Goal: Task Accomplishment & Management: Use online tool/utility

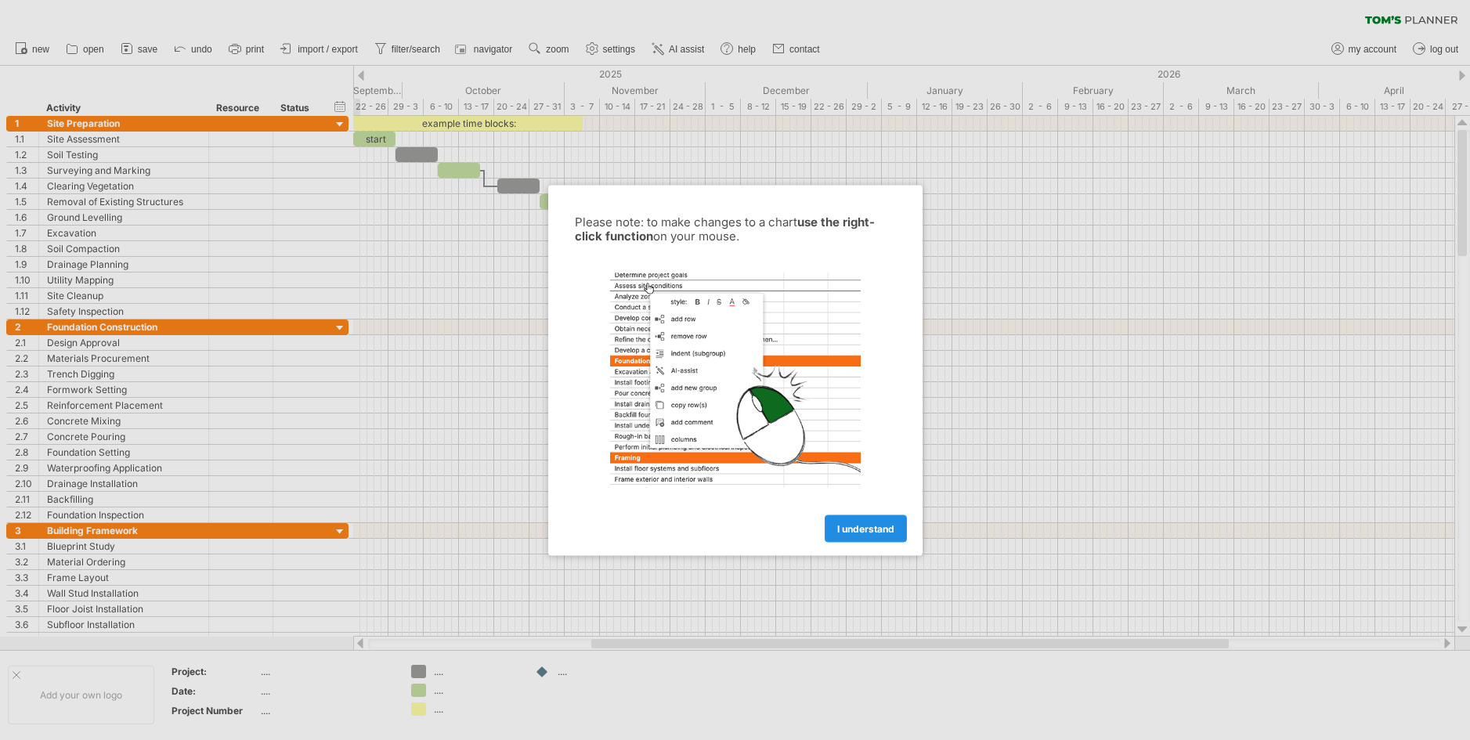
click at [860, 536] on link "I understand" at bounding box center [866, 528] width 82 height 27
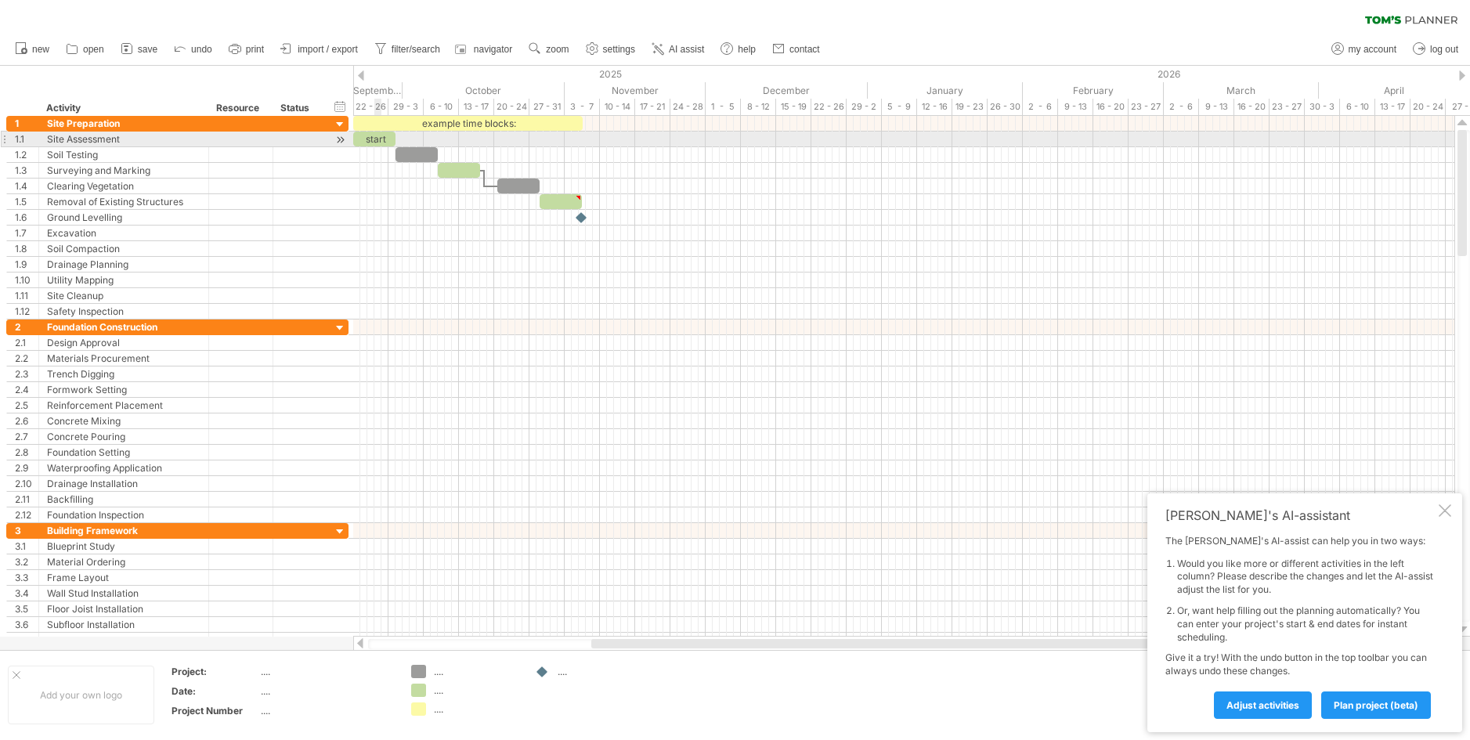
click at [375, 135] on div "start" at bounding box center [374, 139] width 42 height 15
click at [399, 156] on div at bounding box center [416, 154] width 42 height 15
click at [474, 150] on div at bounding box center [903, 155] width 1101 height 16
drag, startPoint x: 424, startPoint y: 150, endPoint x: 416, endPoint y: 156, distance: 10.0
click at [416, 156] on div at bounding box center [409, 154] width 42 height 15
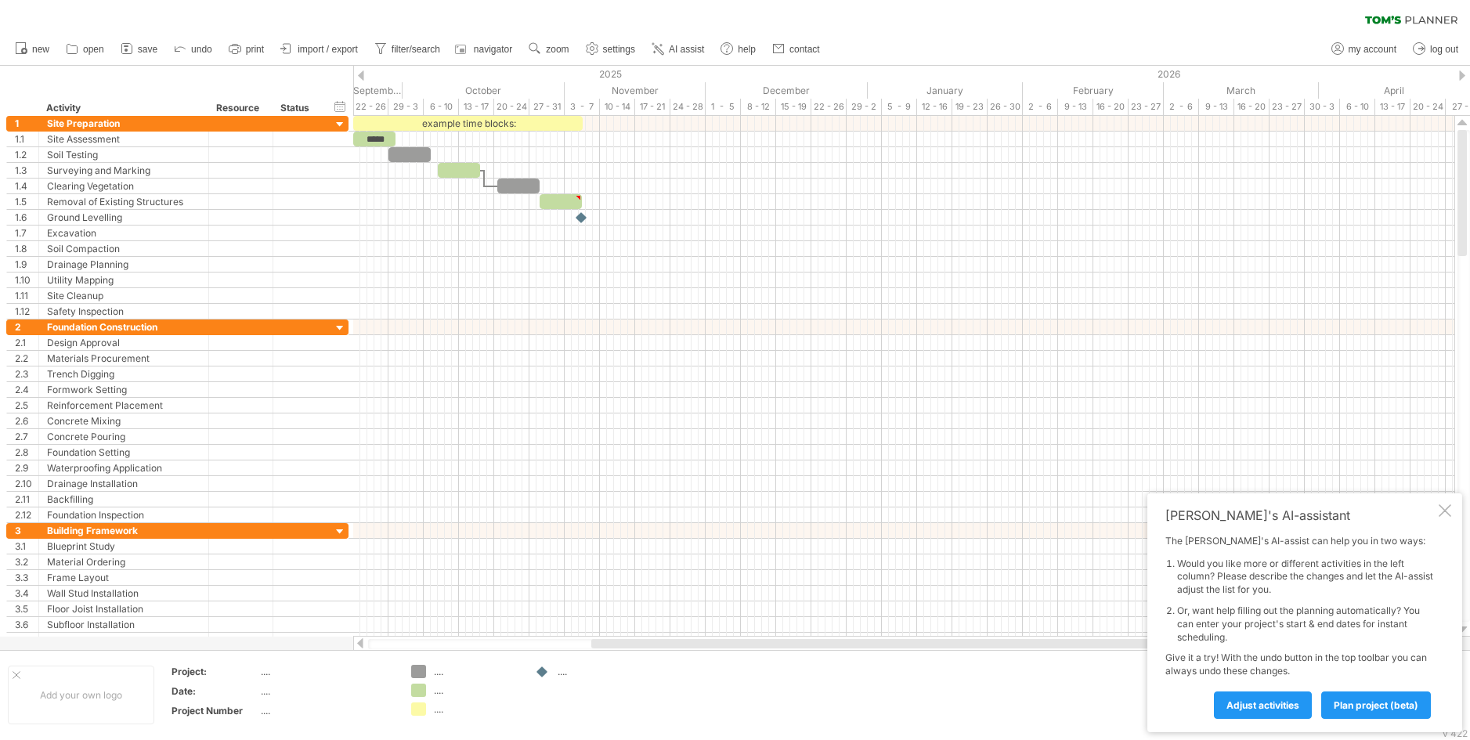
click at [362, 71] on div at bounding box center [361, 75] width 6 height 10
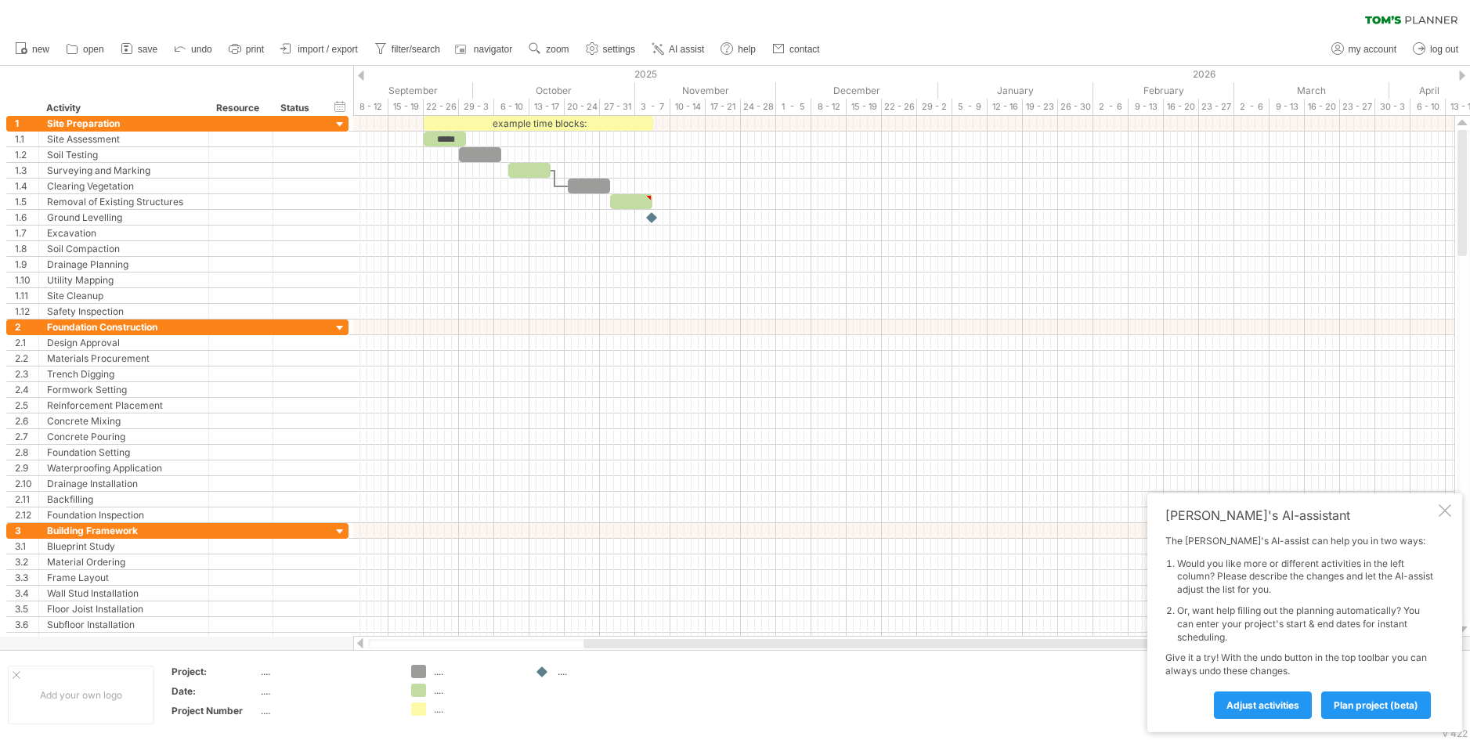
click at [362, 71] on div at bounding box center [361, 75] width 6 height 10
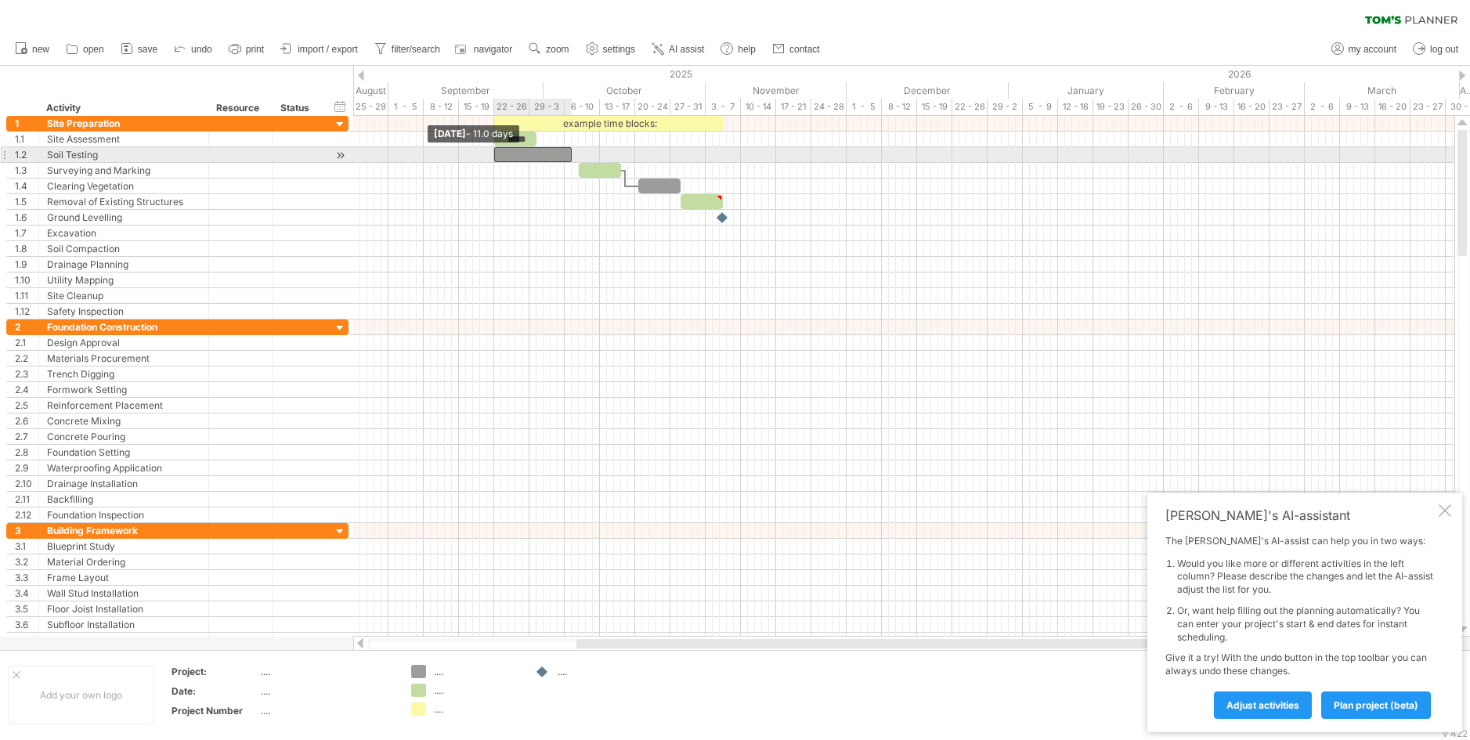
drag, startPoint x: 529, startPoint y: 152, endPoint x: 492, endPoint y: 160, distance: 37.6
click at [492, 160] on span at bounding box center [494, 154] width 6 height 15
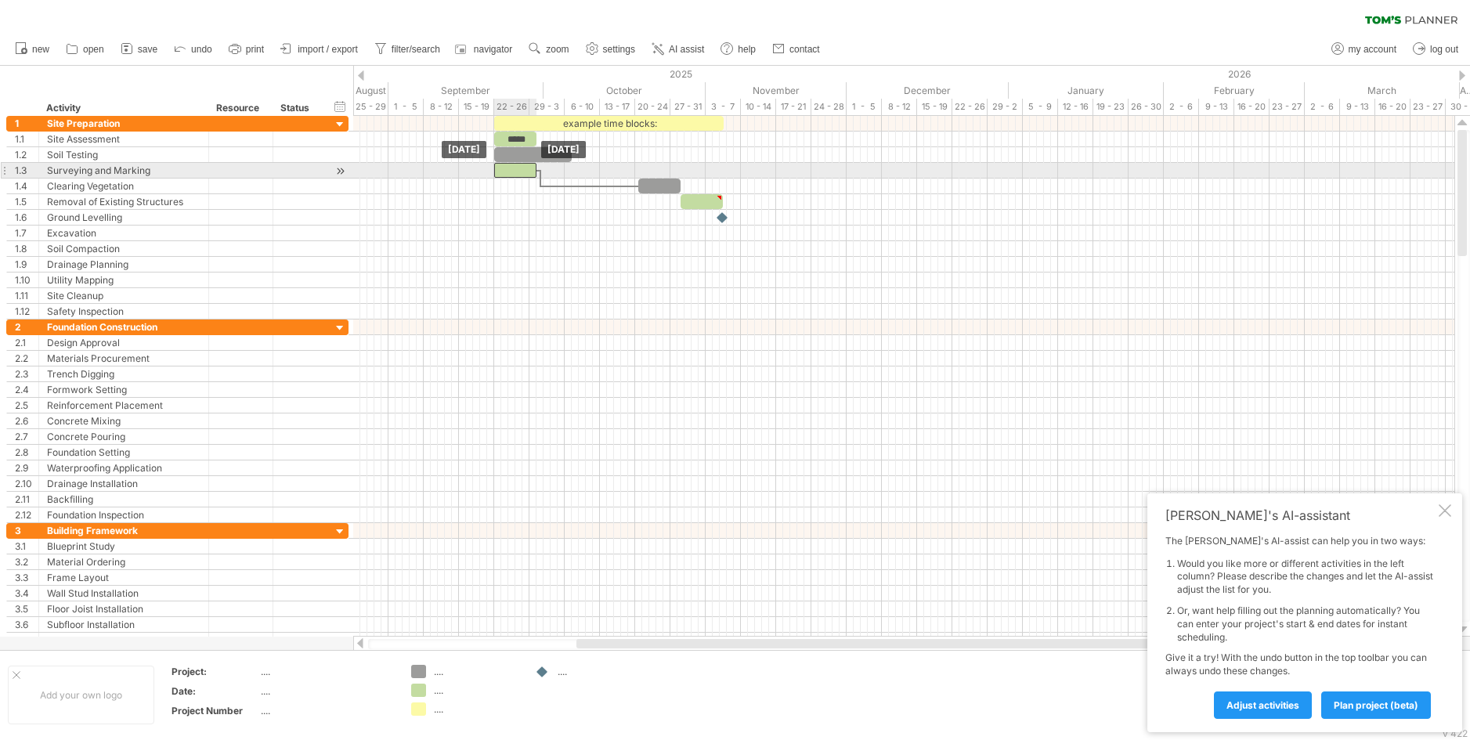
drag, startPoint x: 585, startPoint y: 174, endPoint x: 500, endPoint y: 179, distance: 84.7
click at [500, 179] on div "example time blocks: ***** Monday 29 September Monday 22 September" at bounding box center [903, 376] width 1101 height 521
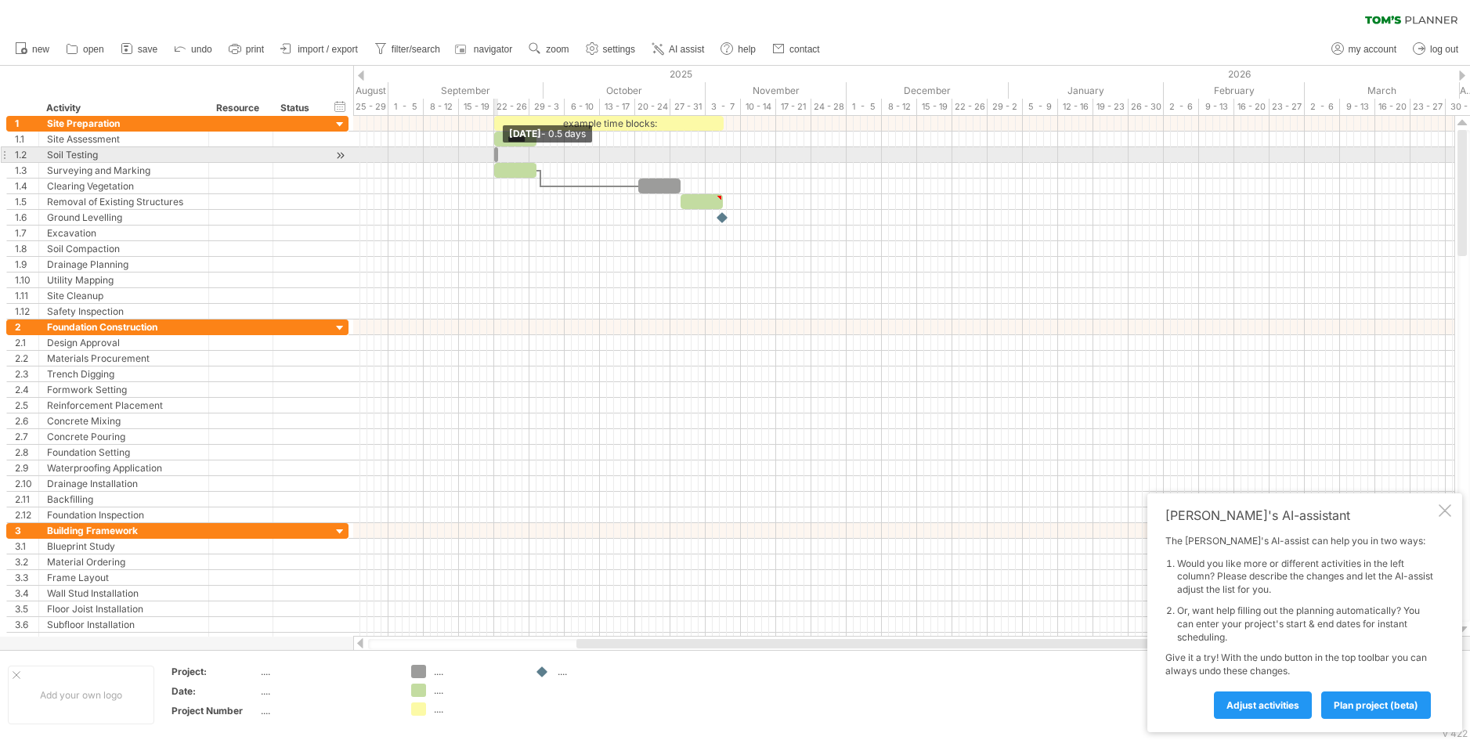
drag, startPoint x: 569, startPoint y: 153, endPoint x: 491, endPoint y: 159, distance: 77.8
click at [494, 159] on div at bounding box center [496, 154] width 4 height 15
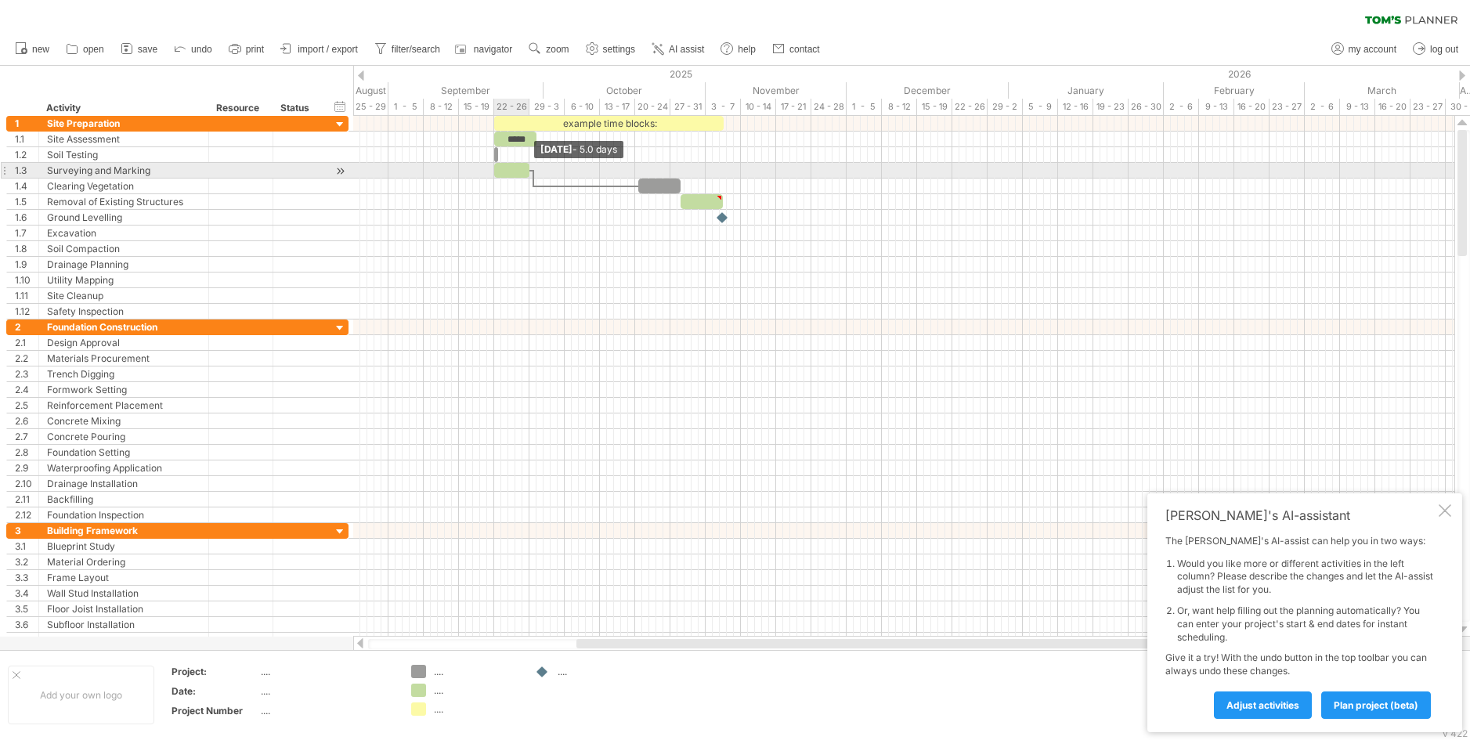
click at [527, 171] on span at bounding box center [529, 170] width 6 height 15
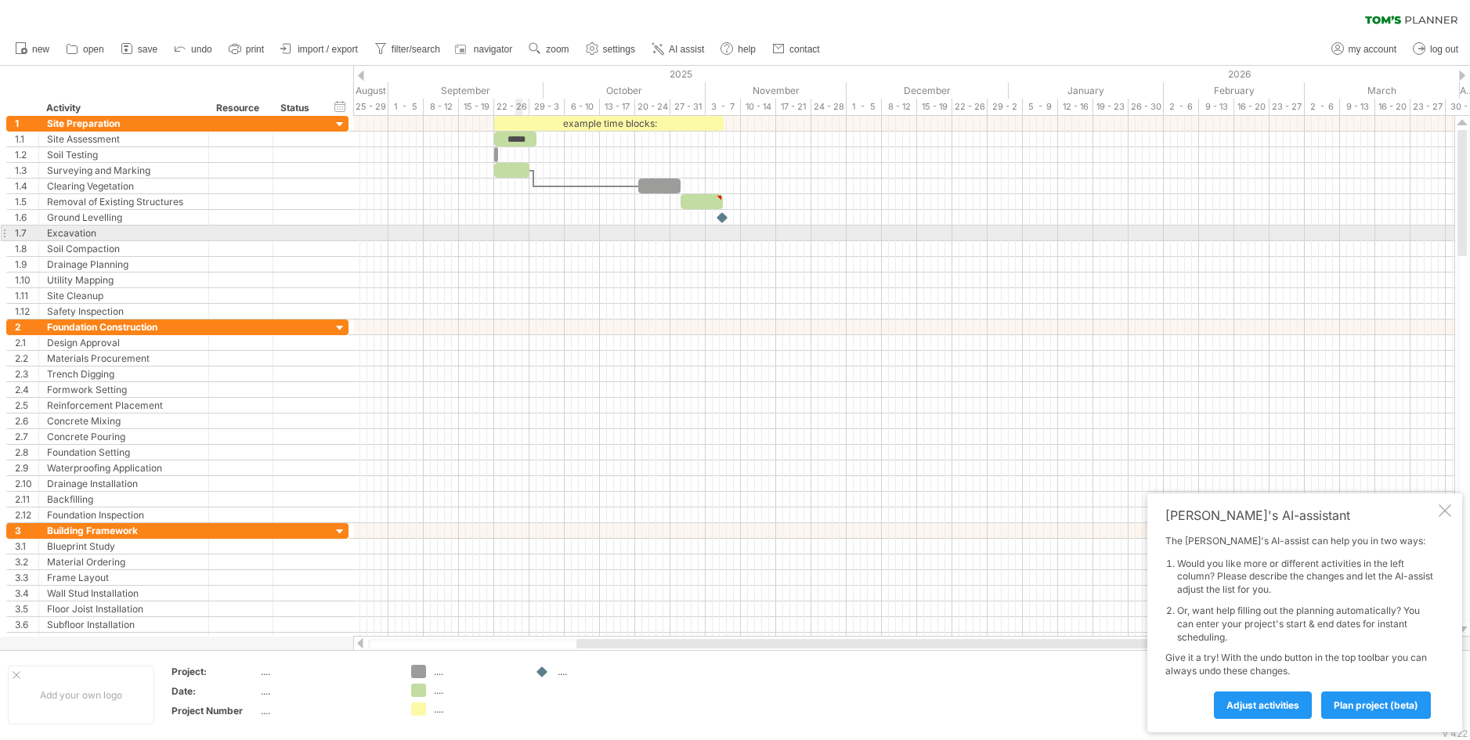
click at [519, 230] on div at bounding box center [903, 234] width 1101 height 16
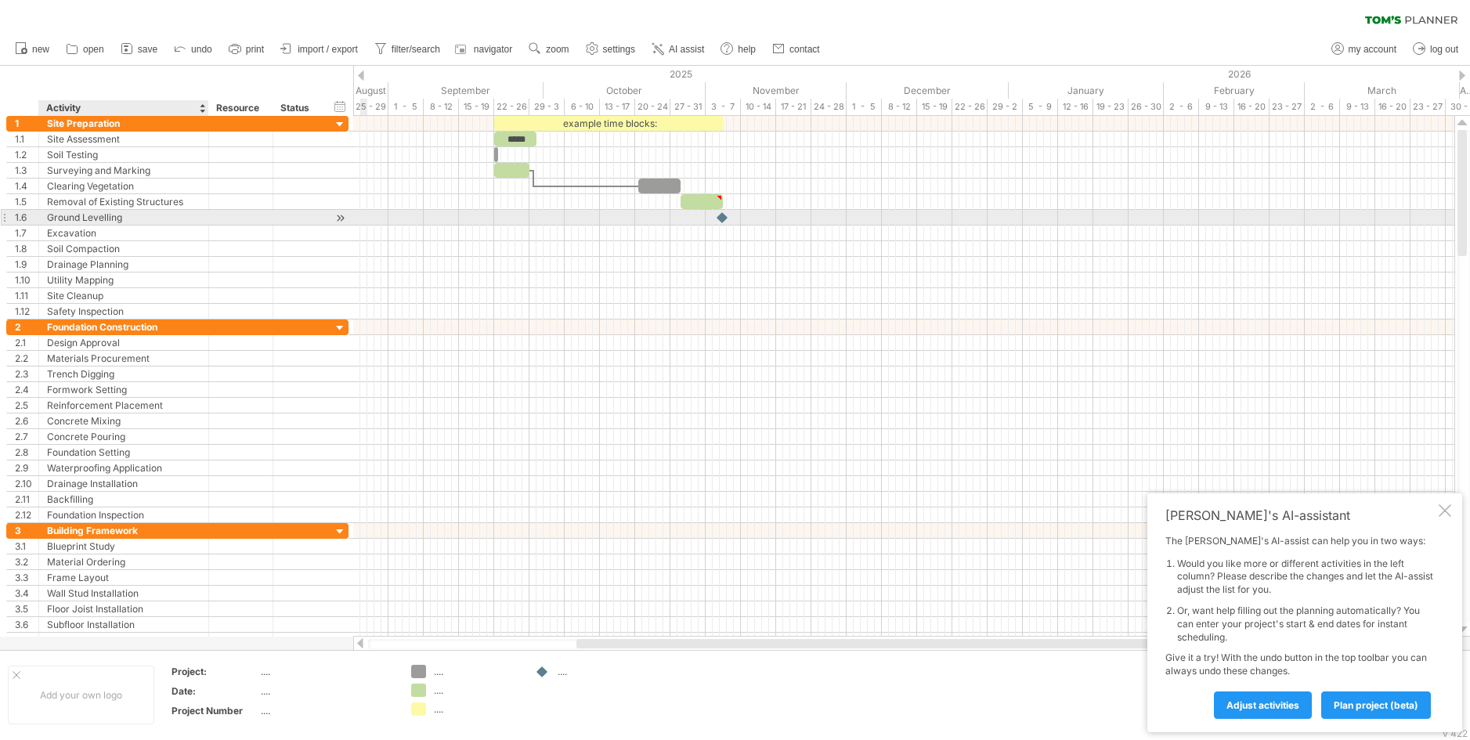
click at [136, 213] on div "Ground Levelling" at bounding box center [123, 217] width 153 height 15
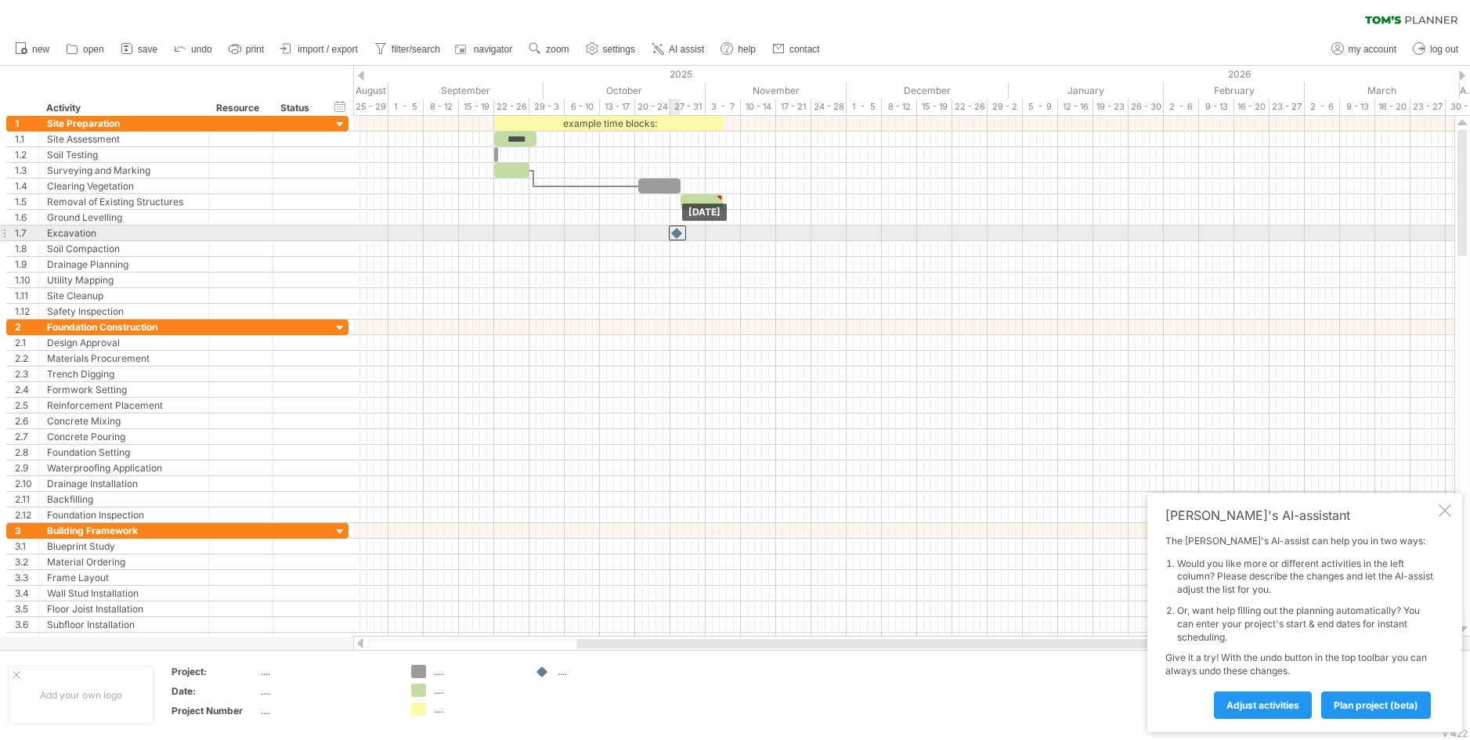
drag, startPoint x: 719, startPoint y: 220, endPoint x: 674, endPoint y: 229, distance: 45.6
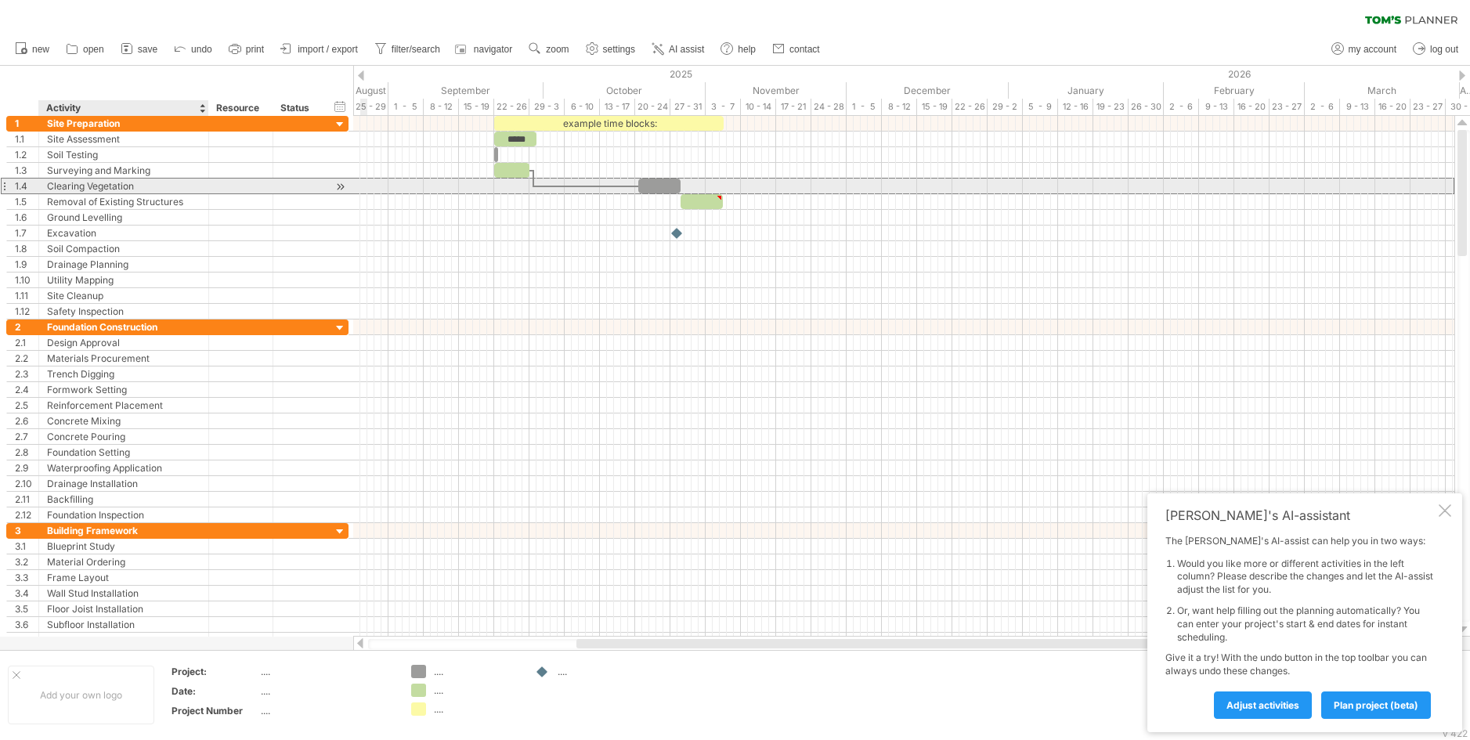
click at [153, 185] on div "Clearing Vegetation" at bounding box center [123, 186] width 153 height 15
drag, startPoint x: 666, startPoint y: 186, endPoint x: 553, endPoint y: 186, distance: 112.8
click at [553, 186] on div at bounding box center [546, 186] width 42 height 15
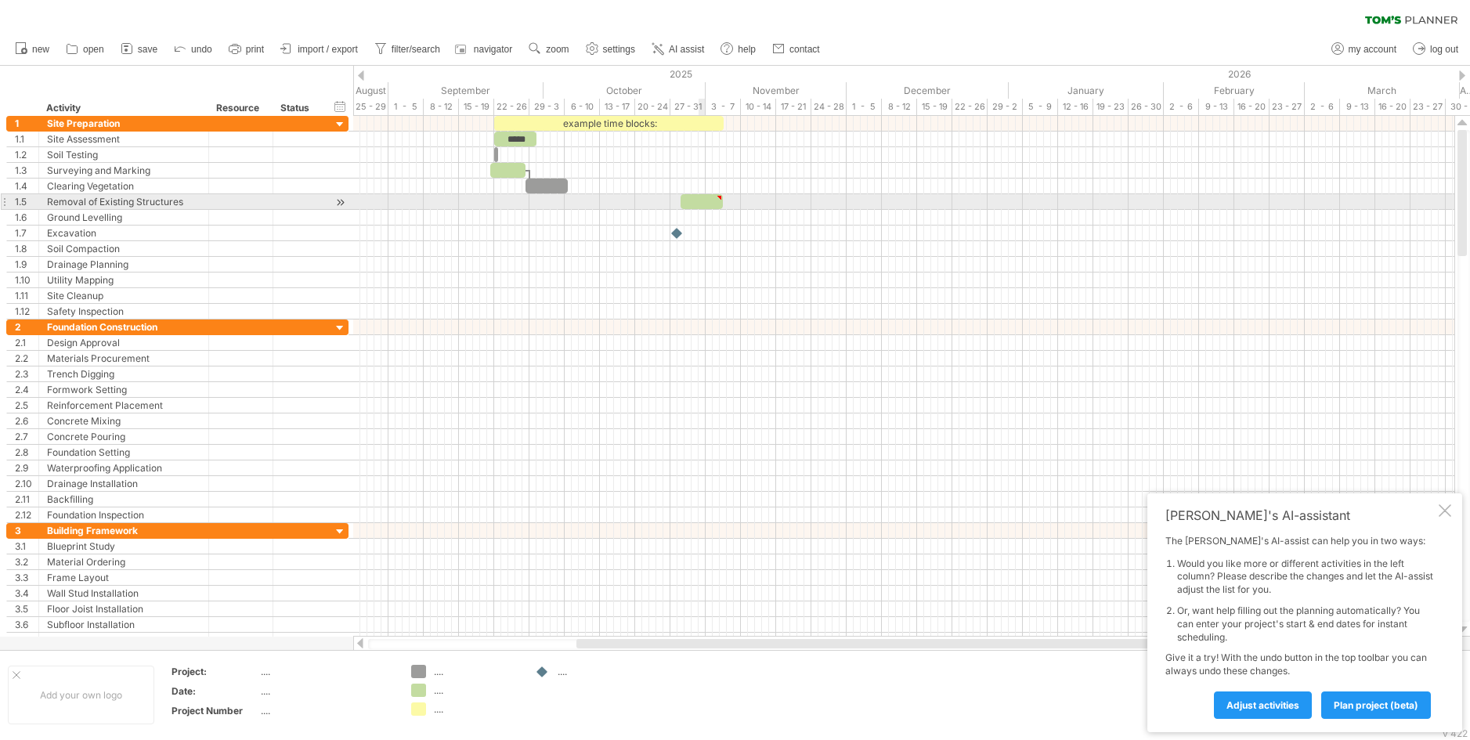
type textarea "**********"
drag, startPoint x: 705, startPoint y: 200, endPoint x: 677, endPoint y: 201, distance: 28.2
click at [677, 201] on div at bounding box center [673, 201] width 42 height 15
drag, startPoint x: 677, startPoint y: 201, endPoint x: 552, endPoint y: 208, distance: 124.7
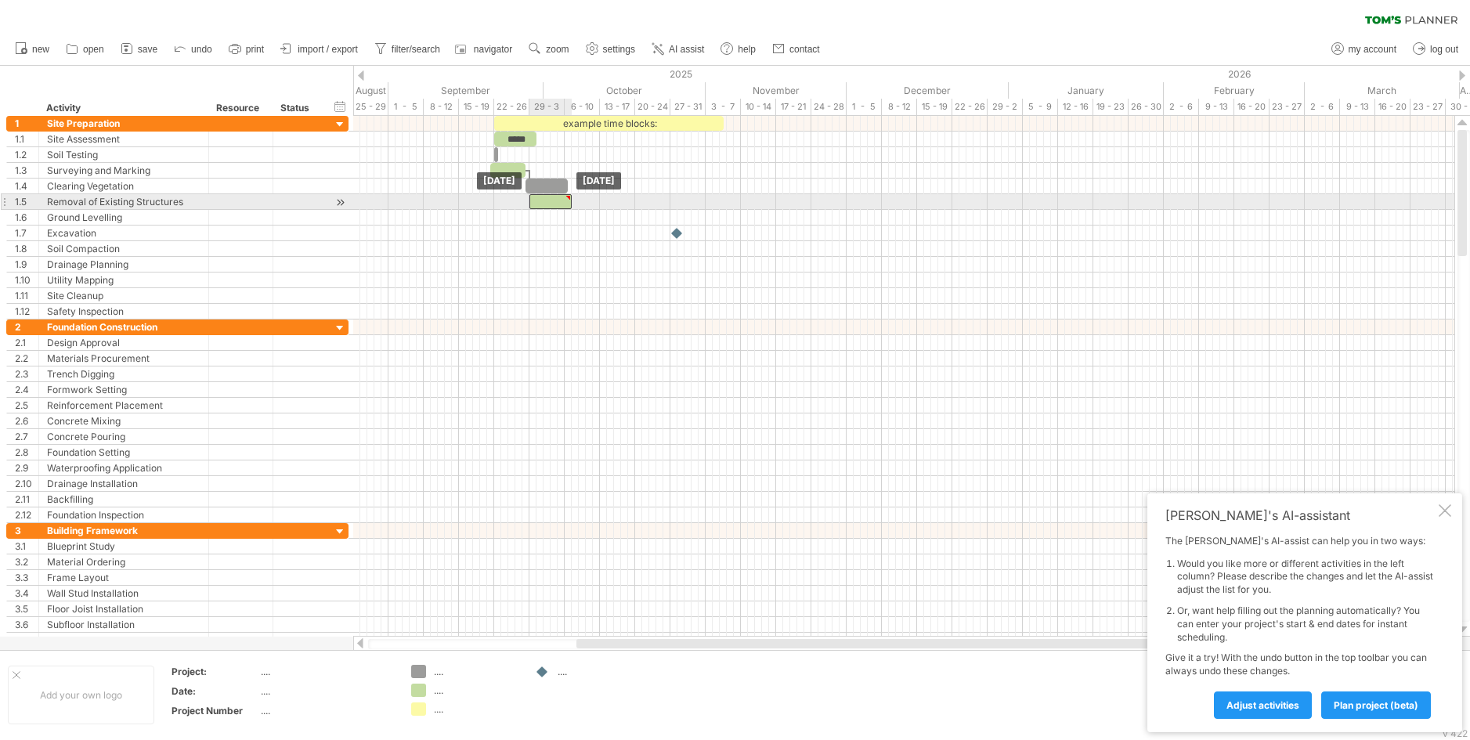
click at [552, 208] on div at bounding box center [550, 201] width 42 height 15
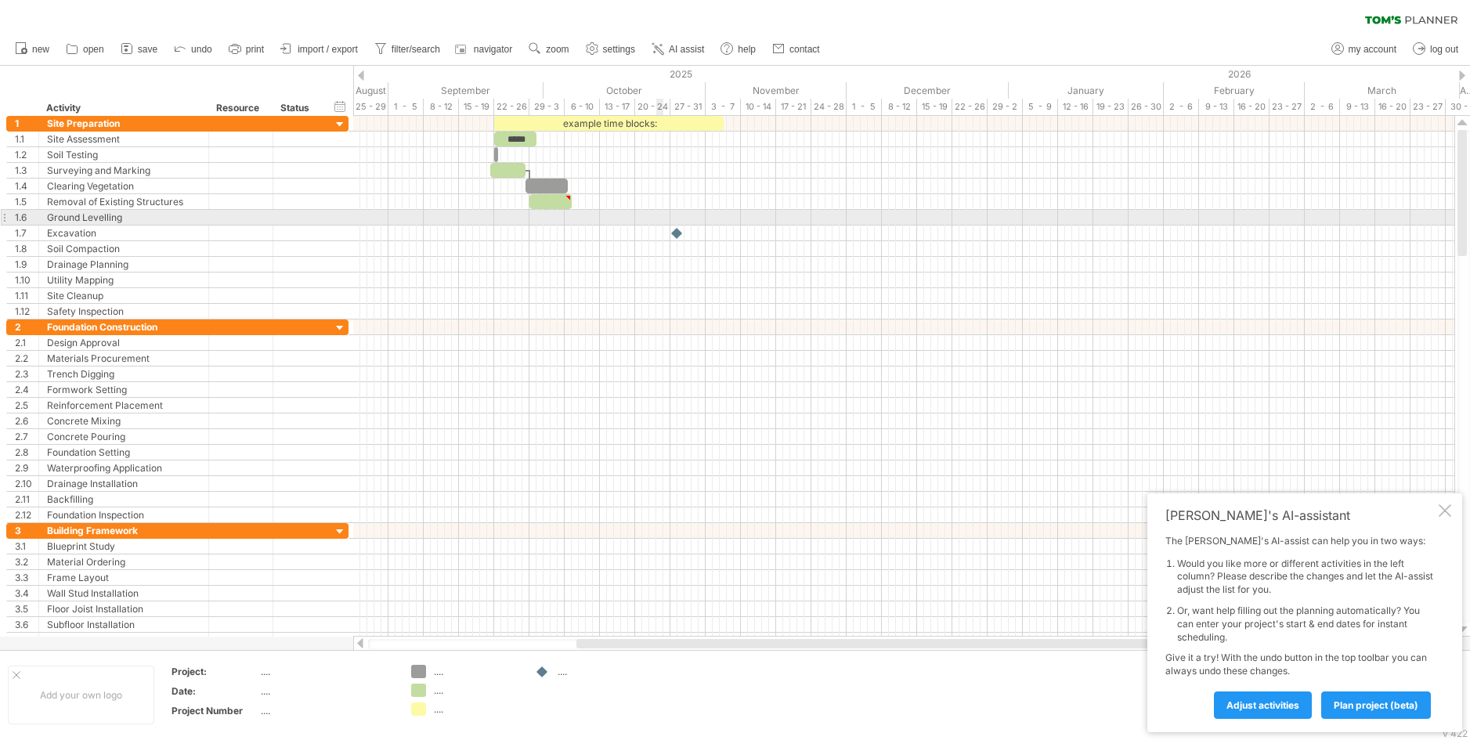
click at [657, 217] on div at bounding box center [903, 218] width 1101 height 16
click at [555, 218] on div at bounding box center [903, 218] width 1101 height 16
click at [228, 215] on div at bounding box center [241, 217] width 48 height 15
click at [544, 217] on div at bounding box center [903, 218] width 1101 height 16
click at [297, 211] on div at bounding box center [298, 217] width 34 height 15
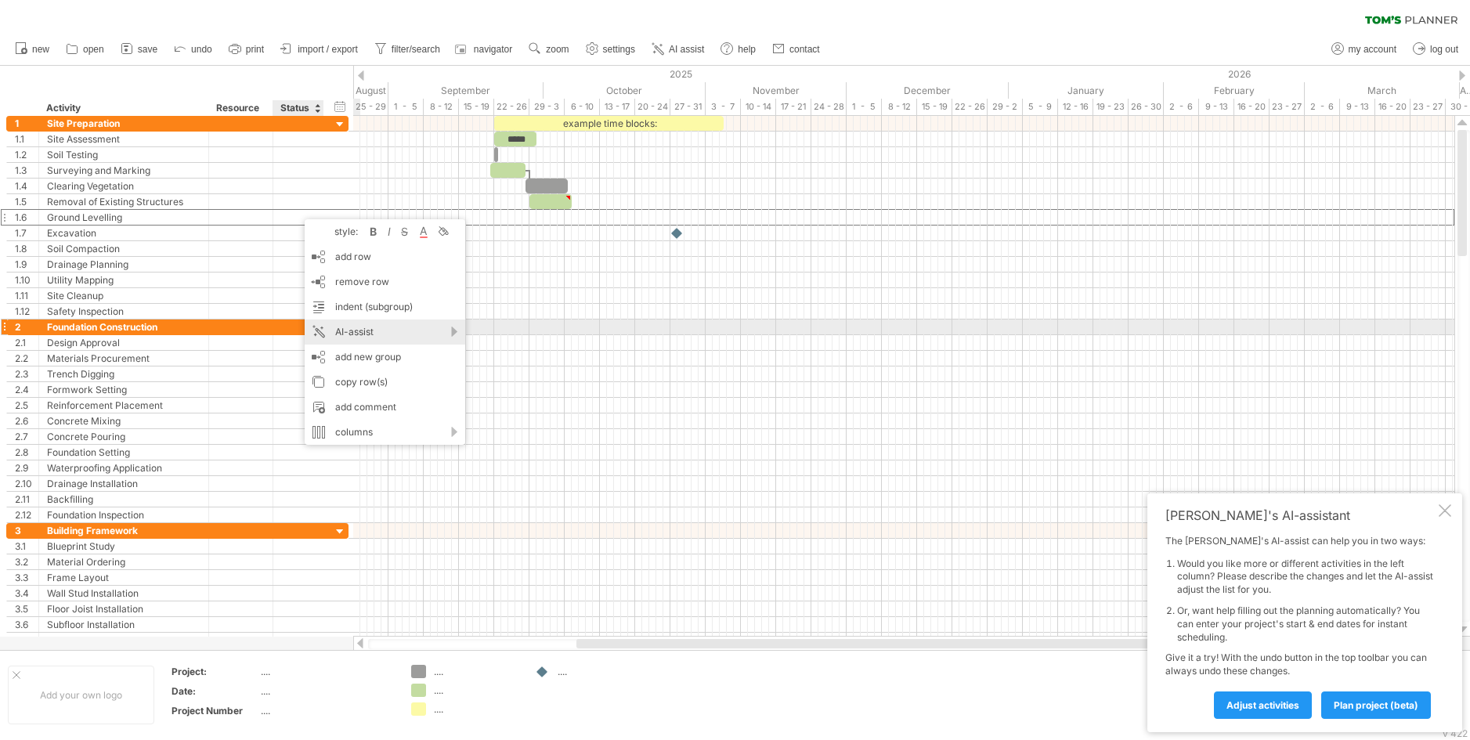
click at [341, 330] on div "AI-assist" at bounding box center [385, 332] width 161 height 25
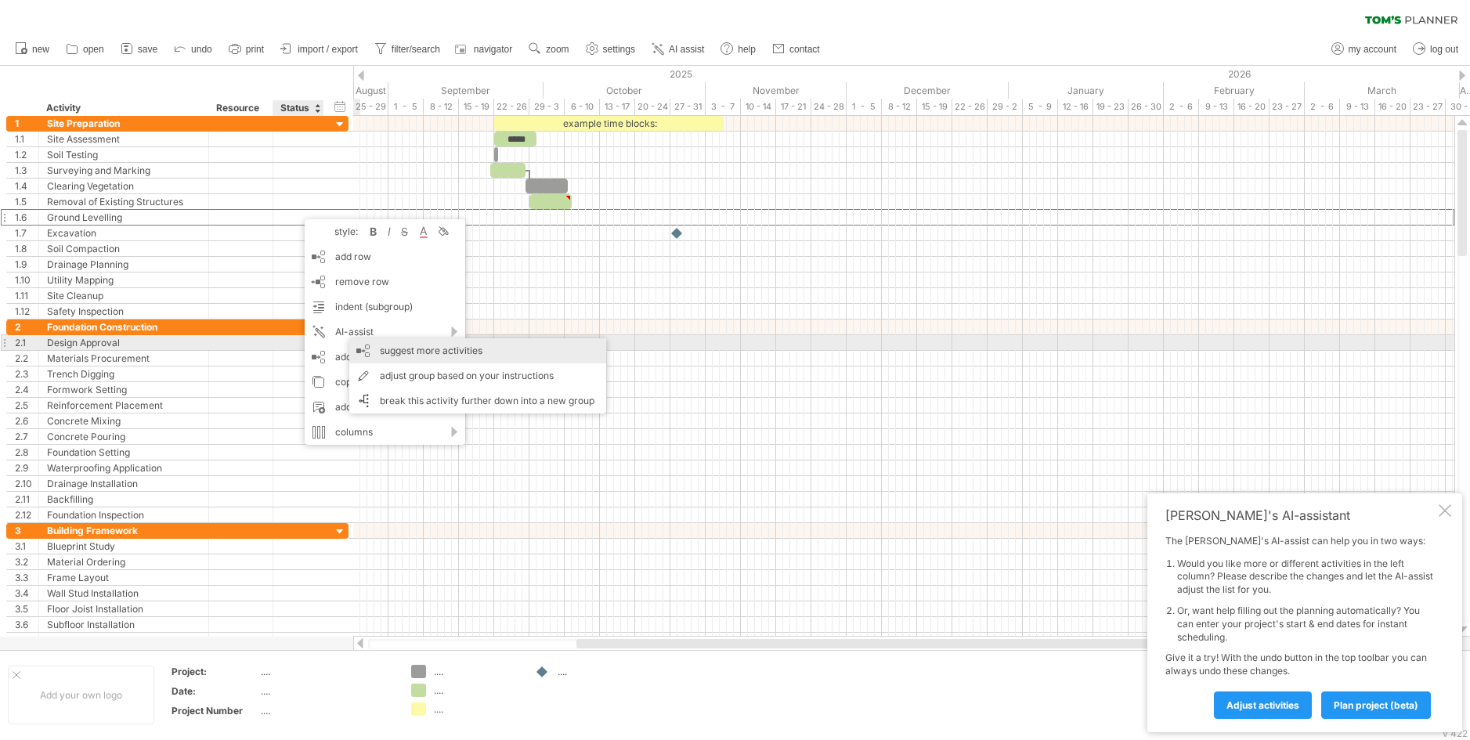
click at [420, 347] on div "suggest more activities" at bounding box center [477, 350] width 257 height 25
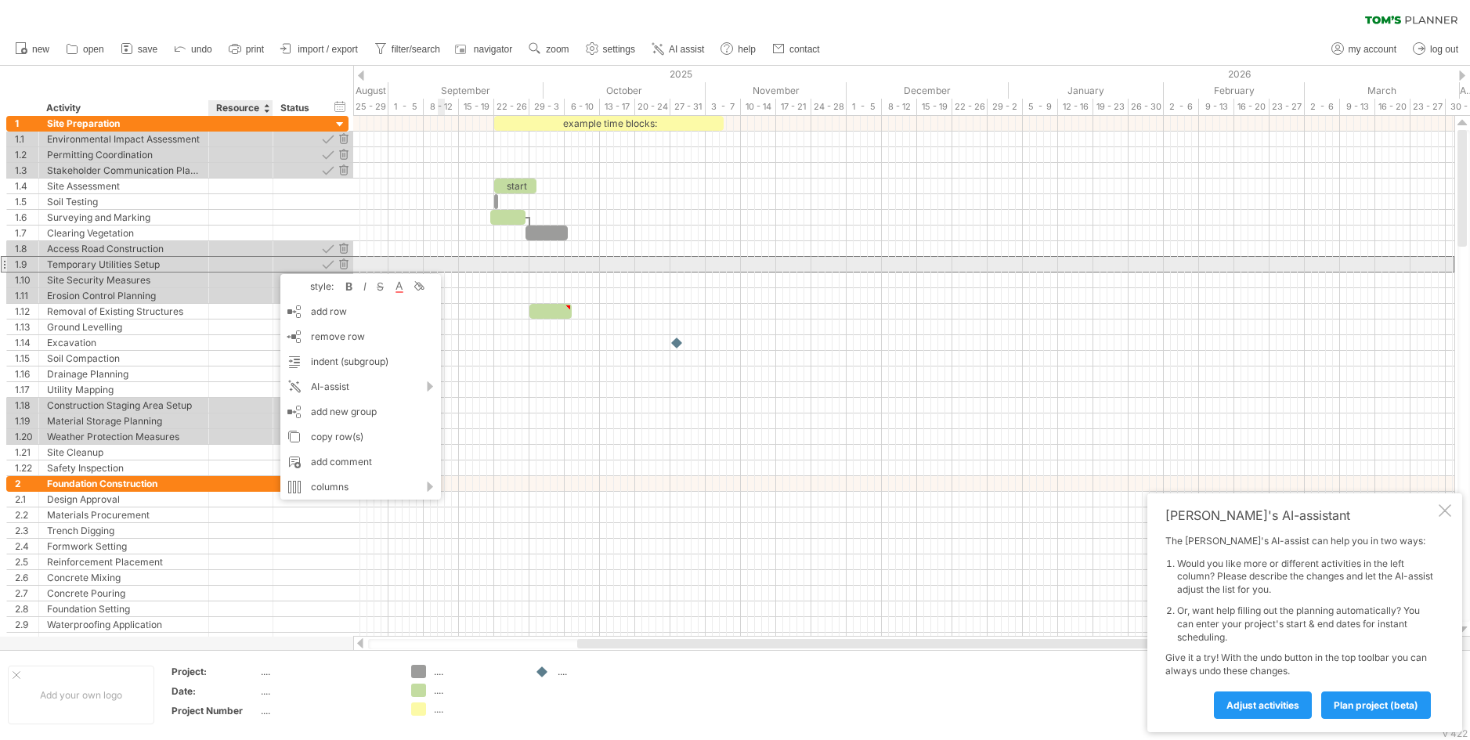
click at [447, 256] on div at bounding box center [903, 296] width 1101 height 360
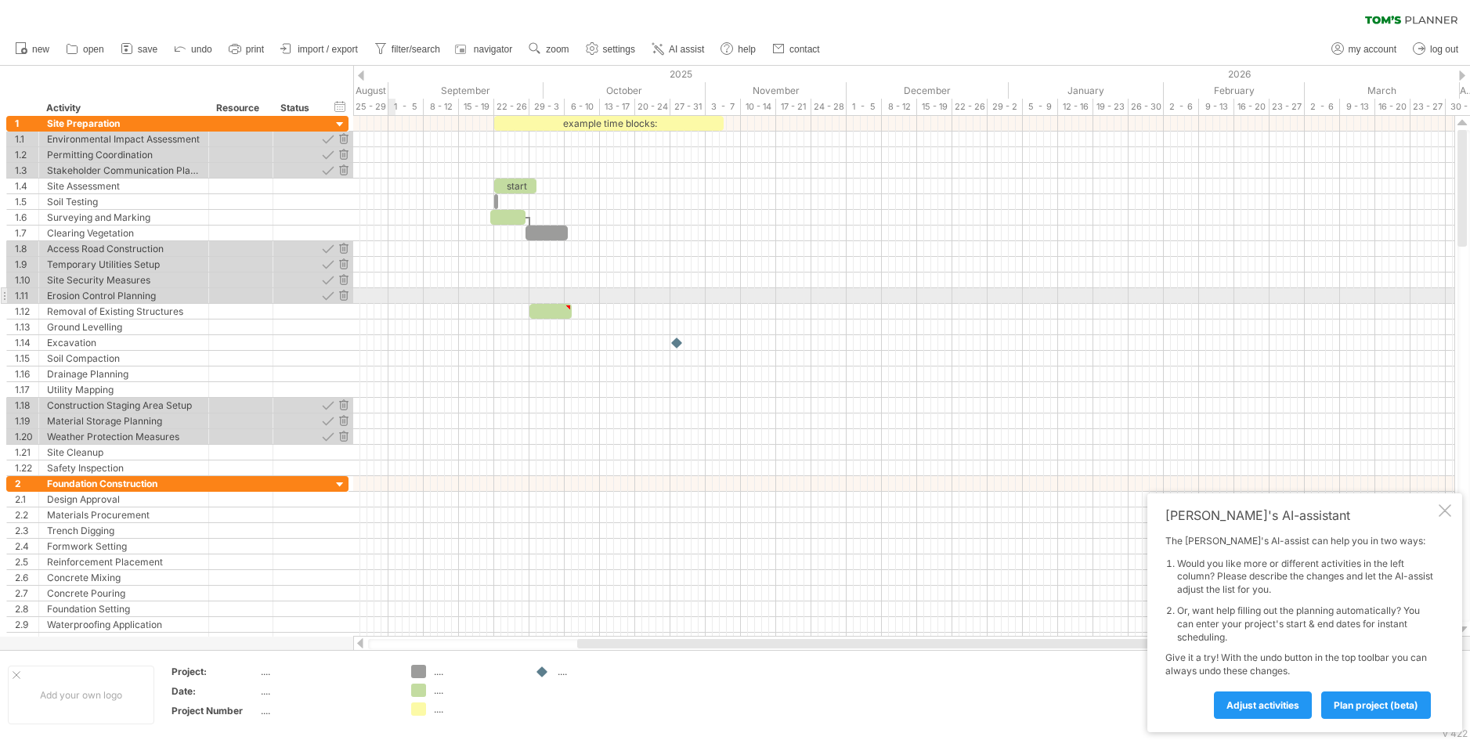
click at [393, 298] on div at bounding box center [903, 296] width 1101 height 16
click at [401, 294] on div at bounding box center [903, 296] width 1101 height 16
click at [327, 291] on div at bounding box center [327, 295] width 15 height 15
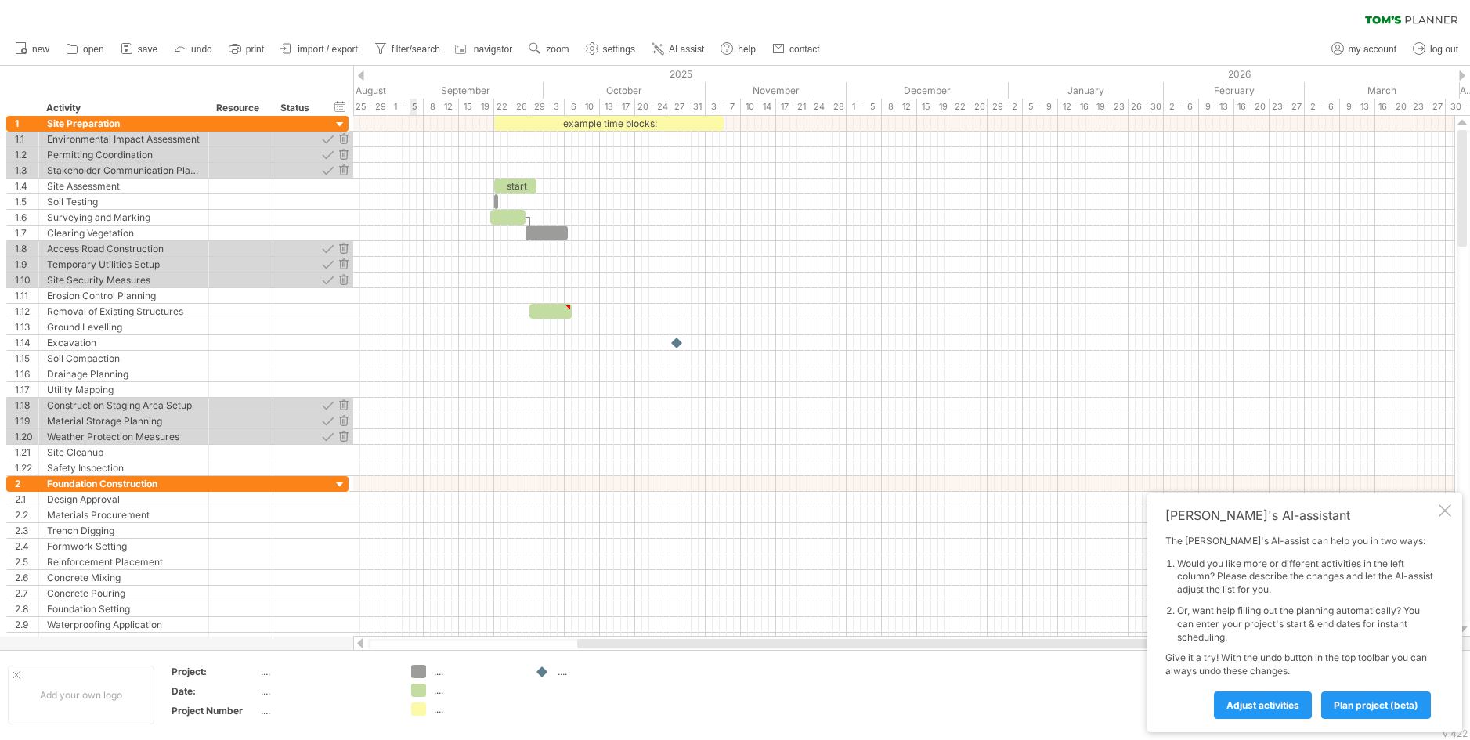
click at [414, 291] on div at bounding box center [903, 296] width 1101 height 16
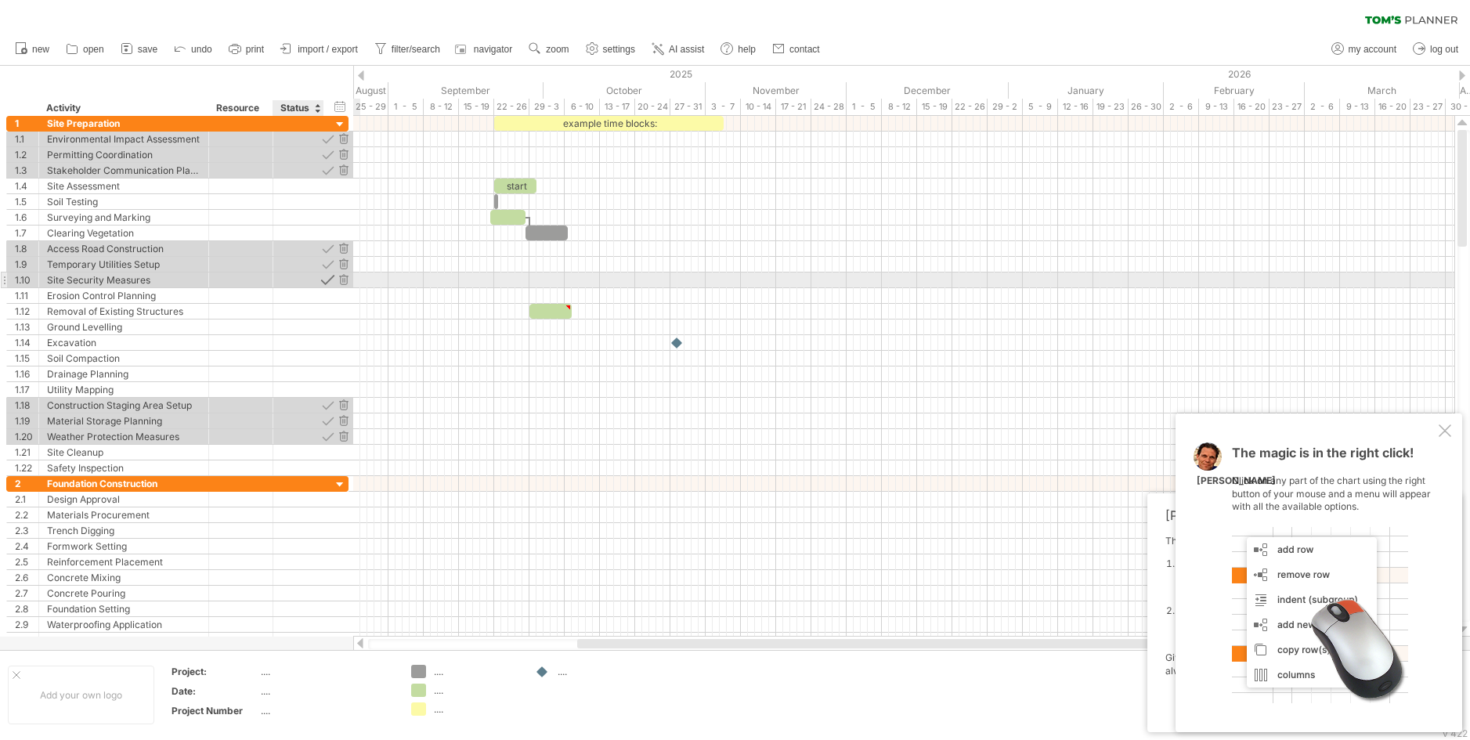
click at [327, 283] on div at bounding box center [327, 280] width 15 height 15
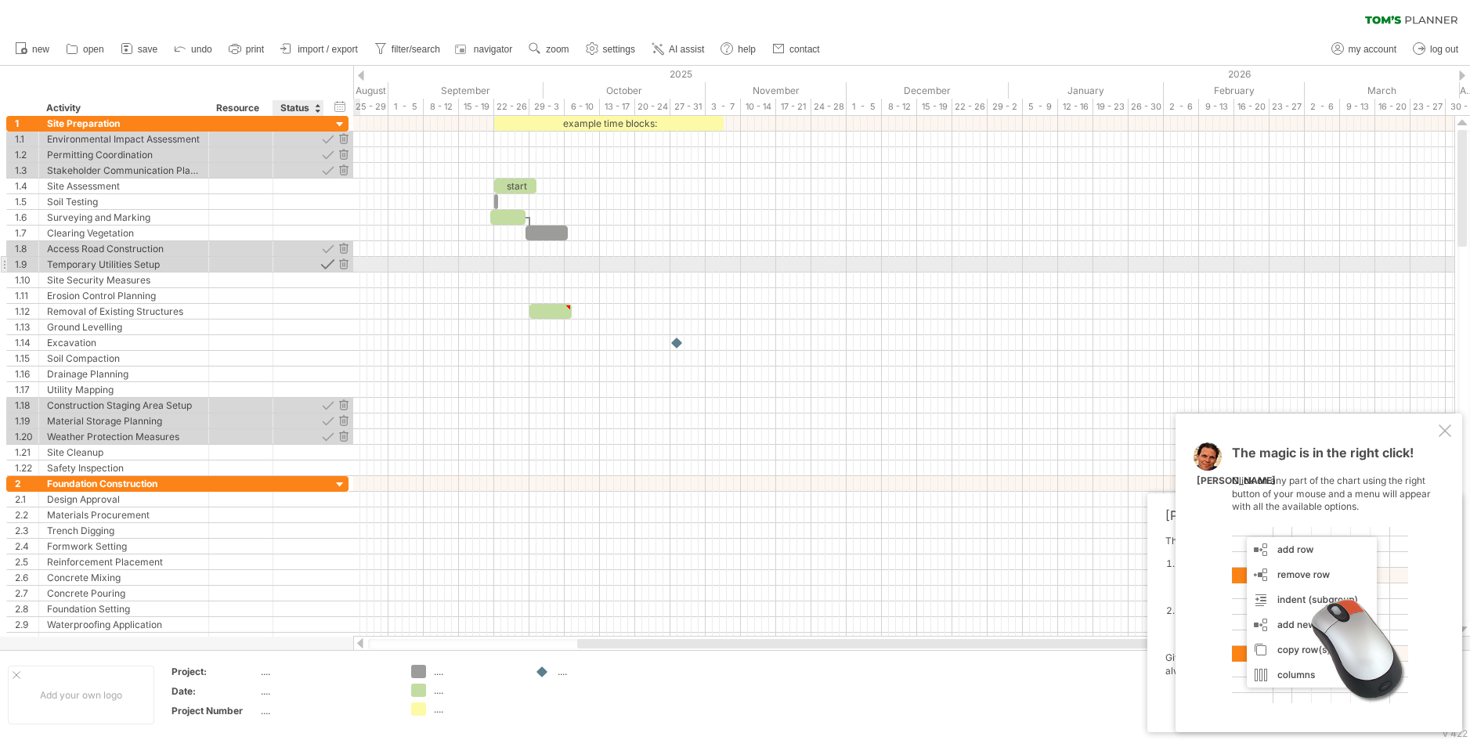
click at [327, 266] on div at bounding box center [327, 264] width 15 height 15
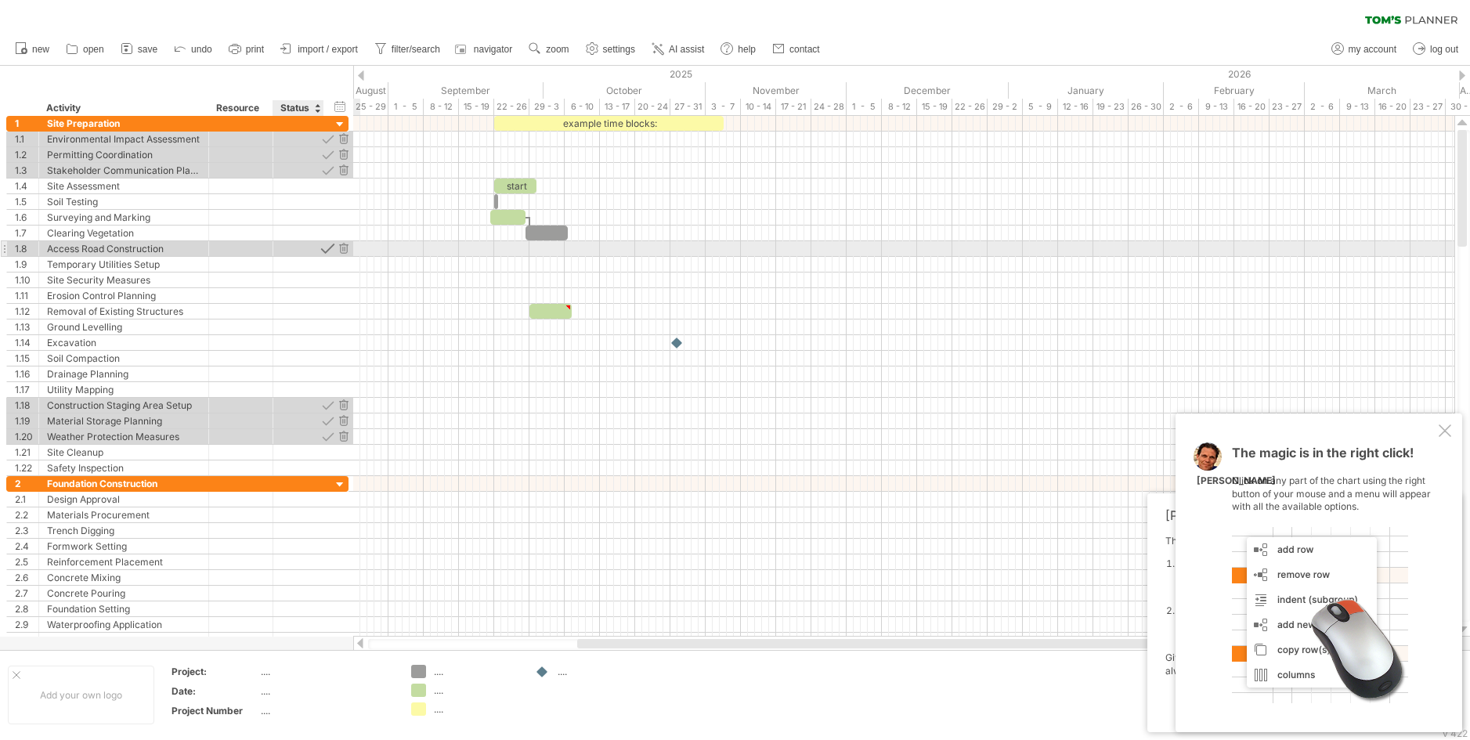
click at [327, 247] on div at bounding box center [327, 248] width 15 height 15
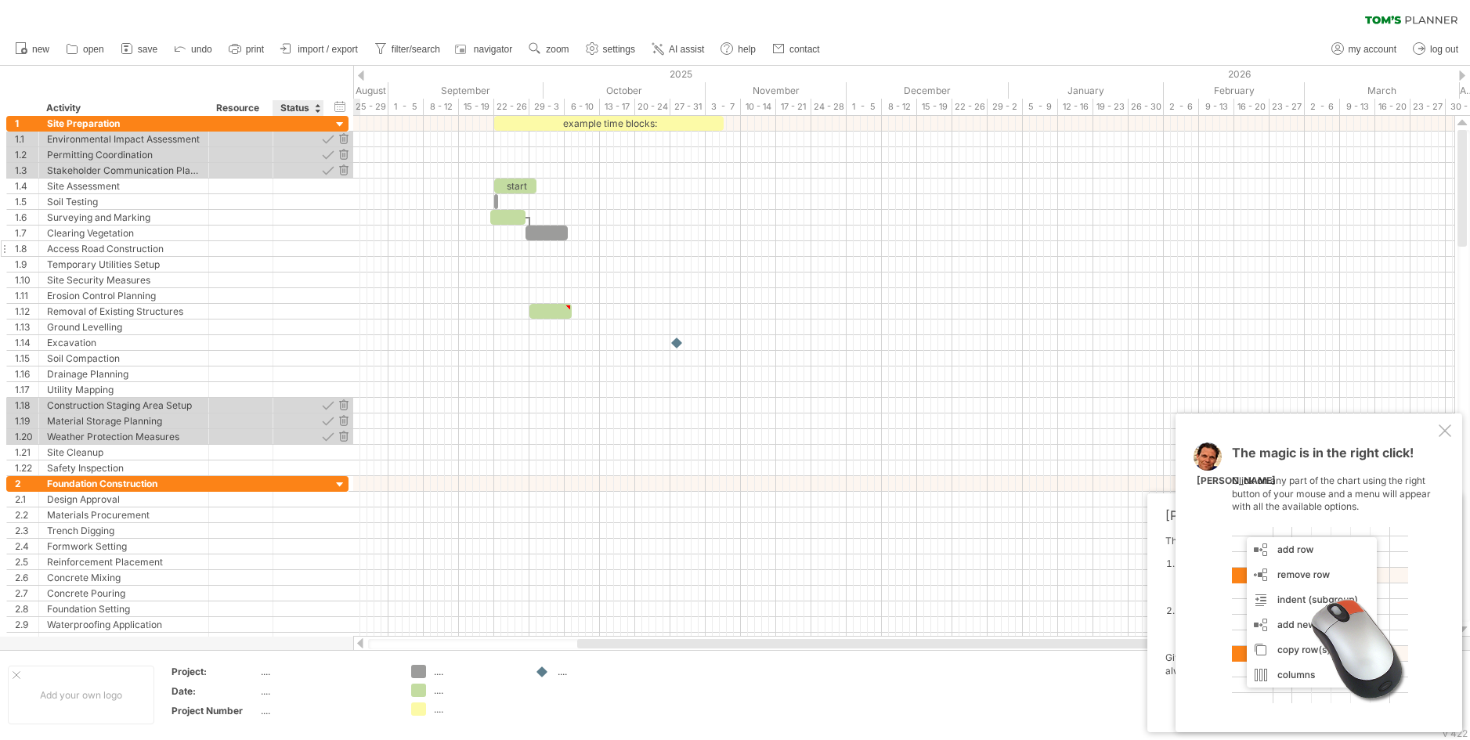
click at [330, 246] on div "**********" at bounding box center [177, 249] width 342 height 16
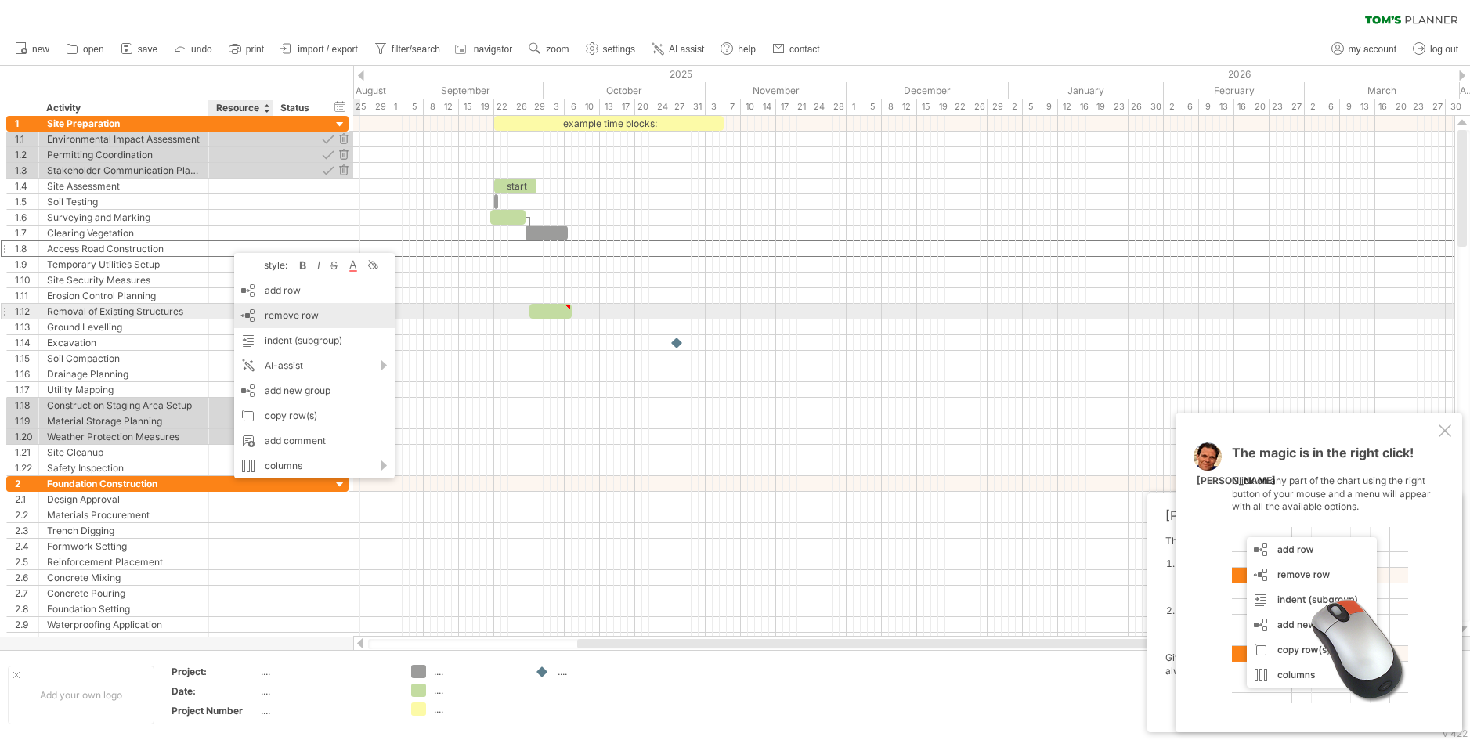
click at [294, 312] on span "remove row" at bounding box center [292, 315] width 54 height 12
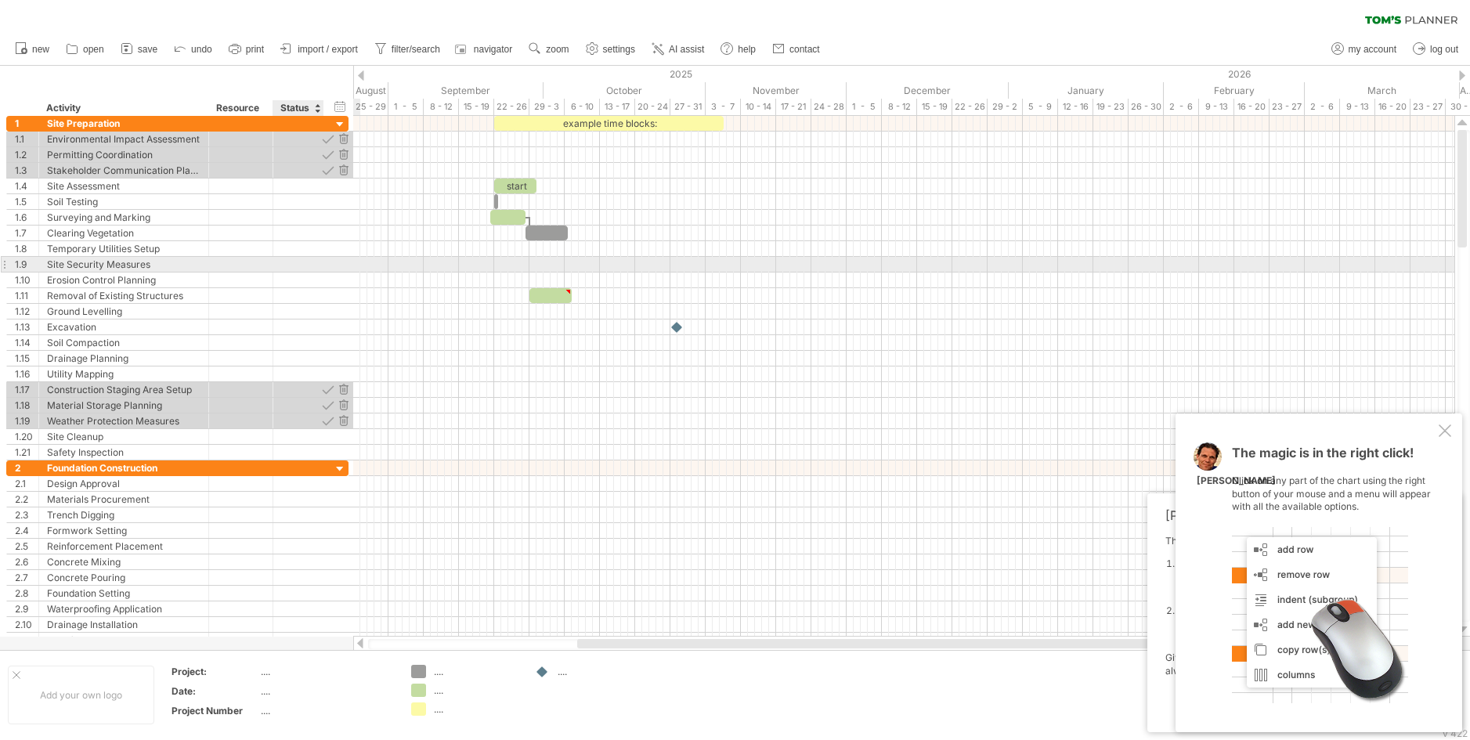
click at [287, 269] on div at bounding box center [298, 264] width 34 height 15
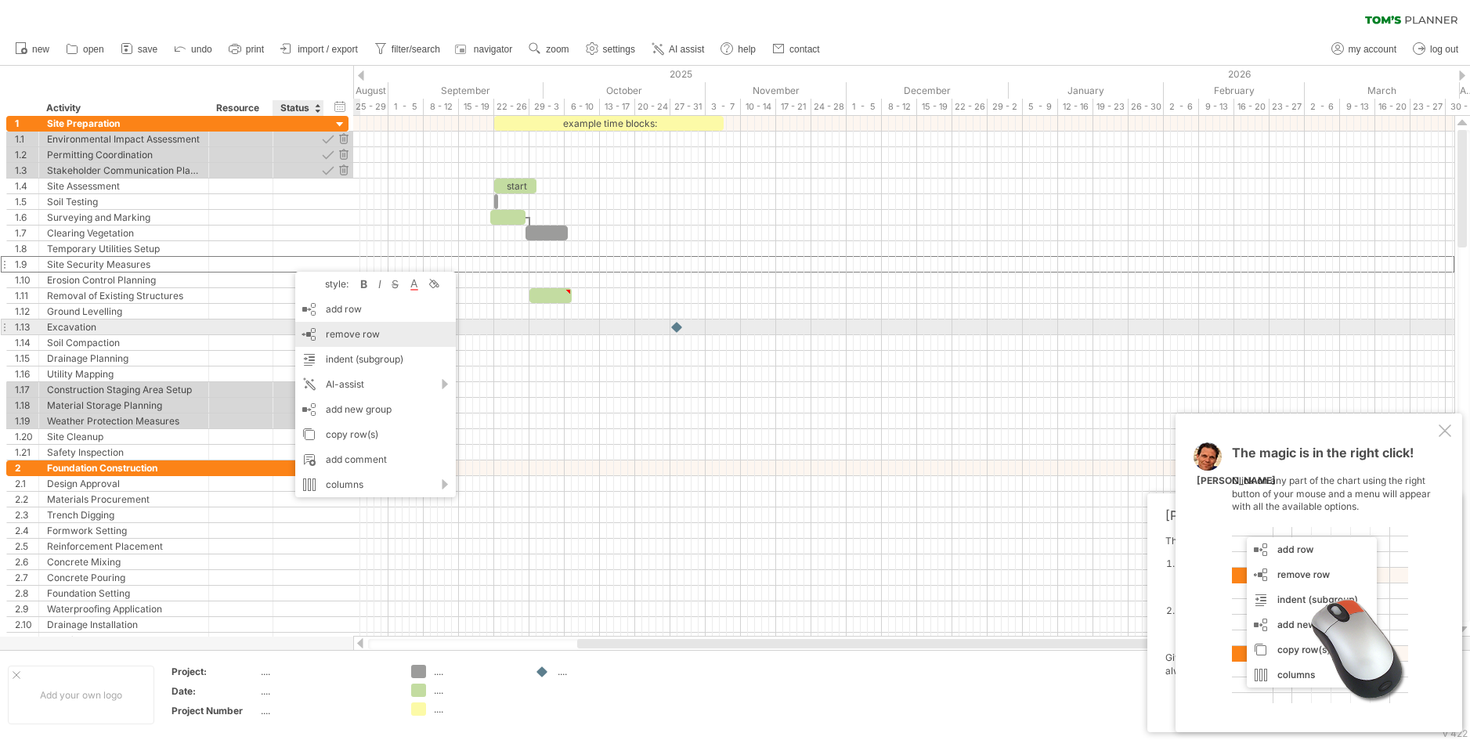
click at [346, 332] on span "remove row" at bounding box center [353, 334] width 54 height 12
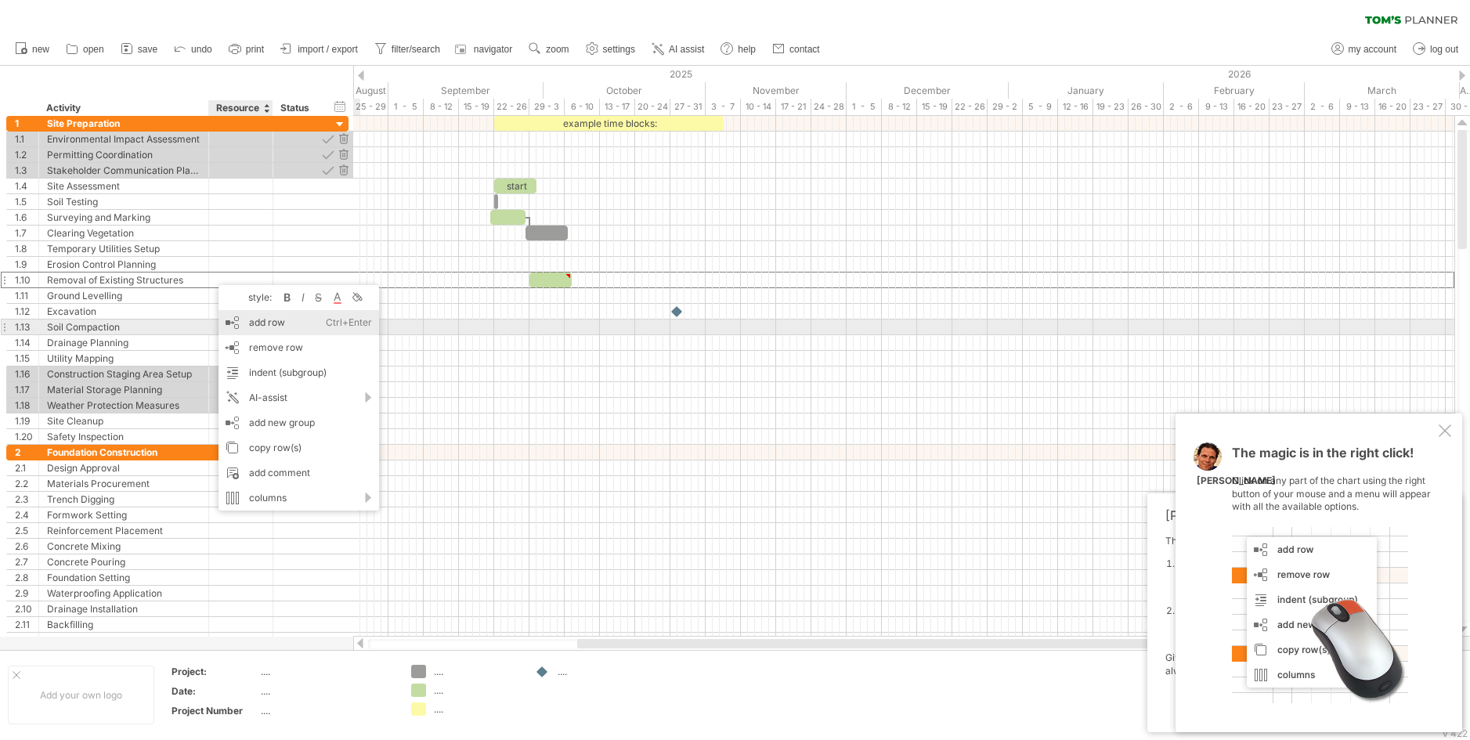
click at [257, 324] on div "add row Ctrl+Enter Cmd+Enter" at bounding box center [298, 322] width 161 height 25
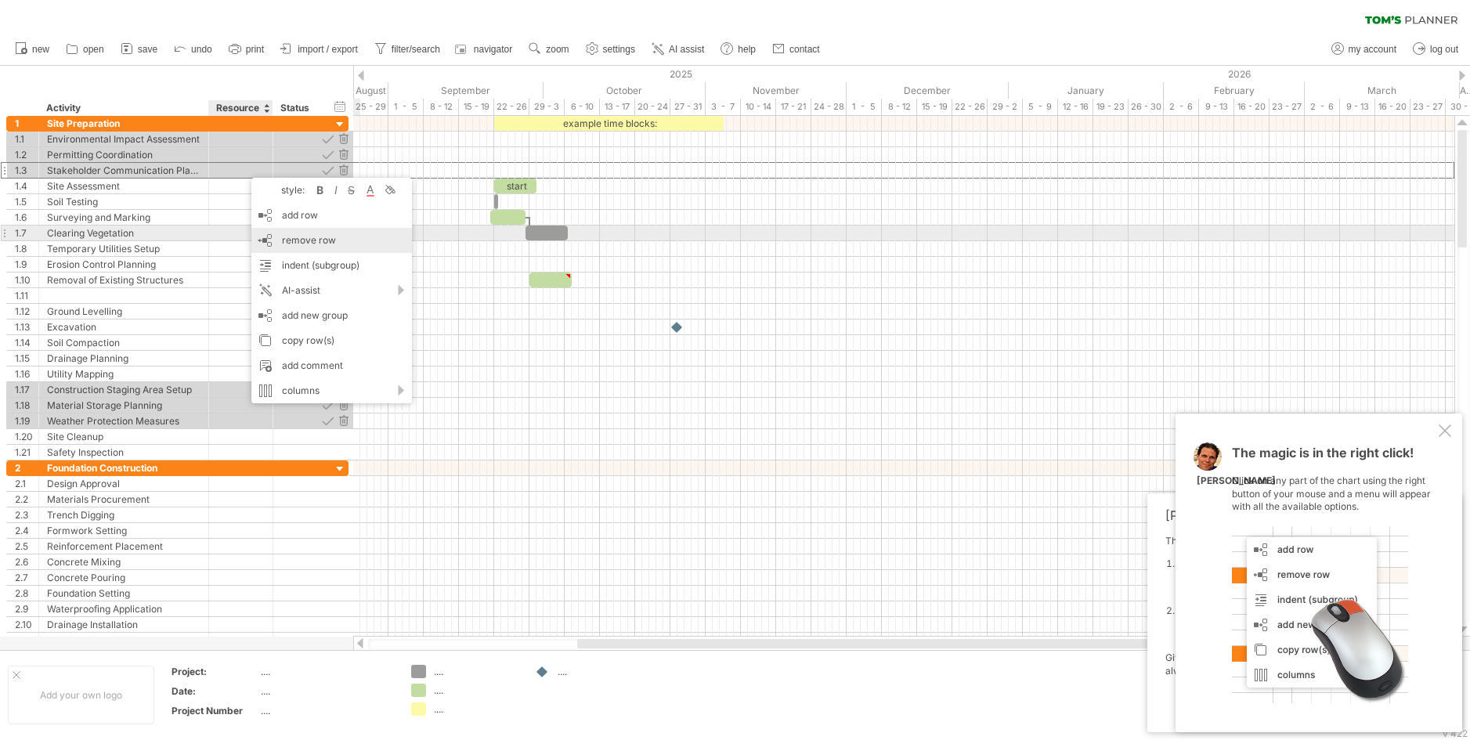
click at [294, 239] on span "remove row" at bounding box center [309, 240] width 54 height 12
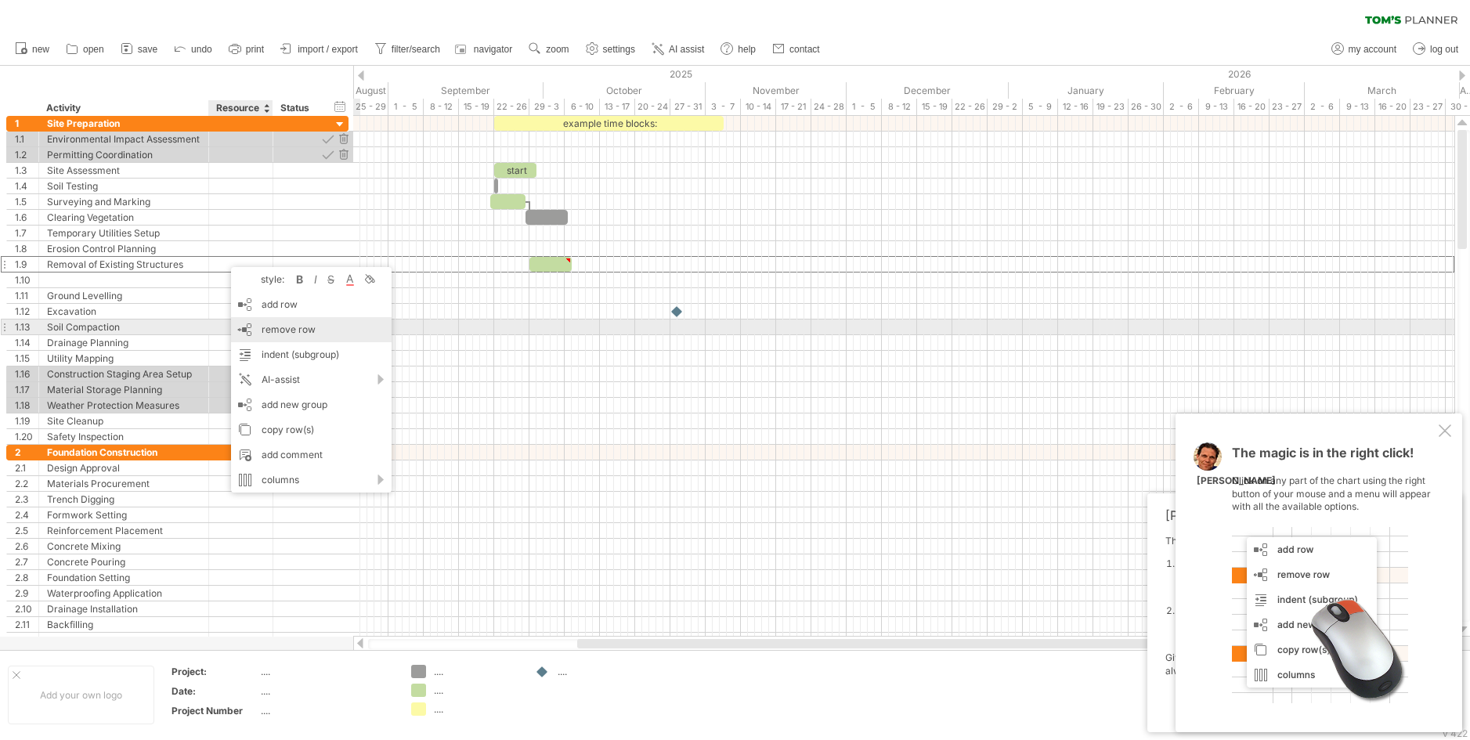
click at [273, 326] on span "remove row" at bounding box center [289, 329] width 54 height 12
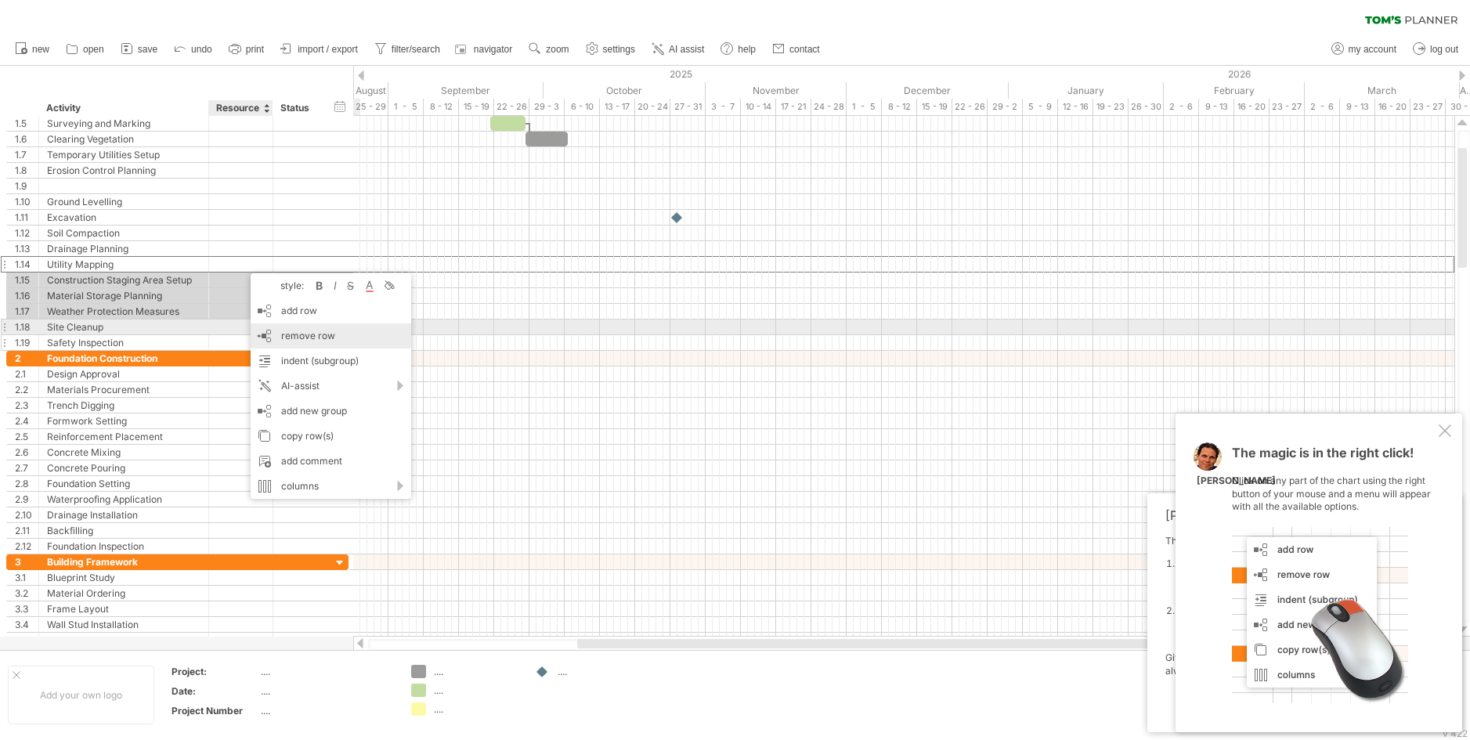
click at [294, 331] on span "remove row" at bounding box center [308, 336] width 54 height 12
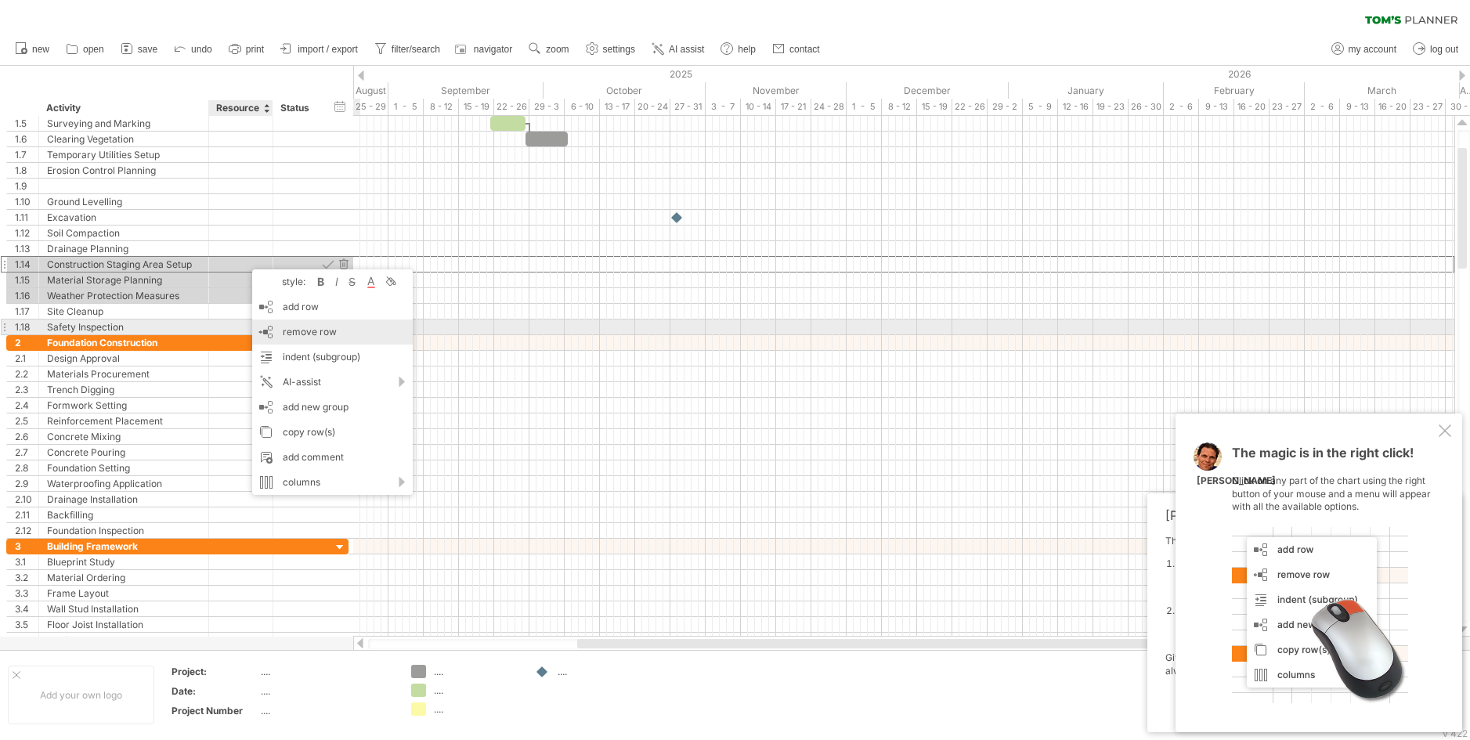
click at [281, 334] on div "remove row remove selected rows" at bounding box center [332, 332] width 161 height 25
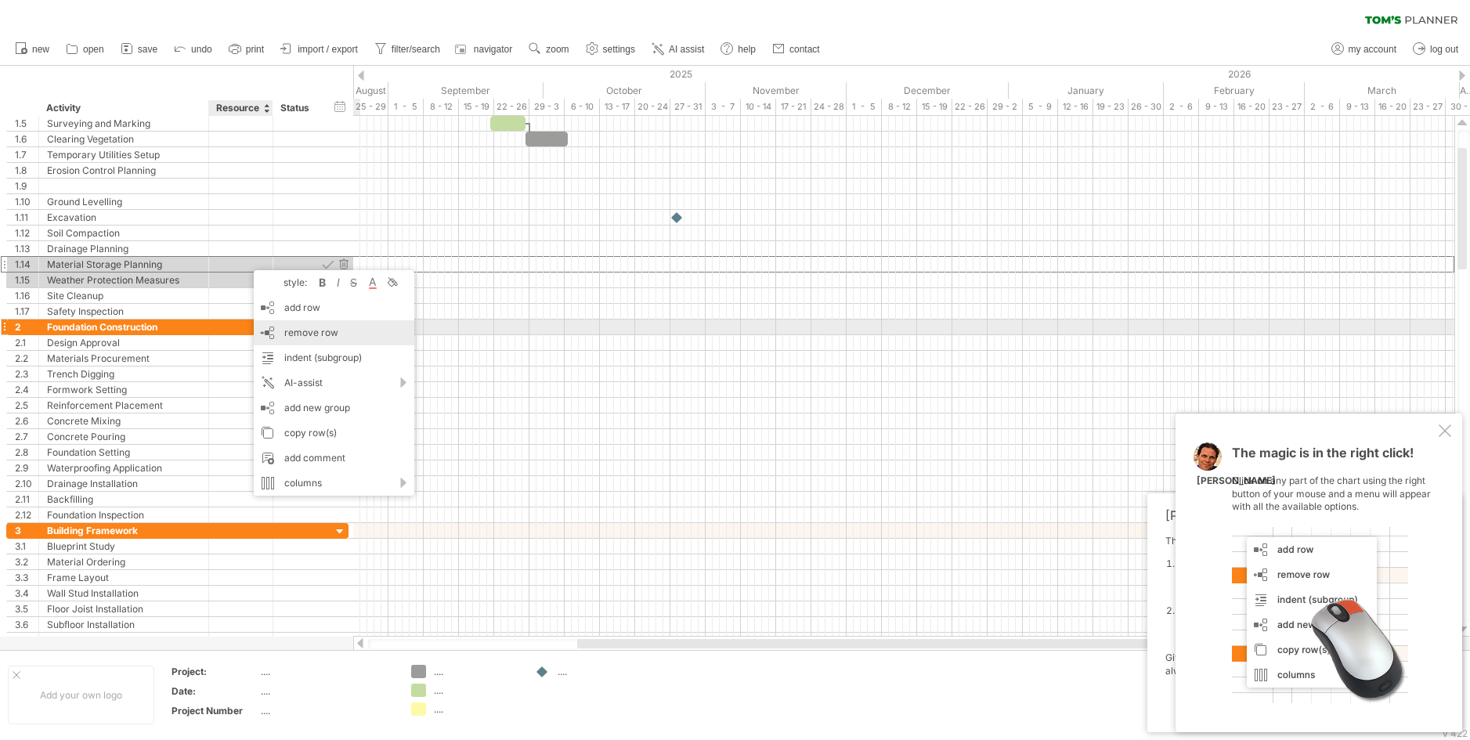
click at [295, 327] on span "remove row" at bounding box center [311, 333] width 54 height 12
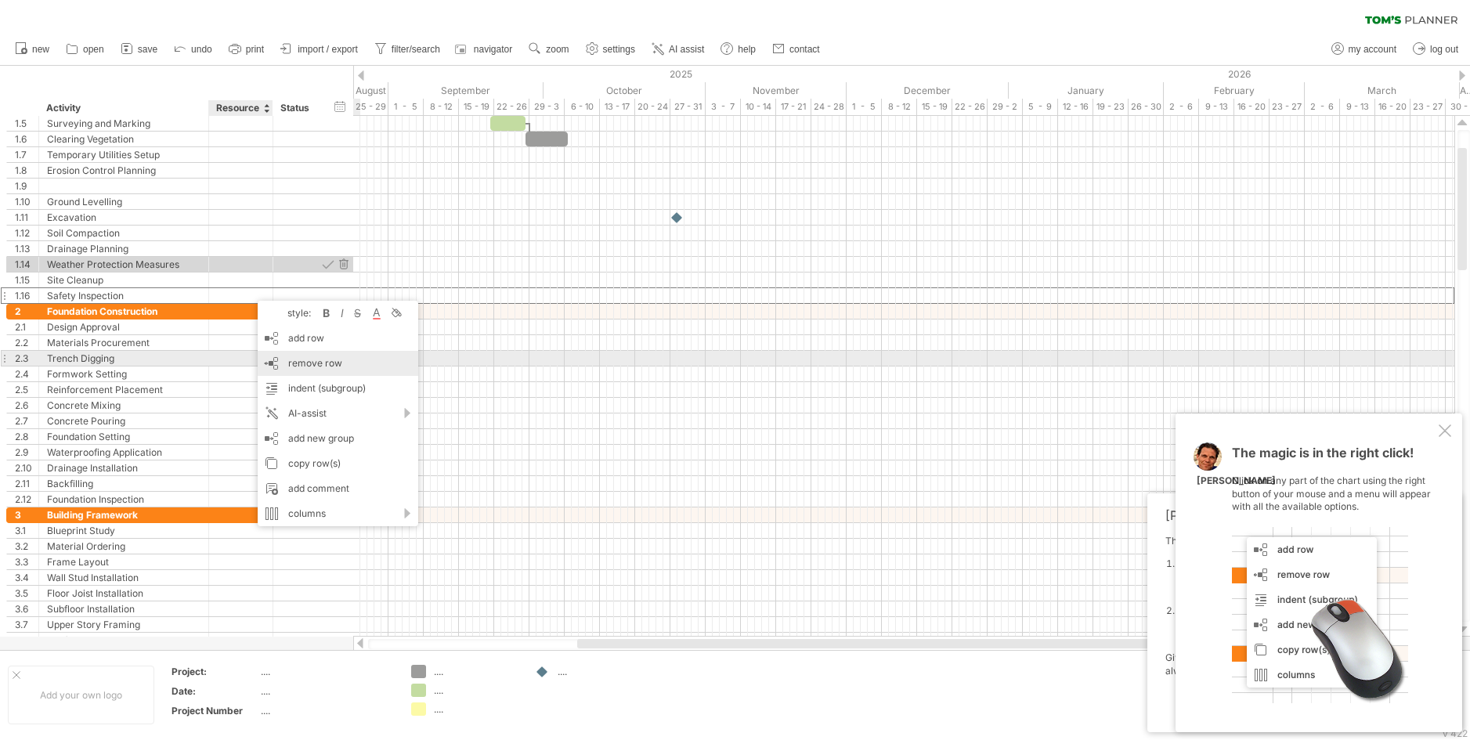
click at [302, 358] on span "remove row" at bounding box center [315, 363] width 54 height 12
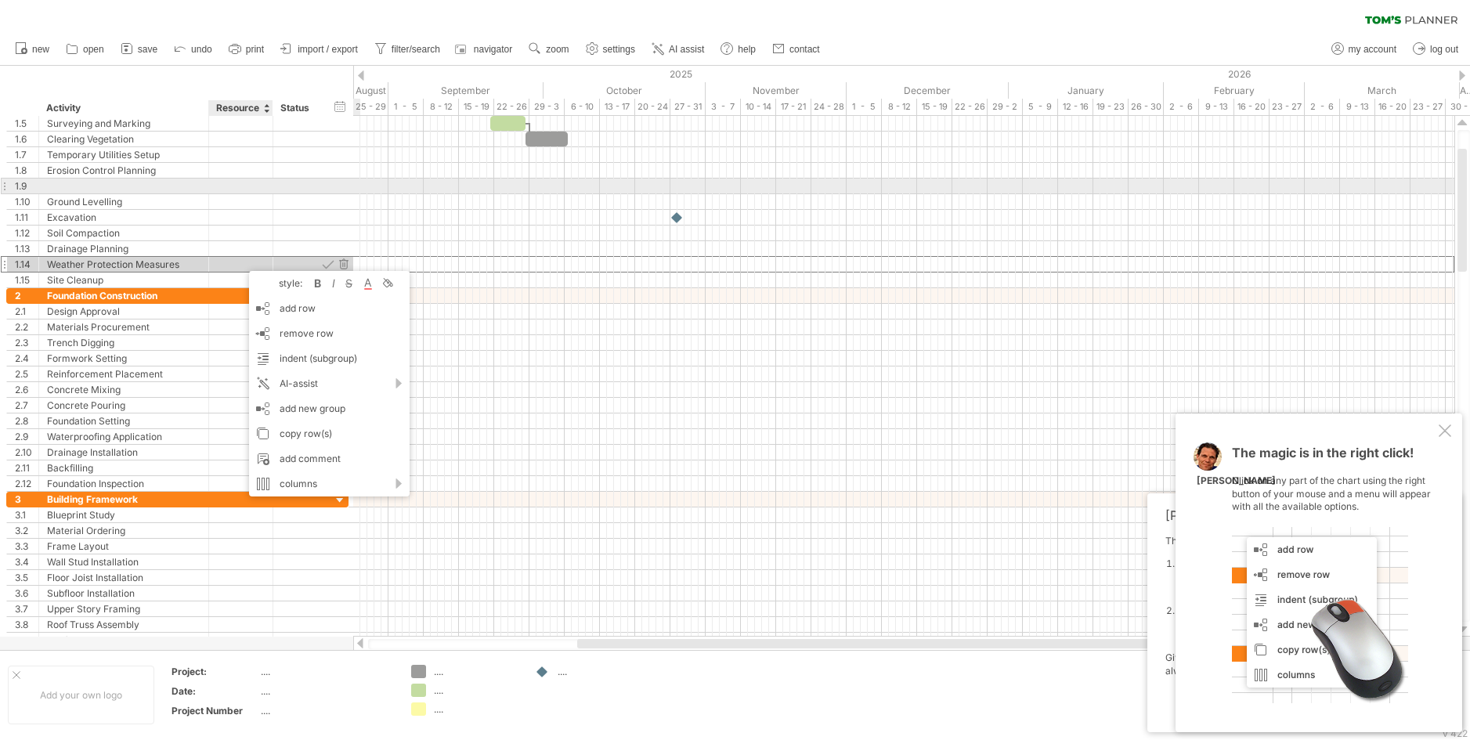
click at [241, 189] on div at bounding box center [241, 186] width 48 height 15
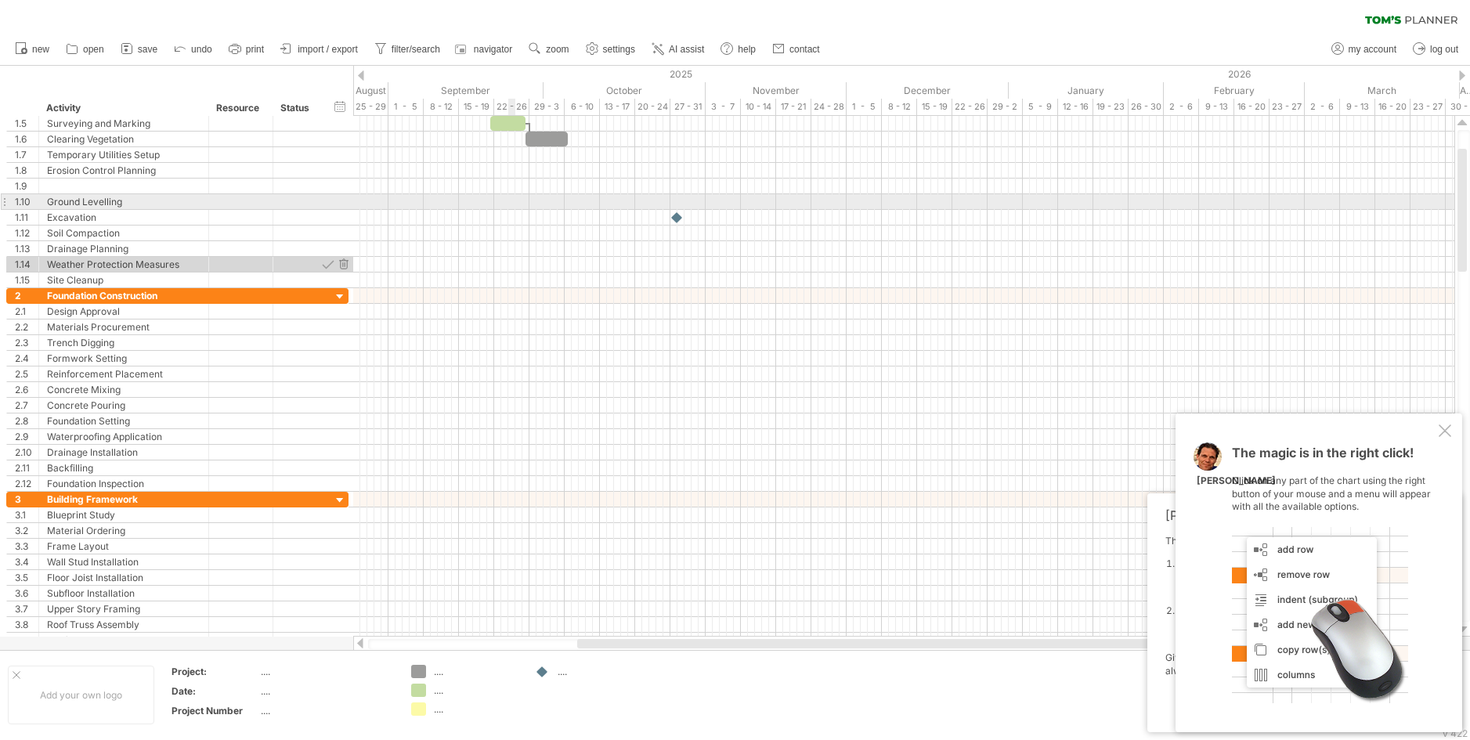
click at [514, 204] on div at bounding box center [903, 202] width 1101 height 16
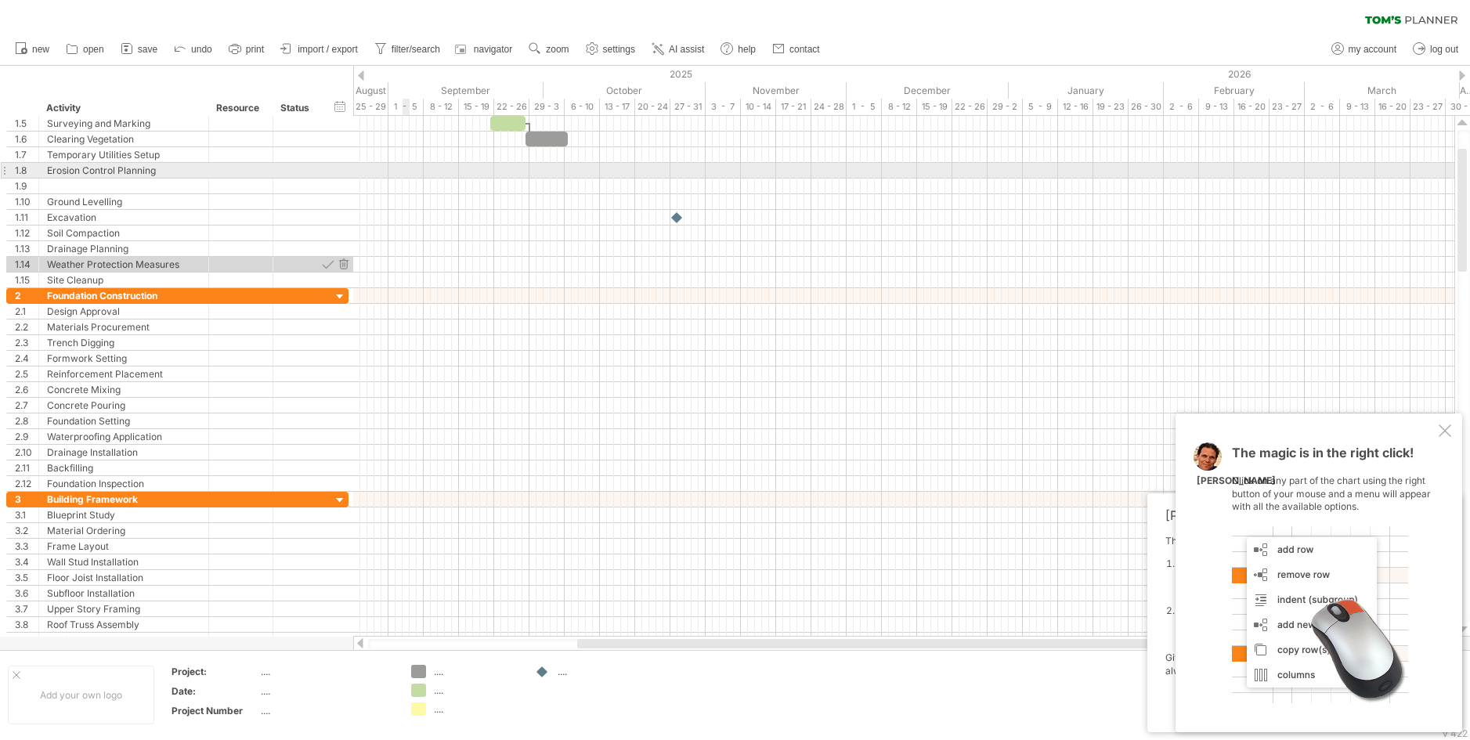
click at [403, 170] on div at bounding box center [903, 171] width 1101 height 16
click at [322, 168] on div at bounding box center [322, 171] width 8 height 16
click at [247, 170] on div at bounding box center [241, 170] width 48 height 15
click at [407, 168] on div at bounding box center [903, 171] width 1101 height 16
click at [327, 171] on div "**********" at bounding box center [177, 170] width 342 height 16
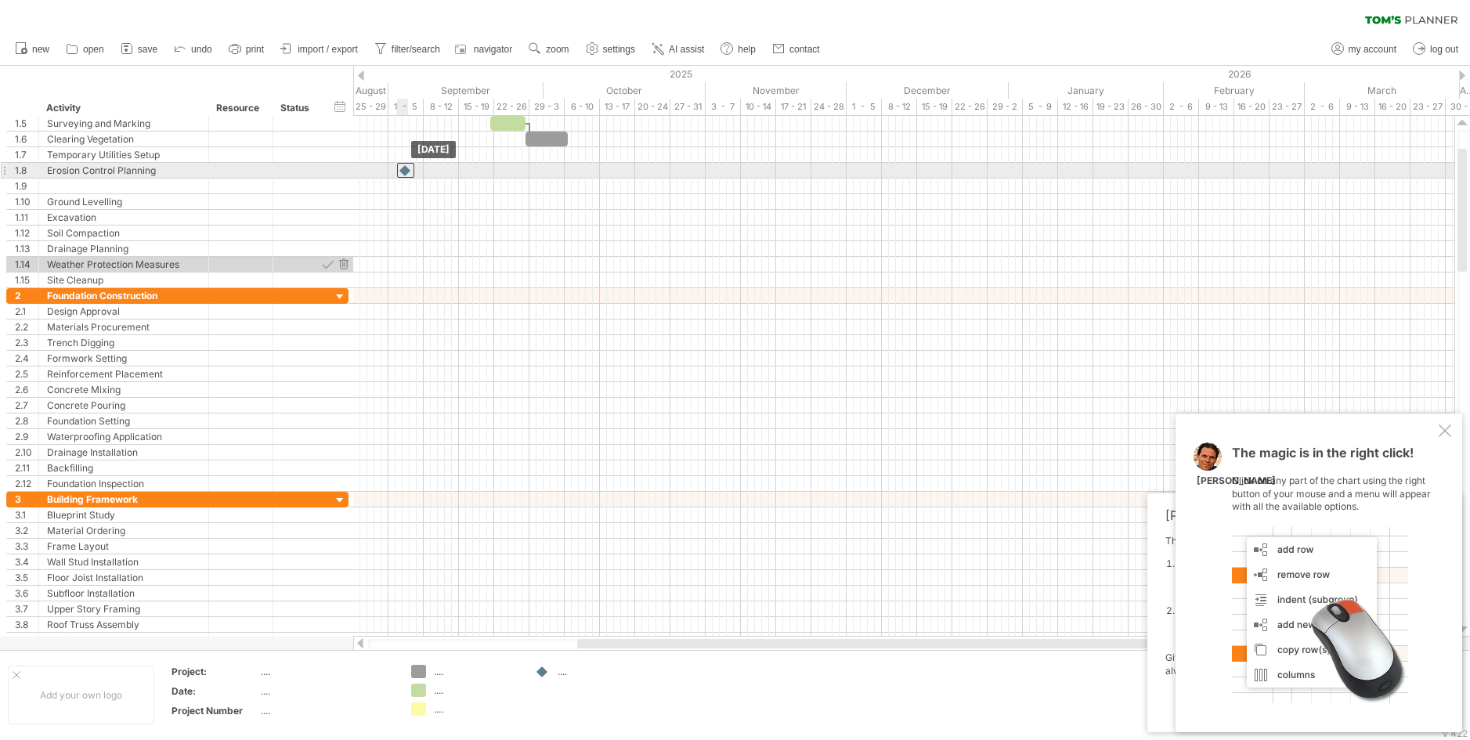
drag, startPoint x: 677, startPoint y: 214, endPoint x: 405, endPoint y: 164, distance: 277.0
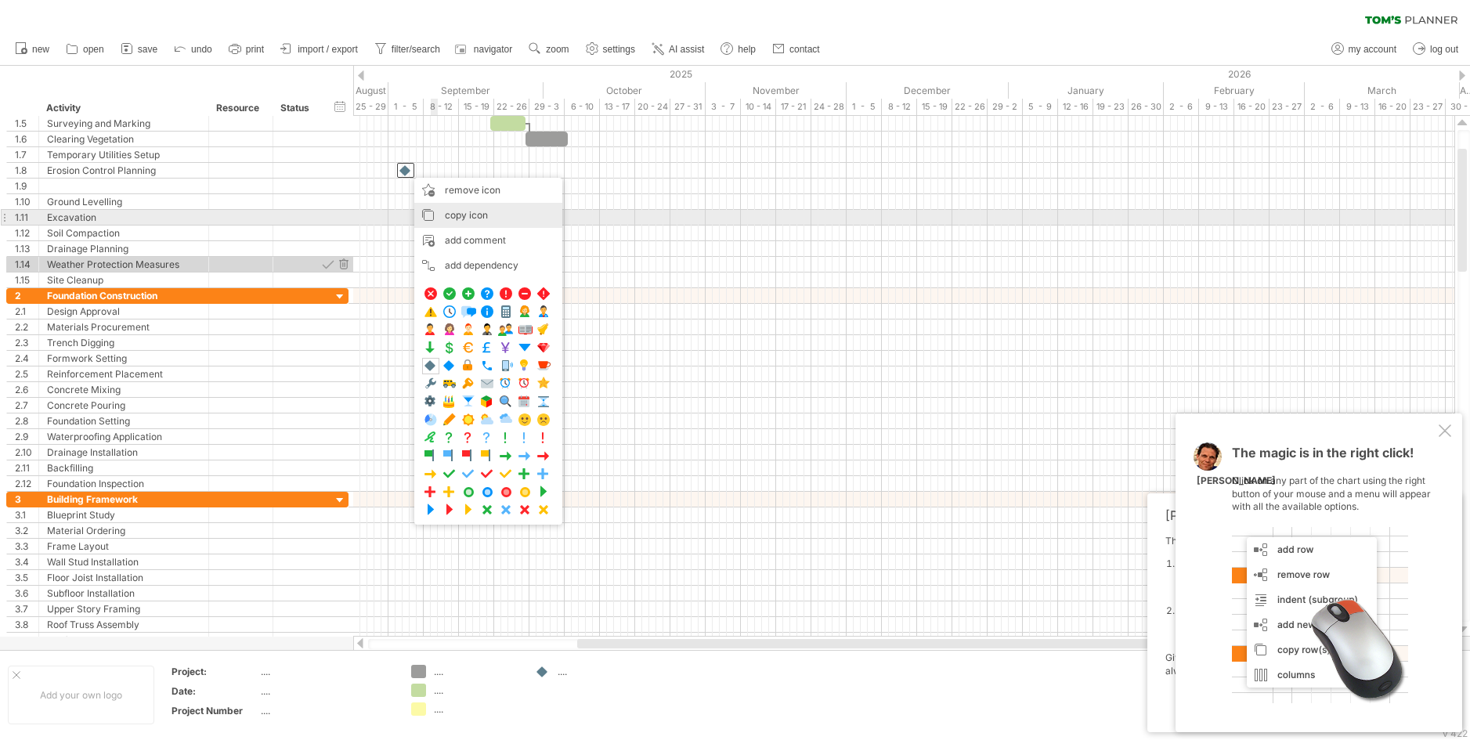
click at [474, 213] on span "copy icon" at bounding box center [466, 215] width 43 height 12
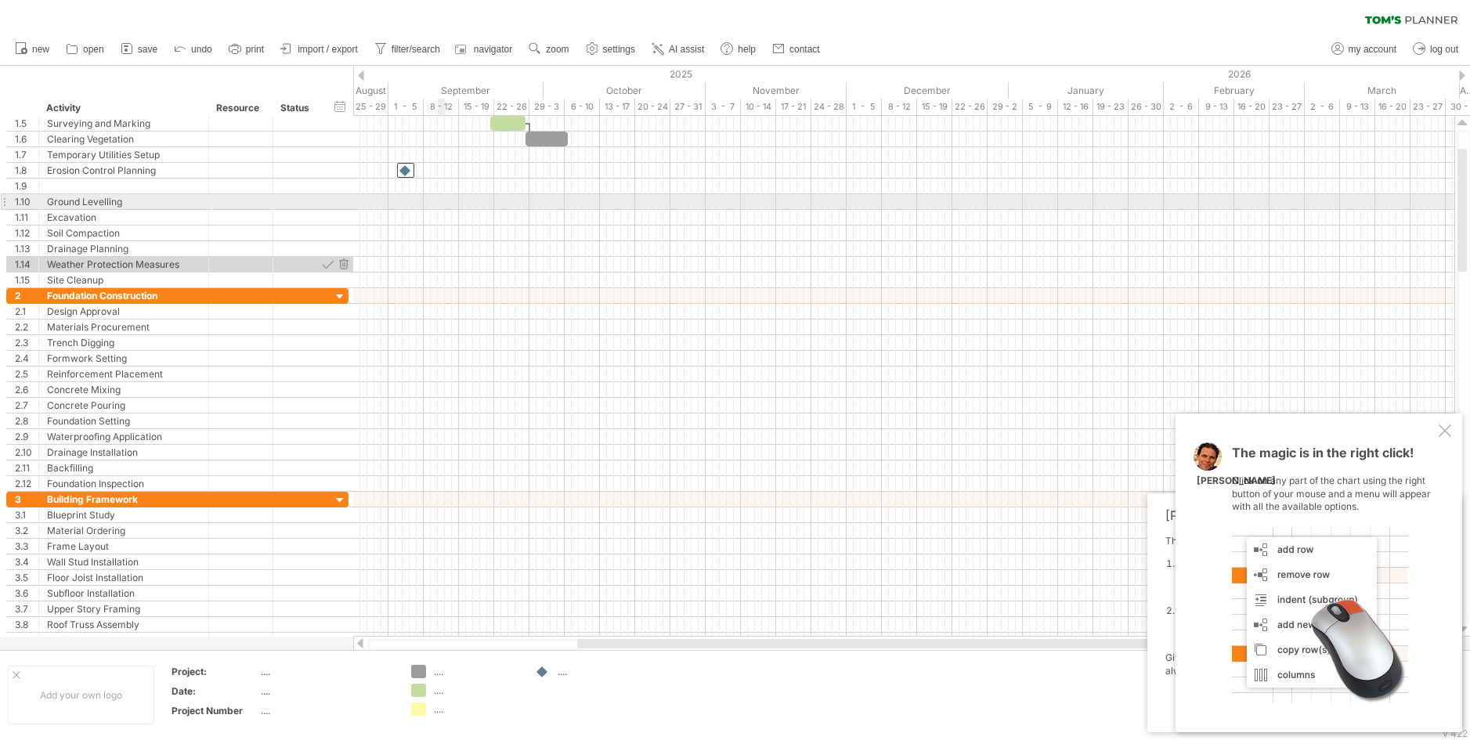
click at [444, 204] on div at bounding box center [903, 202] width 1101 height 16
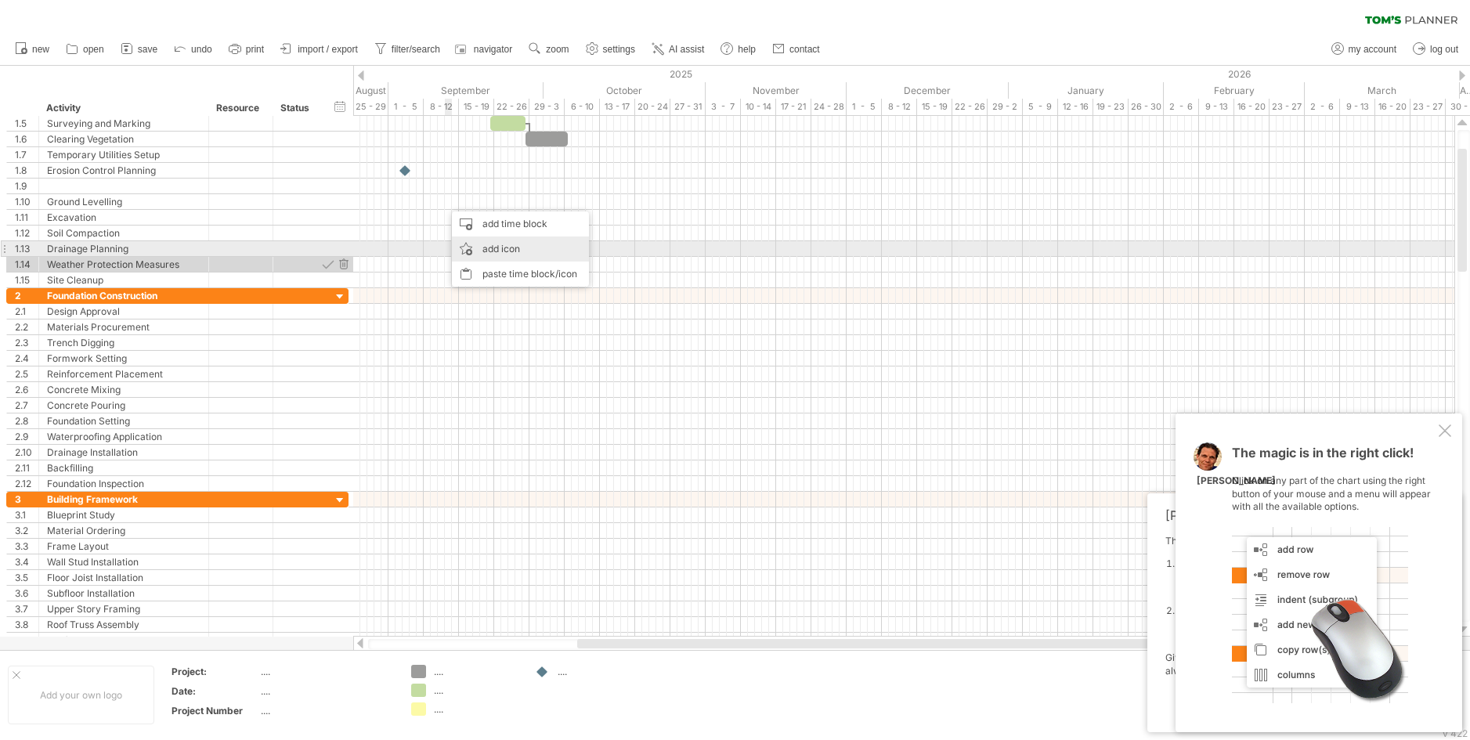
click at [477, 244] on div "add icon" at bounding box center [520, 249] width 137 height 25
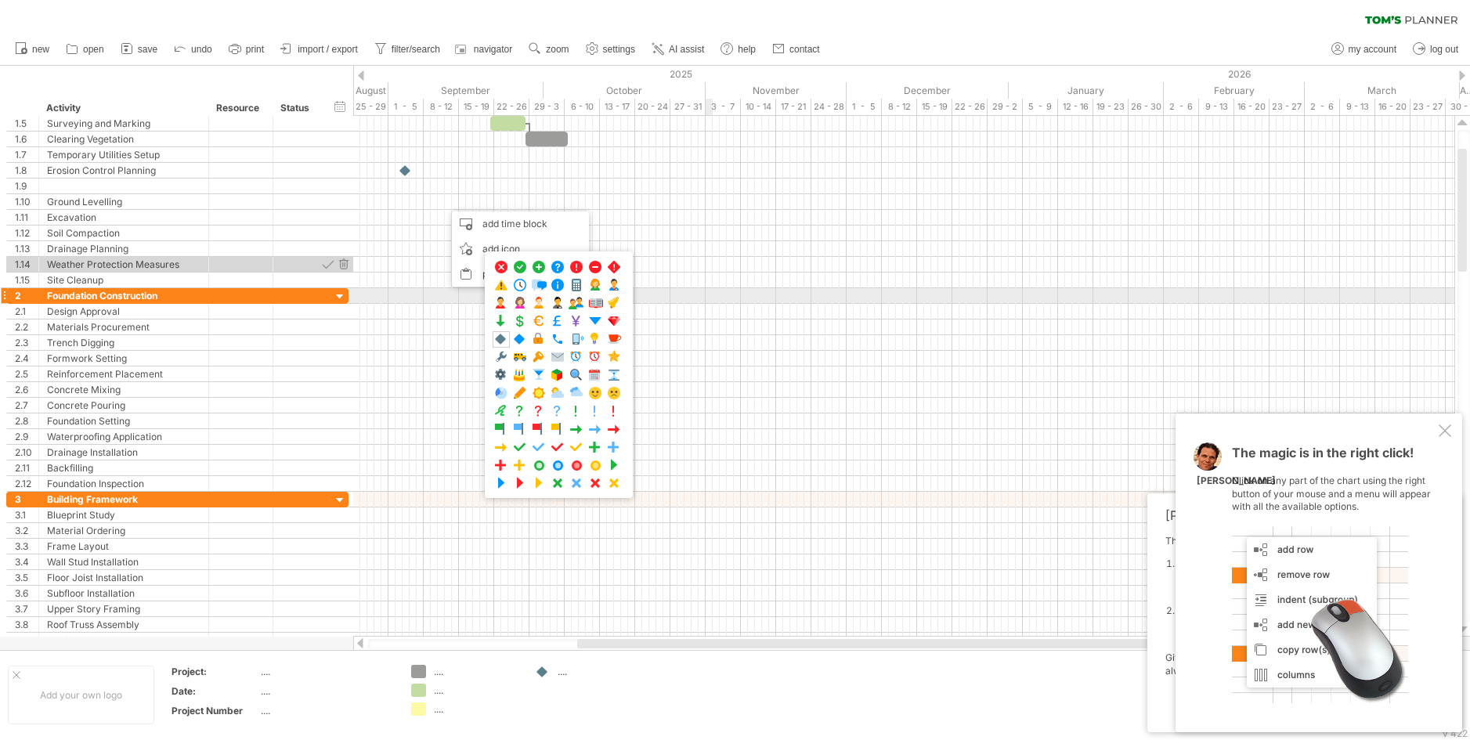
click at [713, 294] on div at bounding box center [903, 296] width 1101 height 16
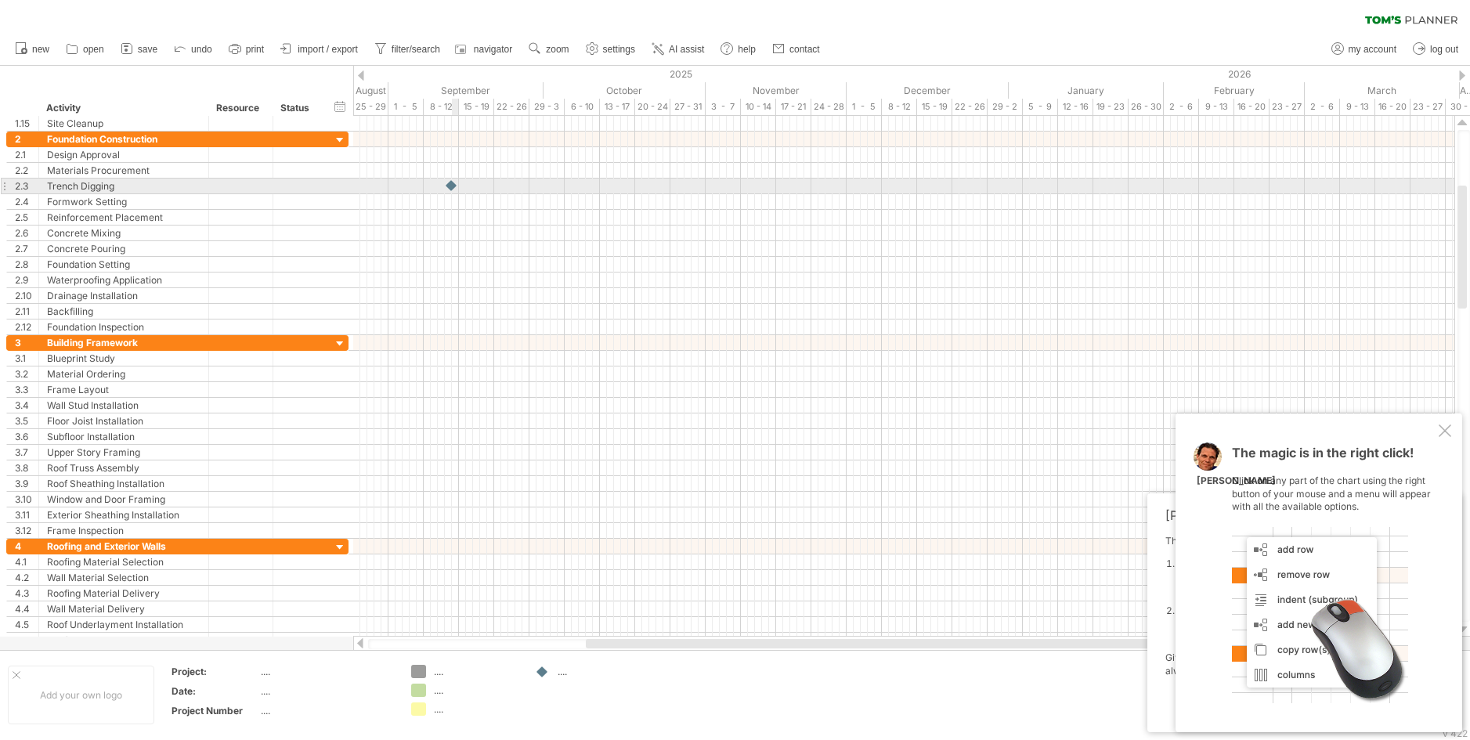
drag, startPoint x: 537, startPoint y: 671, endPoint x: 453, endPoint y: 184, distance: 494.4
click at [453, 184] on div "Trying to reach plan.tomsplanner.com Connected again... 0% clear filter new 1" at bounding box center [735, 370] width 1470 height 740
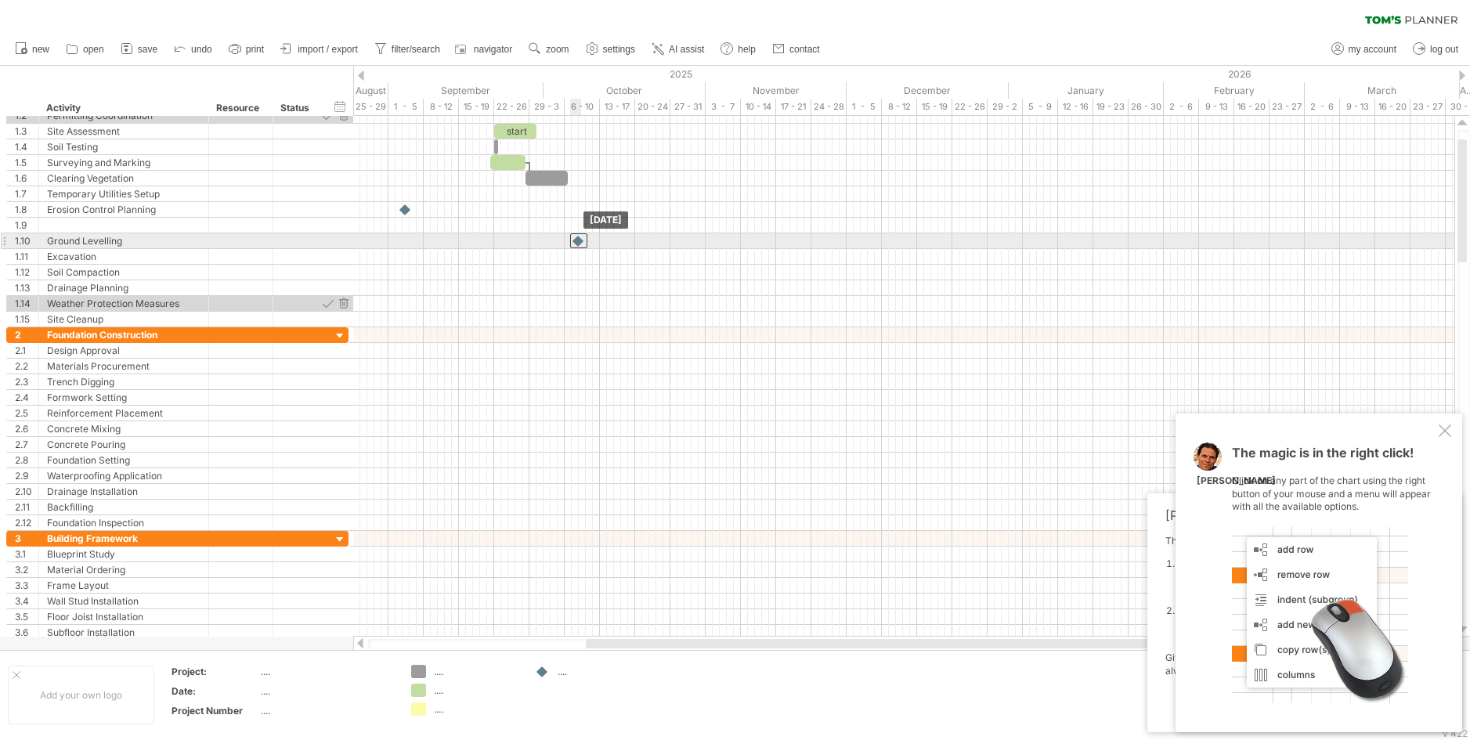
drag, startPoint x: 450, startPoint y: 379, endPoint x: 578, endPoint y: 243, distance: 186.7
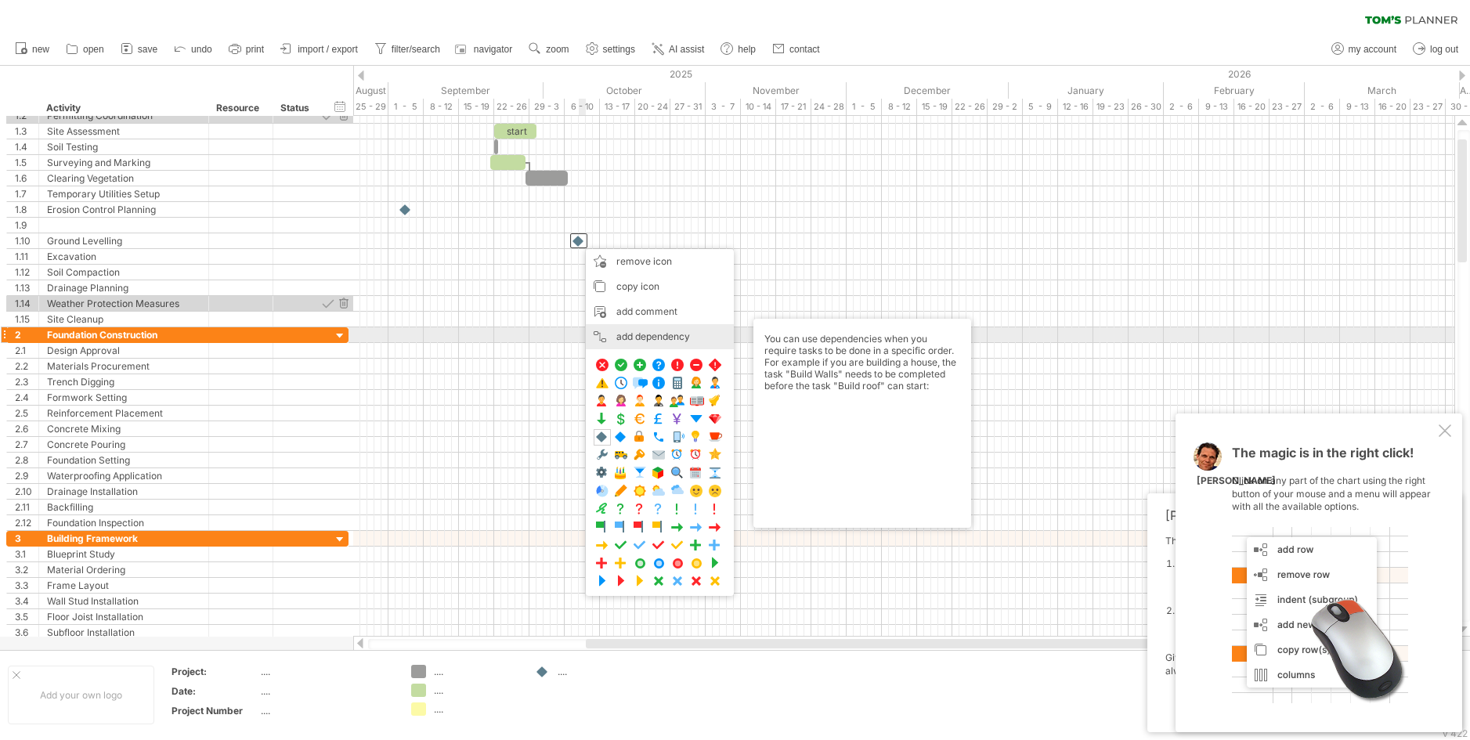
click at [633, 334] on div "add dependency You can use dependencies when you require tasks to be done in a …" at bounding box center [660, 336] width 148 height 25
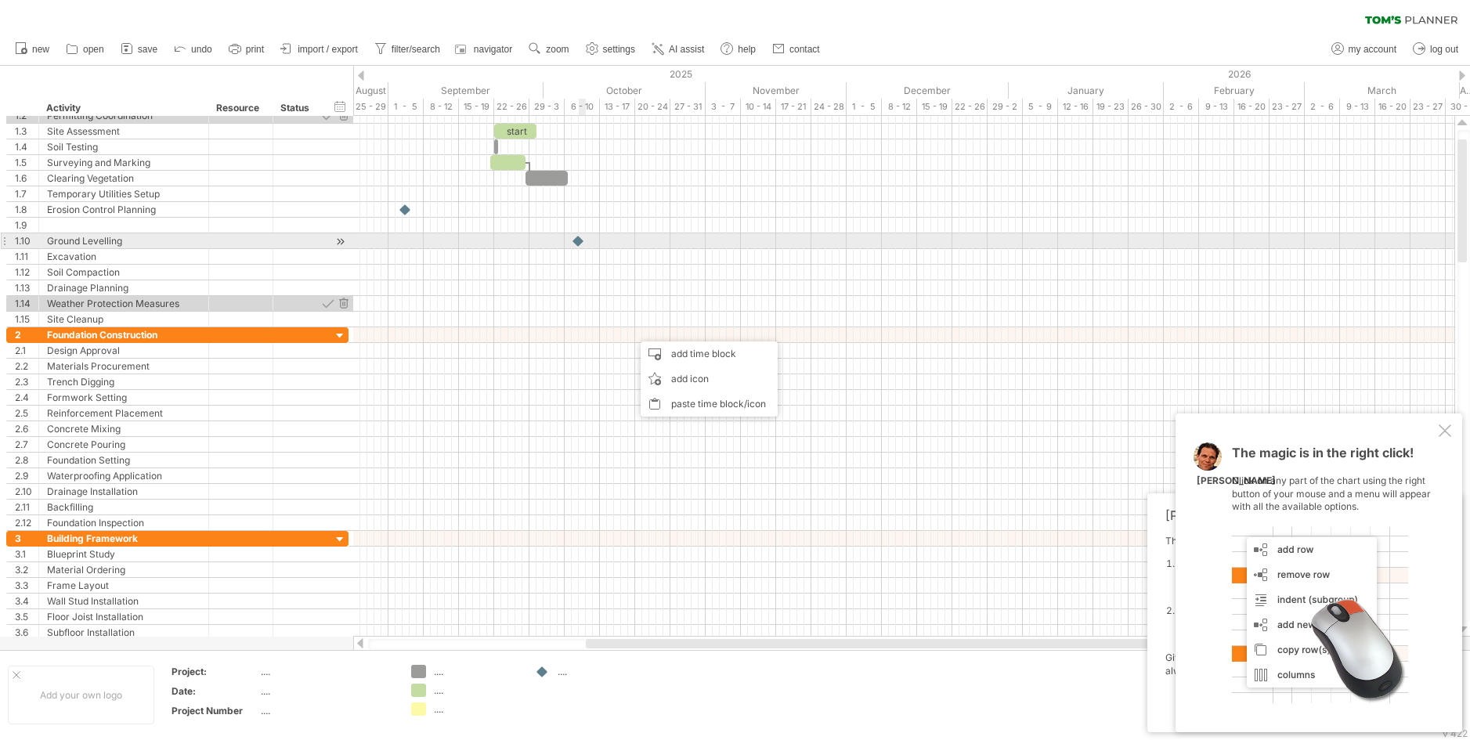
click at [581, 240] on div at bounding box center [579, 240] width 16 height 15
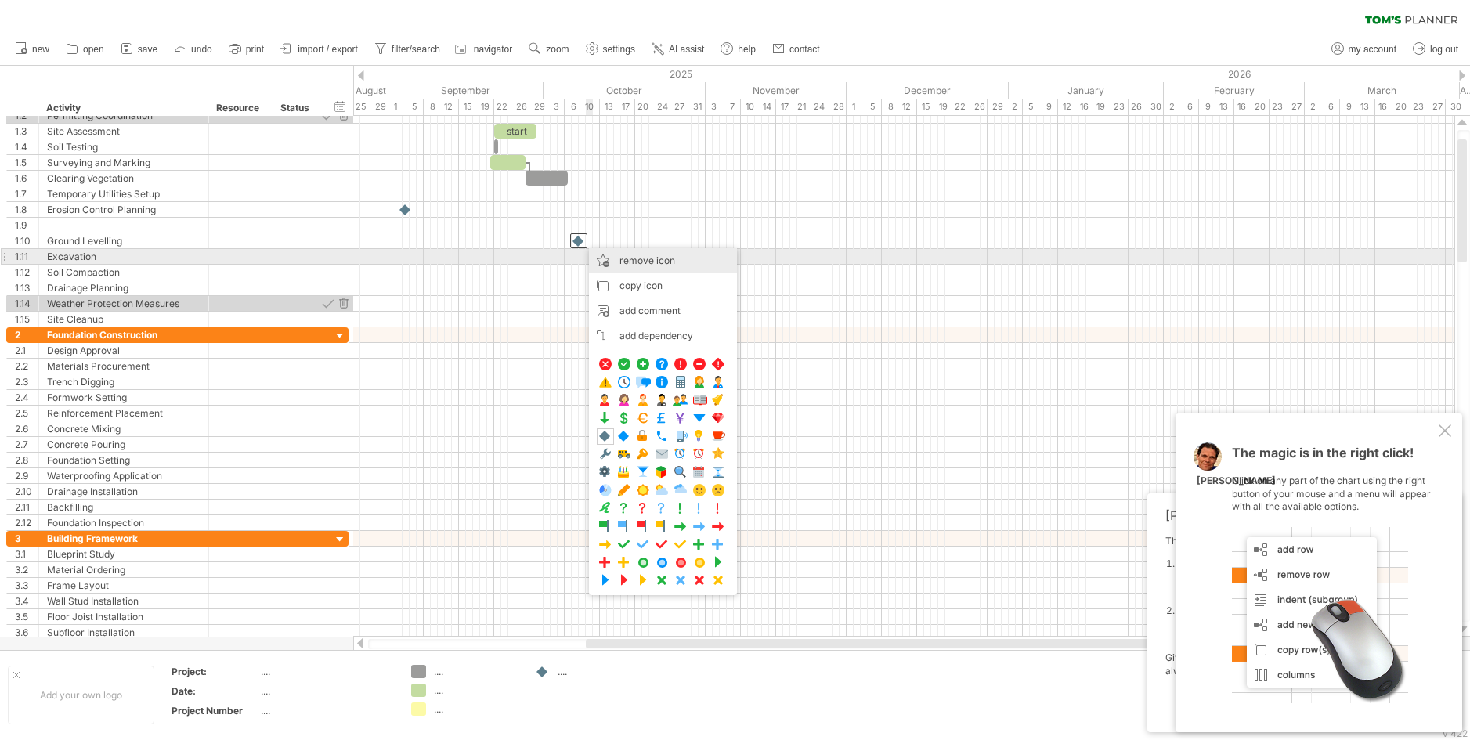
click at [624, 262] on span "remove icon" at bounding box center [647, 261] width 56 height 12
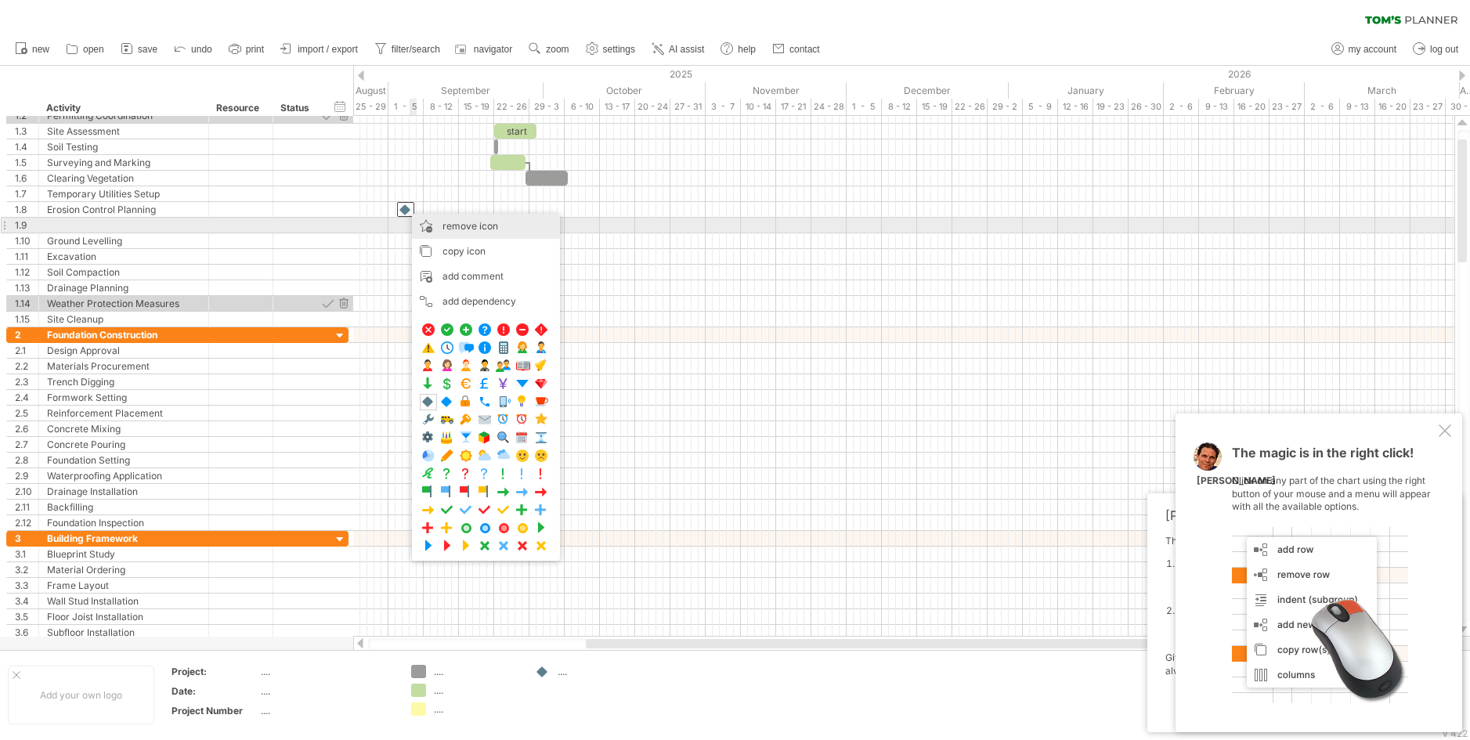
click at [466, 230] on span "remove icon" at bounding box center [470, 226] width 56 height 12
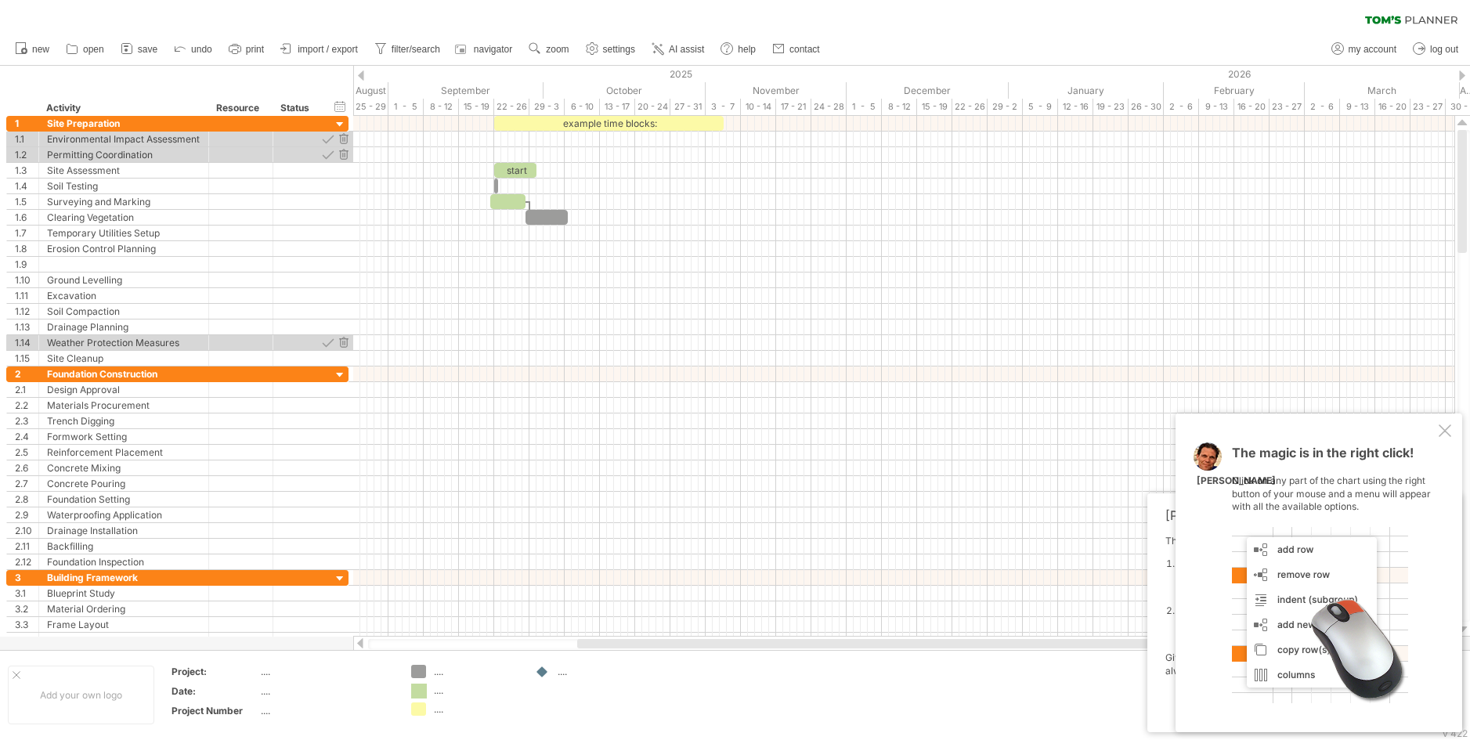
click at [418, 690] on div "Trying to reach plan.tomsplanner.com Connected again... 0% clear filter new 1" at bounding box center [735, 370] width 1470 height 740
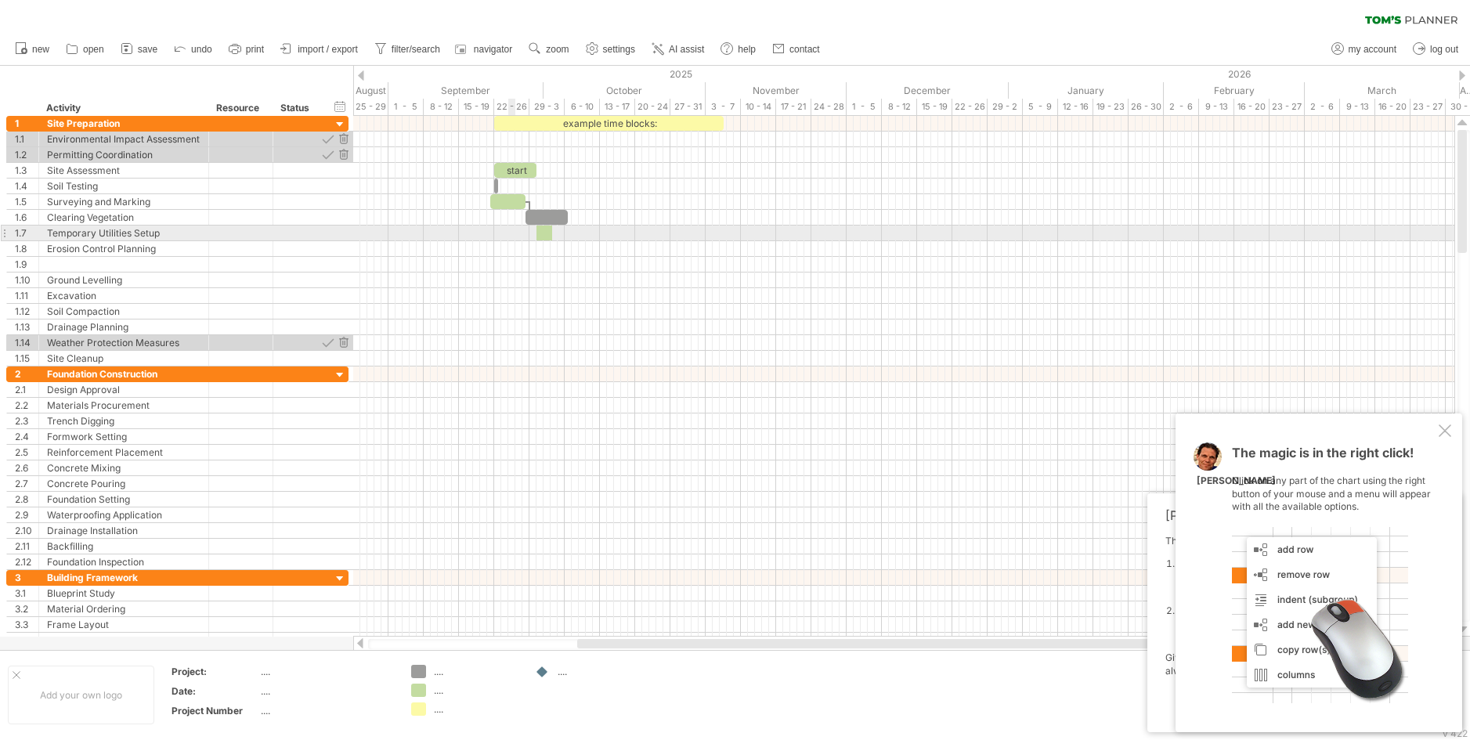
drag, startPoint x: 418, startPoint y: 690, endPoint x: 543, endPoint y: 233, distance: 474.0
click at [543, 233] on div "Trying to reach plan.tomsplanner.com Connected again... 0% clear filter new 1" at bounding box center [735, 370] width 1470 height 740
drag, startPoint x: 547, startPoint y: 231, endPoint x: 590, endPoint y: 237, distance: 43.4
click at [590, 237] on div at bounding box center [586, 233] width 14 height 15
drag, startPoint x: 575, startPoint y: 236, endPoint x: 550, endPoint y: 235, distance: 25.1
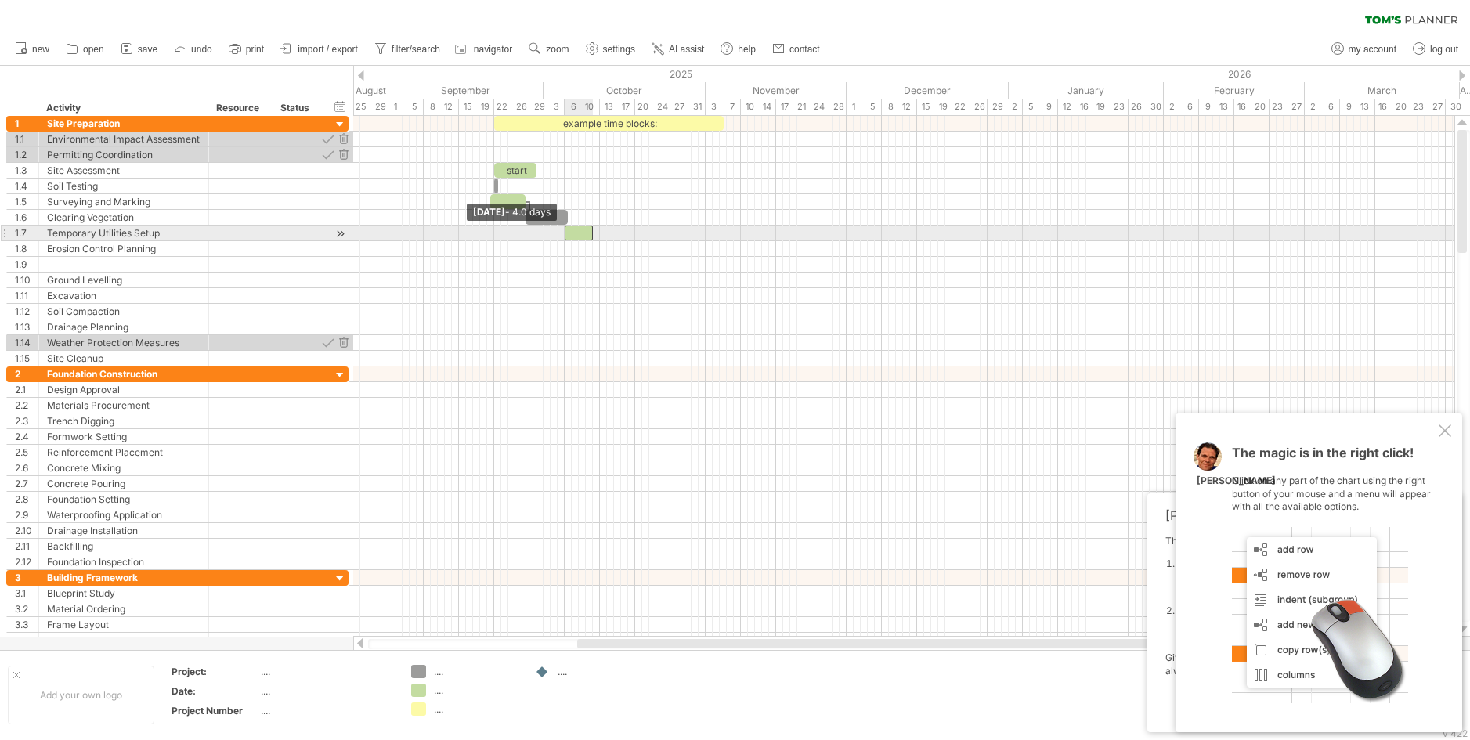
drag, startPoint x: 580, startPoint y: 231, endPoint x: 567, endPoint y: 240, distance: 15.2
click at [567, 240] on span at bounding box center [565, 233] width 6 height 15
drag, startPoint x: 591, startPoint y: 233, endPoint x: 634, endPoint y: 233, distance: 42.3
click at [634, 233] on span at bounding box center [635, 233] width 6 height 15
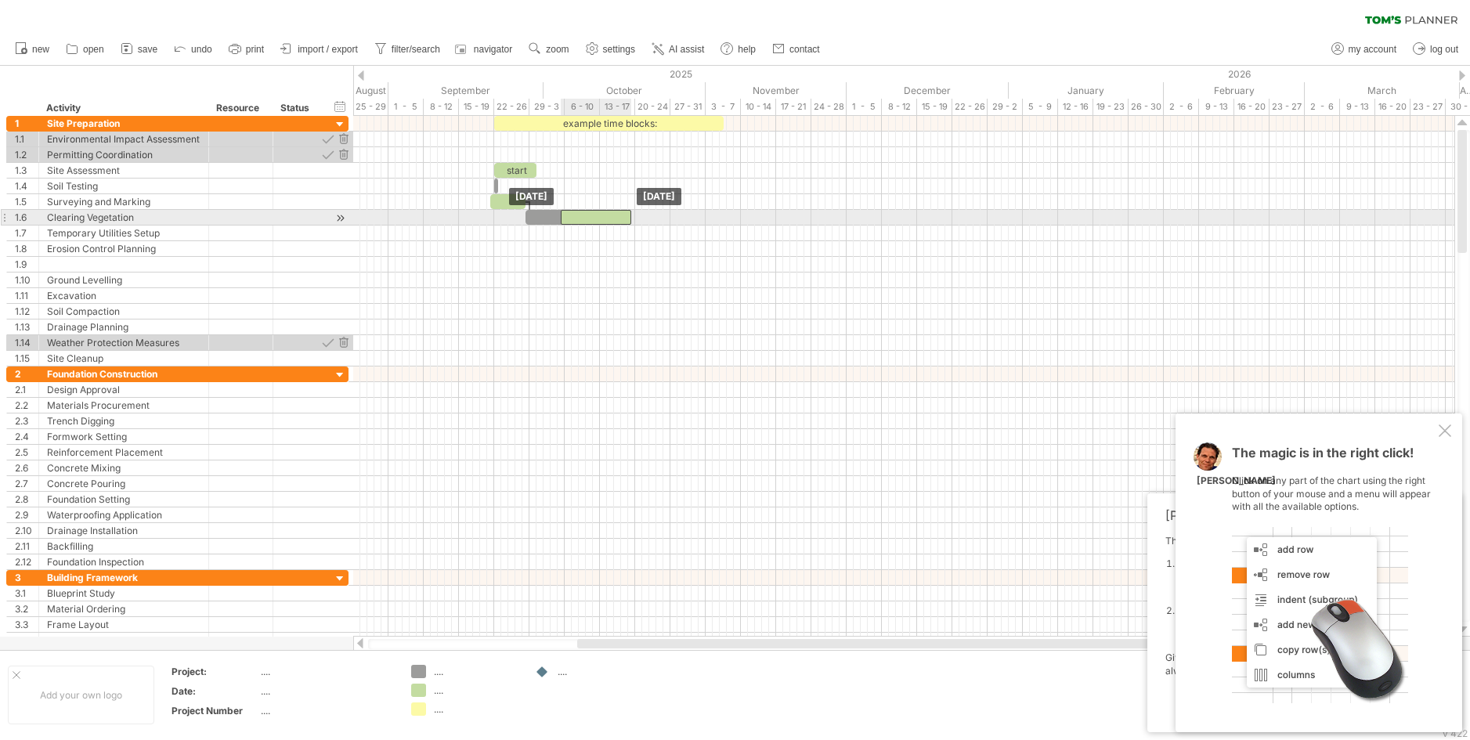
drag, startPoint x: 594, startPoint y: 231, endPoint x: 590, endPoint y: 211, distance: 20.6
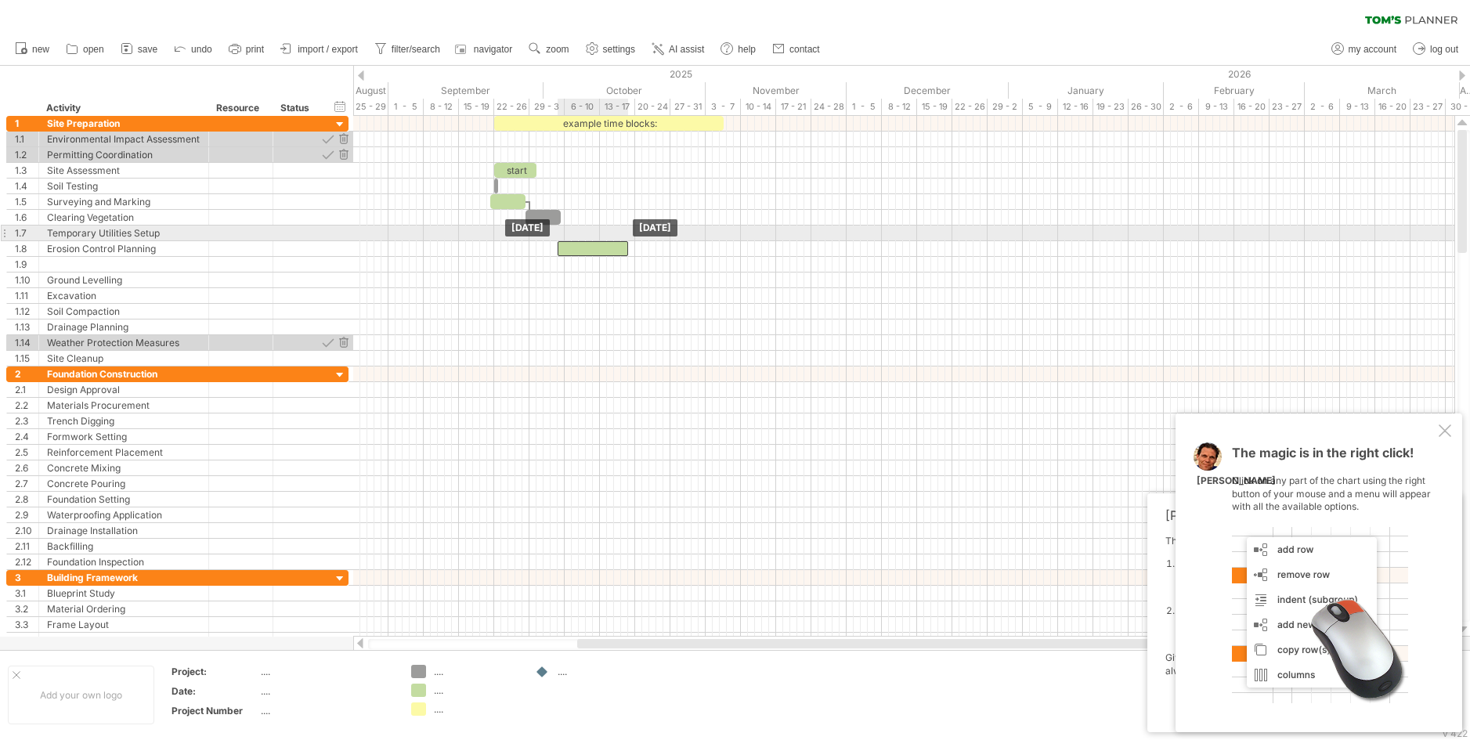
drag, startPoint x: 590, startPoint y: 211, endPoint x: 587, endPoint y: 234, distance: 23.8
drag, startPoint x: 587, startPoint y: 244, endPoint x: 590, endPoint y: 229, distance: 15.1
drag, startPoint x: 590, startPoint y: 229, endPoint x: 629, endPoint y: 230, distance: 39.2
click at [629, 230] on div at bounding box center [635, 233] width 70 height 15
drag, startPoint x: 673, startPoint y: 232, endPoint x: 638, endPoint y: 237, distance: 34.8
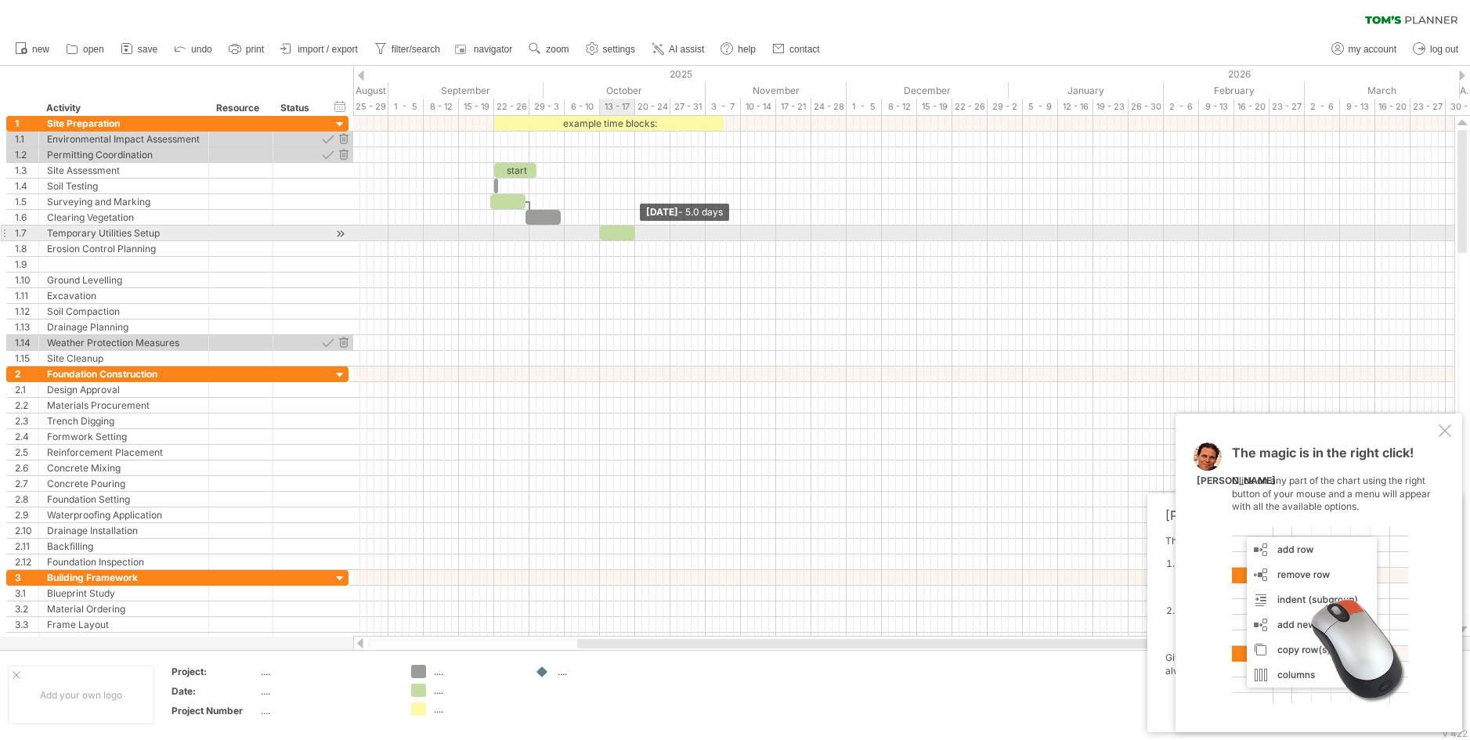
click at [638, 237] on div "example time blocks: start Friday 17 October - 5.0 days Monday 13 October" at bounding box center [903, 376] width 1101 height 521
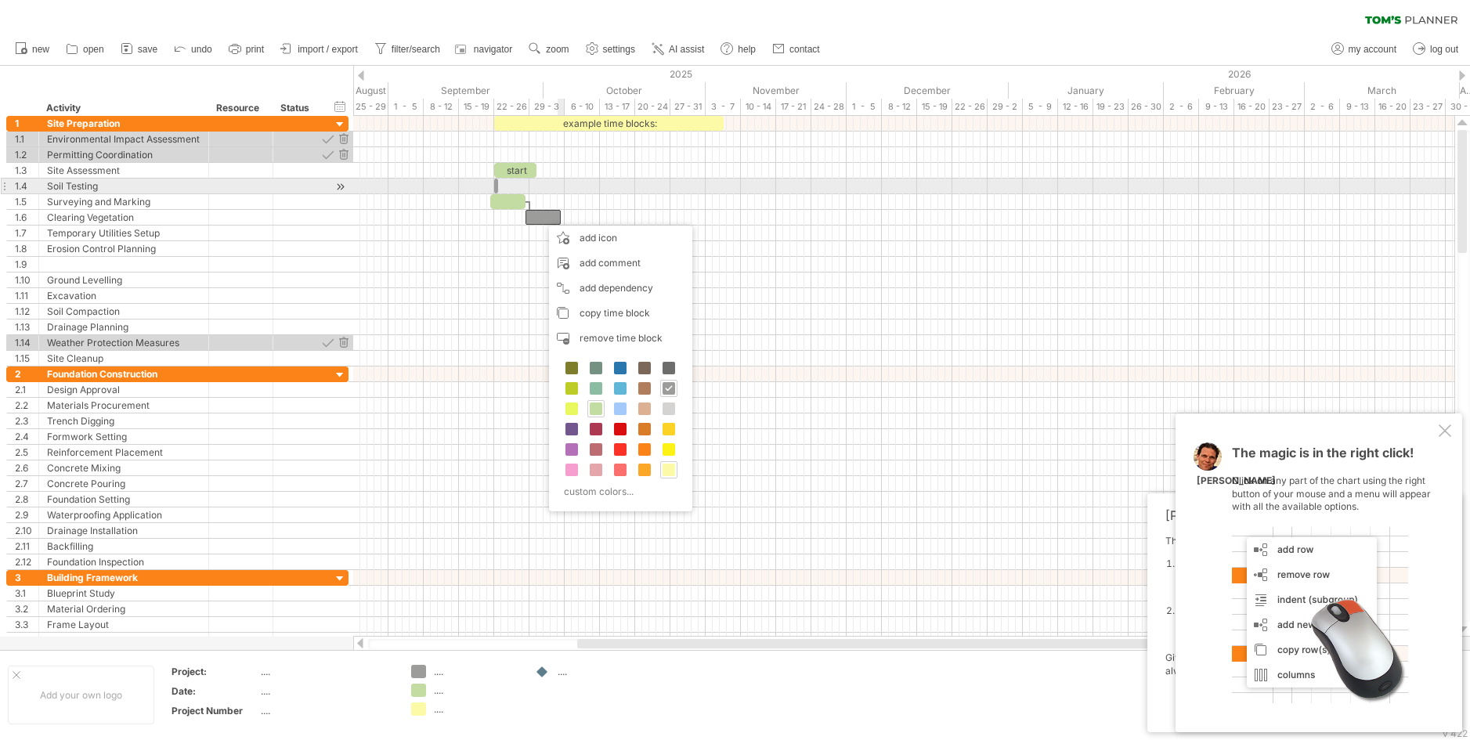
click at [565, 174] on div at bounding box center [903, 171] width 1101 height 16
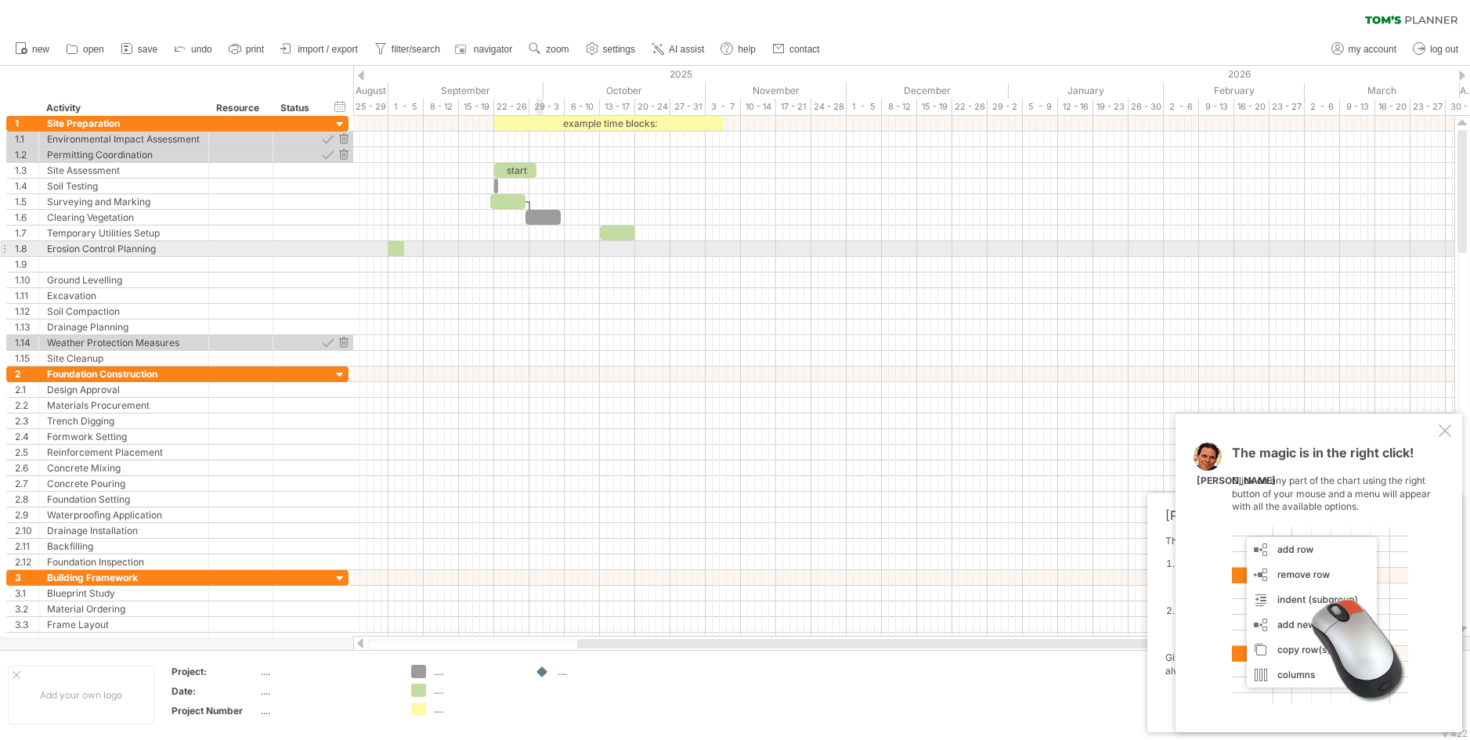
drag, startPoint x: 413, startPoint y: 688, endPoint x: 395, endPoint y: 244, distance: 444.4
click at [395, 244] on div "Trying to reach plan.tomsplanner.com Connected again... 0% clear filter new 1" at bounding box center [735, 370] width 1470 height 740
drag, startPoint x: 399, startPoint y: 246, endPoint x: 546, endPoint y: 256, distance: 146.8
click at [546, 256] on div "example time blocks: start Wednesday 01 October - 23.0 days Monday 13 October" at bounding box center [903, 376] width 1101 height 521
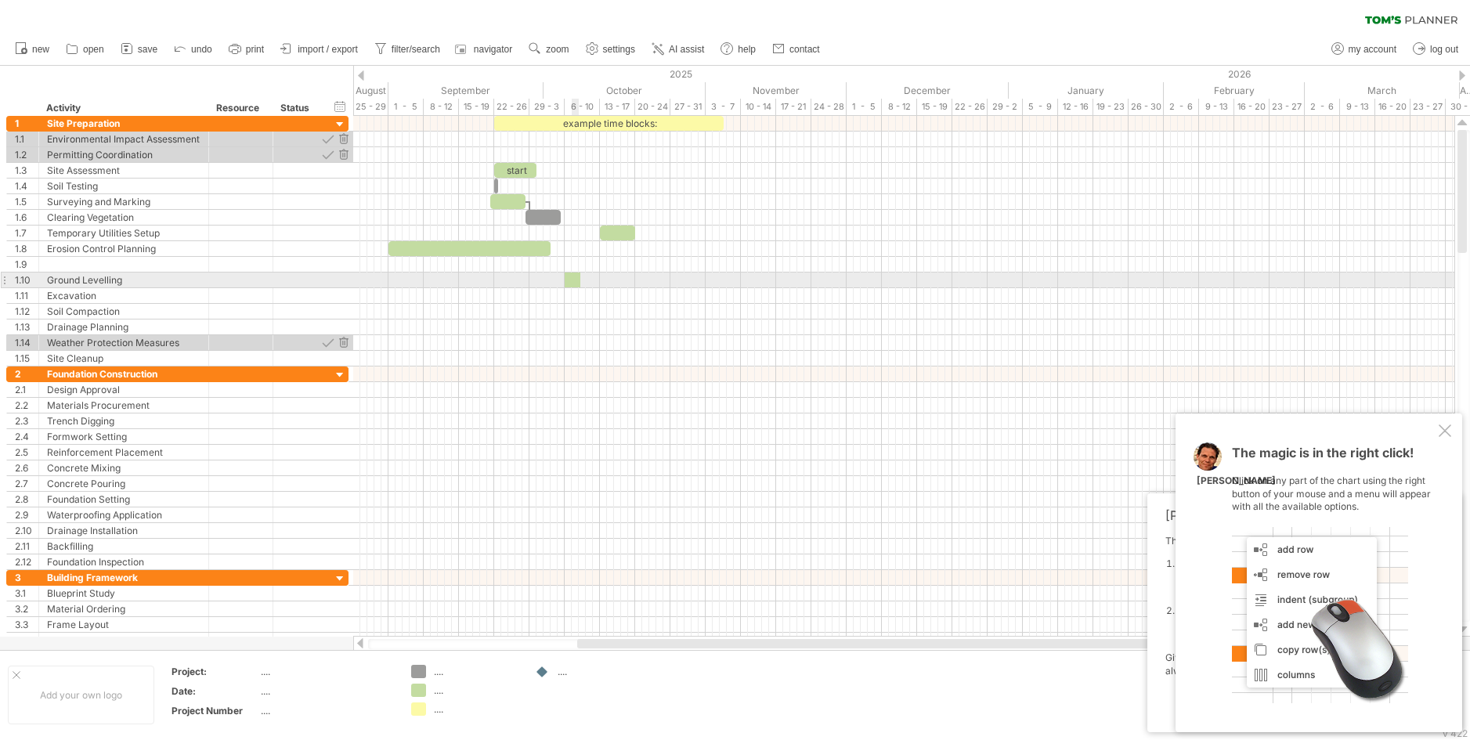
drag, startPoint x: 417, startPoint y: 691, endPoint x: 569, endPoint y: 282, distance: 436.1
click at [569, 282] on div "Trying to reach plan.tomsplanner.com Connected again... 0% clear filter new 1" at bounding box center [735, 370] width 1470 height 740
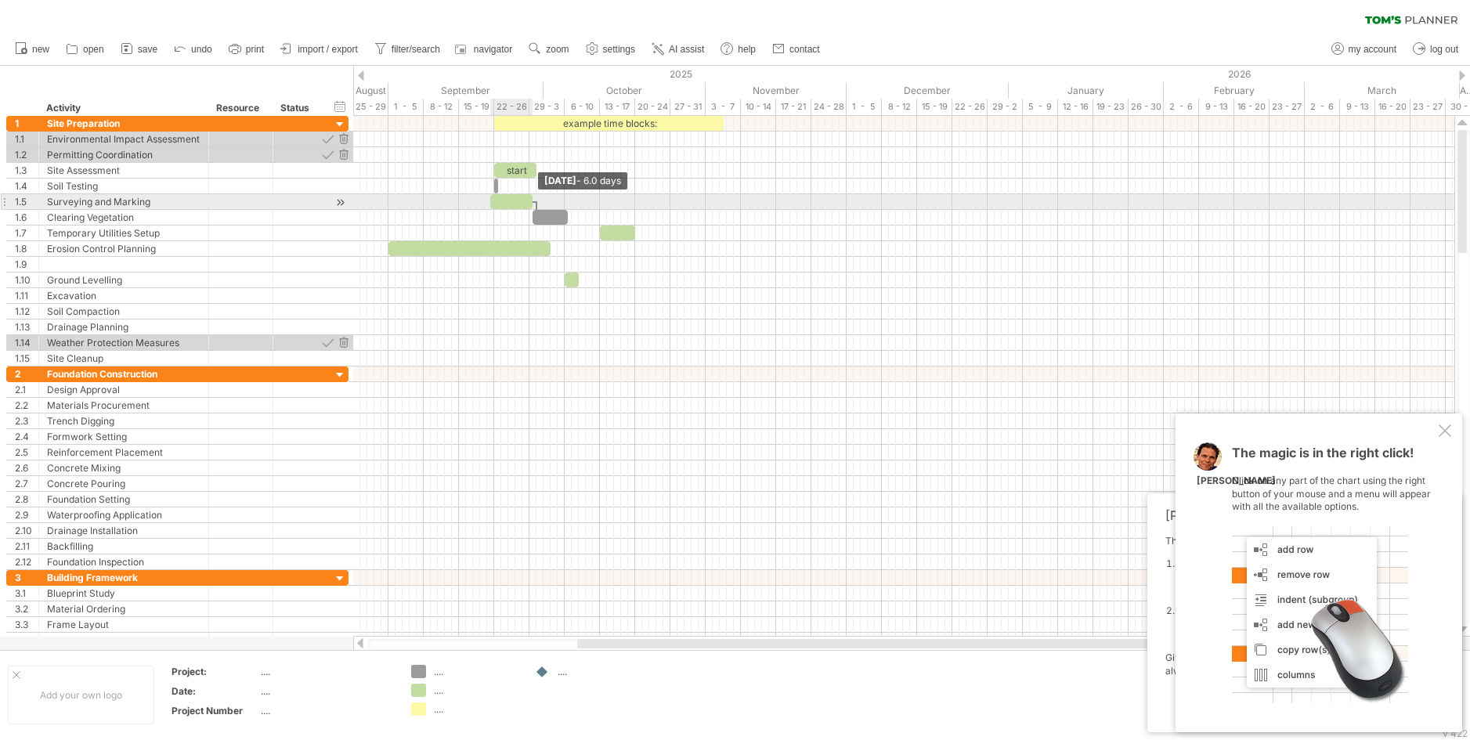
click at [529, 198] on span at bounding box center [532, 201] width 6 height 15
drag, startPoint x: 518, startPoint y: 198, endPoint x: 485, endPoint y: 202, distance: 33.1
click at [485, 202] on div at bounding box center [480, 201] width 42 height 15
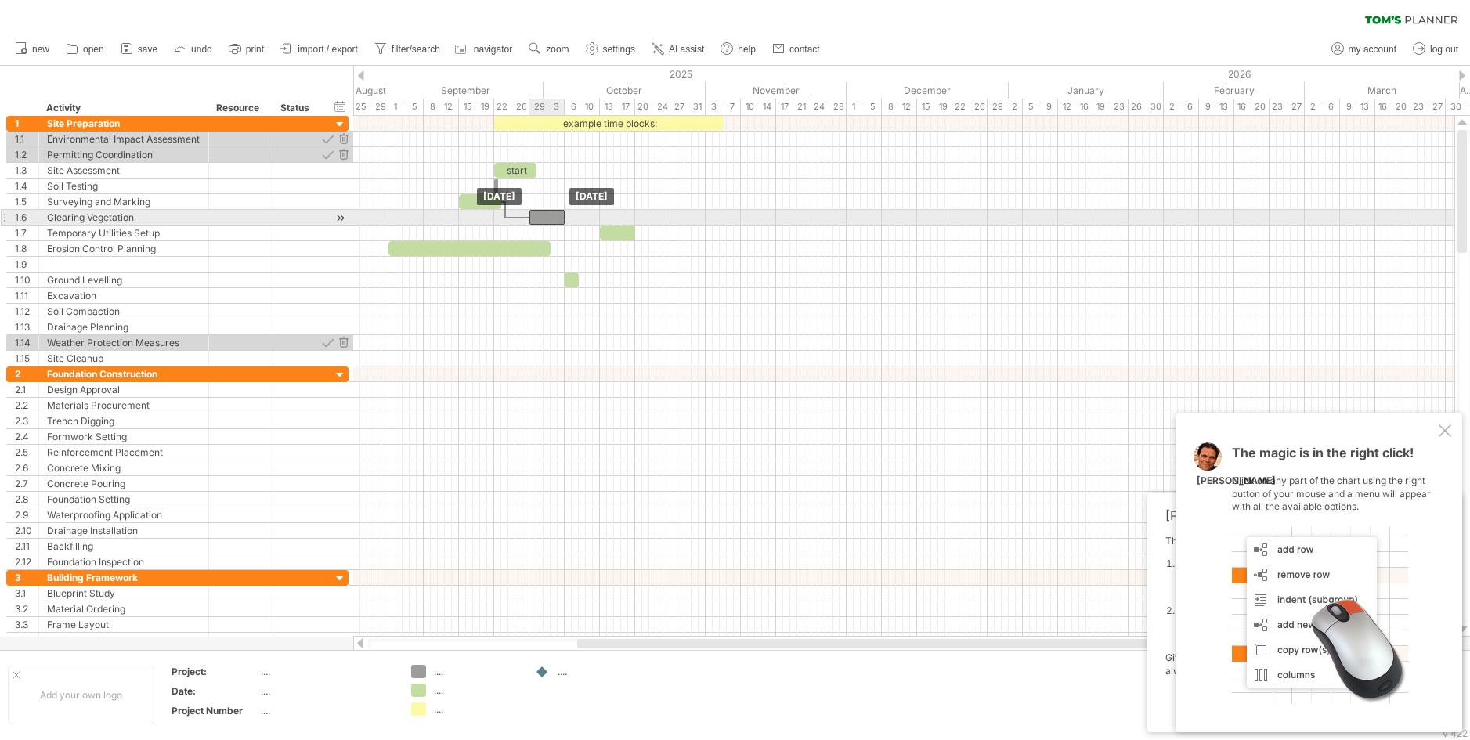
click at [554, 219] on div at bounding box center [546, 217] width 35 height 15
drag, startPoint x: 563, startPoint y: 214, endPoint x: 597, endPoint y: 220, distance: 34.3
click at [597, 220] on span at bounding box center [600, 217] width 6 height 15
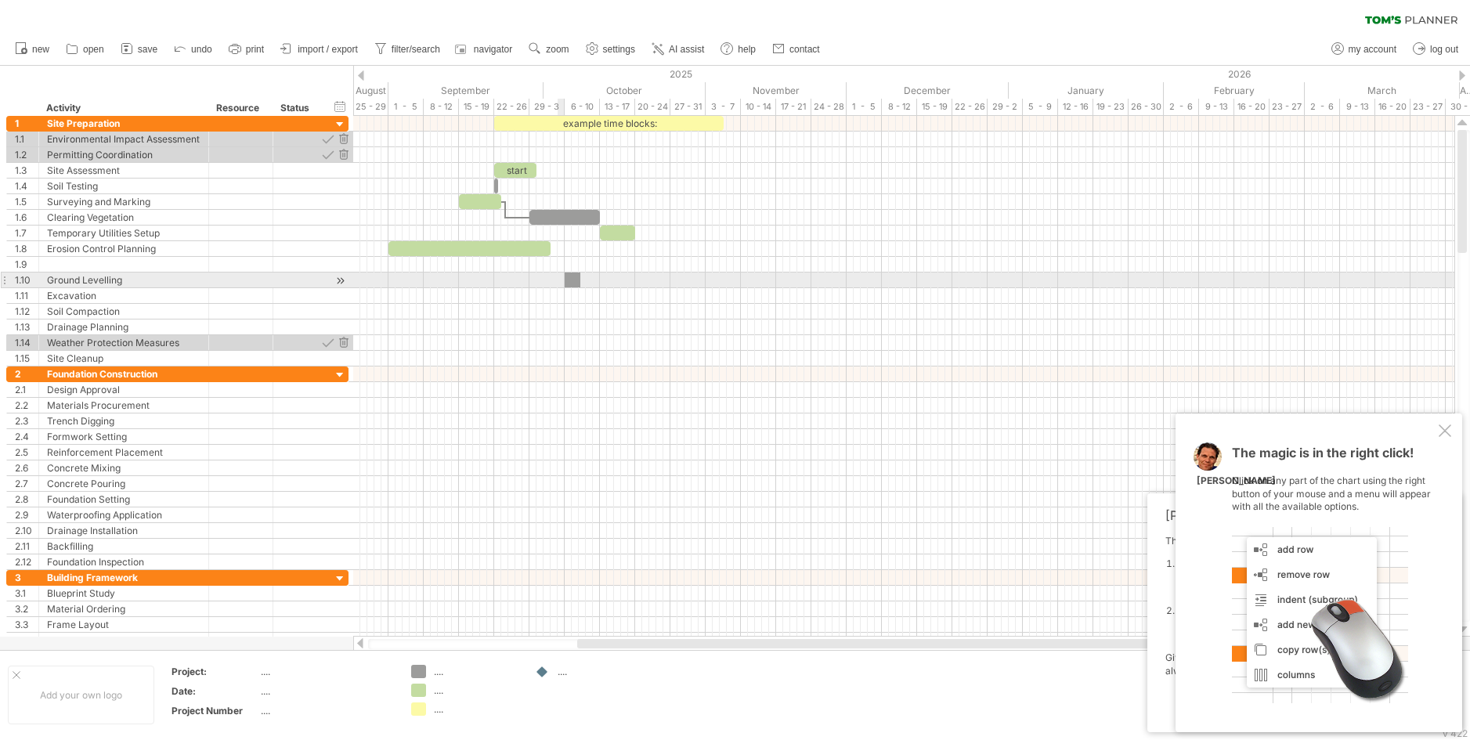
drag, startPoint x: 417, startPoint y: 666, endPoint x: 571, endPoint y: 276, distance: 419.1
click at [571, 276] on div "Trying to reach plan.tomsplanner.com Connected again... 0% clear filter new 1" at bounding box center [735, 370] width 1470 height 740
drag, startPoint x: 565, startPoint y: 276, endPoint x: 531, endPoint y: 286, distance: 35.0
click at [531, 286] on span at bounding box center [529, 280] width 6 height 15
drag, startPoint x: 576, startPoint y: 279, endPoint x: 633, endPoint y: 285, distance: 56.7
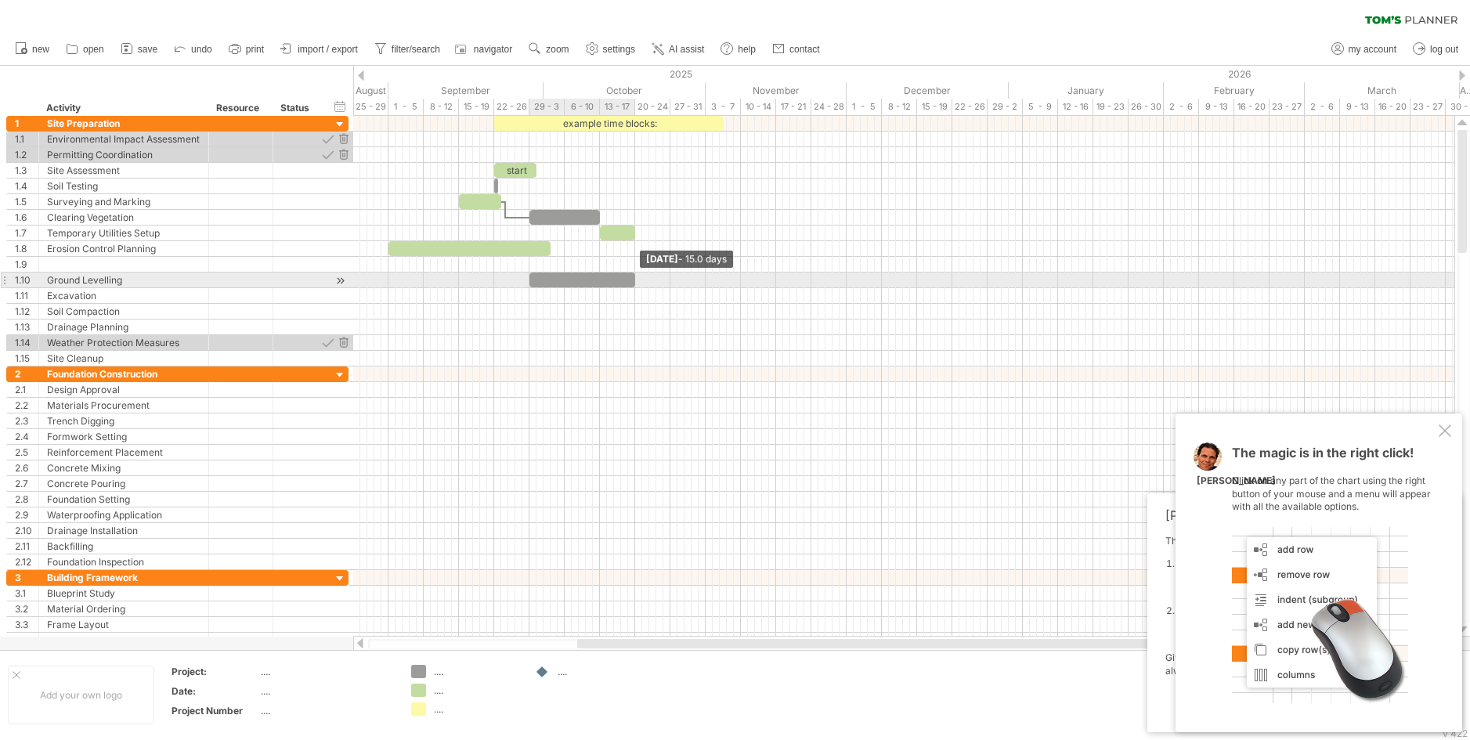
click at [633, 285] on span at bounding box center [635, 280] width 6 height 15
click at [530, 275] on span at bounding box center [529, 280] width 6 height 15
click at [634, 280] on span at bounding box center [635, 280] width 6 height 15
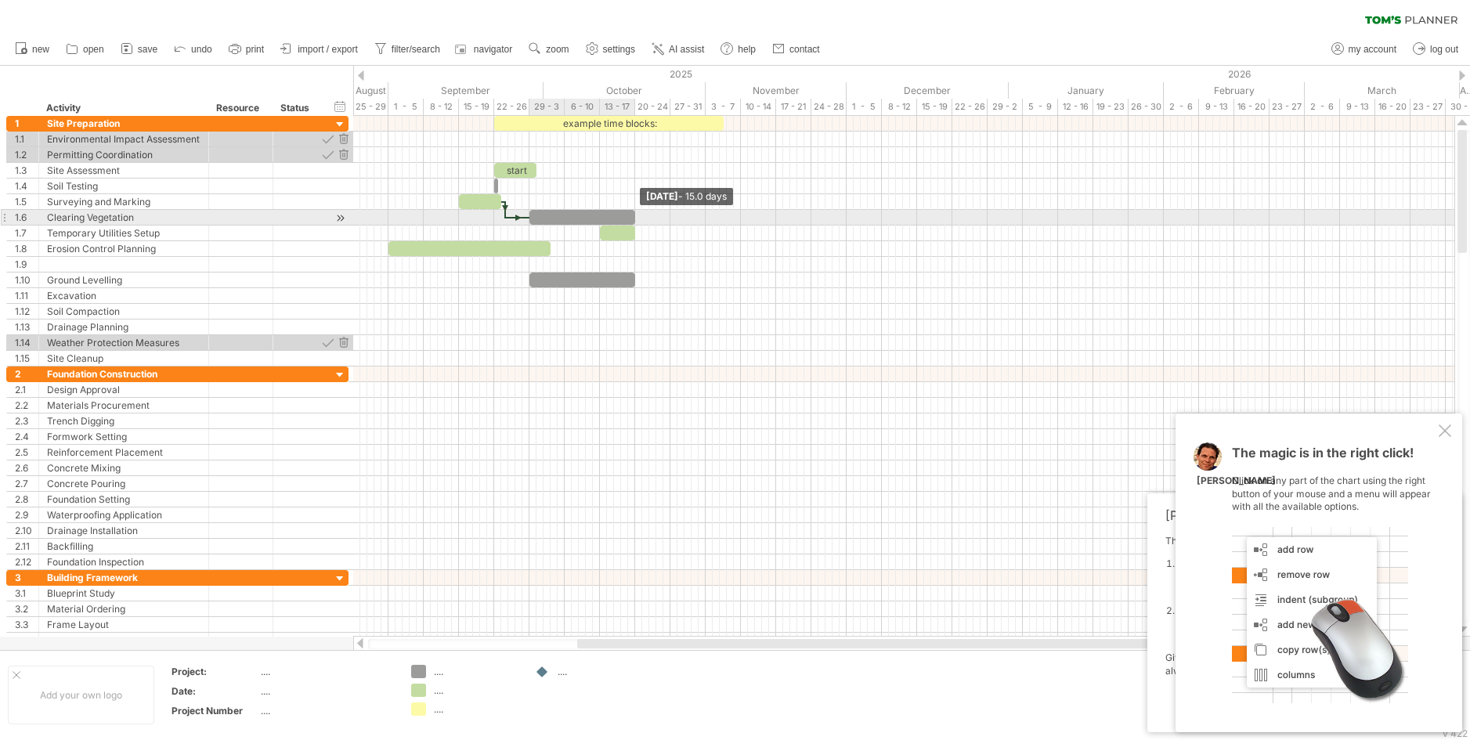
drag, startPoint x: 599, startPoint y: 212, endPoint x: 635, endPoint y: 215, distance: 36.2
click at [635, 215] on span at bounding box center [635, 217] width 6 height 15
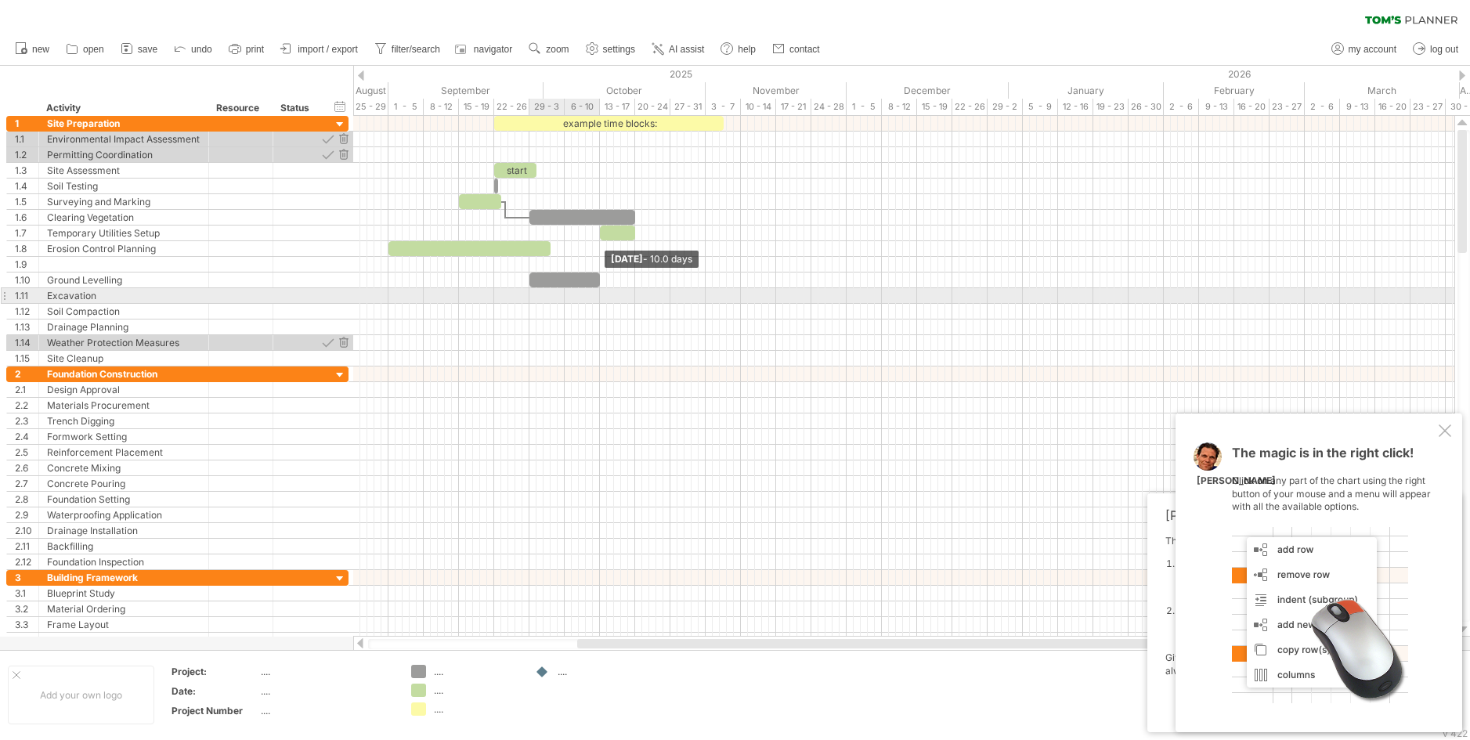
drag, startPoint x: 632, startPoint y: 279, endPoint x: 597, endPoint y: 290, distance: 36.9
click at [597, 290] on div "example time blocks: start Friday 10 October - 10.0 days Monday 29 September - …" at bounding box center [903, 376] width 1101 height 521
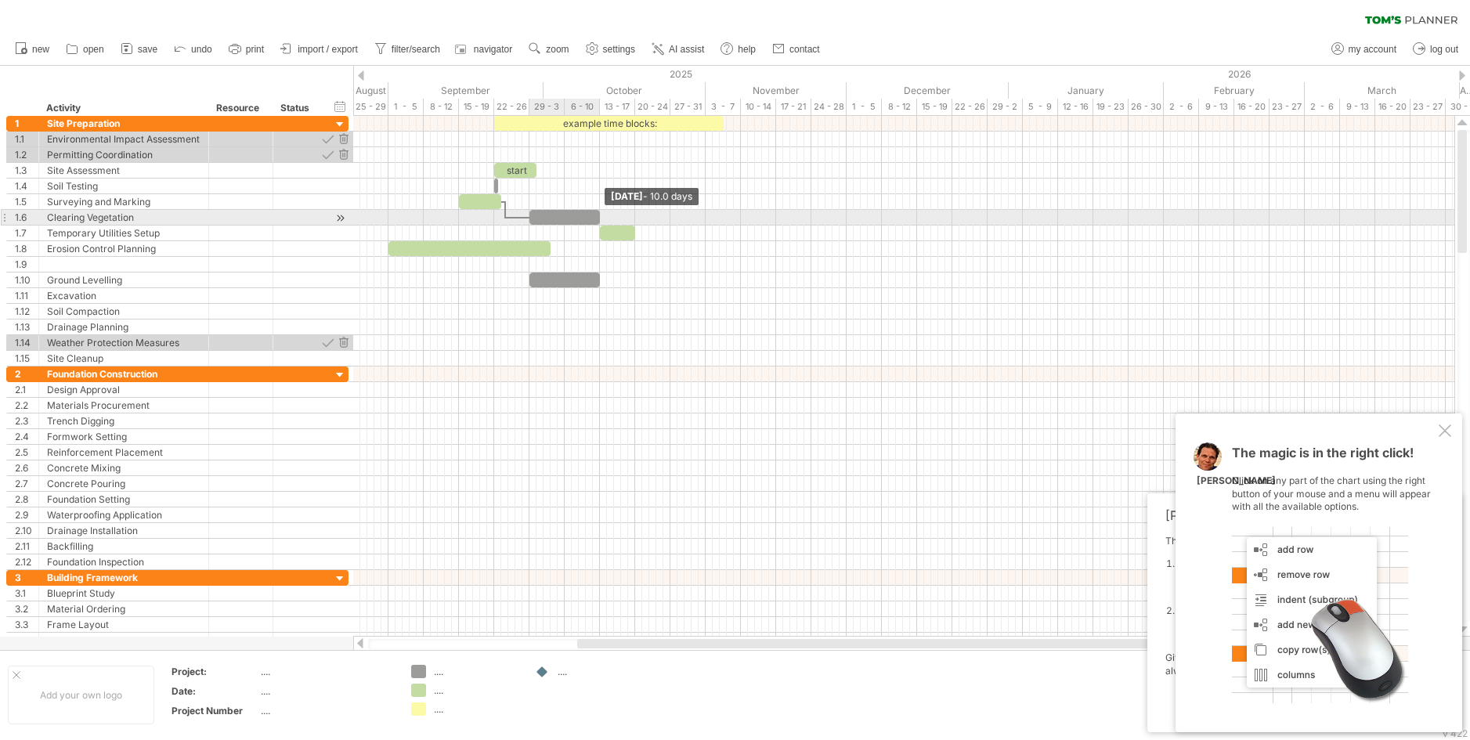
drag, startPoint x: 637, startPoint y: 216, endPoint x: 602, endPoint y: 222, distance: 35.8
click at [602, 222] on span at bounding box center [600, 217] width 6 height 15
drag, startPoint x: 601, startPoint y: 222, endPoint x: 618, endPoint y: 220, distance: 17.3
click at [618, 220] on span at bounding box center [618, 217] width 6 height 15
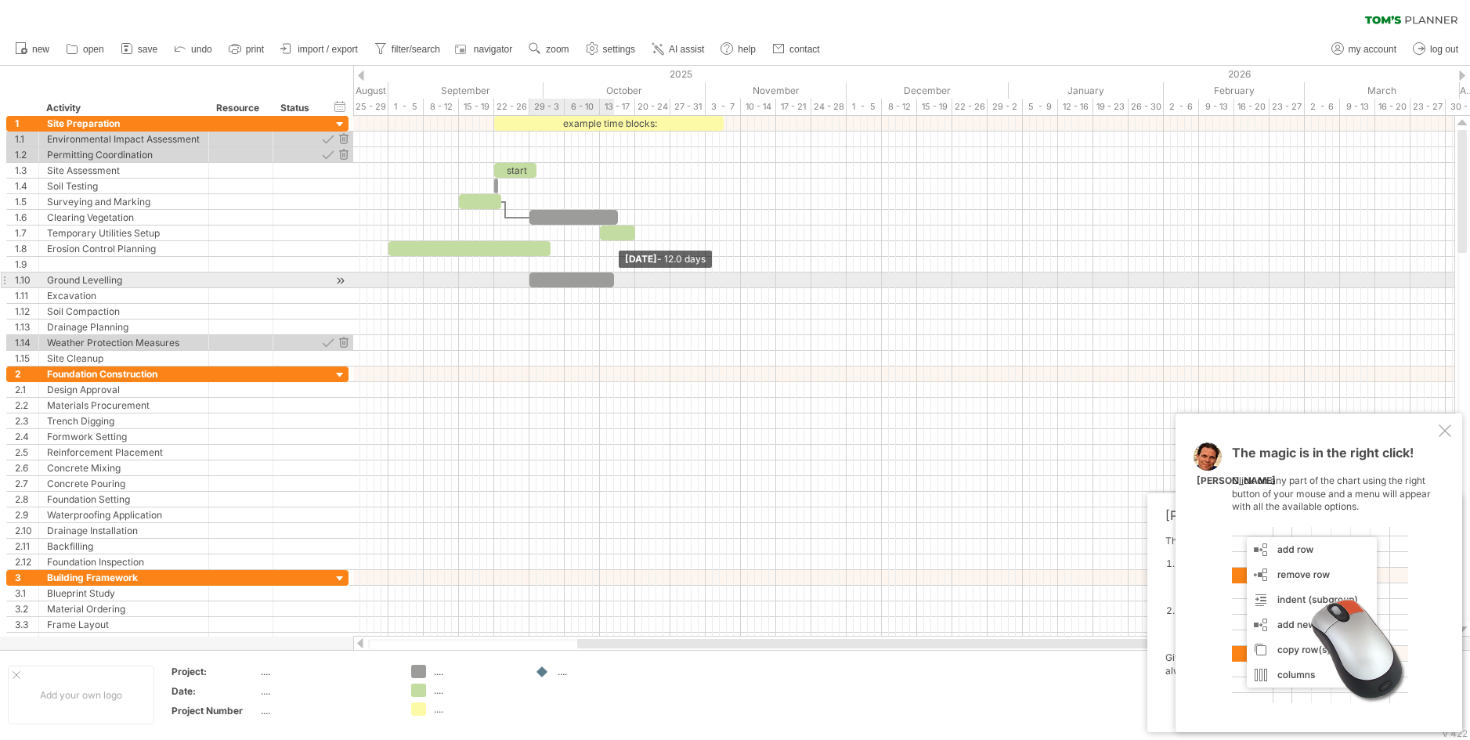
drag, startPoint x: 599, startPoint y: 280, endPoint x: 615, endPoint y: 278, distance: 15.7
click at [615, 278] on span at bounding box center [614, 280] width 6 height 15
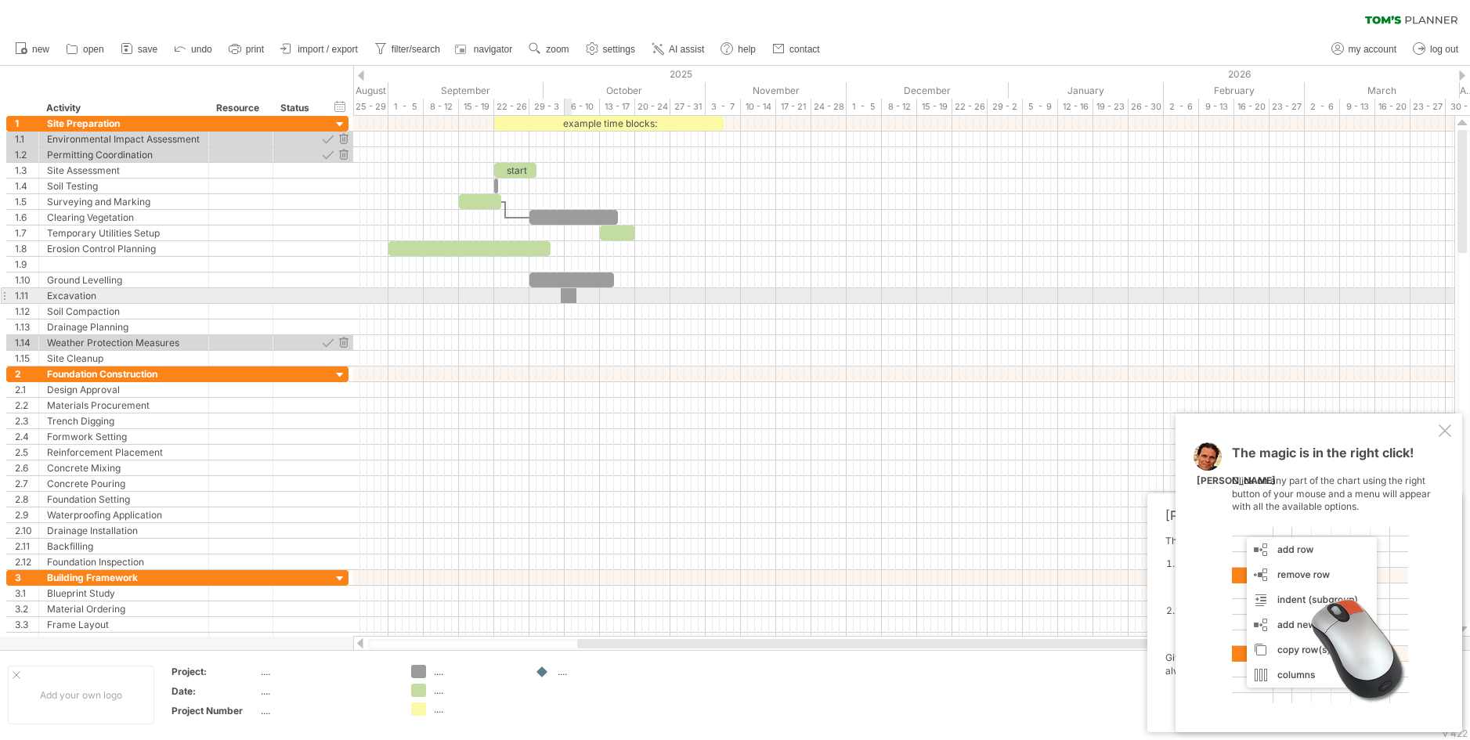
drag, startPoint x: 421, startPoint y: 667, endPoint x: 565, endPoint y: 298, distance: 396.7
click at [565, 298] on div "Trying to reach plan.tomsplanner.com Connected again... 0% clear filter new 1" at bounding box center [735, 370] width 1470 height 740
drag, startPoint x: 571, startPoint y: 290, endPoint x: 592, endPoint y: 297, distance: 22.3
click at [592, 297] on div at bounding box center [589, 295] width 14 height 15
drag, startPoint x: 576, startPoint y: 293, endPoint x: 533, endPoint y: 300, distance: 44.4
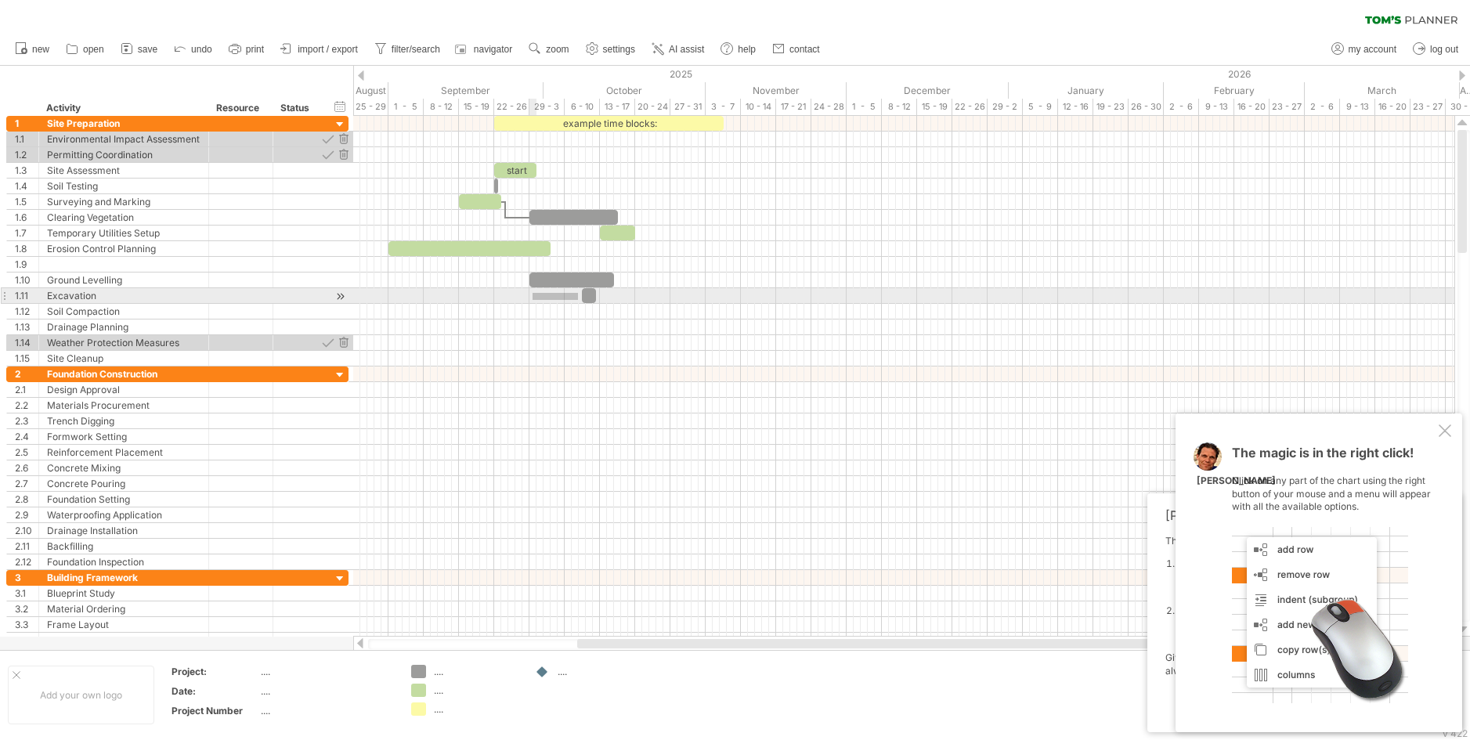
click at [533, 300] on div at bounding box center [903, 296] width 1101 height 16
click at [586, 297] on div at bounding box center [589, 295] width 14 height 15
drag, startPoint x: 586, startPoint y: 297, endPoint x: 600, endPoint y: 301, distance: 14.6
click at [600, 301] on div at bounding box center [603, 295] width 14 height 15
drag, startPoint x: 596, startPoint y: 291, endPoint x: 529, endPoint y: 299, distance: 67.0
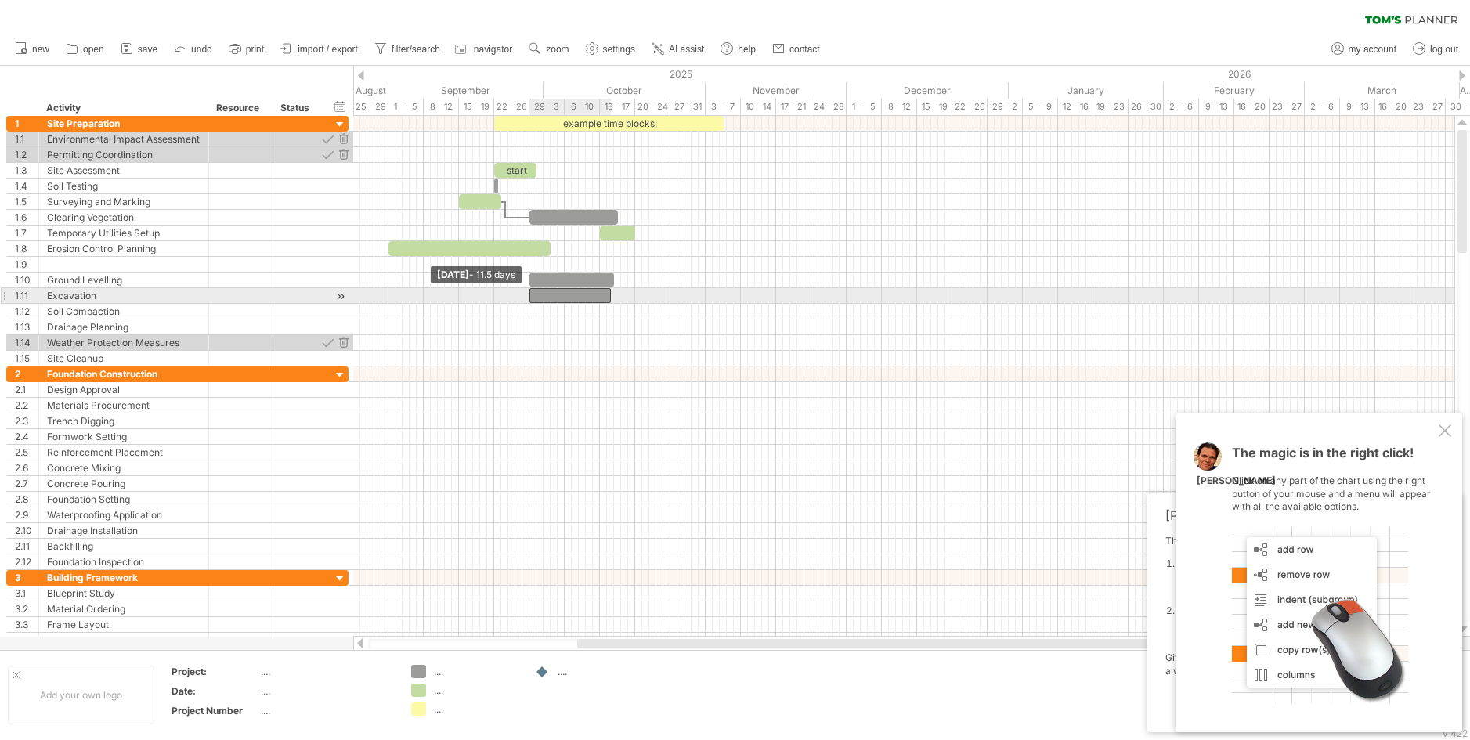
click at [529, 299] on span at bounding box center [529, 295] width 6 height 15
click at [616, 294] on span at bounding box center [614, 295] width 6 height 15
click at [596, 293] on div at bounding box center [571, 295] width 85 height 15
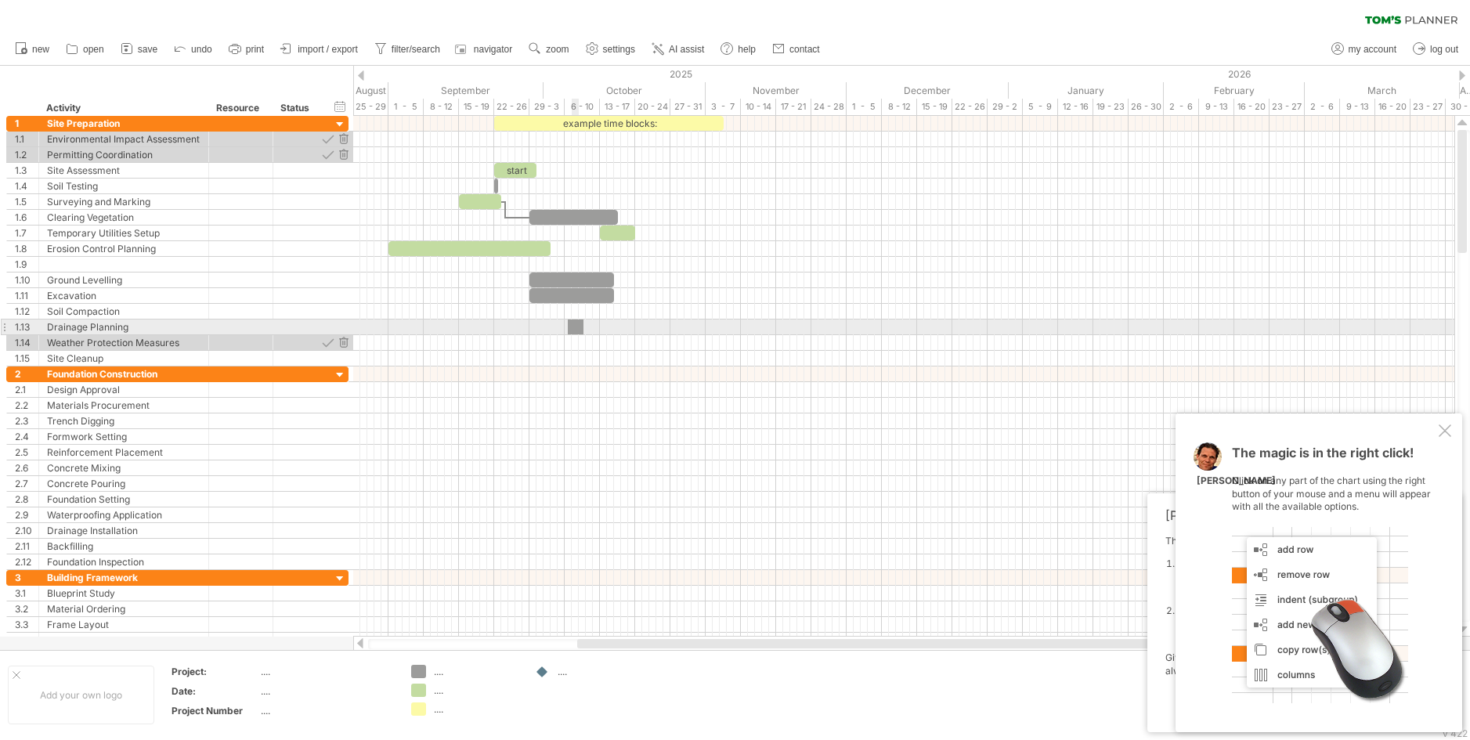
drag, startPoint x: 419, startPoint y: 670, endPoint x: 573, endPoint y: 325, distance: 378.3
click at [573, 325] on div "Trying to reach plan.tomsplanner.com Connected again... 0% clear filter new 1" at bounding box center [735, 370] width 1470 height 740
drag, startPoint x: 567, startPoint y: 323, endPoint x: 527, endPoint y: 326, distance: 40.0
click at [527, 326] on span at bounding box center [529, 327] width 6 height 15
drag, startPoint x: 585, startPoint y: 323, endPoint x: 615, endPoint y: 330, distance: 30.8
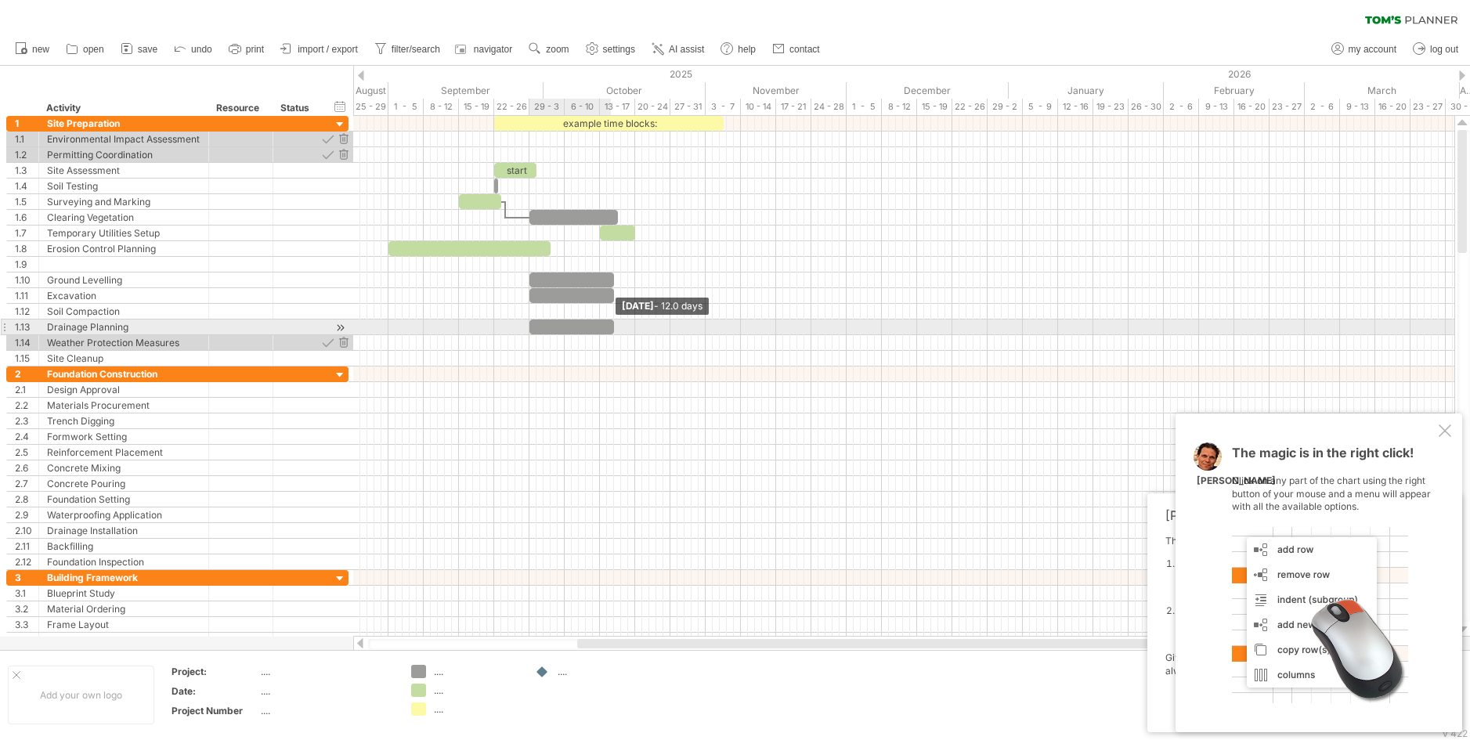
click at [615, 330] on span at bounding box center [614, 327] width 6 height 15
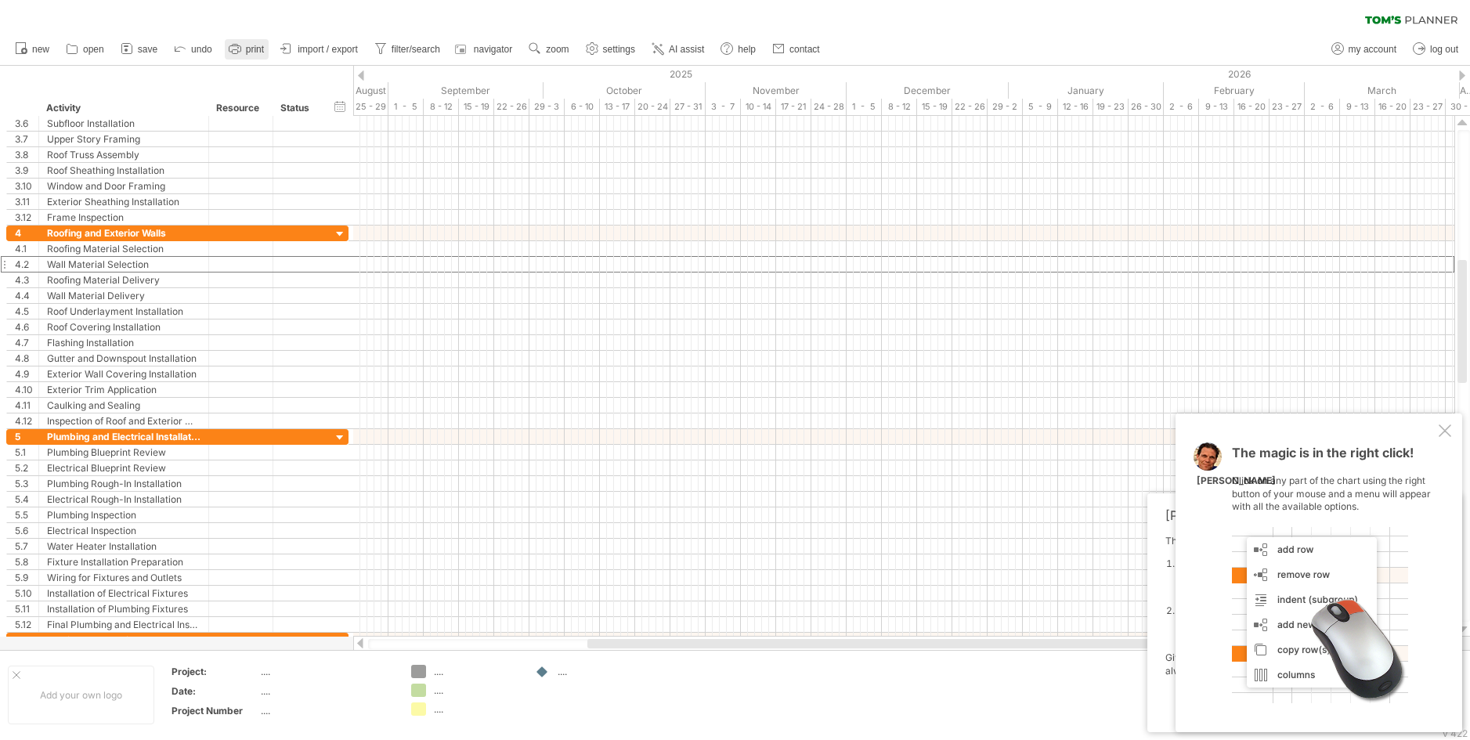
click at [256, 45] on span "print" at bounding box center [255, 49] width 18 height 11
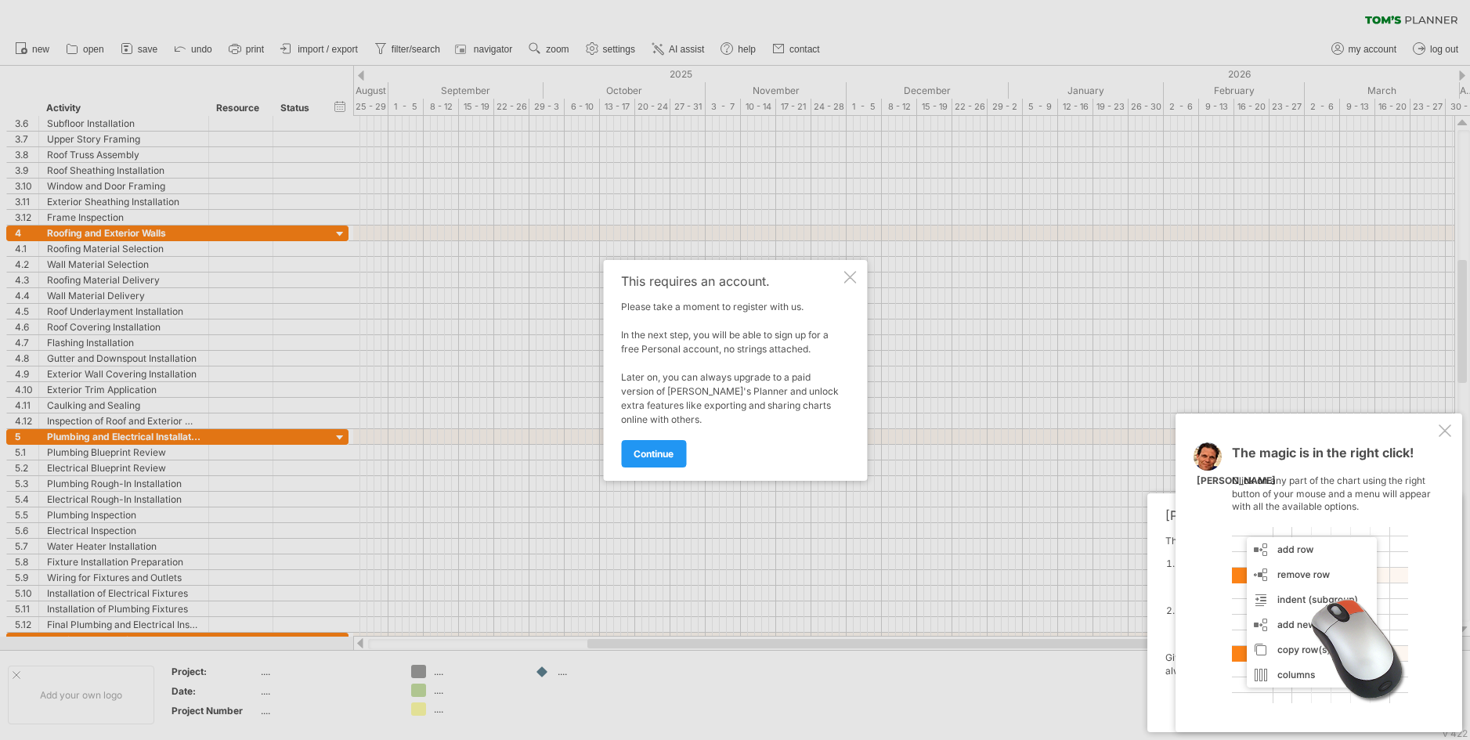
click at [655, 456] on span "continue" at bounding box center [654, 454] width 40 height 12
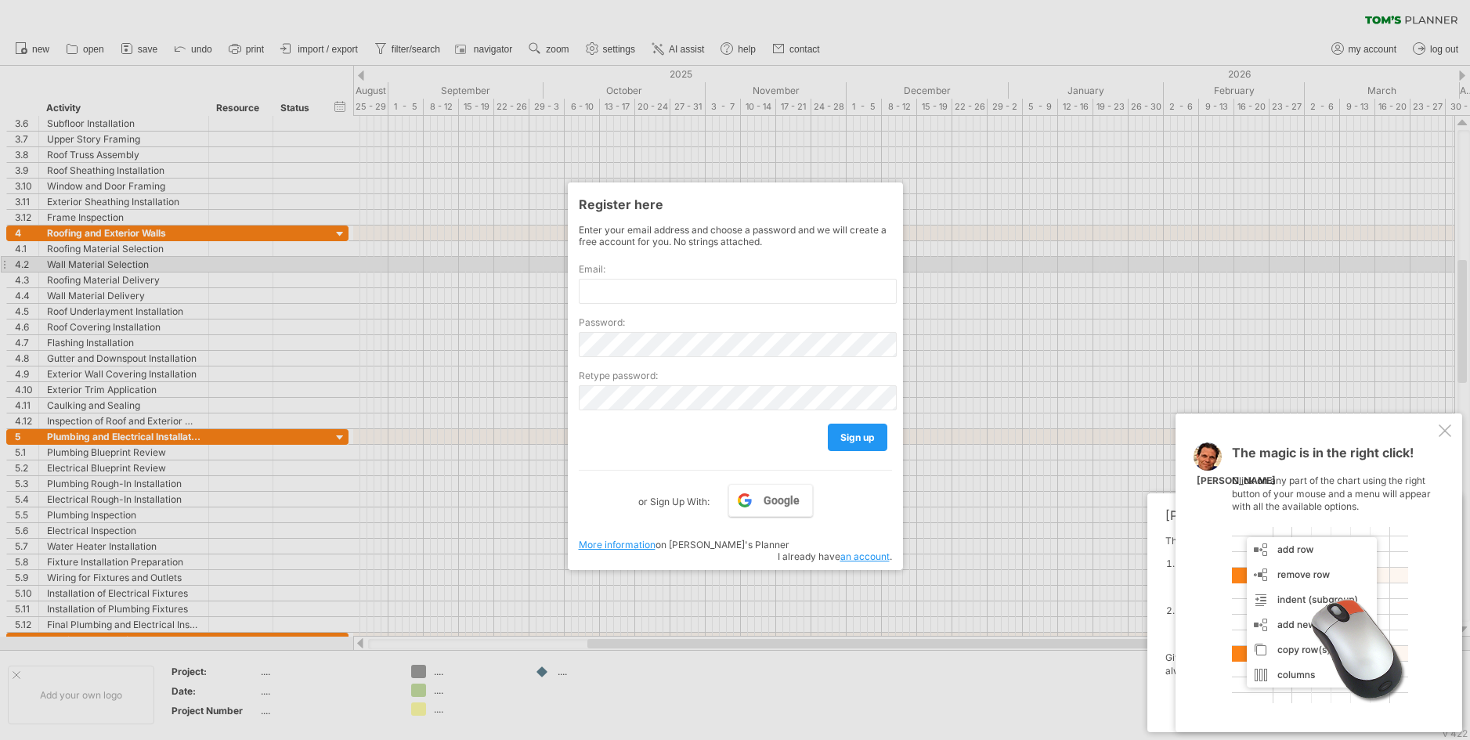
click at [620, 262] on div "Email:" at bounding box center [735, 277] width 313 height 53
click at [615, 271] on label "Email:" at bounding box center [735, 269] width 313 height 12
click at [598, 273] on label "Email:" at bounding box center [735, 269] width 313 height 12
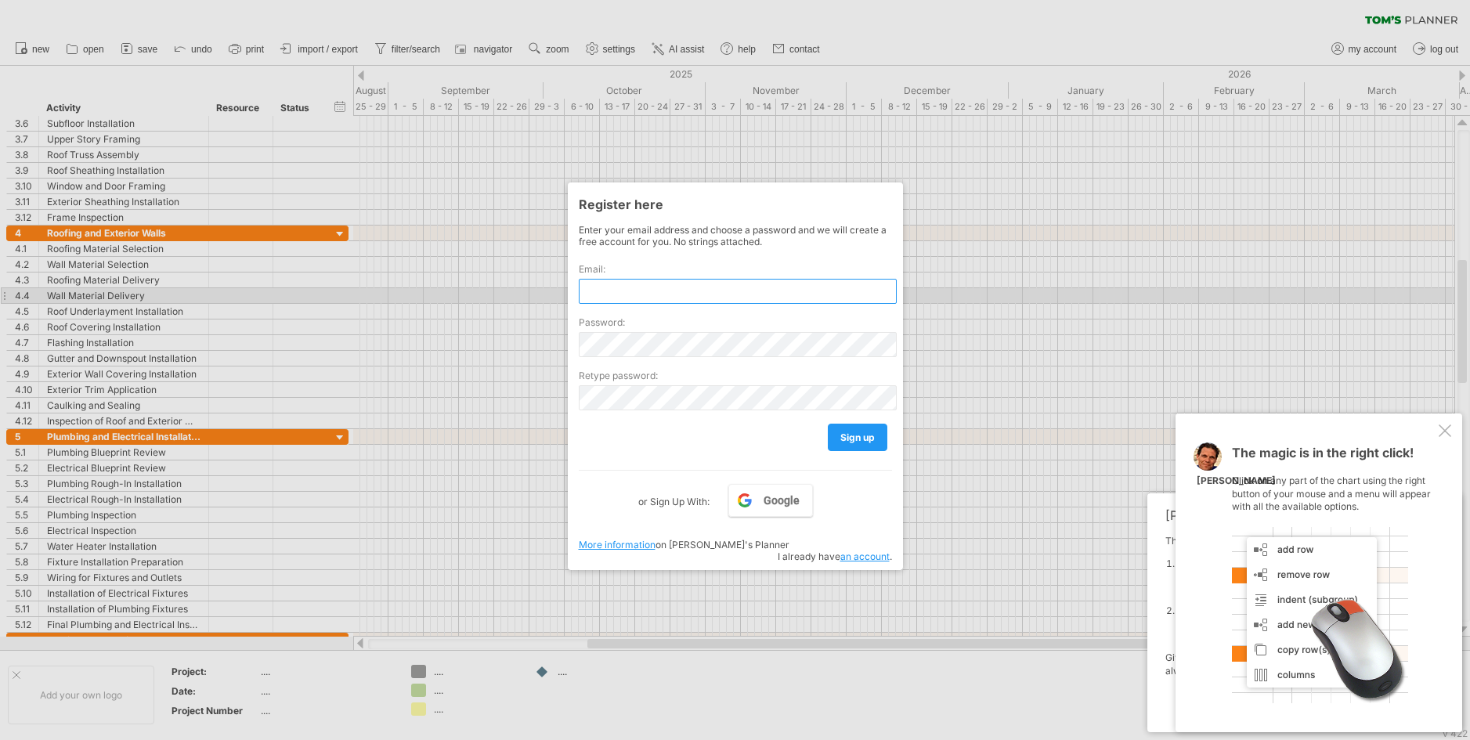
click at [610, 302] on input "text" at bounding box center [738, 291] width 318 height 25
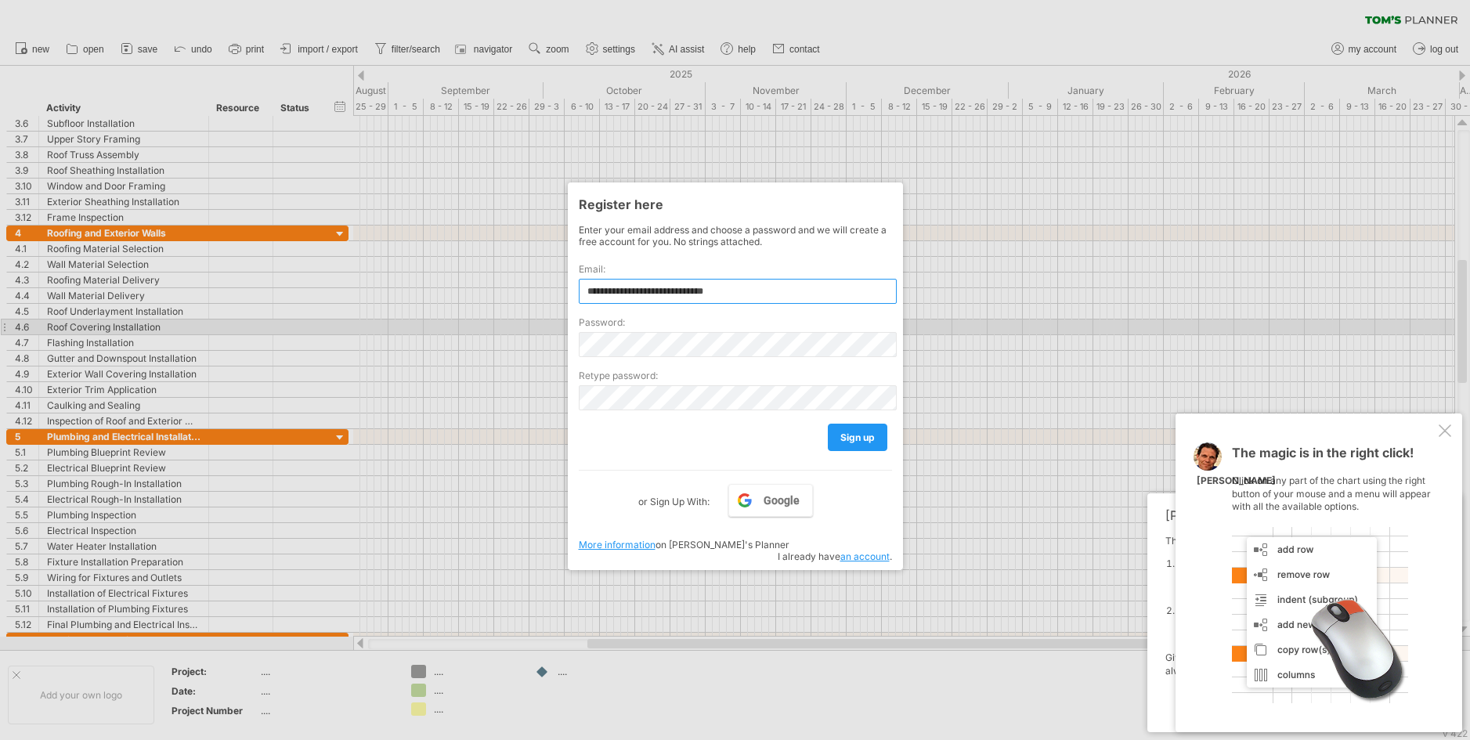
type input "**********"
click at [599, 329] on div "Password:" at bounding box center [735, 330] width 313 height 53
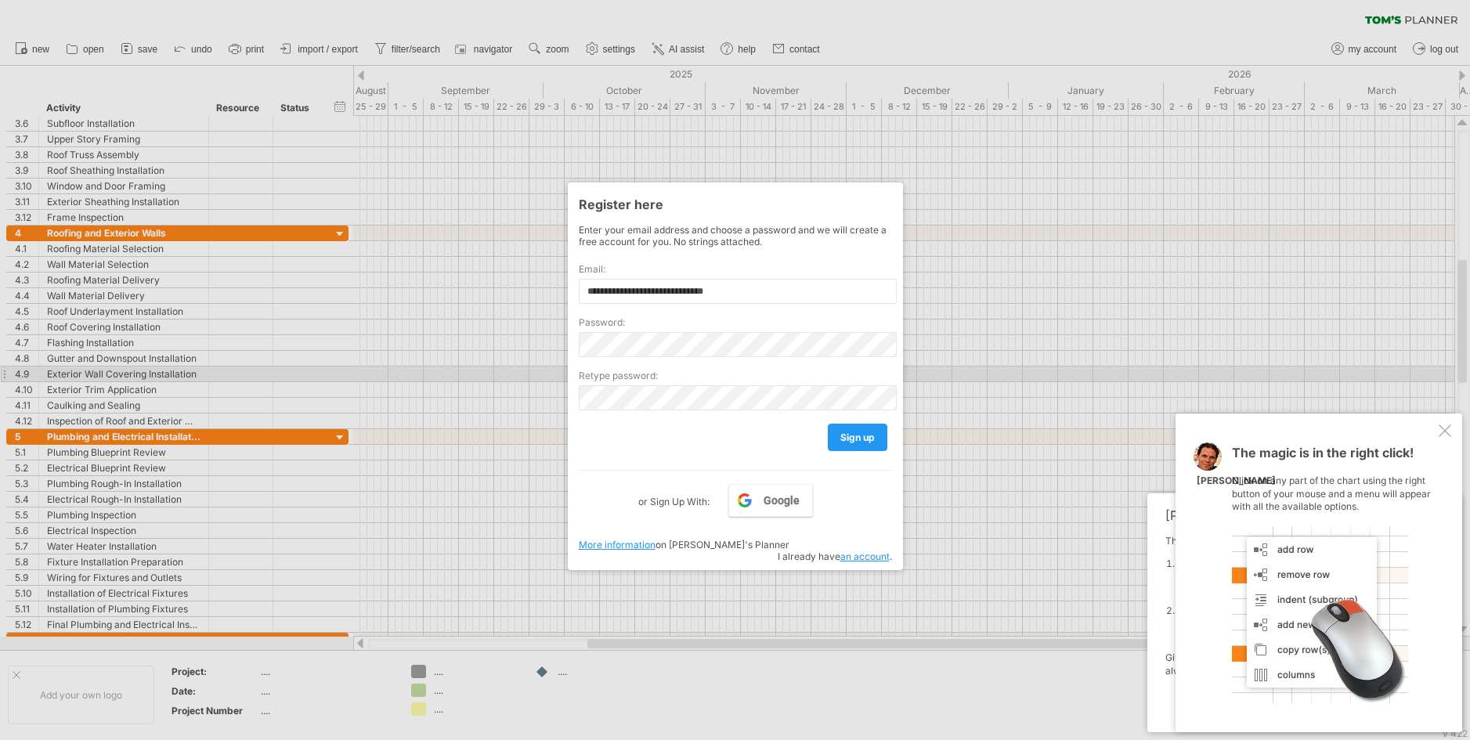
click at [602, 374] on label "Retype password:" at bounding box center [735, 376] width 313 height 12
click at [602, 381] on label "Retype password:" at bounding box center [735, 376] width 313 height 12
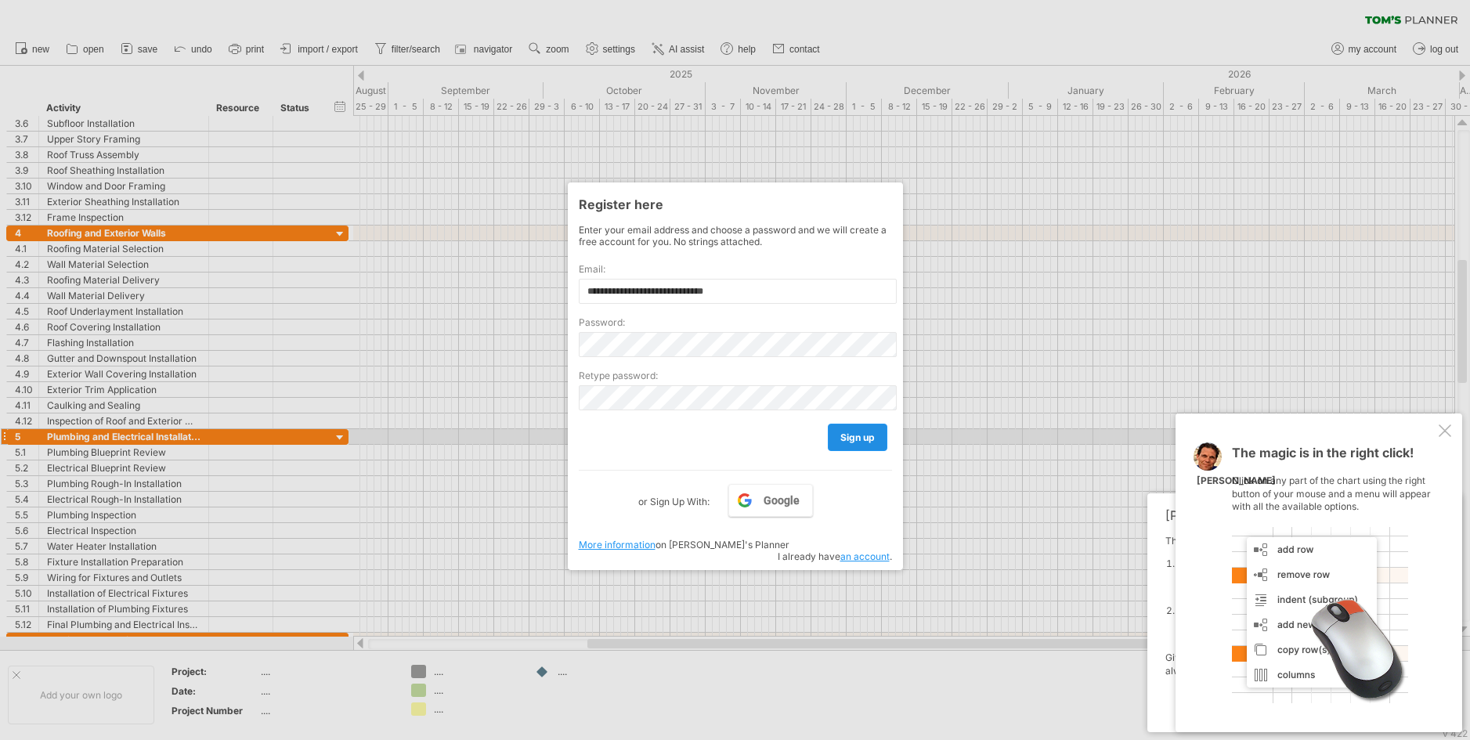
click at [872, 436] on span "sign up" at bounding box center [857, 438] width 34 height 12
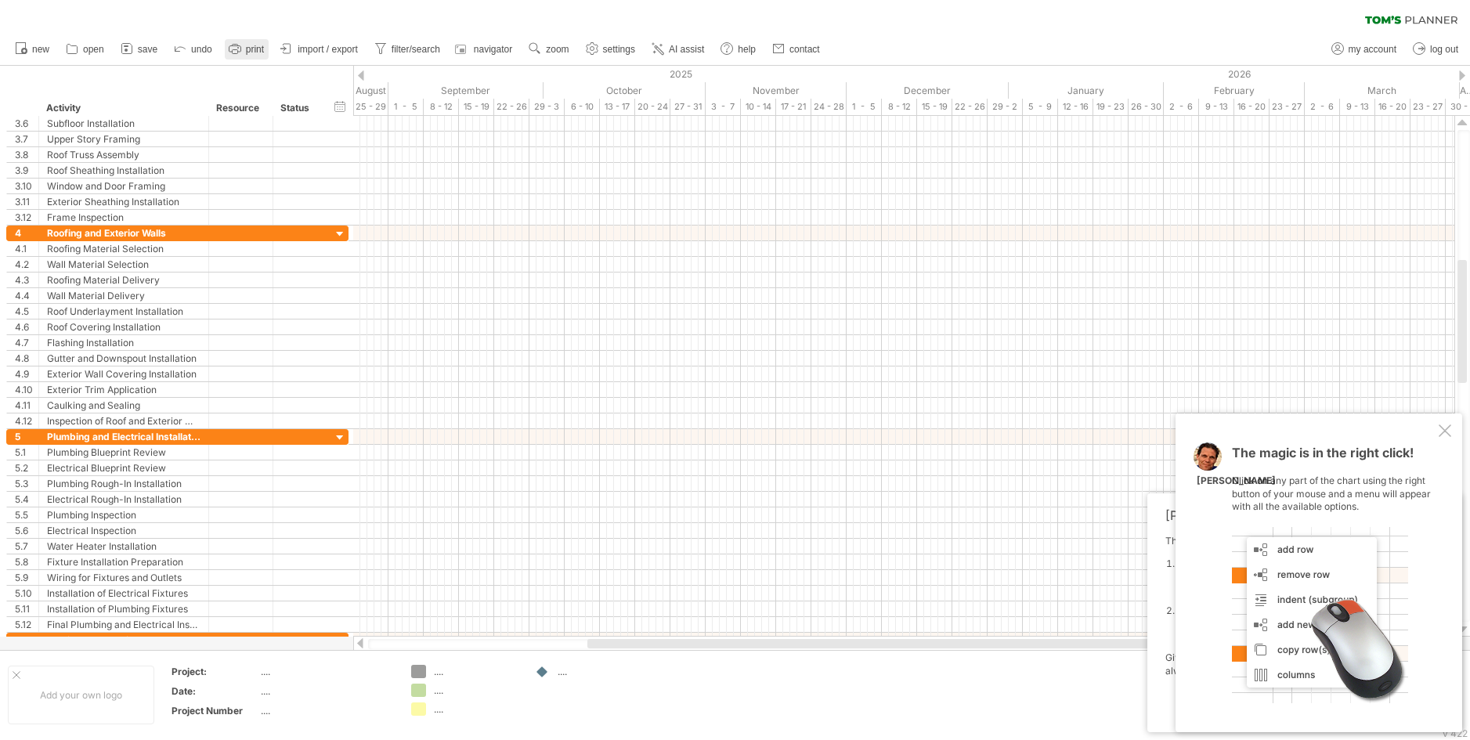
click at [243, 49] on icon at bounding box center [235, 49] width 16 height 16
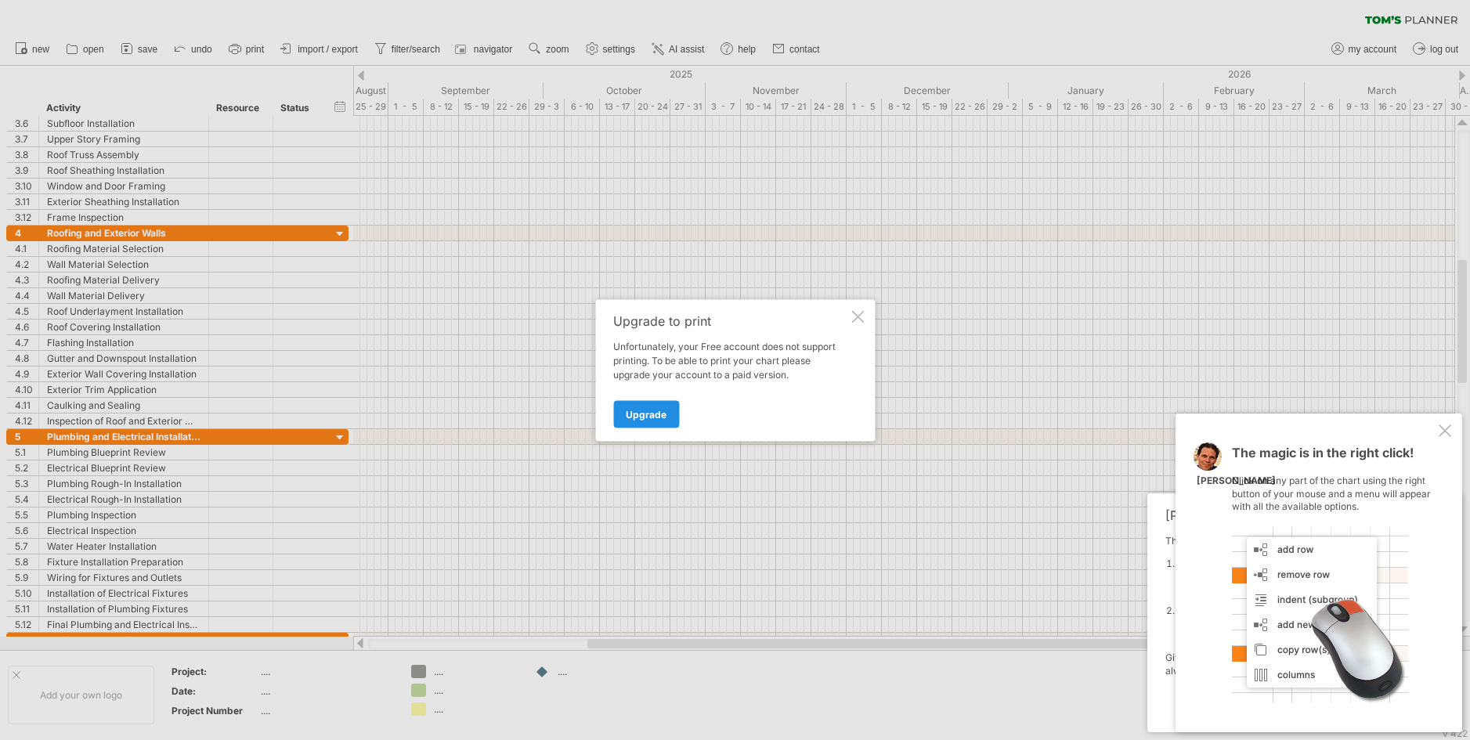
click at [644, 414] on span "Upgrade" at bounding box center [646, 414] width 41 height 12
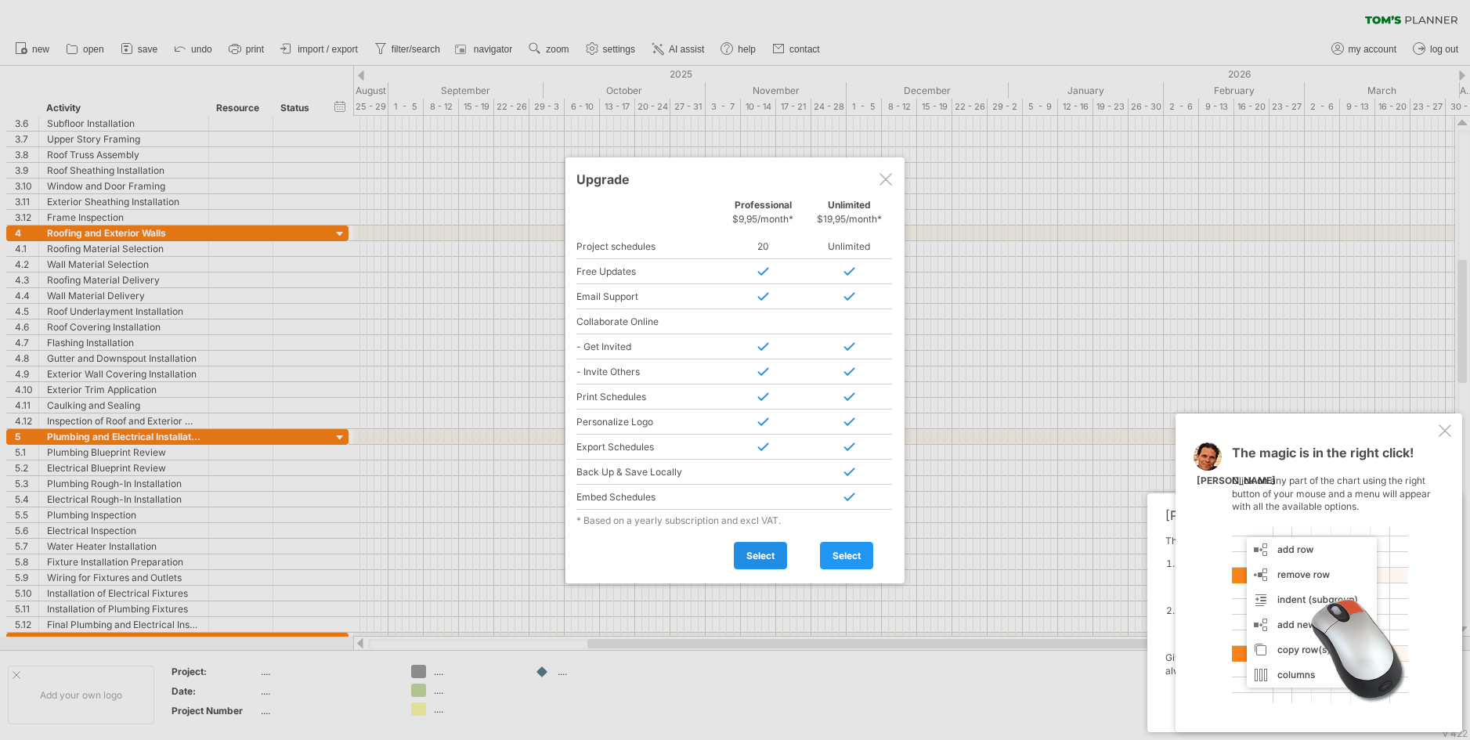
click at [755, 553] on span "select" at bounding box center [760, 556] width 28 height 12
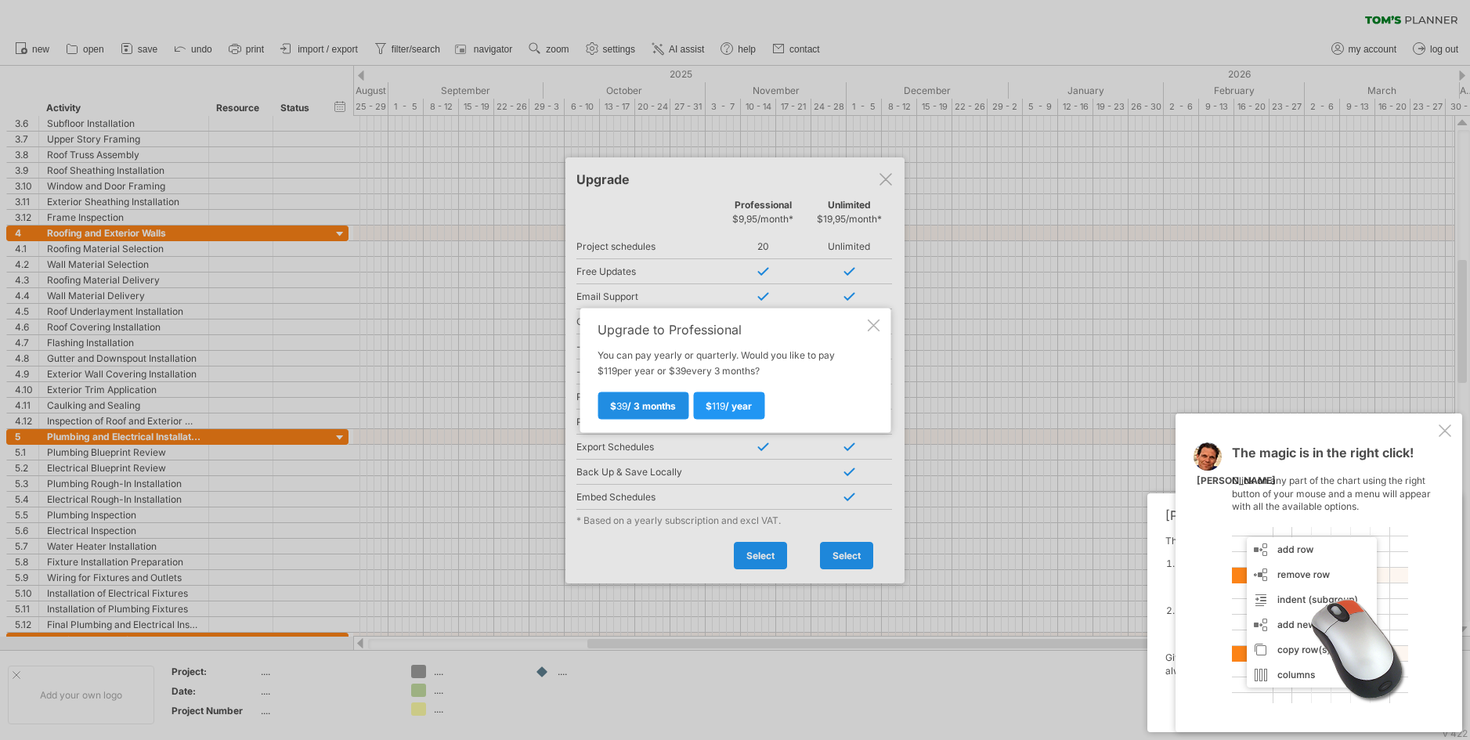
click at [670, 404] on span "$ 39 / 3 months" at bounding box center [643, 405] width 66 height 12
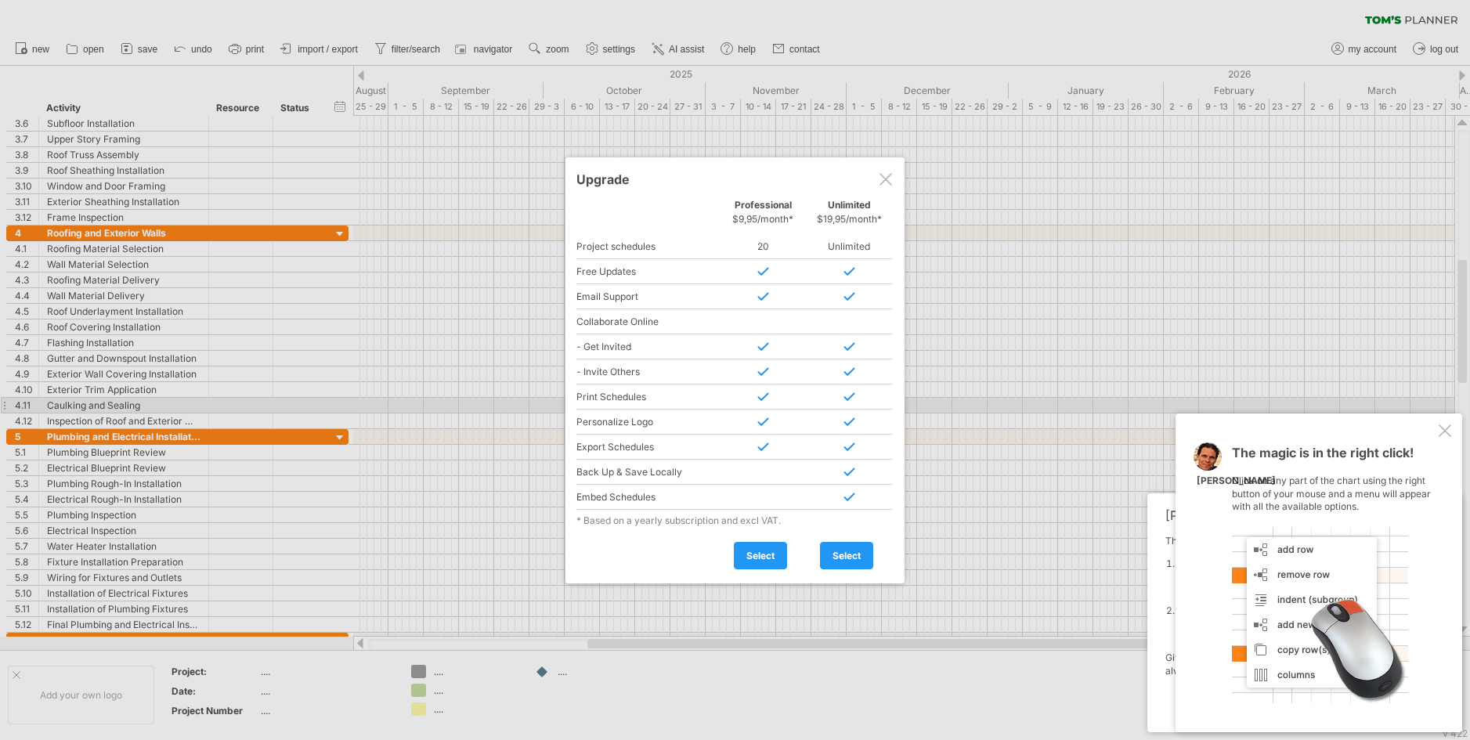
type input "**********"
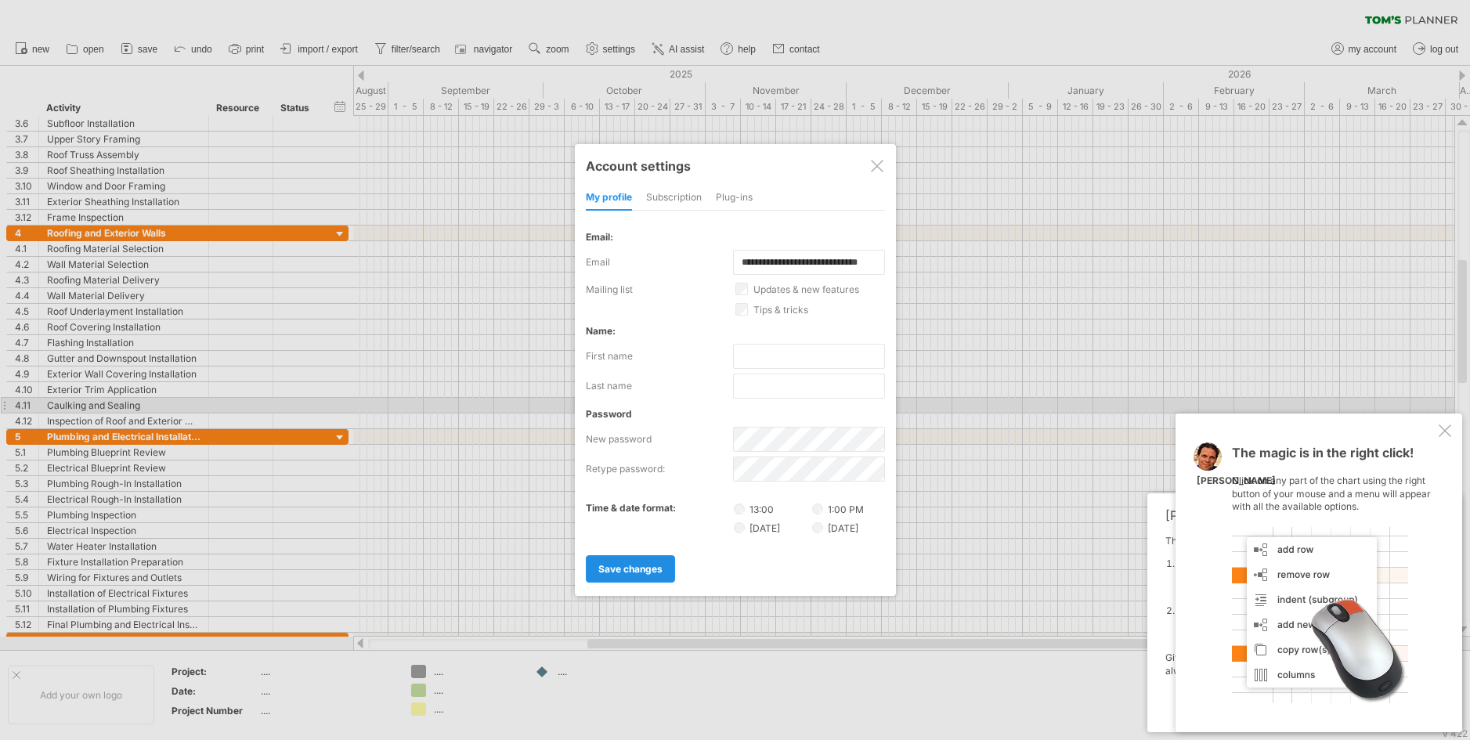
click at [642, 564] on span "save changes" at bounding box center [630, 569] width 64 height 12
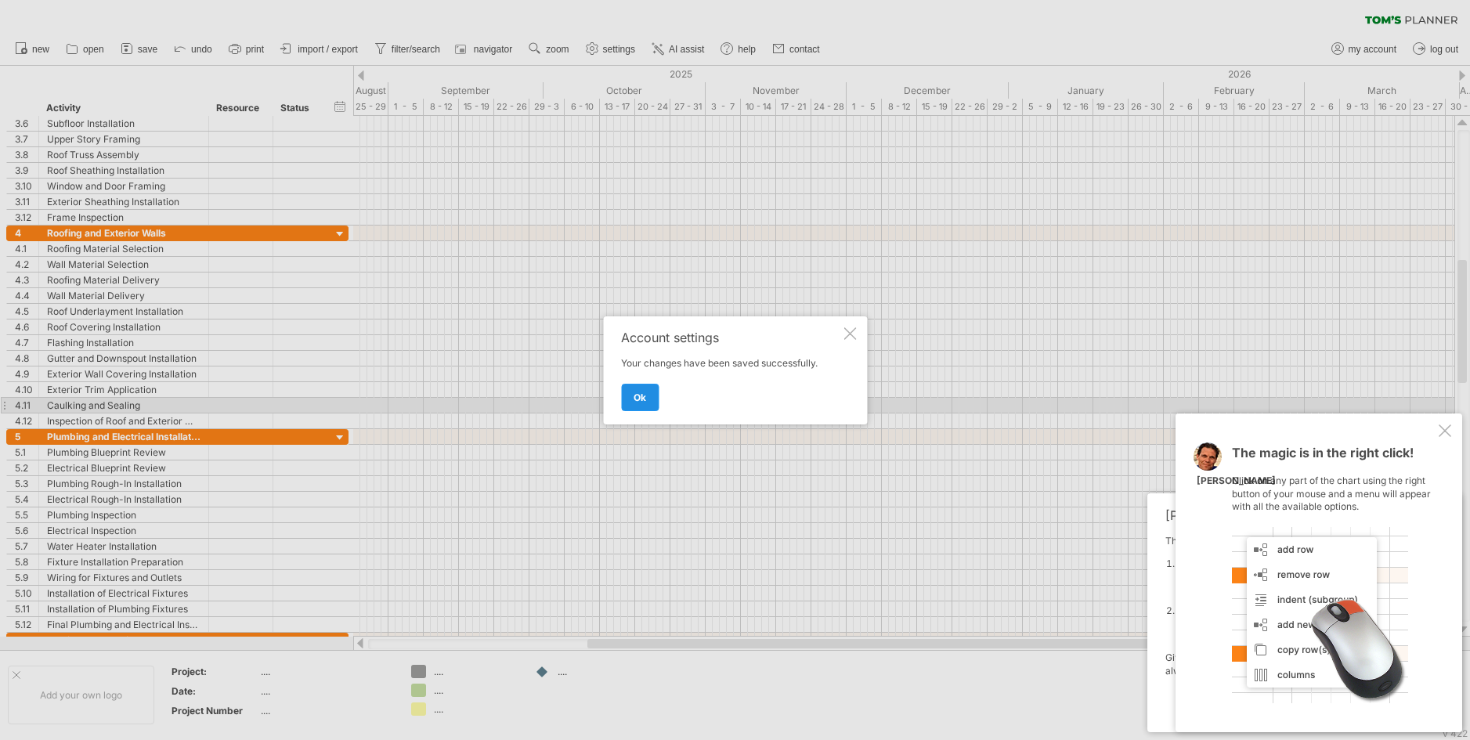
click at [642, 397] on span "ok" at bounding box center [640, 398] width 13 height 12
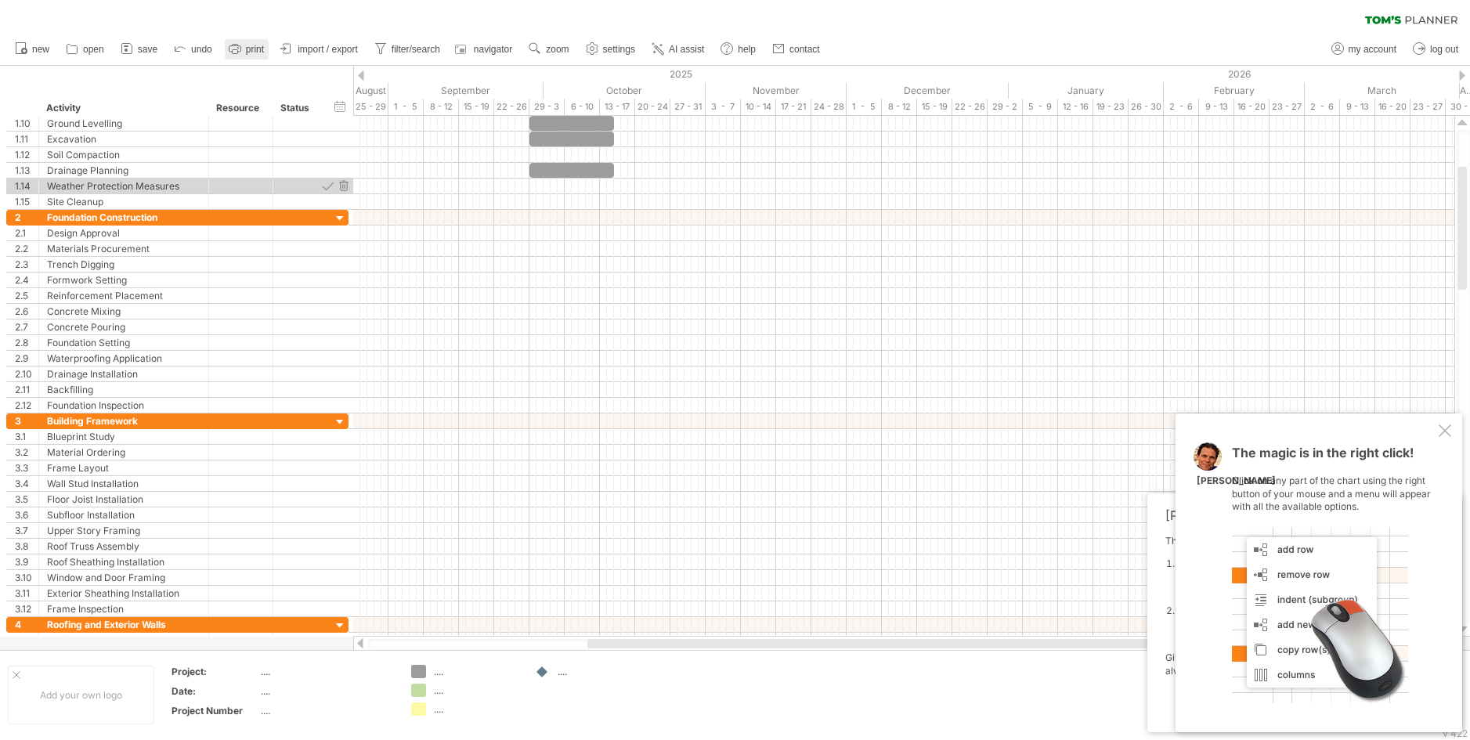
click at [255, 45] on span "print" at bounding box center [255, 49] width 18 height 11
select select "**"
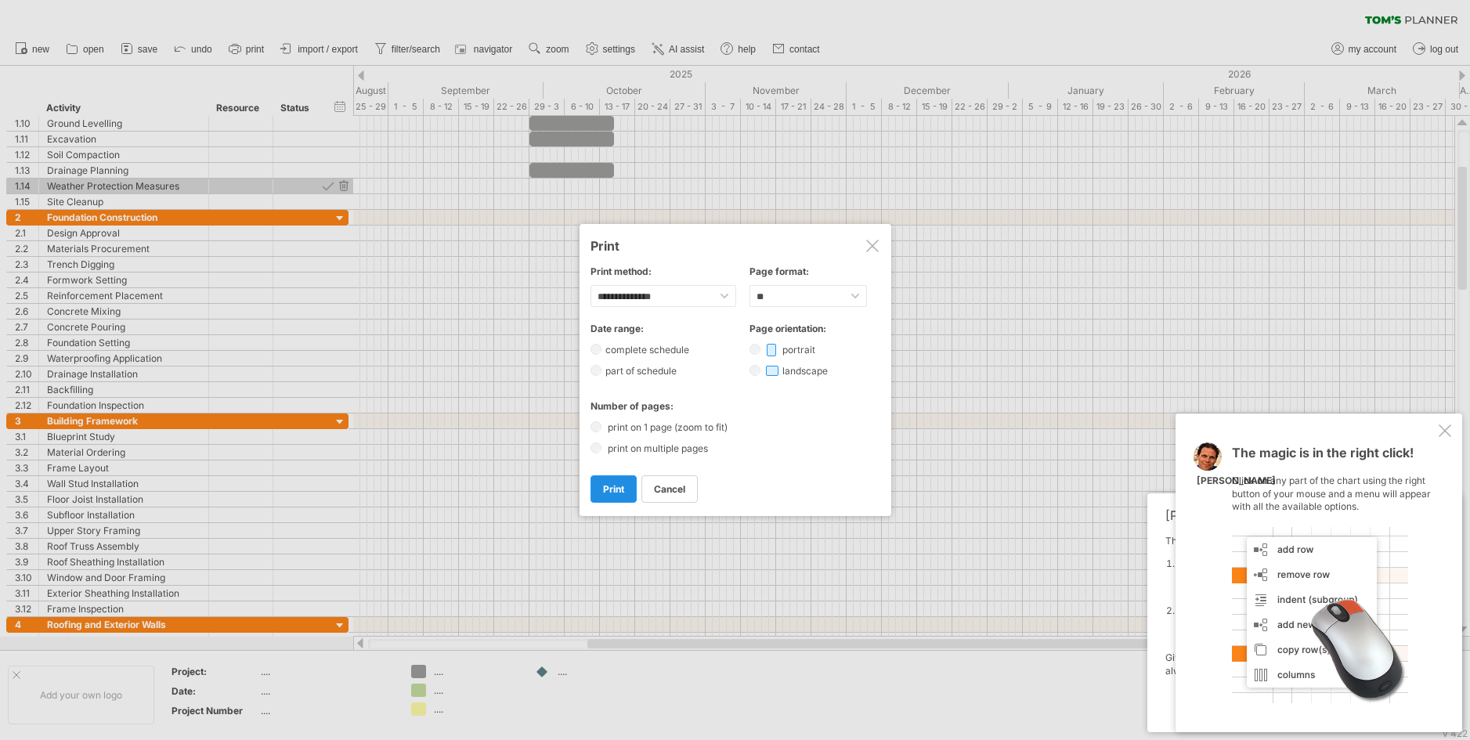
click at [608, 489] on span "print" at bounding box center [613, 489] width 21 height 12
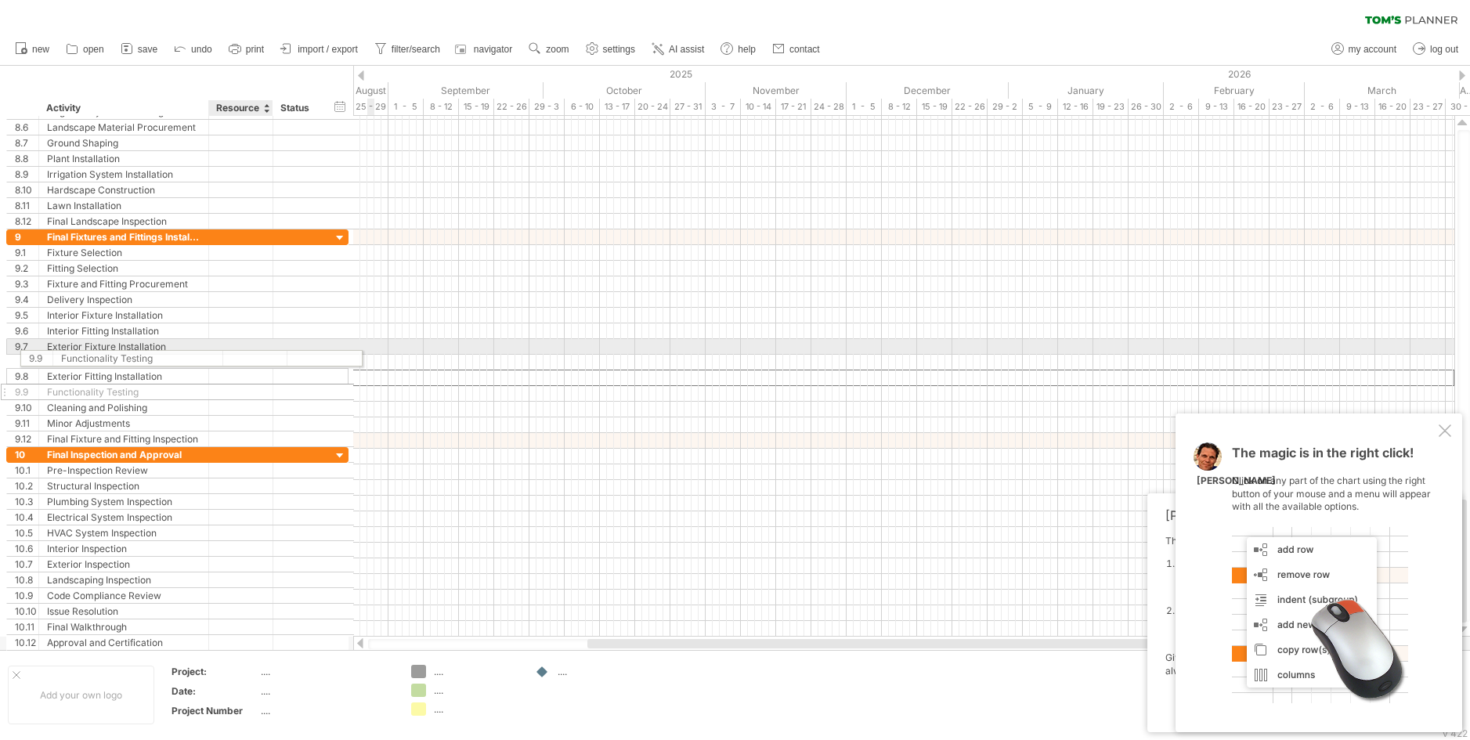
drag, startPoint x: 208, startPoint y: 374, endPoint x: 229, endPoint y: 356, distance: 27.8
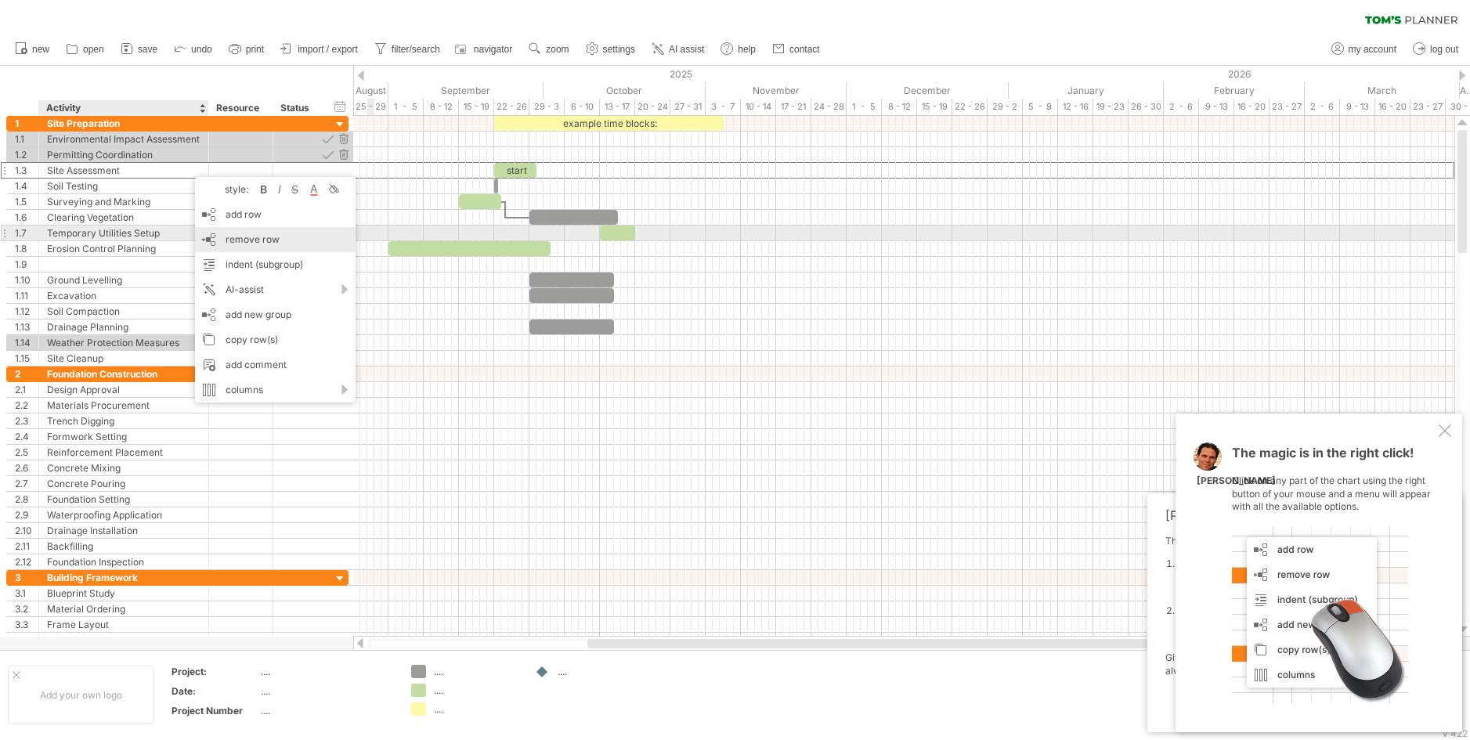
click at [240, 239] on span "remove row" at bounding box center [253, 239] width 54 height 12
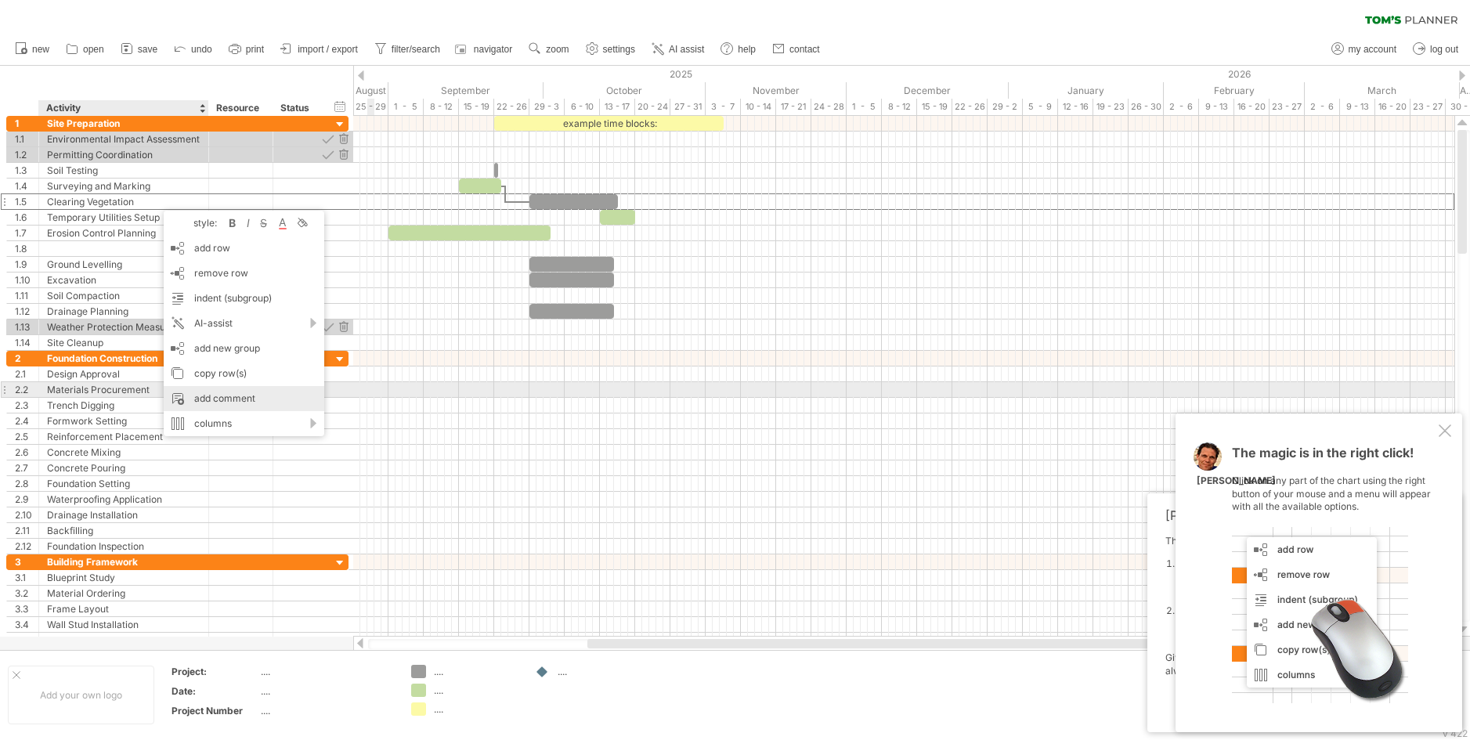
click at [221, 396] on div "add comment" at bounding box center [244, 398] width 161 height 25
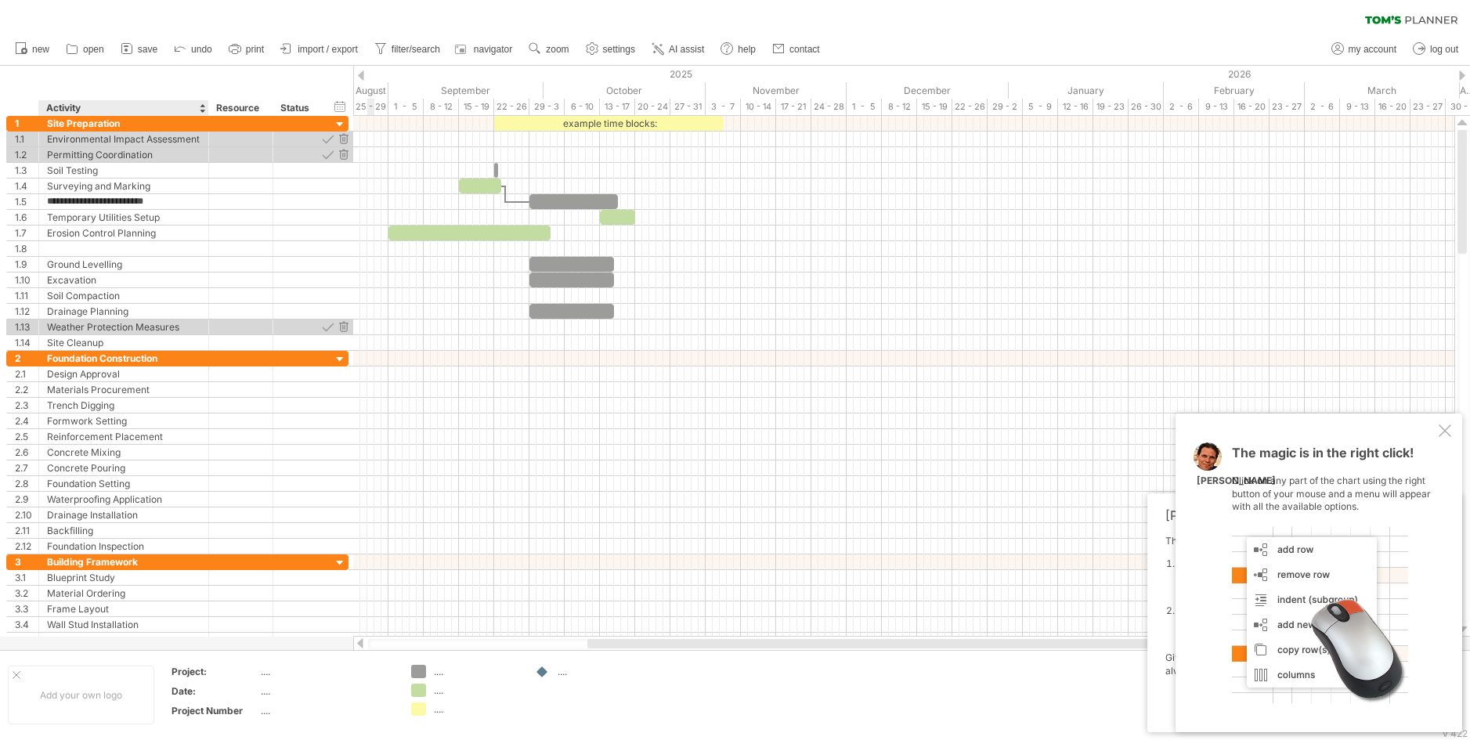
type input "**********"
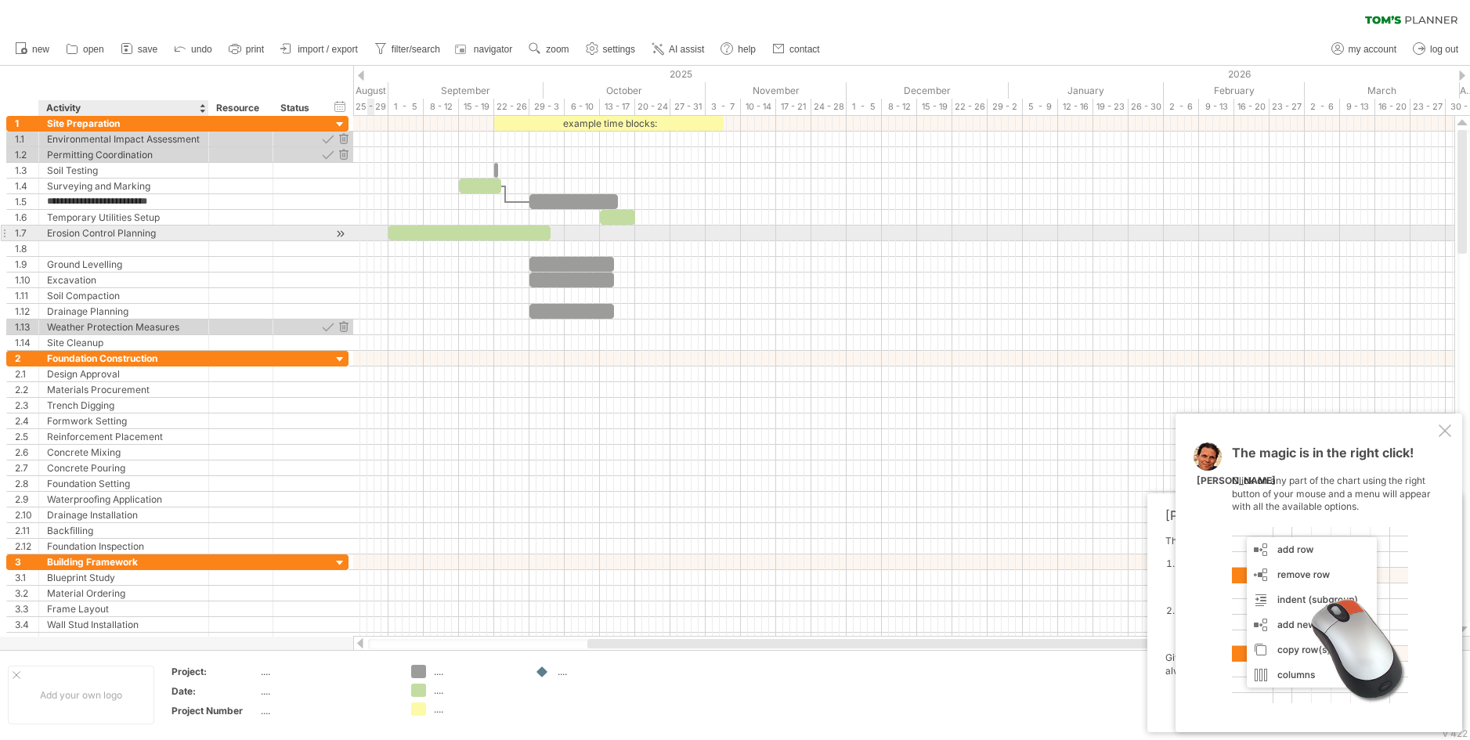
click at [172, 233] on div "Erosion Control Planning" at bounding box center [123, 233] width 153 height 15
type input "**********"
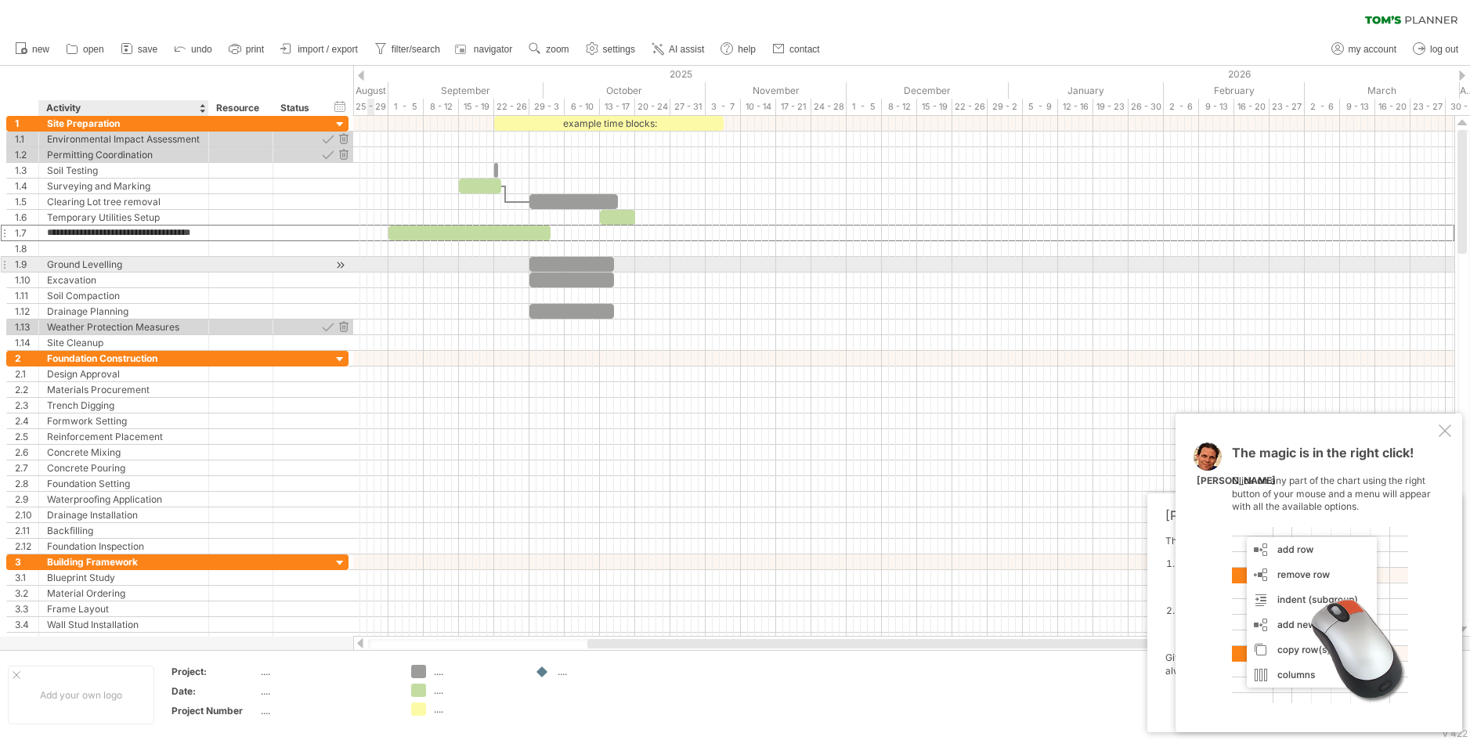
click at [190, 265] on div "Ground Levelling" at bounding box center [123, 264] width 153 height 15
drag, startPoint x: 149, startPoint y: 265, endPoint x: 176, endPoint y: 215, distance: 57.1
click at [176, 215] on div "**********" at bounding box center [177, 233] width 342 height 235
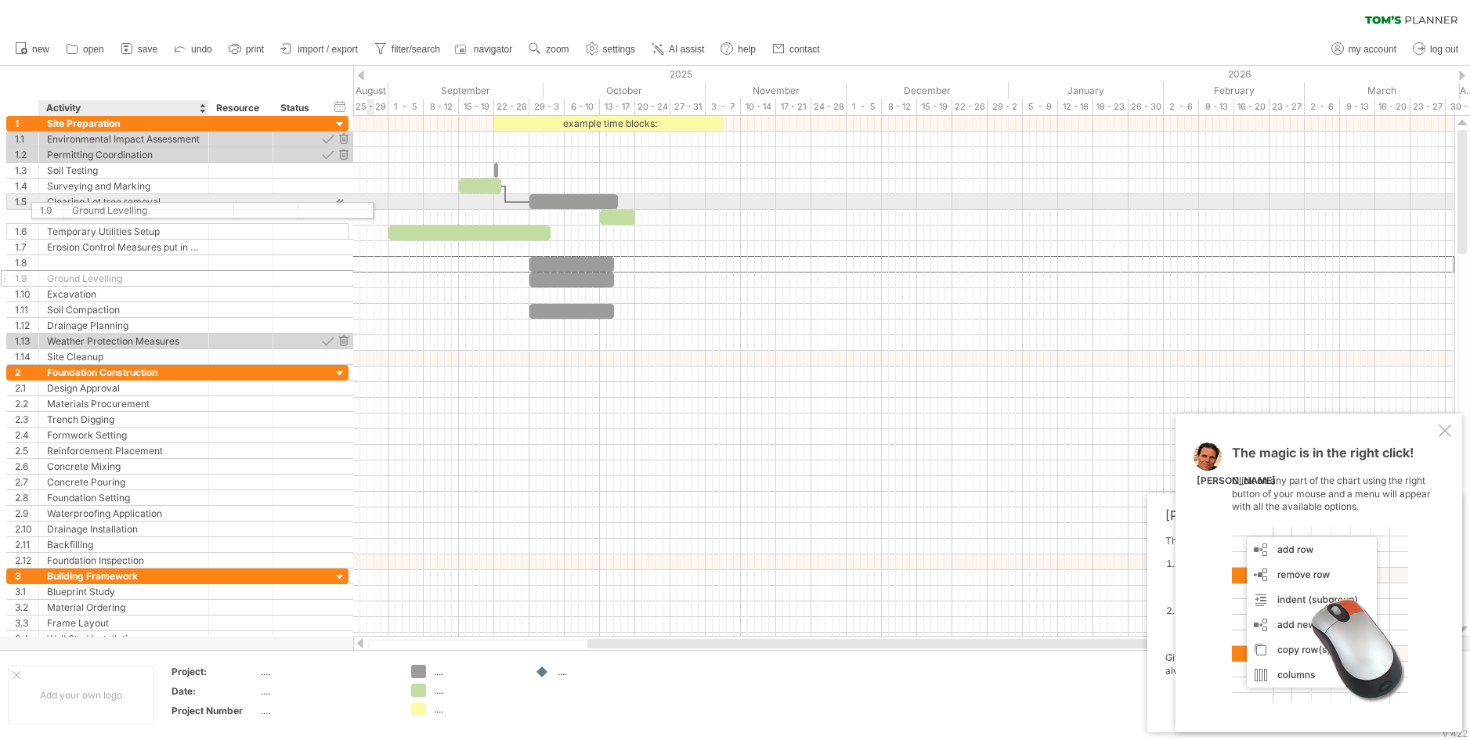
drag, startPoint x: 96, startPoint y: 262, endPoint x: 121, endPoint y: 208, distance: 60.3
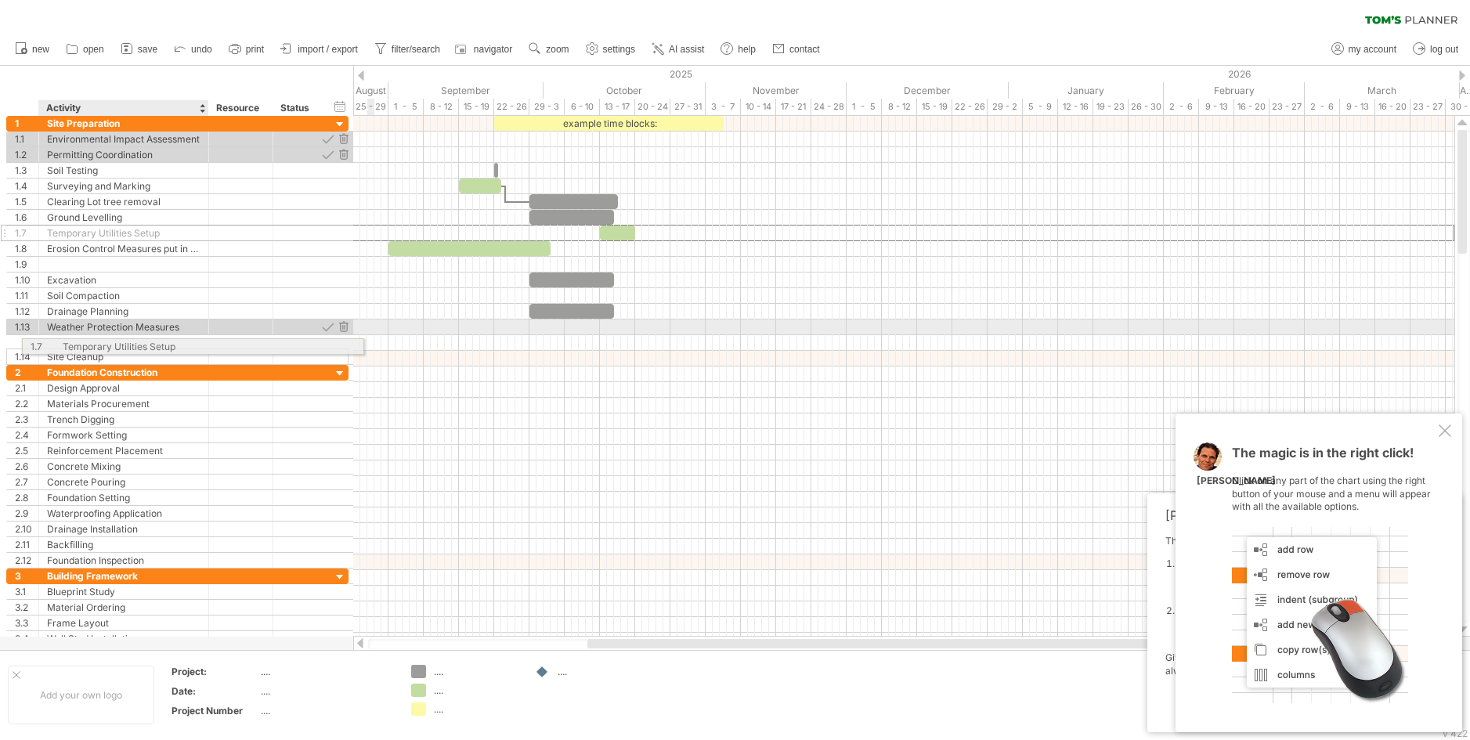
drag, startPoint x: 121, startPoint y: 232, endPoint x: 133, endPoint y: 346, distance: 115.0
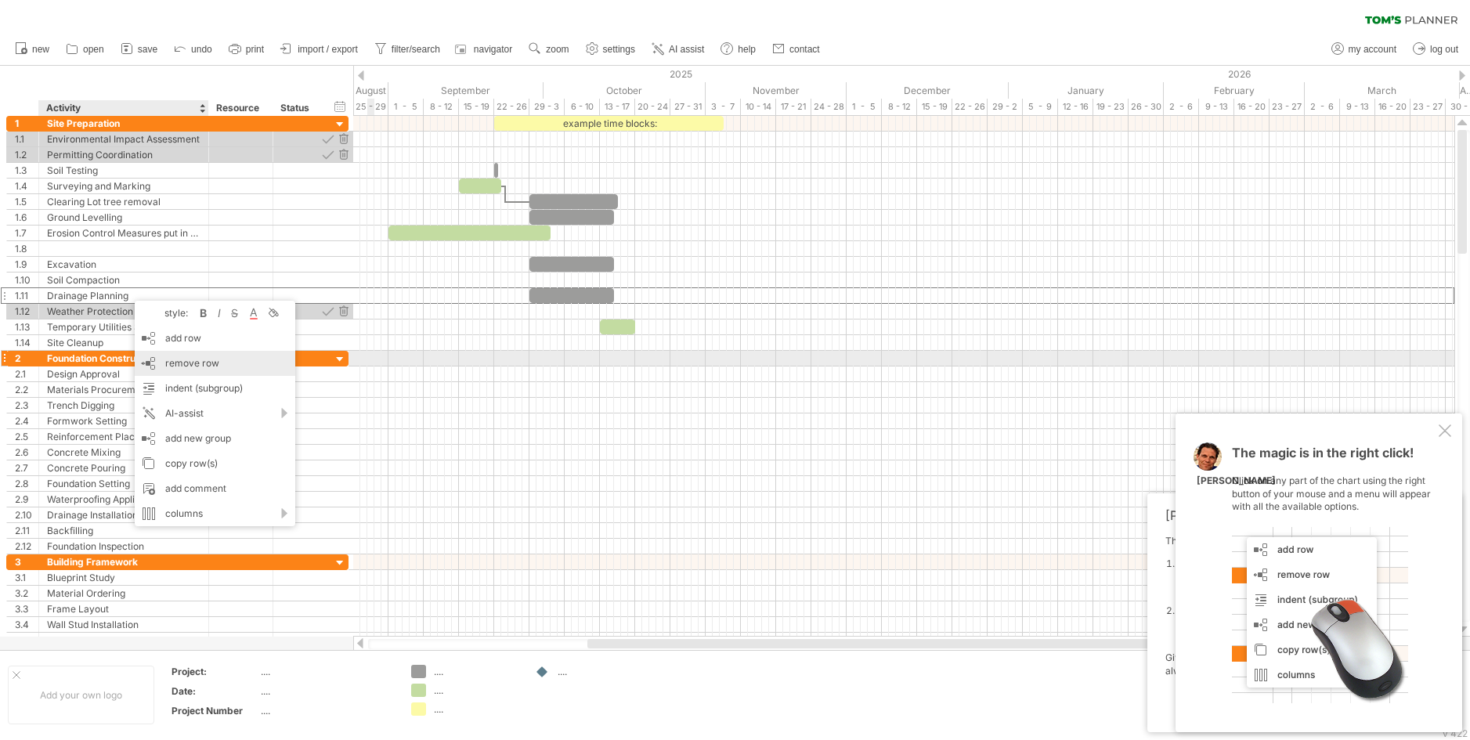
click at [180, 359] on span "remove row" at bounding box center [192, 363] width 54 height 12
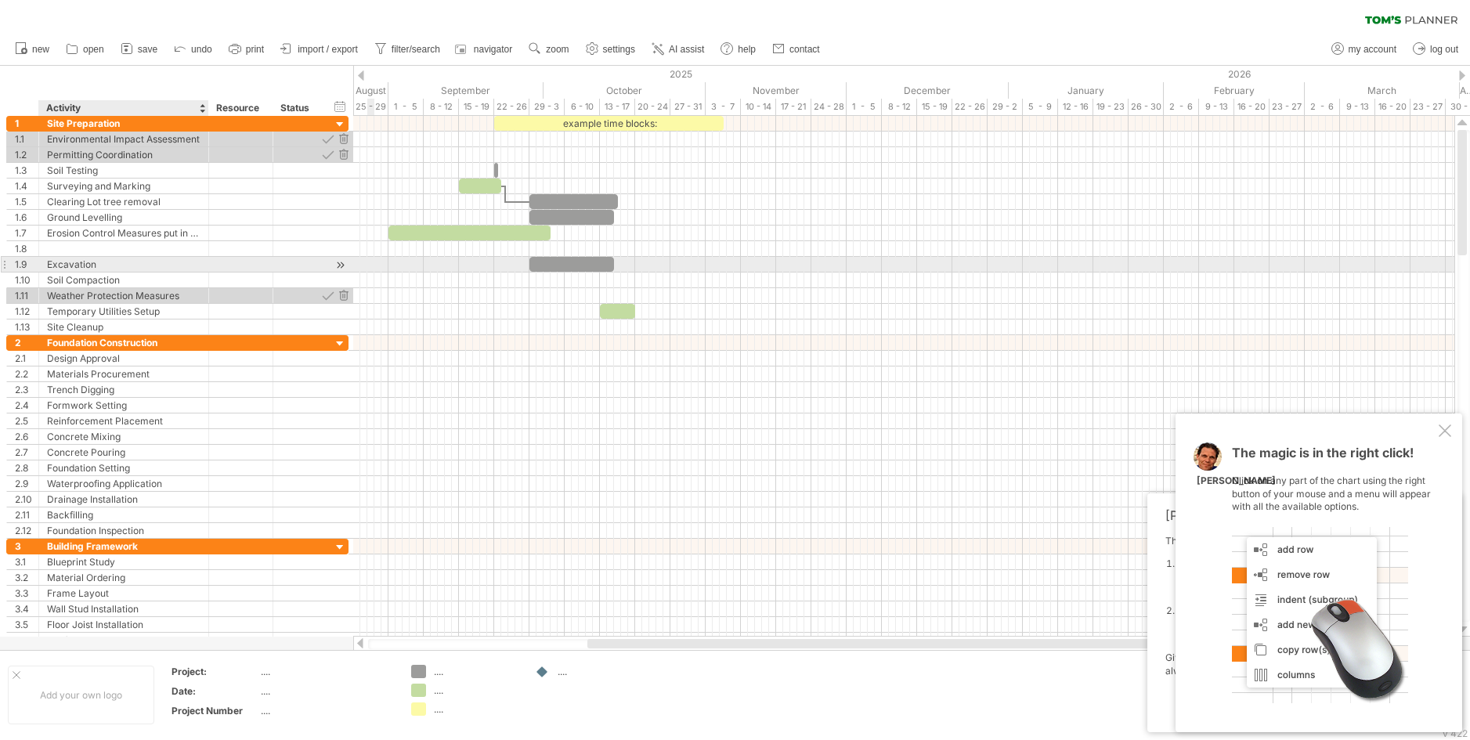
click at [107, 264] on div "Excavation" at bounding box center [123, 264] width 153 height 15
type input "**********"
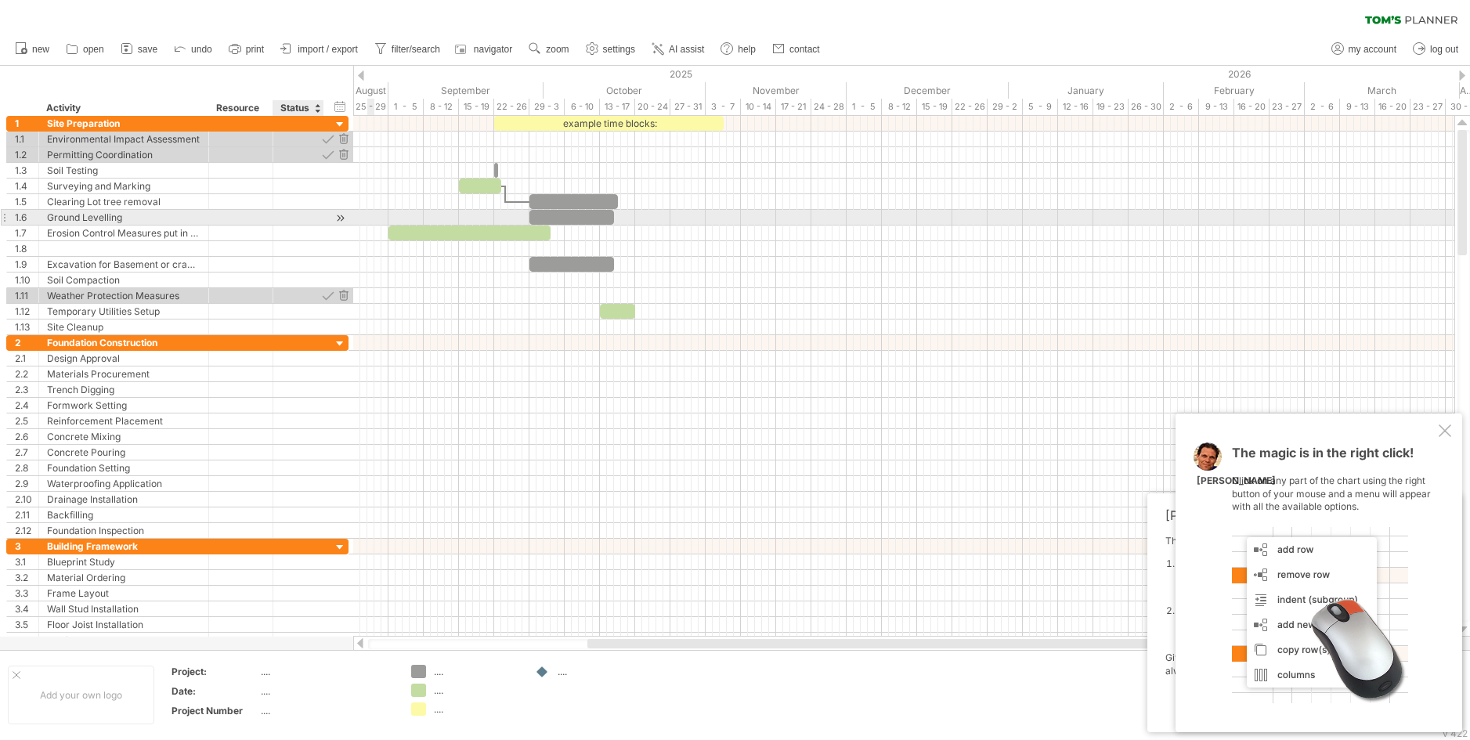
click at [320, 220] on div at bounding box center [322, 218] width 8 height 16
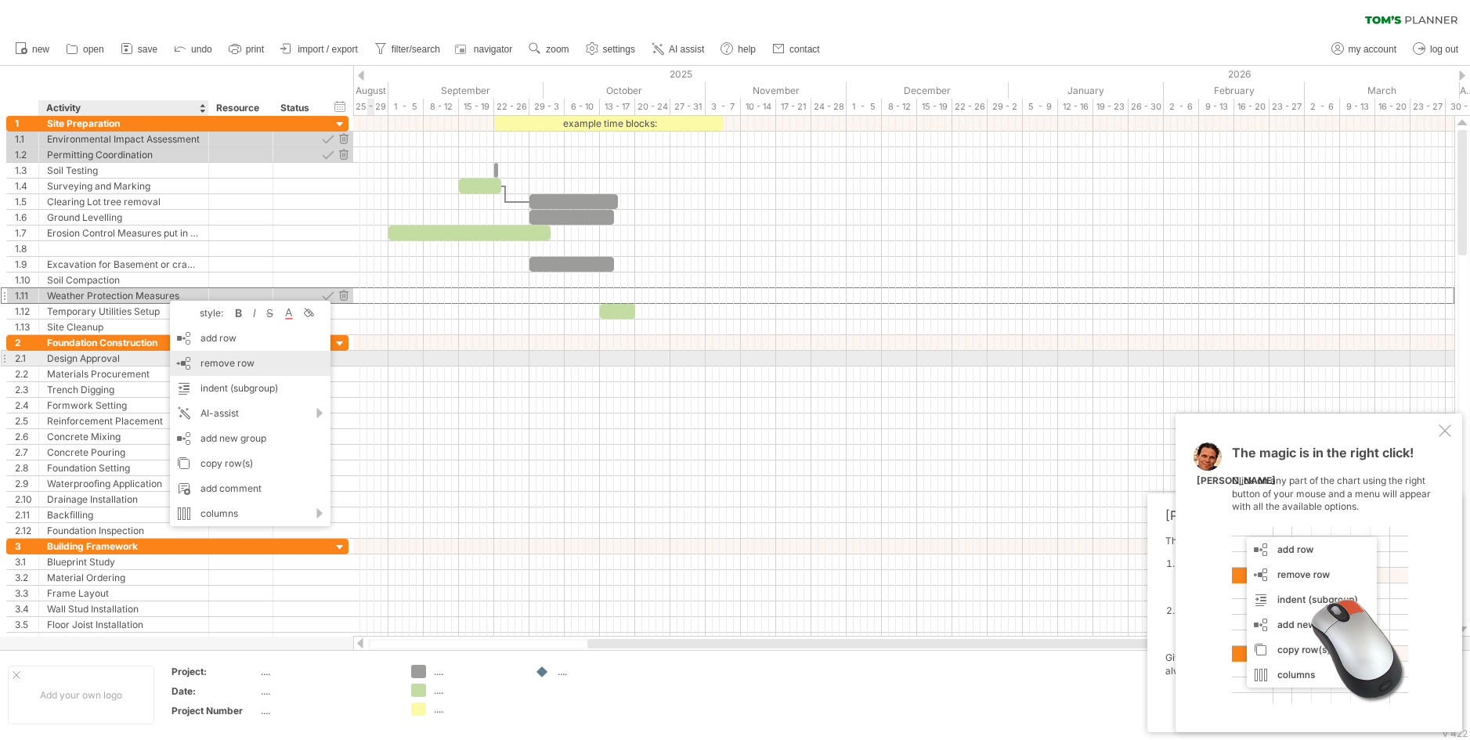
click at [208, 361] on span "remove row" at bounding box center [227, 363] width 54 height 12
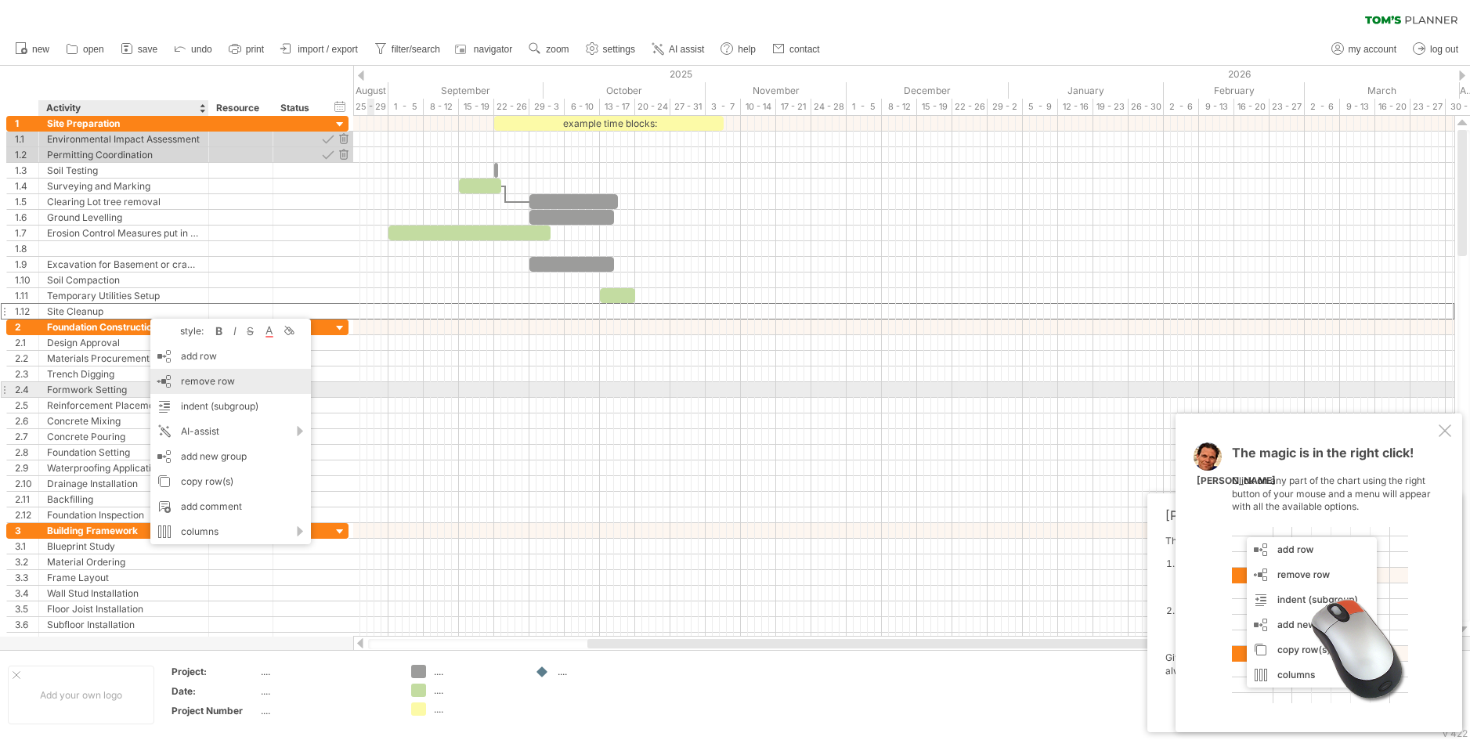
click at [194, 386] on span "remove row" at bounding box center [208, 381] width 54 height 12
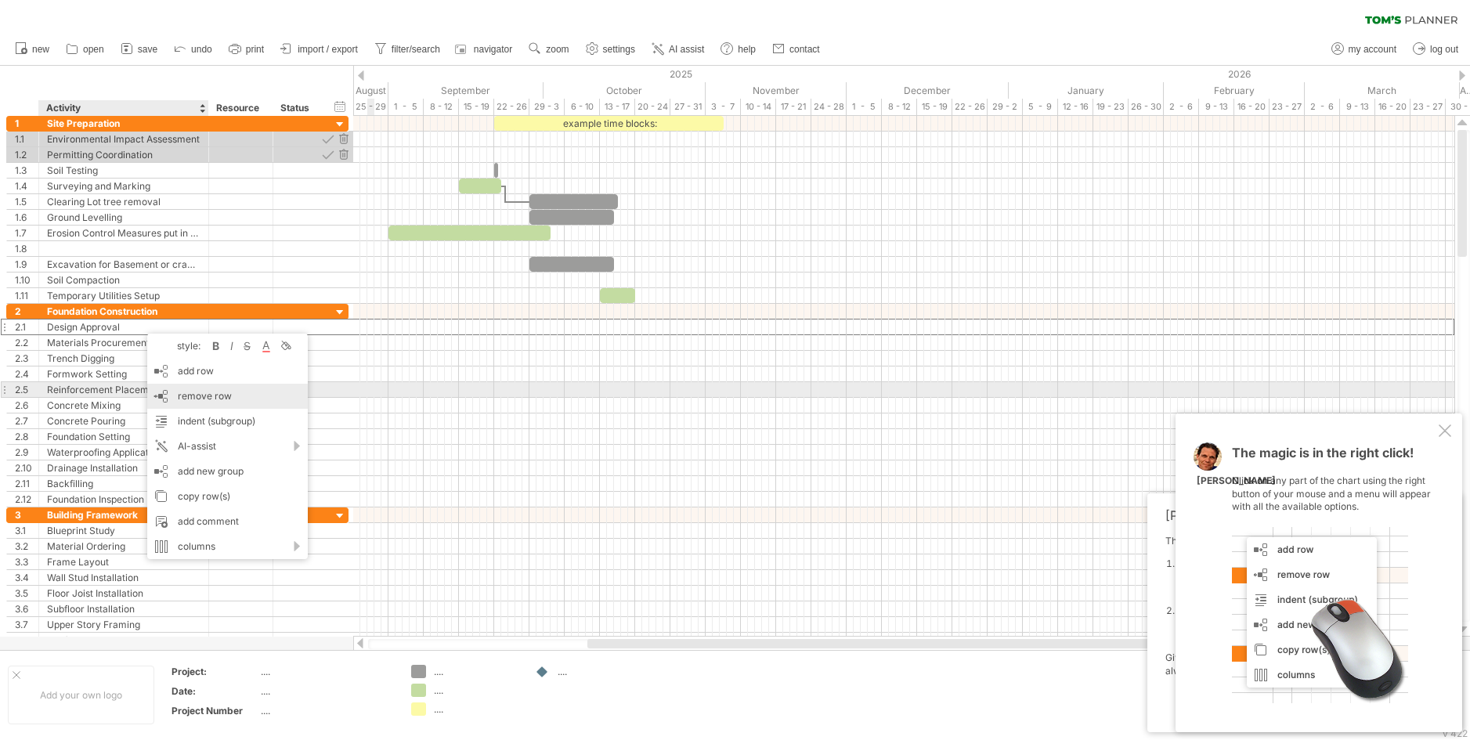
click at [199, 396] on span "remove row" at bounding box center [205, 396] width 54 height 12
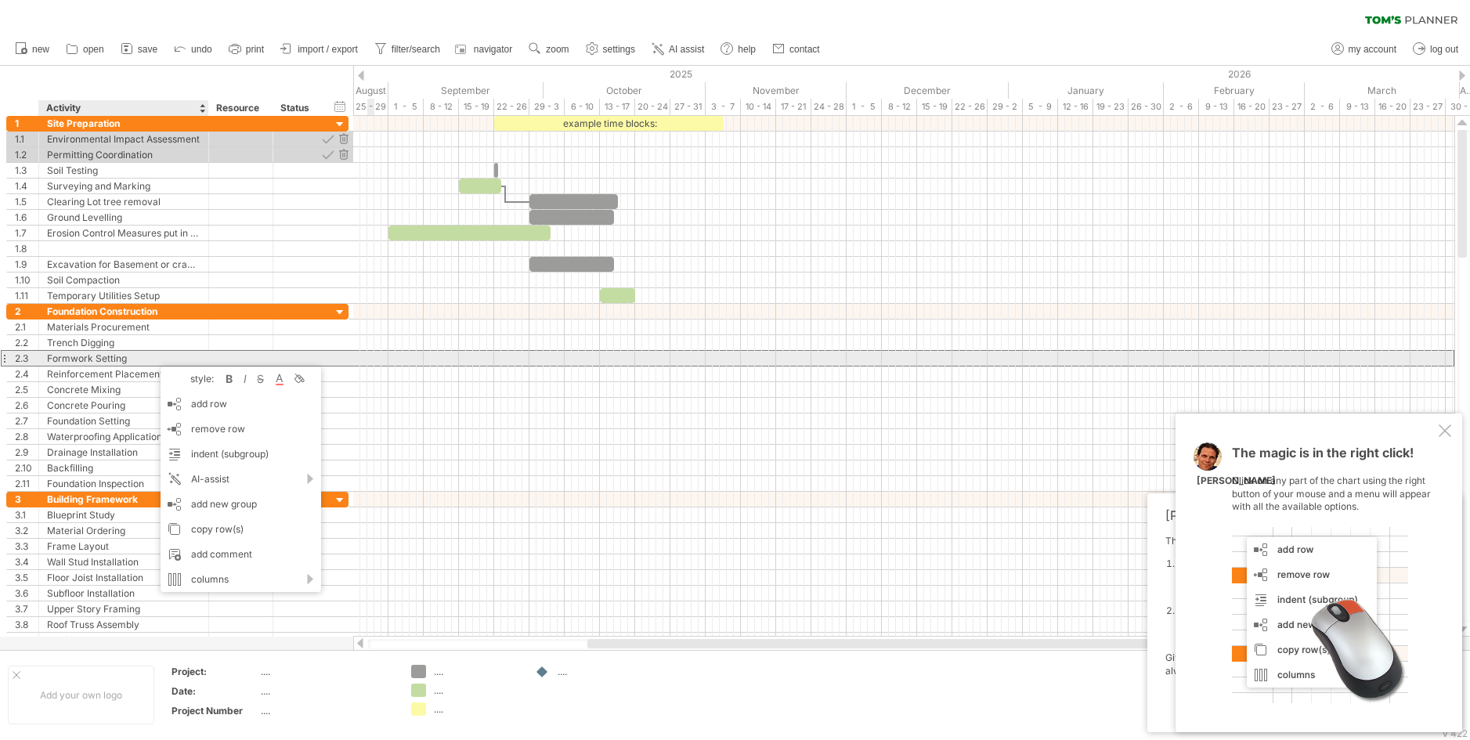
click at [148, 358] on div "Formwork Setting" at bounding box center [123, 358] width 153 height 15
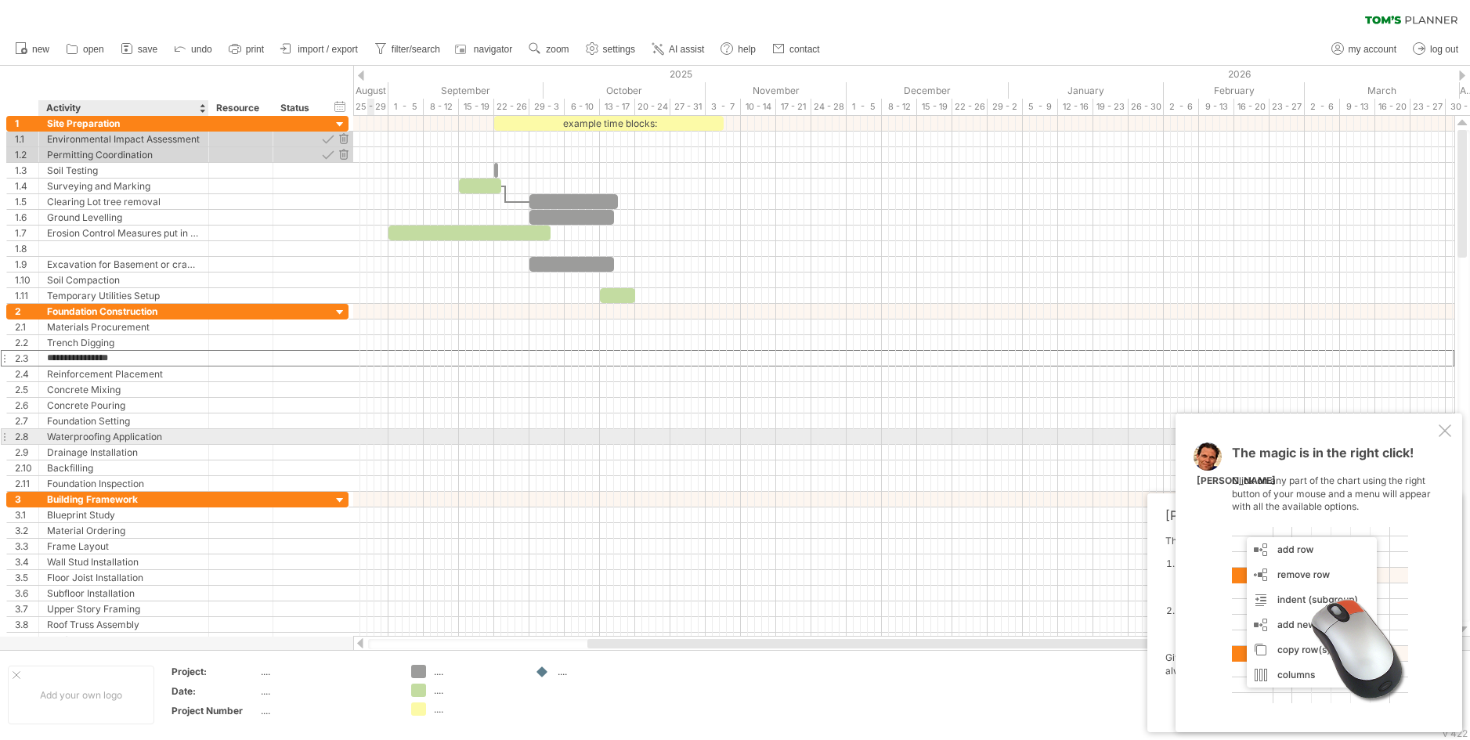
drag, startPoint x: 148, startPoint y: 356, endPoint x: 159, endPoint y: 359, distance: 11.4
click at [167, 388] on div "**********" at bounding box center [177, 398] width 342 height 188
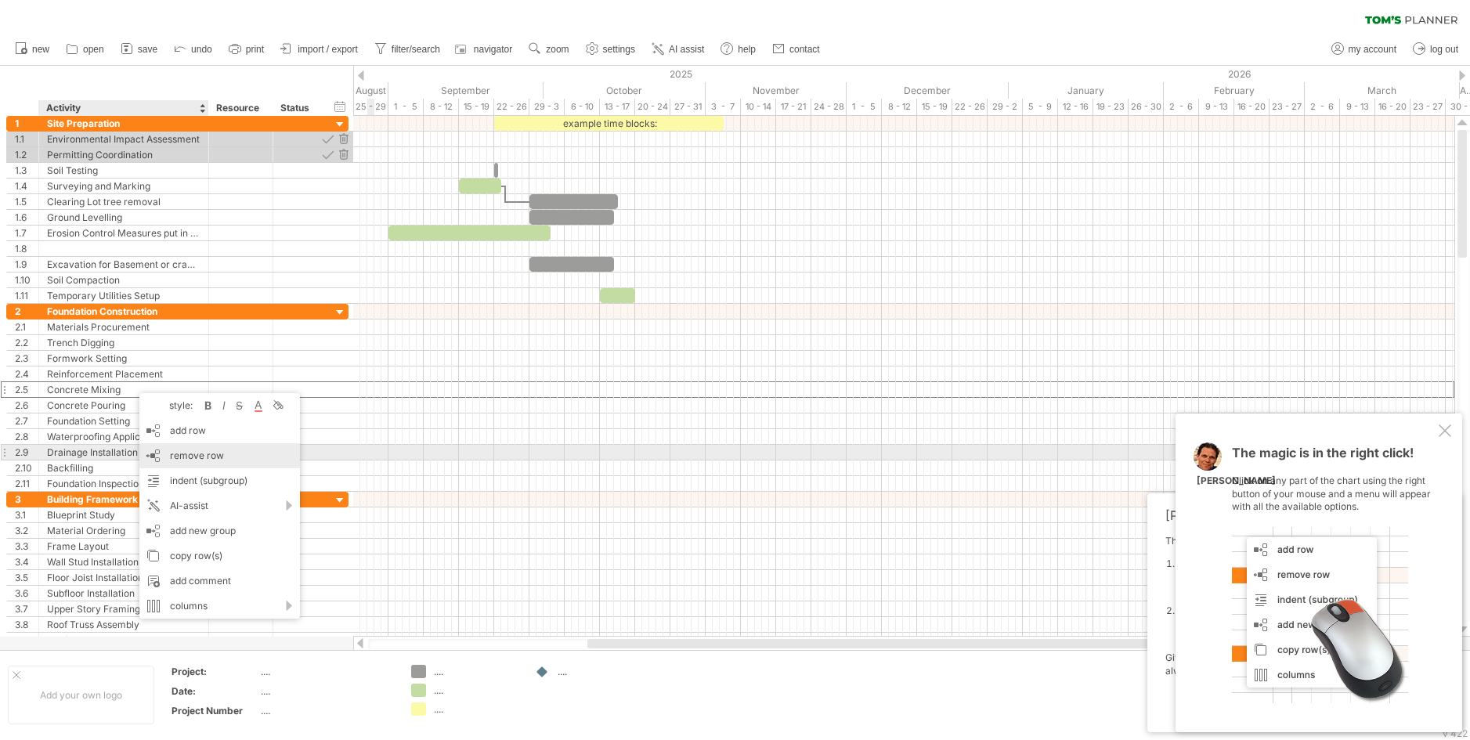
click at [200, 453] on span "remove row" at bounding box center [197, 456] width 54 height 12
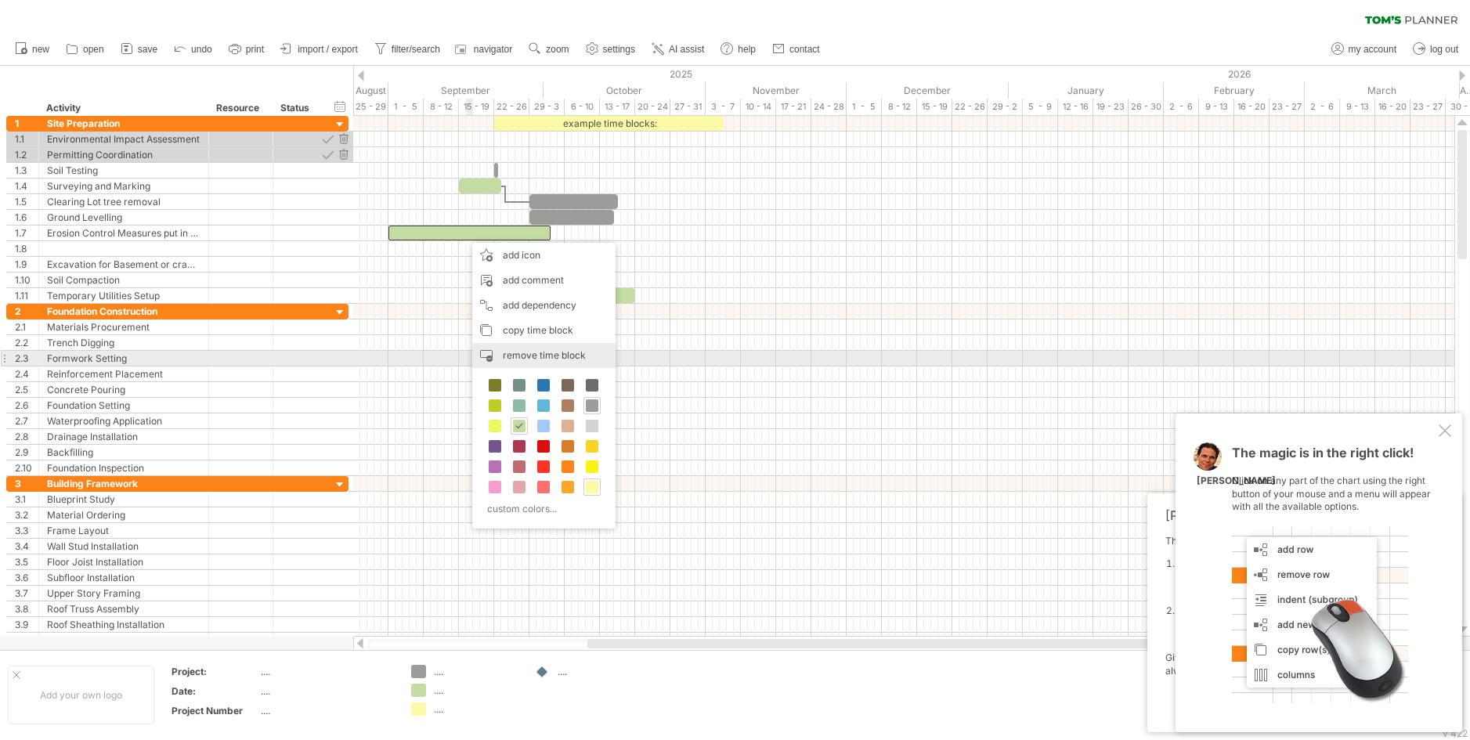
click at [522, 357] on span "remove time block" at bounding box center [544, 355] width 83 height 12
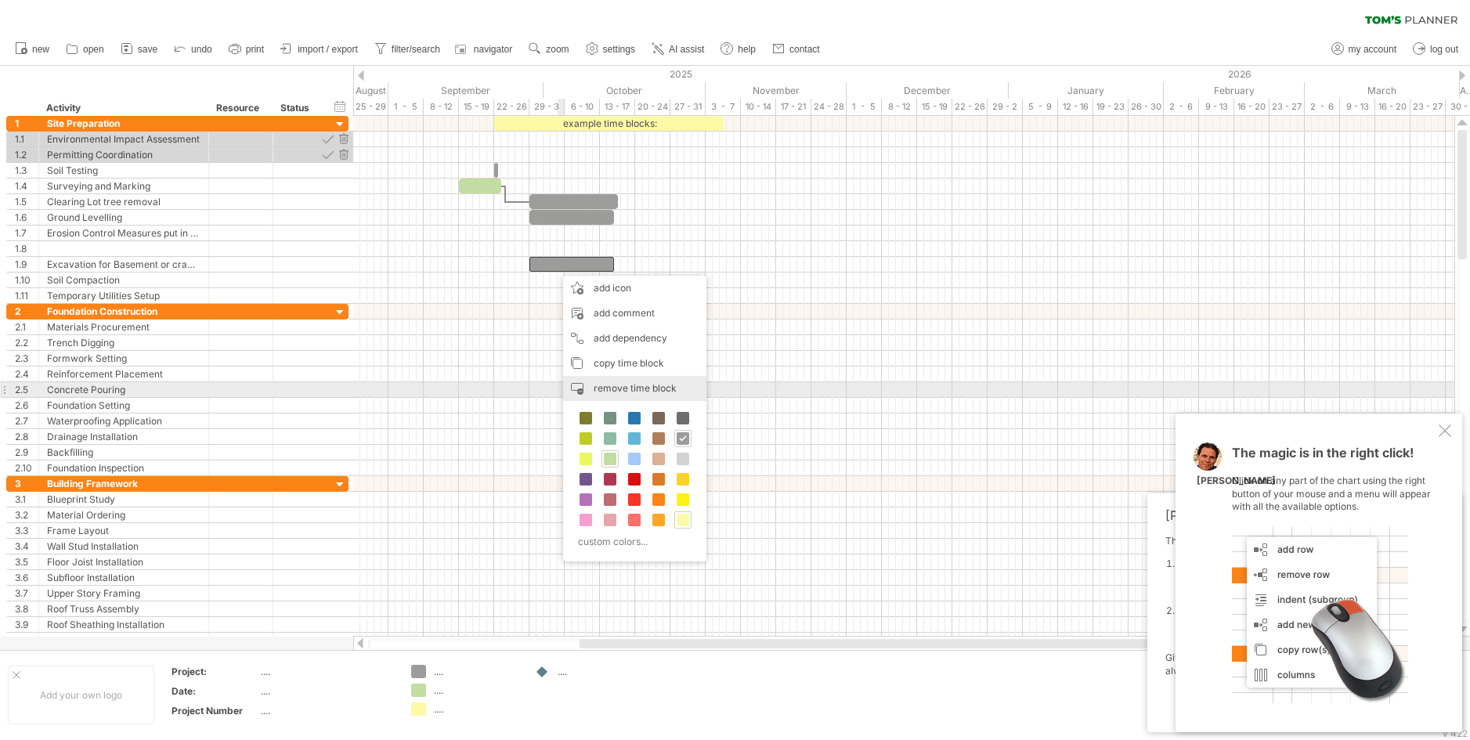
click at [629, 384] on span "remove time block" at bounding box center [635, 388] width 83 height 12
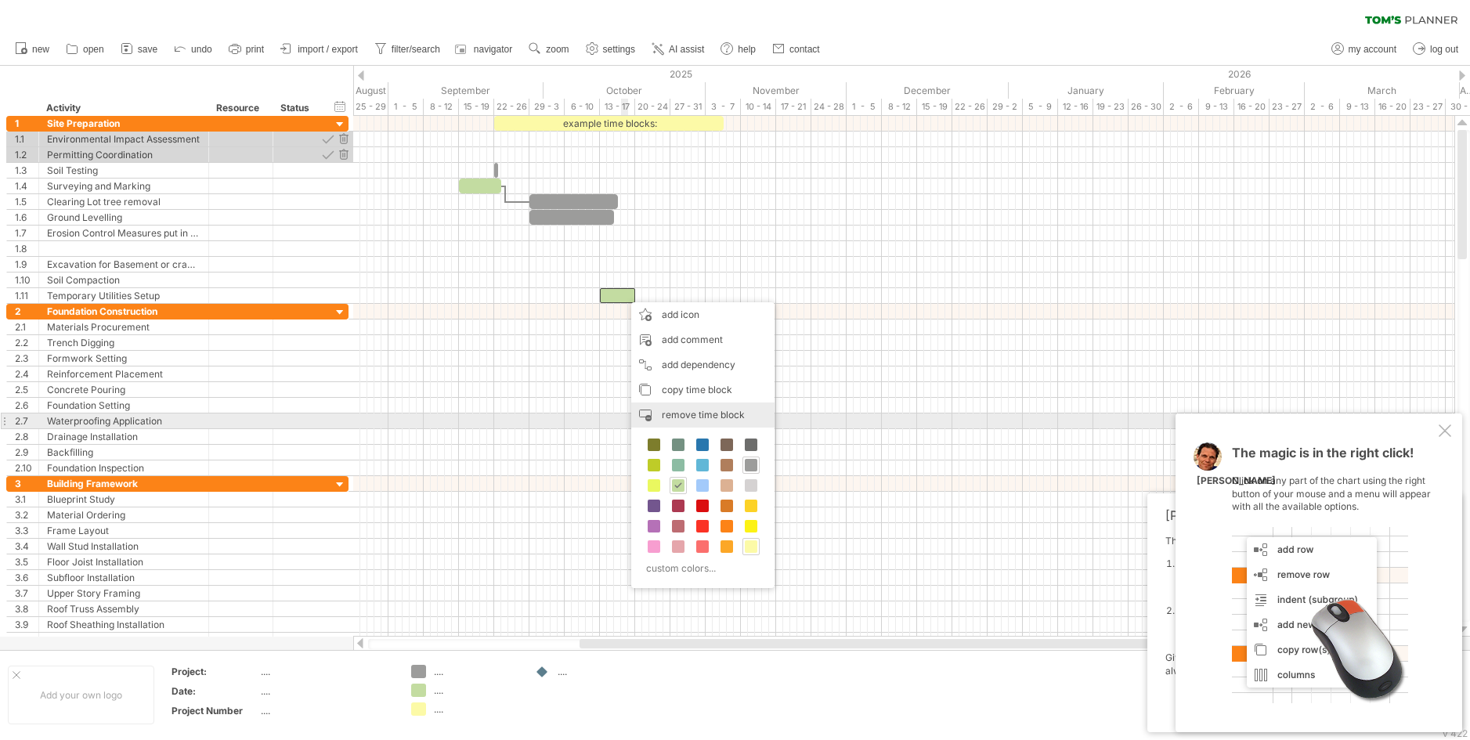
click at [683, 415] on span "remove time block" at bounding box center [703, 415] width 83 height 12
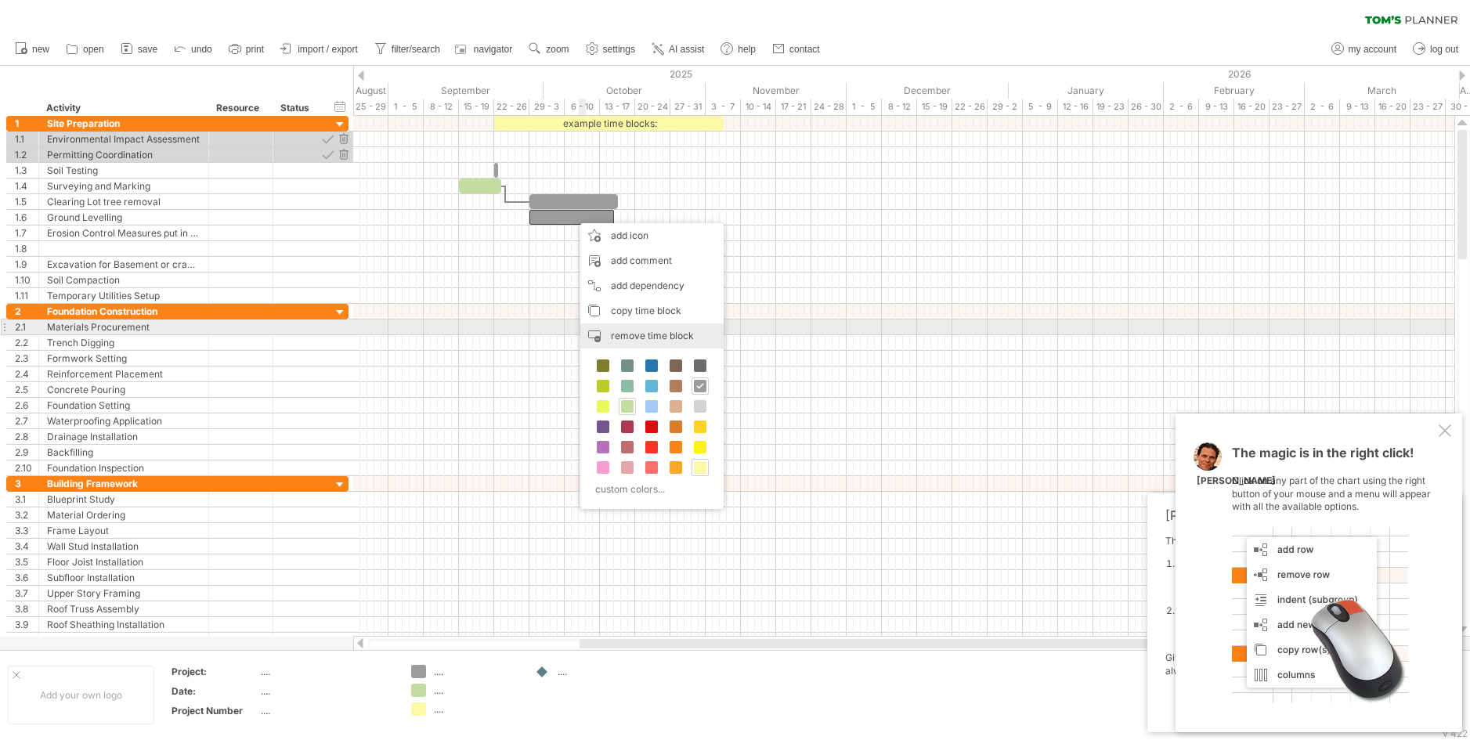
click at [637, 331] on span "remove time block" at bounding box center [652, 336] width 83 height 12
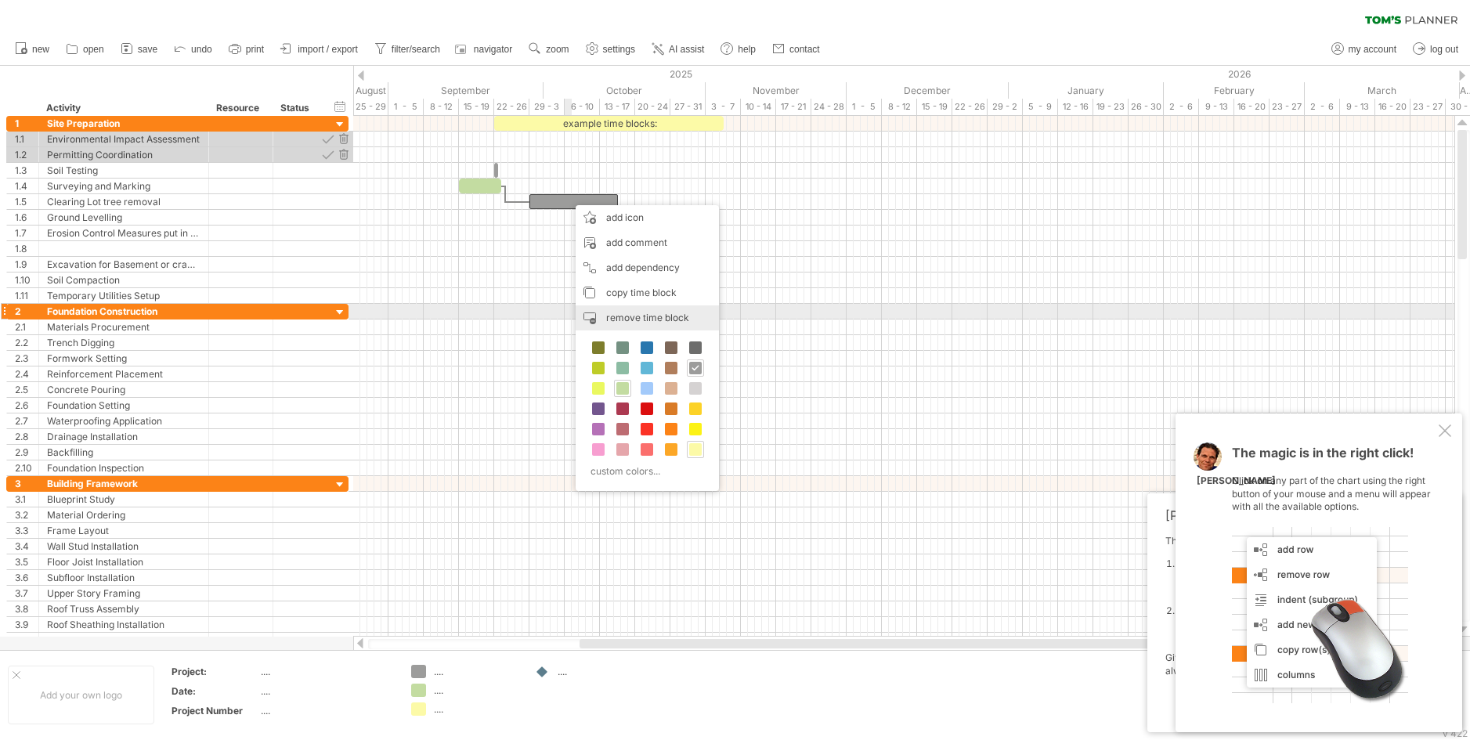
click at [632, 318] on span "remove time block" at bounding box center [647, 318] width 83 height 12
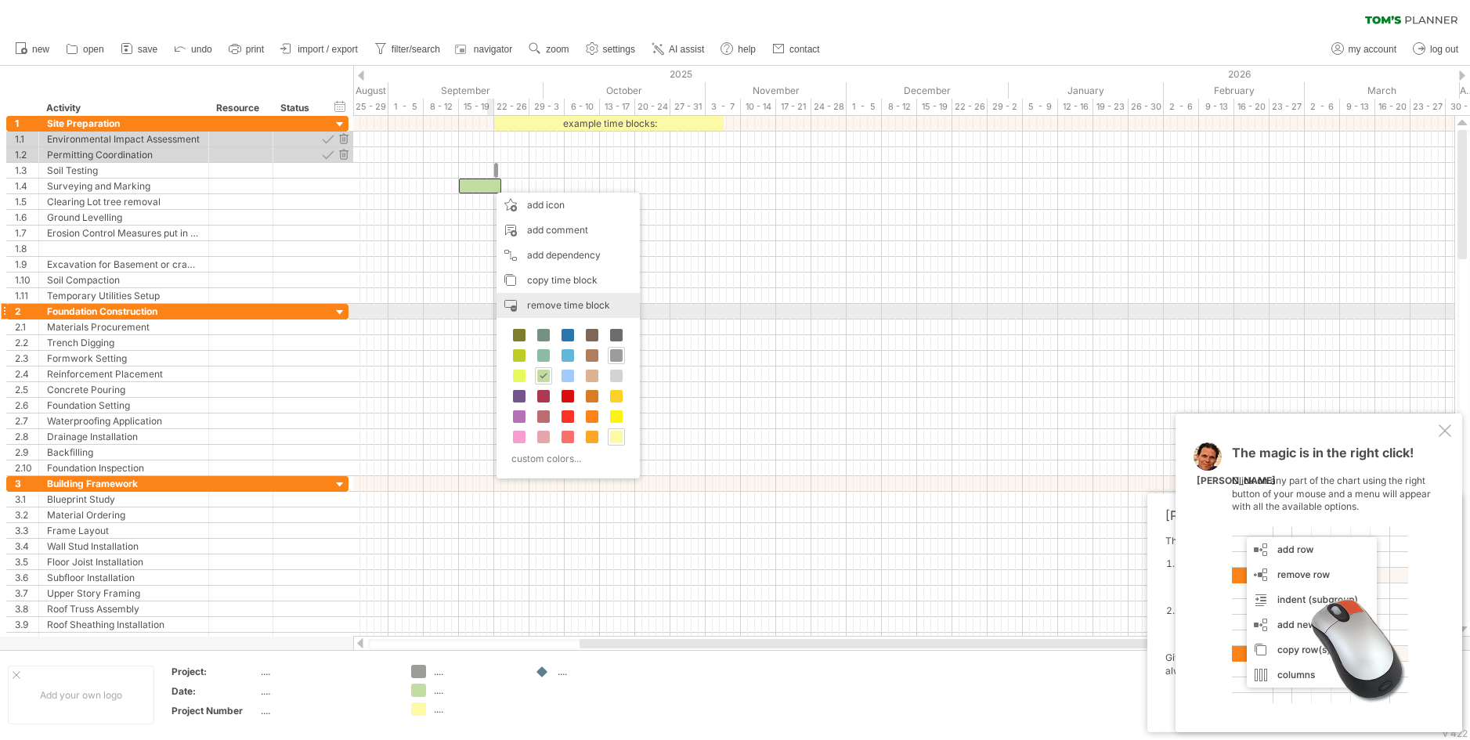
click at [554, 305] on span "remove time block" at bounding box center [568, 305] width 83 height 12
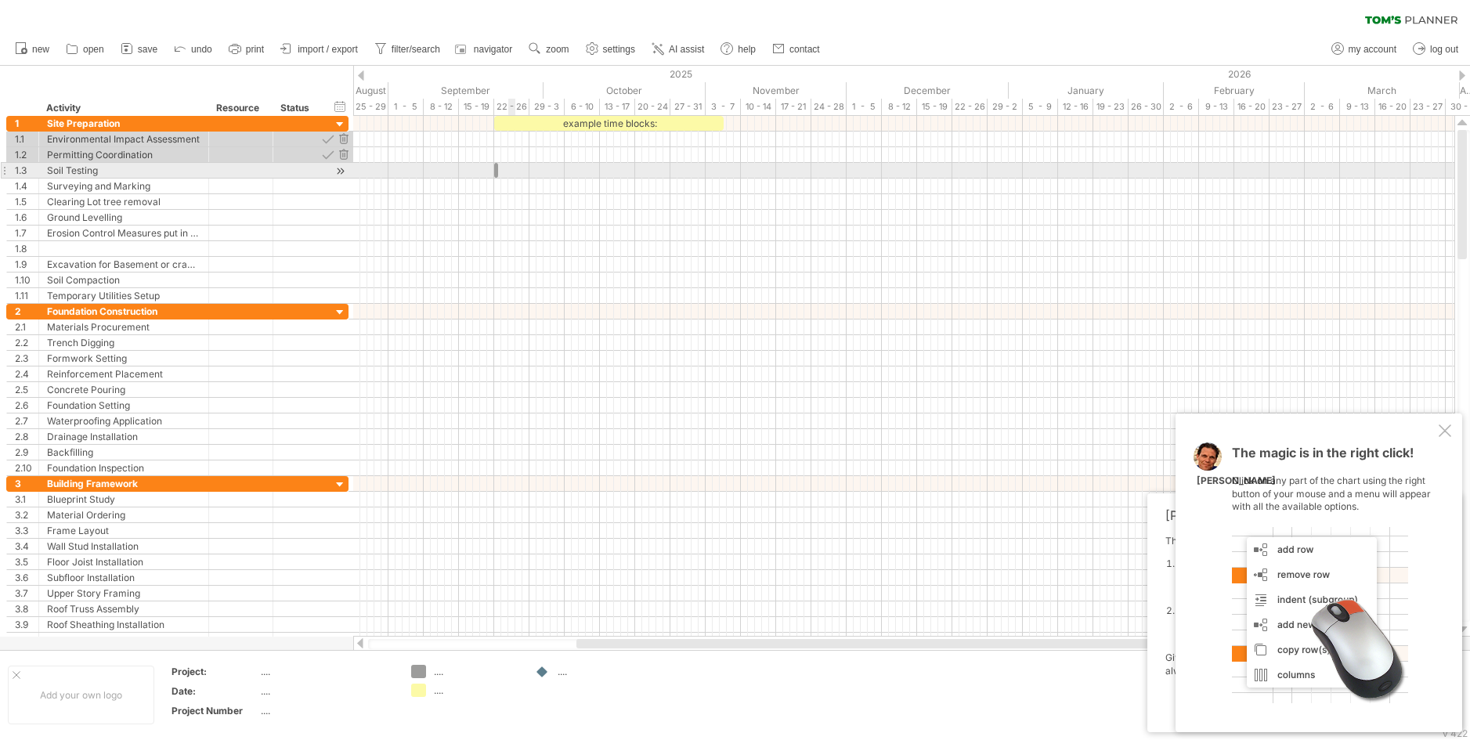
click at [508, 167] on div at bounding box center [903, 171] width 1101 height 16
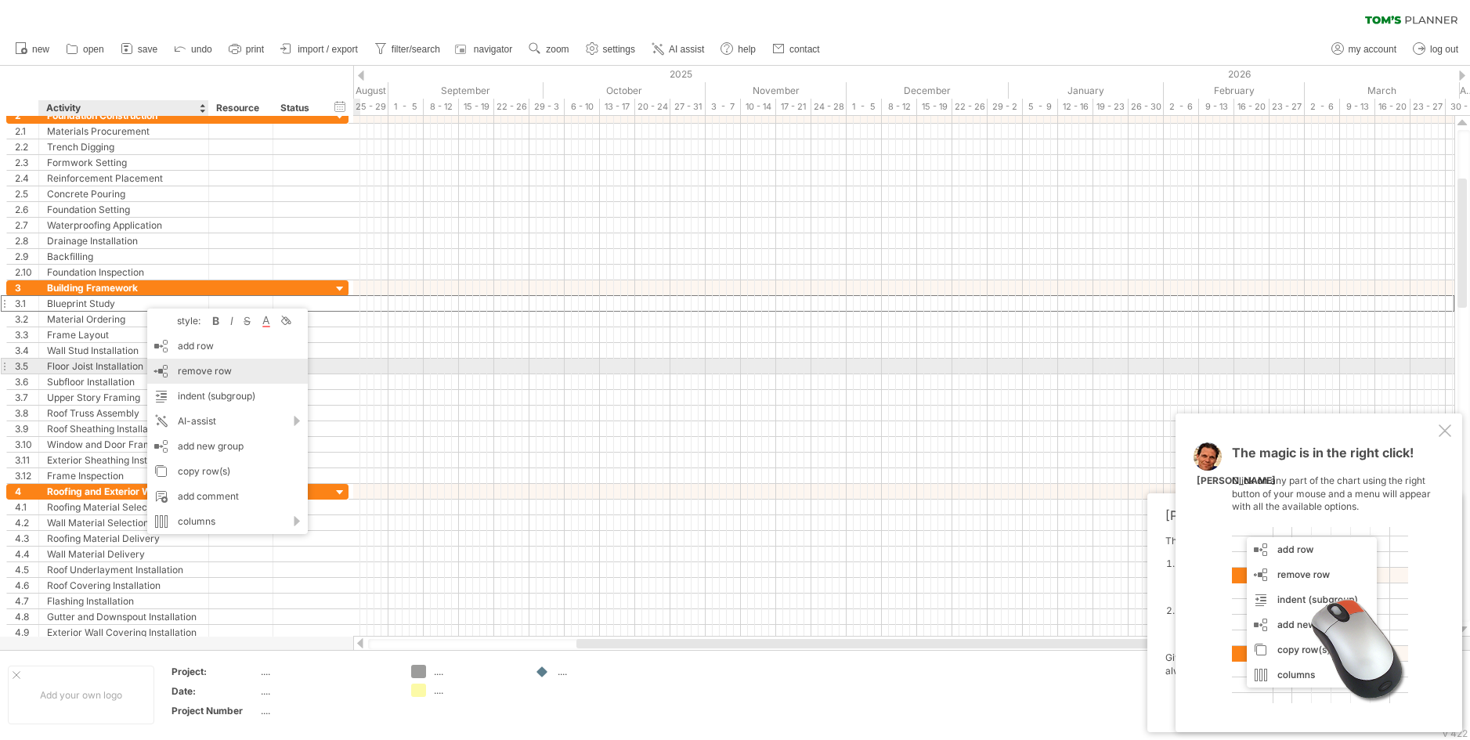
click at [197, 371] on span "remove row" at bounding box center [205, 371] width 54 height 12
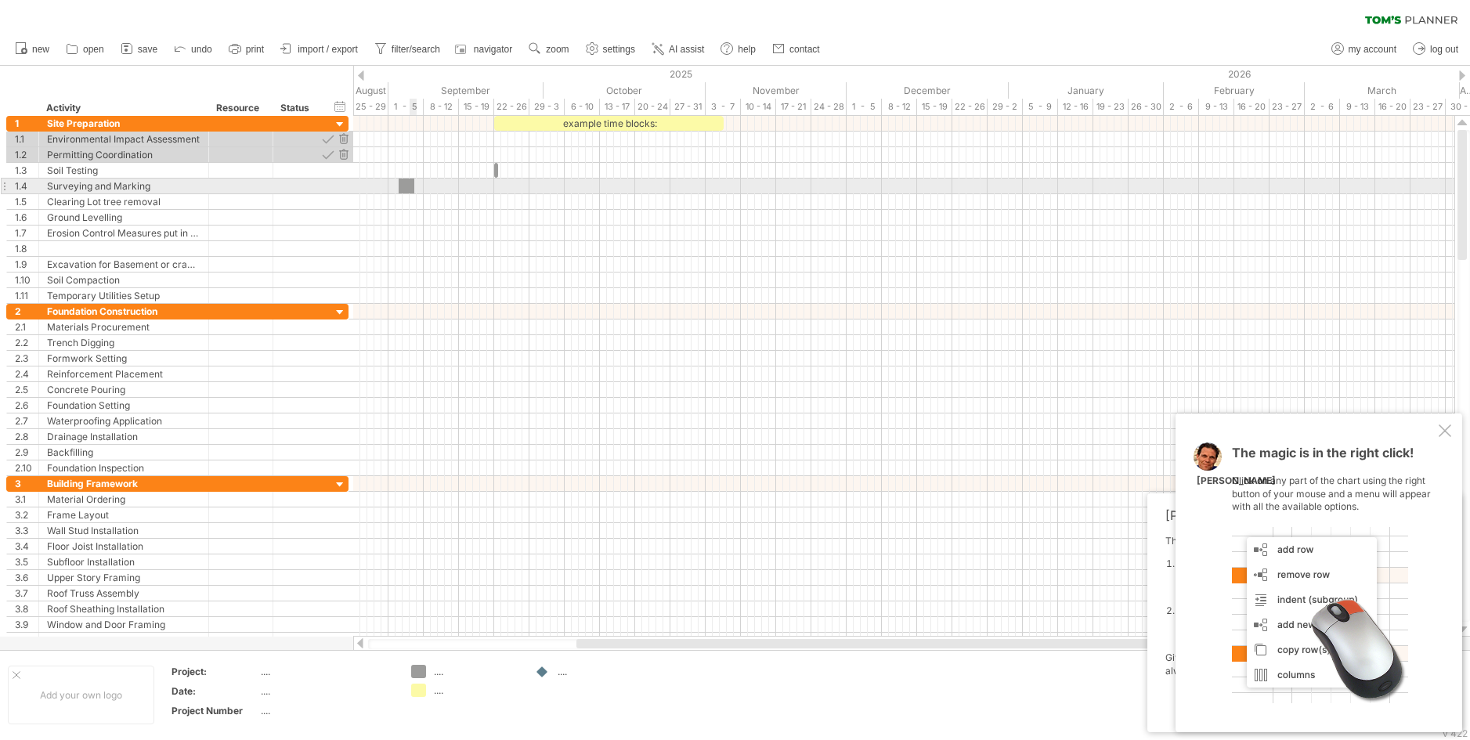
drag, startPoint x: 417, startPoint y: 670, endPoint x: 403, endPoint y: 188, distance: 482.6
click at [403, 188] on div "Trying to reach plan.tomsplanner.com Connected again... 0% clear filter new 1" at bounding box center [735, 370] width 1470 height 740
drag, startPoint x: 406, startPoint y: 182, endPoint x: 467, endPoint y: 190, distance: 60.7
click at [467, 190] on div at bounding box center [466, 186] width 14 height 15
drag, startPoint x: 471, startPoint y: 184, endPoint x: 493, endPoint y: 186, distance: 22.1
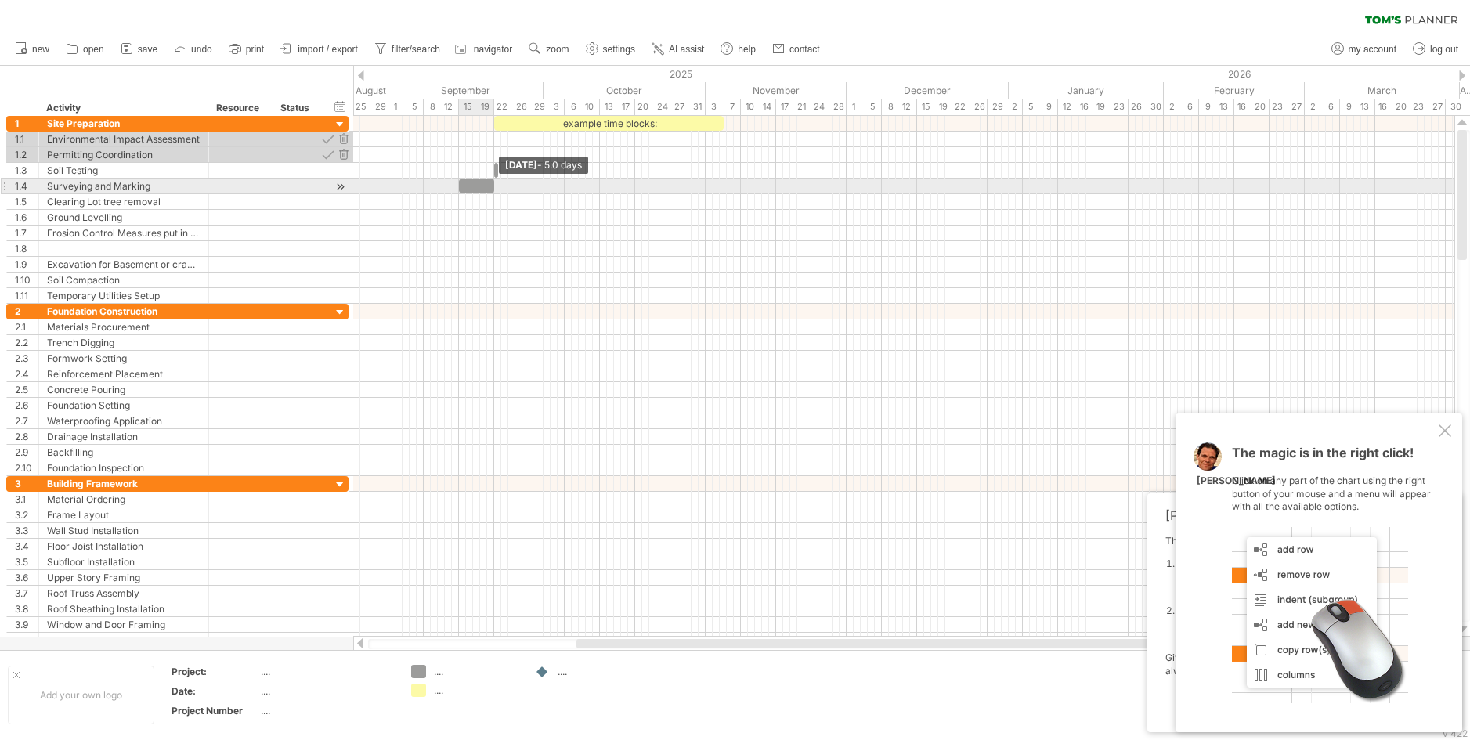
click at [493, 186] on span at bounding box center [494, 186] width 6 height 15
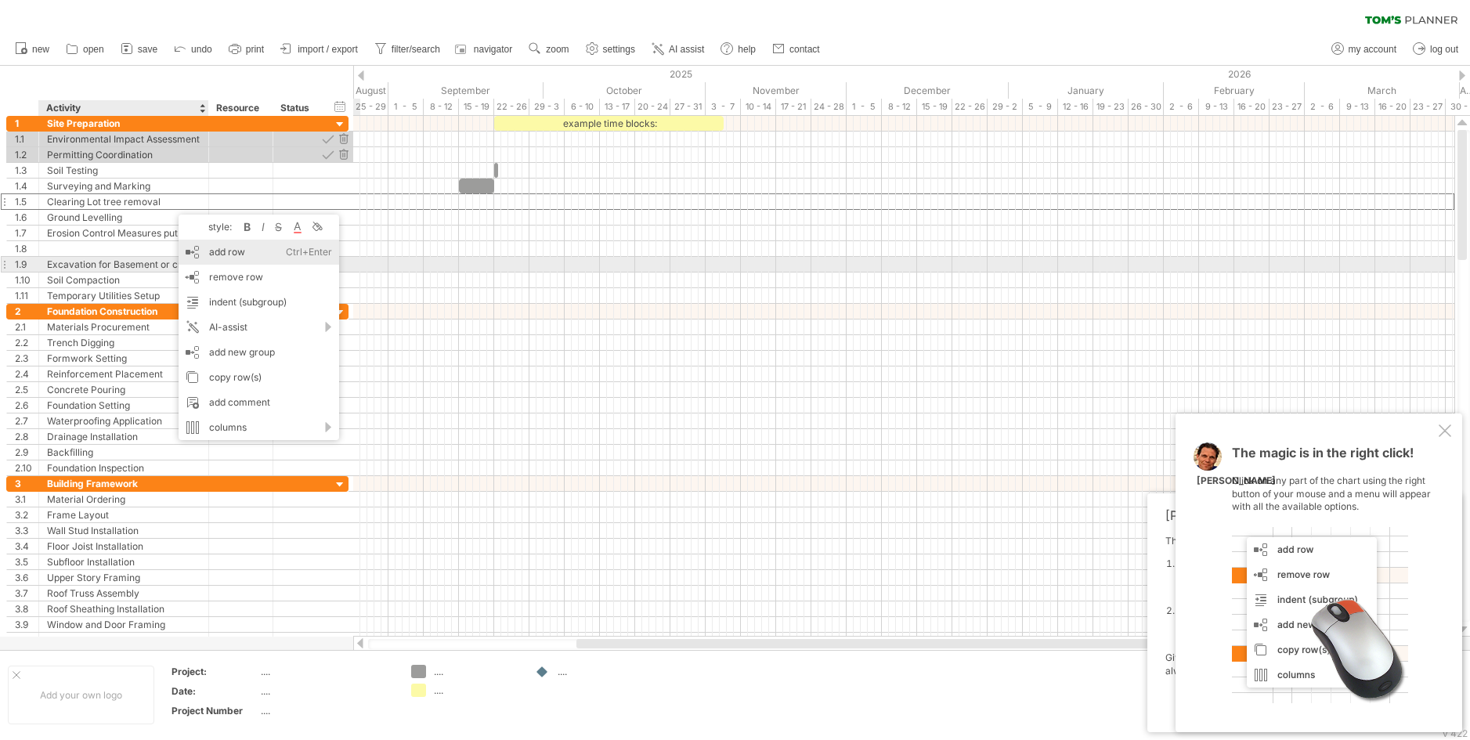
click at [219, 258] on div "add row Ctrl+Enter Cmd+Enter" at bounding box center [259, 252] width 161 height 25
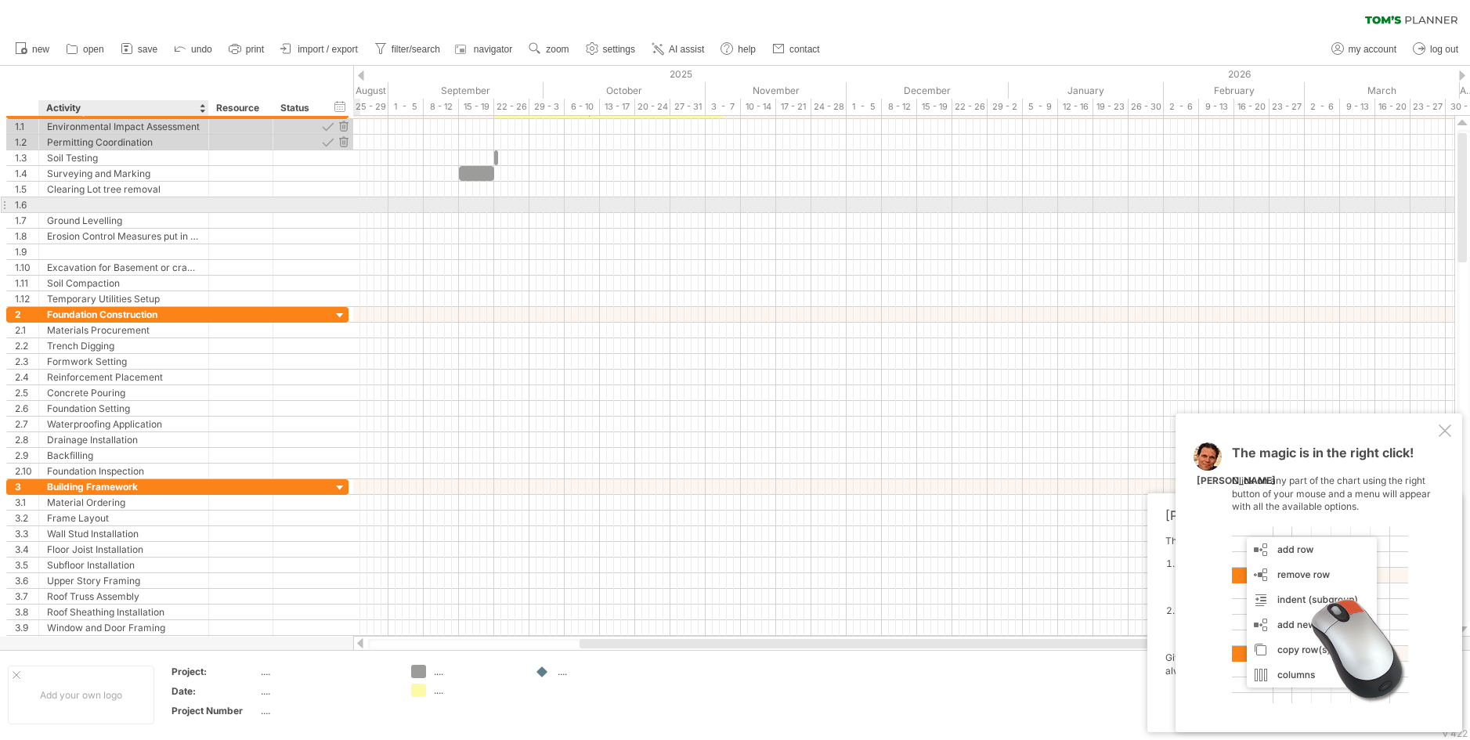
click at [135, 203] on div at bounding box center [123, 204] width 153 height 15
type input "*"
type input "**********"
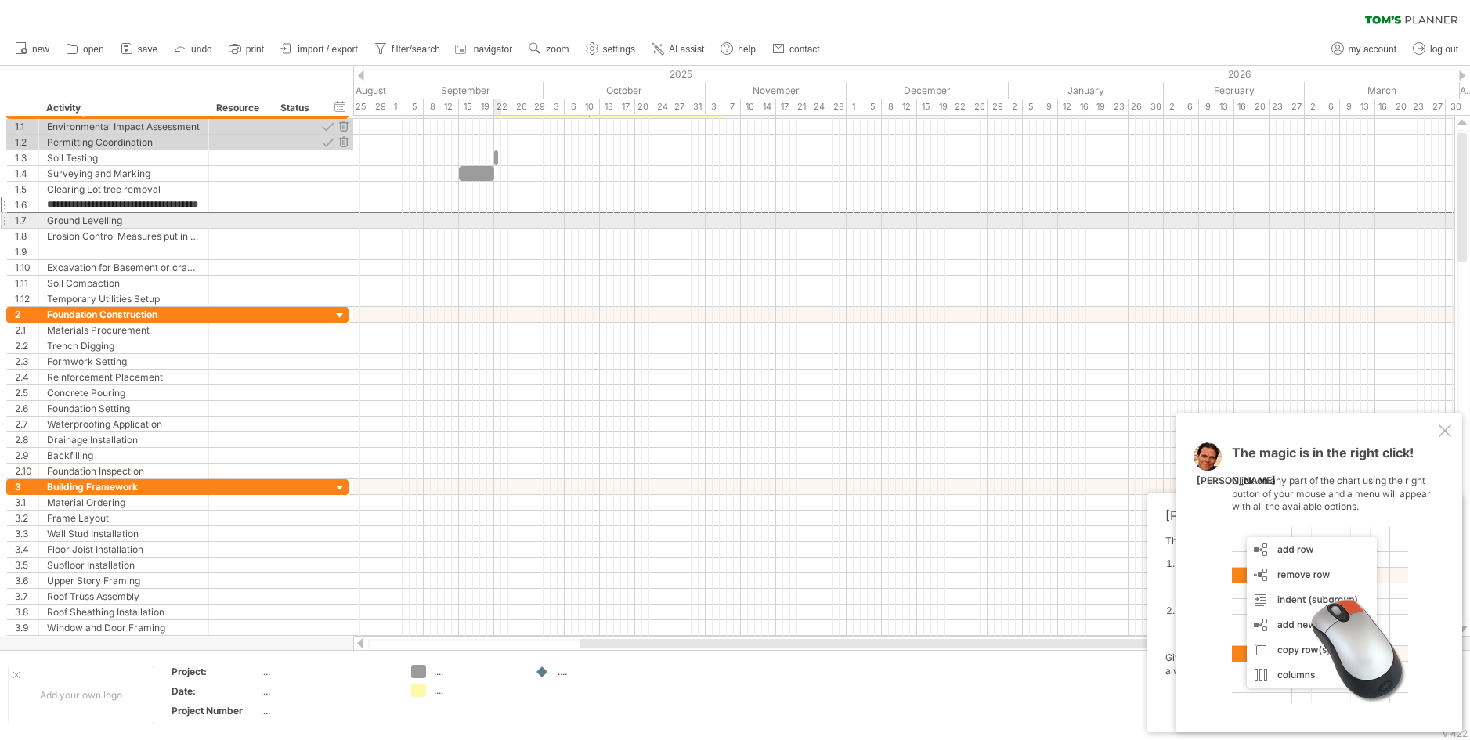
click at [493, 221] on div at bounding box center [903, 221] width 1101 height 16
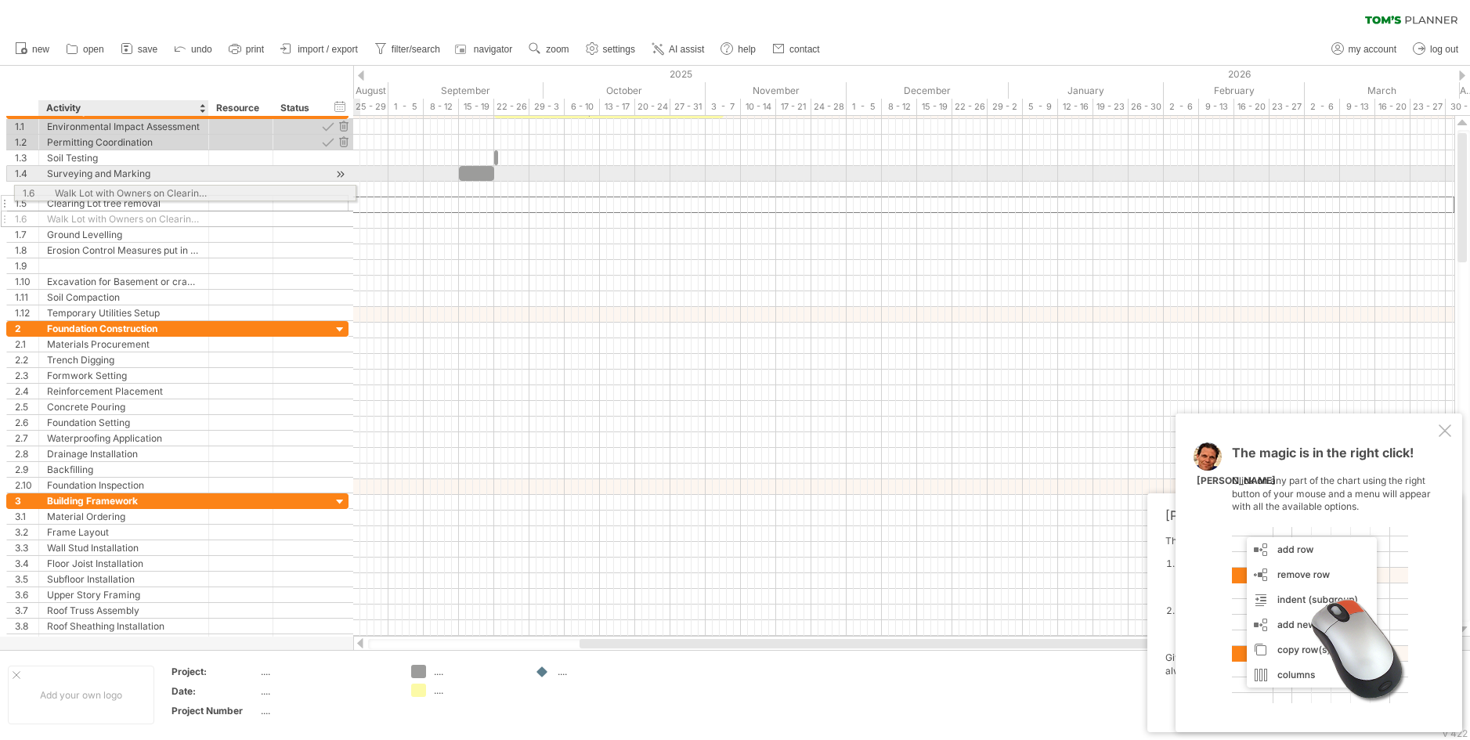
drag, startPoint x: 196, startPoint y: 203, endPoint x: 200, endPoint y: 190, distance: 13.4
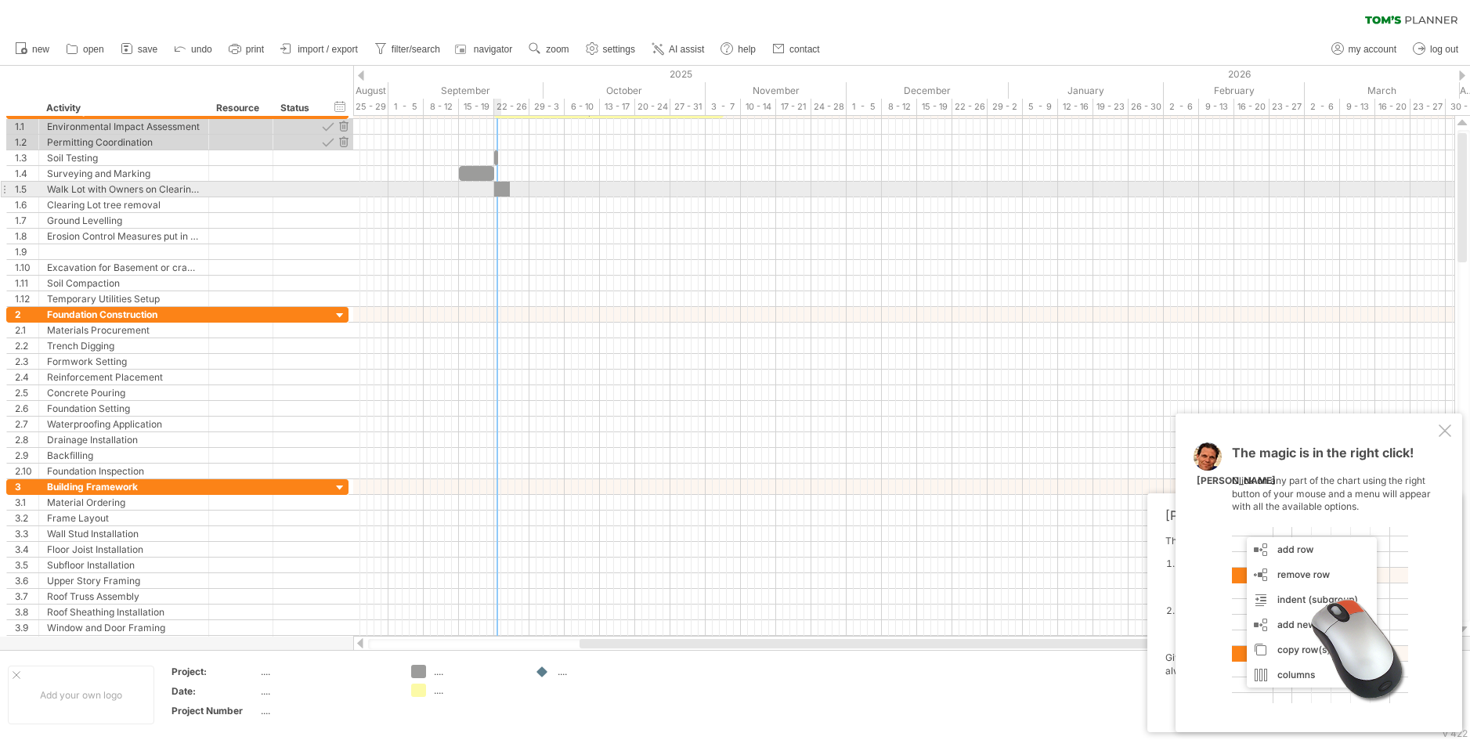
drag, startPoint x: 417, startPoint y: 668, endPoint x: 500, endPoint y: 189, distance: 486.6
click at [500, 189] on div "Trying to reach plan.tomsplanner.com Connected again... 0% clear filter new 1" at bounding box center [735, 370] width 1470 height 740
drag, startPoint x: 505, startPoint y: 184, endPoint x: 525, endPoint y: 186, distance: 19.6
click at [525, 186] on div at bounding box center [511, 189] width 35 height 15
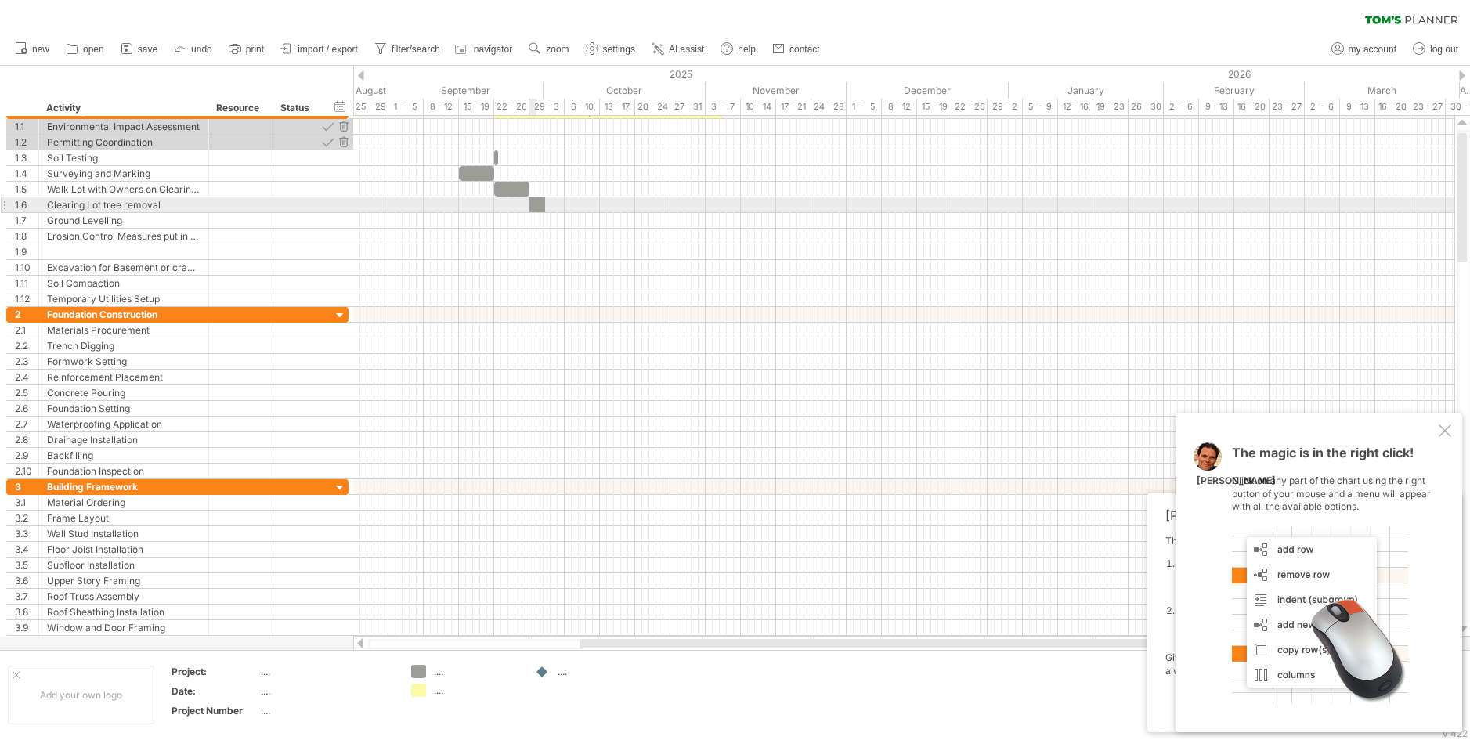
drag, startPoint x: 417, startPoint y: 676, endPoint x: 533, endPoint y: 206, distance: 484.0
click at [533, 206] on div "Trying to reach plan.tomsplanner.com Connected again... 0% clear filter new 1" at bounding box center [735, 370] width 1470 height 740
drag, startPoint x: 549, startPoint y: 200, endPoint x: 633, endPoint y: 204, distance: 83.9
click at [633, 204] on span at bounding box center [635, 204] width 6 height 15
drag, startPoint x: 634, startPoint y: 203, endPoint x: 617, endPoint y: 208, distance: 17.1
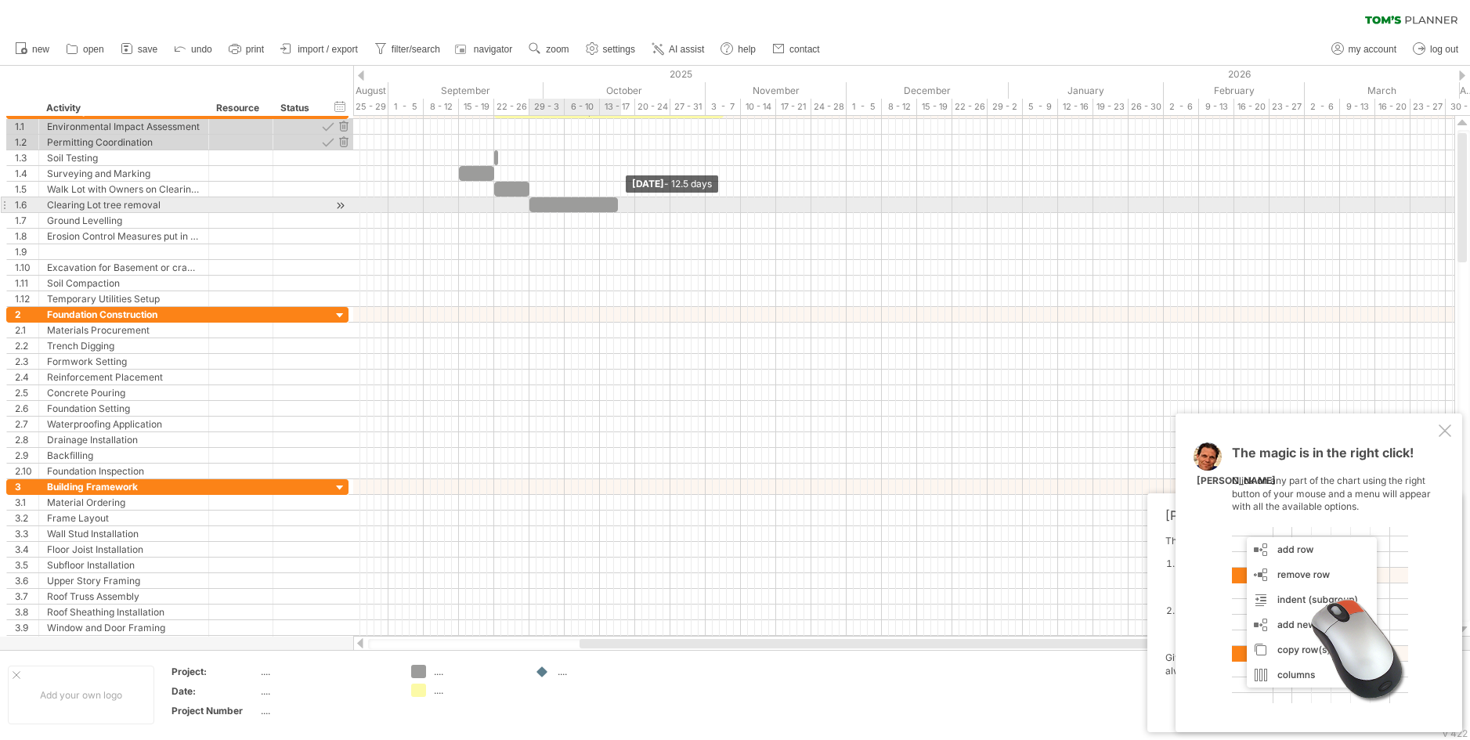
click at [617, 208] on span at bounding box center [618, 204] width 6 height 15
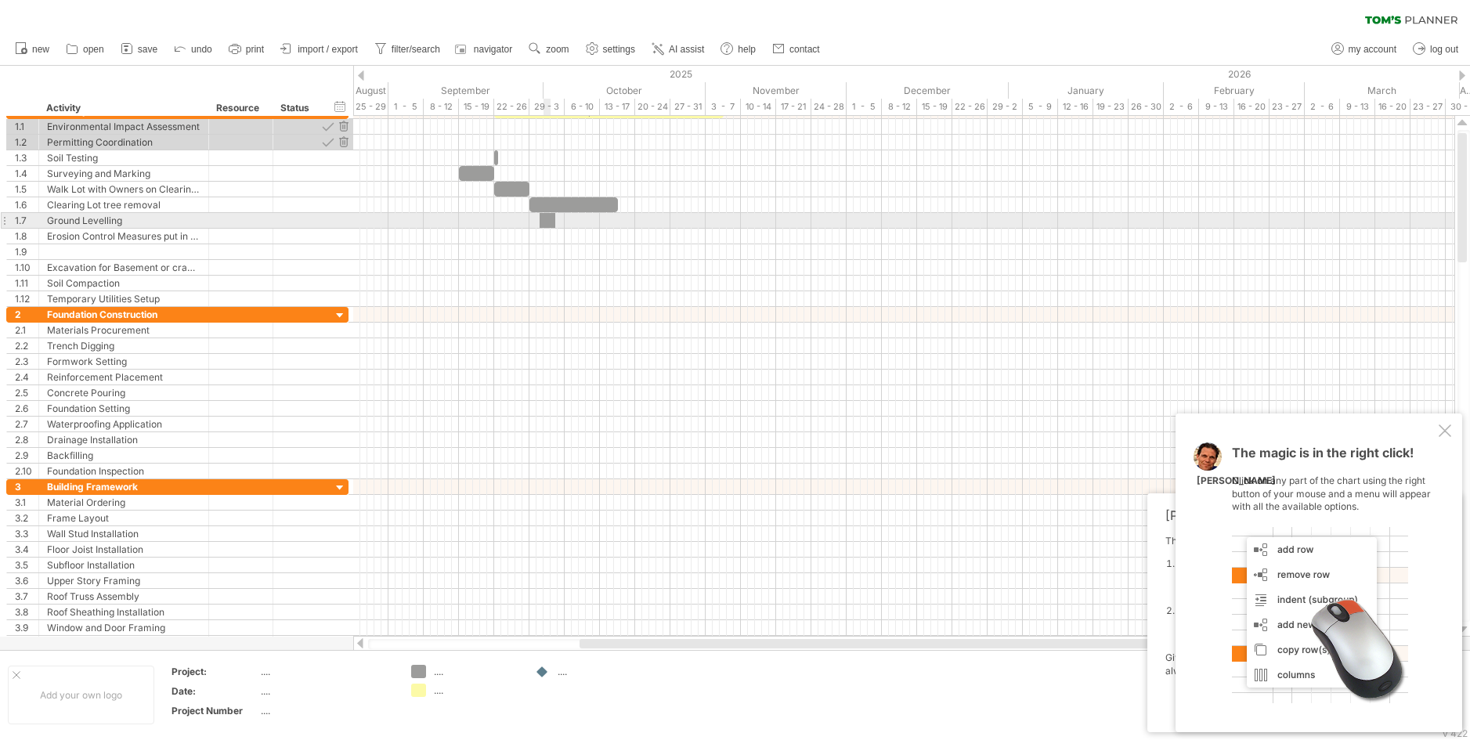
drag, startPoint x: 415, startPoint y: 670, endPoint x: 544, endPoint y: 222, distance: 467.0
click at [544, 222] on div "Trying to reach plan.tomsplanner.com Connected again... 0% clear filter new 1" at bounding box center [735, 370] width 1470 height 740
click at [538, 218] on span at bounding box center [539, 220] width 6 height 15
drag, startPoint x: 544, startPoint y: 218, endPoint x: 533, endPoint y: 226, distance: 13.9
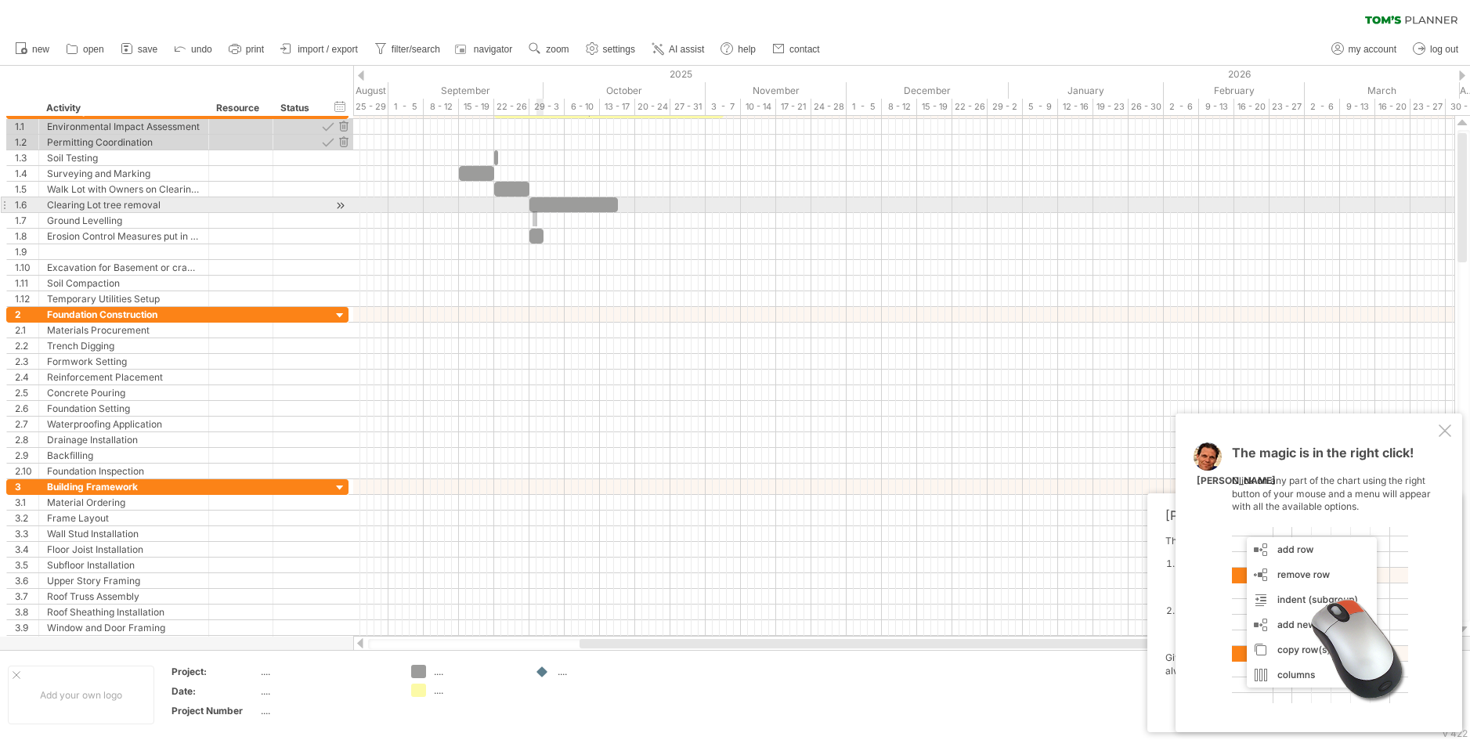
drag, startPoint x: 533, startPoint y: 226, endPoint x: 537, endPoint y: 211, distance: 15.6
click at [537, 211] on div "example time blocks: Tuesday 30 September Monday 29 September" at bounding box center [903, 376] width 1101 height 521
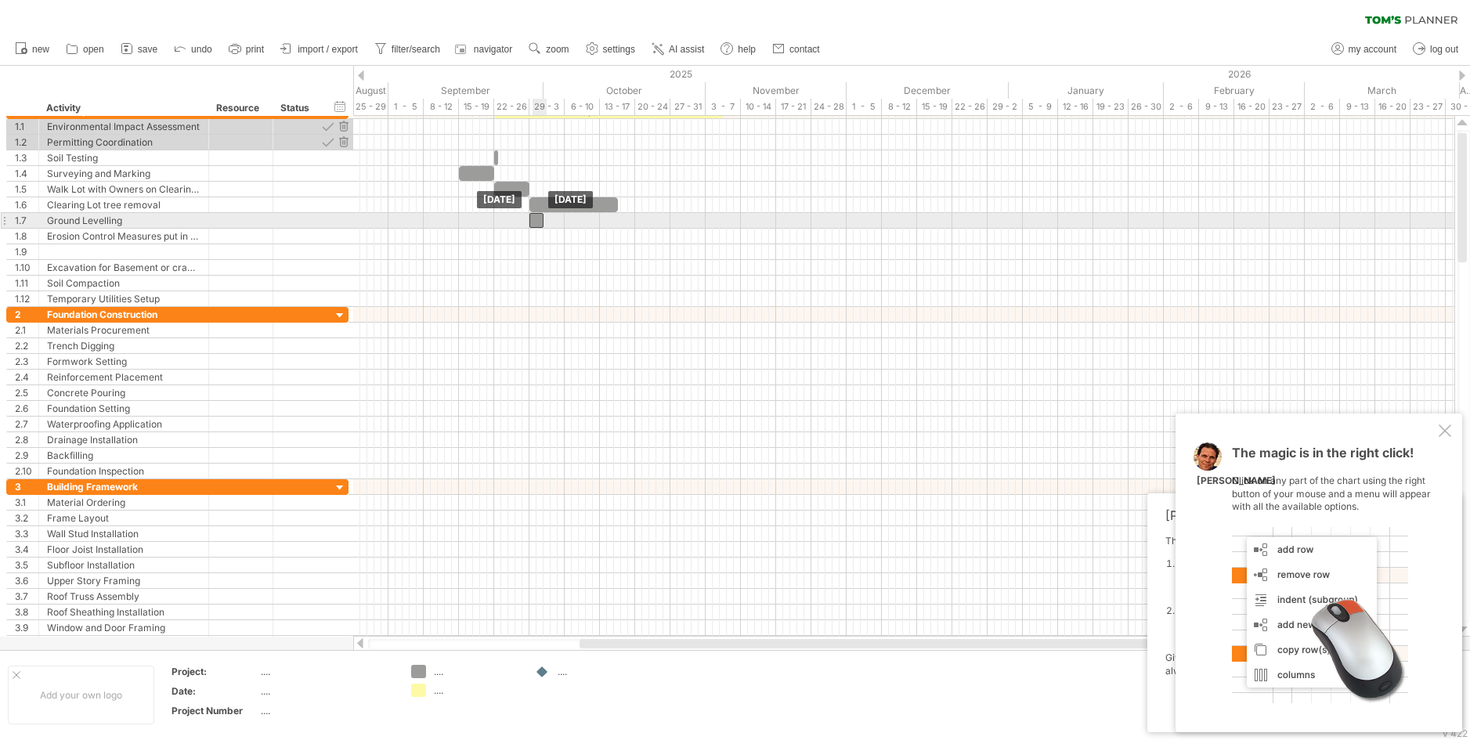
drag, startPoint x: 535, startPoint y: 239, endPoint x: 536, endPoint y: 219, distance: 19.6
drag, startPoint x: 550, startPoint y: 218, endPoint x: 618, endPoint y: 226, distance: 68.7
click at [618, 226] on span at bounding box center [618, 220] width 6 height 15
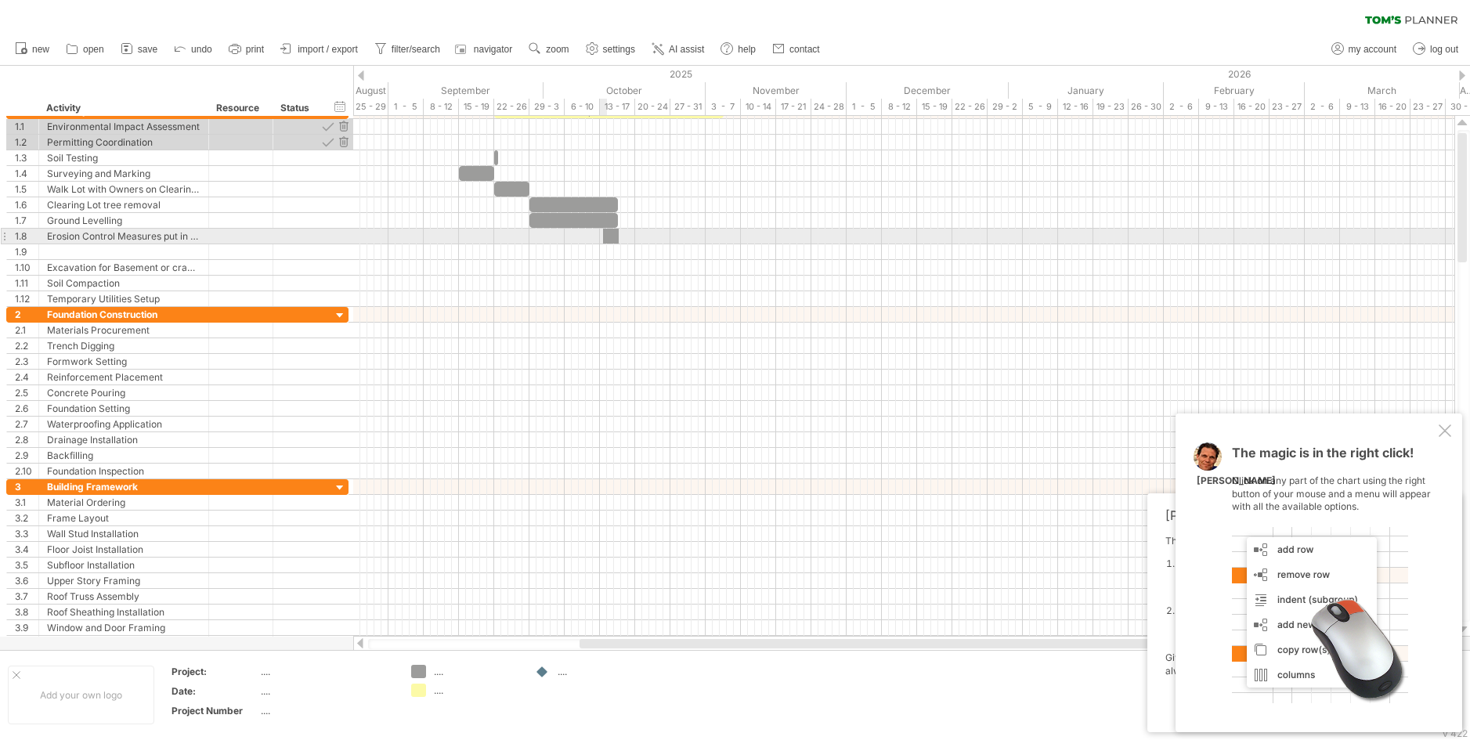
drag, startPoint x: 414, startPoint y: 670, endPoint x: 609, endPoint y: 238, distance: 473.5
click at [609, 238] on div "Trying to reach plan.tomsplanner.com Connected again... 0% clear filter new 1" at bounding box center [735, 370] width 1470 height 740
drag, startPoint x: 615, startPoint y: 232, endPoint x: 633, endPoint y: 234, distance: 18.2
click at [633, 234] on span at bounding box center [635, 236] width 6 height 15
click at [598, 232] on span at bounding box center [600, 236] width 6 height 15
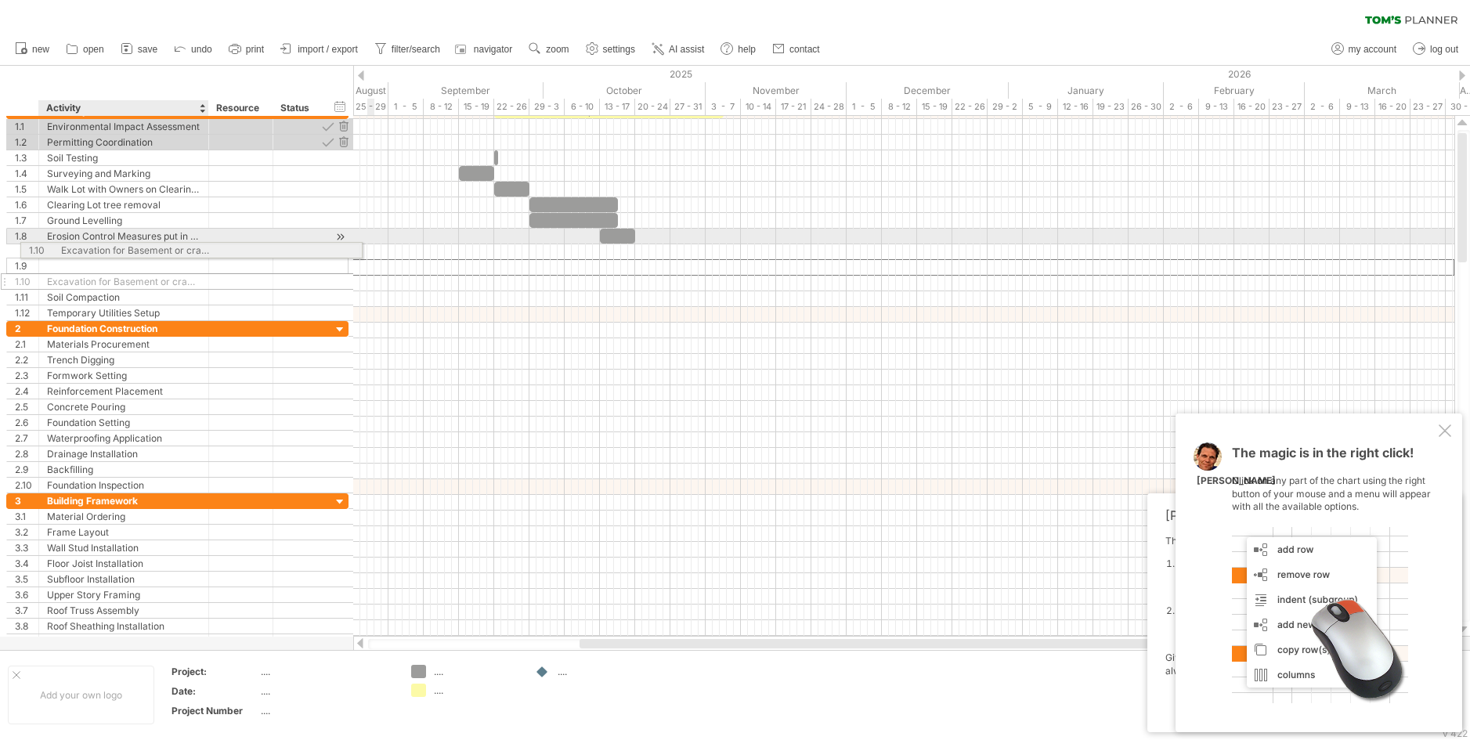
drag, startPoint x: 183, startPoint y: 269, endPoint x: 199, endPoint y: 247, distance: 26.3
drag, startPoint x: 139, startPoint y: 283, endPoint x: 153, endPoint y: 266, distance: 22.2
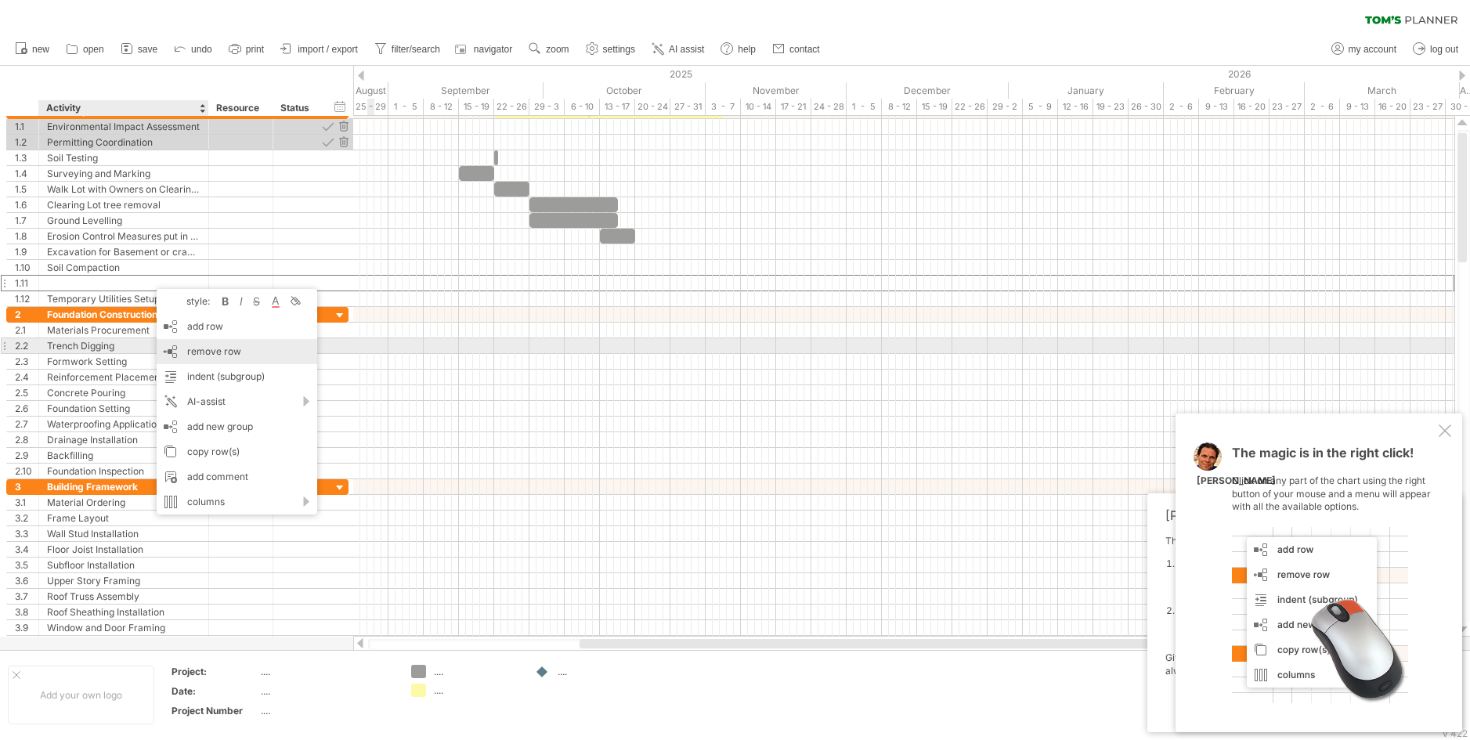
click at [193, 348] on span "remove row" at bounding box center [214, 351] width 54 height 12
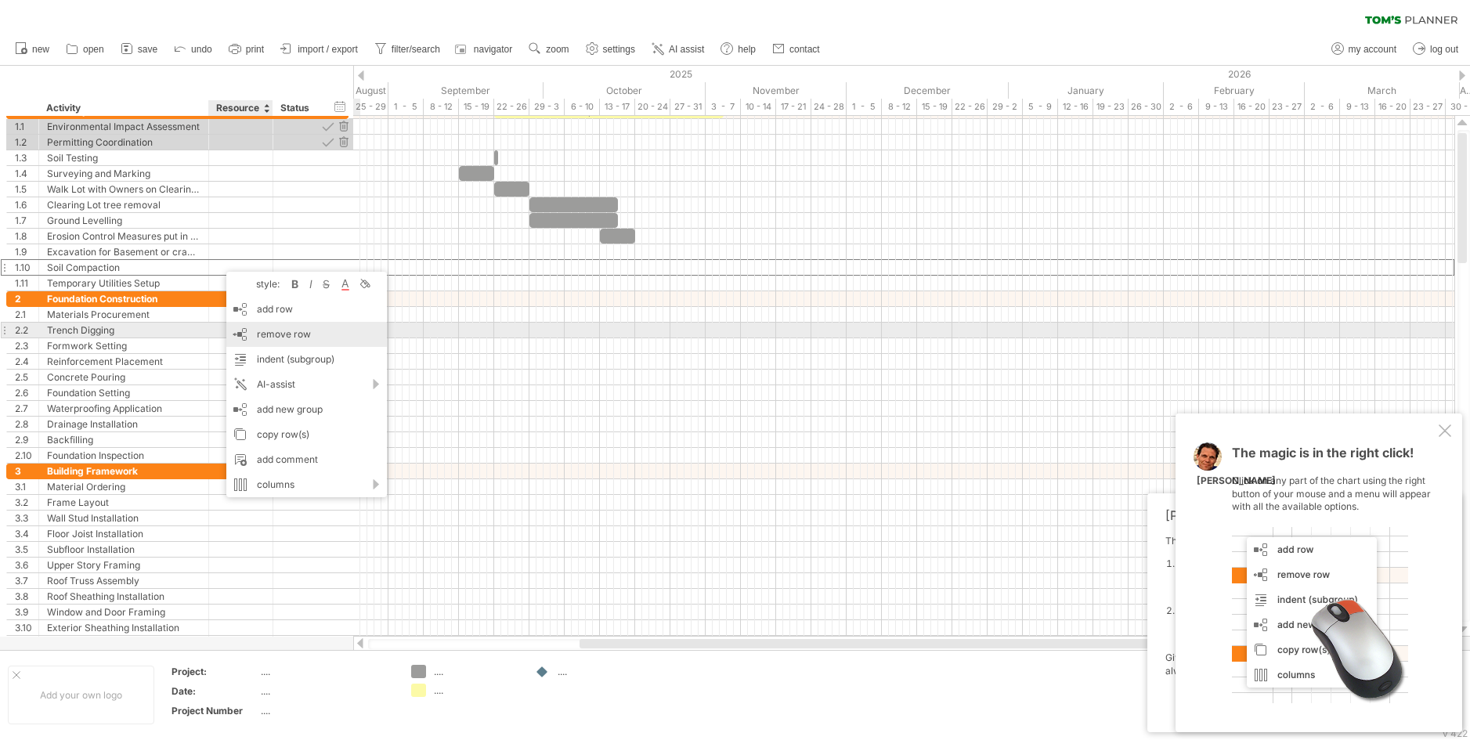
click at [256, 332] on div "remove row remove selected rows" at bounding box center [306, 334] width 161 height 25
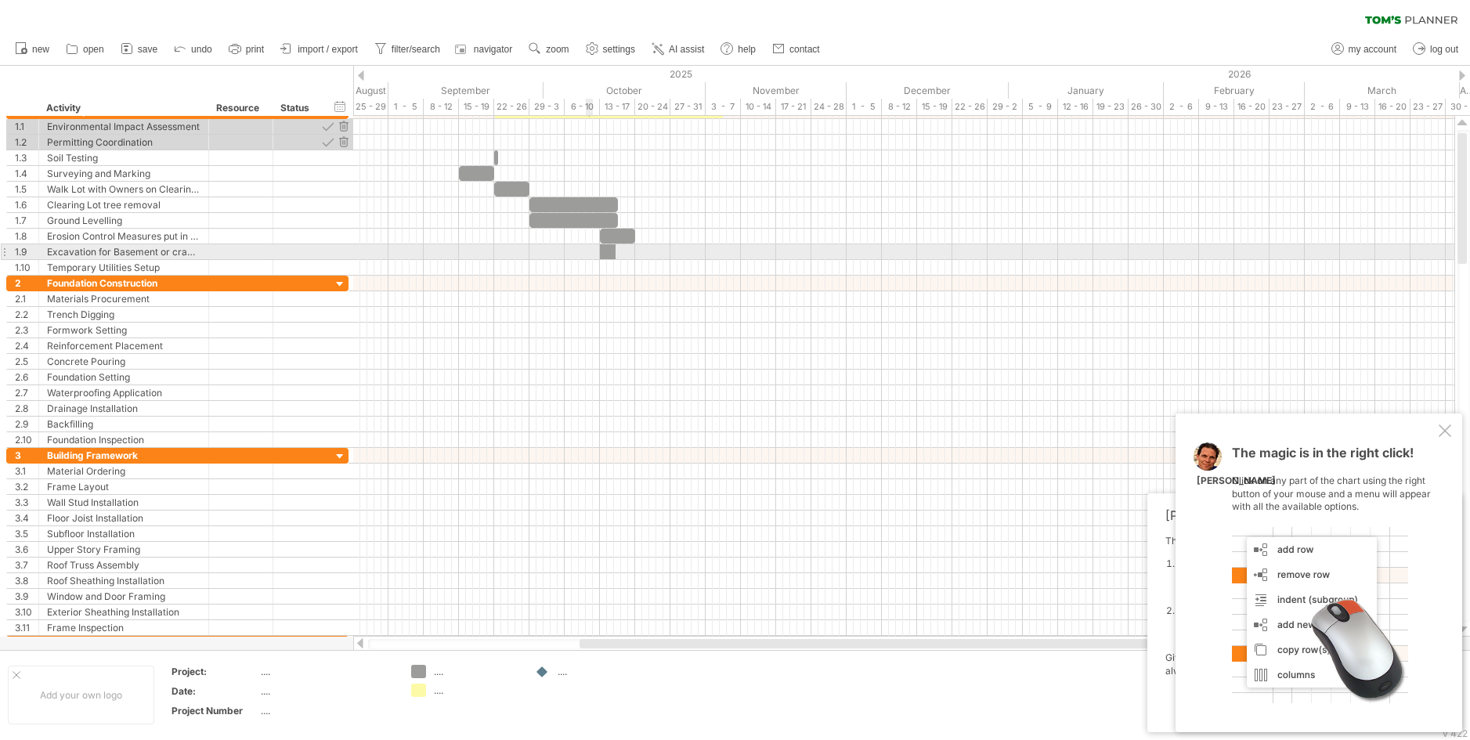
drag, startPoint x: 414, startPoint y: 668, endPoint x: 607, endPoint y: 257, distance: 454.4
click at [607, 257] on div "Trying to reach plan.tomsplanner.com Connected again... 0% clear filter new 1" at bounding box center [735, 370] width 1470 height 740
drag, startPoint x: 613, startPoint y: 250, endPoint x: 670, endPoint y: 251, distance: 57.2
click at [670, 251] on span at bounding box center [670, 251] width 6 height 15
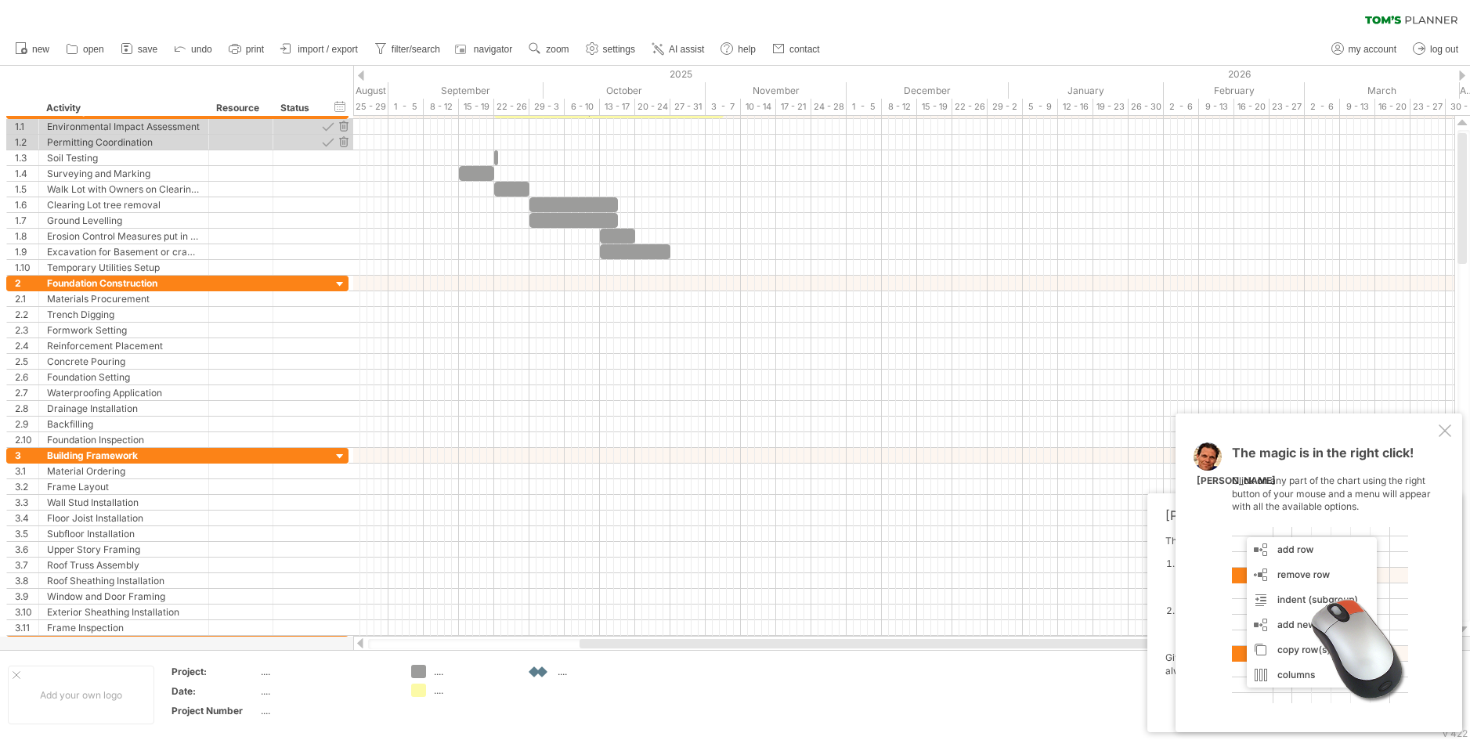
click at [545, 670] on div at bounding box center [543, 672] width 16 height 15
click at [542, 670] on div "Trying to reach plan.tomsplanner.com Connected again... 0% clear filter new 1" at bounding box center [735, 370] width 1470 height 740
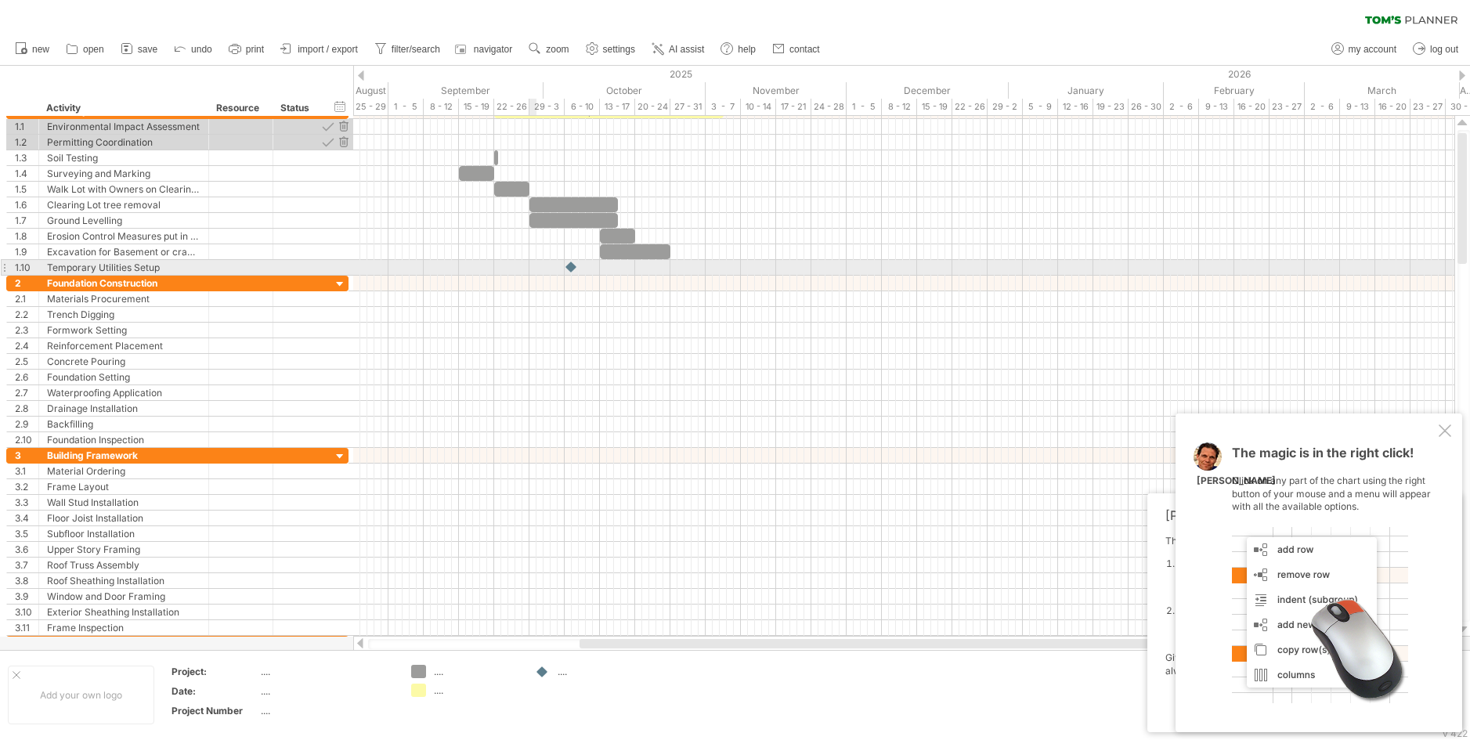
drag, startPoint x: 543, startPoint y: 670, endPoint x: 572, endPoint y: 269, distance: 401.3
click at [572, 269] on div "Trying to reach plan.tomsplanner.com Connected again... 0% clear filter new 1" at bounding box center [735, 370] width 1470 height 740
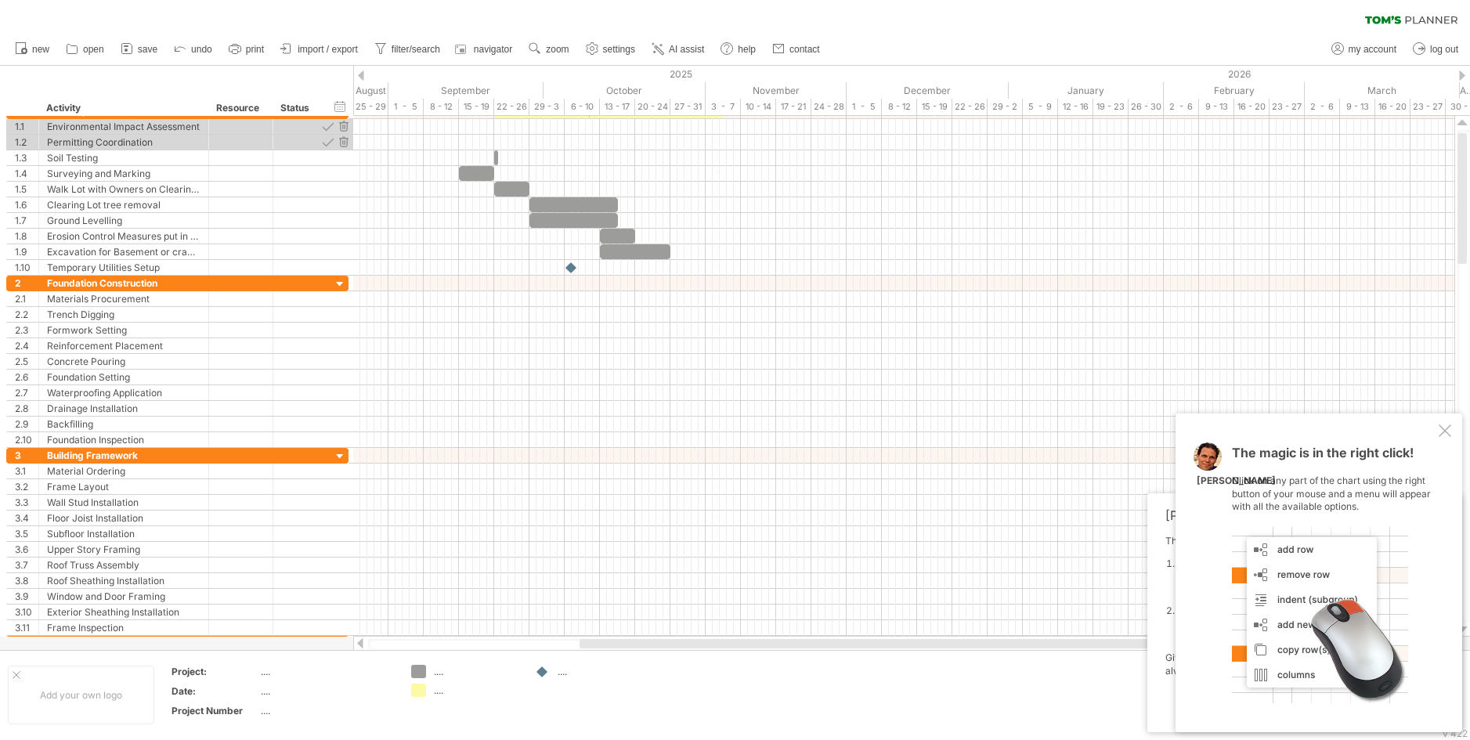
drag, startPoint x: 680, startPoint y: 724, endPoint x: 687, endPoint y: 715, distance: 11.7
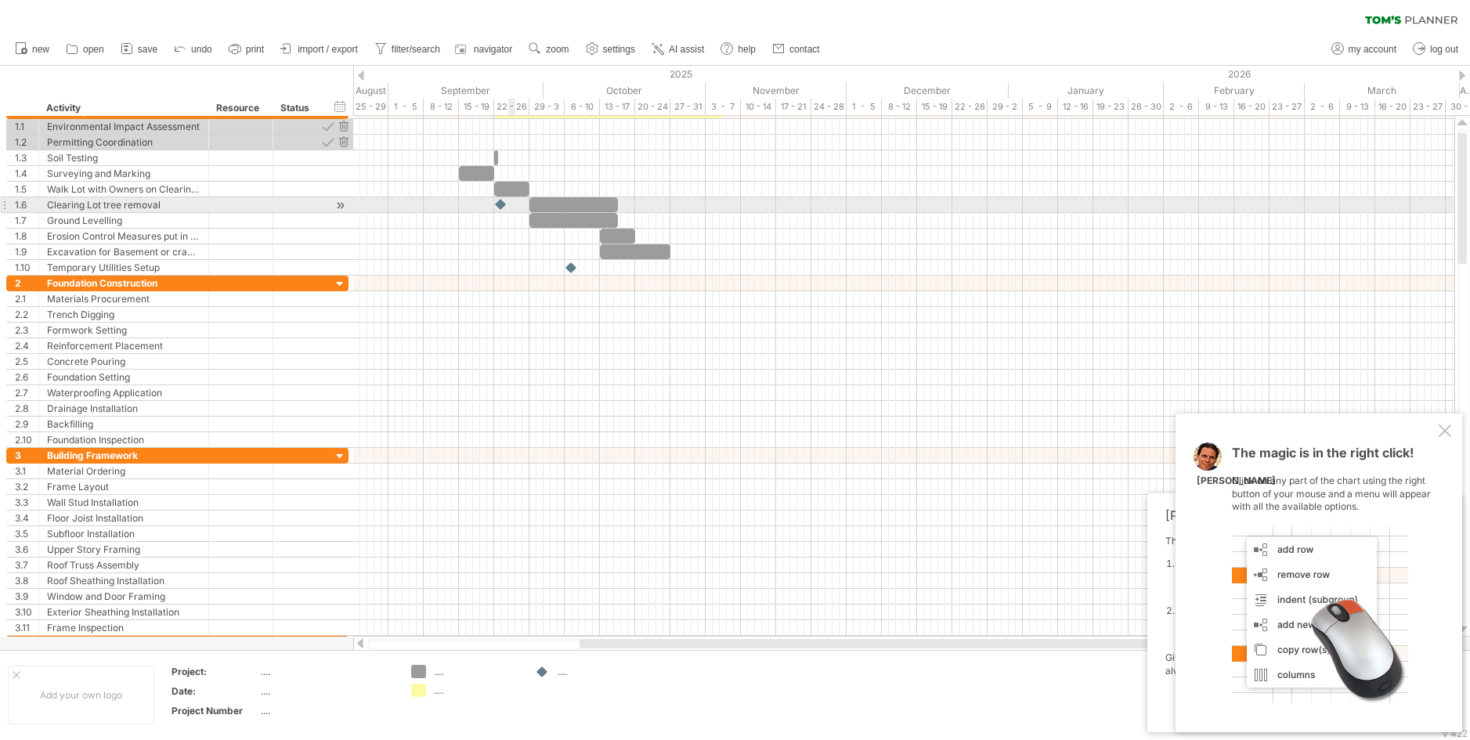
drag, startPoint x: 542, startPoint y: 674, endPoint x: 502, endPoint y: 207, distance: 469.2
click at [502, 207] on div "Trying to reach plan.tomsplanner.com Connected again... 0% clear filter new 1" at bounding box center [735, 370] width 1470 height 740
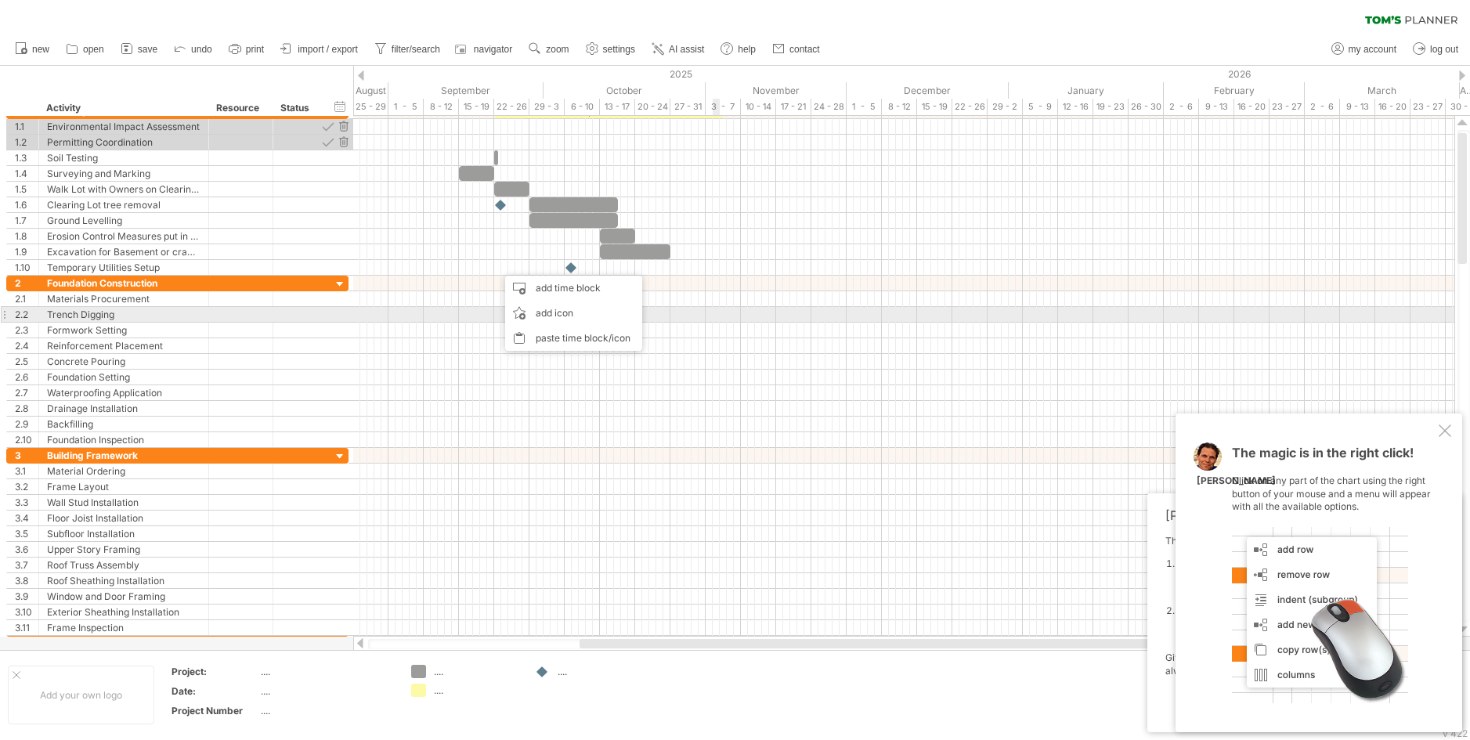
click at [782, 320] on div at bounding box center [903, 315] width 1101 height 16
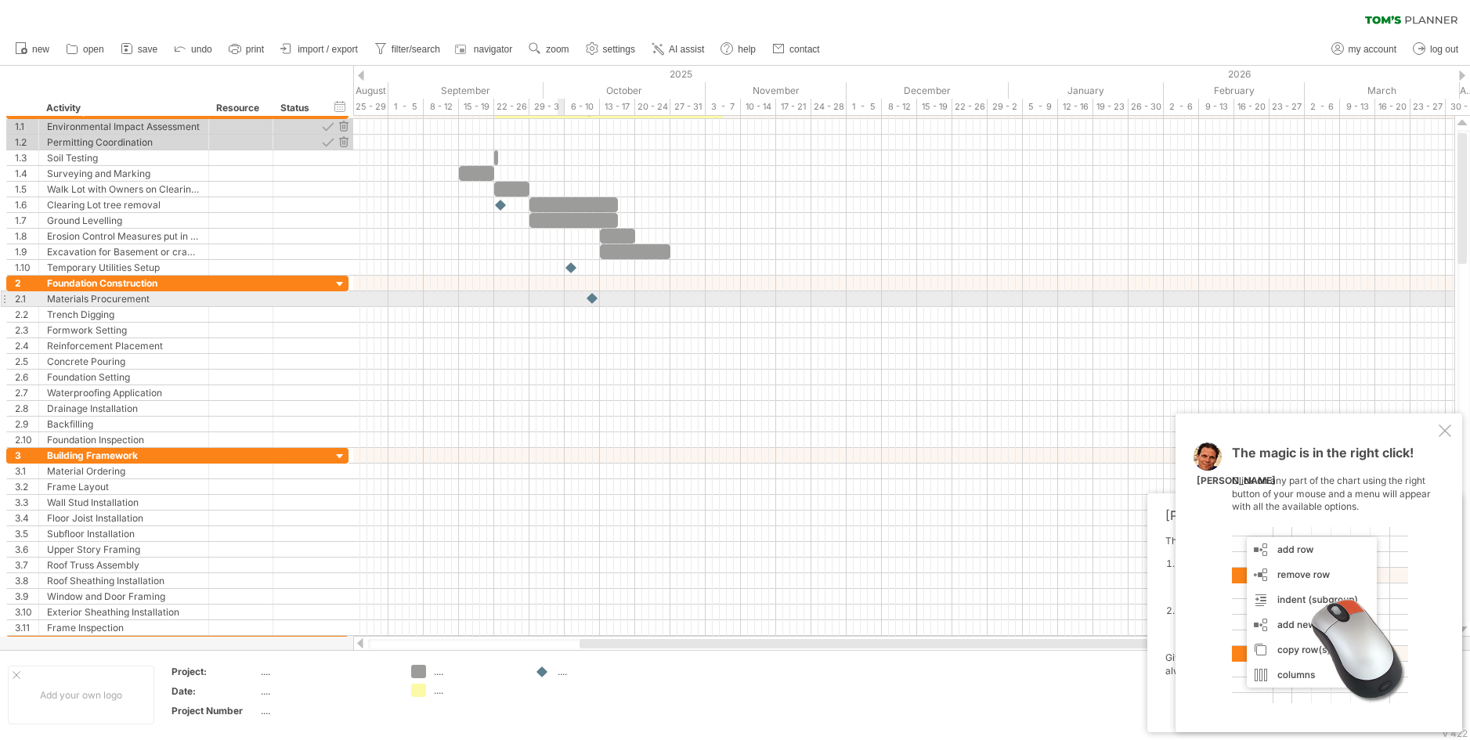
drag, startPoint x: 540, startPoint y: 673, endPoint x: 593, endPoint y: 297, distance: 379.7
click at [593, 297] on div "Trying to reach plan.tomsplanner.com Connected again... 0% clear filter new 1" at bounding box center [735, 370] width 1470 height 740
drag, startPoint x: 418, startPoint y: 666, endPoint x: 673, endPoint y: 298, distance: 447.5
click at [673, 298] on div "Trying to reach plan.tomsplanner.com Connected again... 0% clear filter new 1" at bounding box center [735, 370] width 1470 height 740
drag, startPoint x: 677, startPoint y: 299, endPoint x: 702, endPoint y: 296, distance: 25.3
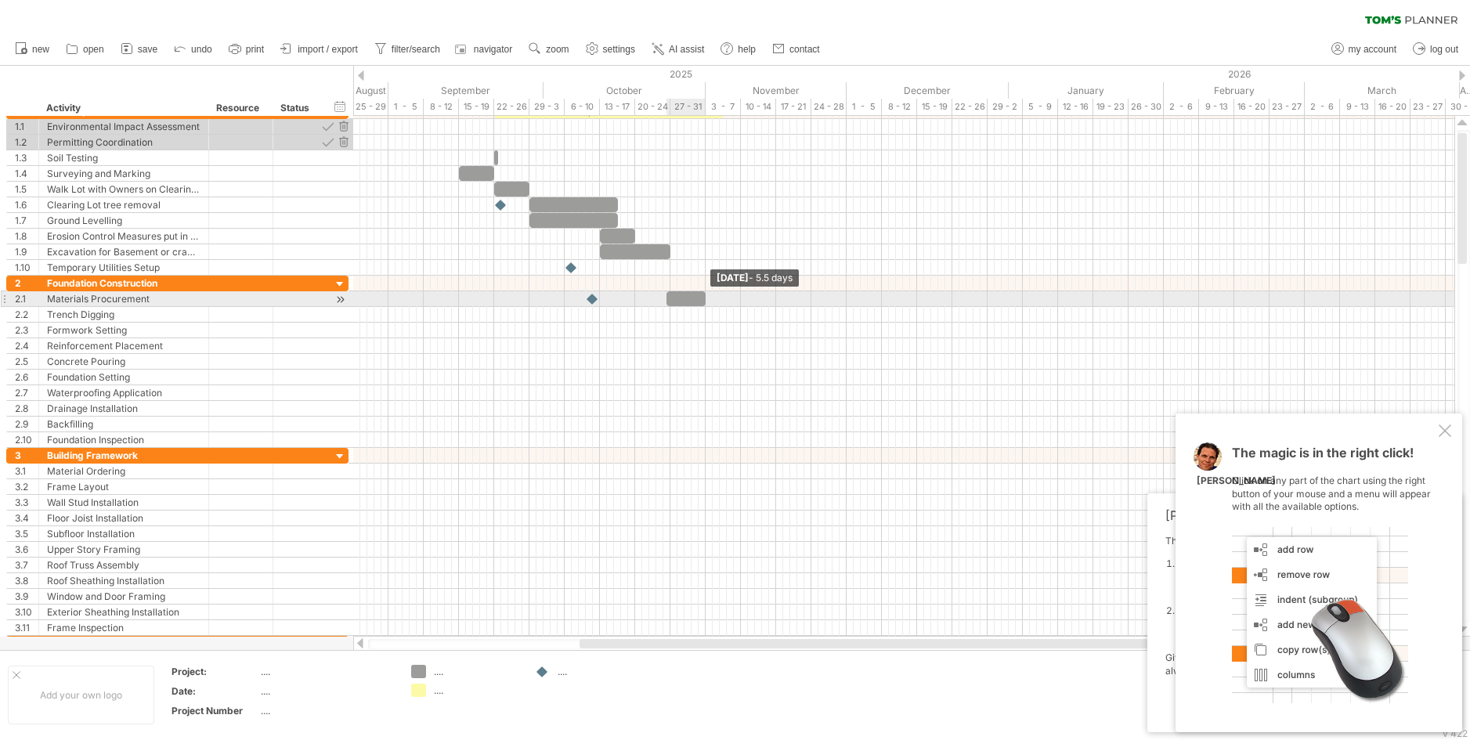
click at [702, 296] on span at bounding box center [705, 298] width 6 height 15
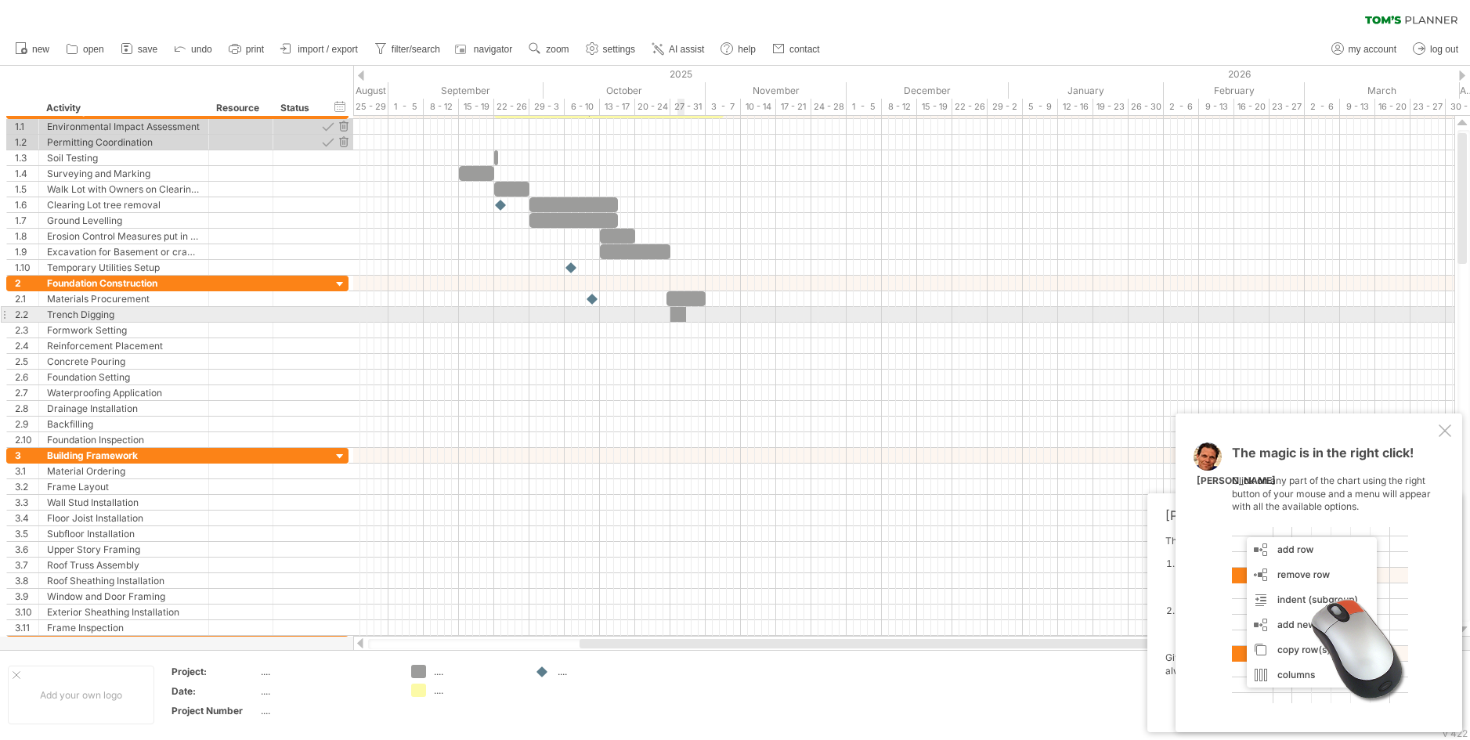
drag, startPoint x: 412, startPoint y: 668, endPoint x: 676, endPoint y: 316, distance: 439.7
click at [676, 316] on div "Trying to reach plan.tomsplanner.com Connected again... 0% clear filter new 1" at bounding box center [735, 370] width 1470 height 740
drag, startPoint x: 684, startPoint y: 311, endPoint x: 742, endPoint y: 319, distance: 58.5
click at [742, 319] on span at bounding box center [741, 314] width 6 height 15
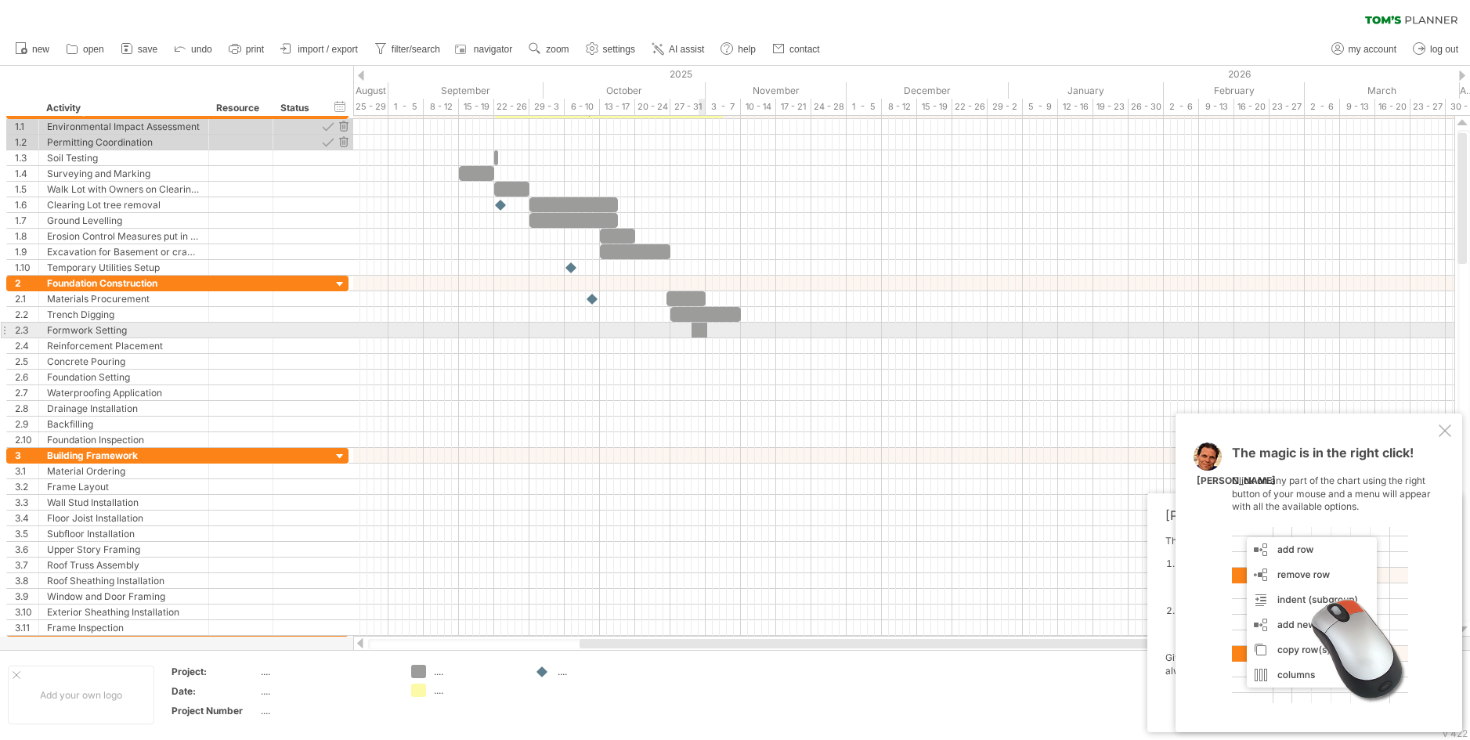
drag, startPoint x: 418, startPoint y: 669, endPoint x: 697, endPoint y: 334, distance: 436.0
click at [697, 334] on div "Trying to reach plan.tomsplanner.com Connected again... 0% clear filter new 1" at bounding box center [735, 370] width 1470 height 740
drag, startPoint x: 700, startPoint y: 329, endPoint x: 770, endPoint y: 332, distance: 69.8
click at [770, 332] on div at bounding box center [769, 330] width 14 height 15
drag, startPoint x: 761, startPoint y: 327, endPoint x: 702, endPoint y: 328, distance: 58.7
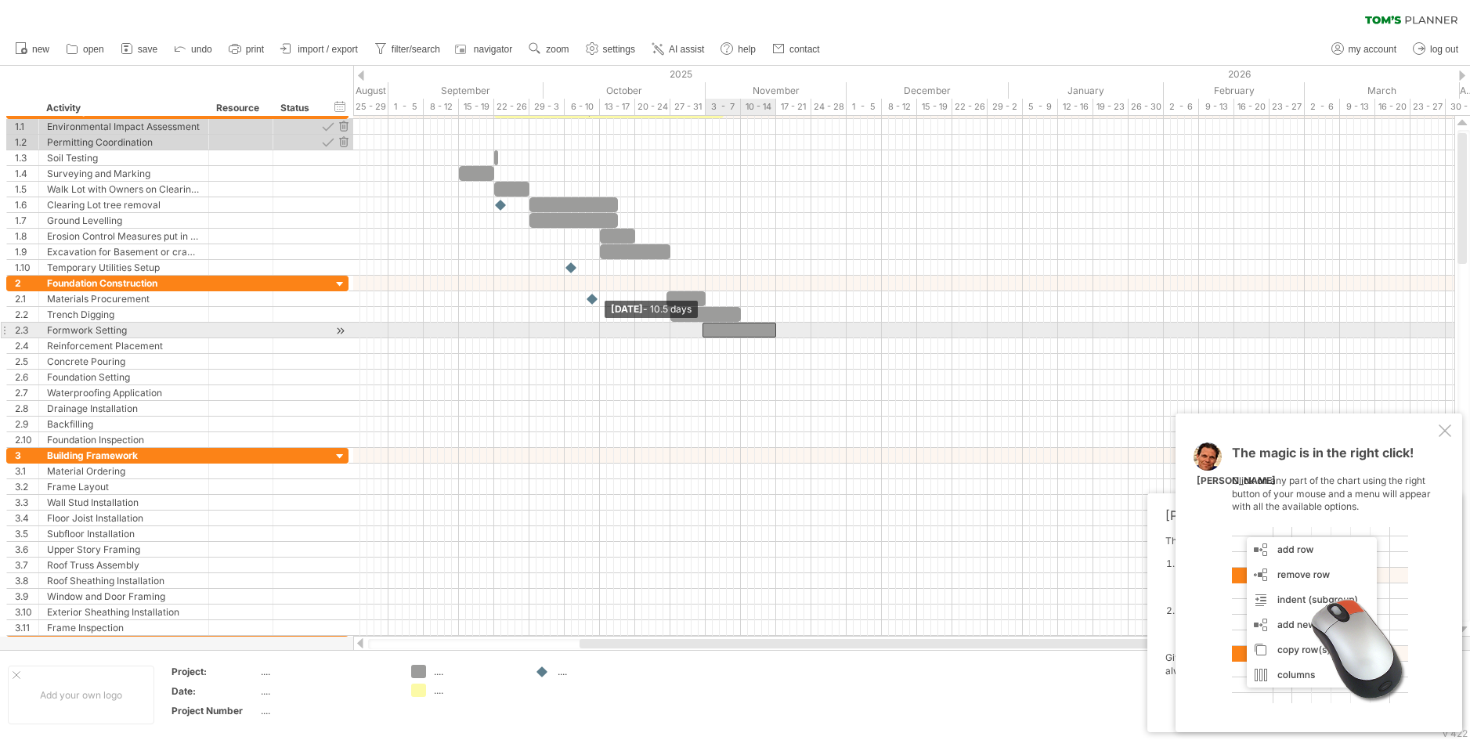
click at [702, 328] on span at bounding box center [702, 330] width 6 height 15
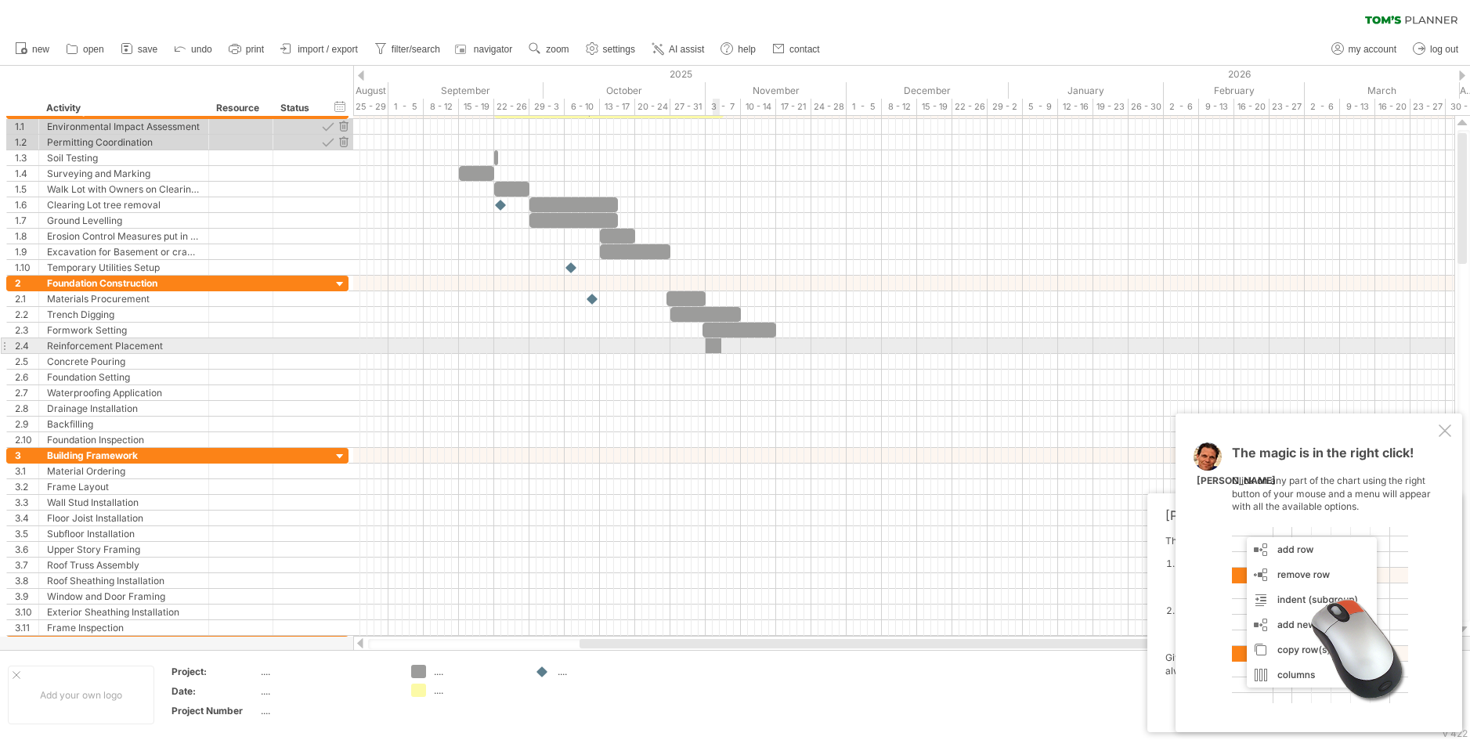
drag, startPoint x: 414, startPoint y: 666, endPoint x: 713, endPoint y: 349, distance: 435.5
click at [713, 349] on div "Trying to reach plan.tomsplanner.com Connected again... 0% clear filter new 1" at bounding box center [735, 370] width 1470 height 740
drag, startPoint x: 720, startPoint y: 343, endPoint x: 776, endPoint y: 349, distance: 56.7
click at [776, 349] on span at bounding box center [776, 345] width 6 height 15
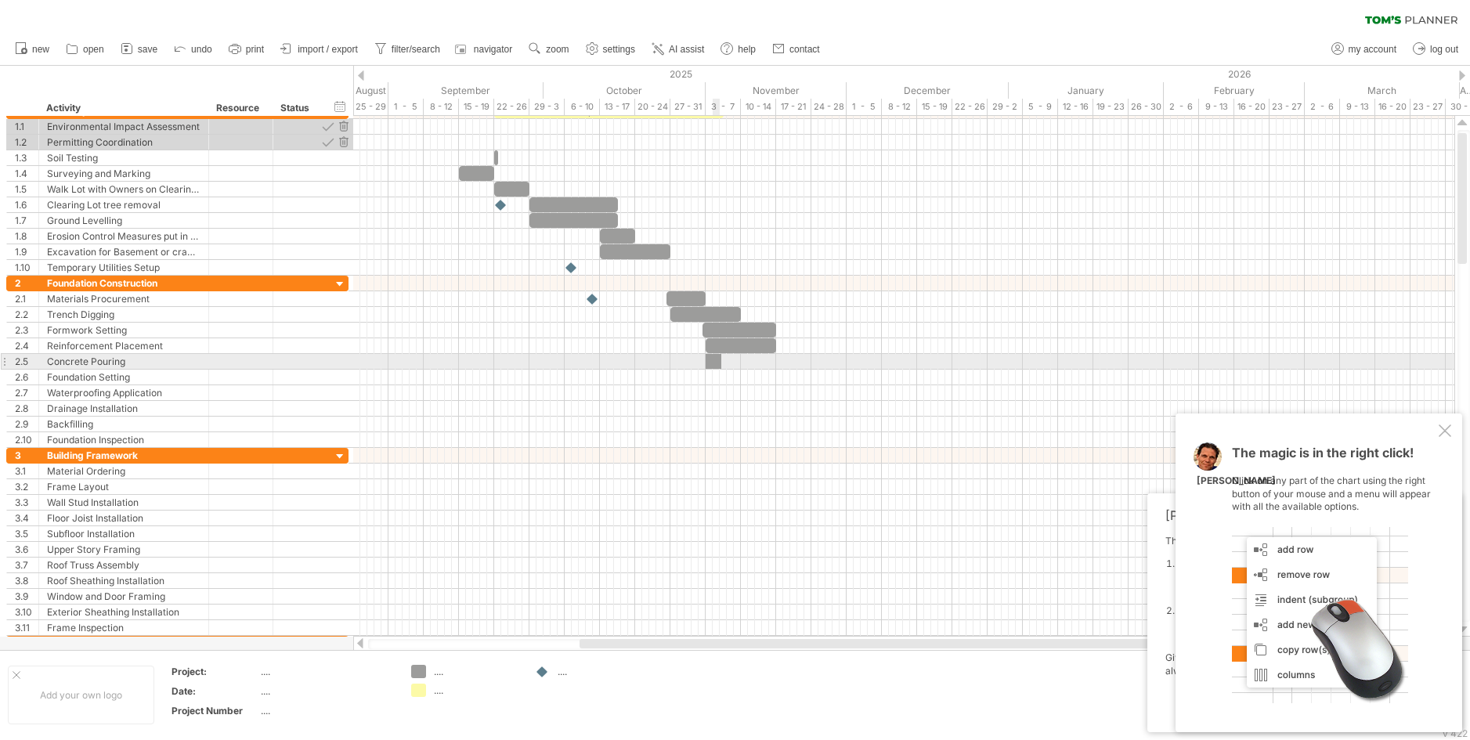
drag, startPoint x: 419, startPoint y: 669, endPoint x: 711, endPoint y: 357, distance: 427.2
click at [711, 357] on div "Trying to reach plan.tomsplanner.com Connected again... 0% clear filter new 1" at bounding box center [735, 370] width 1470 height 740
drag, startPoint x: 718, startPoint y: 357, endPoint x: 790, endPoint y: 369, distance: 73.0
click at [790, 369] on div "example time blocks: Tuesday 18 November - 12.0 days Friday 31 October - 10.5 d…" at bounding box center [903, 376] width 1101 height 521
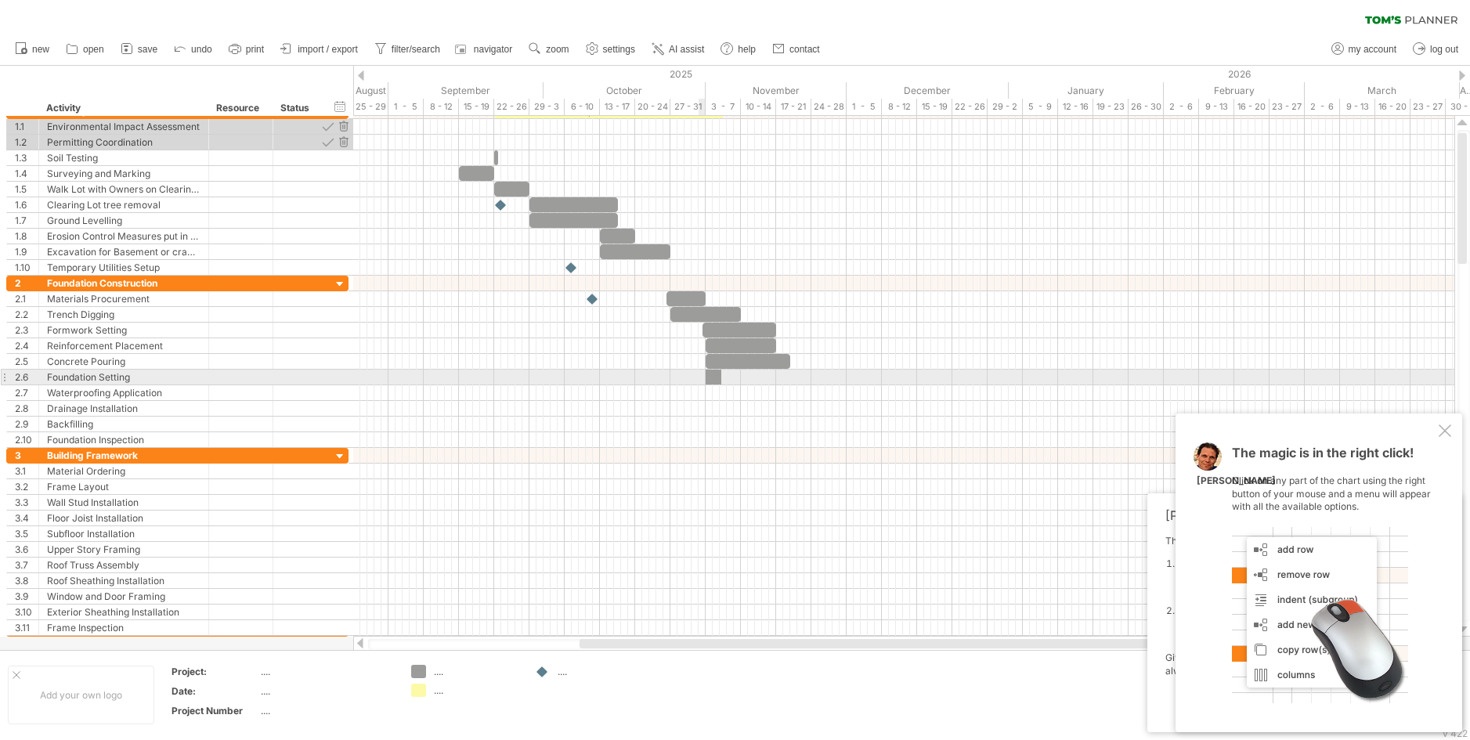
drag, startPoint x: 413, startPoint y: 671, endPoint x: 710, endPoint y: 380, distance: 416.5
click at [710, 380] on div "Trying to reach plan.tomsplanner.com Connected again... 0% clear filter new 1" at bounding box center [735, 370] width 1470 height 740
drag, startPoint x: 717, startPoint y: 378, endPoint x: 788, endPoint y: 379, distance: 70.5
click at [788, 379] on span at bounding box center [790, 377] width 6 height 15
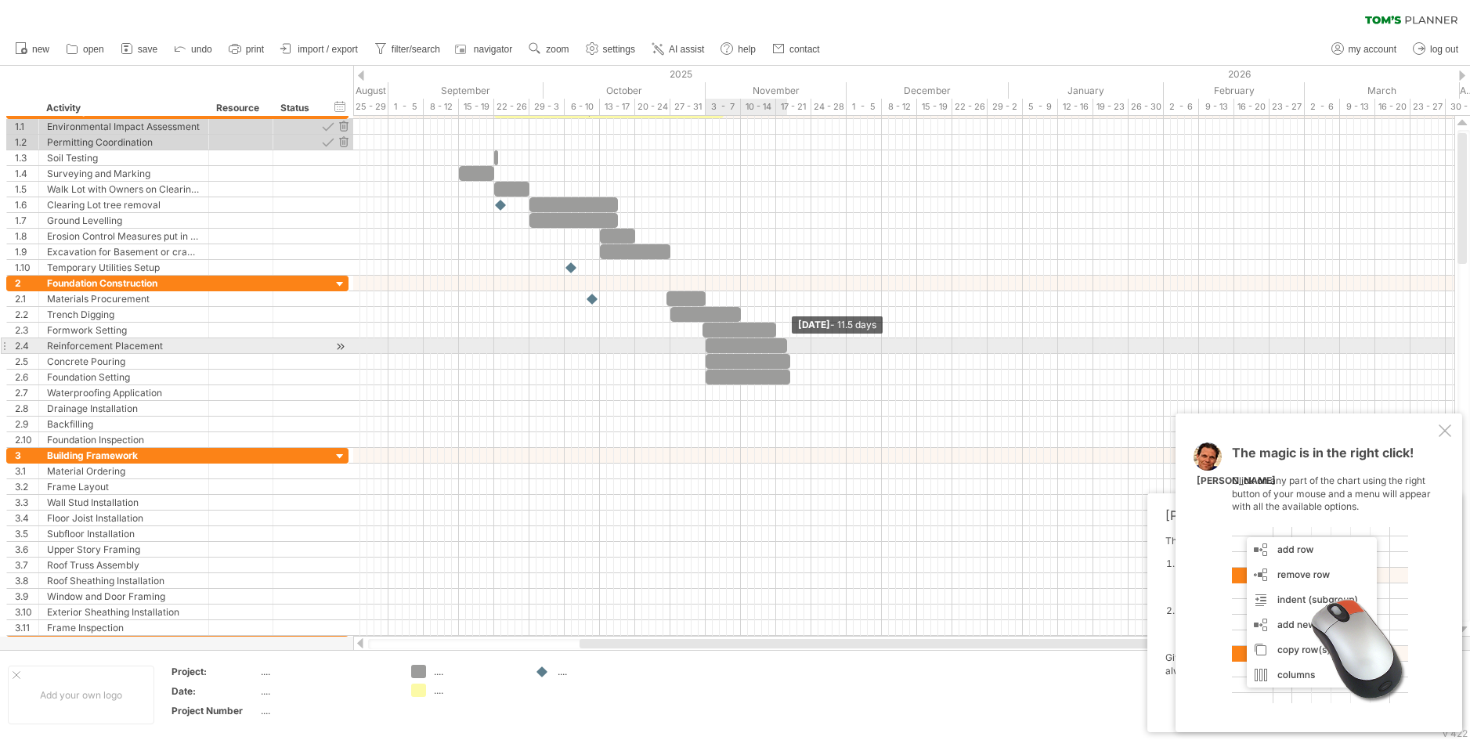
drag, startPoint x: 777, startPoint y: 345, endPoint x: 788, endPoint y: 344, distance: 11.0
click at [788, 344] on span at bounding box center [787, 345] width 6 height 15
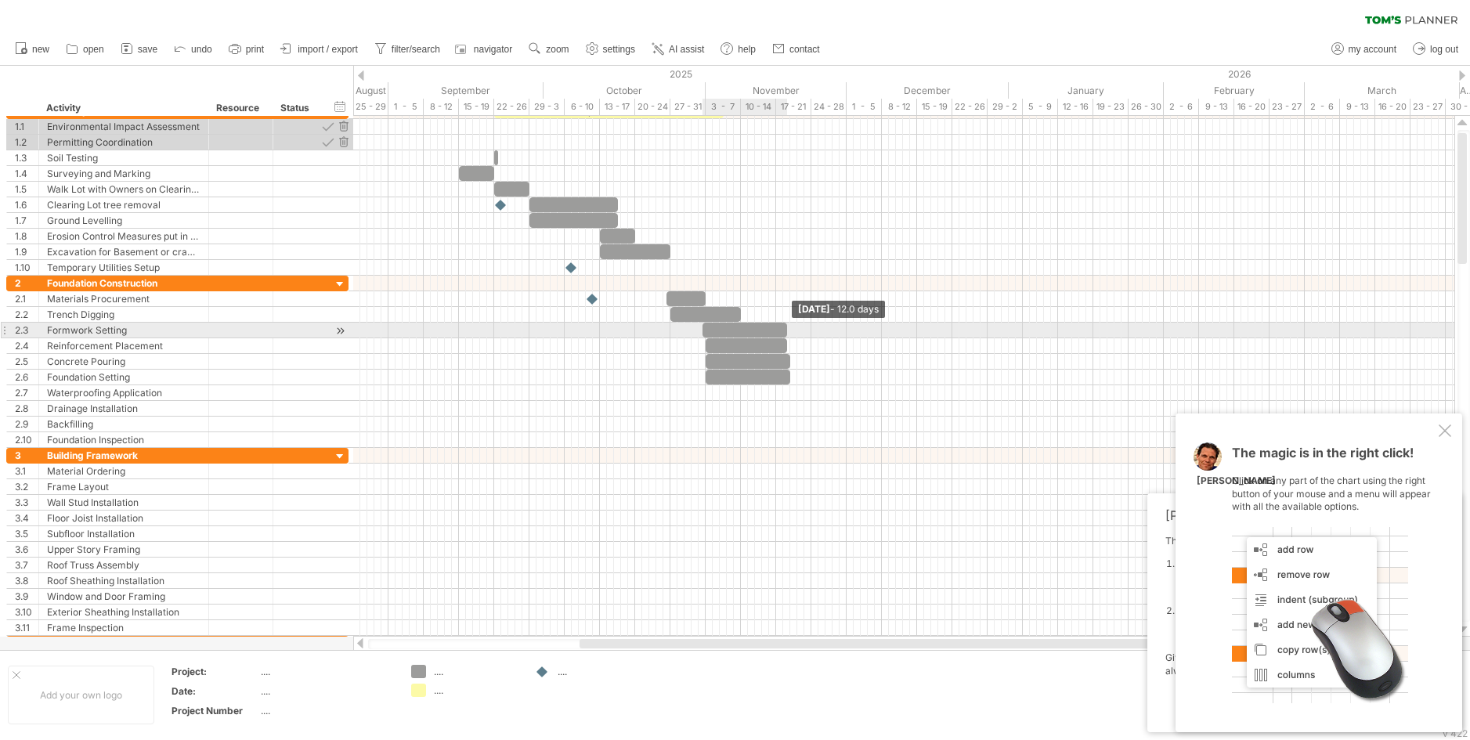
drag, startPoint x: 774, startPoint y: 330, endPoint x: 783, endPoint y: 329, distance: 9.5
click at [784, 329] on span at bounding box center [787, 330] width 6 height 15
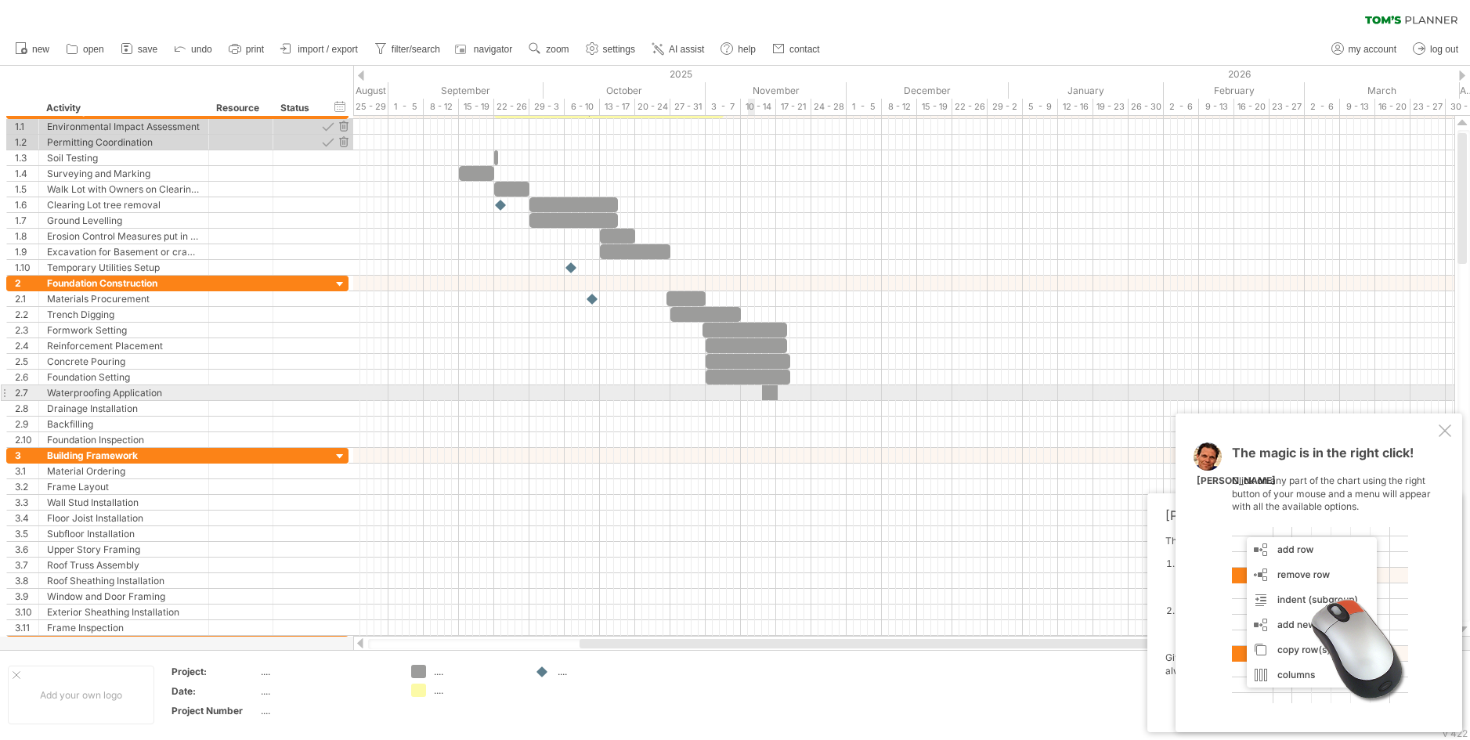
drag, startPoint x: 414, startPoint y: 669, endPoint x: 767, endPoint y: 388, distance: 451.4
click at [767, 388] on div "Trying to reach plan.tomsplanner.com Connected again... 0% clear filter new 1" at bounding box center [735, 370] width 1470 height 740
drag, startPoint x: 773, startPoint y: 388, endPoint x: 805, endPoint y: 391, distance: 32.3
click at [805, 391] on div at bounding box center [800, 392] width 14 height 15
drag, startPoint x: 796, startPoint y: 395, endPoint x: 769, endPoint y: 400, distance: 27.2
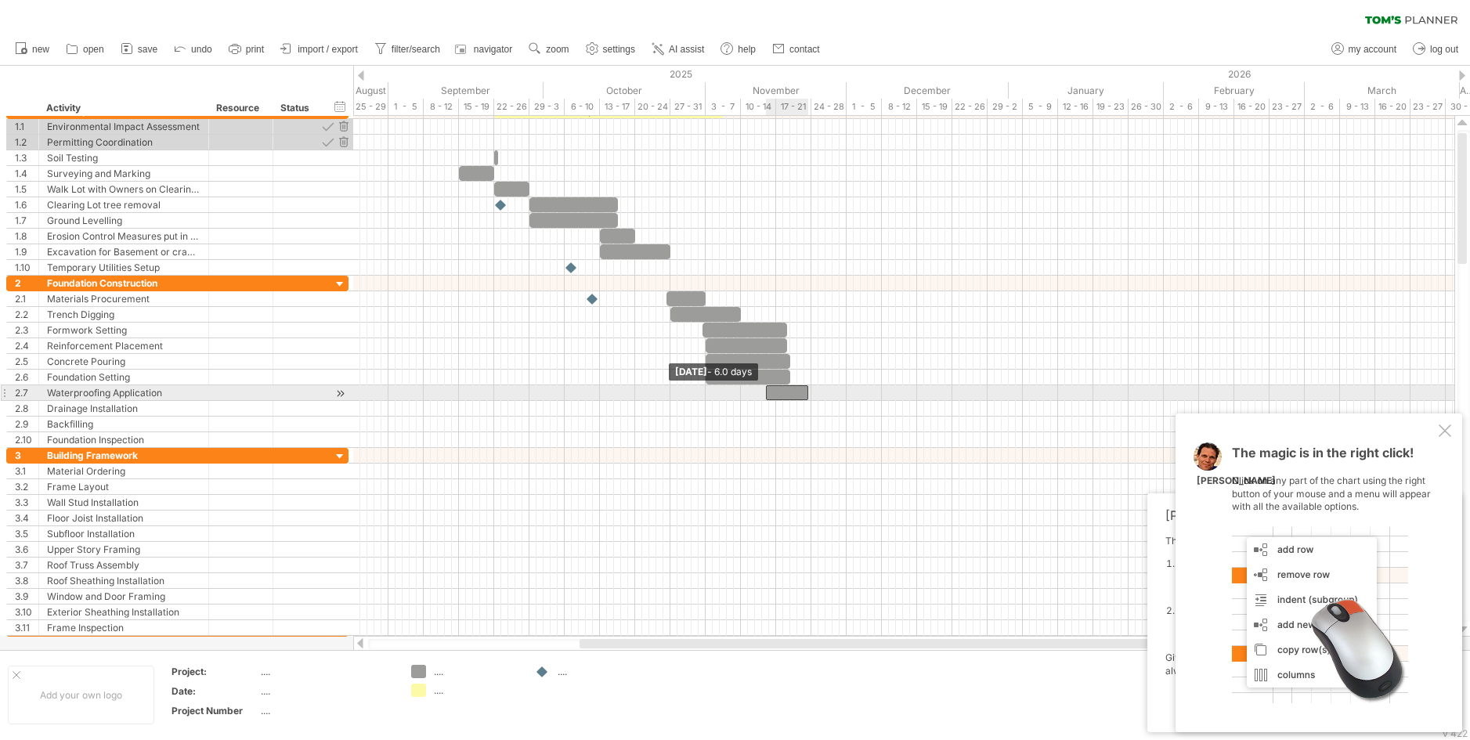
click at [769, 400] on div "example time blocks: Friday 21 November Thursday 13 November - 6.0 days" at bounding box center [903, 376] width 1101 height 521
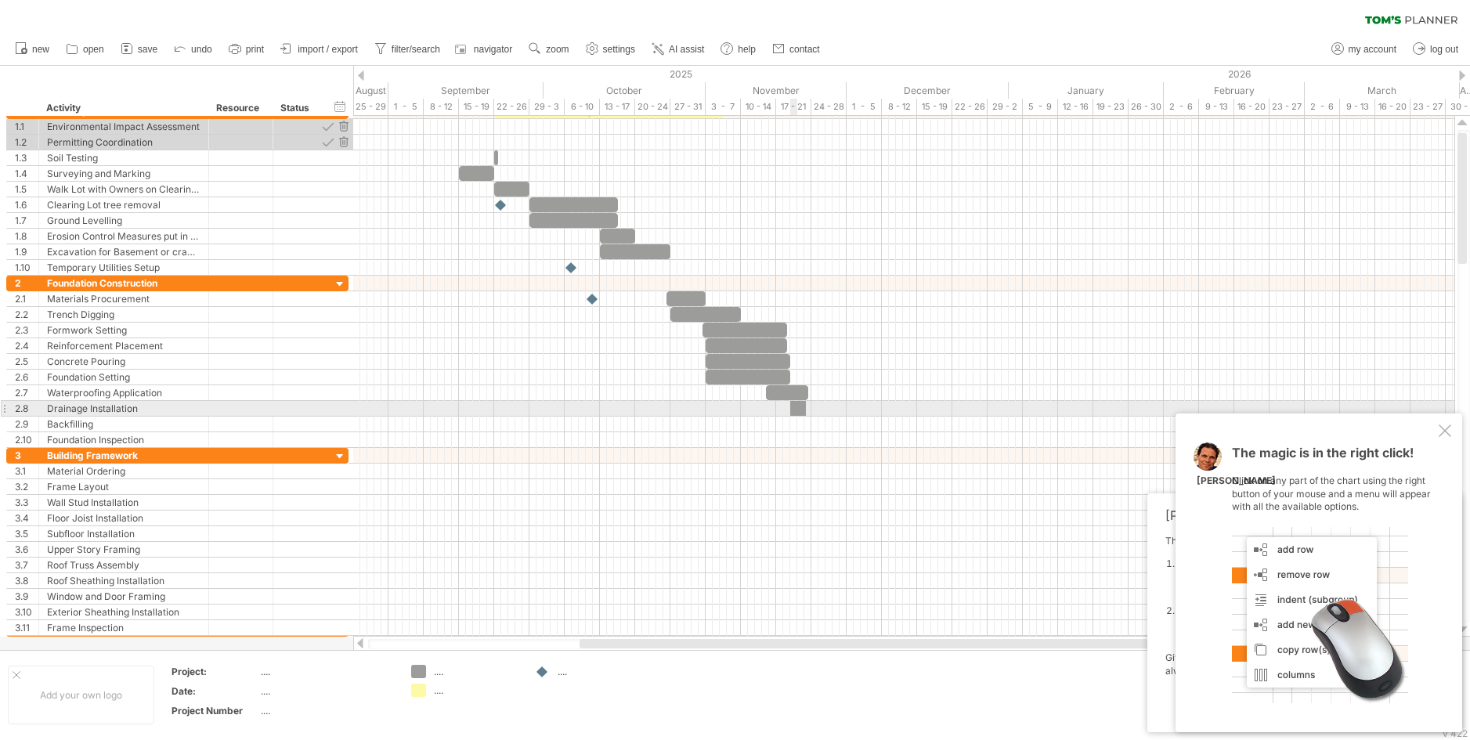
drag, startPoint x: 416, startPoint y: 671, endPoint x: 796, endPoint y: 410, distance: 460.7
click at [796, 410] on div "Trying to reach plan.tomsplanner.com Connected again... 0% clear filter new 1" at bounding box center [735, 370] width 1470 height 740
drag, startPoint x: 790, startPoint y: 408, endPoint x: 768, endPoint y: 411, distance: 22.2
click at [768, 411] on span at bounding box center [769, 408] width 6 height 15
click at [808, 410] on span at bounding box center [808, 408] width 6 height 15
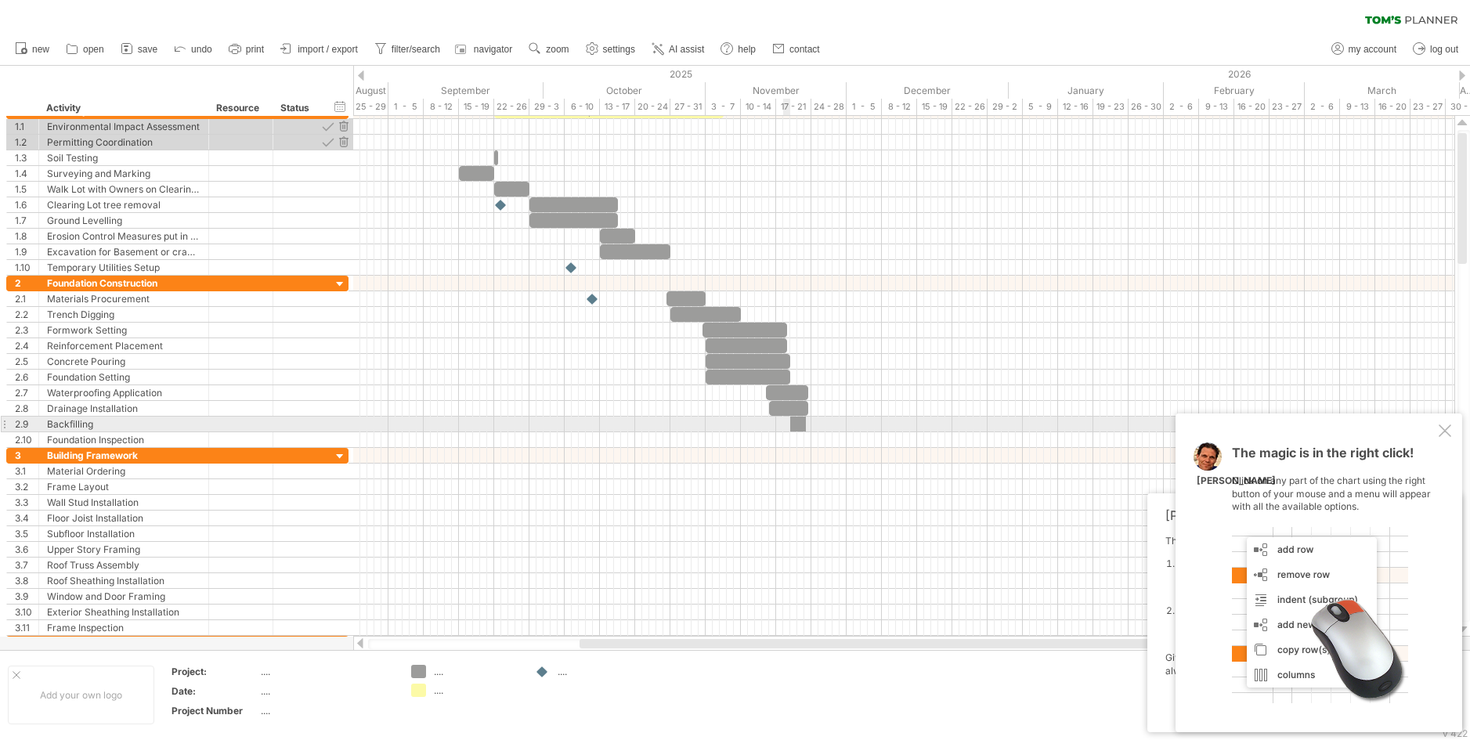
drag, startPoint x: 421, startPoint y: 665, endPoint x: 797, endPoint y: 426, distance: 445.4
click at [797, 426] on div "Trying to reach plan.tomsplanner.com Connected again... 0% clear filter new 1" at bounding box center [735, 370] width 1470 height 740
drag, startPoint x: 804, startPoint y: 421, endPoint x: 846, endPoint y: 428, distance: 42.8
click at [846, 428] on span at bounding box center [846, 424] width 6 height 15
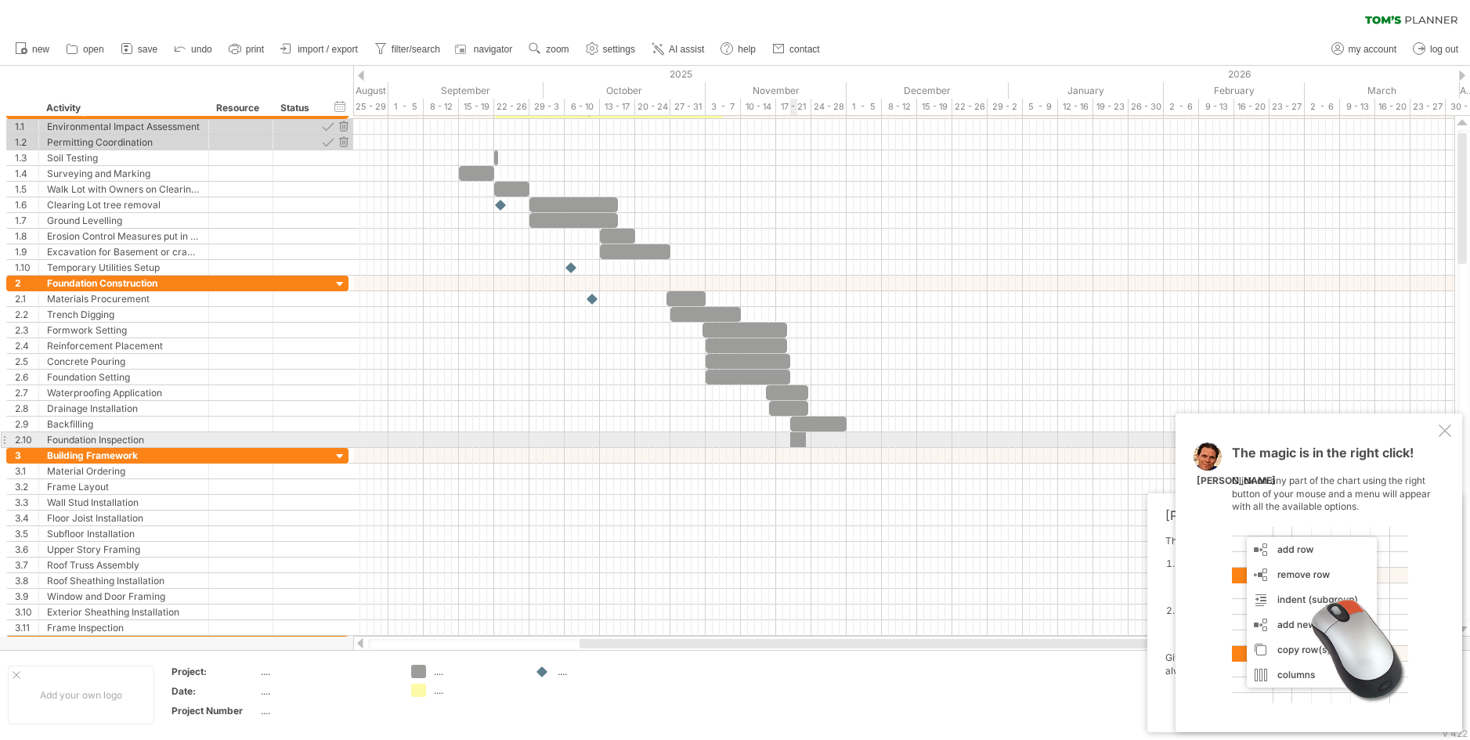
drag, startPoint x: 415, startPoint y: 667, endPoint x: 796, endPoint y: 441, distance: 442.8
click at [796, 441] on div "Trying to reach plan.tomsplanner.com Connected again... 0% clear filter new 1" at bounding box center [735, 370] width 1470 height 740
drag, startPoint x: 797, startPoint y: 439, endPoint x: 816, endPoint y: 441, distance: 18.9
click at [816, 441] on div at bounding box center [814, 439] width 14 height 15
drag, startPoint x: 823, startPoint y: 440, endPoint x: 861, endPoint y: 446, distance: 38.8
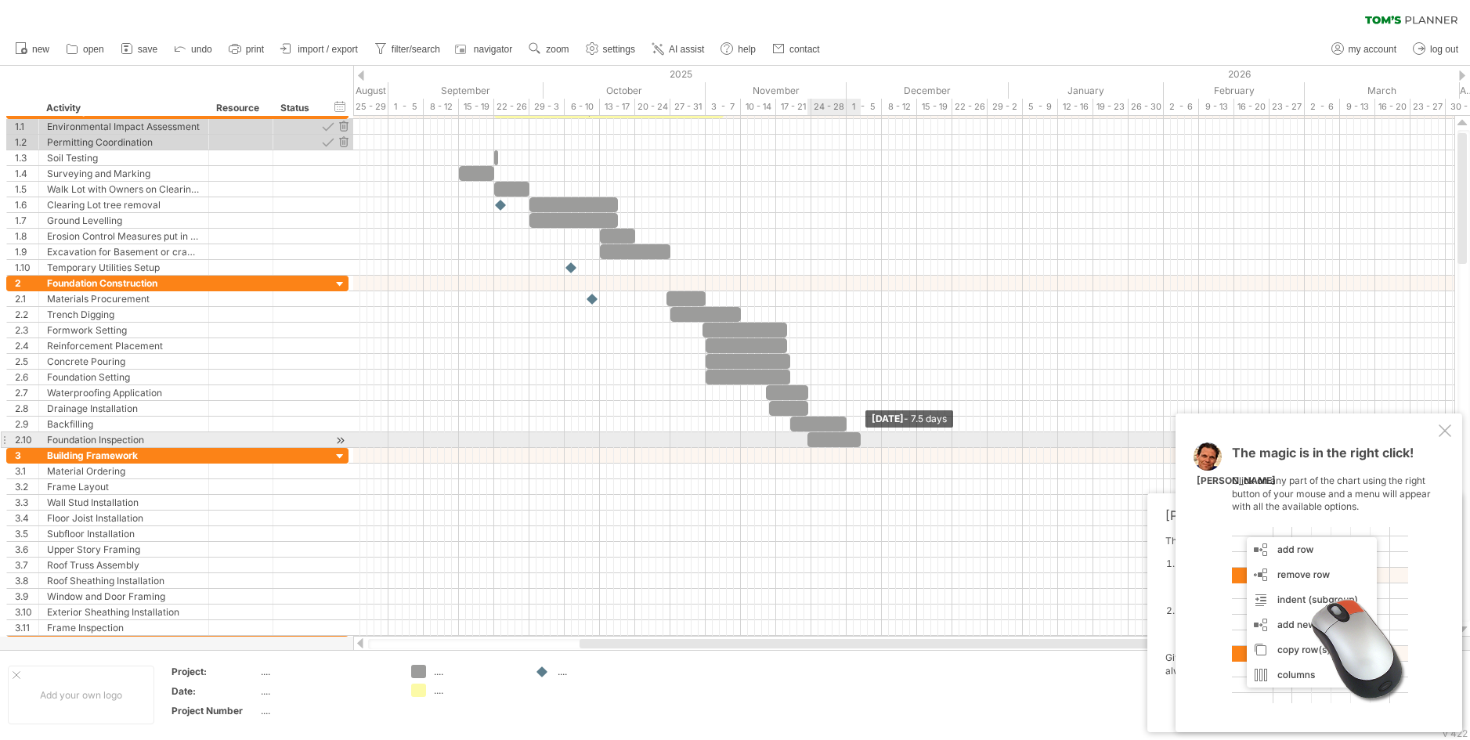
click at [861, 446] on span at bounding box center [861, 439] width 6 height 15
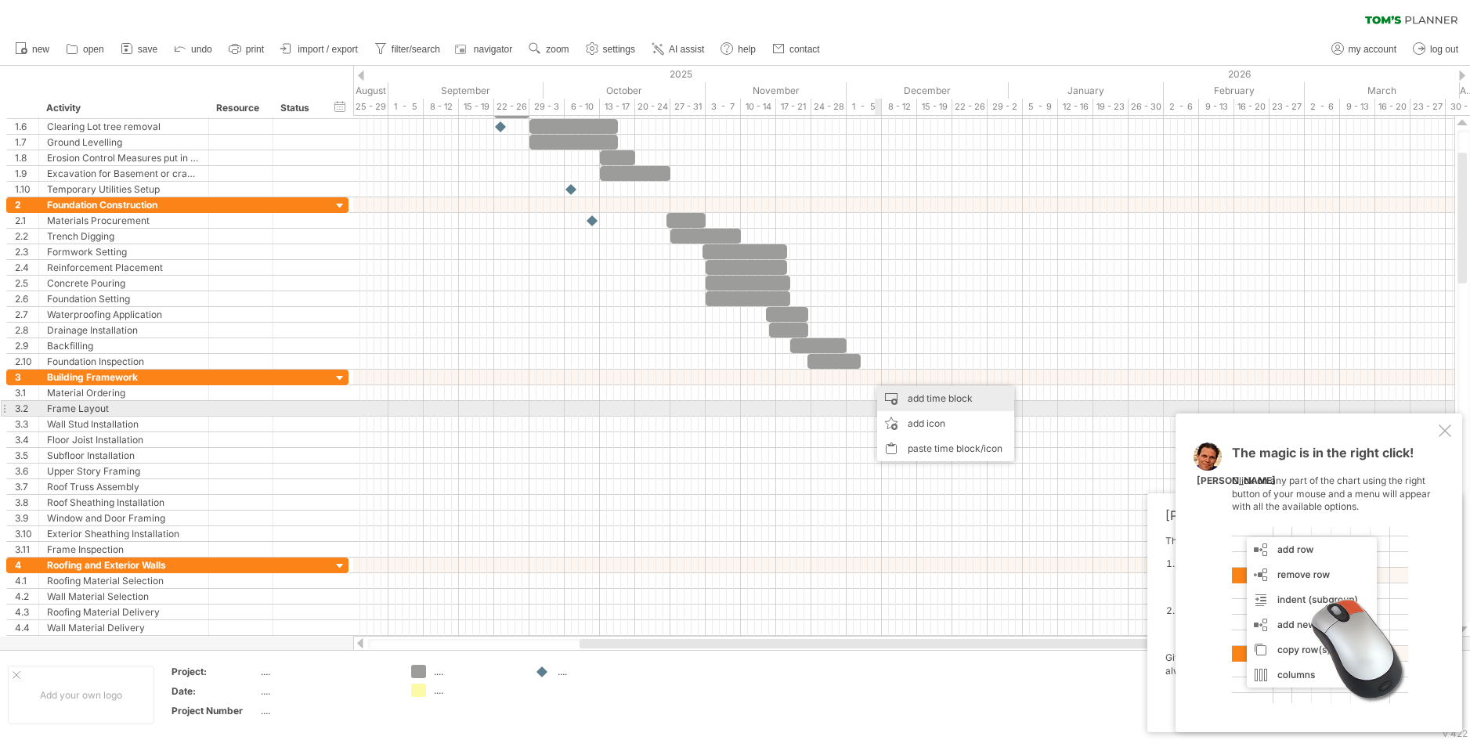
click at [924, 404] on div "add time block" at bounding box center [945, 398] width 137 height 25
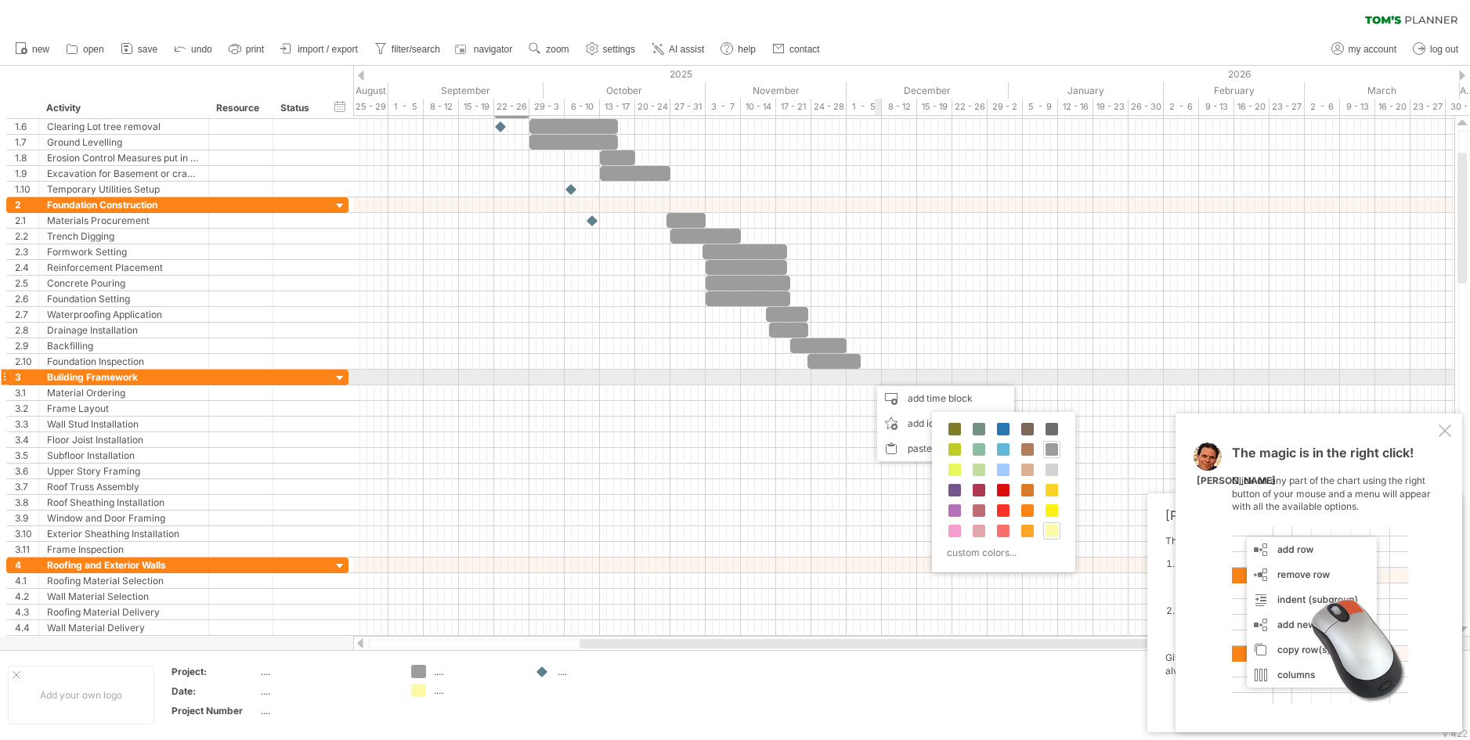
click at [875, 384] on div at bounding box center [903, 378] width 1101 height 16
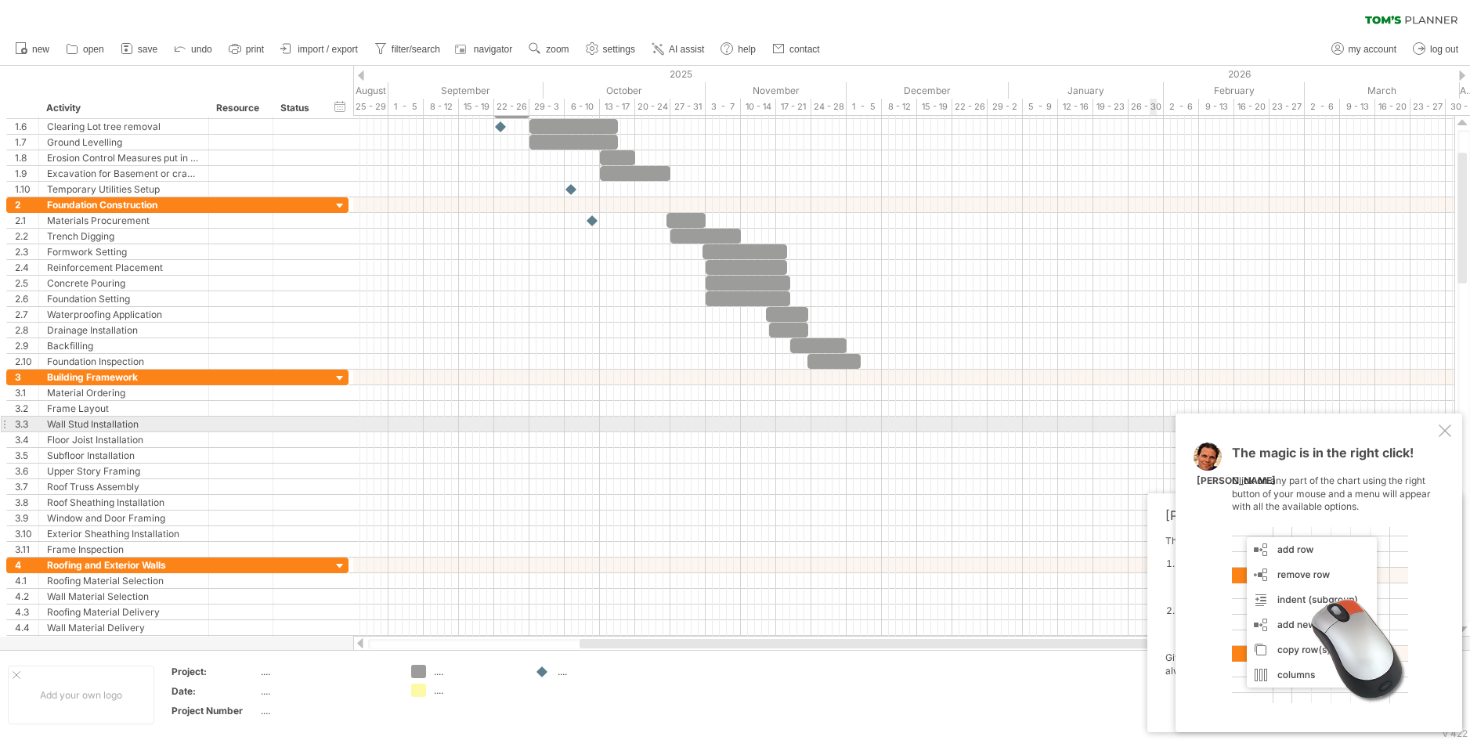
click at [1438, 424] on div "The magic is in the right click! Click on any part of the chart using the right…" at bounding box center [1319, 573] width 287 height 319
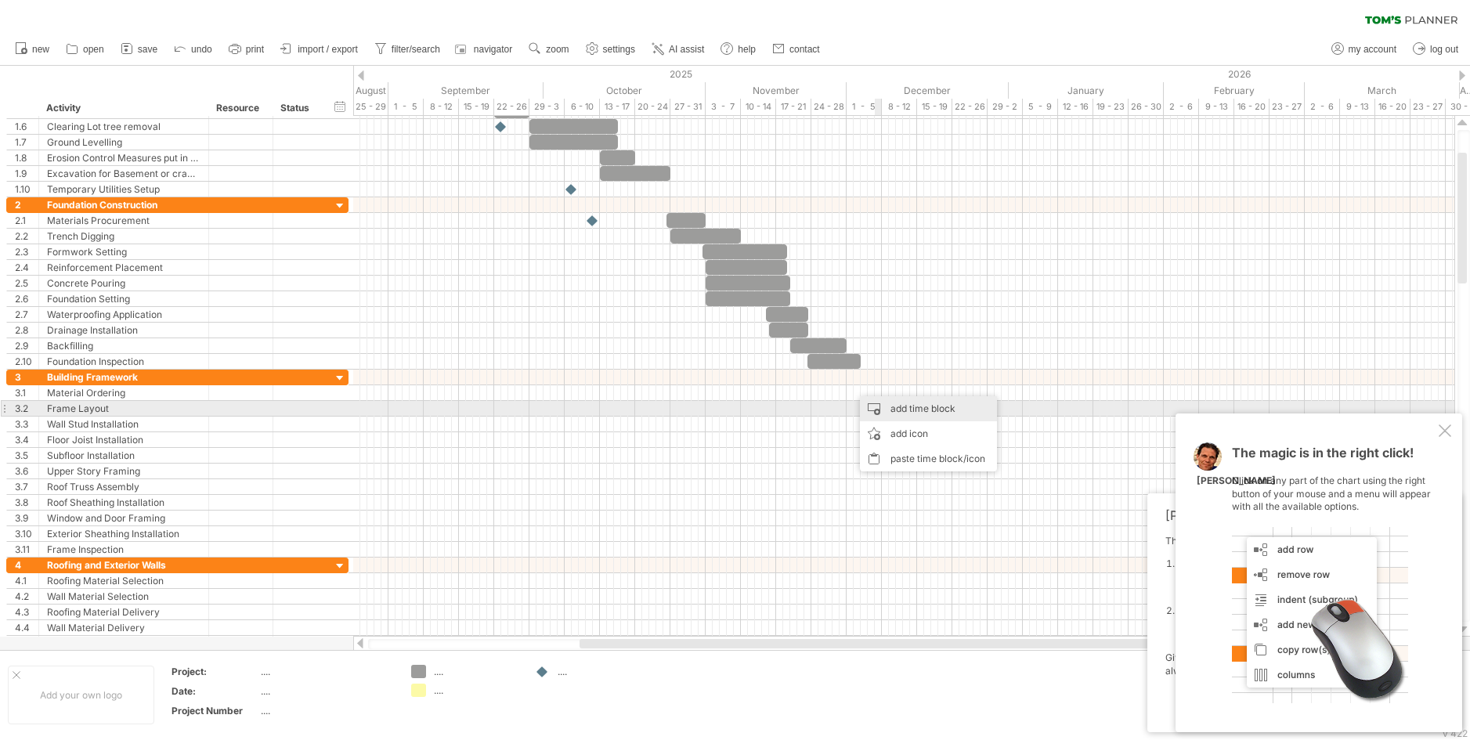
click at [904, 403] on div "add time block" at bounding box center [928, 408] width 137 height 25
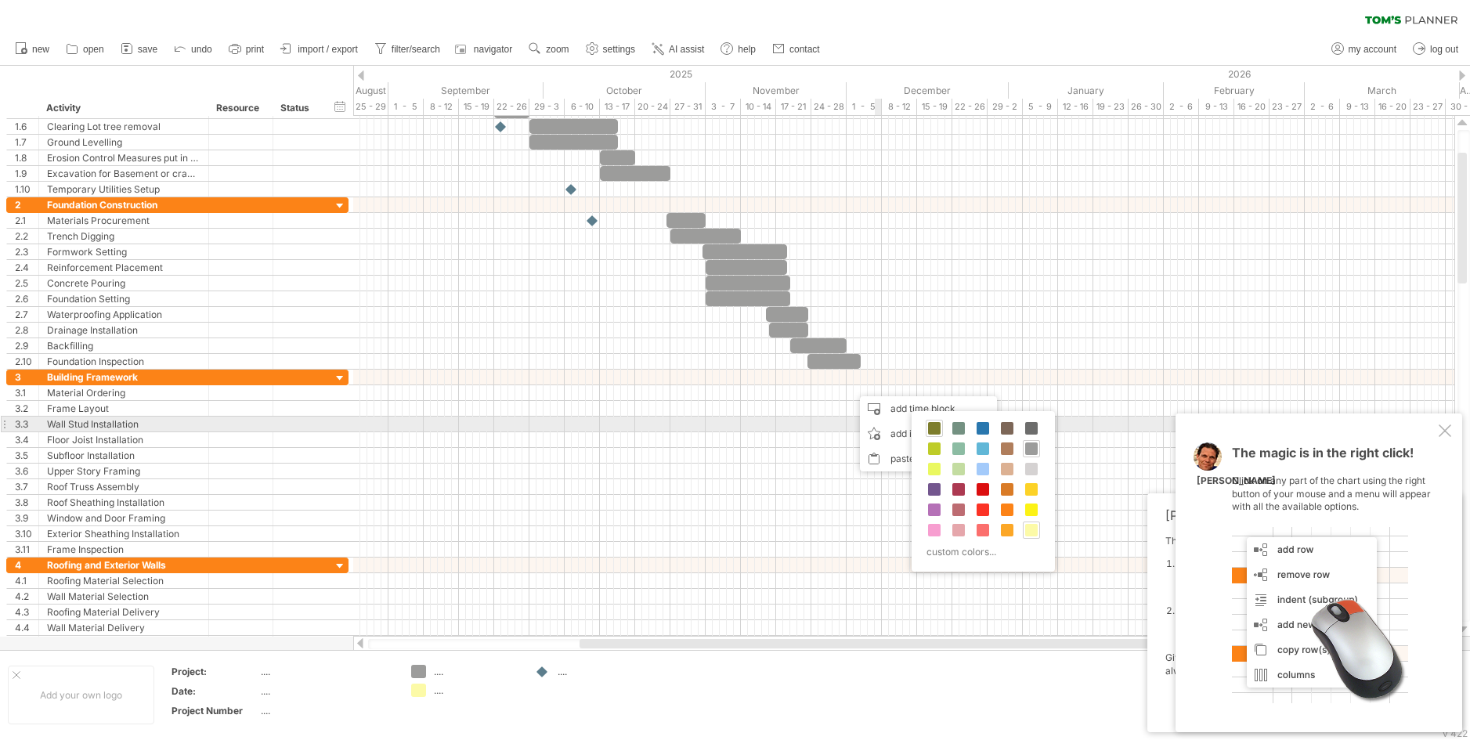
click at [932, 426] on span at bounding box center [934, 428] width 13 height 13
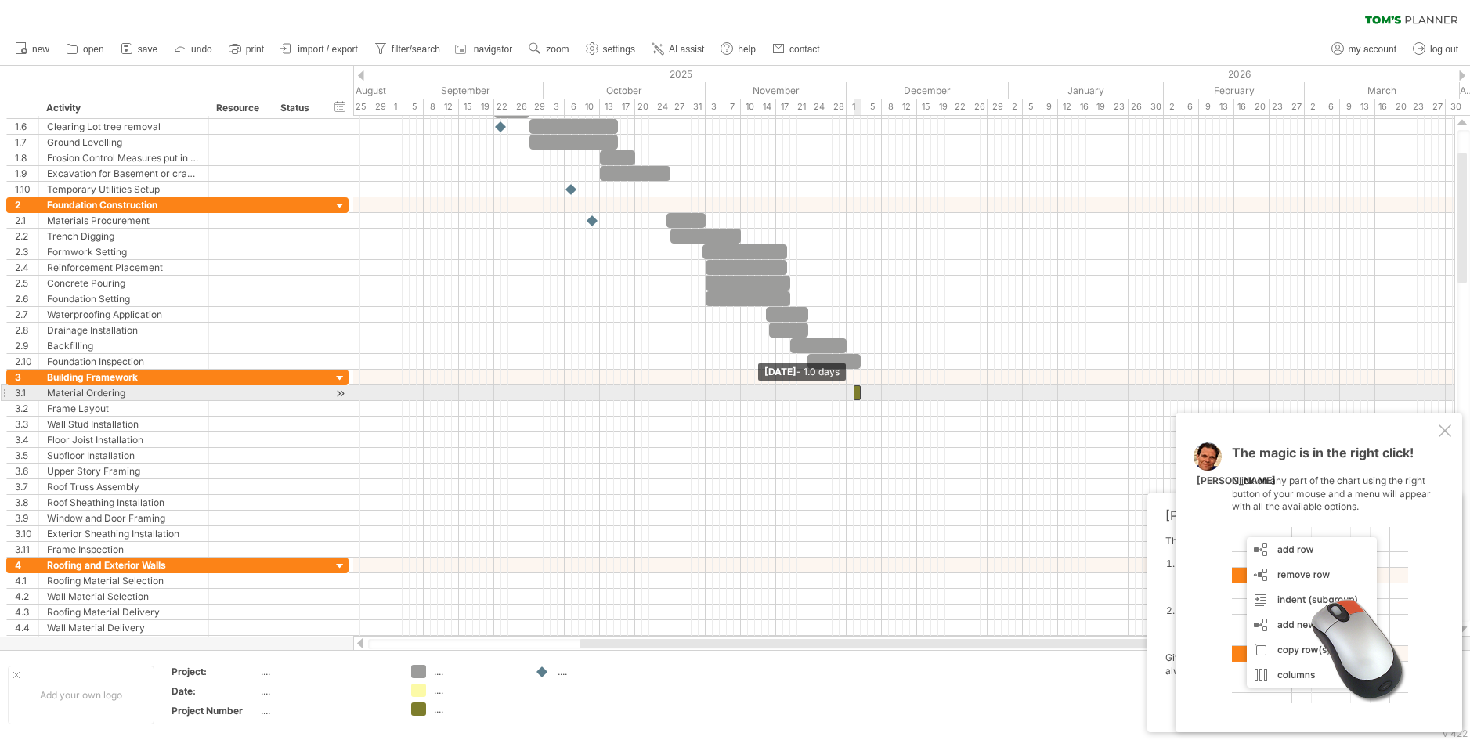
click at [856, 395] on span at bounding box center [853, 392] width 6 height 15
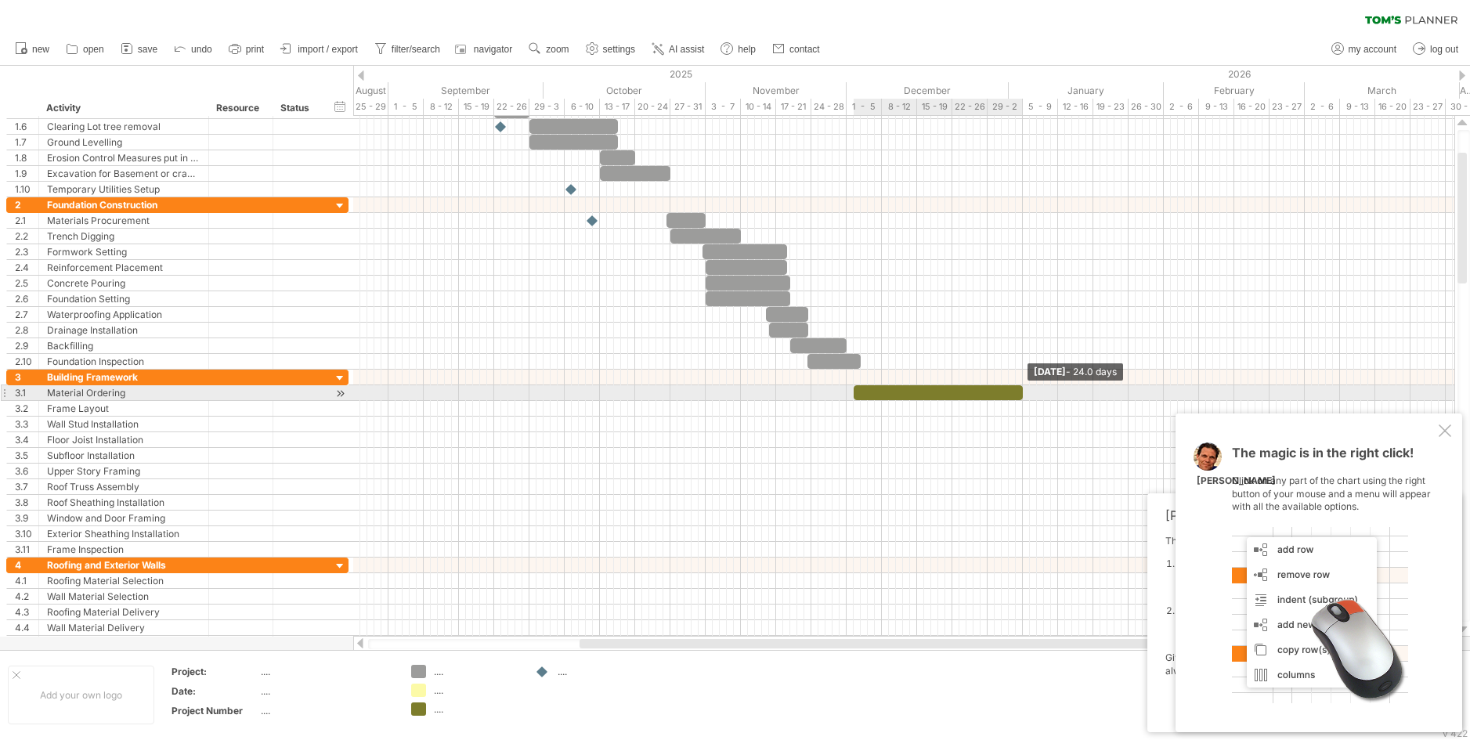
drag, startPoint x: 861, startPoint y: 392, endPoint x: 1022, endPoint y: 399, distance: 161.5
click at [1022, 399] on span at bounding box center [1023, 392] width 6 height 15
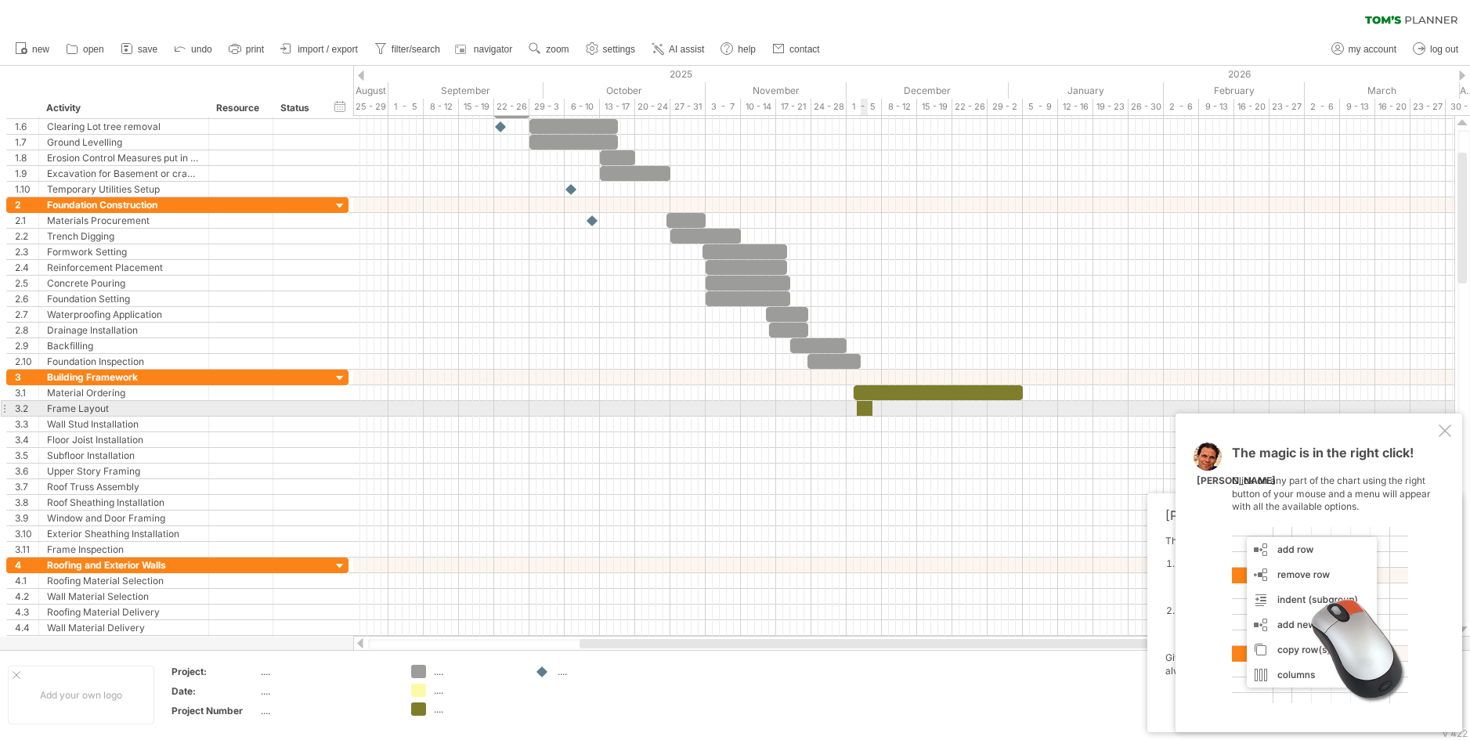
drag, startPoint x: 420, startPoint y: 710, endPoint x: 863, endPoint y: 410, distance: 534.8
click at [863, 410] on div "Trying to reach plan.tomsplanner.com Connected again... 0% clear filter new 1" at bounding box center [735, 370] width 1470 height 740
click at [859, 412] on div at bounding box center [861, 408] width 14 height 15
drag, startPoint x: 867, startPoint y: 406, endPoint x: 1021, endPoint y: 417, distance: 154.6
click at [1021, 417] on div "example time blocks: Friday 02 January - 24.0 days Tuesday 02 December" at bounding box center [903, 376] width 1101 height 521
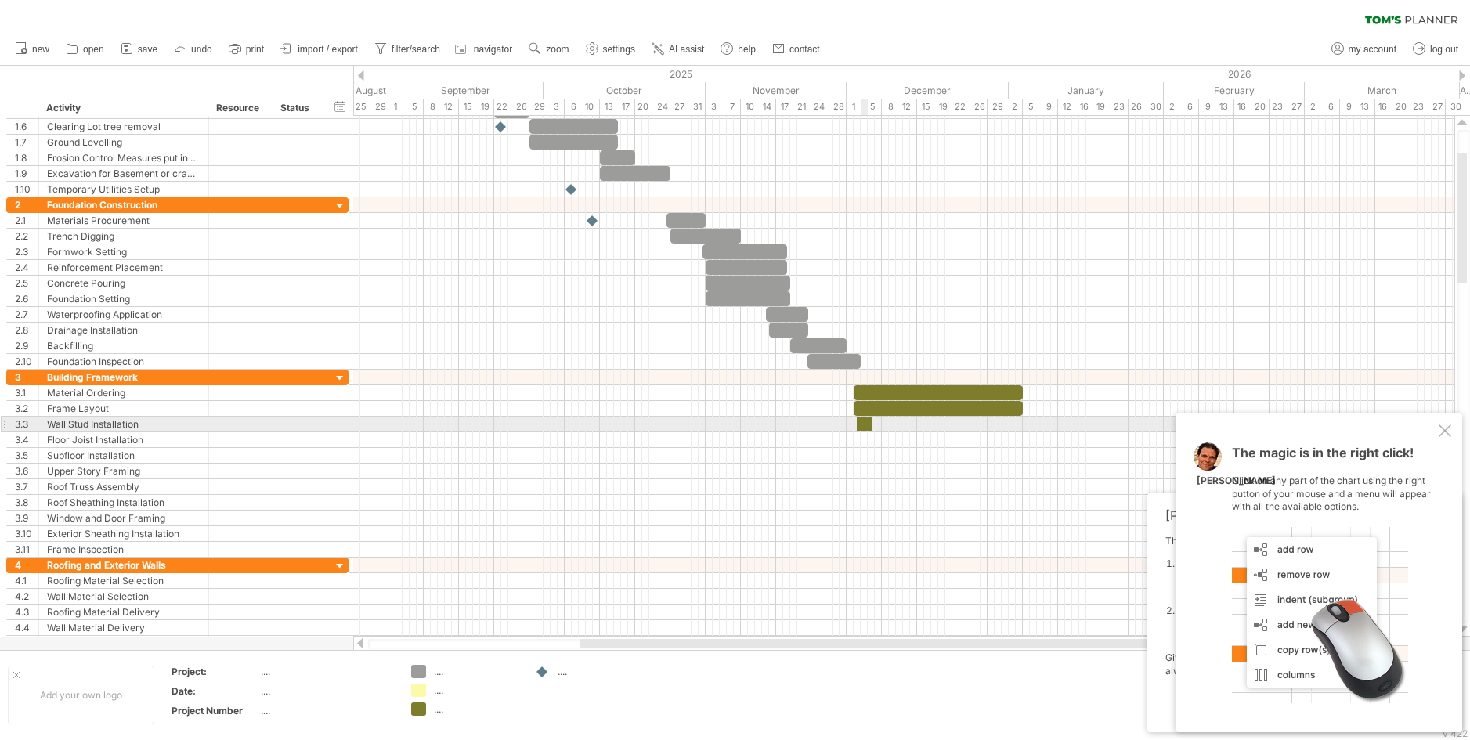
drag, startPoint x: 435, startPoint y: 702, endPoint x: 863, endPoint y: 426, distance: 508.8
click at [863, 426] on div "Trying to reach plan.tomsplanner.com Connected again... 0% clear filter new 1" at bounding box center [735, 370] width 1470 height 740
drag, startPoint x: 870, startPoint y: 419, endPoint x: 1021, endPoint y: 423, distance: 151.2
click at [1021, 423] on span at bounding box center [1023, 424] width 6 height 15
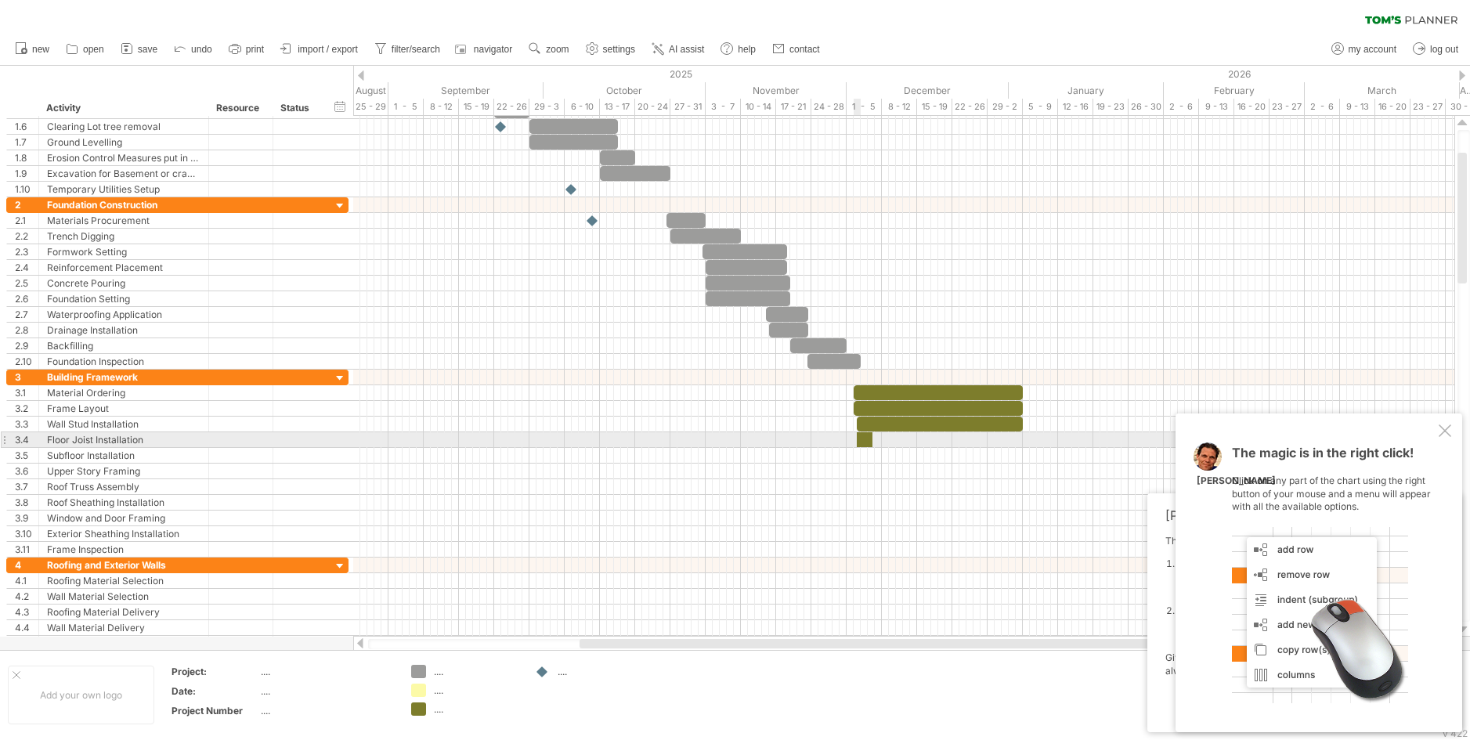
drag, startPoint x: 419, startPoint y: 708, endPoint x: 861, endPoint y: 443, distance: 515.6
click at [861, 443] on div "Trying to reach plan.tomsplanner.com Connected again... 0% clear filter new 1" at bounding box center [735, 370] width 1470 height 740
drag, startPoint x: 870, startPoint y: 435, endPoint x: 1023, endPoint y: 440, distance: 152.8
click at [1023, 440] on span at bounding box center [1023, 439] width 6 height 15
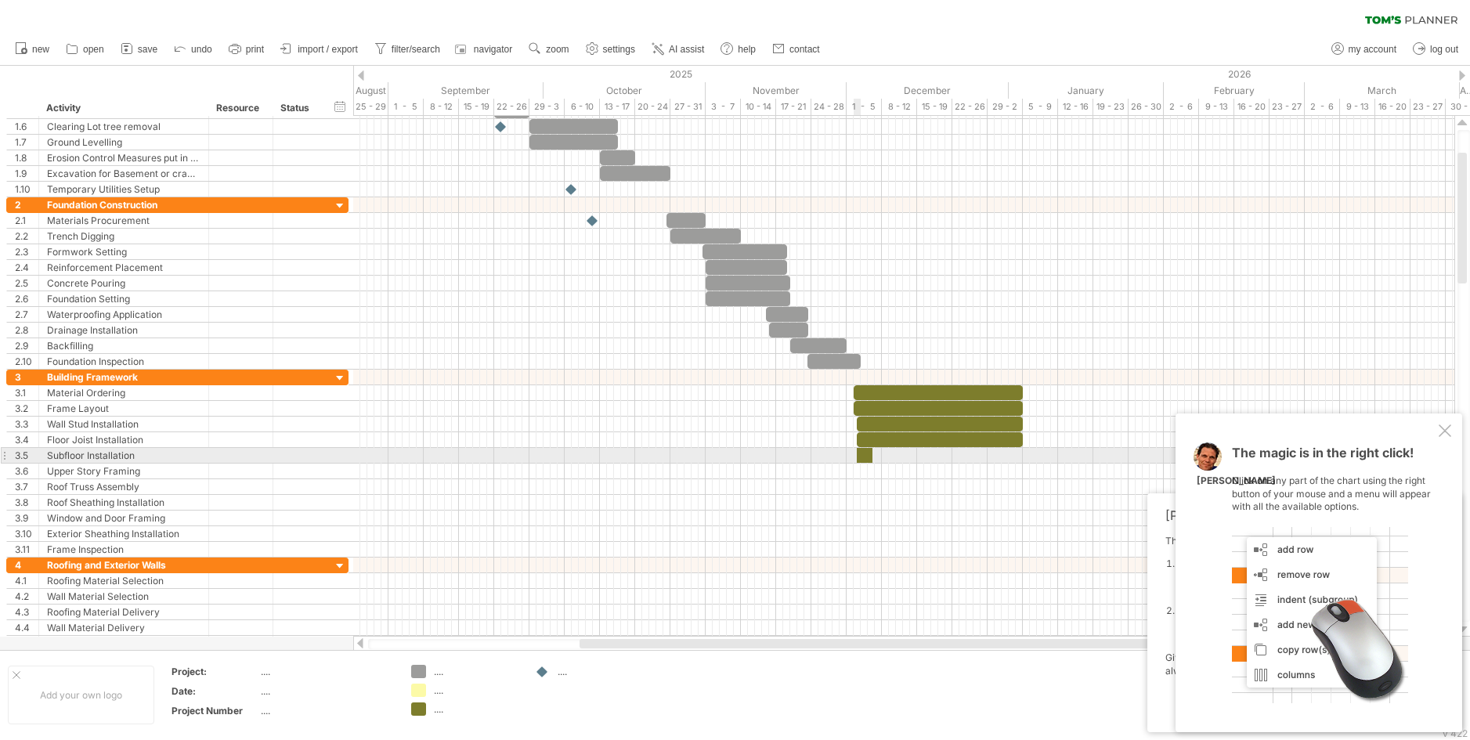
drag, startPoint x: 414, startPoint y: 709, endPoint x: 862, endPoint y: 457, distance: 513.7
click at [862, 457] on div "Trying to reach plan.tomsplanner.com Connected again... 0% clear filter new 1" at bounding box center [735, 370] width 1470 height 740
drag, startPoint x: 869, startPoint y: 456, endPoint x: 1021, endPoint y: 461, distance: 152.0
click at [1021, 461] on span at bounding box center [1023, 455] width 6 height 15
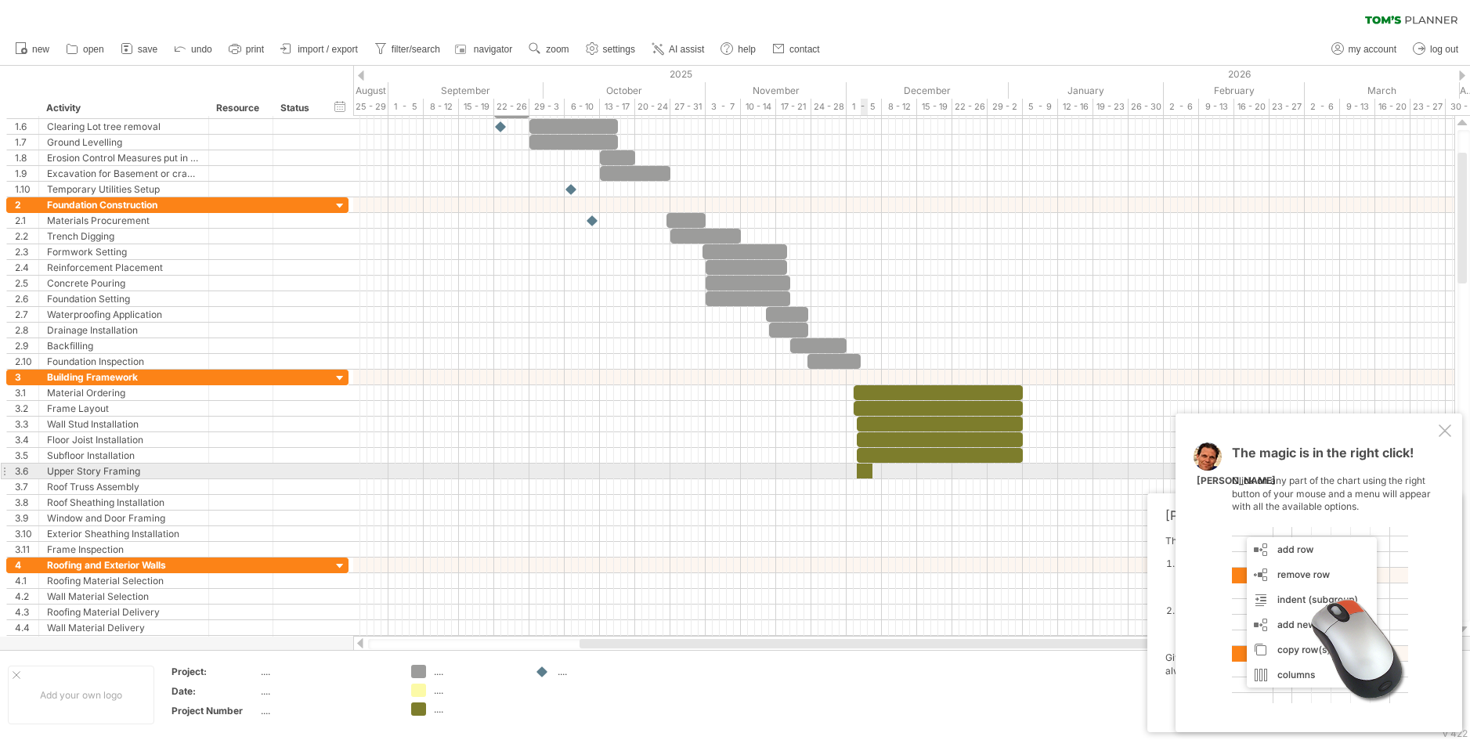
drag, startPoint x: 421, startPoint y: 706, endPoint x: 861, endPoint y: 471, distance: 499.3
click at [861, 471] on div "Trying to reach plan.tomsplanner.com Connected again... 0% clear filter new 1" at bounding box center [735, 370] width 1470 height 740
drag, startPoint x: 872, startPoint y: 468, endPoint x: 1024, endPoint y: 474, distance: 152.0
click at [1024, 474] on span at bounding box center [1023, 471] width 6 height 15
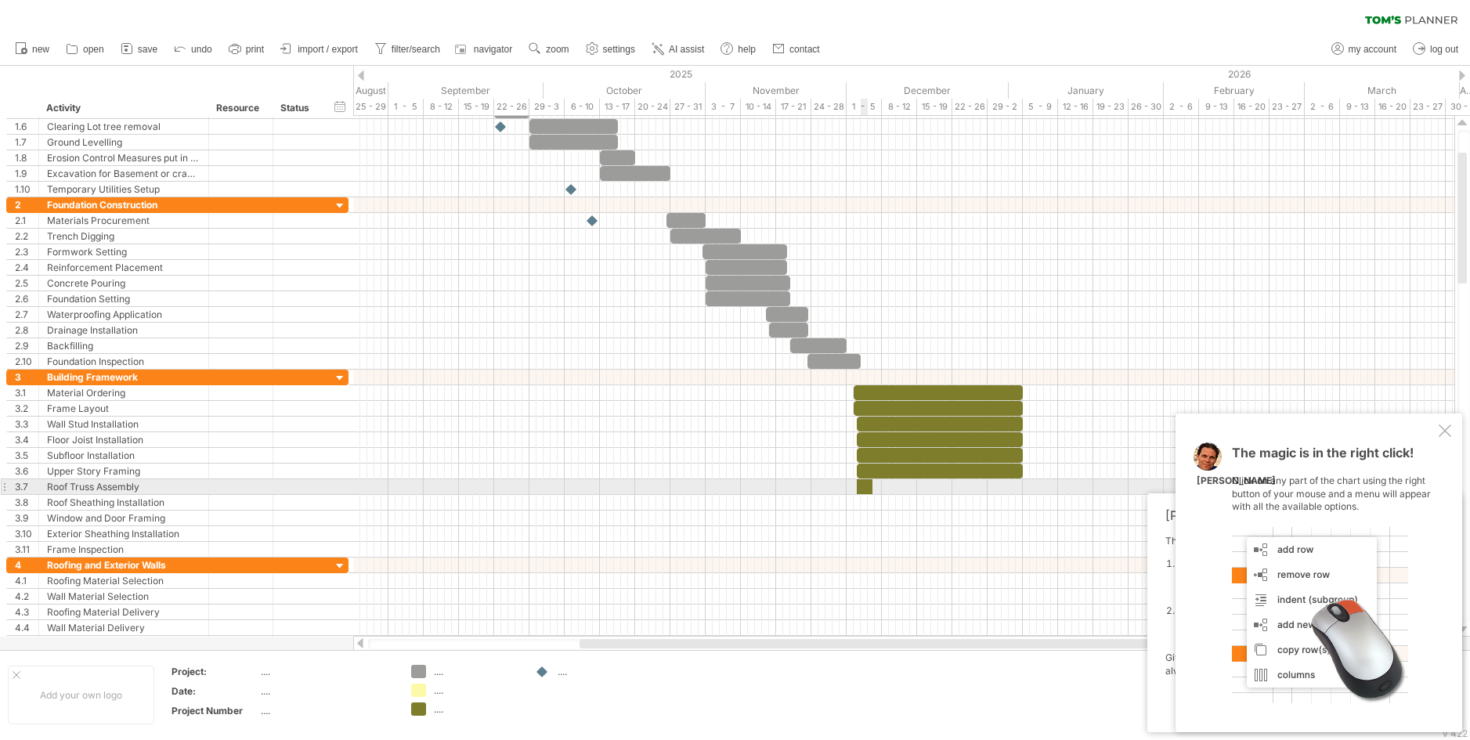
drag, startPoint x: 417, startPoint y: 709, endPoint x: 863, endPoint y: 490, distance: 496.3
click at [863, 490] on div "Trying to reach plan.tomsplanner.com Connected again... 0% clear filter new 1" at bounding box center [735, 370] width 1470 height 740
drag, startPoint x: 869, startPoint y: 483, endPoint x: 1020, endPoint y: 483, distance: 151.9
click at [1020, 483] on span at bounding box center [1023, 486] width 6 height 15
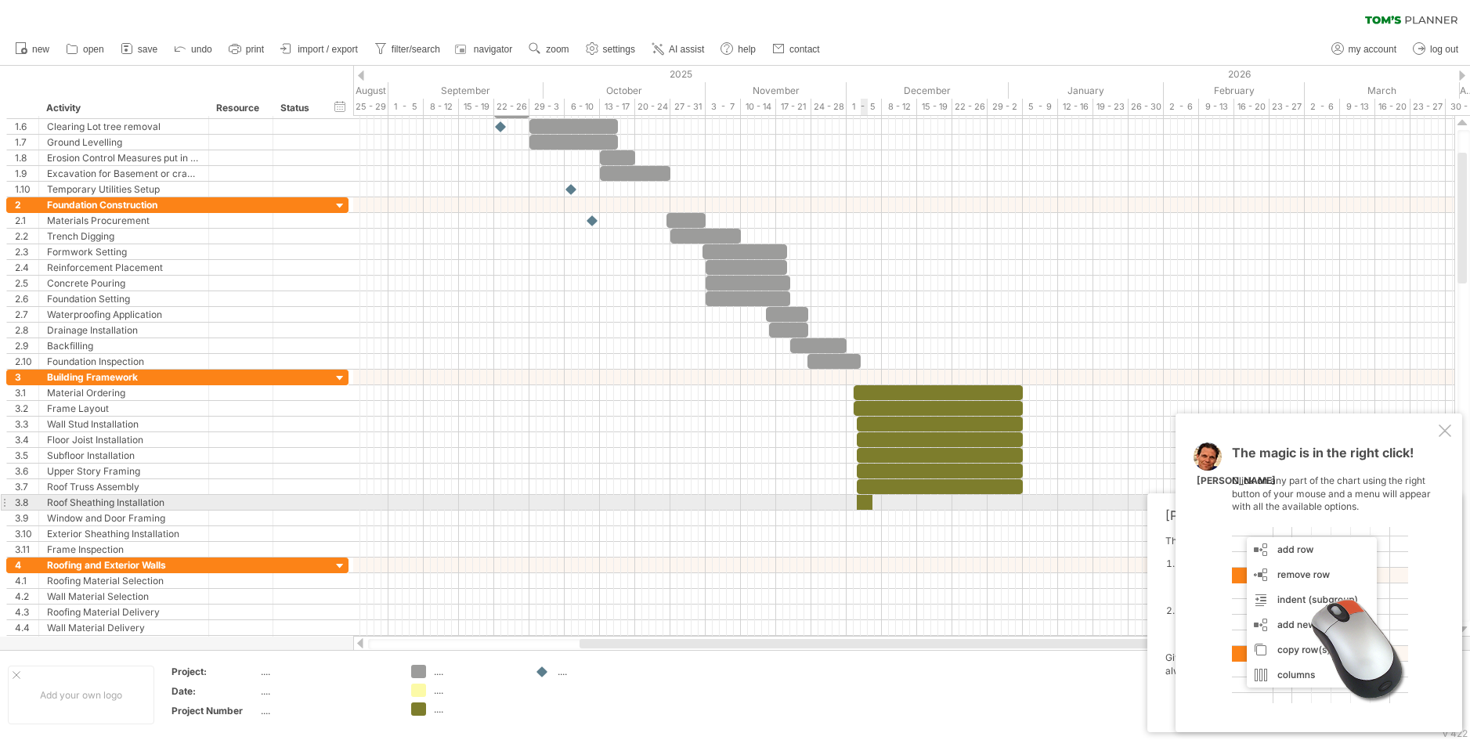
drag, startPoint x: 420, startPoint y: 706, endPoint x: 863, endPoint y: 505, distance: 486.8
click at [863, 505] on div "Trying to reach plan.tomsplanner.com Connected again... 0% clear filter new 1" at bounding box center [735, 370] width 1470 height 740
drag, startPoint x: 869, startPoint y: 502, endPoint x: 1020, endPoint y: 510, distance: 152.1
click at [1020, 510] on div "example time blocks: Friday 02 January - 23.5 days Tuesday 02 December" at bounding box center [903, 376] width 1101 height 521
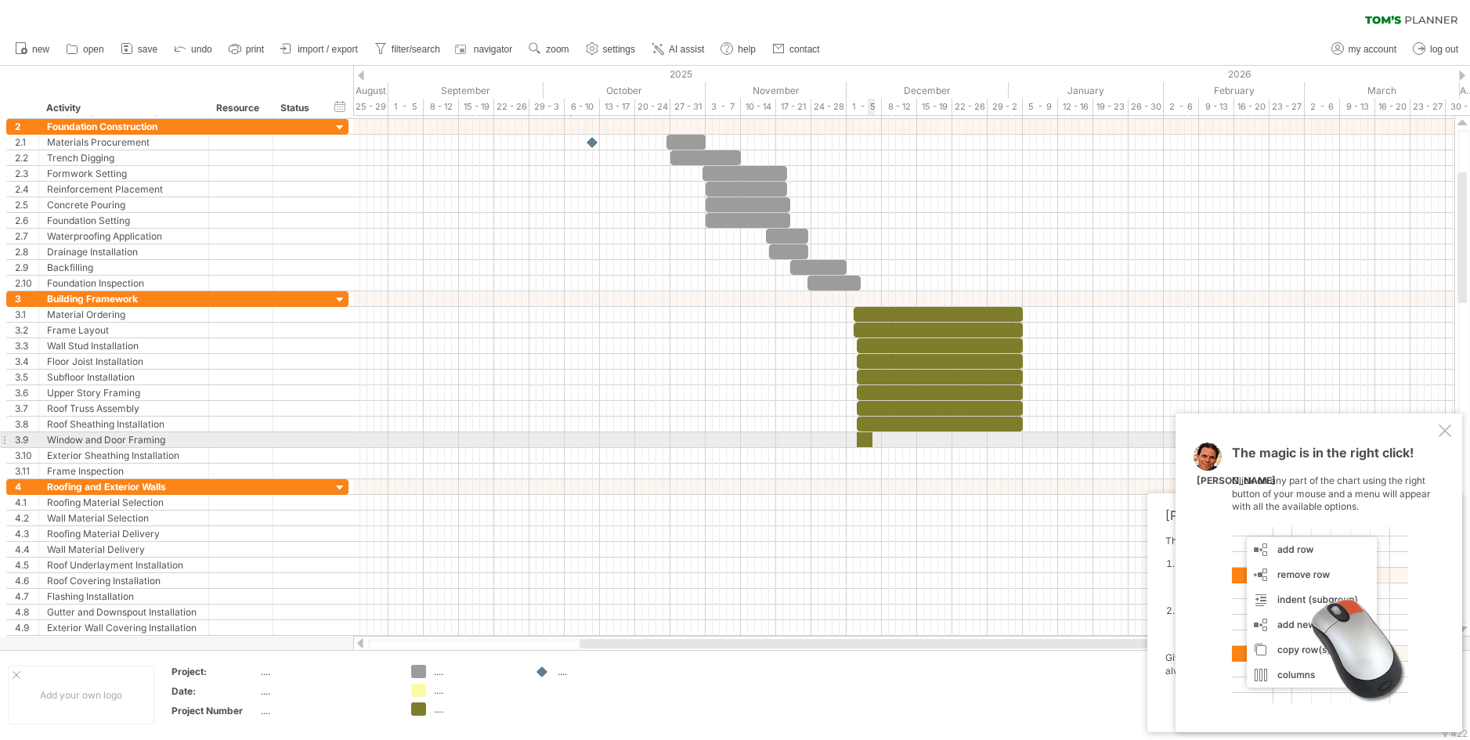
drag, startPoint x: 416, startPoint y: 708, endPoint x: 861, endPoint y: 442, distance: 519.1
click at [861, 442] on div "Trying to reach plan.tomsplanner.com Connected again... 0% clear filter new 1" at bounding box center [735, 370] width 1470 height 740
drag, startPoint x: 869, startPoint y: 436, endPoint x: 1021, endPoint y: 442, distance: 152.1
click at [1021, 442] on span at bounding box center [1023, 439] width 6 height 15
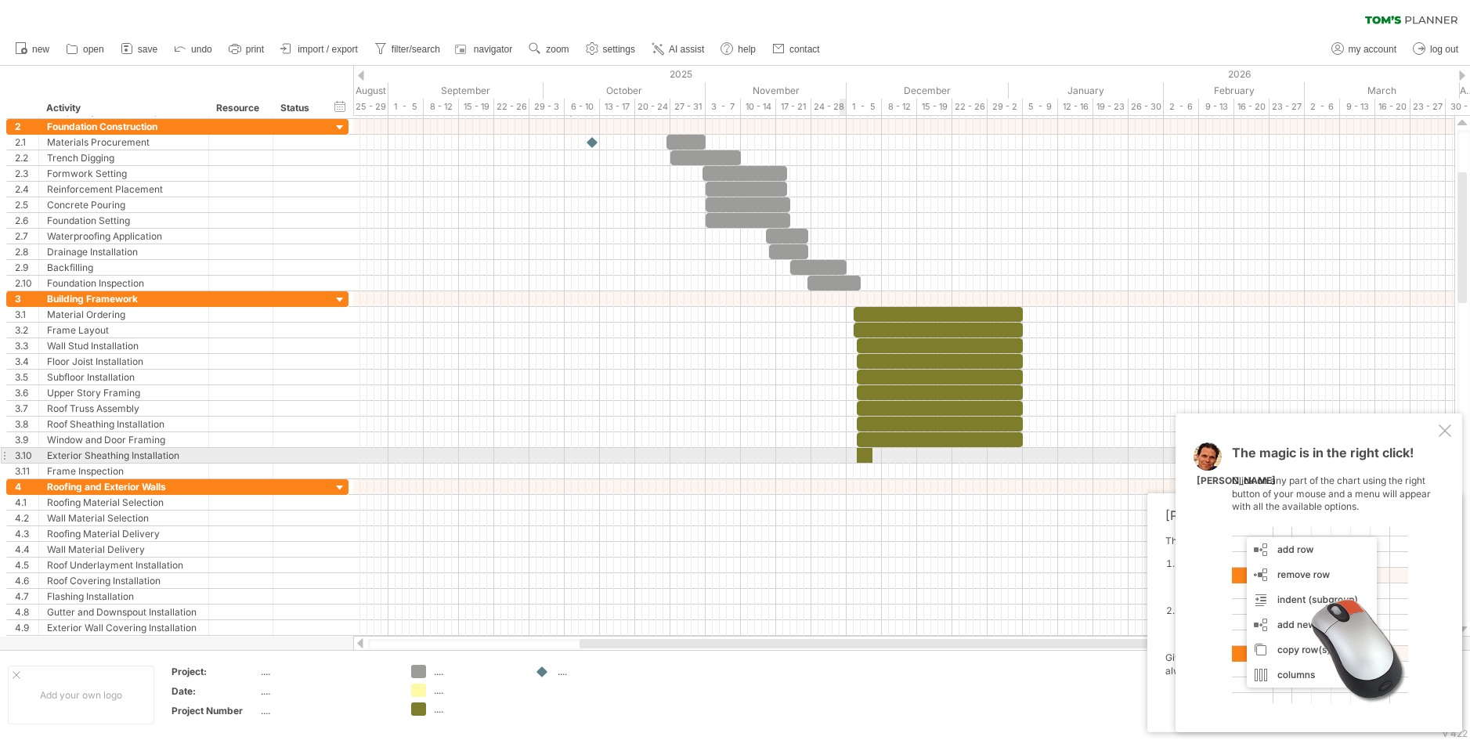
drag, startPoint x: 418, startPoint y: 706, endPoint x: 863, endPoint y: 453, distance: 511.7
click at [863, 453] on div "Trying to reach plan.tomsplanner.com Connected again... 0% clear filter new 1" at bounding box center [735, 370] width 1470 height 740
click at [865, 454] on div at bounding box center [864, 455] width 14 height 15
drag, startPoint x: 874, startPoint y: 452, endPoint x: 1024, endPoint y: 458, distance: 150.5
click at [1024, 458] on span at bounding box center [1023, 455] width 6 height 15
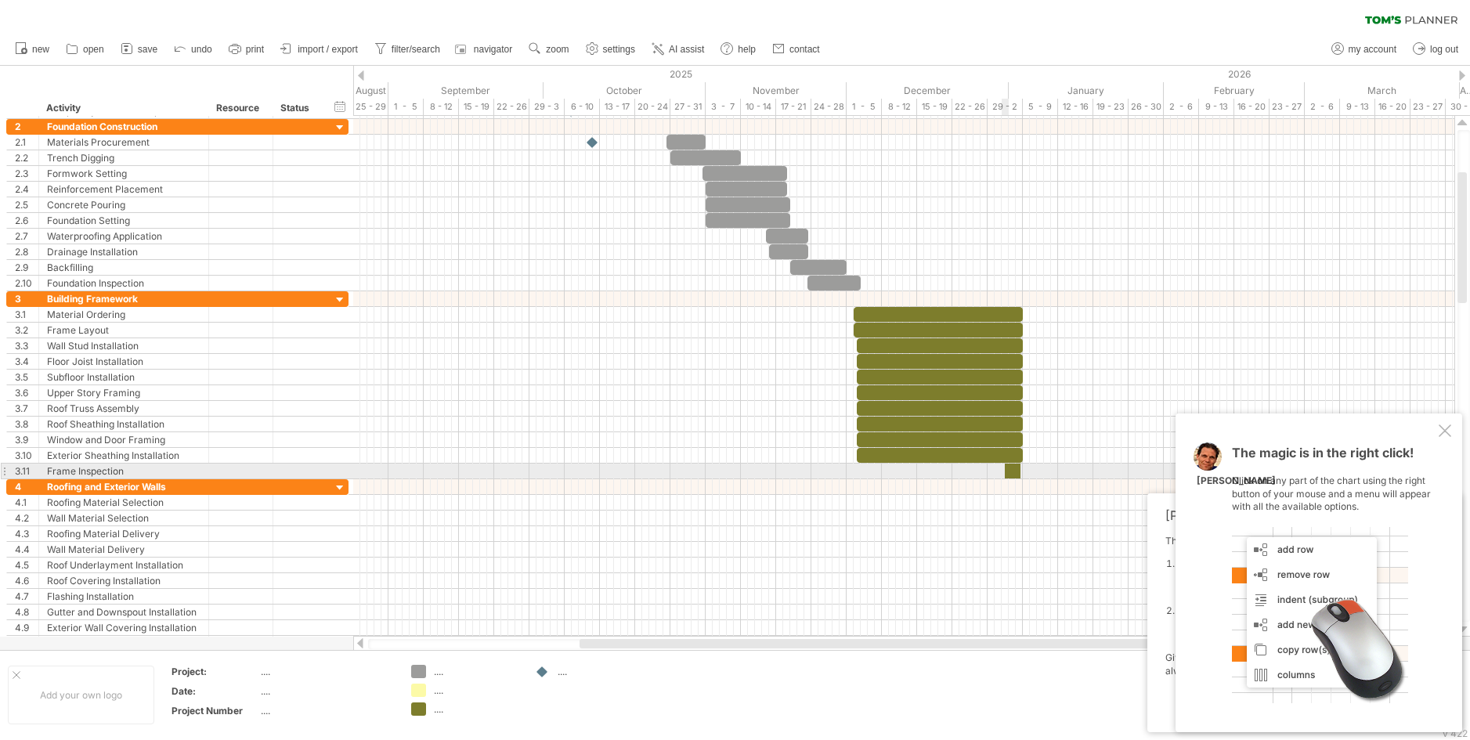
drag, startPoint x: 416, startPoint y: 708, endPoint x: 1009, endPoint y: 472, distance: 638.7
click at [1009, 472] on div "Trying to reach plan.tomsplanner.com Connected again... 0% clear filter new 1" at bounding box center [735, 370] width 1470 height 740
drag, startPoint x: 1019, startPoint y: 469, endPoint x: 1058, endPoint y: 469, distance: 39.2
click at [1058, 469] on span at bounding box center [1058, 471] width 6 height 15
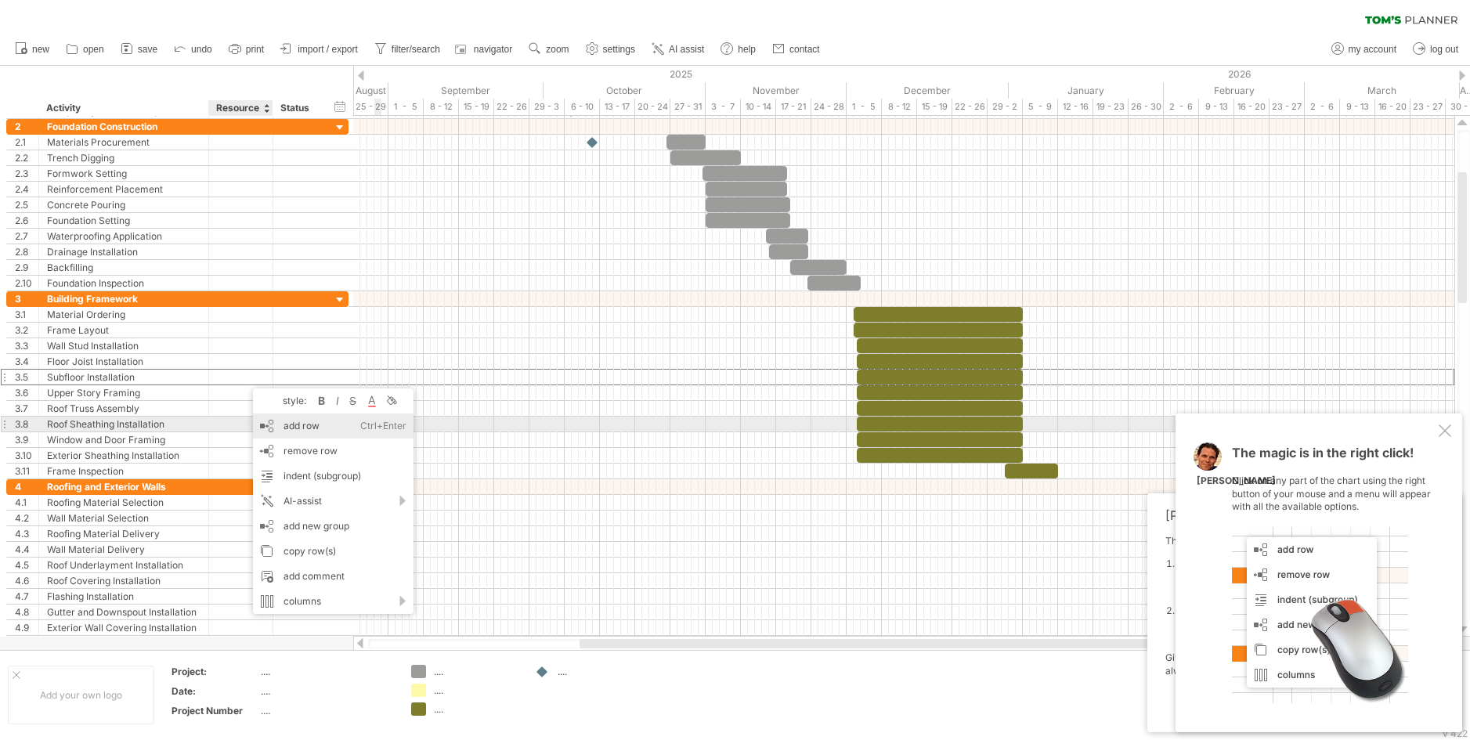
click at [293, 426] on div "add row Ctrl+Enter Cmd+Enter" at bounding box center [333, 426] width 161 height 25
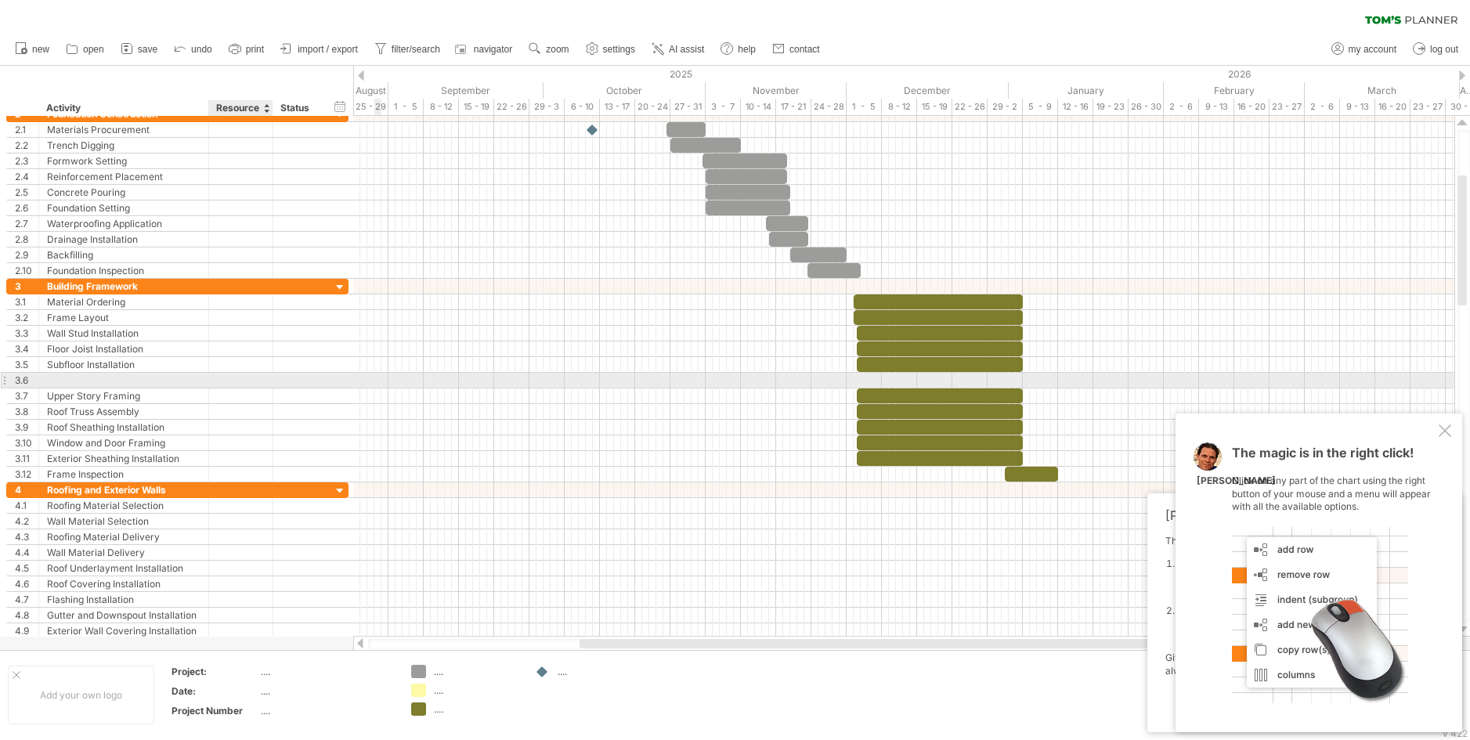
click at [262, 376] on div at bounding box center [241, 380] width 48 height 15
type input "**********"
click at [291, 378] on div at bounding box center [298, 380] width 34 height 15
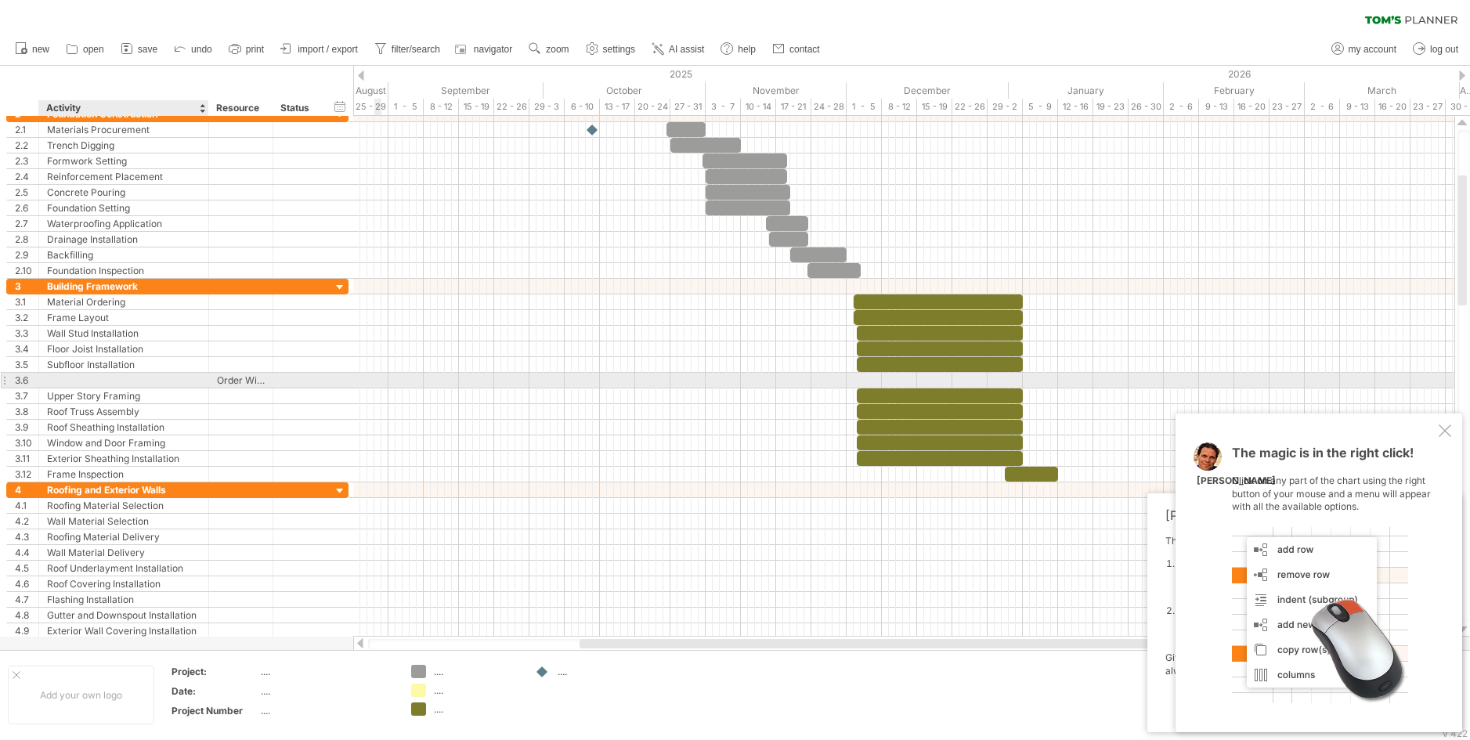
click at [178, 381] on div at bounding box center [123, 380] width 153 height 15
type input "**********"
click at [172, 377] on input "**********" at bounding box center [123, 380] width 153 height 15
drag, startPoint x: 274, startPoint y: 385, endPoint x: 245, endPoint y: 380, distance: 29.4
click at [245, 380] on div "**********" at bounding box center [177, 380] width 342 height 16
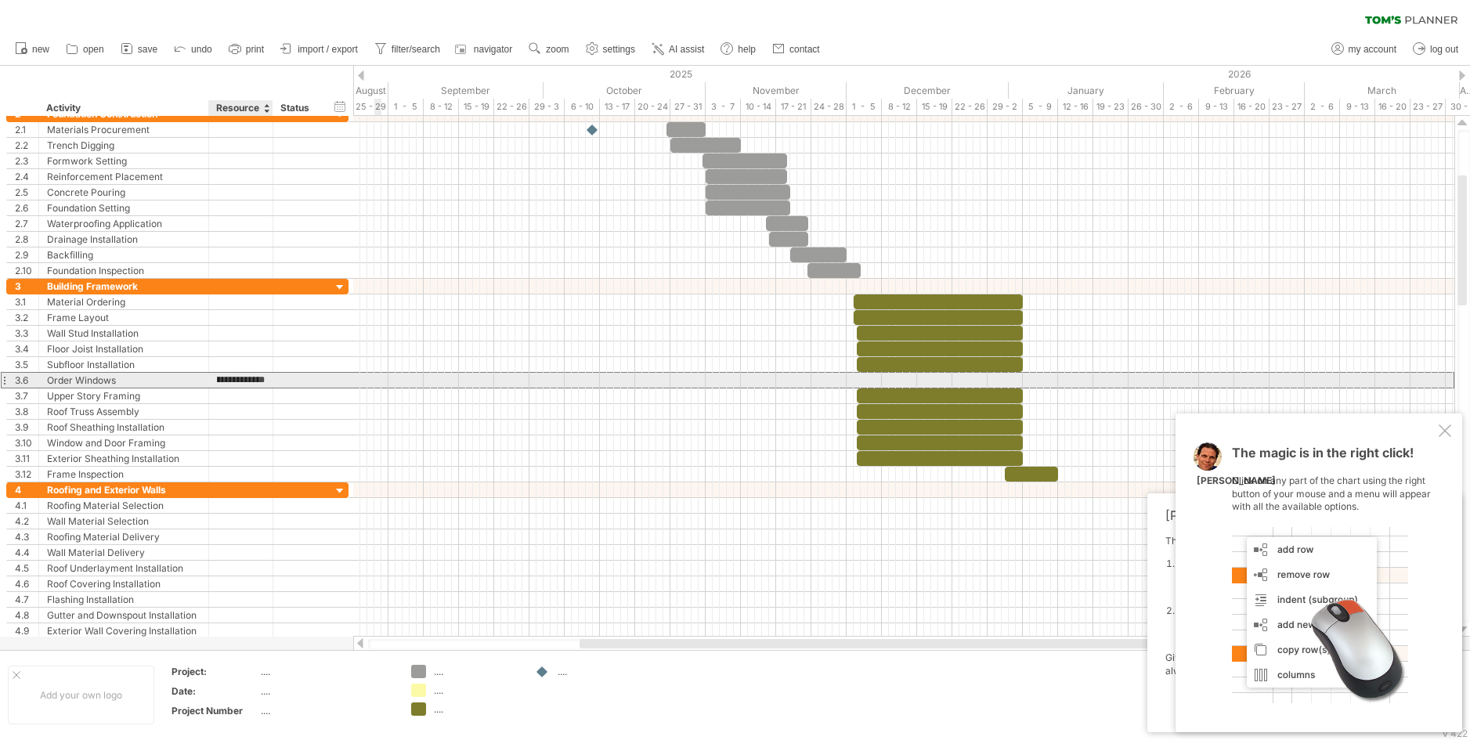
scroll to position [0, 0]
click at [274, 385] on div at bounding box center [298, 380] width 51 height 15
click at [269, 381] on div at bounding box center [271, 381] width 8 height 16
click at [277, 377] on div at bounding box center [298, 380] width 51 height 15
click at [269, 381] on div at bounding box center [271, 381] width 8 height 16
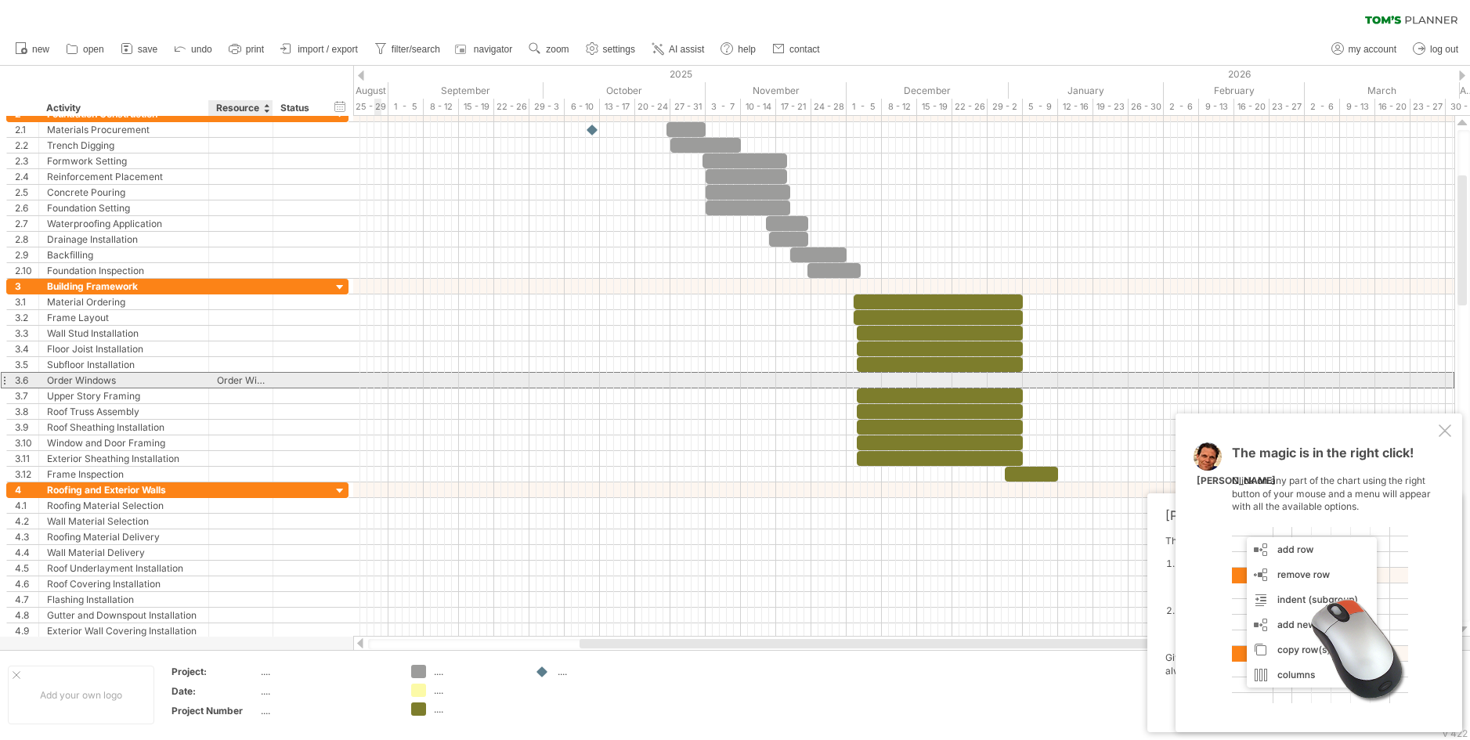
click at [248, 379] on div "Order Windows" at bounding box center [241, 380] width 48 height 15
type input "*"
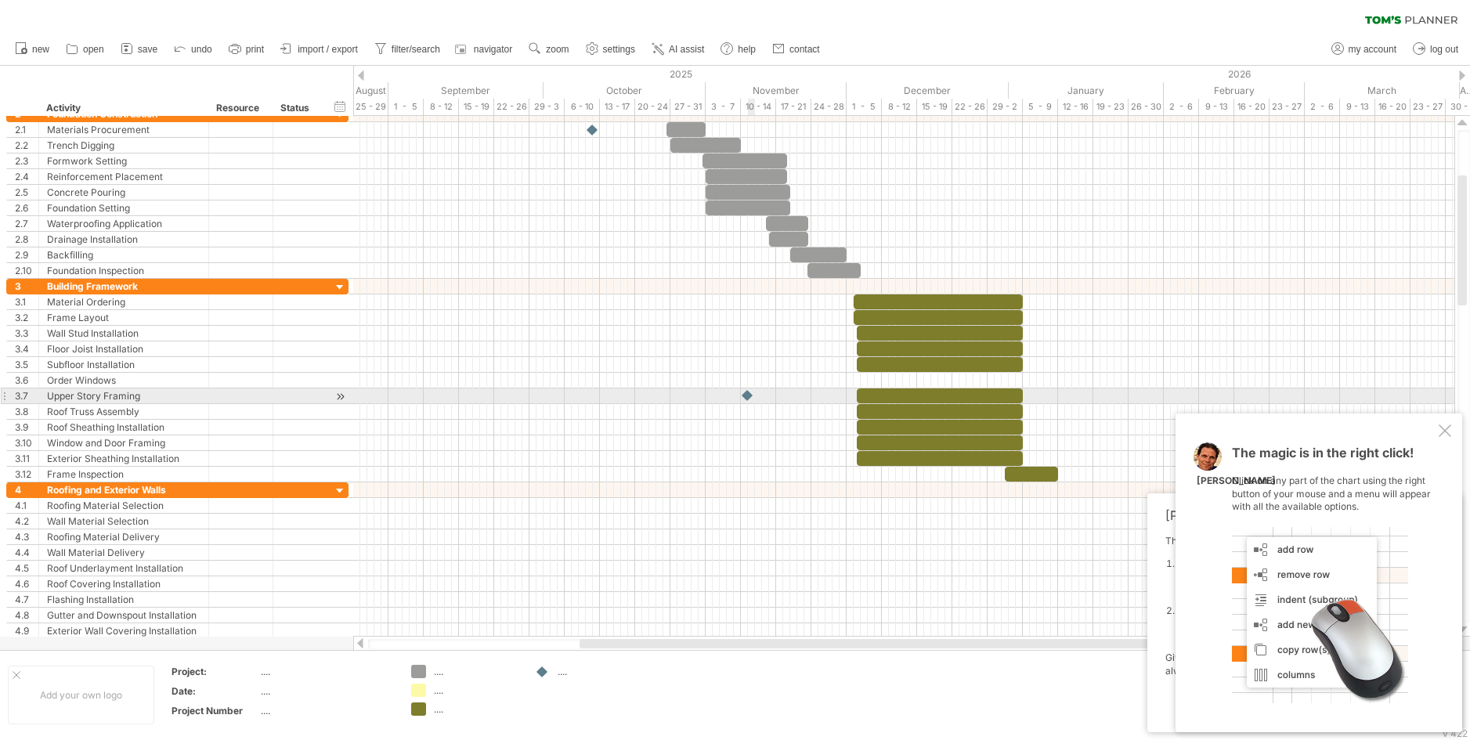
drag, startPoint x: 539, startPoint y: 670, endPoint x: 748, endPoint y: 389, distance: 349.8
click at [748, 389] on div "Trying to reach plan.tomsplanner.com Connected again... 0% clear filter new 1" at bounding box center [735, 370] width 1470 height 740
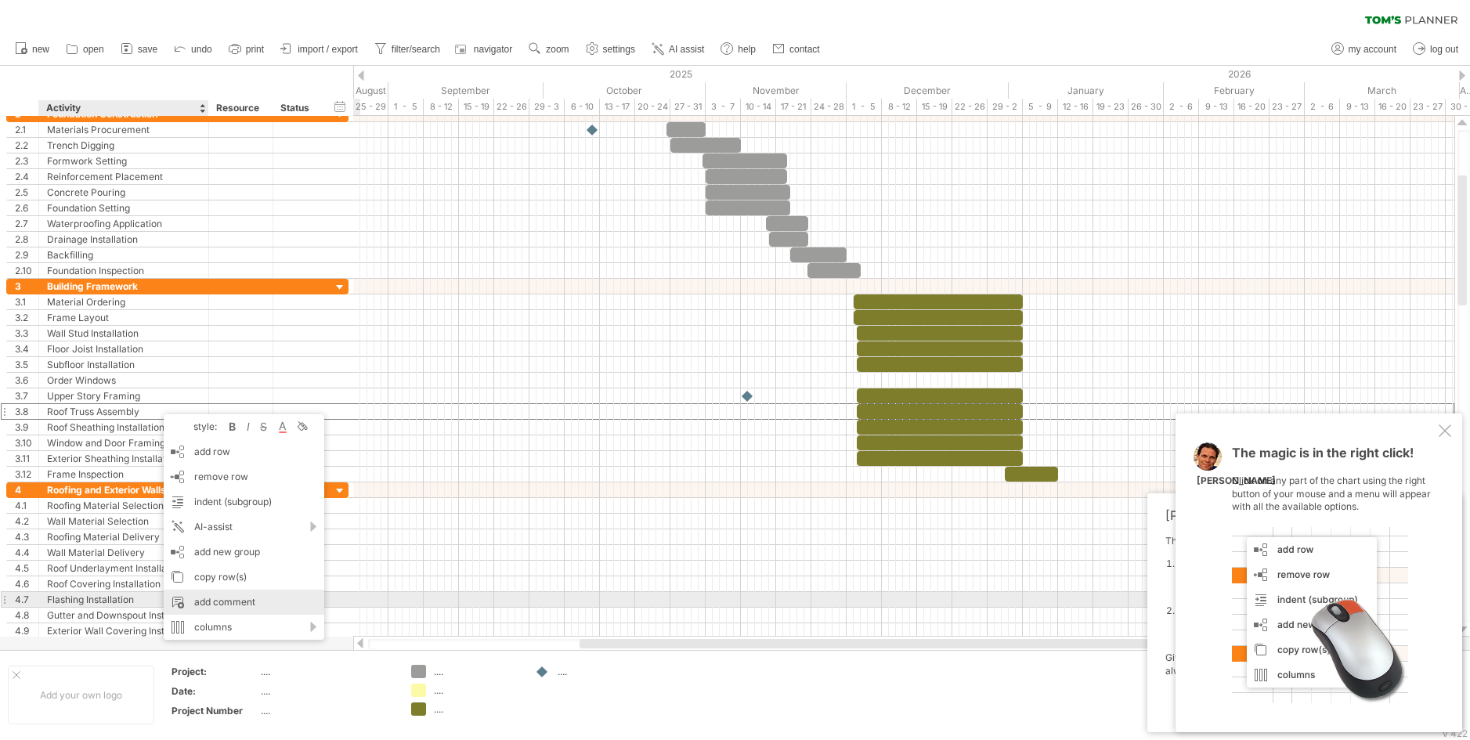
click at [229, 599] on div "add comment" at bounding box center [244, 602] width 161 height 25
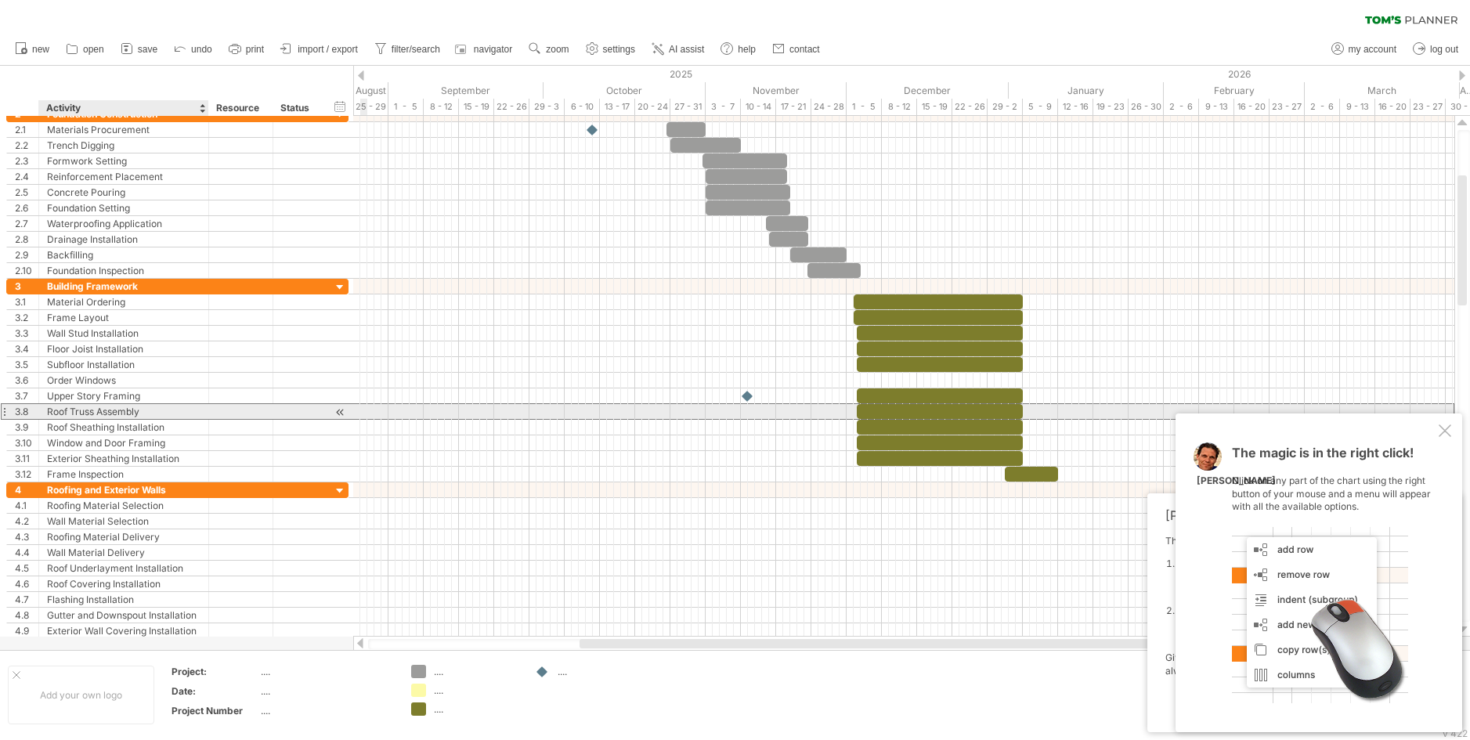
click at [161, 409] on div "Roof Truss Assembly" at bounding box center [123, 411] width 153 height 15
type input "**********"
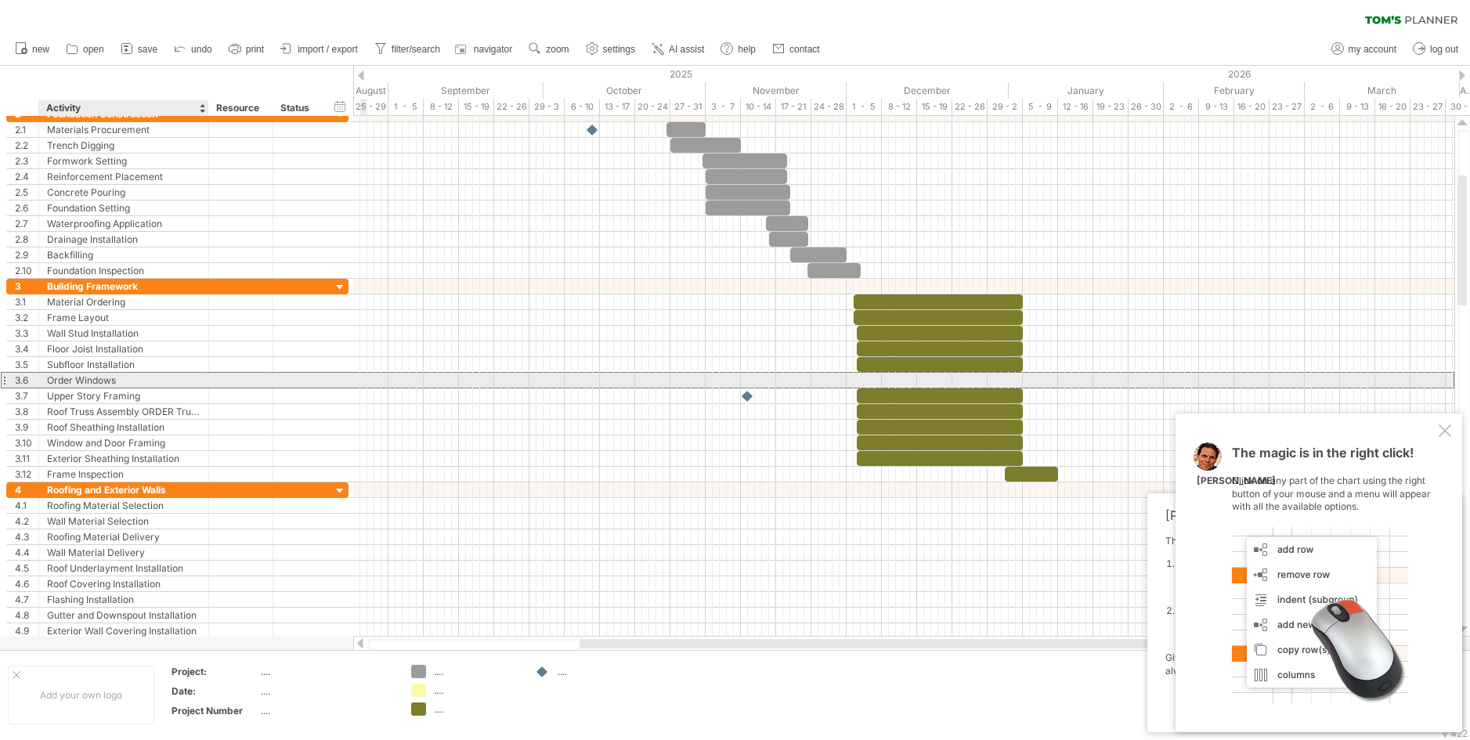
click at [196, 377] on div "Order Windows" at bounding box center [123, 380] width 153 height 15
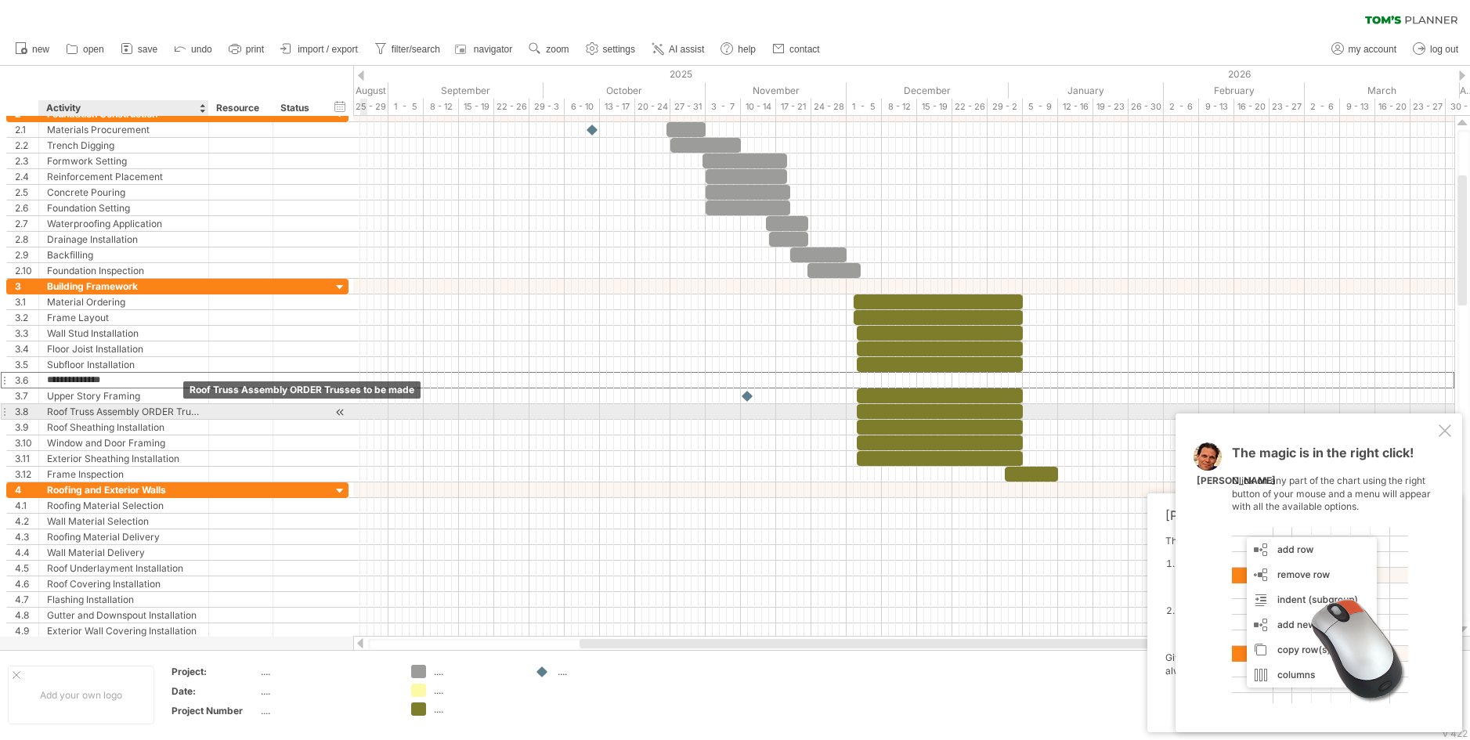
click at [181, 411] on div "Roof Truss Assembly ORDER Trusses to be made" at bounding box center [123, 411] width 153 height 15
click at [214, 411] on div at bounding box center [241, 411] width 64 height 15
click at [201, 412] on div "**********" at bounding box center [124, 411] width 170 height 15
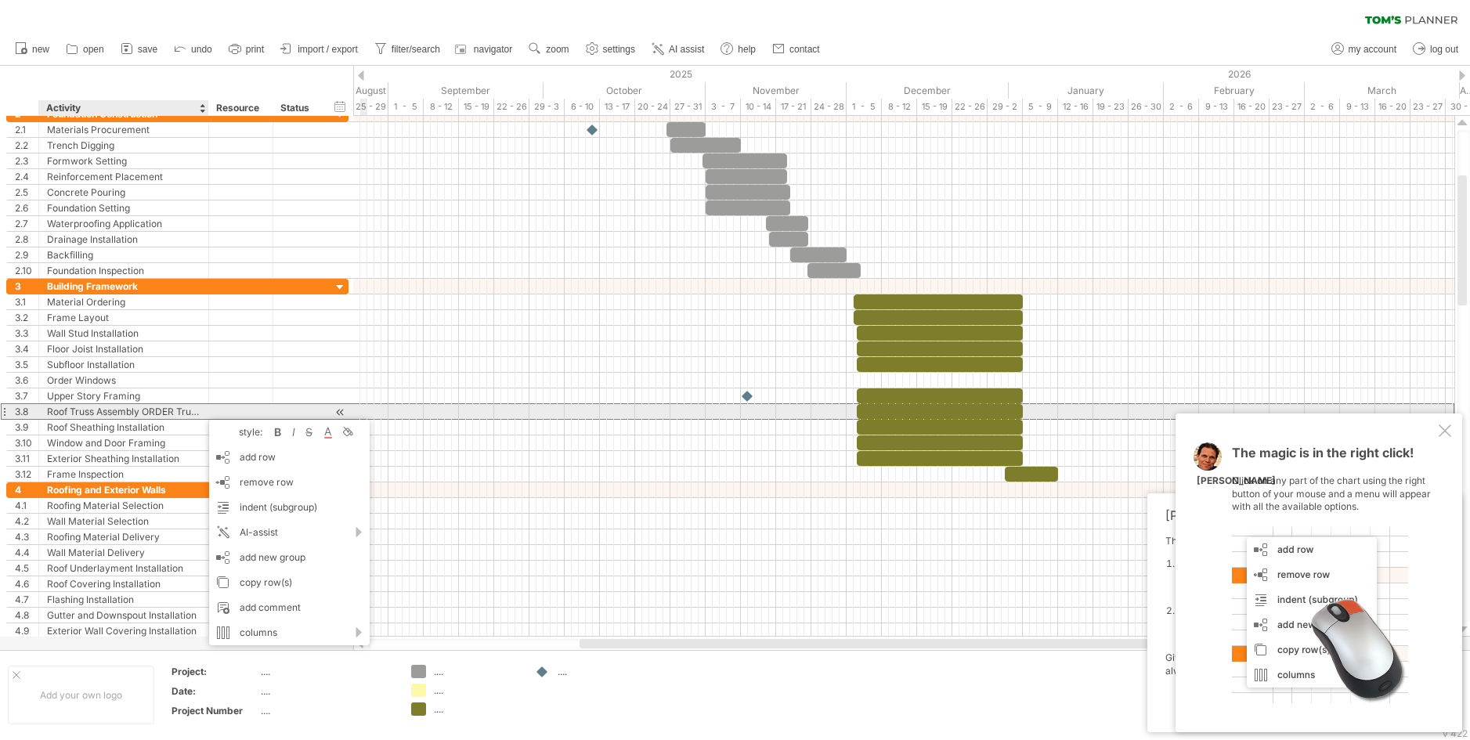
click at [201, 412] on div "**********" at bounding box center [124, 411] width 170 height 15
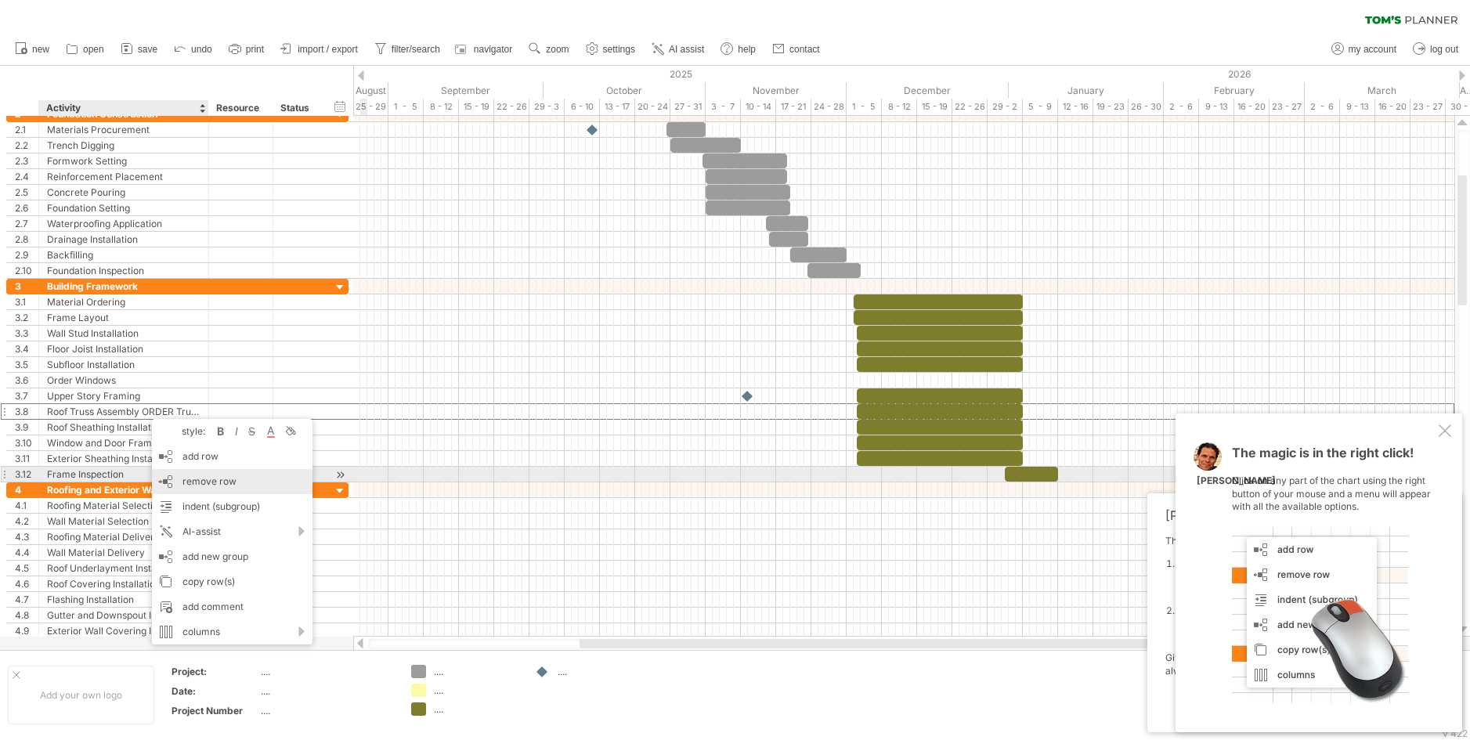
click at [204, 482] on span "remove row" at bounding box center [209, 481] width 54 height 12
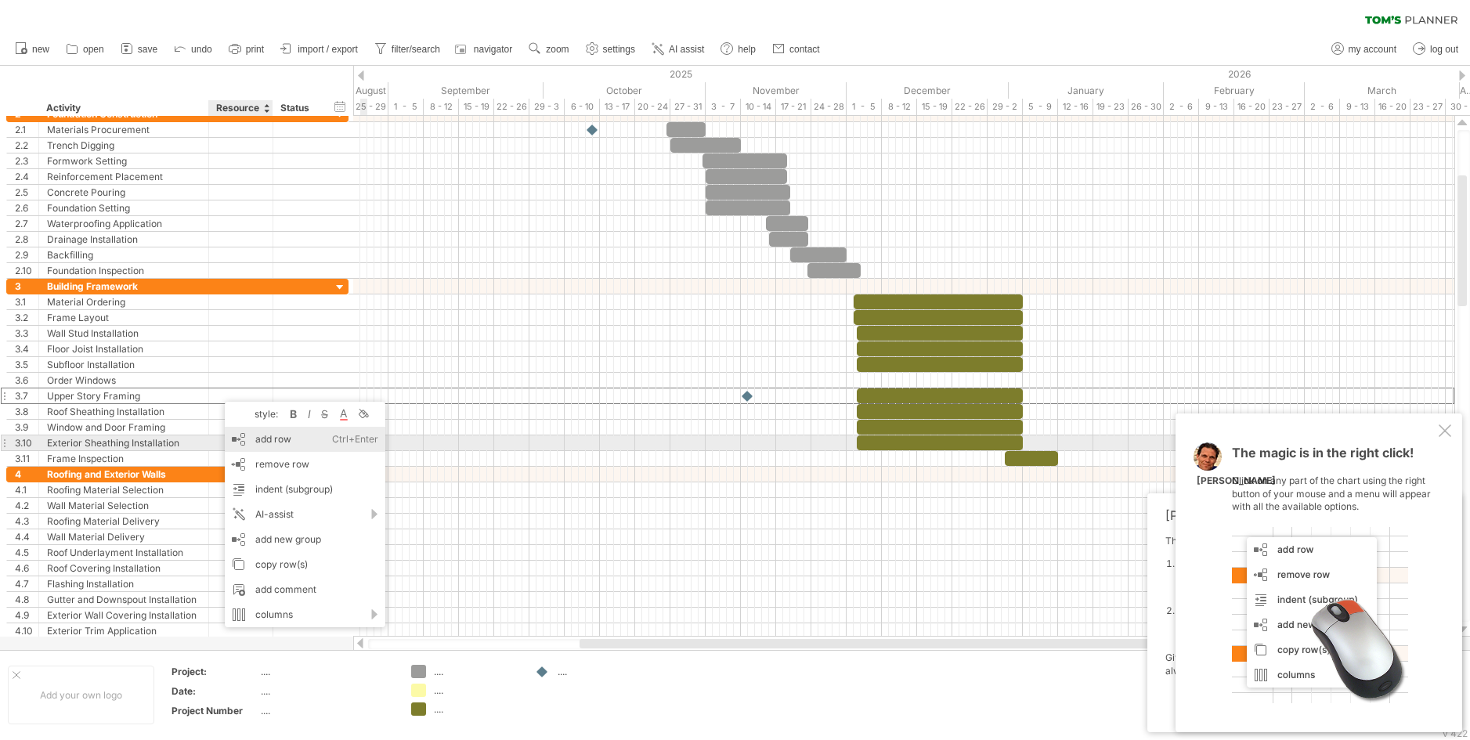
click at [258, 442] on div "add row Ctrl+Enter Cmd+Enter" at bounding box center [305, 439] width 161 height 25
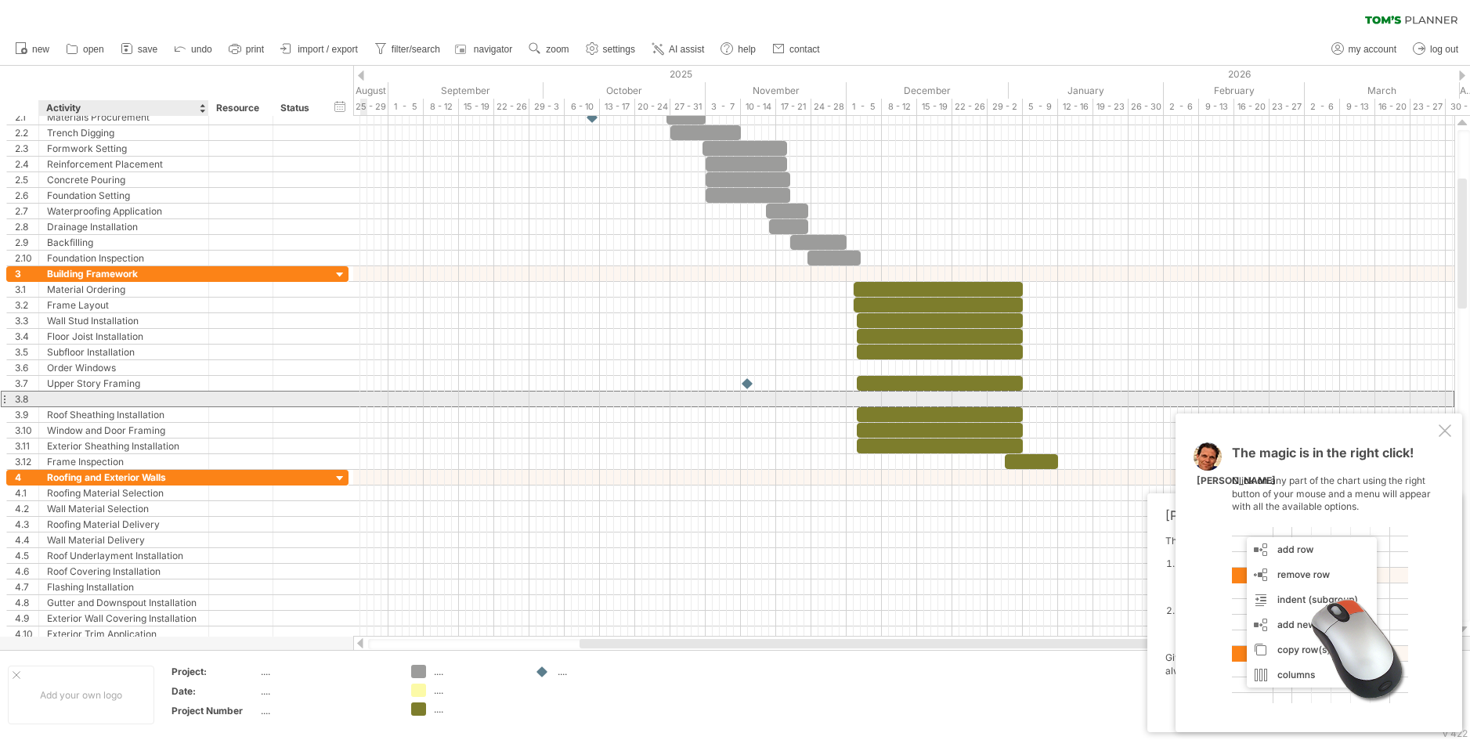
click at [171, 397] on div at bounding box center [123, 399] width 153 height 15
type input "**********"
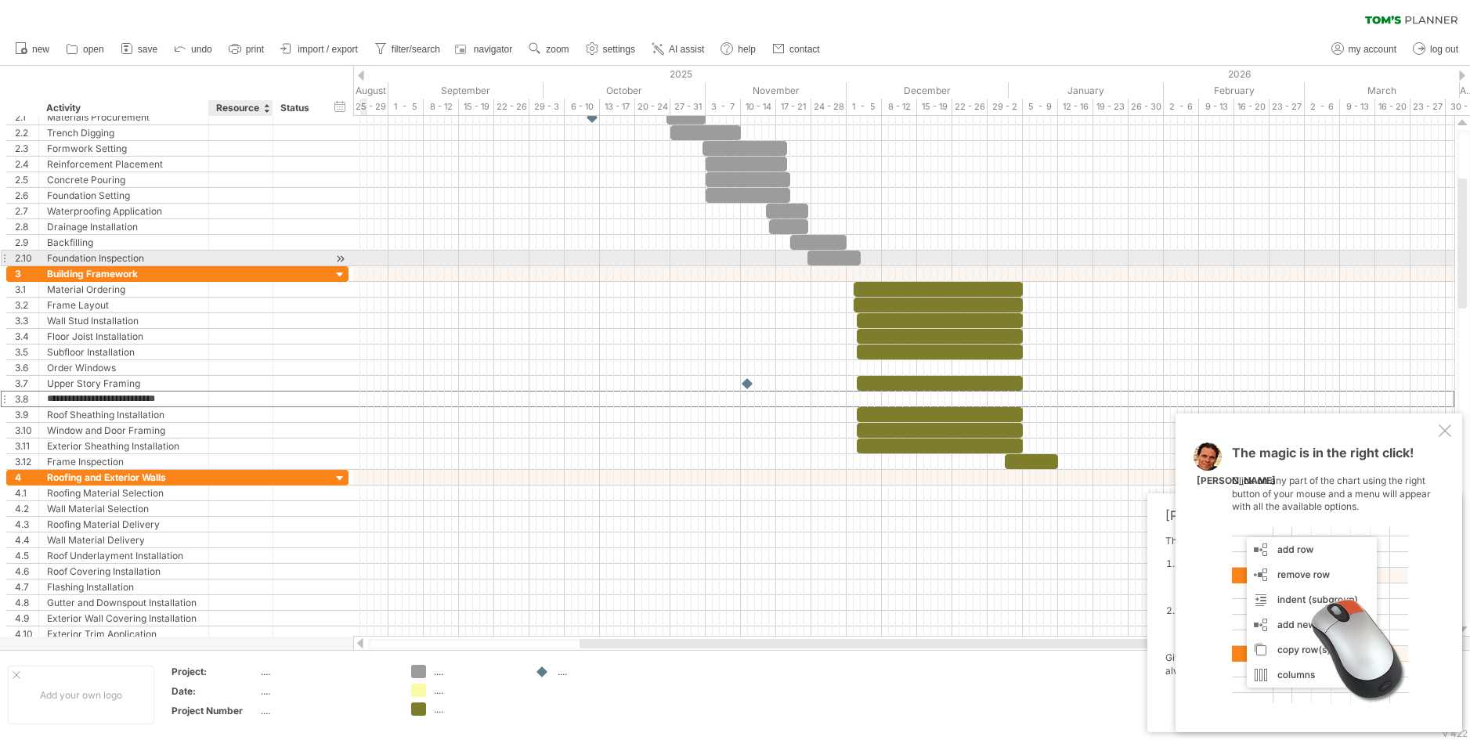
drag, startPoint x: 184, startPoint y: 399, endPoint x: 226, endPoint y: 262, distance: 143.9
click at [226, 262] on div "**********" at bounding box center [177, 376] width 343 height 533
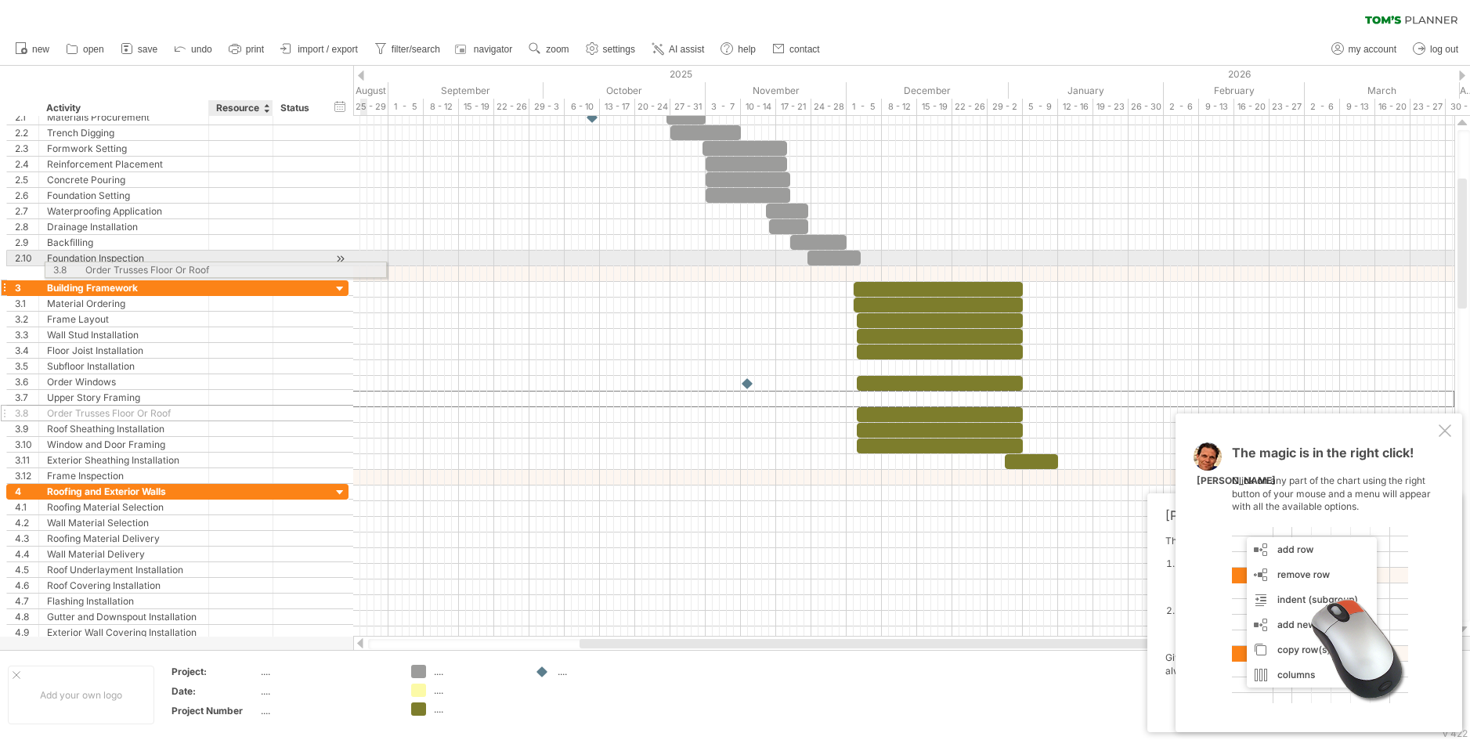
drag, startPoint x: 198, startPoint y: 400, endPoint x: 235, endPoint y: 267, distance: 138.1
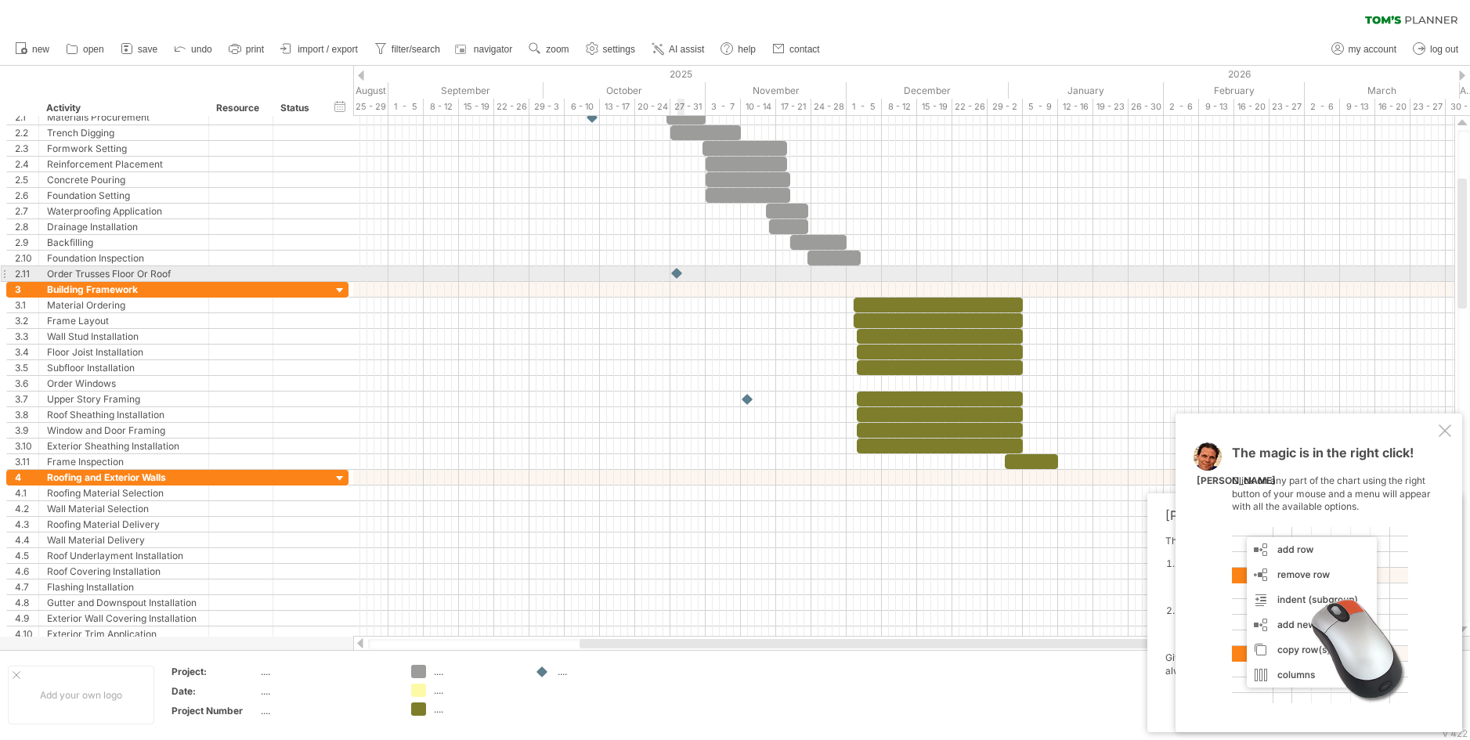
drag, startPoint x: 540, startPoint y: 671, endPoint x: 677, endPoint y: 273, distance: 421.0
click at [677, 273] on div "Trying to reach plan.tomsplanner.com Connected again... 0% clear filter new 1" at bounding box center [735, 370] width 1470 height 740
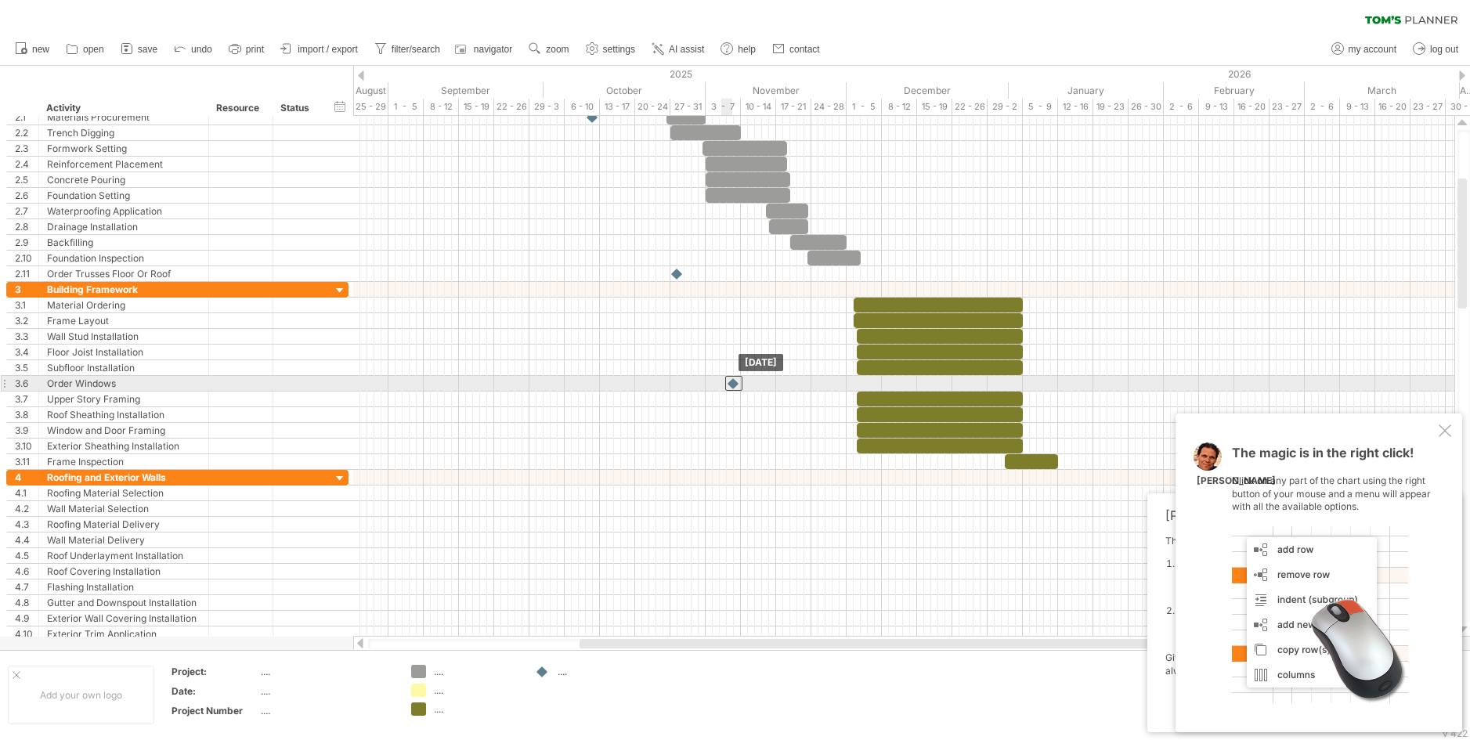
drag, startPoint x: 747, startPoint y: 395, endPoint x: 732, endPoint y: 382, distance: 20.0
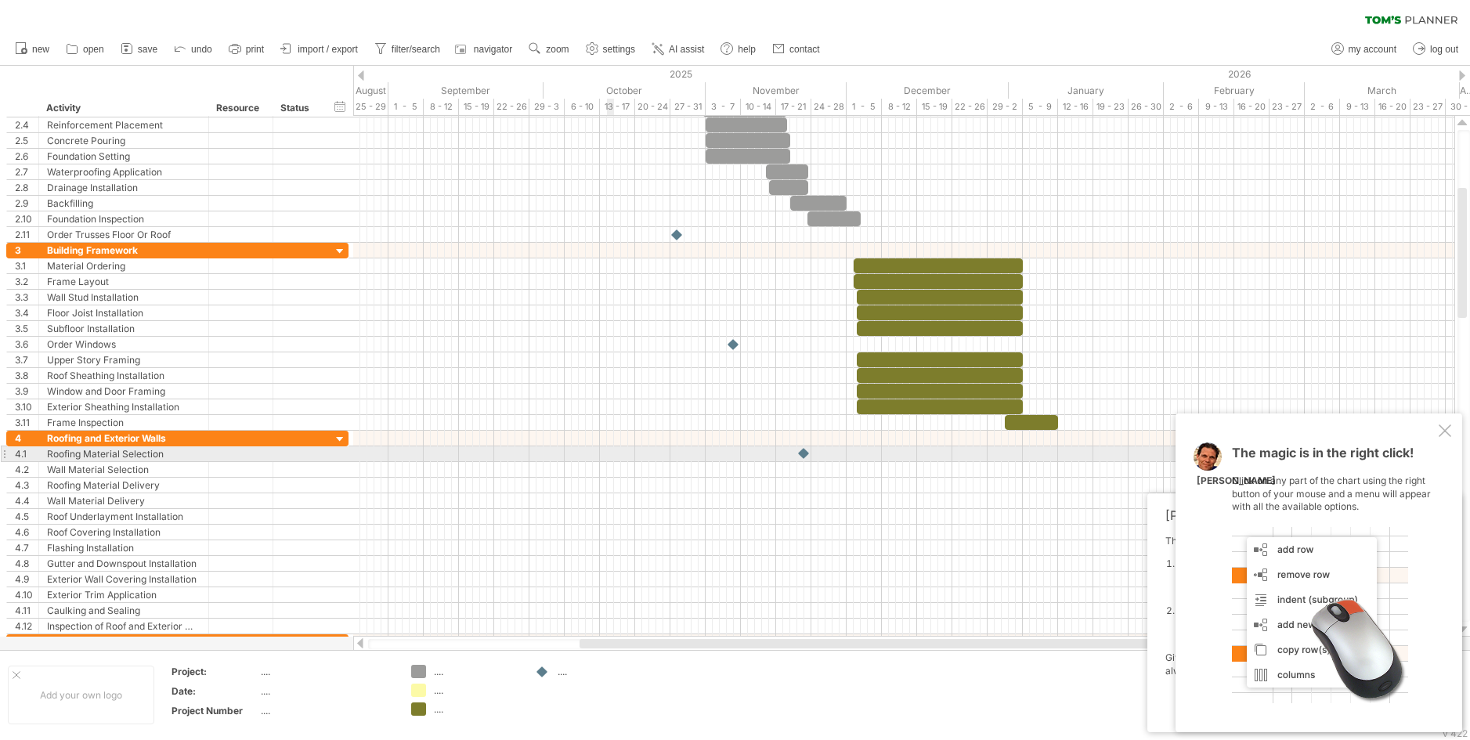
drag, startPoint x: 540, startPoint y: 669, endPoint x: 804, endPoint y: 455, distance: 340.3
click at [804, 455] on div "Trying to reach plan.tomsplanner.com Connected again... 0% clear filter new 1" at bounding box center [735, 370] width 1470 height 740
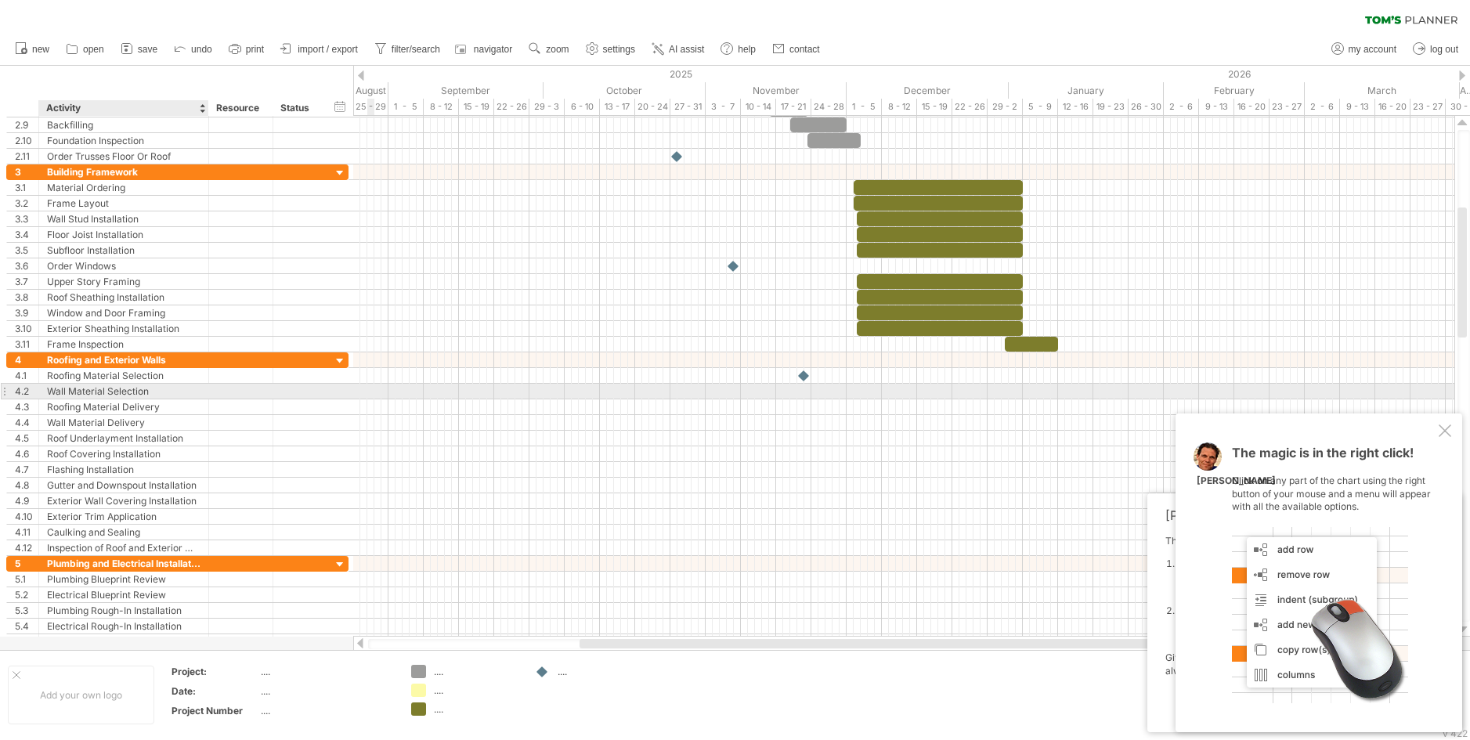
click at [186, 390] on div "Wall Material Selection" at bounding box center [123, 391] width 153 height 15
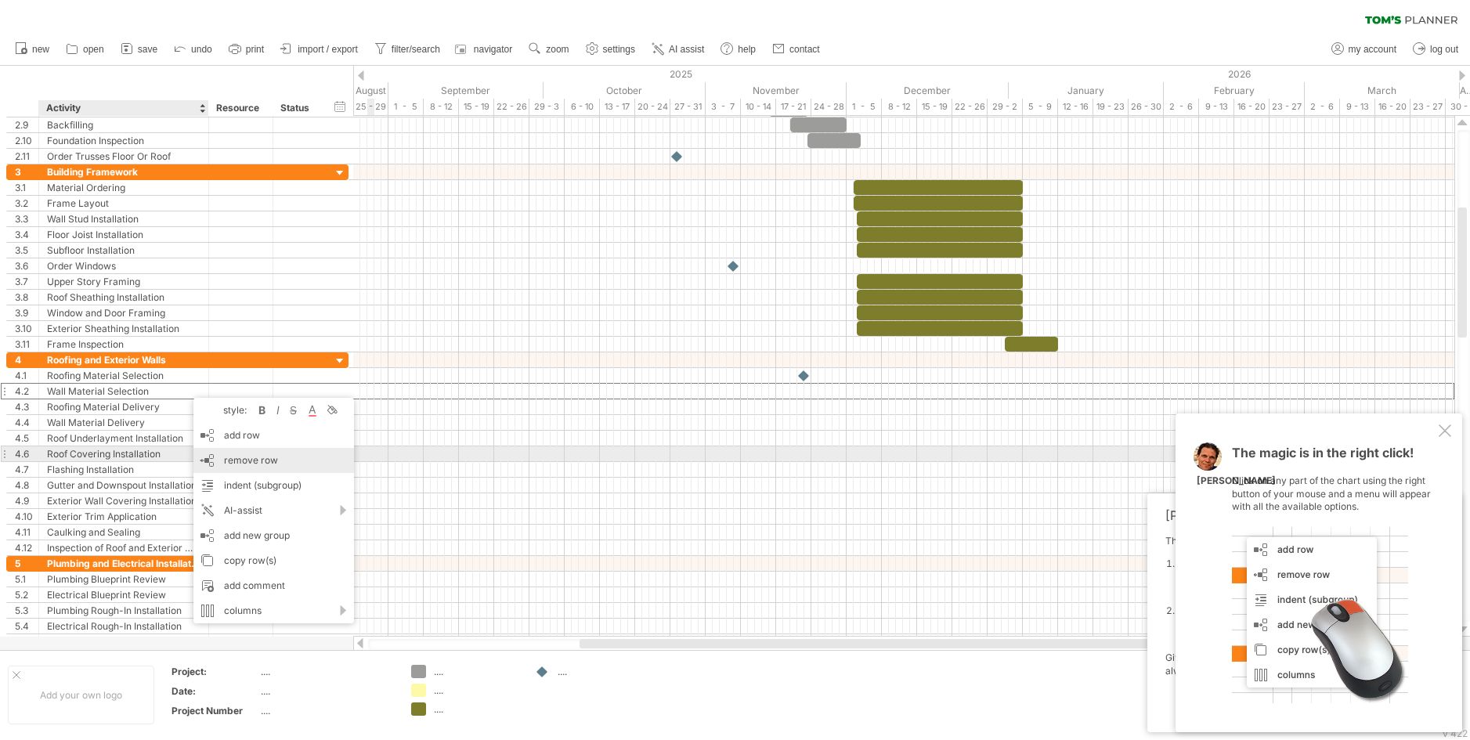
click at [259, 453] on div "remove row remove selected rows" at bounding box center [273, 460] width 161 height 25
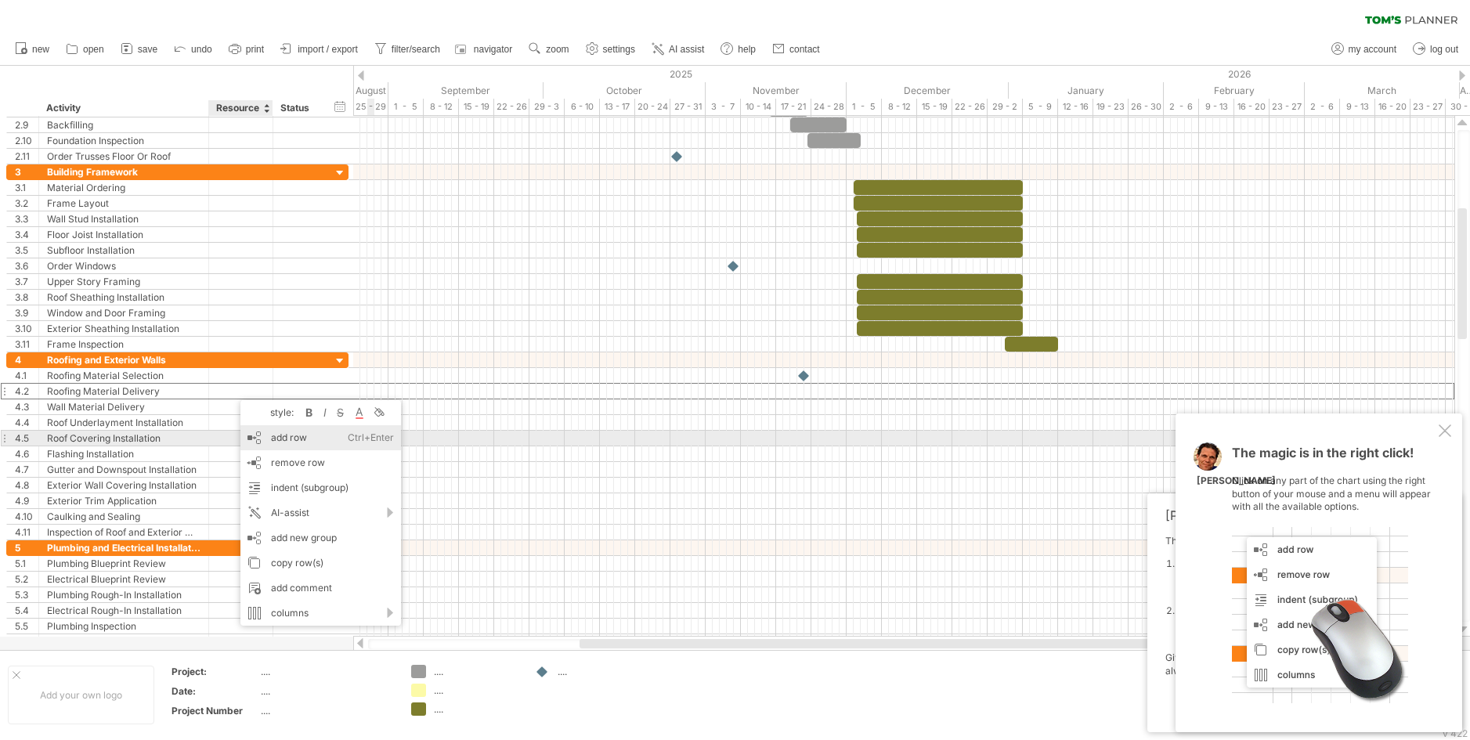
click at [277, 440] on div "add row Ctrl+Enter Cmd+Enter" at bounding box center [320, 437] width 161 height 25
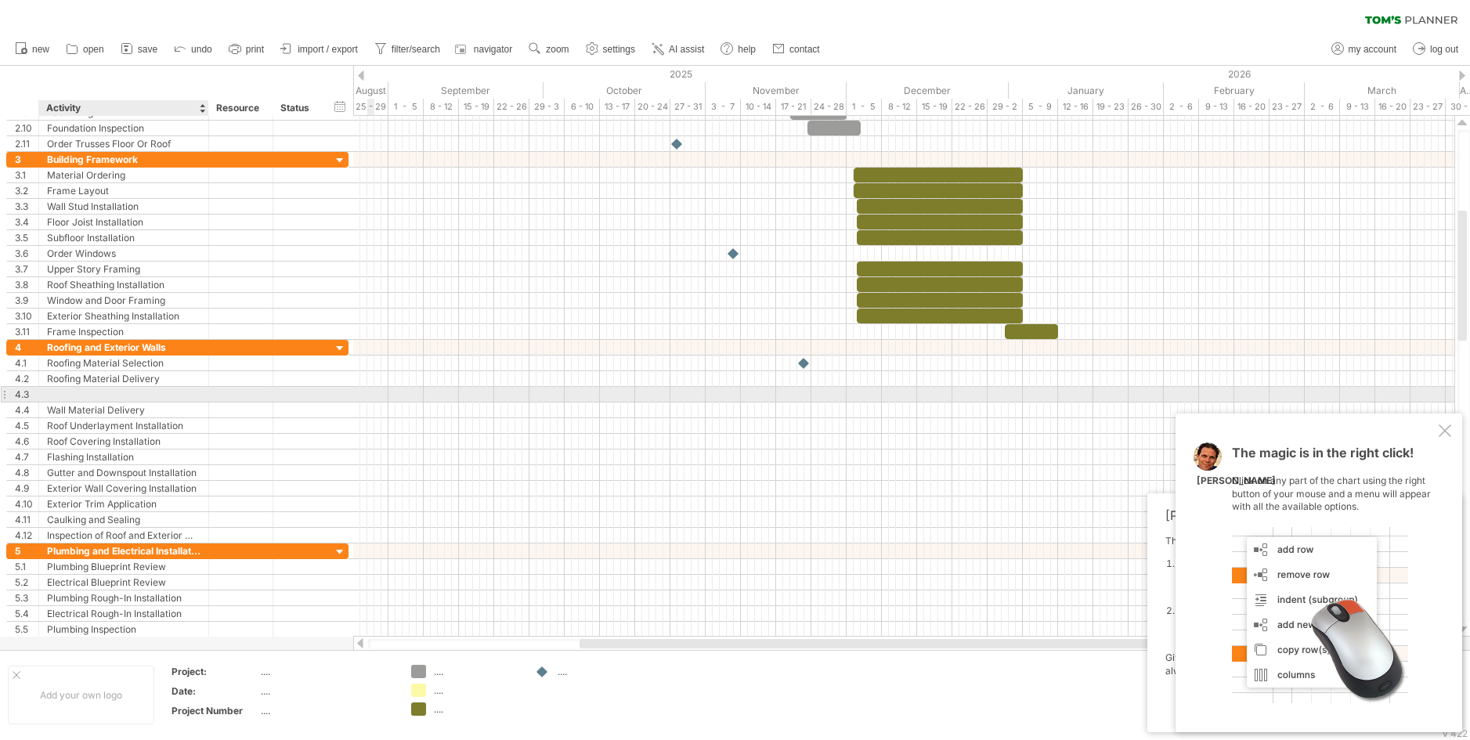
click at [182, 390] on div at bounding box center [123, 394] width 153 height 15
type input "*"
type input "**********"
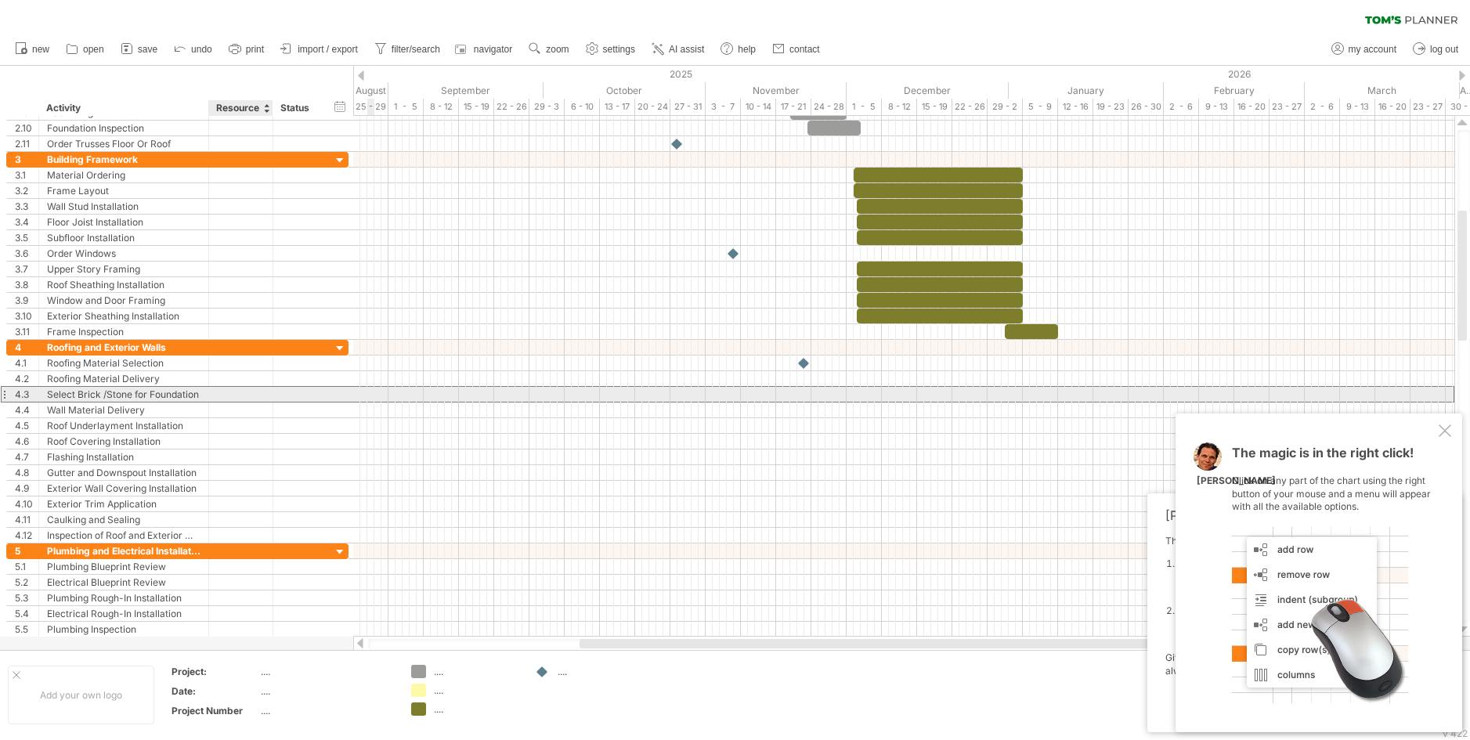
click at [235, 395] on div at bounding box center [241, 394] width 48 height 15
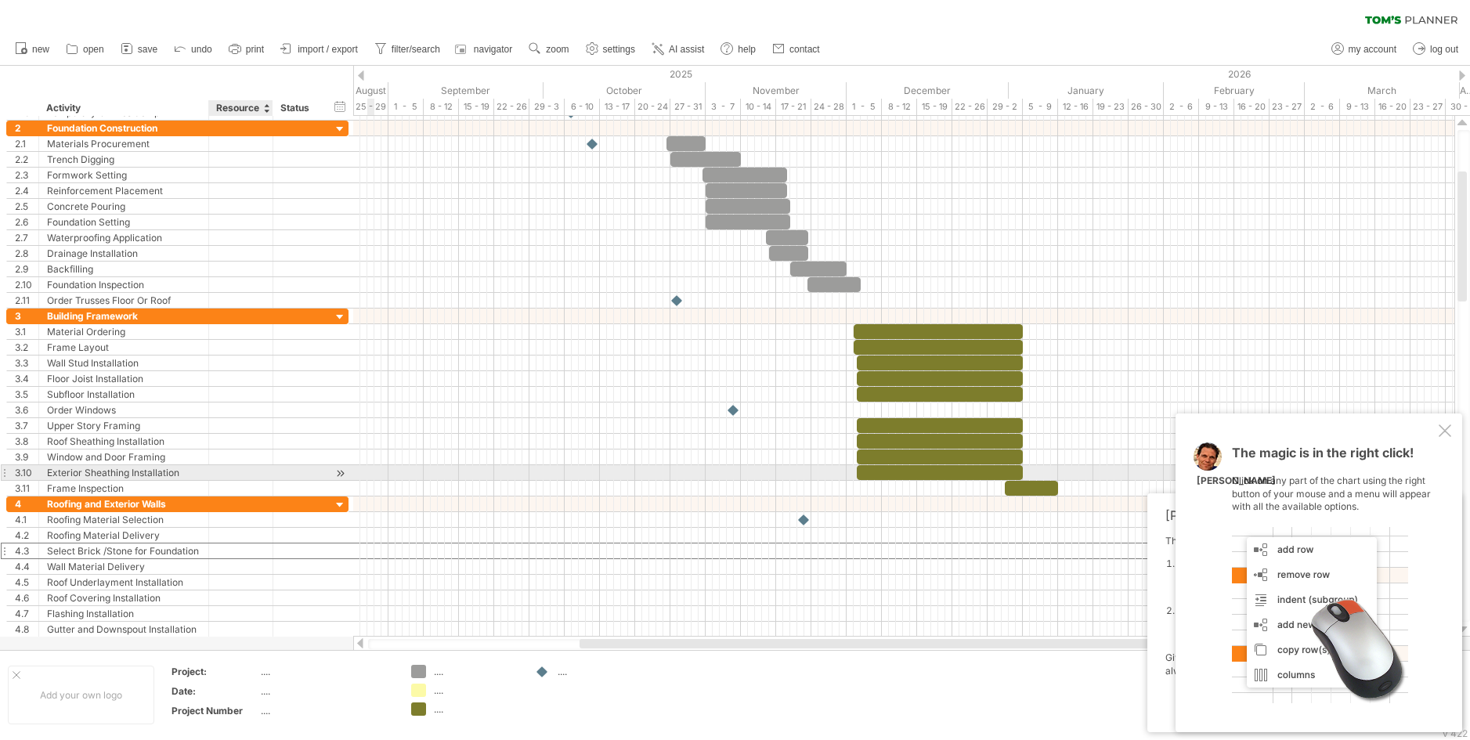
drag, startPoint x: 224, startPoint y: 550, endPoint x: 237, endPoint y: 479, distance: 72.5
click at [237, 479] on div "**********" at bounding box center [177, 371] width 343 height 533
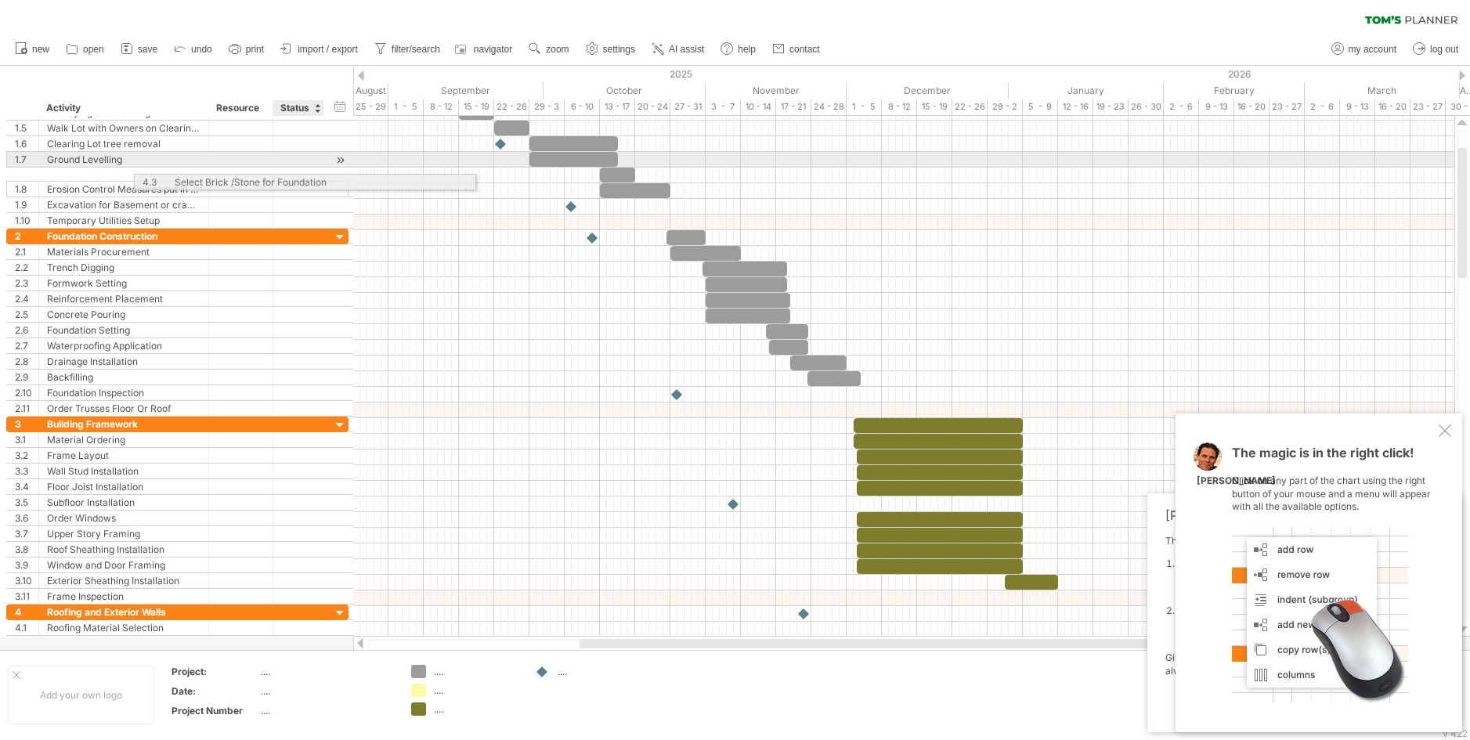
drag, startPoint x: 181, startPoint y: 549, endPoint x: 311, endPoint y: 179, distance: 391.8
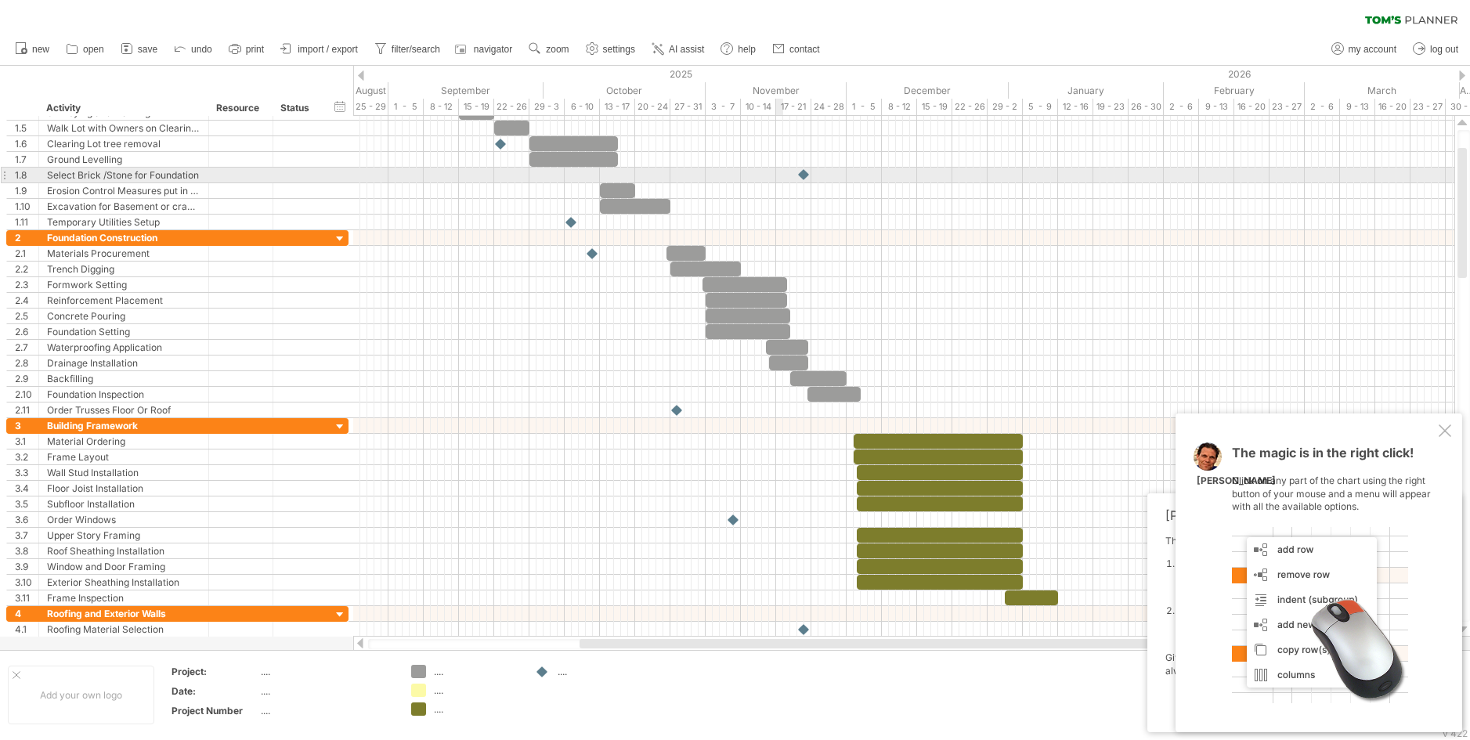
drag, startPoint x: 543, startPoint y: 670, endPoint x: 806, endPoint y: 175, distance: 560.6
click at [806, 175] on div "Trying to reach plan.tomsplanner.com Connected again... 0% clear filter new 1" at bounding box center [735, 370] width 1470 height 740
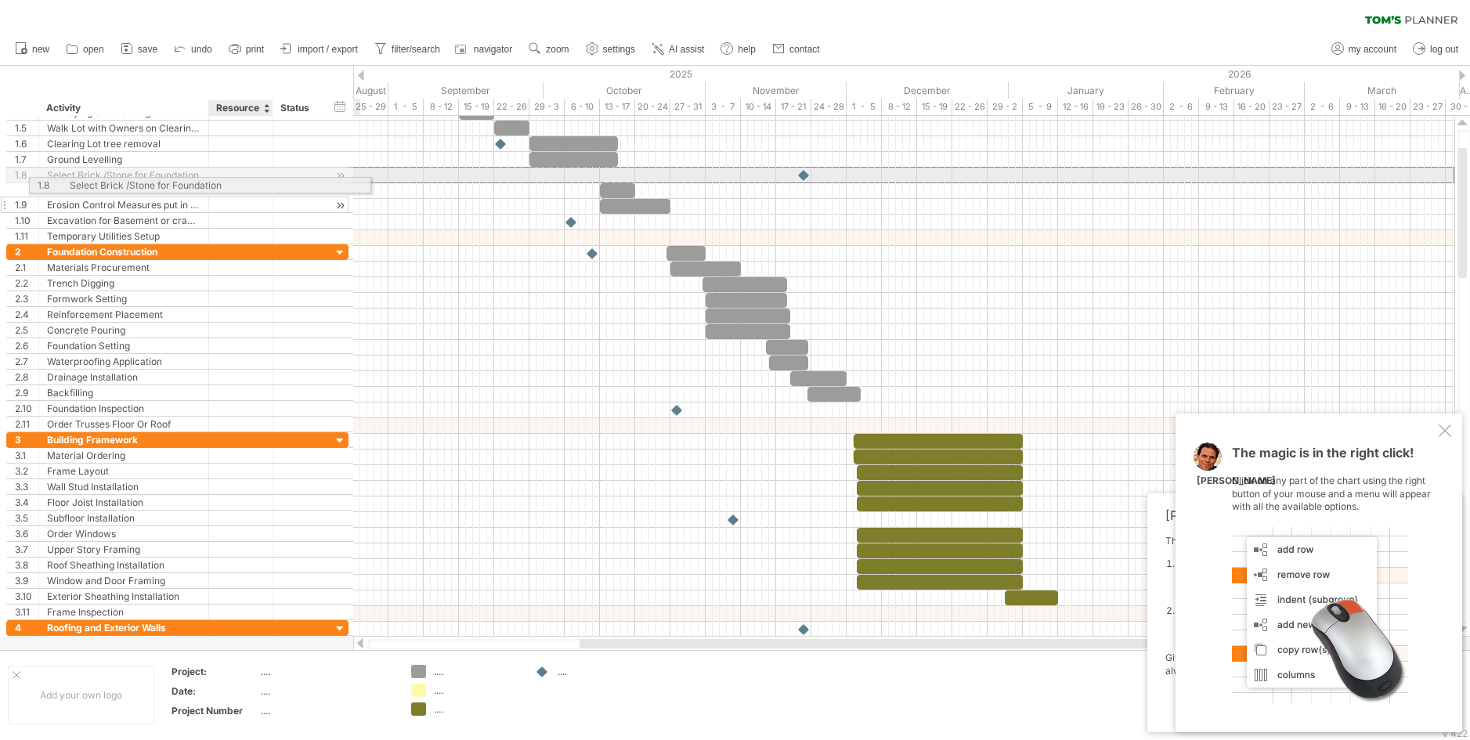
drag, startPoint x: 219, startPoint y: 171, endPoint x: 237, endPoint y: 182, distance: 21.5
click at [237, 182] on div "**********" at bounding box center [177, 175] width 342 height 16
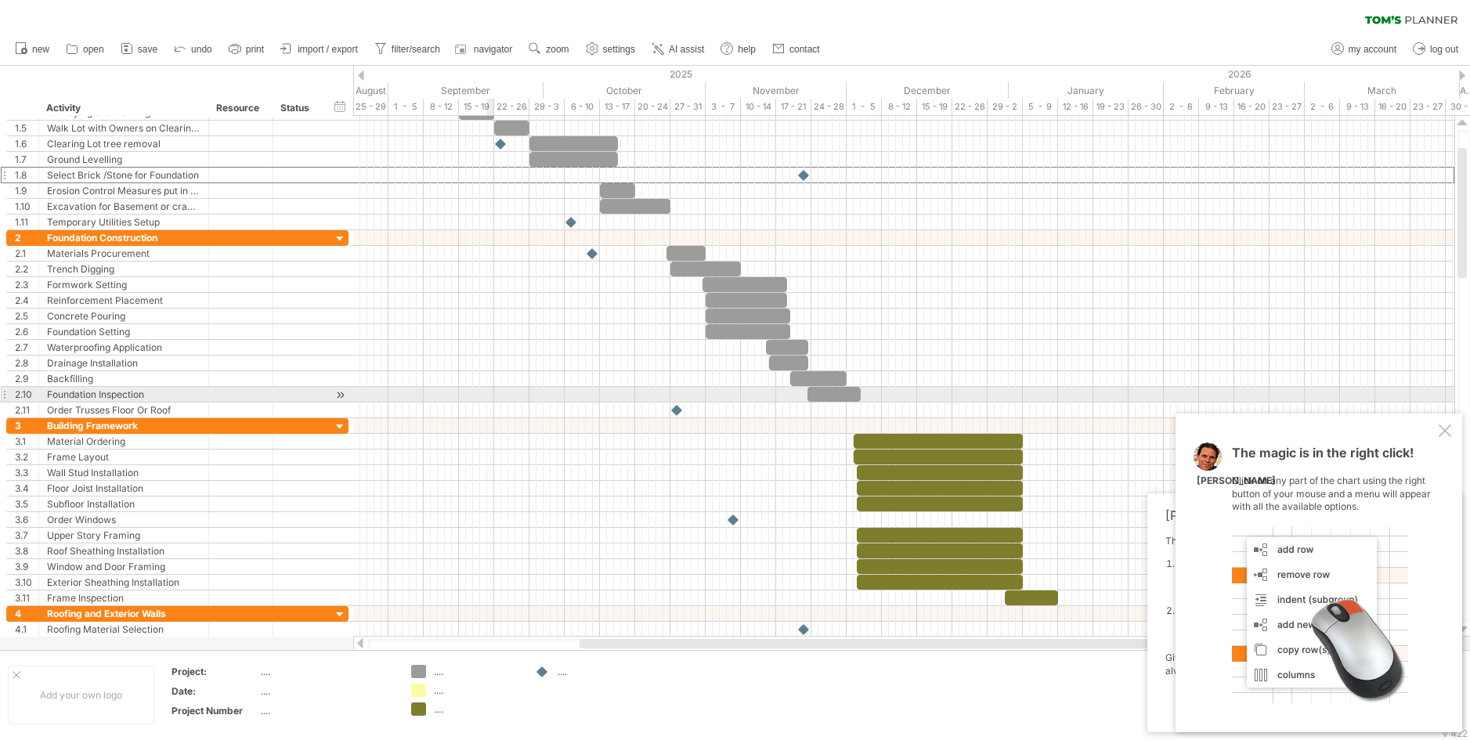
click at [491, 391] on div at bounding box center [903, 395] width 1101 height 16
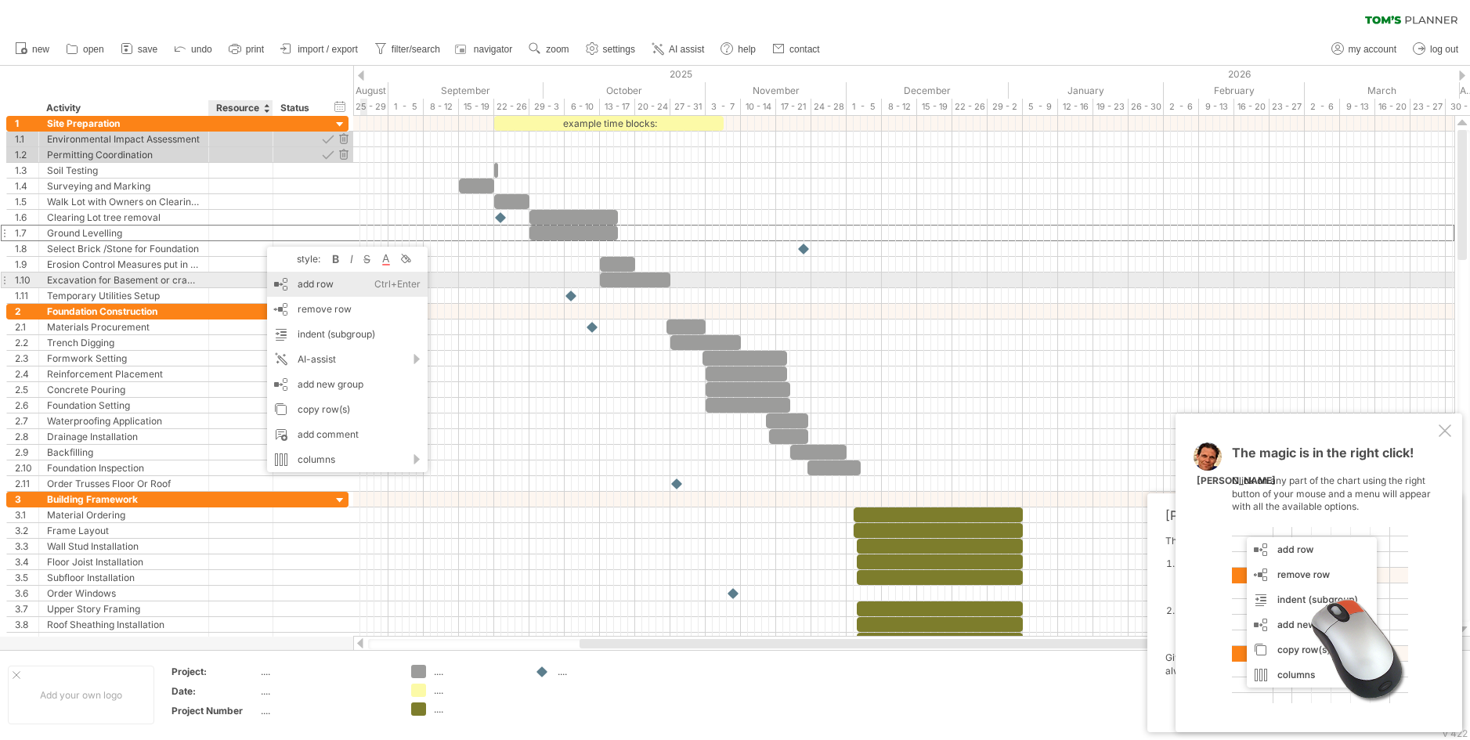
click at [305, 287] on div "add row Ctrl+Enter Cmd+Enter" at bounding box center [347, 284] width 161 height 25
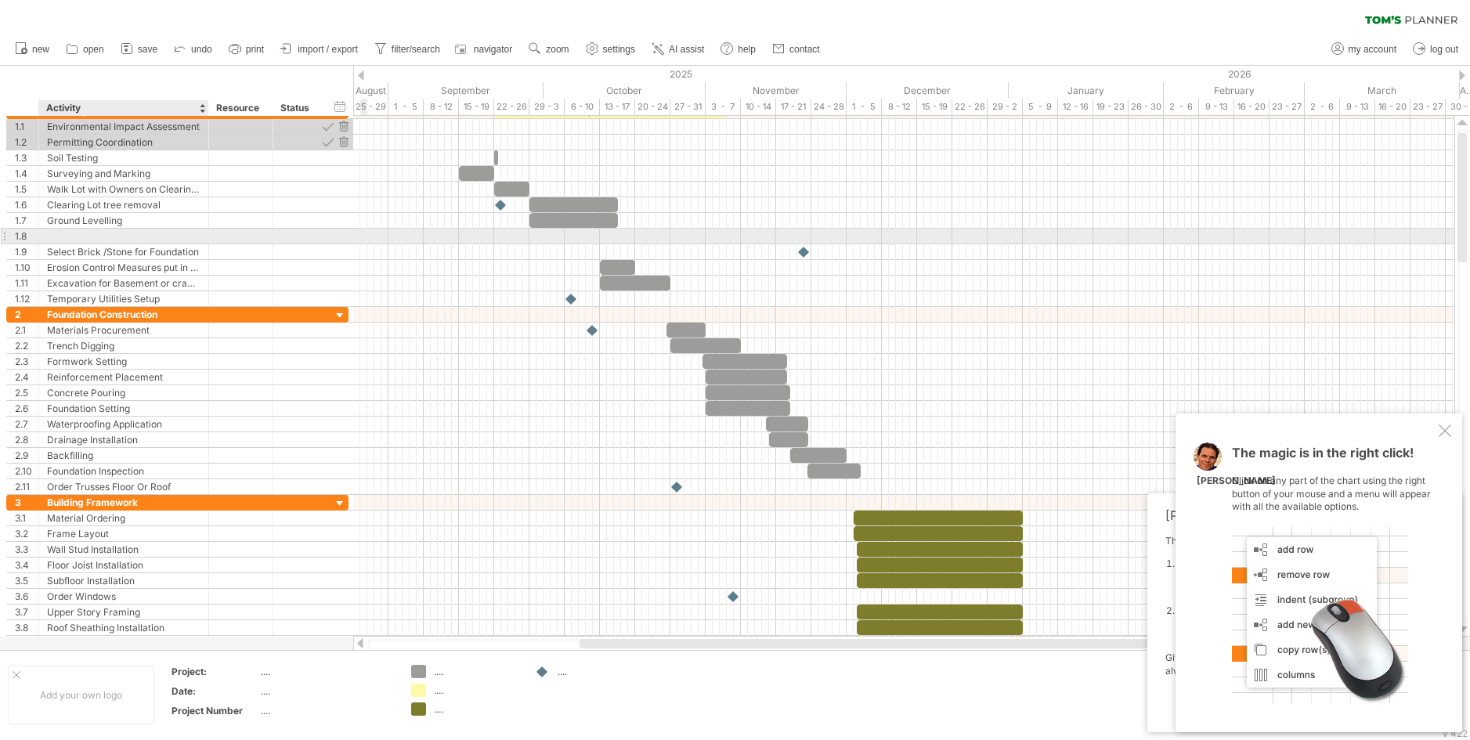
click at [128, 233] on div at bounding box center [123, 236] width 153 height 15
type input "**********"
drag, startPoint x: 541, startPoint y: 673, endPoint x: 605, endPoint y: 240, distance: 437.0
click at [605, 240] on div "Trying to reach plan.tomsplanner.com Connected again... 0% clear filter new 1" at bounding box center [735, 370] width 1470 height 740
click at [605, 241] on div at bounding box center [606, 236] width 17 height 15
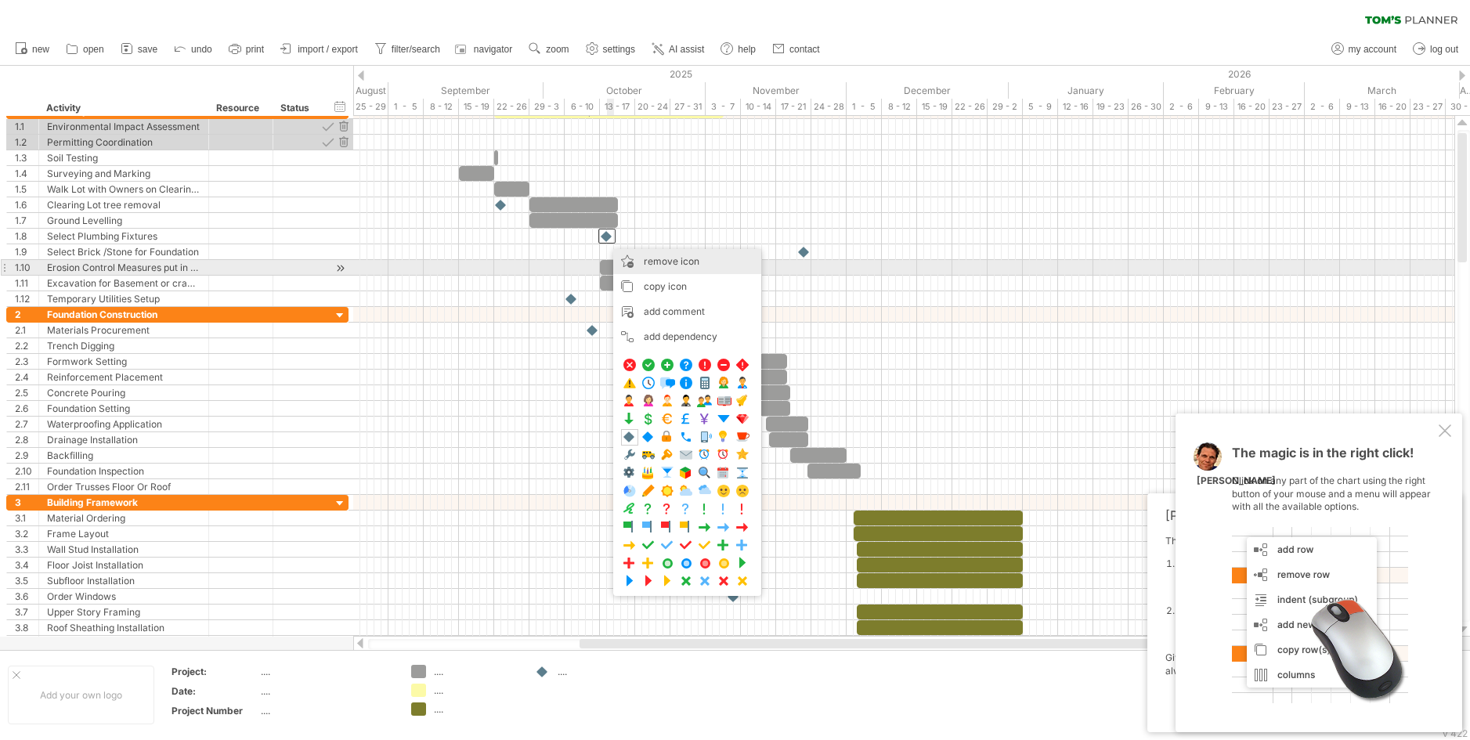
click at [651, 260] on span "remove icon" at bounding box center [672, 261] width 56 height 12
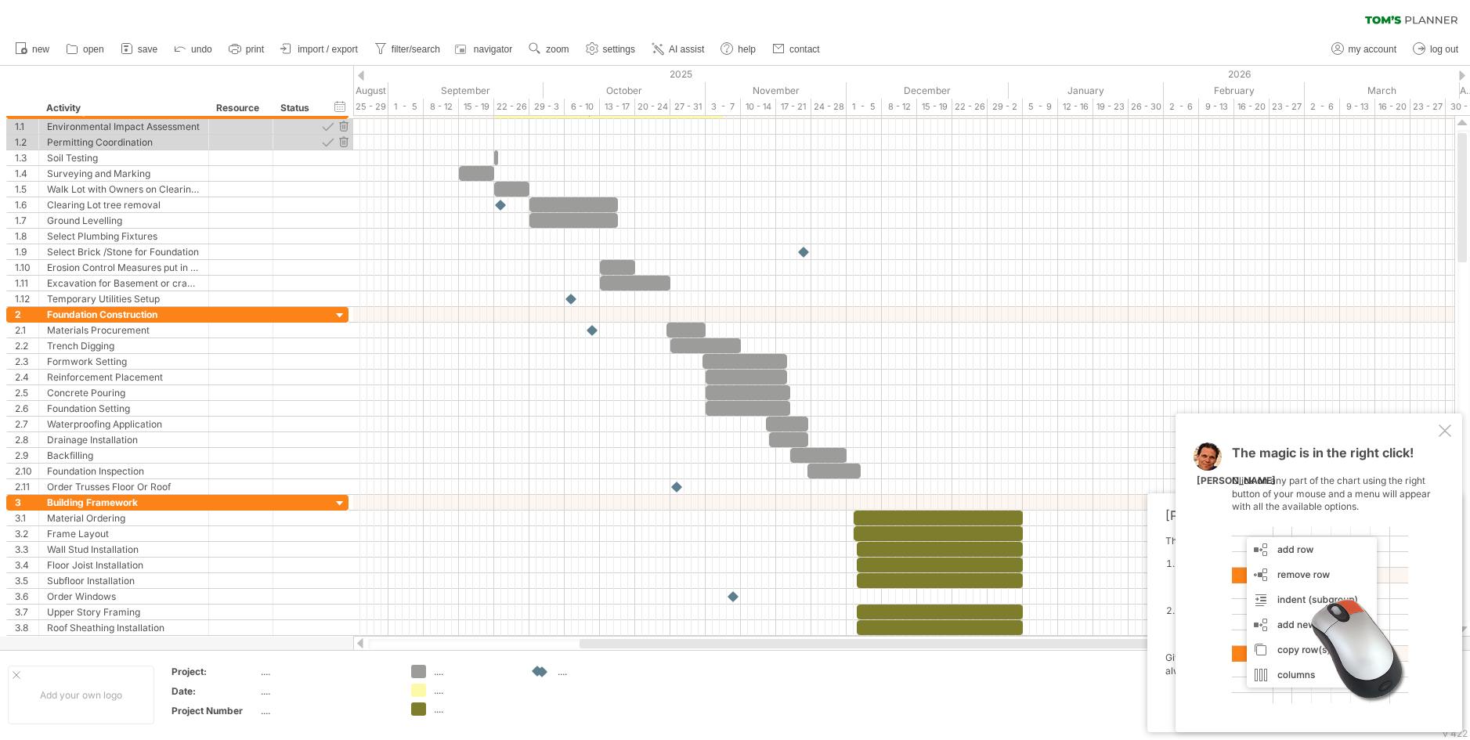
click at [543, 669] on div "Trying to reach plan.tomsplanner.com Connected again... 0% clear filter new 1" at bounding box center [735, 370] width 1470 height 740
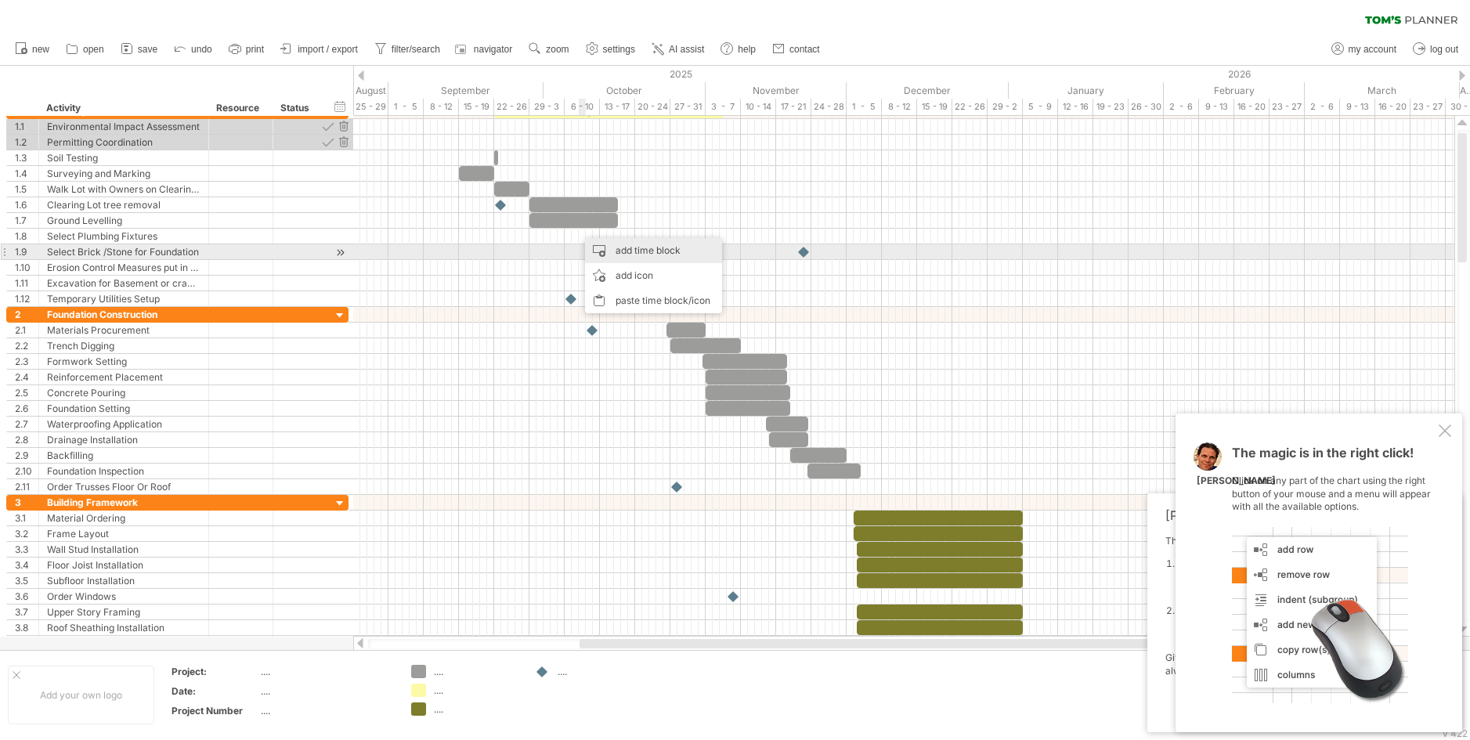
click at [631, 246] on div "add time block" at bounding box center [653, 250] width 137 height 25
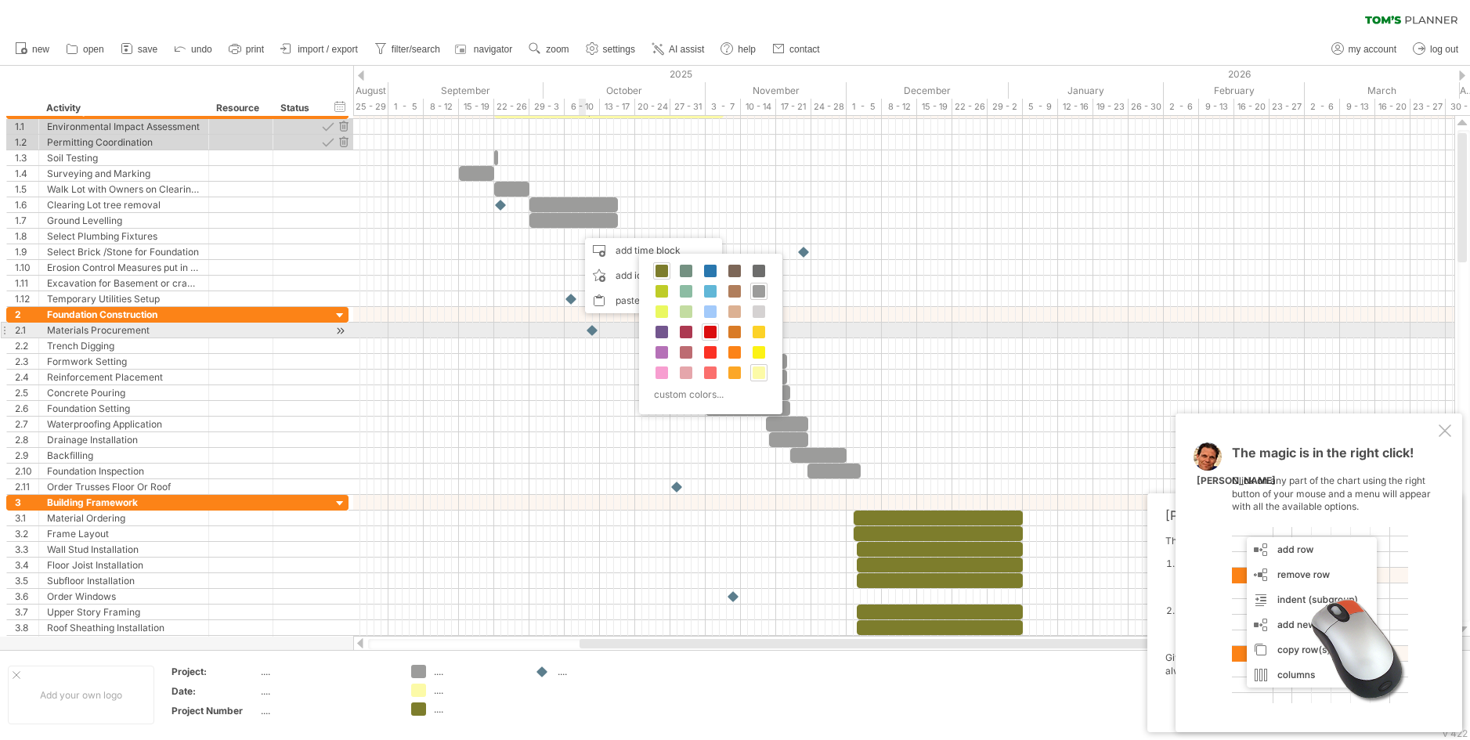
click at [711, 329] on span at bounding box center [710, 332] width 13 height 13
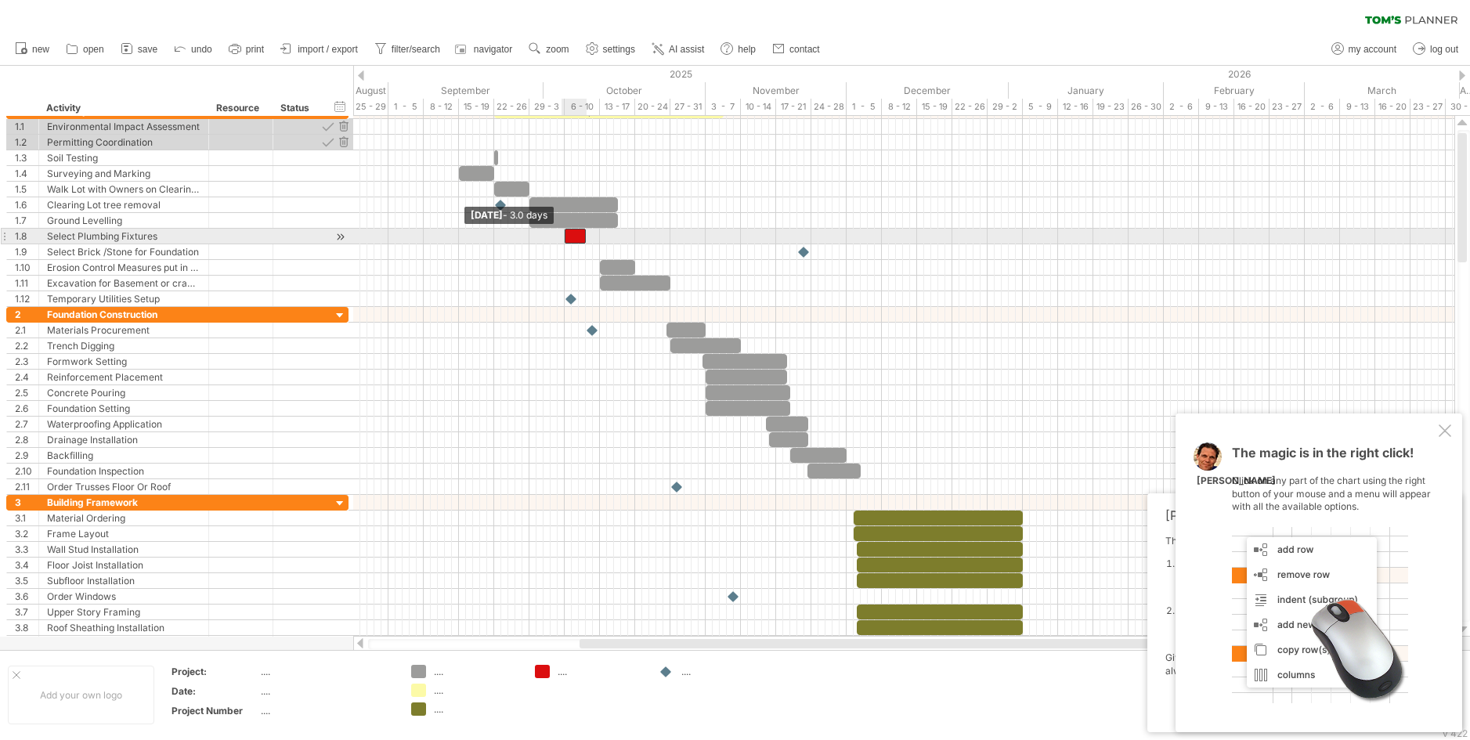
drag, startPoint x: 580, startPoint y: 236, endPoint x: 565, endPoint y: 237, distance: 15.7
click at [565, 237] on span at bounding box center [565, 236] width 6 height 15
drag, startPoint x: 583, startPoint y: 235, endPoint x: 597, endPoint y: 235, distance: 13.3
click at [597, 235] on span at bounding box center [600, 236] width 6 height 15
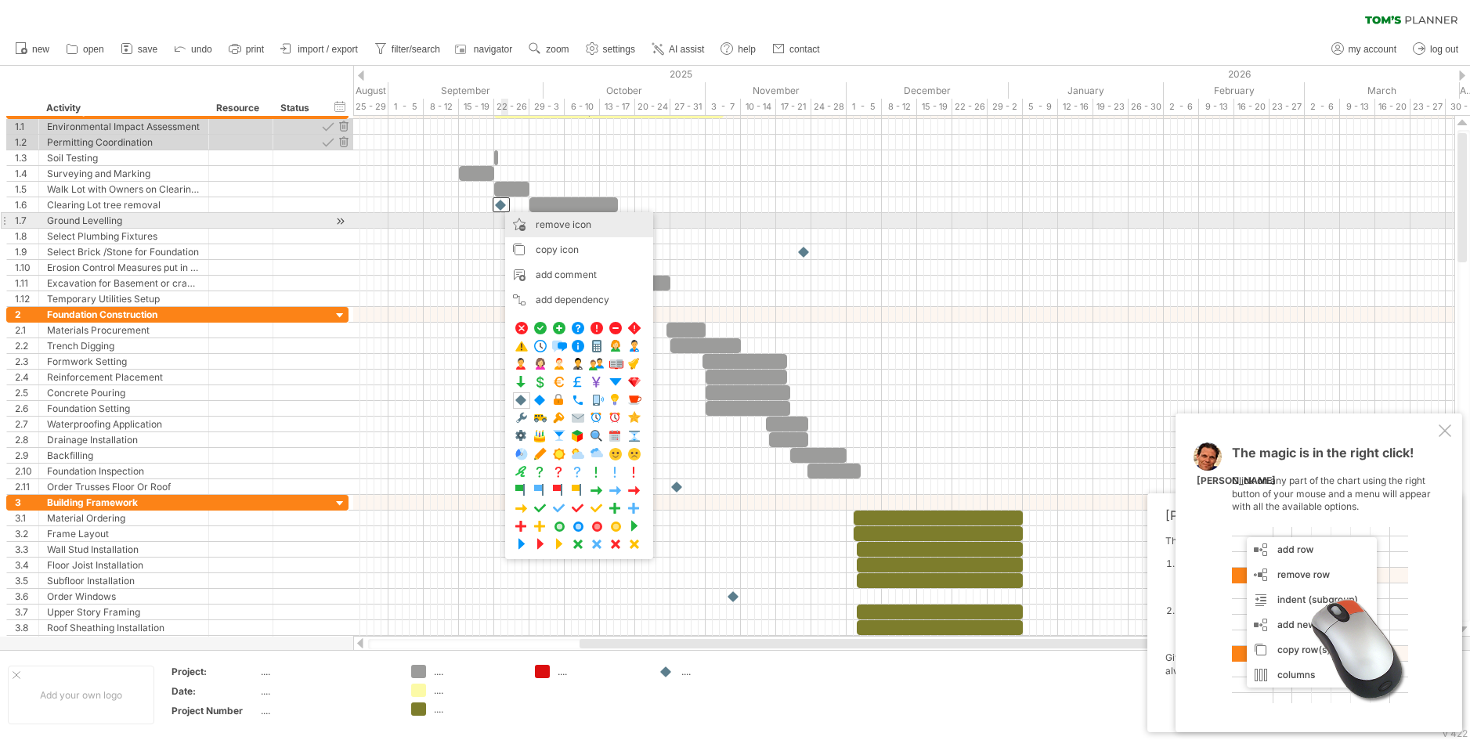
click at [552, 226] on span "remove icon" at bounding box center [564, 224] width 56 height 12
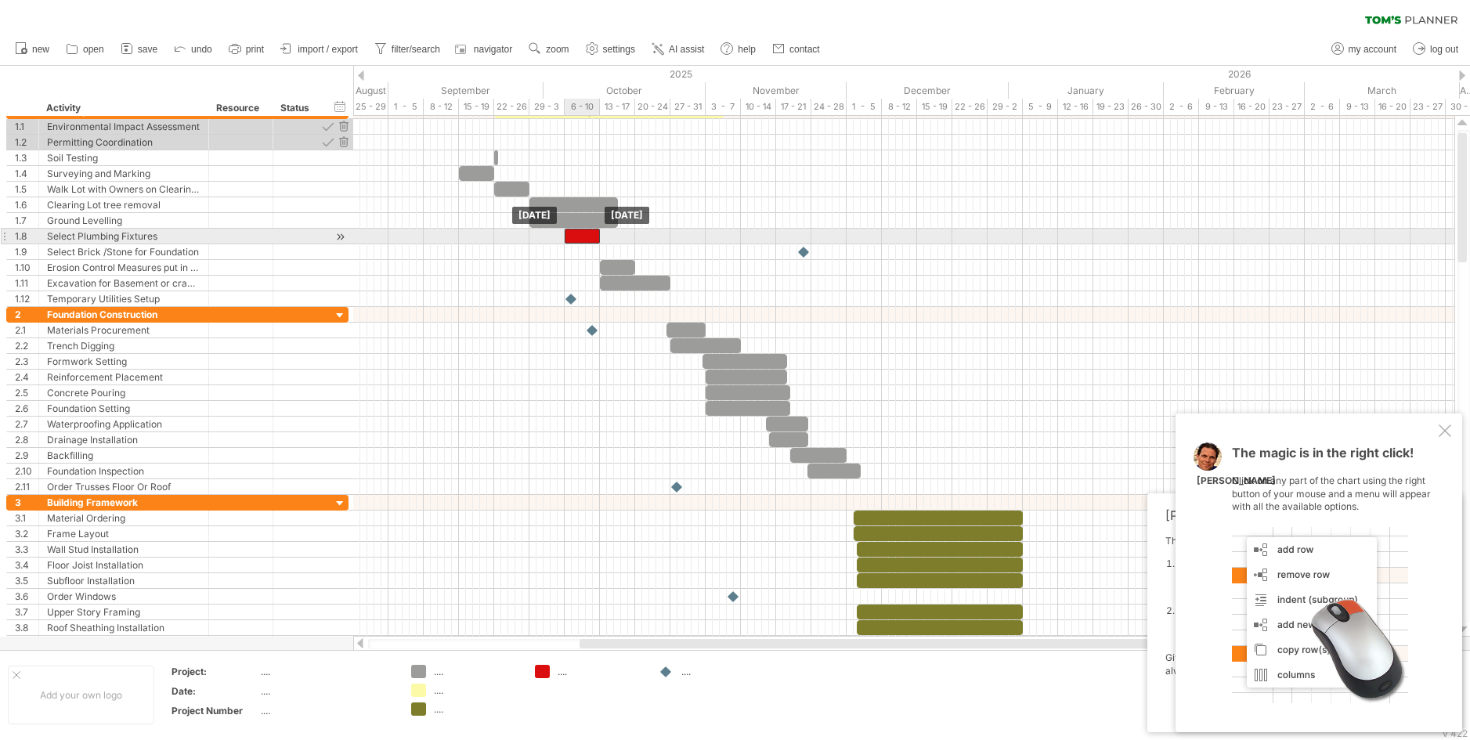
click at [588, 237] on div at bounding box center [582, 236] width 35 height 15
click at [605, 237] on span at bounding box center [604, 236] width 6 height 15
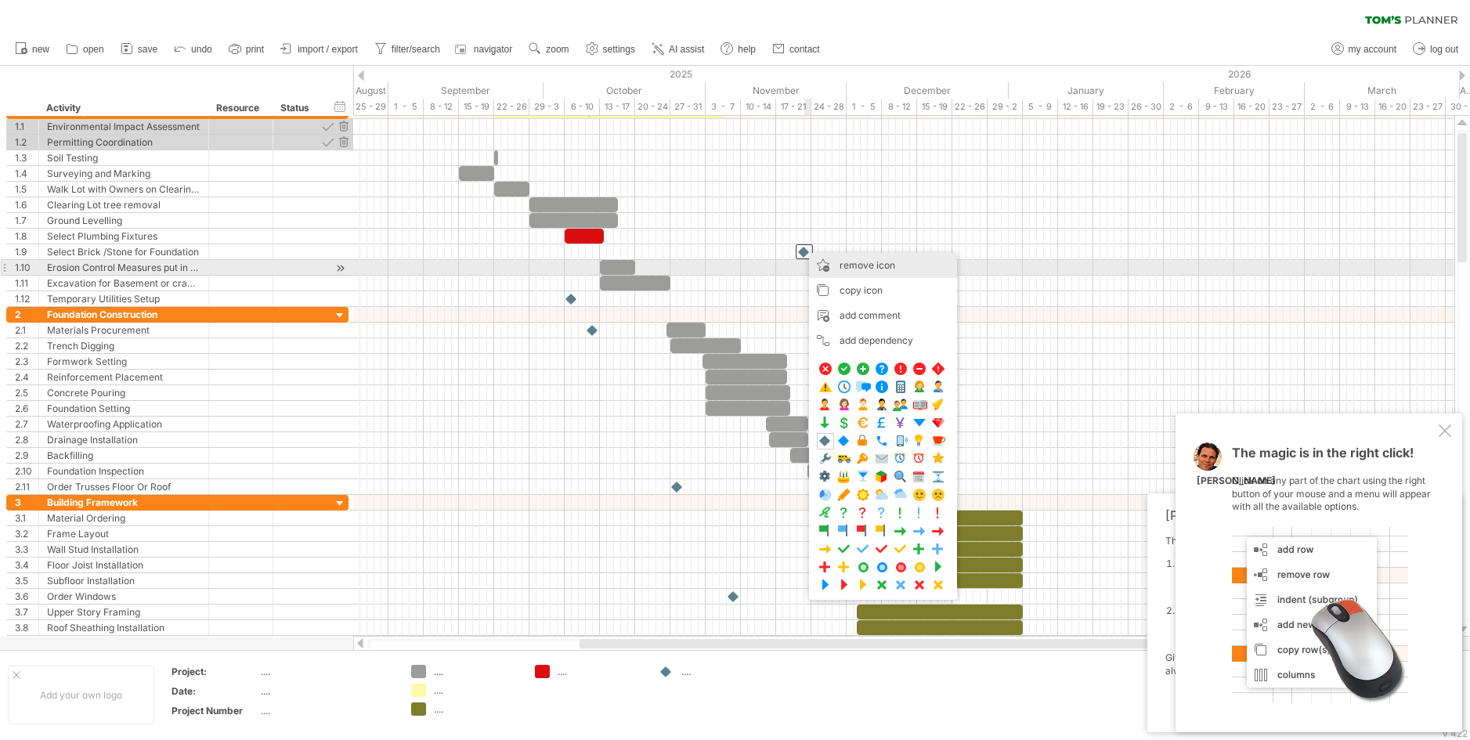
click at [851, 266] on span "remove icon" at bounding box center [868, 265] width 56 height 12
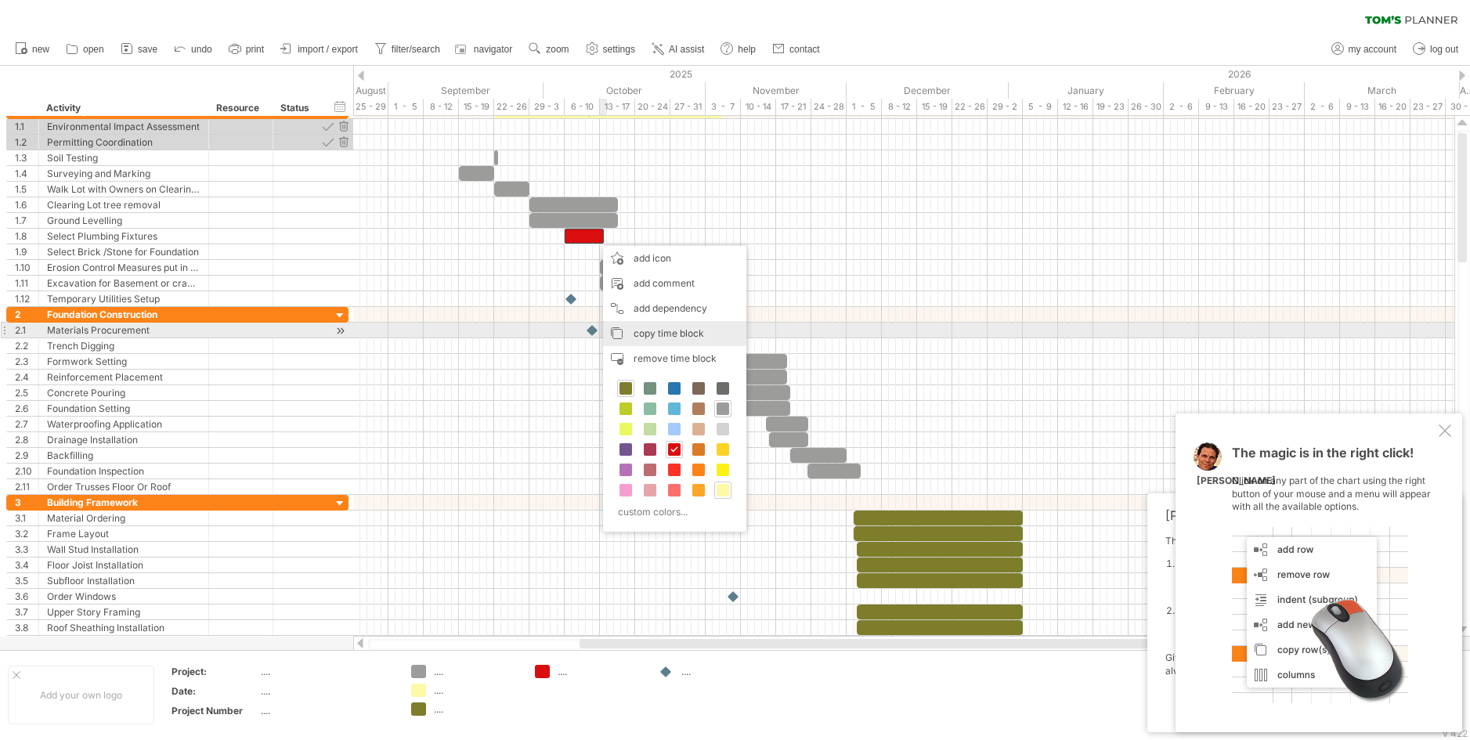
click at [680, 330] on span "copy time block" at bounding box center [669, 333] width 70 height 12
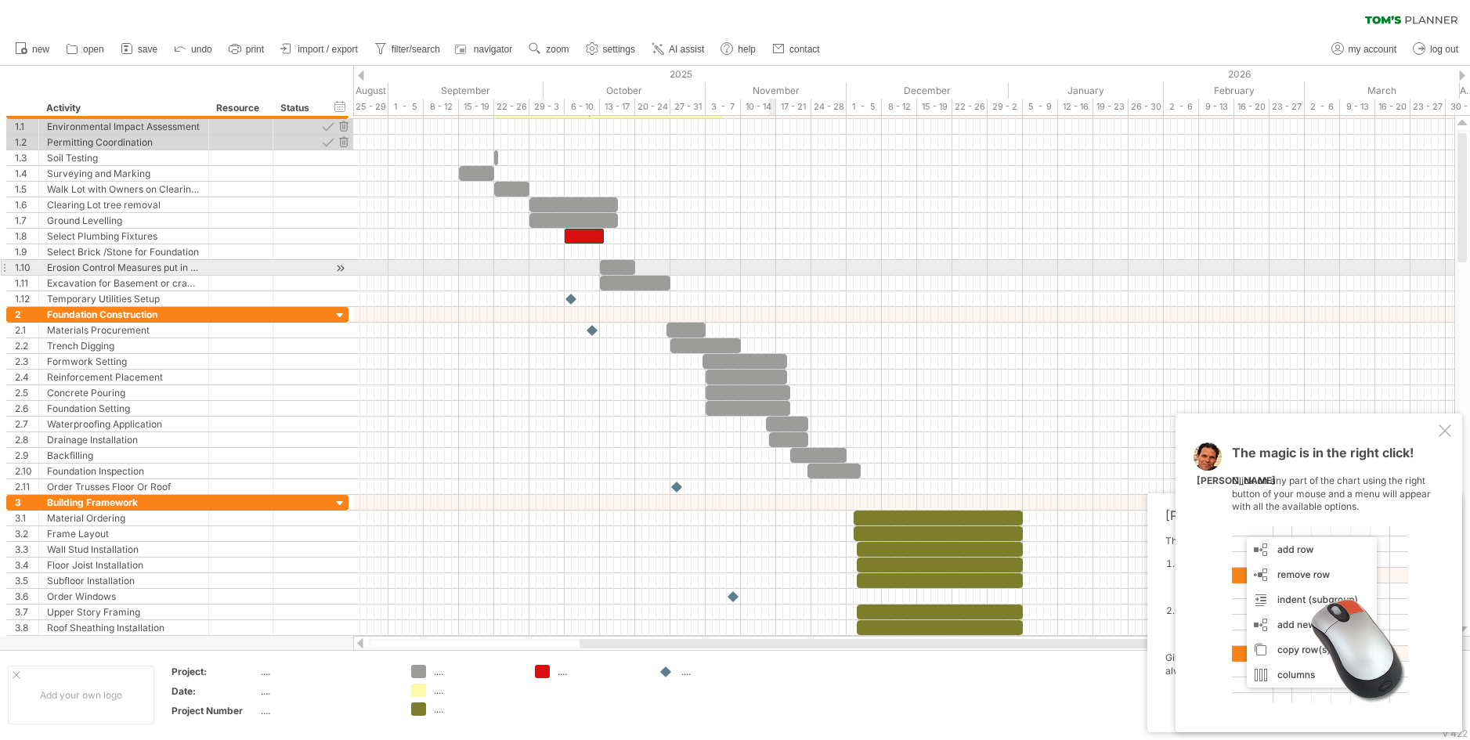
click at [770, 266] on div at bounding box center [903, 268] width 1101 height 16
click at [974, 258] on div at bounding box center [903, 252] width 1101 height 16
click at [775, 269] on div "add time block" at bounding box center [793, 272] width 137 height 25
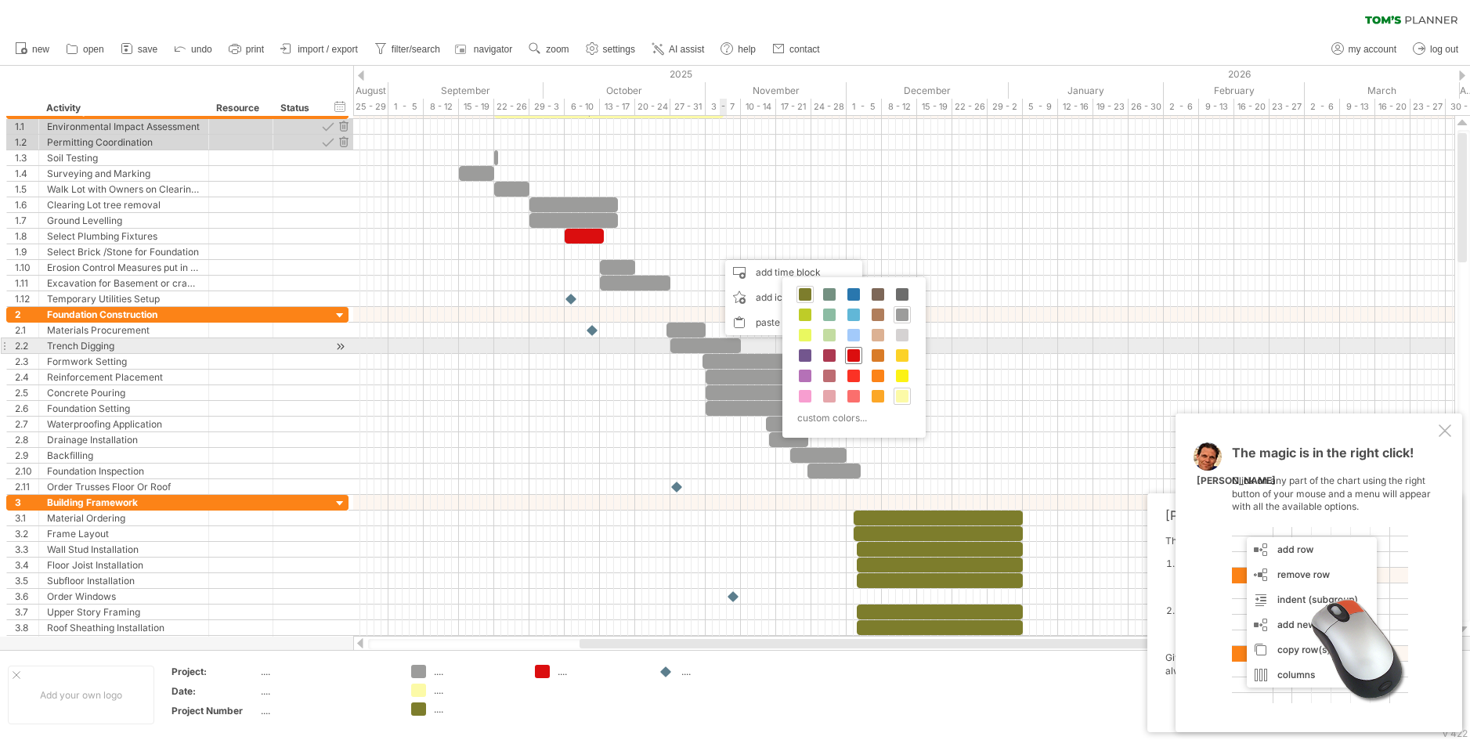
click at [854, 352] on span at bounding box center [853, 355] width 13 height 13
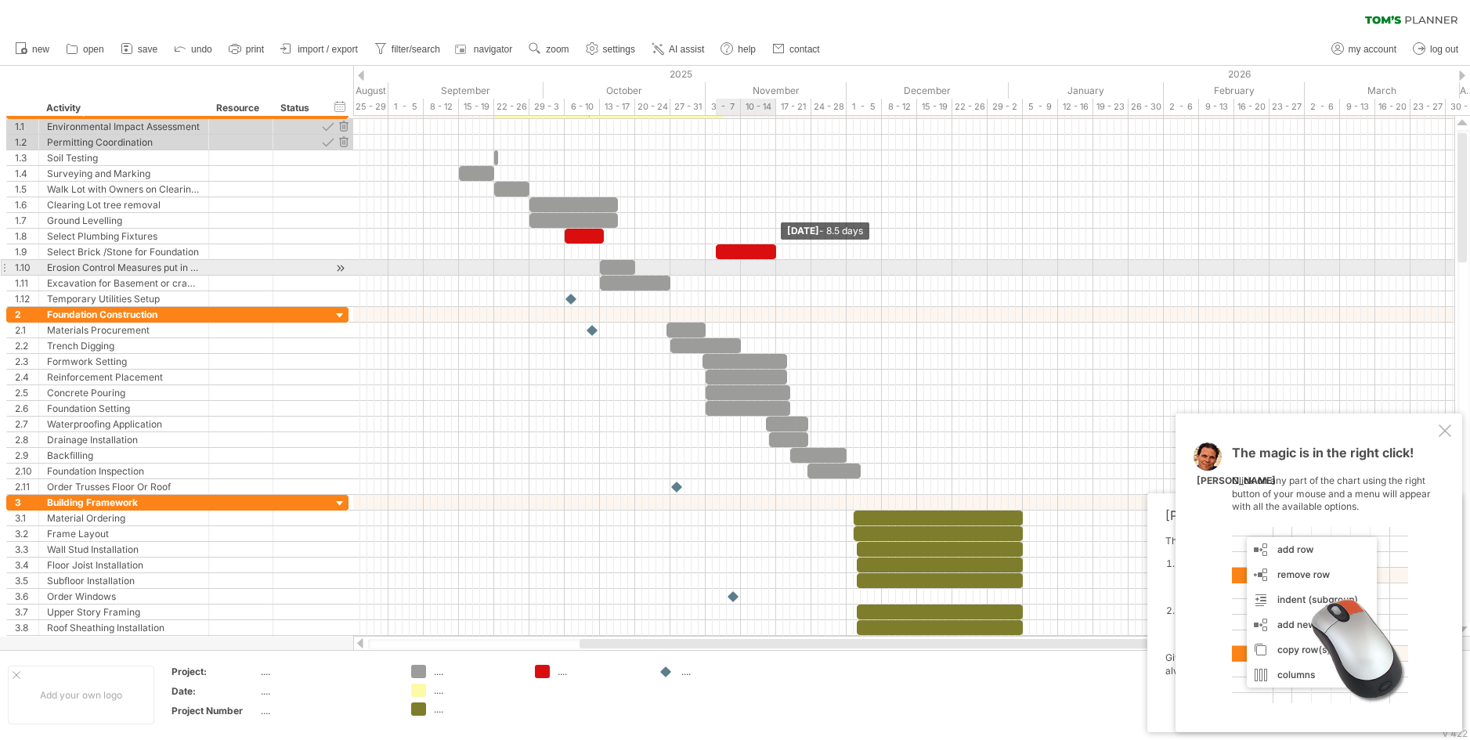
drag, startPoint x: 720, startPoint y: 251, endPoint x: 774, endPoint y: 261, distance: 54.2
click at [774, 261] on div "example time blocks: Friday 14 November - 8.5 days Monday 06 October" at bounding box center [903, 376] width 1101 height 521
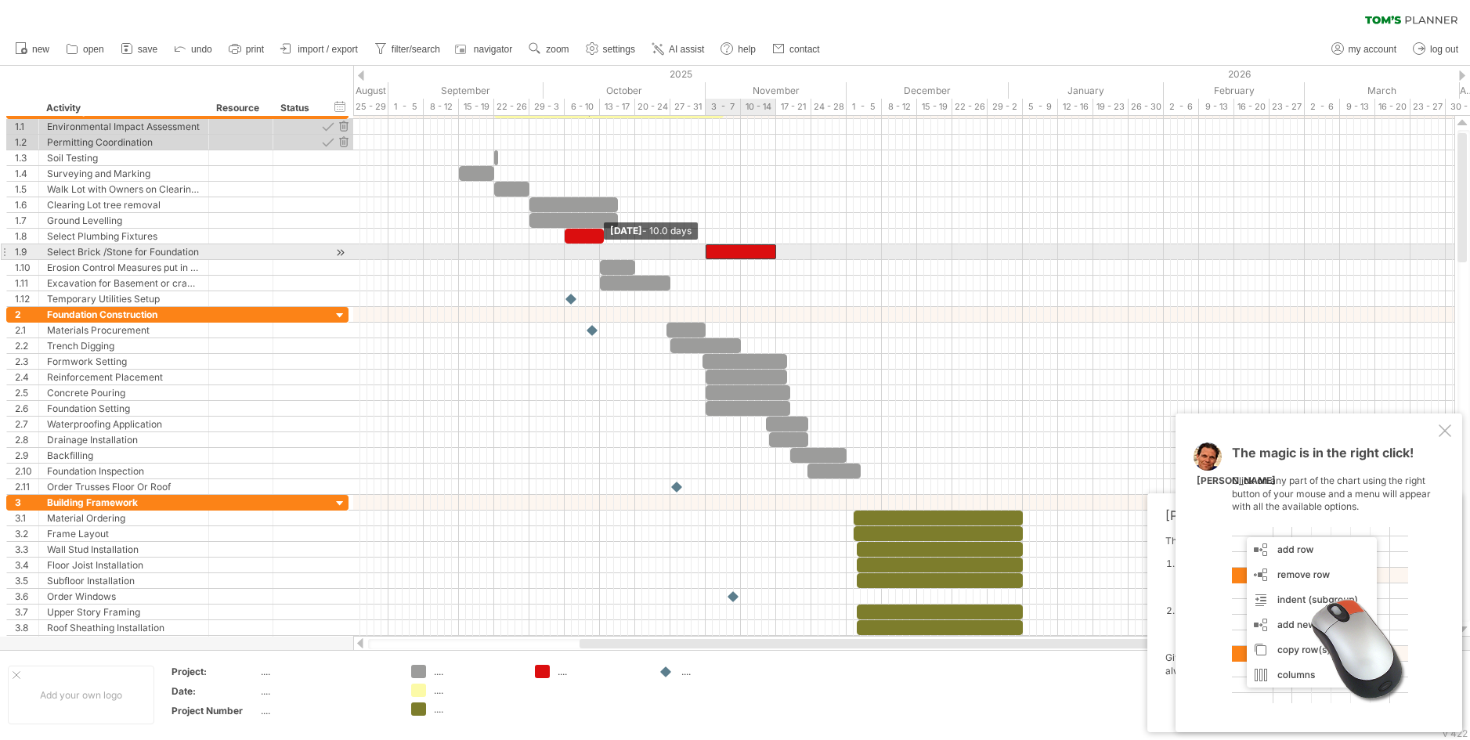
drag, startPoint x: 717, startPoint y: 252, endPoint x: 706, endPoint y: 255, distance: 10.4
click at [706, 255] on span at bounding box center [705, 251] width 6 height 15
drag, startPoint x: 776, startPoint y: 248, endPoint x: 744, endPoint y: 256, distance: 33.1
click at [742, 255] on span at bounding box center [741, 251] width 6 height 15
drag, startPoint x: 707, startPoint y: 247, endPoint x: 671, endPoint y: 251, distance: 36.2
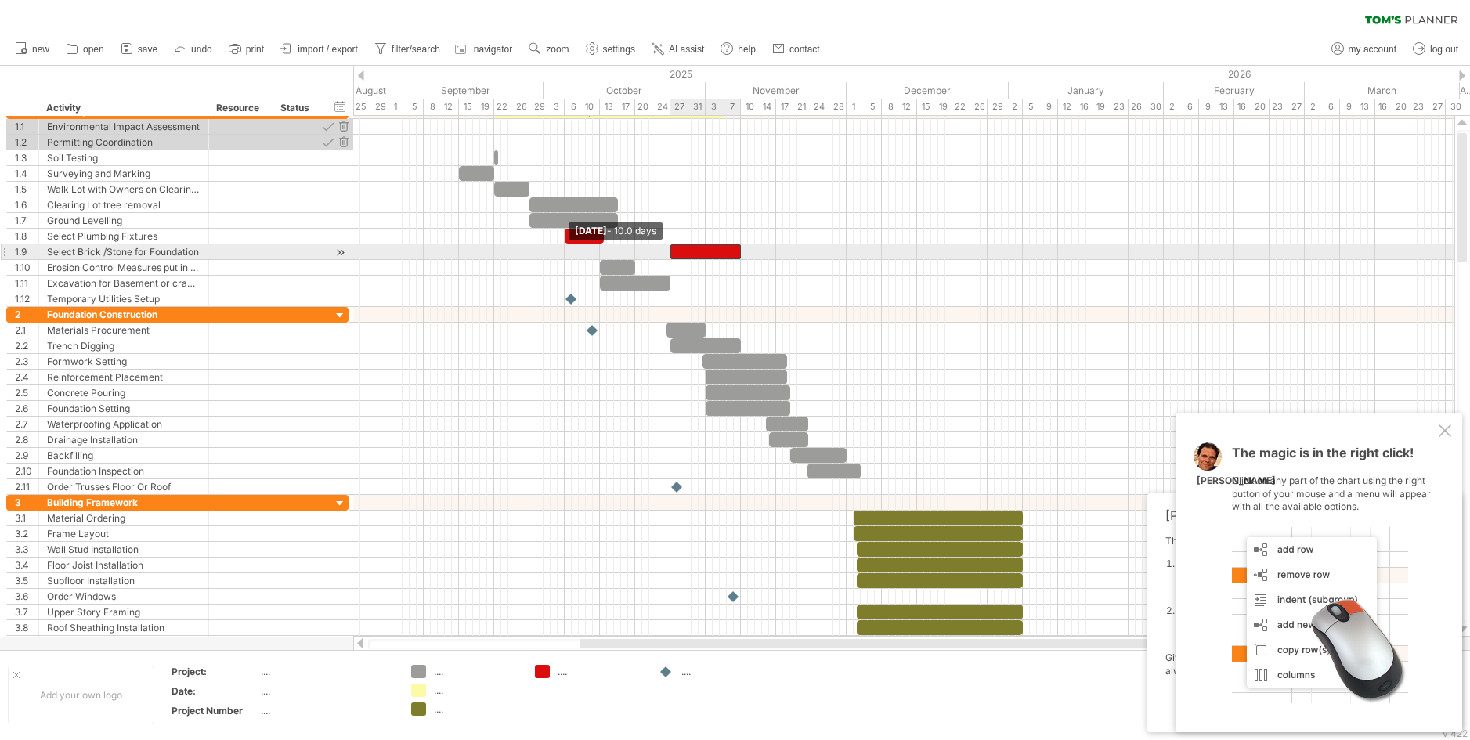
click at [671, 251] on span at bounding box center [670, 251] width 6 height 15
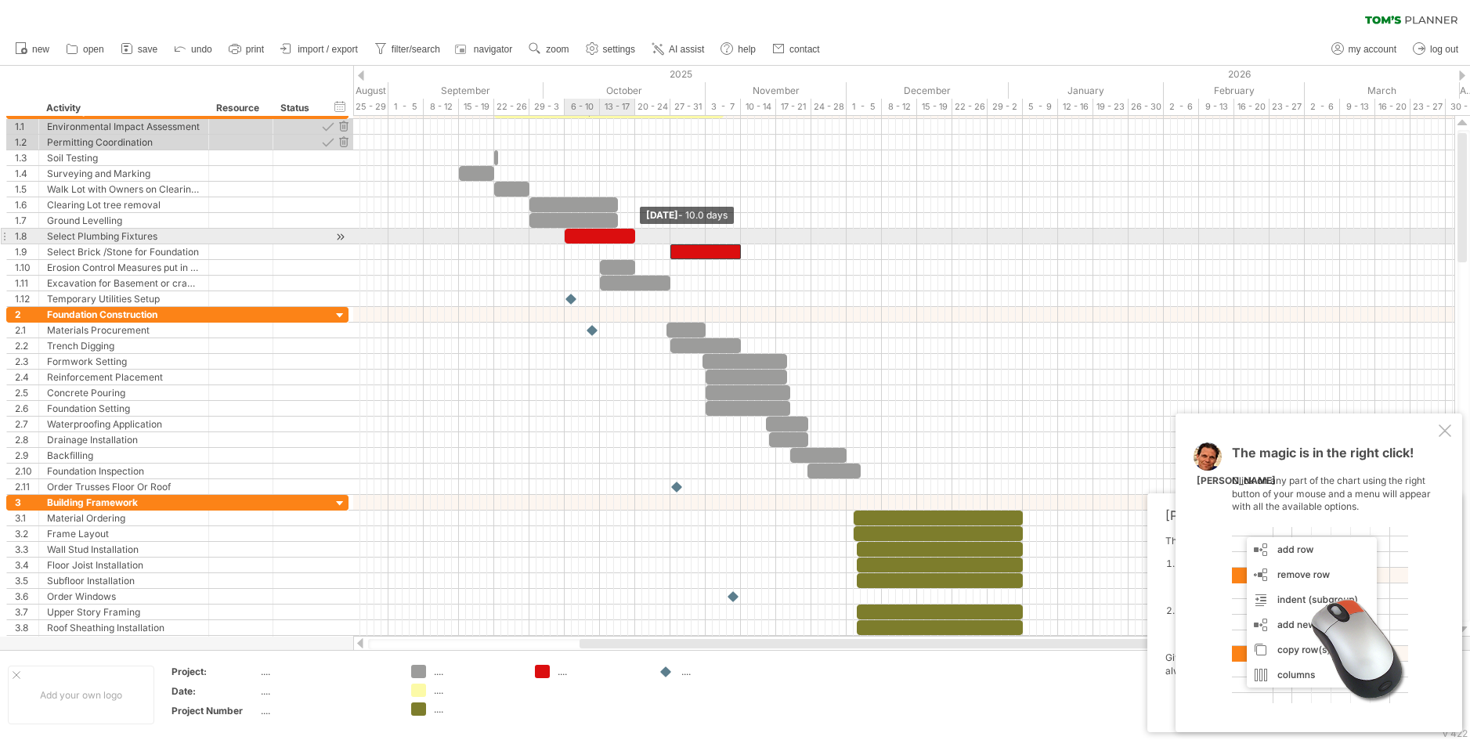
drag, startPoint x: 603, startPoint y: 233, endPoint x: 633, endPoint y: 235, distance: 29.9
click at [633, 235] on span at bounding box center [635, 236] width 6 height 15
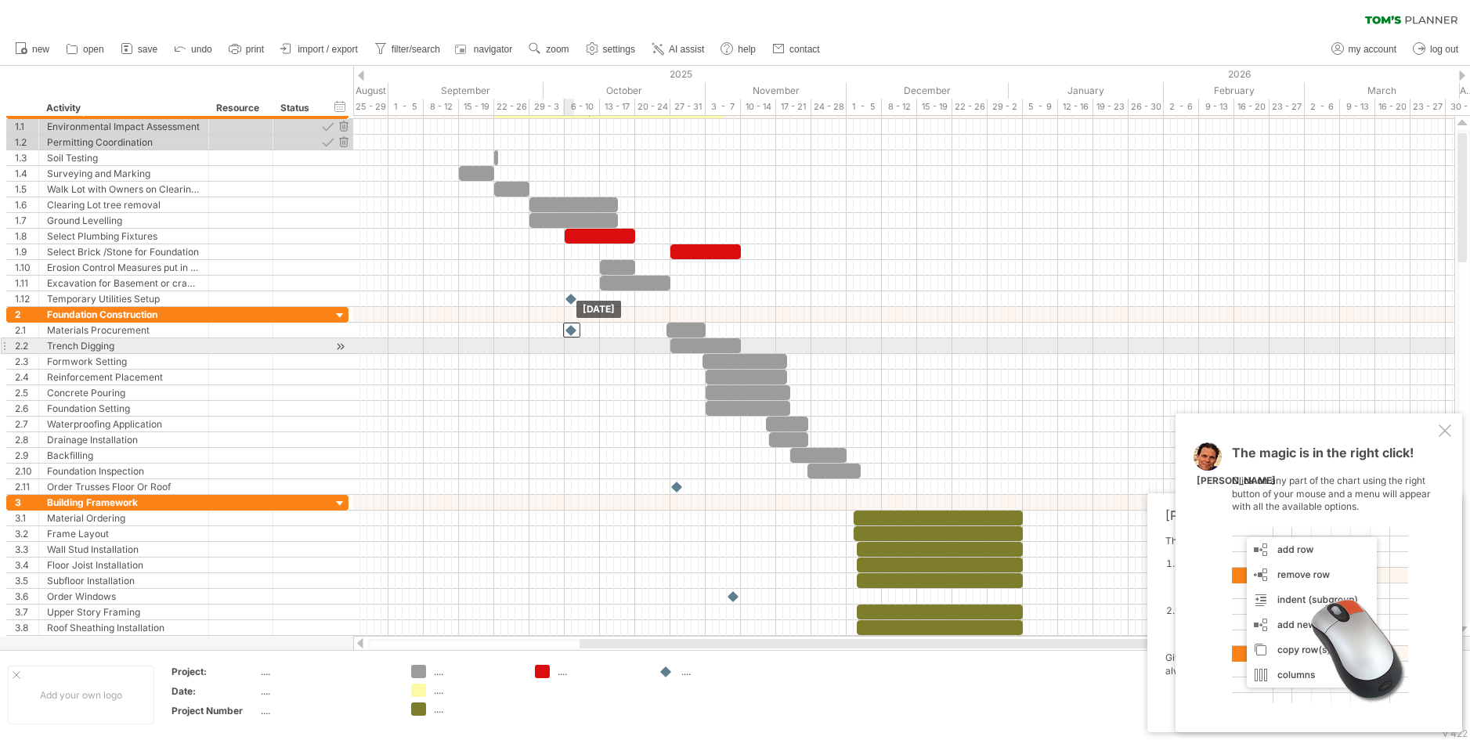
drag, startPoint x: 594, startPoint y: 334, endPoint x: 572, endPoint y: 341, distance: 22.3
click at [572, 341] on div "example time blocks: Monday 06 October Monday 27 October - 10.0 days" at bounding box center [903, 376] width 1101 height 521
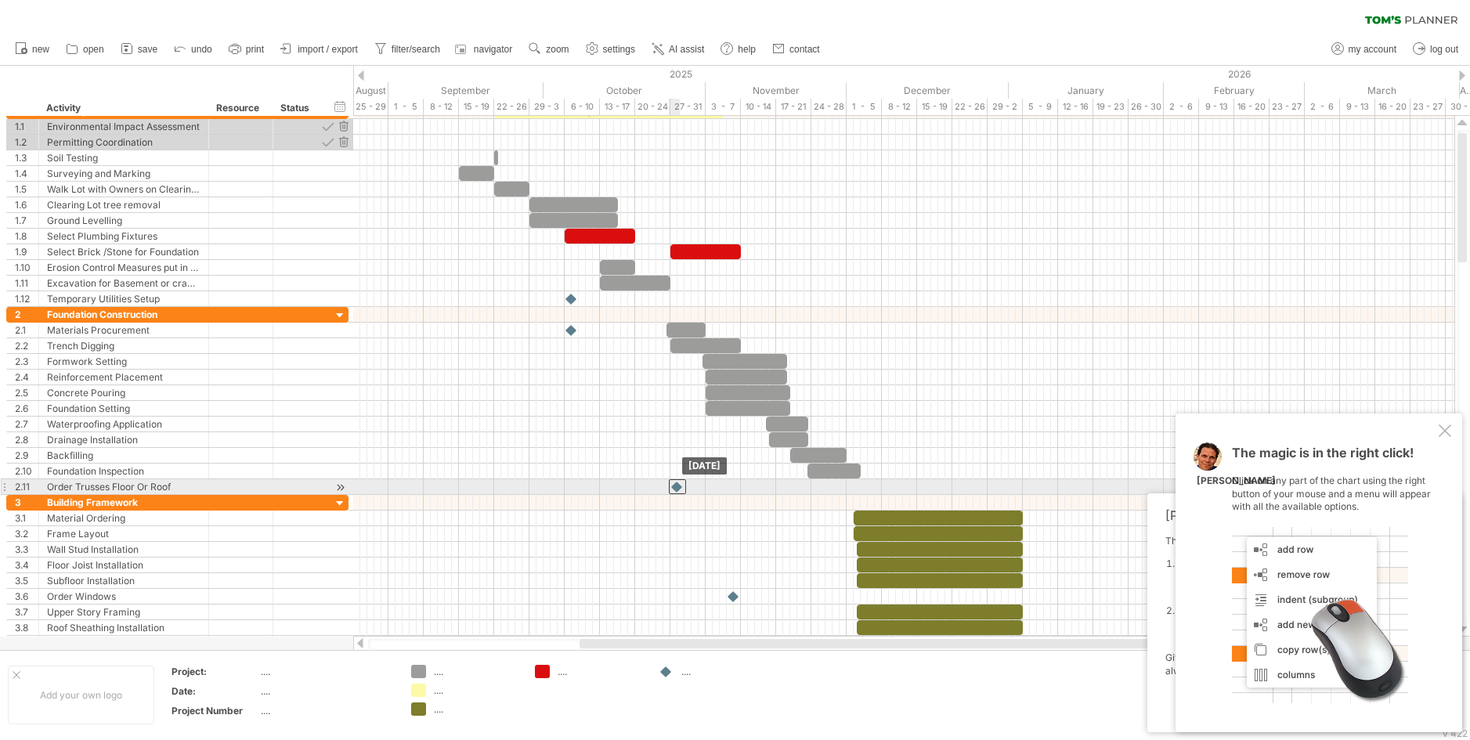
click at [677, 488] on div at bounding box center [677, 486] width 17 height 15
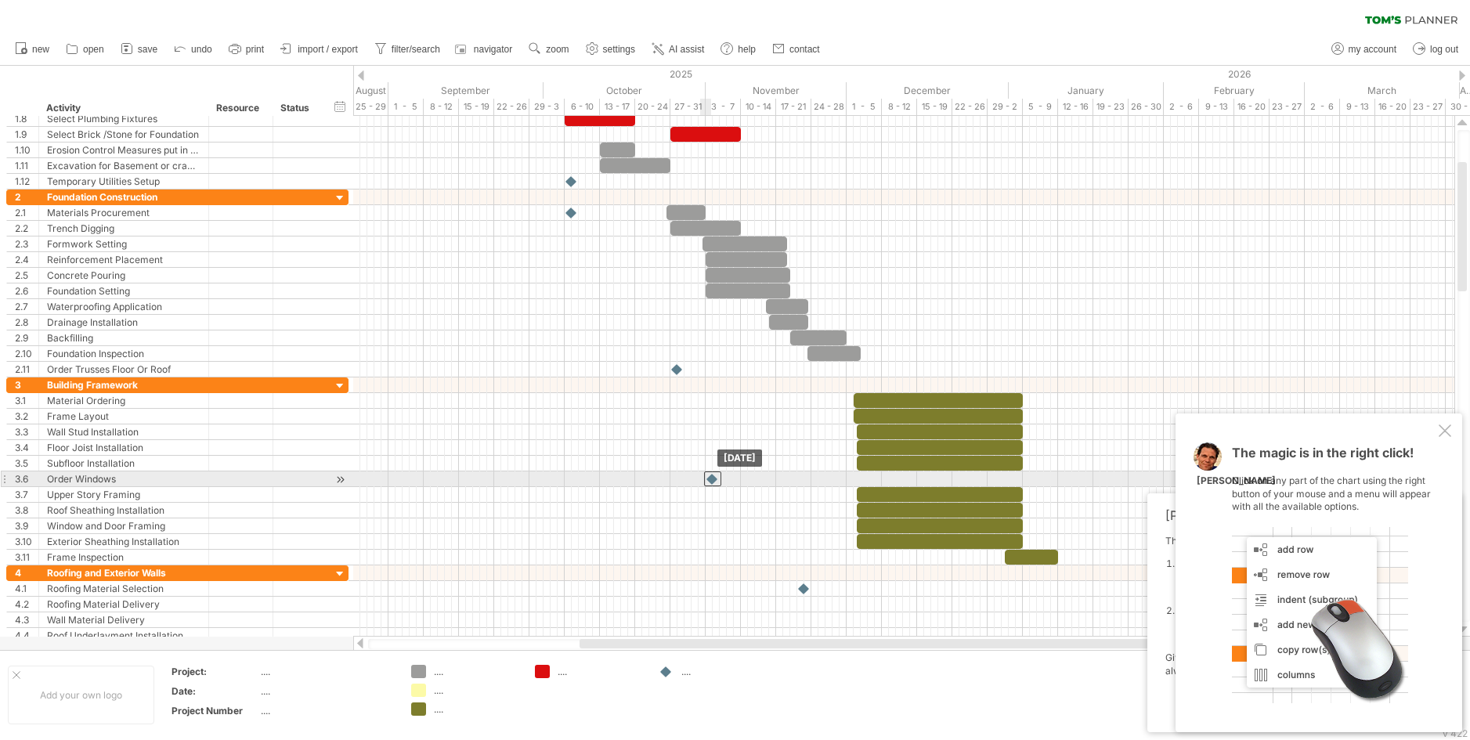
drag, startPoint x: 735, startPoint y: 481, endPoint x: 712, endPoint y: 486, distance: 23.4
click at [712, 486] on div "example time blocks: Monday 03 November Monday 27 October - 10.0 days" at bounding box center [903, 376] width 1101 height 521
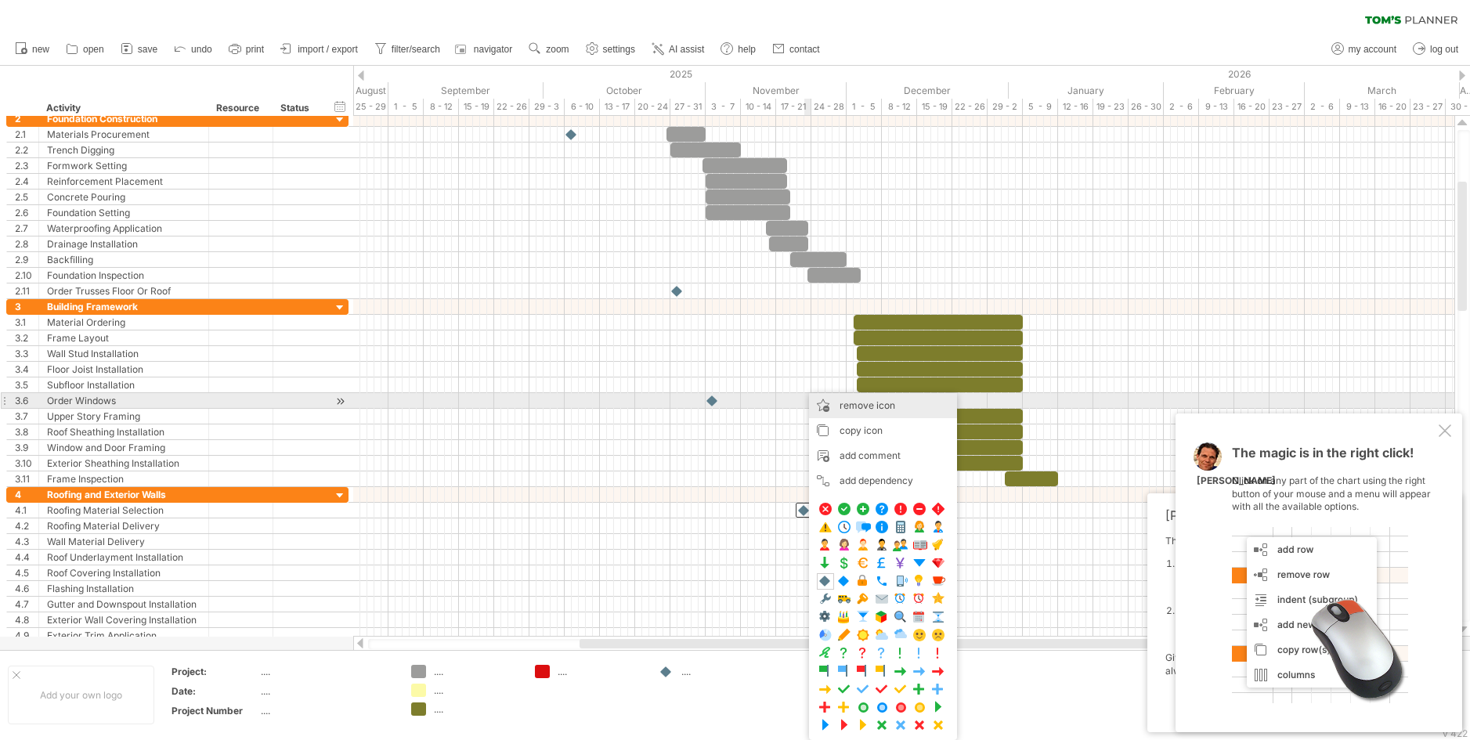
click at [861, 403] on span "remove icon" at bounding box center [868, 405] width 56 height 12
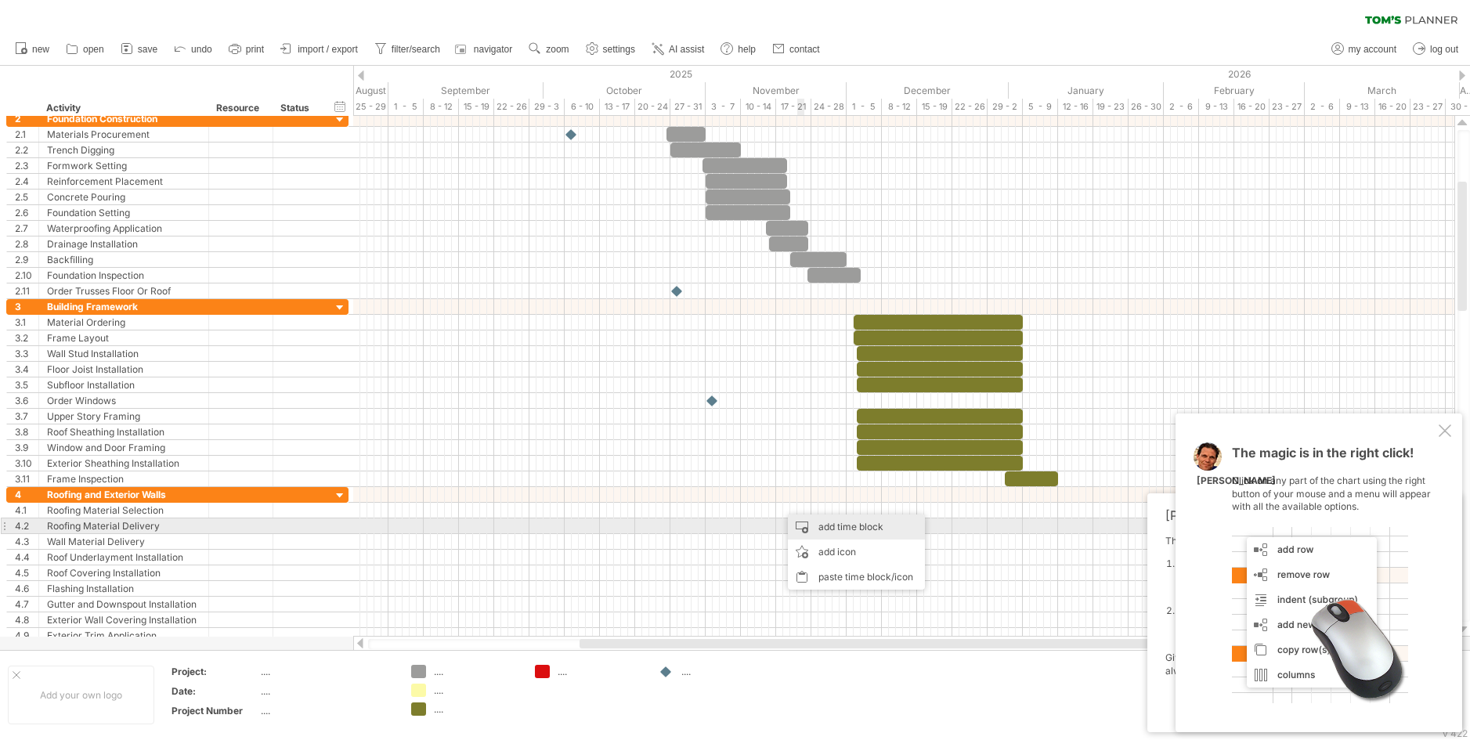
click at [832, 528] on div "add time block" at bounding box center [856, 527] width 137 height 25
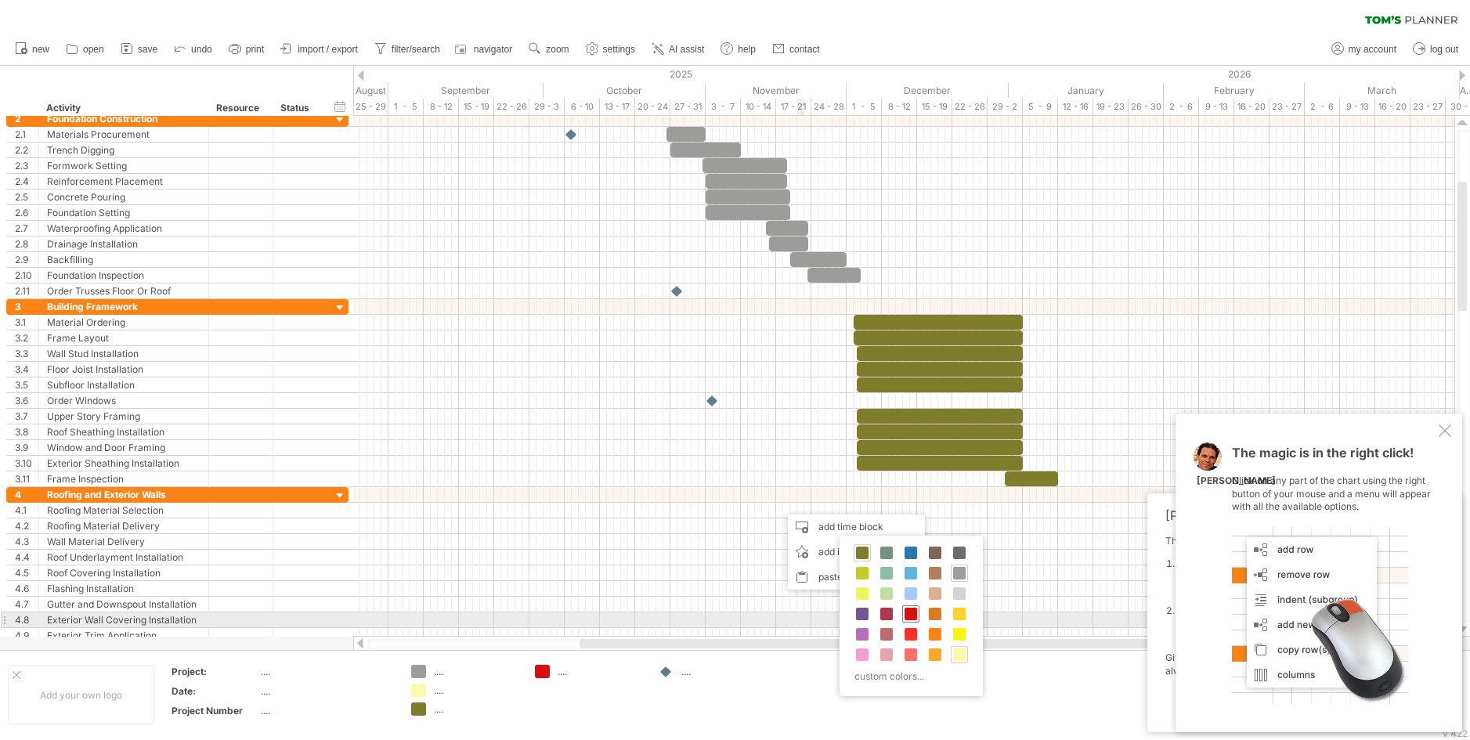
drag, startPoint x: 916, startPoint y: 613, endPoint x: 907, endPoint y: 608, distance: 10.2
click at [916, 612] on span at bounding box center [911, 614] width 13 height 13
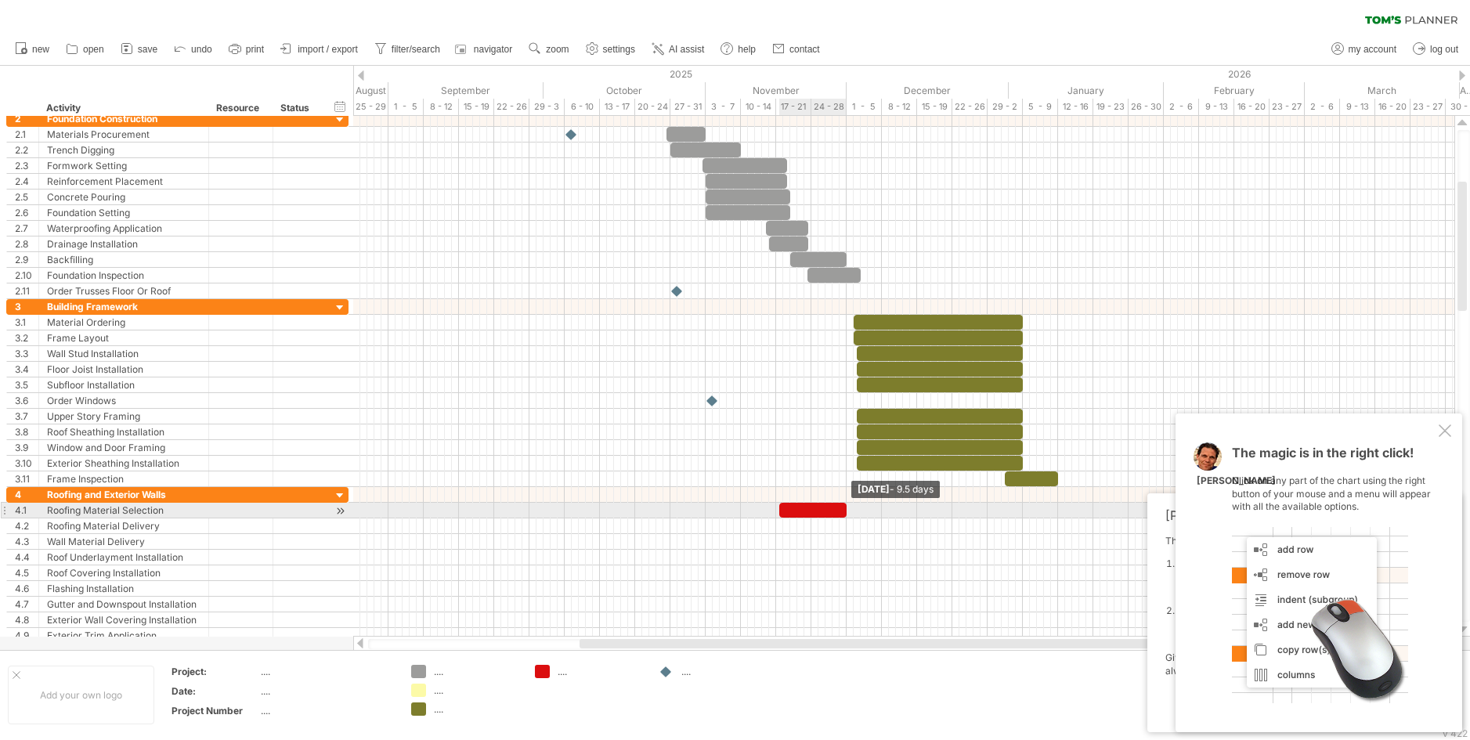
drag, startPoint x: 785, startPoint y: 511, endPoint x: 825, endPoint y: 521, distance: 41.0
click at [846, 518] on div "example time blocks: Friday 28 November - 9.5 days Monday 27 October - 10.0 days" at bounding box center [903, 376] width 1101 height 521
click at [773, 514] on span at bounding box center [773, 510] width 6 height 15
click at [775, 514] on span at bounding box center [776, 510] width 6 height 15
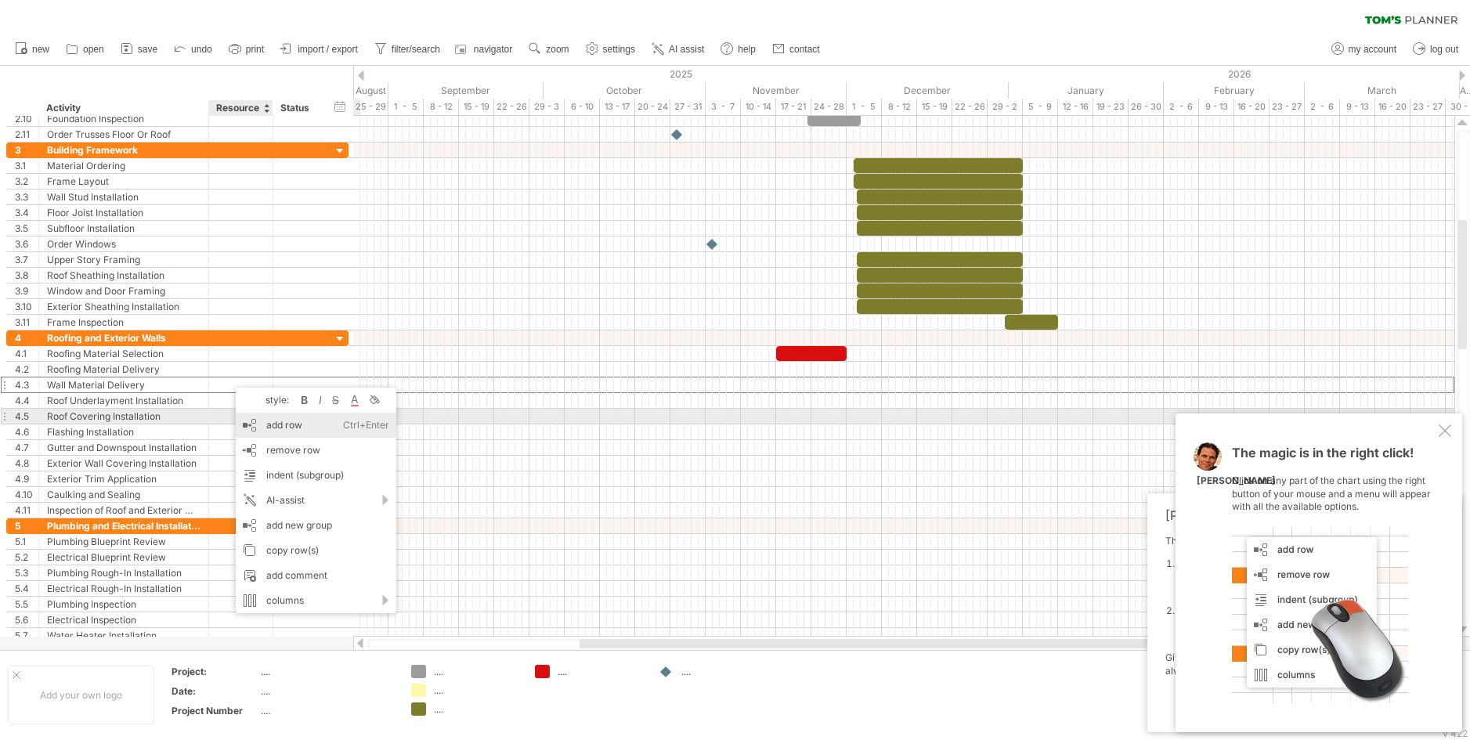
click at [267, 420] on div "add row Ctrl+Enter Cmd+Enter" at bounding box center [316, 425] width 161 height 25
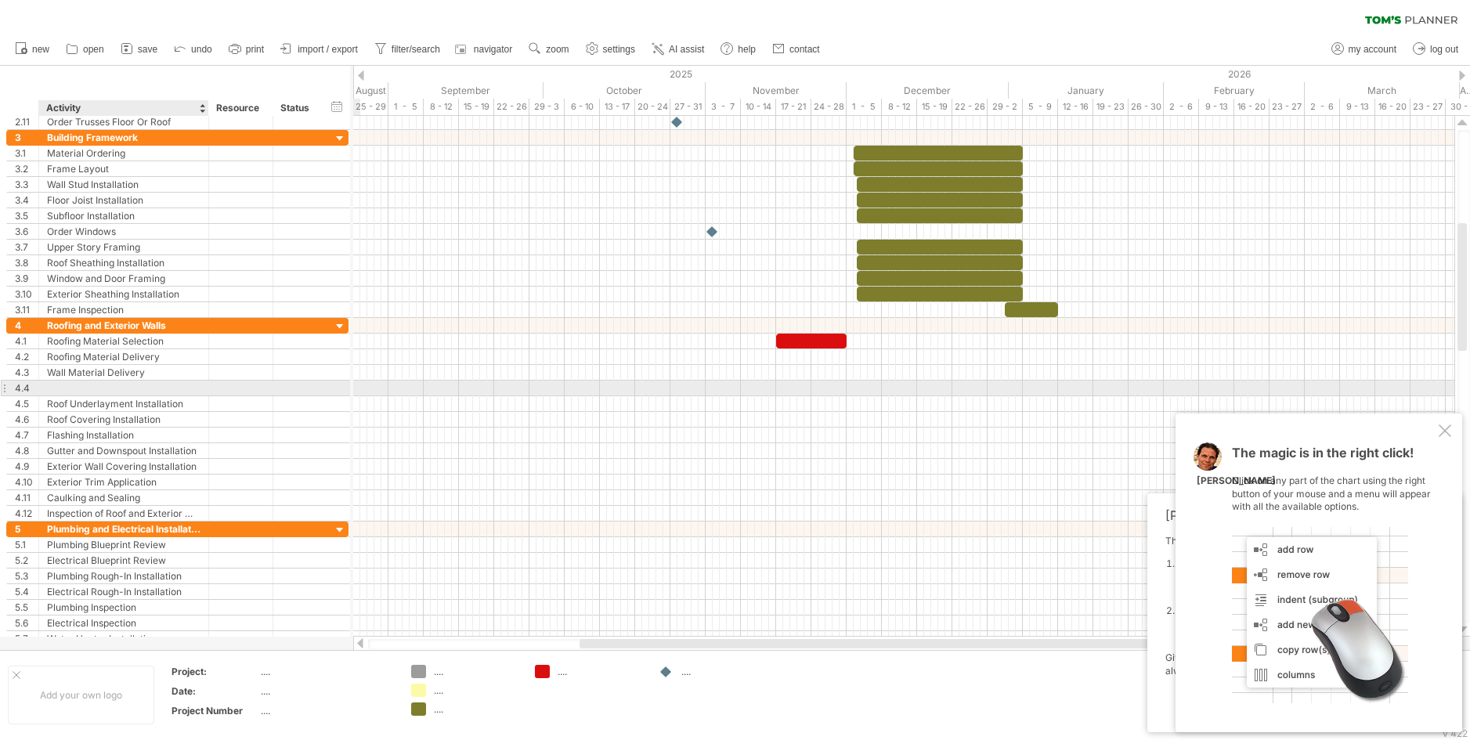
click at [207, 385] on div at bounding box center [207, 389] width 8 height 16
click at [204, 393] on div at bounding box center [207, 389] width 8 height 16
click at [121, 381] on div at bounding box center [123, 388] width 153 height 15
type input "**********"
click at [287, 388] on div at bounding box center [298, 388] width 34 height 15
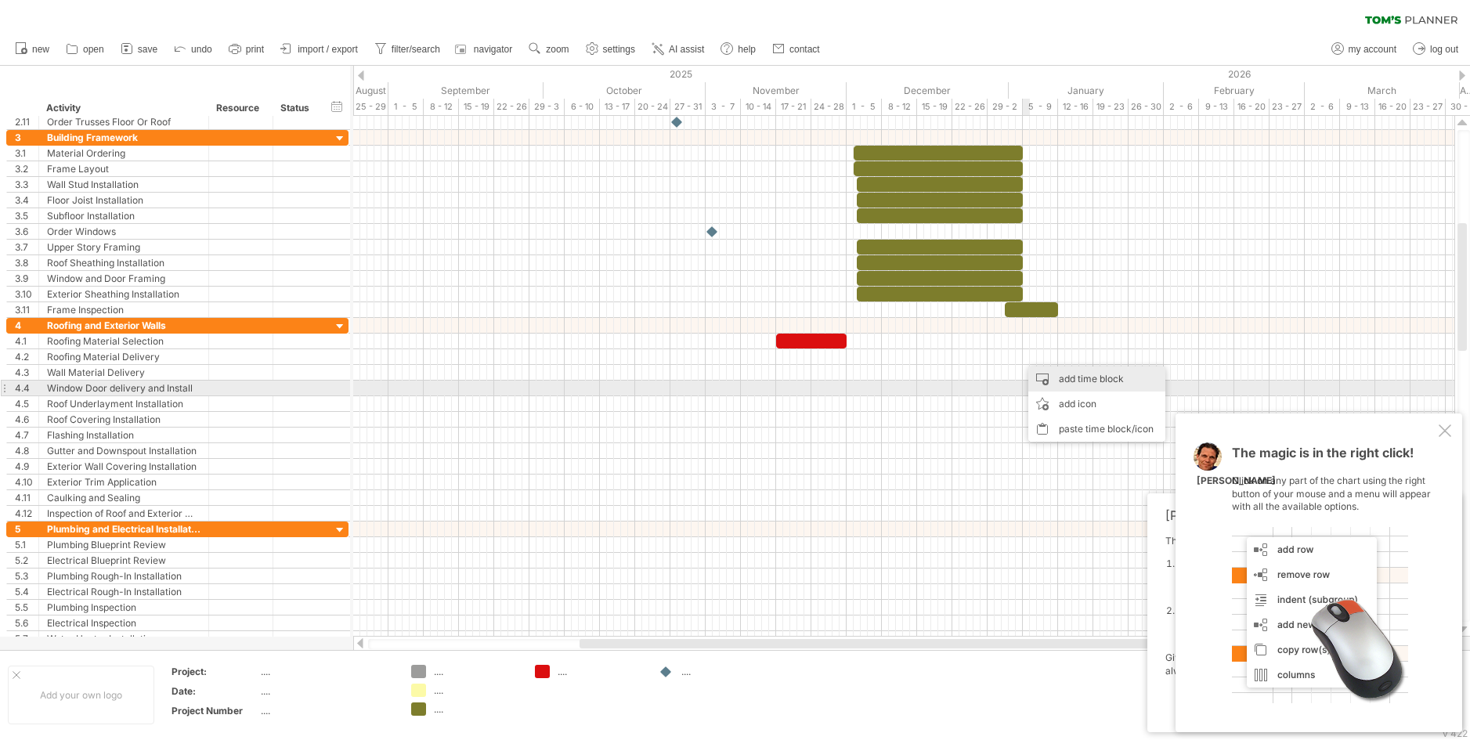
click at [1060, 382] on div "add time block" at bounding box center [1096, 379] width 137 height 25
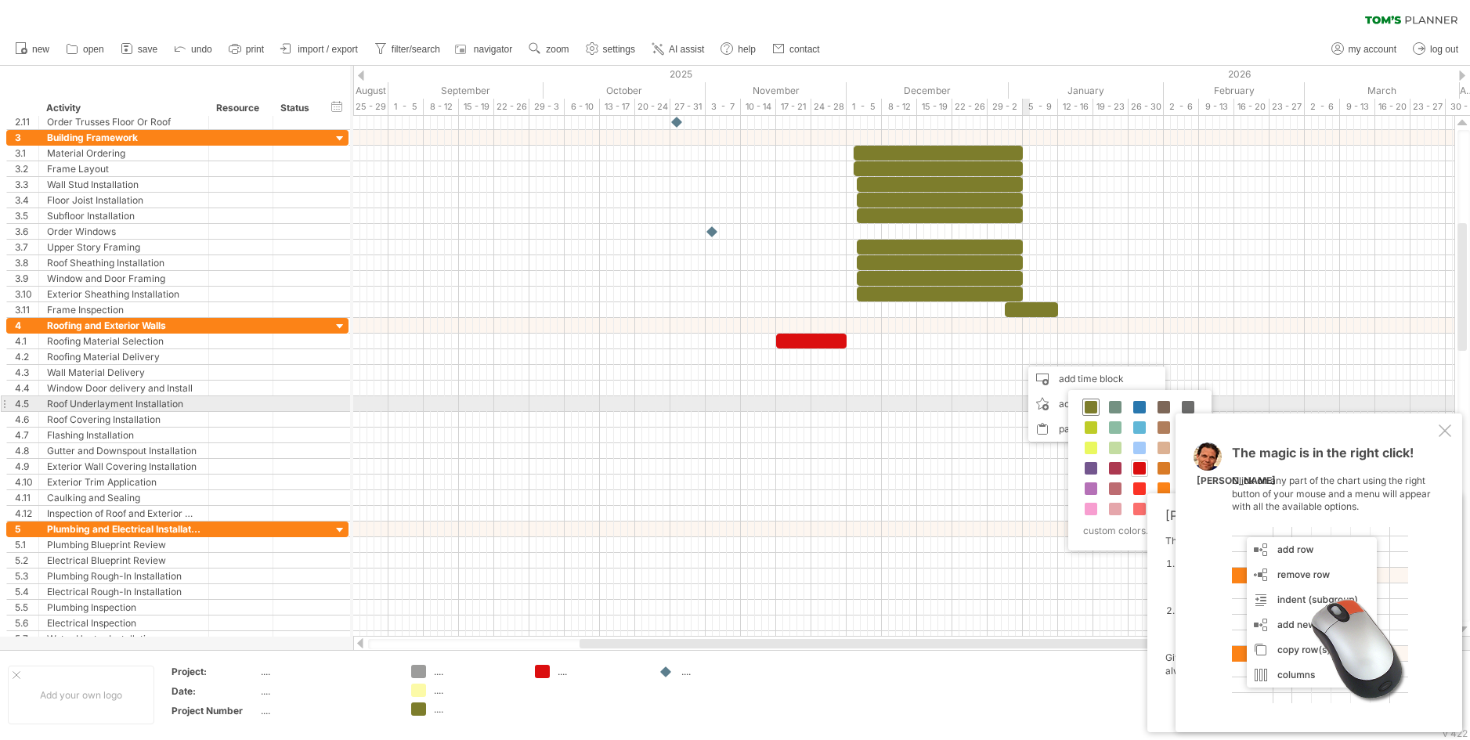
click at [1092, 407] on span at bounding box center [1091, 407] width 13 height 13
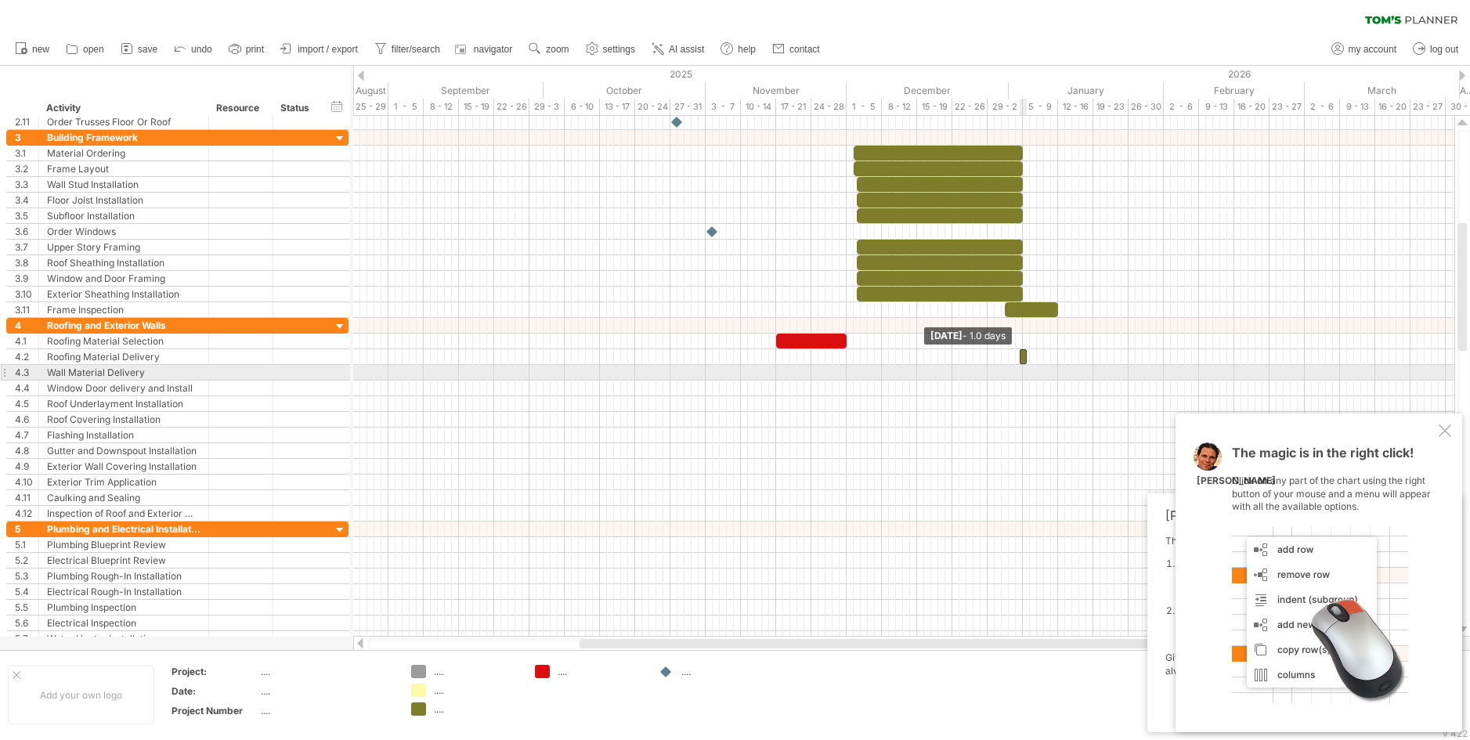
drag, startPoint x: 1018, startPoint y: 361, endPoint x: 1019, endPoint y: 376, distance: 14.9
click at [1019, 376] on div "example time blocks: Friday 28 November - 9.5 days Friday 02 January - 1.0 days" at bounding box center [903, 376] width 1101 height 521
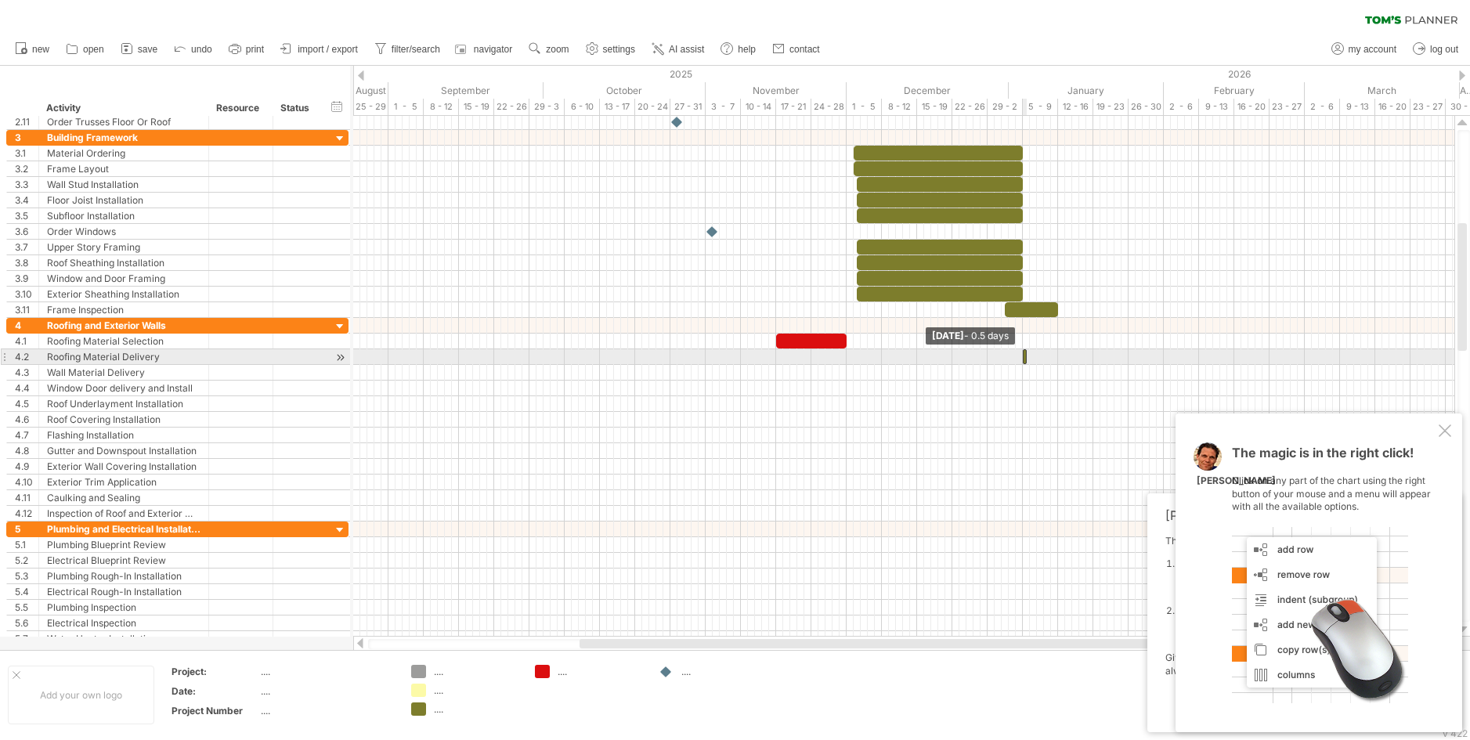
click at [1025, 361] on div at bounding box center [1025, 356] width 4 height 15
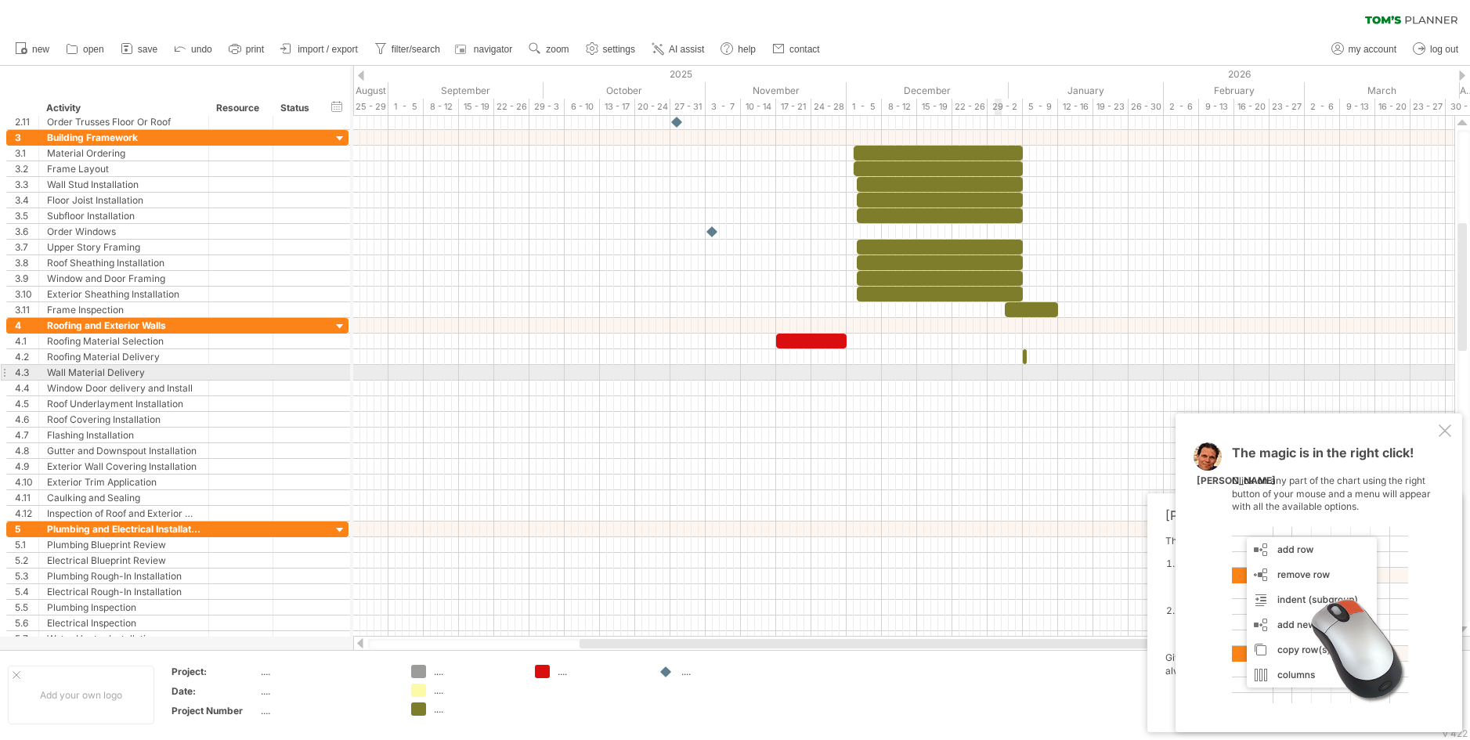
click at [1001, 367] on div at bounding box center [903, 373] width 1101 height 16
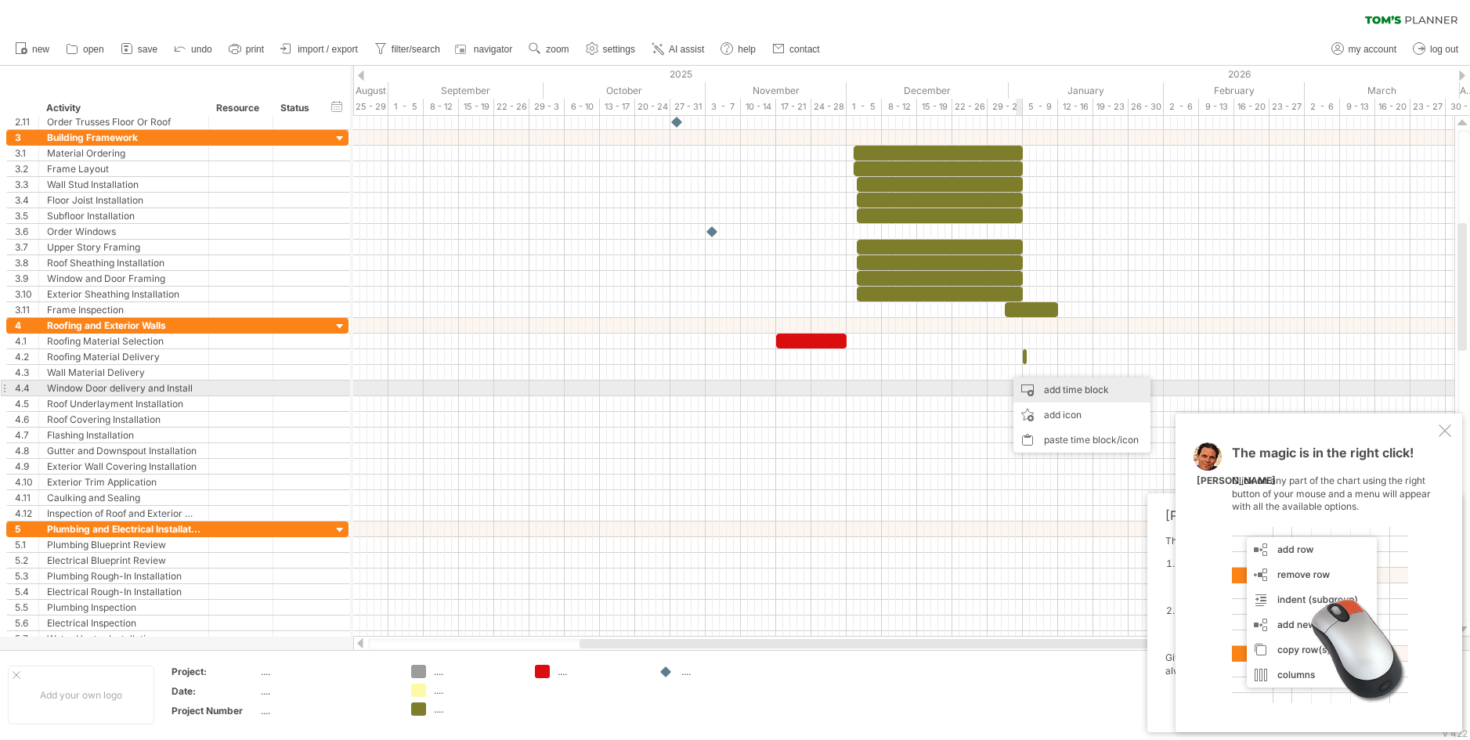
click at [1051, 385] on div "add time block" at bounding box center [1081, 389] width 137 height 25
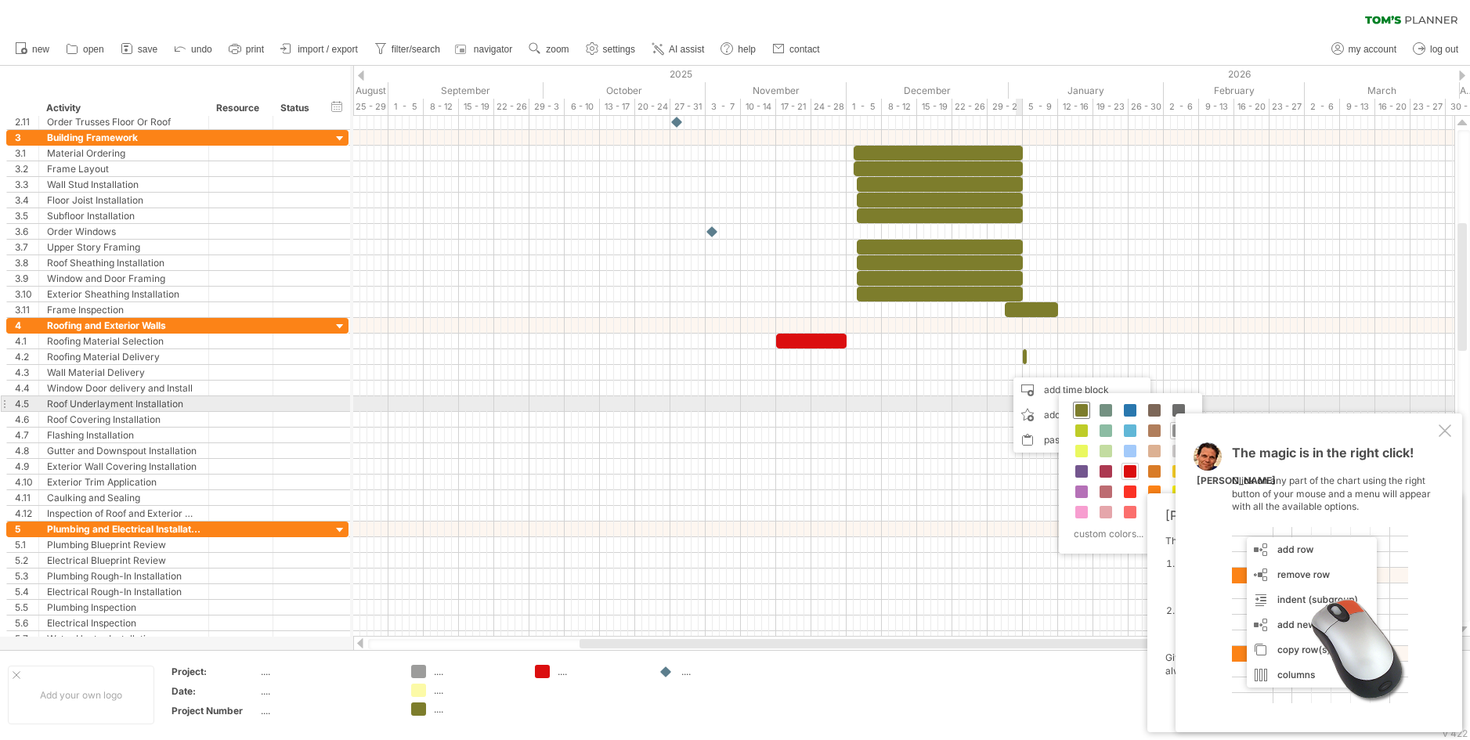
click at [1079, 405] on span at bounding box center [1081, 410] width 13 height 13
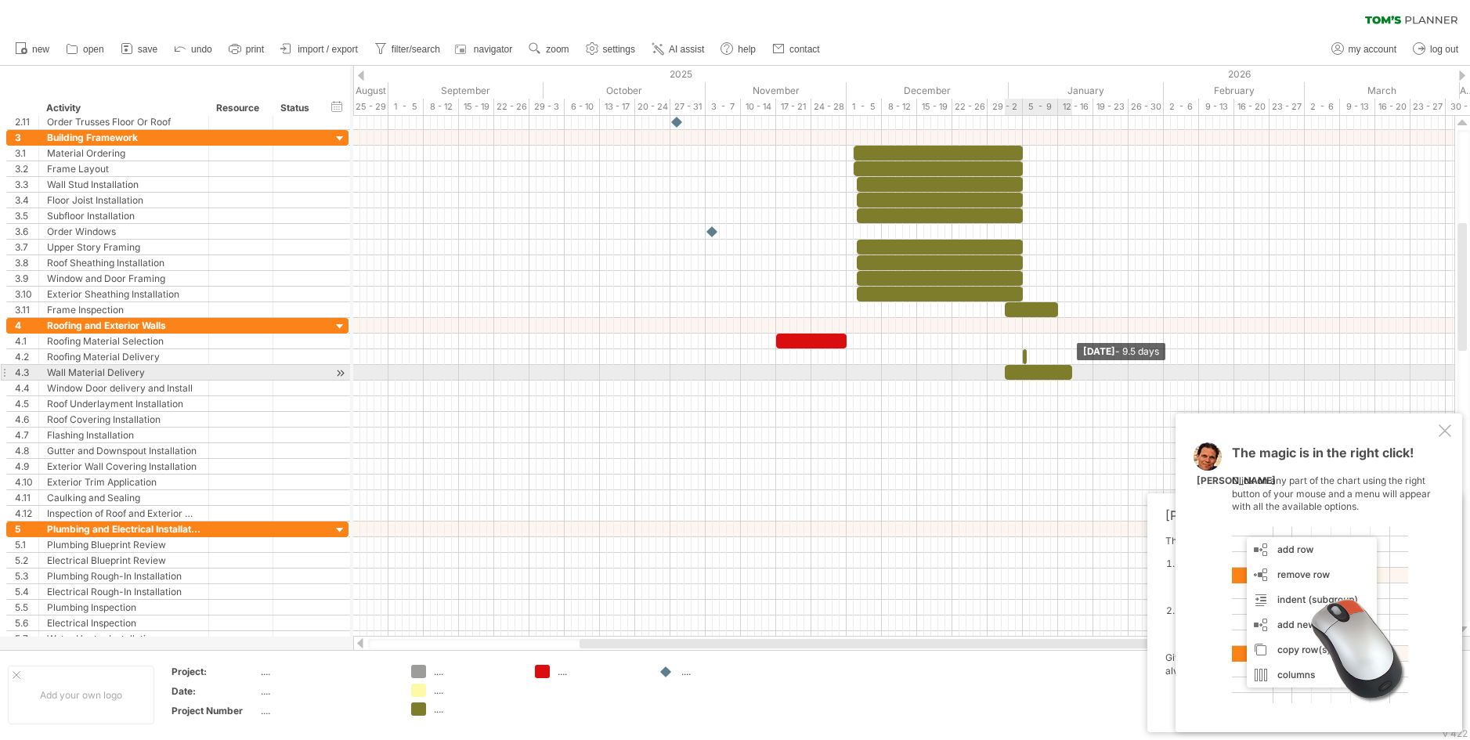
drag, startPoint x: 1010, startPoint y: 372, endPoint x: 1071, endPoint y: 367, distance: 60.5
click at [1071, 367] on span at bounding box center [1072, 372] width 6 height 15
drag, startPoint x: 1005, startPoint y: 369, endPoint x: 1015, endPoint y: 370, distance: 10.2
click at [1015, 370] on span at bounding box center [1016, 372] width 6 height 15
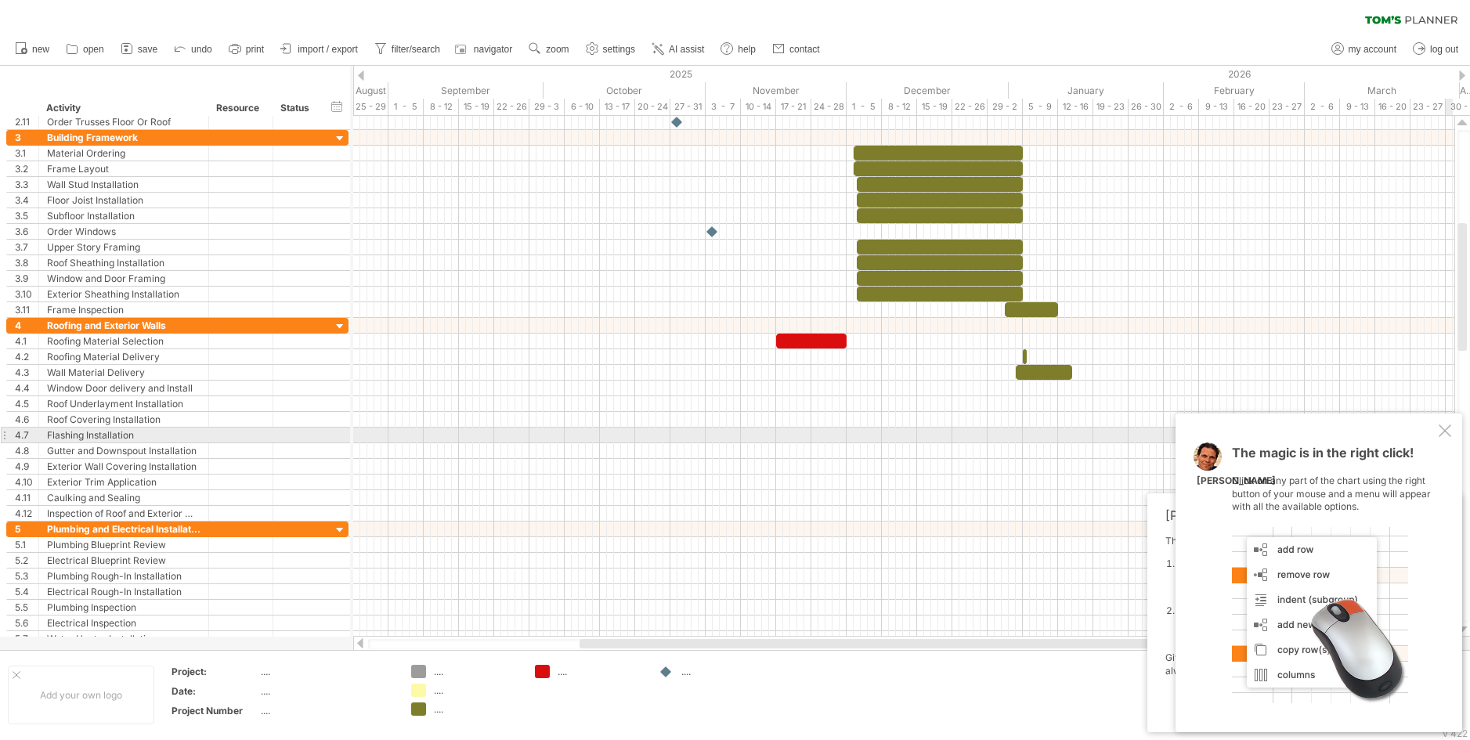
click at [1437, 431] on div "The magic is in the right click! Click on any part of the chart using the right…" at bounding box center [1319, 573] width 287 height 319
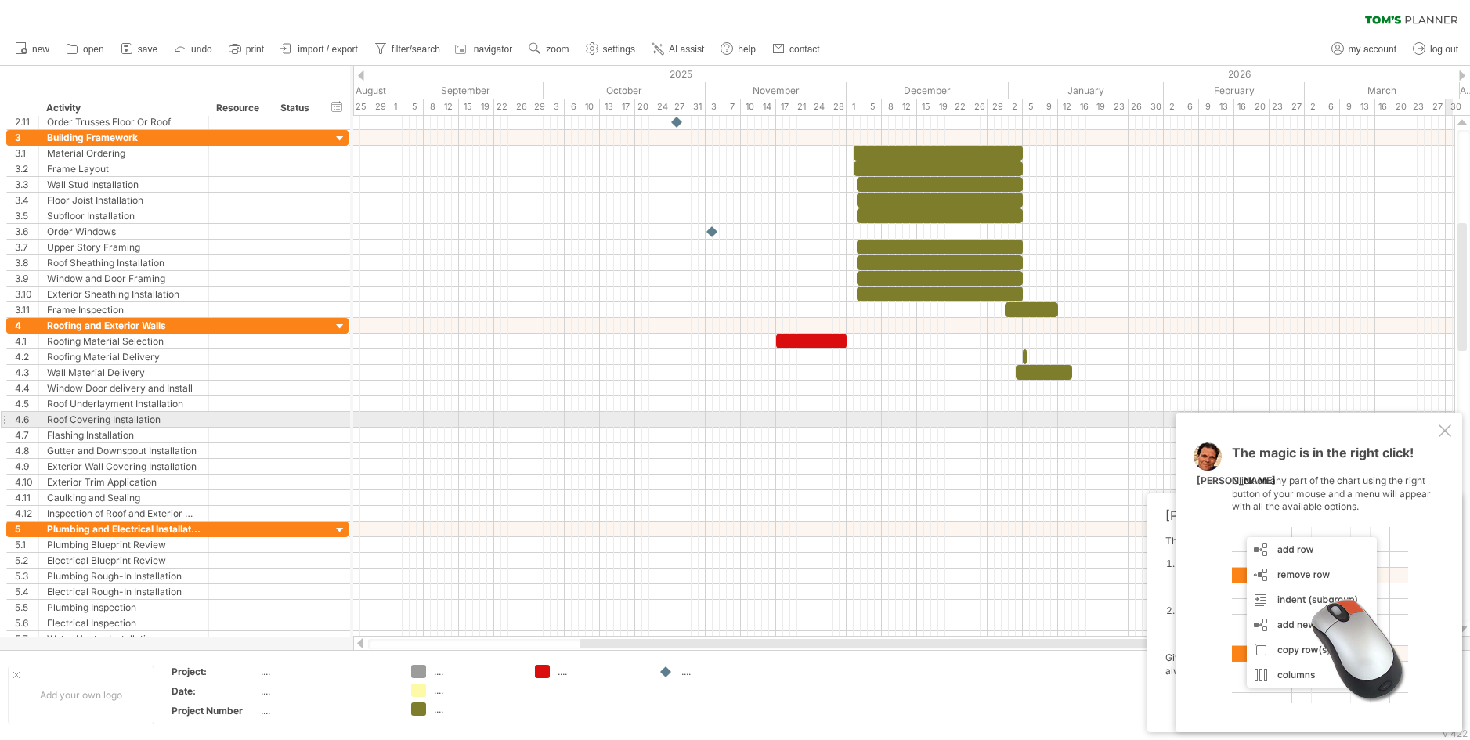
click at [1450, 427] on div at bounding box center [1445, 430] width 13 height 13
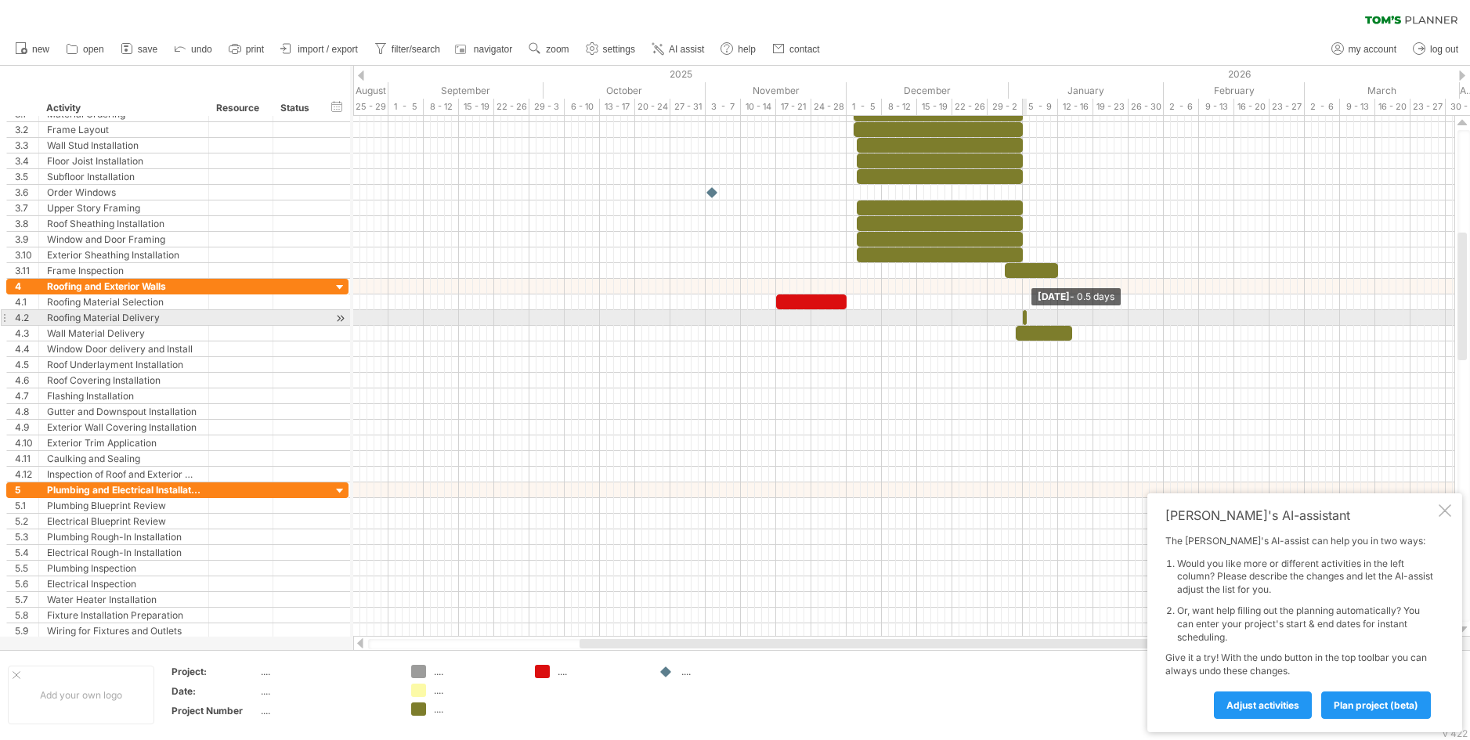
click at [1023, 323] on div at bounding box center [1025, 317] width 4 height 15
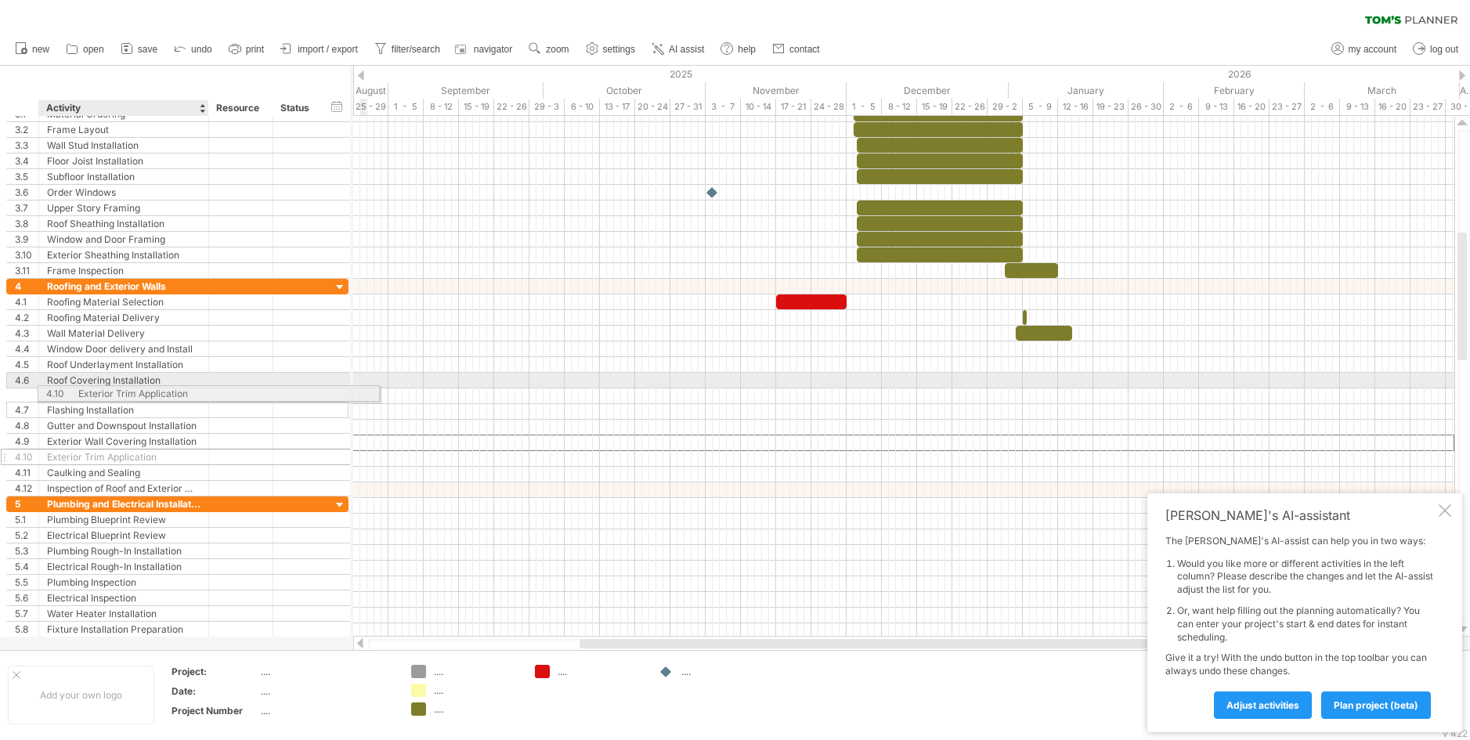
drag, startPoint x: 169, startPoint y: 444, endPoint x: 198, endPoint y: 392, distance: 59.9
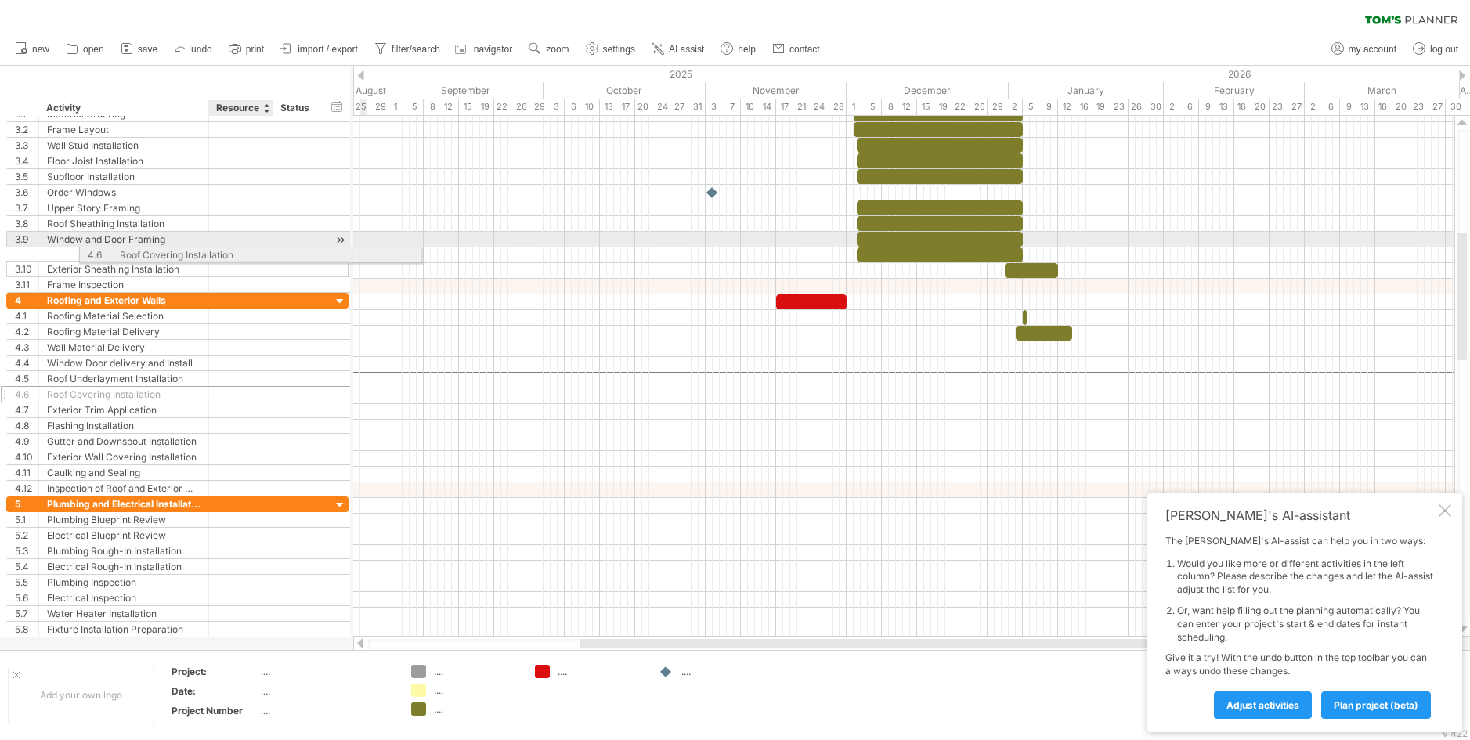
drag, startPoint x: 182, startPoint y: 379, endPoint x: 255, endPoint y: 252, distance: 146.3
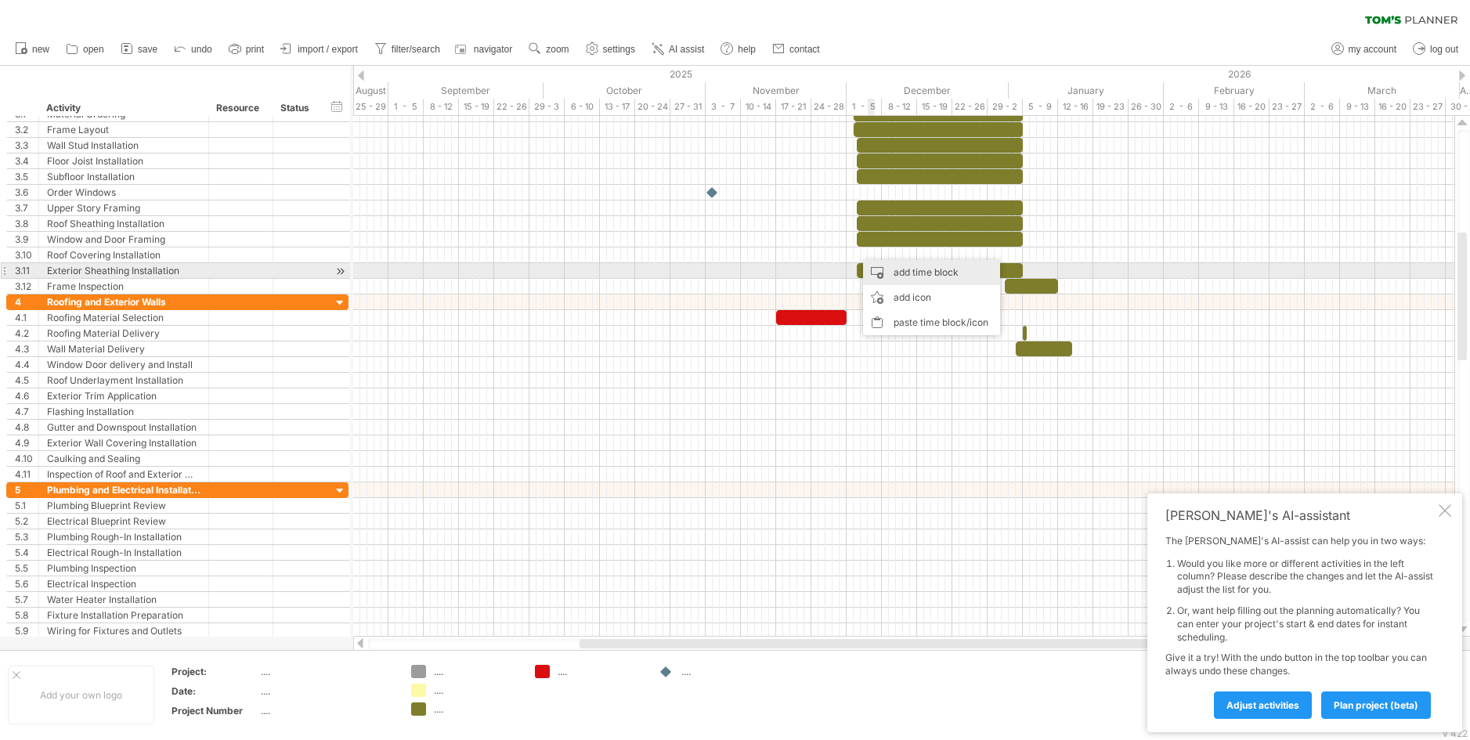
click at [917, 276] on div "add time block" at bounding box center [931, 272] width 137 height 25
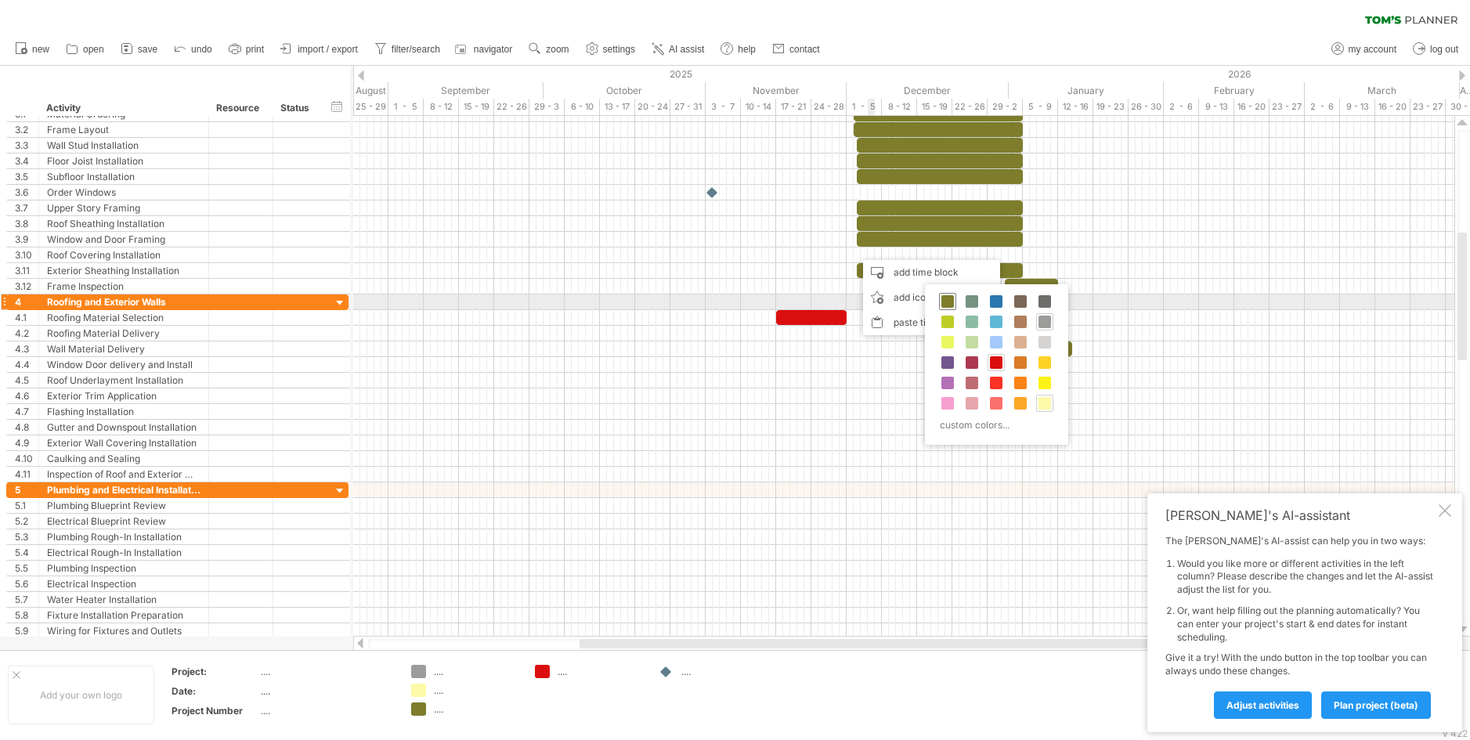
click at [953, 305] on span at bounding box center [947, 301] width 13 height 13
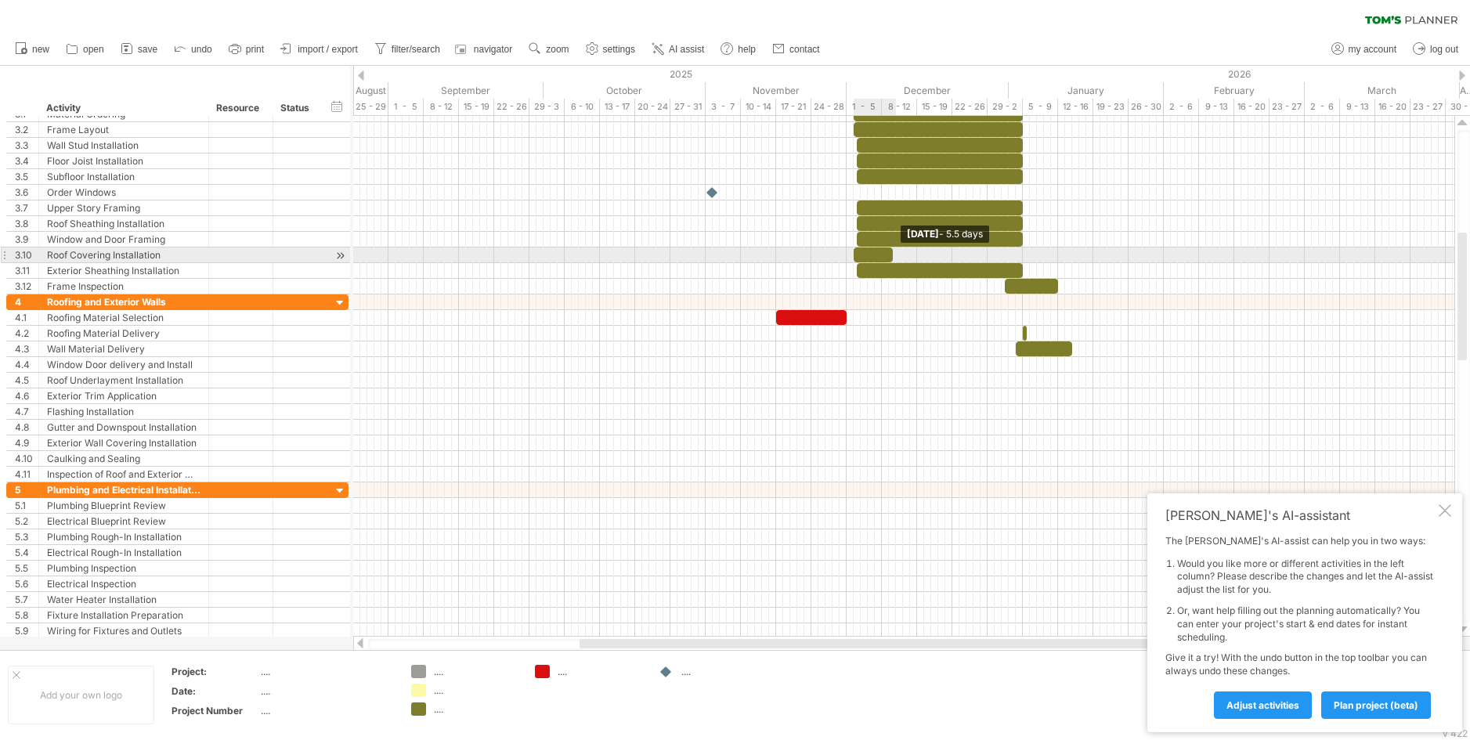
drag, startPoint x: 859, startPoint y: 254, endPoint x: 892, endPoint y: 251, distance: 33.0
click at [892, 251] on span at bounding box center [893, 254] width 6 height 15
drag, startPoint x: 853, startPoint y: 251, endPoint x: 930, endPoint y: 251, distance: 77.5
click at [930, 251] on div "example time blocks: Tuesday 09 December - 5.5 days Tuesday 09 December - 0.5 d…" at bounding box center [903, 376] width 1101 height 521
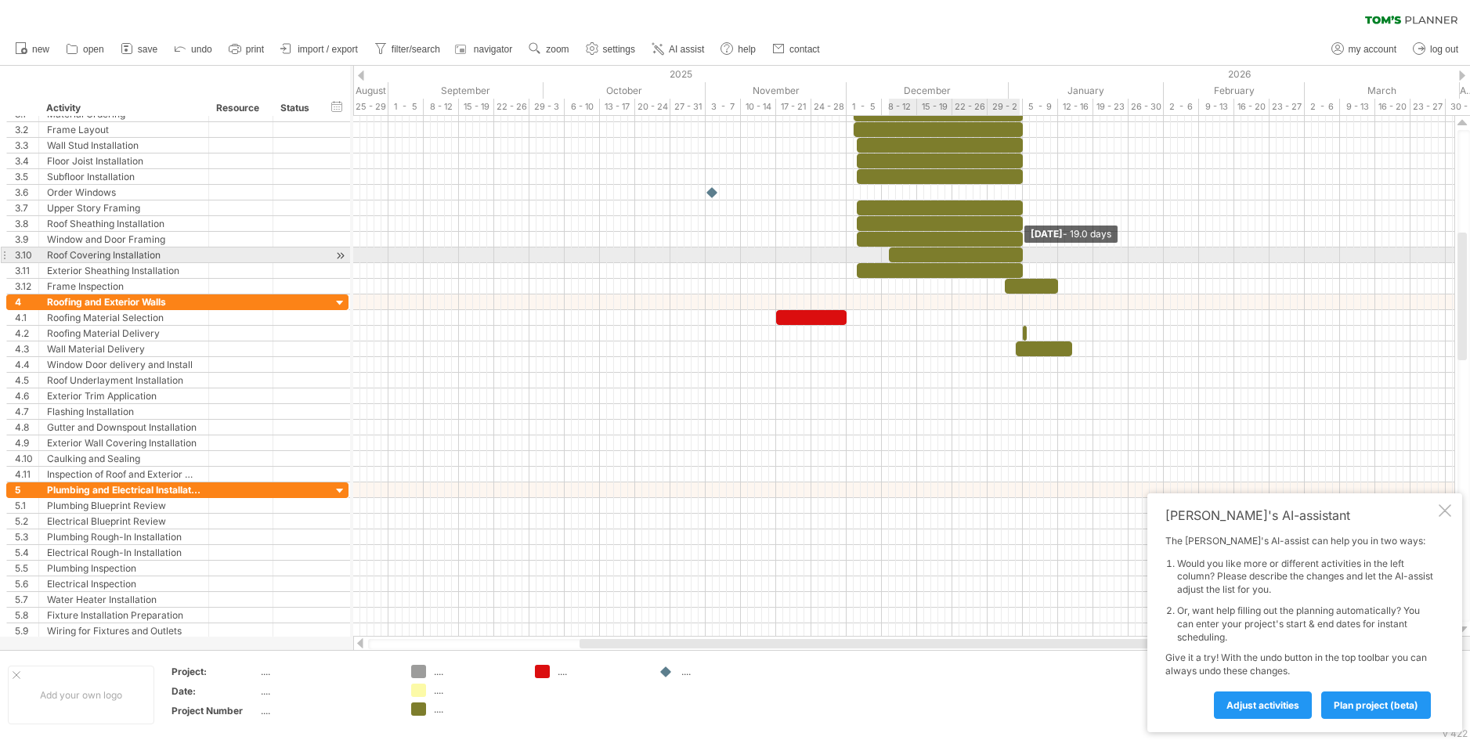
drag, startPoint x: 892, startPoint y: 252, endPoint x: 1020, endPoint y: 252, distance: 128.4
click at [1020, 252] on span at bounding box center [1023, 254] width 6 height 15
drag, startPoint x: 890, startPoint y: 252, endPoint x: 961, endPoint y: 252, distance: 70.5
click at [961, 252] on span at bounding box center [959, 254] width 6 height 15
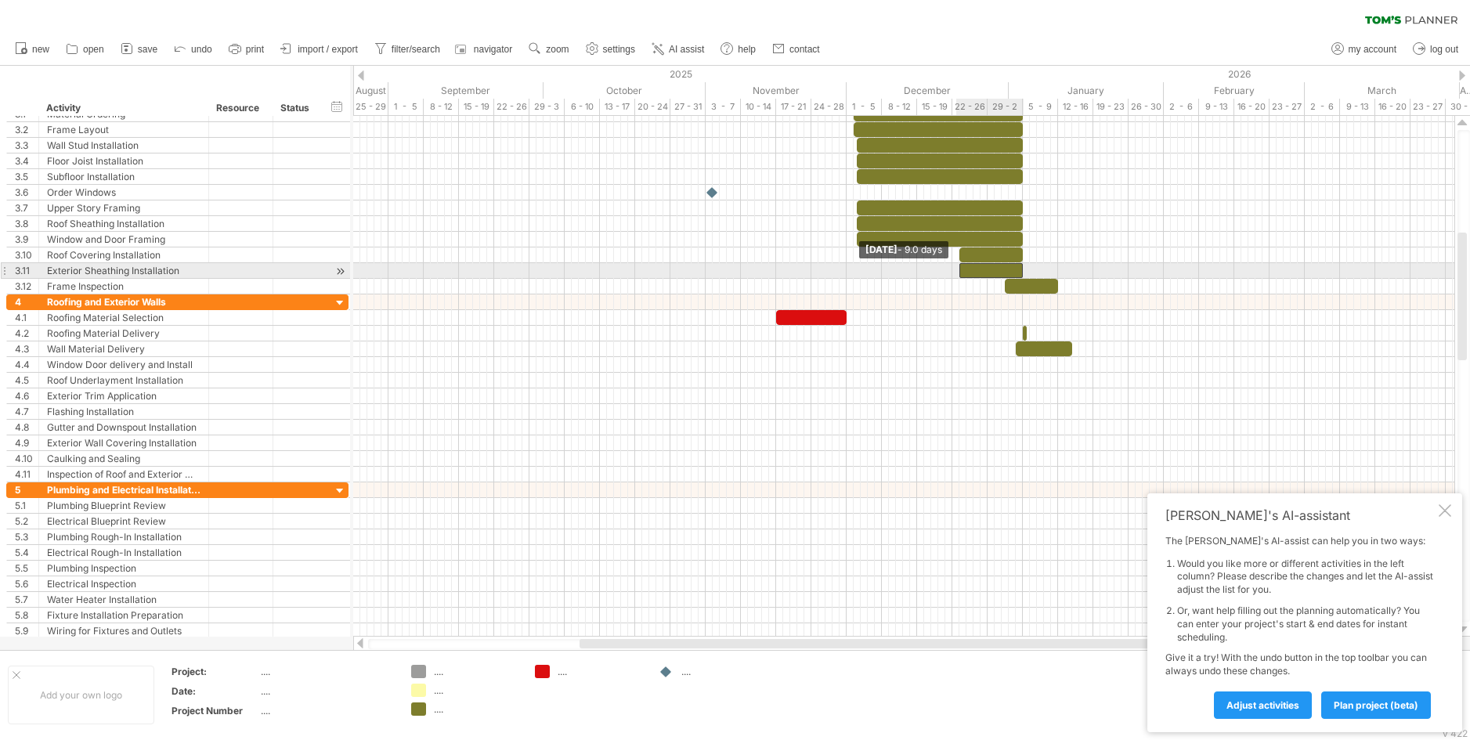
drag, startPoint x: 856, startPoint y: 273, endPoint x: 957, endPoint y: 269, distance: 101.1
click at [957, 269] on span at bounding box center [959, 270] width 6 height 15
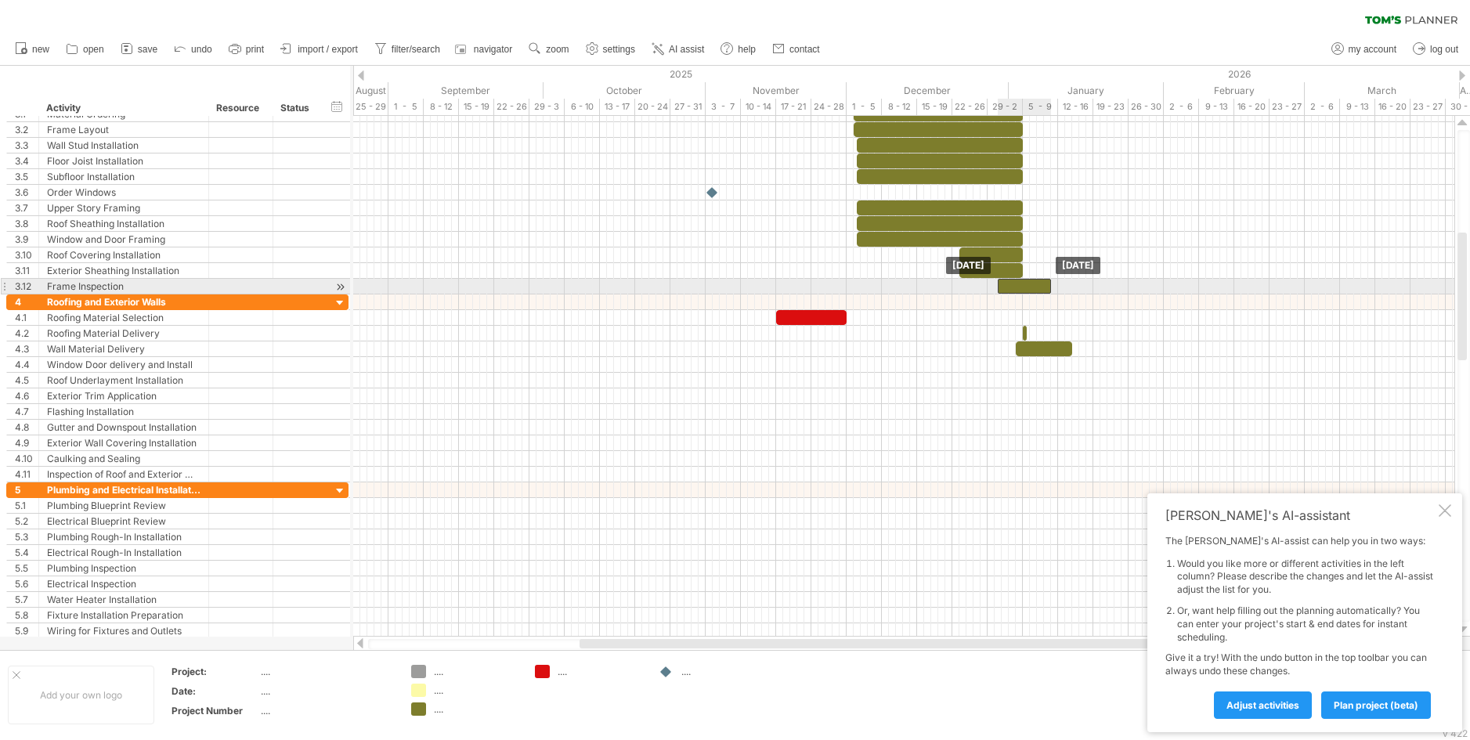
click at [1028, 281] on div at bounding box center [1024, 286] width 53 height 15
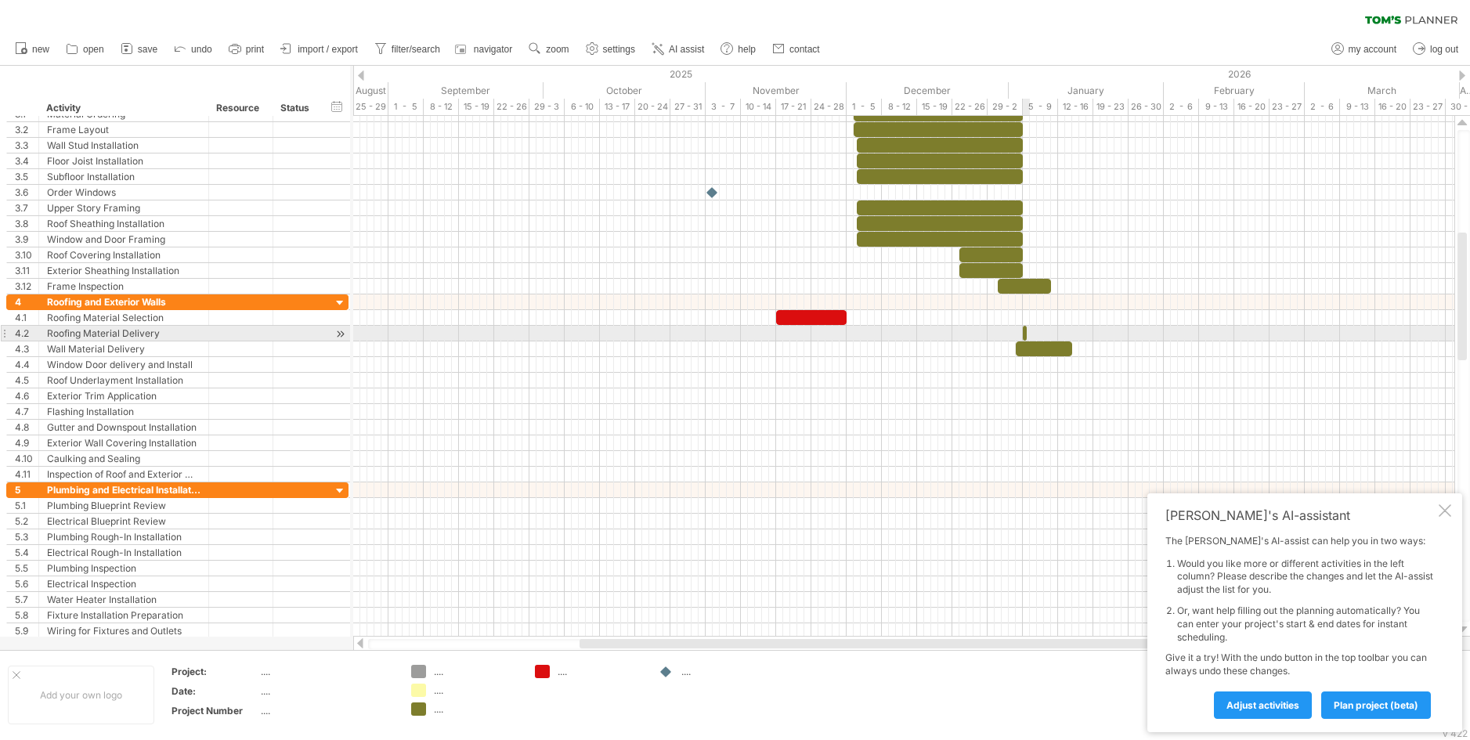
click at [1026, 331] on span at bounding box center [1027, 333] width 6 height 15
drag, startPoint x: 1026, startPoint y: 330, endPoint x: 1070, endPoint y: 327, distance: 44.0
click at [1068, 327] on span at bounding box center [1065, 333] width 6 height 15
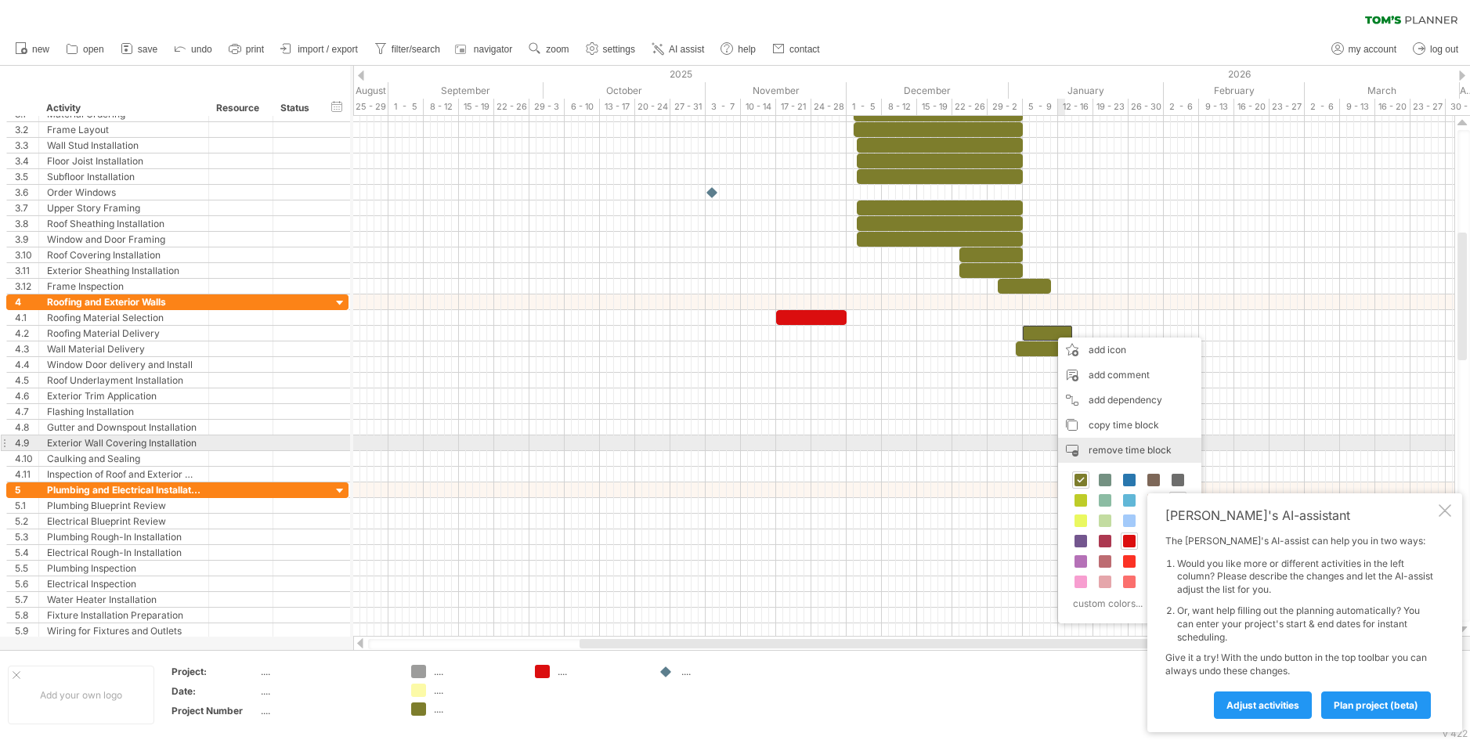
click at [1116, 447] on span "remove time block" at bounding box center [1130, 450] width 83 height 12
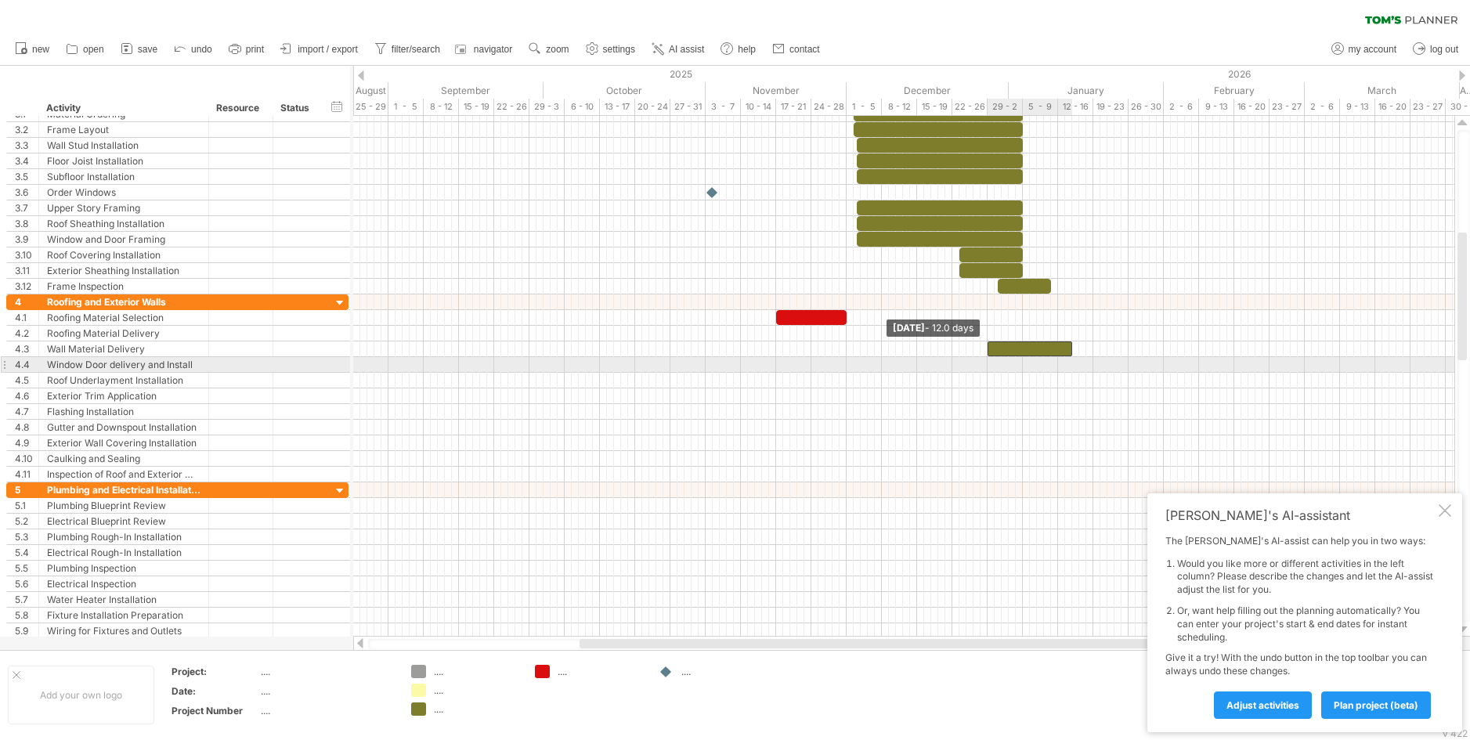
drag, startPoint x: 1018, startPoint y: 347, endPoint x: 990, endPoint y: 359, distance: 30.9
click at [990, 359] on div "example time blocks: Tuesday 13 January - 7.0 days Monday 29 December - 12.0 da…" at bounding box center [903, 376] width 1101 height 521
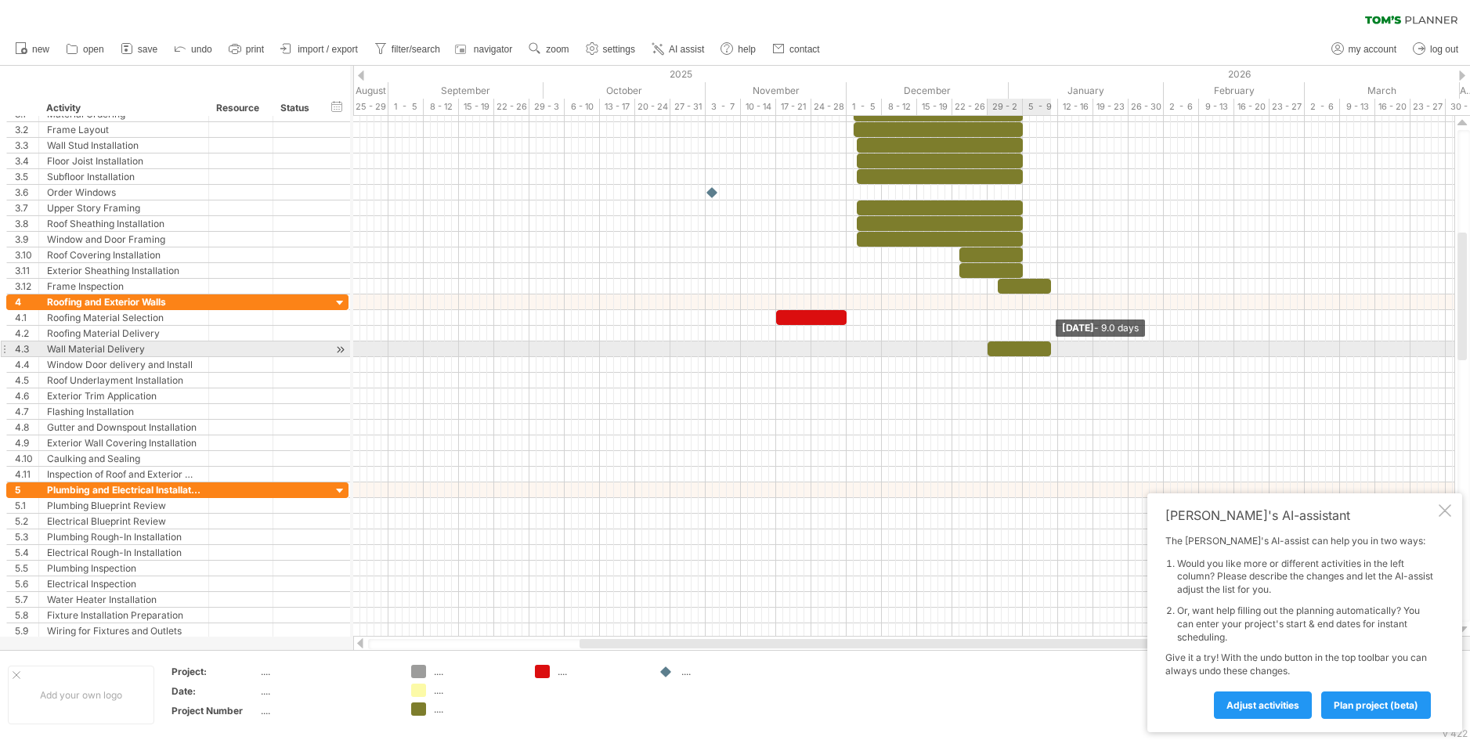
drag, startPoint x: 1070, startPoint y: 345, endPoint x: 1049, endPoint y: 352, distance: 22.1
click at [1049, 352] on span at bounding box center [1051, 348] width 6 height 15
drag, startPoint x: 991, startPoint y: 345, endPoint x: 1003, endPoint y: 345, distance: 11.8
click at [1003, 345] on div at bounding box center [1029, 348] width 63 height 15
click at [1053, 345] on span at bounding box center [1054, 348] width 6 height 15
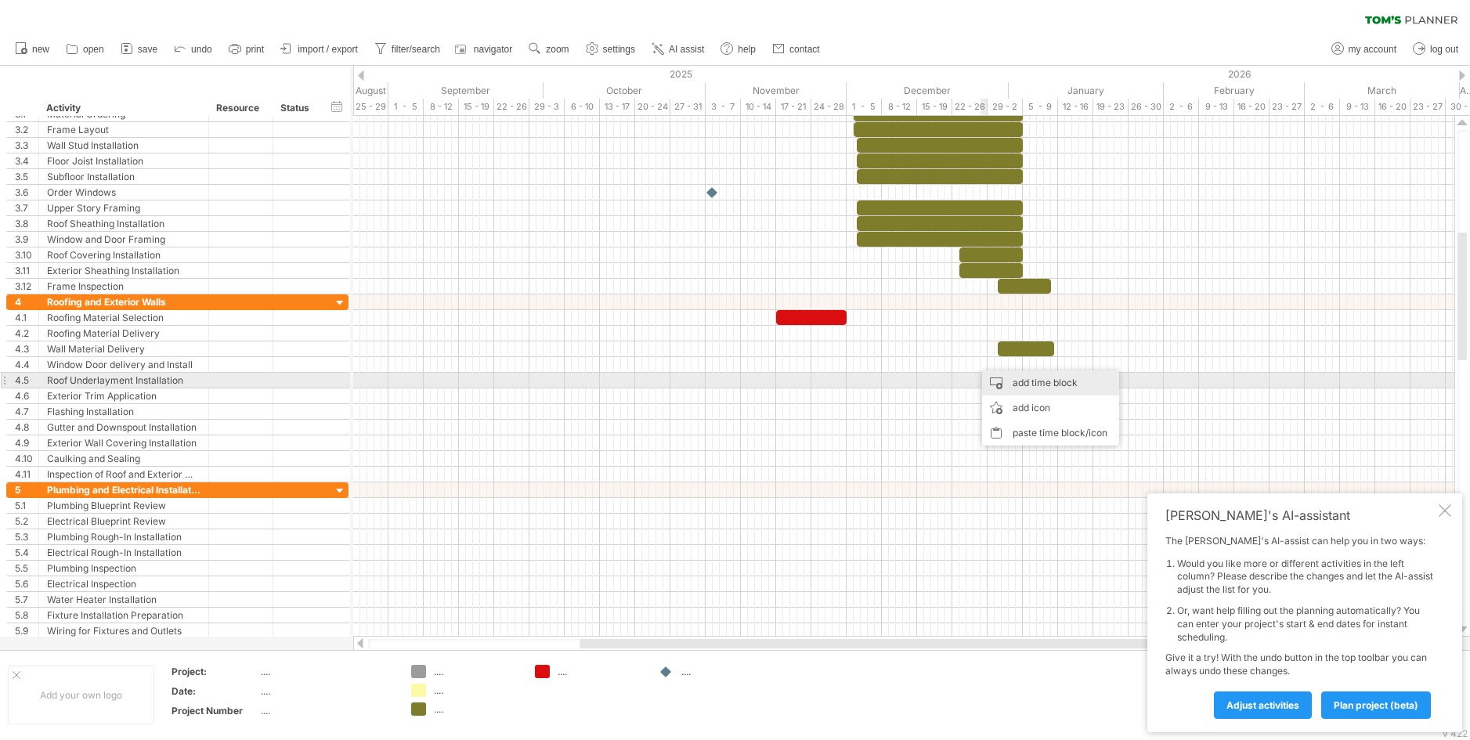
click at [999, 381] on div "add time block" at bounding box center [1050, 382] width 137 height 25
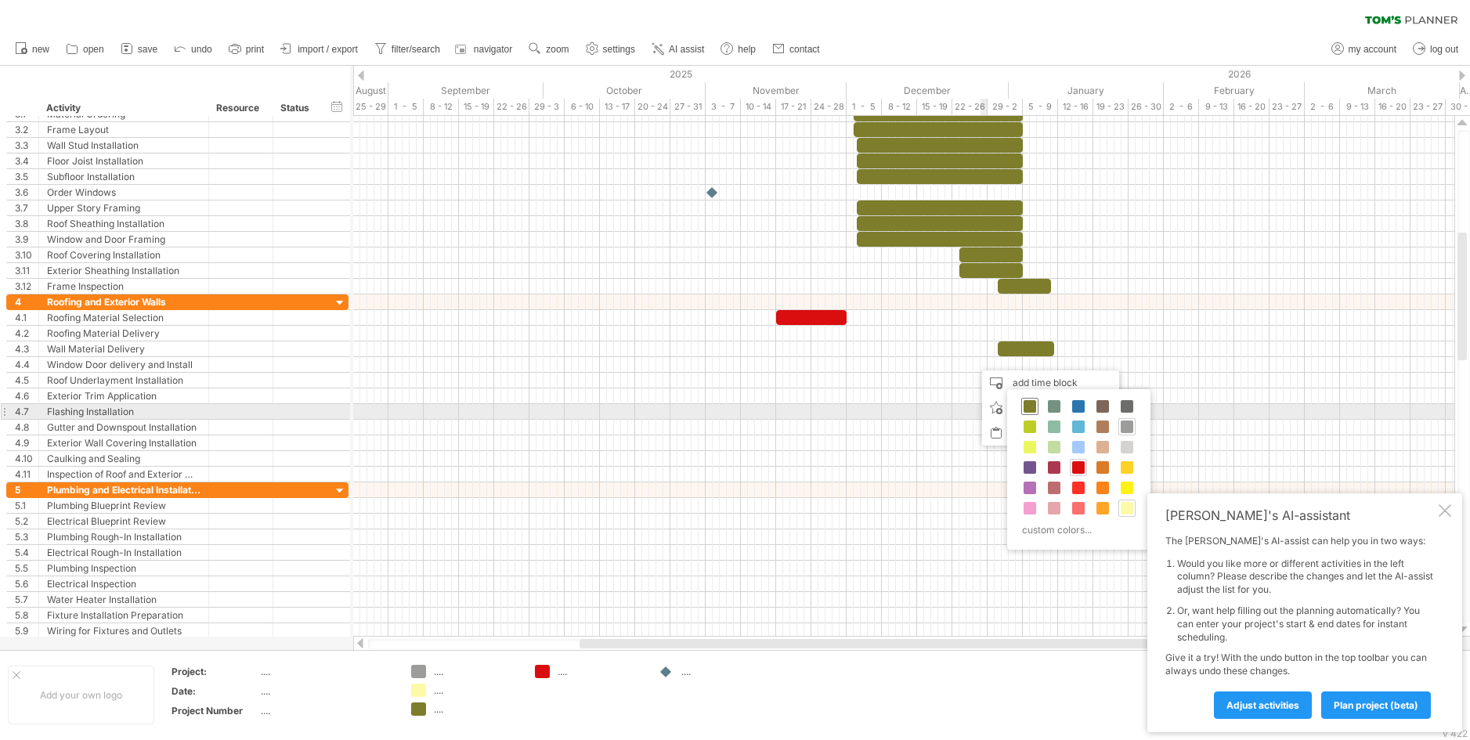
click at [1034, 409] on span at bounding box center [1030, 406] width 13 height 13
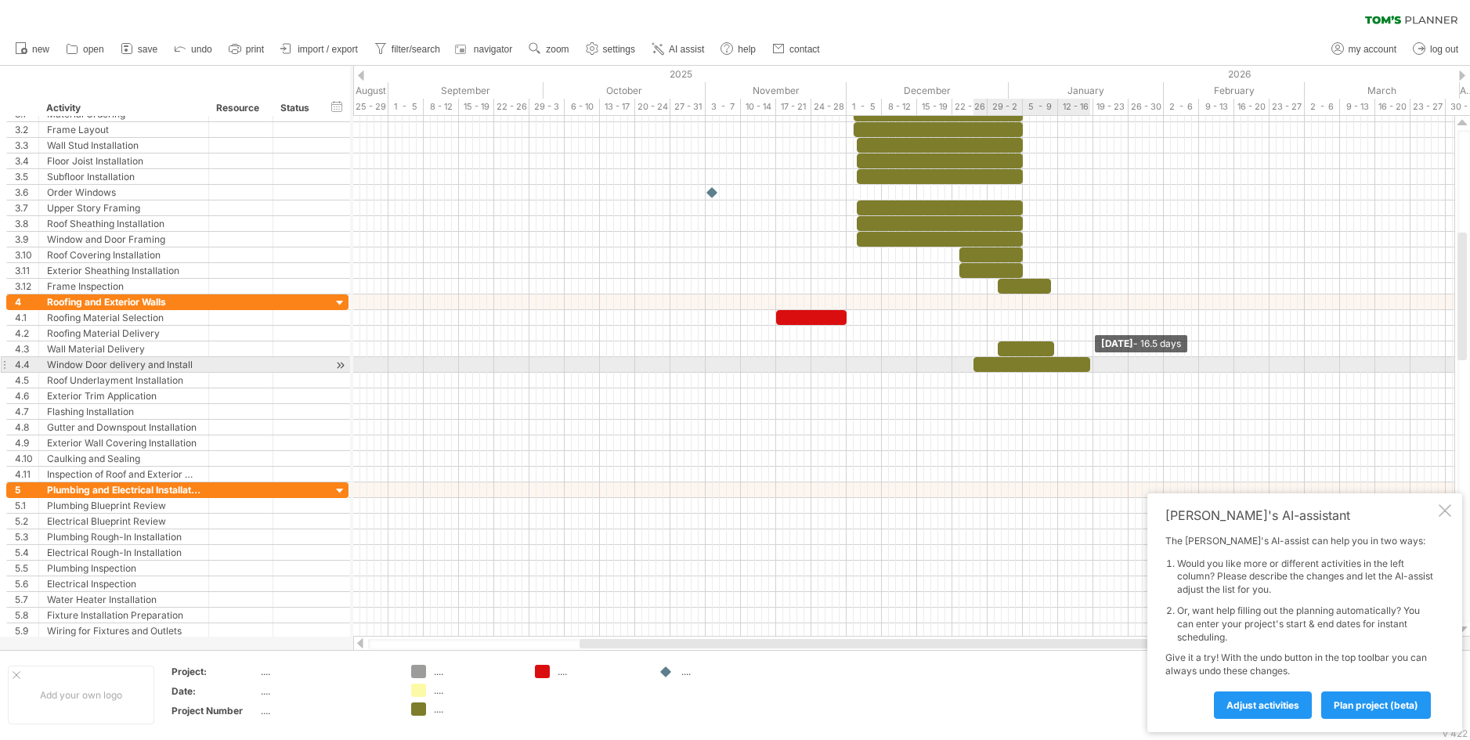
drag, startPoint x: 978, startPoint y: 364, endPoint x: 1088, endPoint y: 365, distance: 109.6
click at [1088, 365] on span at bounding box center [1090, 364] width 6 height 15
drag, startPoint x: 974, startPoint y: 363, endPoint x: 1006, endPoint y: 363, distance: 31.3
click at [1006, 363] on span at bounding box center [1005, 364] width 6 height 15
drag, startPoint x: 1089, startPoint y: 357, endPoint x: 1067, endPoint y: 359, distance: 22.8
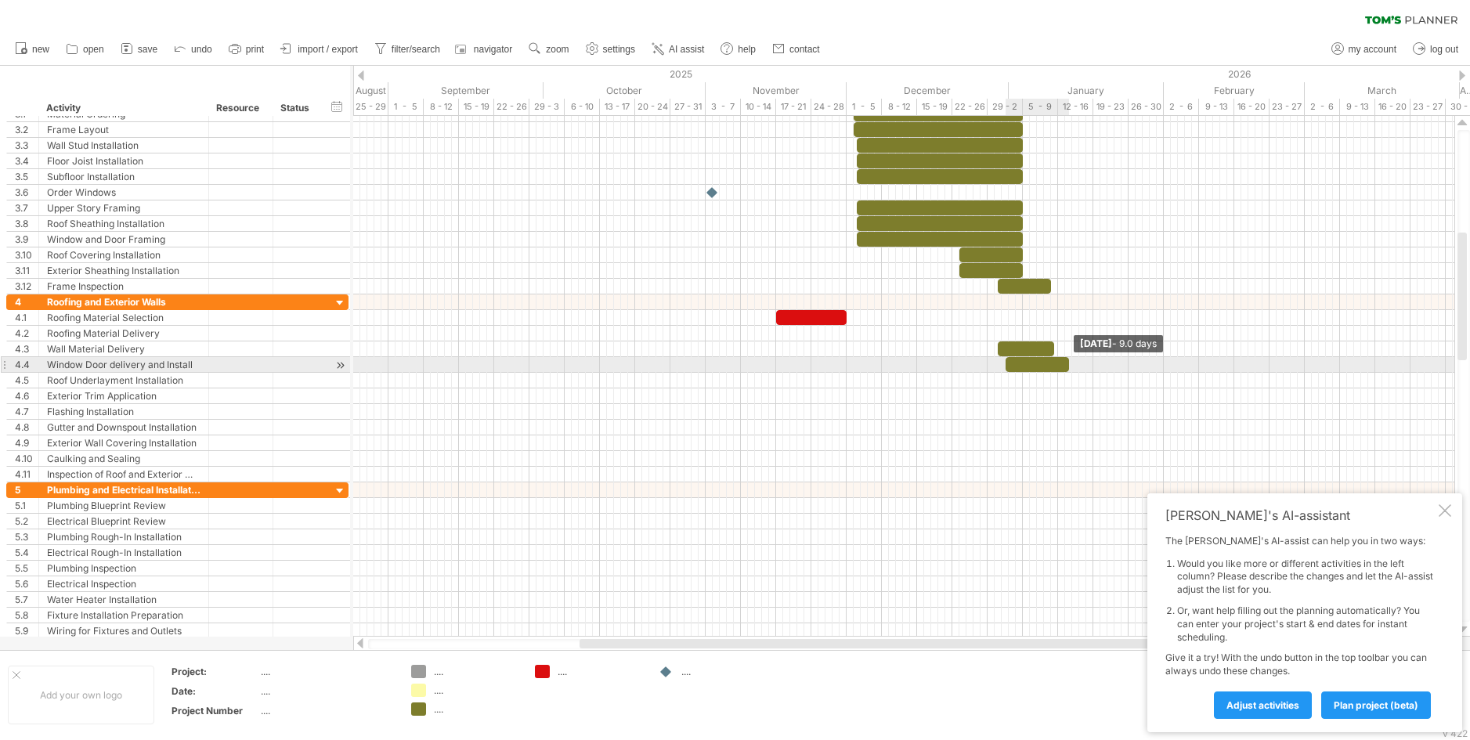
click at [1067, 359] on span at bounding box center [1069, 364] width 6 height 15
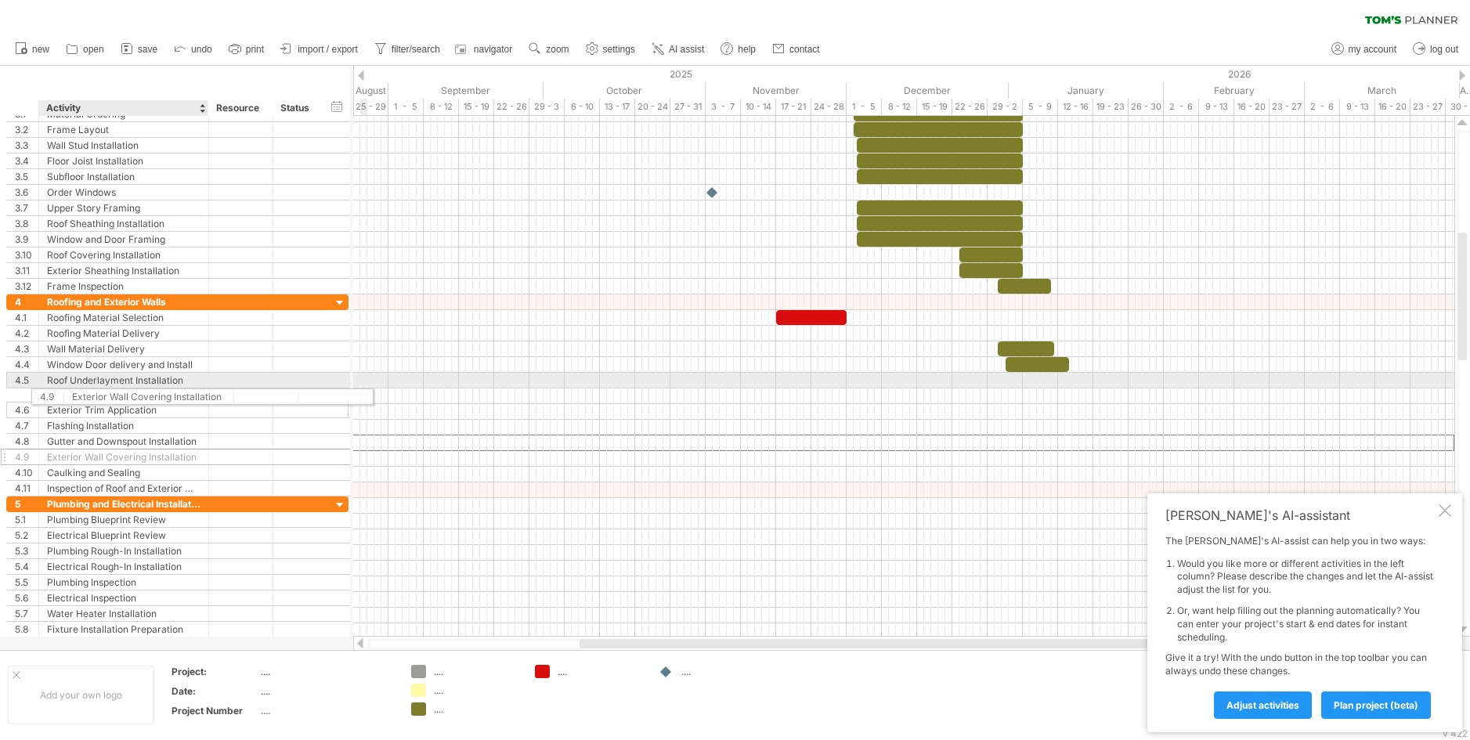
drag, startPoint x: 135, startPoint y: 439, endPoint x: 158, endPoint y: 394, distance: 51.1
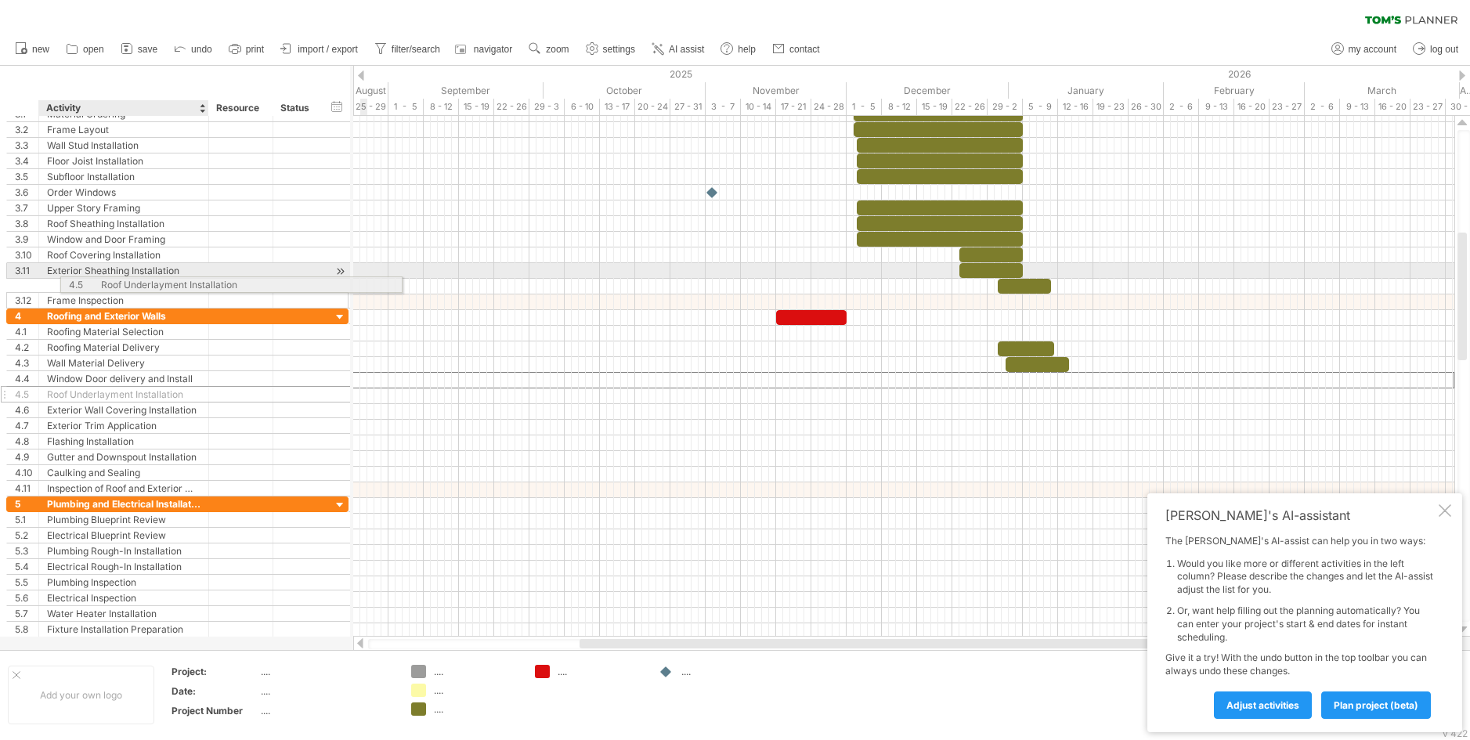
drag, startPoint x: 147, startPoint y: 378, endPoint x: 200, endPoint y: 282, distance: 110.1
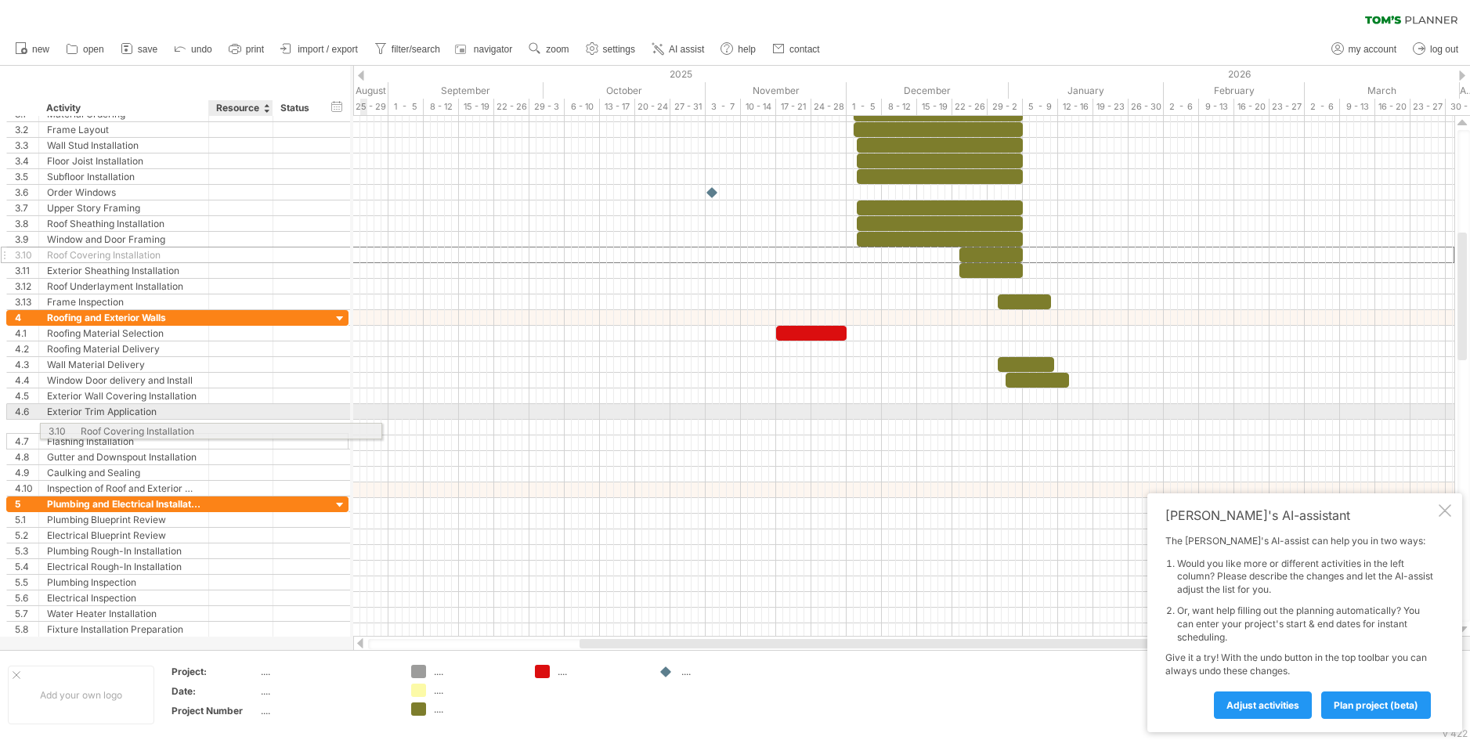
drag, startPoint x: 199, startPoint y: 252, endPoint x: 228, endPoint y: 428, distance: 178.6
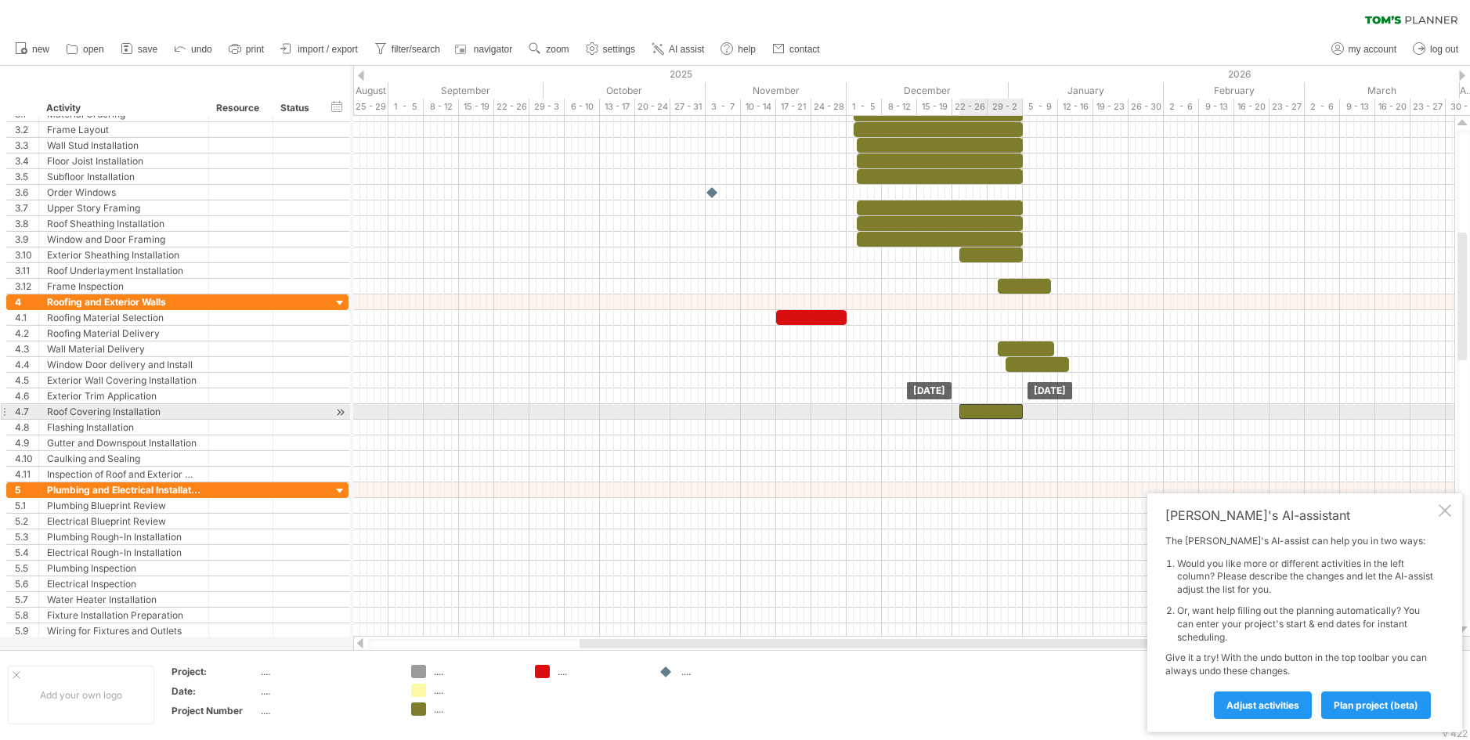
click at [981, 410] on div at bounding box center [990, 411] width 63 height 15
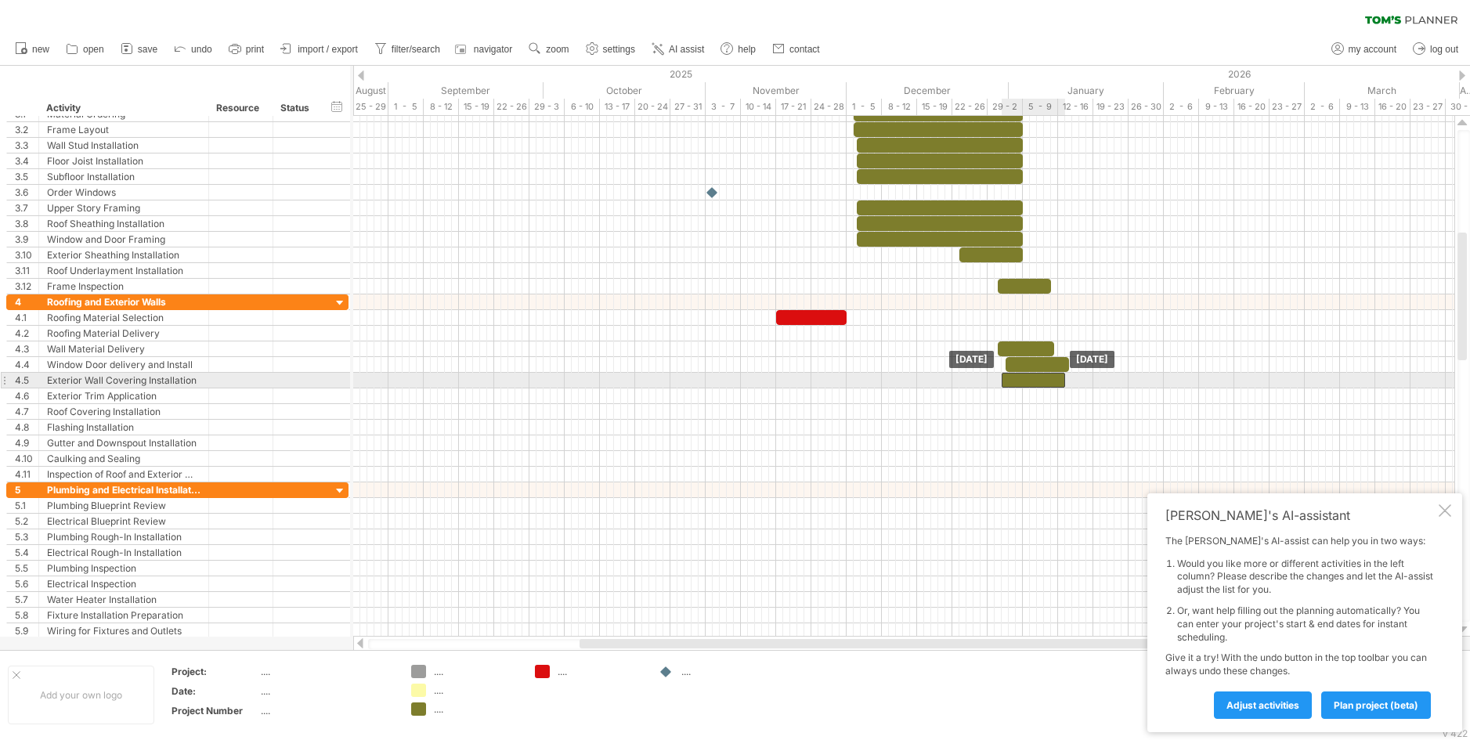
drag, startPoint x: 981, startPoint y: 410, endPoint x: 1021, endPoint y: 381, distance: 49.5
click at [1042, 374] on div at bounding box center [1040, 380] width 63 height 15
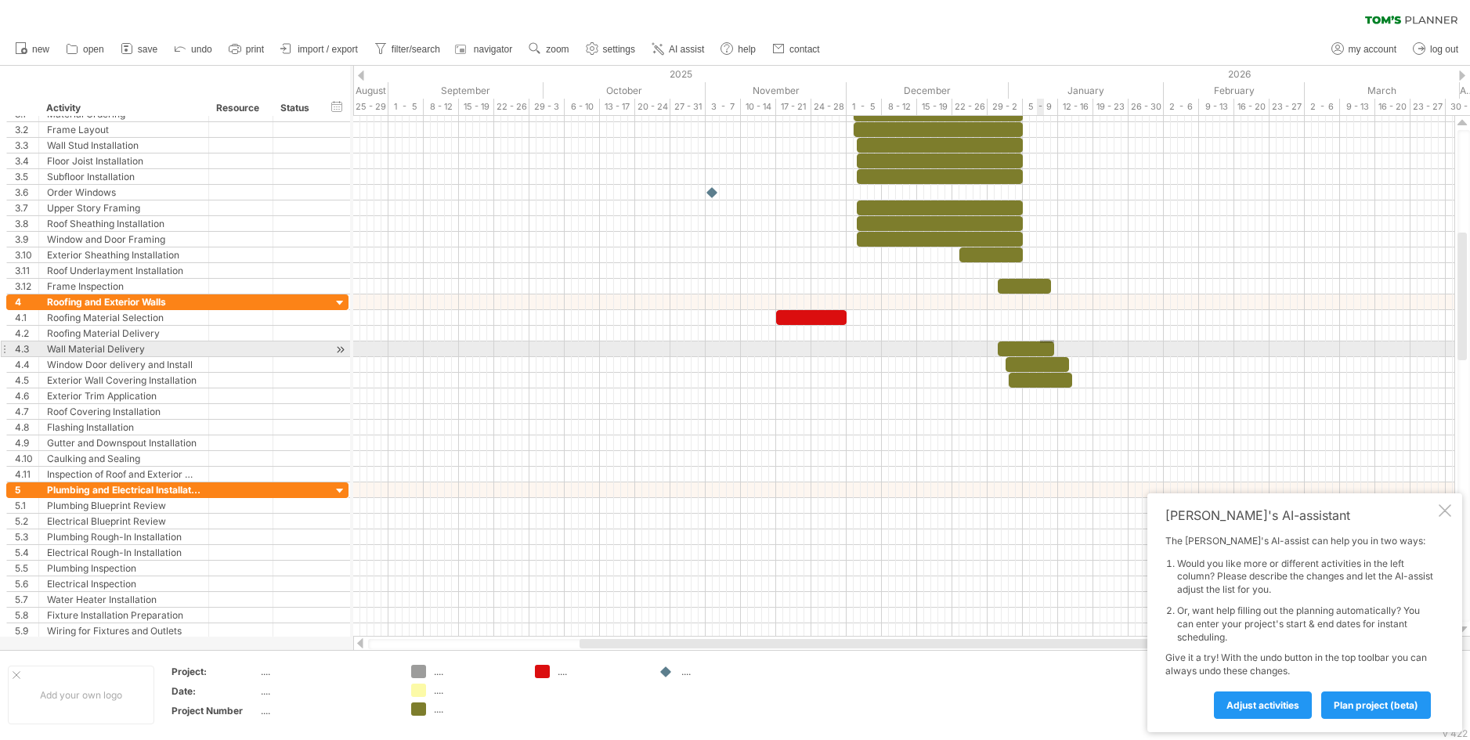
drag, startPoint x: 1054, startPoint y: 340, endPoint x: 1038, endPoint y: 343, distance: 16.7
click at [1038, 343] on div "example time blocks: Tuesday 13 January Thursday 01 January" at bounding box center [903, 376] width 1101 height 521
drag, startPoint x: 1042, startPoint y: 343, endPoint x: 1020, endPoint y: 347, distance: 22.3
click at [1020, 347] on div at bounding box center [1005, 348] width 56 height 15
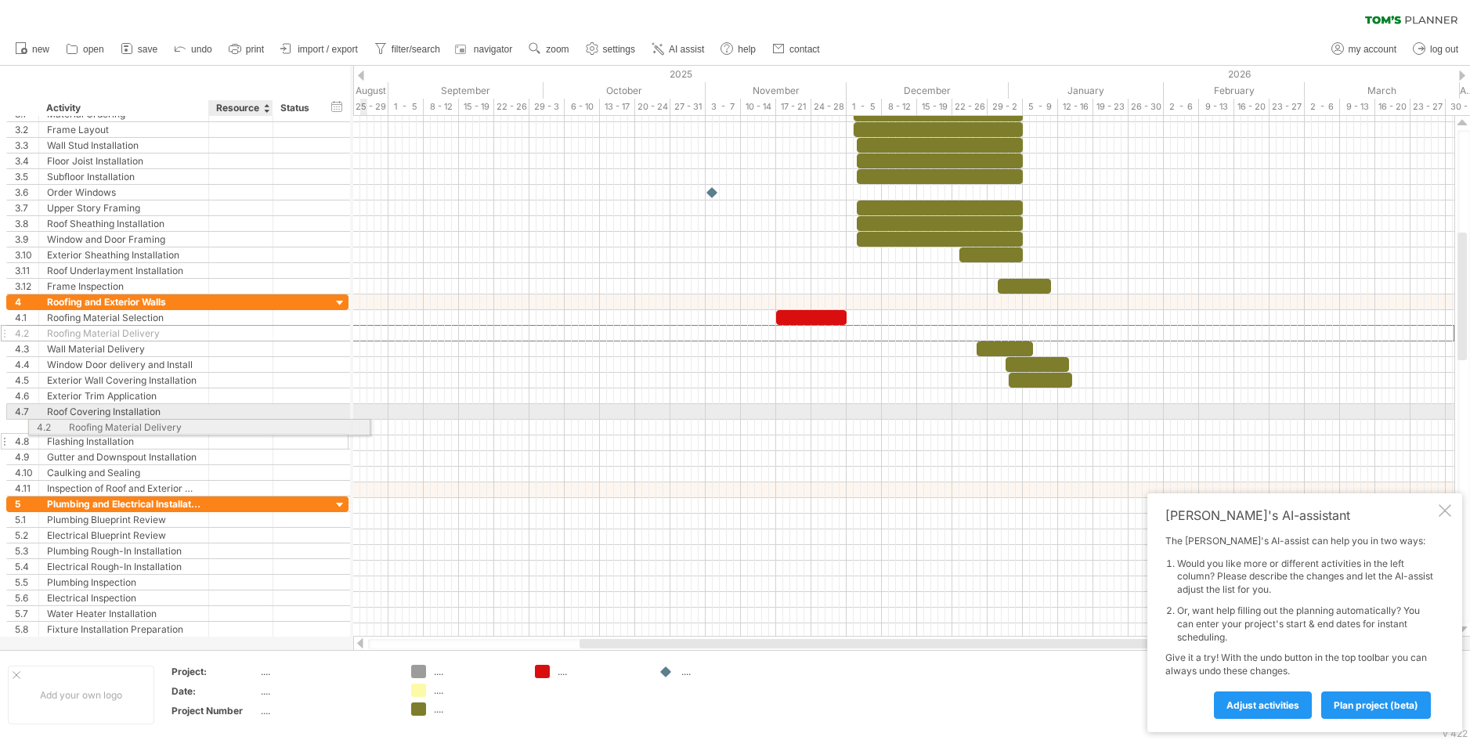
drag, startPoint x: 229, startPoint y: 331, endPoint x: 247, endPoint y: 428, distance: 98.9
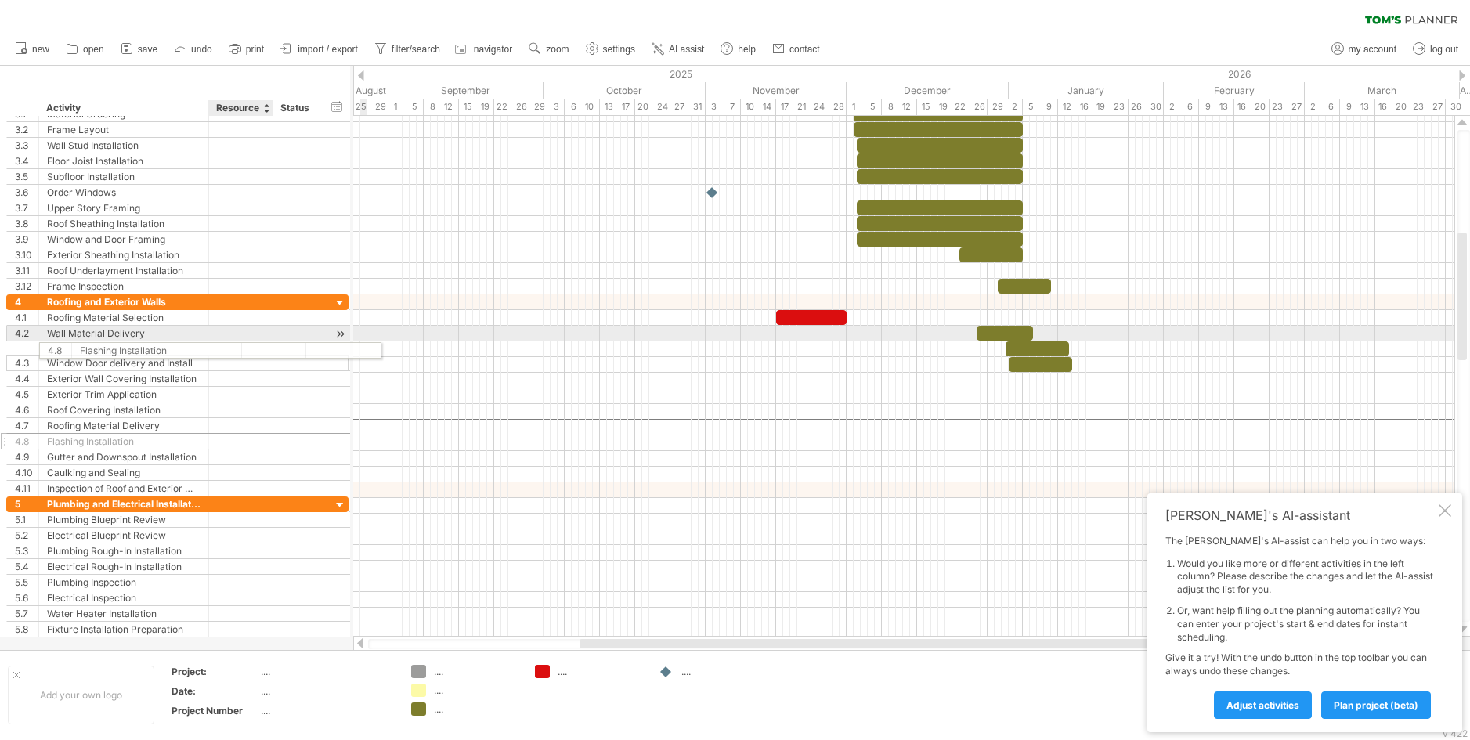
drag, startPoint x: 191, startPoint y: 424, endPoint x: 221, endPoint y: 348, distance: 82.3
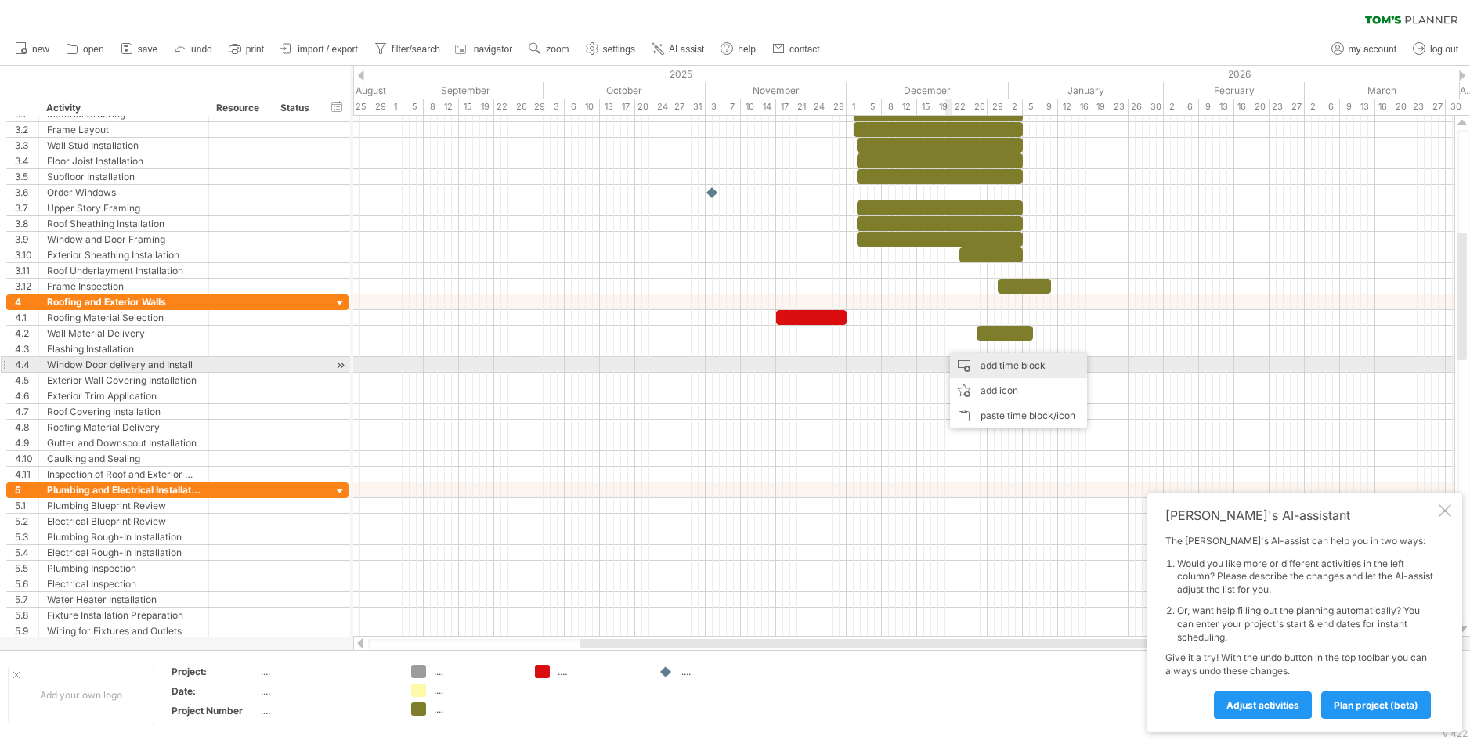
click at [986, 363] on div "add time block" at bounding box center [1018, 365] width 137 height 25
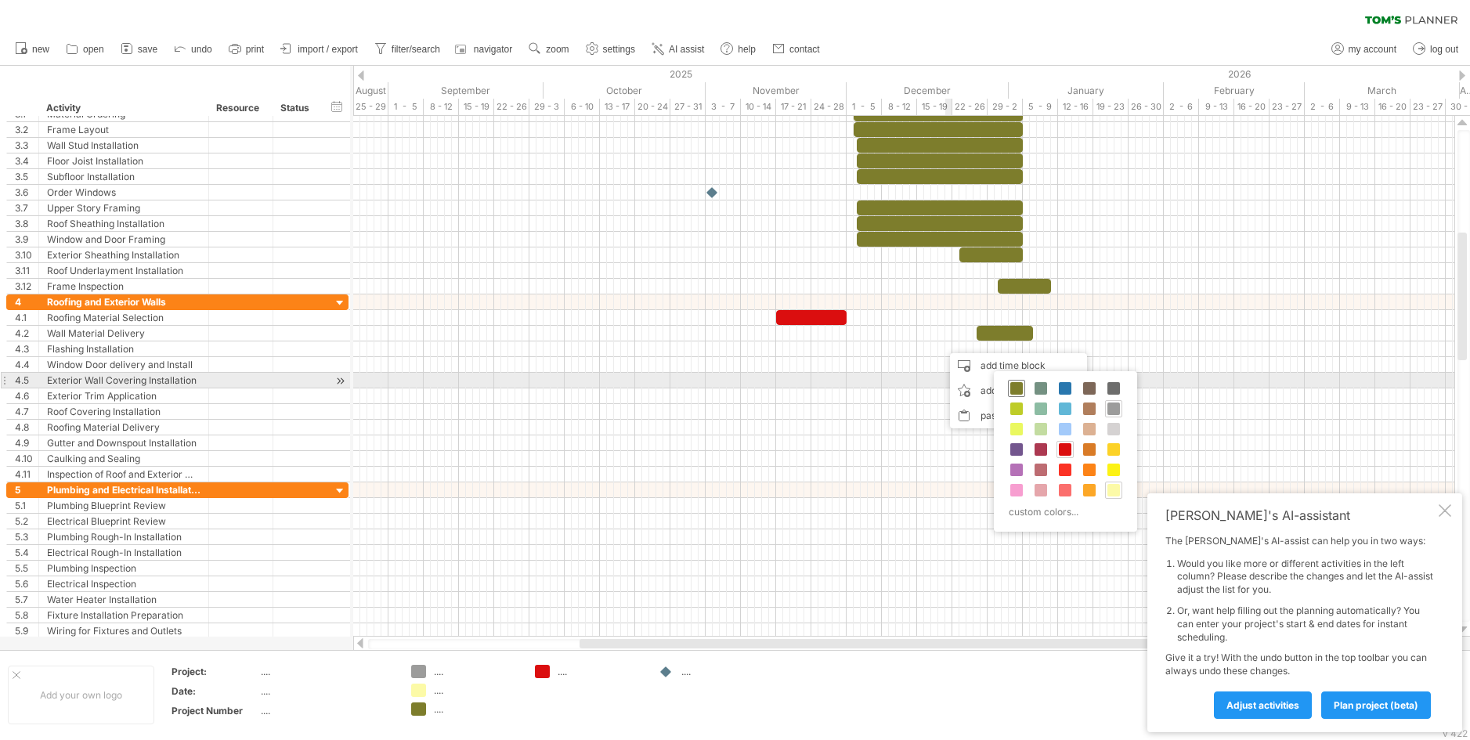
click at [1016, 385] on span at bounding box center [1016, 388] width 13 height 13
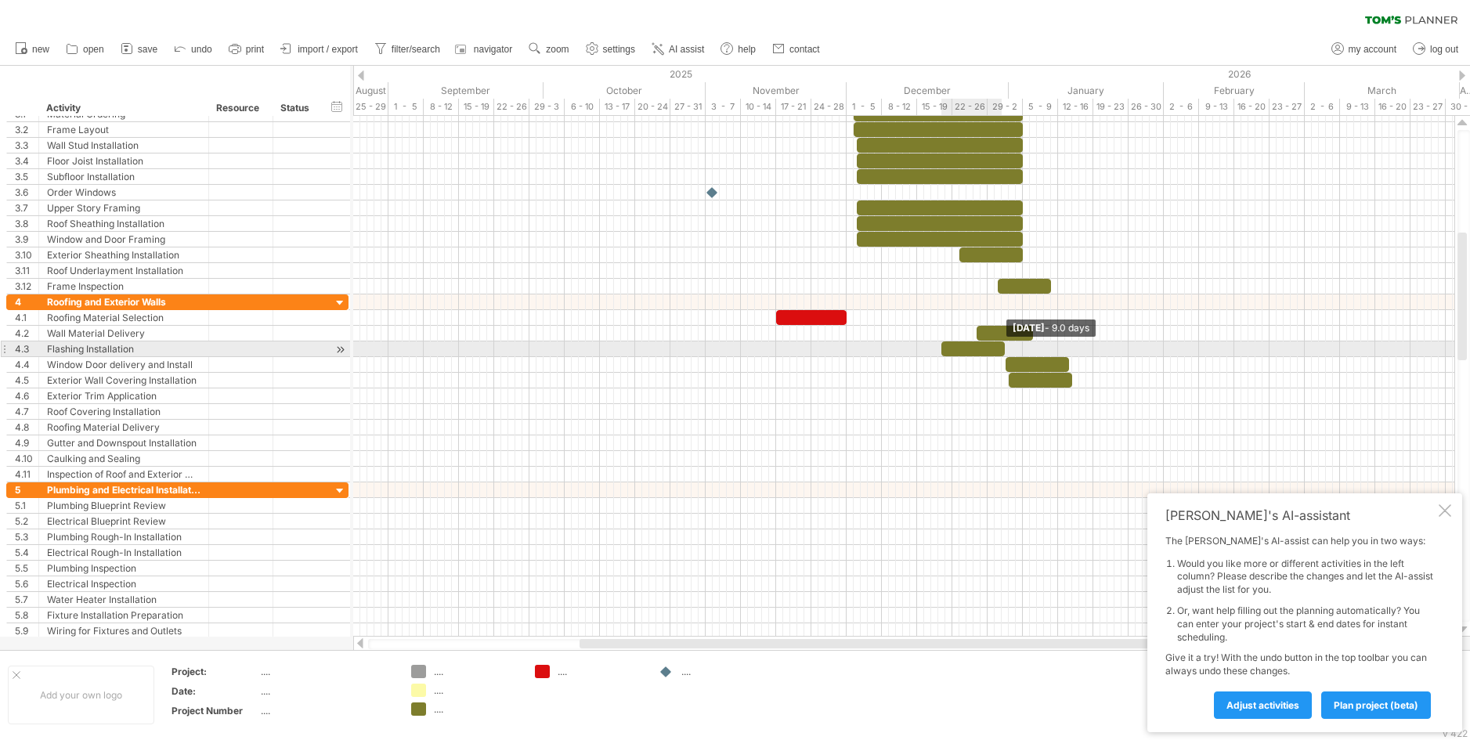
drag, startPoint x: 947, startPoint y: 348, endPoint x: 1002, endPoint y: 355, distance: 55.3
click at [1002, 355] on span at bounding box center [1005, 348] width 6 height 15
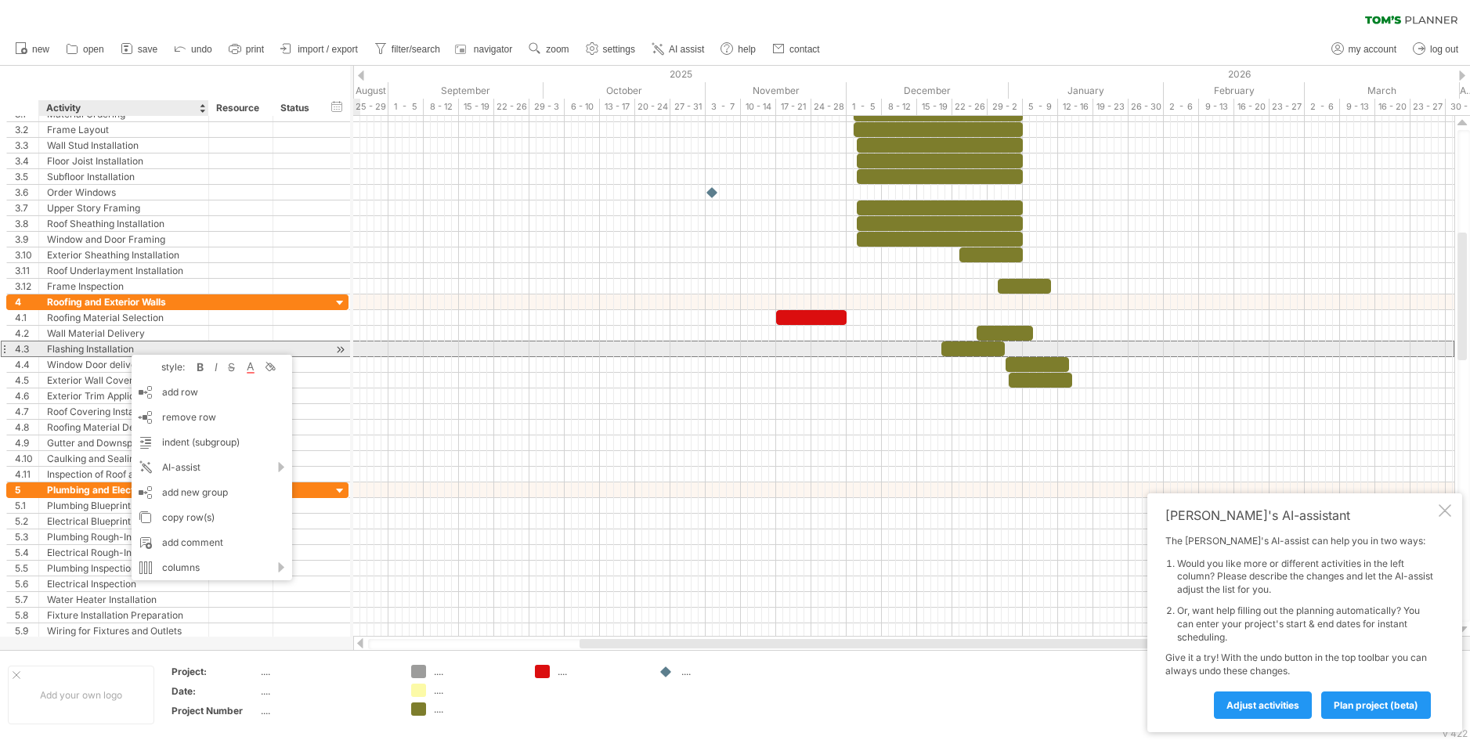
click at [143, 346] on div "Flashing Installation" at bounding box center [123, 348] width 153 height 15
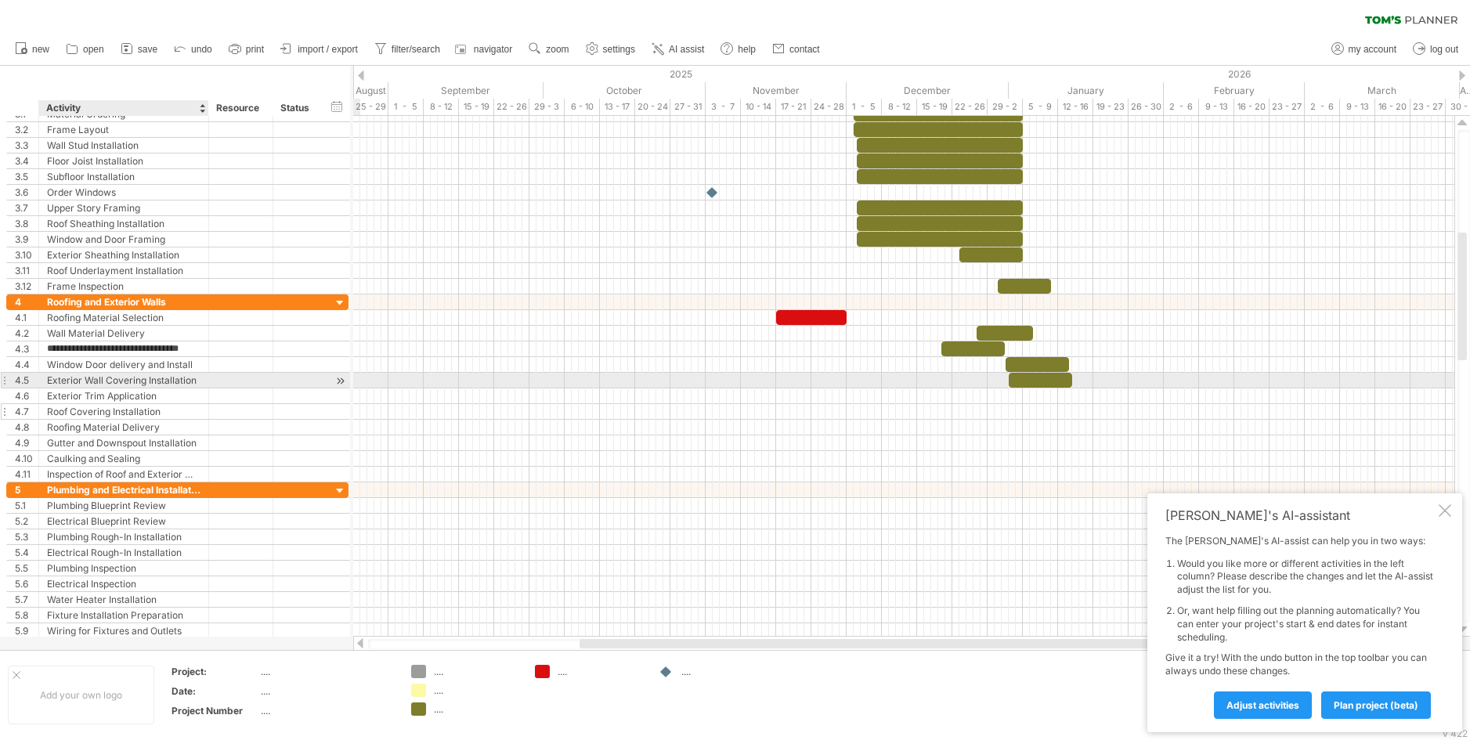
click at [253, 405] on div at bounding box center [241, 411] width 48 height 15
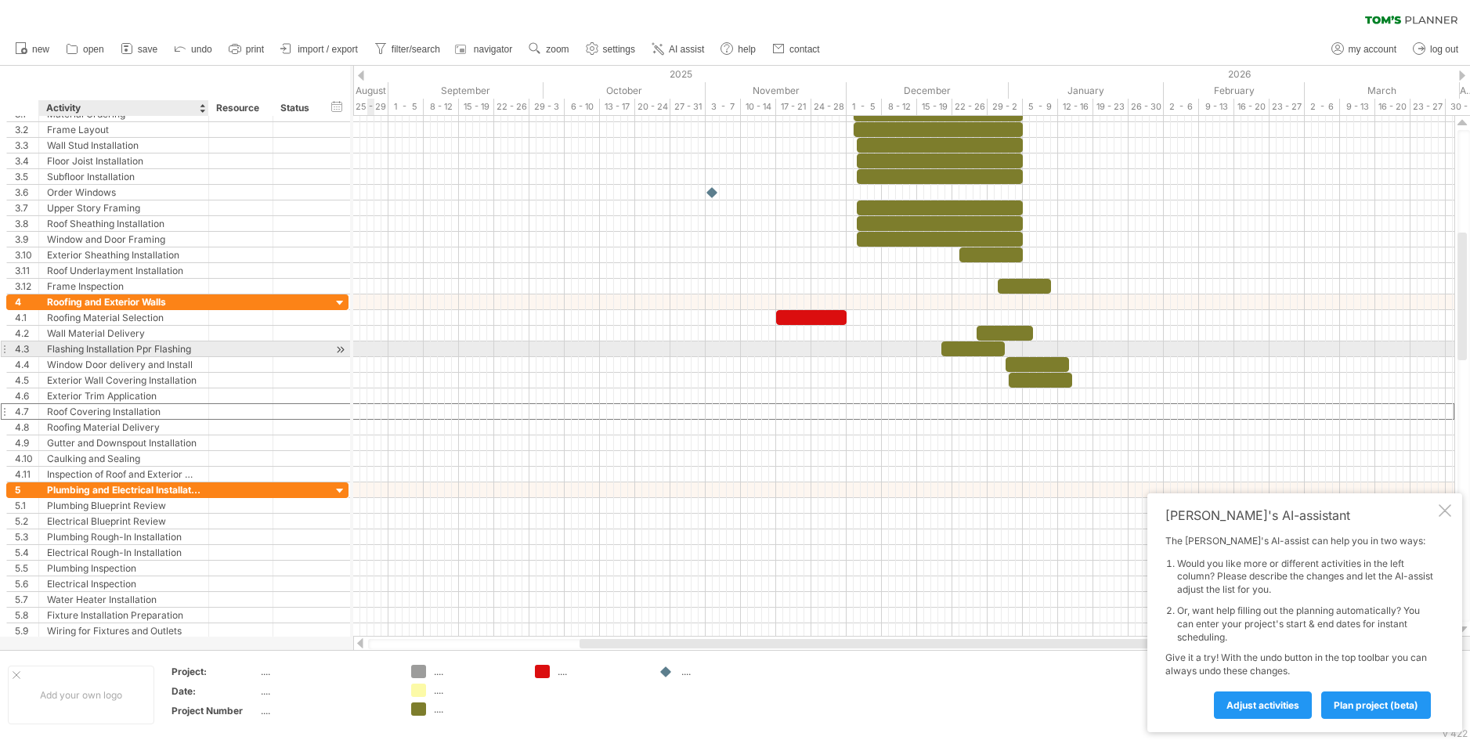
click at [155, 351] on div "Flashing Installation Ppr Flashing" at bounding box center [123, 348] width 153 height 15
type input "**********"
drag, startPoint x: 970, startPoint y: 348, endPoint x: 985, endPoint y: 352, distance: 15.4
click at [985, 352] on div at bounding box center [986, 348] width 63 height 15
click at [1013, 349] on span at bounding box center [1012, 348] width 6 height 15
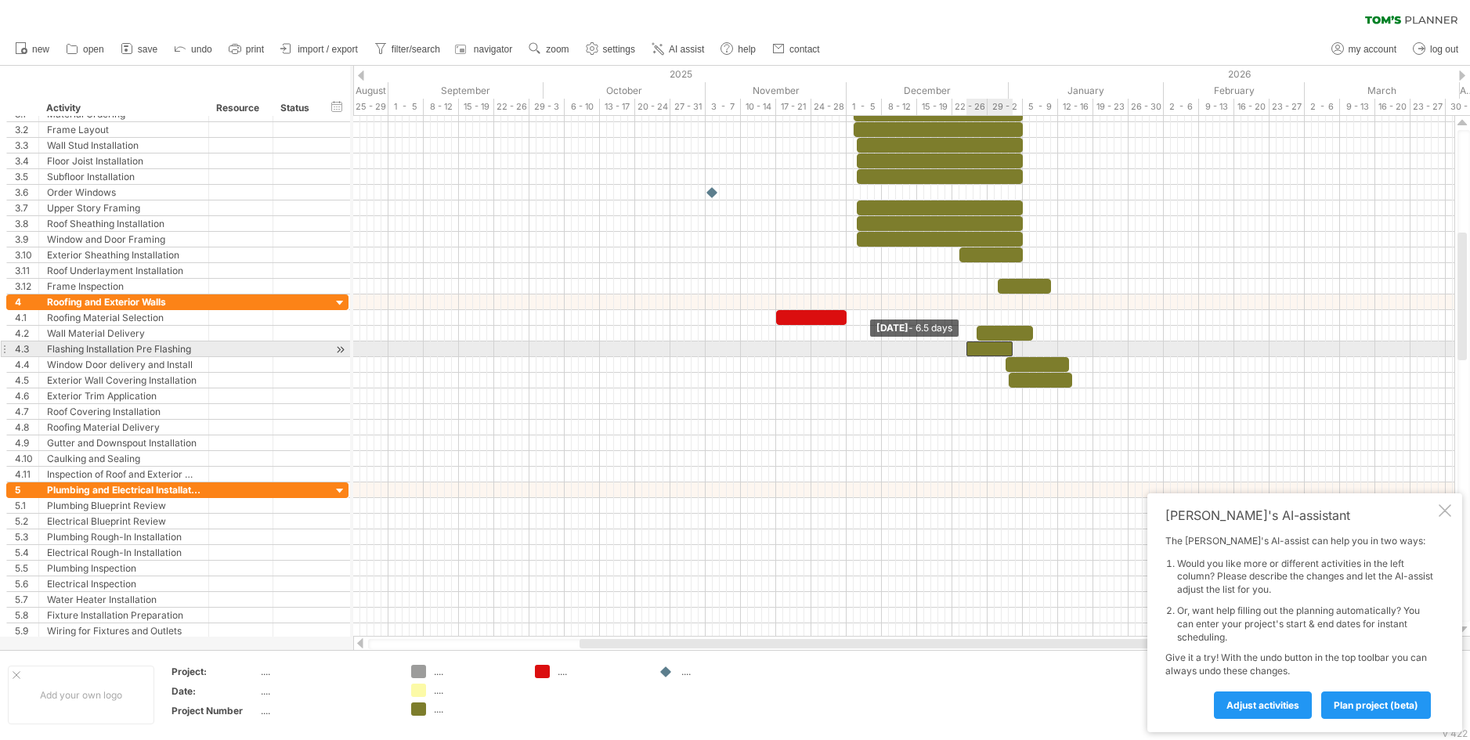
drag, startPoint x: 958, startPoint y: 349, endPoint x: 968, endPoint y: 349, distance: 10.2
click at [968, 349] on span at bounding box center [966, 348] width 6 height 15
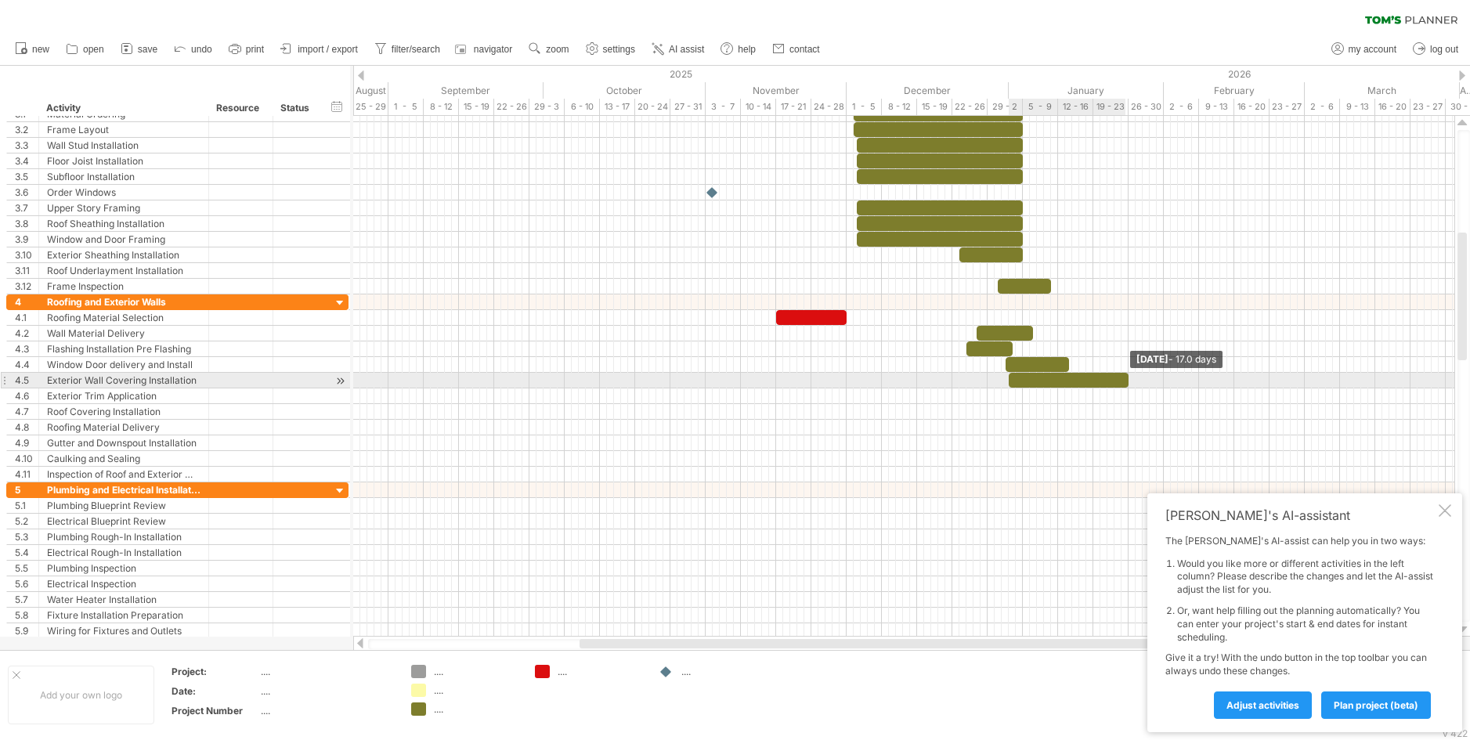
drag, startPoint x: 1069, startPoint y: 381, endPoint x: 1125, endPoint y: 382, distance: 55.6
click at [1125, 382] on div at bounding box center [1069, 380] width 120 height 15
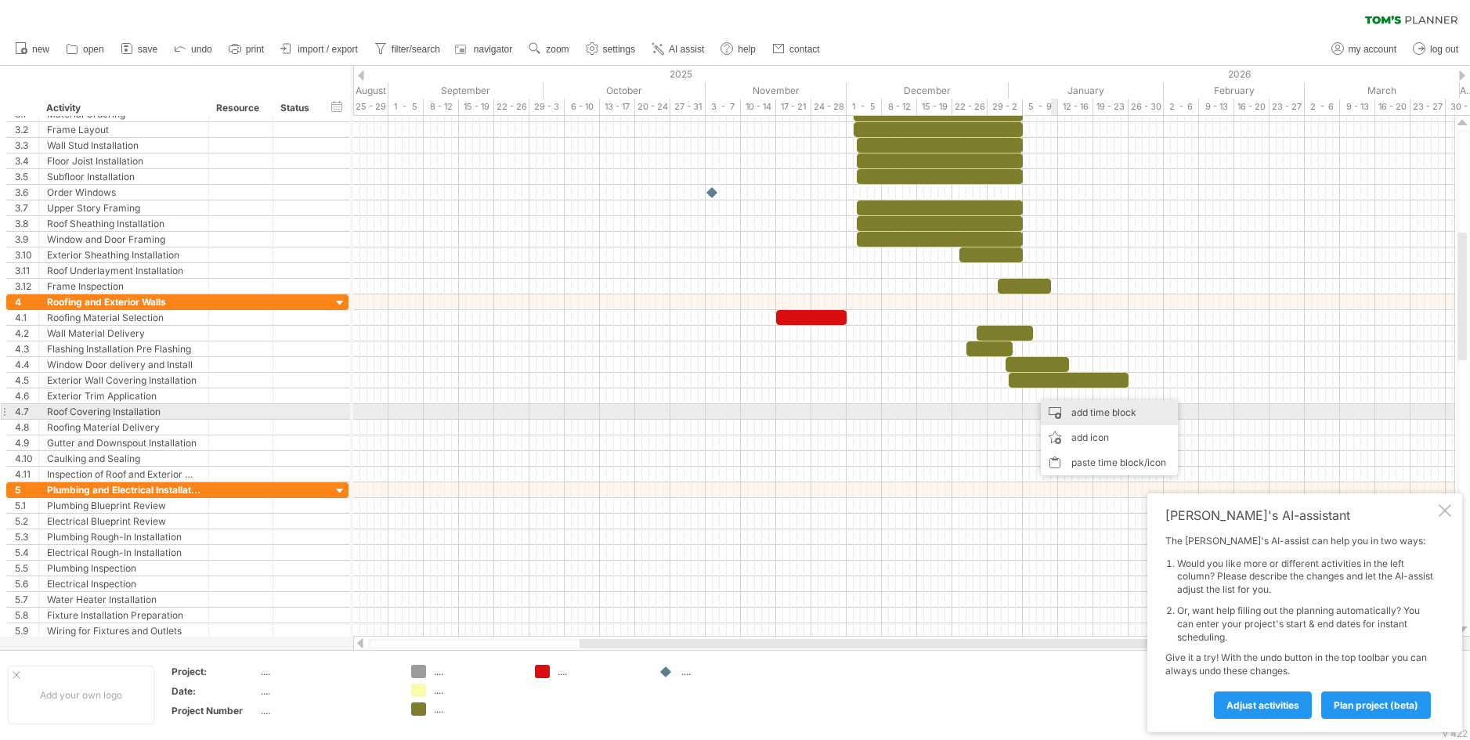
click at [1067, 409] on div "add time block" at bounding box center [1109, 412] width 137 height 25
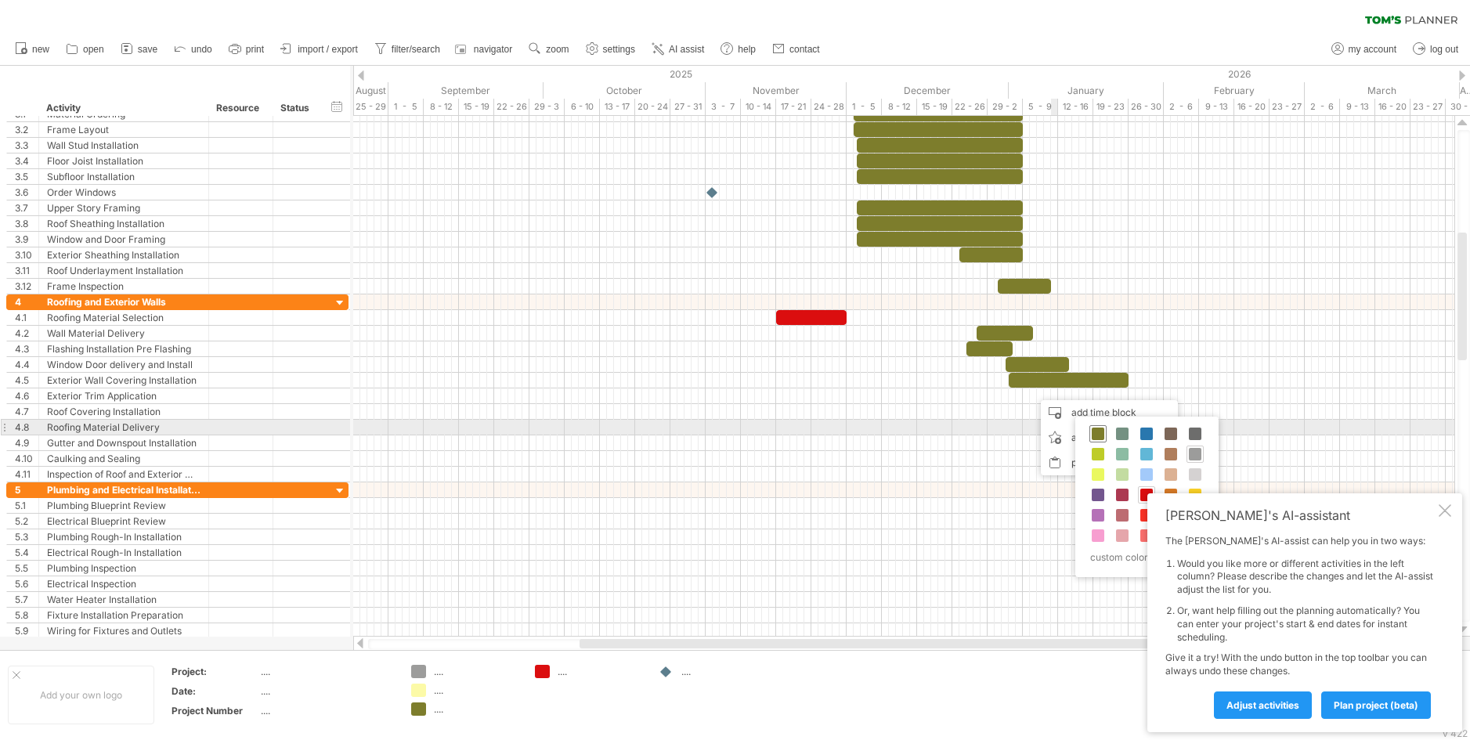
click at [1093, 431] on span at bounding box center [1098, 434] width 13 height 13
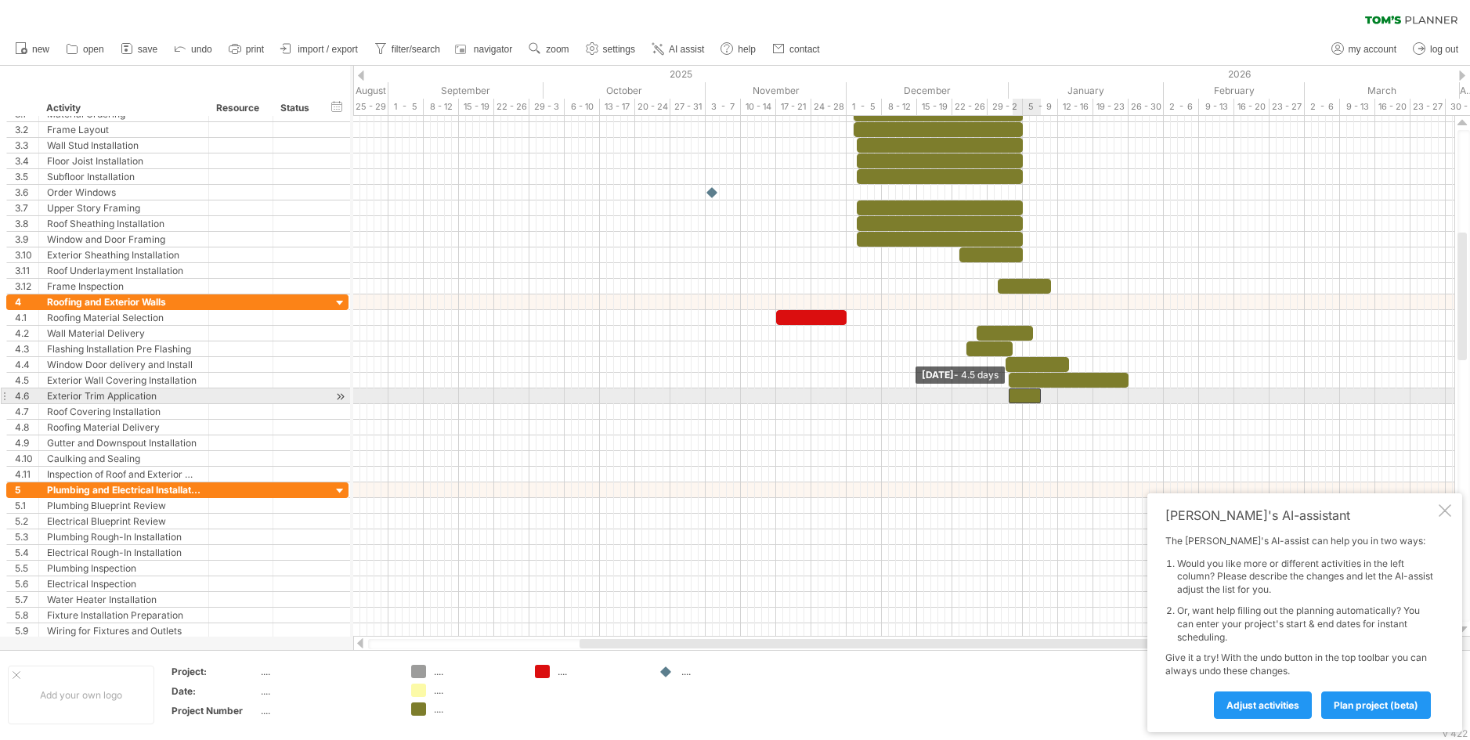
drag, startPoint x: 1034, startPoint y: 395, endPoint x: 1012, endPoint y: 396, distance: 22.0
click at [1011, 395] on span at bounding box center [1009, 395] width 6 height 15
drag, startPoint x: 1042, startPoint y: 395, endPoint x: 1129, endPoint y: 399, distance: 87.0
click at [1129, 399] on span at bounding box center [1128, 395] width 6 height 15
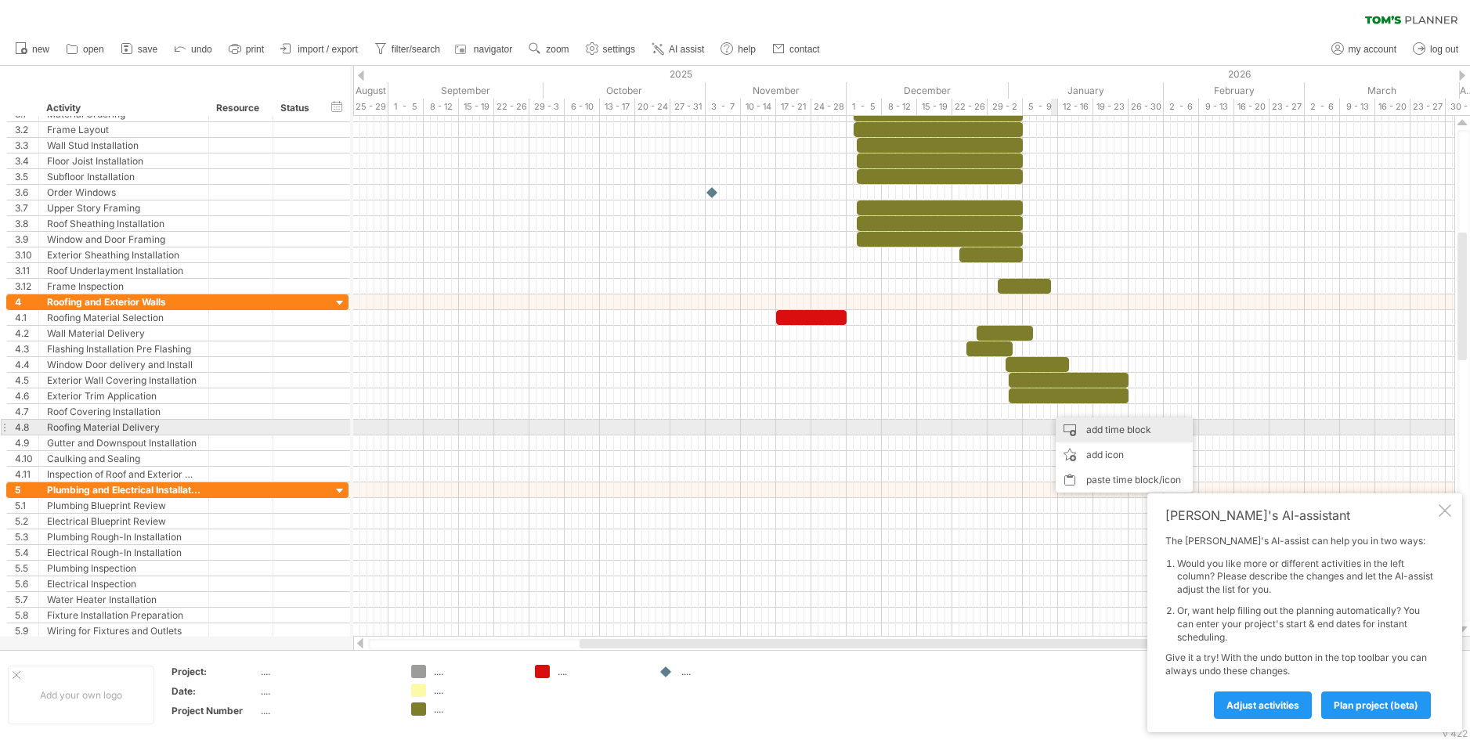
click at [1095, 429] on div "add time block" at bounding box center [1124, 429] width 137 height 25
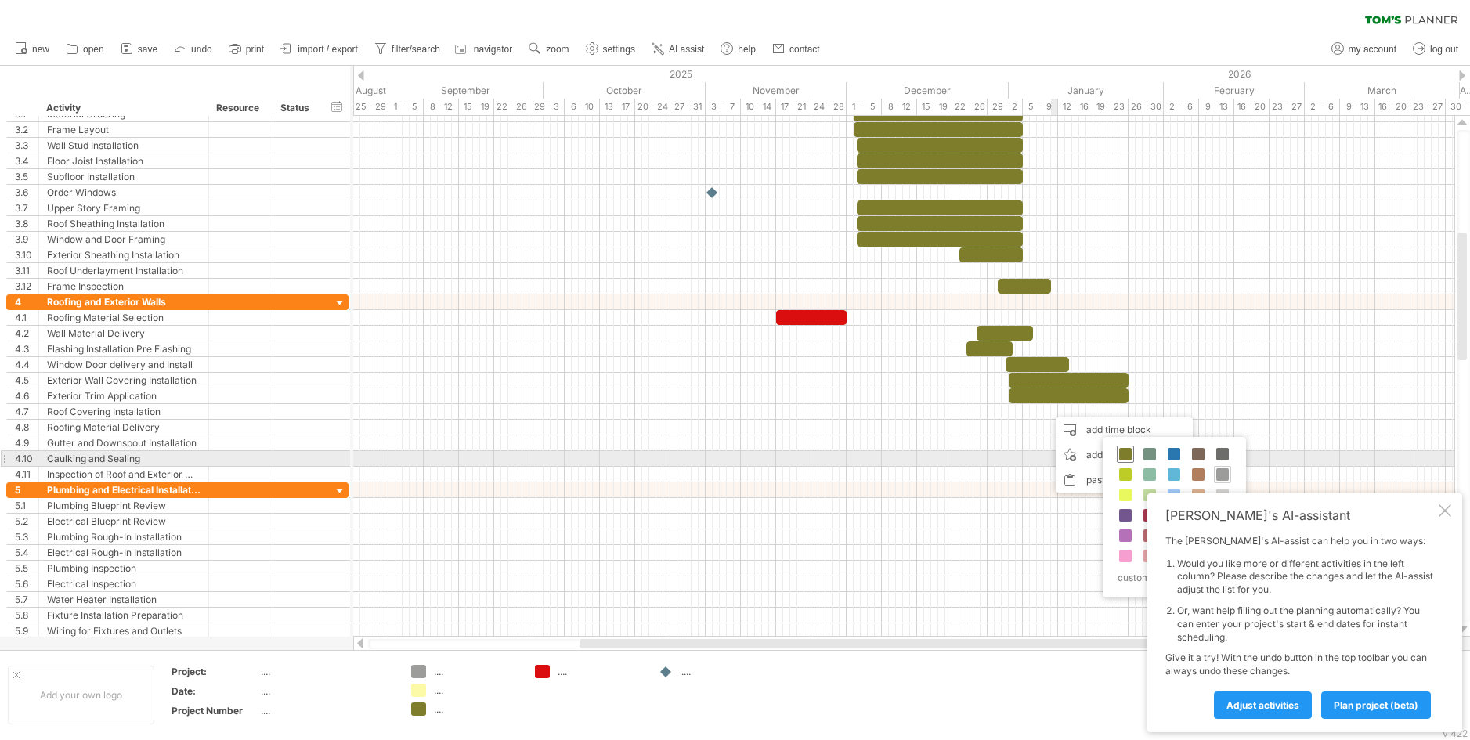
click at [1130, 453] on span at bounding box center [1125, 454] width 13 height 13
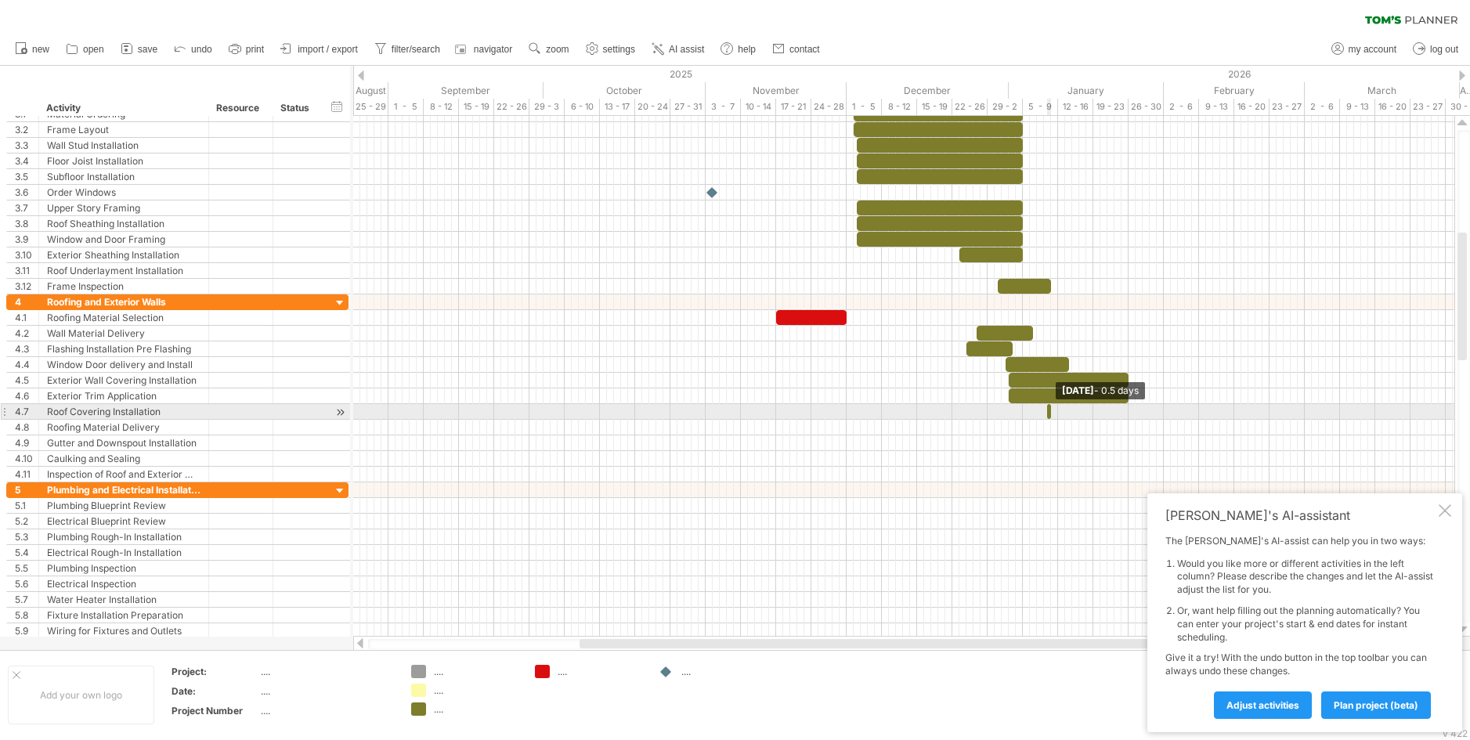
click at [1020, 414] on div "example time blocks: Thursday 08 January - 0.5 days Thursday 01 January - 4.5 d…" at bounding box center [903, 376] width 1101 height 521
drag, startPoint x: 1049, startPoint y: 411, endPoint x: 1125, endPoint y: 411, distance: 76.7
click at [1125, 411] on span at bounding box center [1128, 411] width 6 height 15
drag, startPoint x: 1049, startPoint y: 410, endPoint x: 1011, endPoint y: 413, distance: 38.5
click at [1011, 413] on span at bounding box center [1009, 411] width 6 height 15
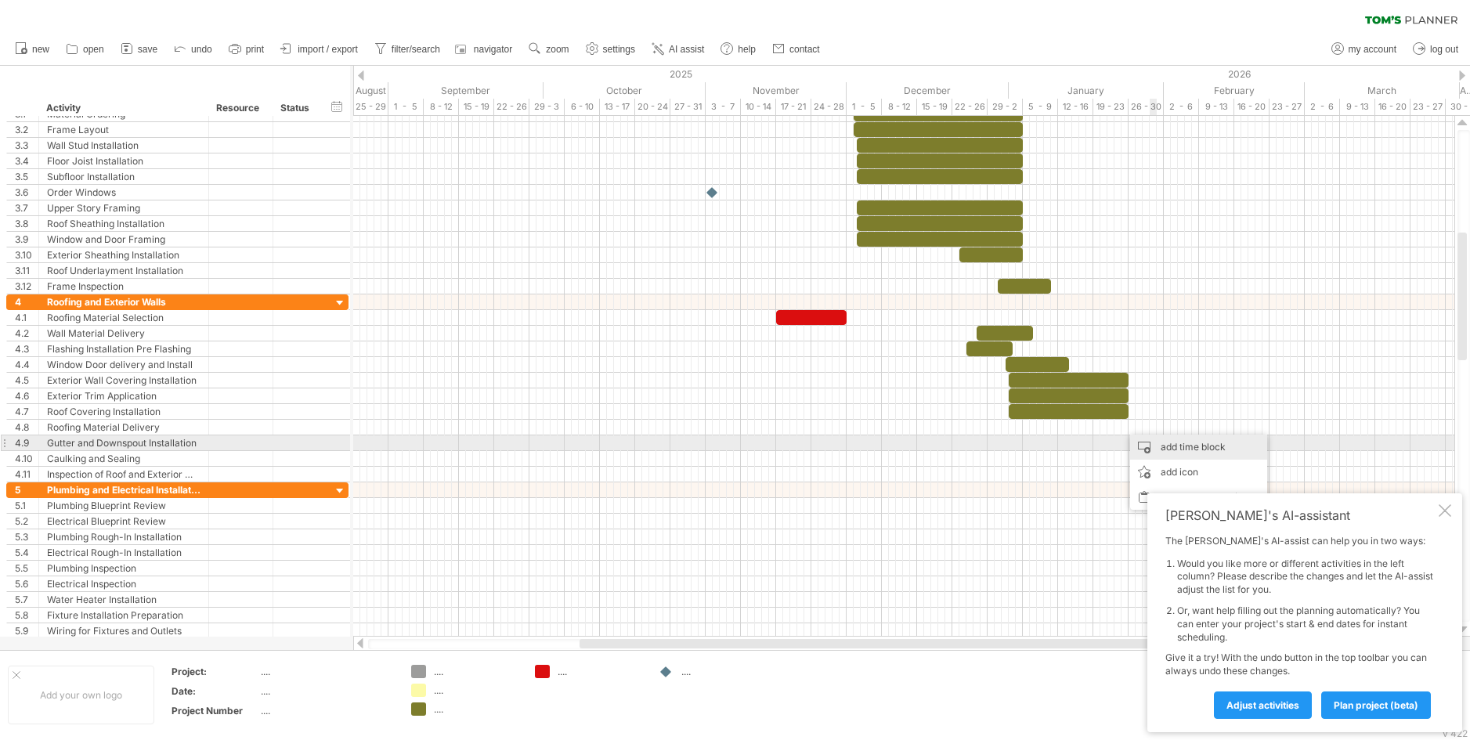
click at [1168, 448] on div "add time block" at bounding box center [1198, 447] width 137 height 25
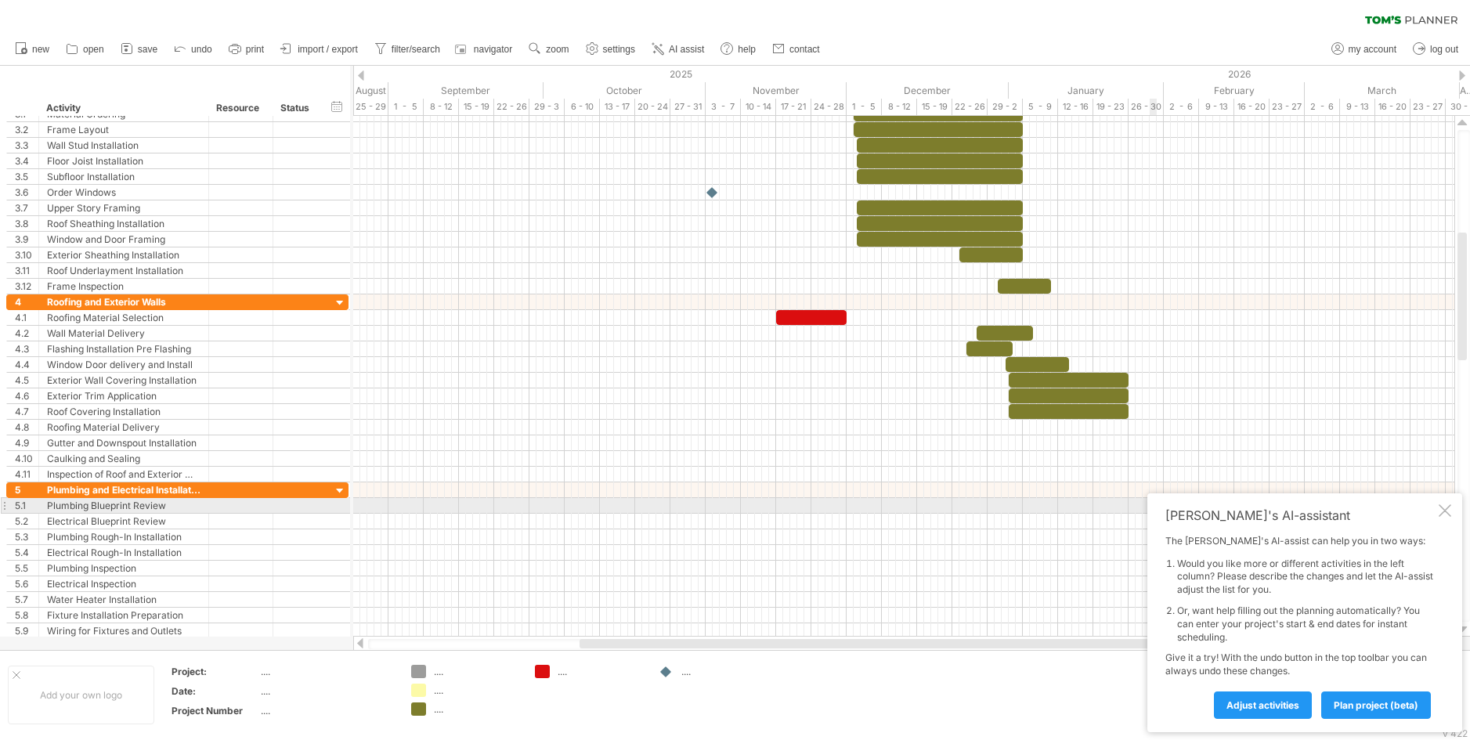
click at [1450, 511] on div at bounding box center [1445, 510] width 13 height 13
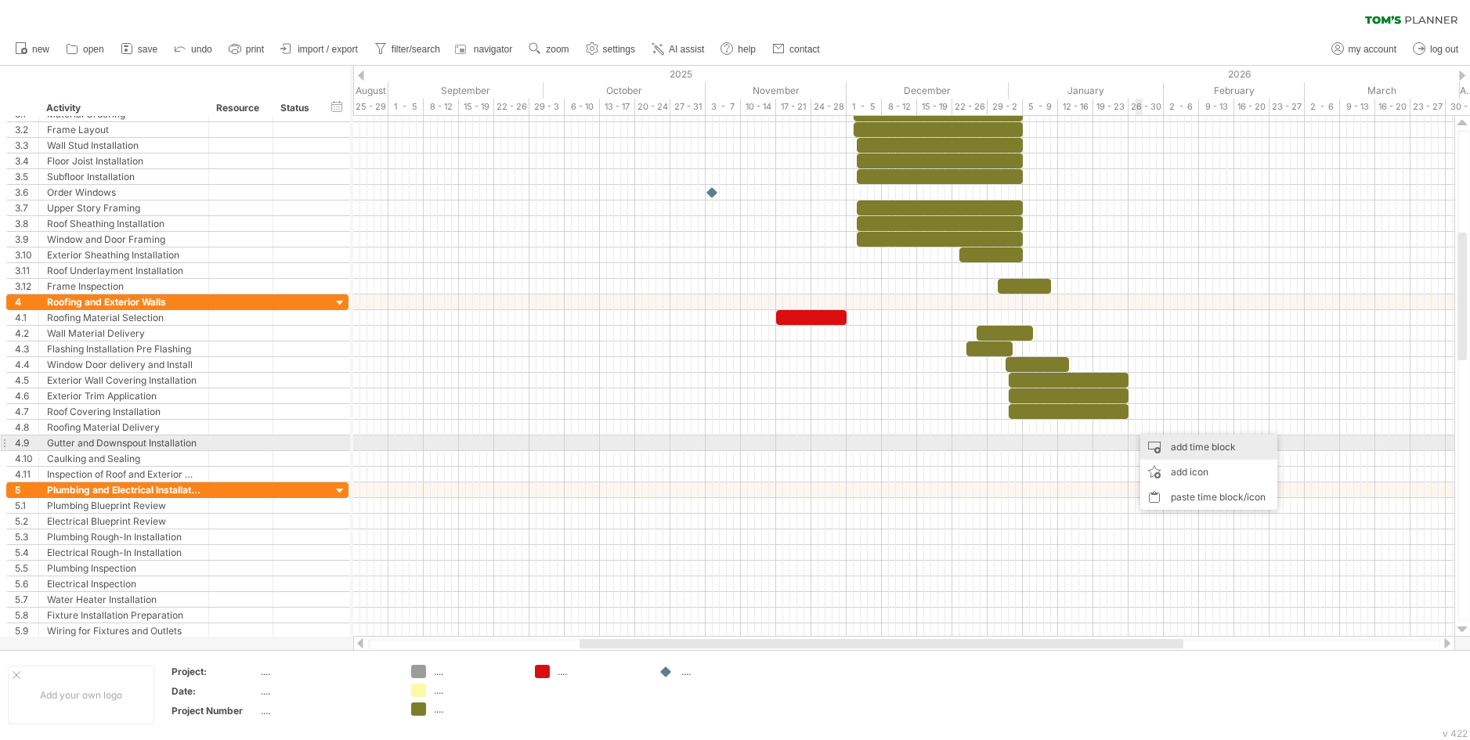
click at [1171, 441] on div "add time block" at bounding box center [1208, 447] width 137 height 25
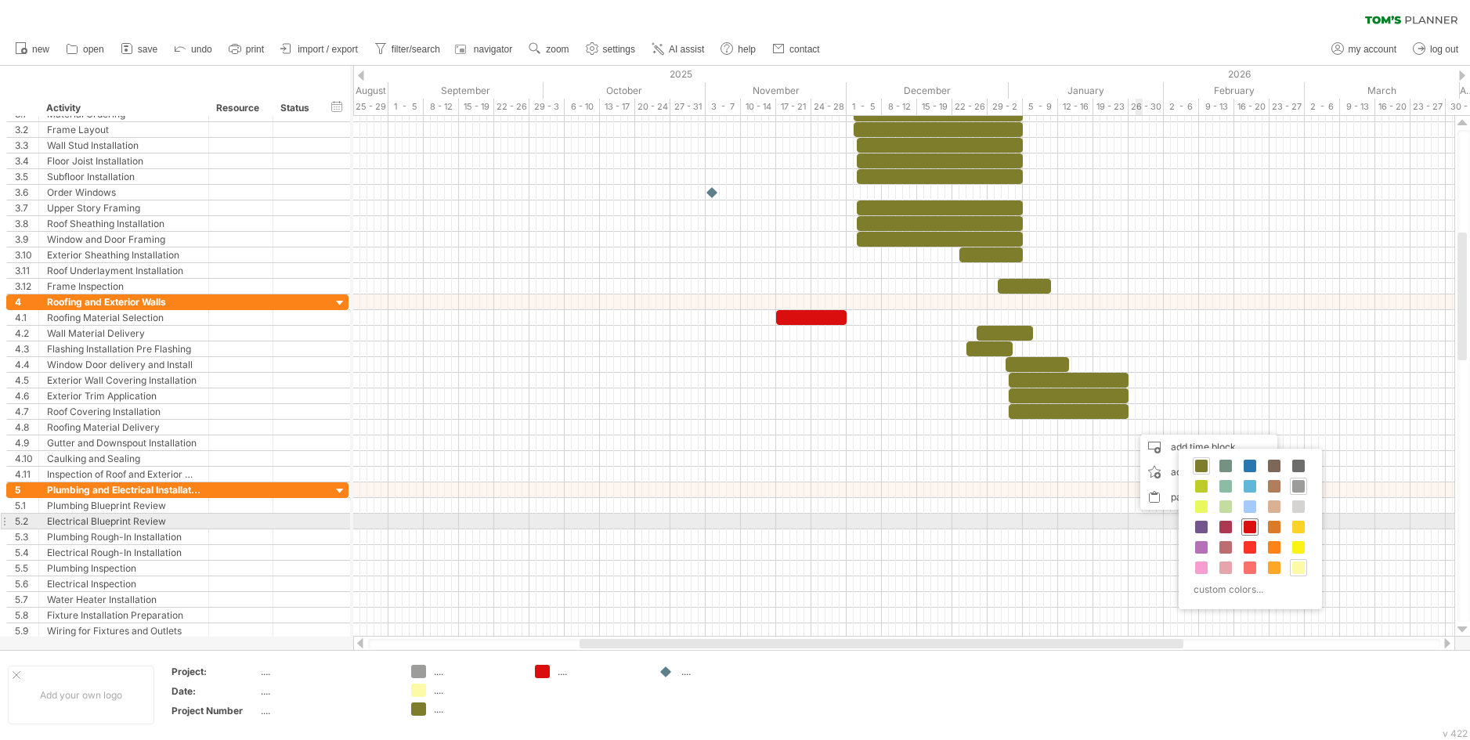
click at [1255, 525] on span at bounding box center [1250, 527] width 13 height 13
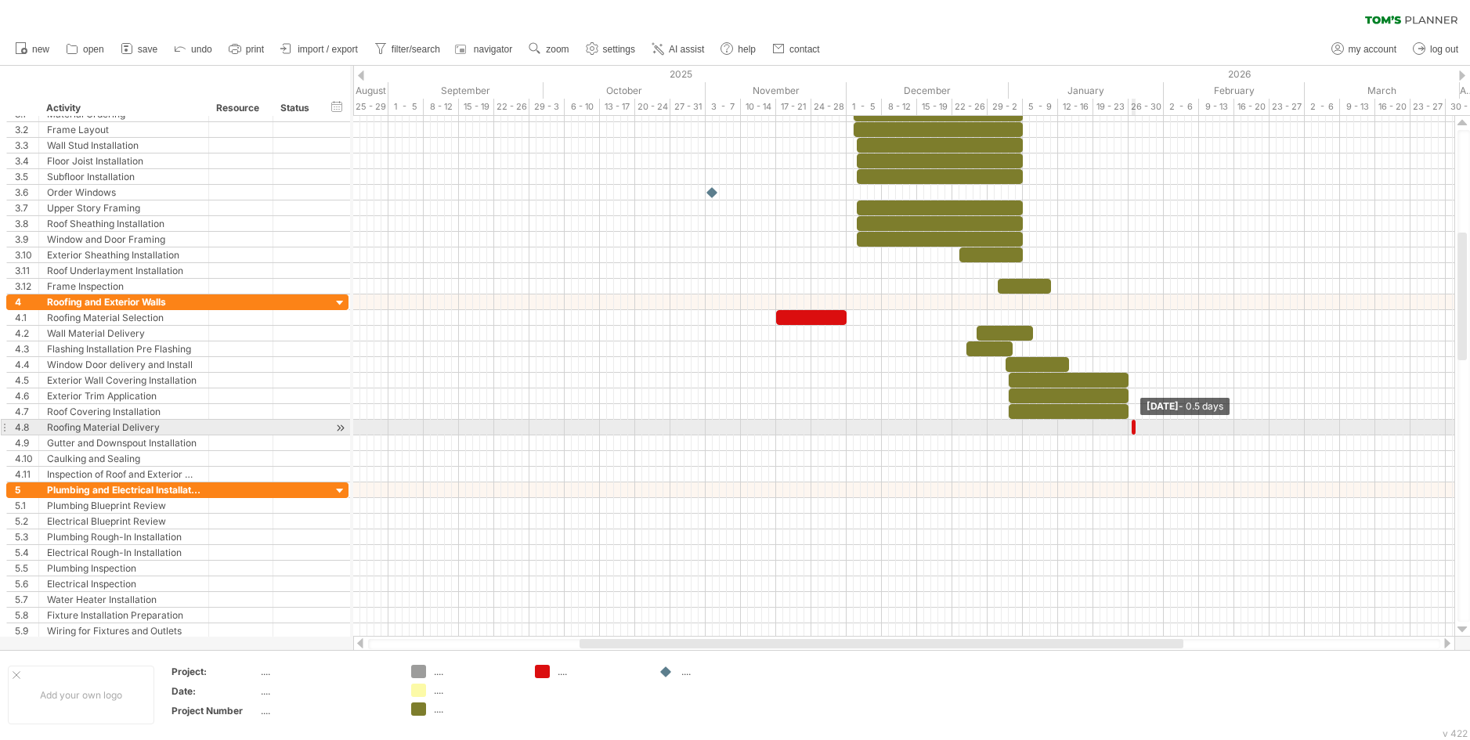
drag, startPoint x: 1137, startPoint y: 428, endPoint x: 1129, endPoint y: 428, distance: 7.9
click at [1132, 428] on div at bounding box center [1134, 427] width 4 height 15
drag, startPoint x: 1141, startPoint y: 425, endPoint x: 1151, endPoint y: 425, distance: 10.2
click at [1151, 425] on span at bounding box center [1153, 427] width 6 height 15
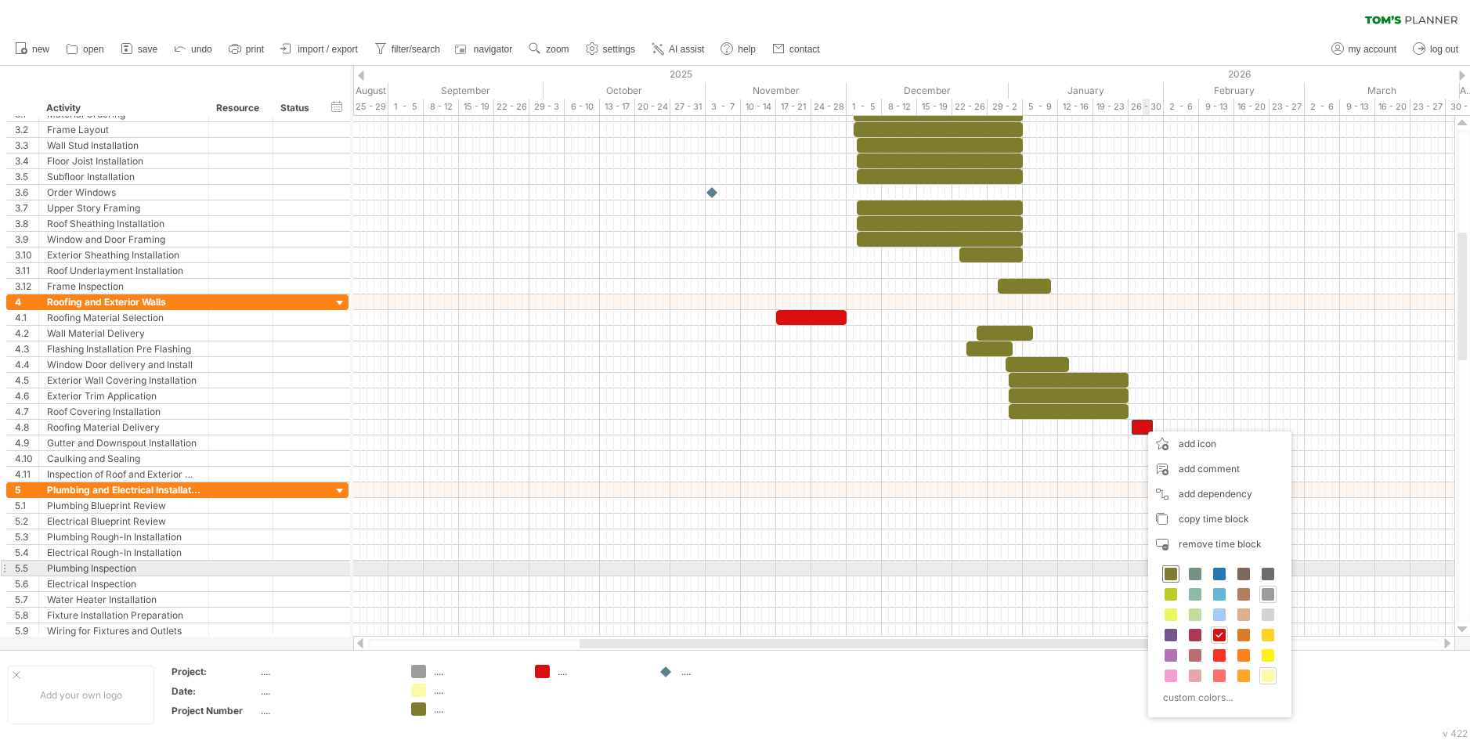
click at [1166, 577] on span at bounding box center [1171, 574] width 13 height 13
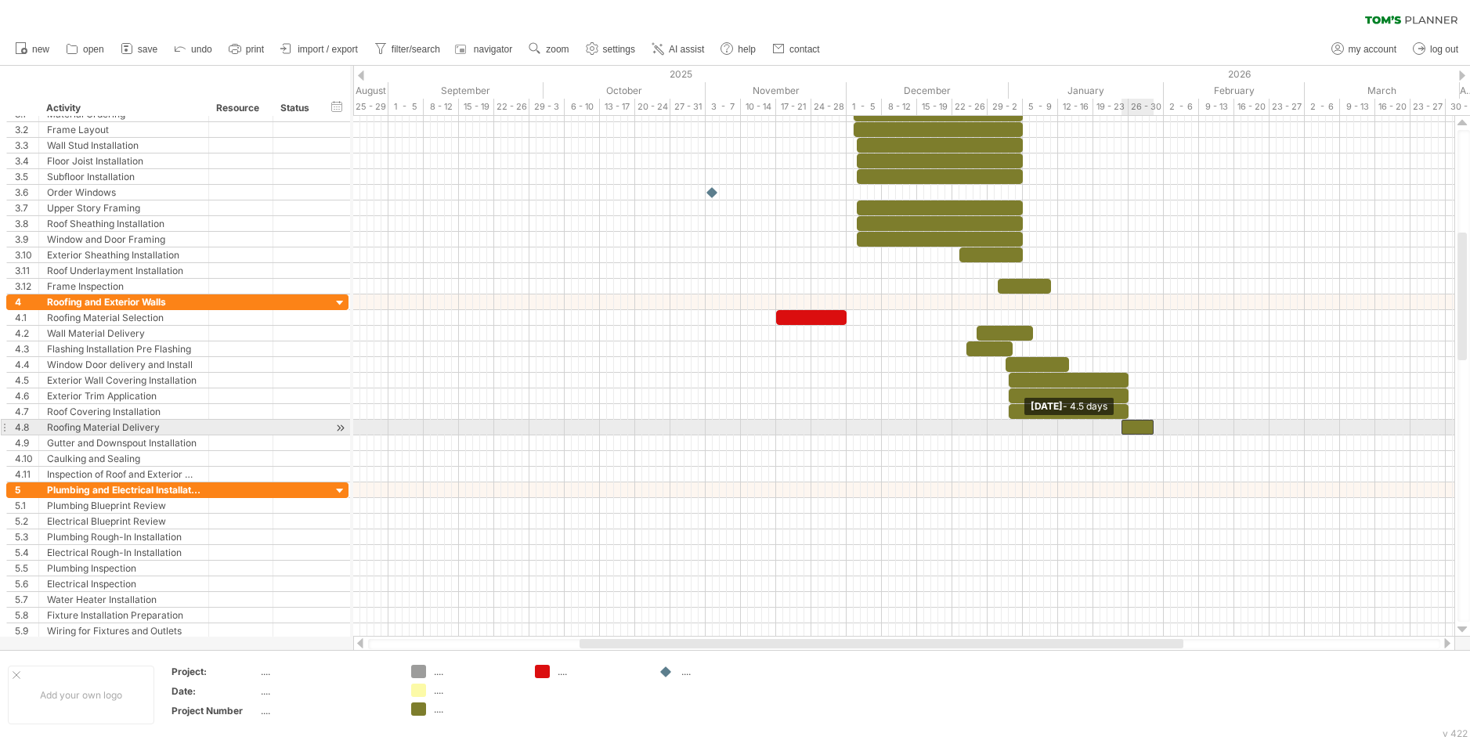
drag, startPoint x: 1133, startPoint y: 426, endPoint x: 1125, endPoint y: 426, distance: 8.6
click at [1125, 426] on div at bounding box center [1137, 427] width 32 height 15
drag, startPoint x: 1141, startPoint y: 424, endPoint x: 1119, endPoint y: 428, distance: 22.4
click at [1119, 428] on div at bounding box center [1109, 427] width 32 height 15
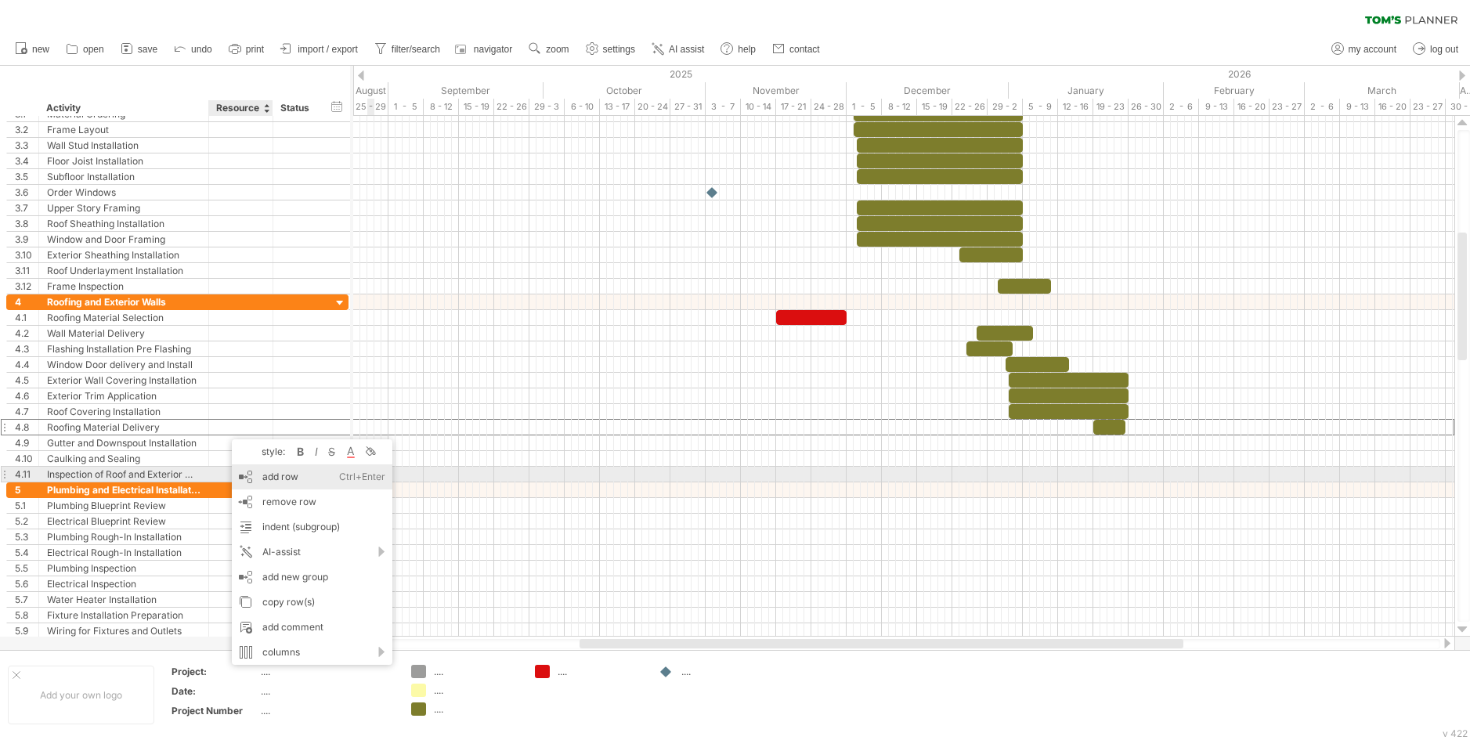
click at [267, 471] on div "add row Ctrl+Enter Cmd+Enter" at bounding box center [312, 476] width 161 height 25
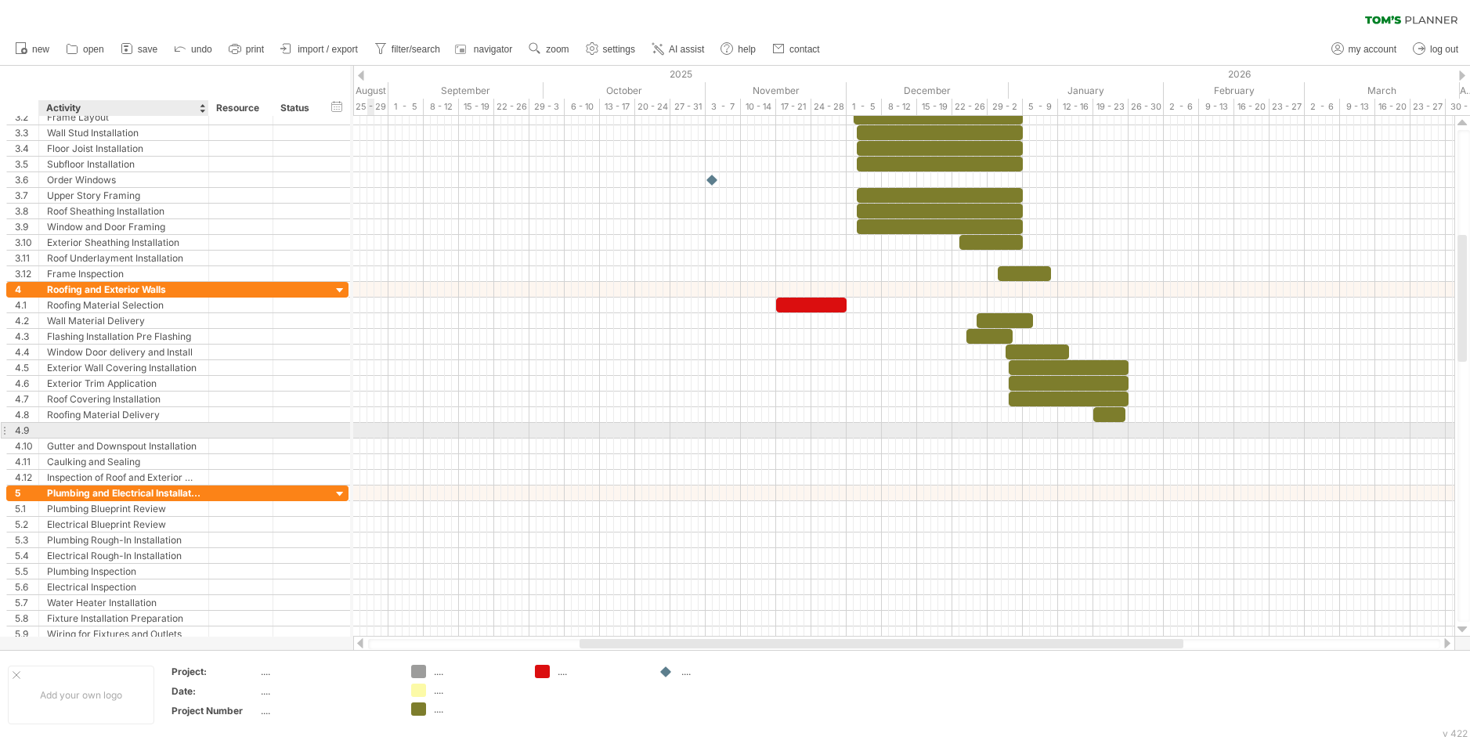
click at [142, 428] on div at bounding box center [123, 430] width 153 height 15
type input "**********"
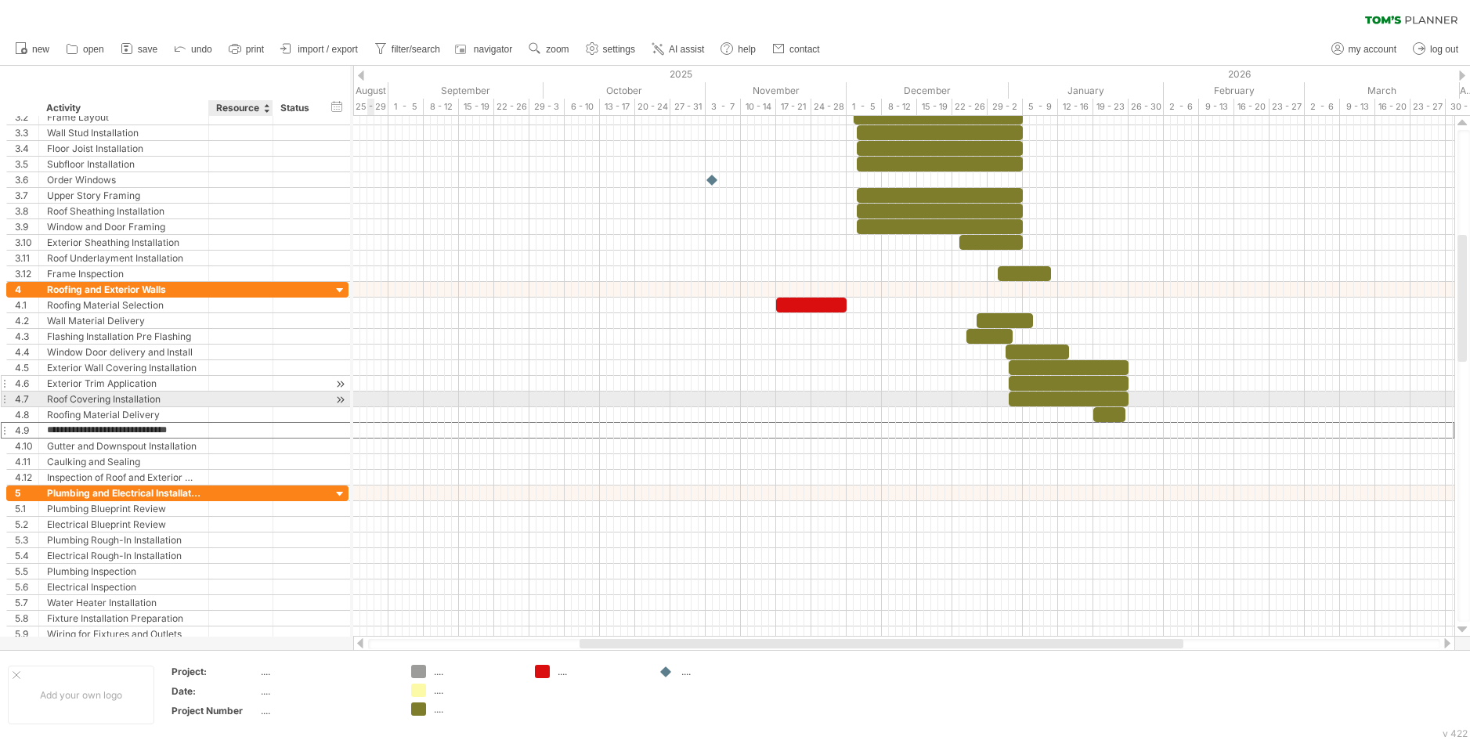
click at [251, 388] on div at bounding box center [241, 383] width 48 height 15
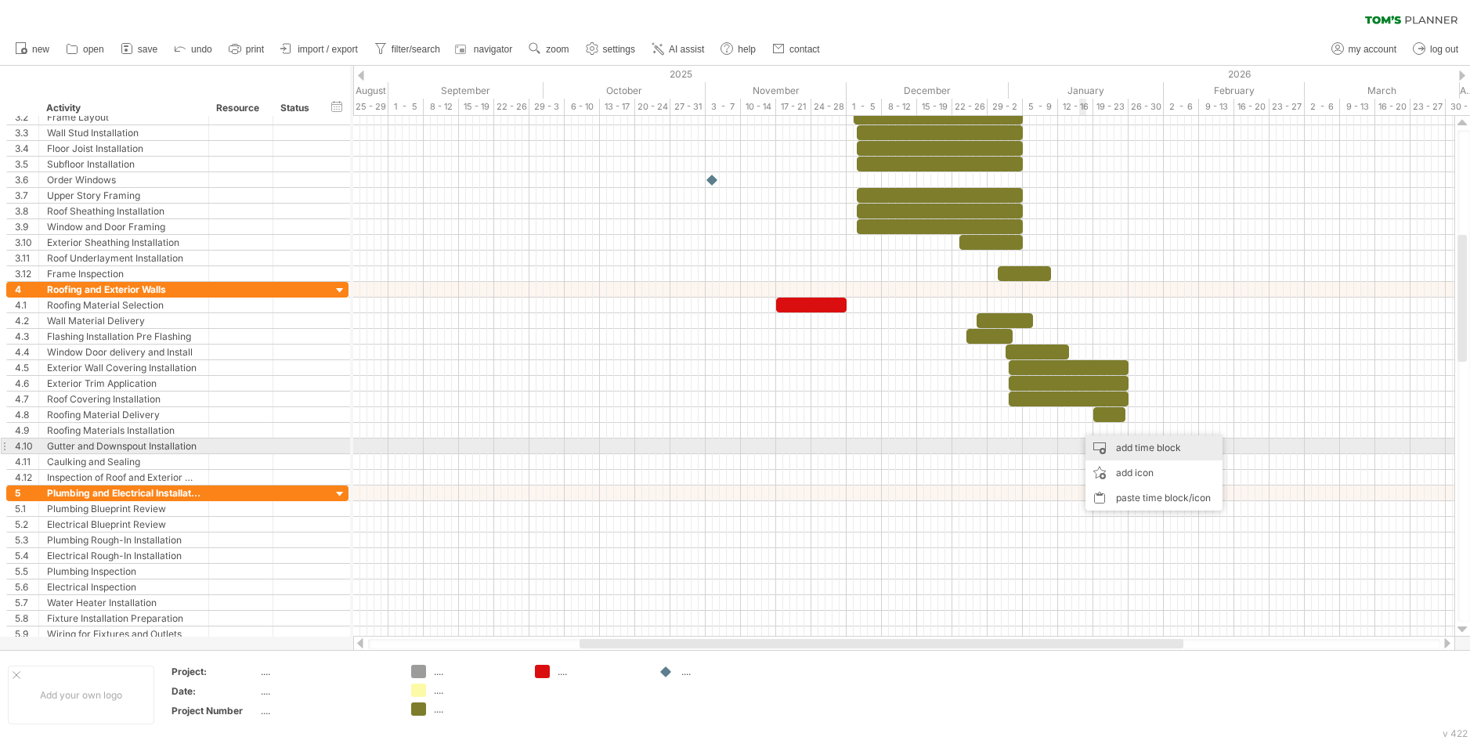
click at [1133, 448] on div "add time block" at bounding box center [1153, 447] width 137 height 25
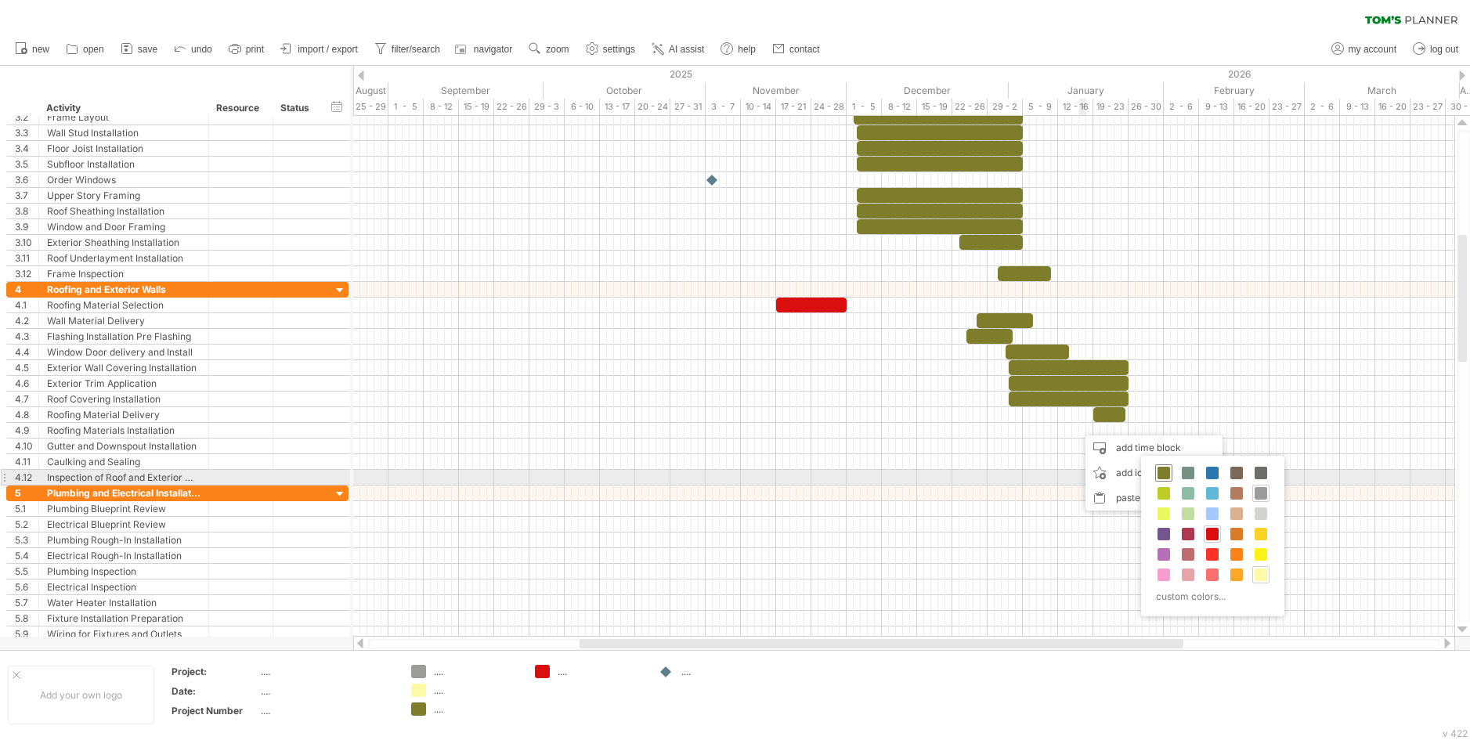
click at [1162, 473] on span at bounding box center [1163, 473] width 13 height 13
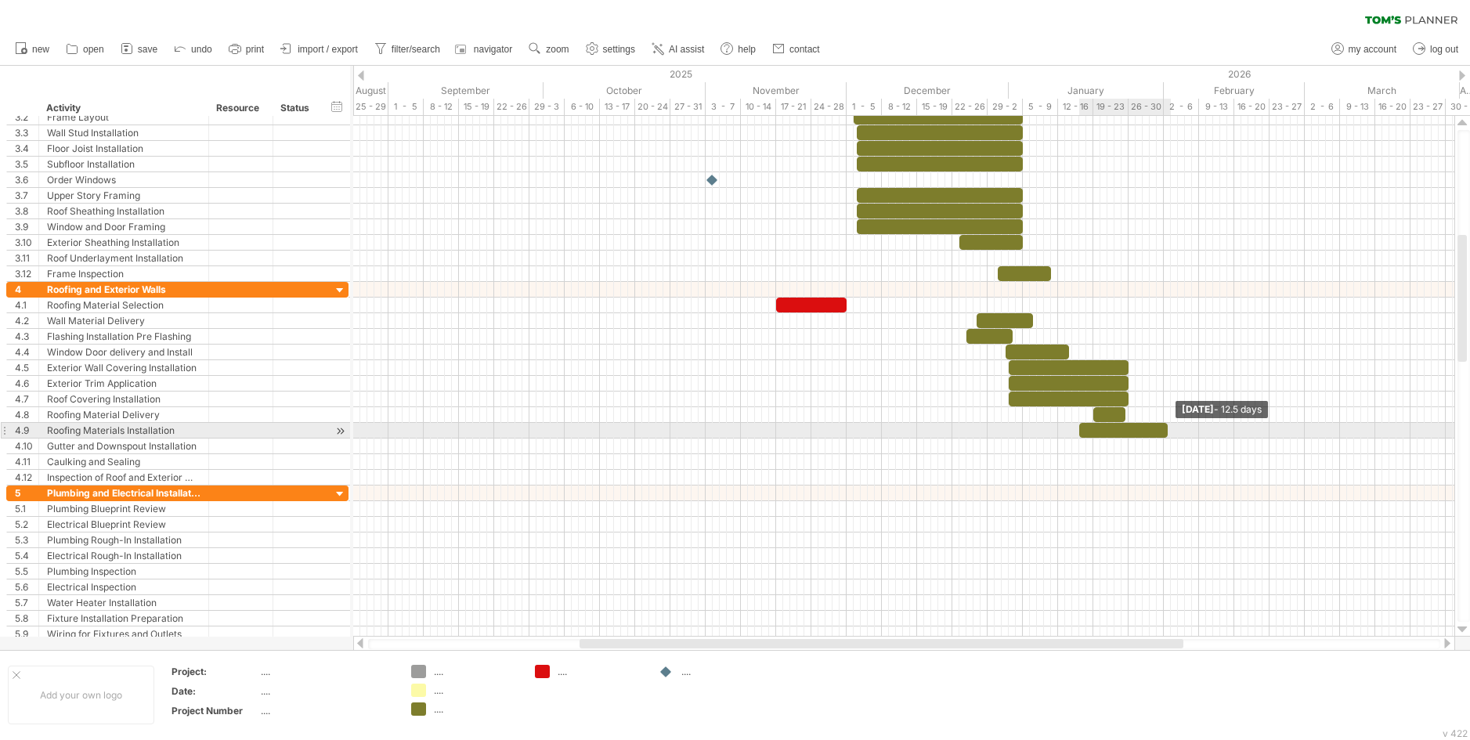
drag, startPoint x: 1084, startPoint y: 430, endPoint x: 1166, endPoint y: 435, distance: 82.4
click at [1166, 435] on span at bounding box center [1168, 430] width 6 height 15
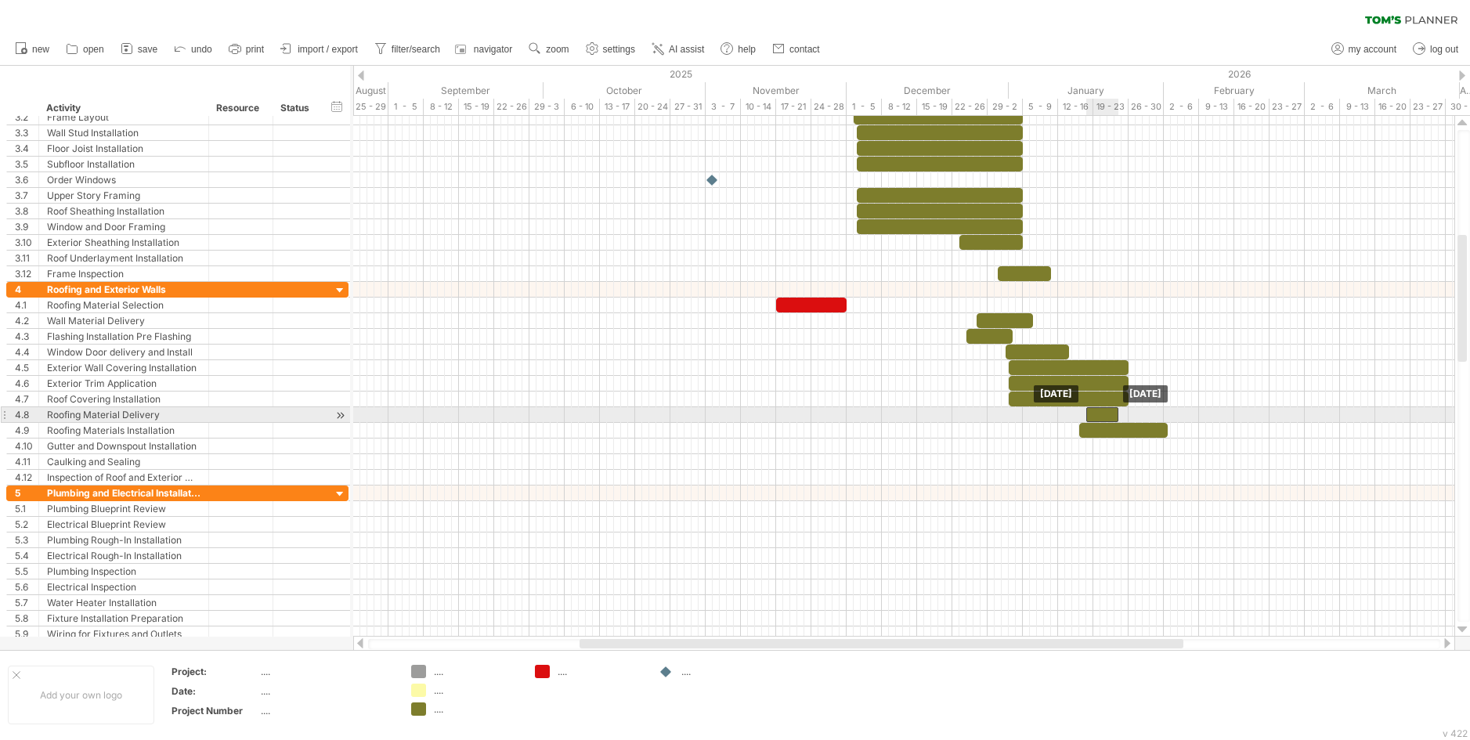
click at [1108, 414] on div at bounding box center [1102, 414] width 32 height 15
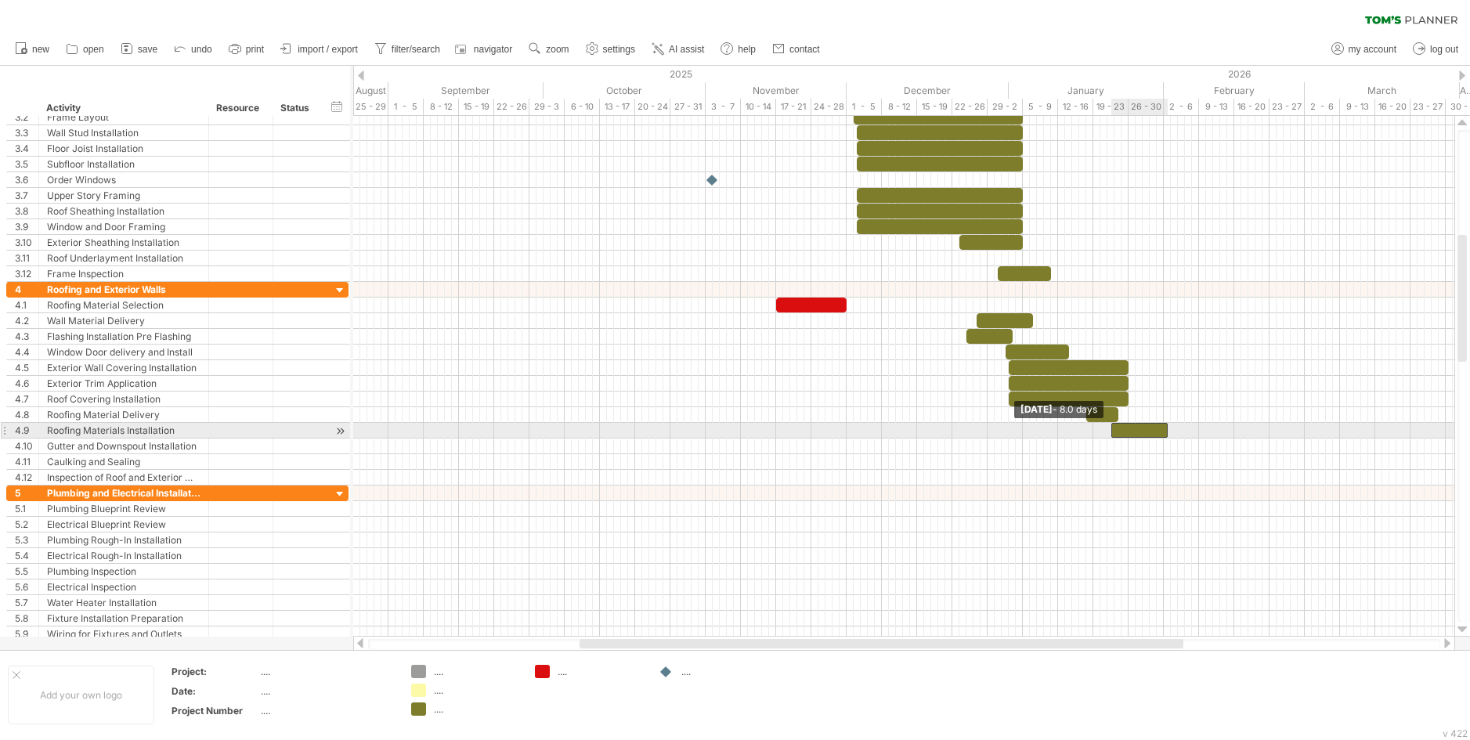
drag, startPoint x: 1078, startPoint y: 431, endPoint x: 1111, endPoint y: 424, distance: 32.7
click at [1111, 424] on span at bounding box center [1111, 430] width 6 height 15
click at [1134, 430] on div at bounding box center [1146, 430] width 56 height 15
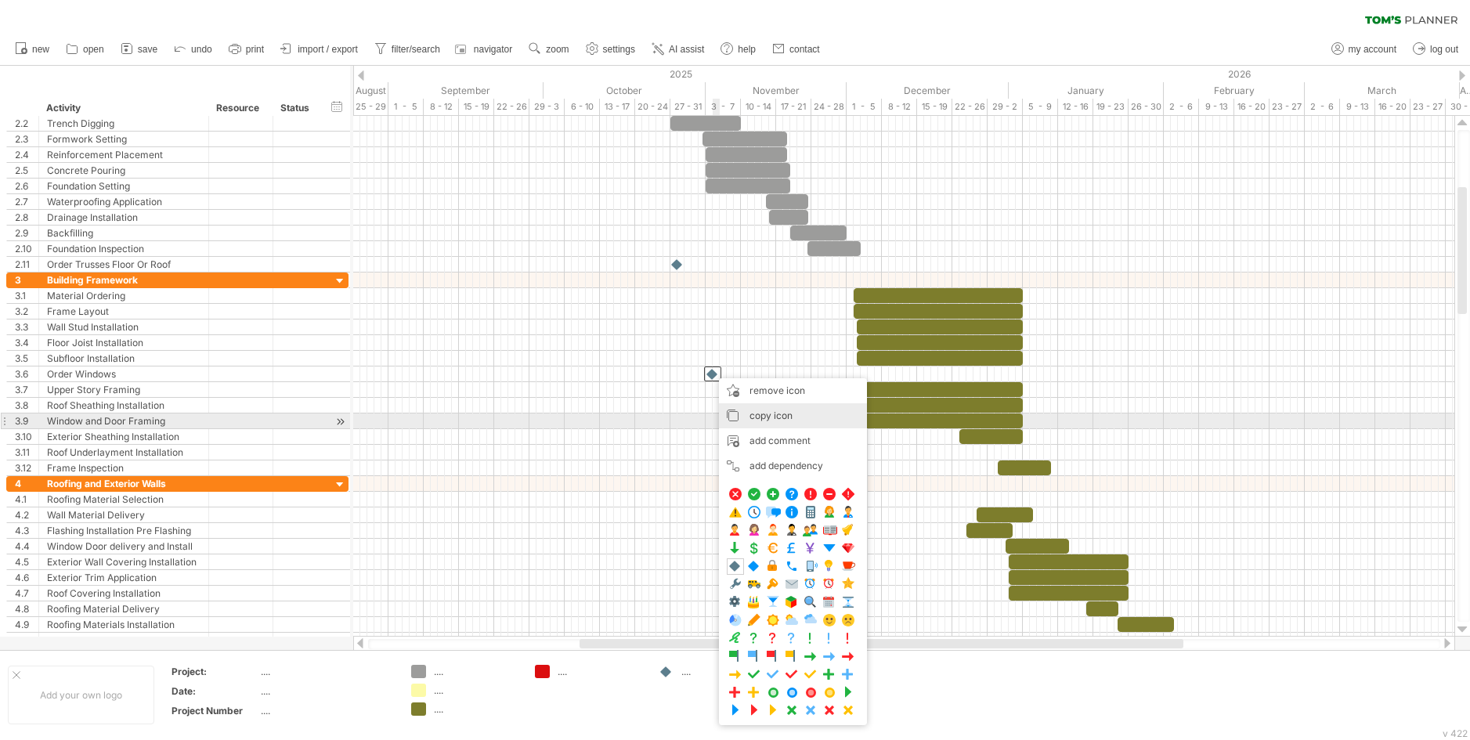
click at [766, 416] on span "copy icon" at bounding box center [770, 416] width 43 height 12
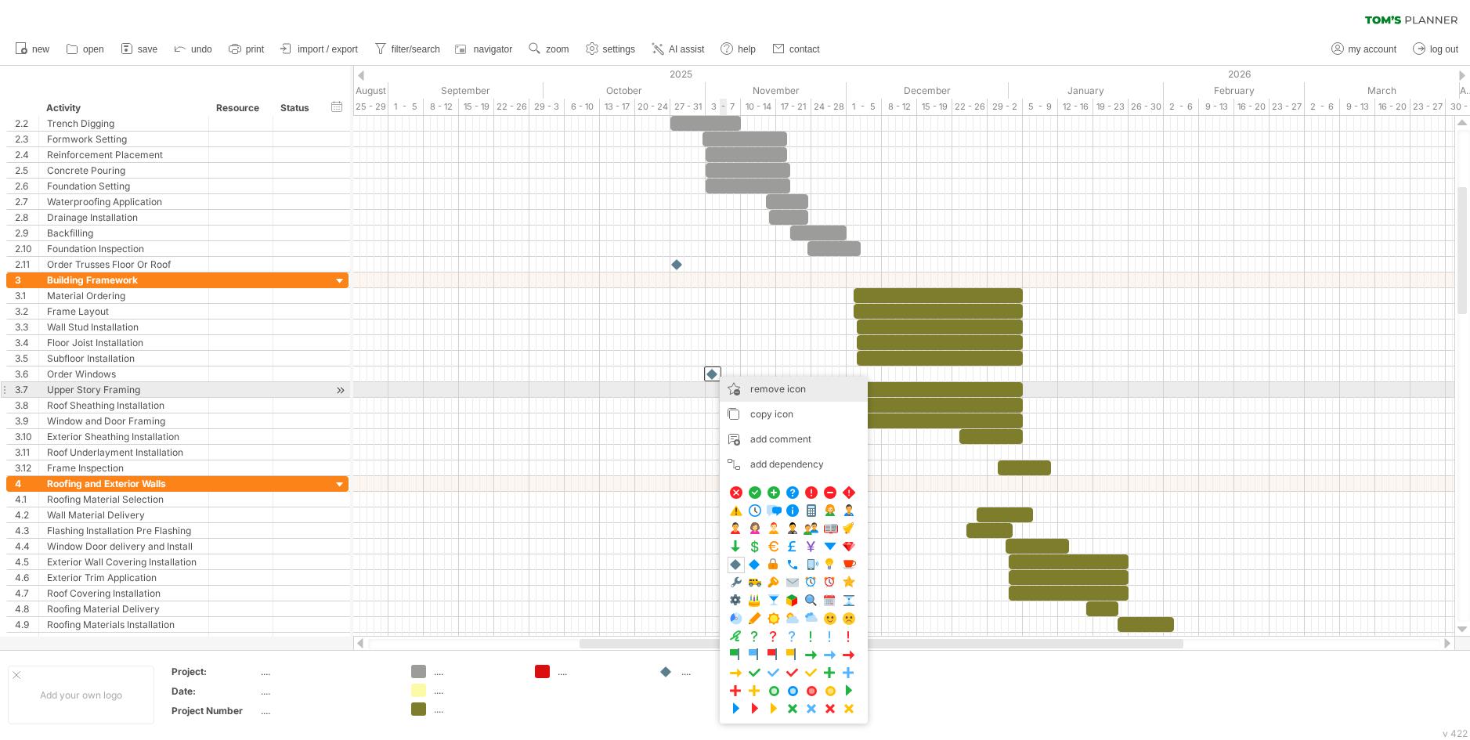
click at [751, 385] on span "remove icon" at bounding box center [778, 389] width 56 height 12
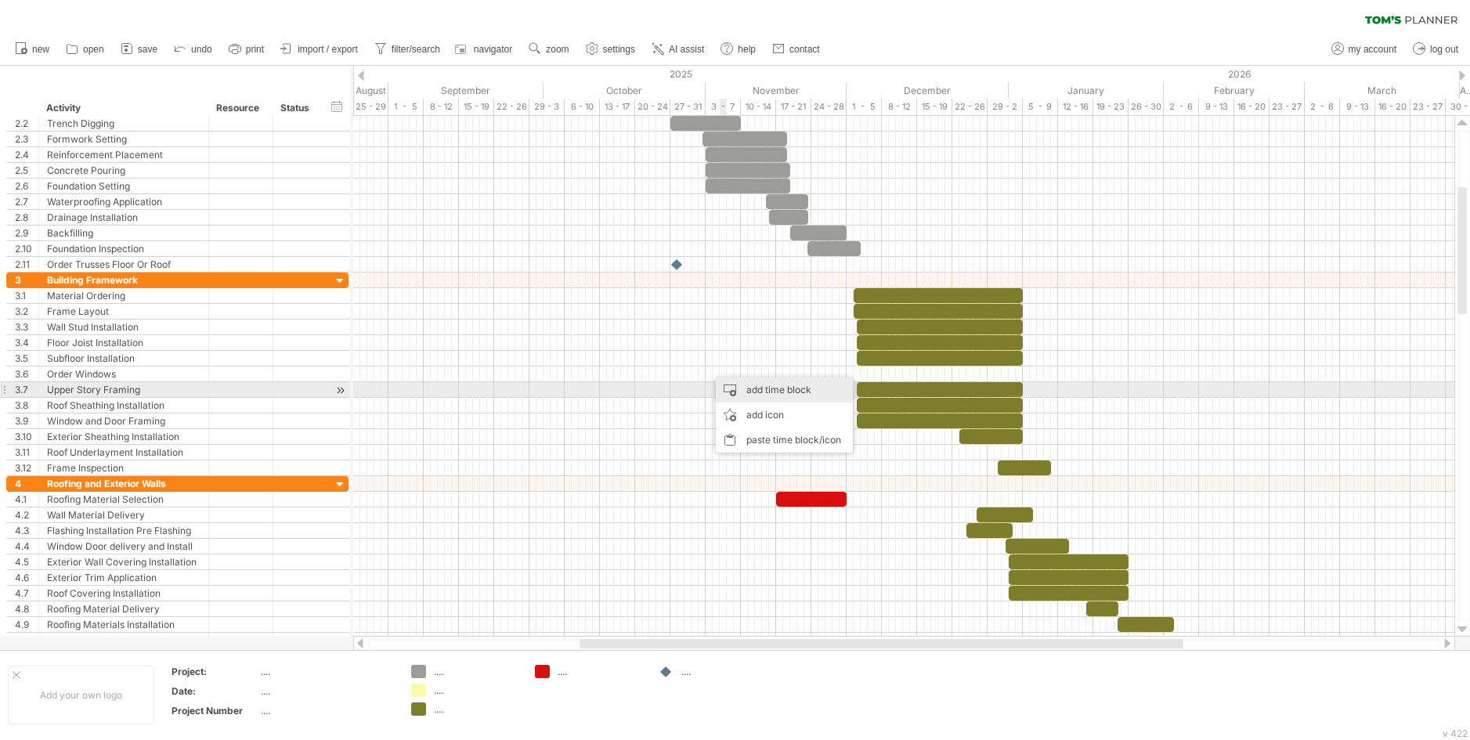
click at [750, 390] on div "add time block" at bounding box center [784, 389] width 137 height 25
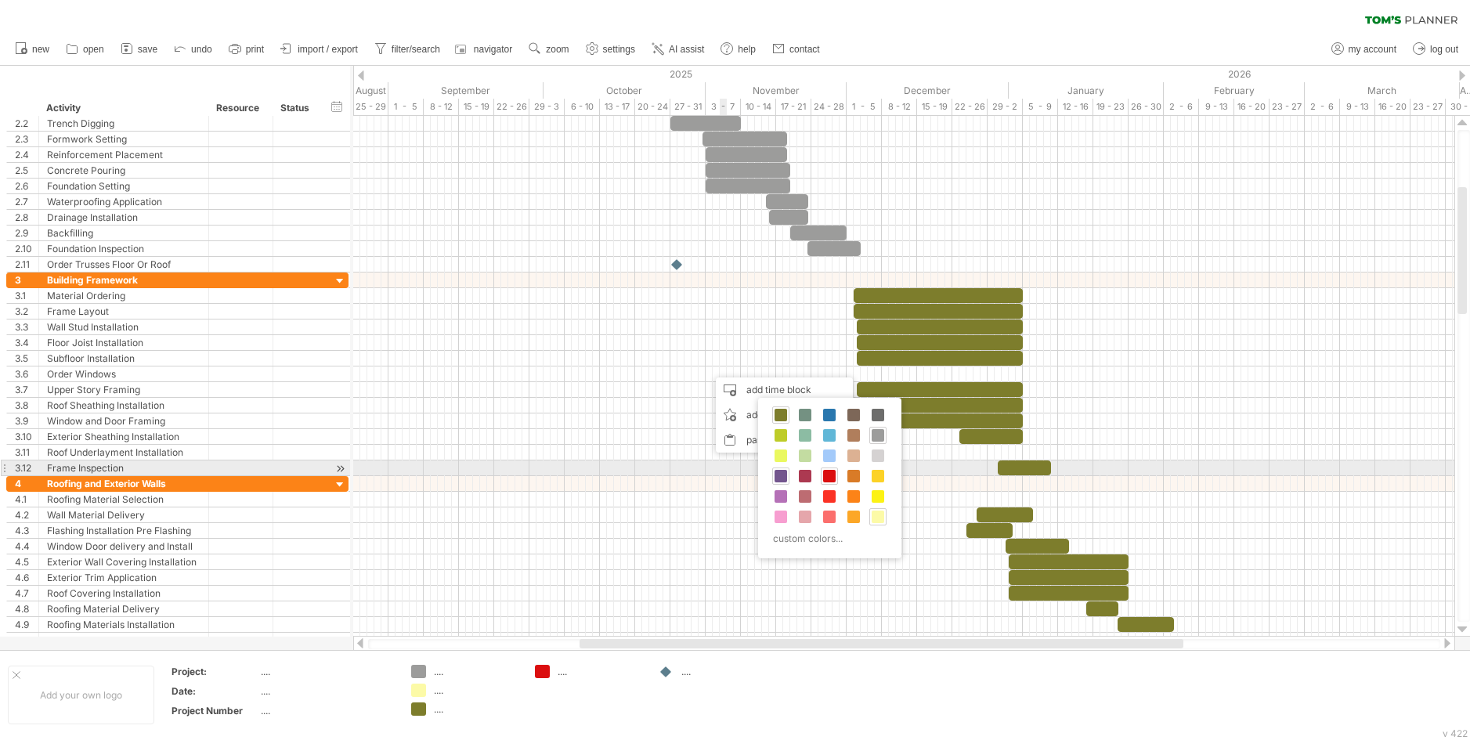
click at [782, 475] on span at bounding box center [781, 476] width 13 height 13
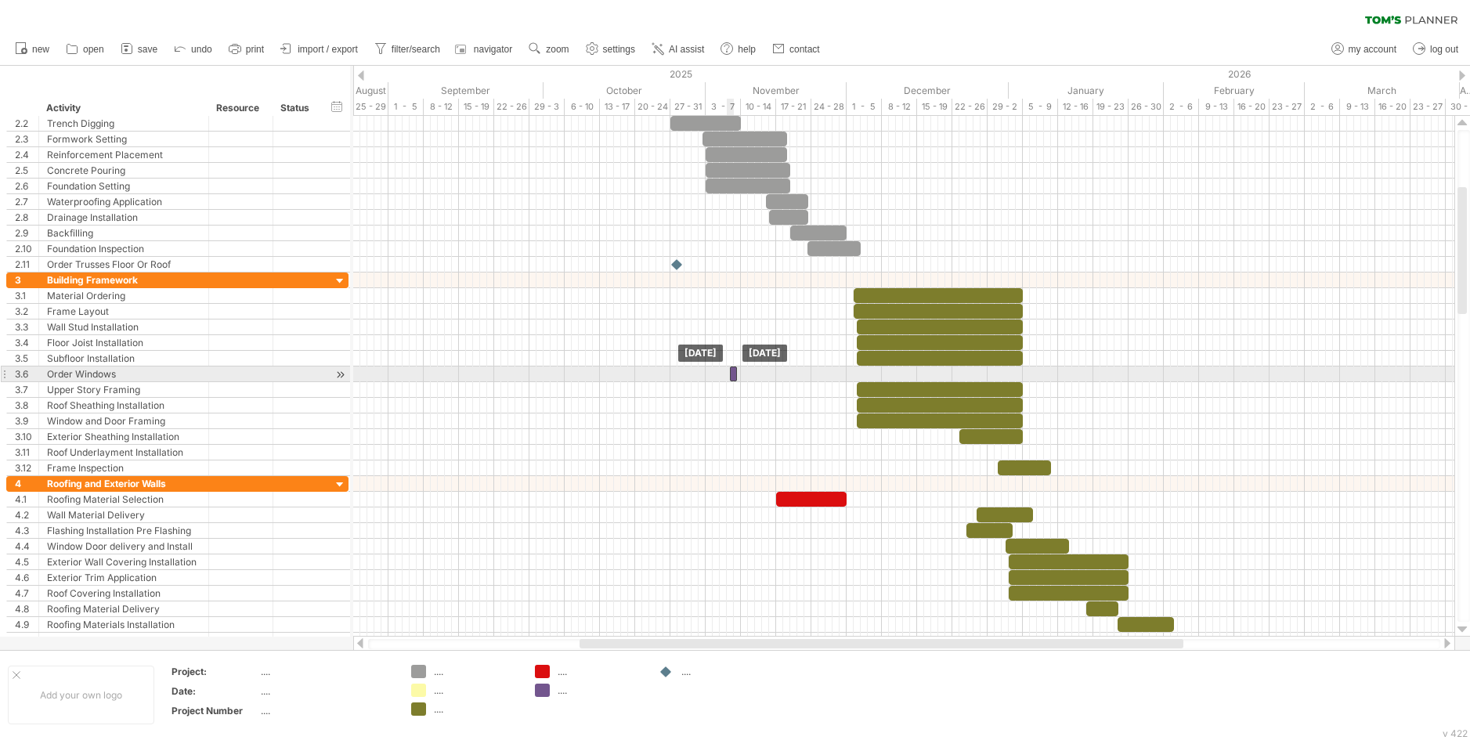
drag, startPoint x: 712, startPoint y: 378, endPoint x: 734, endPoint y: 378, distance: 21.9
click at [734, 378] on div at bounding box center [733, 374] width 7 height 15
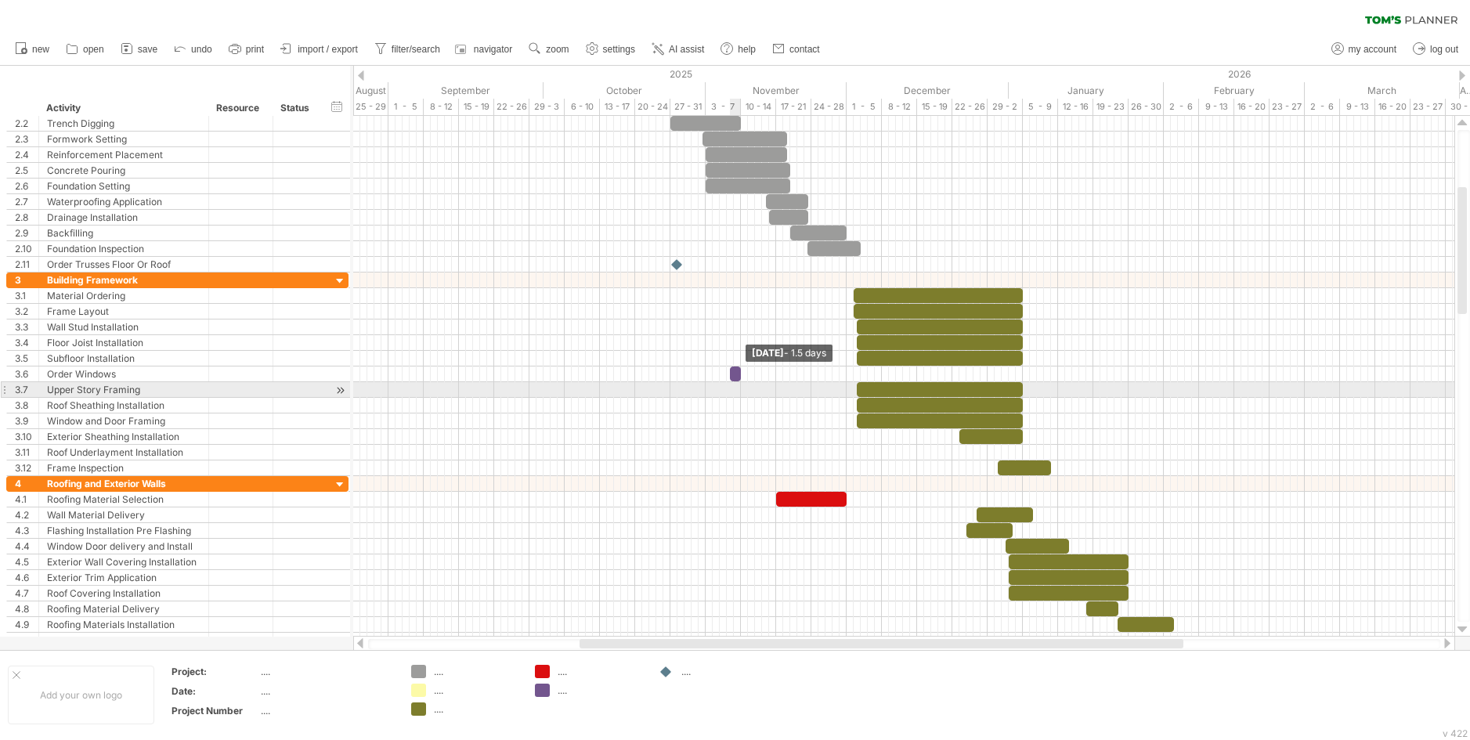
drag, startPoint x: 734, startPoint y: 378, endPoint x: 738, endPoint y: 385, distance: 8.1
click at [738, 385] on div "example time blocks: Friday 07 November - 1.5 days Thursday 06 November" at bounding box center [903, 376] width 1101 height 521
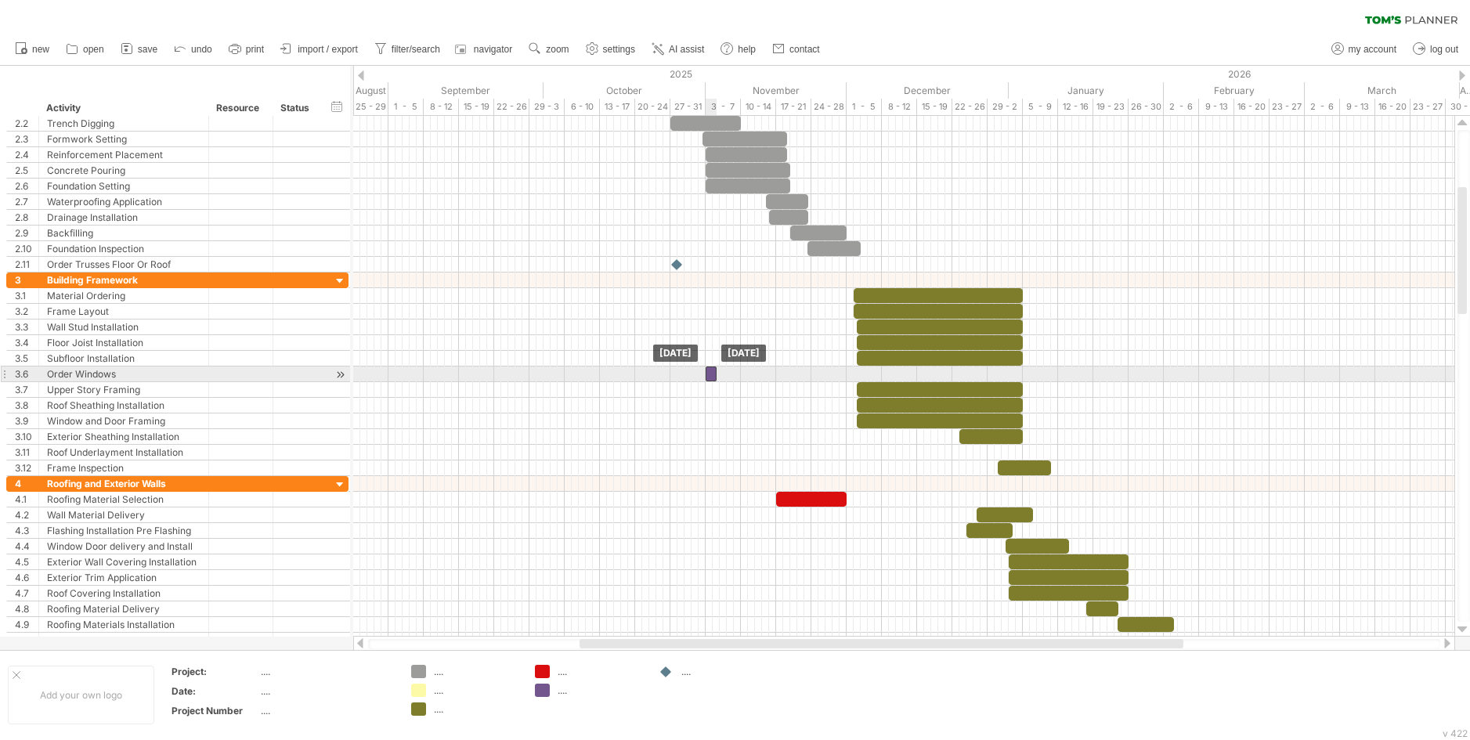
drag, startPoint x: 734, startPoint y: 379, endPoint x: 710, endPoint y: 381, distance: 24.4
click at [710, 381] on div "example time blocks: Tuesday 04 November Monday 03 November" at bounding box center [903, 376] width 1101 height 521
drag, startPoint x: 713, startPoint y: 377, endPoint x: 738, endPoint y: 377, distance: 24.3
click at [738, 377] on span at bounding box center [741, 374] width 6 height 15
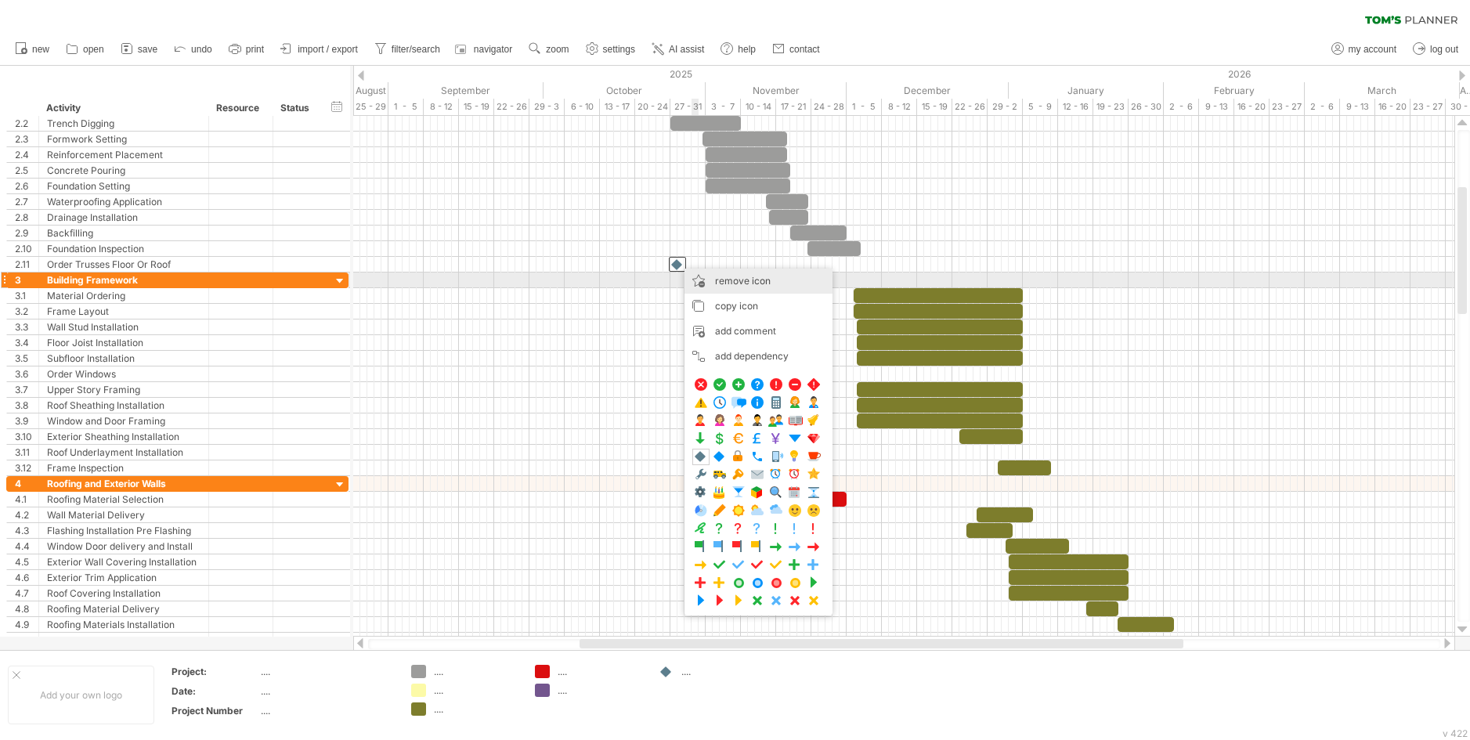
click at [713, 279] on div "remove icon remove selected items" at bounding box center [758, 281] width 148 height 25
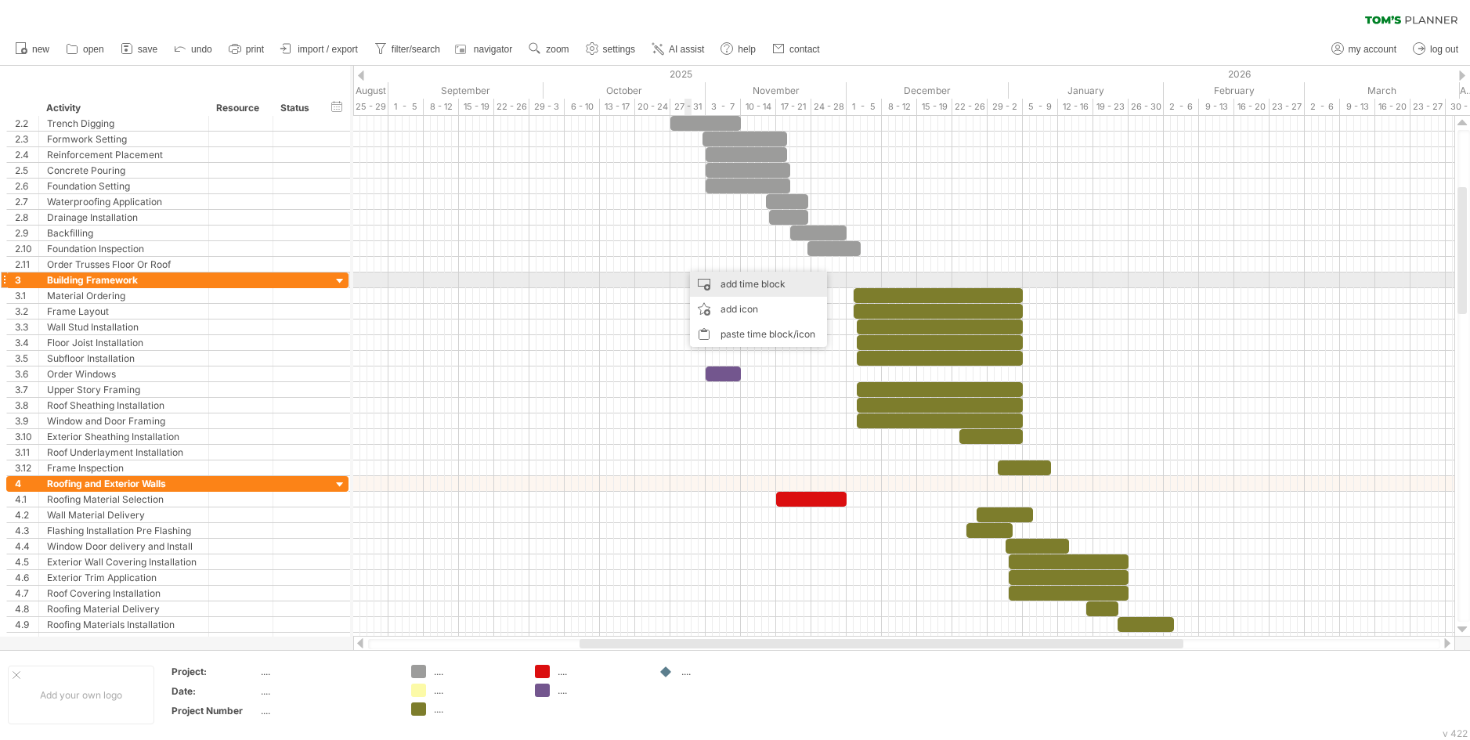
click at [709, 283] on div "add time block" at bounding box center [758, 284] width 137 height 25
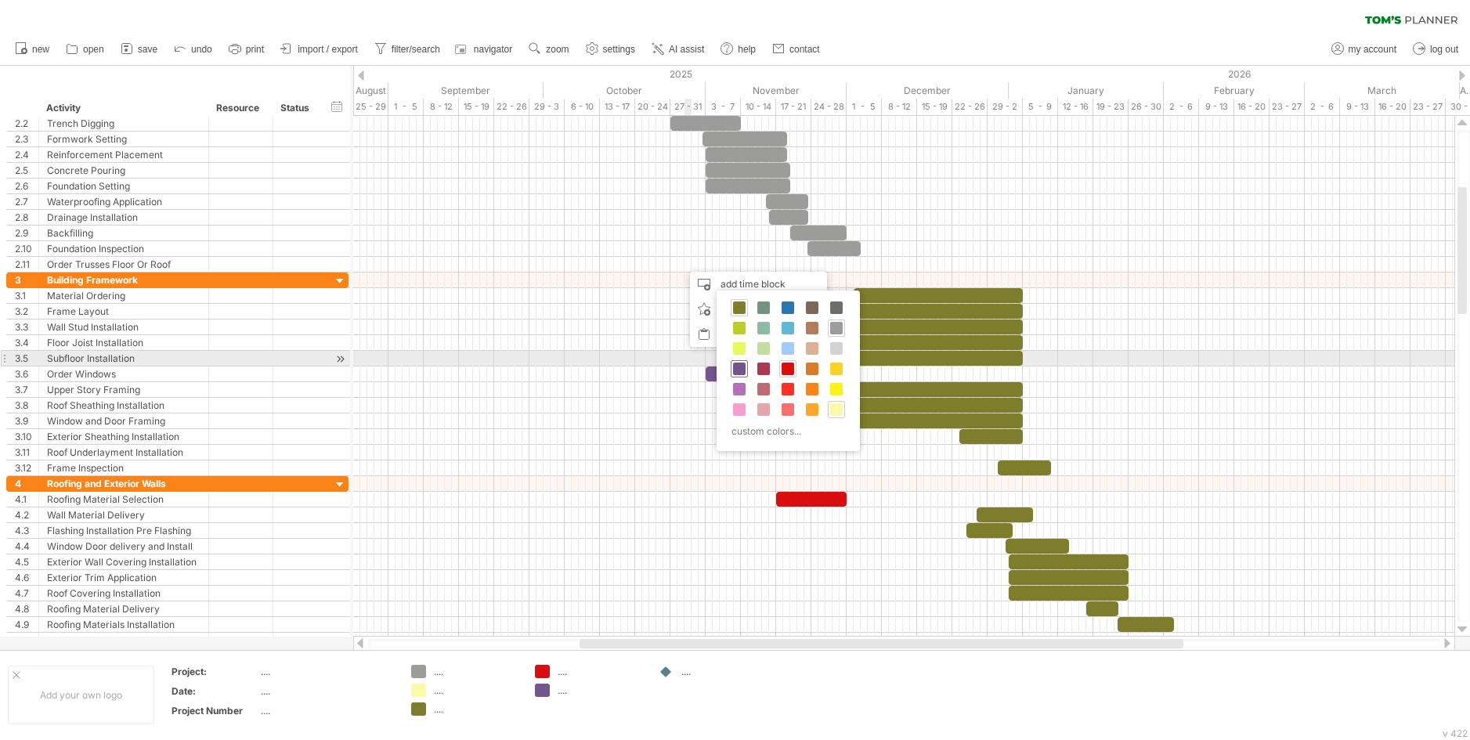
click at [739, 363] on span at bounding box center [739, 369] width 13 height 13
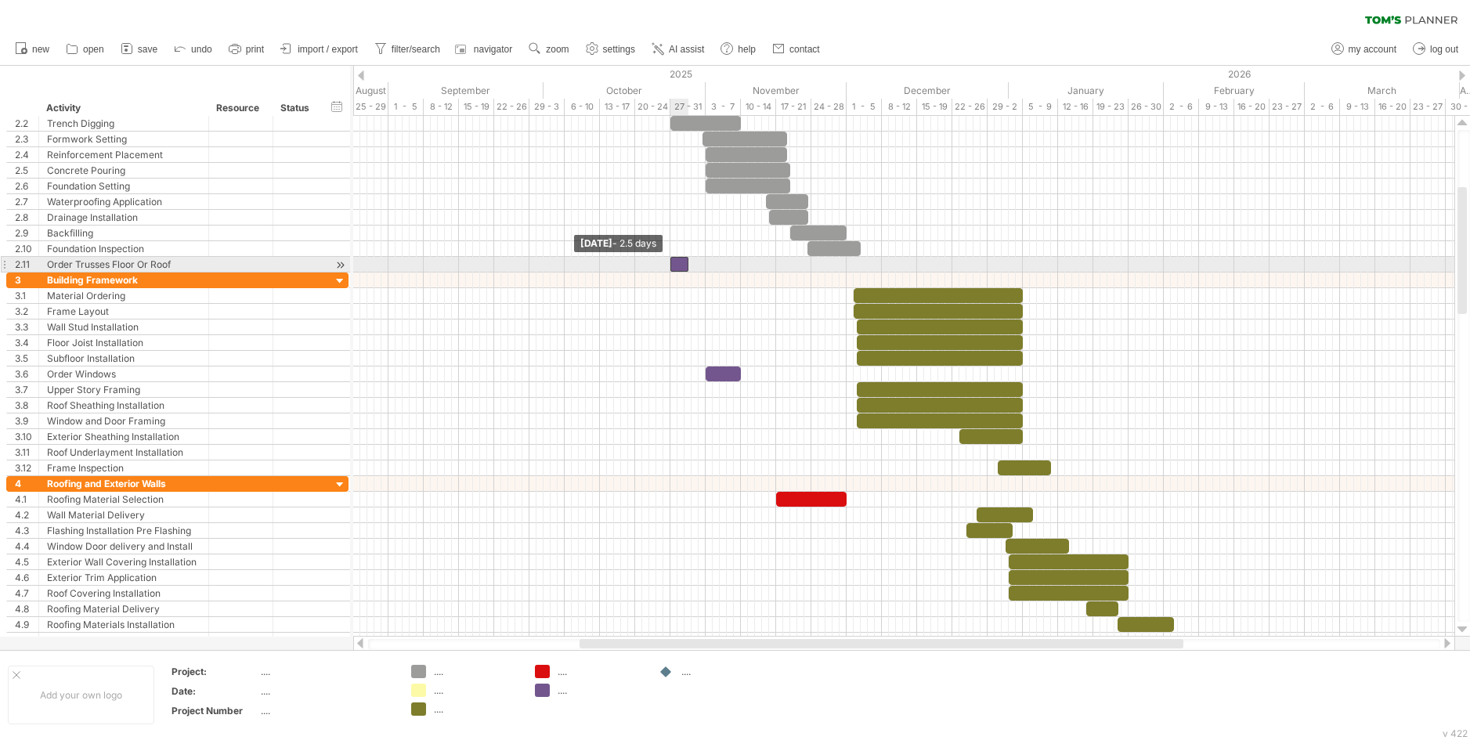
drag, startPoint x: 680, startPoint y: 265, endPoint x: 670, endPoint y: 270, distance: 10.5
click at [670, 270] on span at bounding box center [670, 264] width 6 height 15
drag, startPoint x: 689, startPoint y: 265, endPoint x: 707, endPoint y: 266, distance: 18.0
click at [707, 266] on span at bounding box center [705, 264] width 6 height 15
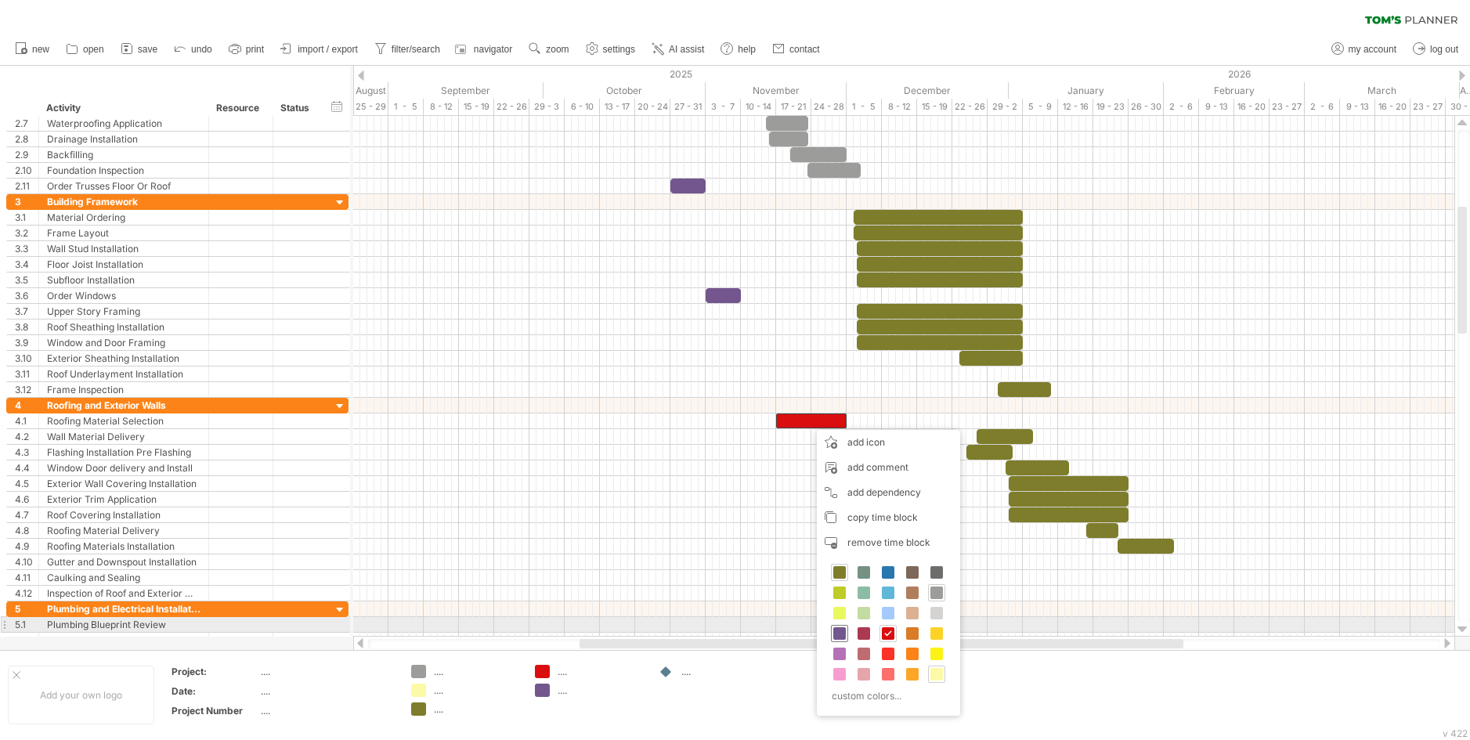
click at [836, 630] on span at bounding box center [839, 633] width 13 height 13
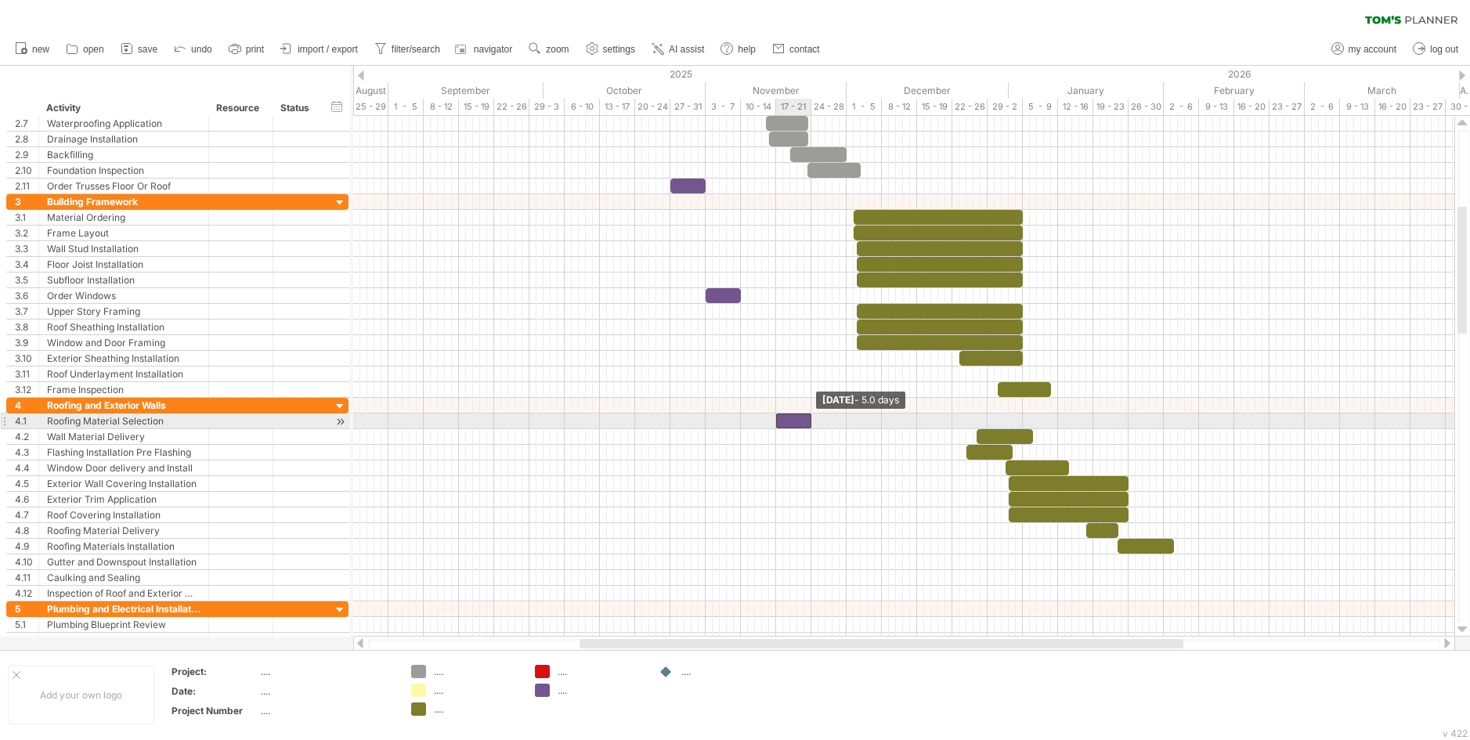
drag, startPoint x: 844, startPoint y: 420, endPoint x: 809, endPoint y: 425, distance: 35.7
click at [809, 425] on span at bounding box center [811, 421] width 6 height 15
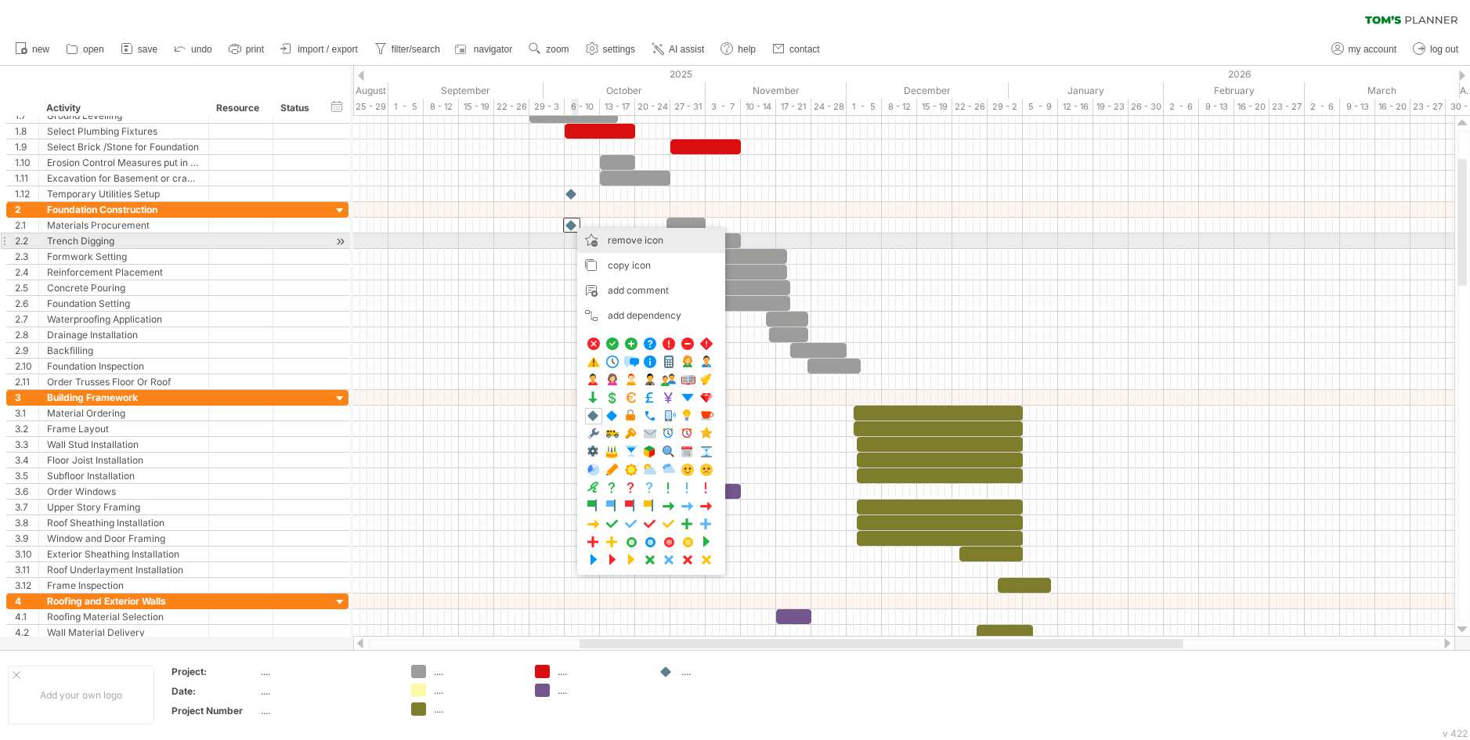
click at [605, 237] on div "remove icon remove selected items" at bounding box center [651, 240] width 148 height 25
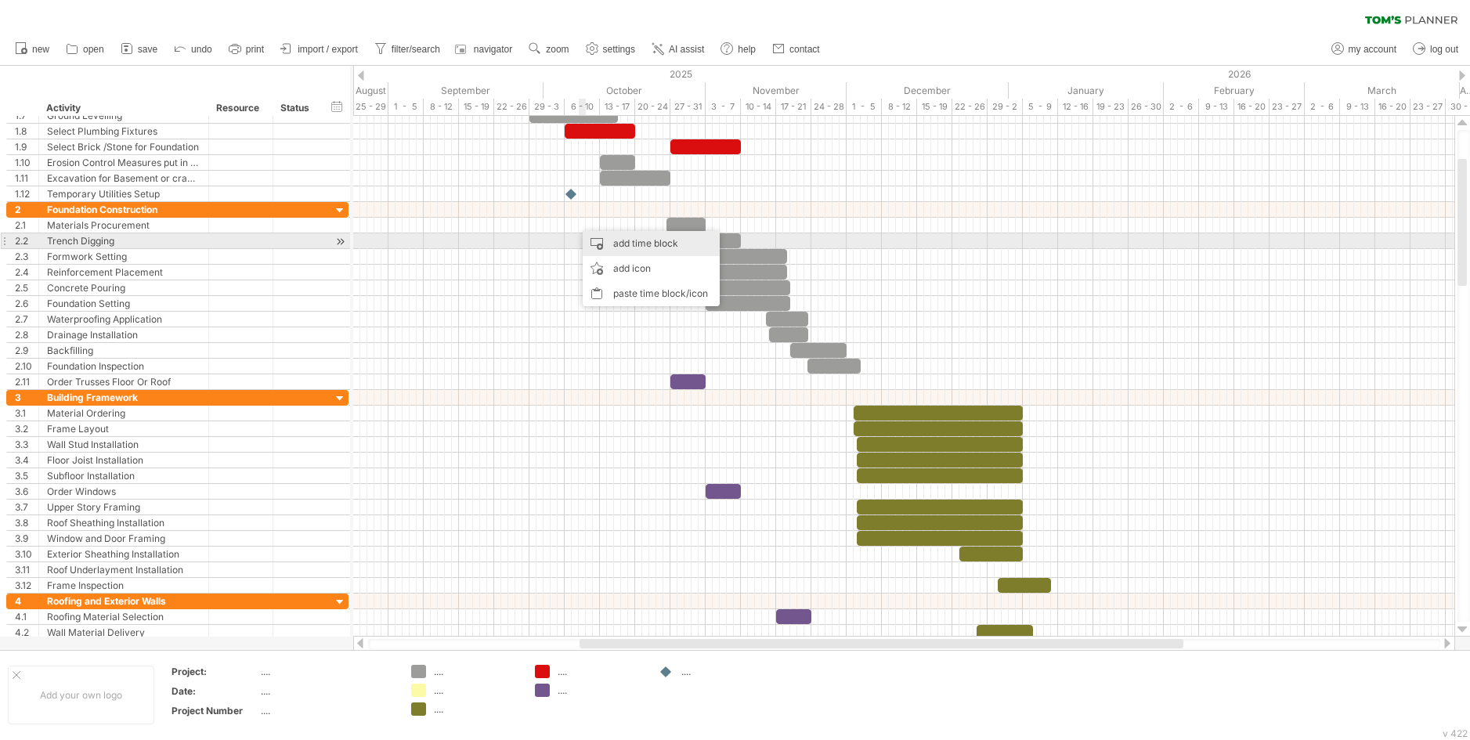
click at [612, 244] on div "add time block" at bounding box center [651, 243] width 137 height 25
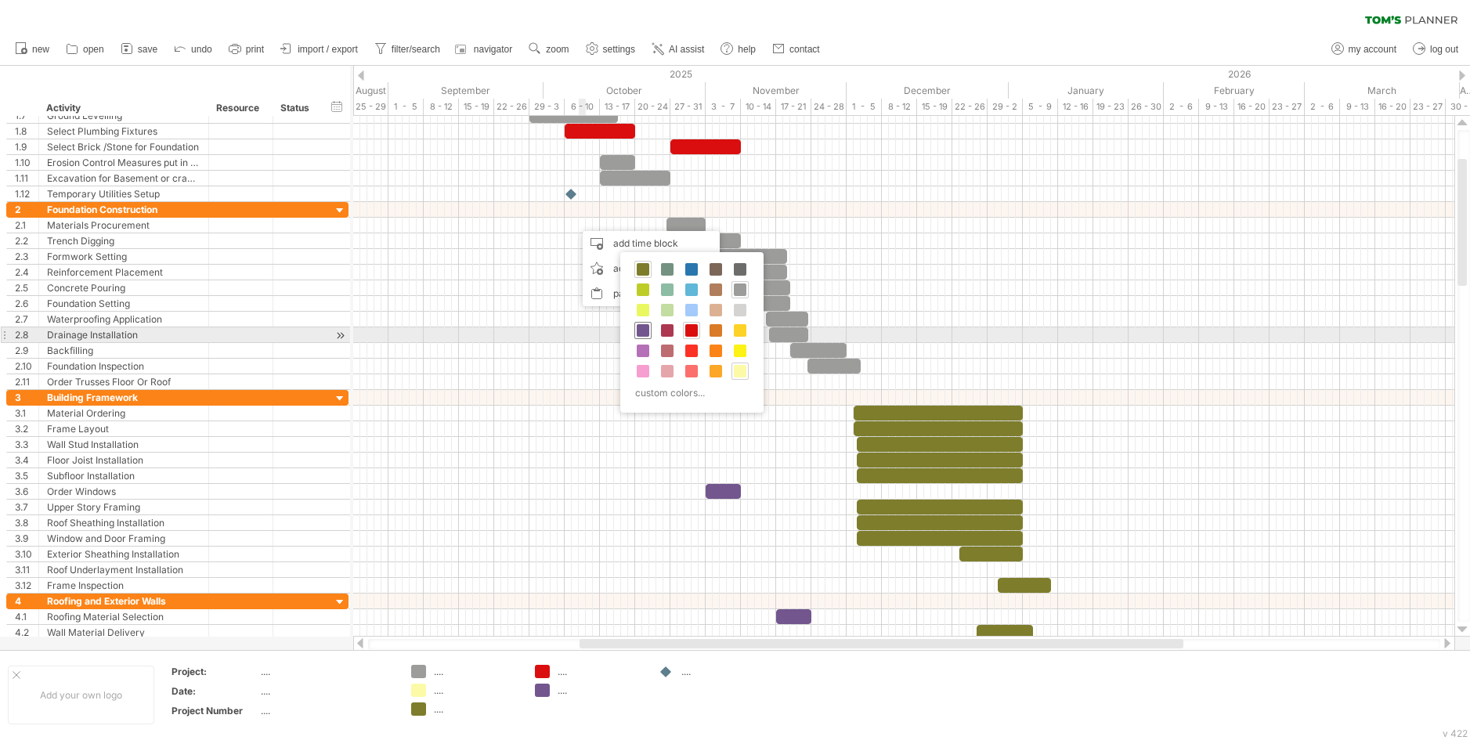
click at [644, 329] on span at bounding box center [643, 330] width 13 height 13
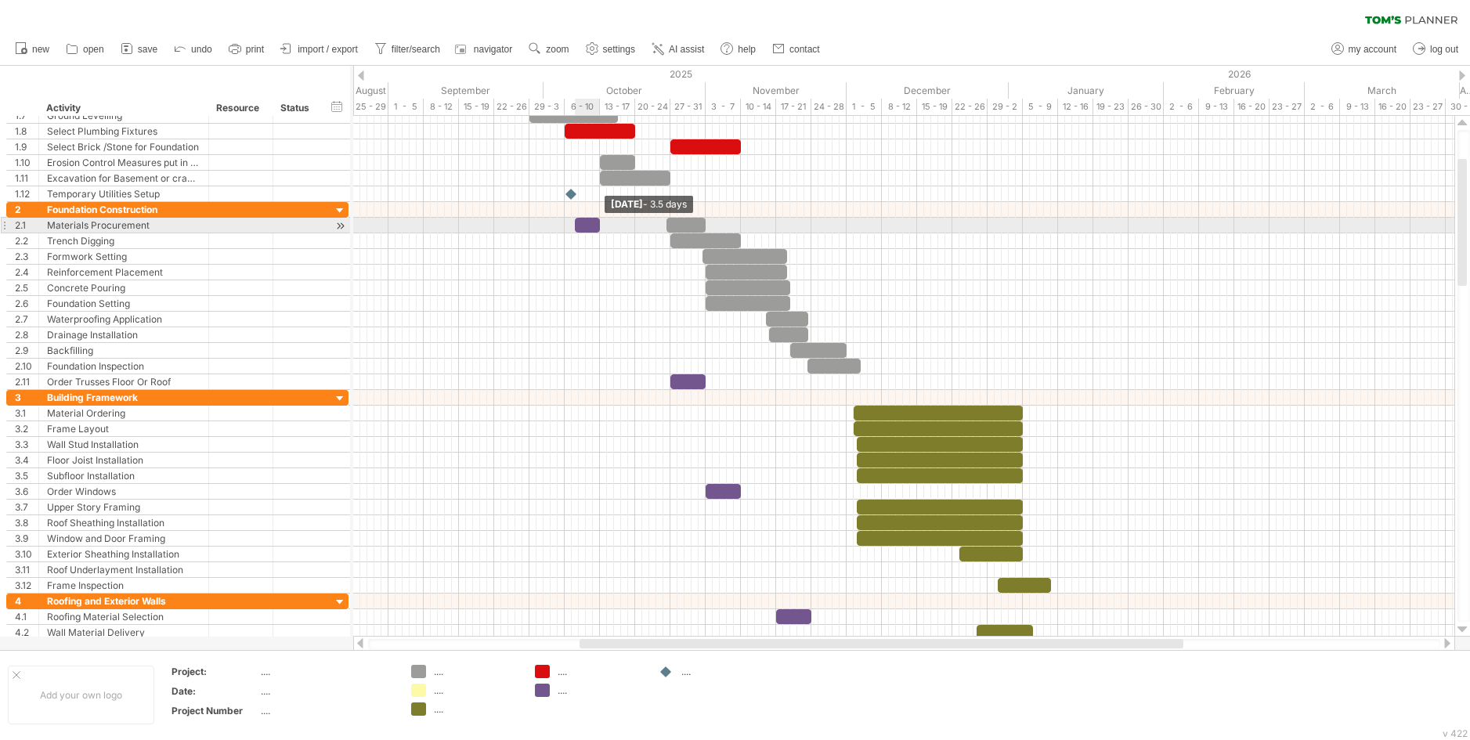
drag, startPoint x: 580, startPoint y: 226, endPoint x: 599, endPoint y: 229, distance: 19.1
click at [599, 229] on span at bounding box center [600, 225] width 6 height 15
drag, startPoint x: 580, startPoint y: 226, endPoint x: 570, endPoint y: 227, distance: 10.3
click at [570, 227] on div at bounding box center [577, 225] width 25 height 15
drag, startPoint x: 587, startPoint y: 223, endPoint x: 594, endPoint y: 226, distance: 8.2
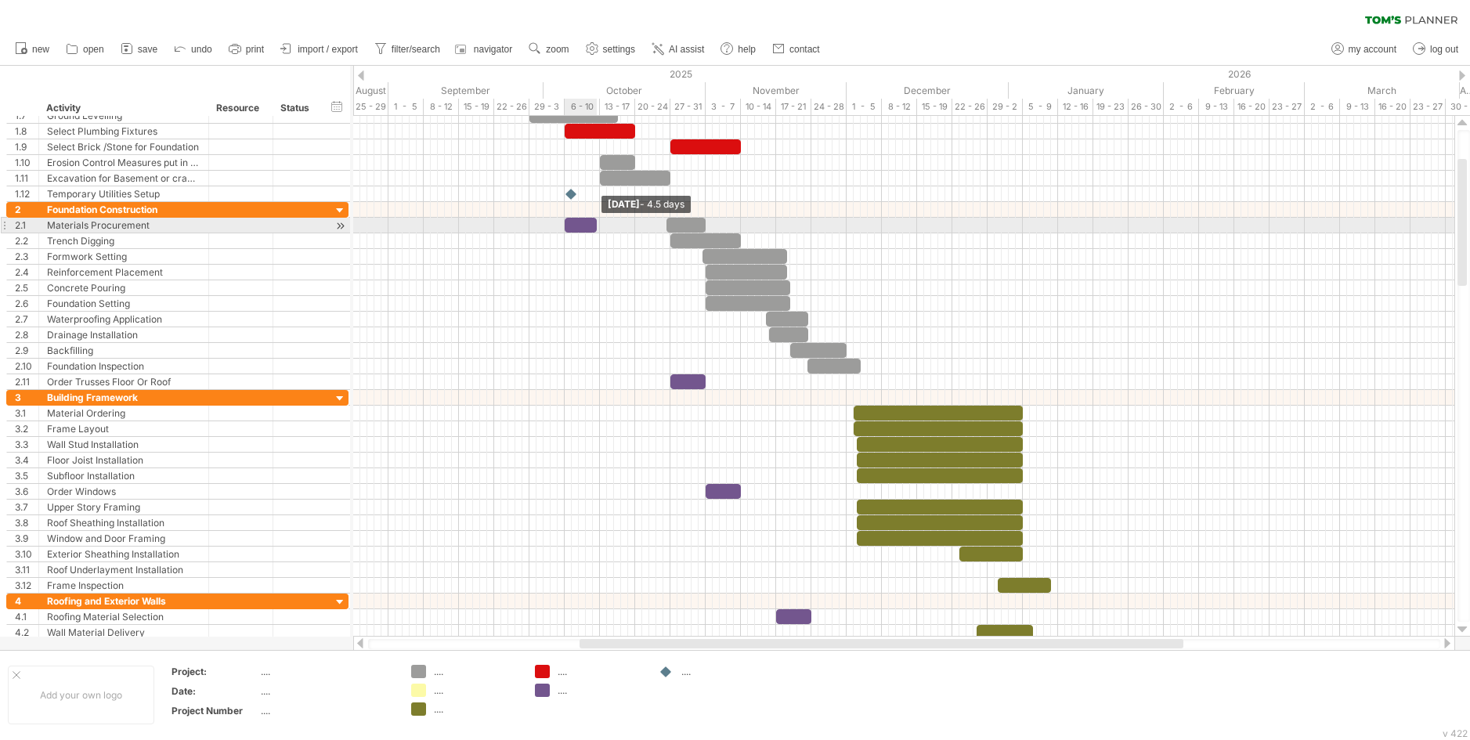
click at [594, 226] on span at bounding box center [597, 225] width 6 height 15
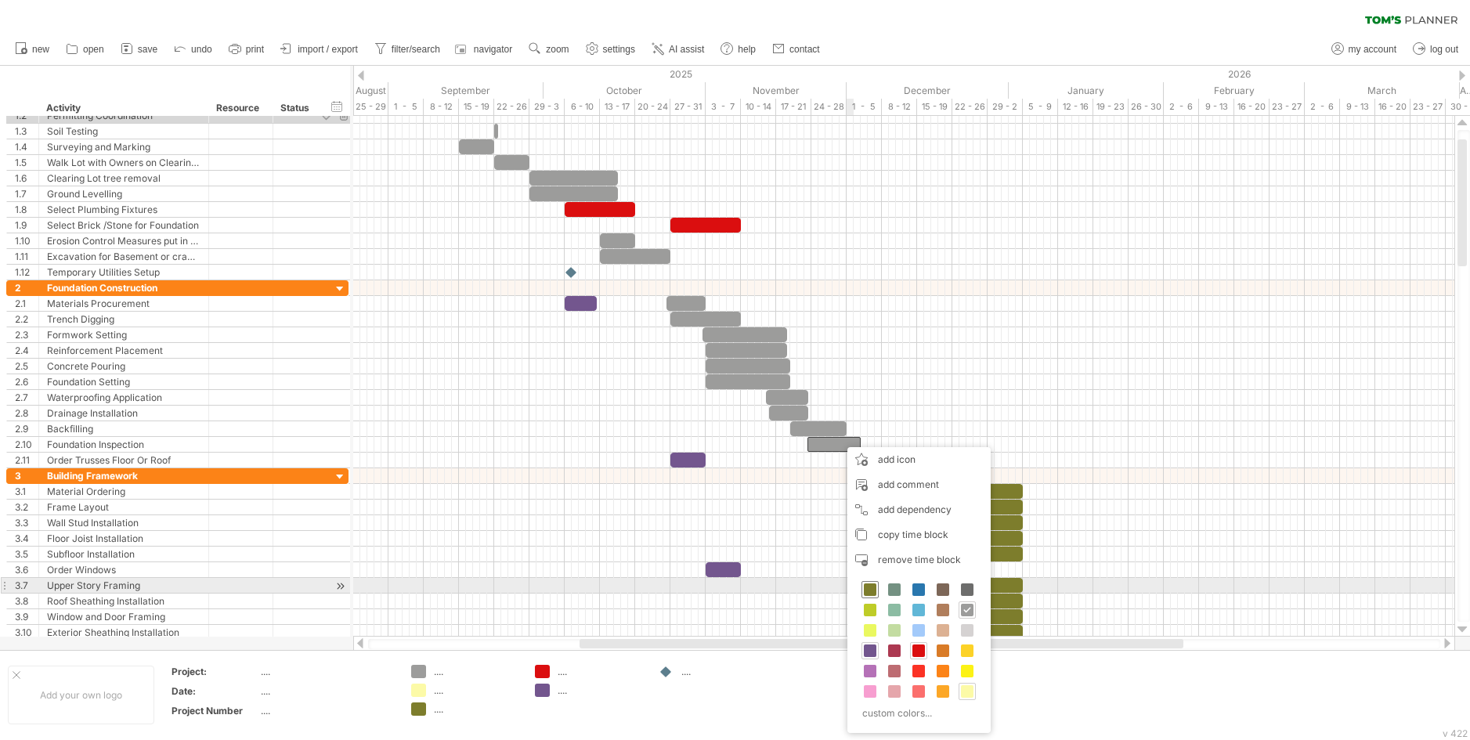
click at [870, 583] on span at bounding box center [870, 589] width 13 height 13
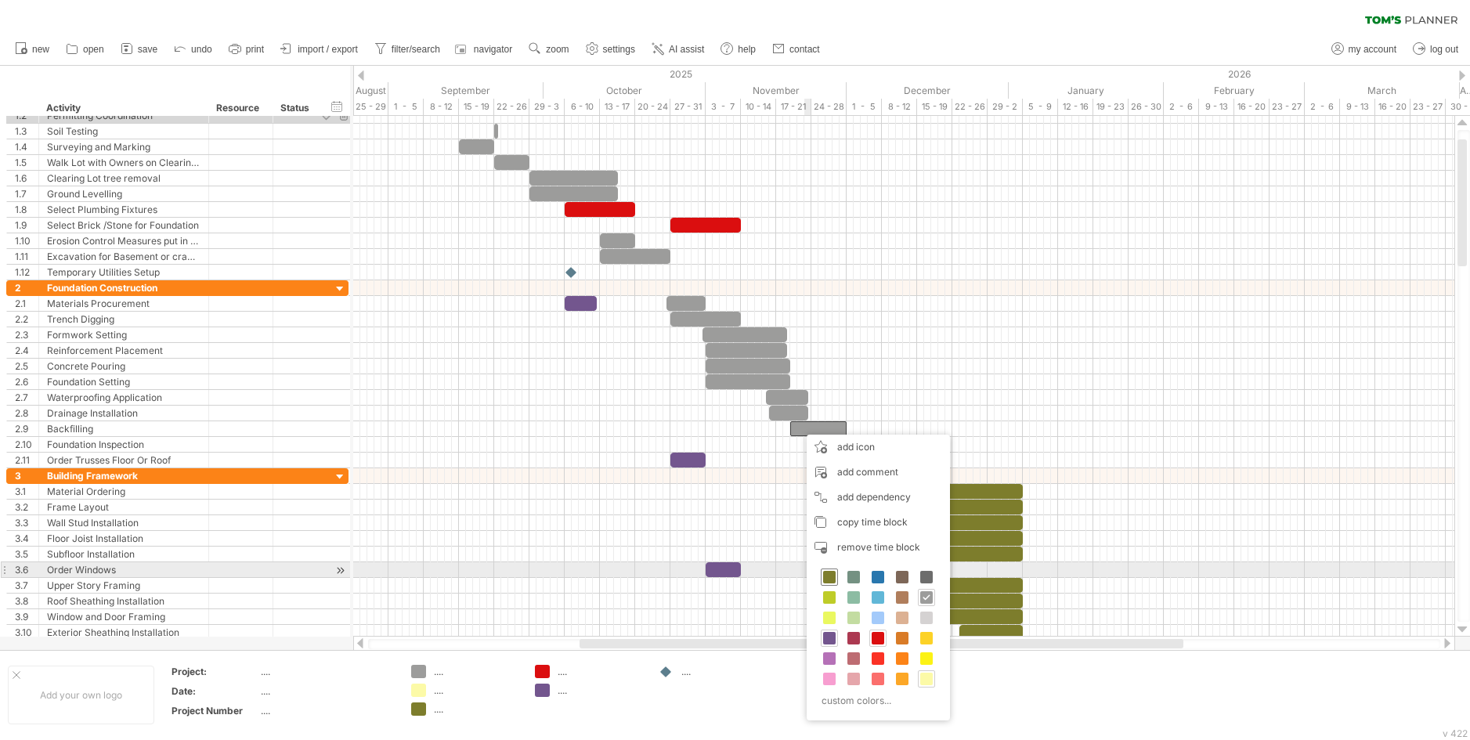
click at [826, 576] on span at bounding box center [829, 577] width 13 height 13
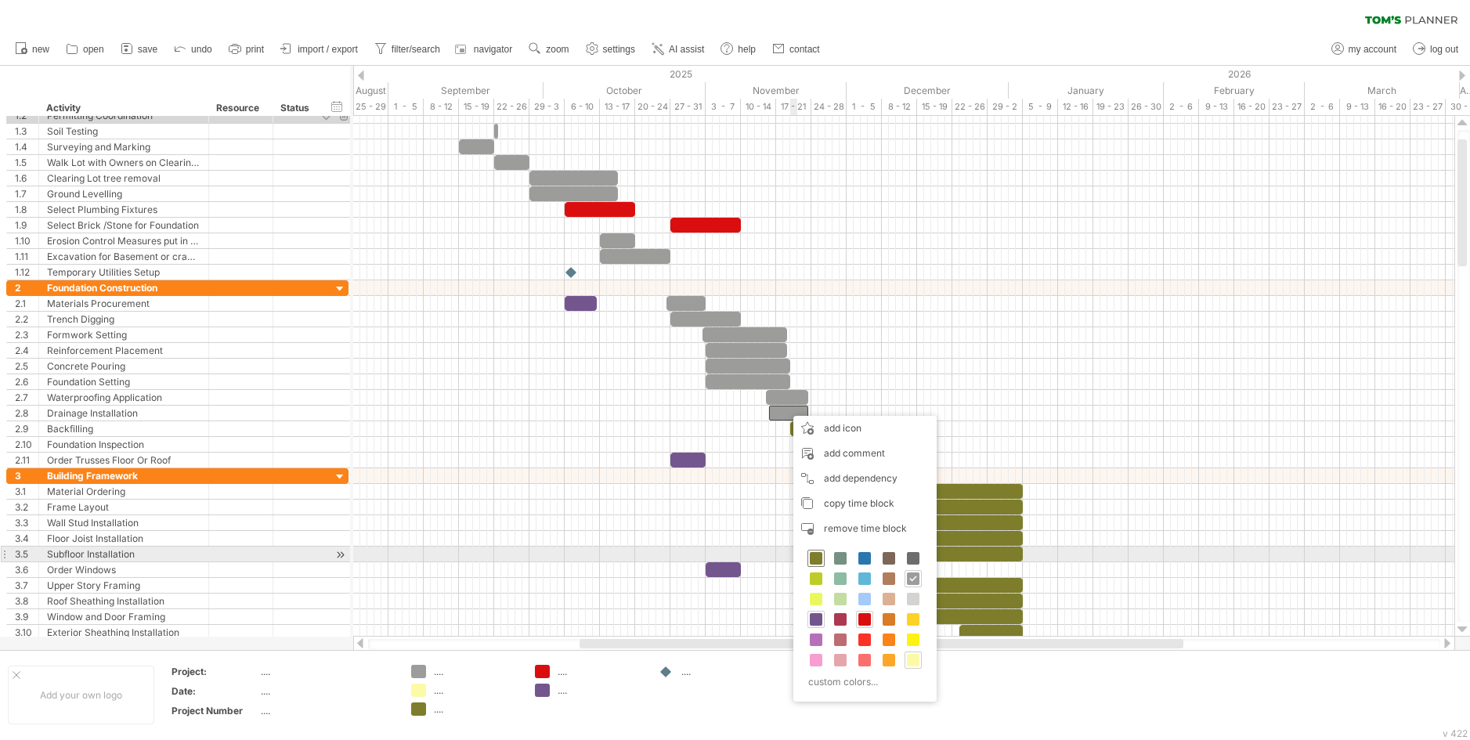
click at [815, 557] on span at bounding box center [816, 558] width 13 height 13
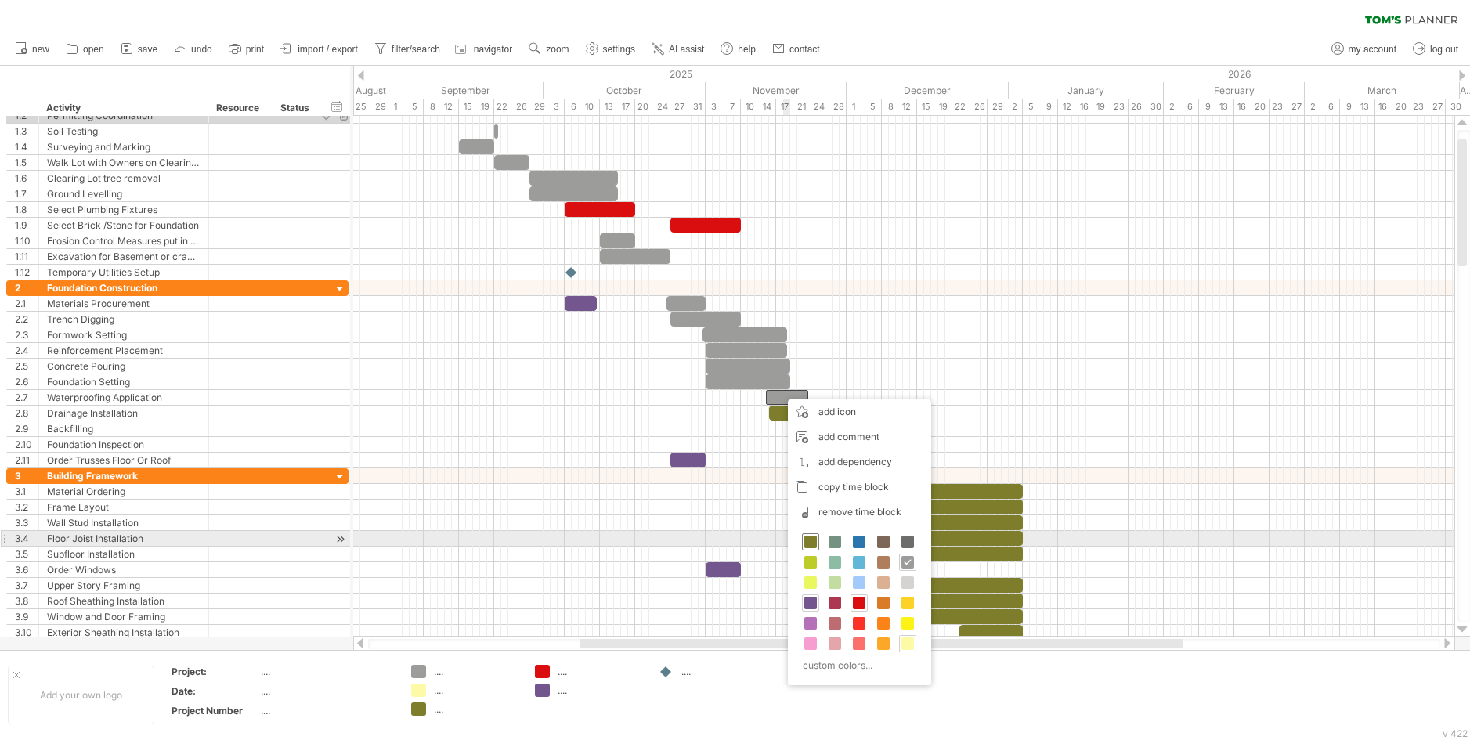
click at [811, 544] on span at bounding box center [810, 542] width 13 height 13
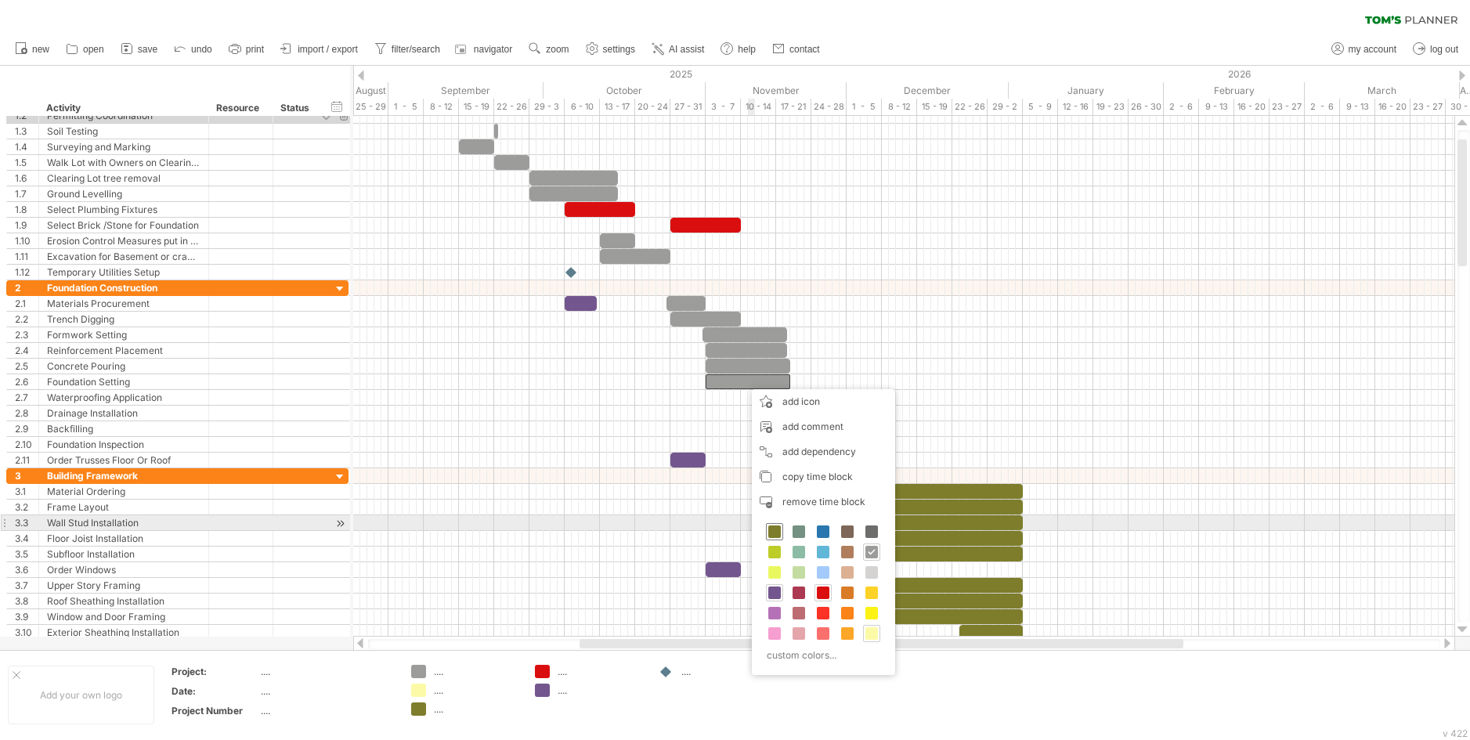
click at [771, 527] on span at bounding box center [774, 531] width 13 height 13
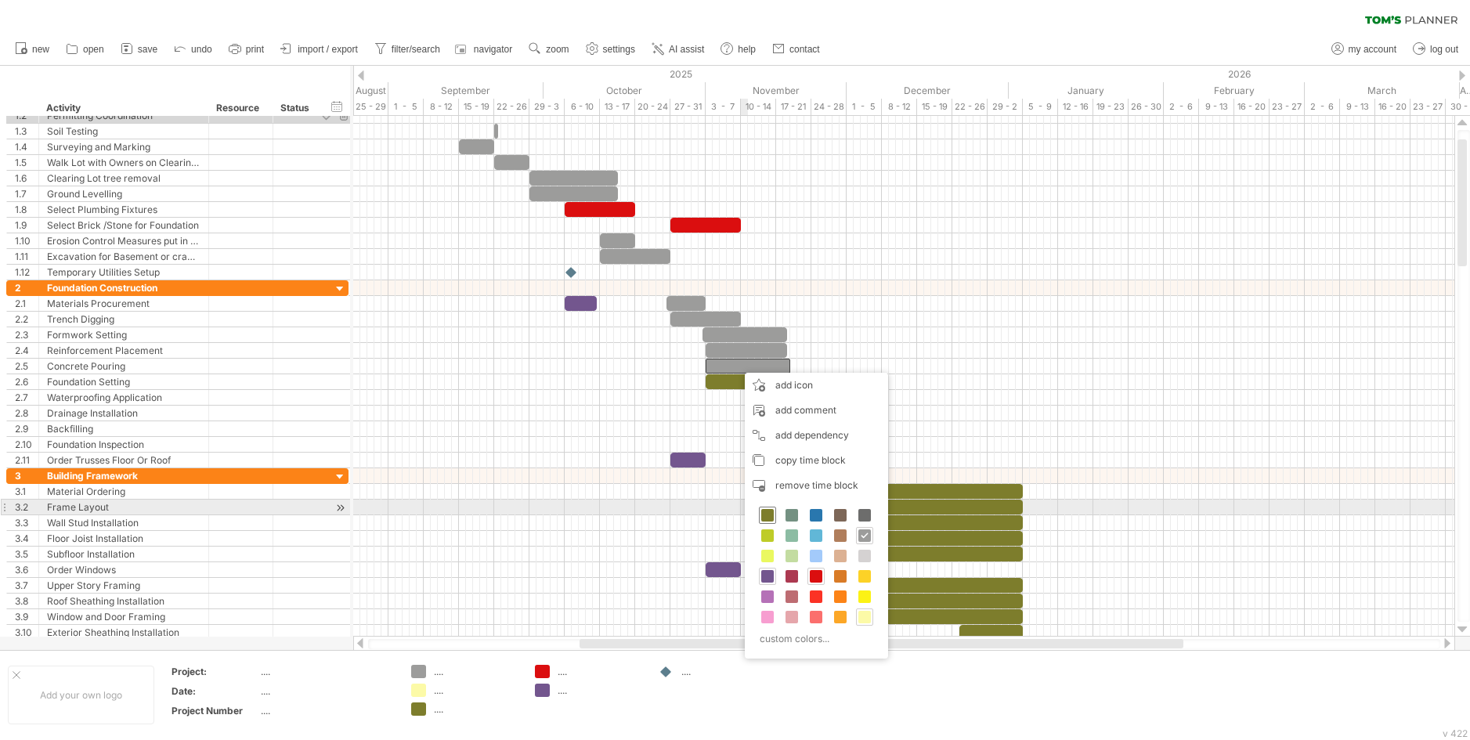
click at [764, 511] on span at bounding box center [767, 515] width 13 height 13
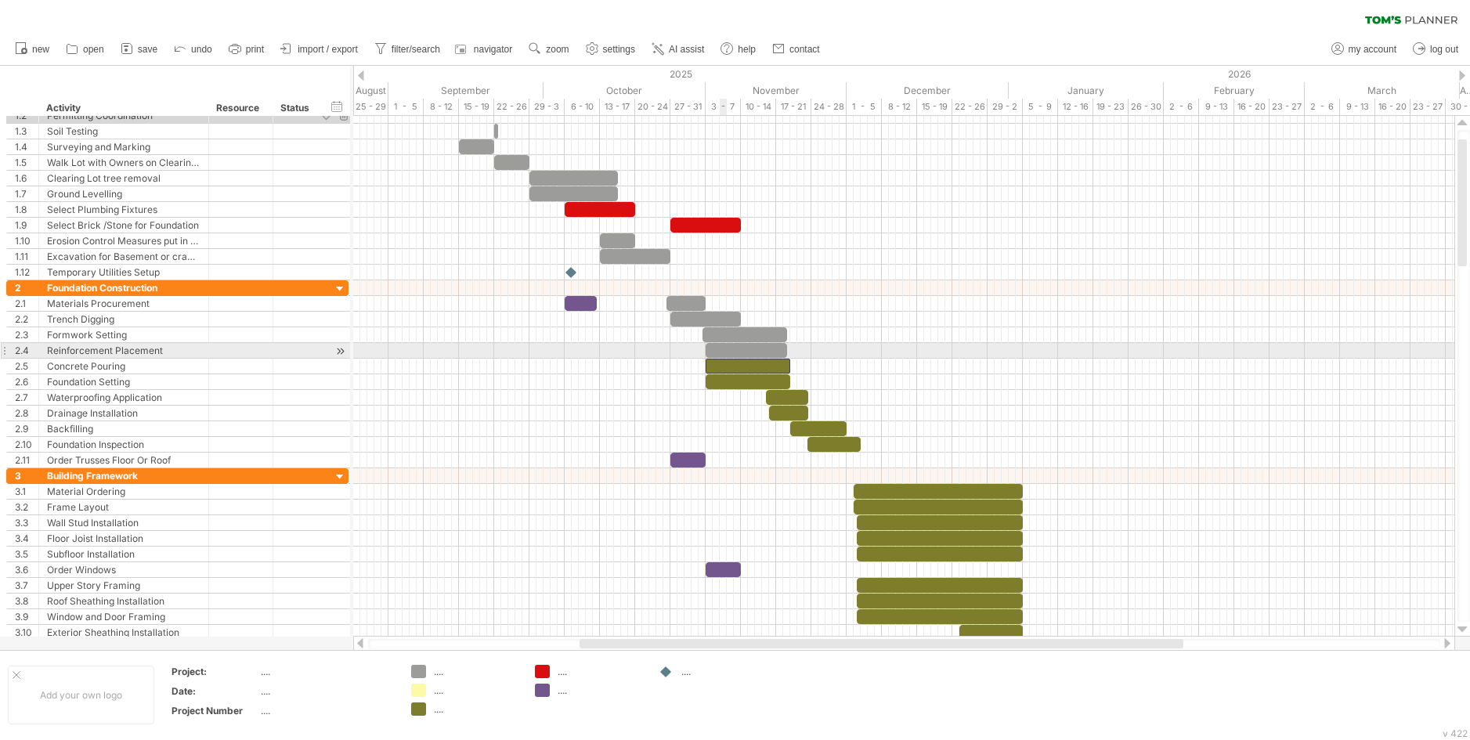
click at [725, 349] on div at bounding box center [746, 350] width 81 height 15
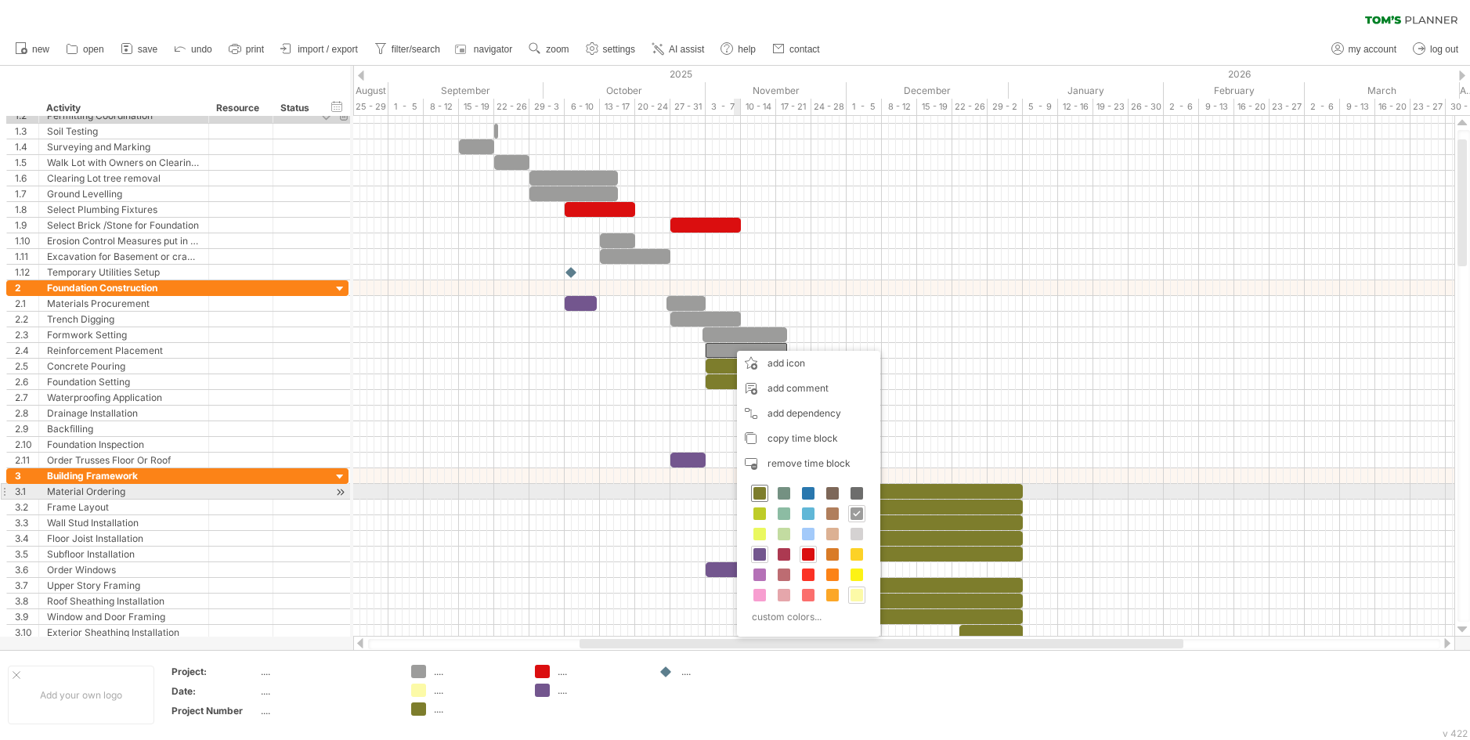
drag, startPoint x: 759, startPoint y: 490, endPoint x: 757, endPoint y: 481, distance: 9.5
click at [760, 490] on span at bounding box center [759, 493] width 13 height 13
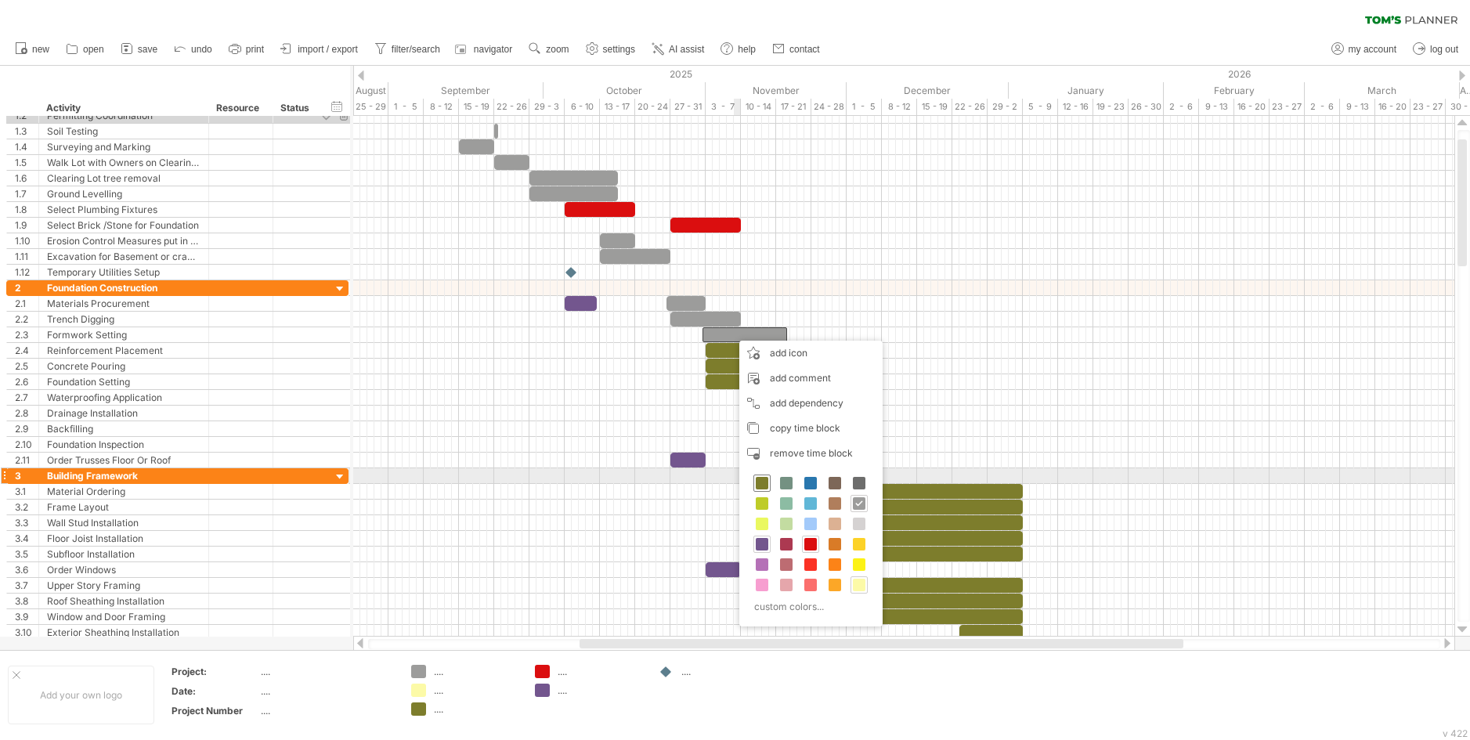
click at [763, 482] on span at bounding box center [762, 483] width 13 height 13
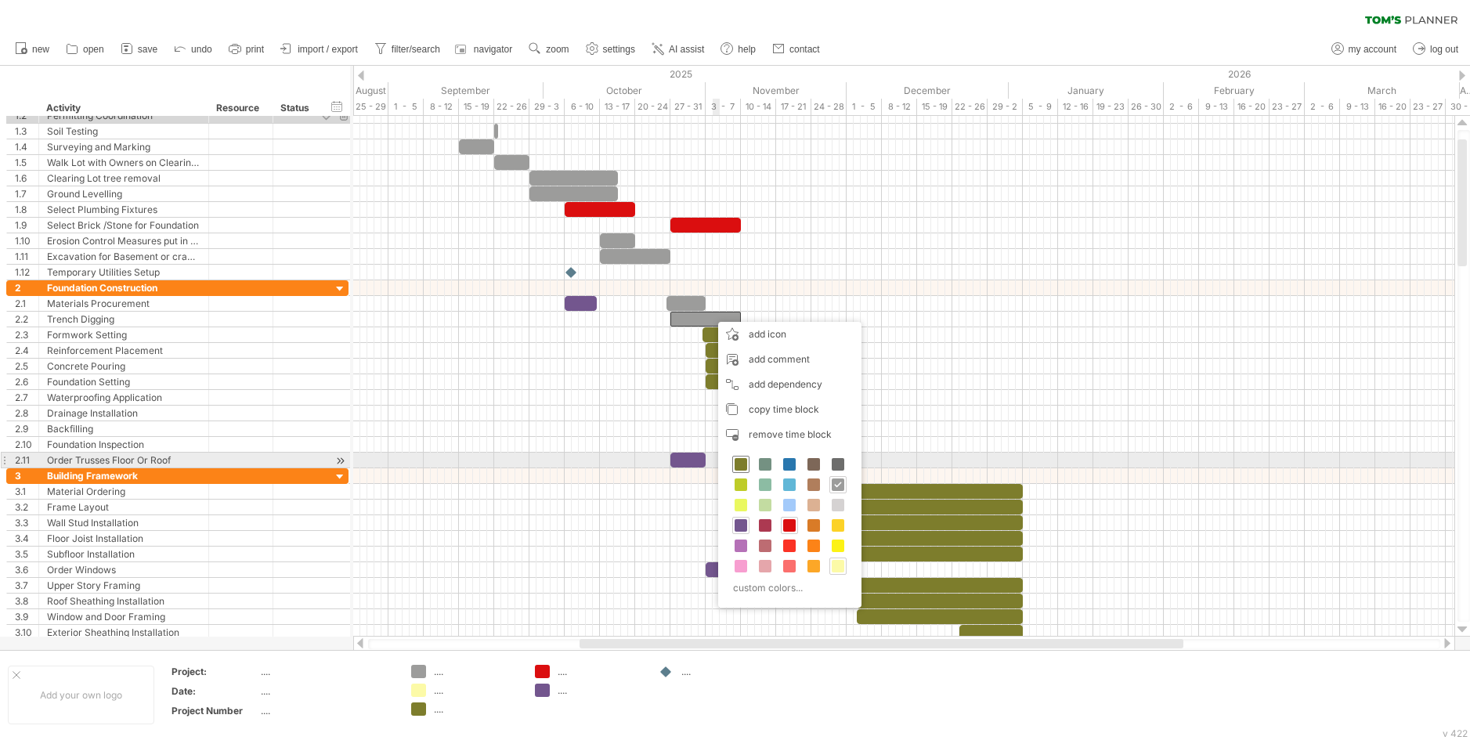
click at [739, 459] on span at bounding box center [741, 464] width 13 height 13
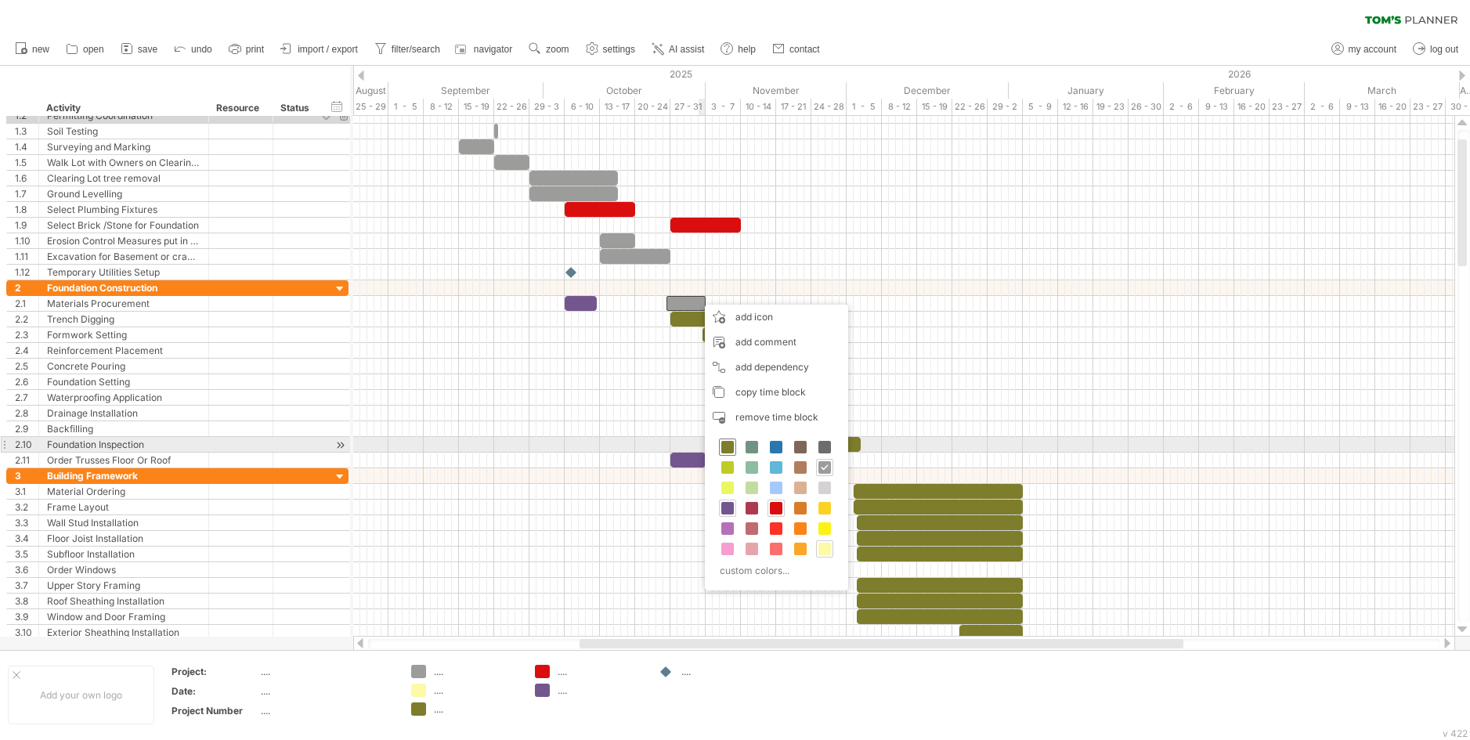
click at [727, 445] on span at bounding box center [727, 447] width 13 height 13
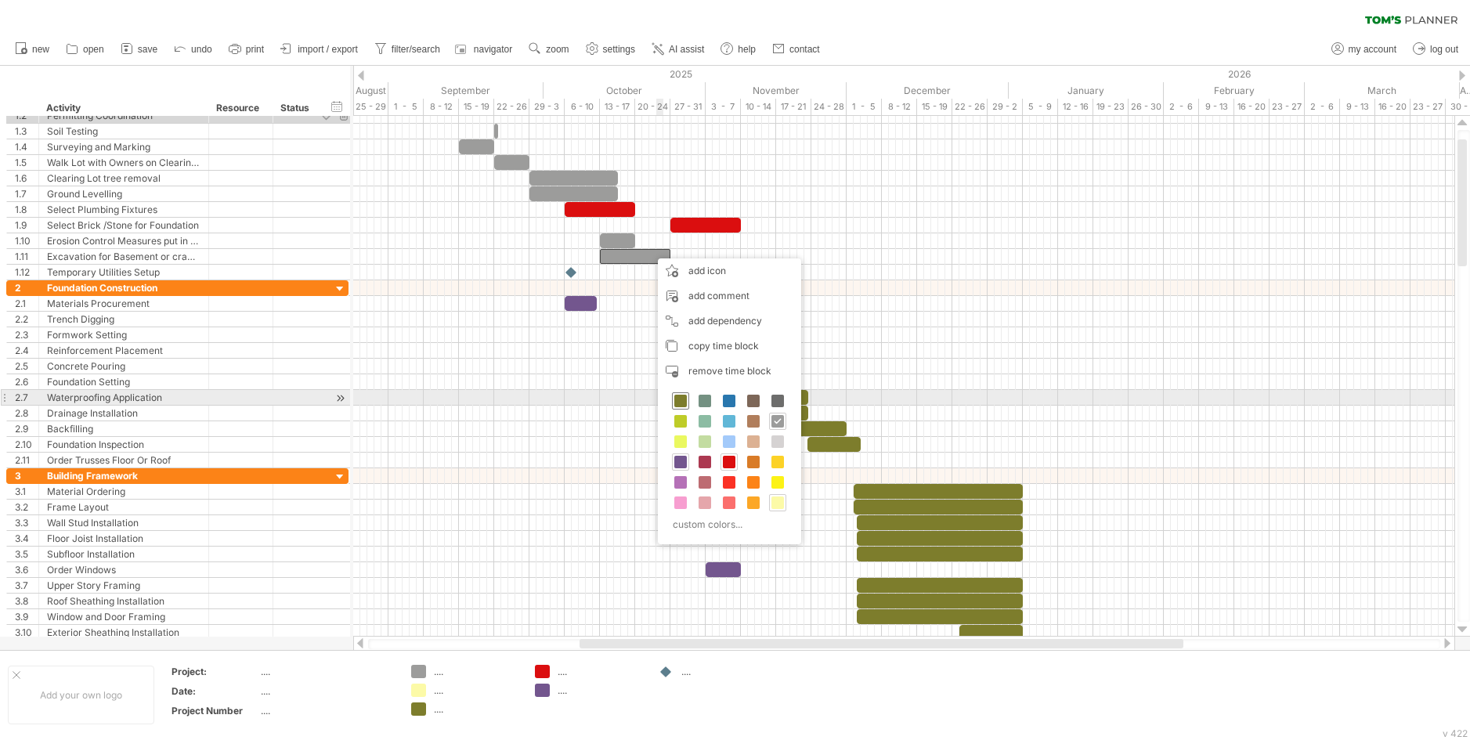
click at [684, 396] on span at bounding box center [680, 401] width 13 height 13
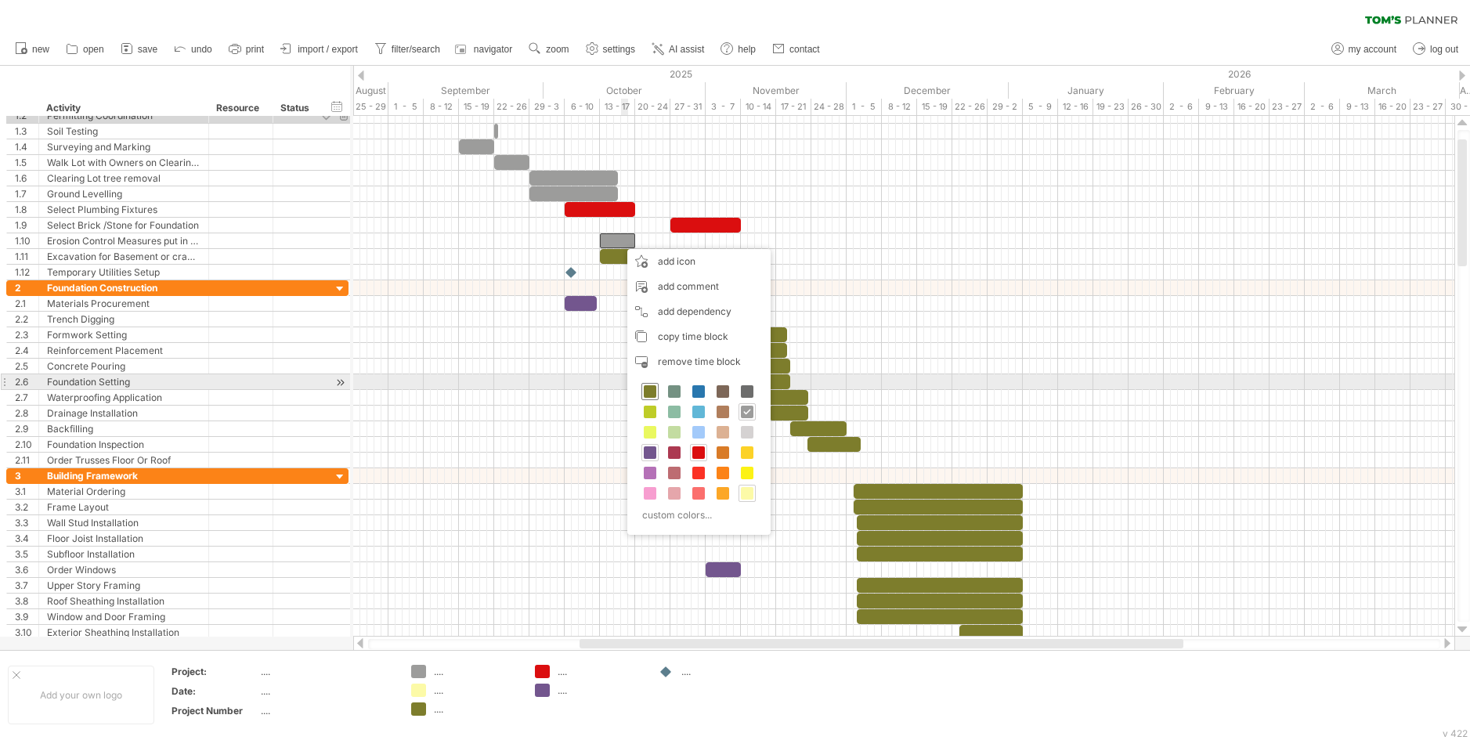
drag, startPoint x: 654, startPoint y: 386, endPoint x: 645, endPoint y: 363, distance: 24.3
click at [655, 385] on span at bounding box center [650, 391] width 13 height 13
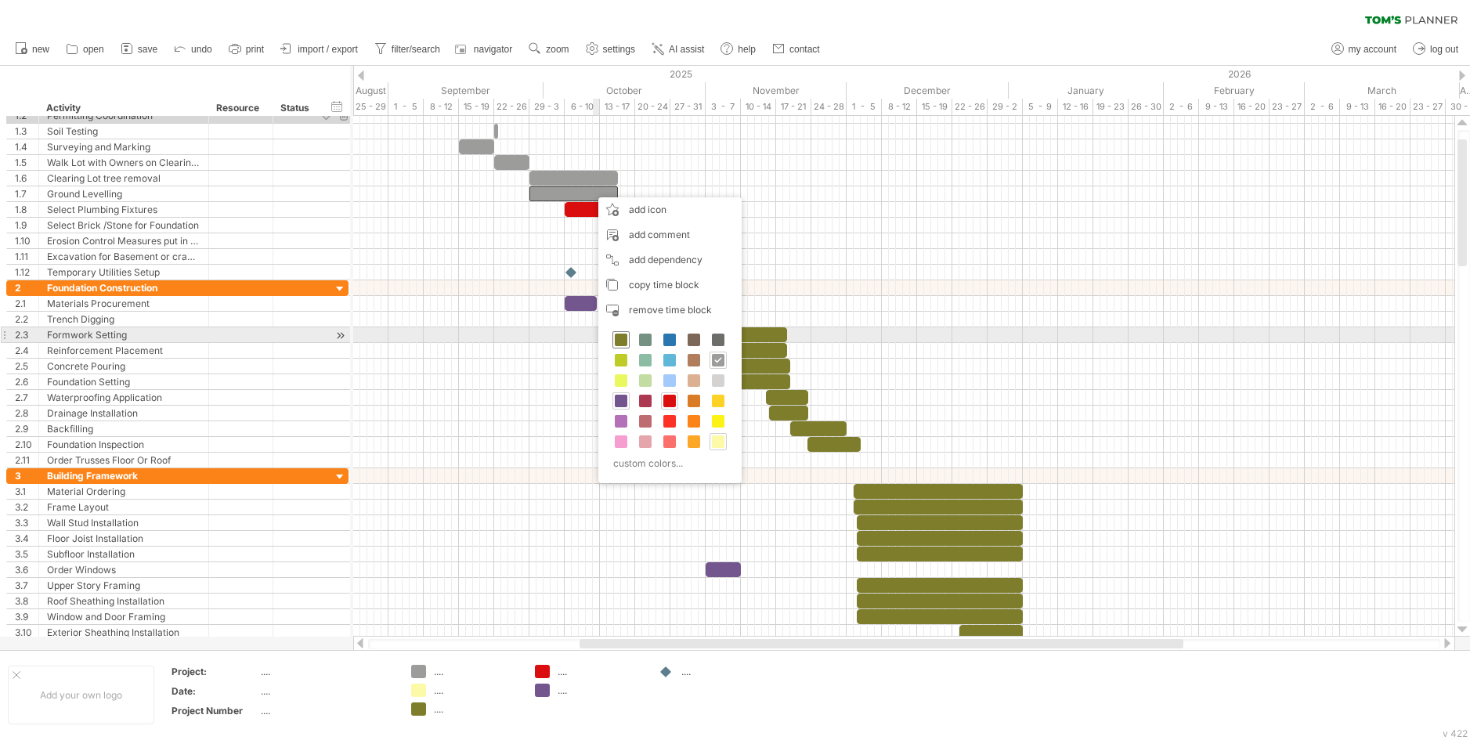
click at [623, 340] on span at bounding box center [621, 340] width 13 height 13
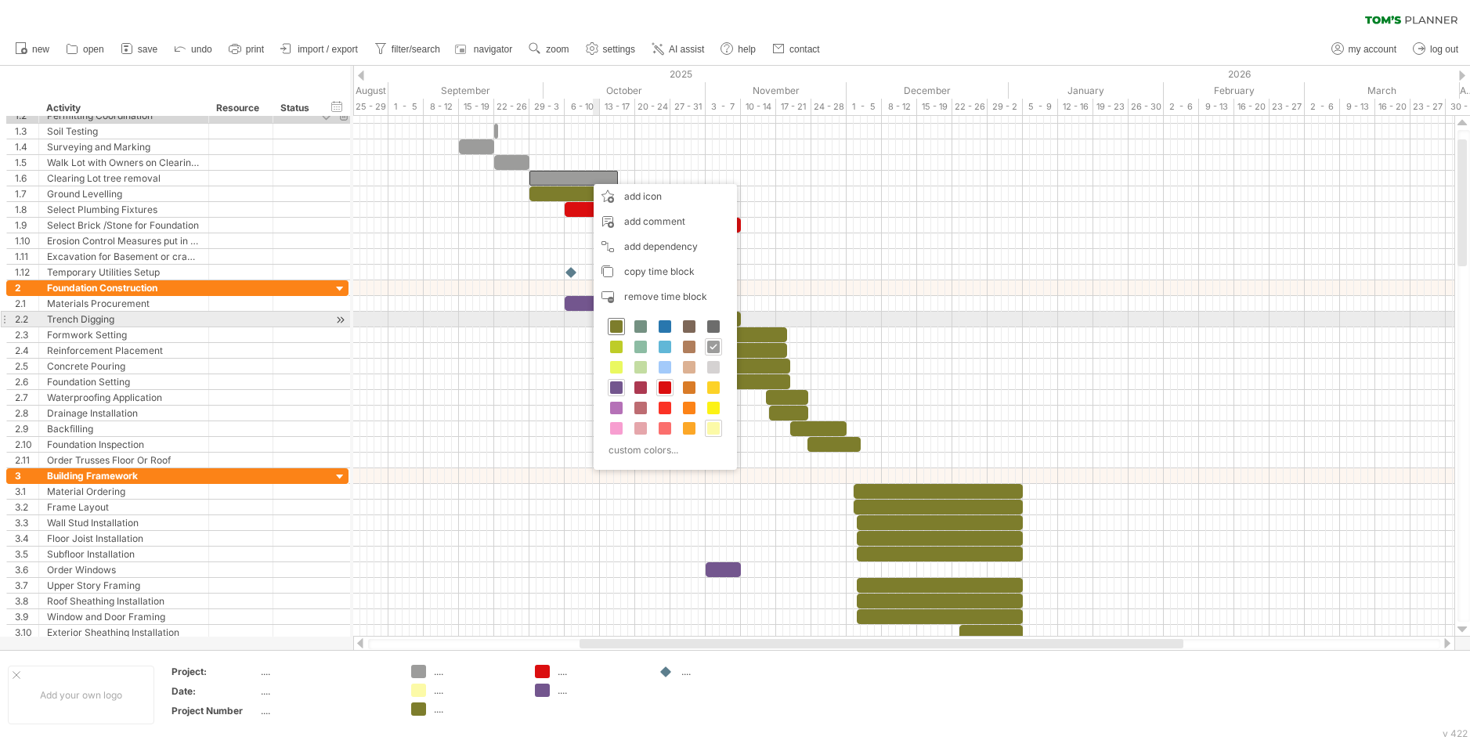
click at [612, 324] on span at bounding box center [616, 326] width 13 height 13
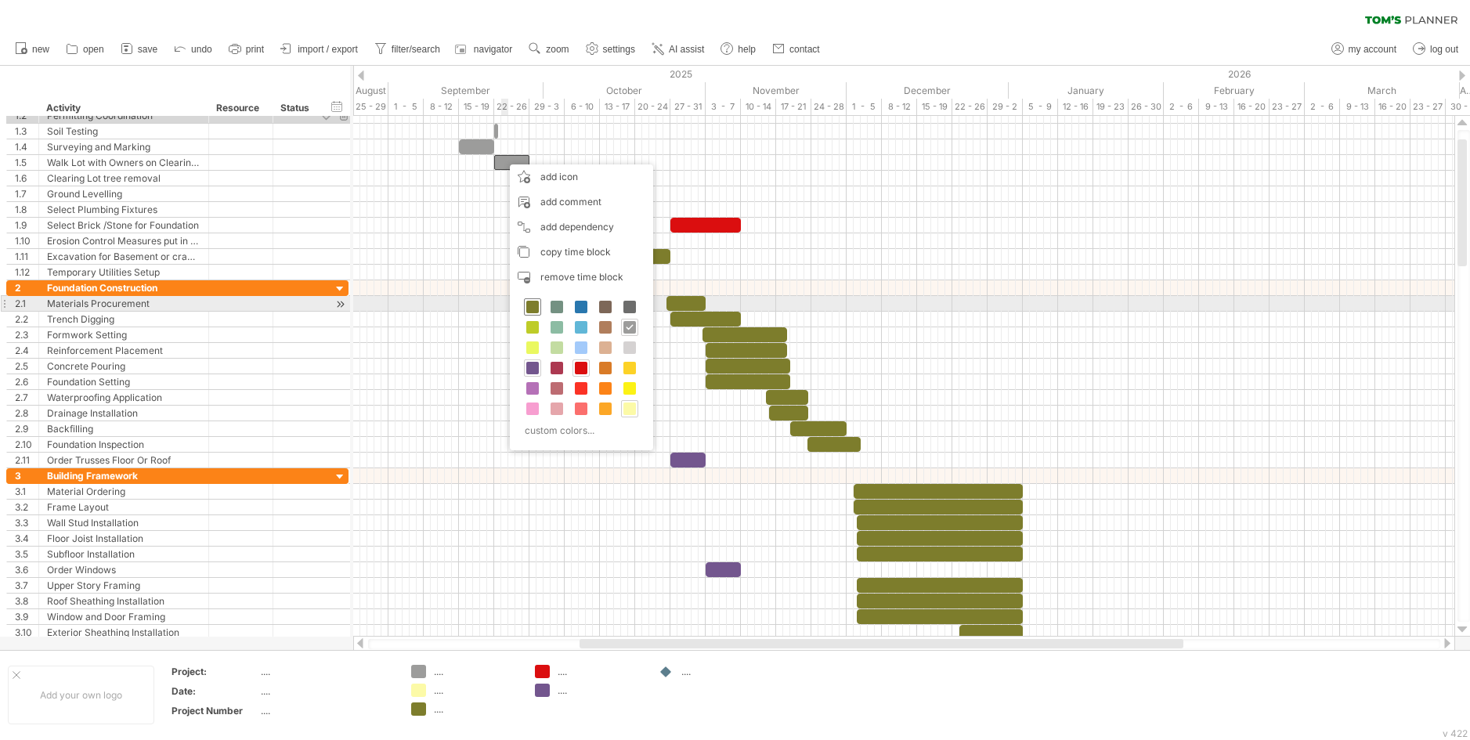
click at [538, 305] on span at bounding box center [532, 307] width 13 height 13
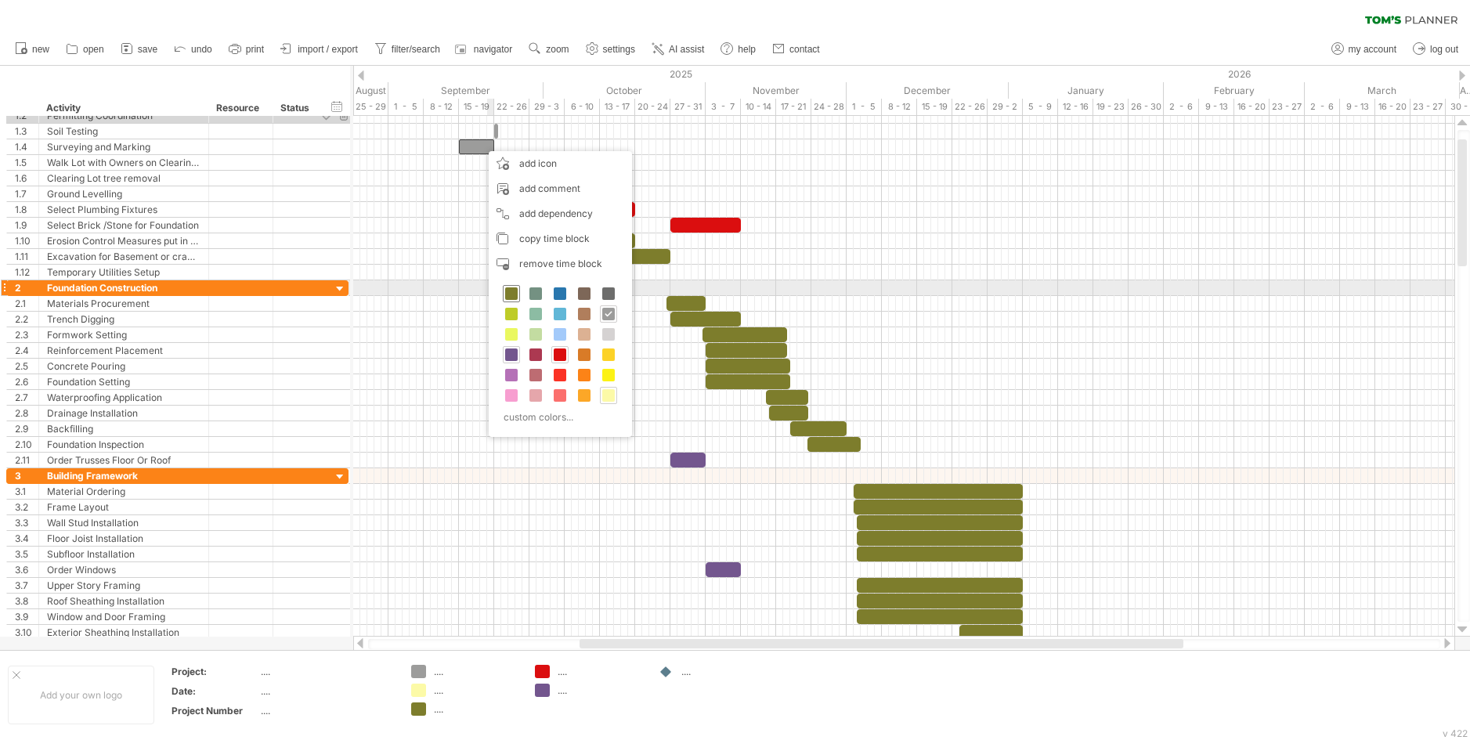
click at [507, 291] on span at bounding box center [511, 293] width 13 height 13
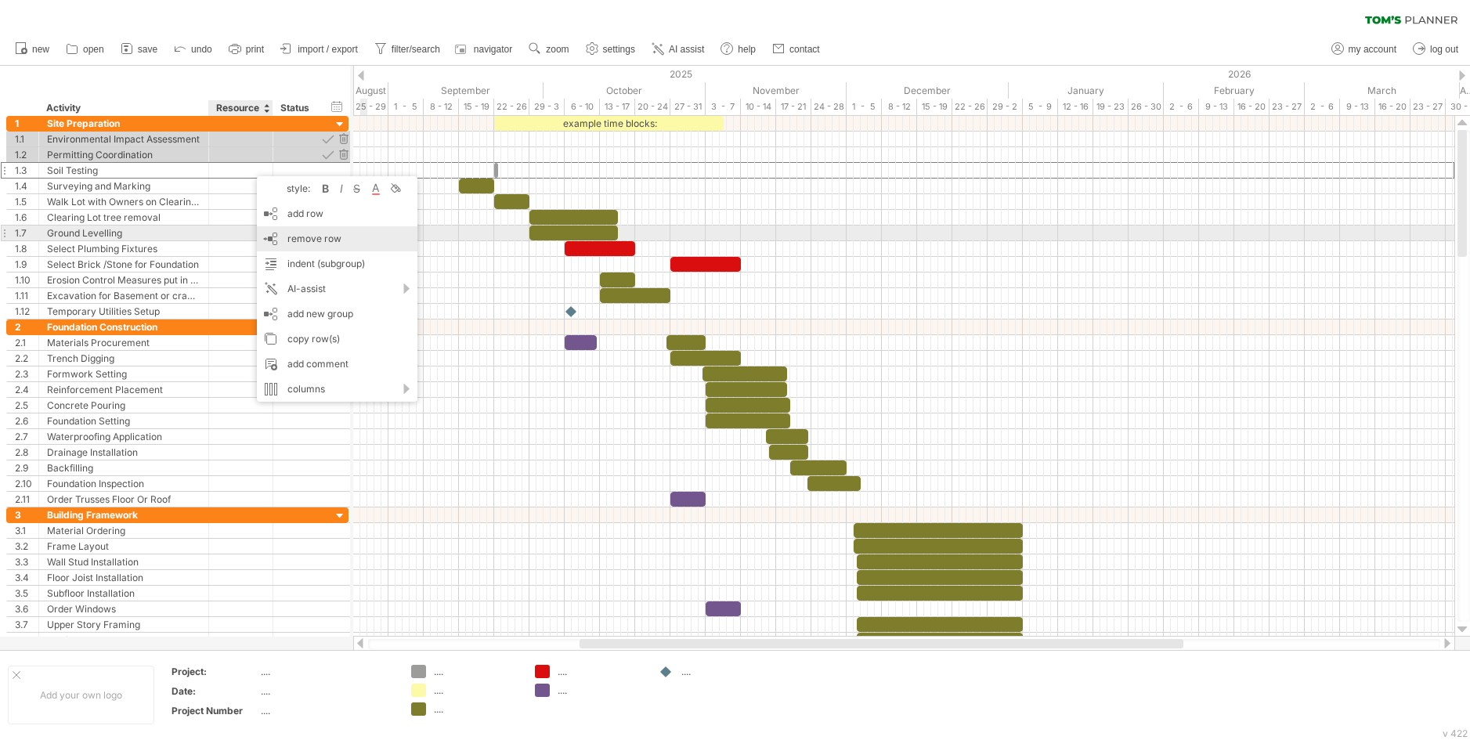
click at [314, 241] on span "remove row" at bounding box center [314, 239] width 54 height 12
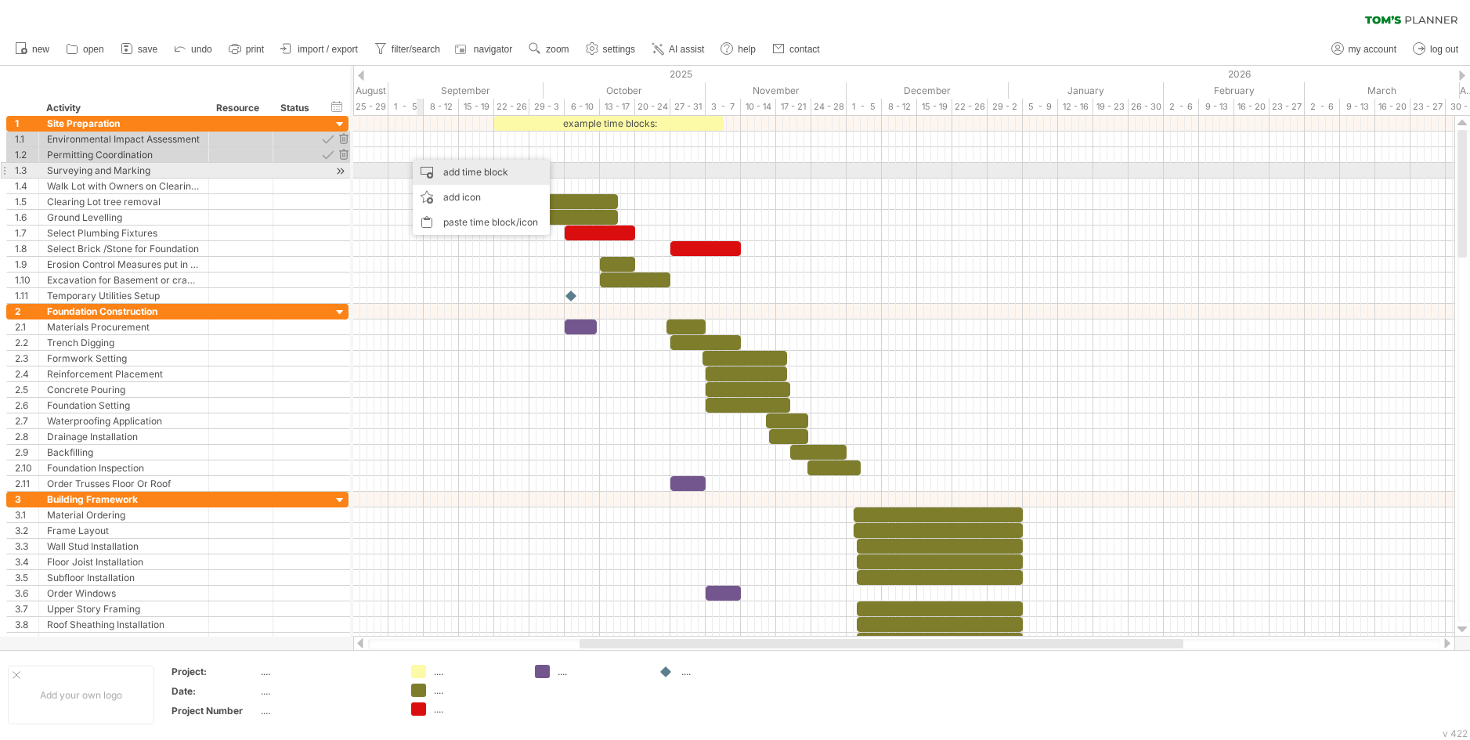
click at [446, 172] on div "add time block" at bounding box center [481, 172] width 137 height 25
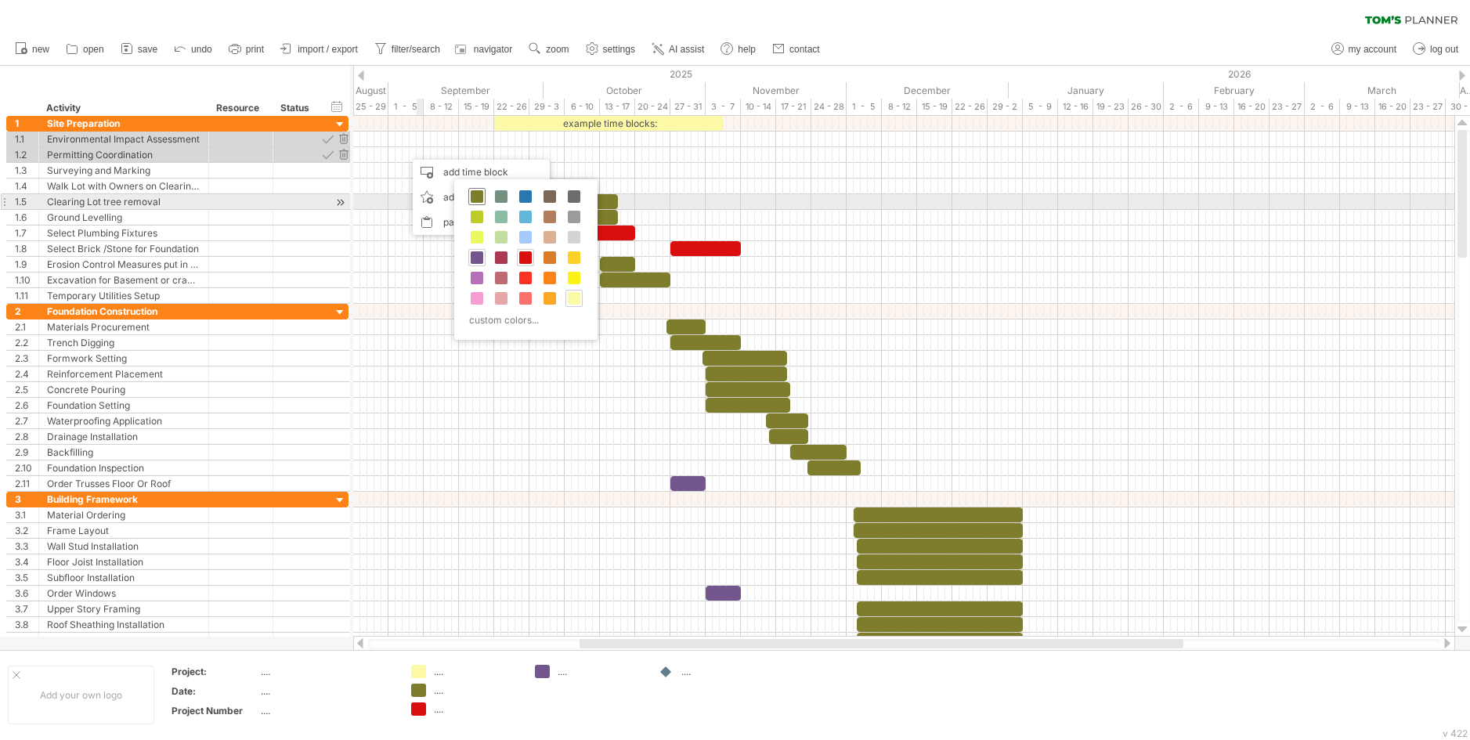
click at [478, 202] on span at bounding box center [477, 196] width 13 height 13
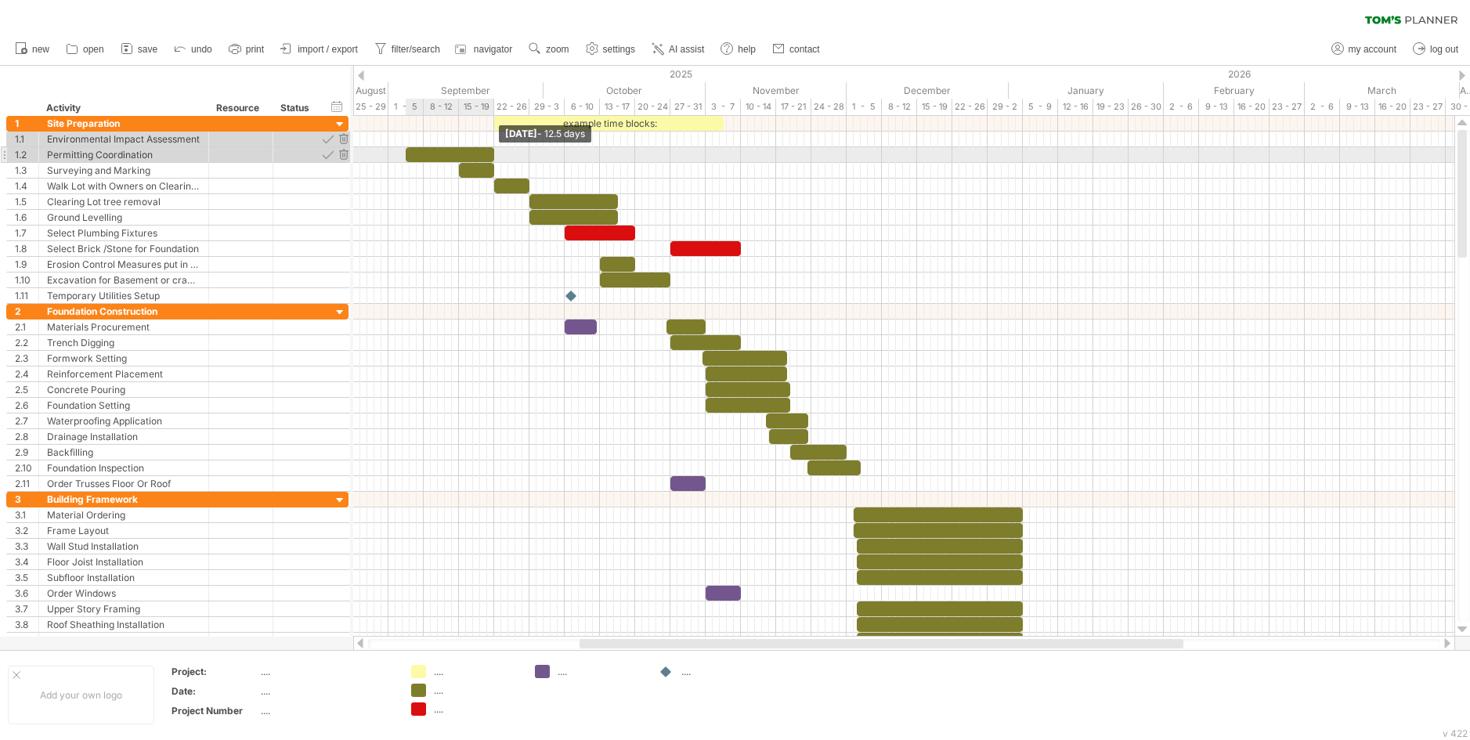
drag, startPoint x: 410, startPoint y: 152, endPoint x: 491, endPoint y: 155, distance: 80.7
click at [491, 155] on span at bounding box center [494, 154] width 6 height 15
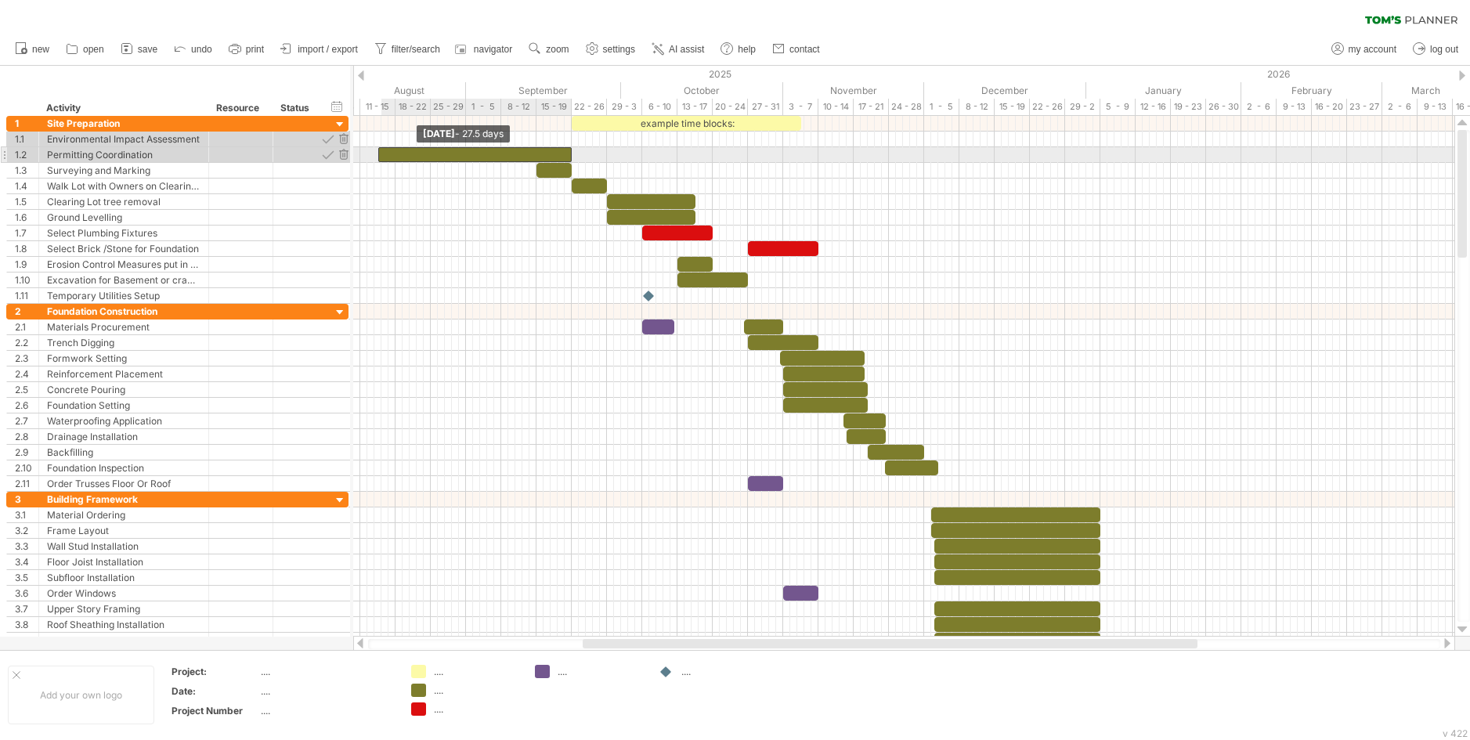
drag, startPoint x: 406, startPoint y: 150, endPoint x: 379, endPoint y: 162, distance: 29.4
click at [379, 162] on div "example time blocks: Friday 19 September - 12.5 days Wednesday 13 August - 27.5…" at bounding box center [903, 376] width 1101 height 521
click at [496, 161] on div "add time block" at bounding box center [524, 160] width 137 height 25
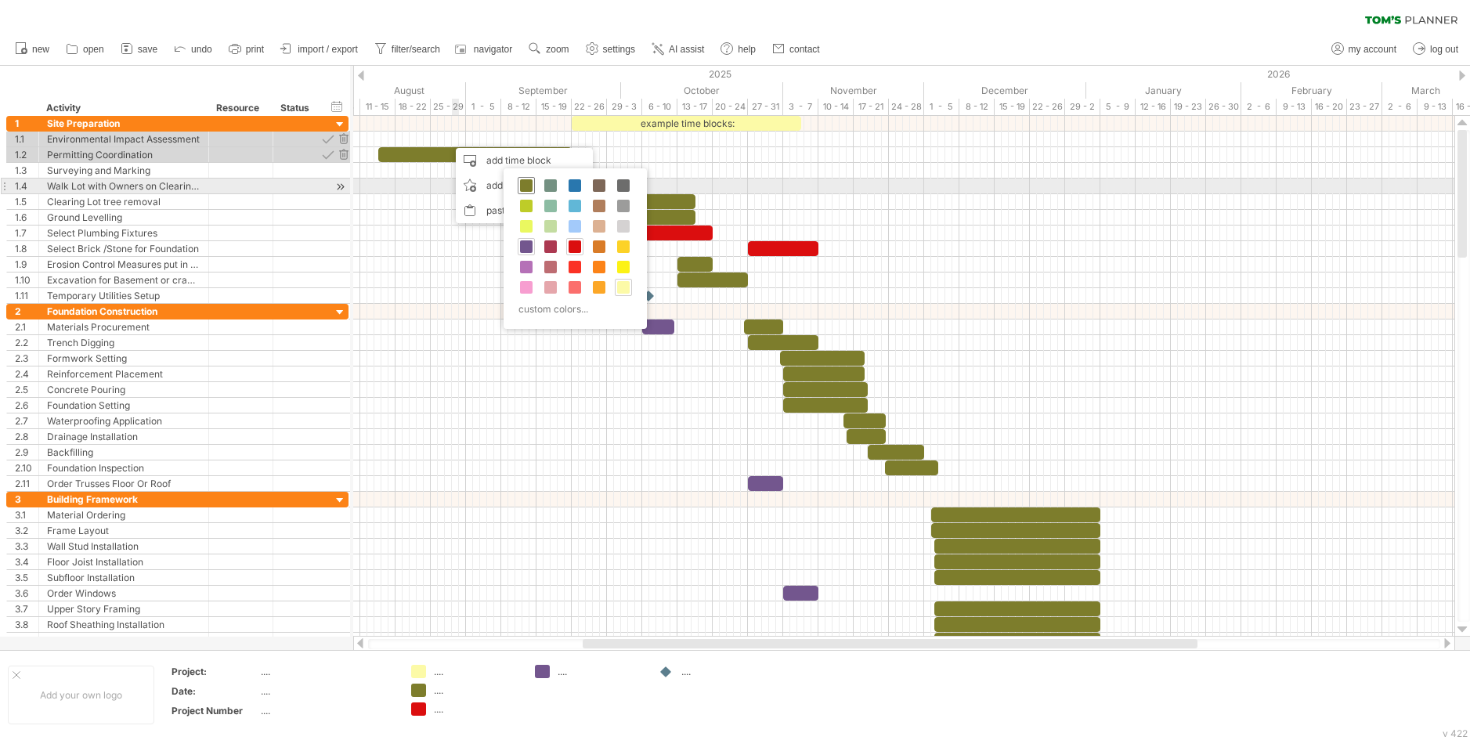
click at [525, 182] on span at bounding box center [526, 185] width 13 height 13
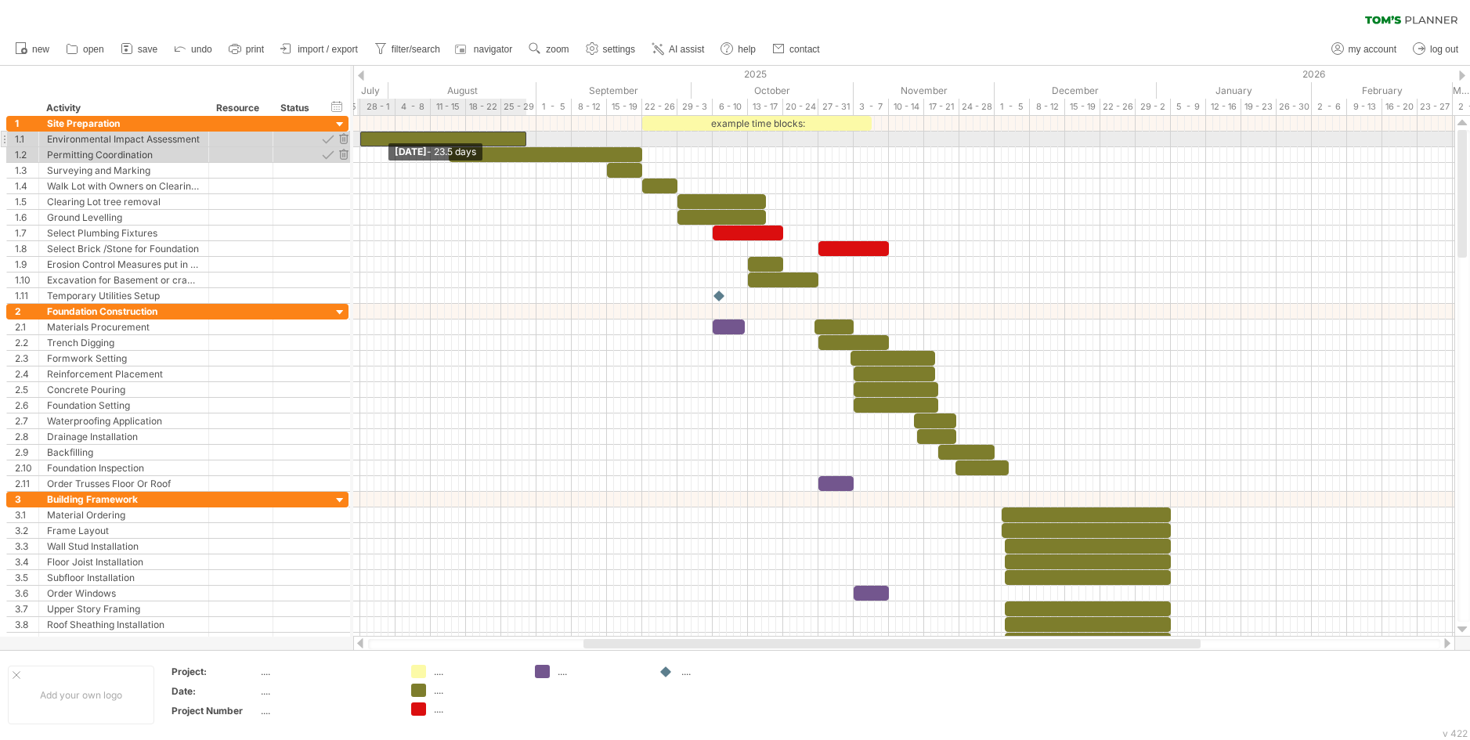
drag, startPoint x: 447, startPoint y: 135, endPoint x: 359, endPoint y: 140, distance: 87.8
click at [359, 140] on span at bounding box center [360, 139] width 6 height 15
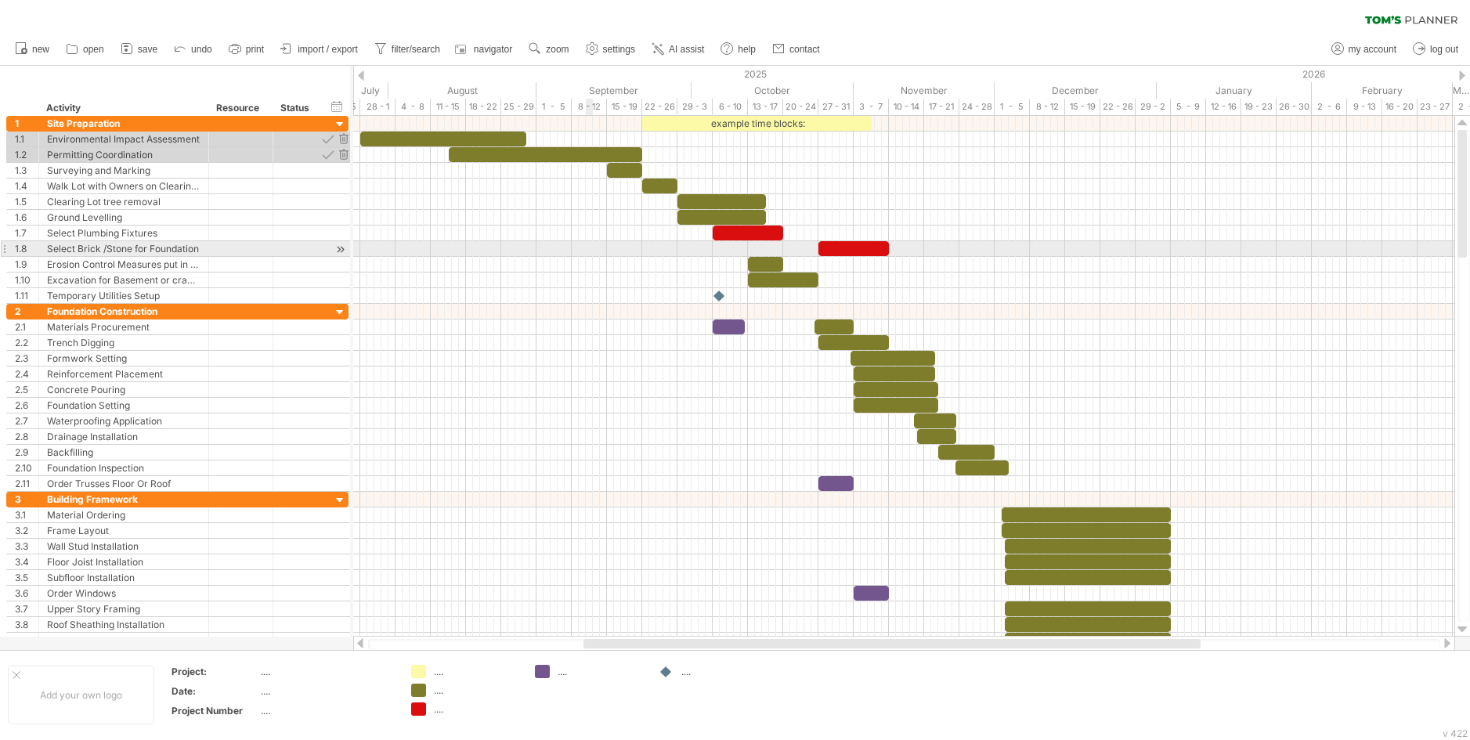
click at [587, 247] on div at bounding box center [903, 249] width 1101 height 16
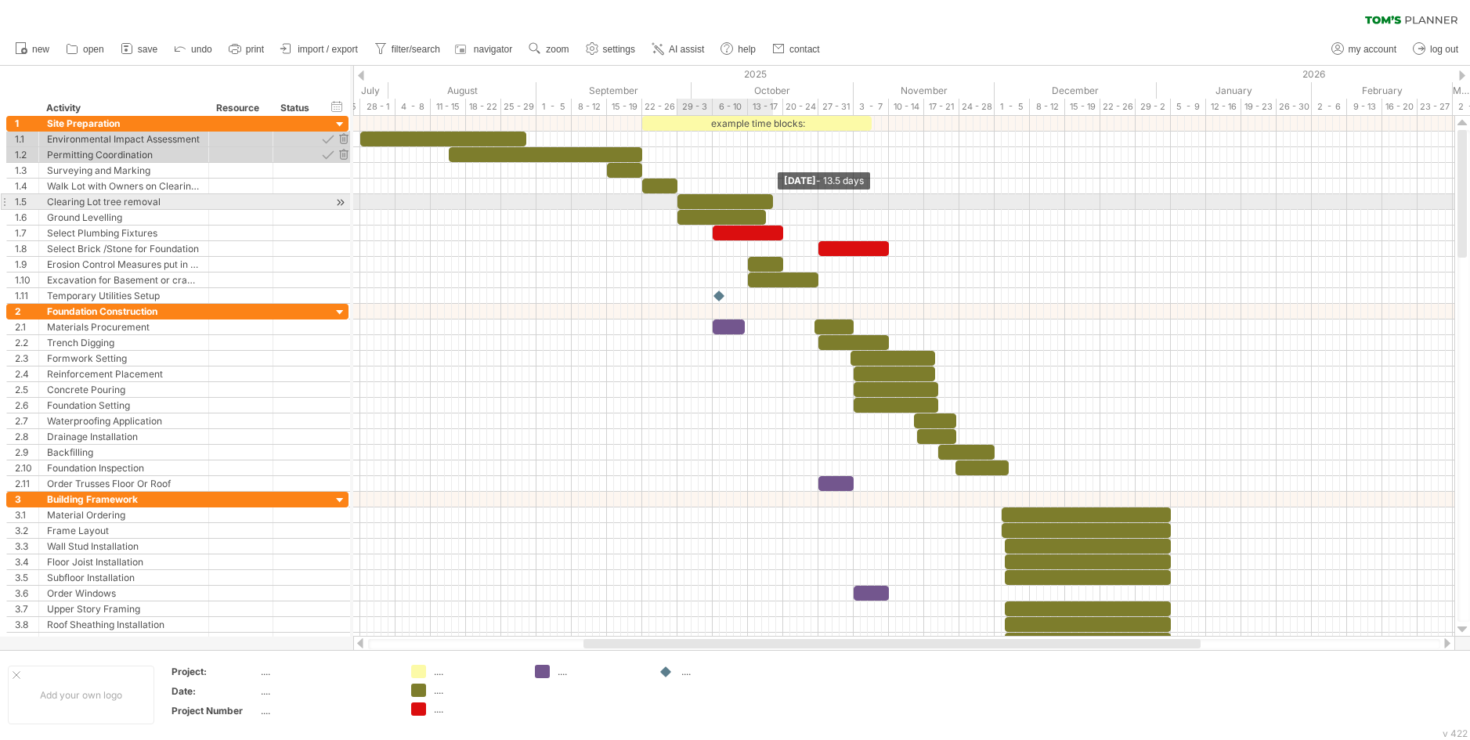
click at [770, 196] on span at bounding box center [773, 201] width 6 height 15
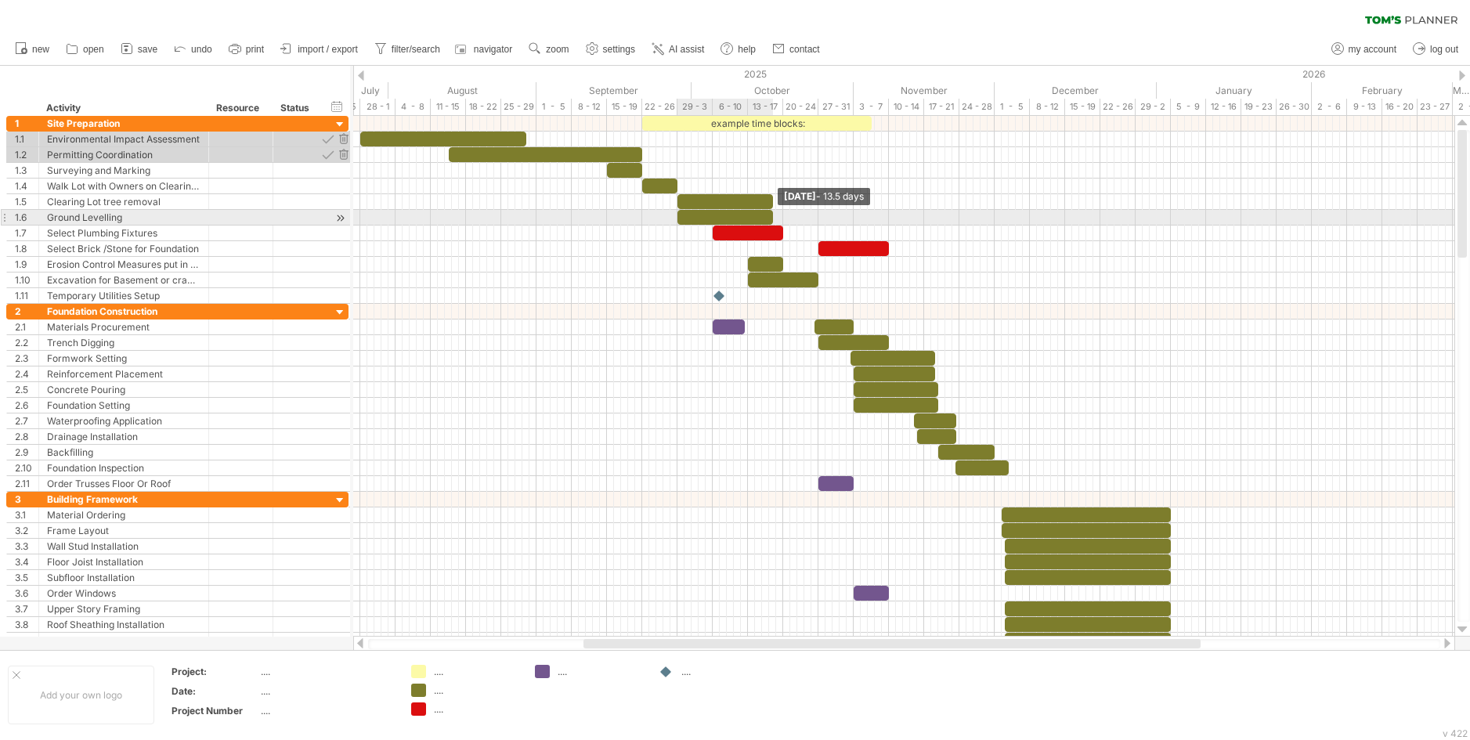
click at [771, 214] on span at bounding box center [773, 217] width 6 height 15
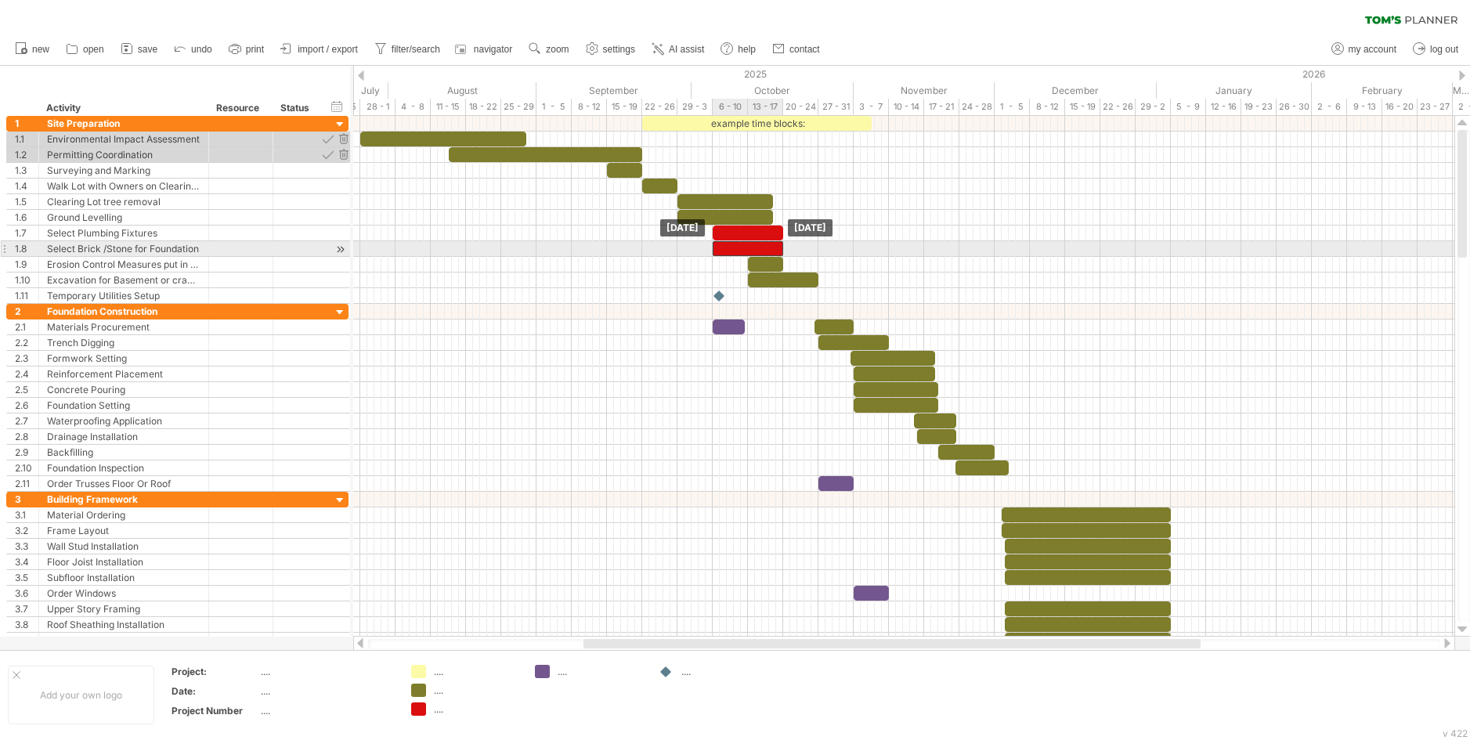
drag, startPoint x: 847, startPoint y: 250, endPoint x: 742, endPoint y: 247, distance: 105.0
click at [742, 247] on div at bounding box center [748, 248] width 70 height 15
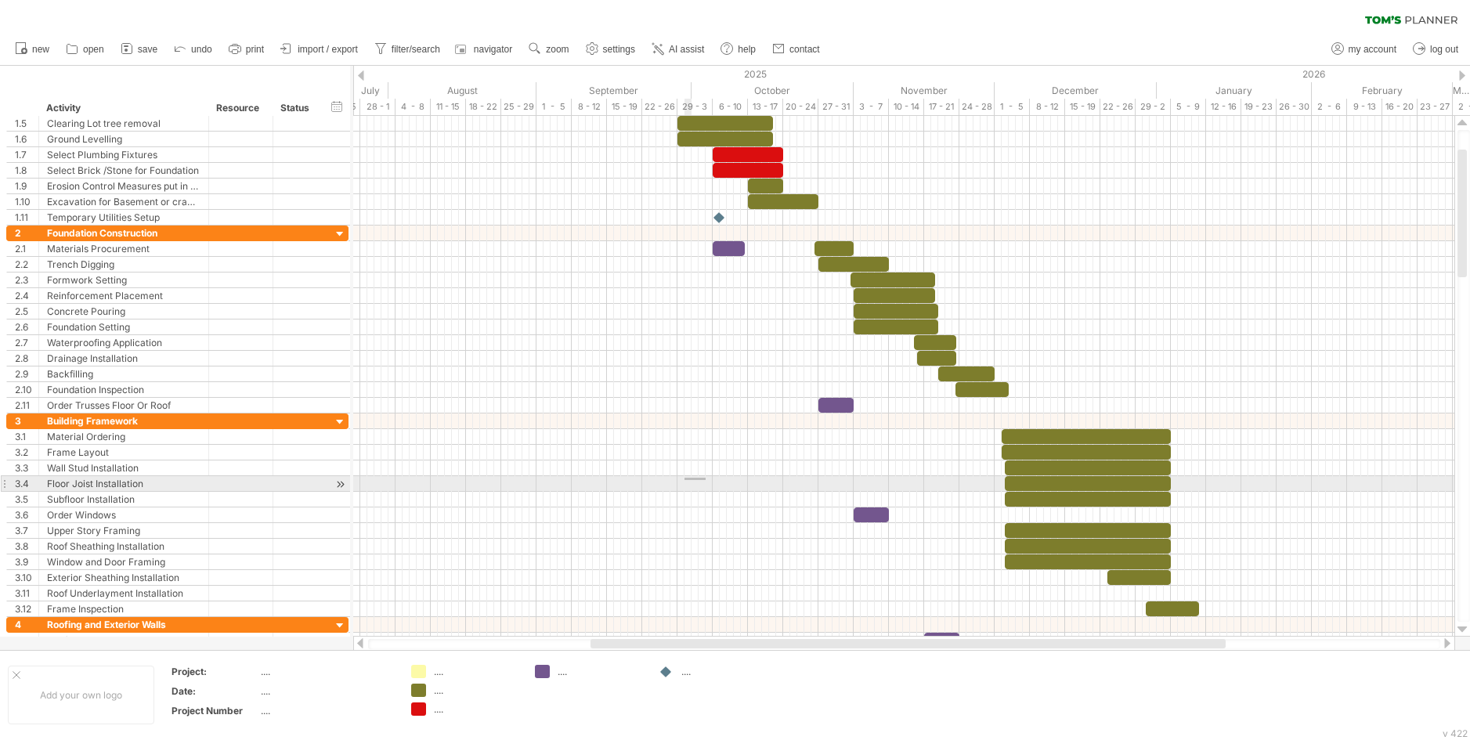
drag, startPoint x: 705, startPoint y: 480, endPoint x: 686, endPoint y: 478, distance: 18.9
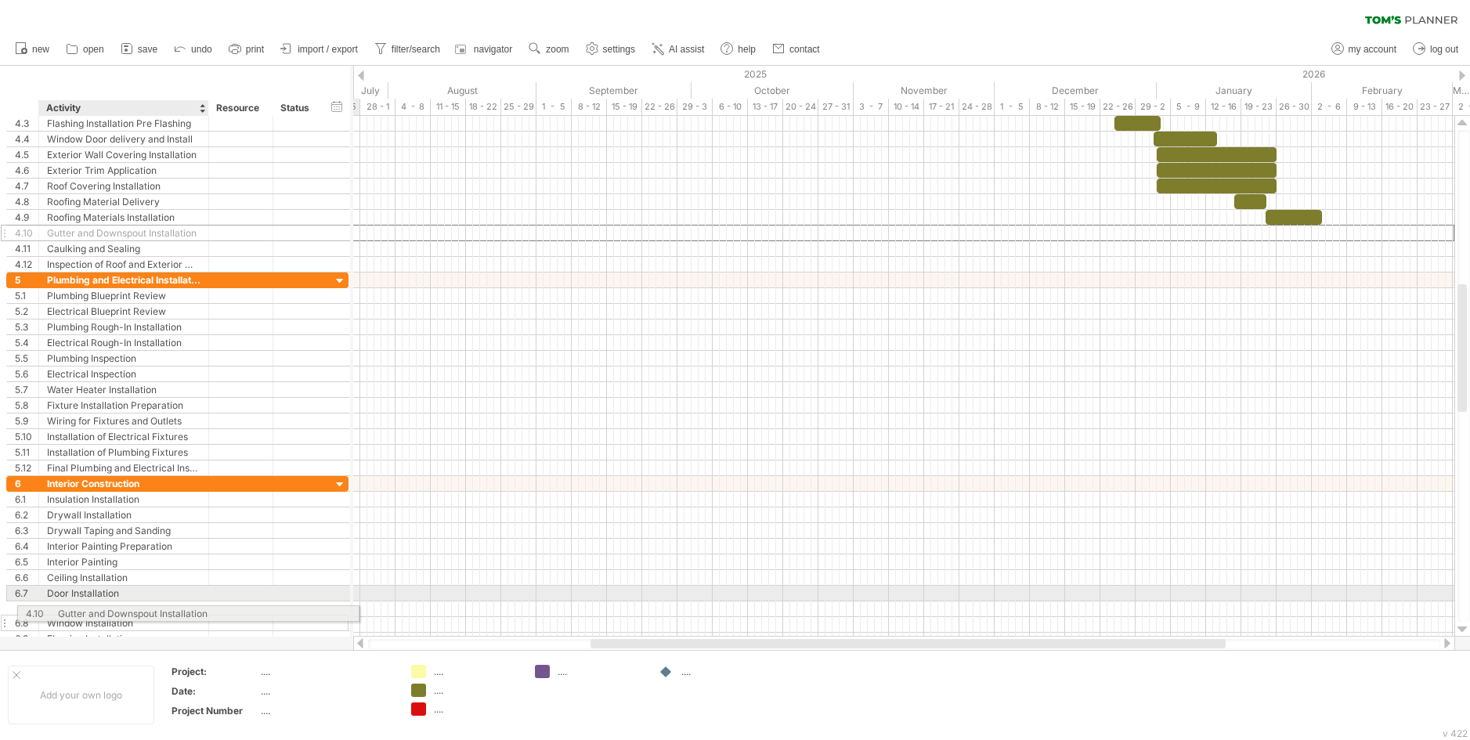
drag, startPoint x: 202, startPoint y: 229, endPoint x: 210, endPoint y: 611, distance: 381.5
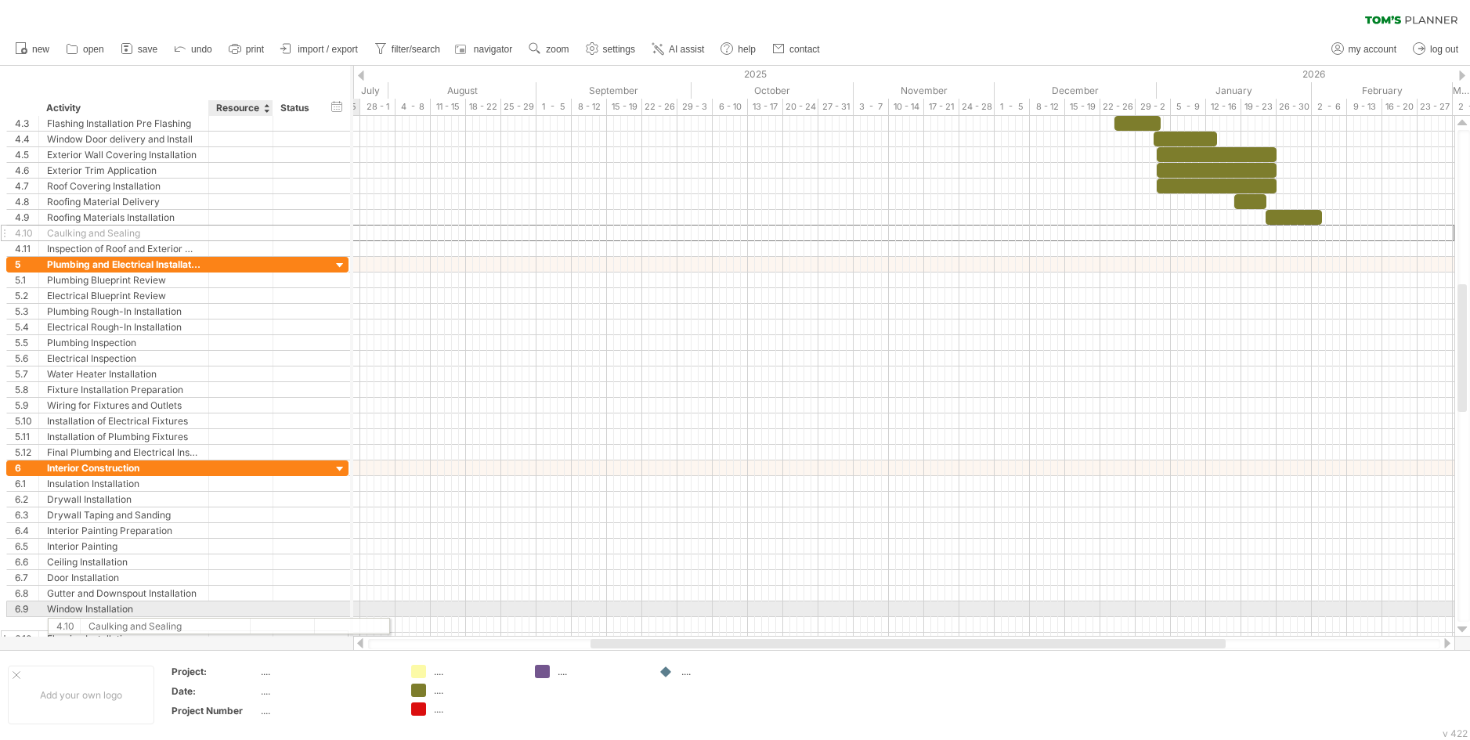
drag, startPoint x: 186, startPoint y: 234, endPoint x: 224, endPoint y: 623, distance: 391.0
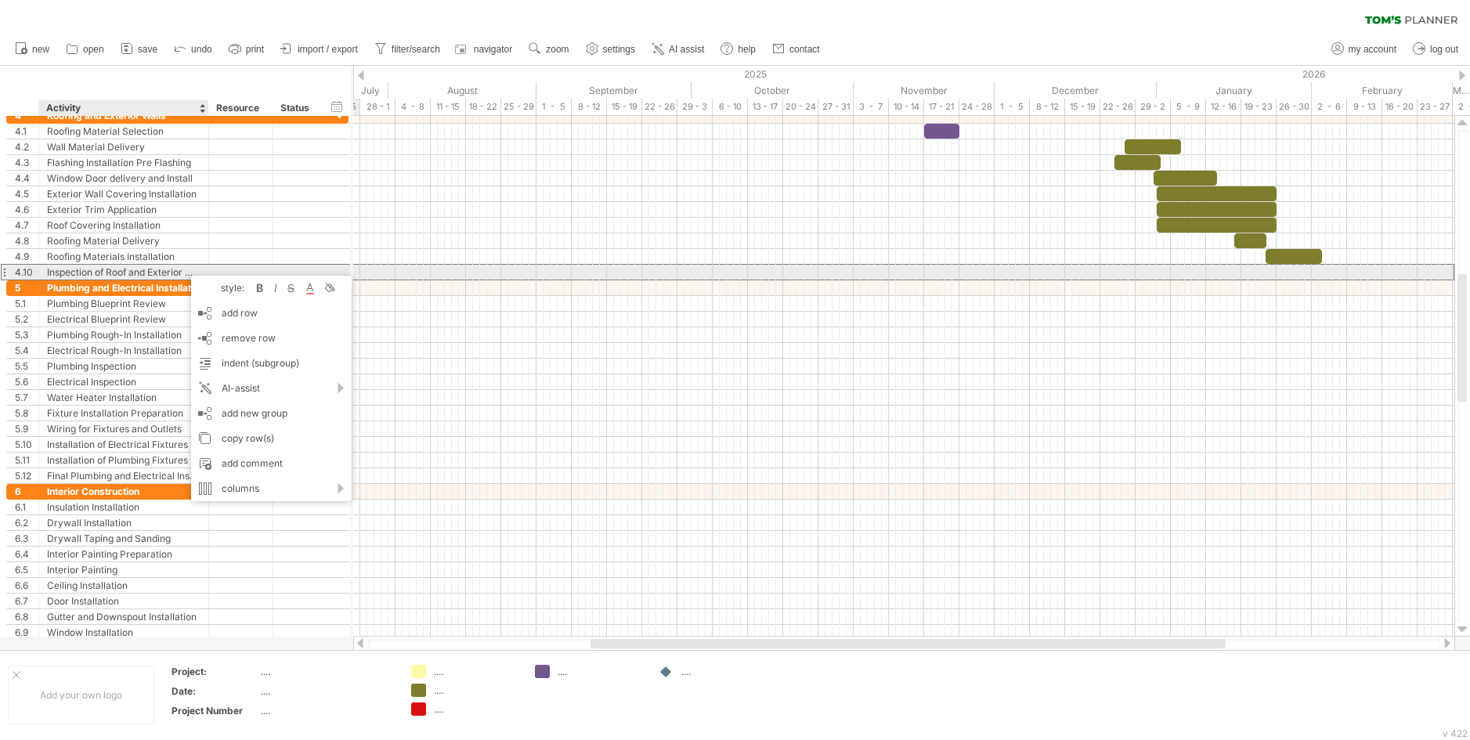
click at [183, 270] on div "Inspection of Roof and Exterior Walls" at bounding box center [123, 272] width 153 height 15
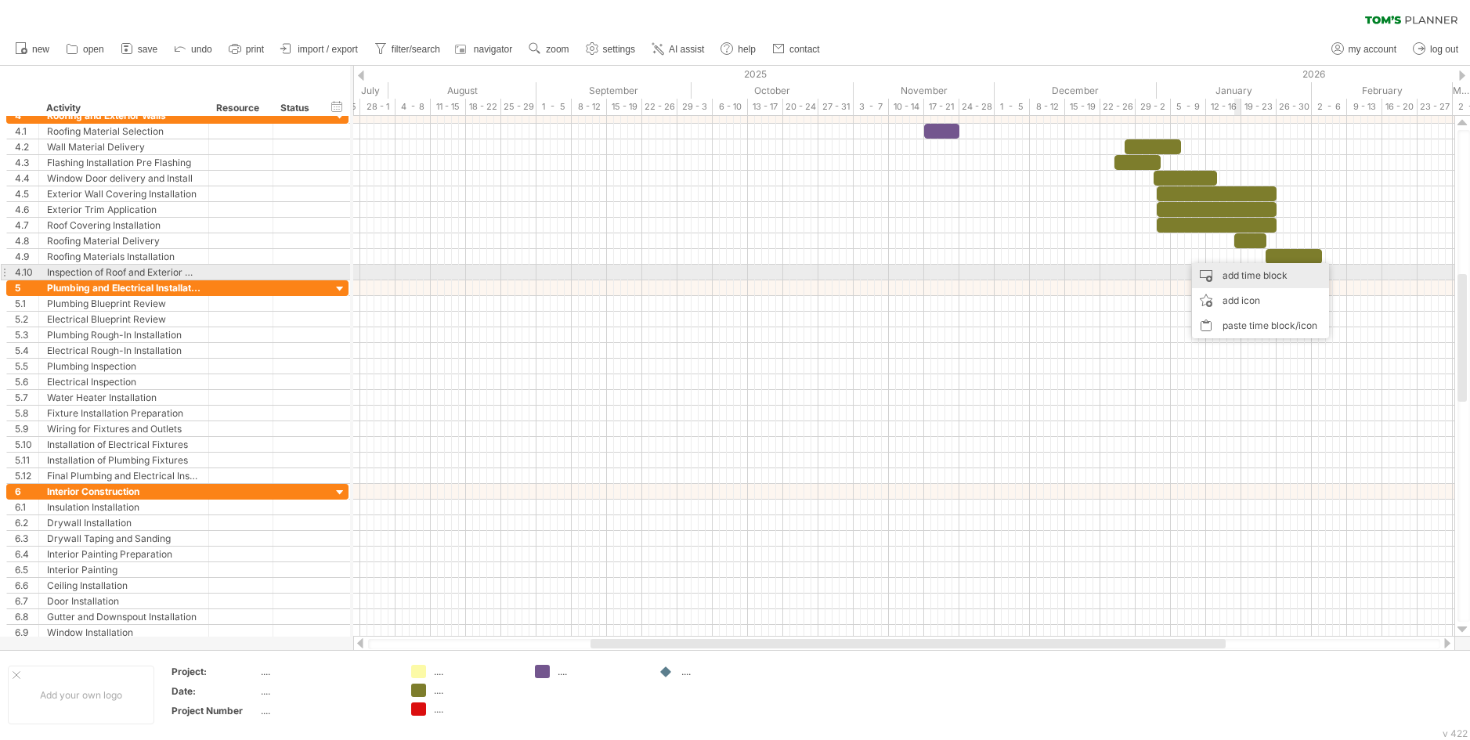
click at [1246, 276] on div "add time block" at bounding box center [1260, 275] width 137 height 25
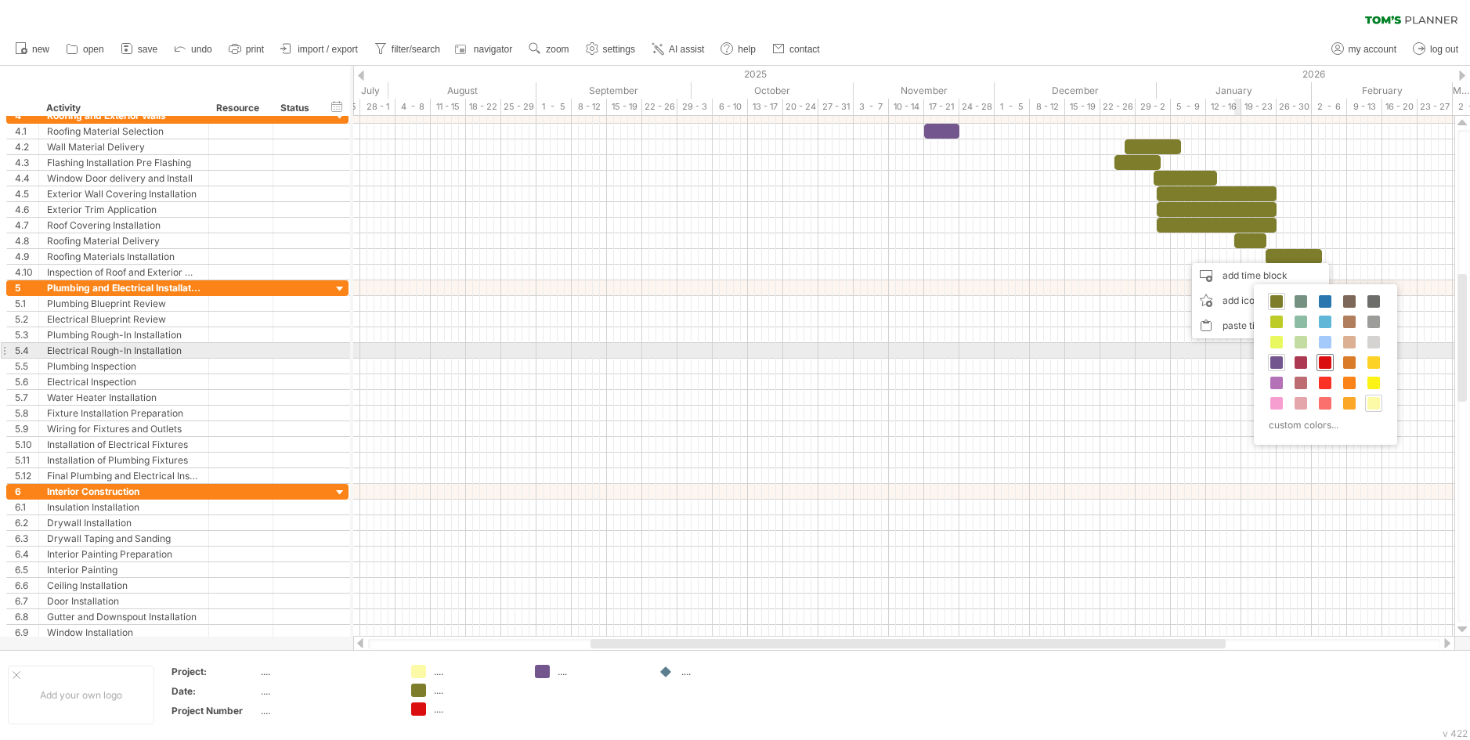
click at [1324, 359] on span at bounding box center [1325, 362] width 13 height 13
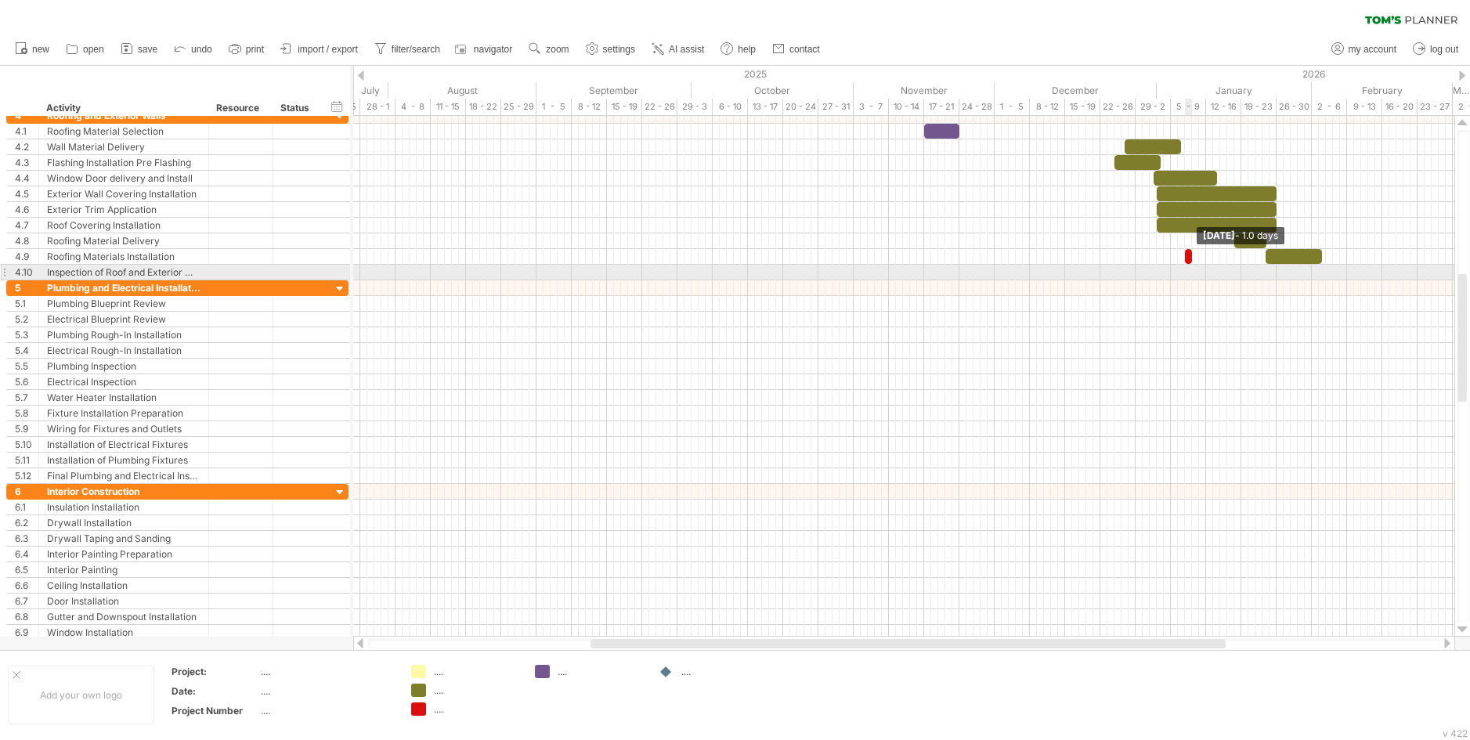
drag, startPoint x: 1189, startPoint y: 254, endPoint x: 1191, endPoint y: 269, distance: 15.8
click at [1191, 269] on div "example time blocks: Wednesday 07 January - 1.0 days Monday 06 October" at bounding box center [903, 376] width 1101 height 521
drag, startPoint x: 1194, startPoint y: 258, endPoint x: 1194, endPoint y: 269, distance: 11.8
click at [1194, 269] on div "example time blocks: Thursday 08 January - 1.5 days Monday 06 October" at bounding box center [903, 376] width 1101 height 521
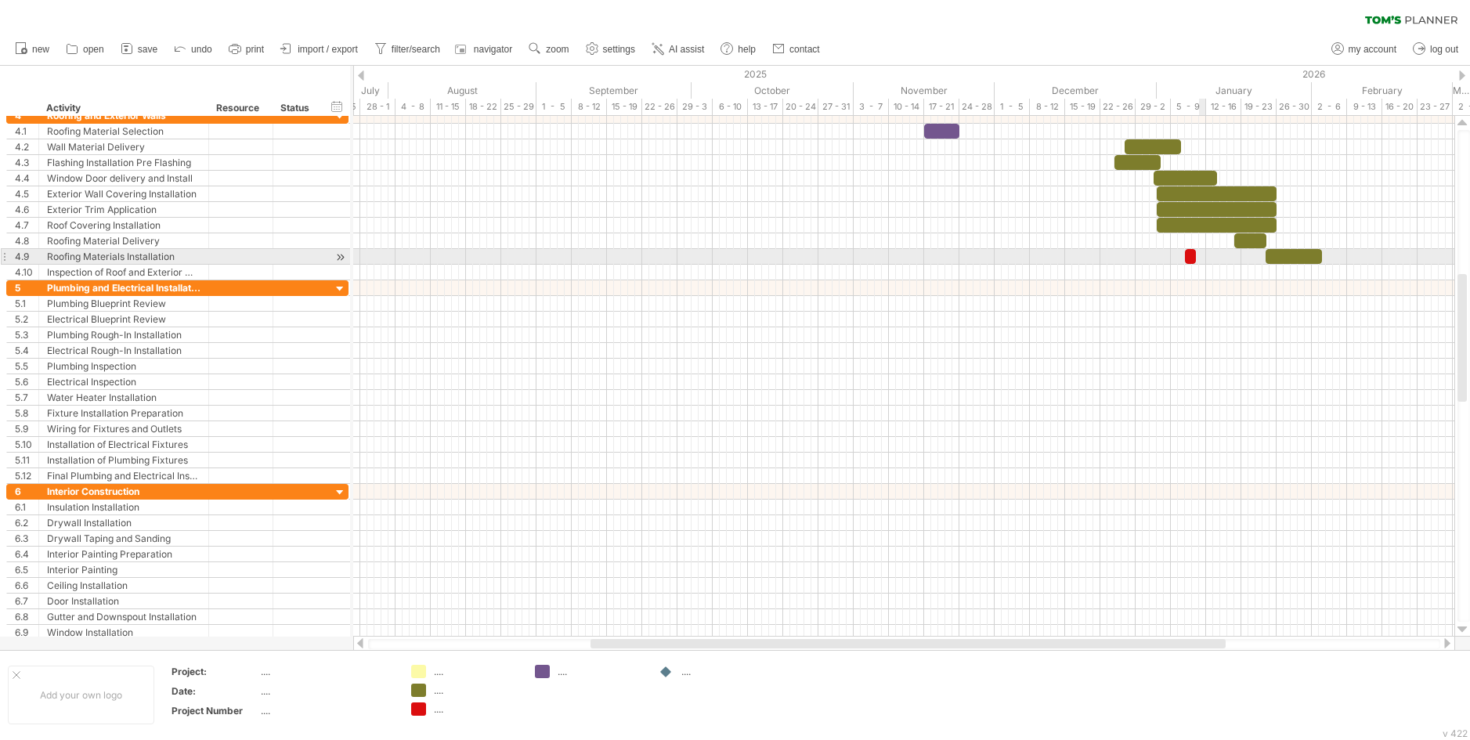
click at [1199, 252] on div at bounding box center [903, 257] width 1101 height 16
drag, startPoint x: 1195, startPoint y: 256, endPoint x: 1207, endPoint y: 257, distance: 11.8
click at [1207, 257] on span at bounding box center [1206, 256] width 6 height 15
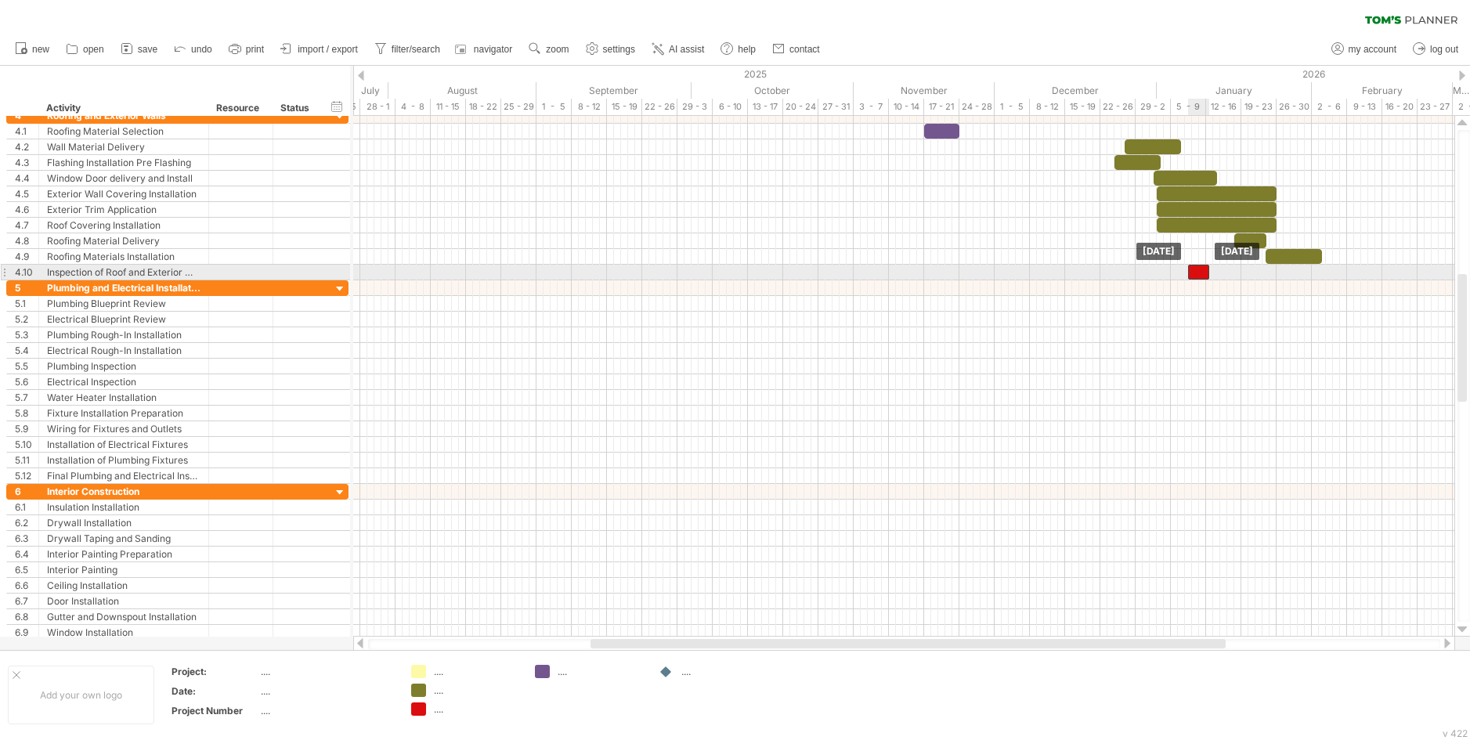
drag, startPoint x: 1194, startPoint y: 255, endPoint x: 1197, endPoint y: 269, distance: 14.3
drag, startPoint x: 1206, startPoint y: 273, endPoint x: 1266, endPoint y: 278, distance: 59.7
click at [1266, 278] on span at bounding box center [1269, 272] width 6 height 15
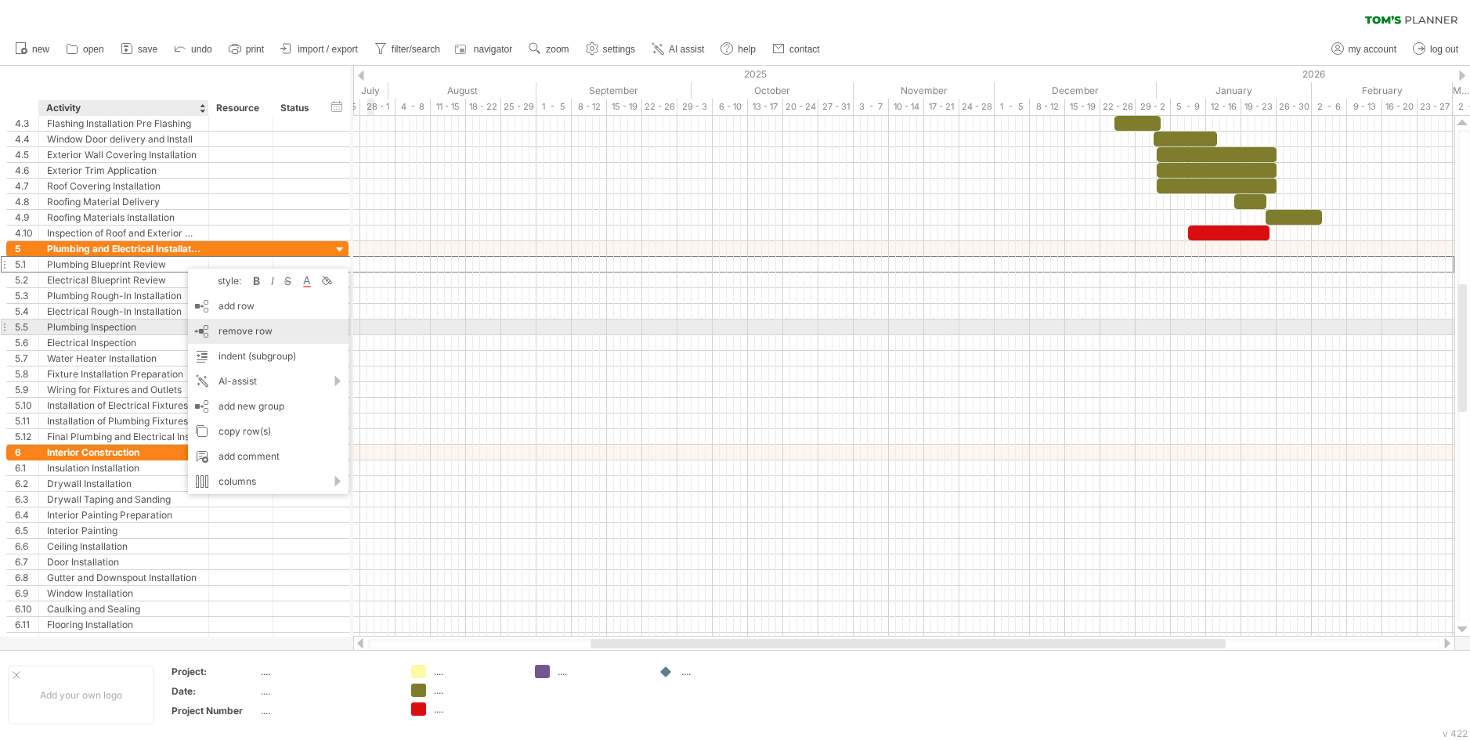
click at [236, 329] on span "remove row" at bounding box center [245, 331] width 54 height 12
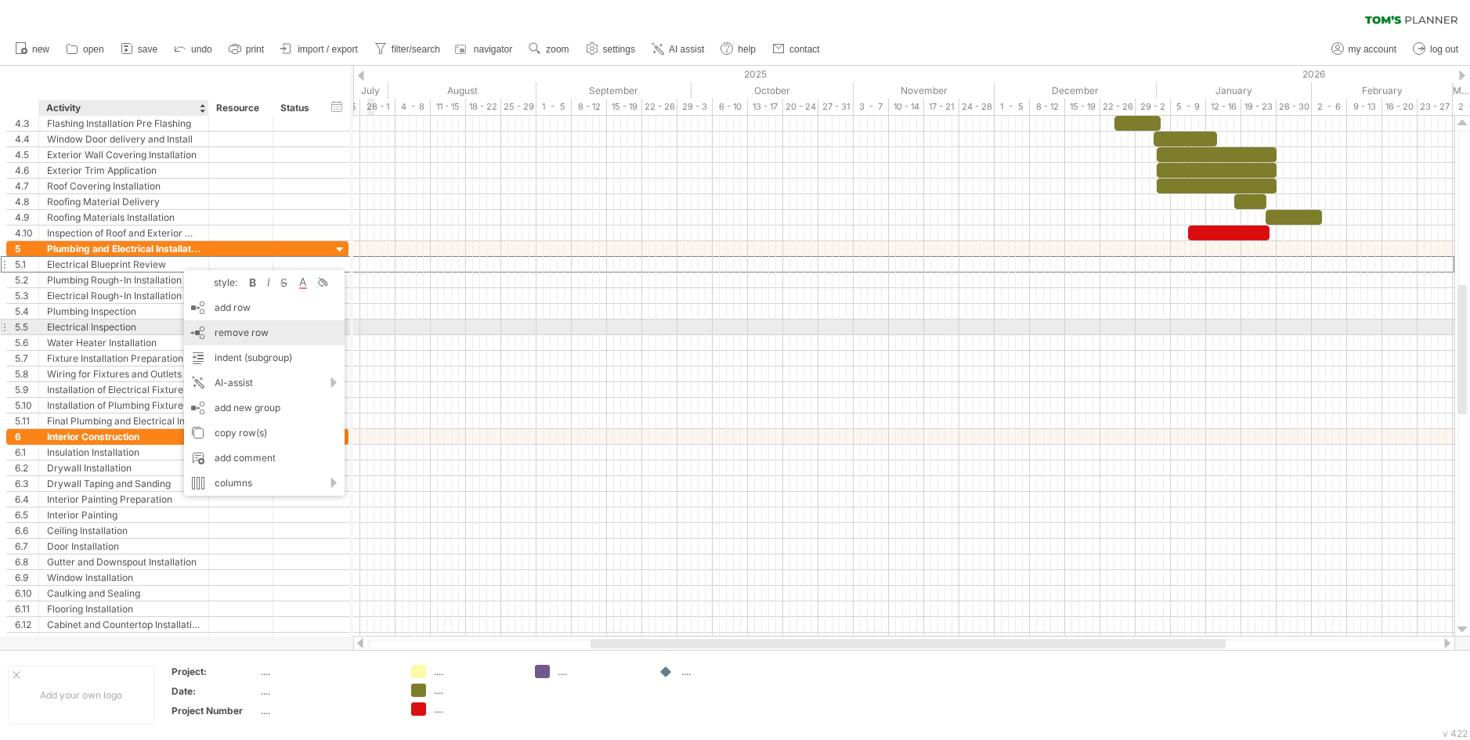
click at [217, 331] on span "remove row" at bounding box center [242, 333] width 54 height 12
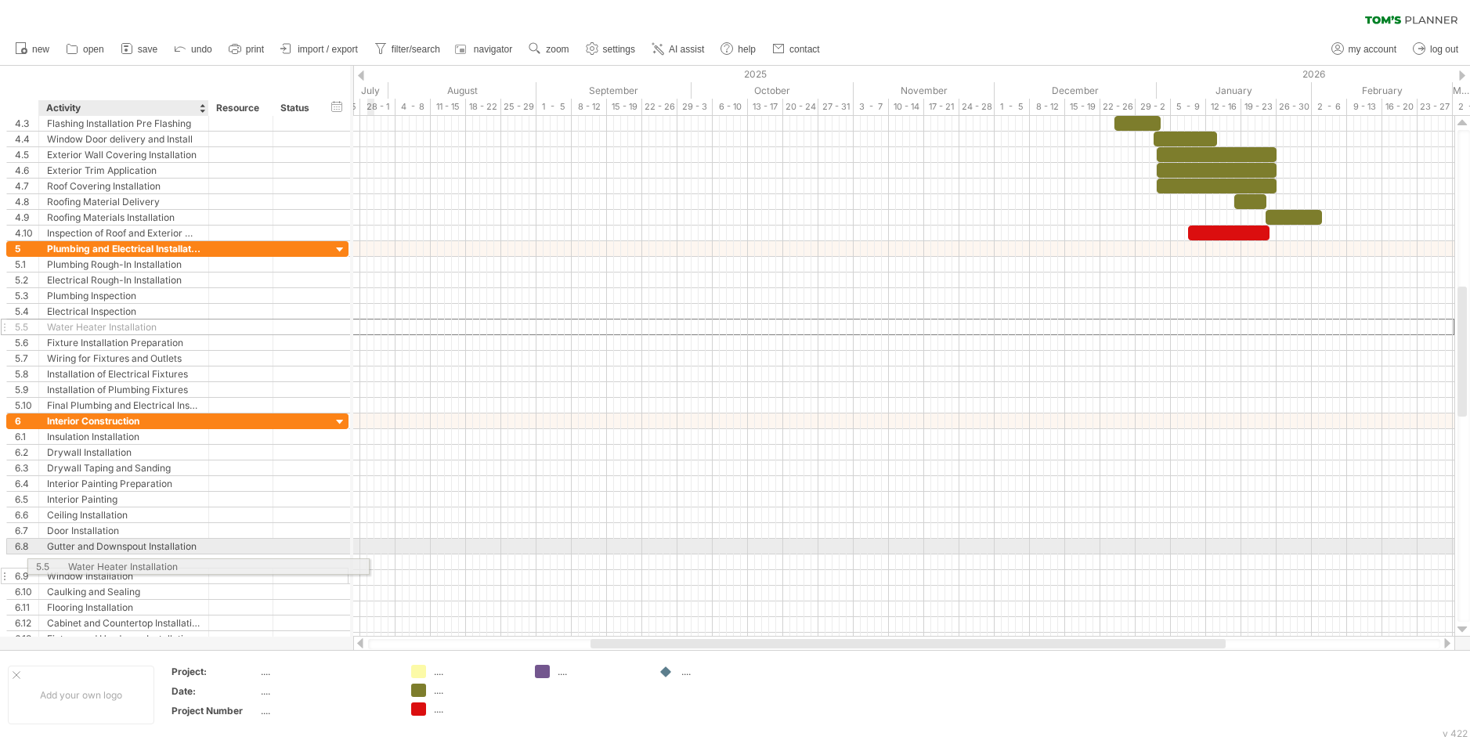
drag, startPoint x: 178, startPoint y: 327, endPoint x: 194, endPoint y: 564, distance: 237.9
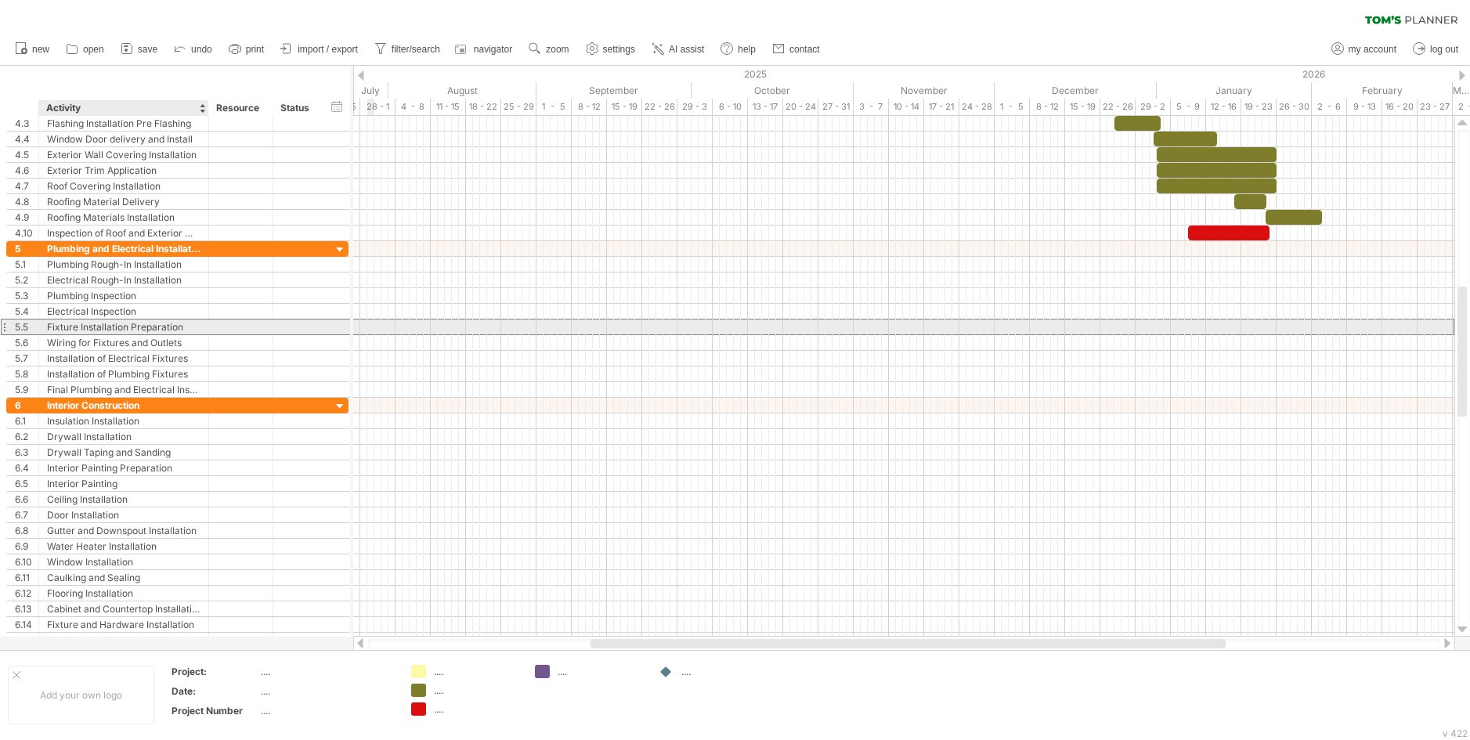
click at [172, 329] on div "Fixture Installation Preparation" at bounding box center [123, 327] width 153 height 15
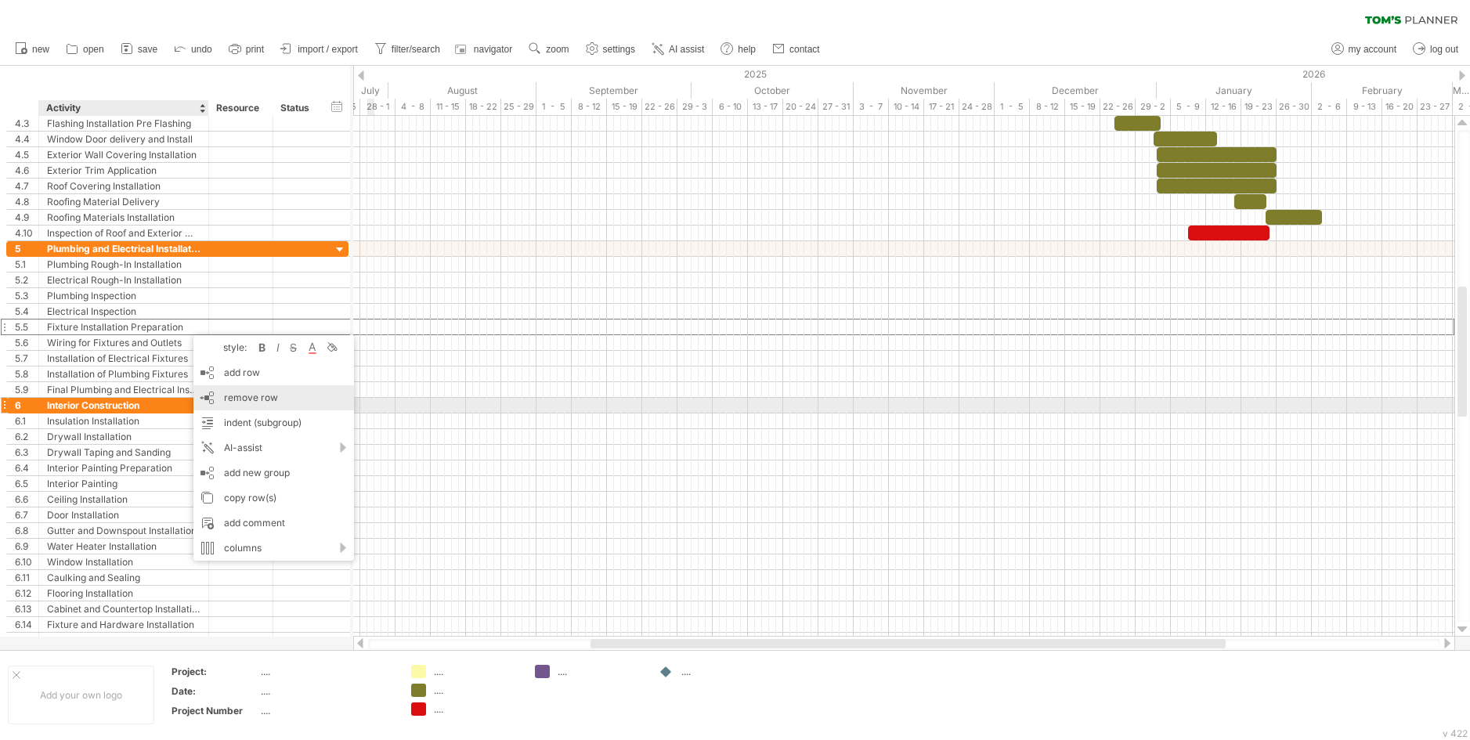
click at [231, 398] on span "remove row" at bounding box center [251, 398] width 54 height 12
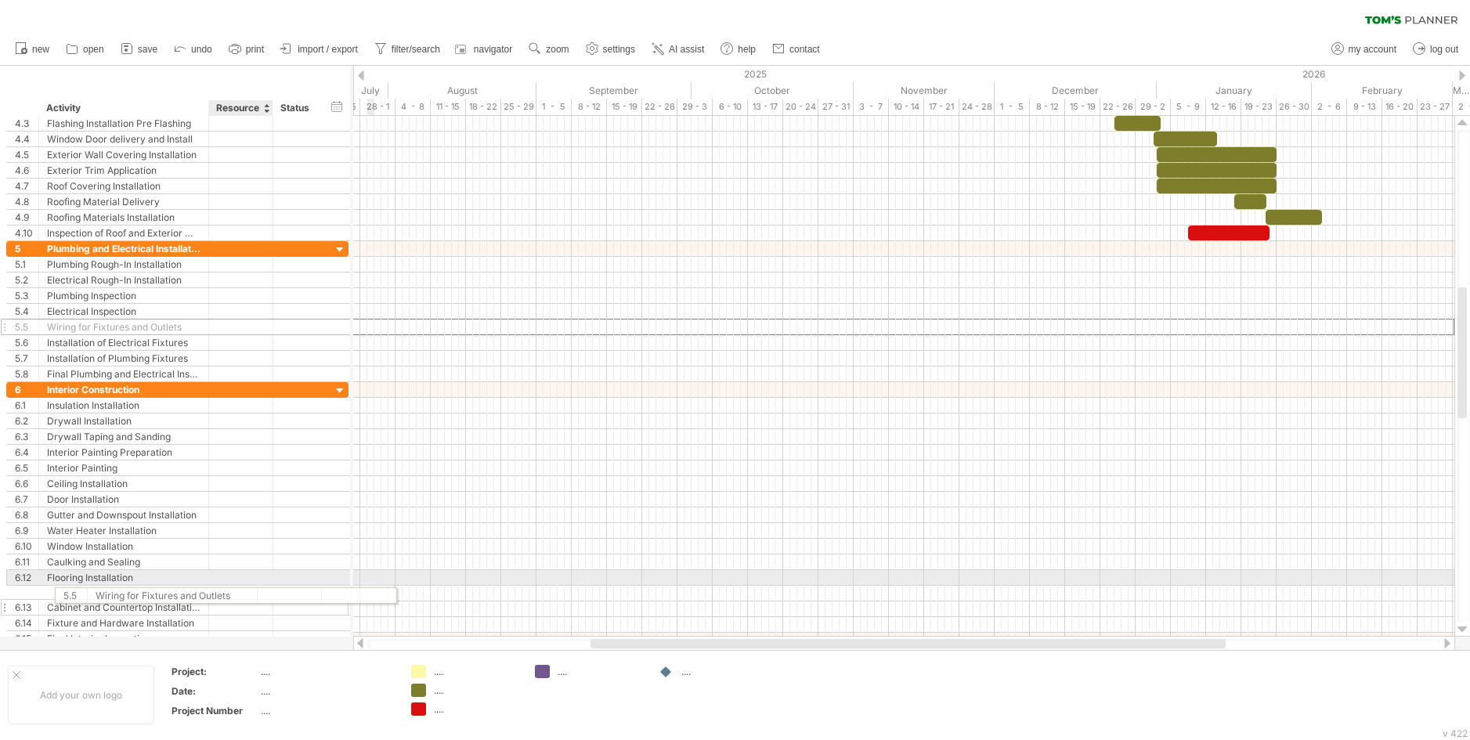
drag, startPoint x: 181, startPoint y: 327, endPoint x: 227, endPoint y: 598, distance: 274.9
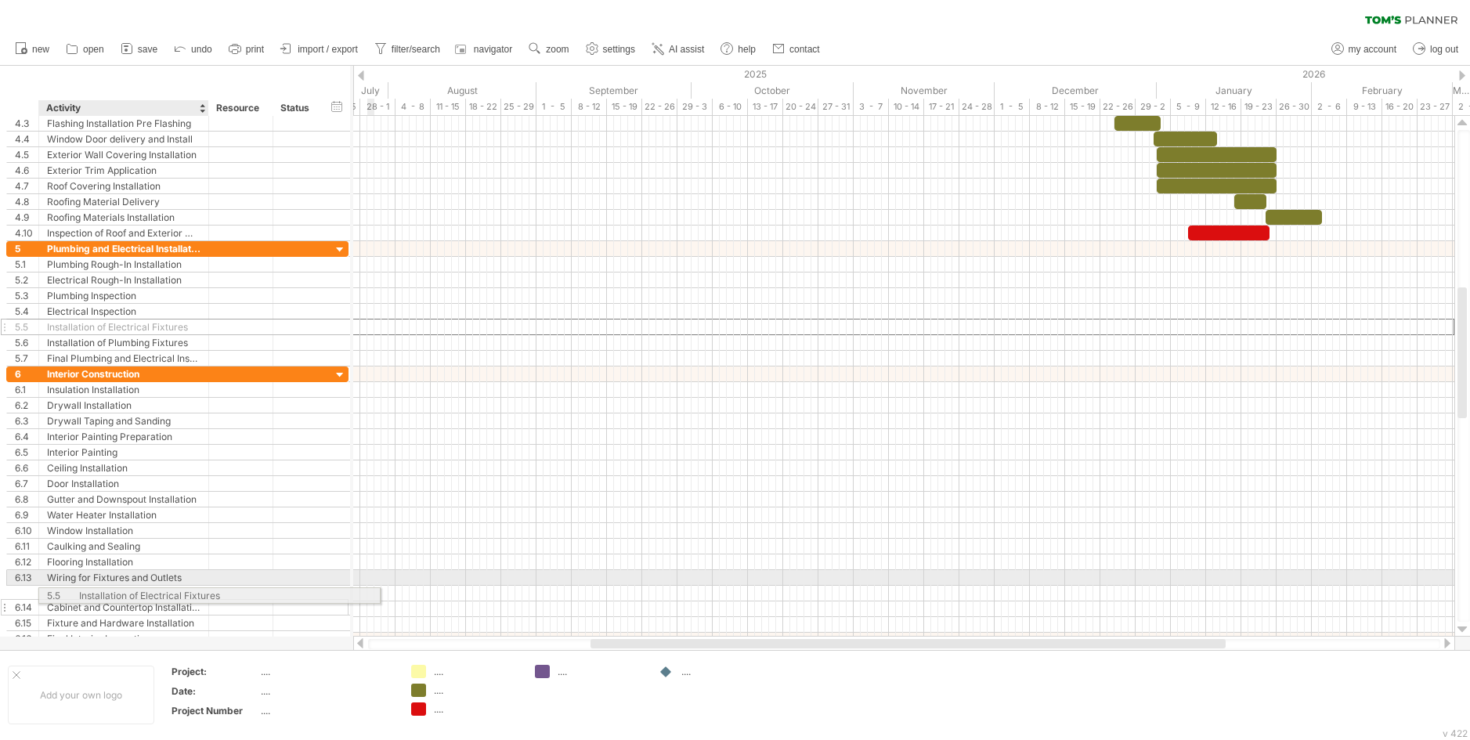
drag, startPoint x: 176, startPoint y: 322, endPoint x: 204, endPoint y: 594, distance: 273.2
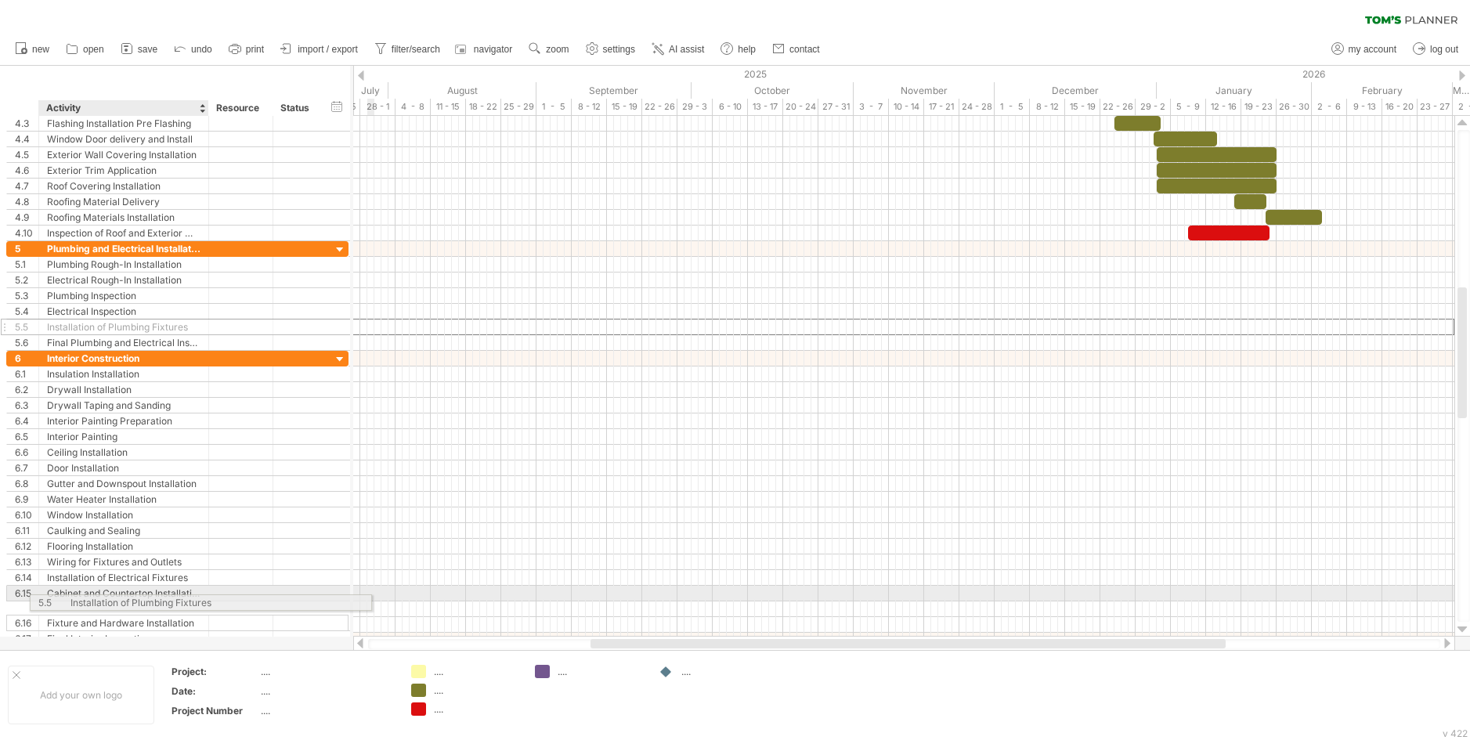
drag, startPoint x: 161, startPoint y: 324, endPoint x: 180, endPoint y: 600, distance: 276.4
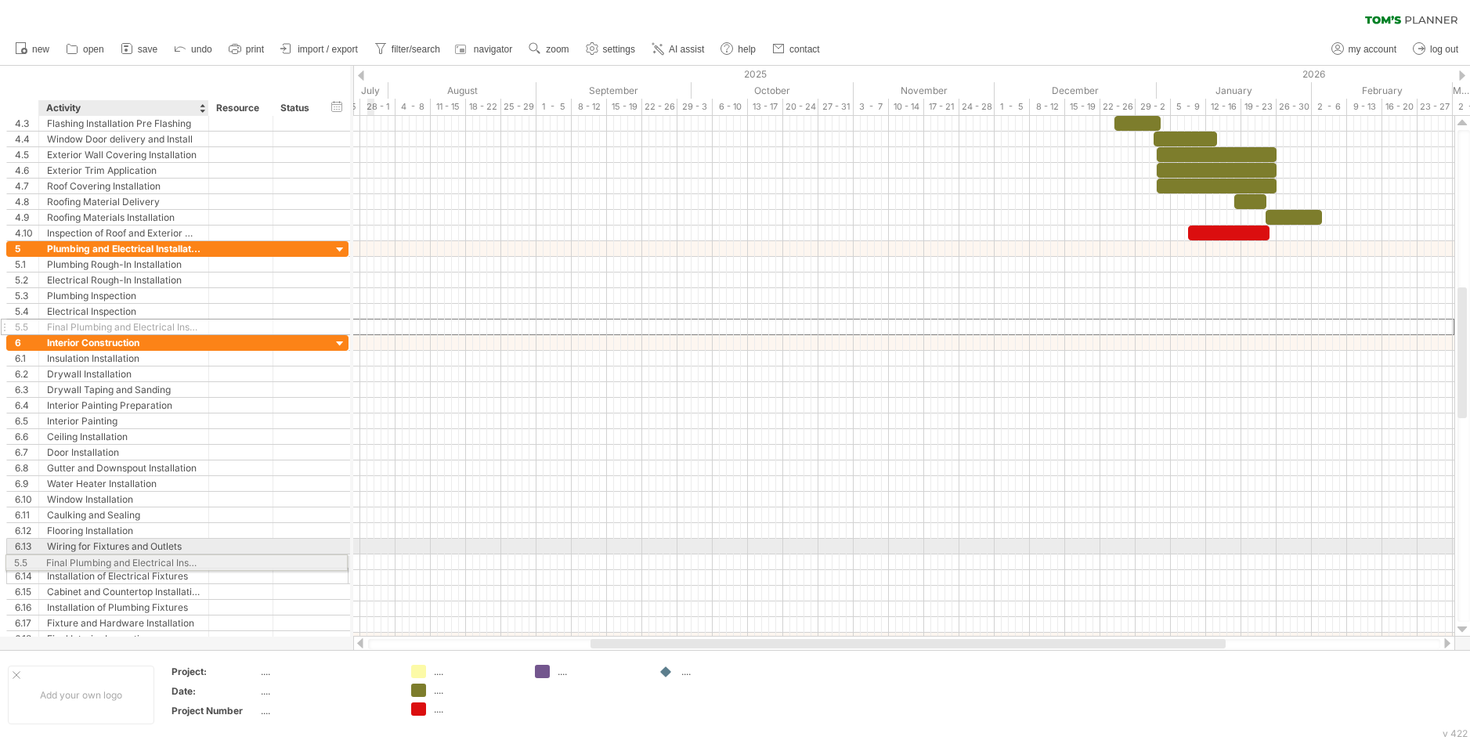
drag, startPoint x: 161, startPoint y: 326, endPoint x: 155, endPoint y: 560, distance: 234.2
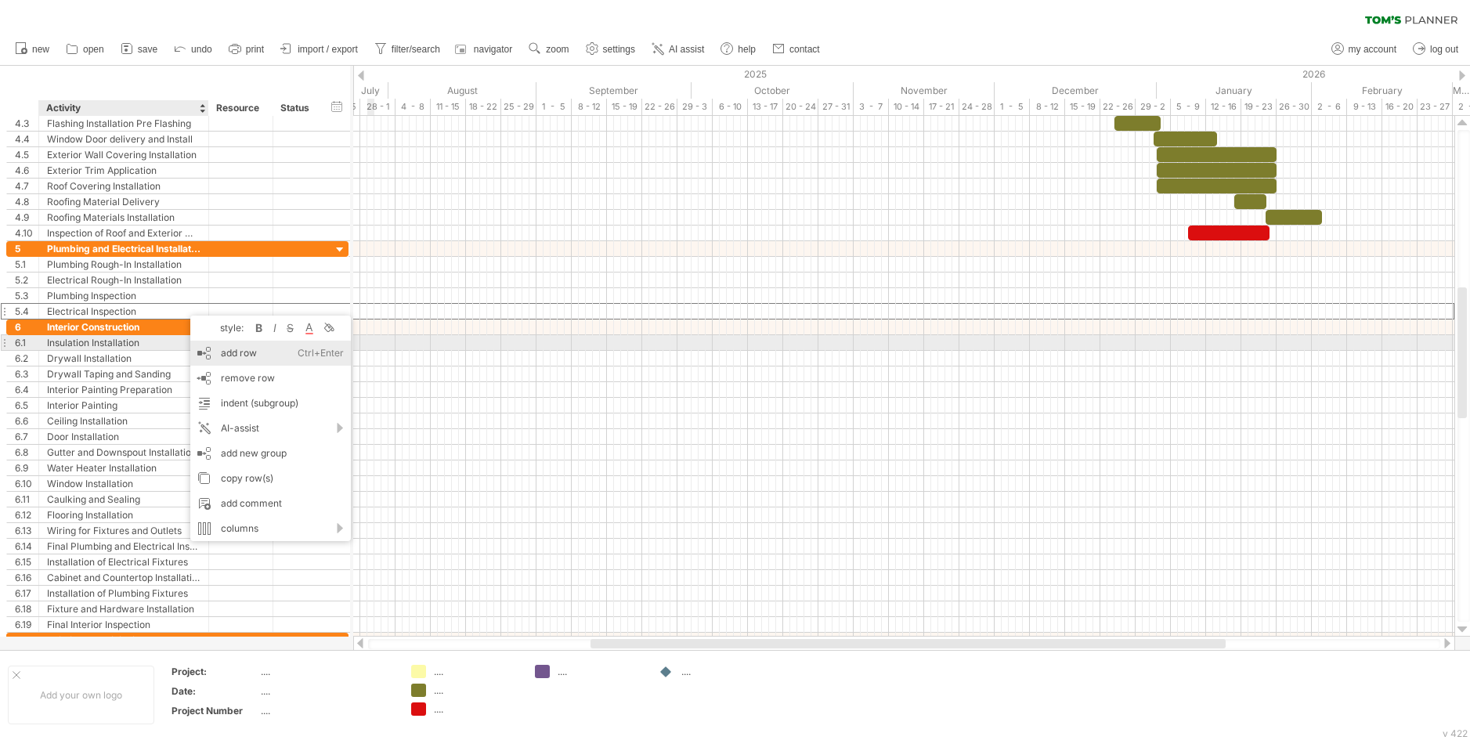
click at [224, 351] on div "add row Ctrl+Enter Cmd+Enter" at bounding box center [270, 353] width 161 height 25
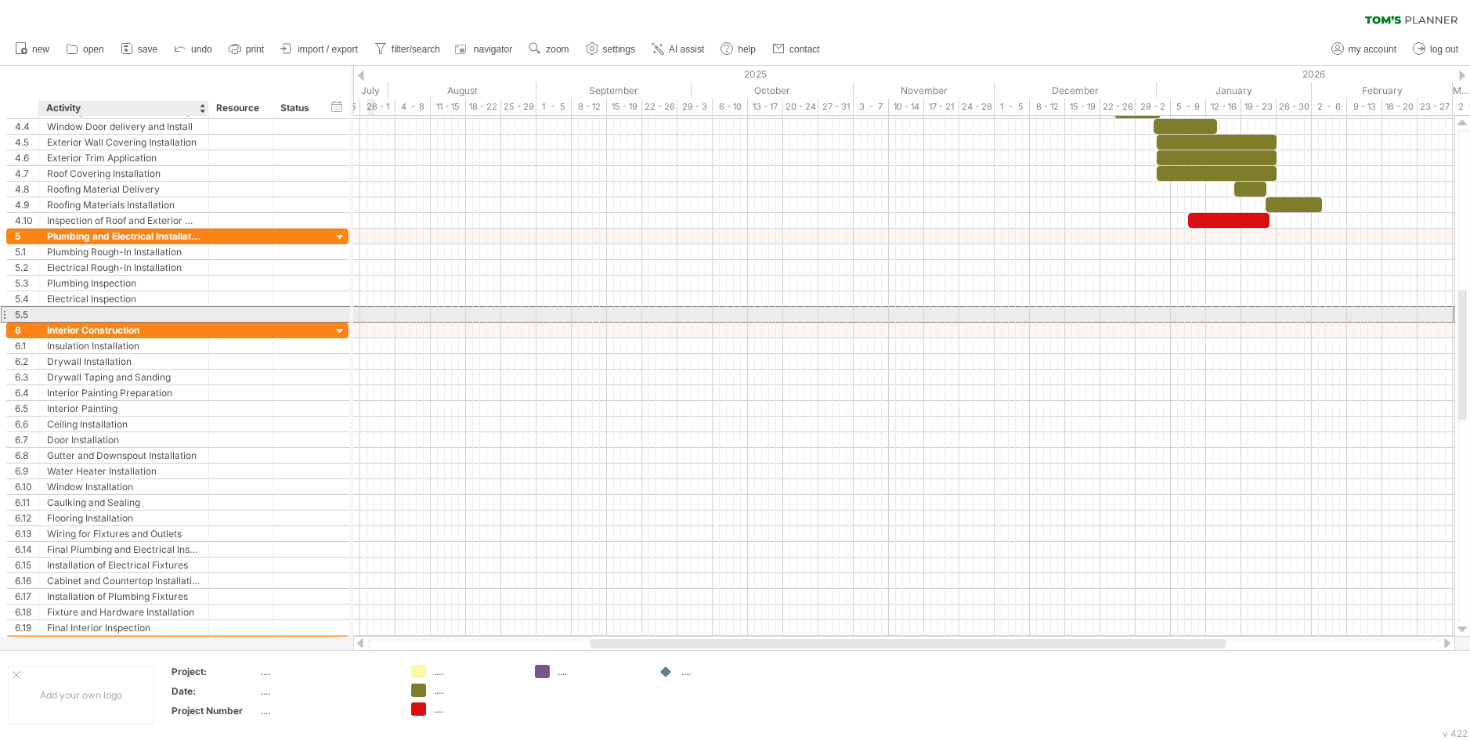
click at [121, 310] on div at bounding box center [123, 314] width 153 height 15
type input "**********"
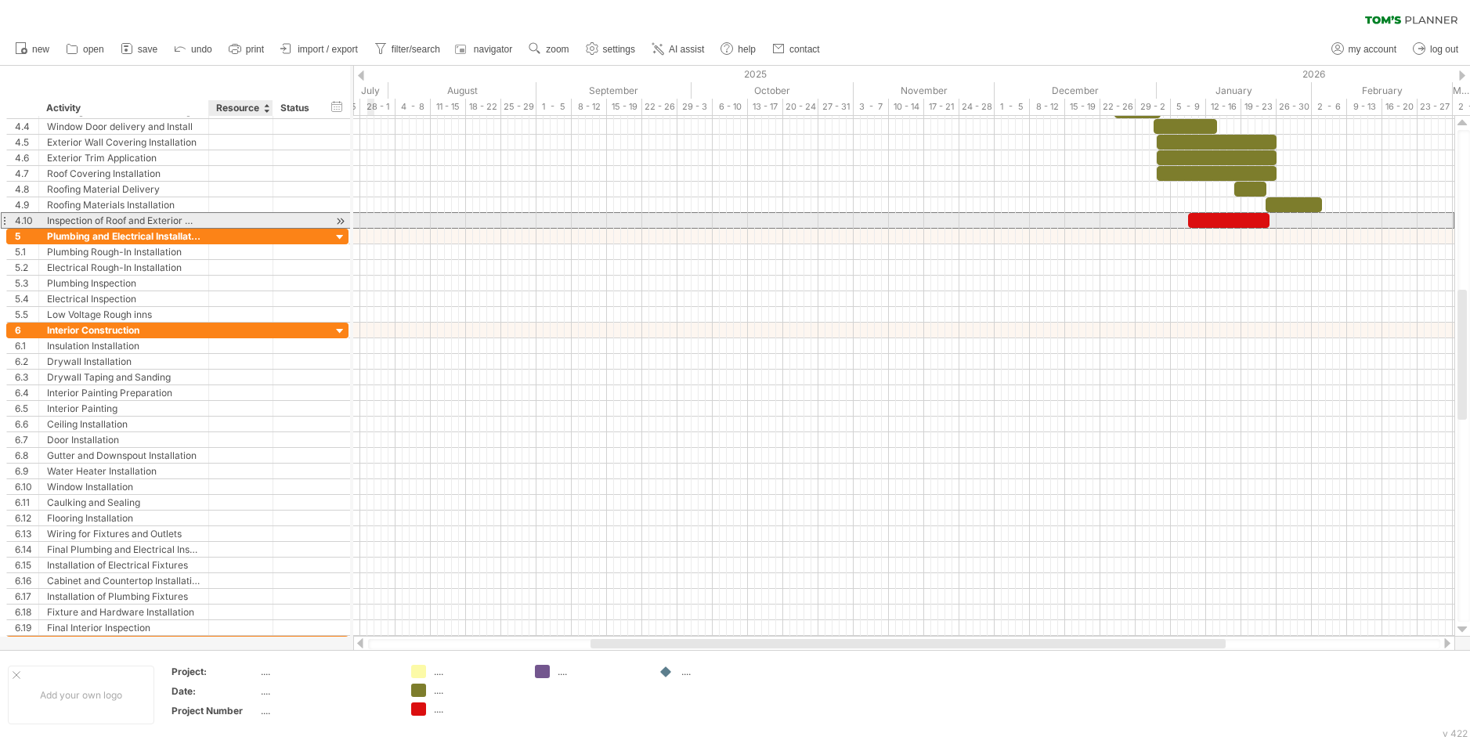
click at [222, 217] on div at bounding box center [241, 220] width 48 height 15
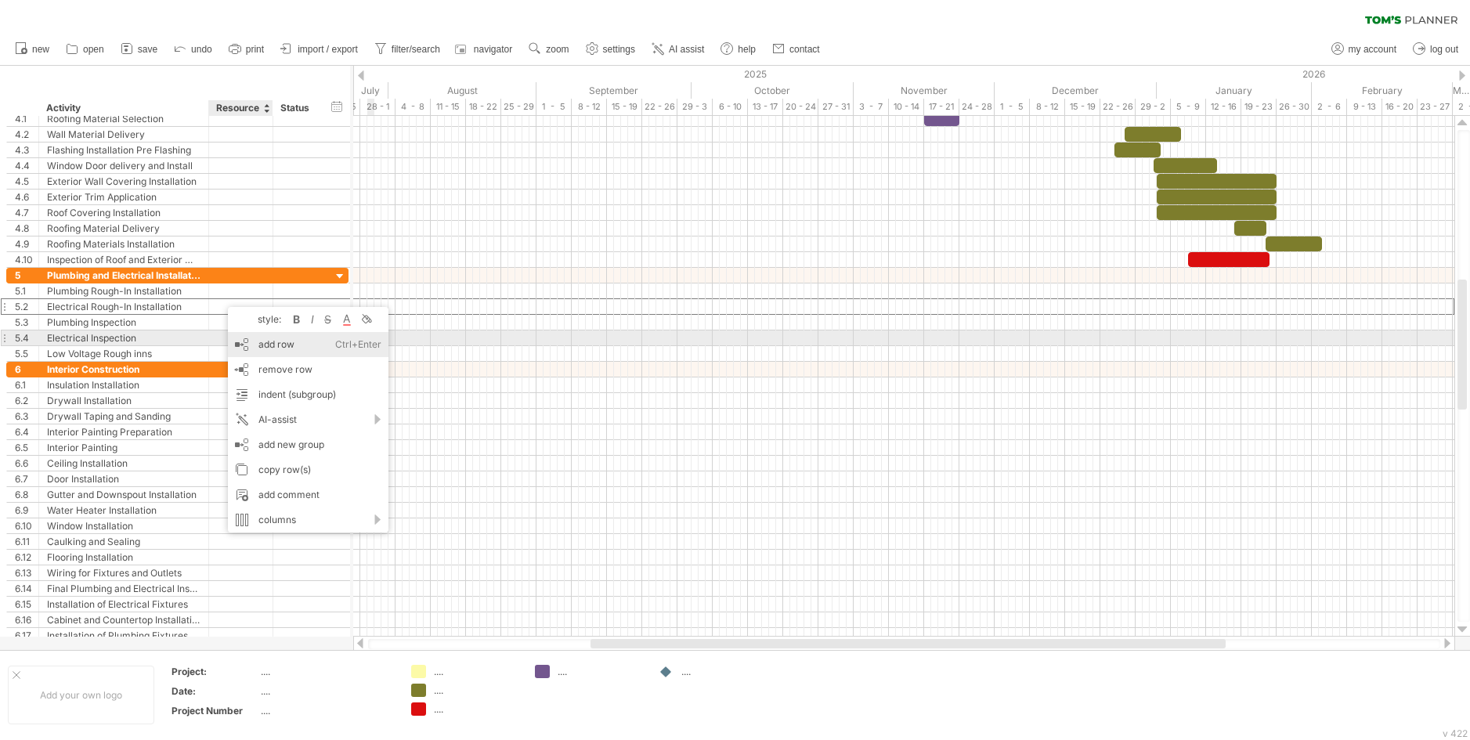
click at [269, 338] on div "add row Ctrl+Enter Cmd+Enter" at bounding box center [308, 344] width 161 height 25
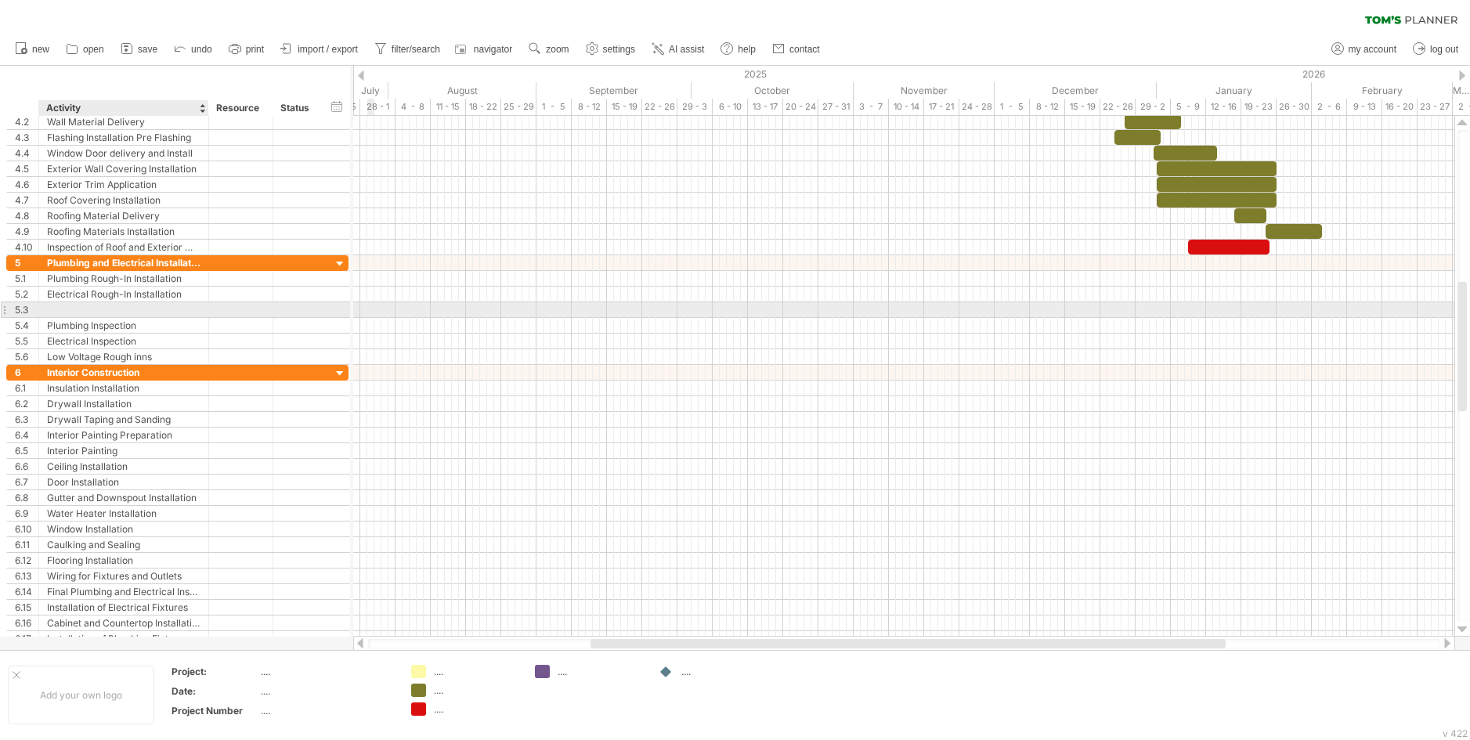
click at [133, 305] on div at bounding box center [123, 309] width 153 height 15
type input "**********"
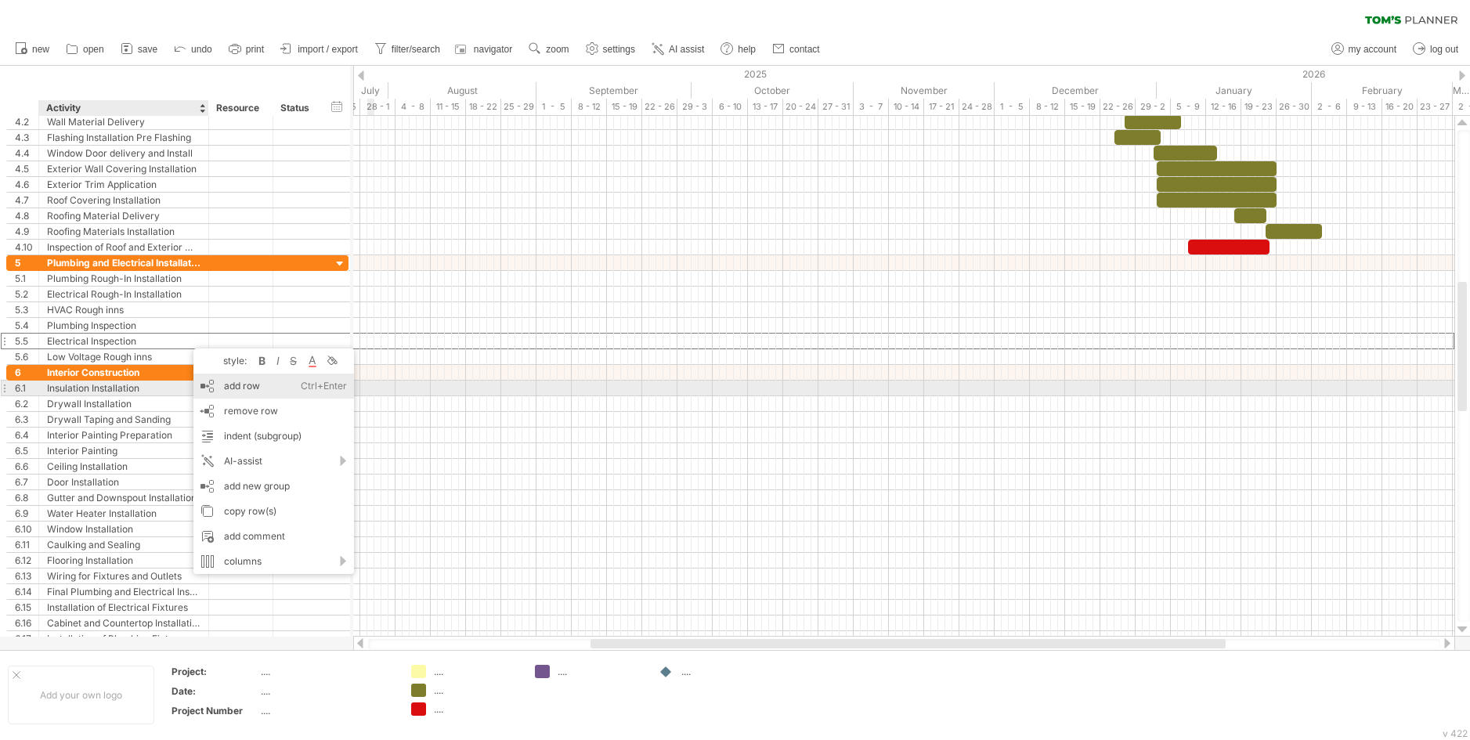
click at [241, 386] on div "add row Ctrl+Enter Cmd+Enter" at bounding box center [273, 386] width 161 height 25
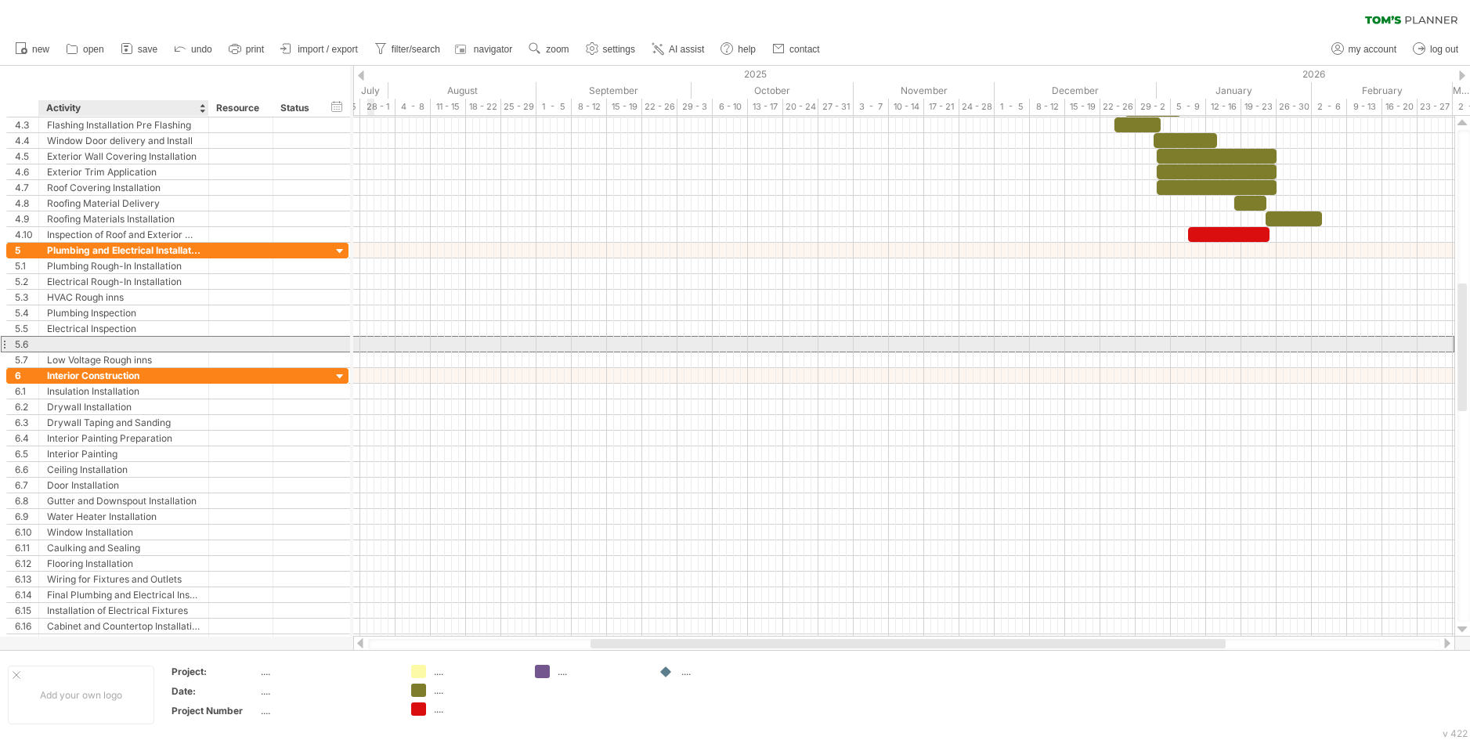
click at [127, 344] on div at bounding box center [123, 344] width 153 height 15
type input "**********"
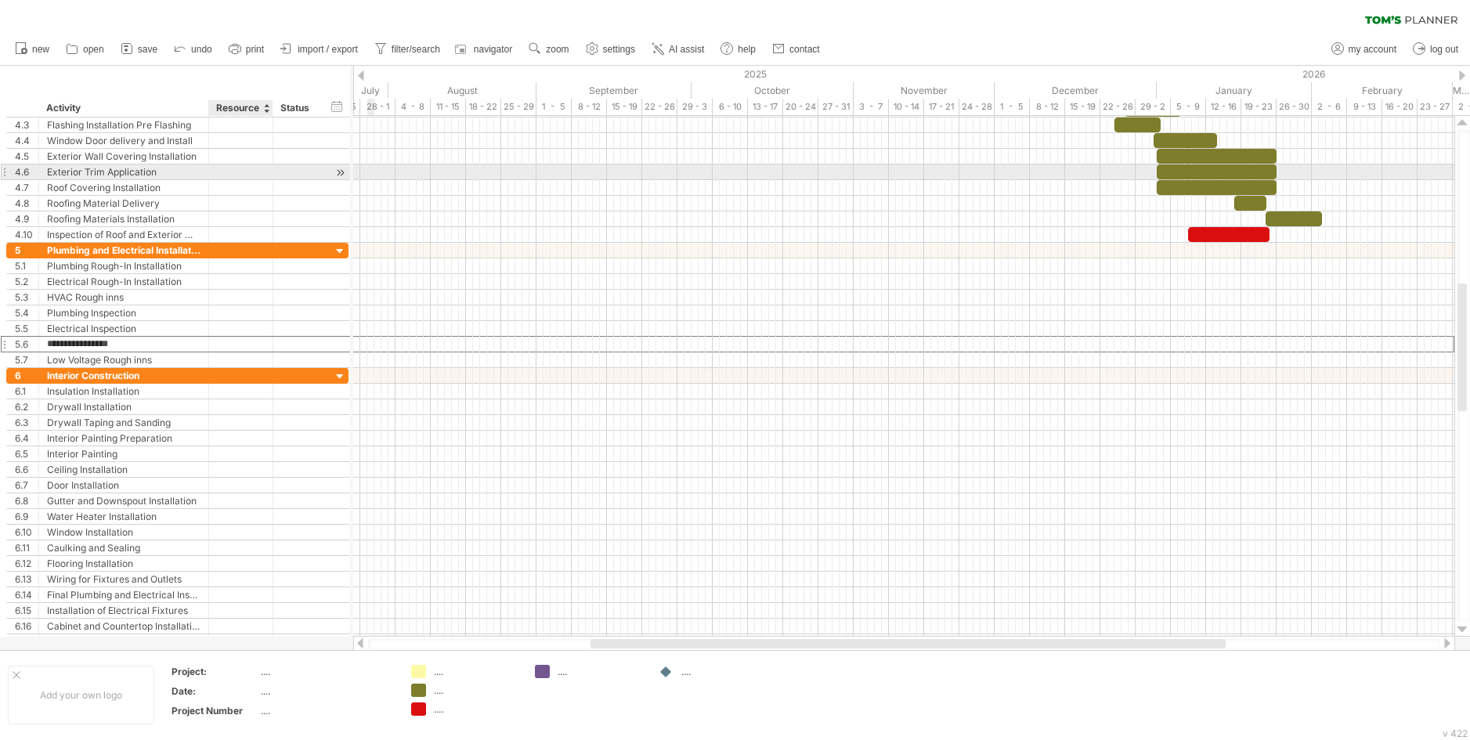
click at [228, 164] on div at bounding box center [241, 171] width 48 height 15
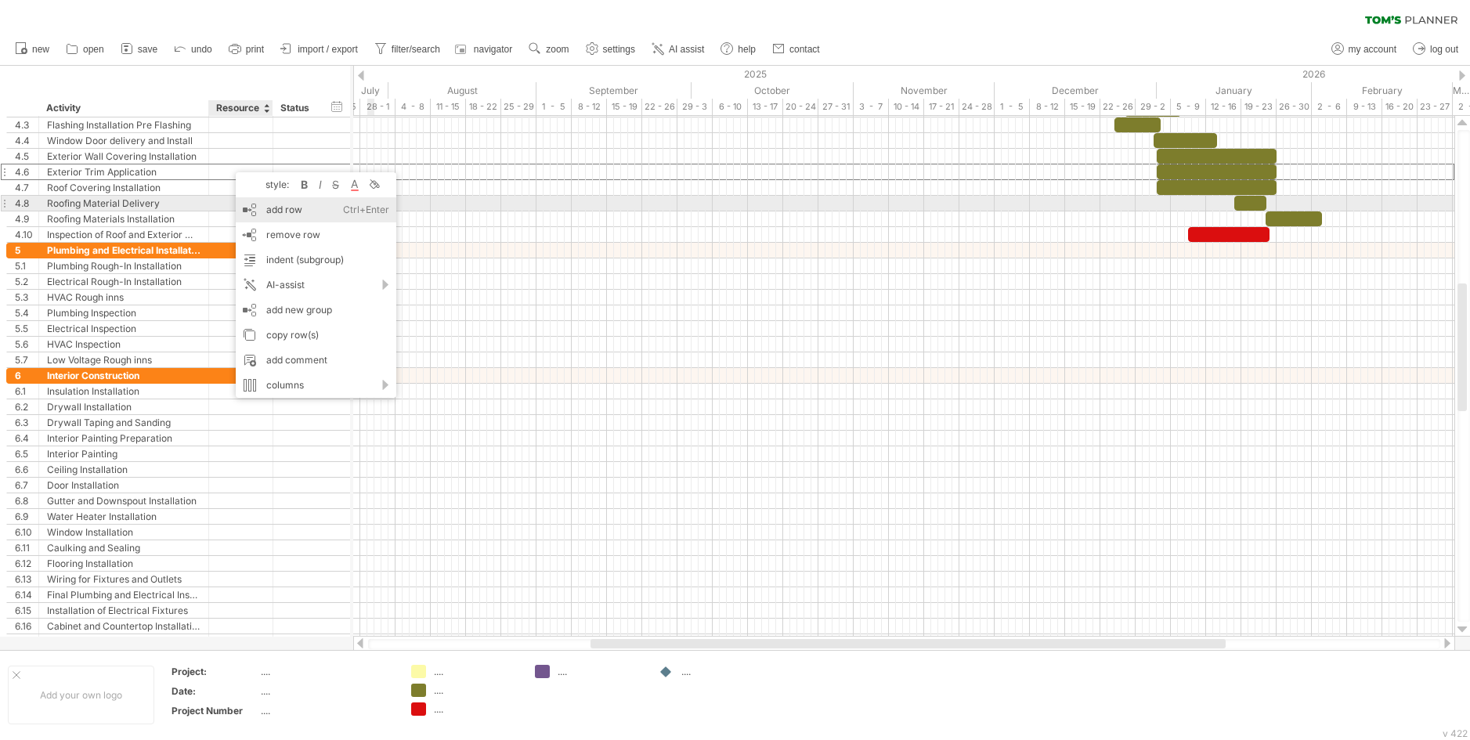
click at [269, 204] on div "add row Ctrl+Enter Cmd+Enter" at bounding box center [316, 209] width 161 height 25
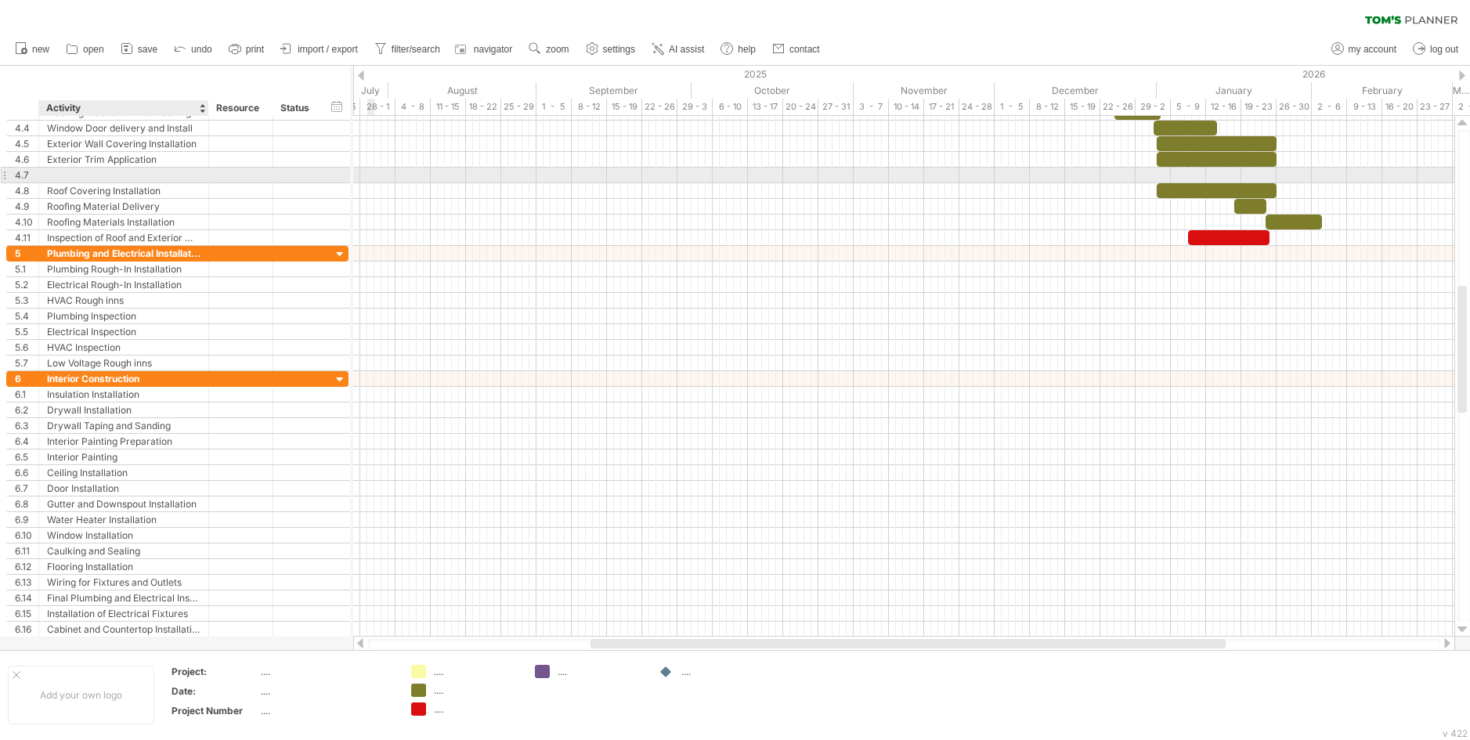
click at [146, 174] on div at bounding box center [123, 175] width 153 height 15
type input "**********"
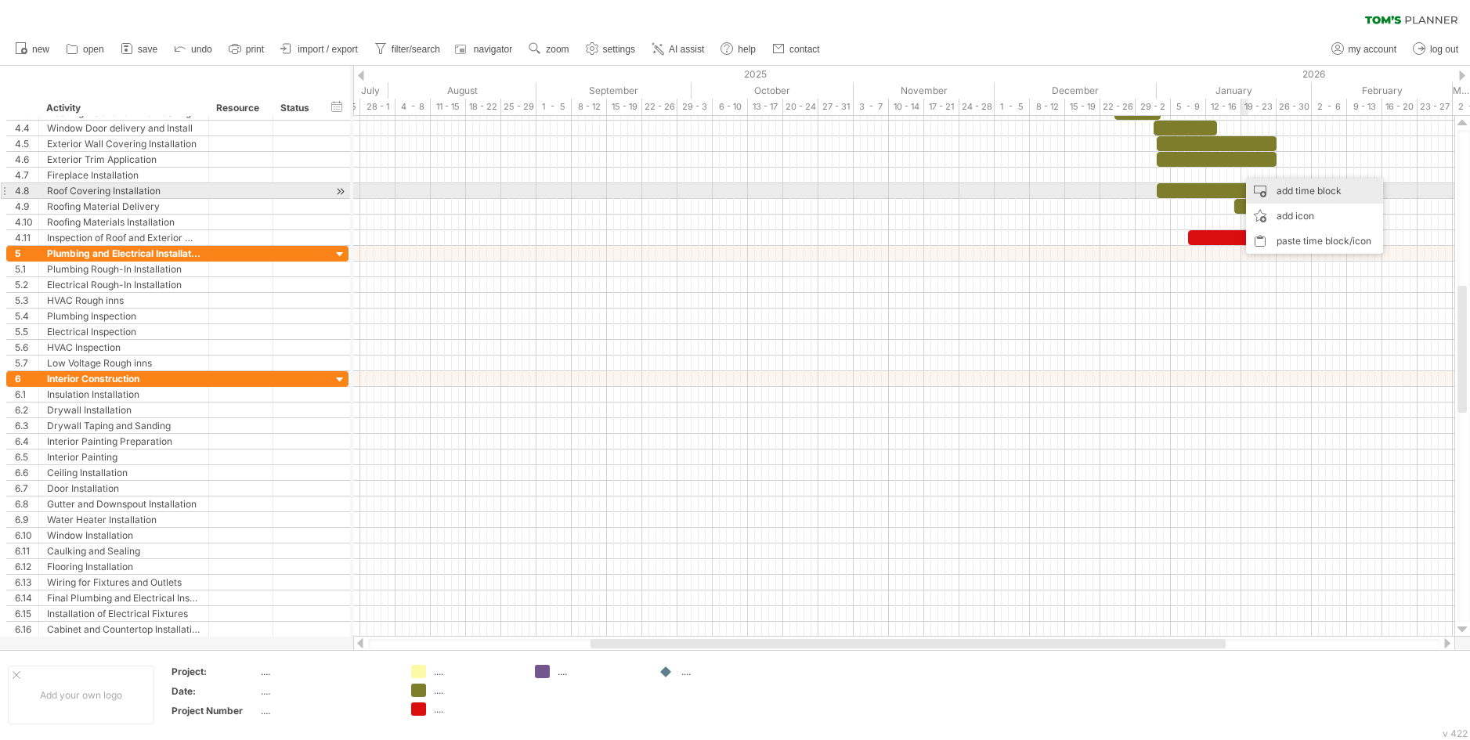
click at [1277, 191] on div "add time block" at bounding box center [1314, 191] width 137 height 25
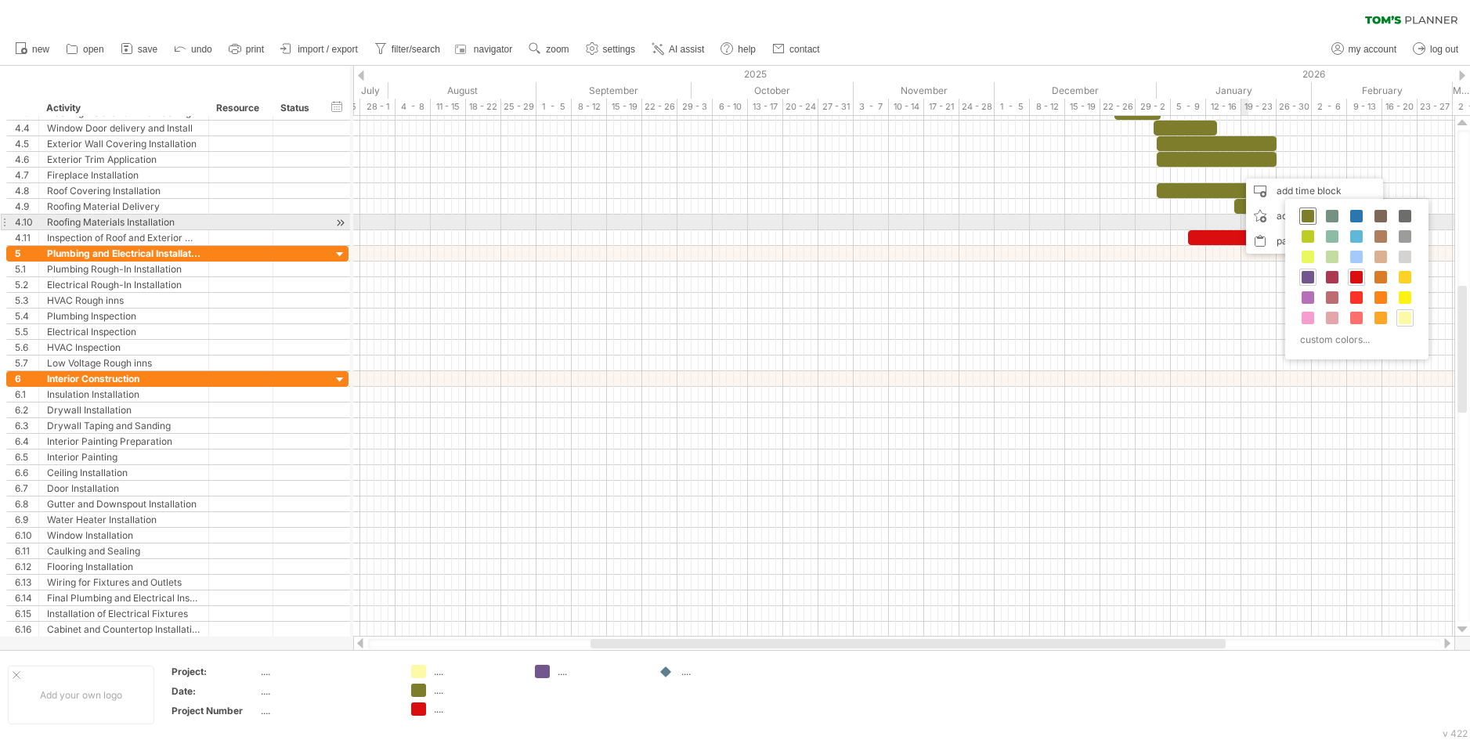
click at [1309, 215] on span at bounding box center [1308, 216] width 13 height 13
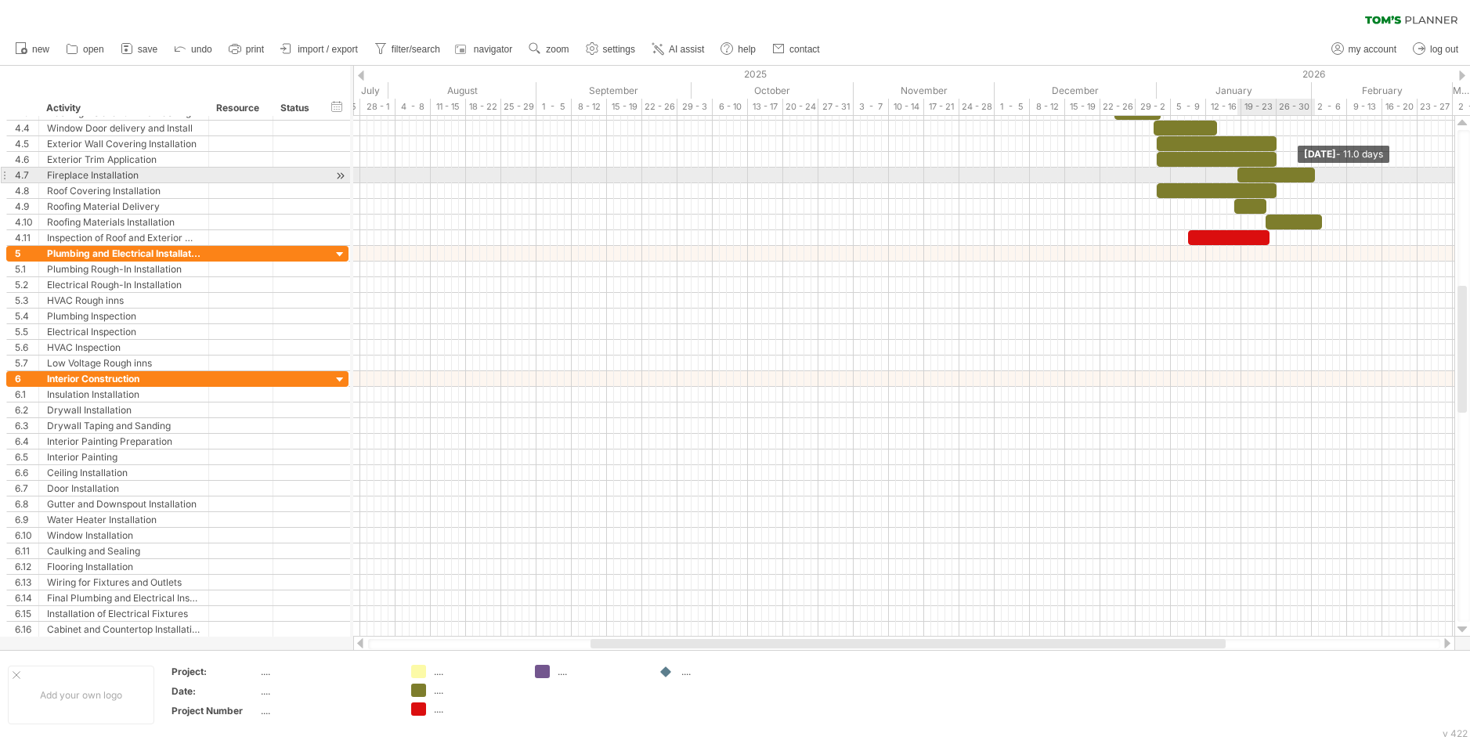
drag, startPoint x: 1243, startPoint y: 175, endPoint x: 1313, endPoint y: 177, distance: 69.7
click at [1313, 177] on span at bounding box center [1315, 175] width 6 height 15
click at [1234, 172] on span at bounding box center [1234, 175] width 6 height 15
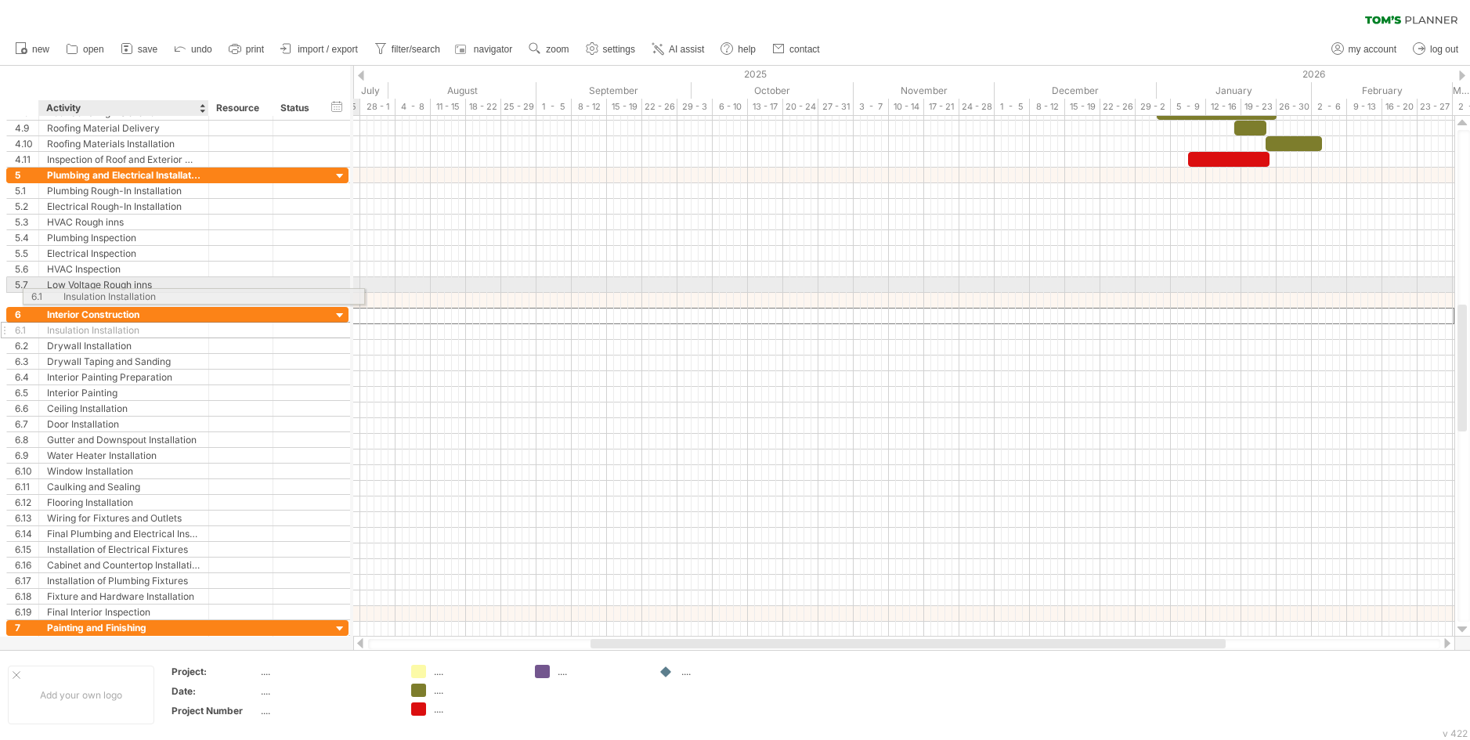
drag, startPoint x: 159, startPoint y: 316, endPoint x: 175, endPoint y: 294, distance: 26.9
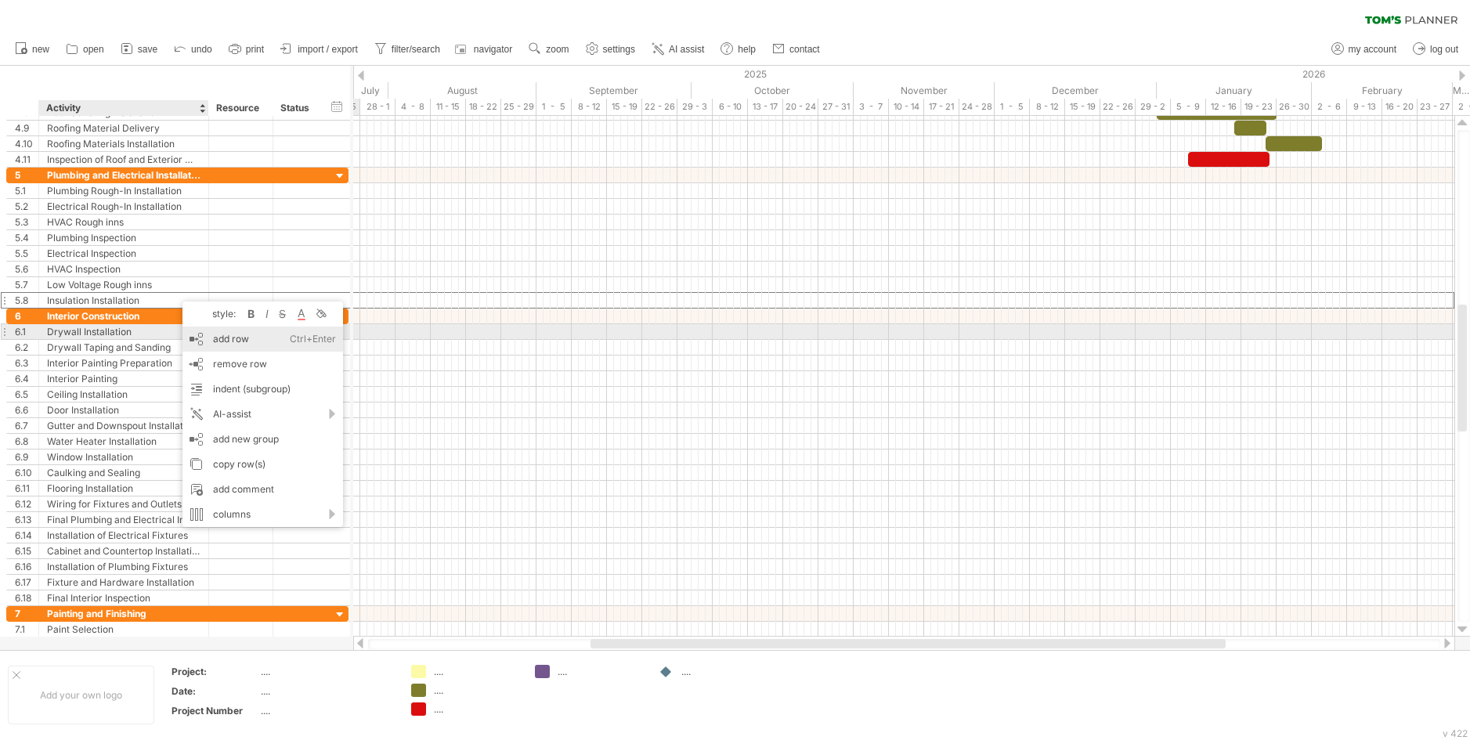
click at [223, 336] on div "add row Ctrl+Enter Cmd+Enter" at bounding box center [262, 339] width 161 height 25
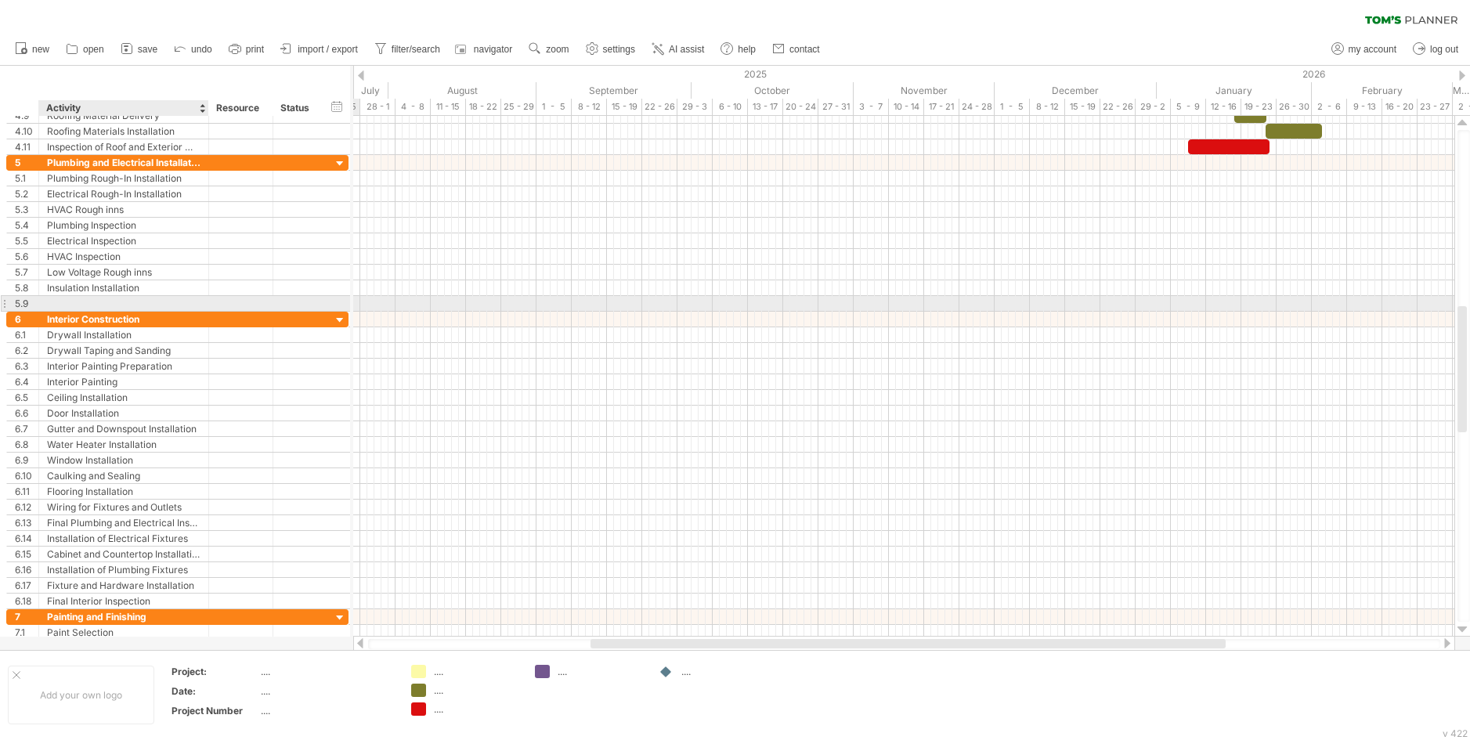
click at [122, 299] on div at bounding box center [123, 303] width 153 height 15
type input "**********"
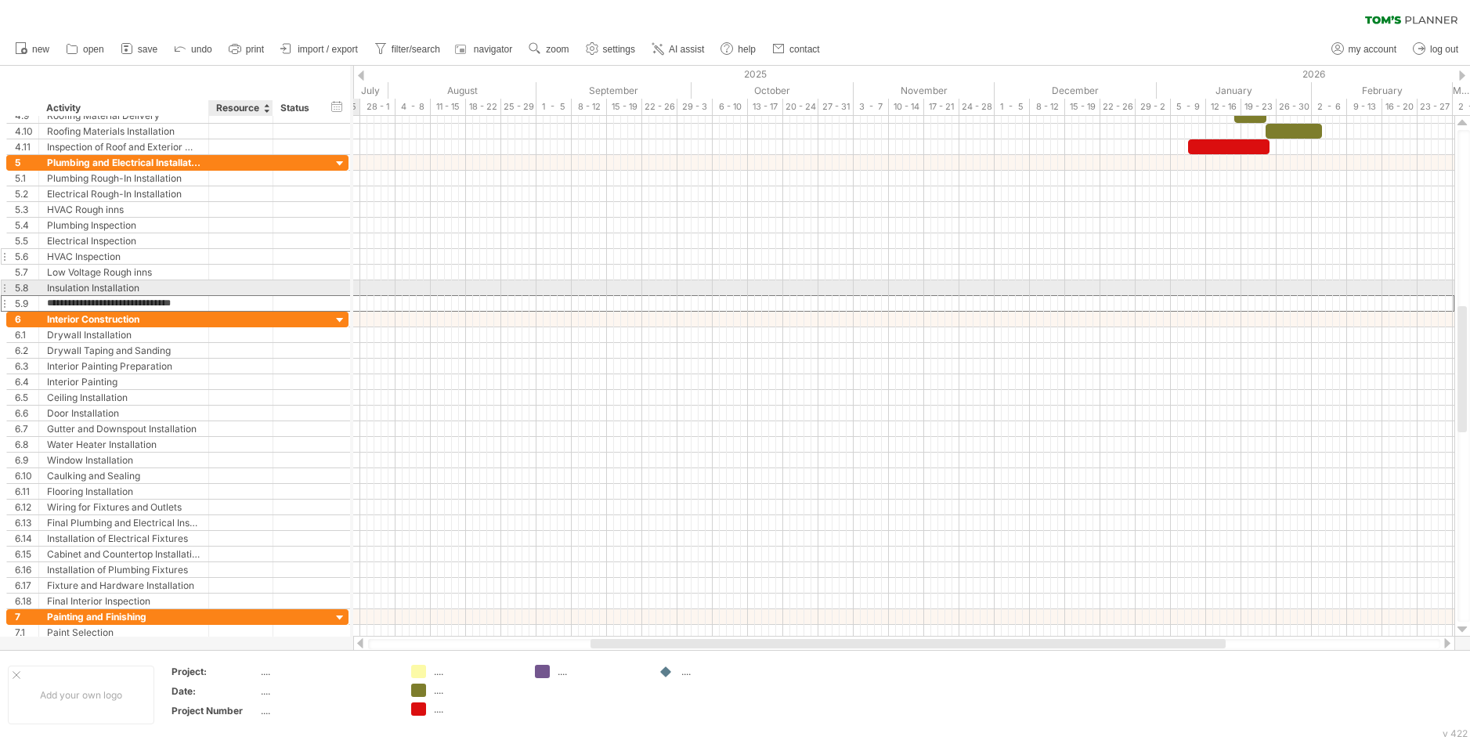
click at [259, 262] on div at bounding box center [241, 256] width 48 height 15
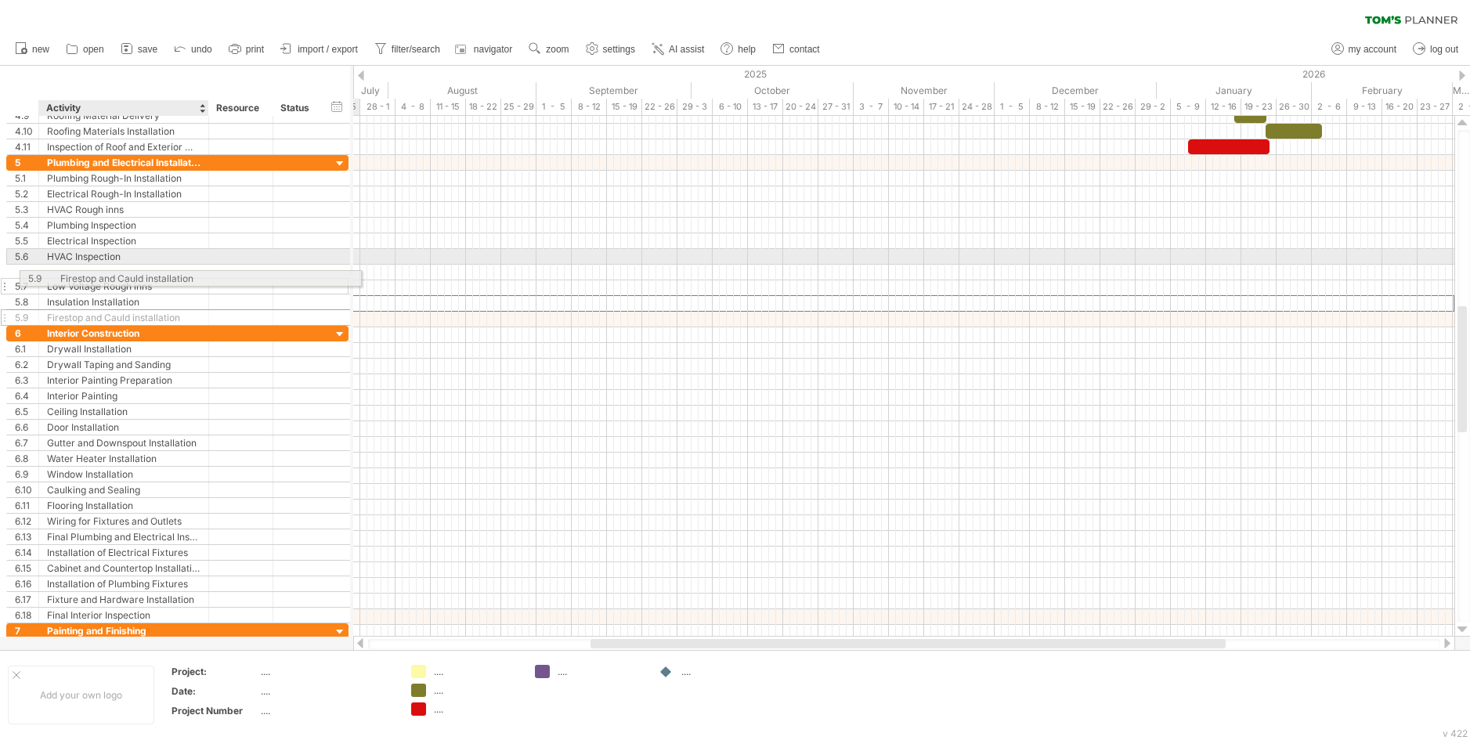
drag, startPoint x: 191, startPoint y: 304, endPoint x: 206, endPoint y: 276, distance: 31.9
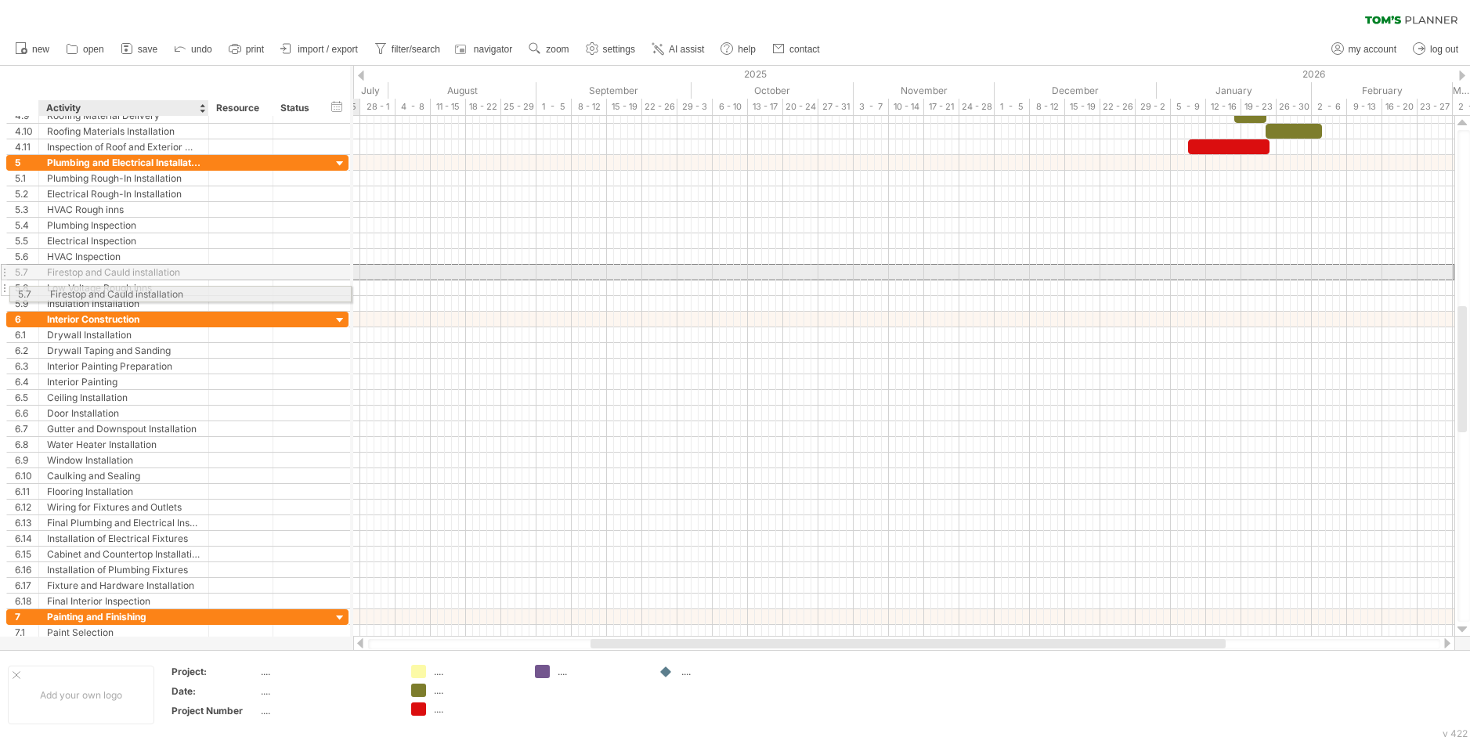
drag, startPoint x: 190, startPoint y: 272, endPoint x: 188, endPoint y: 291, distance: 19.6
click at [188, 291] on div "**********" at bounding box center [177, 233] width 342 height 157
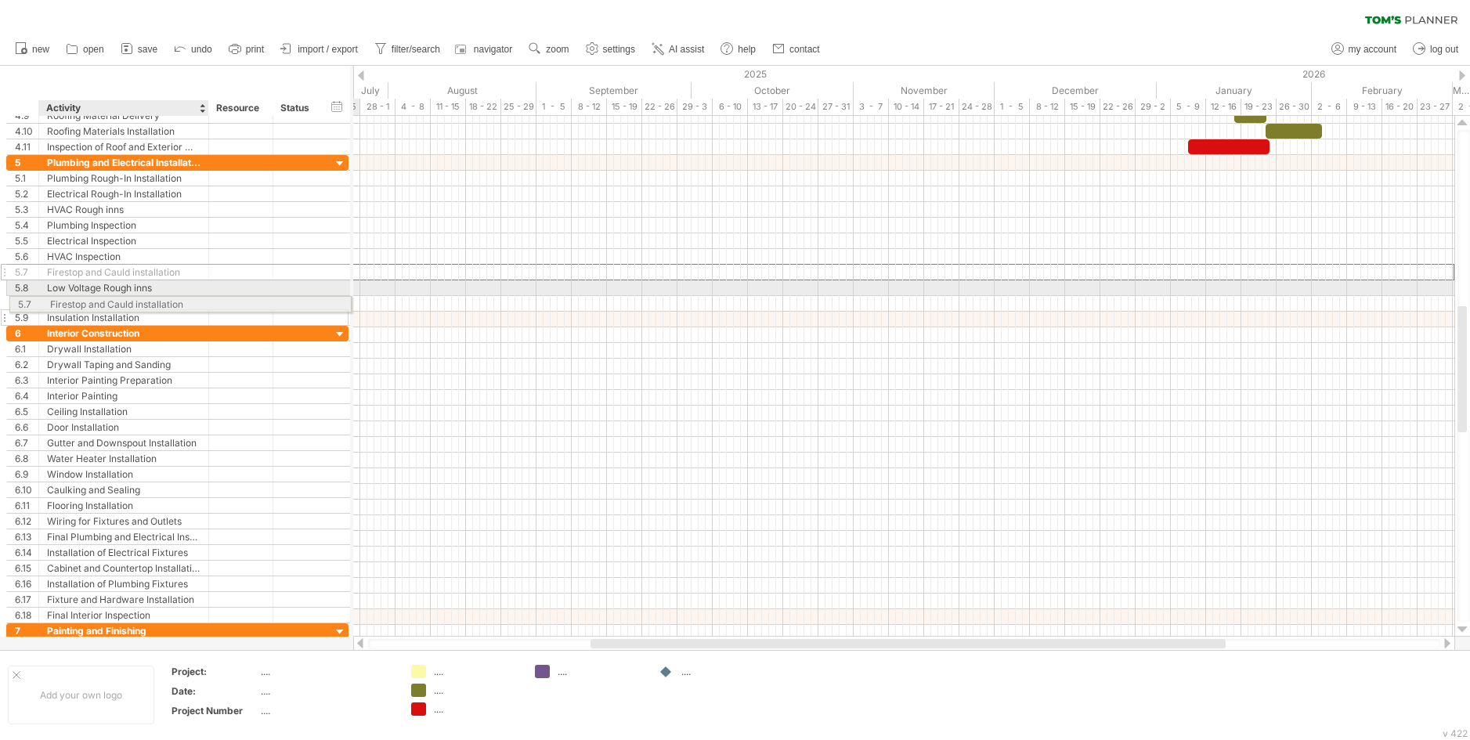
drag, startPoint x: 190, startPoint y: 270, endPoint x: 189, endPoint y: 302, distance: 31.4
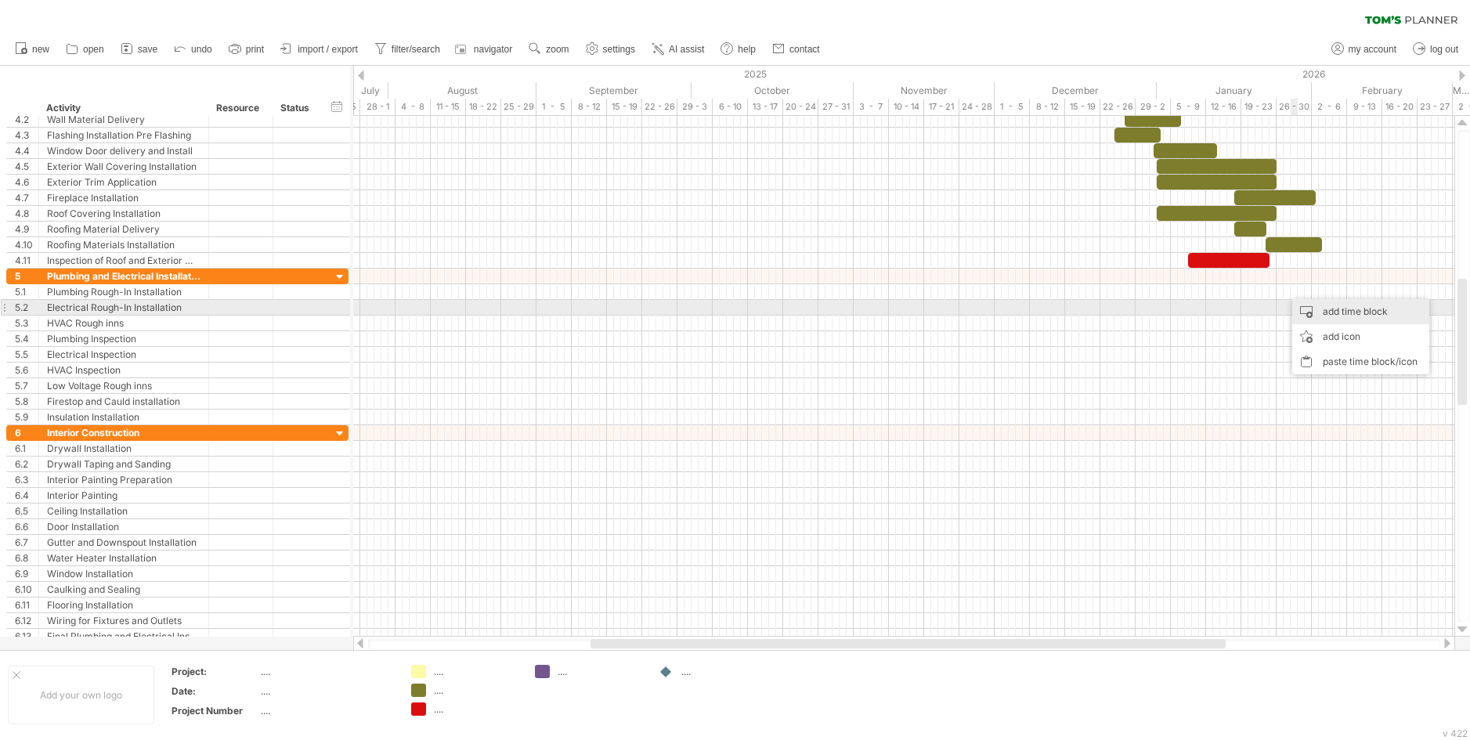
click at [1327, 312] on div "add time block" at bounding box center [1360, 311] width 137 height 25
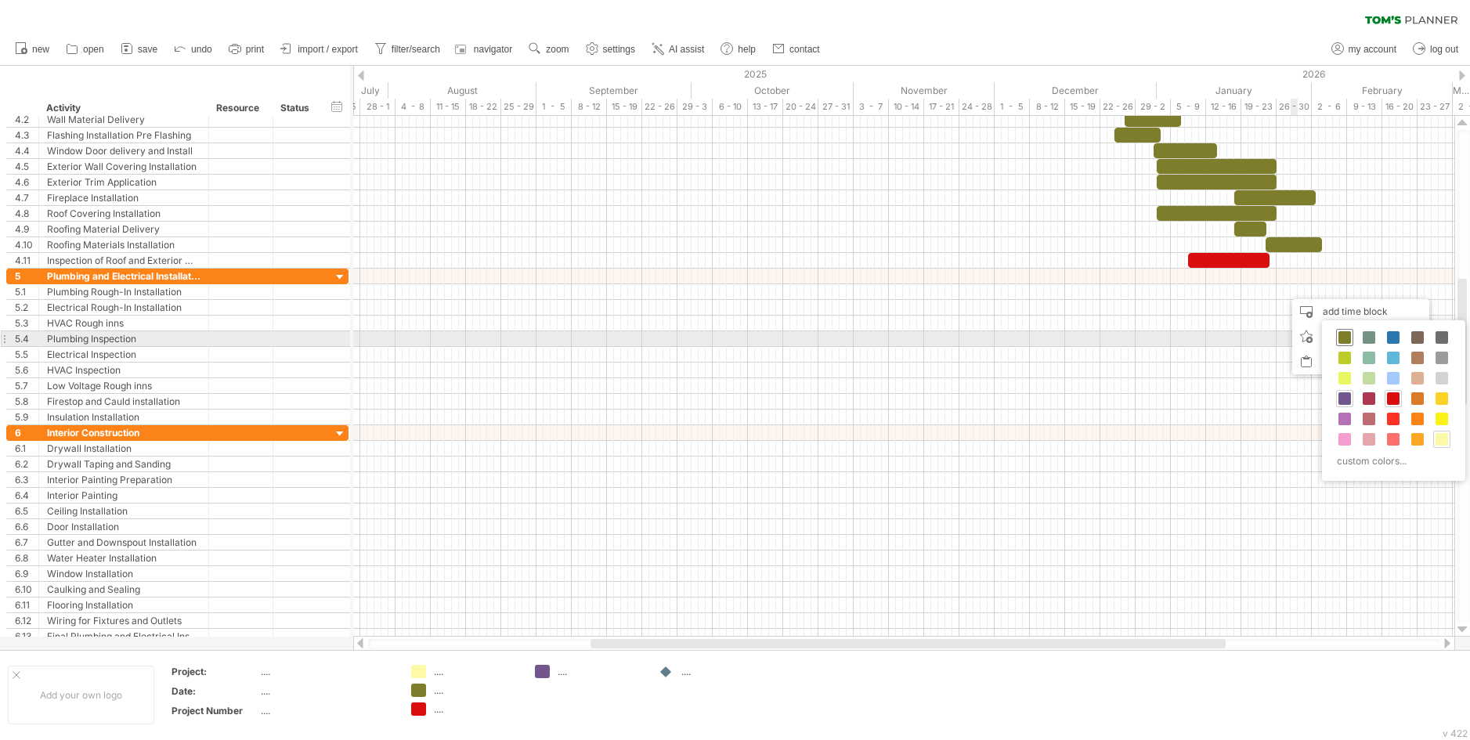
click at [1343, 334] on span at bounding box center [1344, 337] width 13 height 13
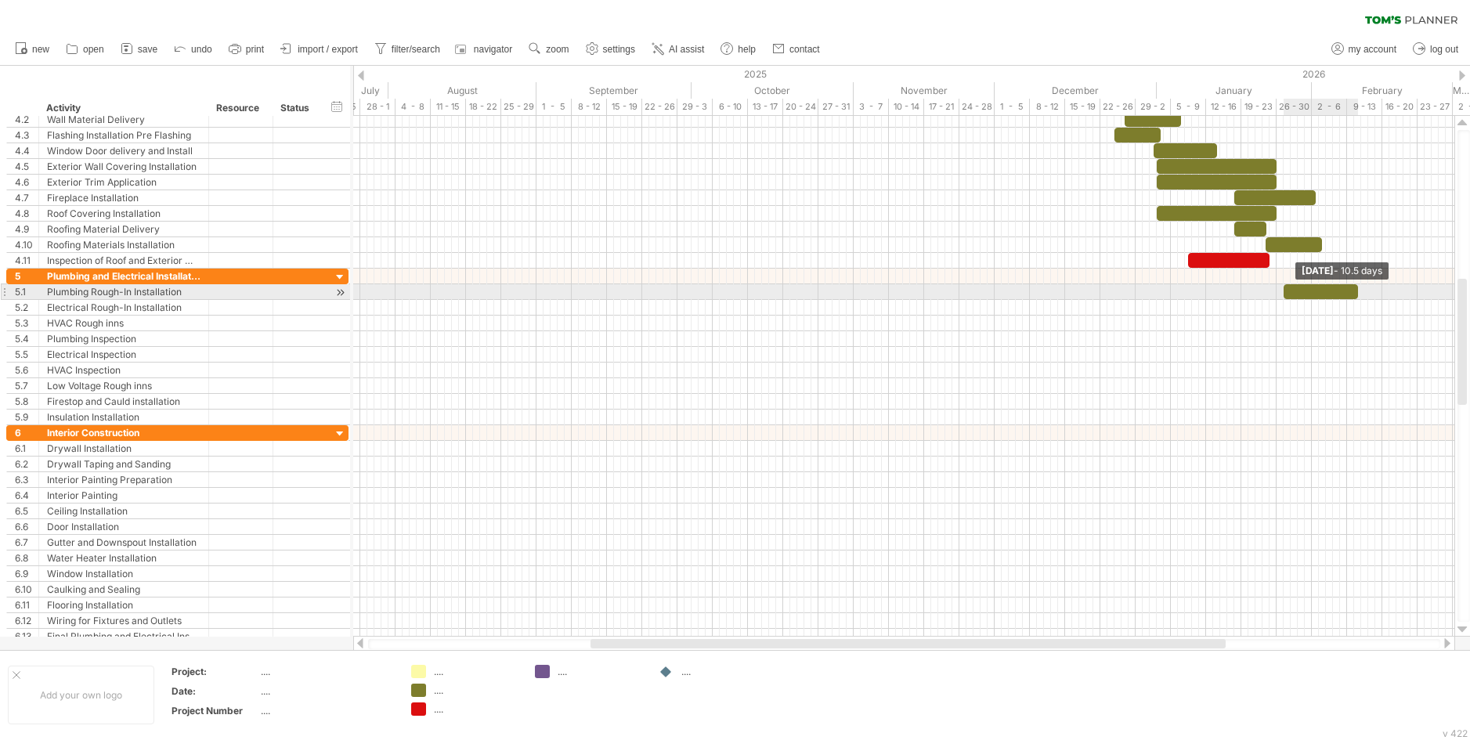
drag, startPoint x: 1288, startPoint y: 295, endPoint x: 1356, endPoint y: 299, distance: 67.5
click at [1356, 299] on div "example time blocks: Tuesday 10 February - 10.5 days Friday 16 January - 11.5 d…" at bounding box center [903, 376] width 1101 height 521
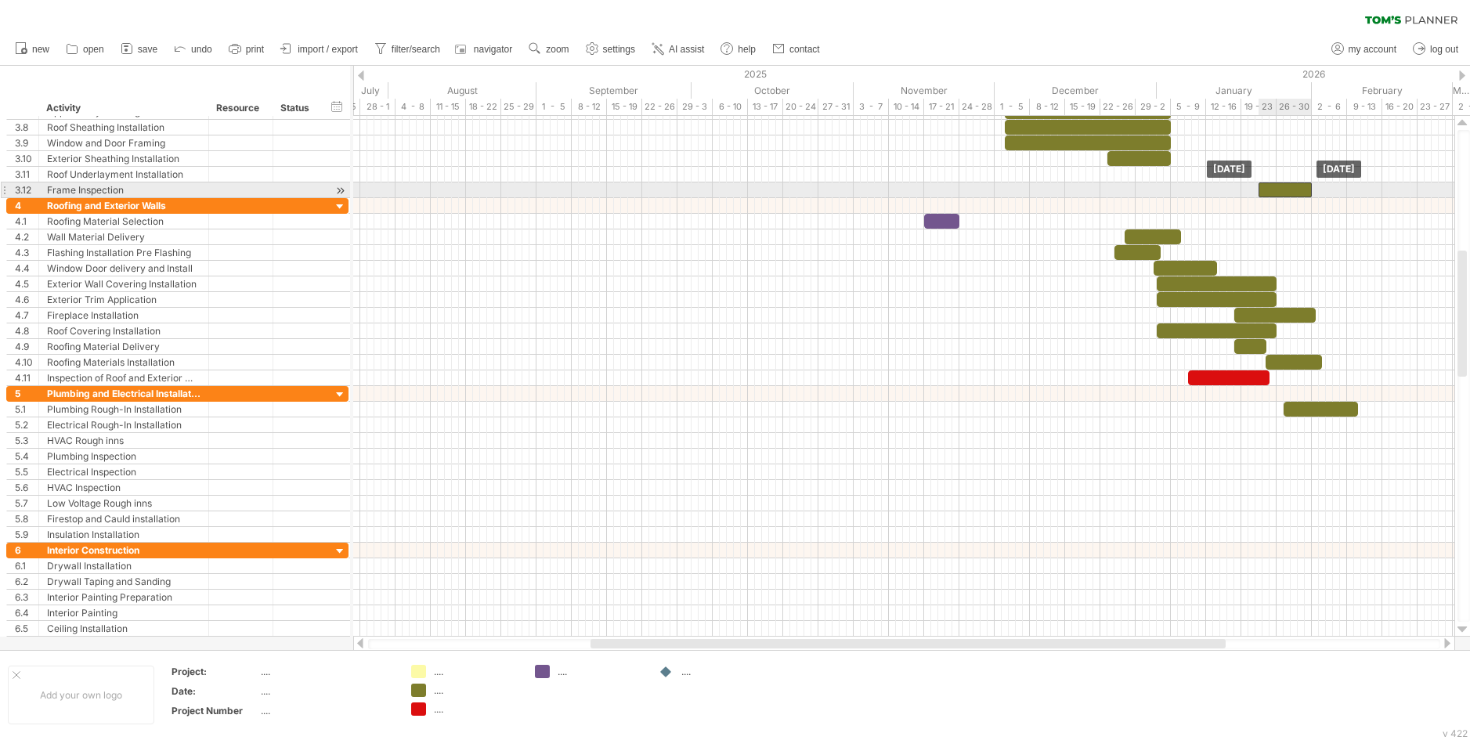
drag, startPoint x: 1154, startPoint y: 189, endPoint x: 1267, endPoint y: 192, distance: 113.6
click at [1267, 192] on div at bounding box center [1285, 189] width 53 height 15
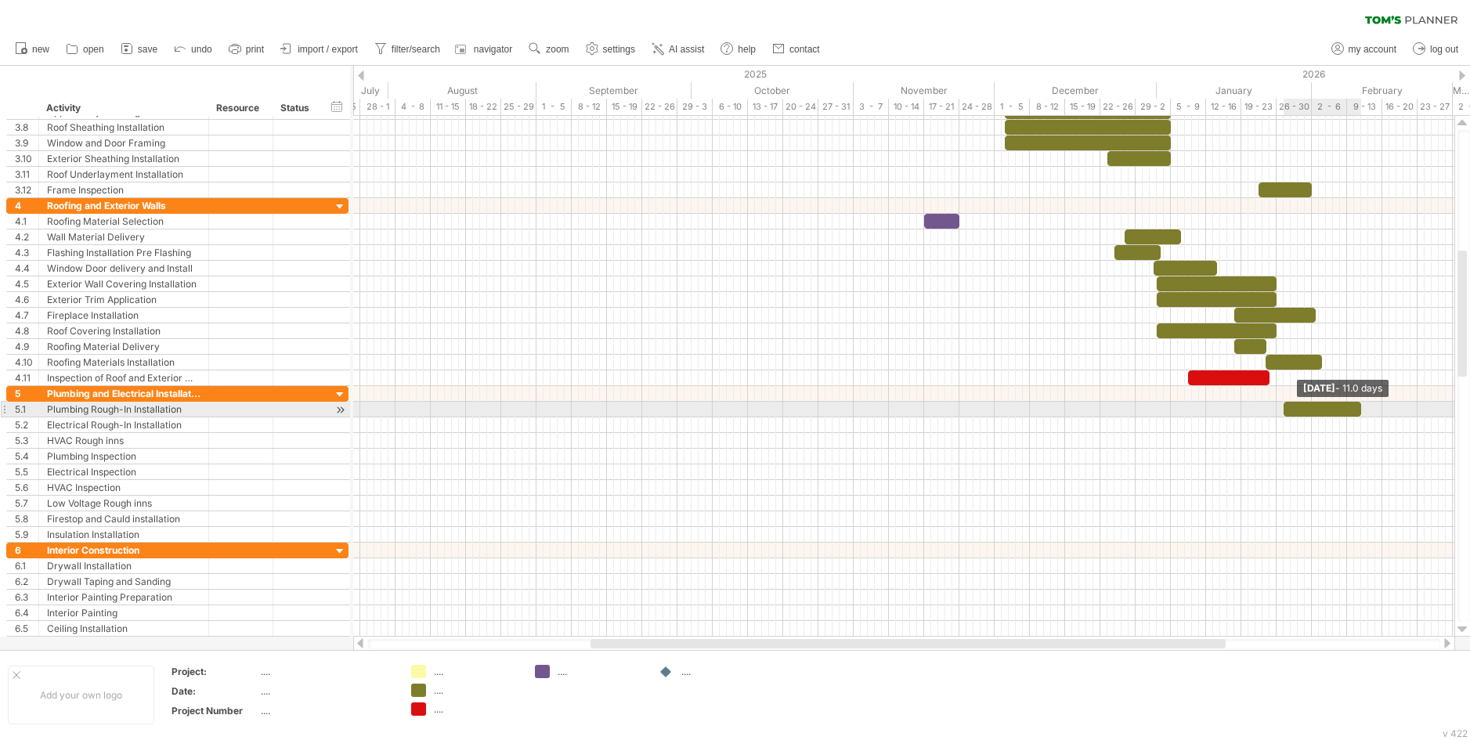
click at [1359, 403] on span at bounding box center [1361, 409] width 6 height 15
drag, startPoint x: 1286, startPoint y: 406, endPoint x: 1230, endPoint y: 414, distance: 56.9
click at [1230, 414] on span at bounding box center [1227, 409] width 6 height 15
drag, startPoint x: 1300, startPoint y: 407, endPoint x: 1244, endPoint y: 414, distance: 56.8
click at [1244, 414] on div at bounding box center [1238, 409] width 134 height 15
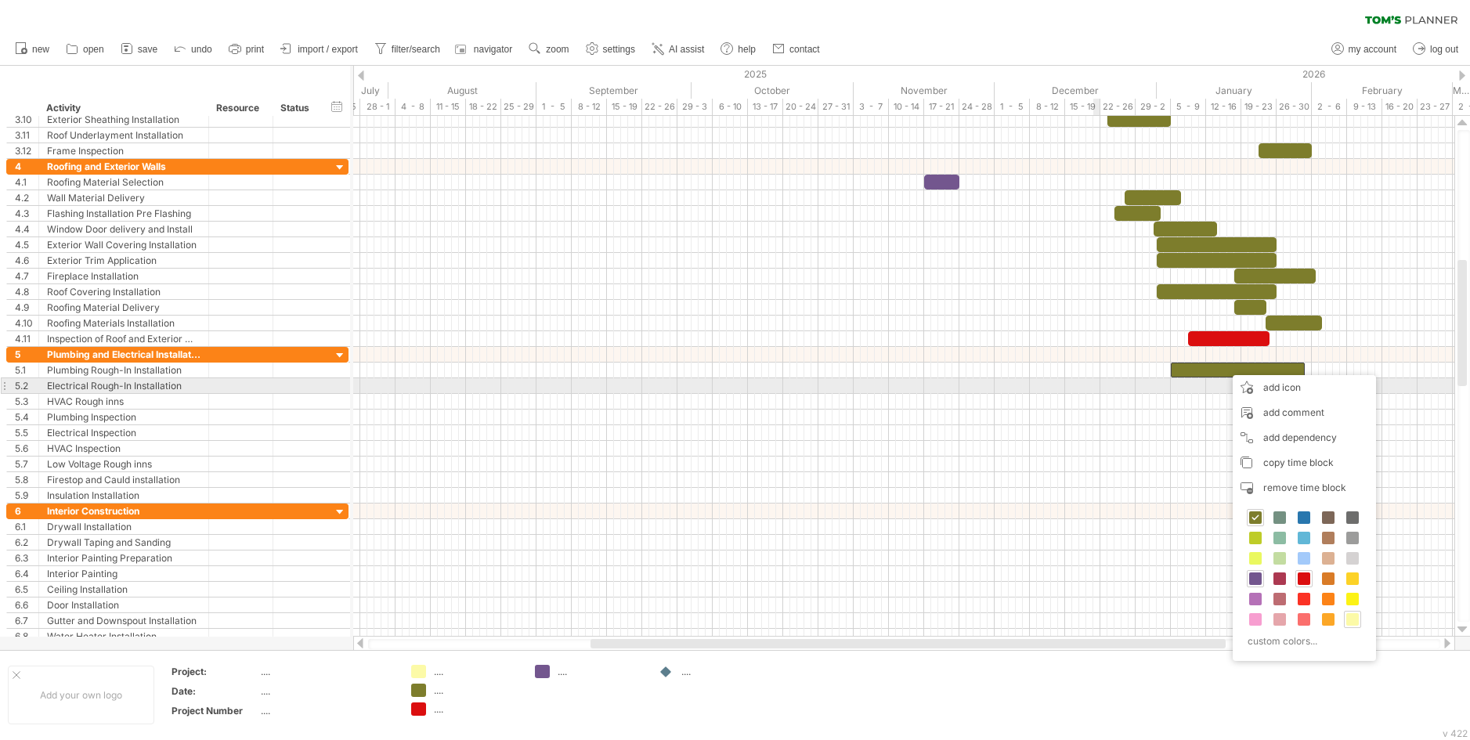
click at [1096, 393] on div at bounding box center [903, 386] width 1101 height 16
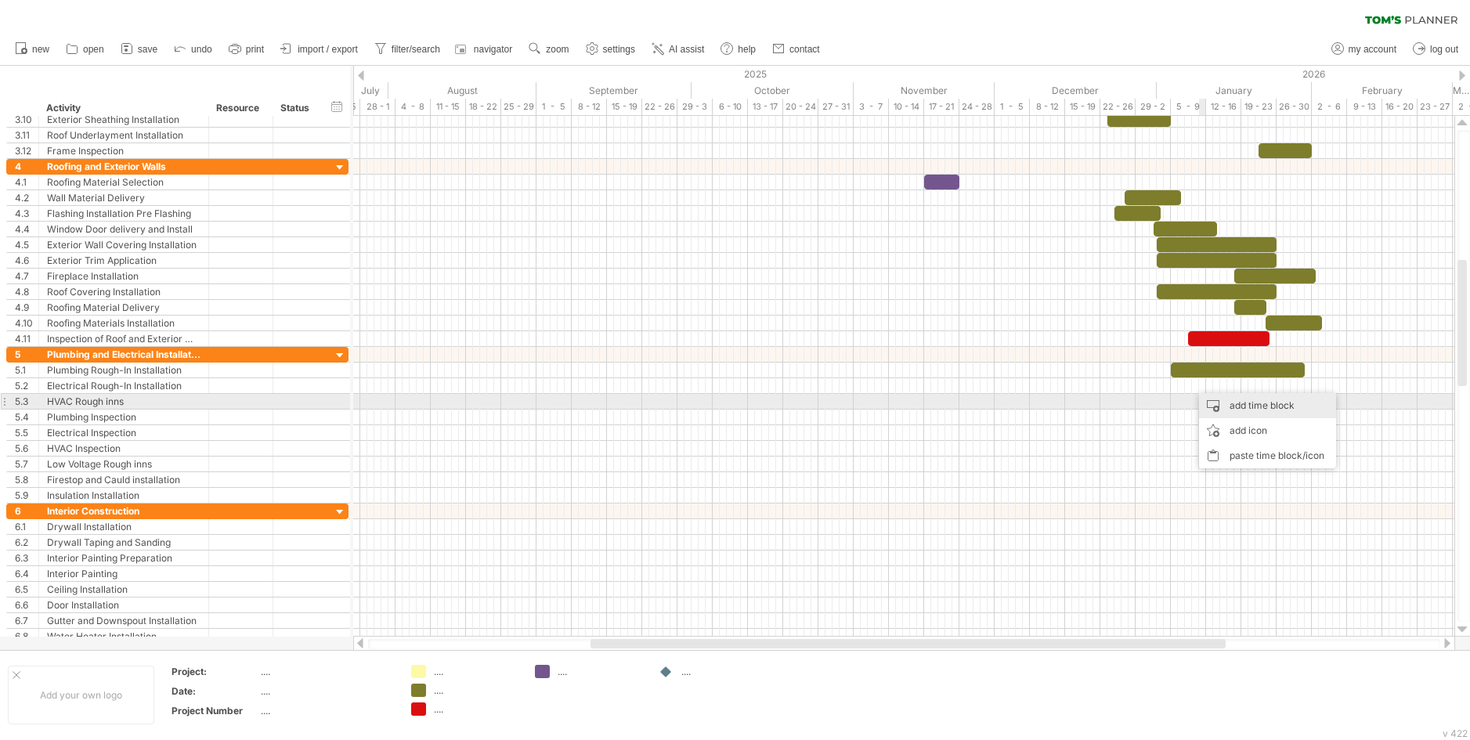
click at [1237, 403] on div "add time block" at bounding box center [1267, 405] width 137 height 25
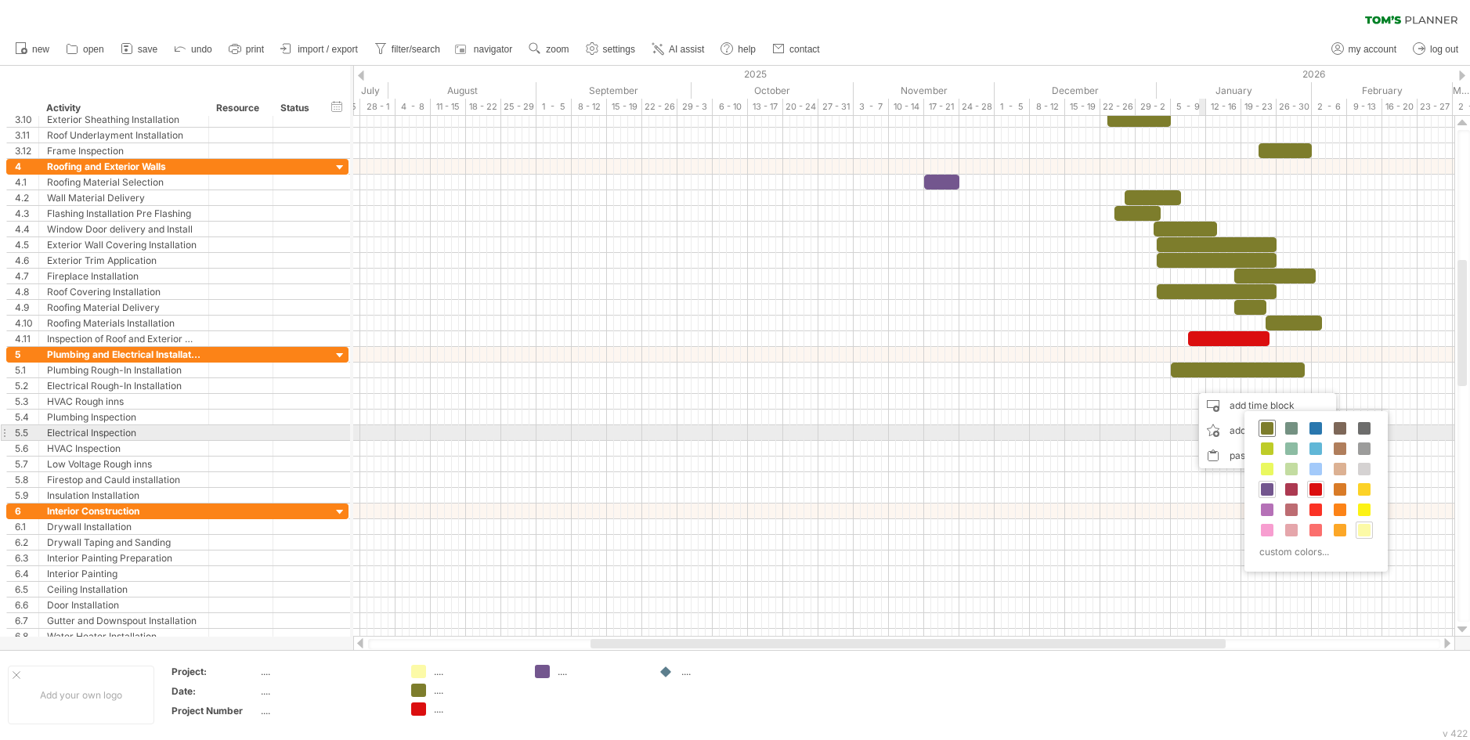
click at [1269, 430] on span at bounding box center [1267, 428] width 13 height 13
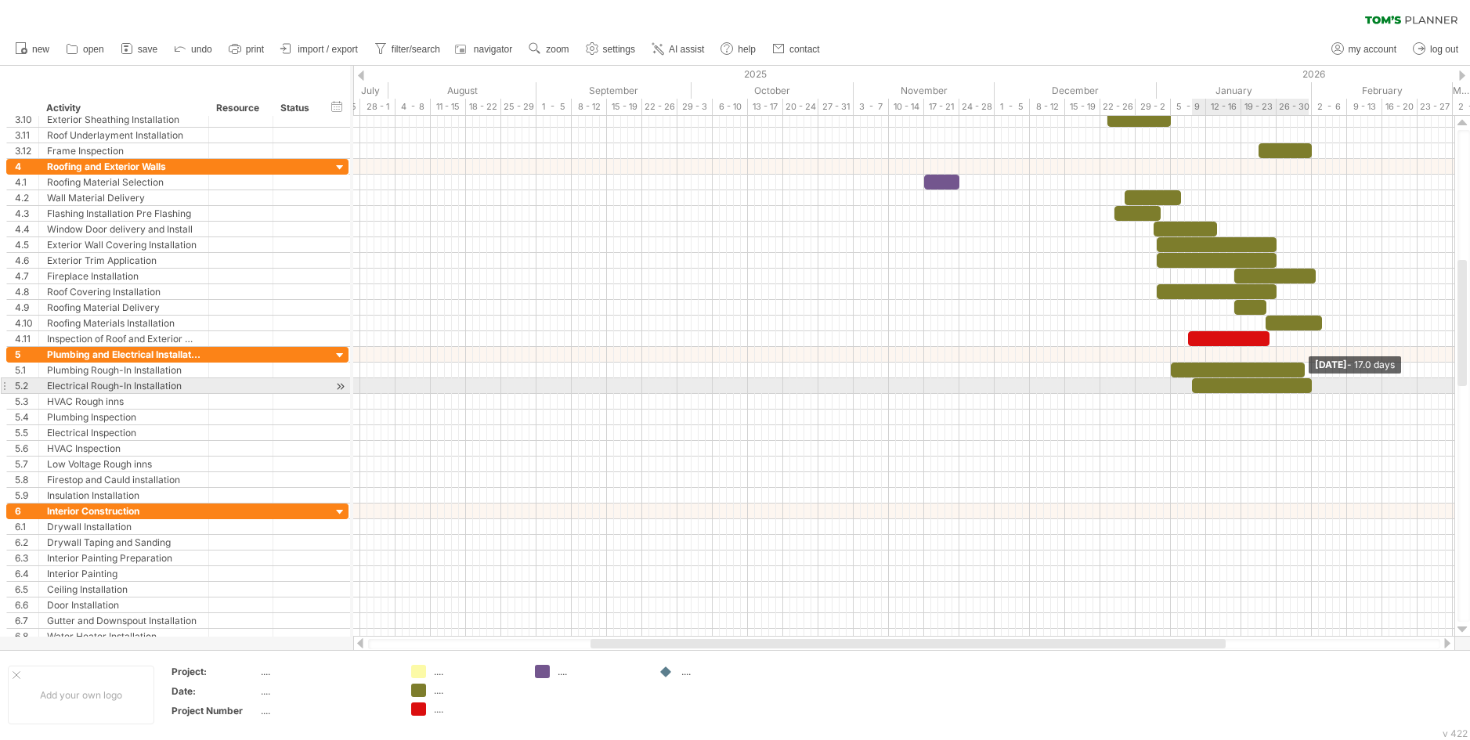
drag, startPoint x: 1199, startPoint y: 388, endPoint x: 1310, endPoint y: 393, distance: 111.3
click at [1310, 393] on div "example time blocks: [DATE] - 17.0 days [DATE]" at bounding box center [903, 376] width 1101 height 521
click at [1309, 369] on span at bounding box center [1312, 370] width 6 height 15
drag, startPoint x: 1194, startPoint y: 384, endPoint x: 1173, endPoint y: 388, distance: 20.9
click at [1173, 388] on span at bounding box center [1171, 385] width 6 height 15
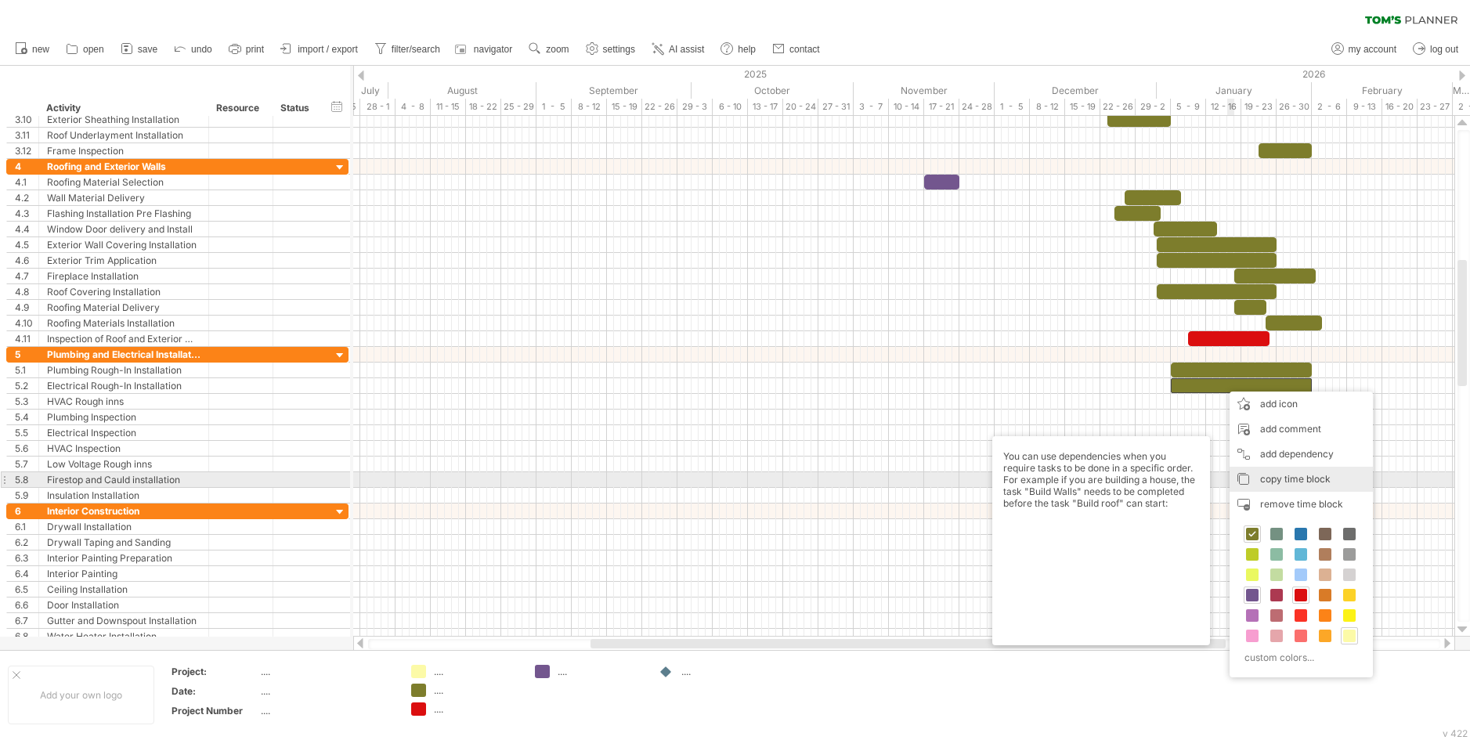
click at [1267, 475] on span "copy time block" at bounding box center [1295, 479] width 70 height 12
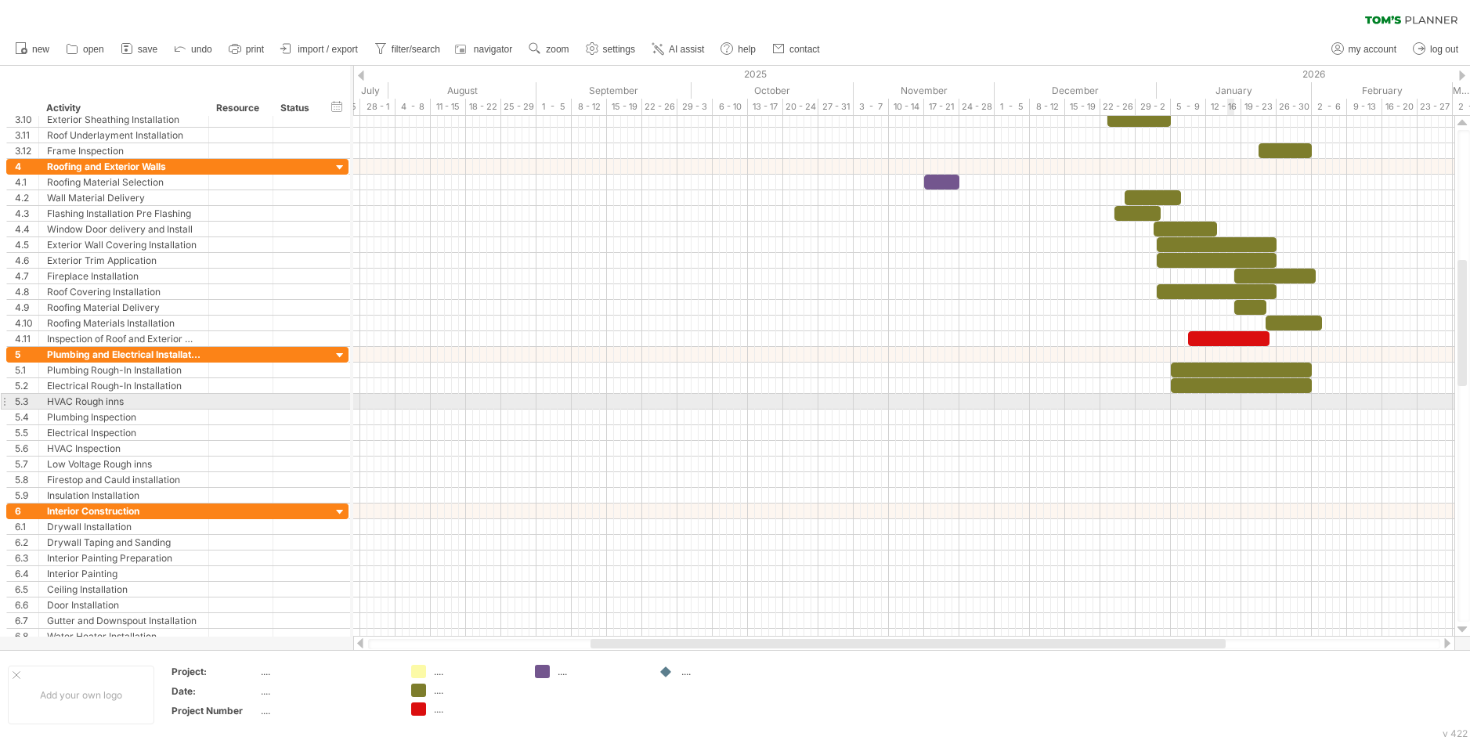
click at [1227, 403] on div at bounding box center [903, 402] width 1101 height 16
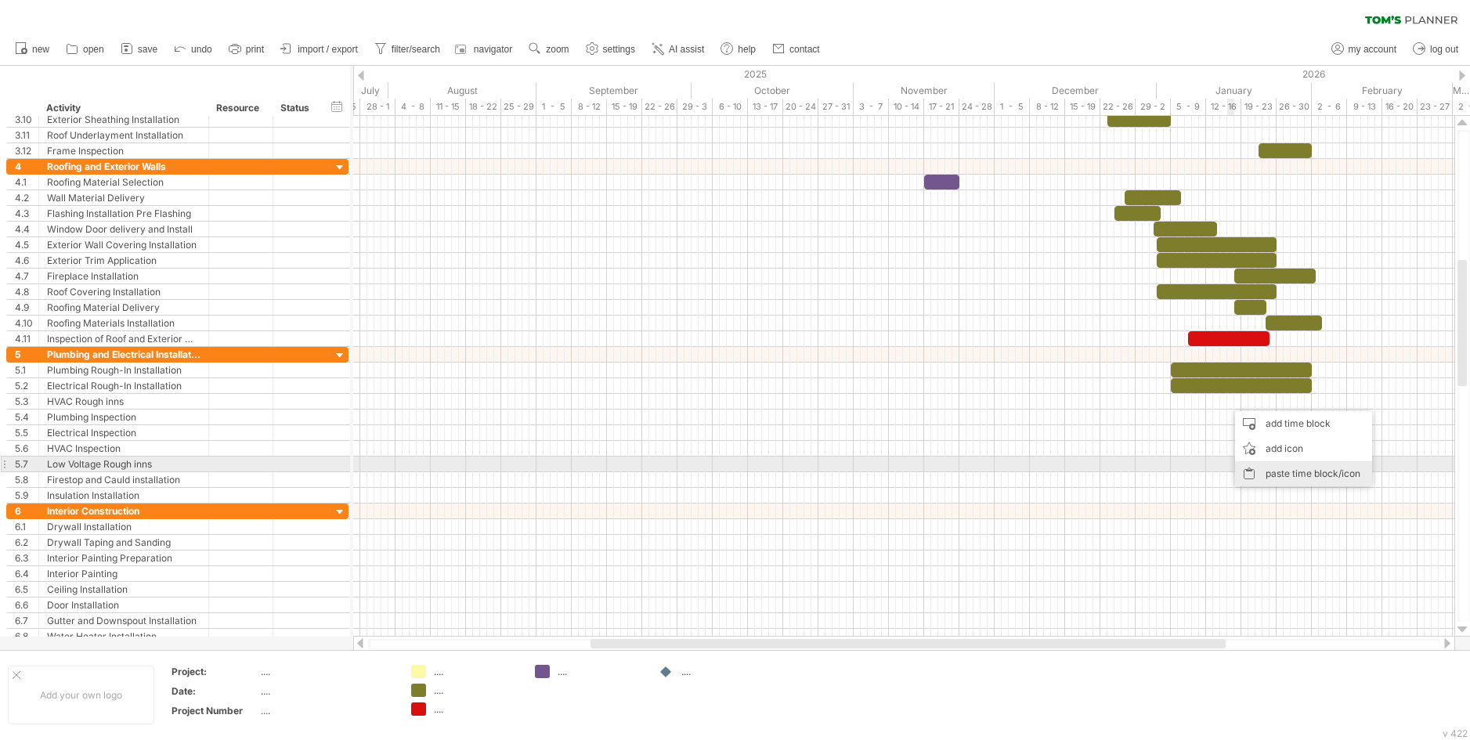
click at [1284, 472] on div "paste time block/icon" at bounding box center [1303, 473] width 137 height 25
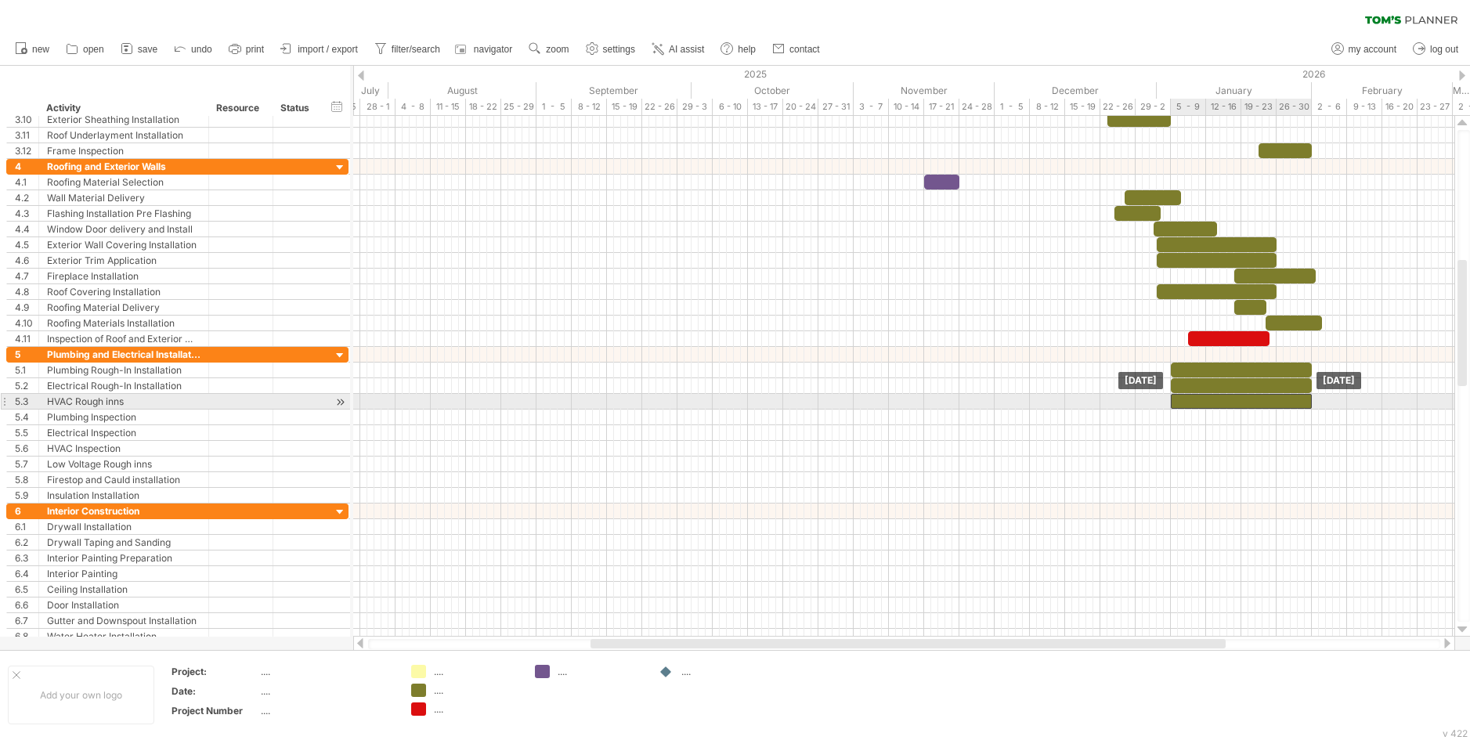
drag, startPoint x: 1274, startPoint y: 400, endPoint x: 1217, endPoint y: 401, distance: 57.2
click at [1217, 401] on div at bounding box center [1241, 401] width 141 height 15
click at [1314, 398] on div at bounding box center [1245, 401] width 148 height 15
click at [1312, 402] on div at bounding box center [1241, 401] width 148 height 15
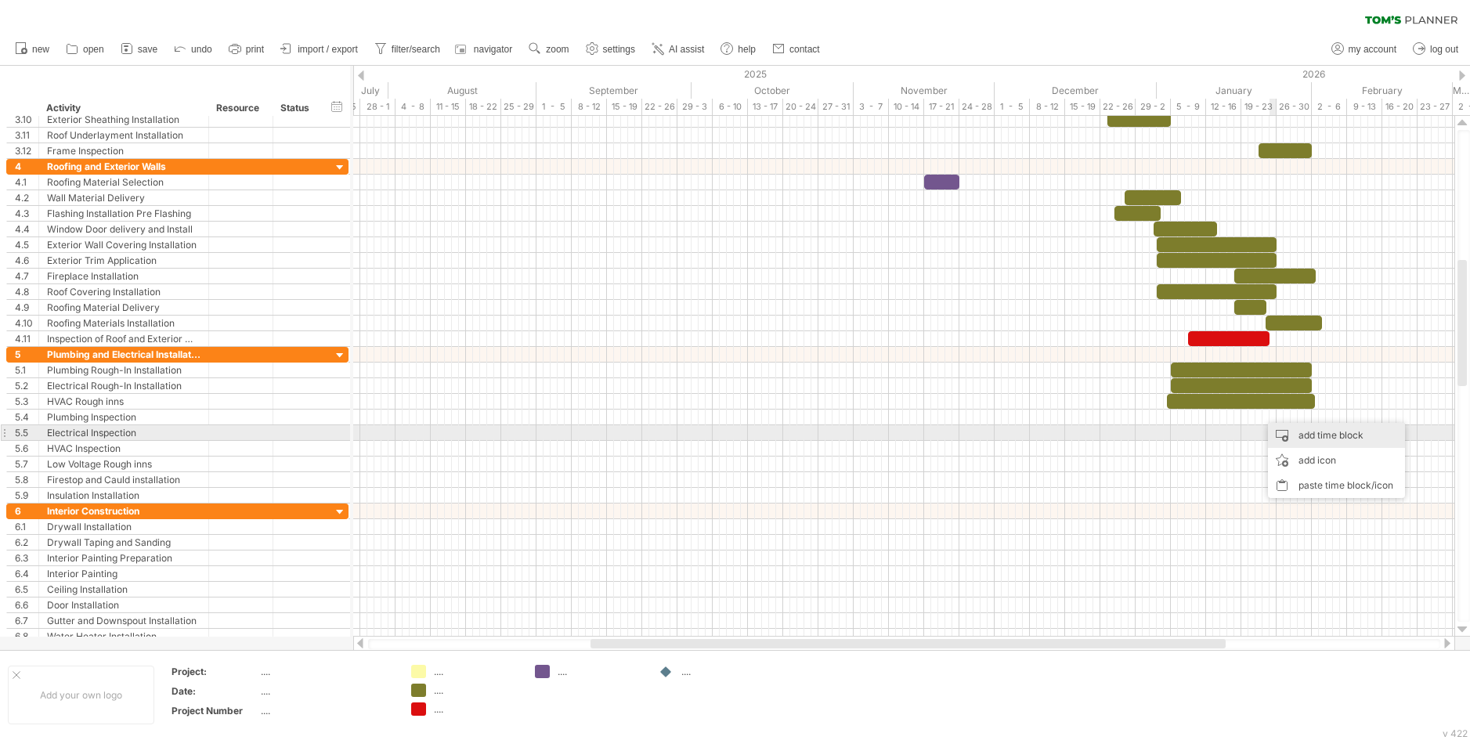
click at [1300, 434] on div "add time block" at bounding box center [1336, 435] width 137 height 25
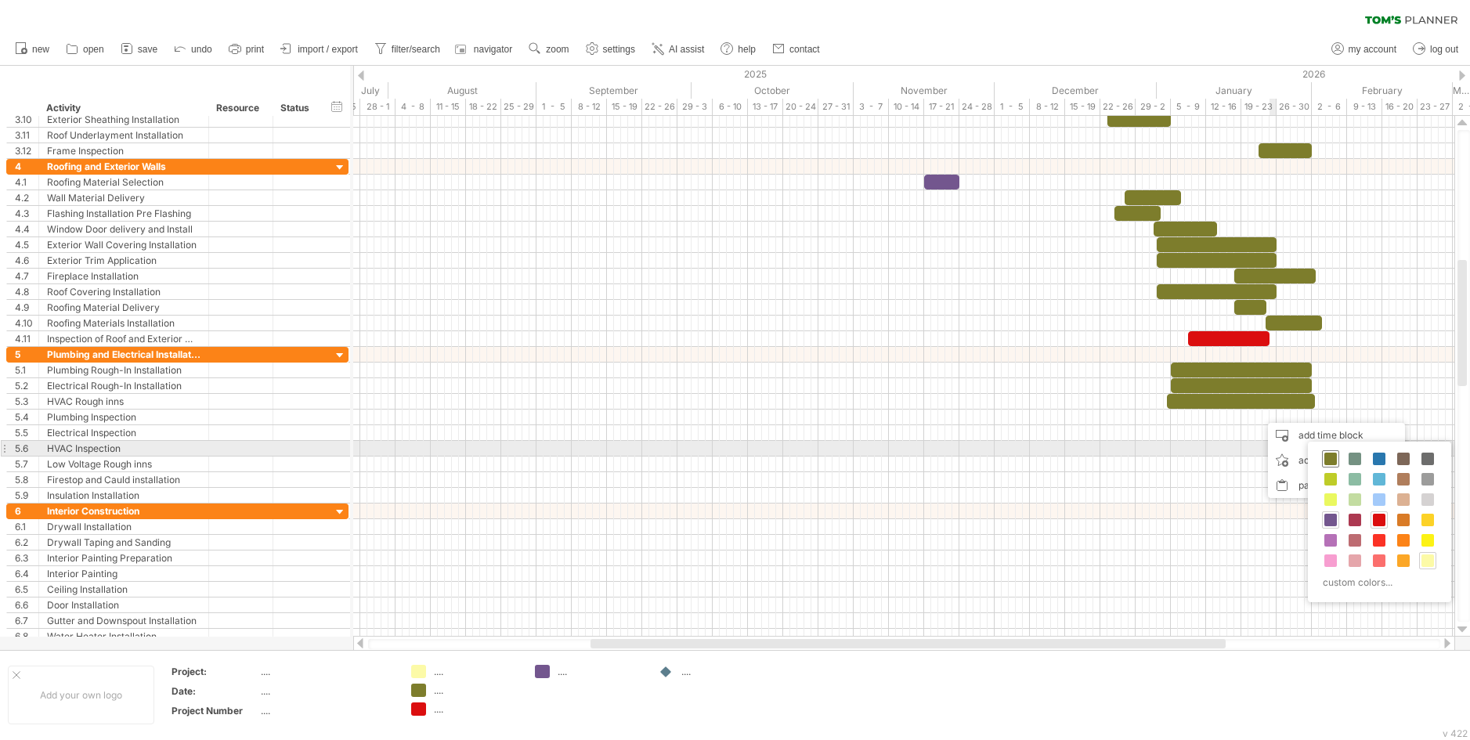
click at [1326, 453] on span at bounding box center [1330, 459] width 13 height 13
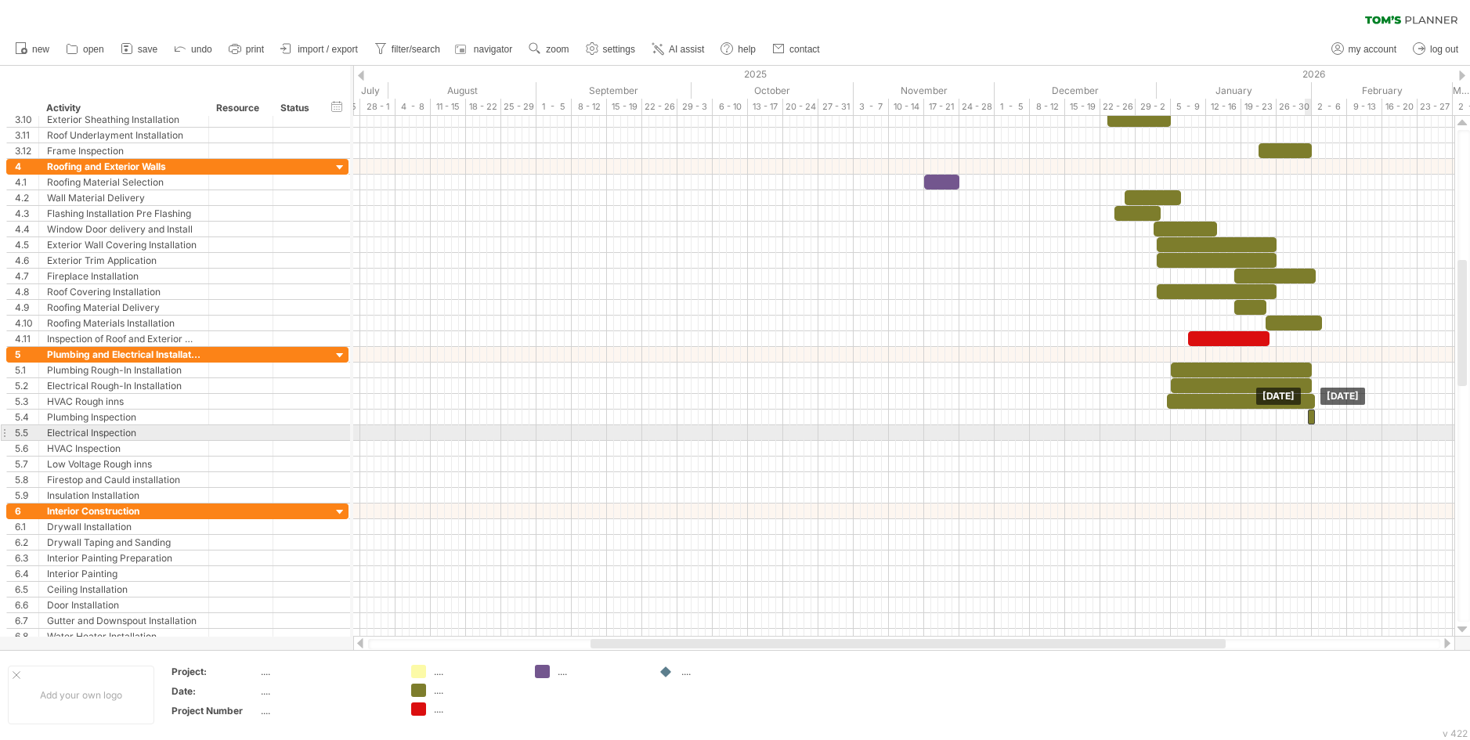
drag, startPoint x: 1262, startPoint y: 422, endPoint x: 1310, endPoint y: 427, distance: 48.8
click at [1310, 427] on div "example time blocks: [DATE] [DATE]" at bounding box center [903, 376] width 1101 height 521
drag, startPoint x: 1306, startPoint y: 421, endPoint x: 1262, endPoint y: 426, distance: 44.9
click at [1262, 426] on div "example time blocks: [DATE] [DATE] - 7.5 days" at bounding box center [903, 376] width 1101 height 521
click at [1273, 431] on div at bounding box center [903, 433] width 1101 height 16
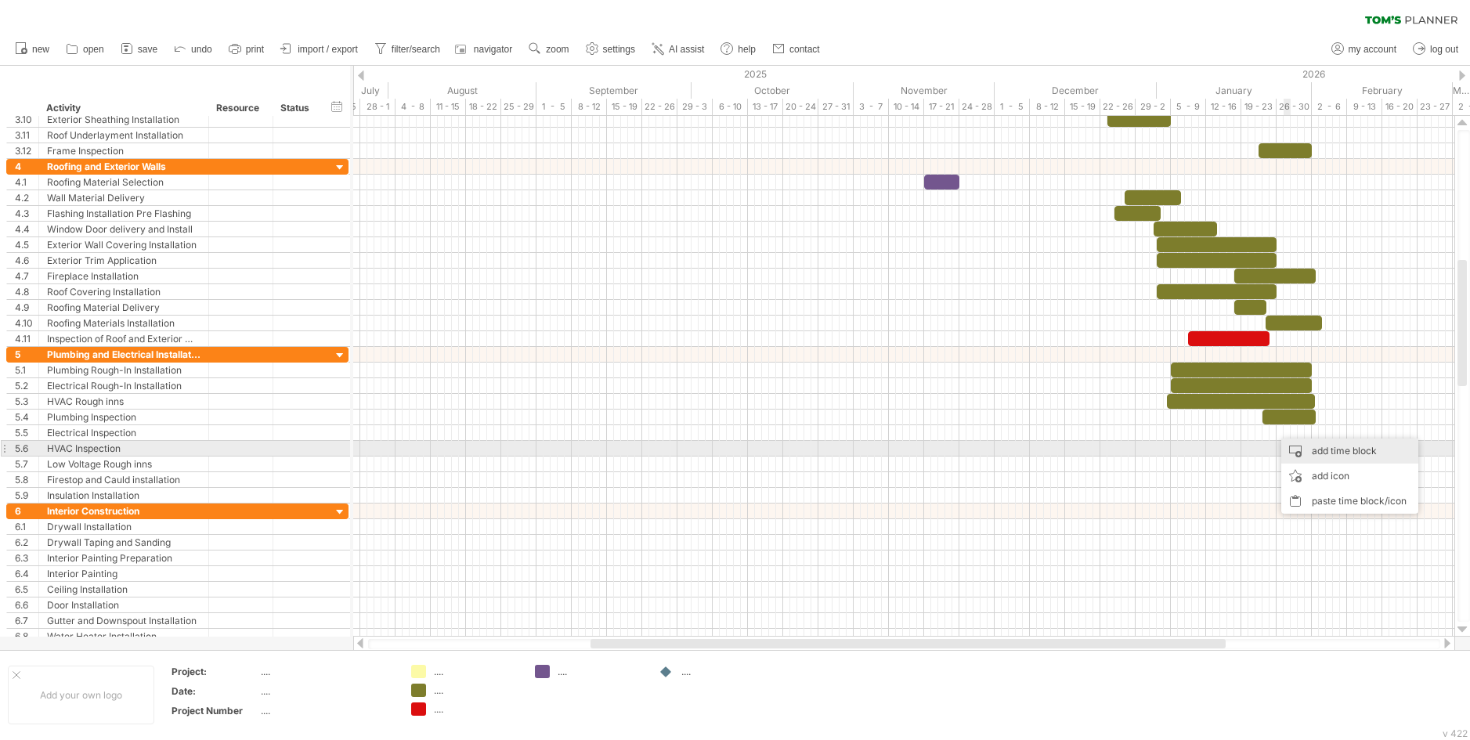
click at [1310, 450] on div "add time block" at bounding box center [1349, 451] width 137 height 25
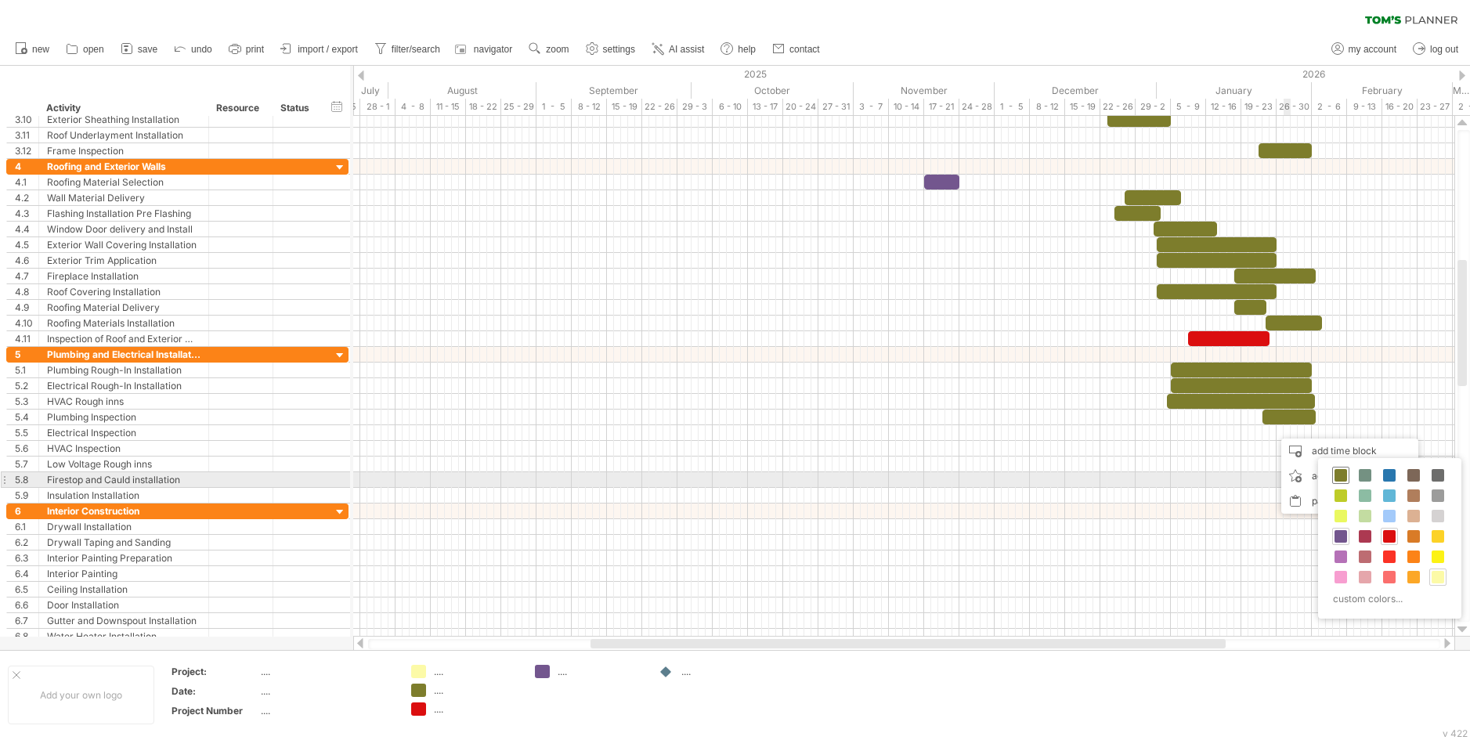
click at [1344, 476] on span at bounding box center [1340, 475] width 13 height 13
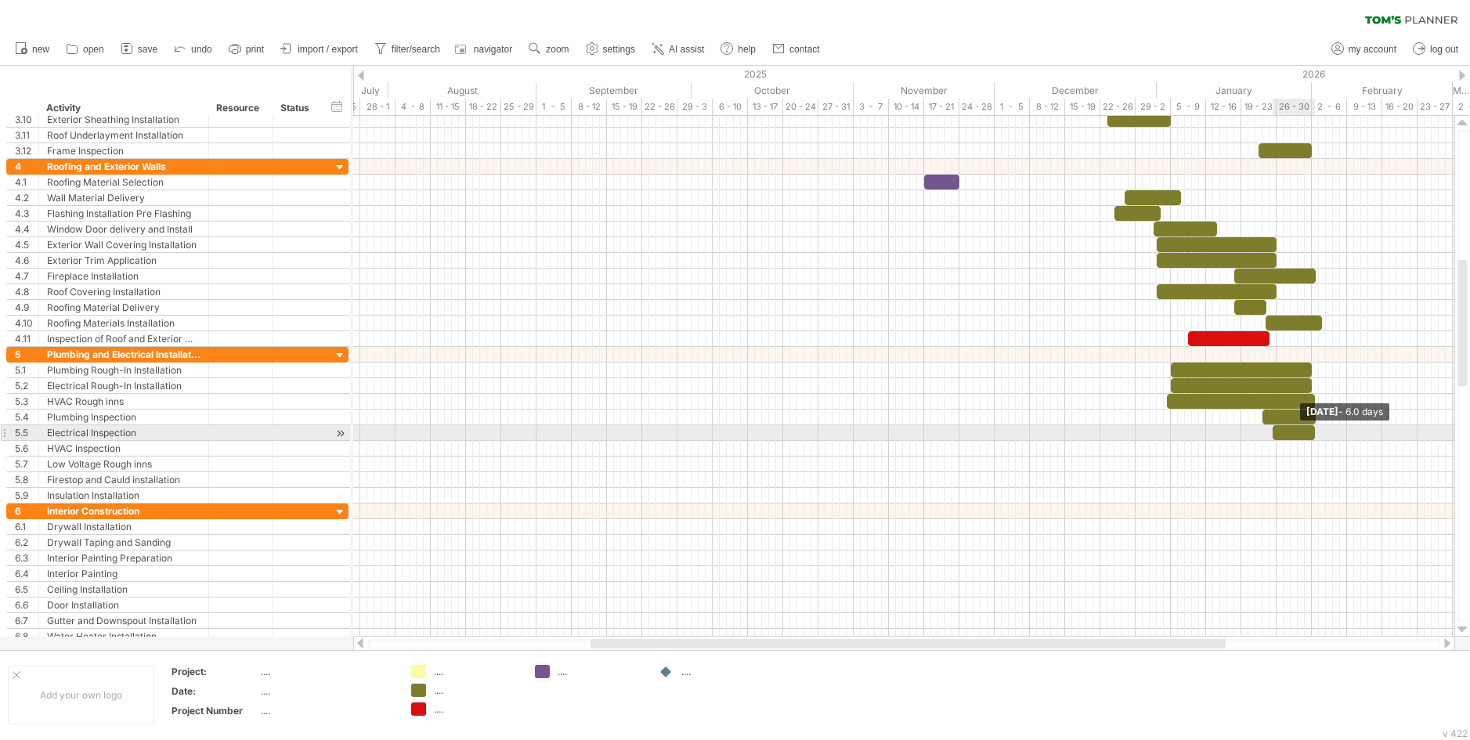
drag, startPoint x: 1280, startPoint y: 432, endPoint x: 1316, endPoint y: 433, distance: 35.3
click at [1316, 433] on span at bounding box center [1315, 432] width 6 height 15
drag, startPoint x: 1272, startPoint y: 432, endPoint x: 1263, endPoint y: 433, distance: 8.8
click at [1263, 433] on span at bounding box center [1262, 432] width 6 height 15
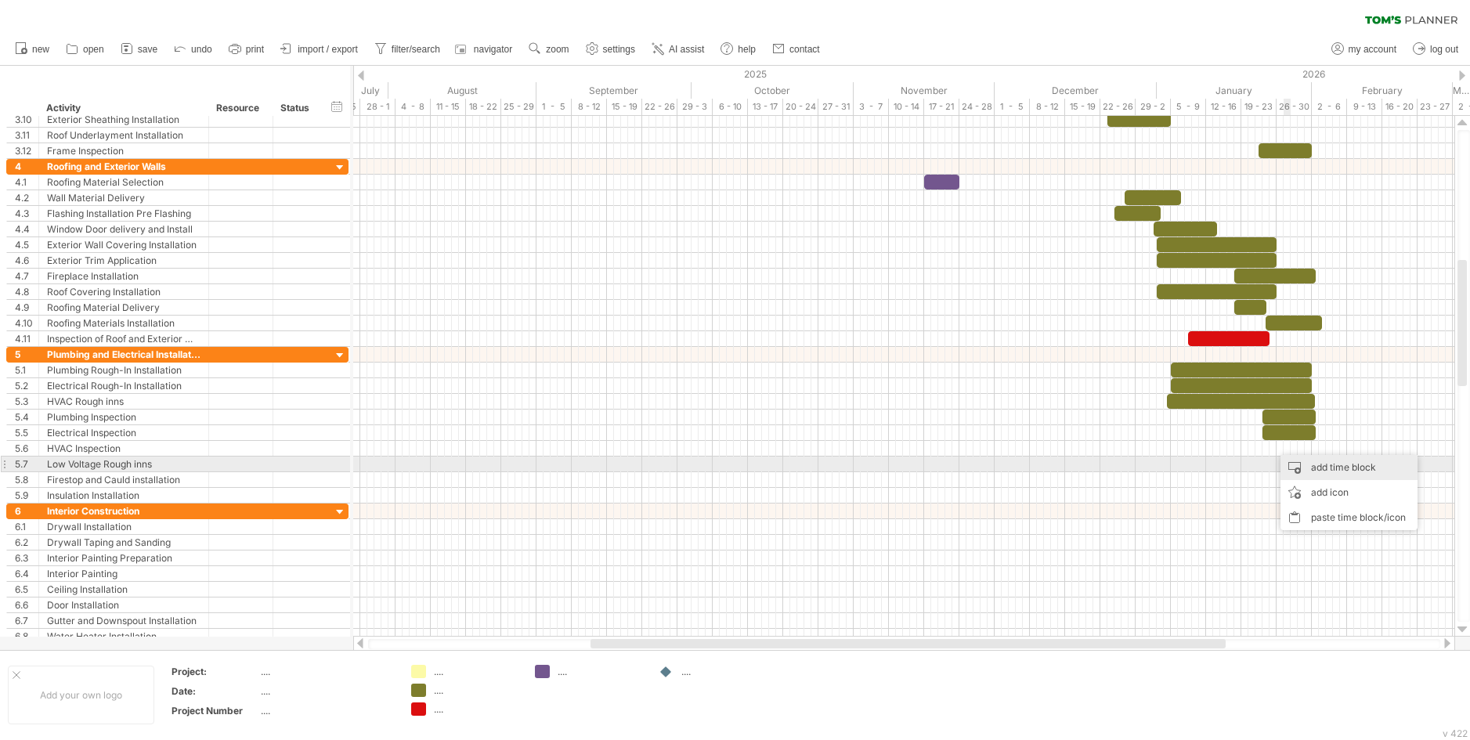
click at [1317, 467] on div "add time block" at bounding box center [1348, 467] width 137 height 25
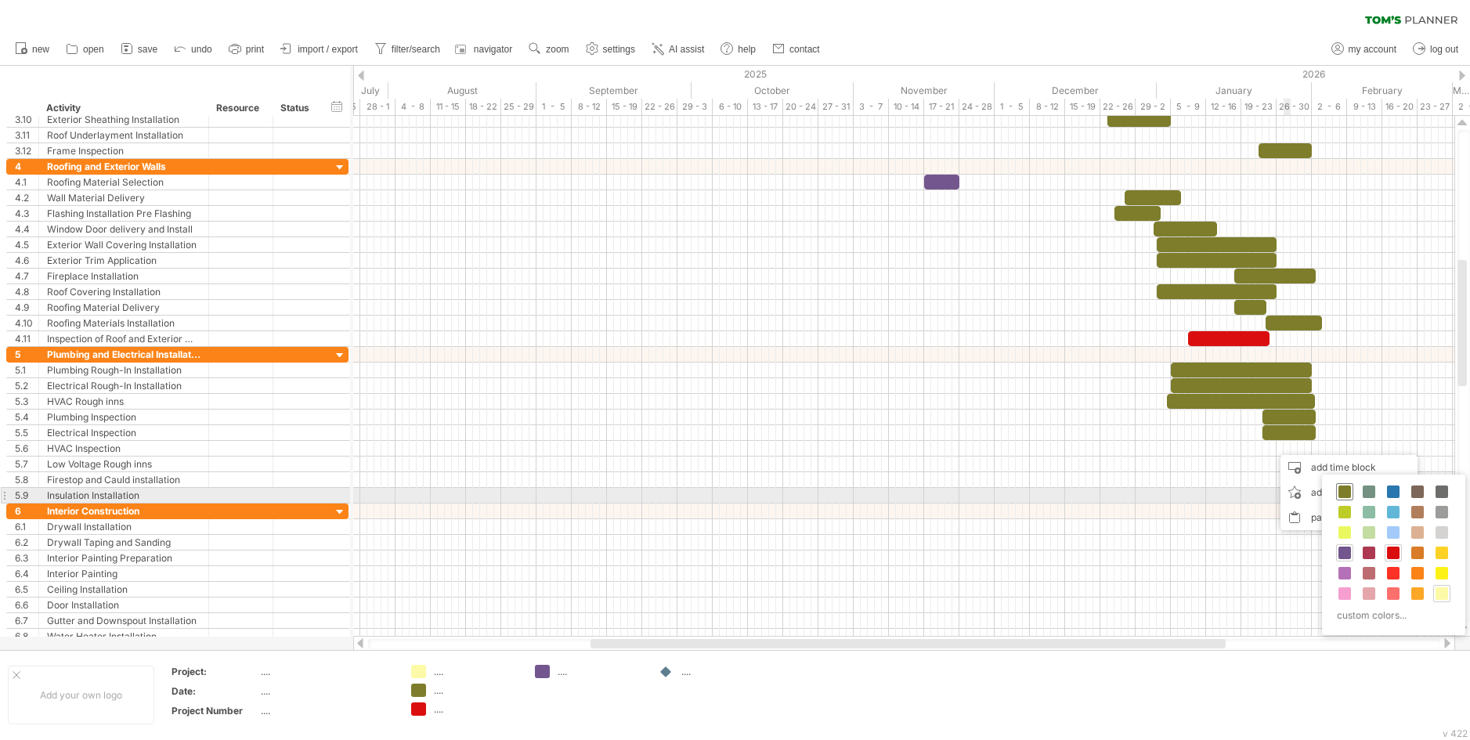
click at [1342, 491] on span at bounding box center [1344, 492] width 13 height 13
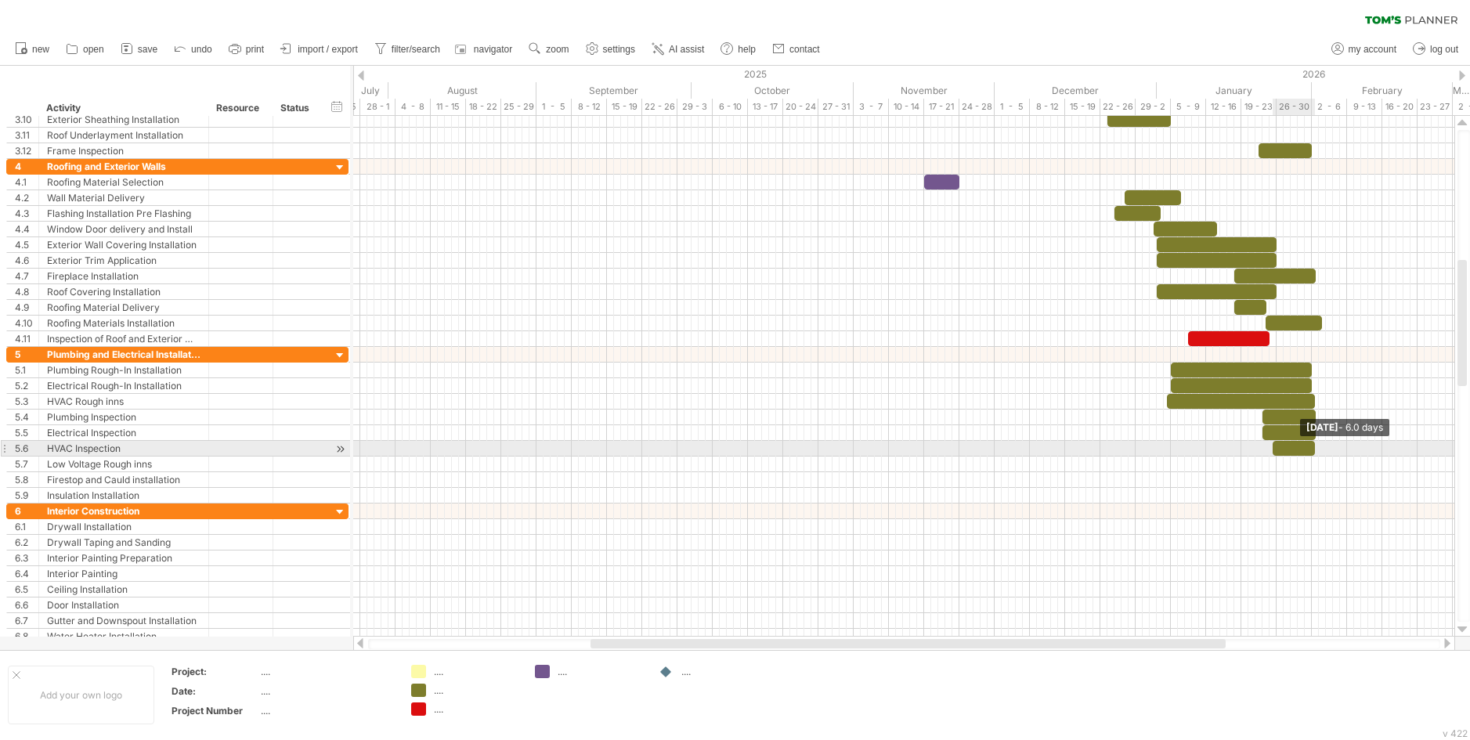
drag, startPoint x: 1278, startPoint y: 448, endPoint x: 1313, endPoint y: 450, distance: 35.3
click at [1313, 450] on span at bounding box center [1315, 448] width 6 height 15
drag, startPoint x: 1275, startPoint y: 446, endPoint x: 1266, endPoint y: 446, distance: 9.4
click at [1266, 446] on div at bounding box center [1288, 448] width 53 height 15
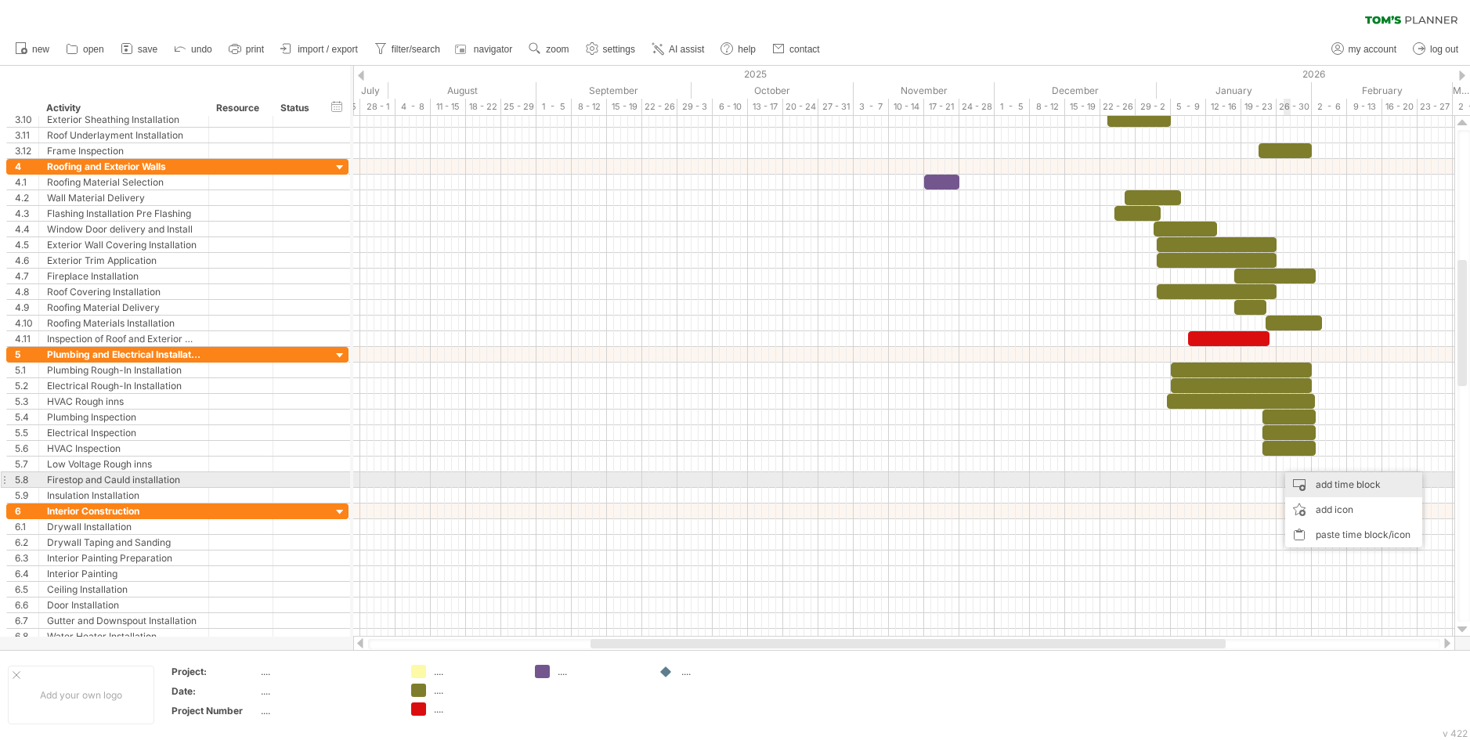
click at [1335, 484] on div "add time block" at bounding box center [1353, 484] width 137 height 25
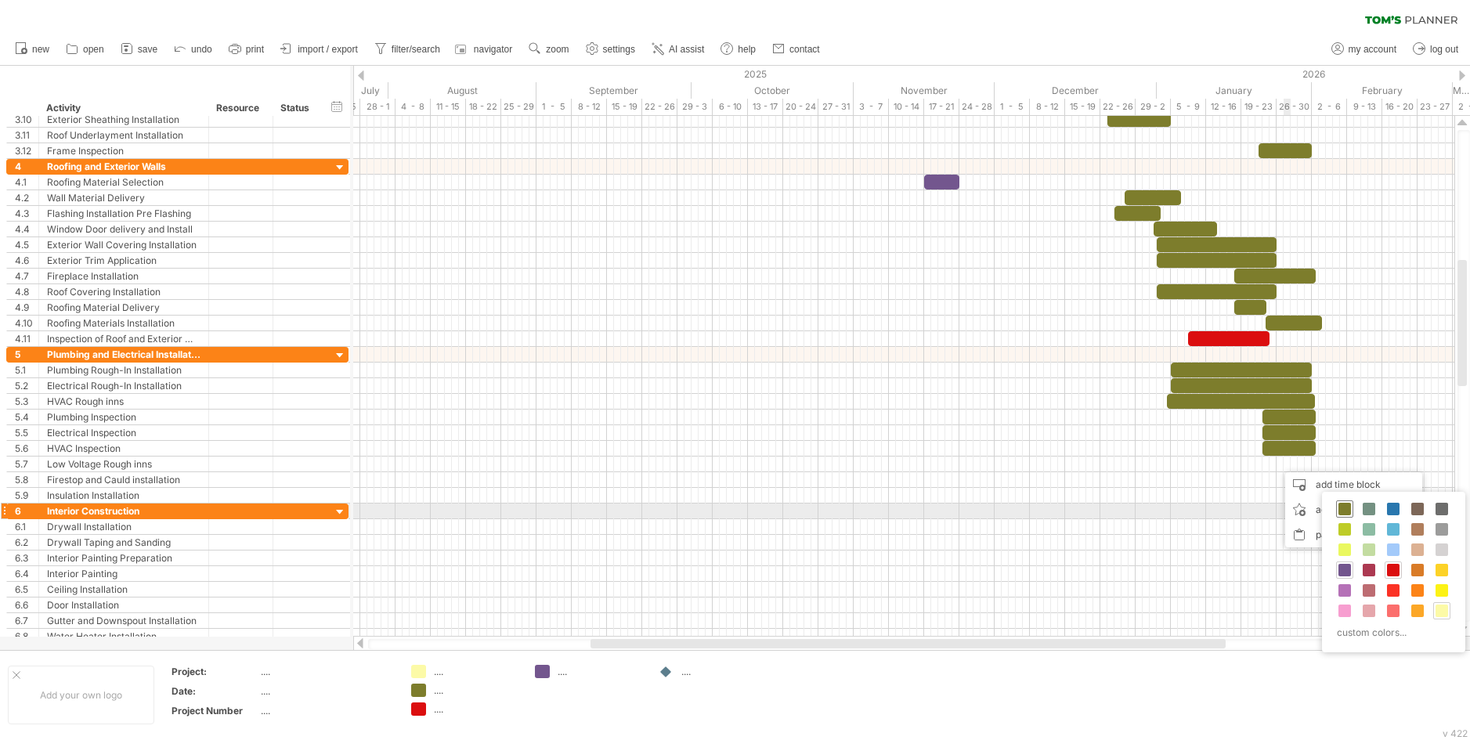
click at [1345, 506] on span at bounding box center [1344, 509] width 13 height 13
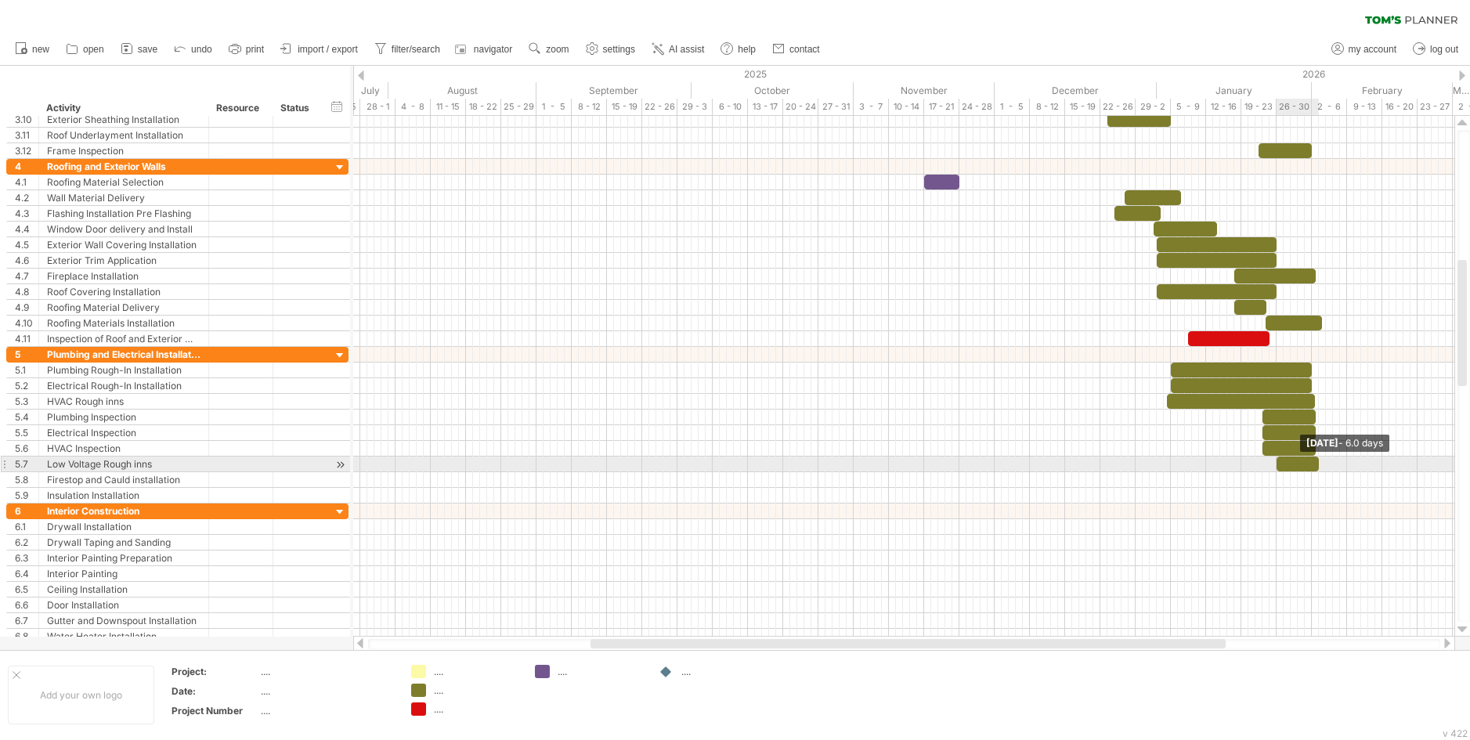
drag, startPoint x: 1283, startPoint y: 463, endPoint x: 1318, endPoint y: 463, distance: 35.2
click at [1318, 463] on span at bounding box center [1319, 464] width 6 height 15
drag, startPoint x: 1277, startPoint y: 462, endPoint x: 1263, endPoint y: 463, distance: 14.1
click at [1263, 463] on span at bounding box center [1262, 464] width 6 height 15
drag, startPoint x: 1271, startPoint y: 460, endPoint x: 1285, endPoint y: 460, distance: 14.1
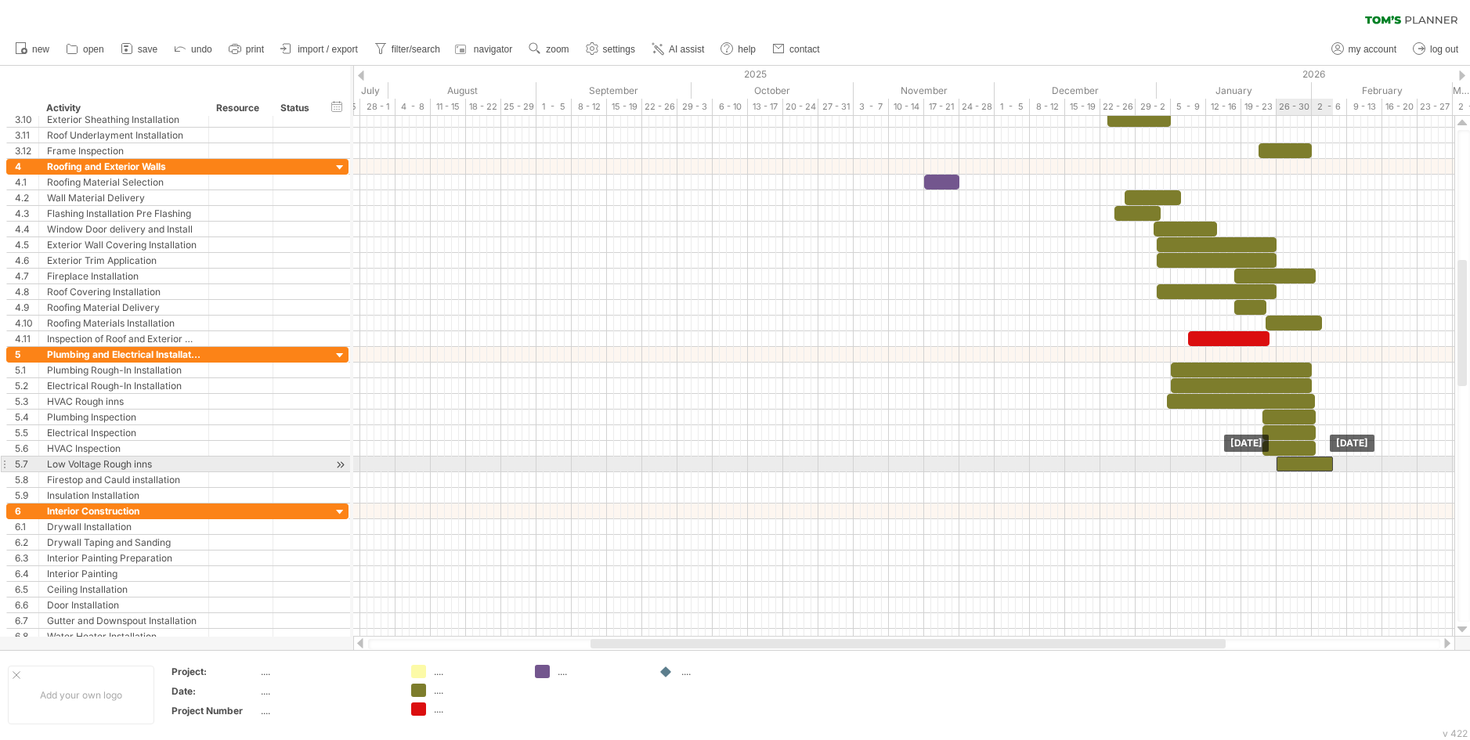
click at [1285, 460] on div at bounding box center [1305, 464] width 56 height 15
click at [217, 461] on div at bounding box center [241, 464] width 48 height 15
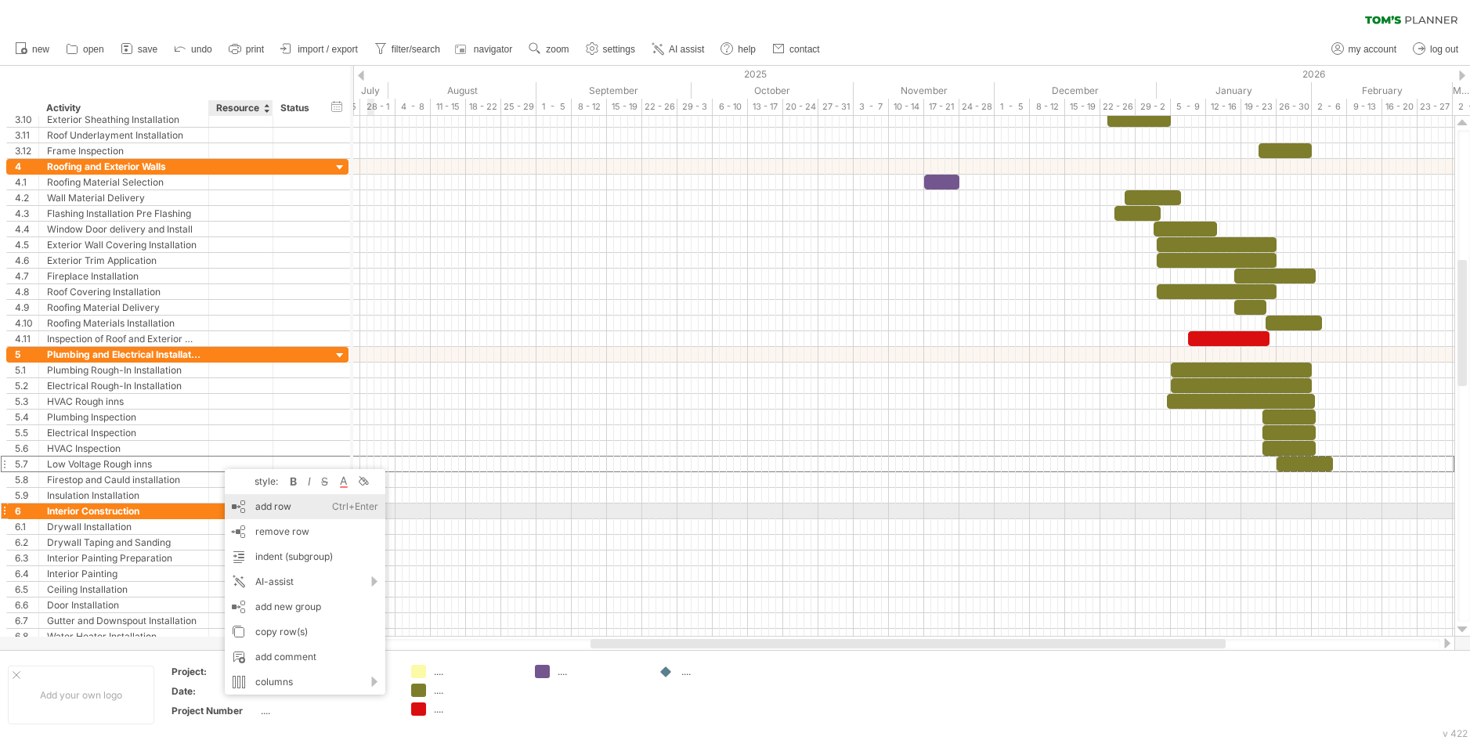
click at [270, 508] on div "add row Ctrl+Enter Cmd+Enter" at bounding box center [305, 506] width 161 height 25
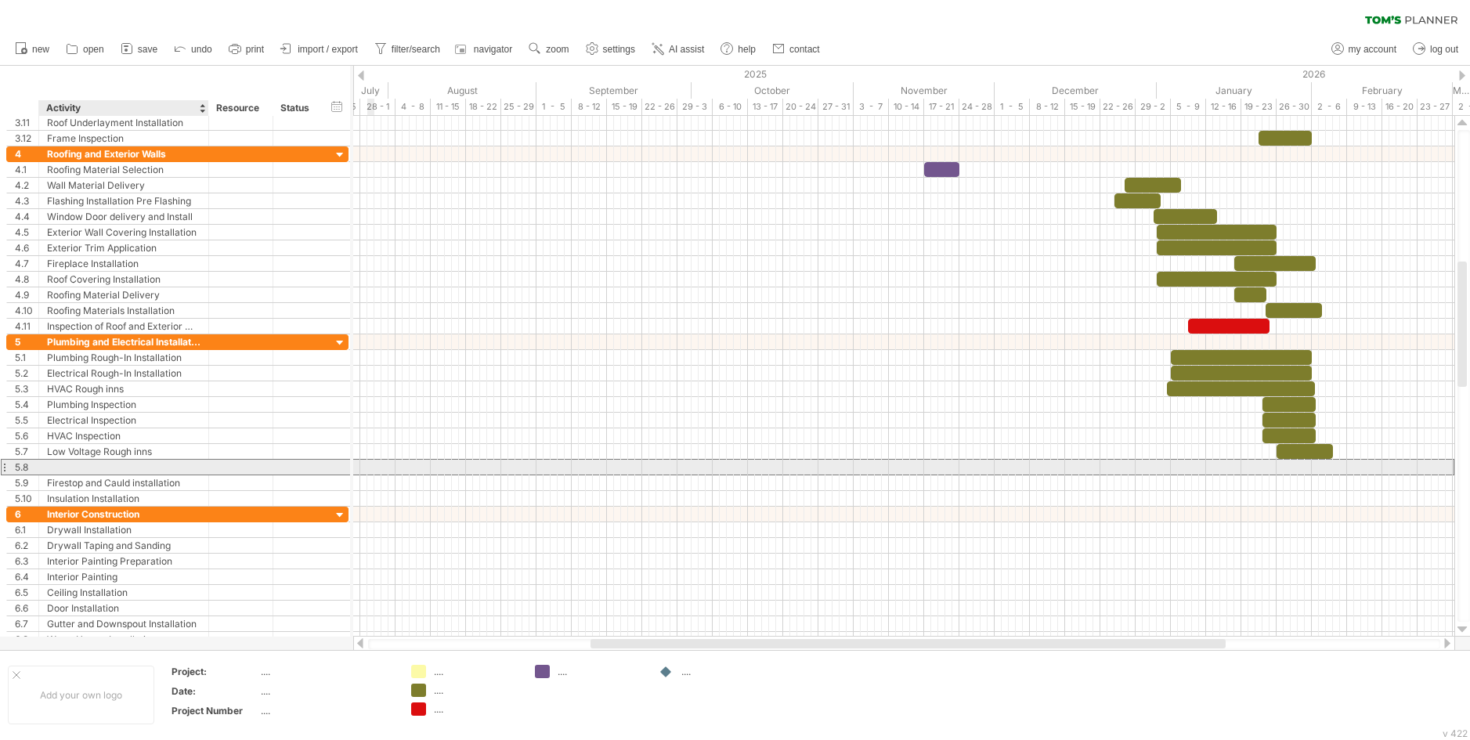
click at [128, 460] on div at bounding box center [123, 467] width 153 height 15
type input "**********"
click at [1273, 468] on div at bounding box center [903, 467] width 1101 height 16
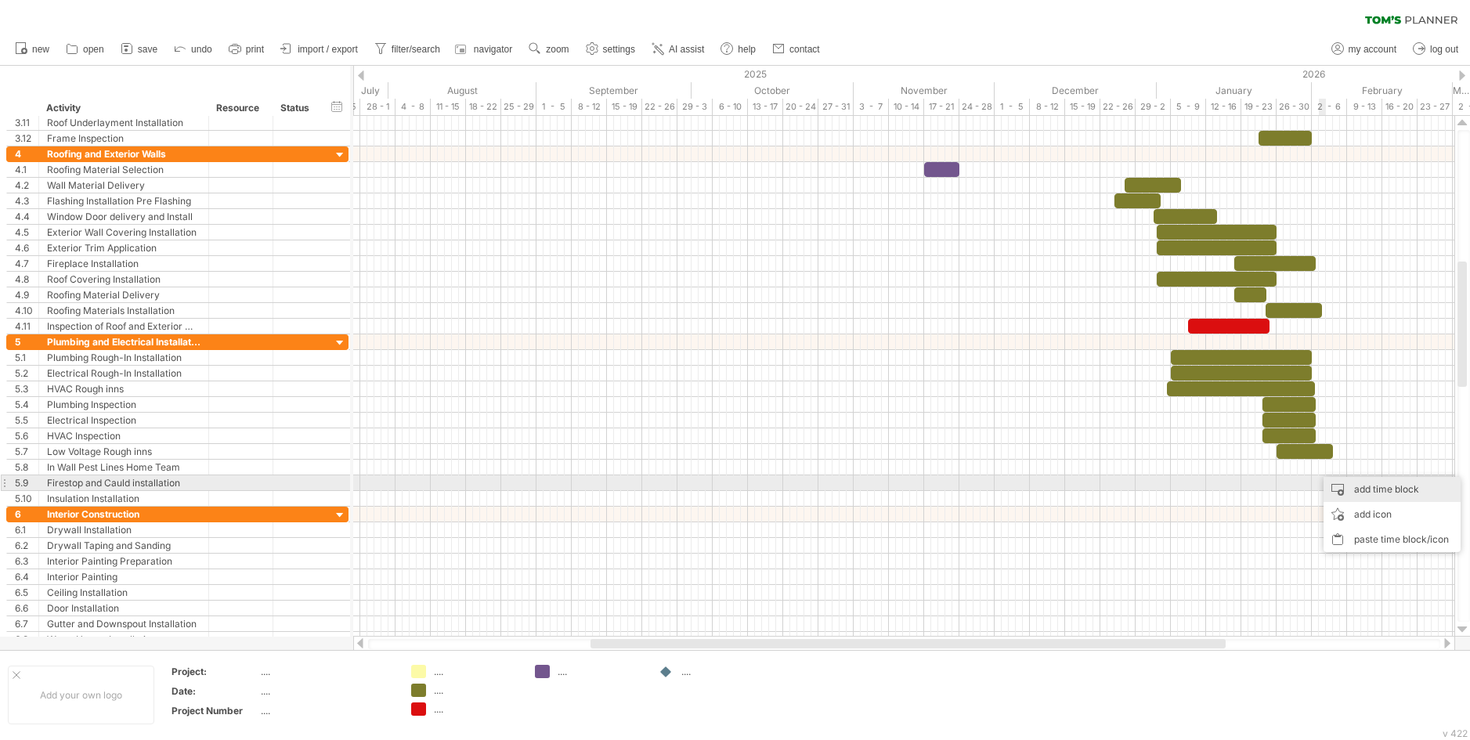
click at [1356, 493] on div "add time block" at bounding box center [1392, 489] width 137 height 25
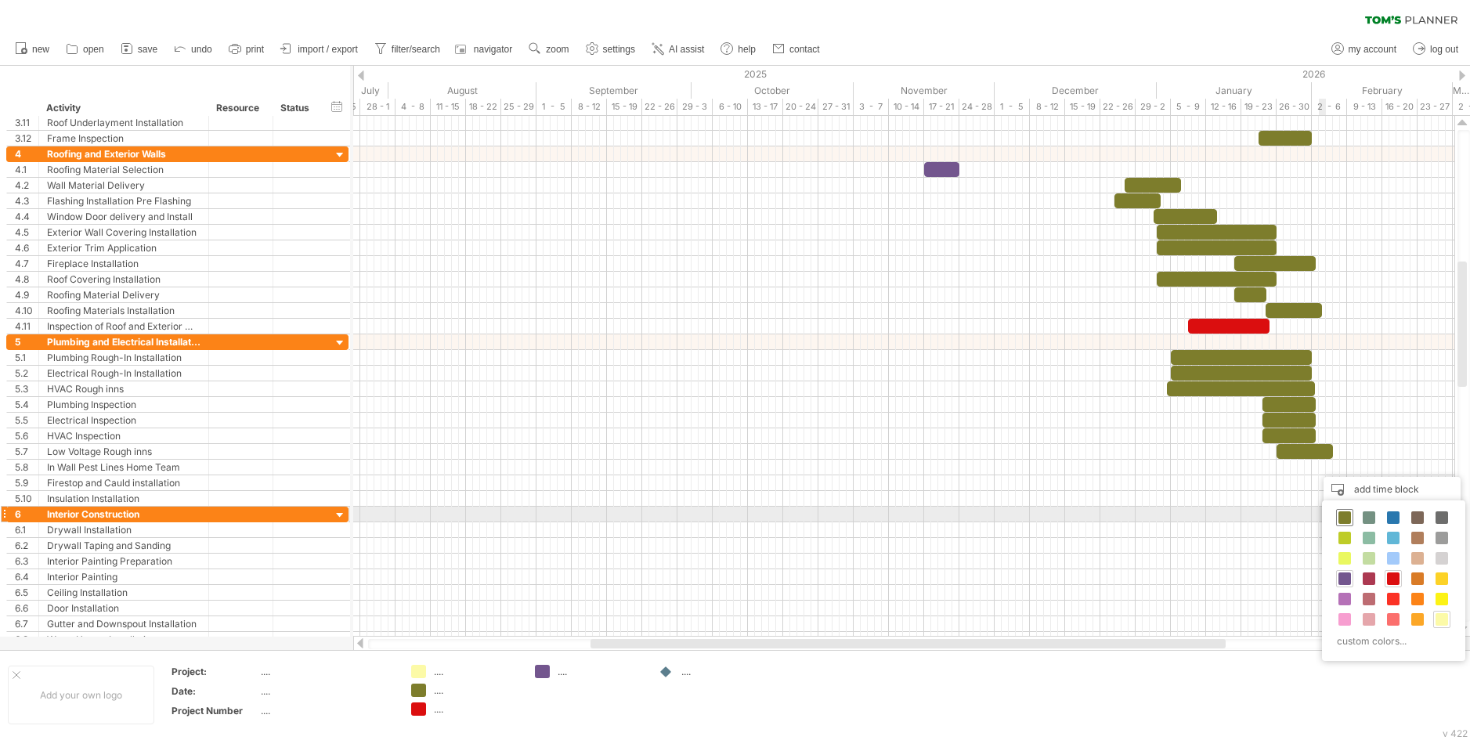
click at [1348, 517] on span at bounding box center [1344, 517] width 13 height 13
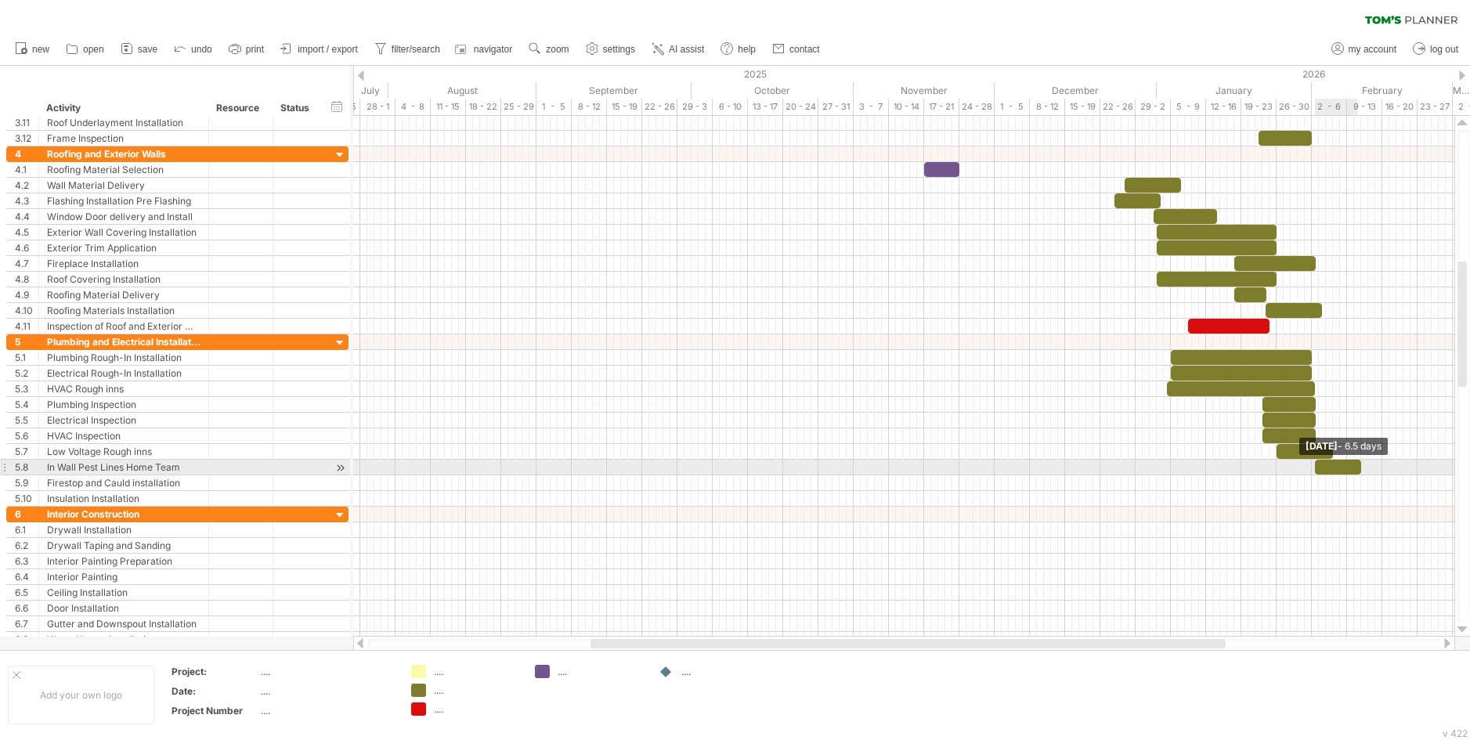
drag, startPoint x: 1320, startPoint y: 468, endPoint x: 1357, endPoint y: 473, distance: 38.0
click at [1358, 473] on span at bounding box center [1361, 467] width 6 height 15
drag, startPoint x: 1336, startPoint y: 464, endPoint x: 1302, endPoint y: 465, distance: 33.7
click at [1302, 465] on div at bounding box center [1303, 467] width 46 height 15
click at [1289, 468] on div at bounding box center [1310, 467] width 46 height 15
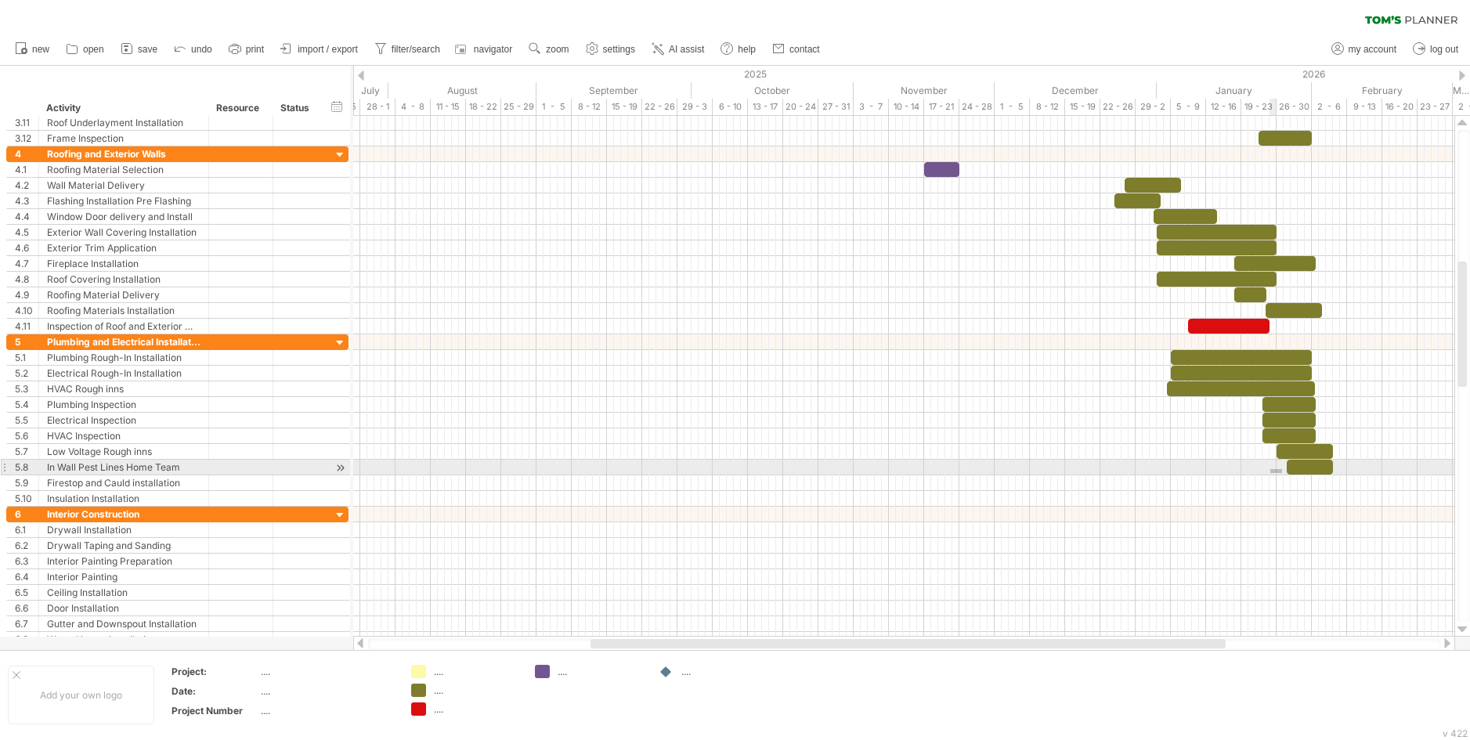
drag, startPoint x: 1282, startPoint y: 469, endPoint x: 1264, endPoint y: 476, distance: 19.3
click at [1264, 476] on div at bounding box center [903, 420] width 1101 height 172
drag, startPoint x: 1289, startPoint y: 469, endPoint x: 1279, endPoint y: 473, distance: 10.9
click at [1279, 473] on span at bounding box center [1276, 467] width 6 height 15
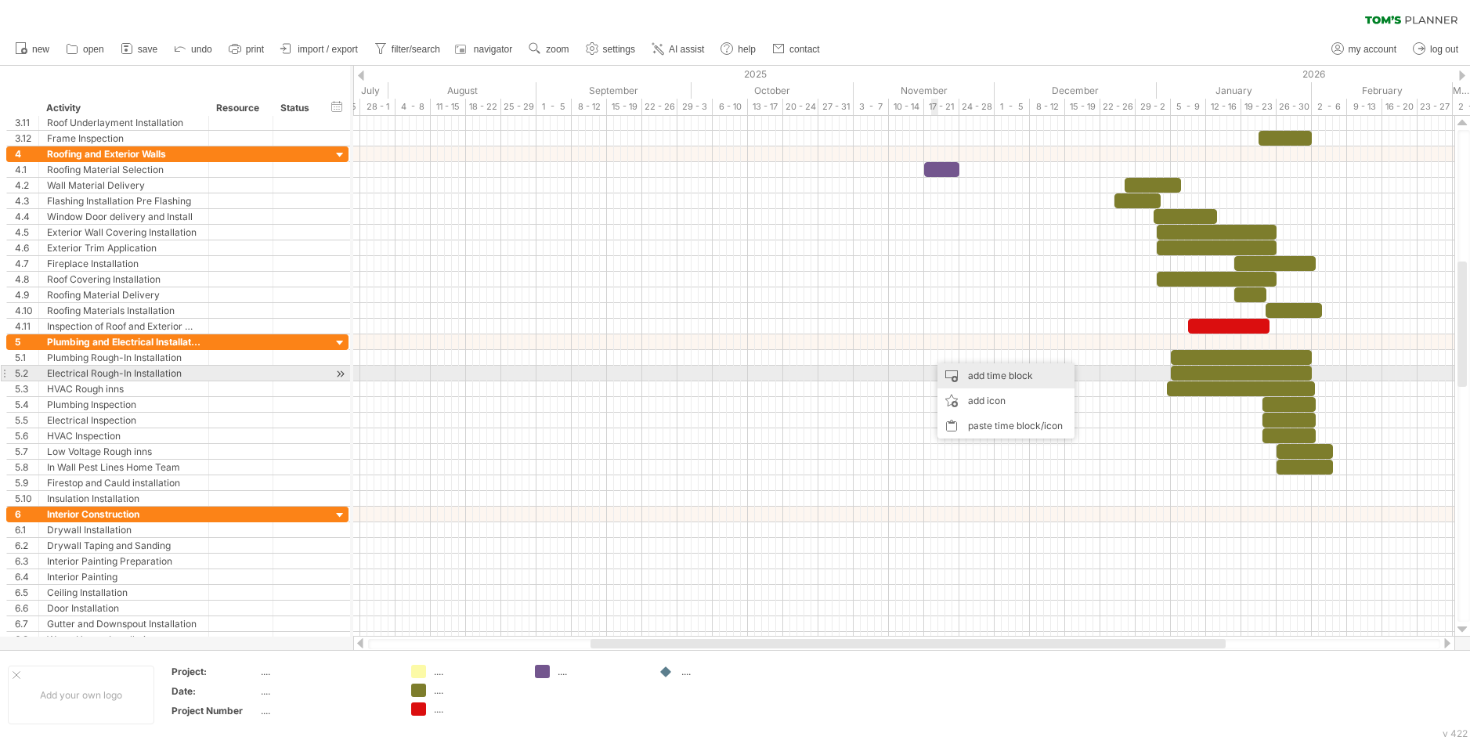
click at [992, 378] on div "add time block" at bounding box center [1005, 375] width 137 height 25
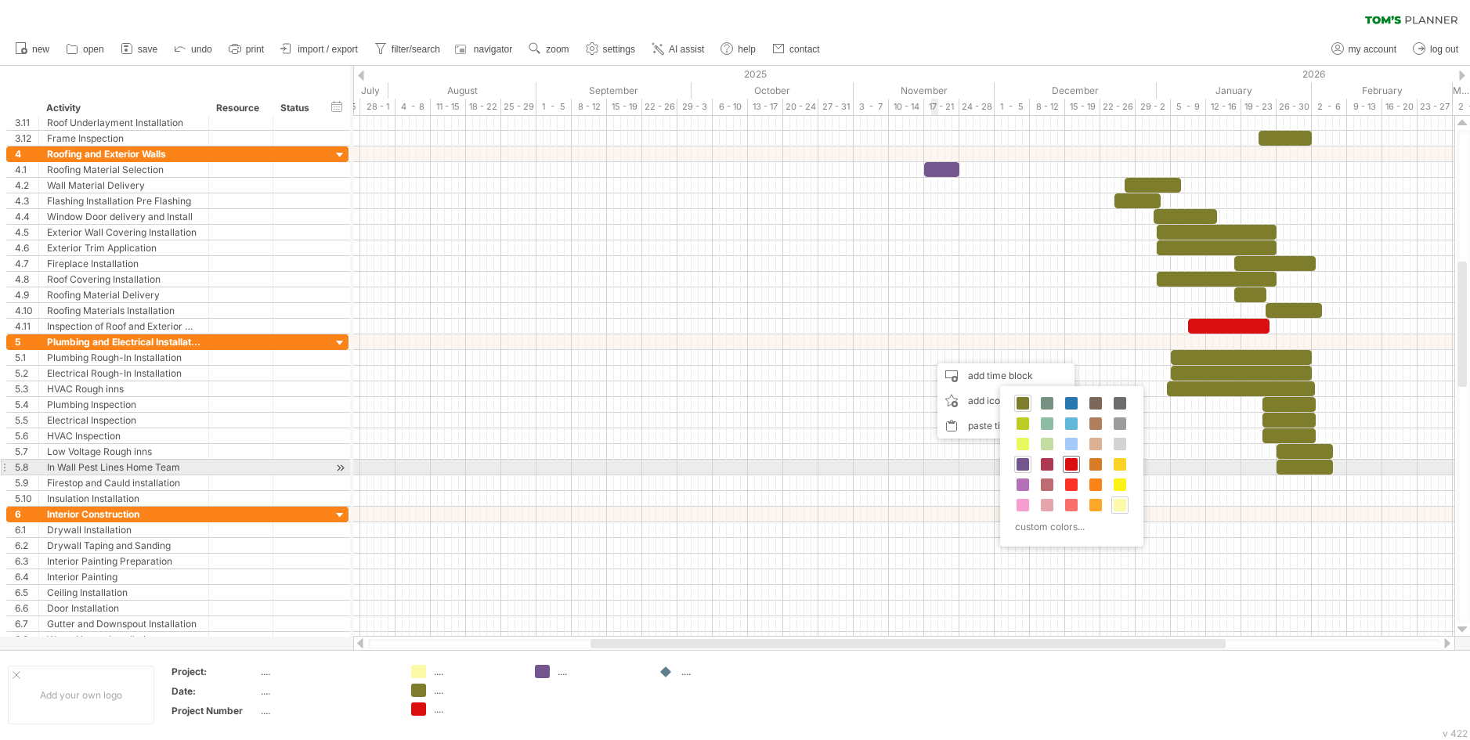
click at [1072, 467] on span at bounding box center [1071, 464] width 13 height 13
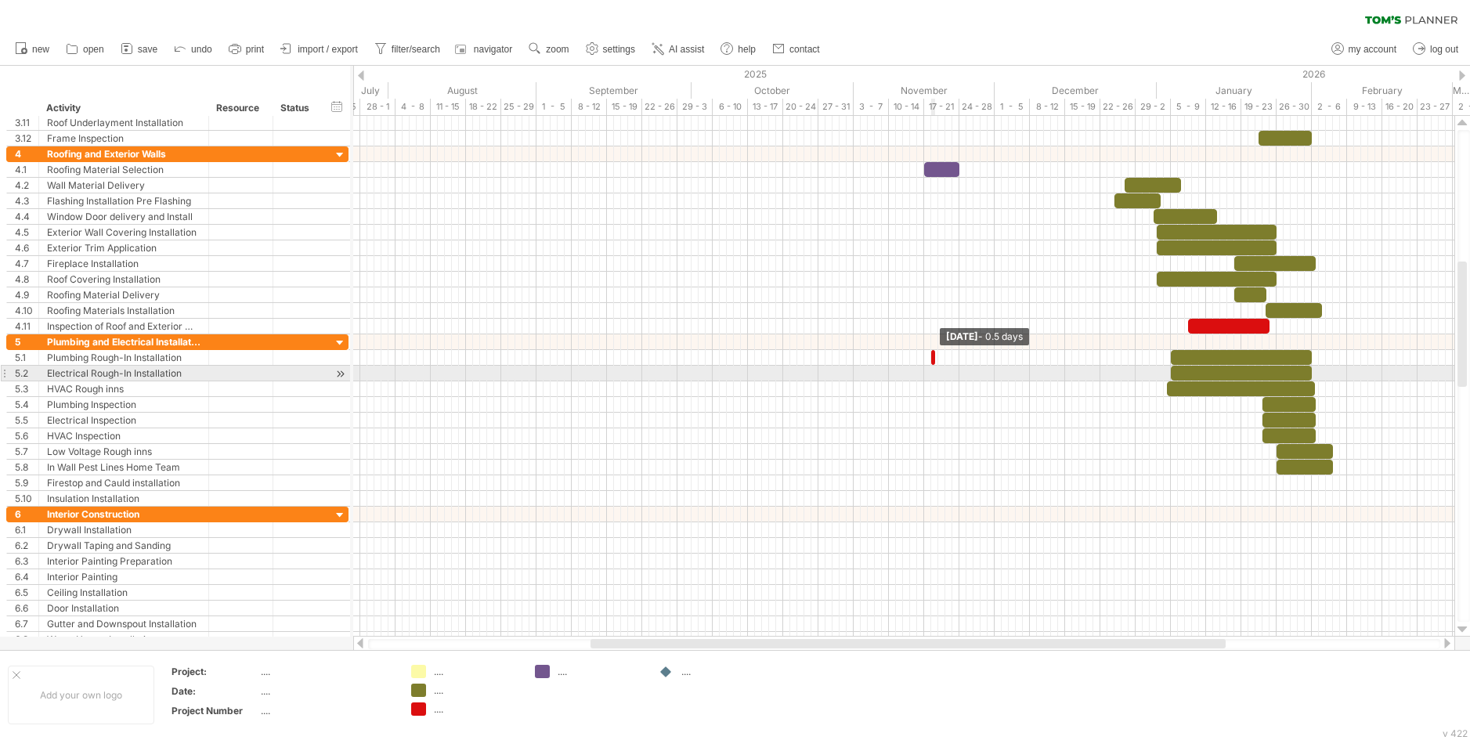
drag, startPoint x: 936, startPoint y: 359, endPoint x: 917, endPoint y: 374, distance: 24.0
click at [917, 374] on div "example time blocks: [DATE] - 0.5 days [DATE] - 8.0 days" at bounding box center [903, 376] width 1101 height 521
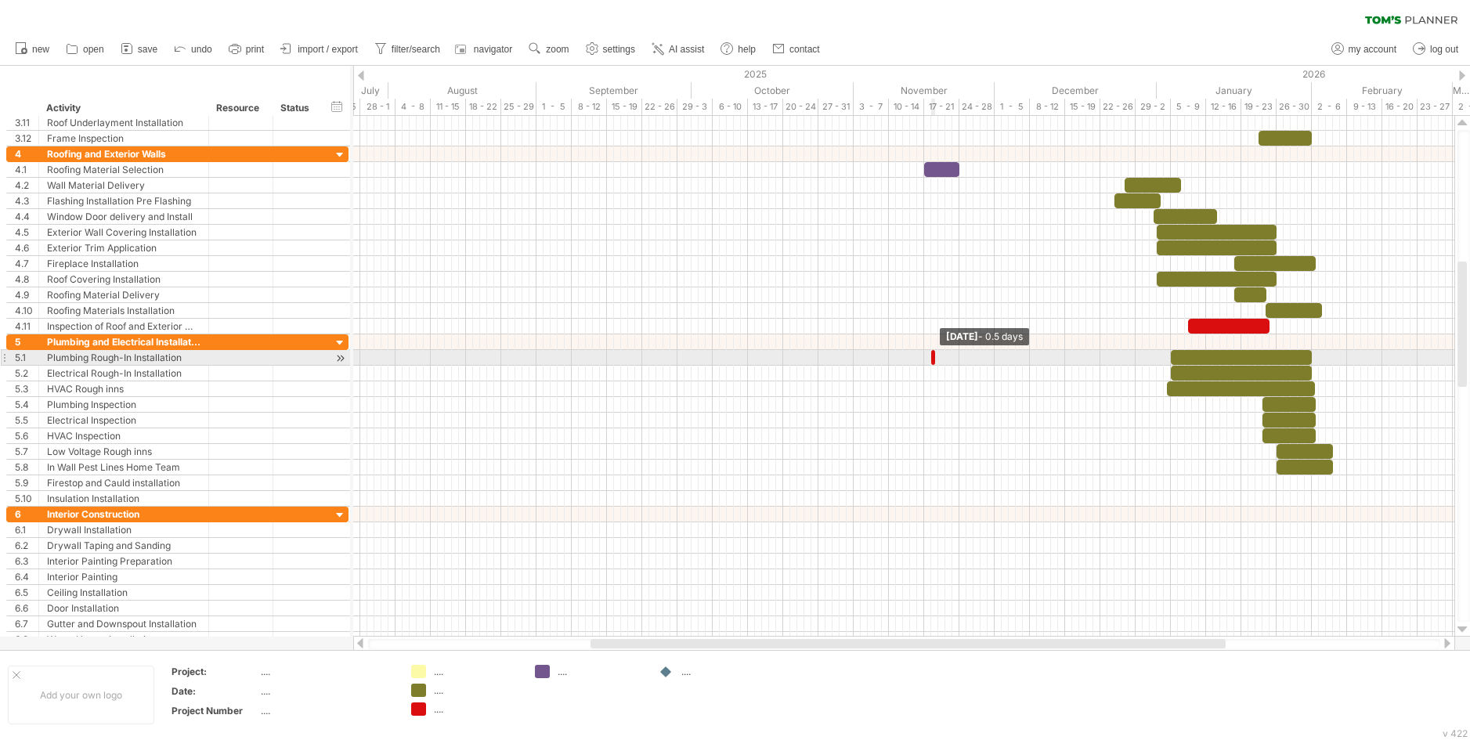
drag, startPoint x: 934, startPoint y: 359, endPoint x: 924, endPoint y: 365, distance: 10.9
click at [924, 365] on div "example time blocks: [DATE] - 0.5 days [DATE] - 8.0 days" at bounding box center [903, 376] width 1101 height 521
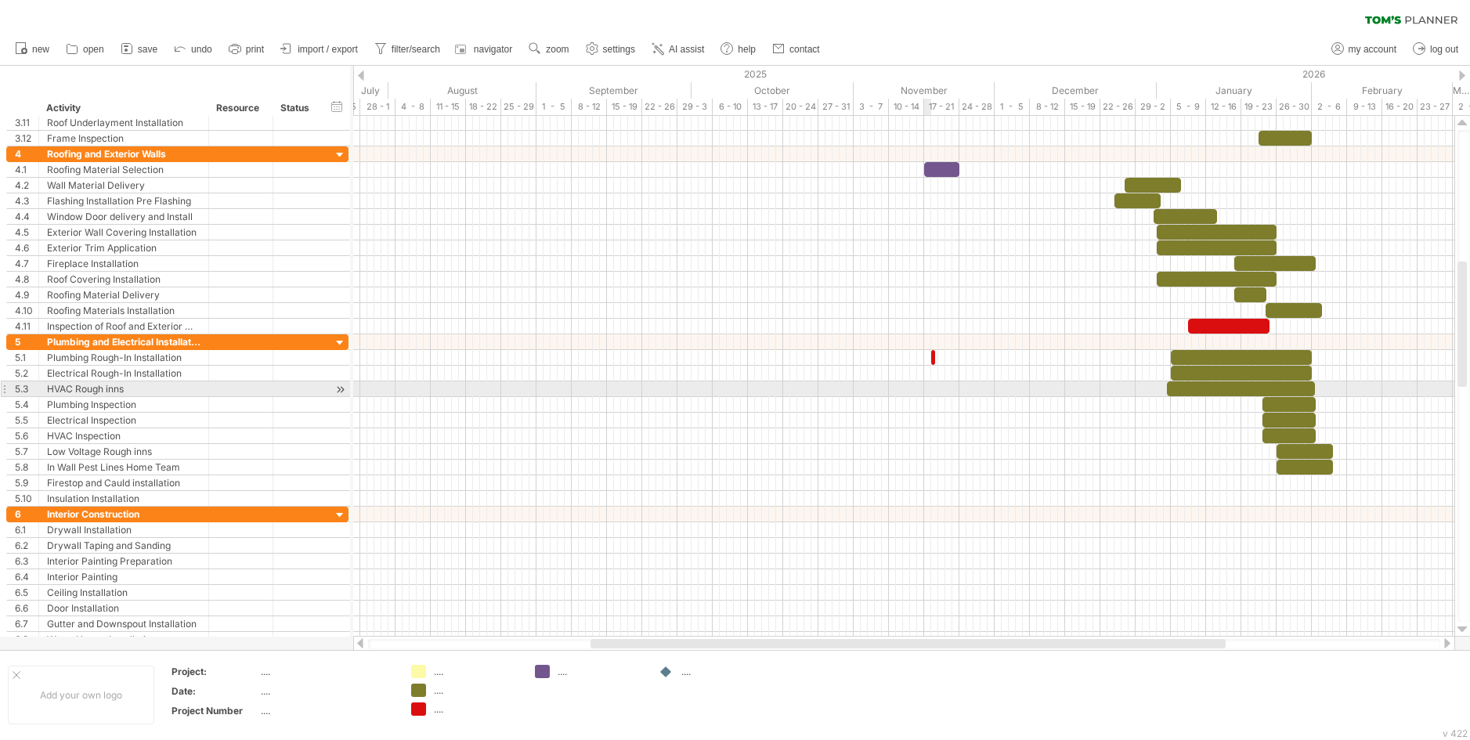
click at [924, 401] on div at bounding box center [903, 405] width 1101 height 16
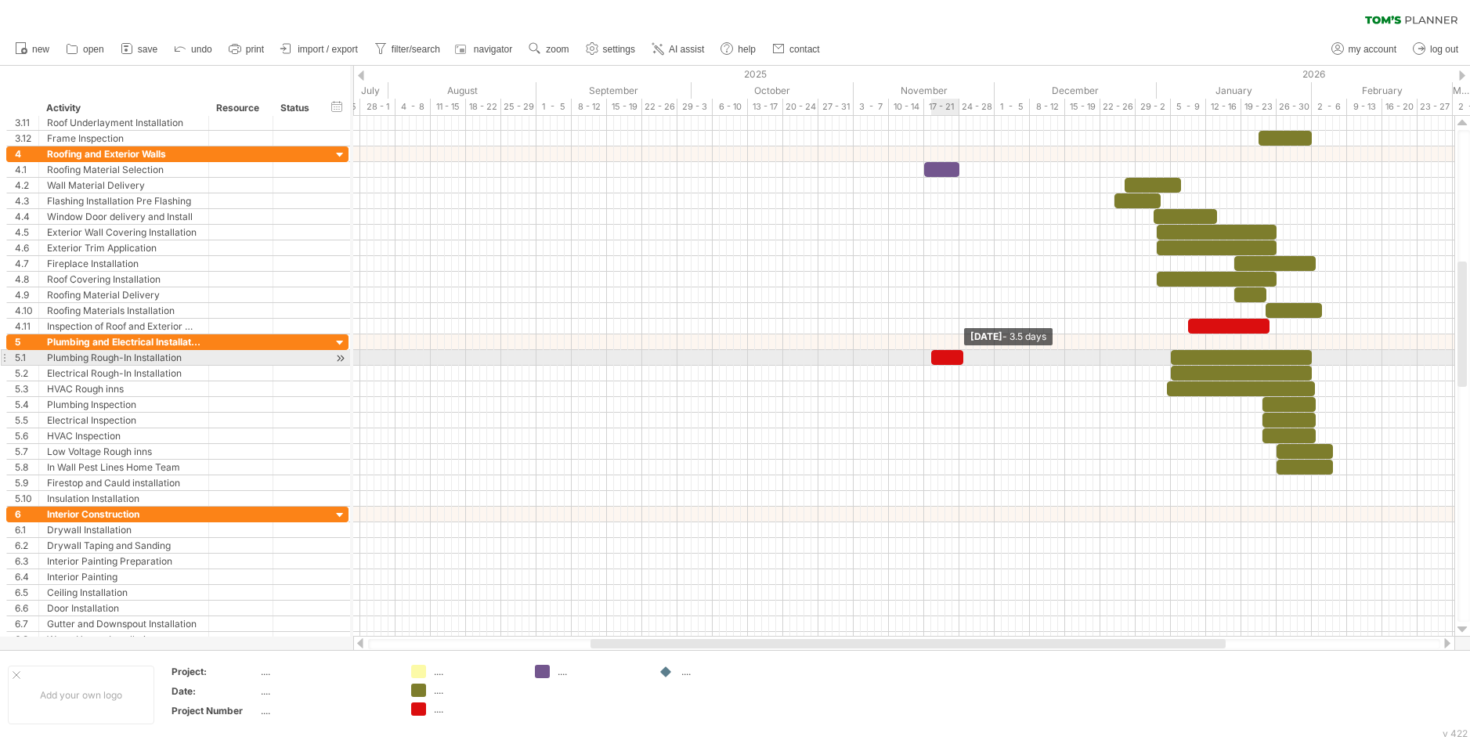
drag, startPoint x: 932, startPoint y: 363, endPoint x: 972, endPoint y: 360, distance: 40.0
click at [966, 360] on span at bounding box center [963, 357] width 6 height 15
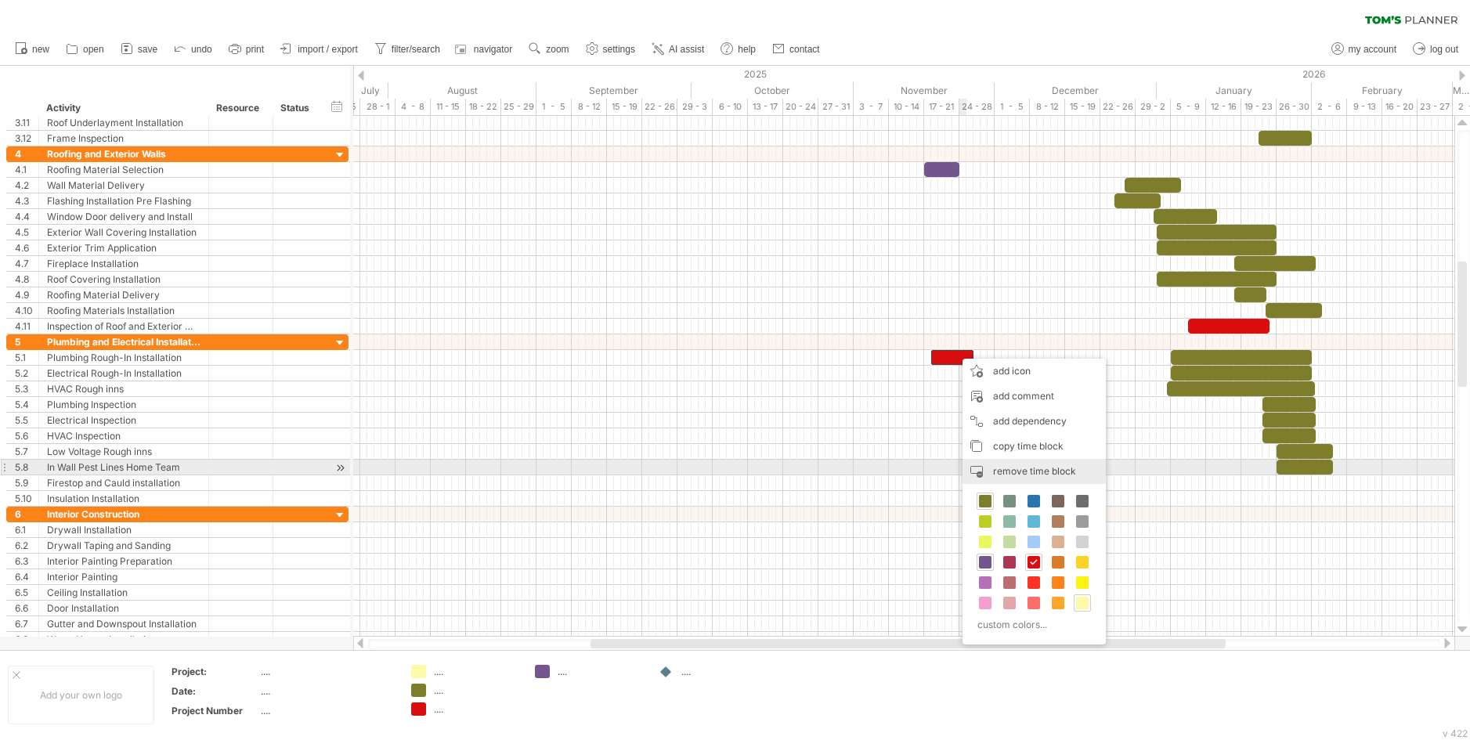
click at [1024, 470] on span "remove time block" at bounding box center [1034, 471] width 83 height 12
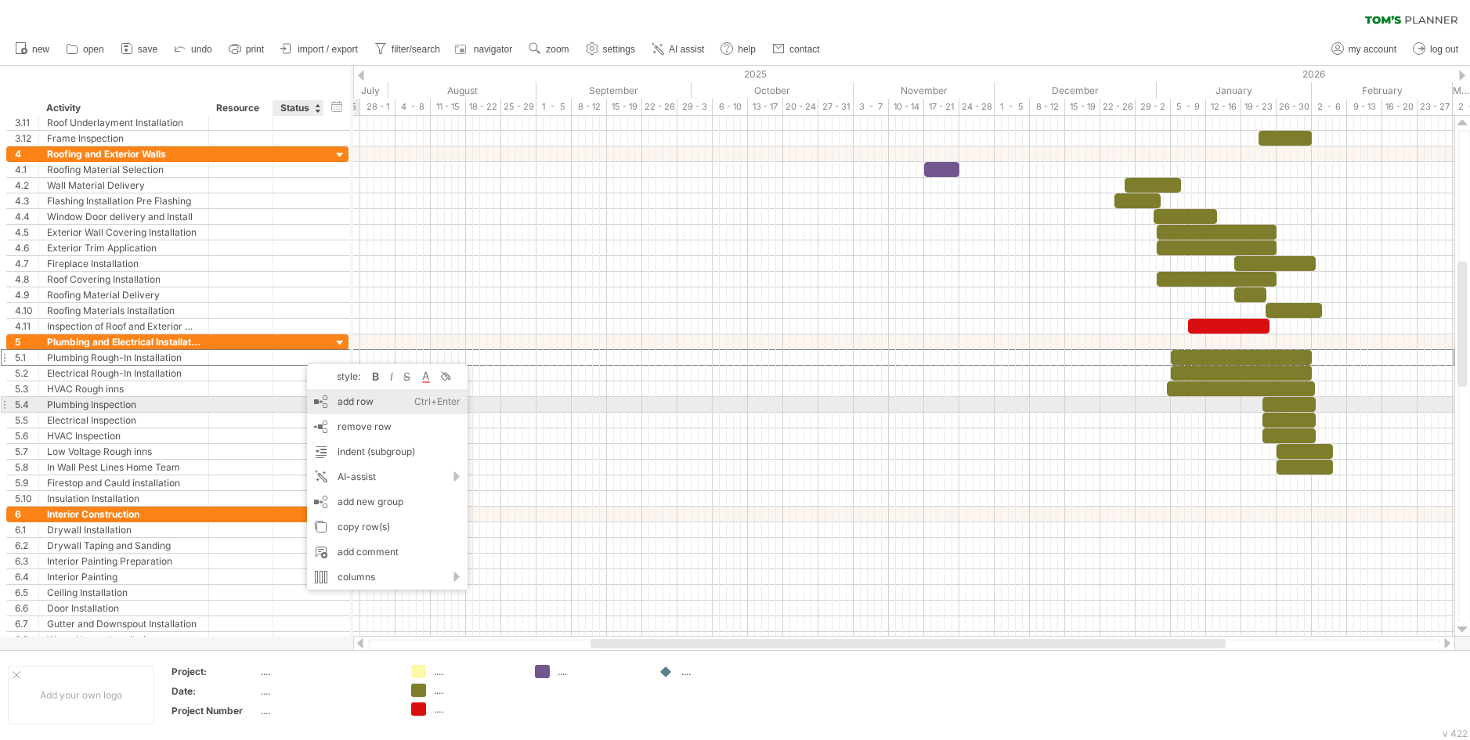
click at [341, 399] on div "add row Ctrl+Enter Cmd+Enter" at bounding box center [387, 401] width 161 height 25
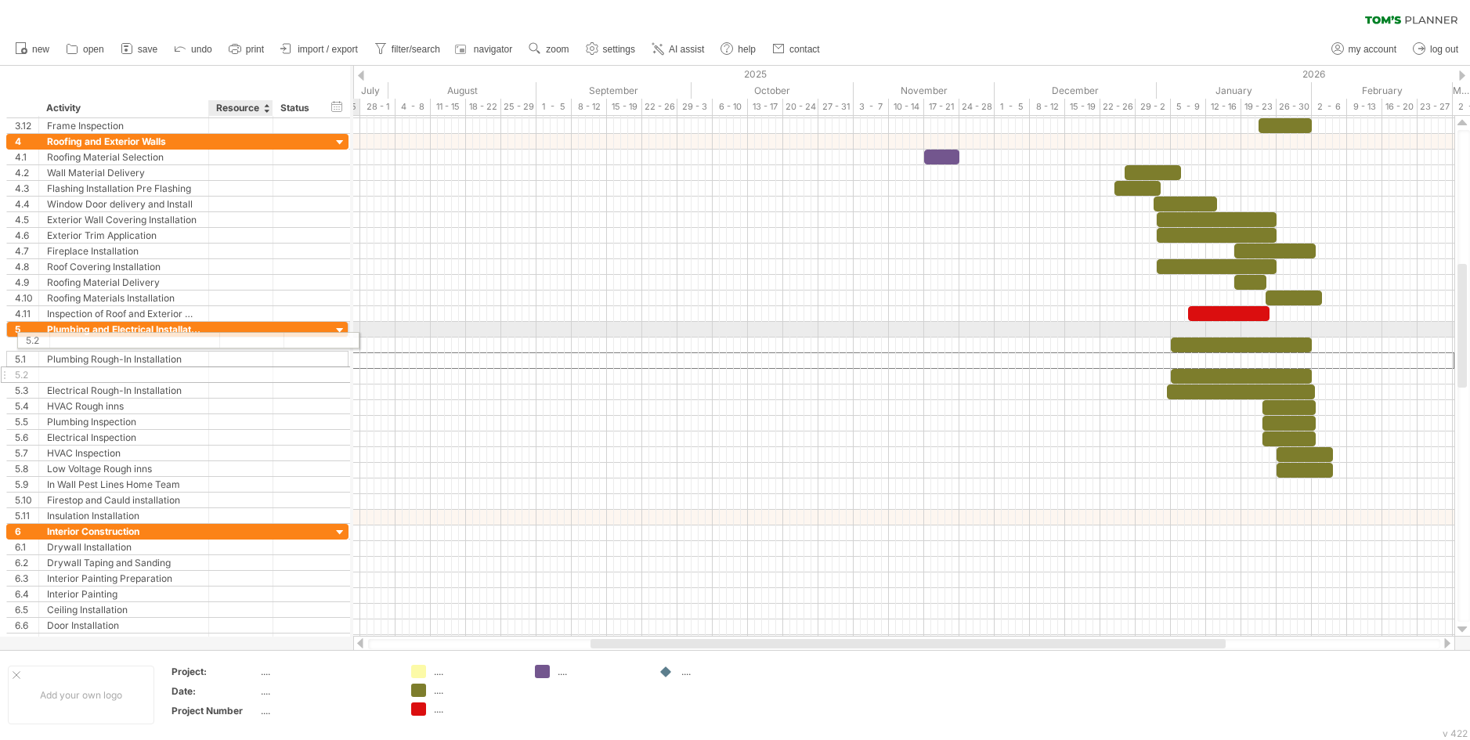
drag, startPoint x: 215, startPoint y: 356, endPoint x: 225, endPoint y: 338, distance: 20.3
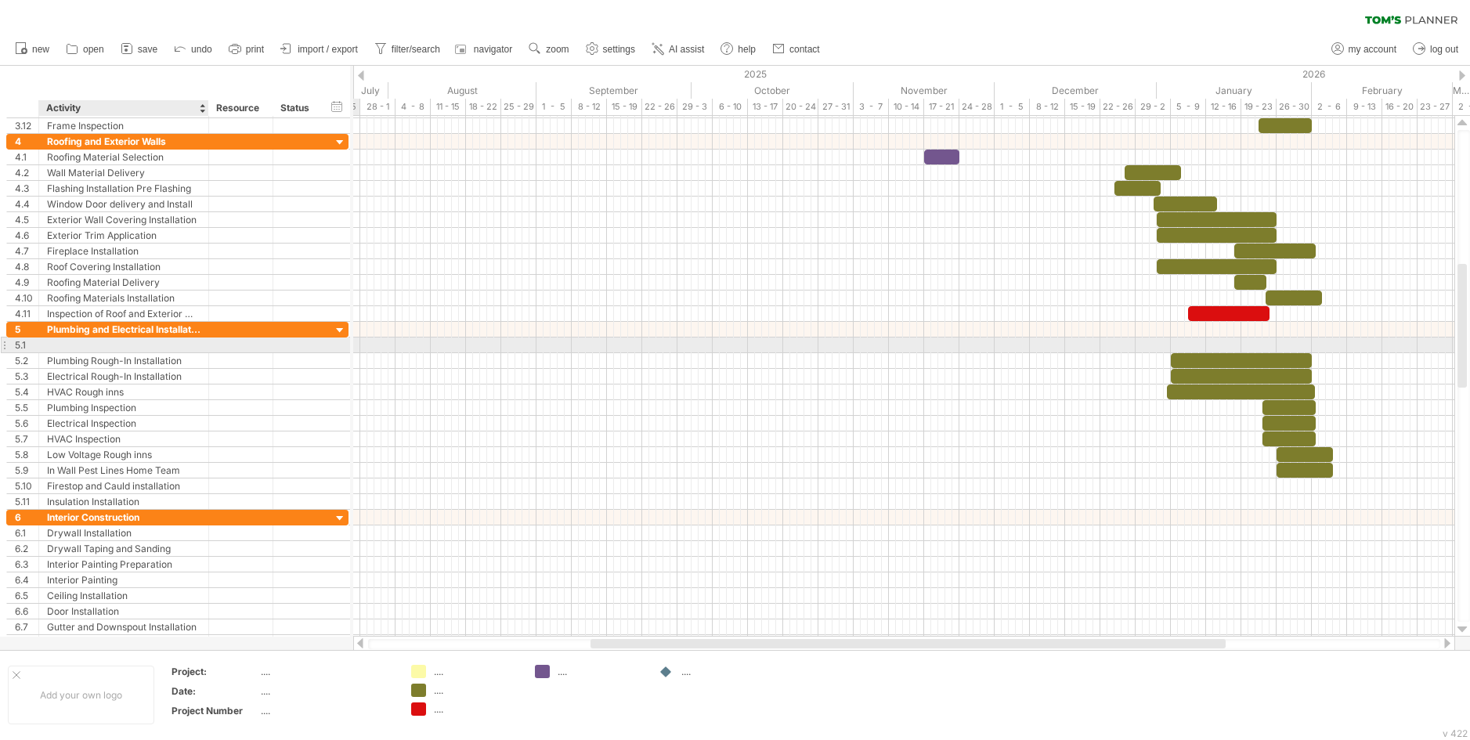
click at [211, 349] on div at bounding box center [241, 345] width 64 height 15
click at [164, 341] on div at bounding box center [123, 345] width 153 height 15
type input "**********"
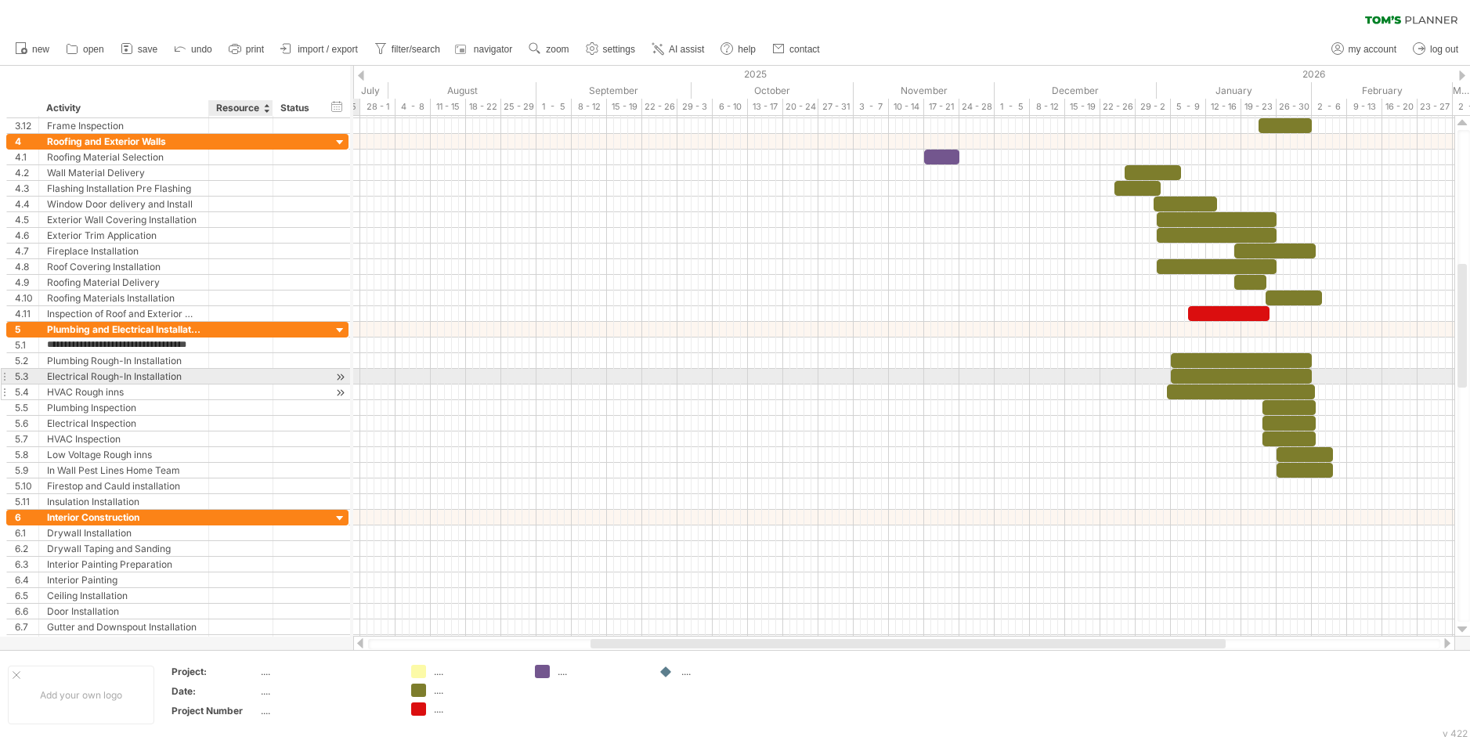
click at [228, 386] on div "**********" at bounding box center [177, 416] width 342 height 188
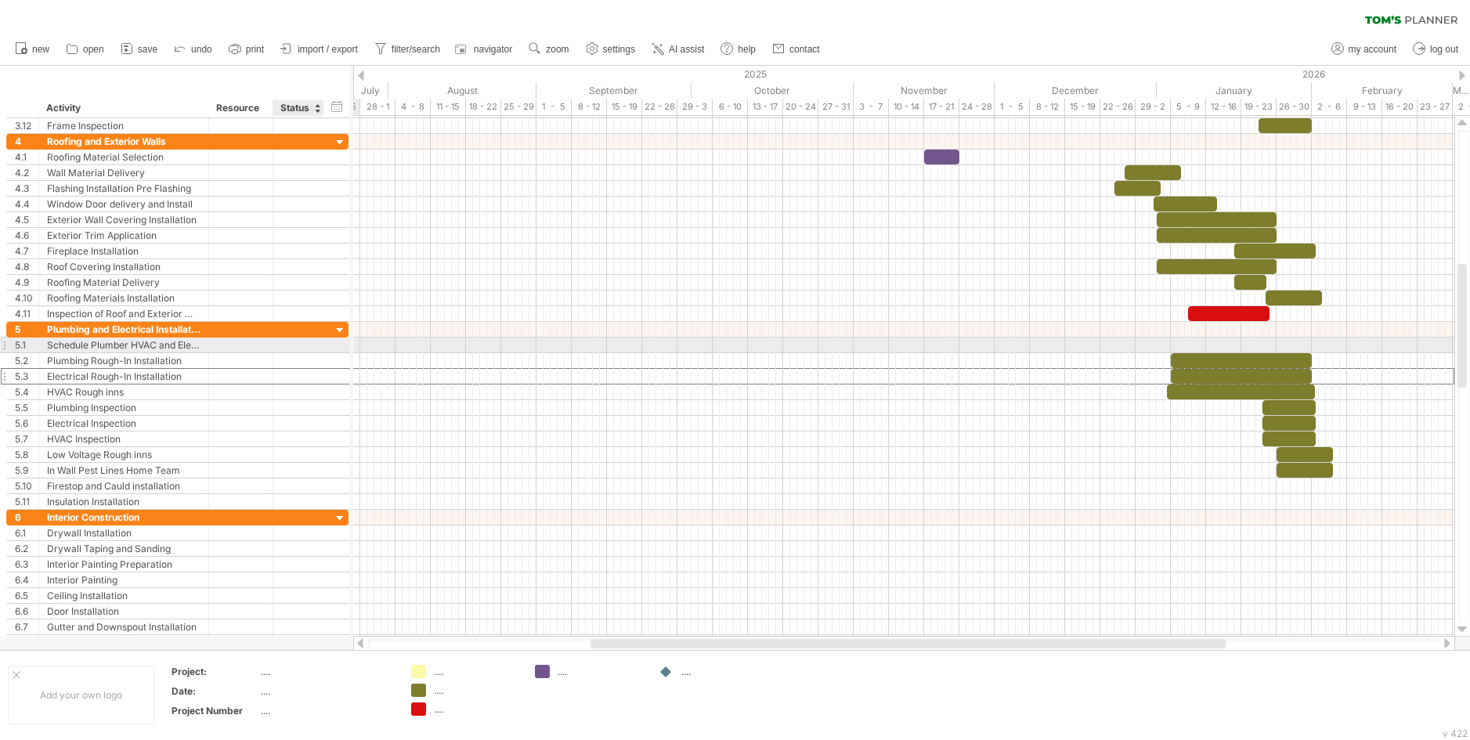
click at [291, 340] on div at bounding box center [298, 345] width 34 height 15
click at [1031, 345] on div at bounding box center [903, 346] width 1101 height 16
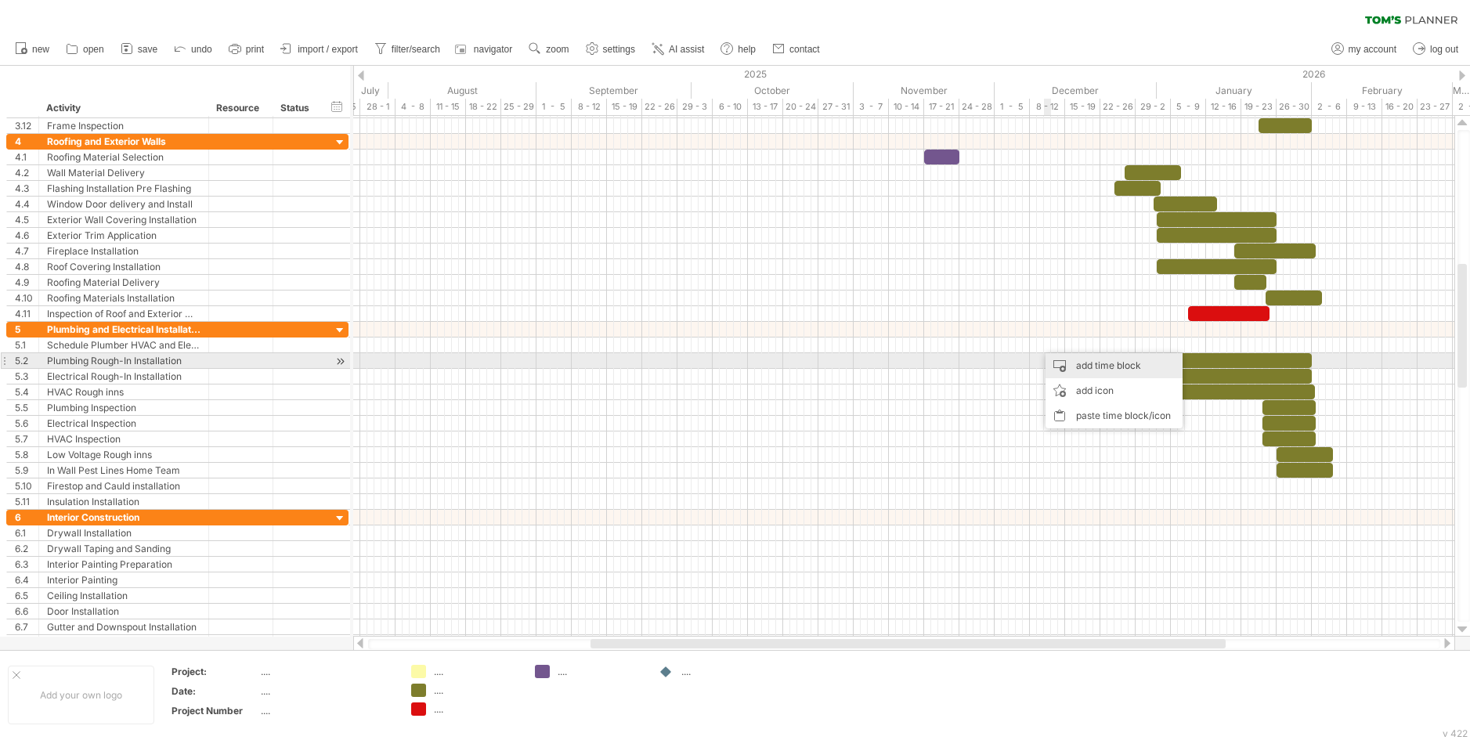
click at [1070, 369] on div "add time block" at bounding box center [1114, 365] width 137 height 25
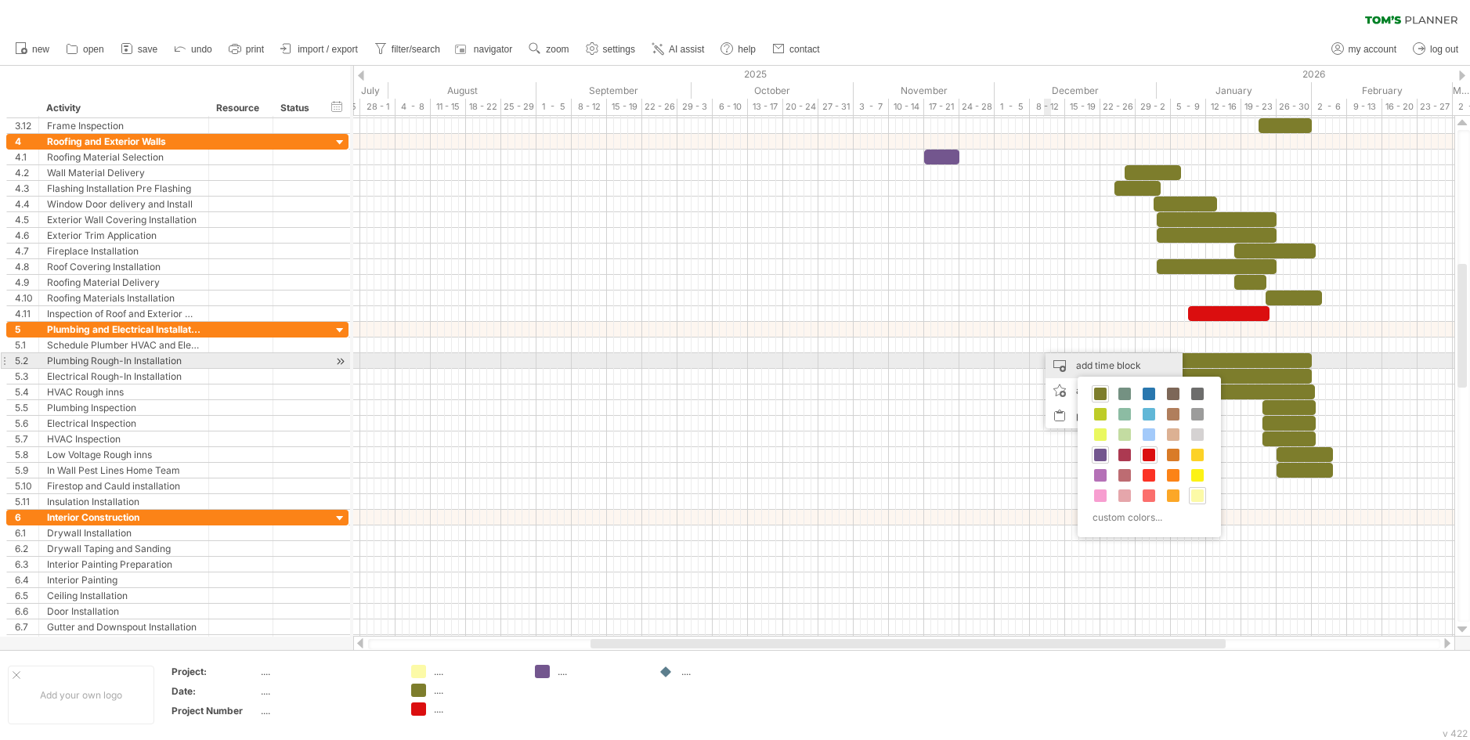
click at [1085, 362] on div "add time block" at bounding box center [1114, 365] width 137 height 25
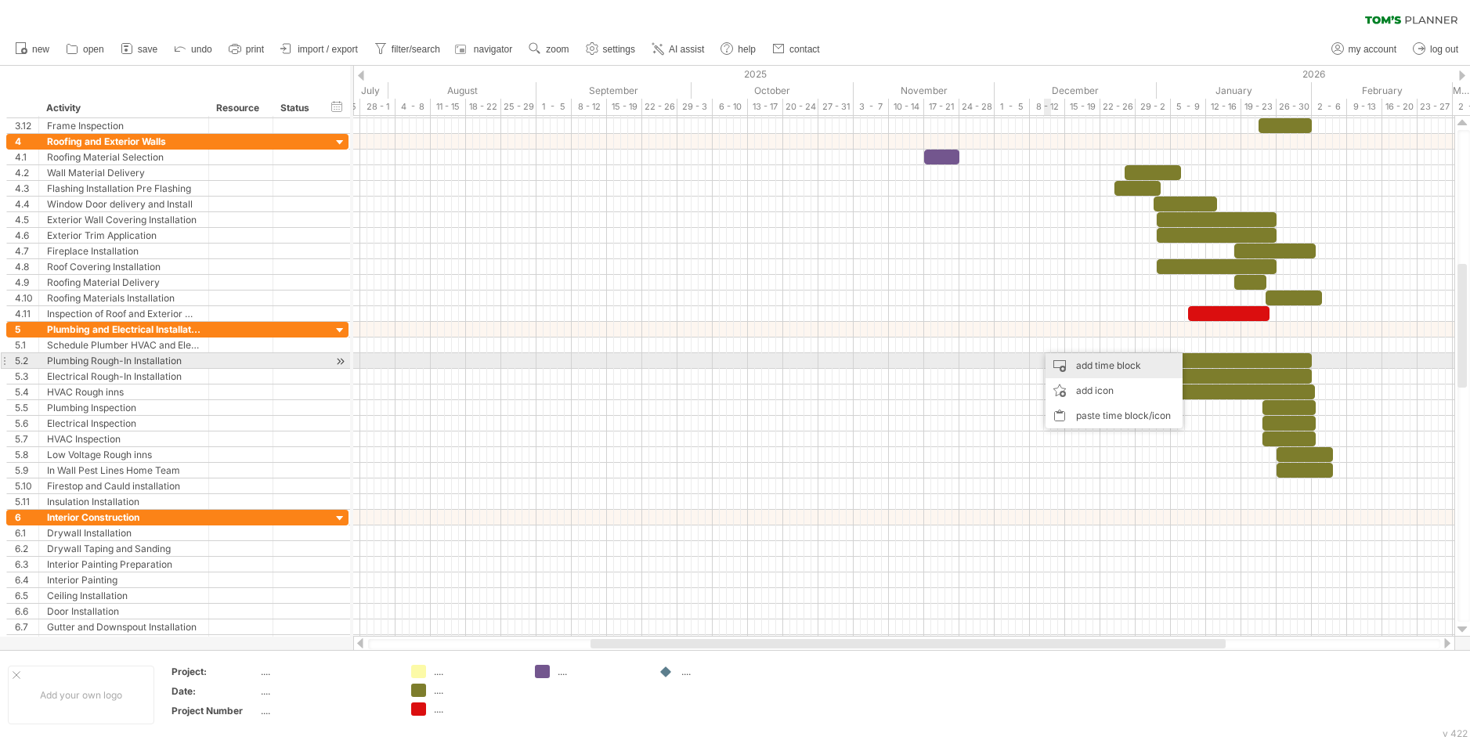
click at [1085, 362] on div "add time block" at bounding box center [1114, 365] width 137 height 25
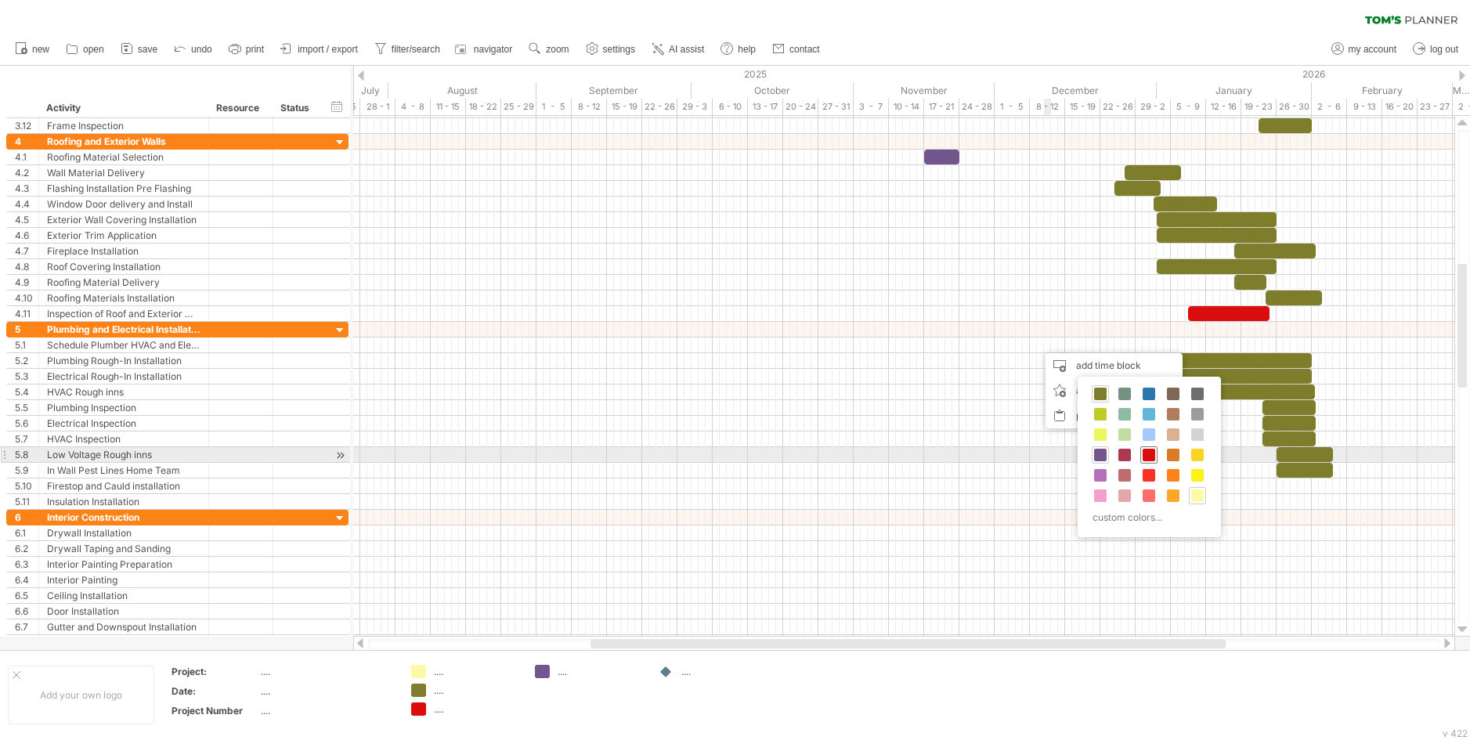
click at [1147, 455] on span at bounding box center [1149, 455] width 13 height 13
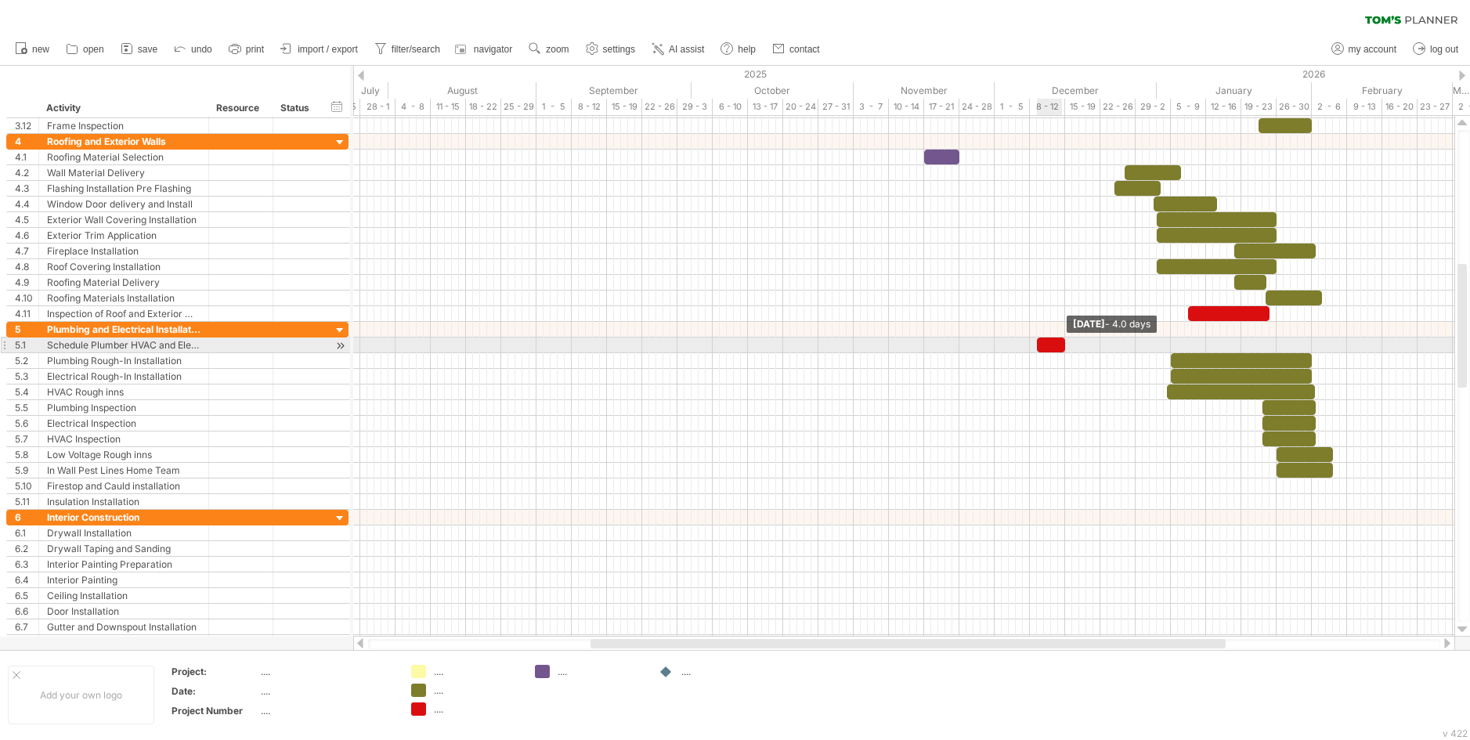
drag, startPoint x: 1046, startPoint y: 342, endPoint x: 1065, endPoint y: 341, distance: 19.6
click at [1065, 341] on span at bounding box center [1065, 345] width 6 height 15
click at [1031, 341] on span at bounding box center [1030, 345] width 6 height 15
drag, startPoint x: 1063, startPoint y: 342, endPoint x: 1074, endPoint y: 342, distance: 11.7
click at [1074, 342] on span at bounding box center [1076, 345] width 6 height 15
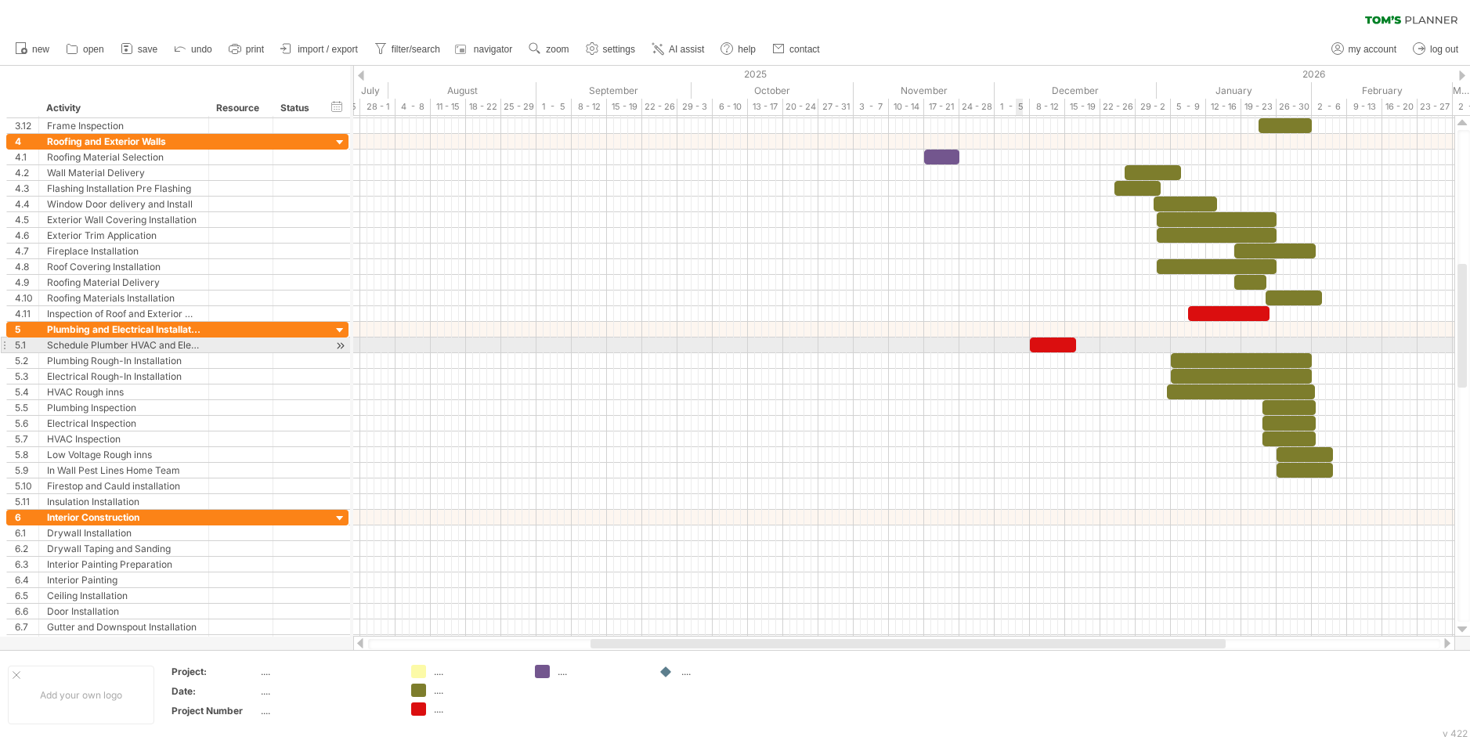
click at [1022, 341] on div at bounding box center [903, 346] width 1101 height 16
click at [1026, 341] on div at bounding box center [1049, 345] width 53 height 15
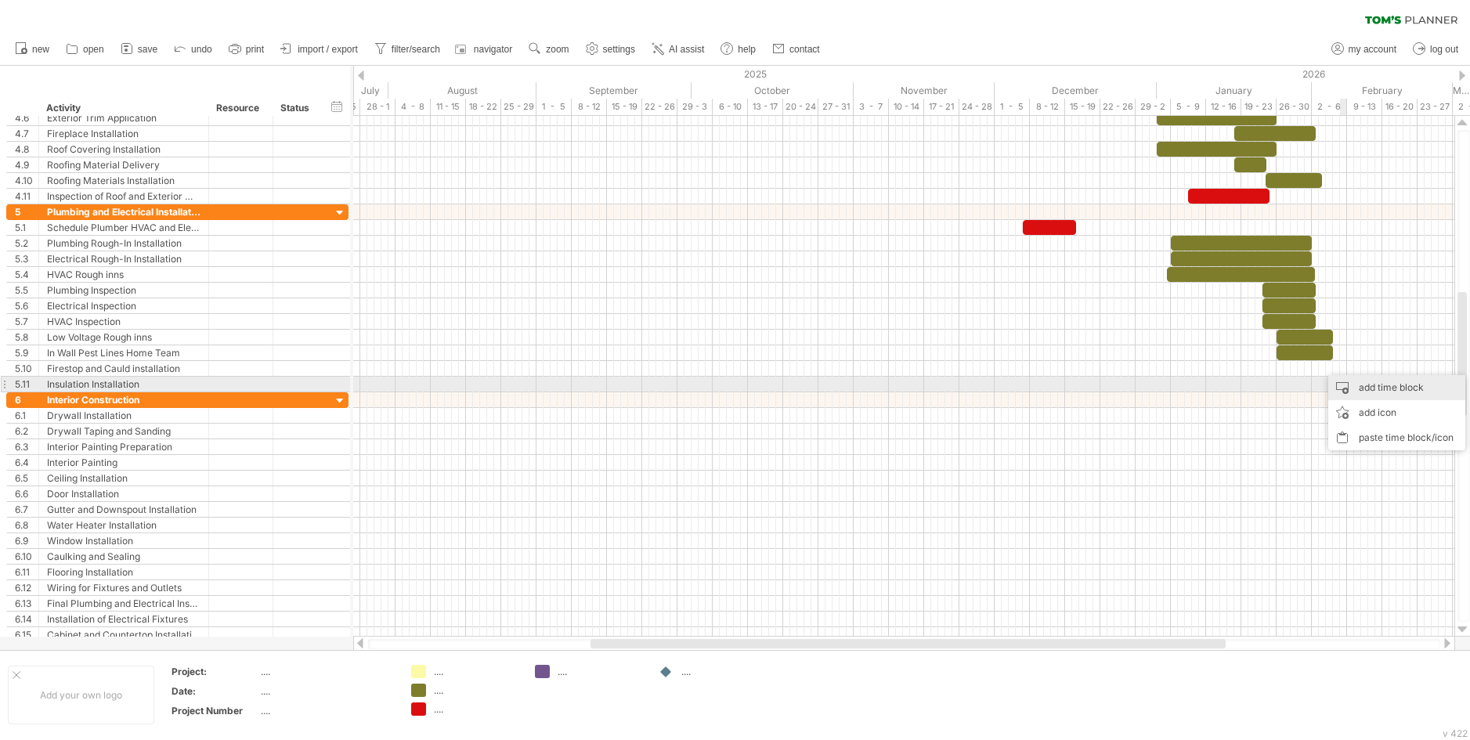
click at [1361, 385] on div "add time block" at bounding box center [1396, 387] width 137 height 25
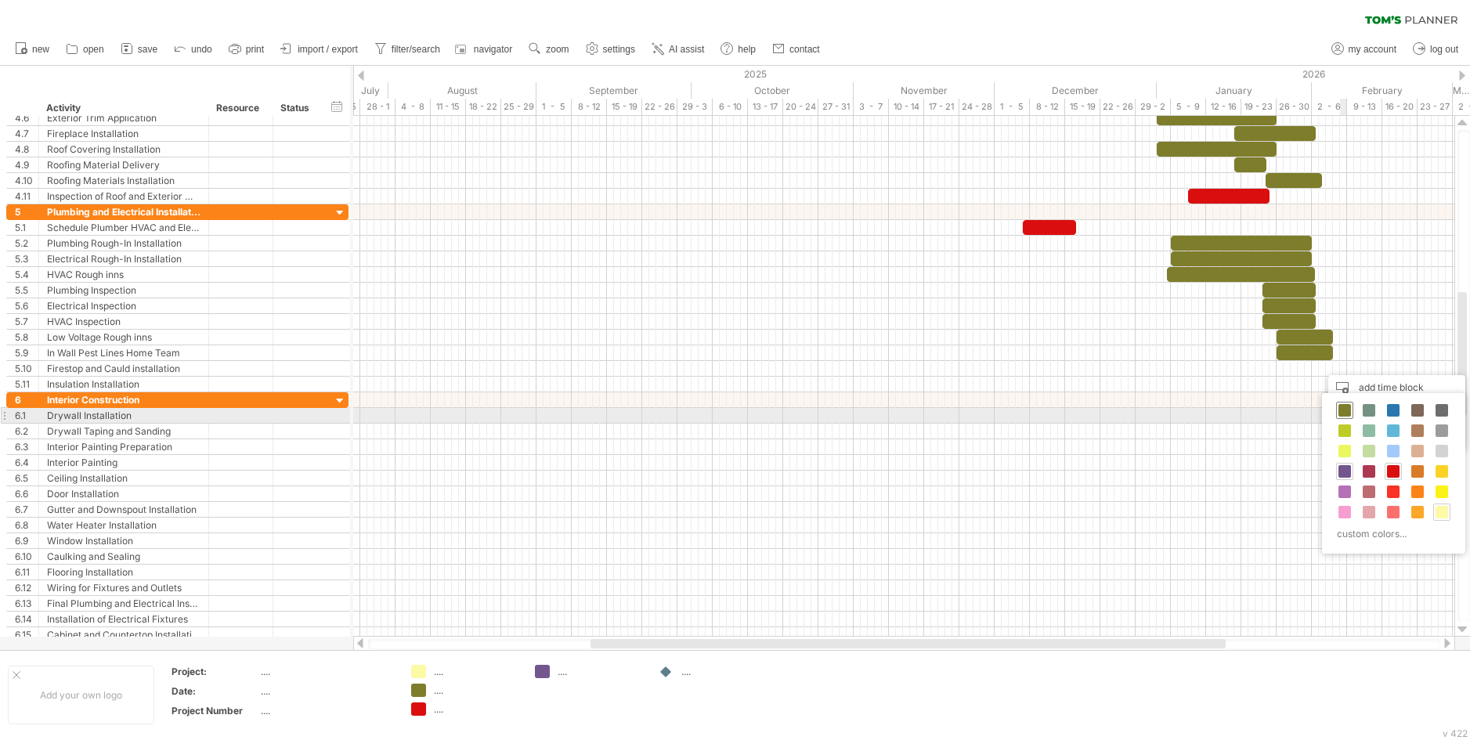
click at [1347, 414] on span at bounding box center [1344, 410] width 13 height 13
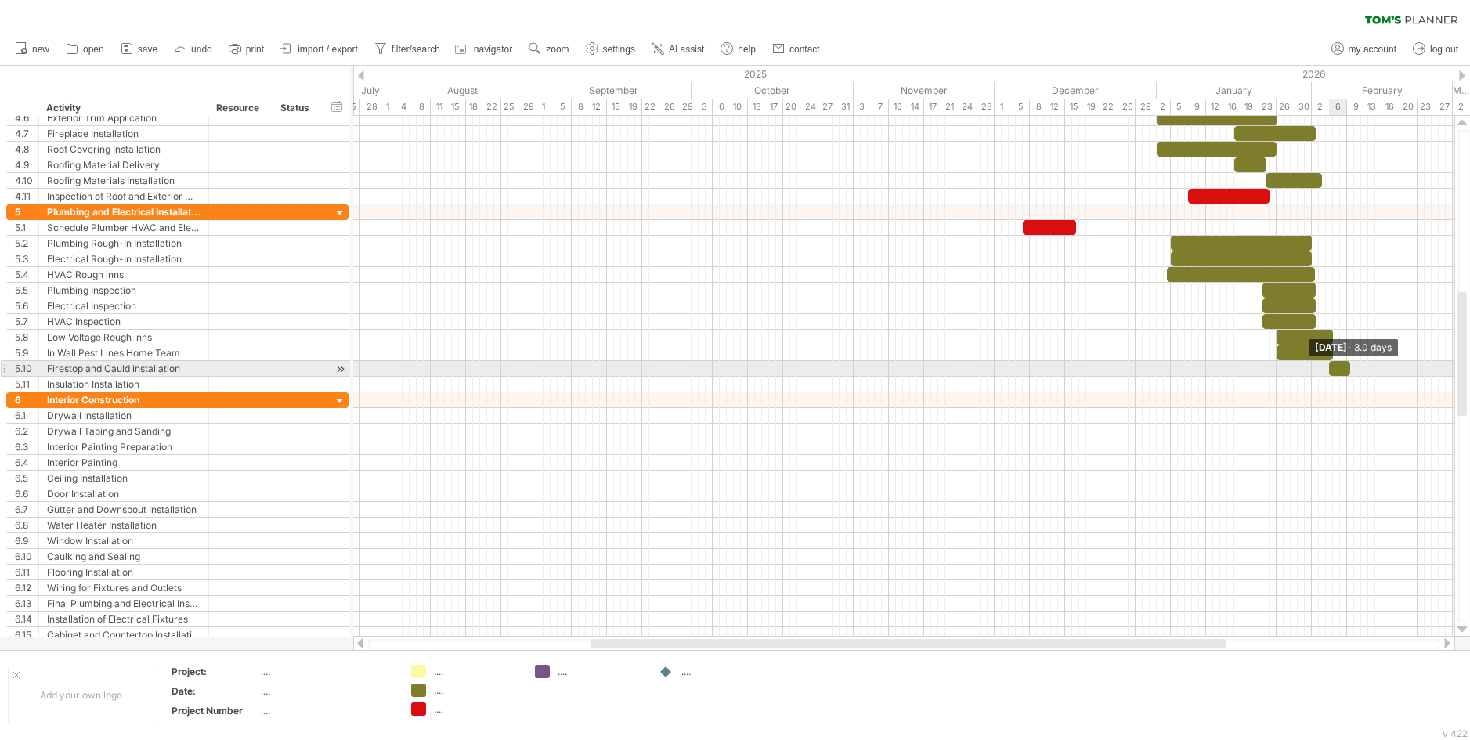
drag, startPoint x: 1335, startPoint y: 370, endPoint x: 1348, endPoint y: 370, distance: 12.5
click at [1348, 370] on span at bounding box center [1350, 368] width 6 height 15
drag, startPoint x: 1332, startPoint y: 367, endPoint x: 1312, endPoint y: 363, distance: 20.9
click at [1312, 363] on div at bounding box center [1318, 368] width 21 height 15
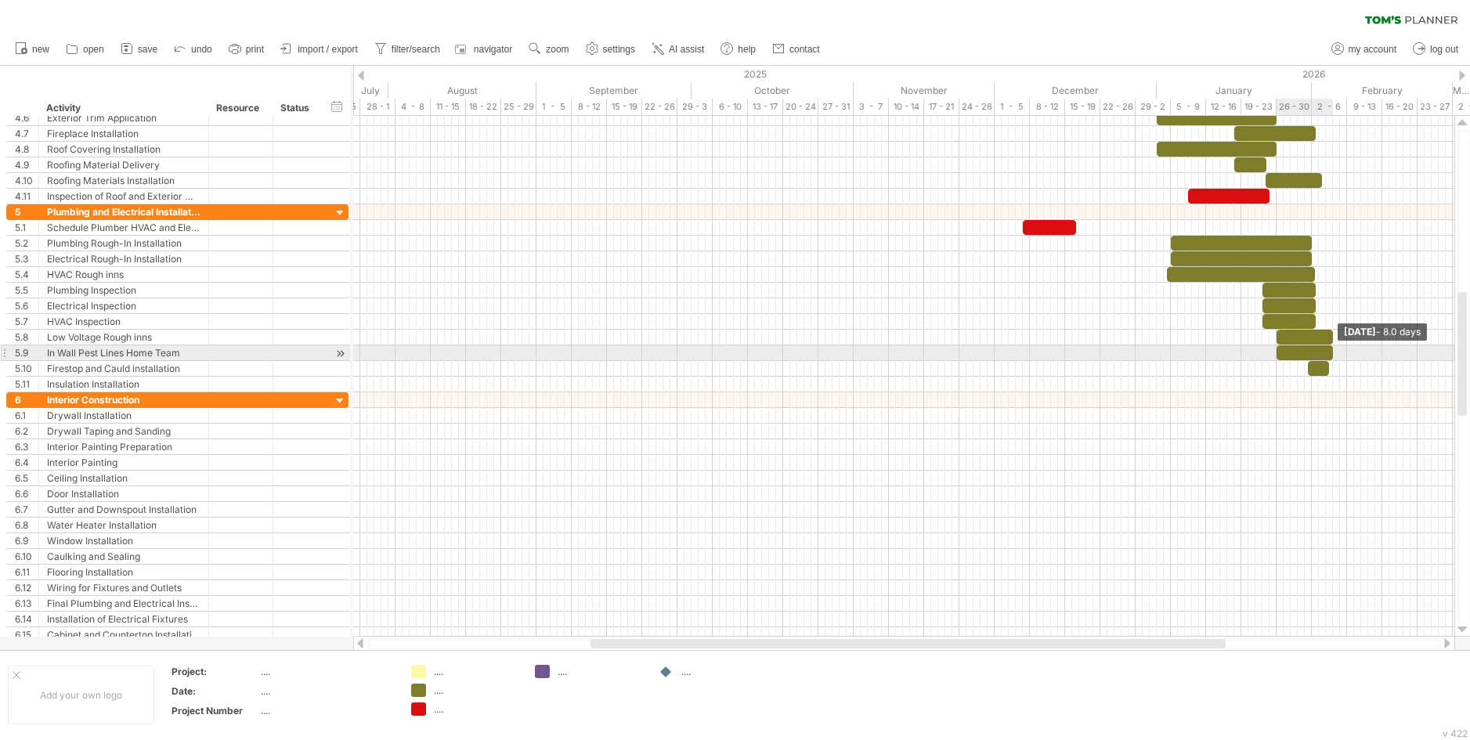
click at [1331, 359] on span at bounding box center [1333, 352] width 6 height 15
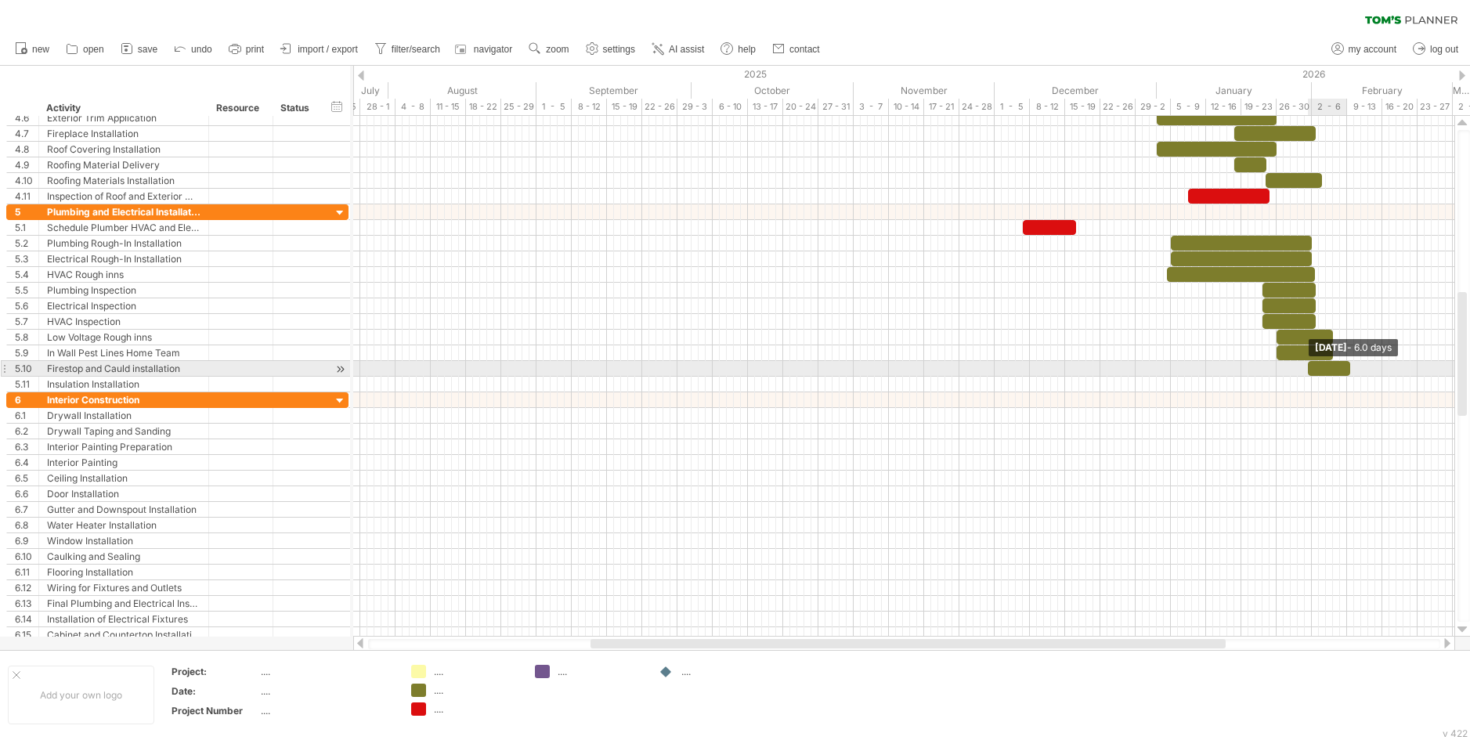
drag, startPoint x: 1327, startPoint y: 370, endPoint x: 1346, endPoint y: 369, distance: 19.6
click at [1346, 369] on div at bounding box center [1329, 368] width 42 height 15
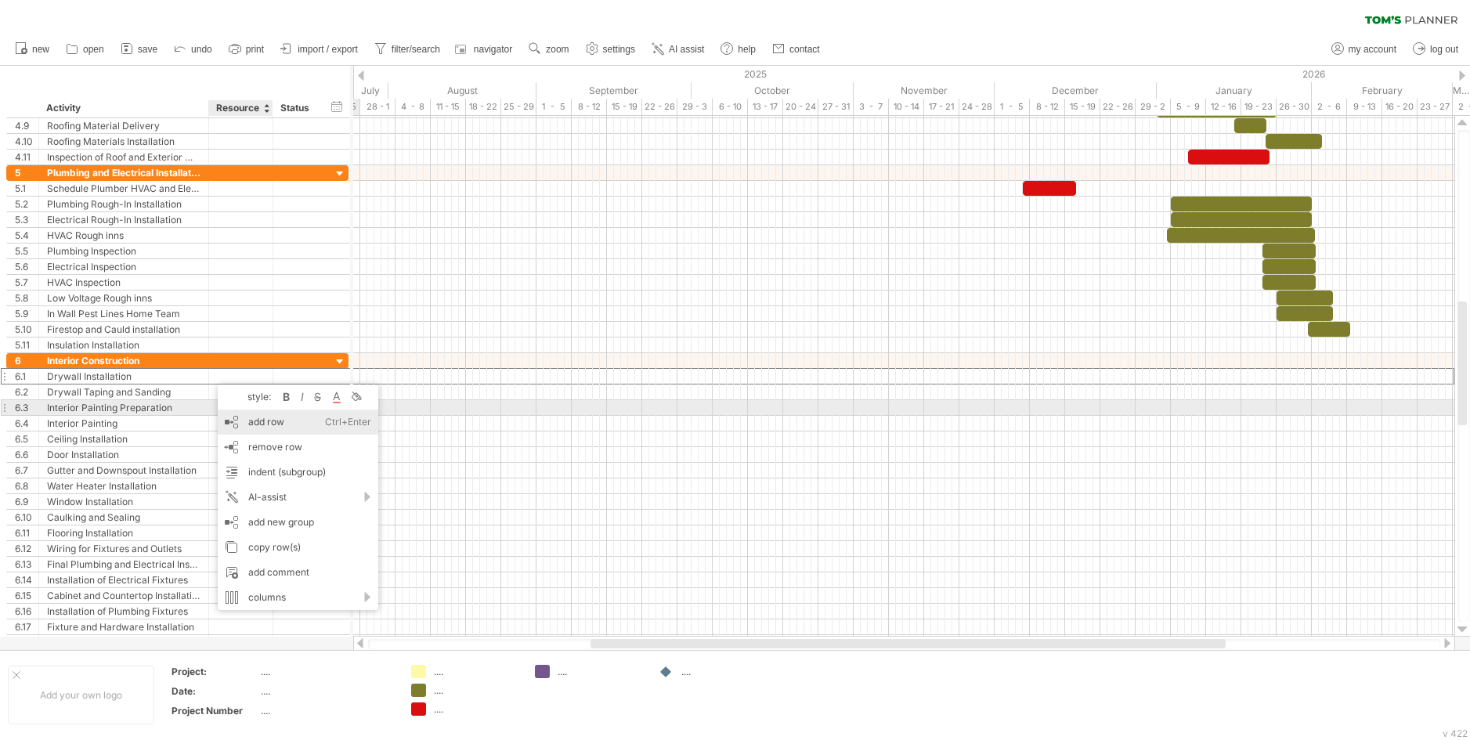
click at [252, 414] on div "add row Ctrl+Enter Cmd+Enter" at bounding box center [298, 422] width 161 height 25
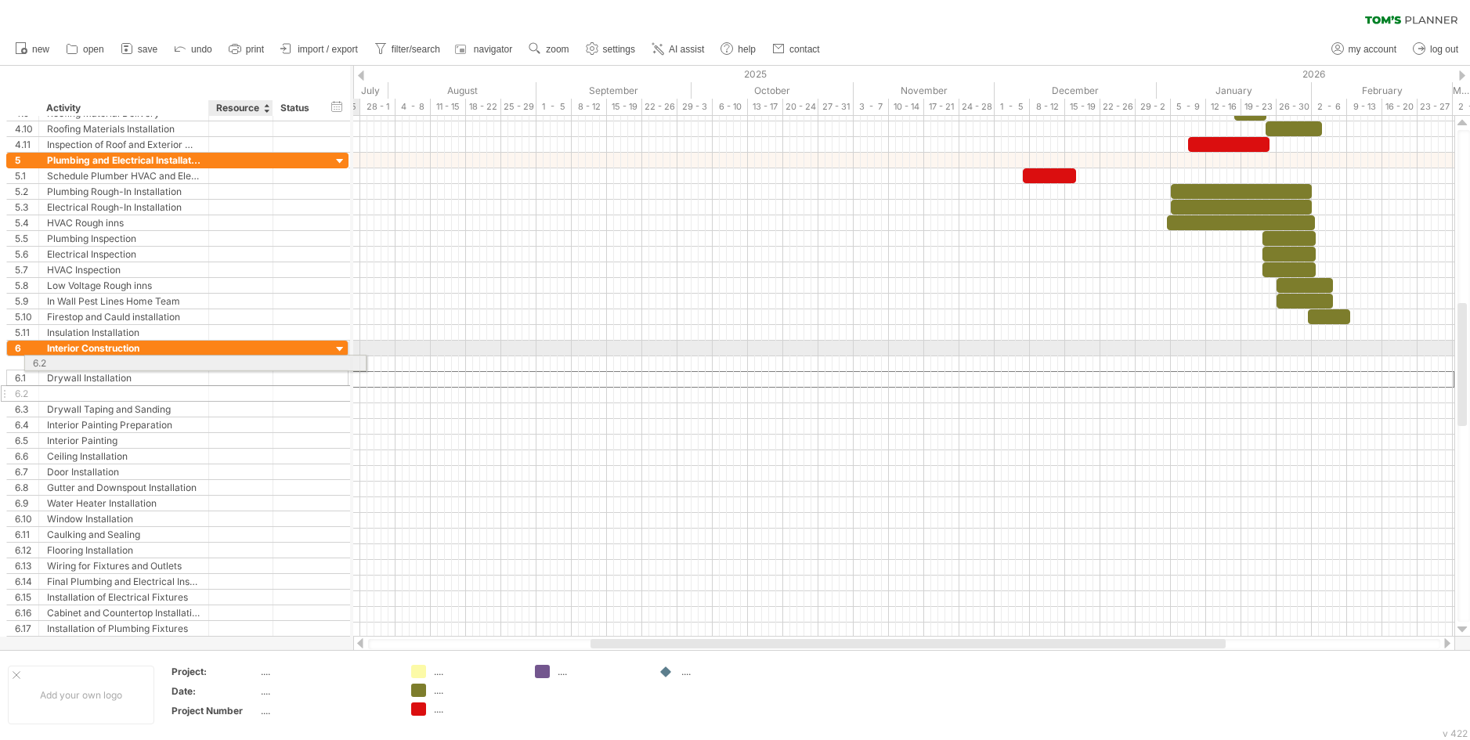
drag, startPoint x: 224, startPoint y: 381, endPoint x: 243, endPoint y: 360, distance: 27.7
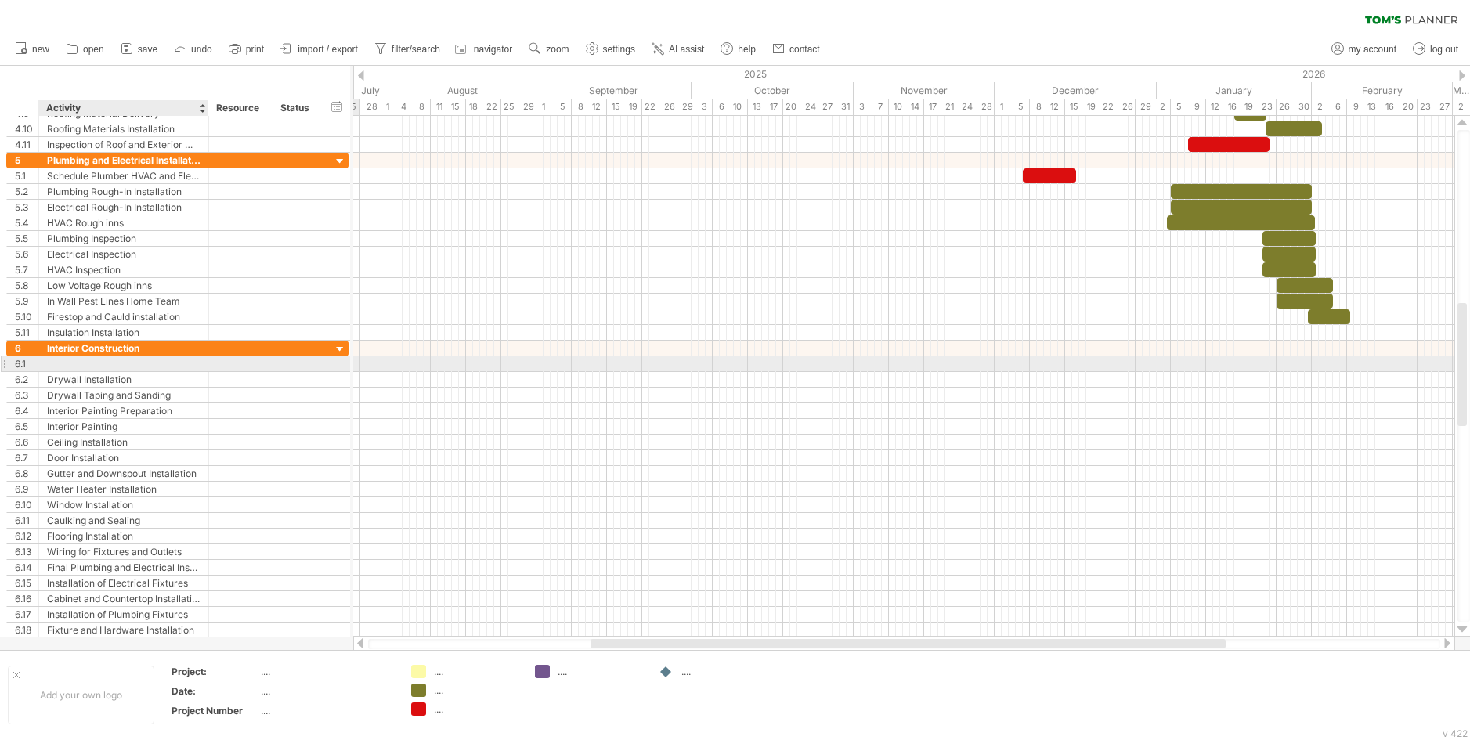
click at [172, 362] on div at bounding box center [123, 363] width 153 height 15
type input "**********"
click at [1255, 364] on div at bounding box center [903, 364] width 1101 height 16
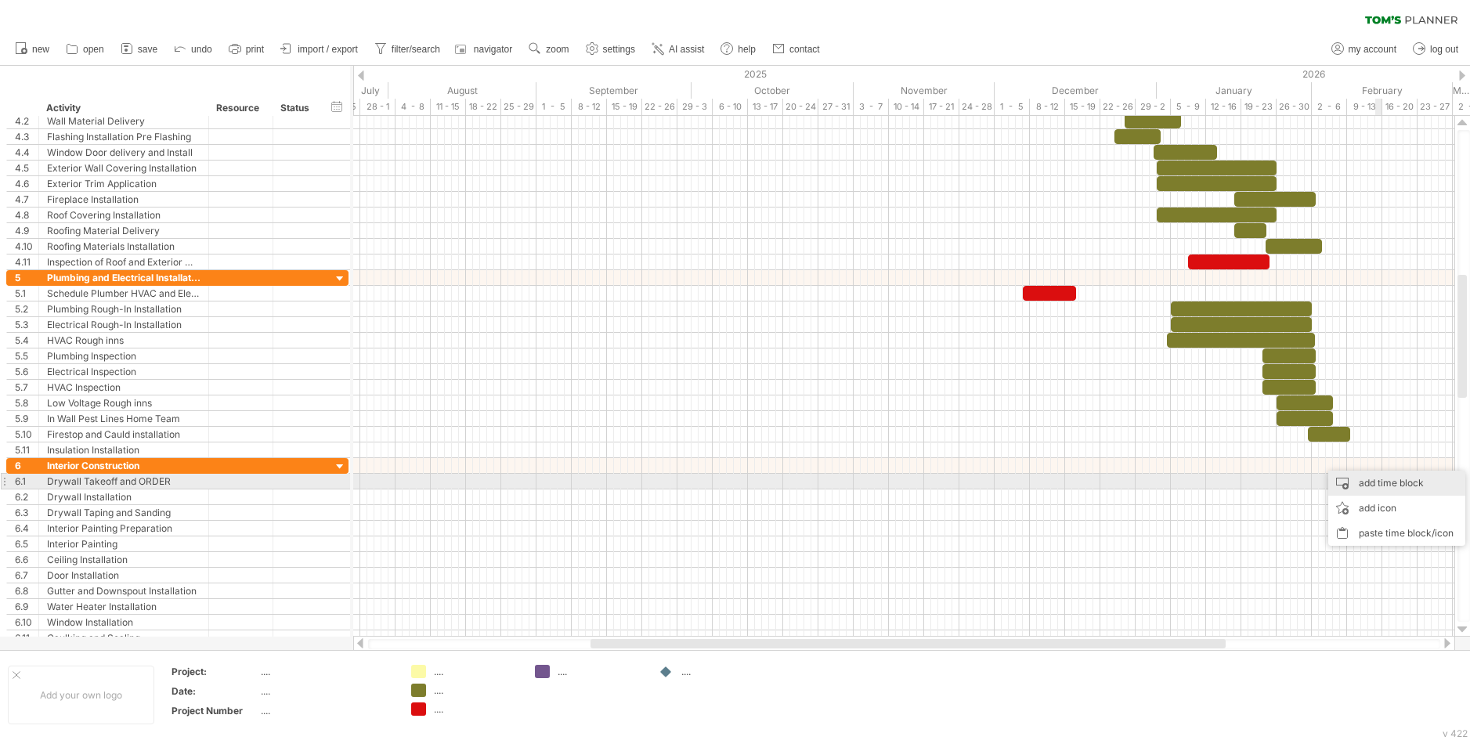
click at [1387, 488] on div "add time block" at bounding box center [1396, 483] width 137 height 25
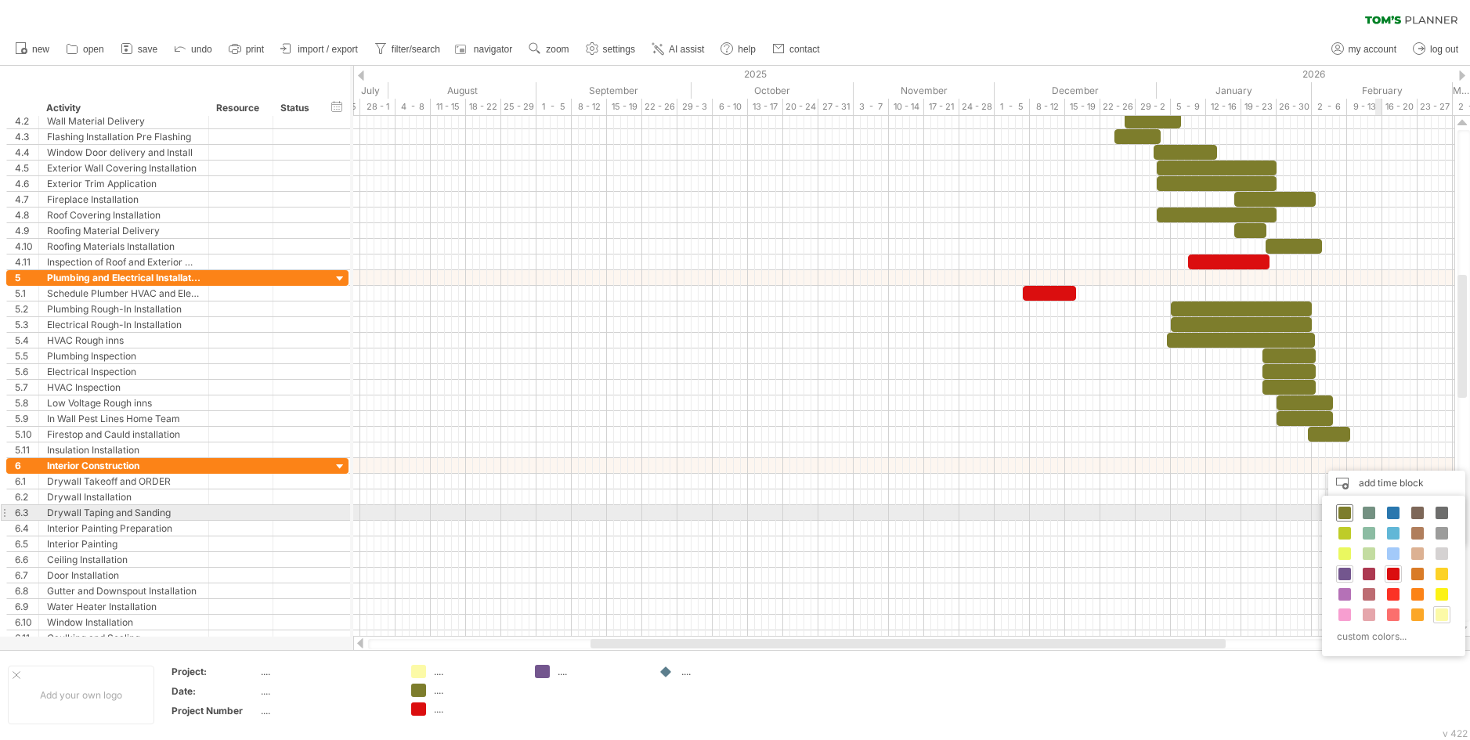
click at [1347, 513] on span at bounding box center [1344, 513] width 13 height 13
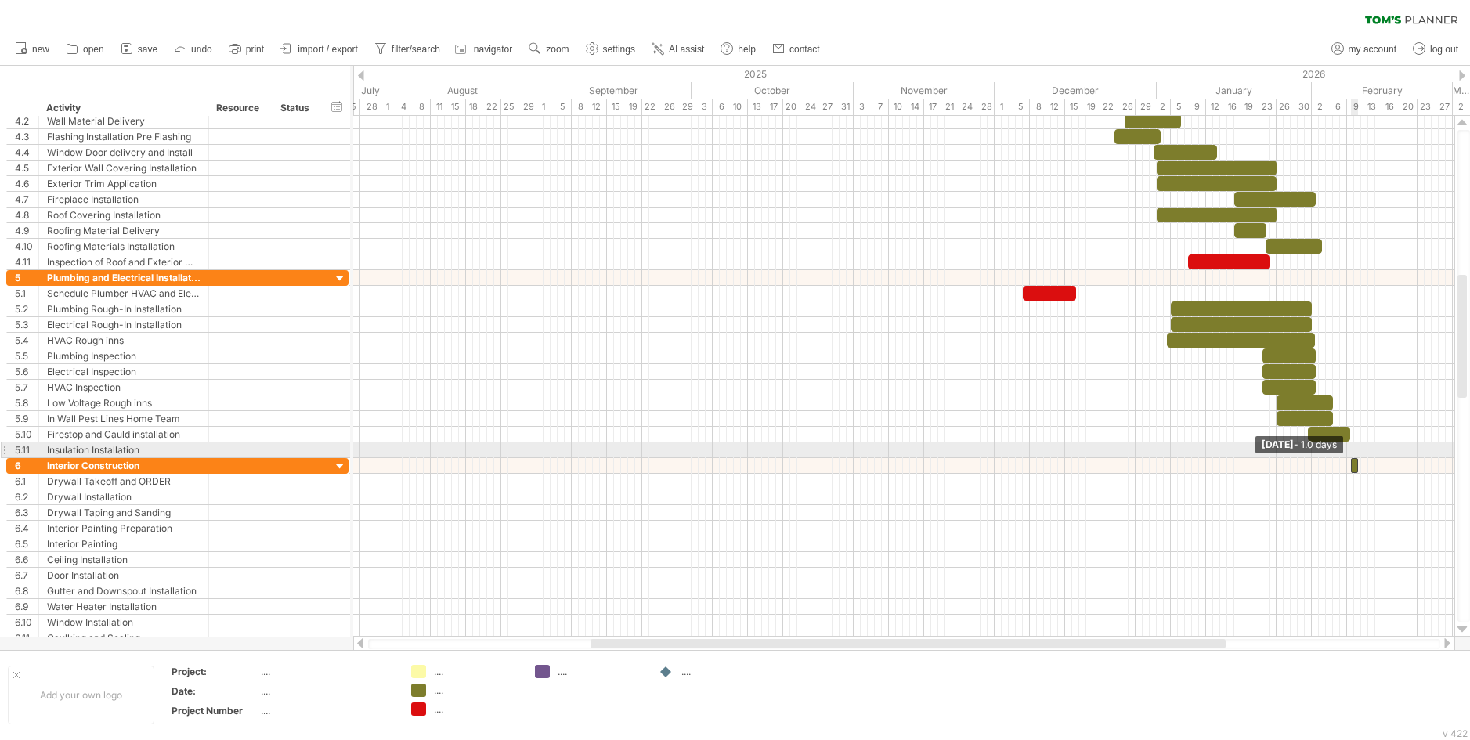
drag, startPoint x: 1352, startPoint y: 471, endPoint x: 1352, endPoint y: 454, distance: 17.2
click at [1352, 454] on div "example time blocks: [DATE] - 6.0 days [DATE] - 1.0 days" at bounding box center [903, 376] width 1101 height 521
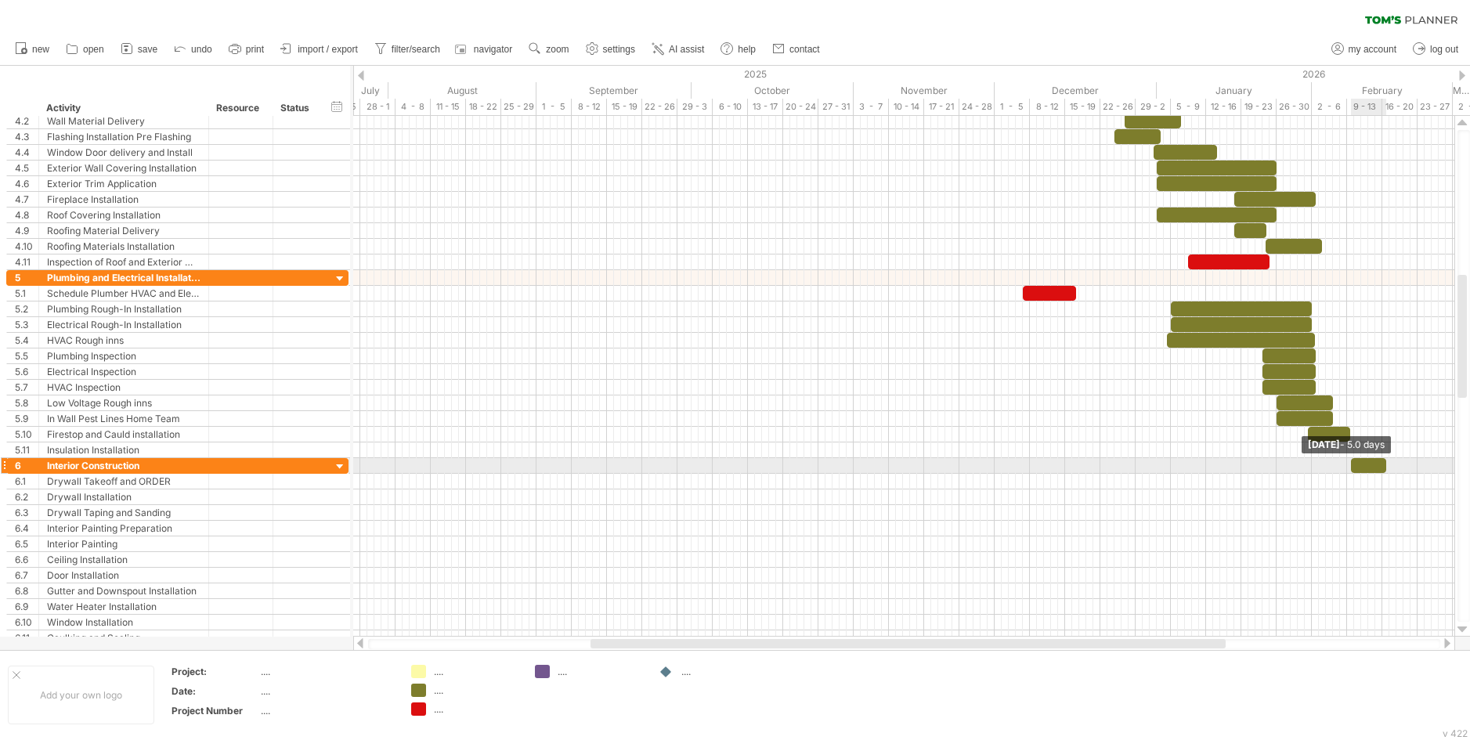
drag, startPoint x: 1356, startPoint y: 471, endPoint x: 1388, endPoint y: 470, distance: 31.4
click at [1388, 470] on span at bounding box center [1386, 465] width 6 height 15
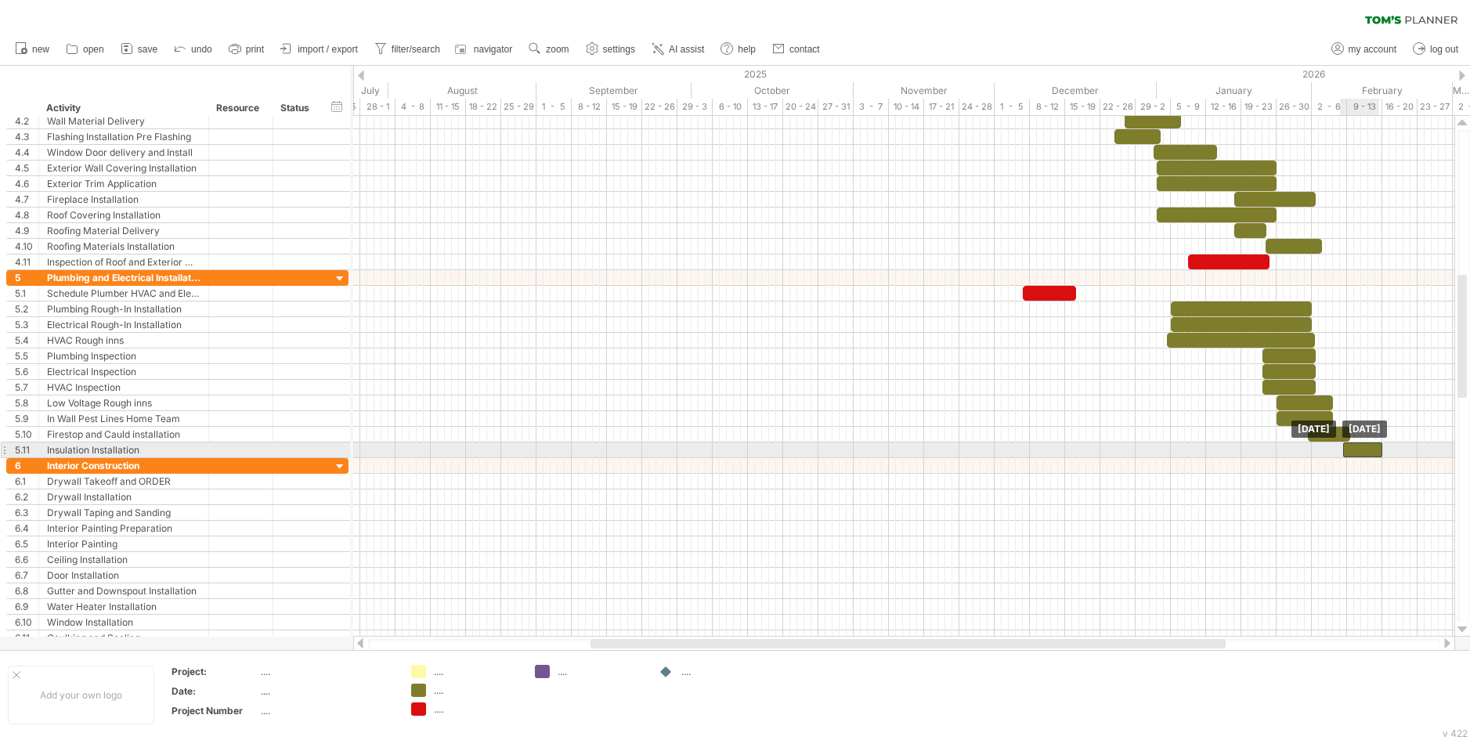
drag, startPoint x: 1362, startPoint y: 465, endPoint x: 1353, endPoint y: 450, distance: 17.9
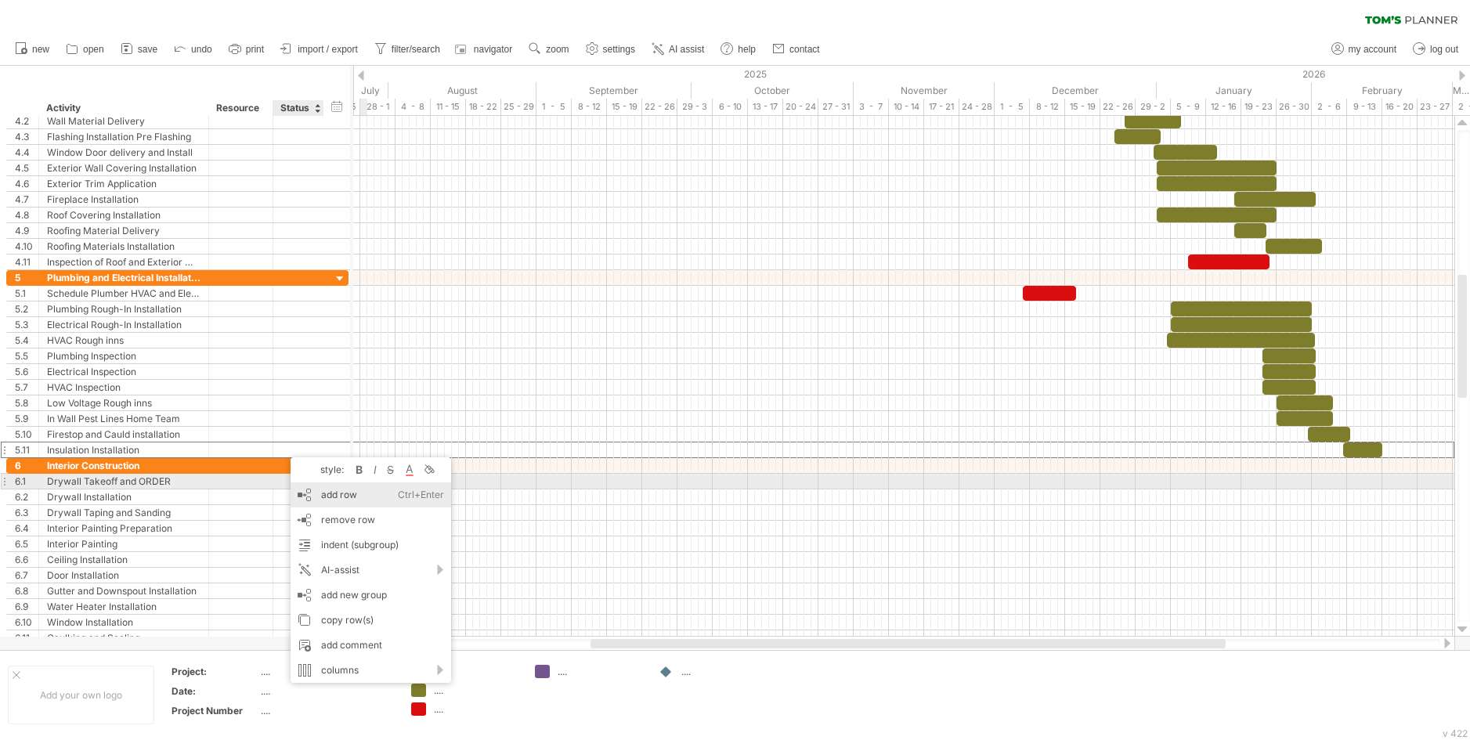
click at [329, 489] on div "add row Ctrl+Enter Cmd+Enter" at bounding box center [371, 494] width 161 height 25
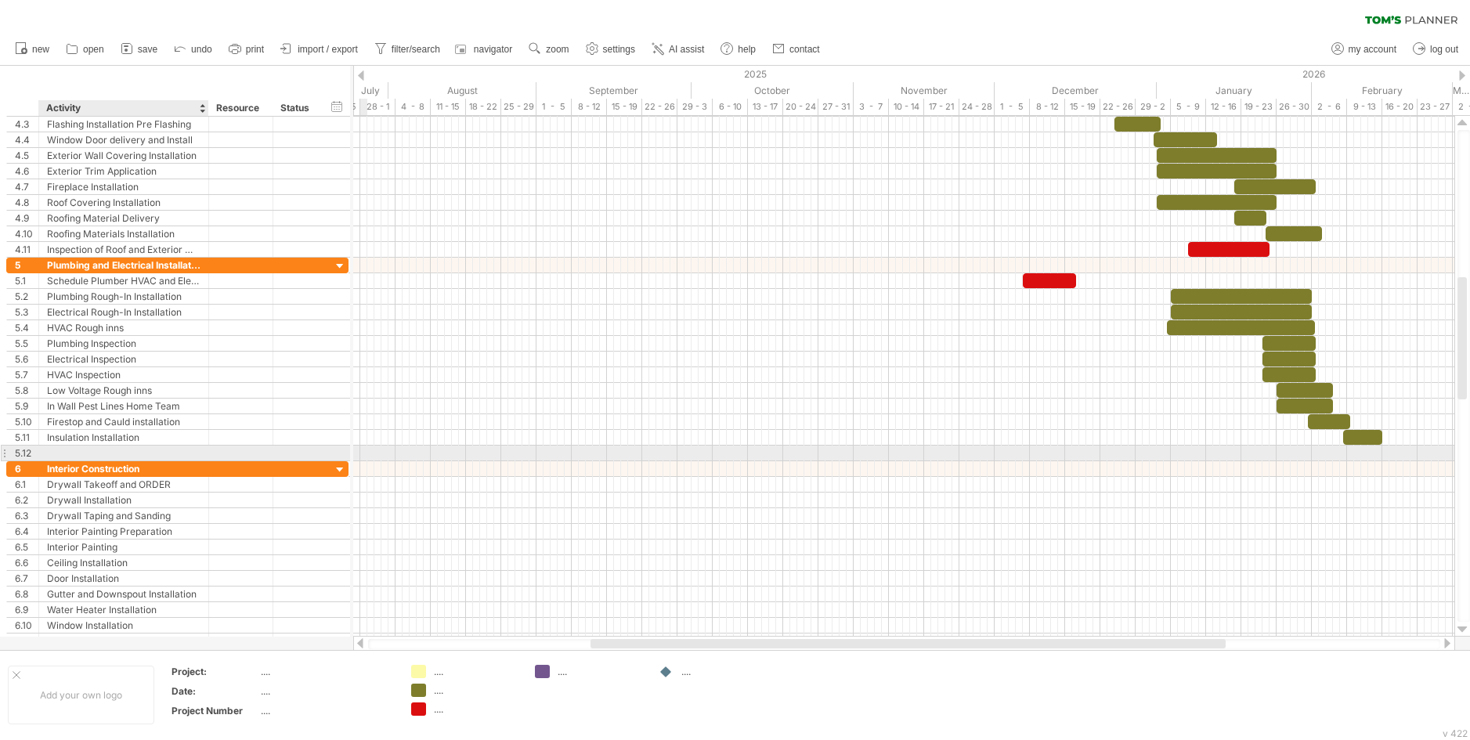
click at [120, 452] on div at bounding box center [123, 453] width 153 height 15
click at [159, 450] on input "**********" at bounding box center [123, 453] width 153 height 15
drag, startPoint x: 150, startPoint y: 450, endPoint x: 158, endPoint y: 449, distance: 8.0
click at [158, 449] on input "**********" at bounding box center [123, 453] width 153 height 15
type input "**********"
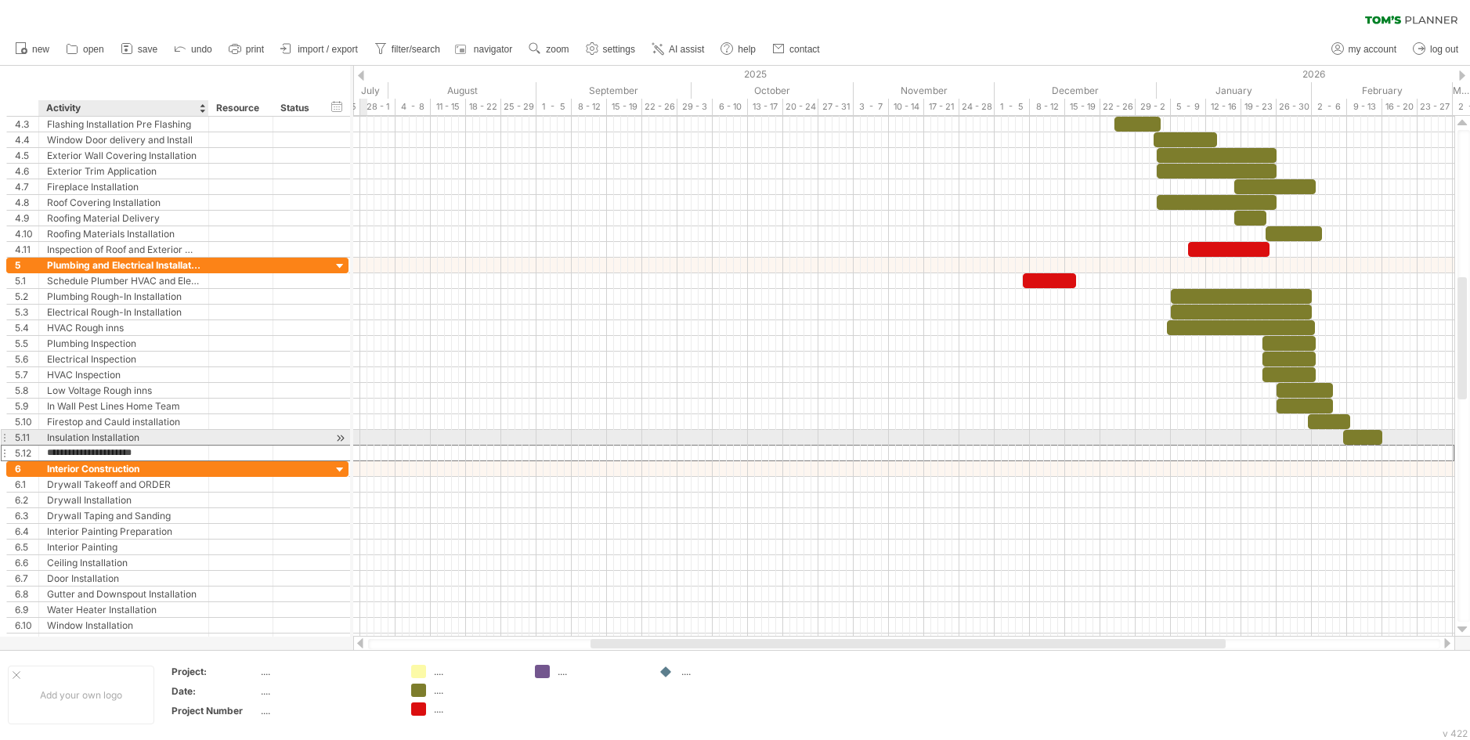
click at [182, 436] on div "Insulation Installation" at bounding box center [123, 437] width 153 height 15
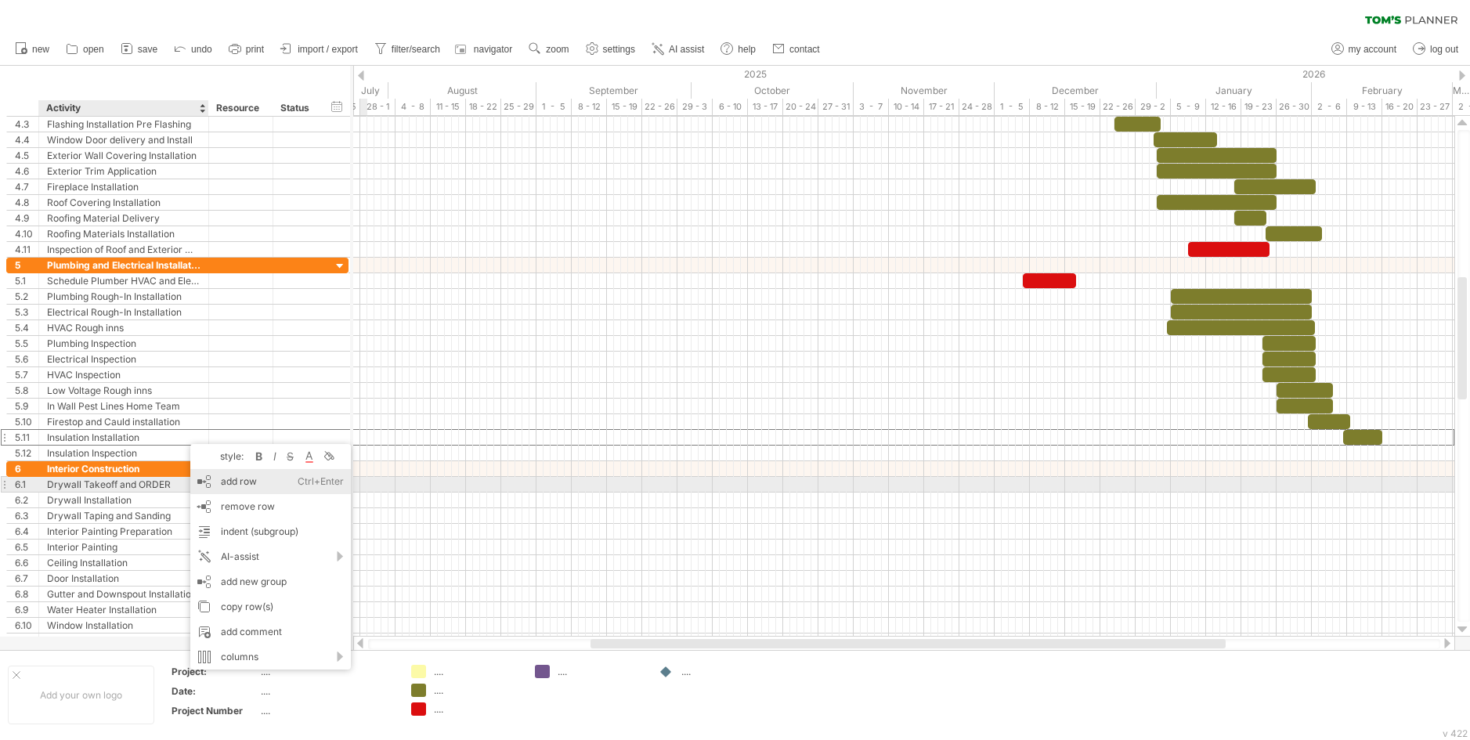
click at [228, 484] on div "add row Ctrl+Enter Cmd+Enter" at bounding box center [270, 481] width 161 height 25
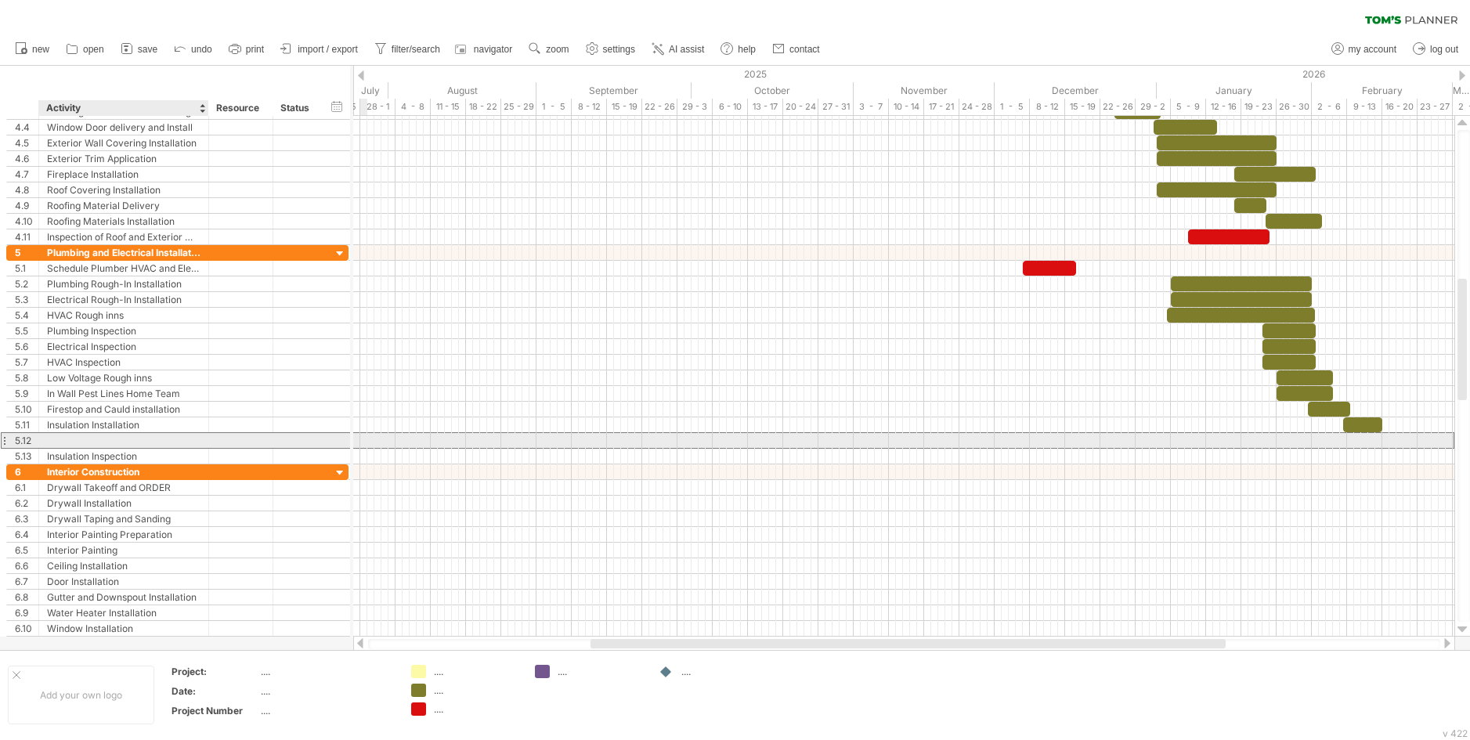
click at [118, 439] on div at bounding box center [123, 440] width 153 height 15
type input "**********"
click at [269, 446] on div at bounding box center [271, 441] width 8 height 16
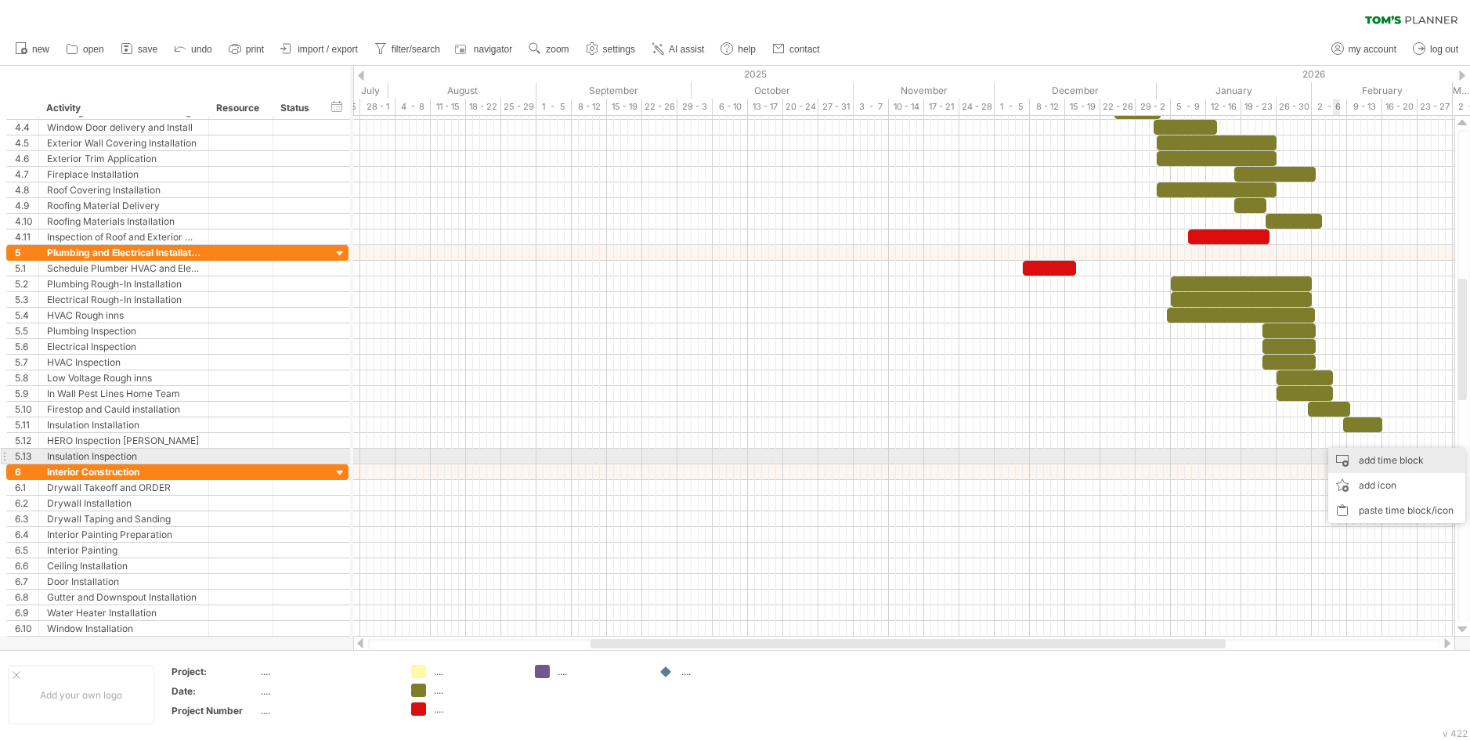
click at [1364, 462] on div "add time block" at bounding box center [1396, 460] width 137 height 25
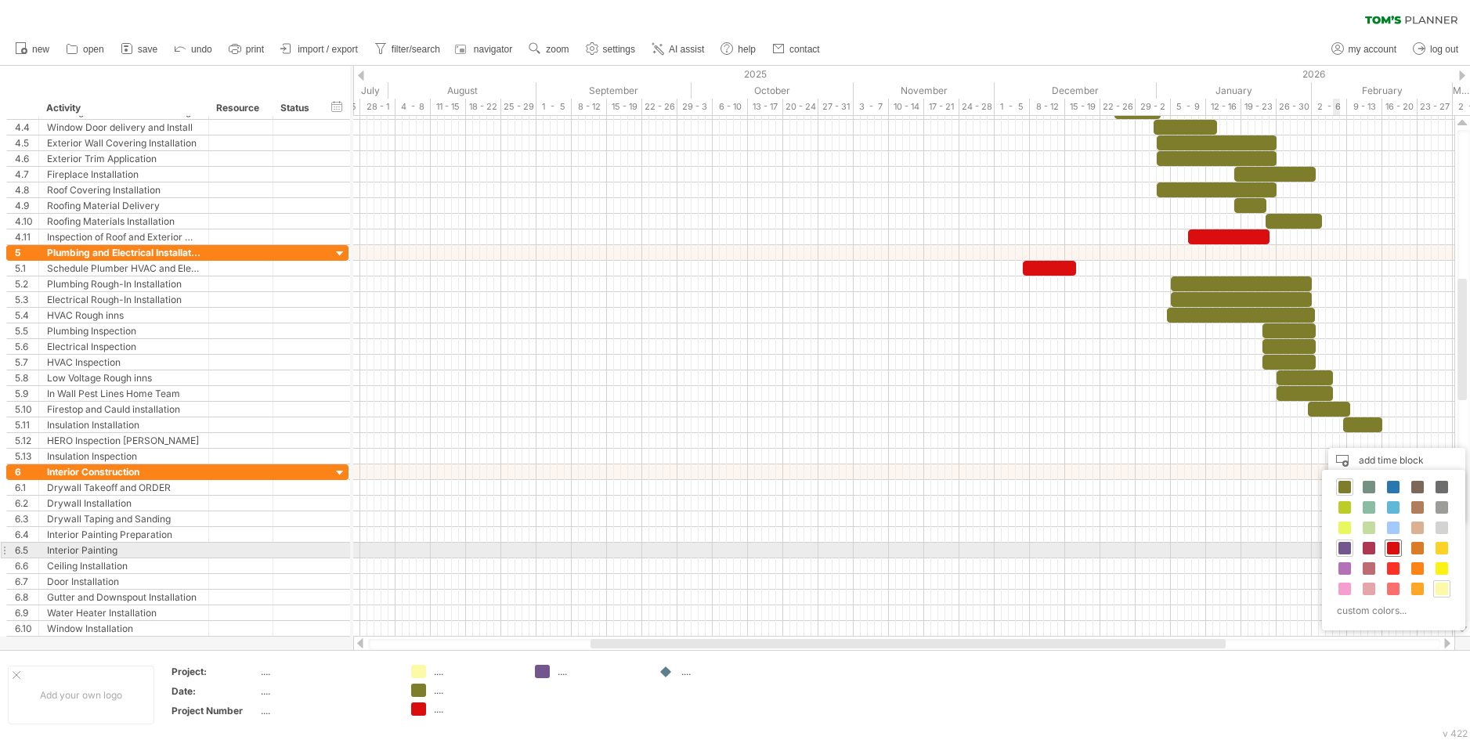
click at [1389, 545] on span at bounding box center [1393, 548] width 13 height 13
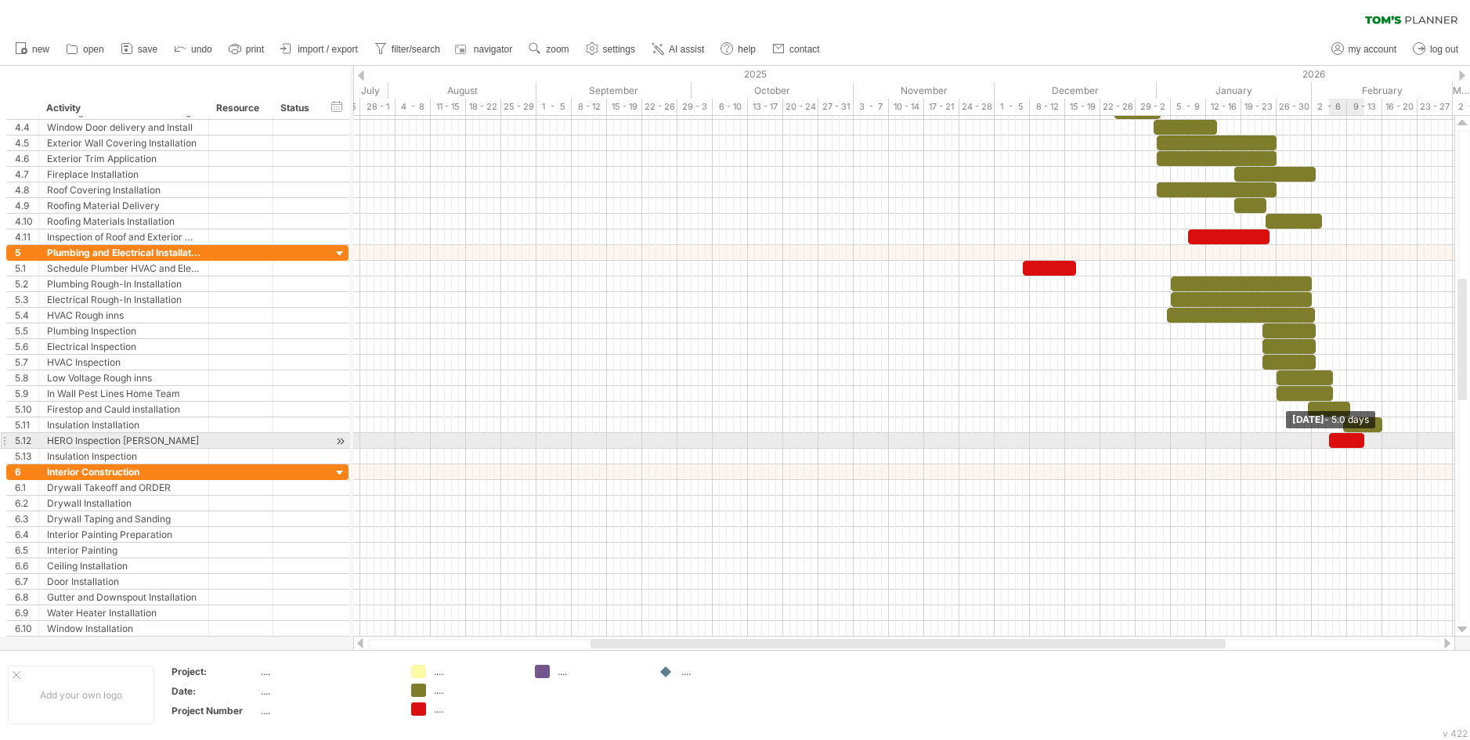
drag, startPoint x: 1334, startPoint y: 441, endPoint x: 1362, endPoint y: 442, distance: 28.2
click at [1362, 442] on span at bounding box center [1364, 440] width 6 height 15
drag, startPoint x: 1342, startPoint y: 442, endPoint x: 1375, endPoint y: 443, distance: 32.9
click at [1375, 443] on div at bounding box center [1378, 440] width 35 height 15
drag, startPoint x: 1395, startPoint y: 439, endPoint x: 1381, endPoint y: 439, distance: 13.3
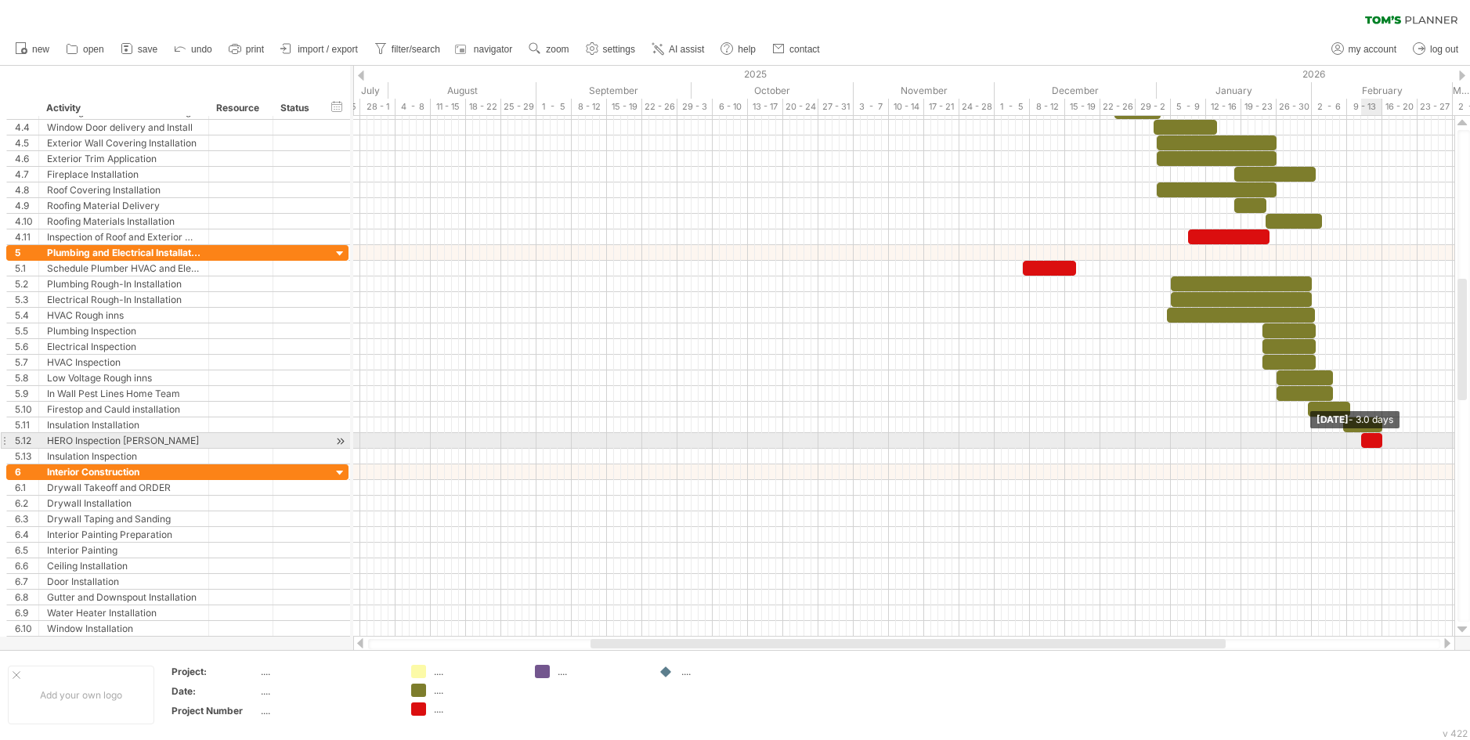
click at [1381, 439] on span at bounding box center [1382, 440] width 6 height 15
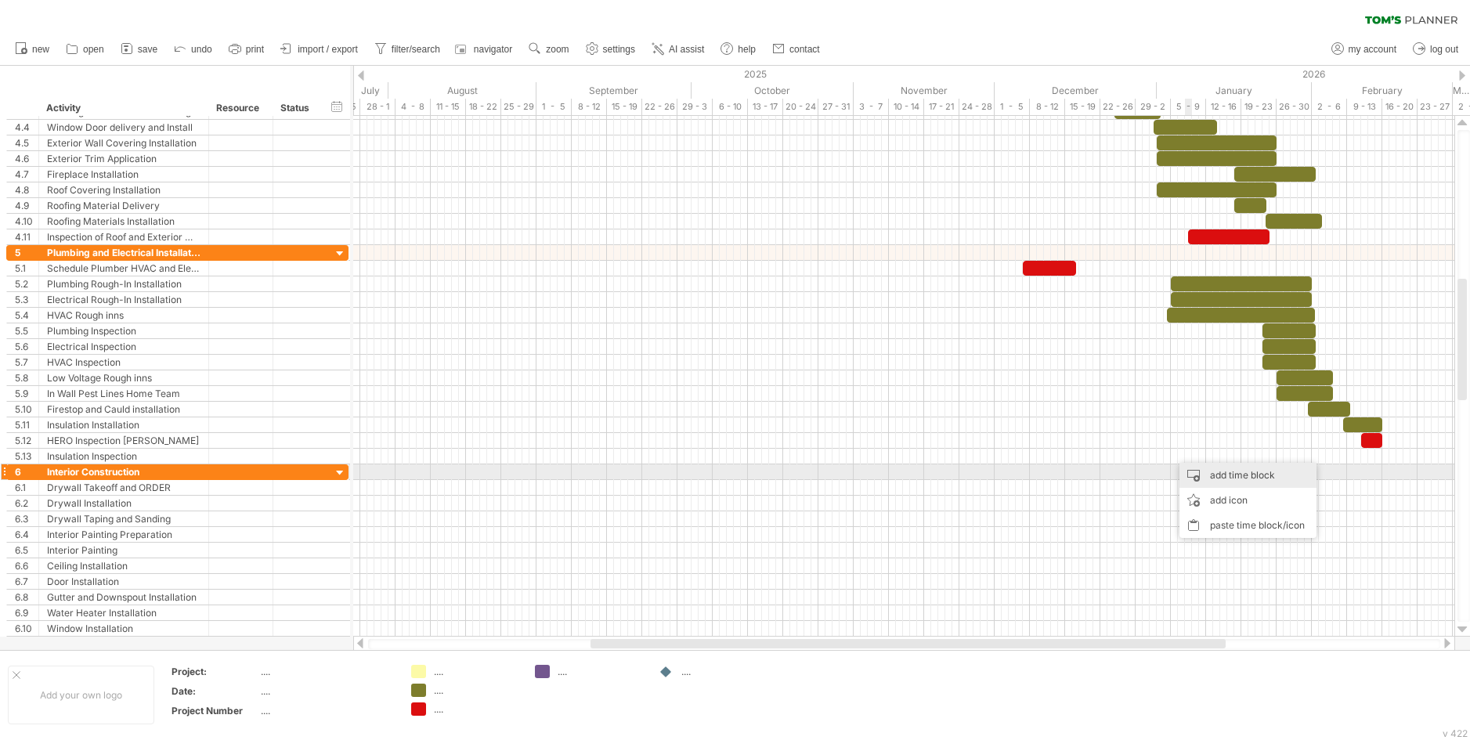
click at [1230, 476] on div "add time block" at bounding box center [1247, 475] width 137 height 25
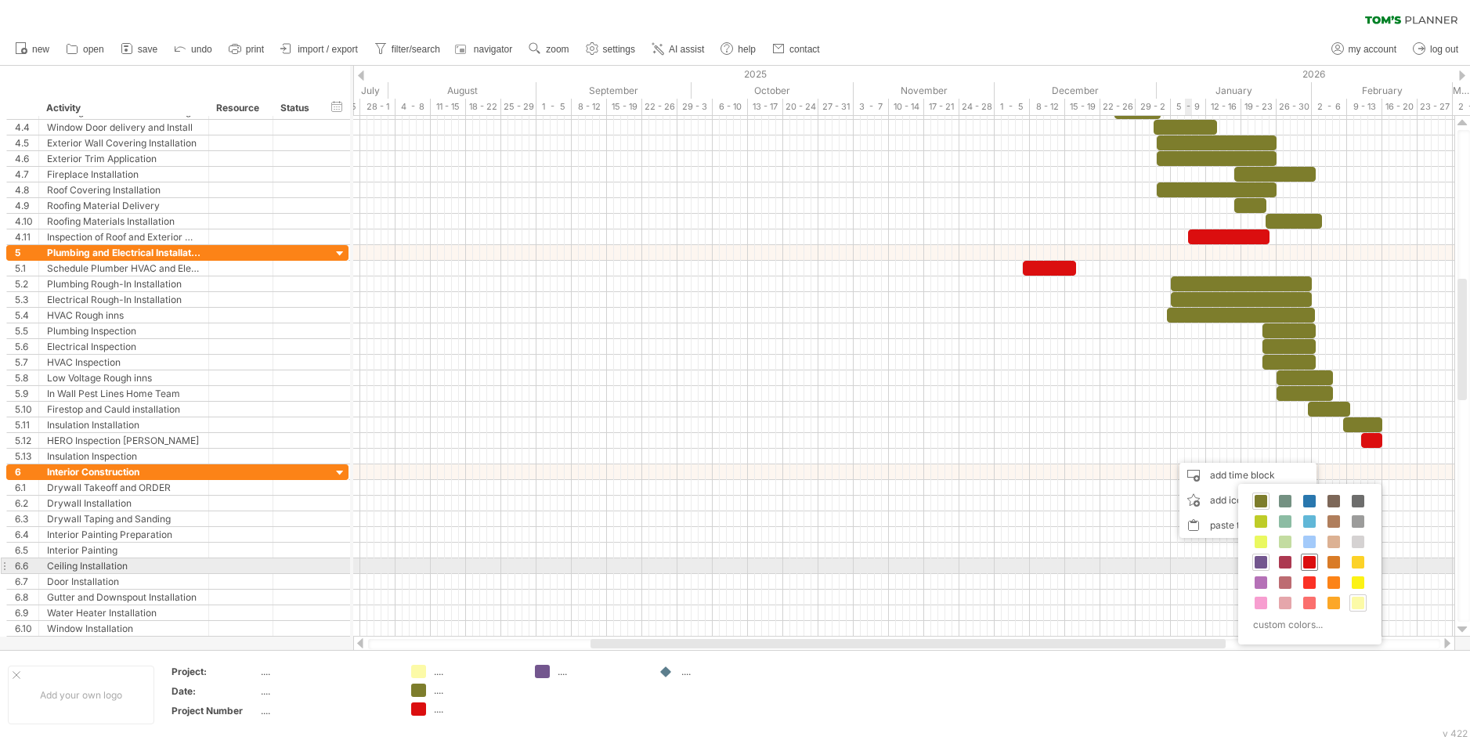
click at [1308, 559] on span at bounding box center [1309, 562] width 13 height 13
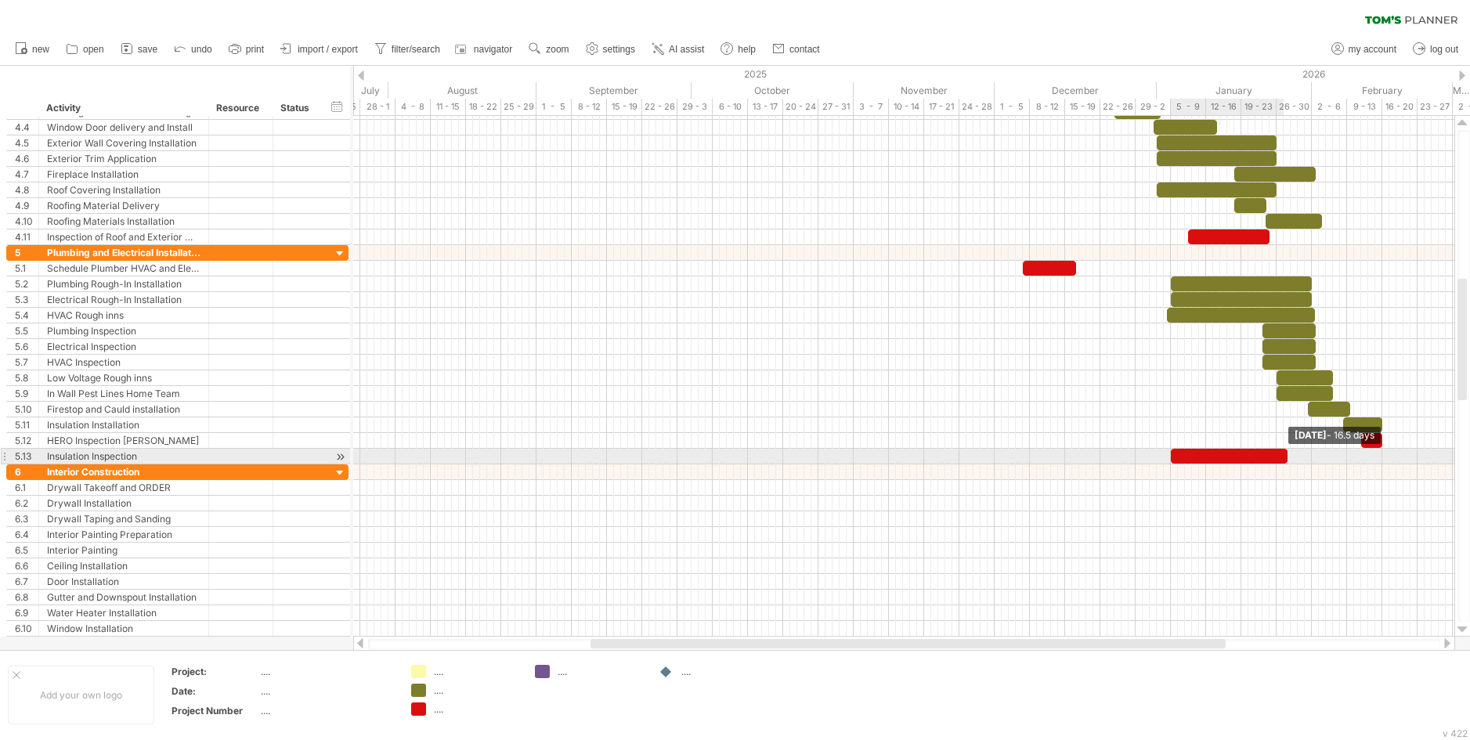
drag, startPoint x: 1194, startPoint y: 454, endPoint x: 1283, endPoint y: 457, distance: 89.3
click at [1283, 457] on div at bounding box center [1229, 456] width 117 height 15
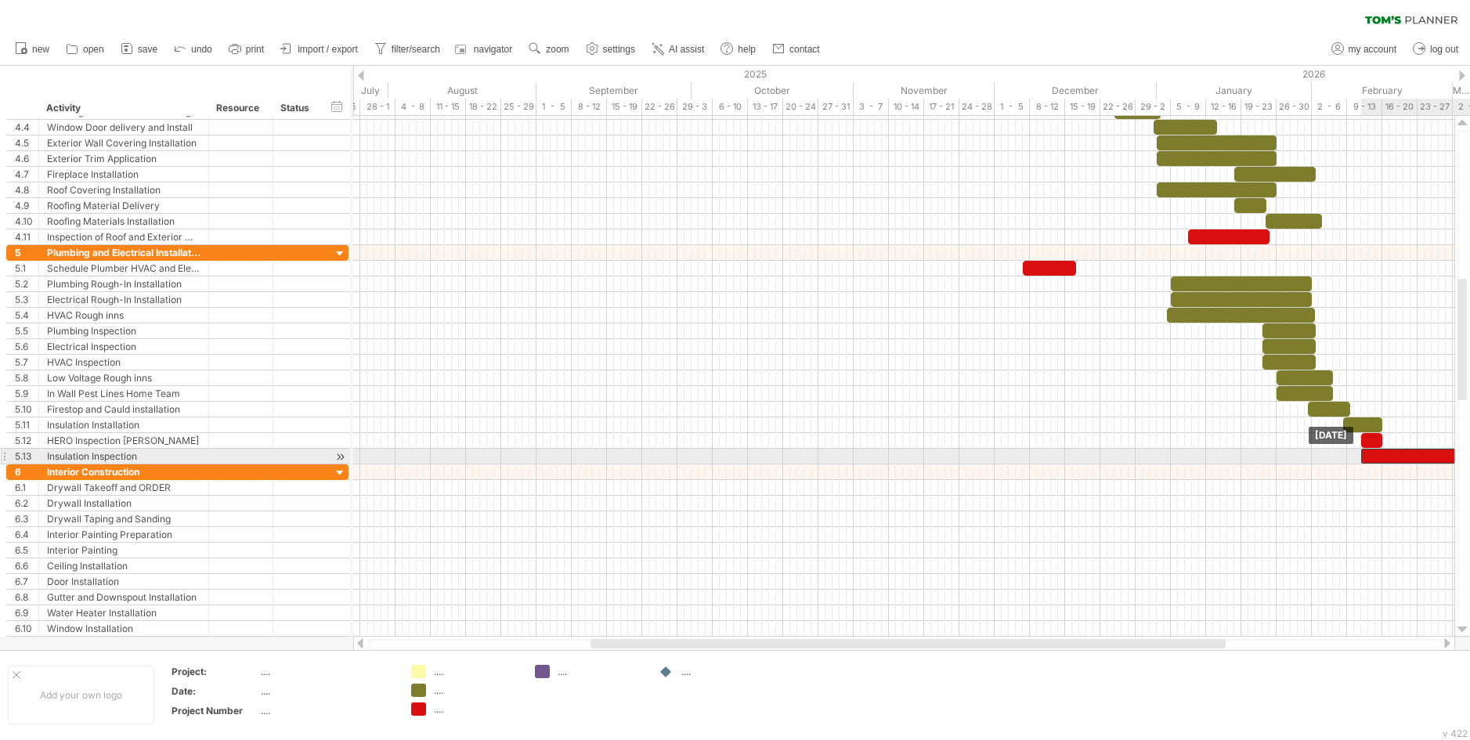
drag, startPoint x: 1224, startPoint y: 454, endPoint x: 1413, endPoint y: 451, distance: 188.8
click at [1413, 451] on div at bounding box center [1419, 456] width 117 height 15
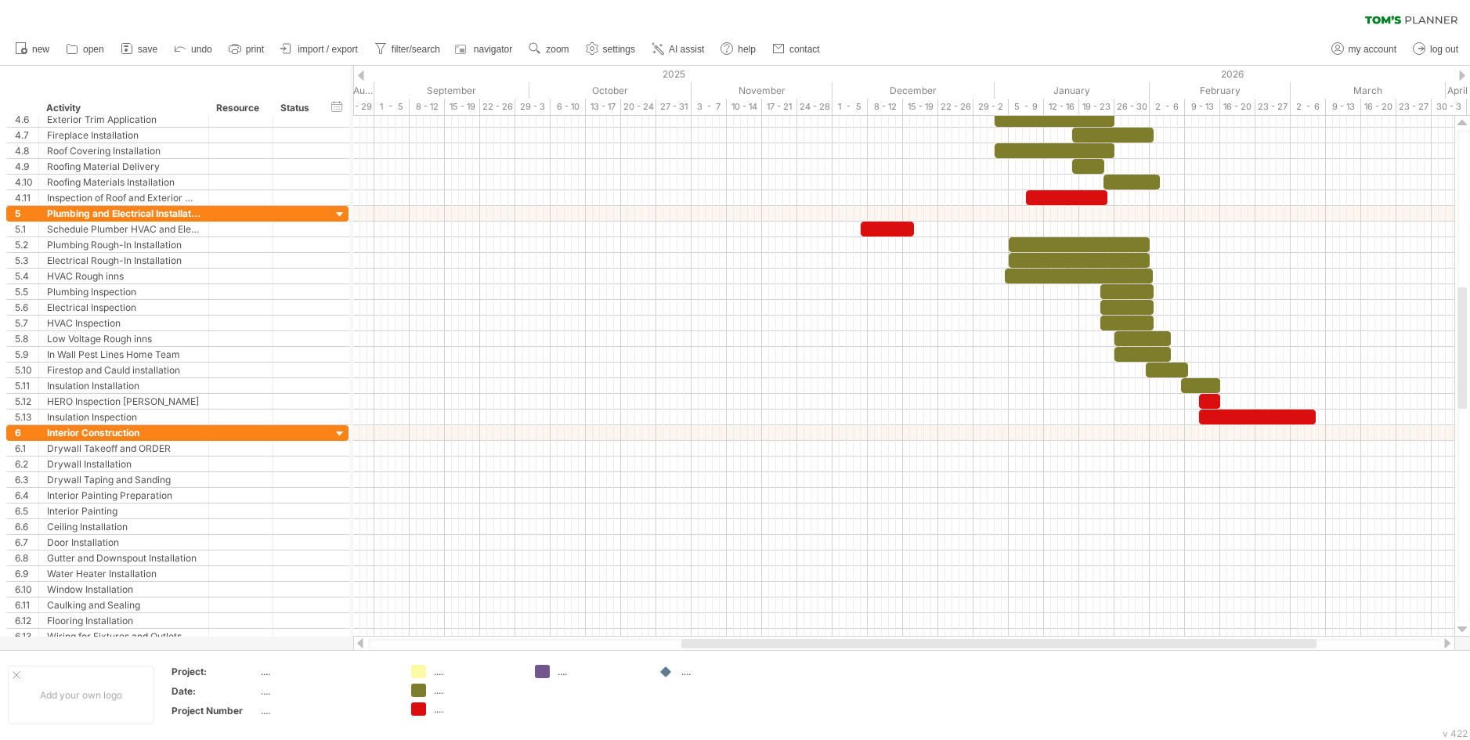
drag, startPoint x: 1071, startPoint y: 645, endPoint x: 1162, endPoint y: 647, distance: 90.9
click at [1162, 647] on div at bounding box center [998, 643] width 635 height 9
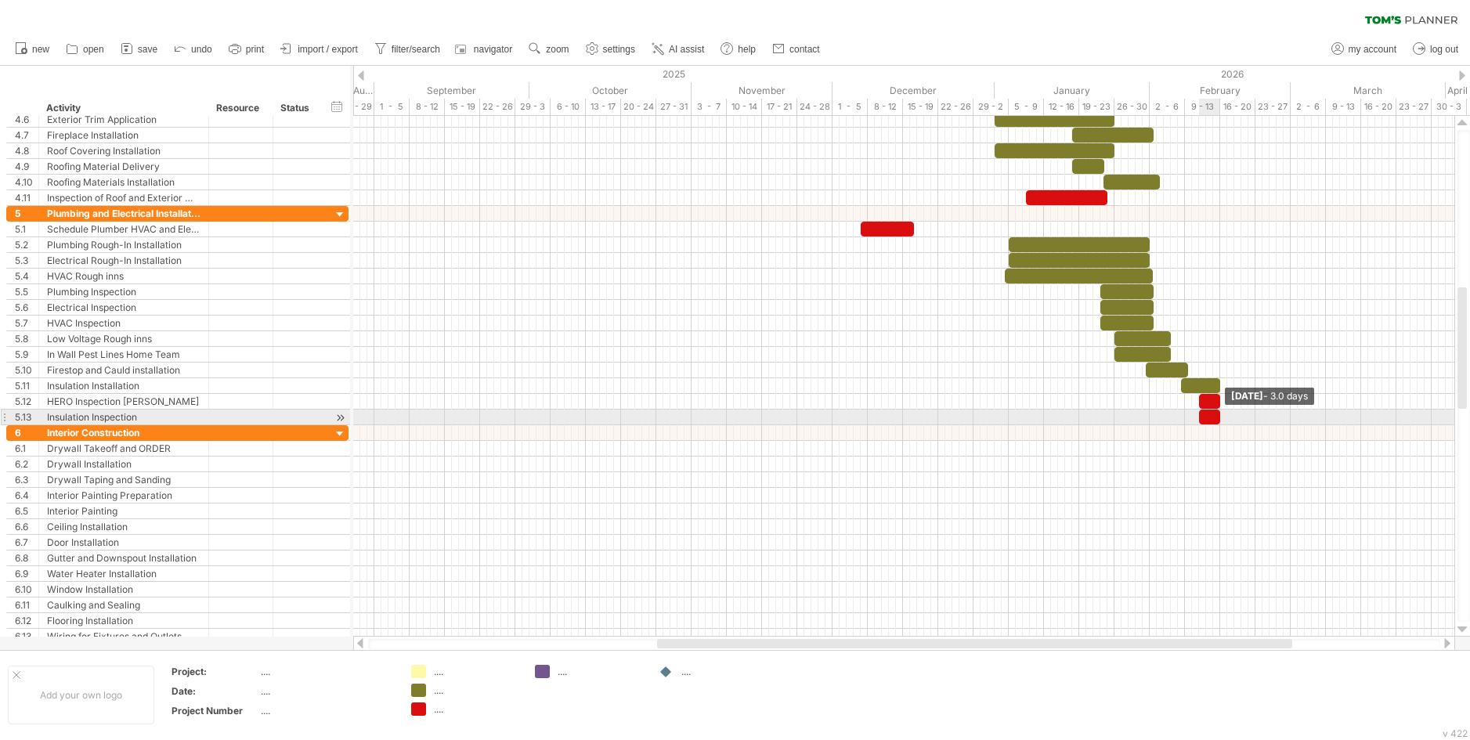
drag, startPoint x: 1312, startPoint y: 419, endPoint x: 1216, endPoint y: 420, distance: 95.5
click at [1216, 420] on div at bounding box center [1209, 417] width 21 height 15
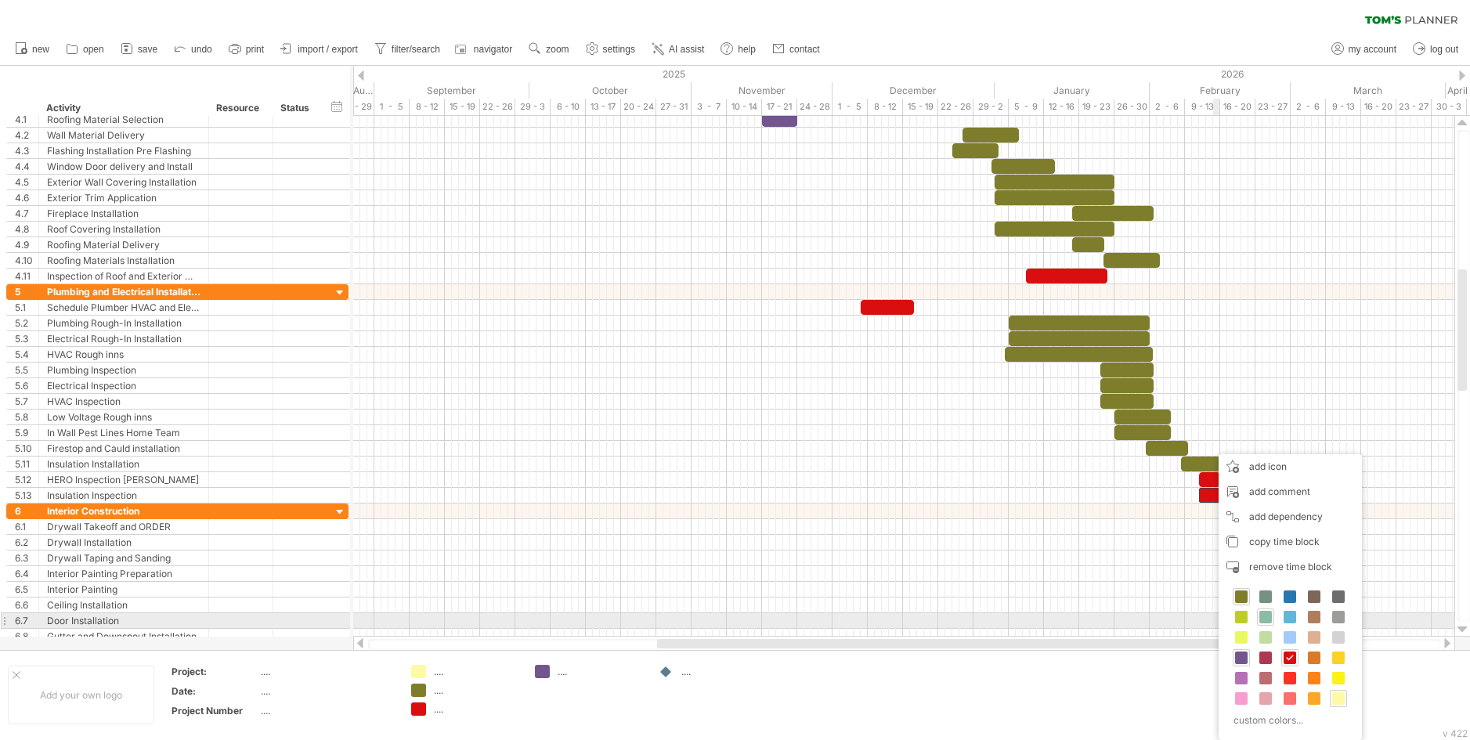
click at [1266, 616] on span at bounding box center [1265, 617] width 13 height 13
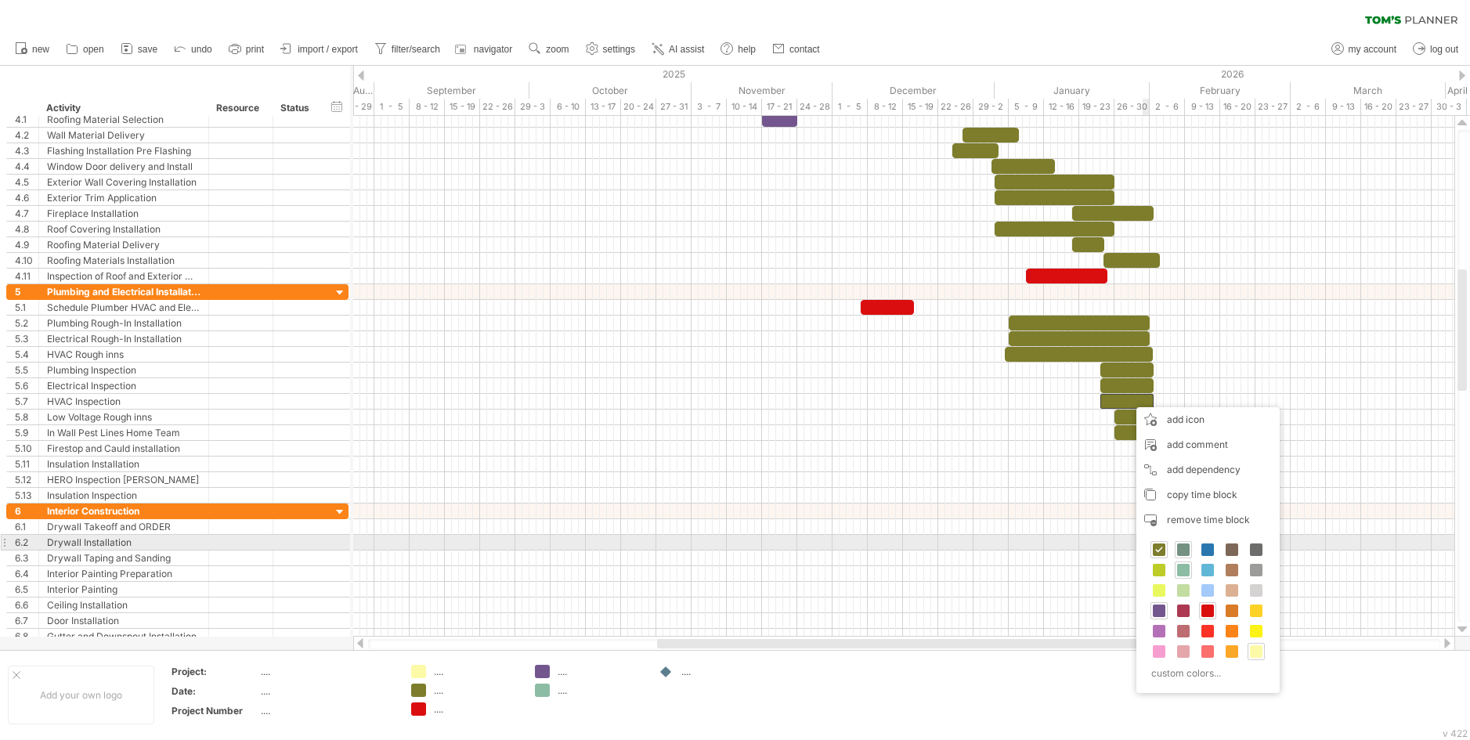
click at [1183, 550] on span at bounding box center [1183, 550] width 13 height 13
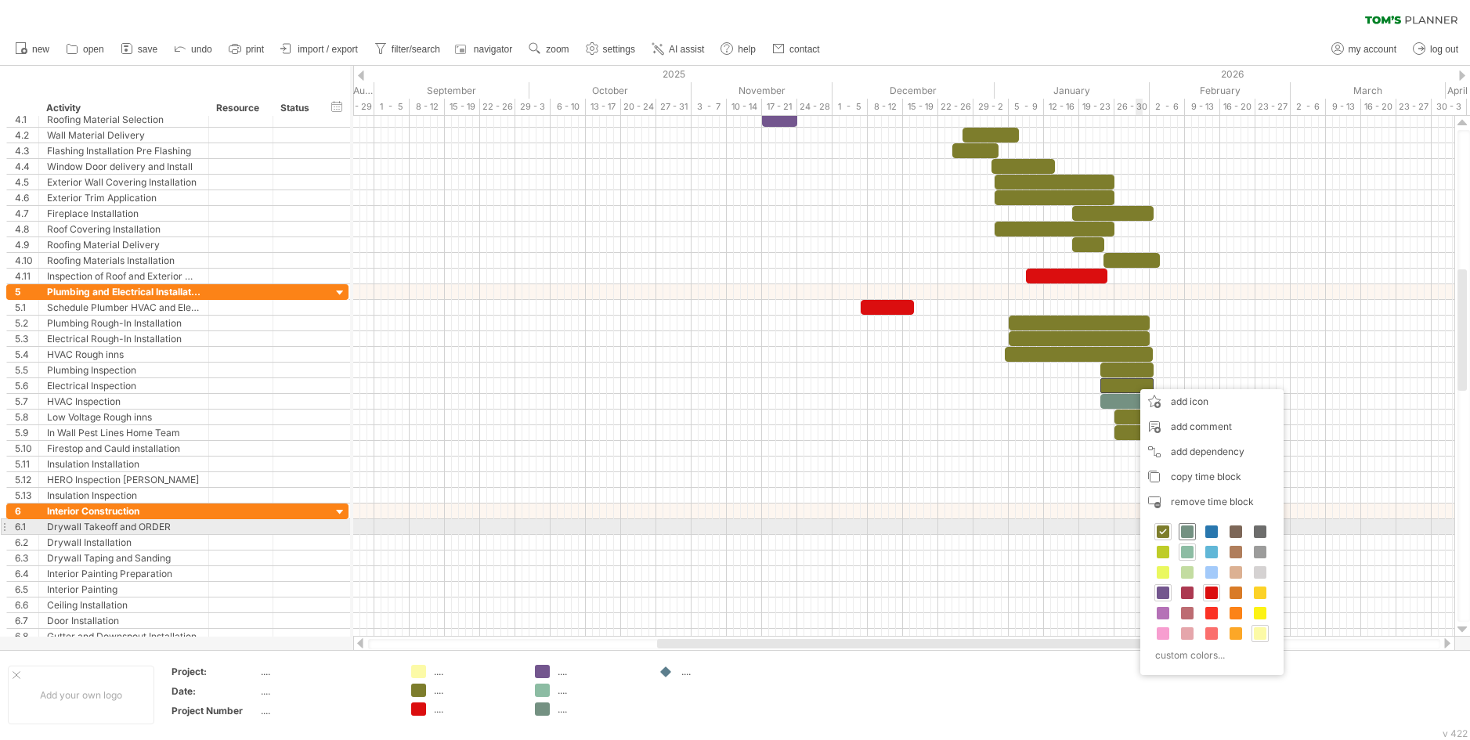
click at [1186, 526] on span at bounding box center [1187, 531] width 13 height 13
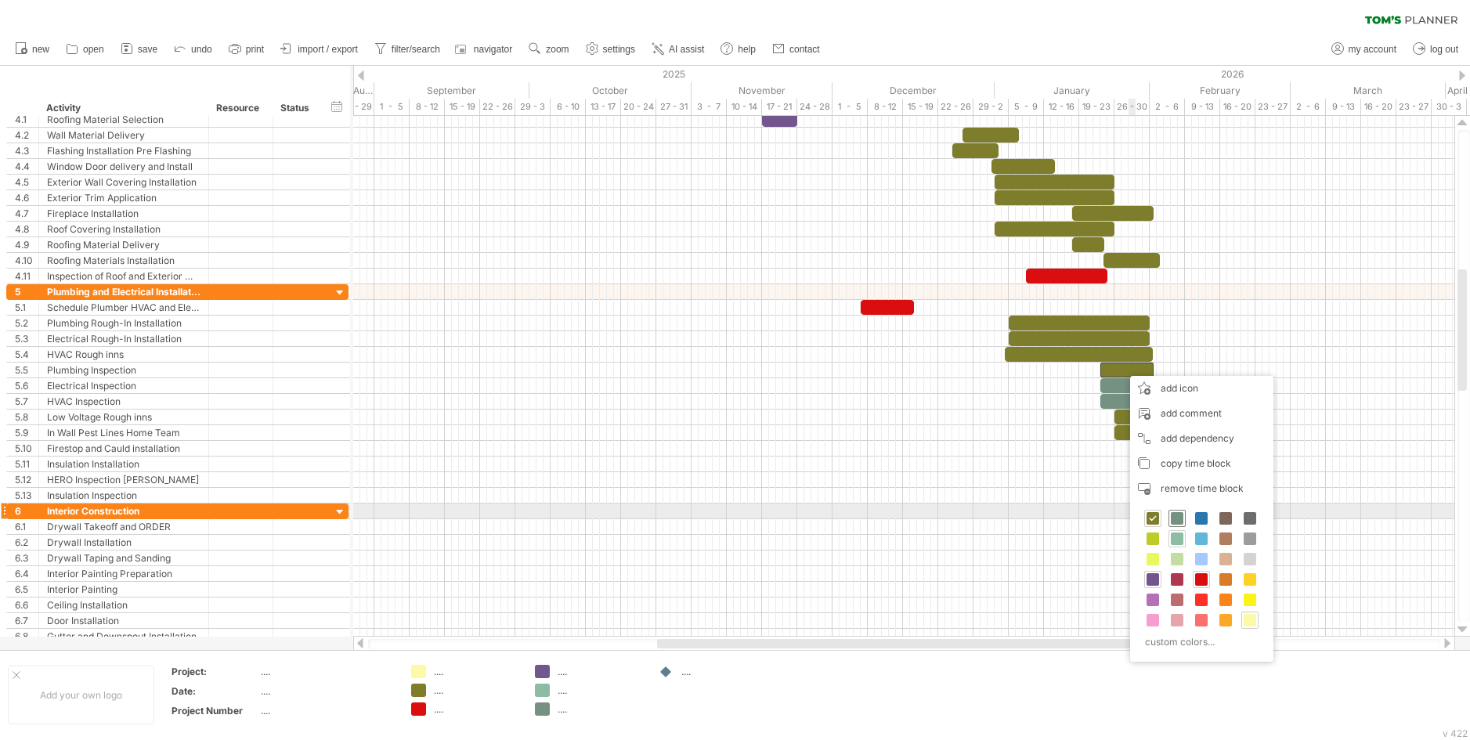
click at [1178, 518] on span at bounding box center [1177, 518] width 13 height 13
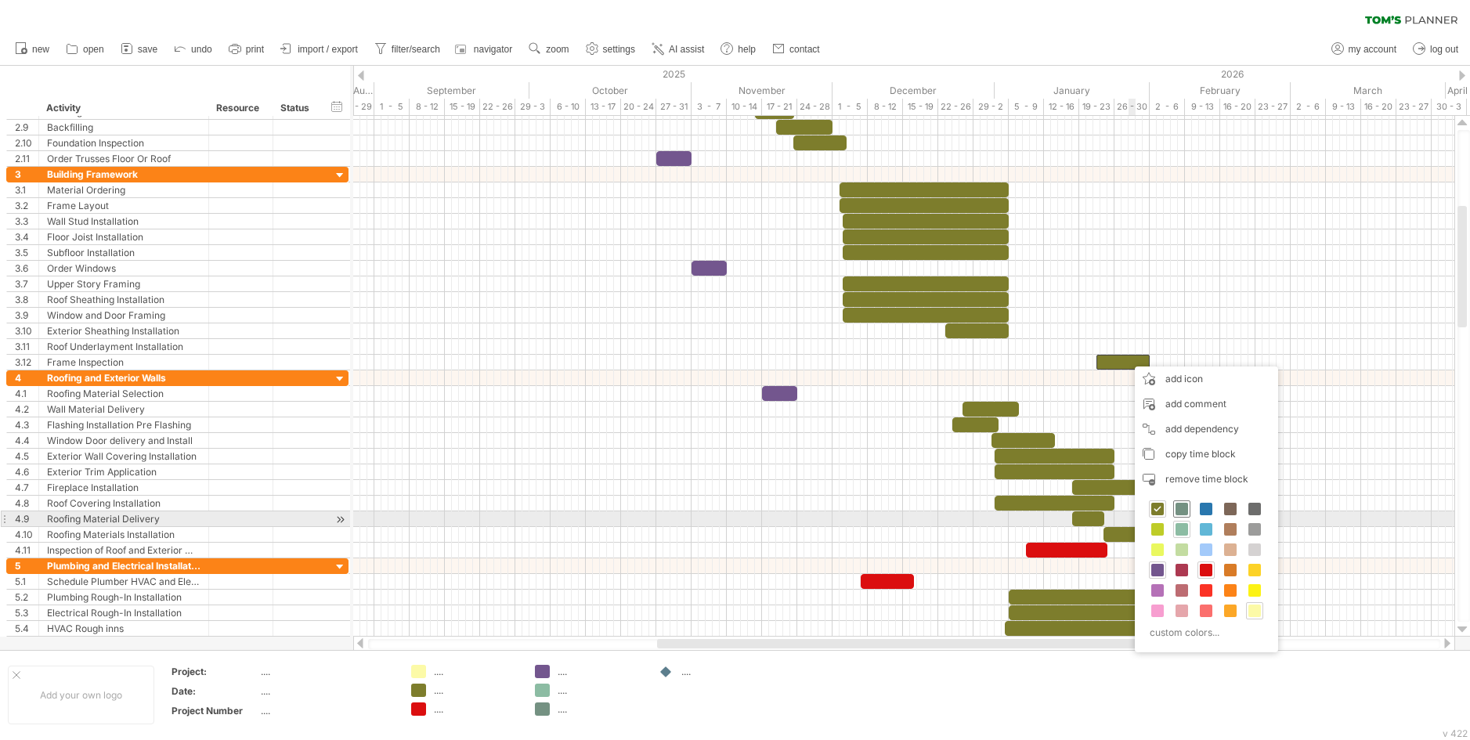
click at [1189, 515] on div at bounding box center [1181, 508] width 17 height 17
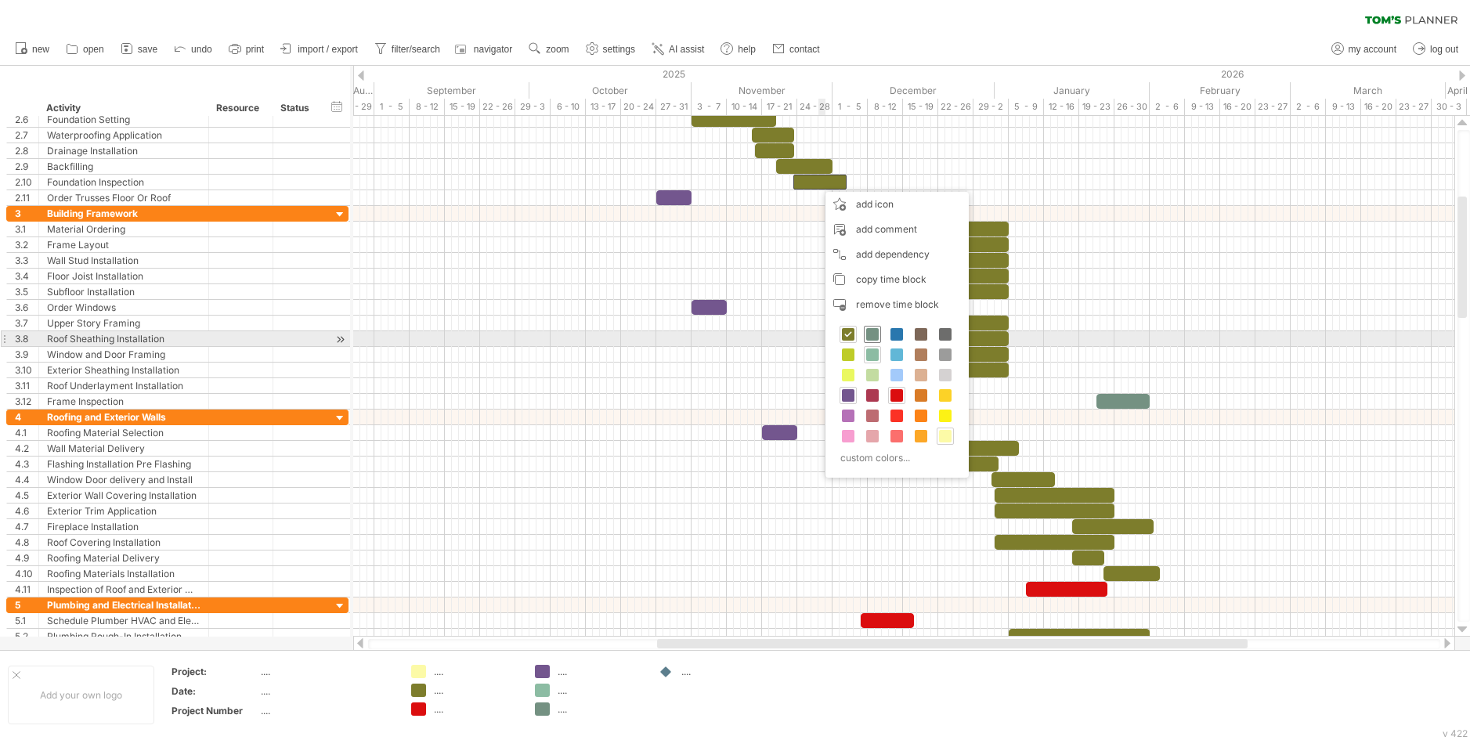
click at [871, 332] on span at bounding box center [872, 334] width 13 height 13
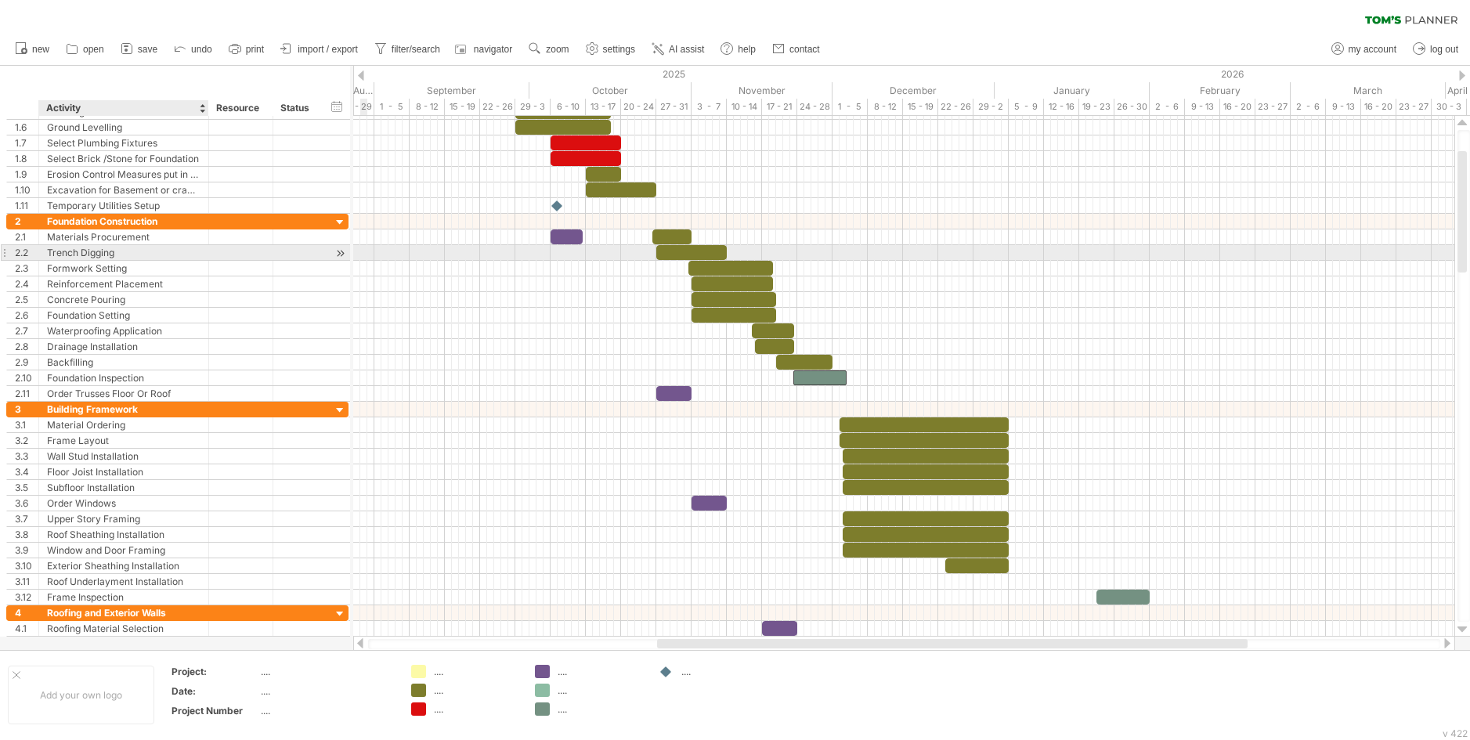
click at [182, 251] on div "Trench Digging" at bounding box center [123, 252] width 153 height 15
click at [144, 248] on div "Trench Digging" at bounding box center [123, 252] width 153 height 15
type input "**********"
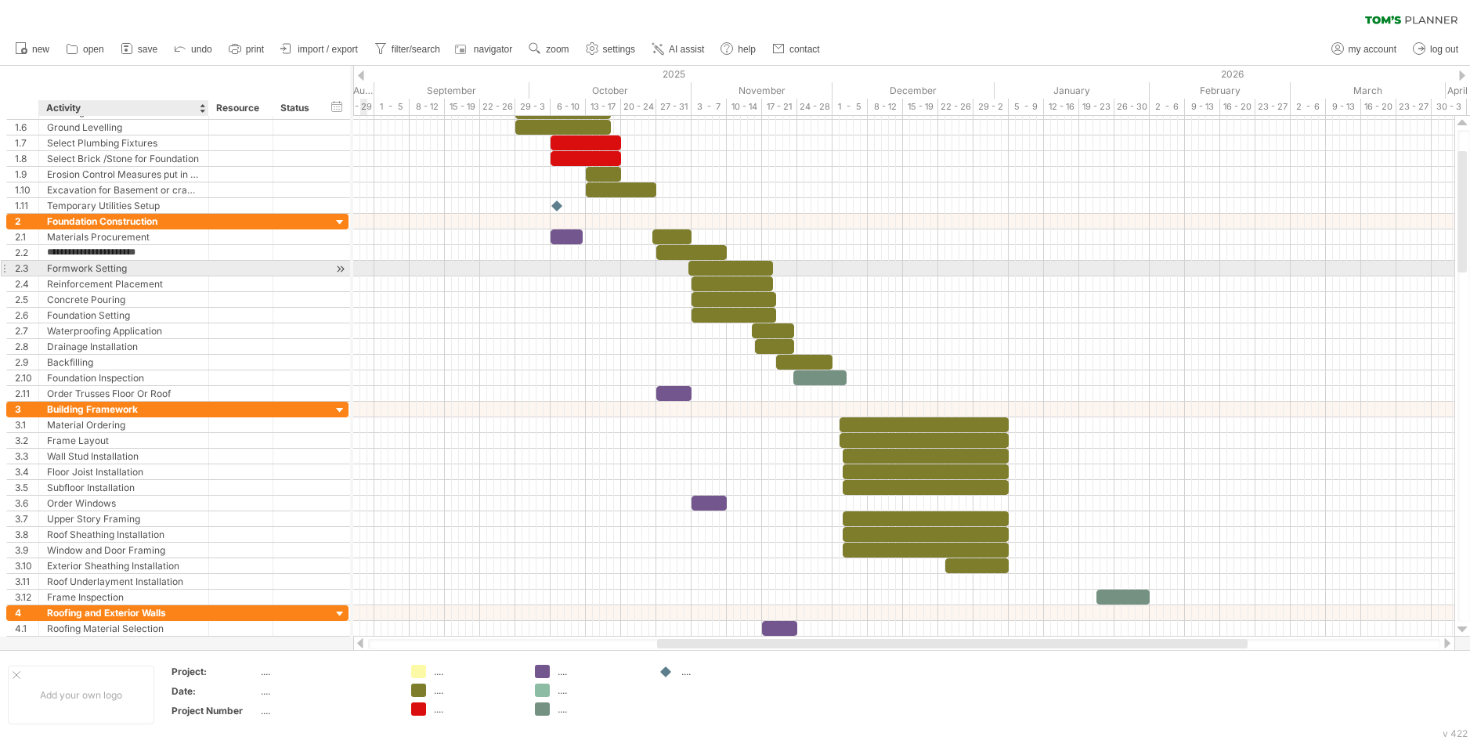
click at [154, 273] on div "Formwork Setting" at bounding box center [123, 268] width 153 height 15
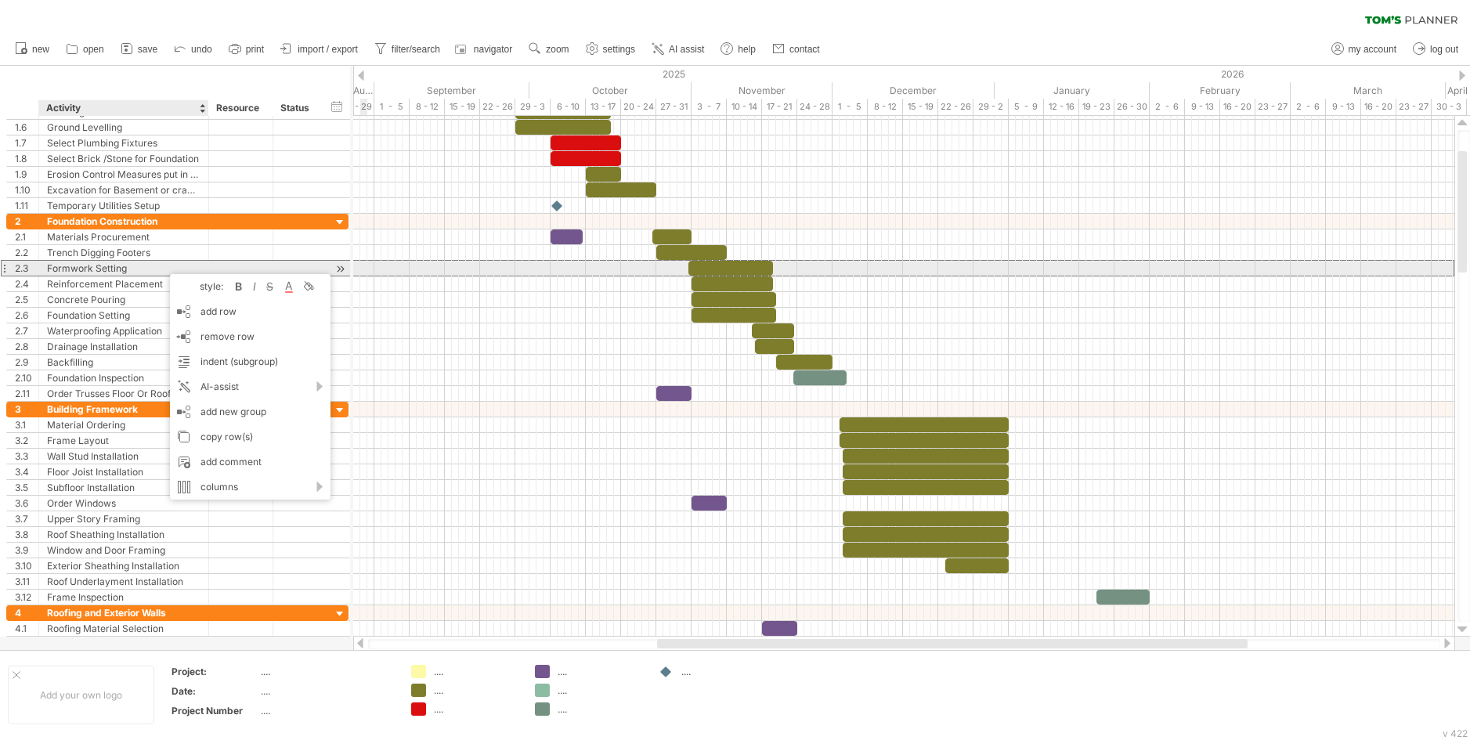
click at [150, 271] on div "Formwork Setting" at bounding box center [123, 268] width 153 height 15
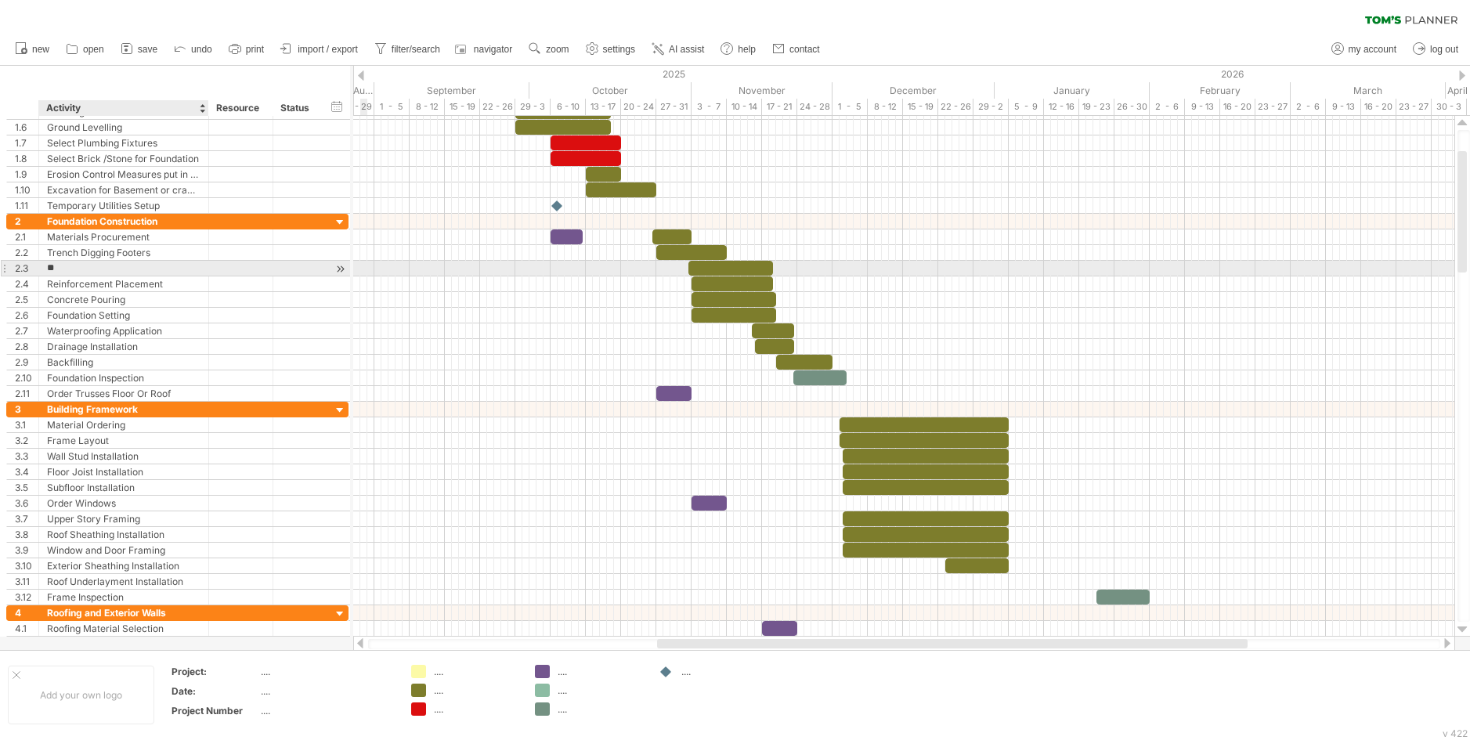
type input "*"
type input "**********"
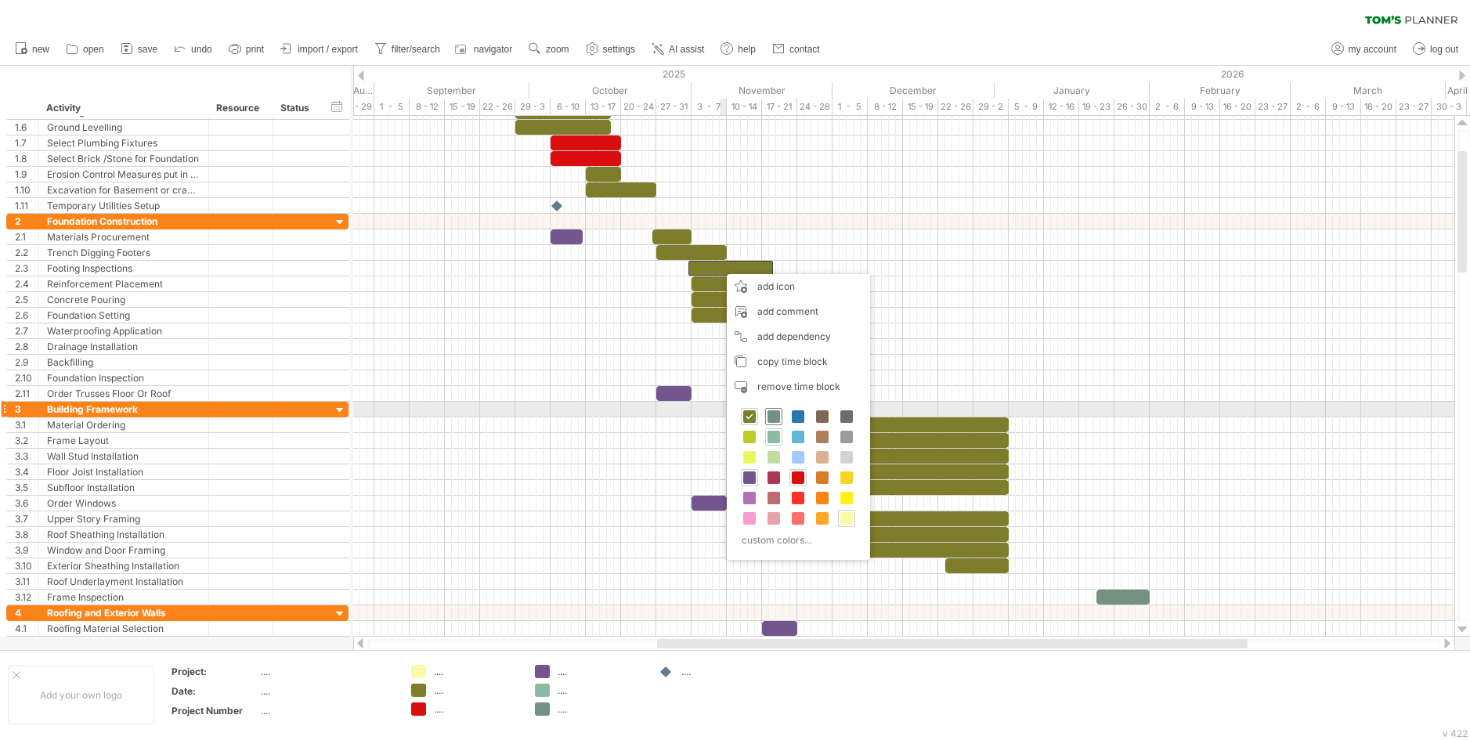
click at [775, 411] on span at bounding box center [773, 416] width 13 height 13
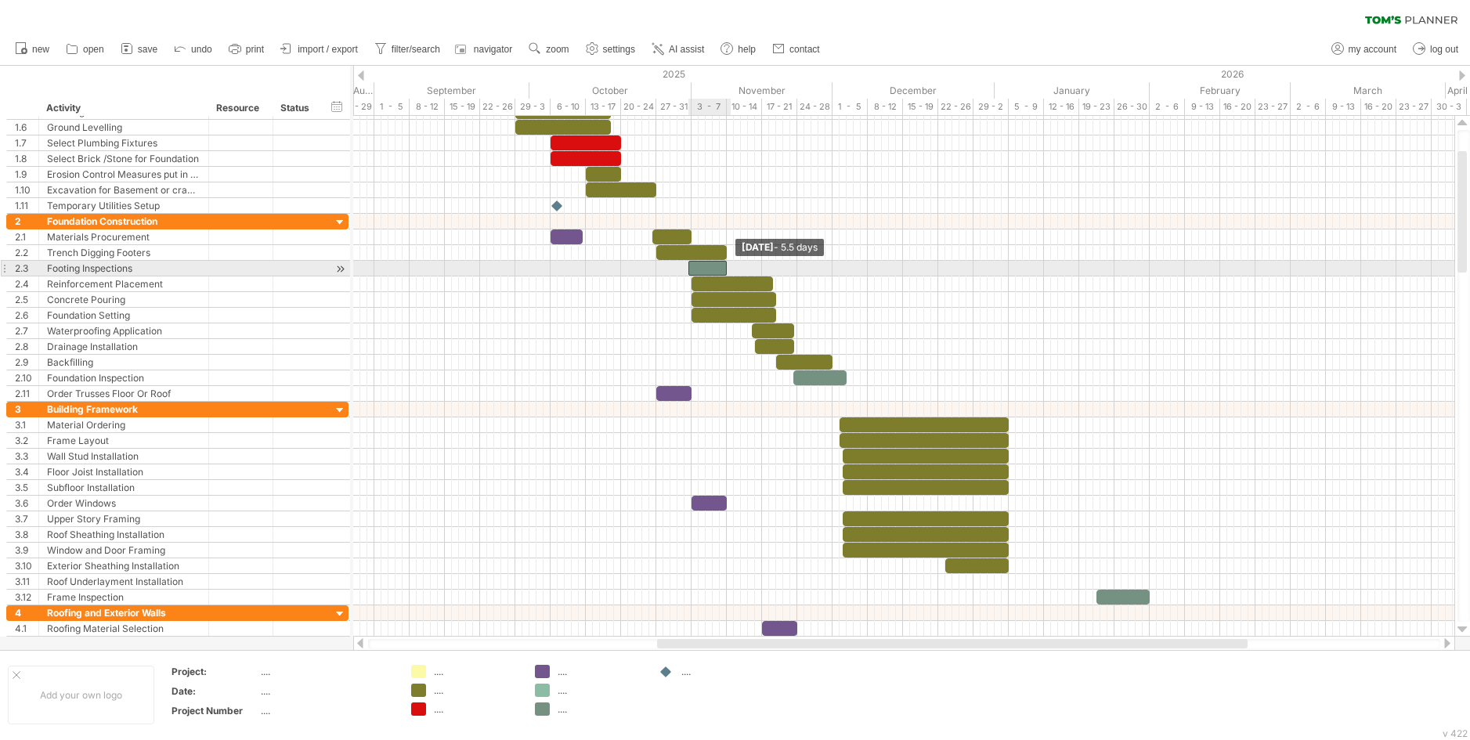
drag, startPoint x: 771, startPoint y: 265, endPoint x: 726, endPoint y: 264, distance: 44.7
click at [726, 264] on span at bounding box center [727, 268] width 6 height 15
click at [695, 264] on span at bounding box center [695, 268] width 6 height 15
click at [710, 270] on div at bounding box center [711, 268] width 32 height 15
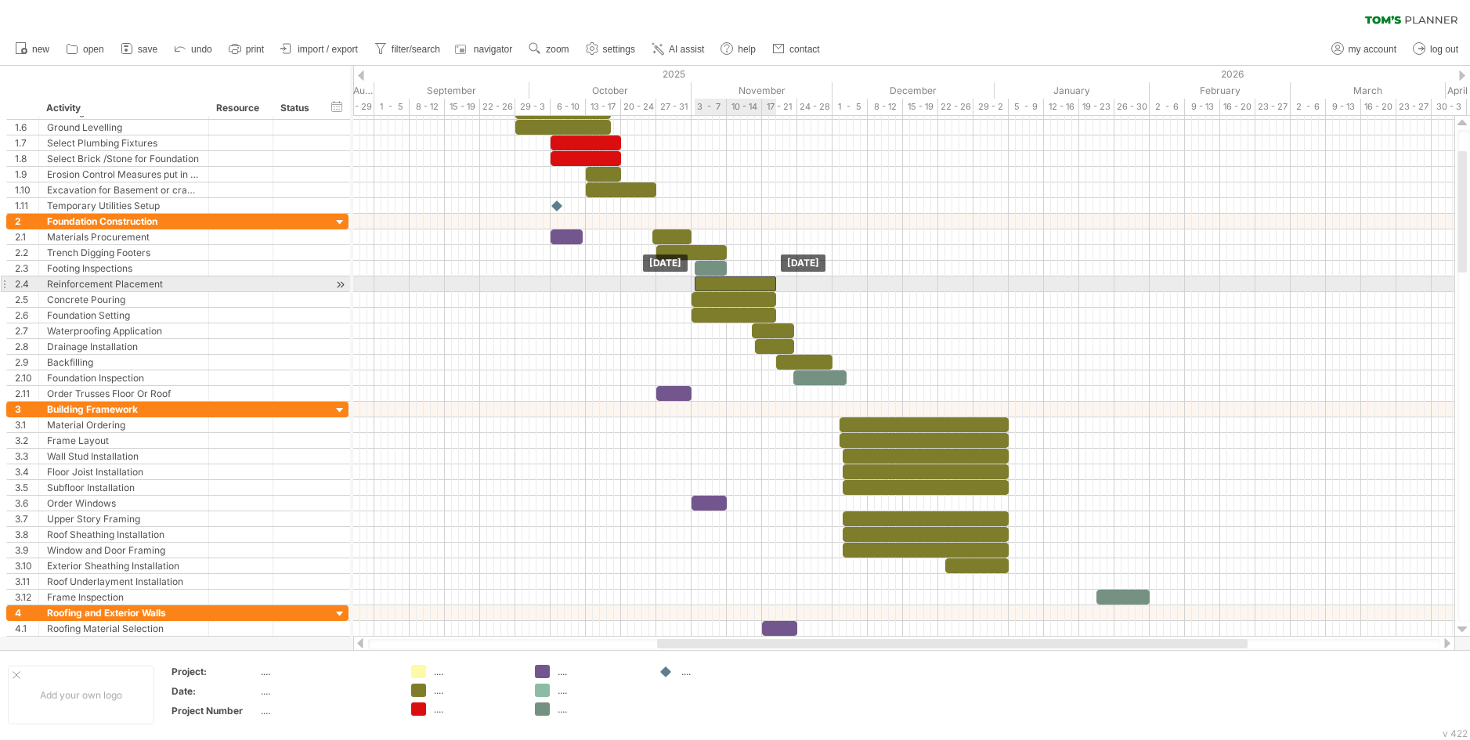
click at [734, 284] on div at bounding box center [735, 283] width 81 height 15
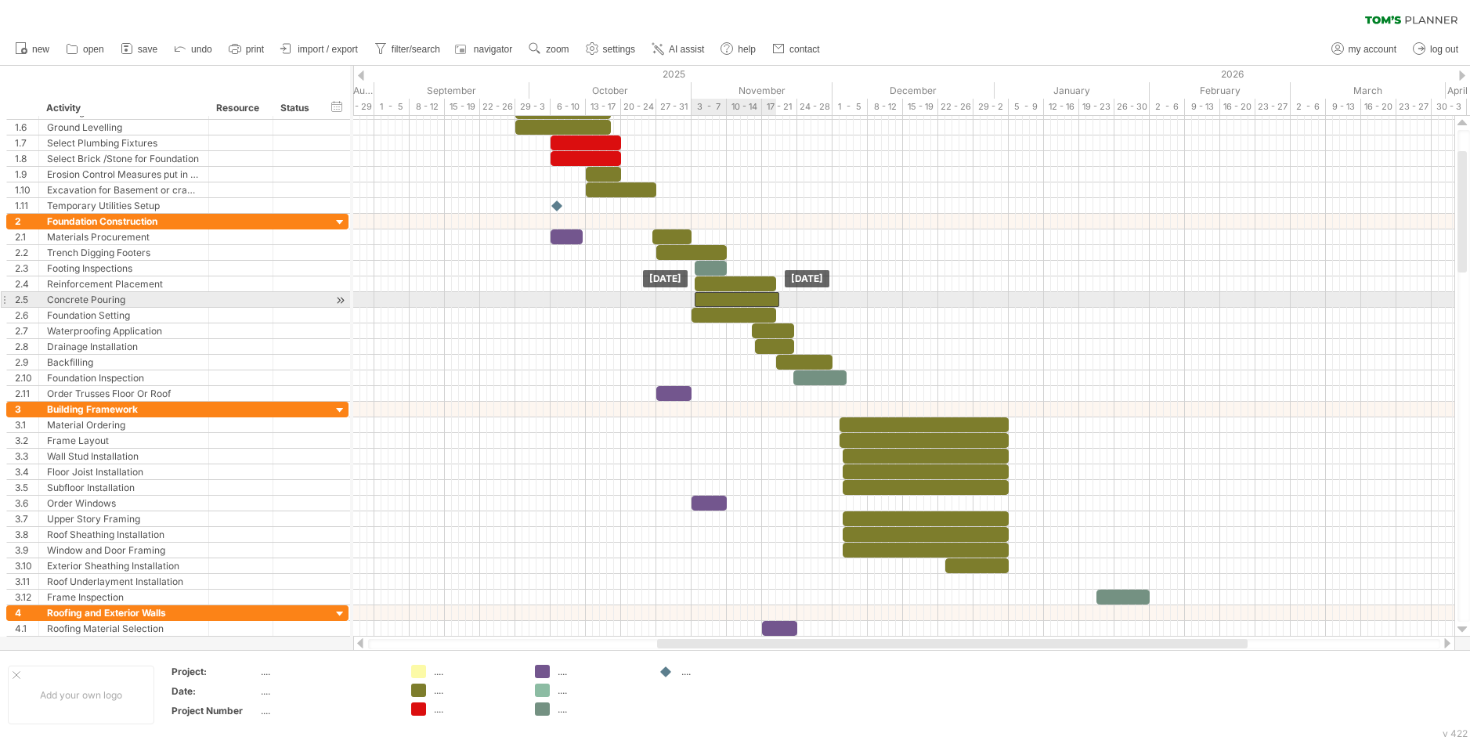
click at [734, 296] on div at bounding box center [737, 299] width 85 height 15
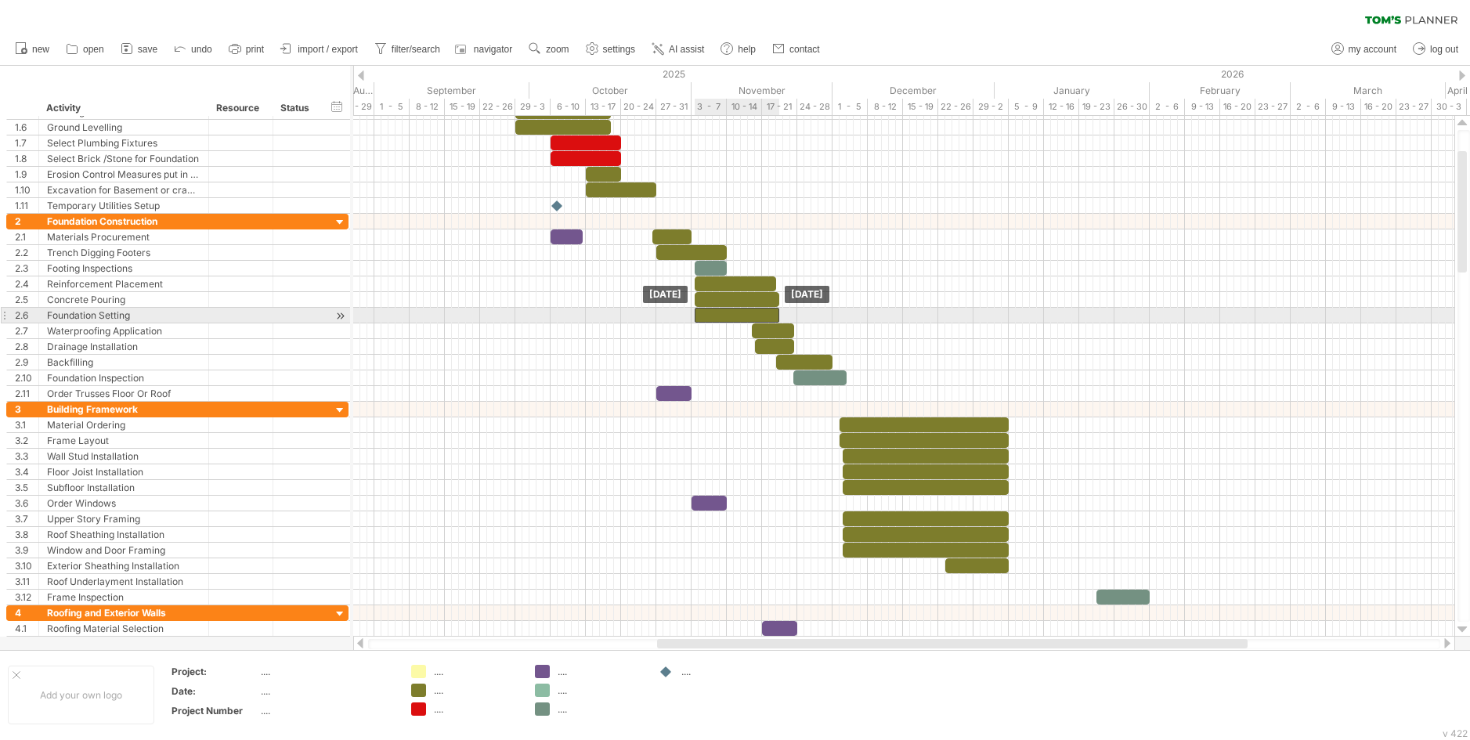
click at [731, 314] on div at bounding box center [737, 315] width 85 height 15
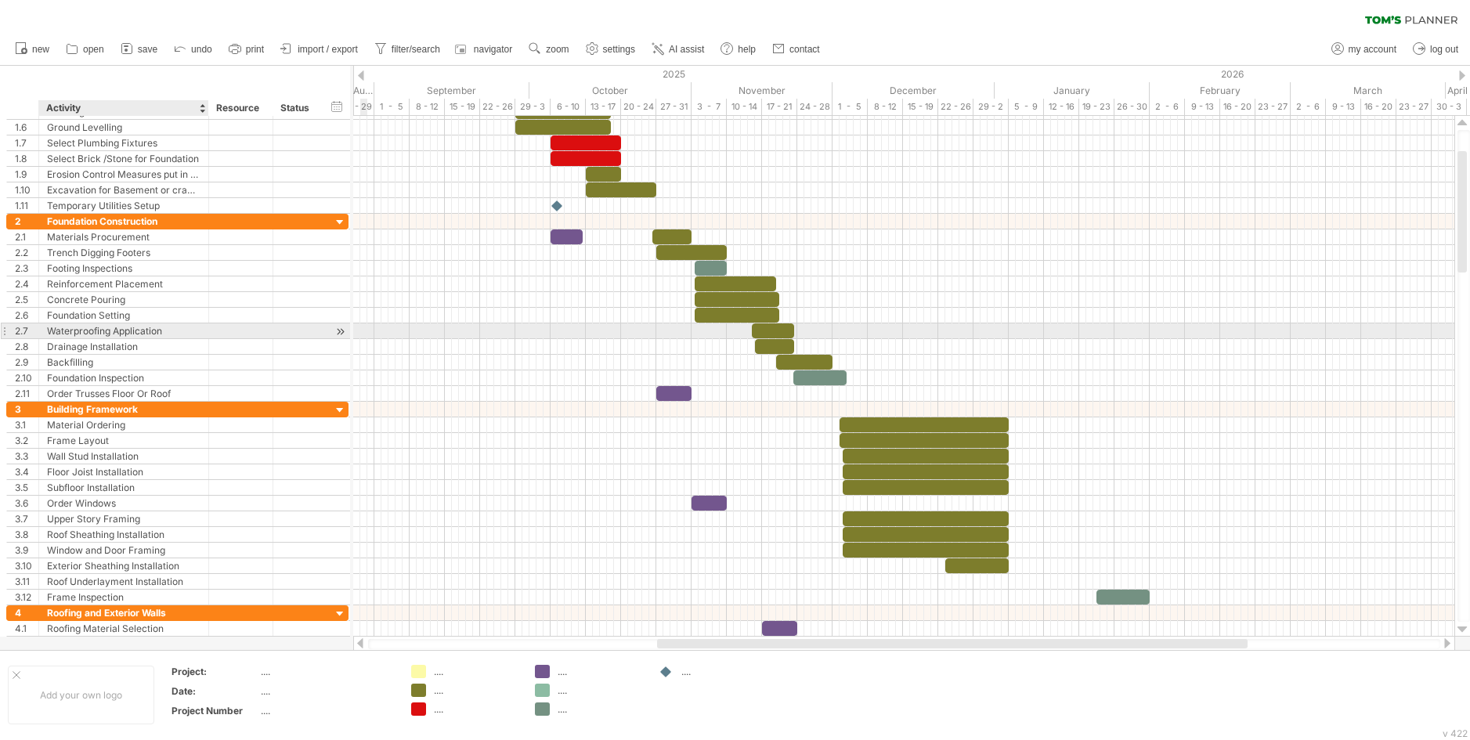
click at [172, 338] on div "**********" at bounding box center [177, 331] width 342 height 16
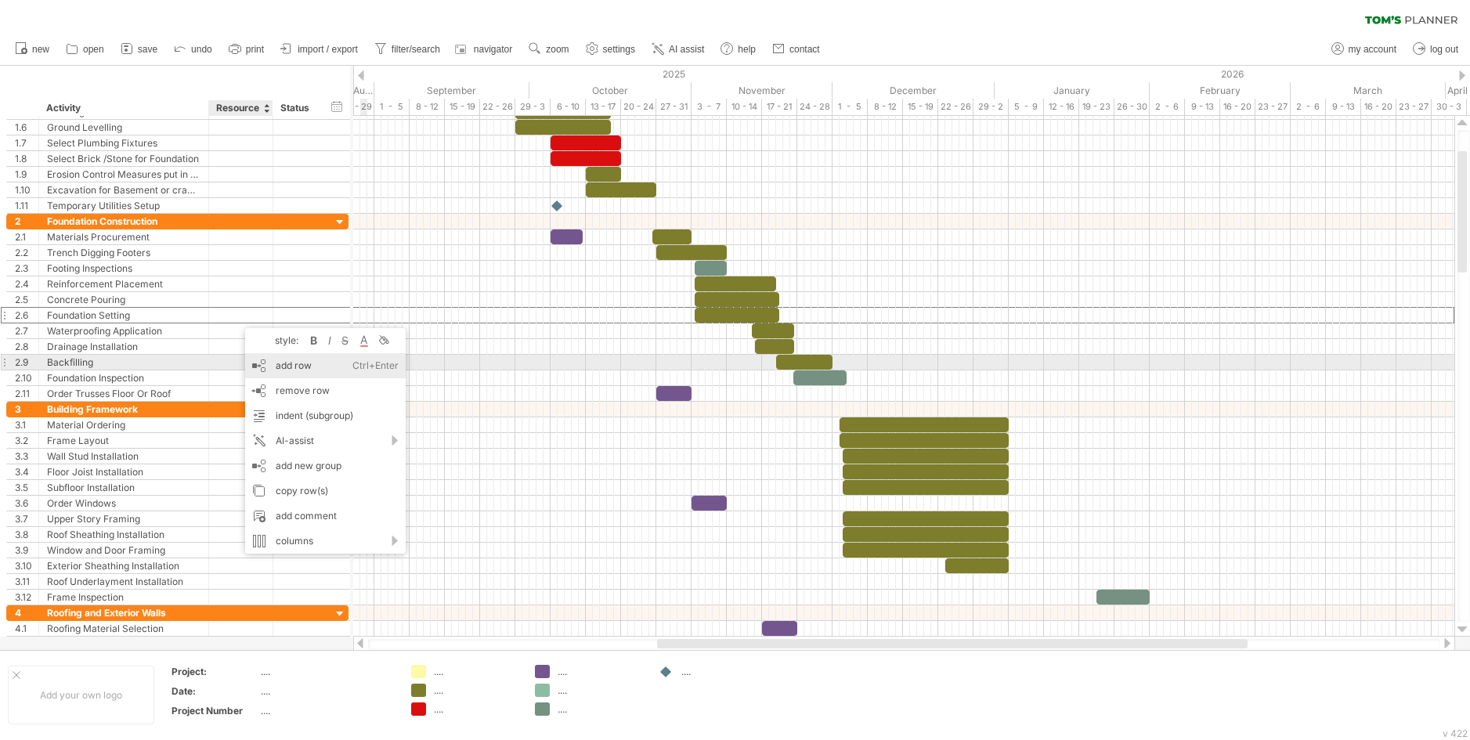
click at [274, 370] on div "add row Ctrl+Enter Cmd+Enter" at bounding box center [325, 365] width 161 height 25
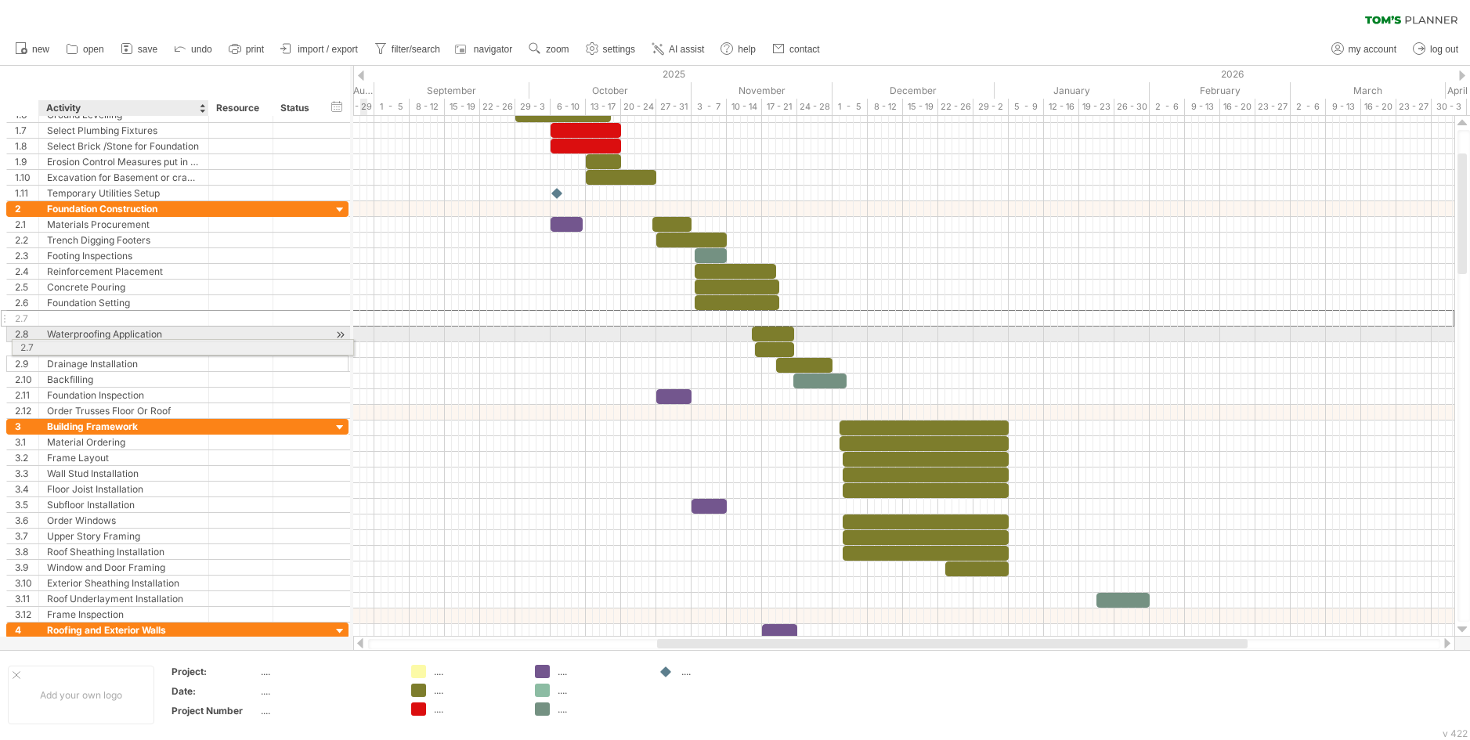
drag, startPoint x: 157, startPoint y: 318, endPoint x: 158, endPoint y: 345, distance: 26.6
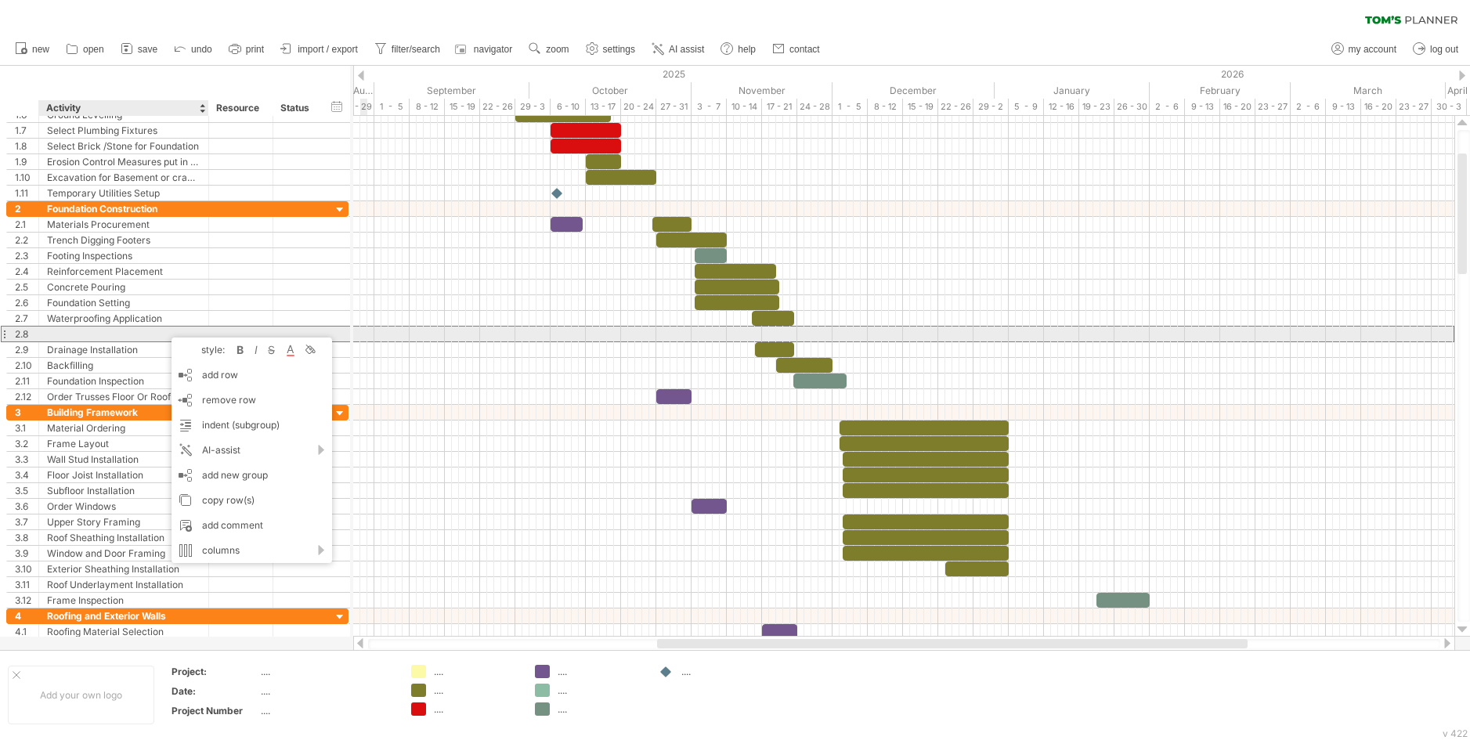
click at [164, 330] on div at bounding box center [123, 334] width 153 height 15
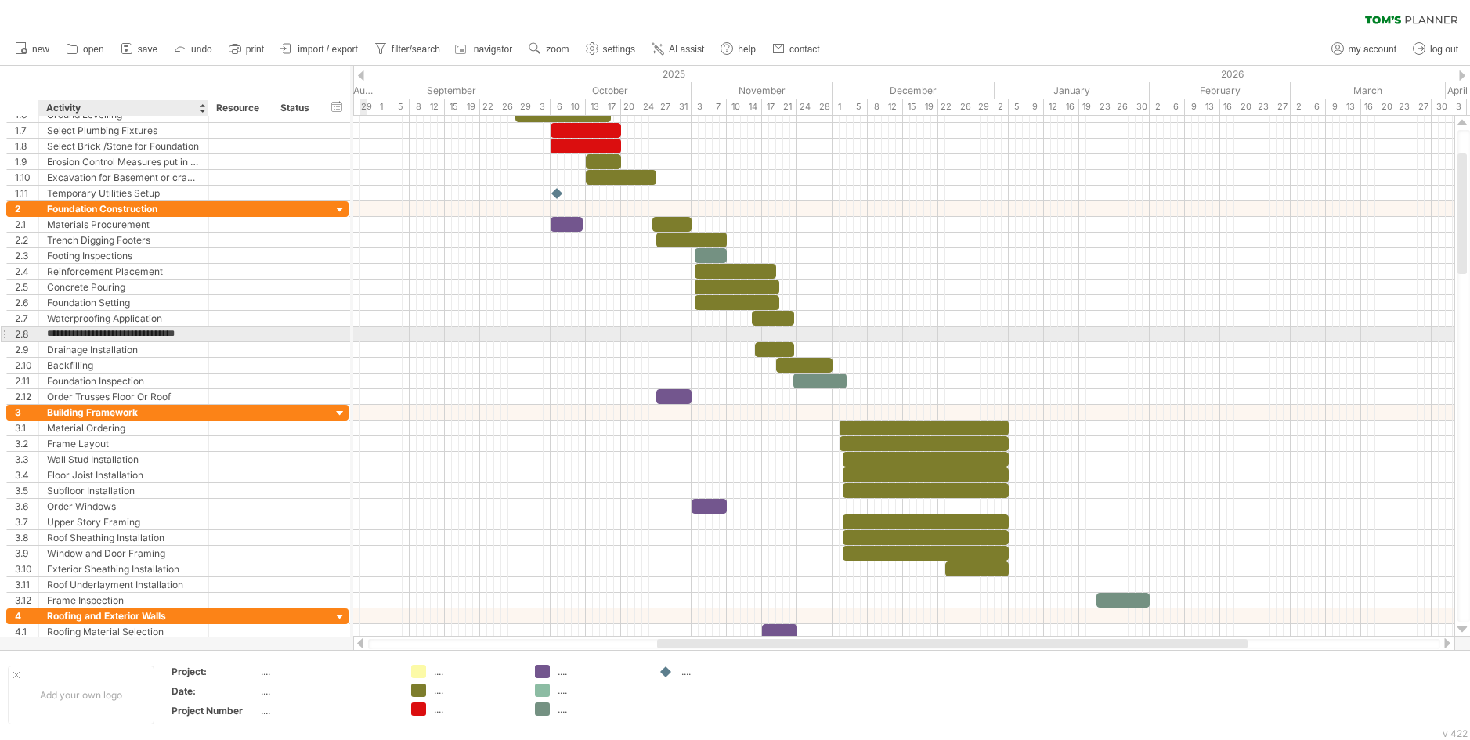
type input "**********"
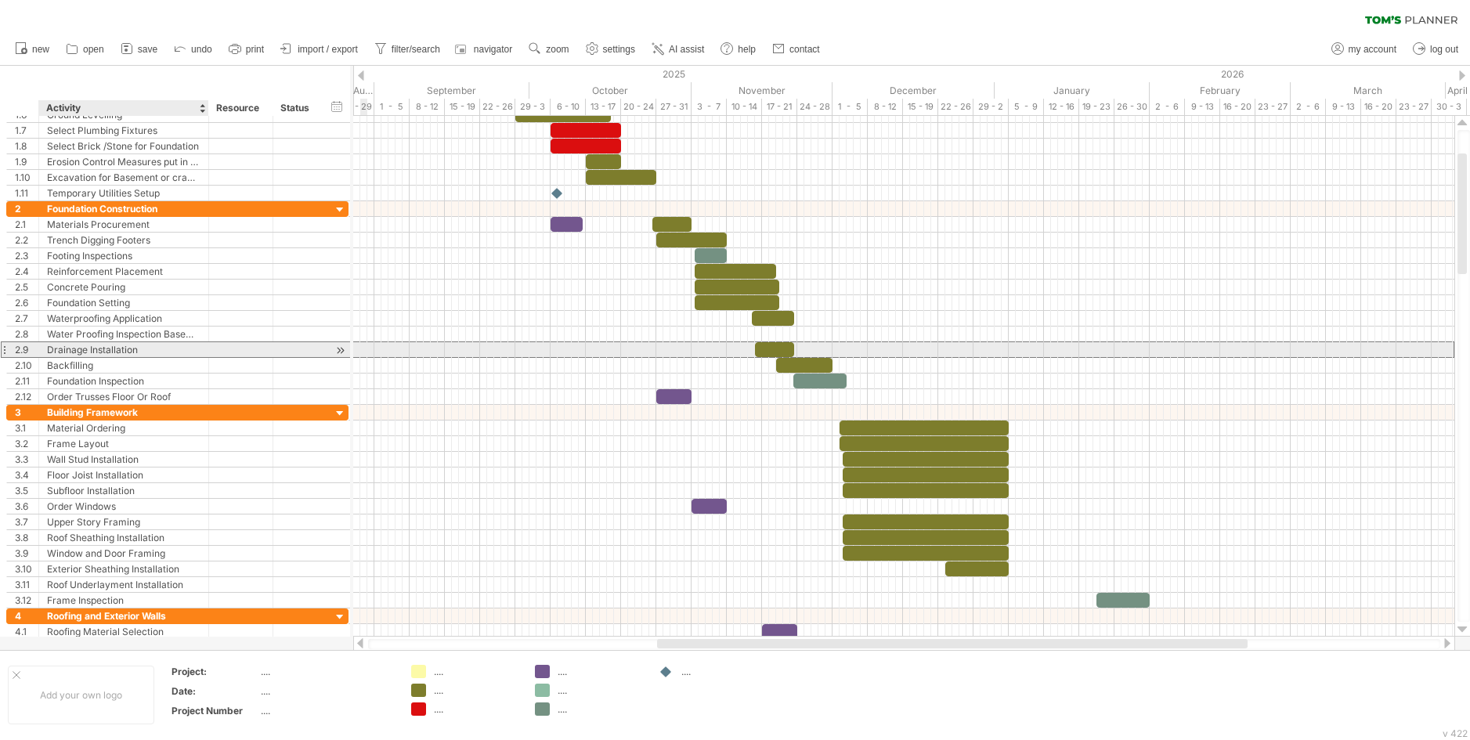
click at [199, 352] on div "Drainage Installation" at bounding box center [123, 349] width 153 height 15
click at [822, 352] on div "add time block" at bounding box center [851, 351] width 137 height 25
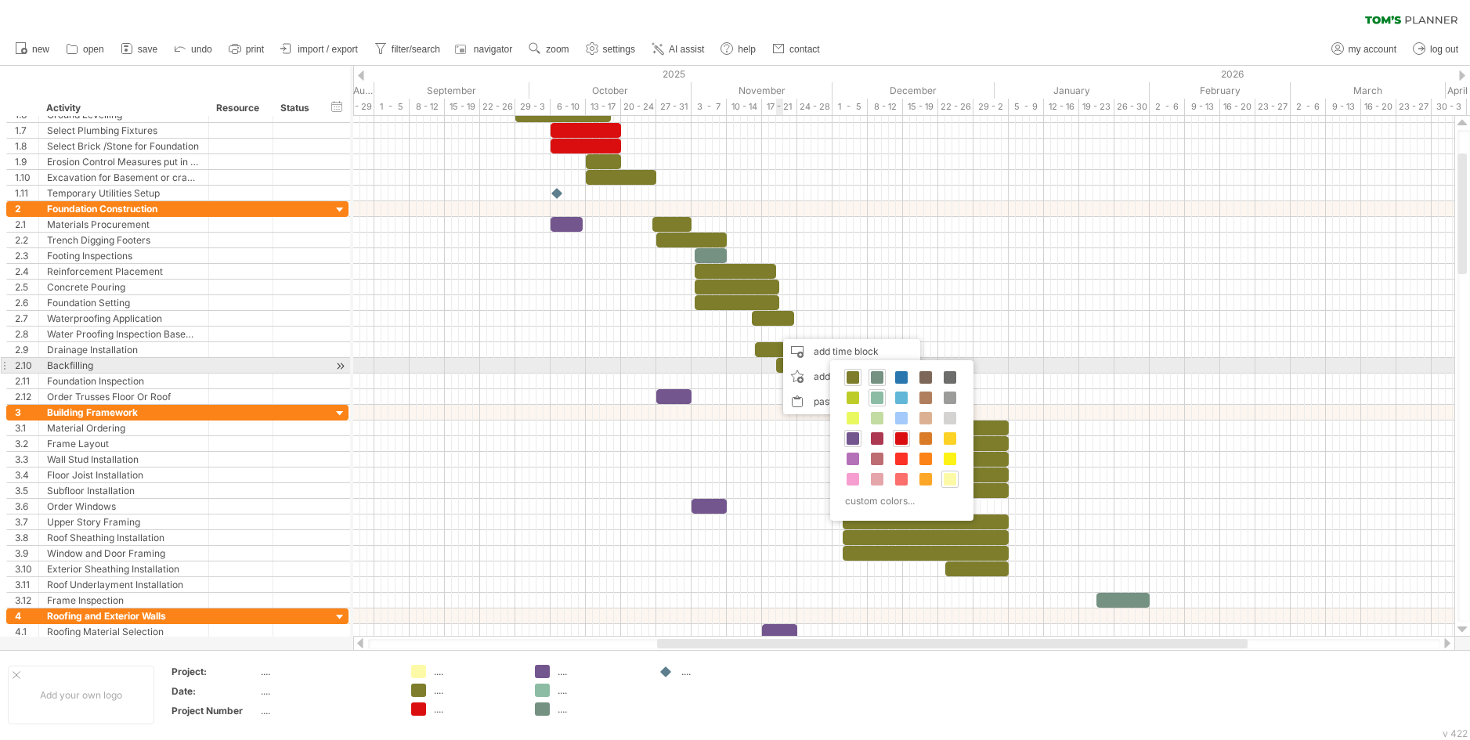
click at [876, 367] on div "custom colors..." at bounding box center [901, 440] width 143 height 161
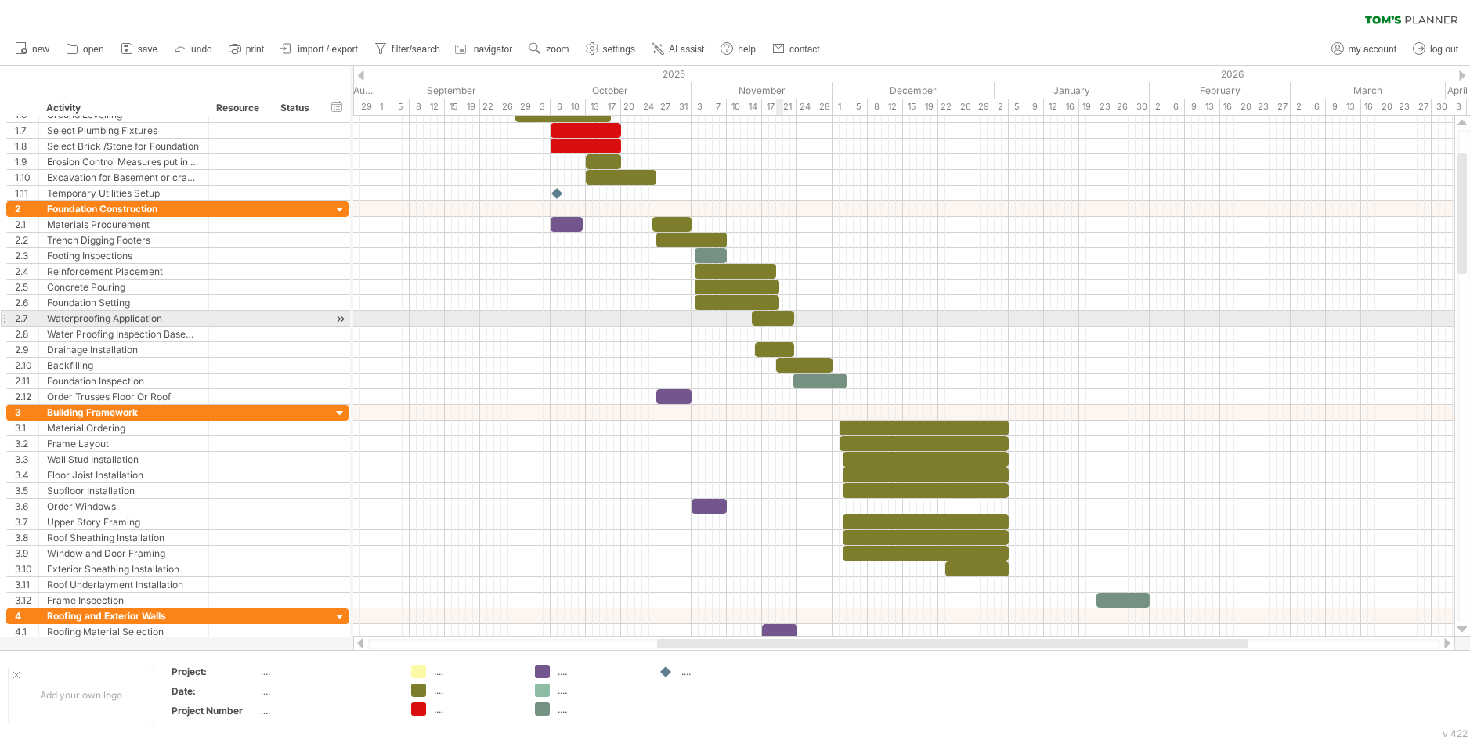
click at [778, 326] on div at bounding box center [903, 319] width 1101 height 16
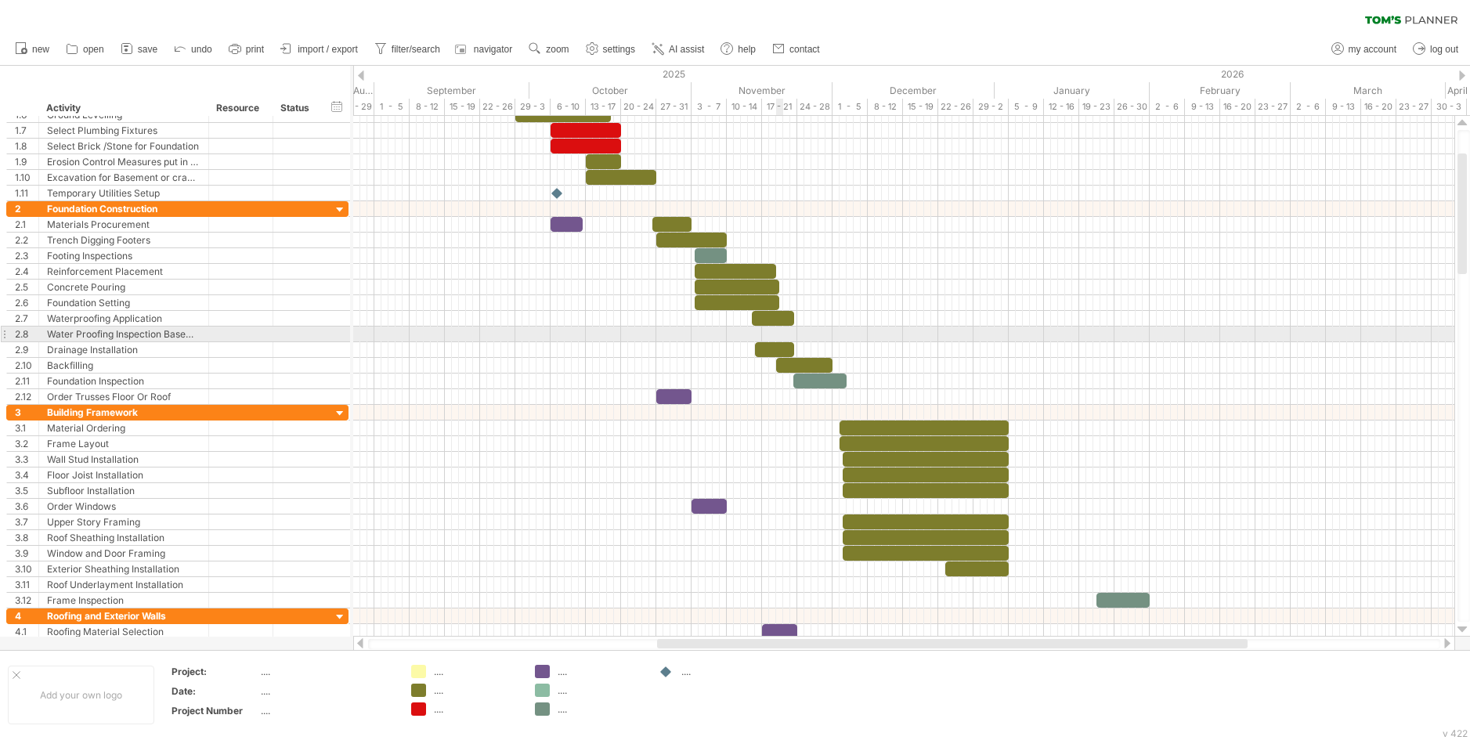
click at [782, 330] on div at bounding box center [903, 335] width 1101 height 16
click at [859, 336] on div at bounding box center [903, 335] width 1101 height 16
click at [781, 329] on div at bounding box center [903, 335] width 1101 height 16
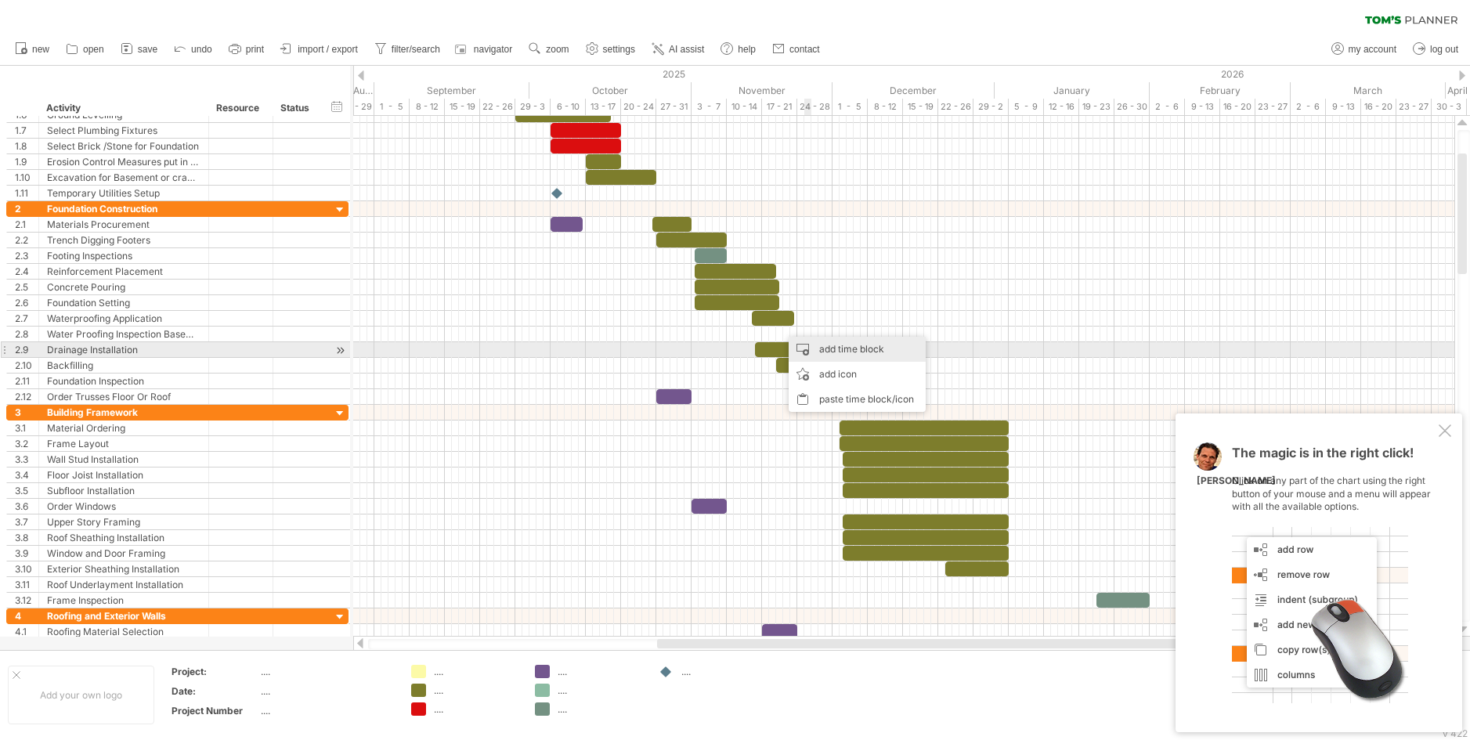
click at [831, 347] on div "add time block" at bounding box center [857, 349] width 137 height 25
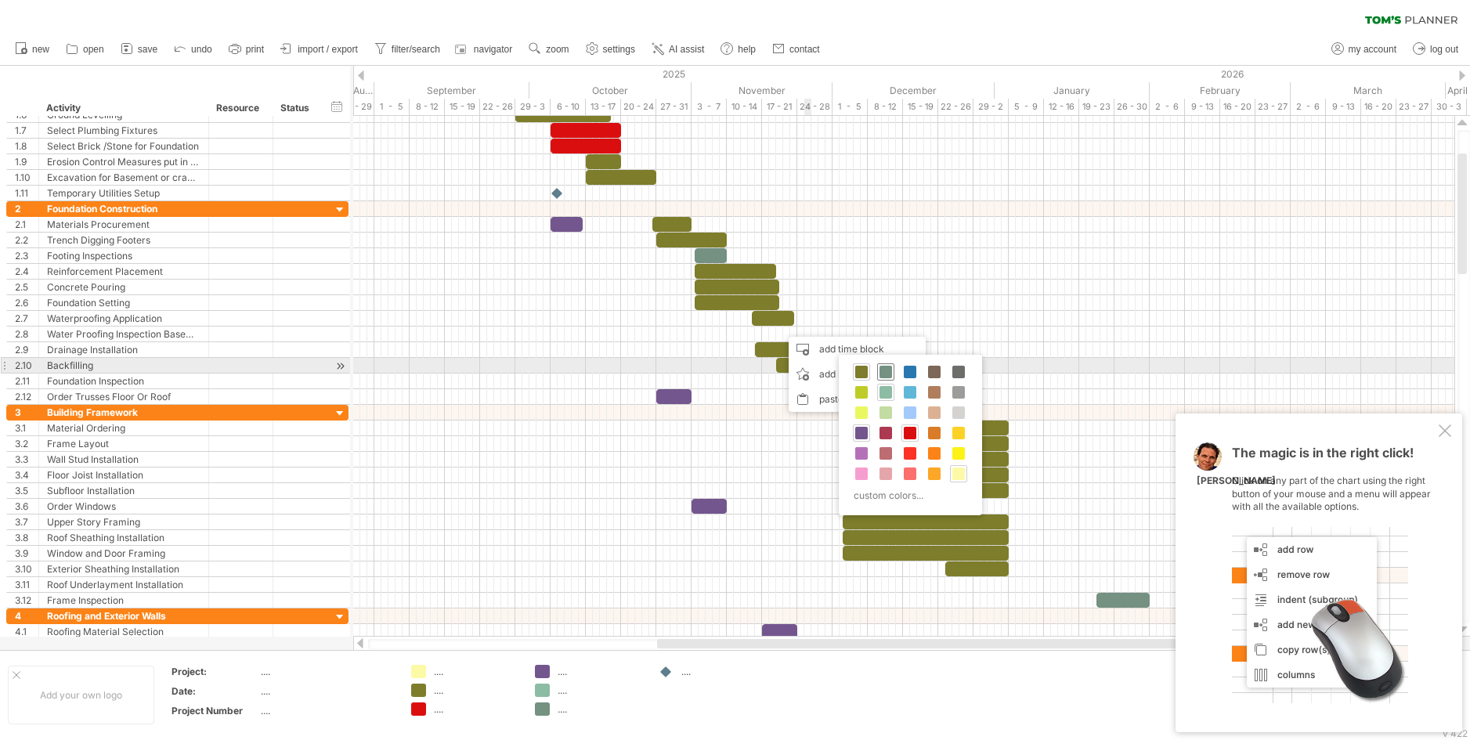
click at [882, 370] on span at bounding box center [885, 372] width 13 height 13
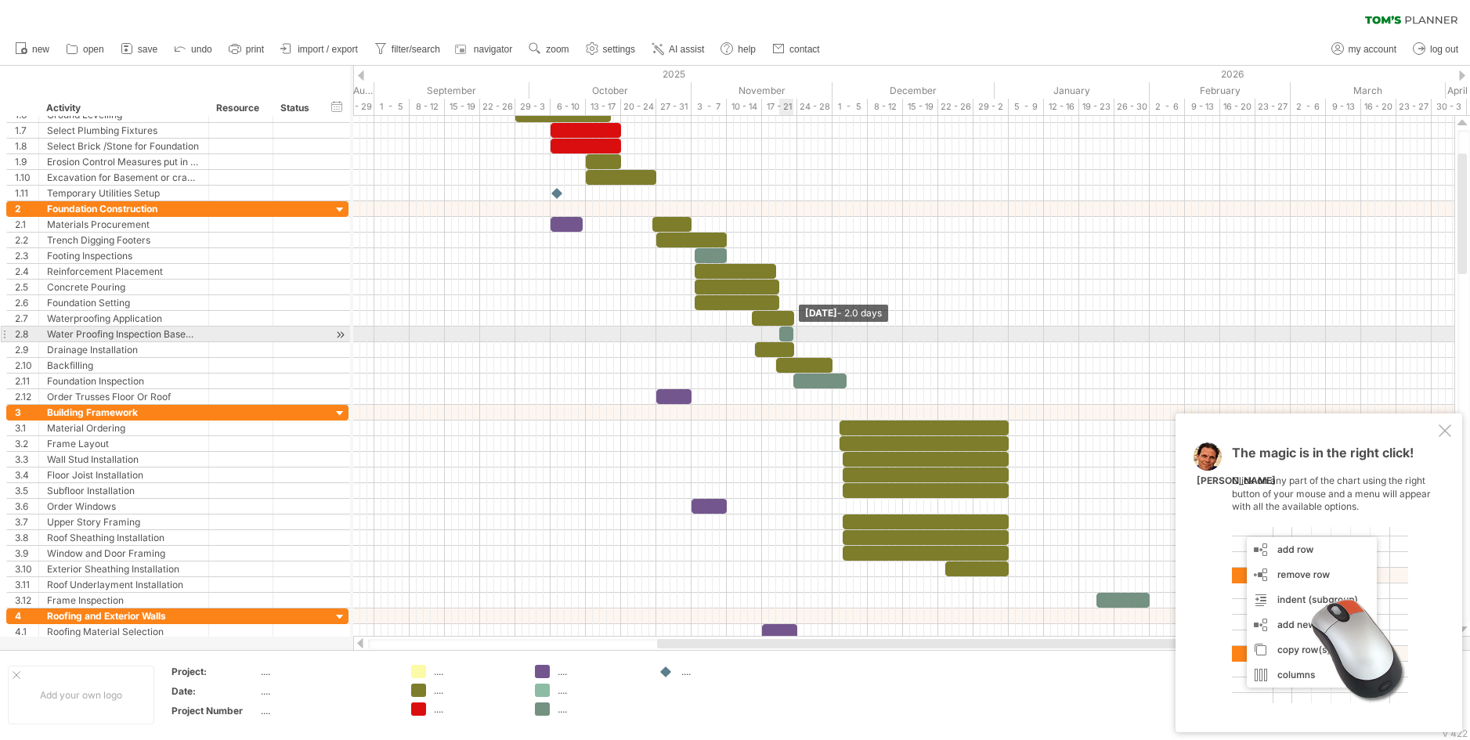
drag, startPoint x: 784, startPoint y: 330, endPoint x: 793, endPoint y: 334, distance: 9.2
click at [793, 334] on span at bounding box center [793, 334] width 6 height 15
drag, startPoint x: 785, startPoint y: 334, endPoint x: 769, endPoint y: 336, distance: 16.6
click at [769, 336] on div at bounding box center [769, 334] width 14 height 15
drag, startPoint x: 777, startPoint y: 334, endPoint x: 797, endPoint y: 335, distance: 20.4
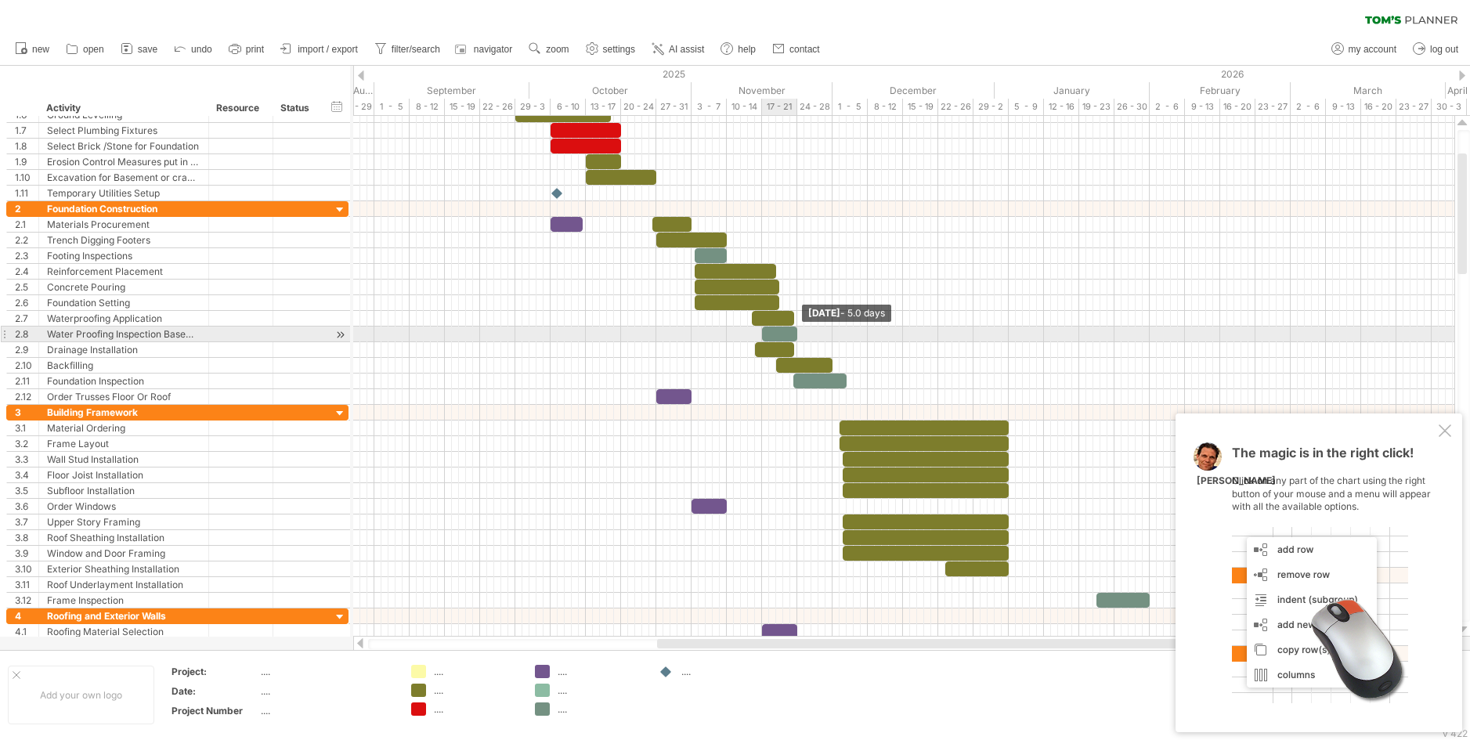
click at [797, 335] on span at bounding box center [797, 334] width 6 height 15
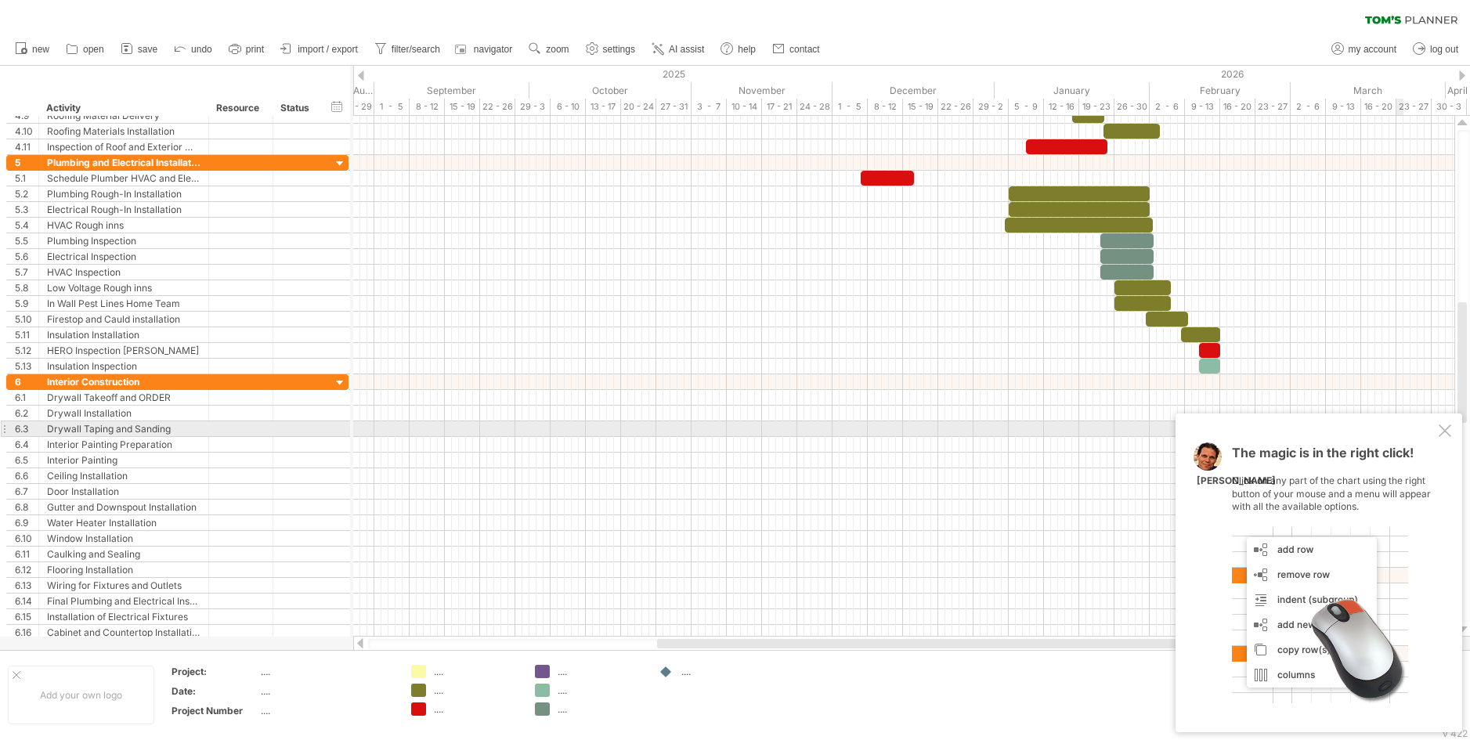
click at [1444, 428] on div at bounding box center [1445, 430] width 13 height 13
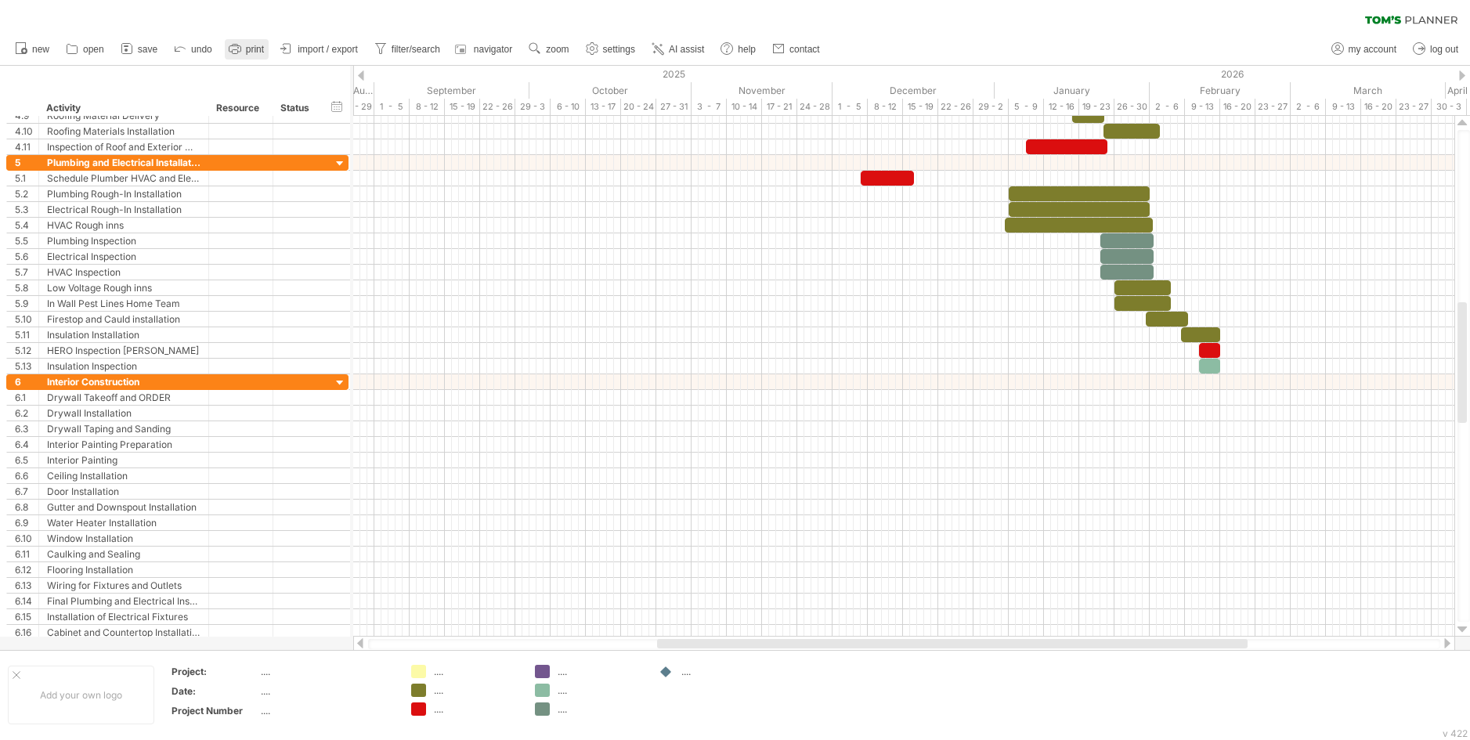
click at [247, 45] on span "print" at bounding box center [255, 49] width 18 height 11
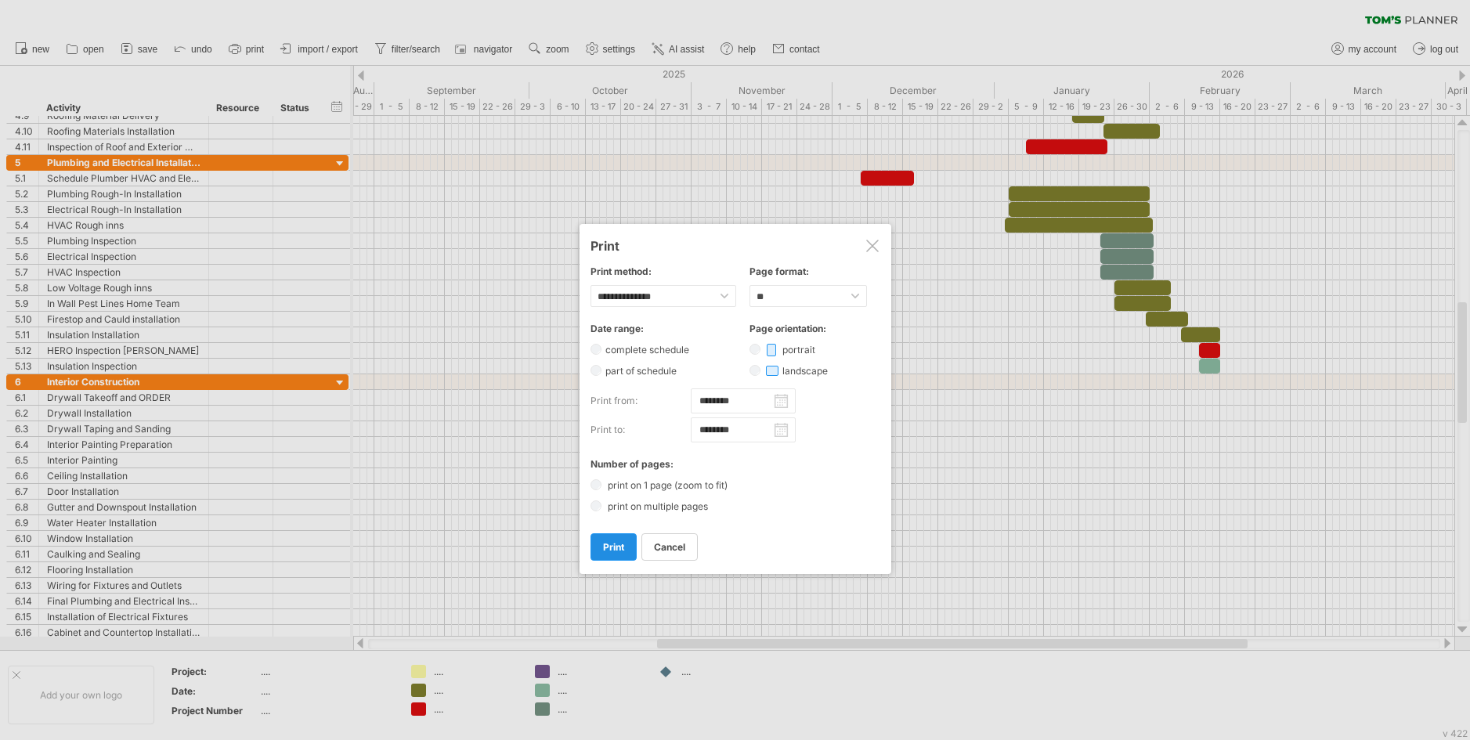
click at [615, 544] on span "print" at bounding box center [613, 547] width 21 height 12
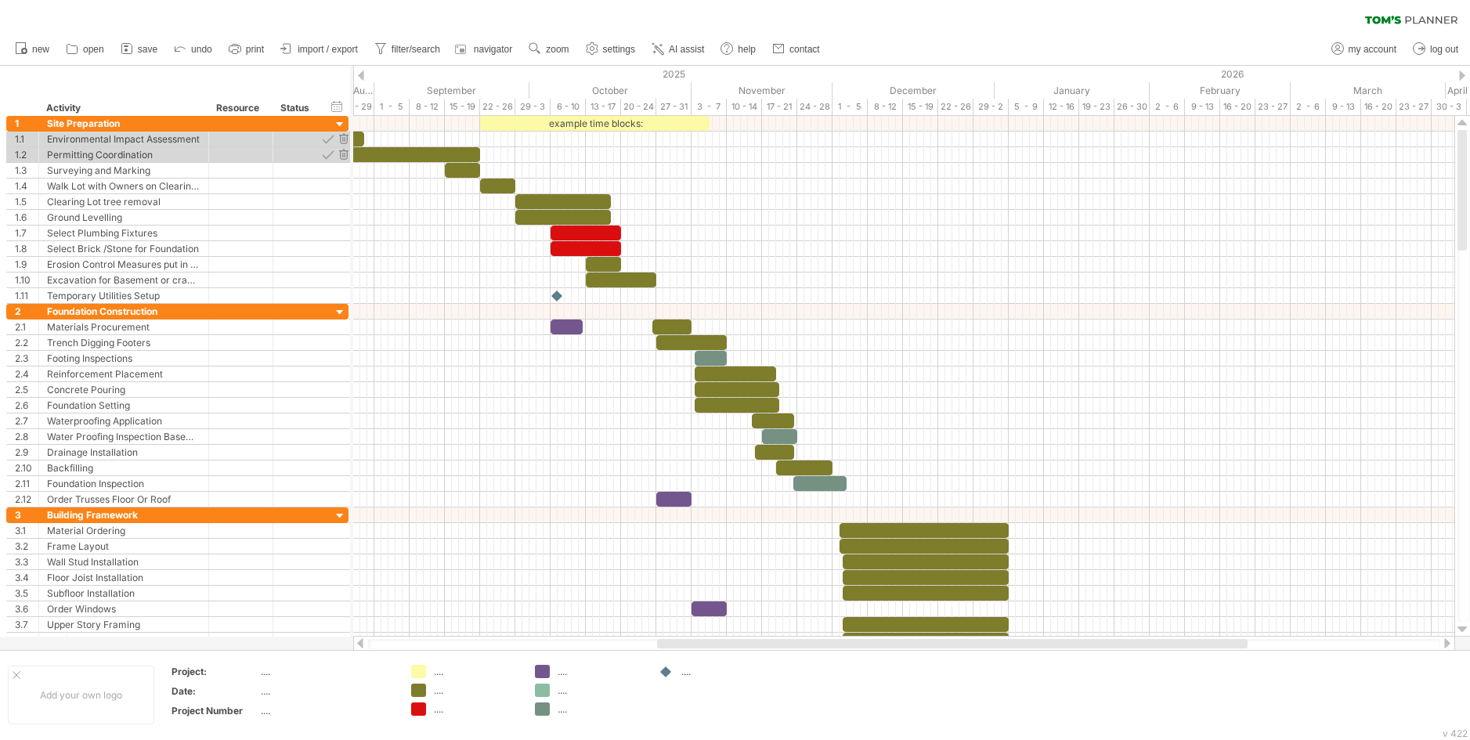
click at [240, 45] on icon at bounding box center [235, 49] width 16 height 16
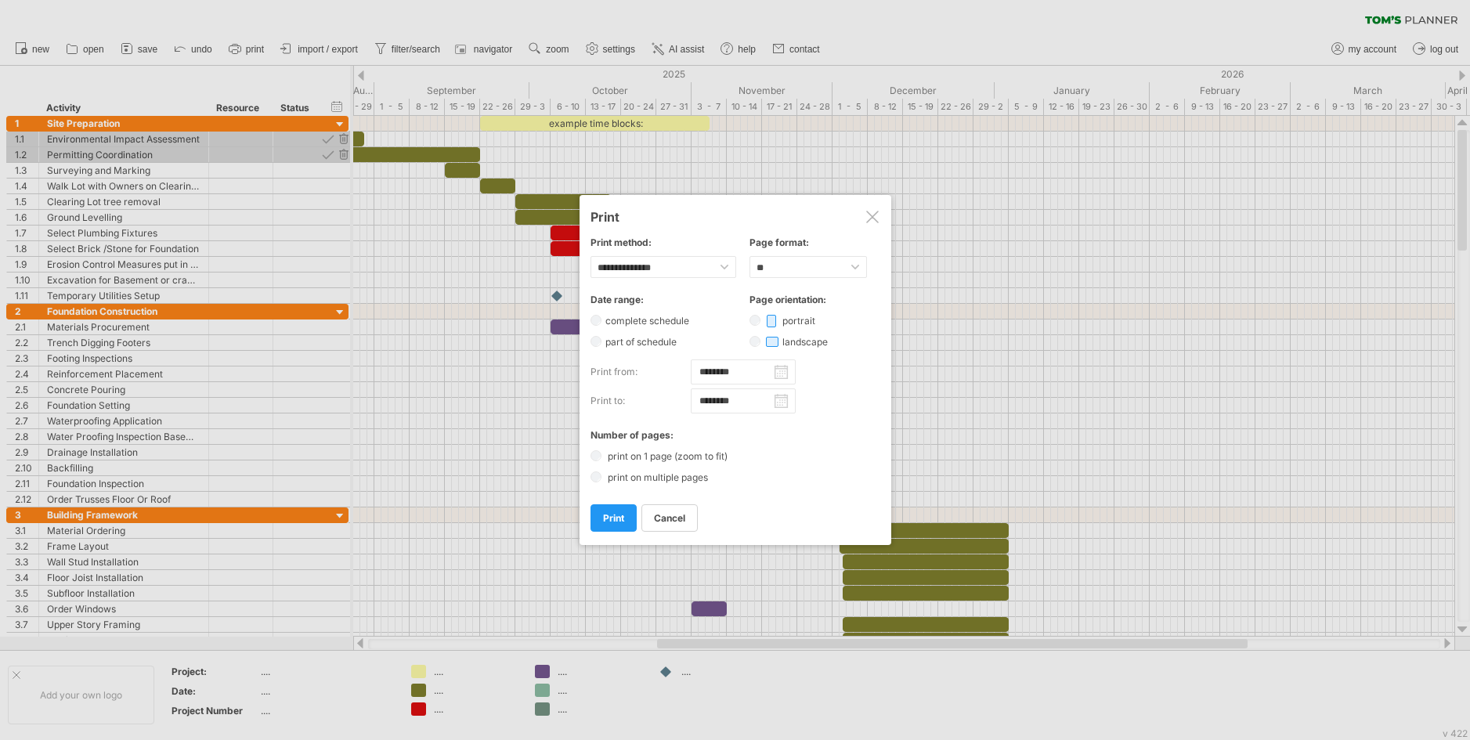
click at [770, 316] on div at bounding box center [771, 321] width 9 height 13
click at [772, 323] on div at bounding box center [771, 321] width 9 height 13
click at [611, 516] on span "print" at bounding box center [613, 518] width 21 height 12
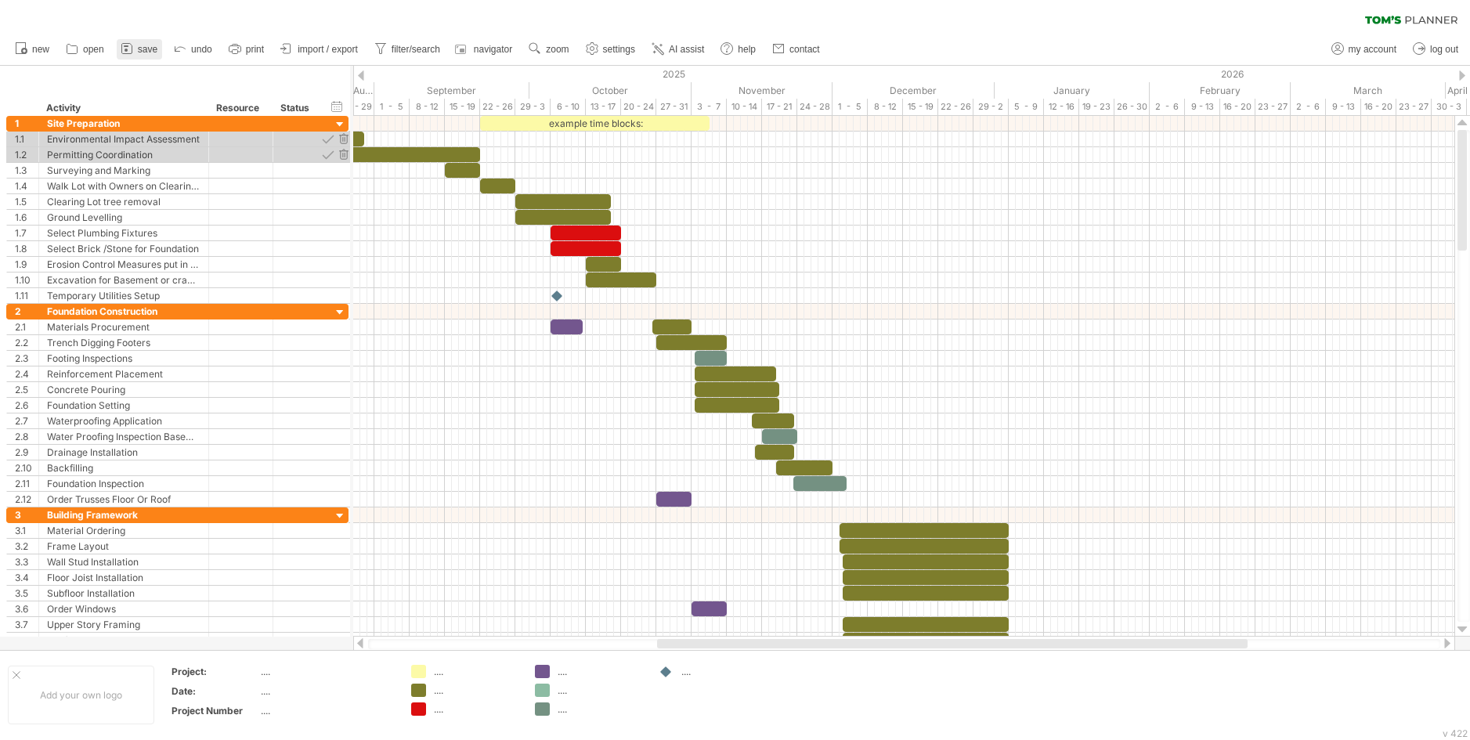
click at [143, 51] on span "save" at bounding box center [148, 49] width 20 height 11
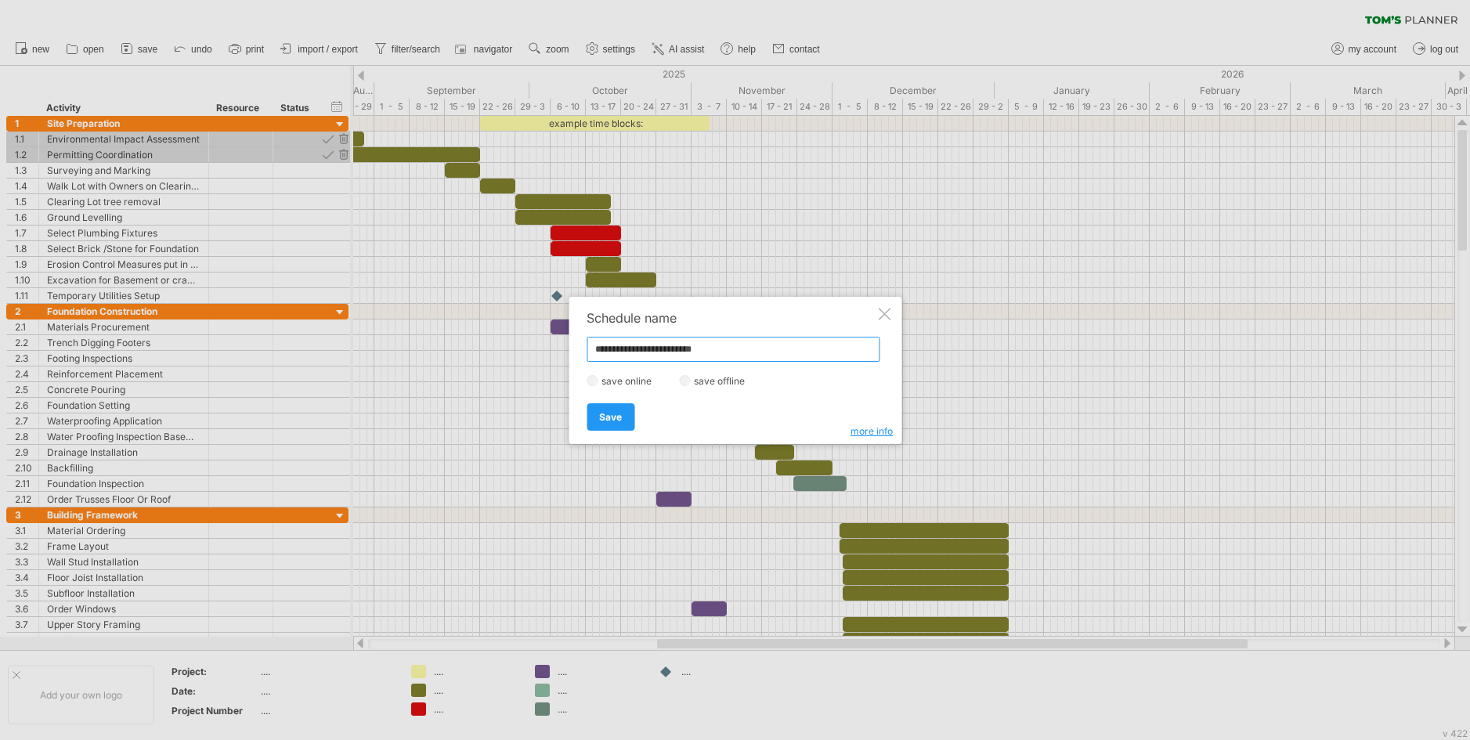
type input "**********"
click at [720, 380] on label "save offline" at bounding box center [724, 381] width 68 height 12
click at [862, 432] on span "more info" at bounding box center [871, 431] width 42 height 12
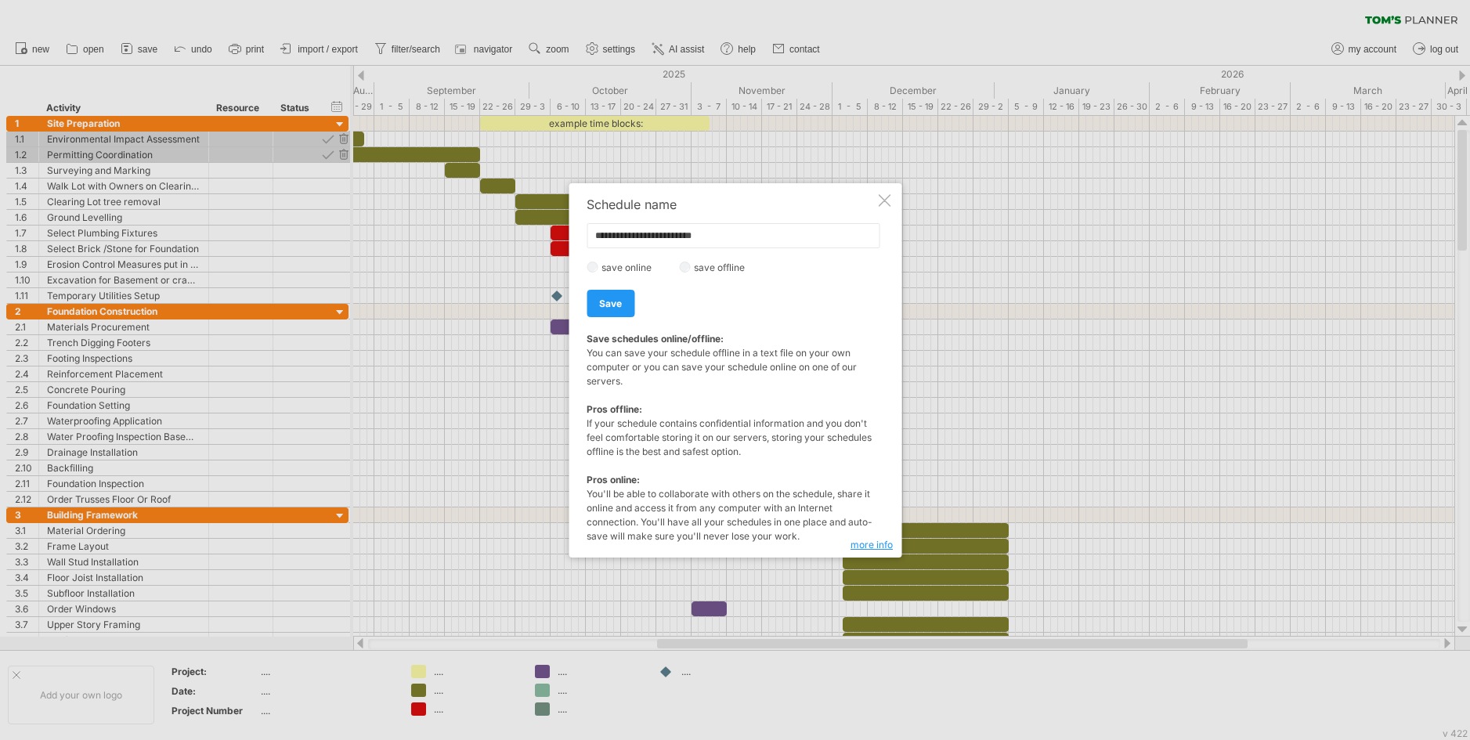
click at [865, 547] on span "more info" at bounding box center [871, 545] width 42 height 12
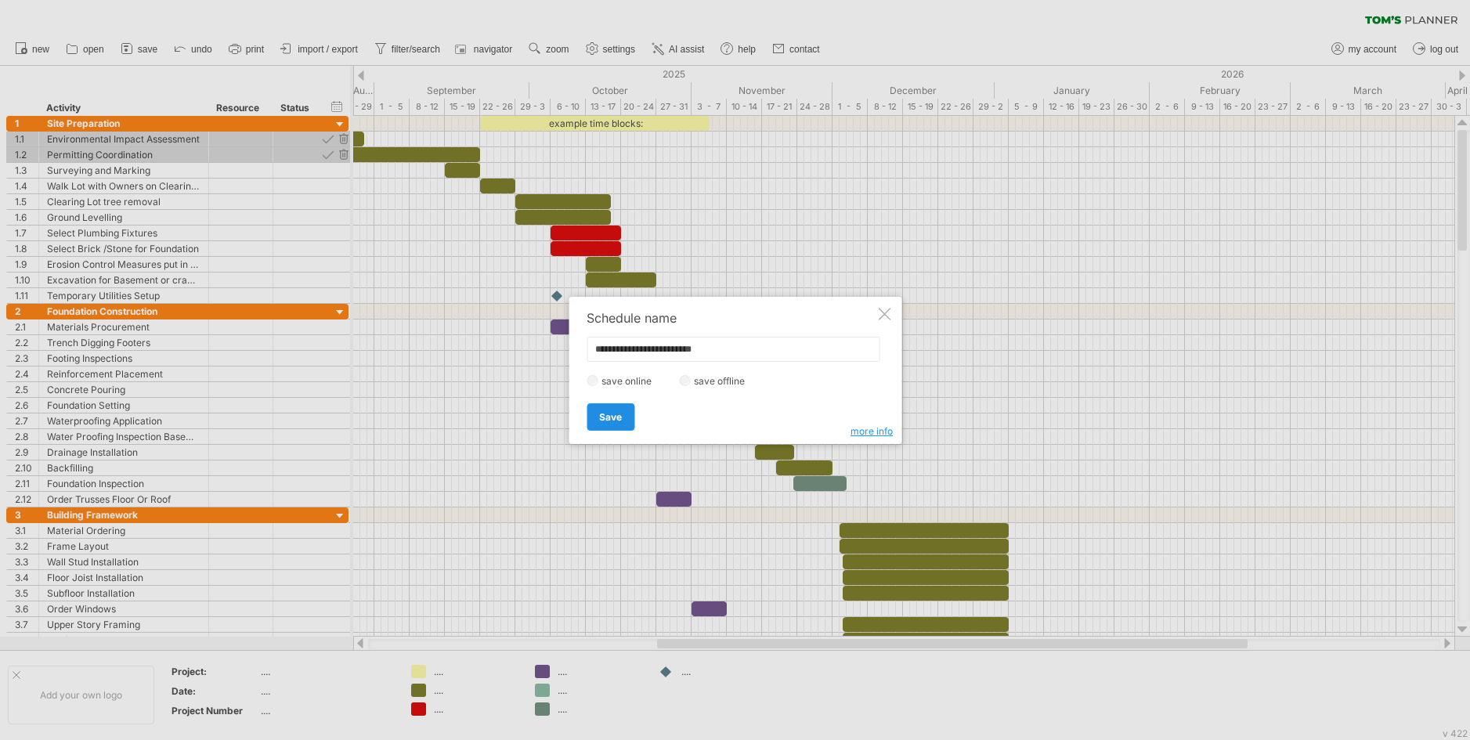
click at [613, 416] on span "Save" at bounding box center [610, 417] width 23 height 12
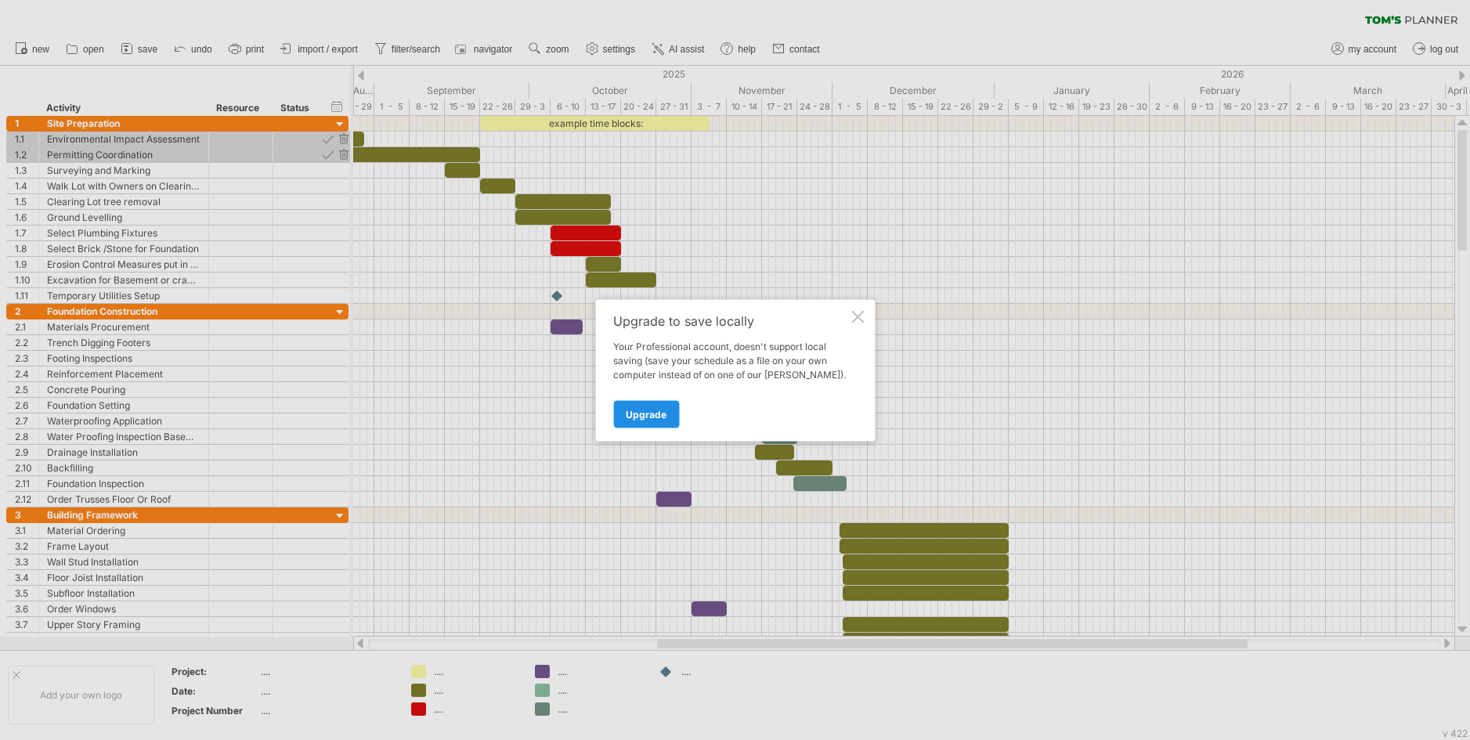
click at [652, 406] on link "Upgrade" at bounding box center [646, 413] width 66 height 27
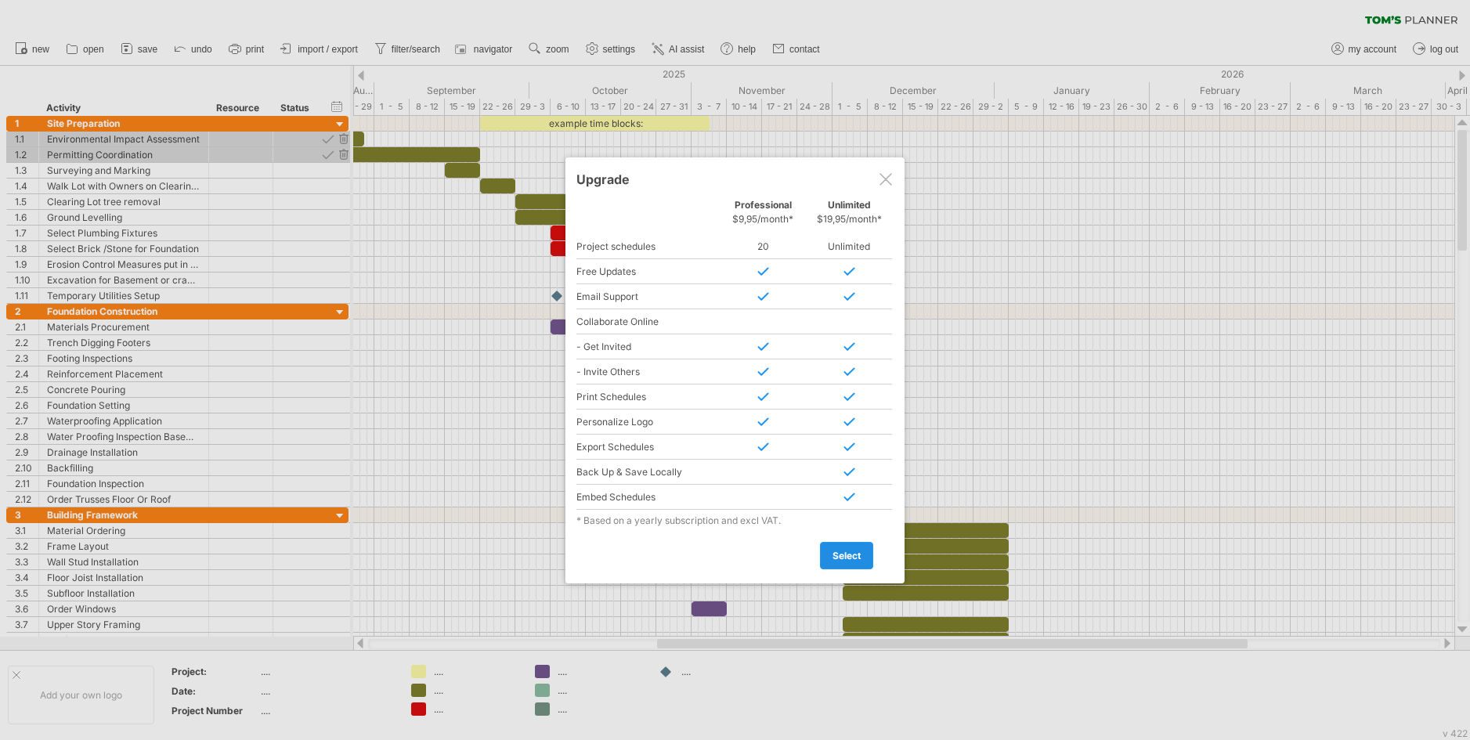
click at [838, 552] on span "select" at bounding box center [846, 556] width 28 height 12
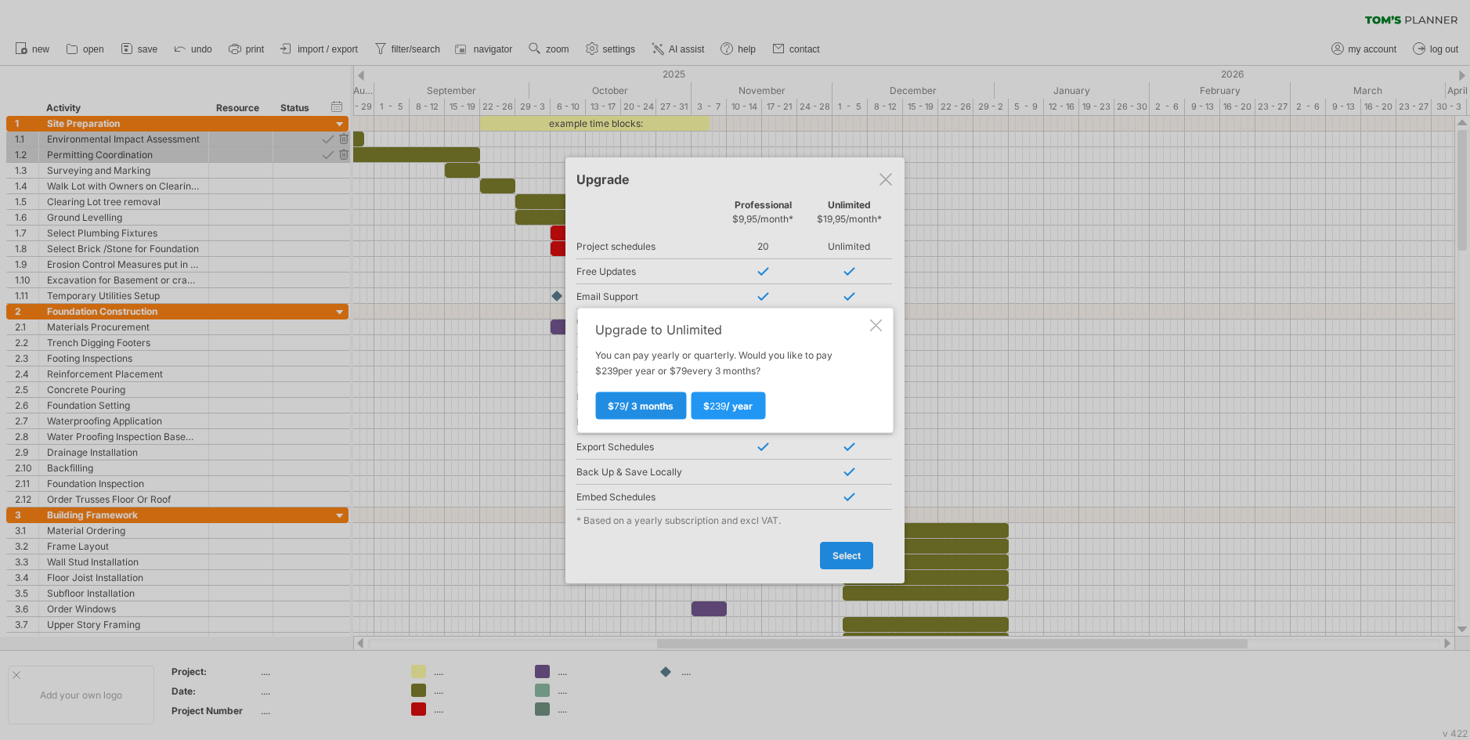
click at [660, 402] on span "$ 79 / 3 months" at bounding box center [641, 405] width 66 height 12
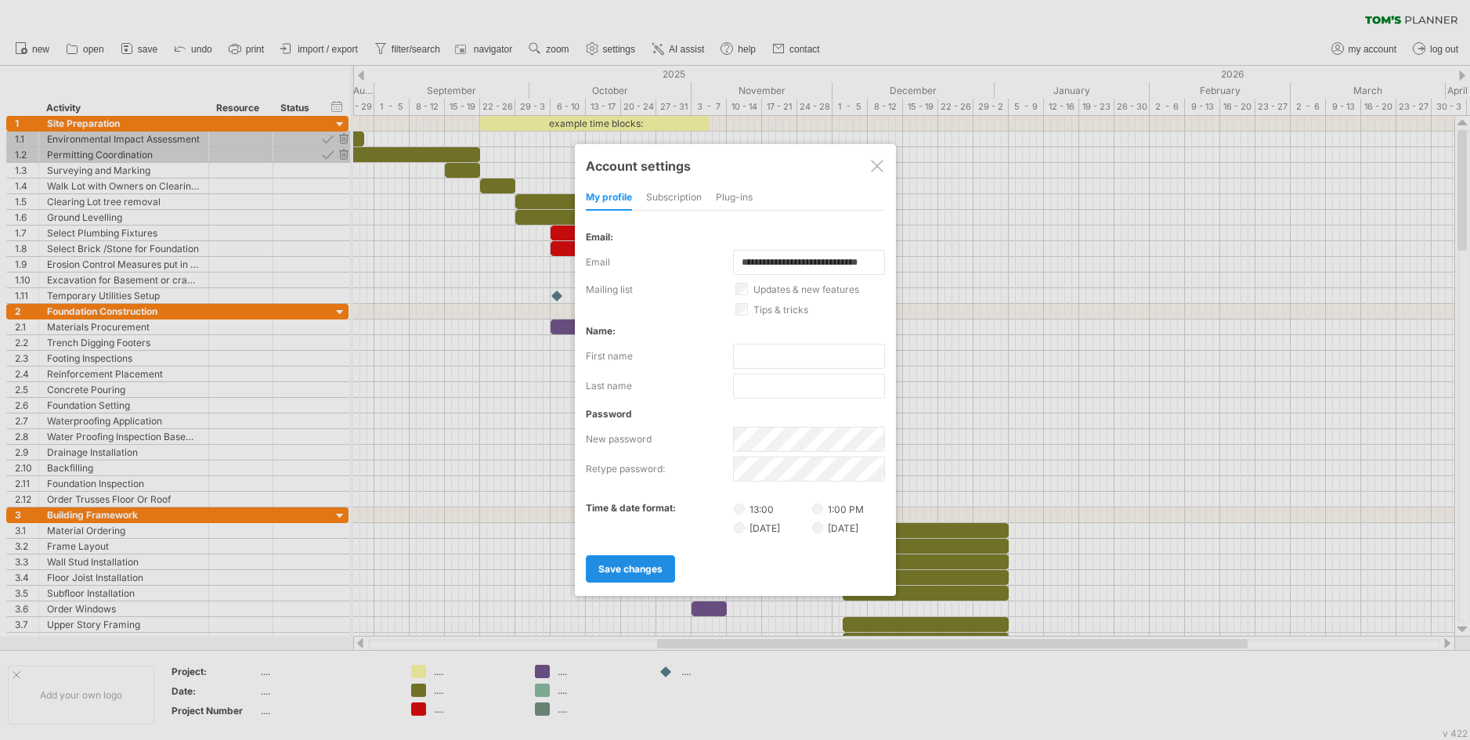
click at [638, 563] on span "save changes" at bounding box center [630, 569] width 64 height 12
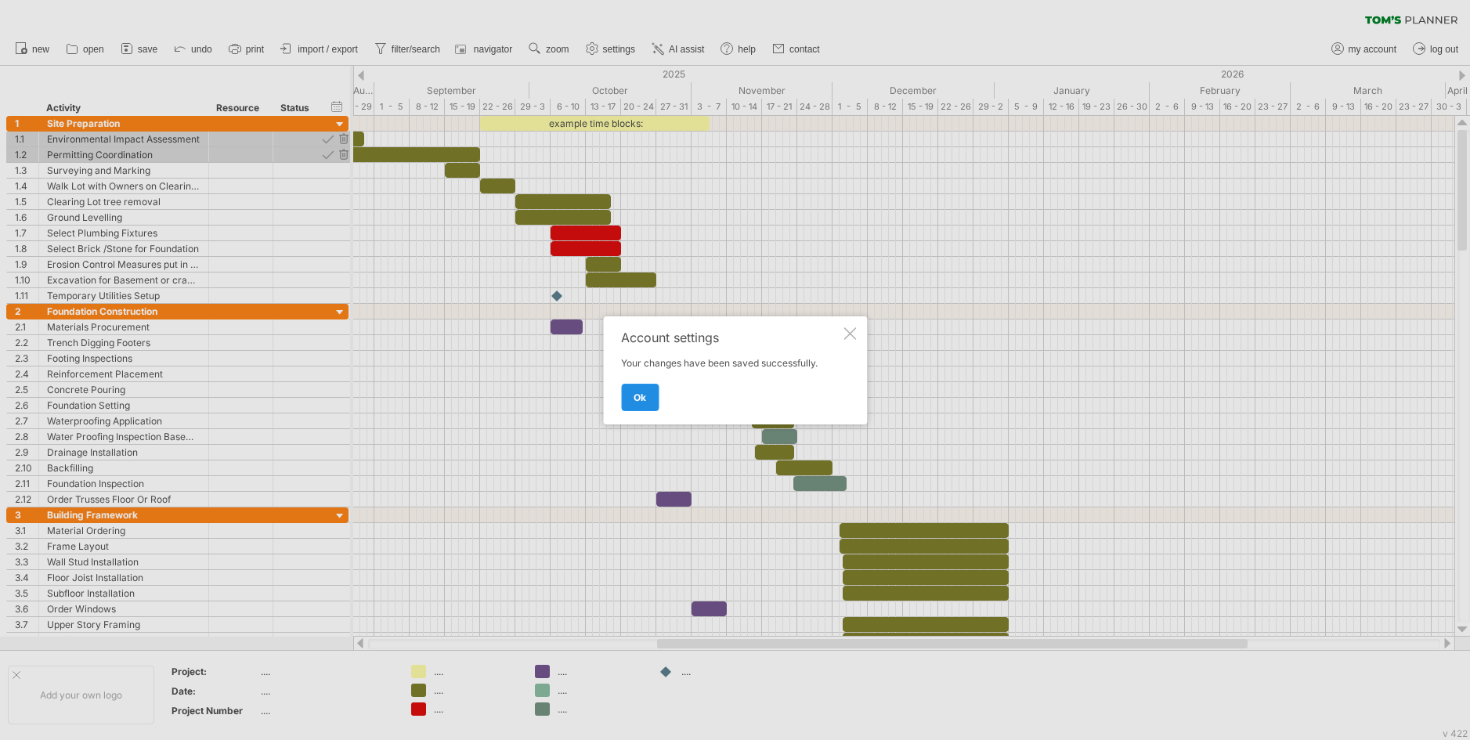
click at [637, 388] on link "ok" at bounding box center [640, 397] width 38 height 27
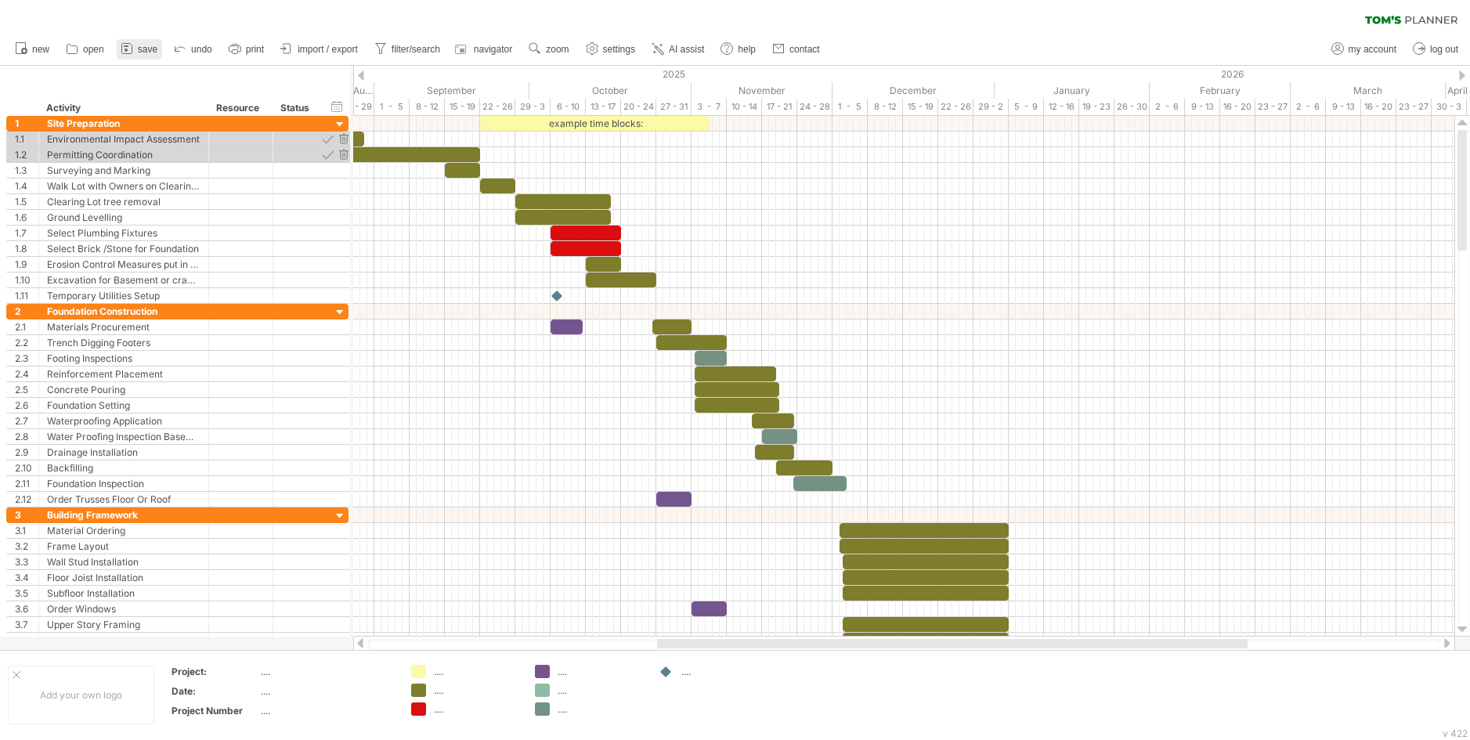
click at [137, 45] on link "save" at bounding box center [139, 49] width 45 height 20
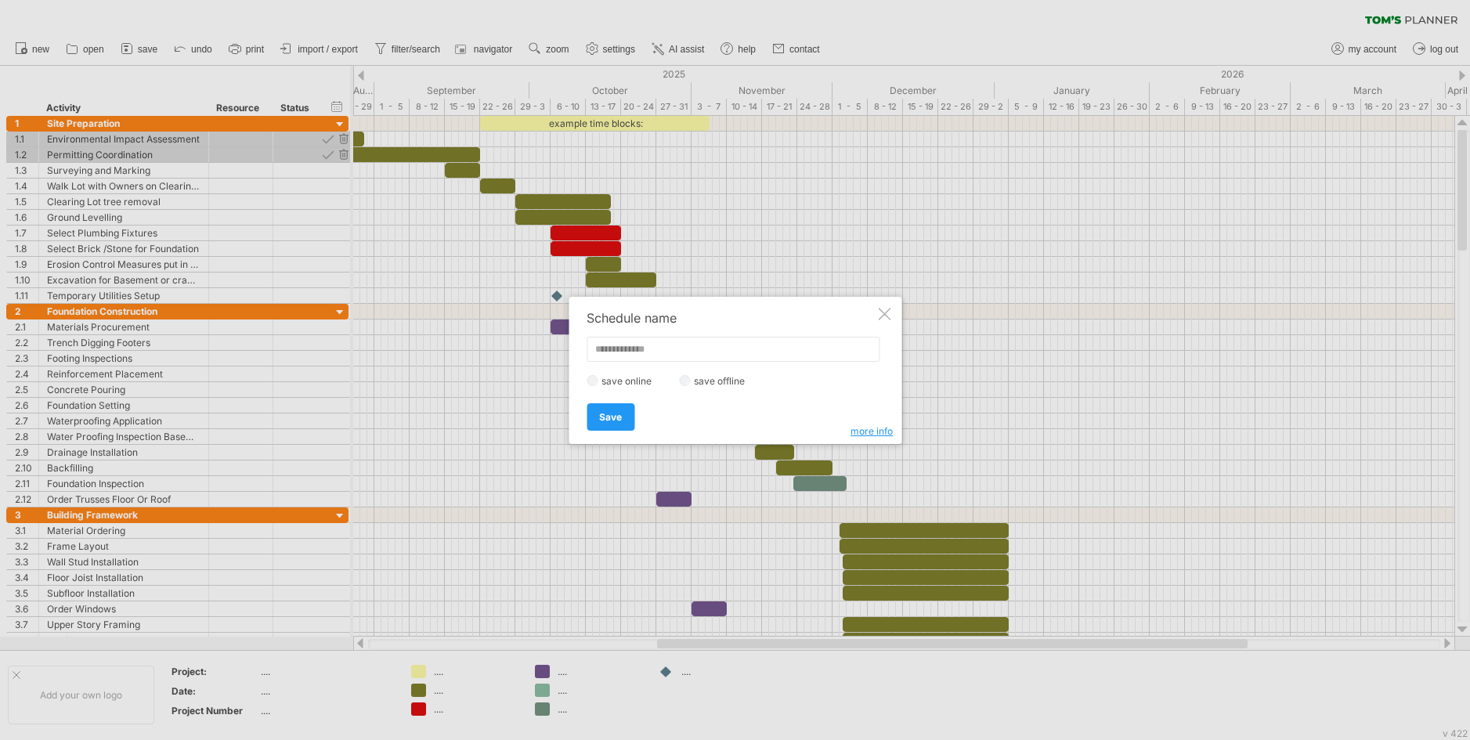
drag, startPoint x: 512, startPoint y: 428, endPoint x: 496, endPoint y: 421, distance: 17.9
click at [512, 427] on div at bounding box center [735, 370] width 1470 height 740
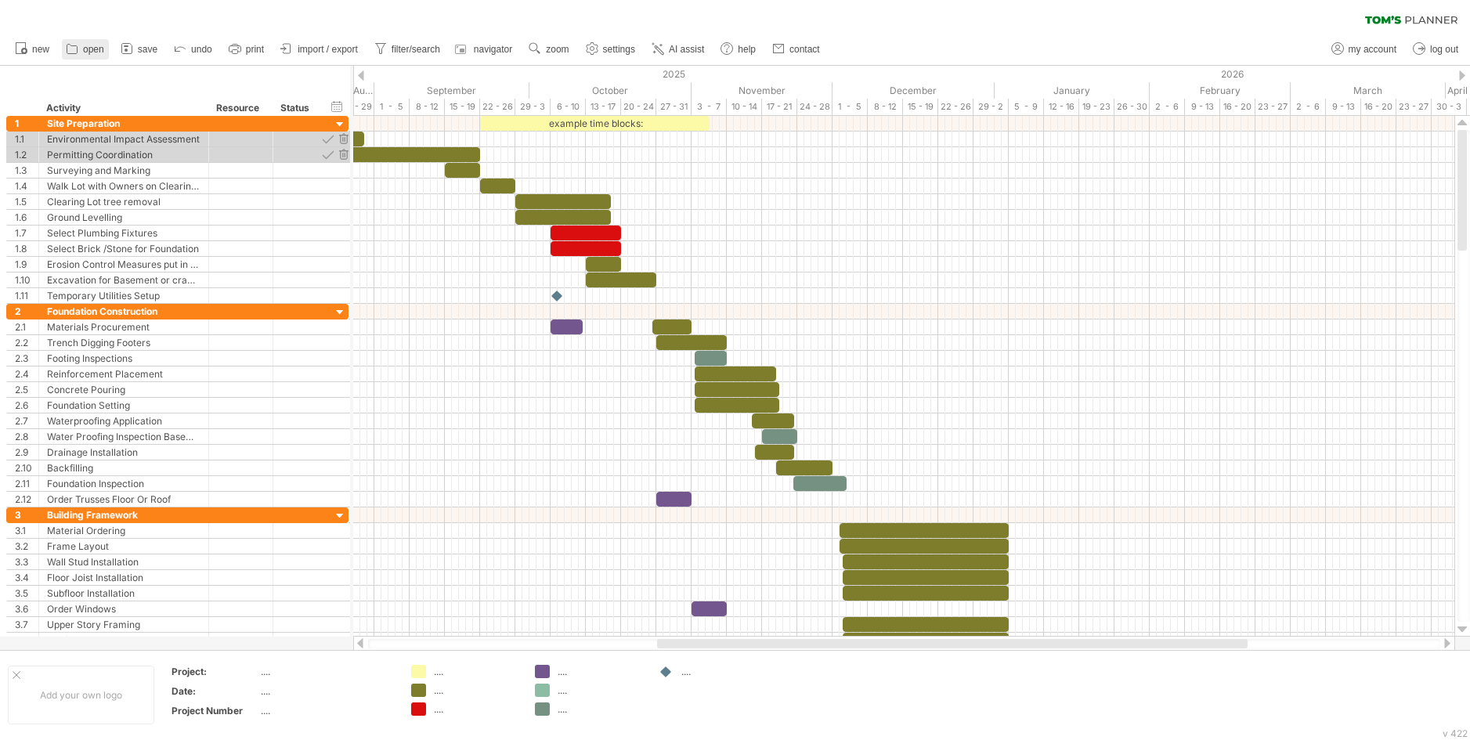
click at [83, 45] on span "open" at bounding box center [93, 49] width 21 height 11
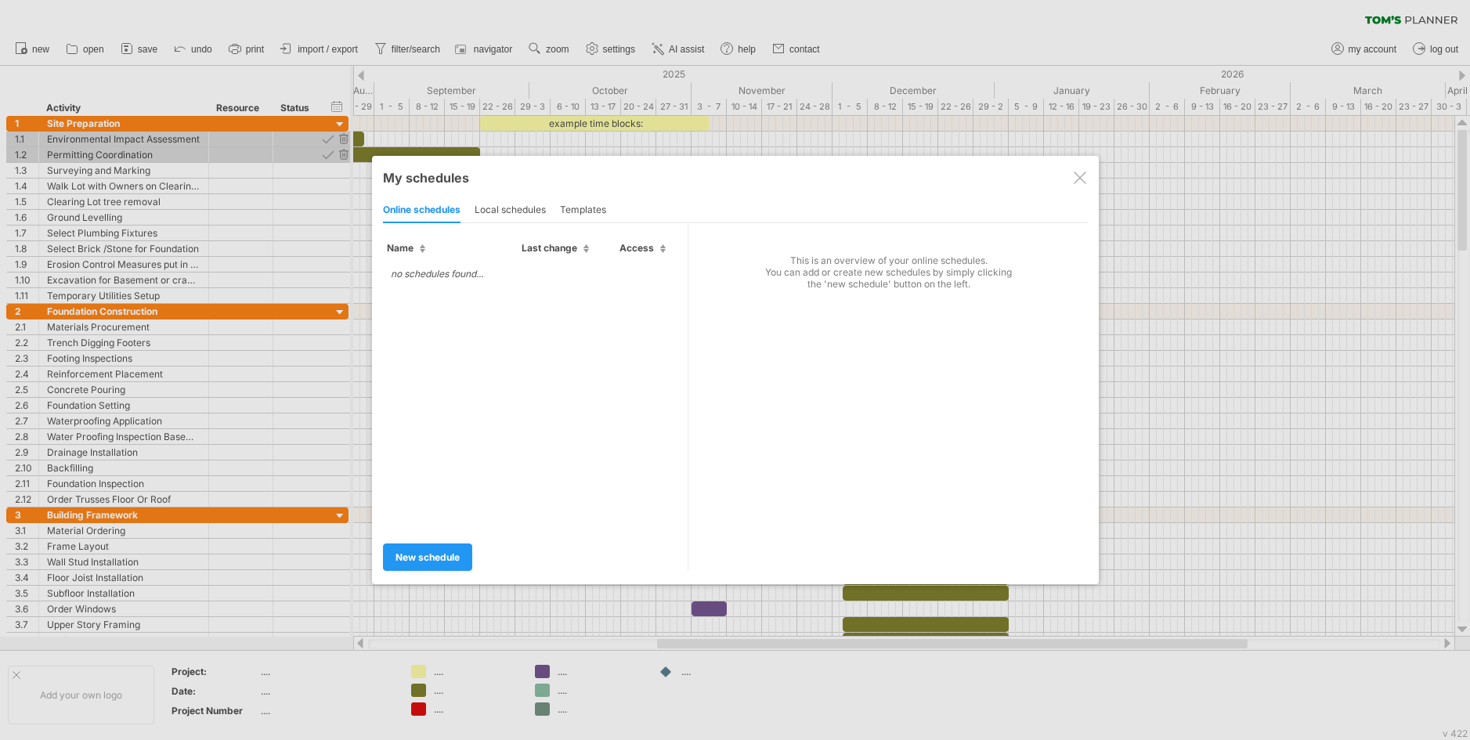
click at [506, 204] on div "local schedules" at bounding box center [510, 210] width 71 height 25
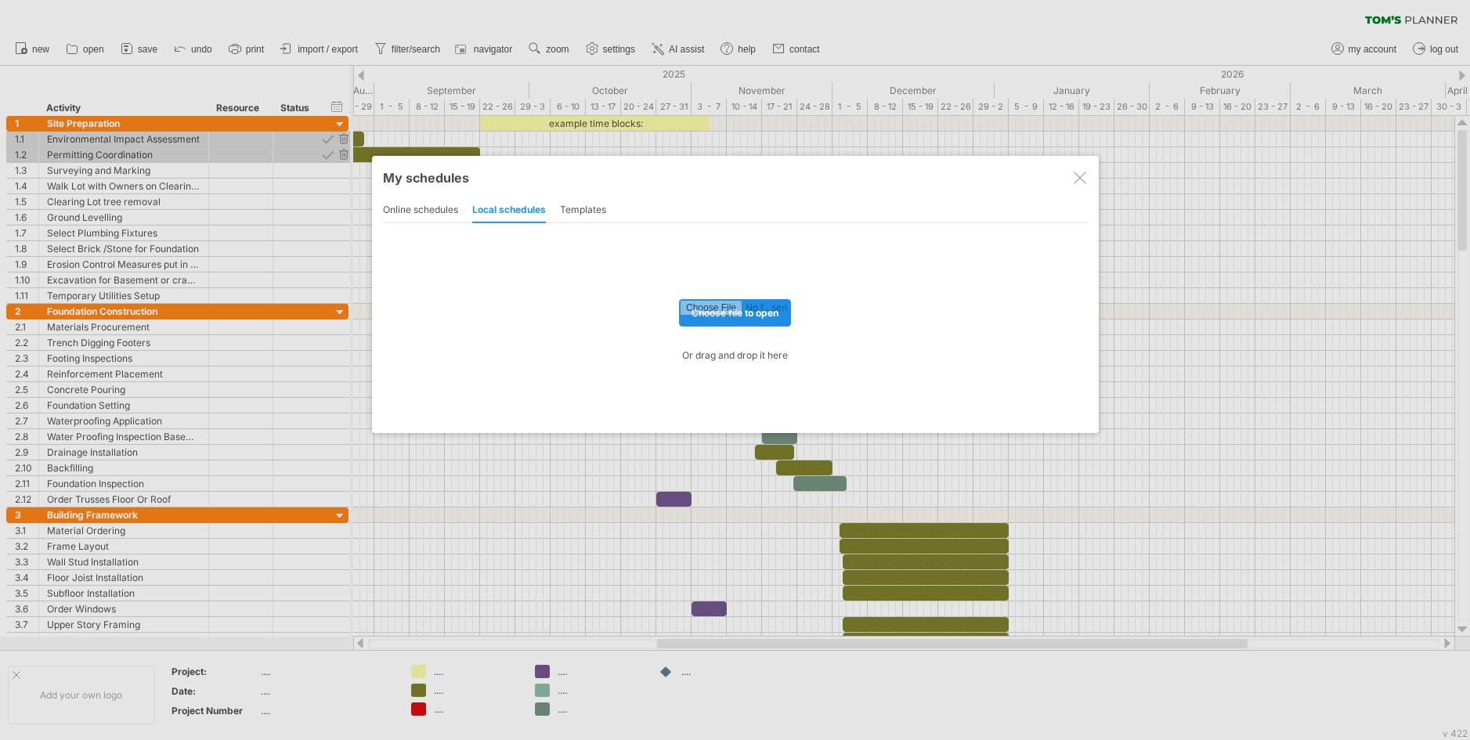
click at [717, 312] on input "file" at bounding box center [735, 313] width 110 height 26
click at [1078, 176] on div at bounding box center [1080, 178] width 13 height 13
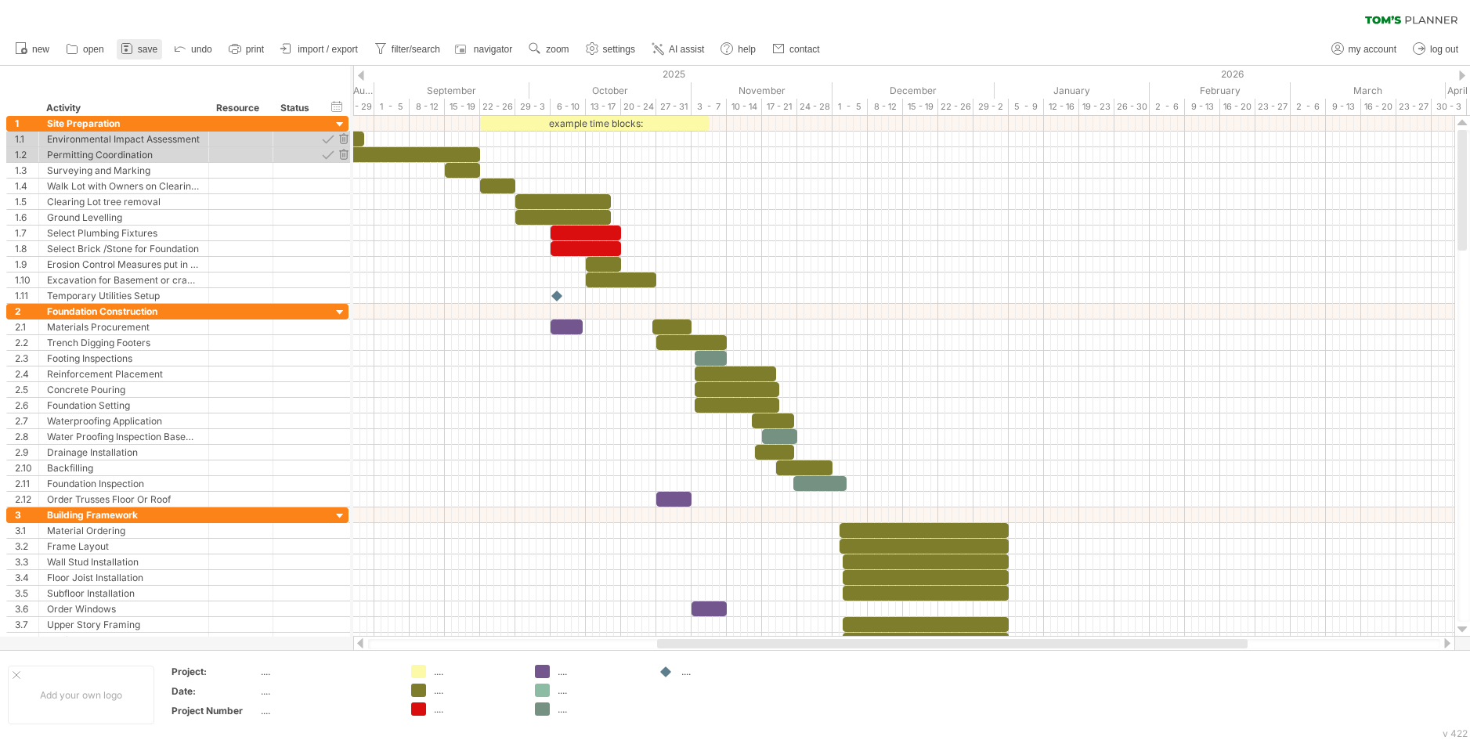
click at [143, 49] on span "save" at bounding box center [148, 49] width 20 height 11
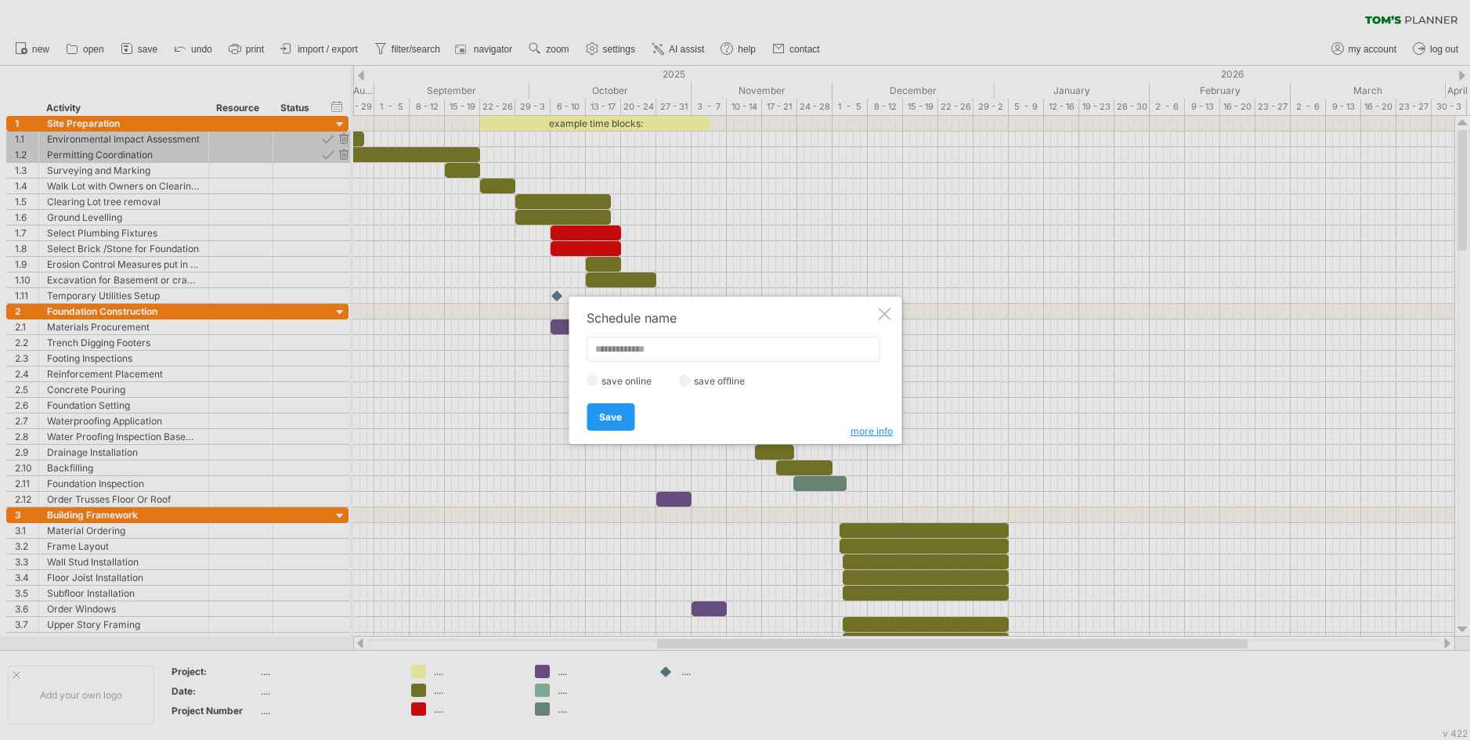
click at [603, 349] on input "text" at bounding box center [733, 349] width 293 height 25
click at [711, 378] on label "save offline" at bounding box center [724, 381] width 68 height 12
click at [620, 414] on span "Save" at bounding box center [610, 417] width 23 height 12
type input "**********"
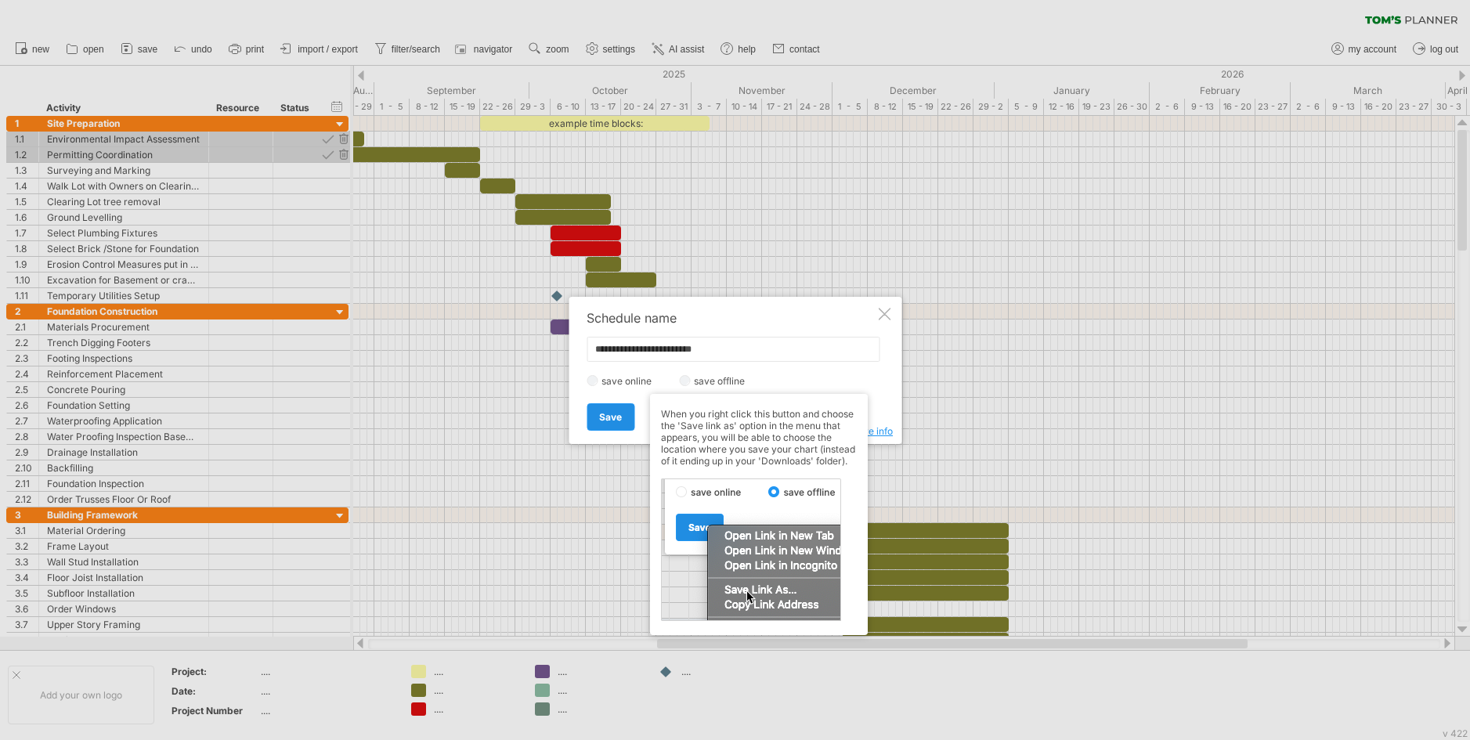
click at [618, 417] on span "Save" at bounding box center [610, 417] width 23 height 12
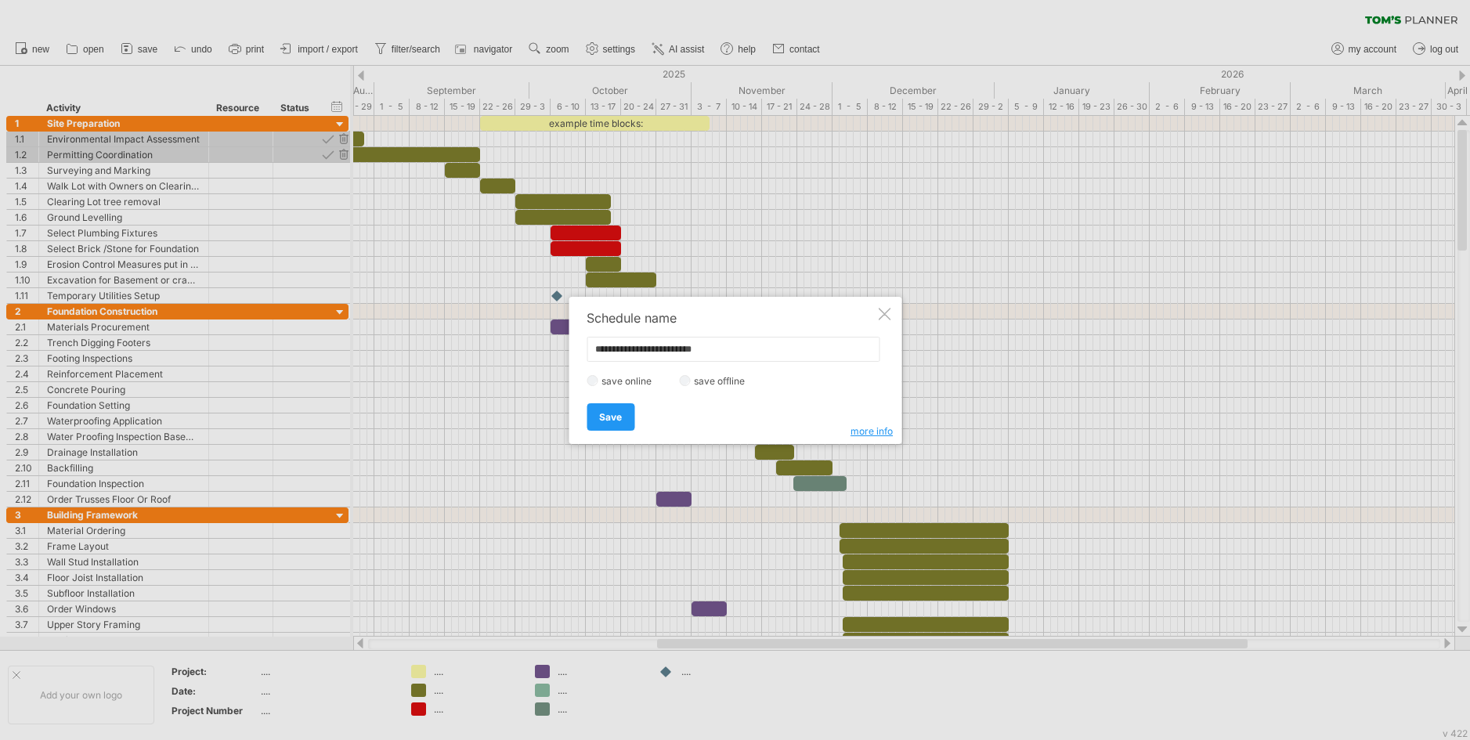
click at [612, 378] on label "save online" at bounding box center [631, 381] width 67 height 12
click at [614, 420] on span "Save" at bounding box center [610, 417] width 23 height 12
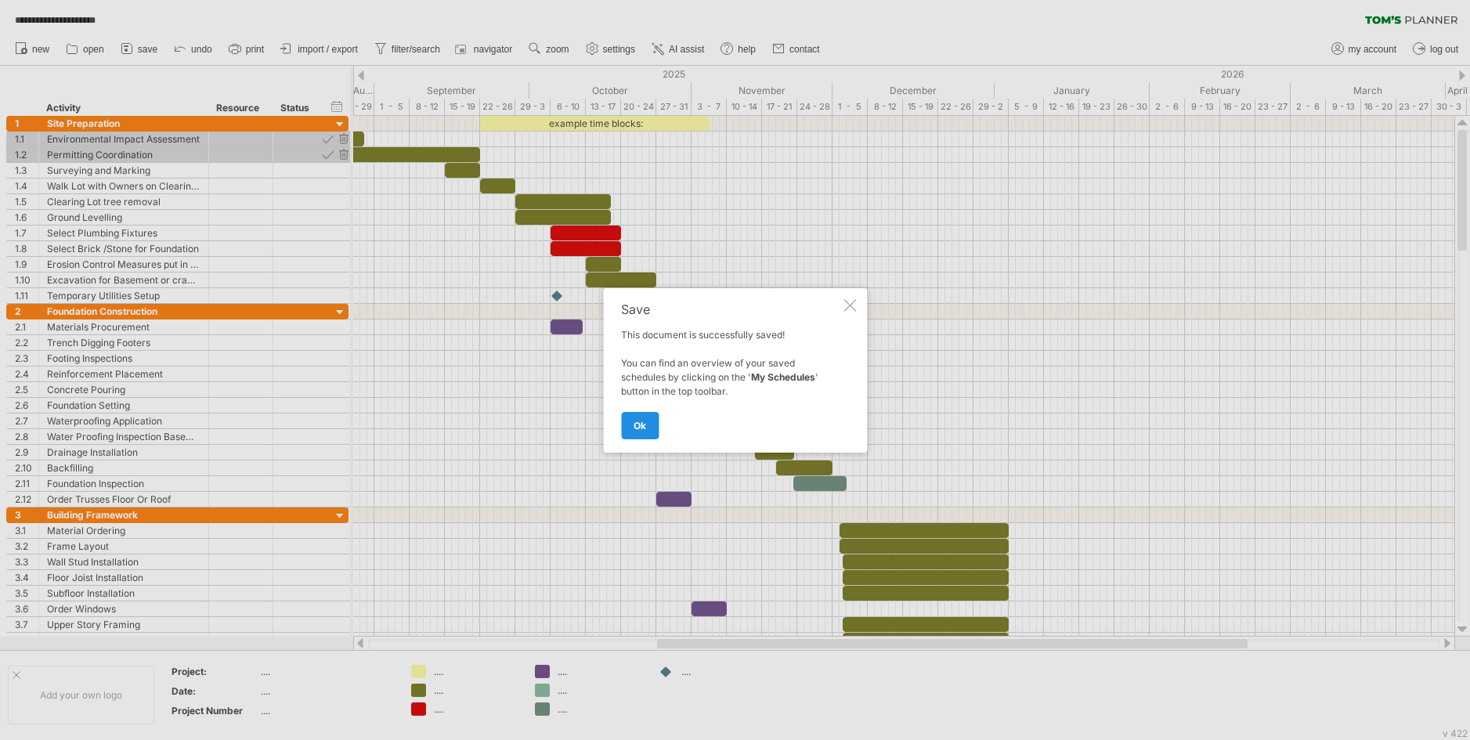
click at [653, 422] on link "ok" at bounding box center [640, 425] width 38 height 27
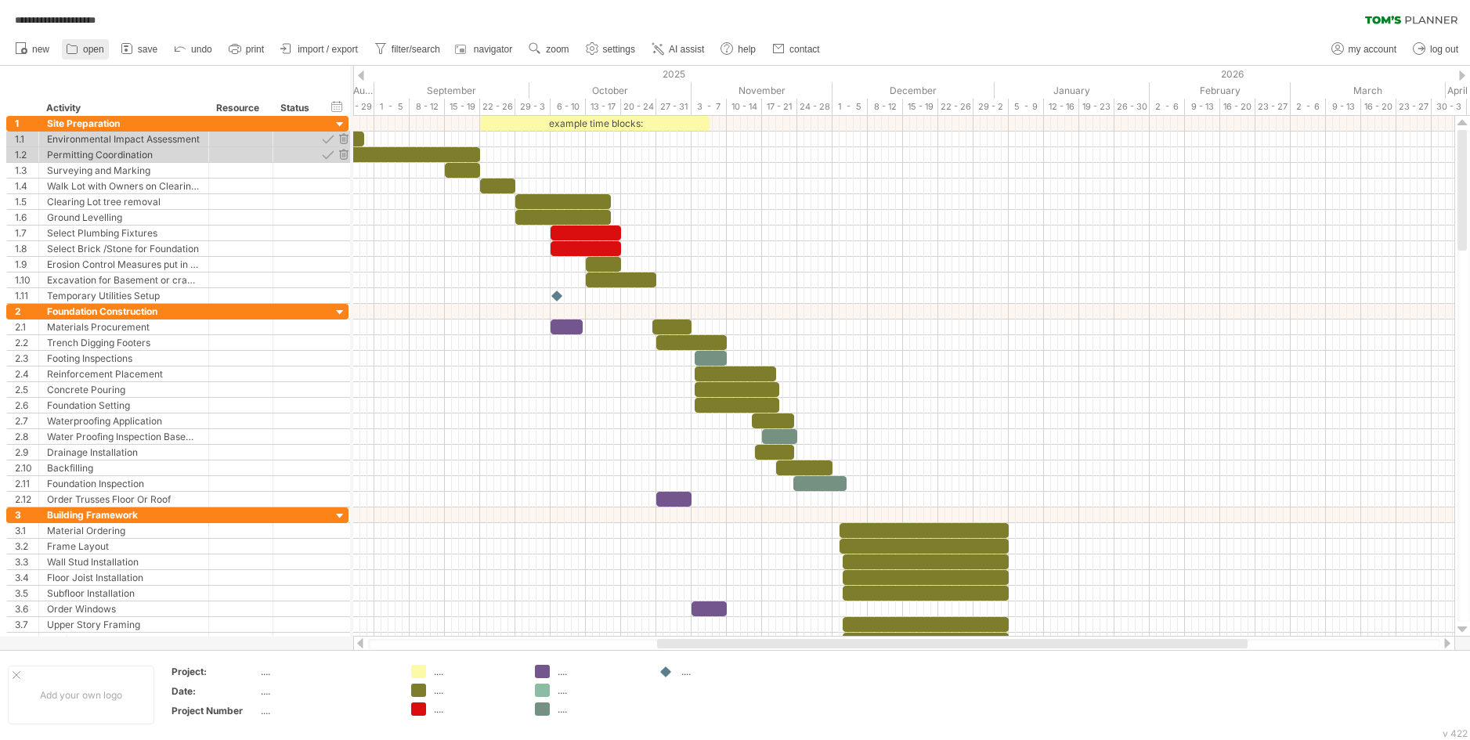
click at [91, 42] on link "open" at bounding box center [85, 49] width 47 height 20
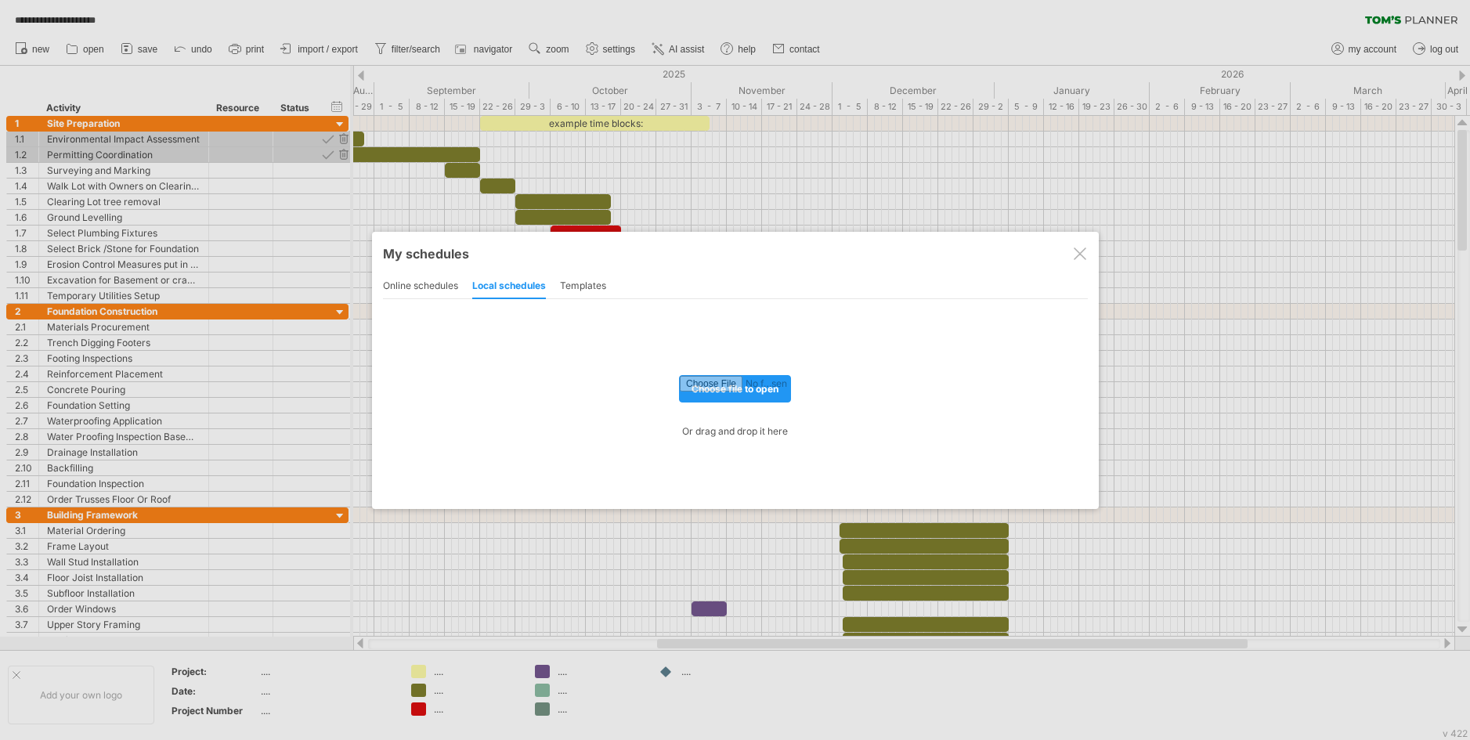
click at [430, 280] on div "online schedules" at bounding box center [420, 286] width 75 height 25
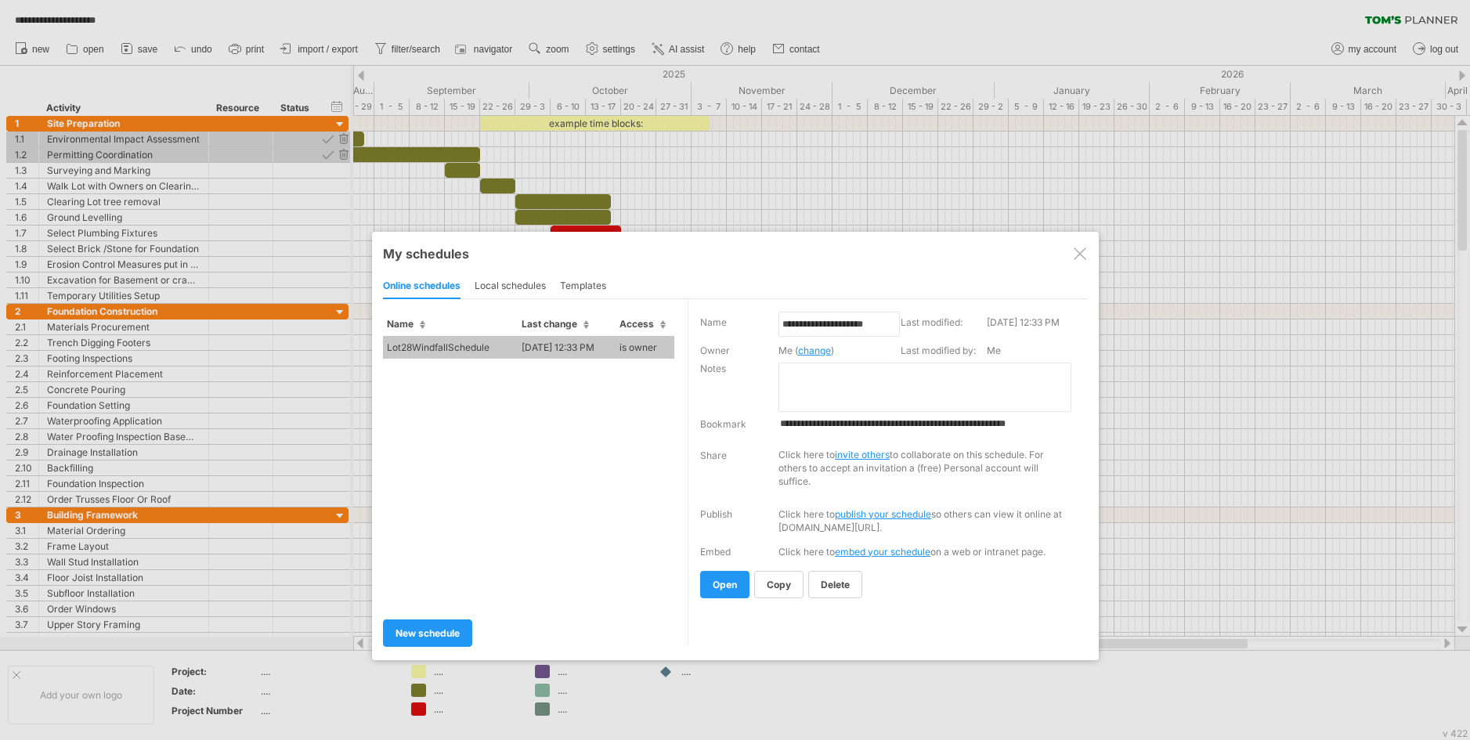
click at [460, 348] on td "Lot28WindfallSchedule" at bounding box center [450, 347] width 135 height 23
click at [460, 348] on div "**********" at bounding box center [735, 370] width 1470 height 740
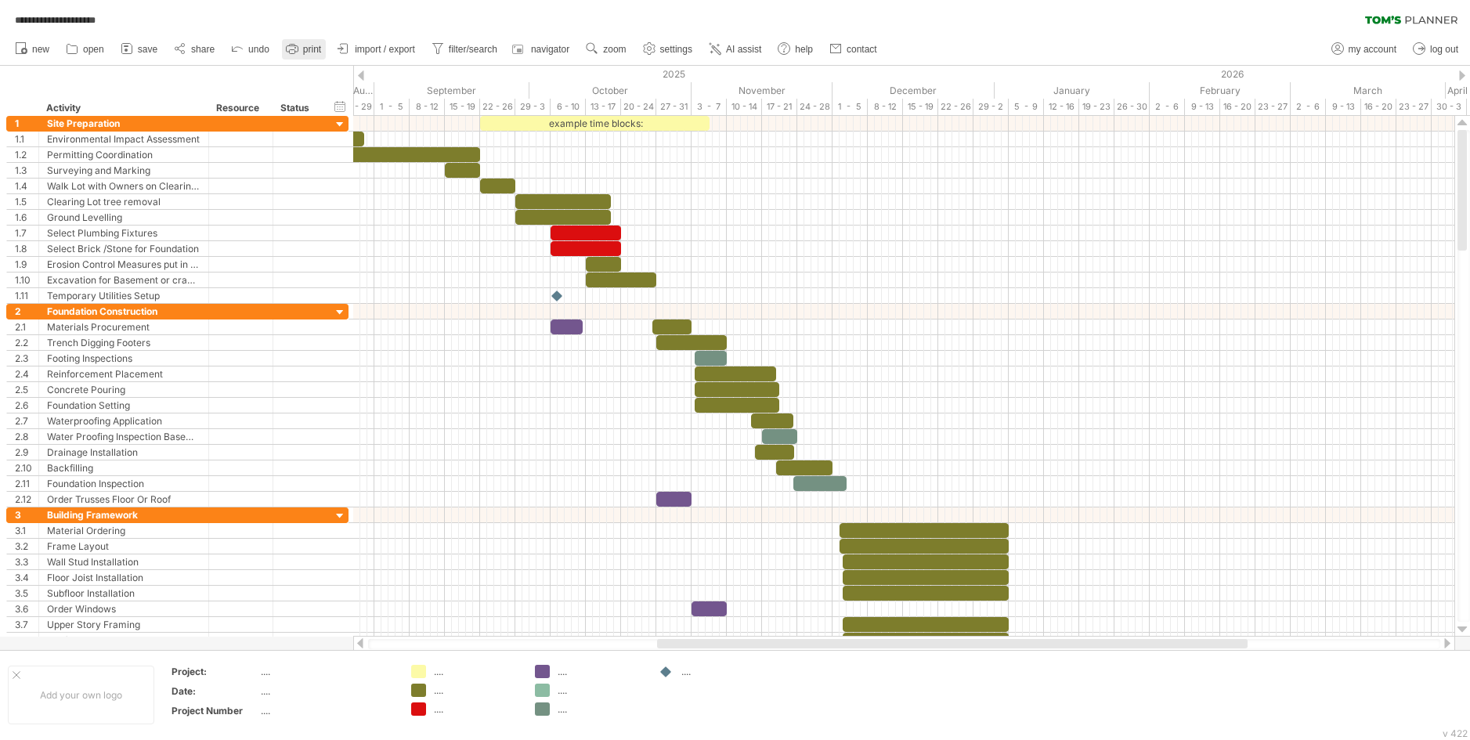
click at [305, 48] on span "print" at bounding box center [312, 49] width 18 height 11
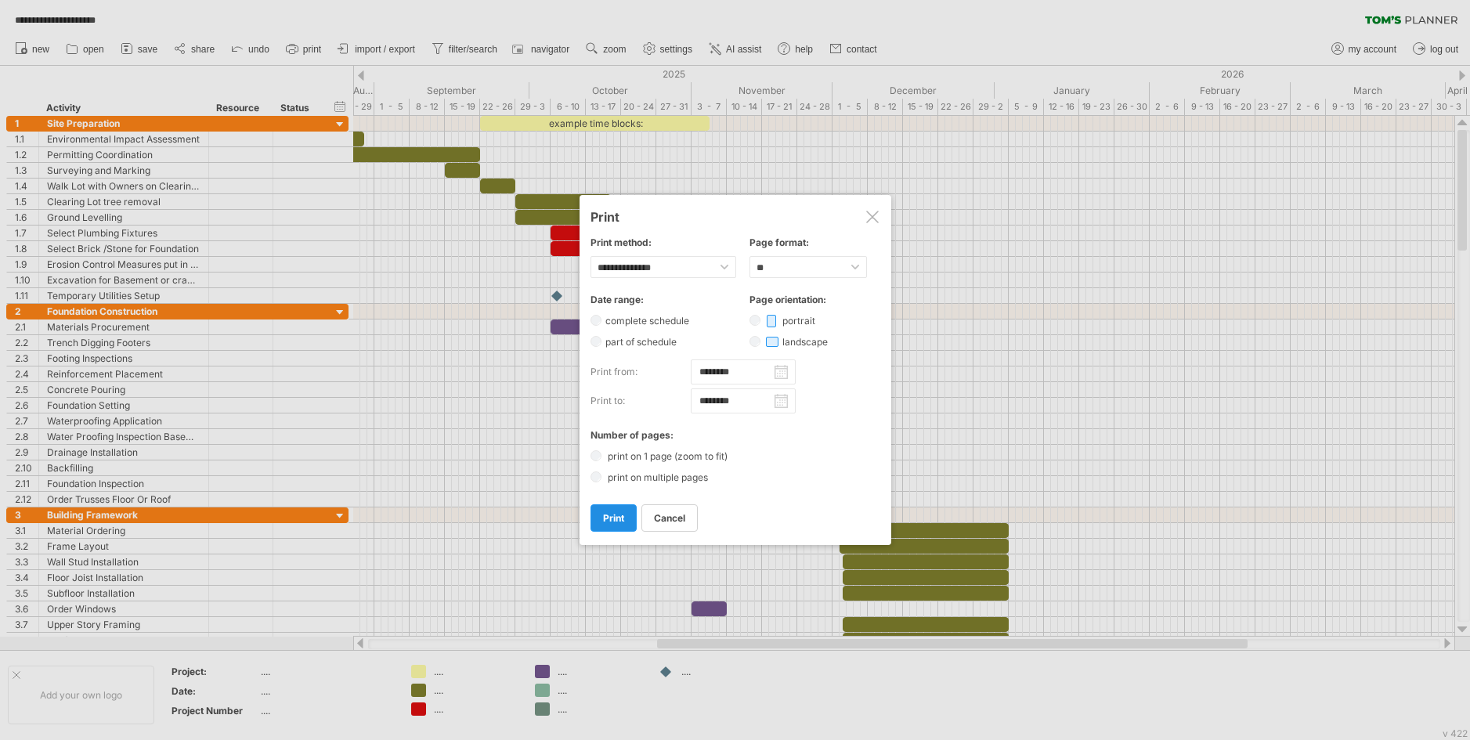
click at [618, 515] on span "print" at bounding box center [613, 518] width 21 height 12
